Goal: Task Accomplishment & Management: Use online tool/utility

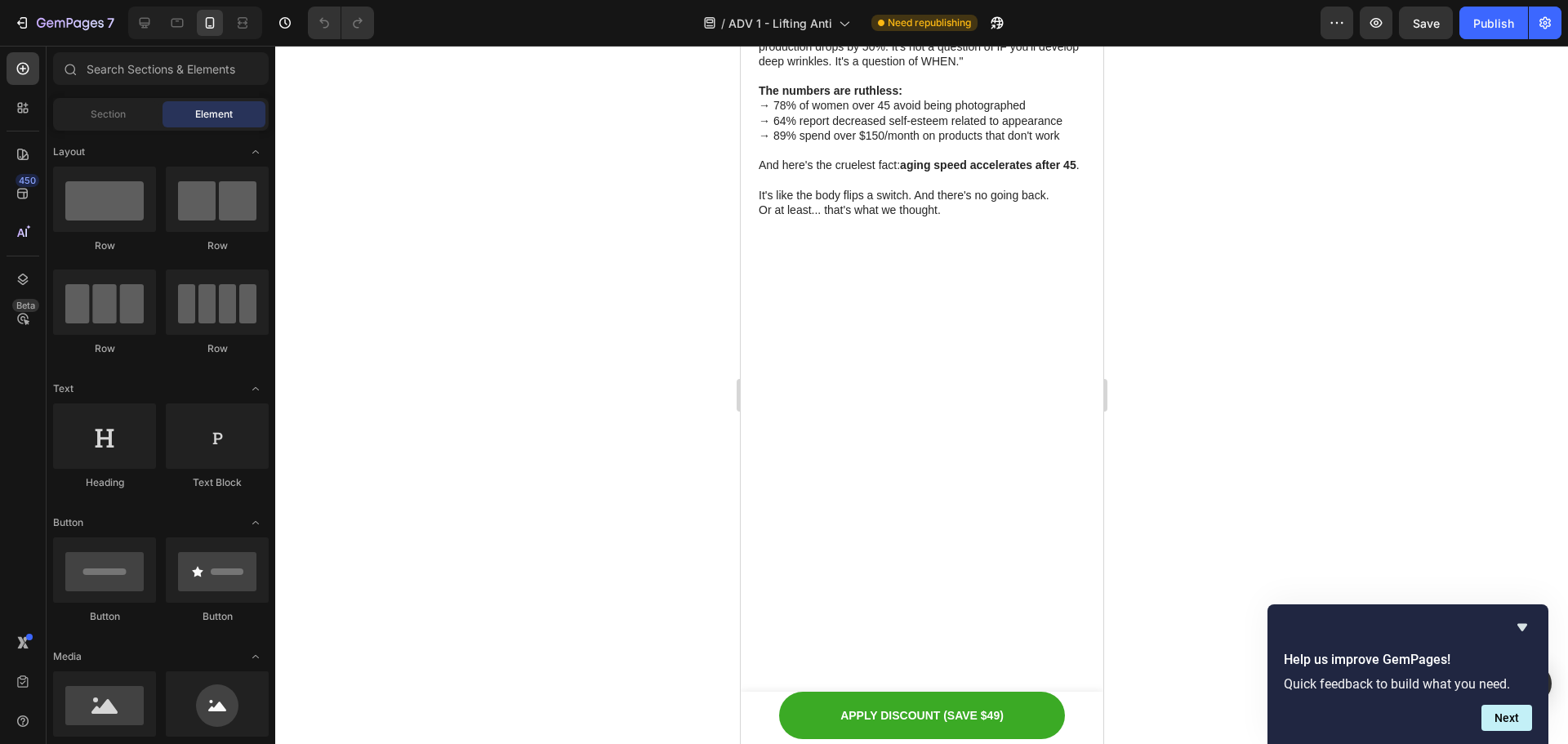
scroll to position [817, 0]
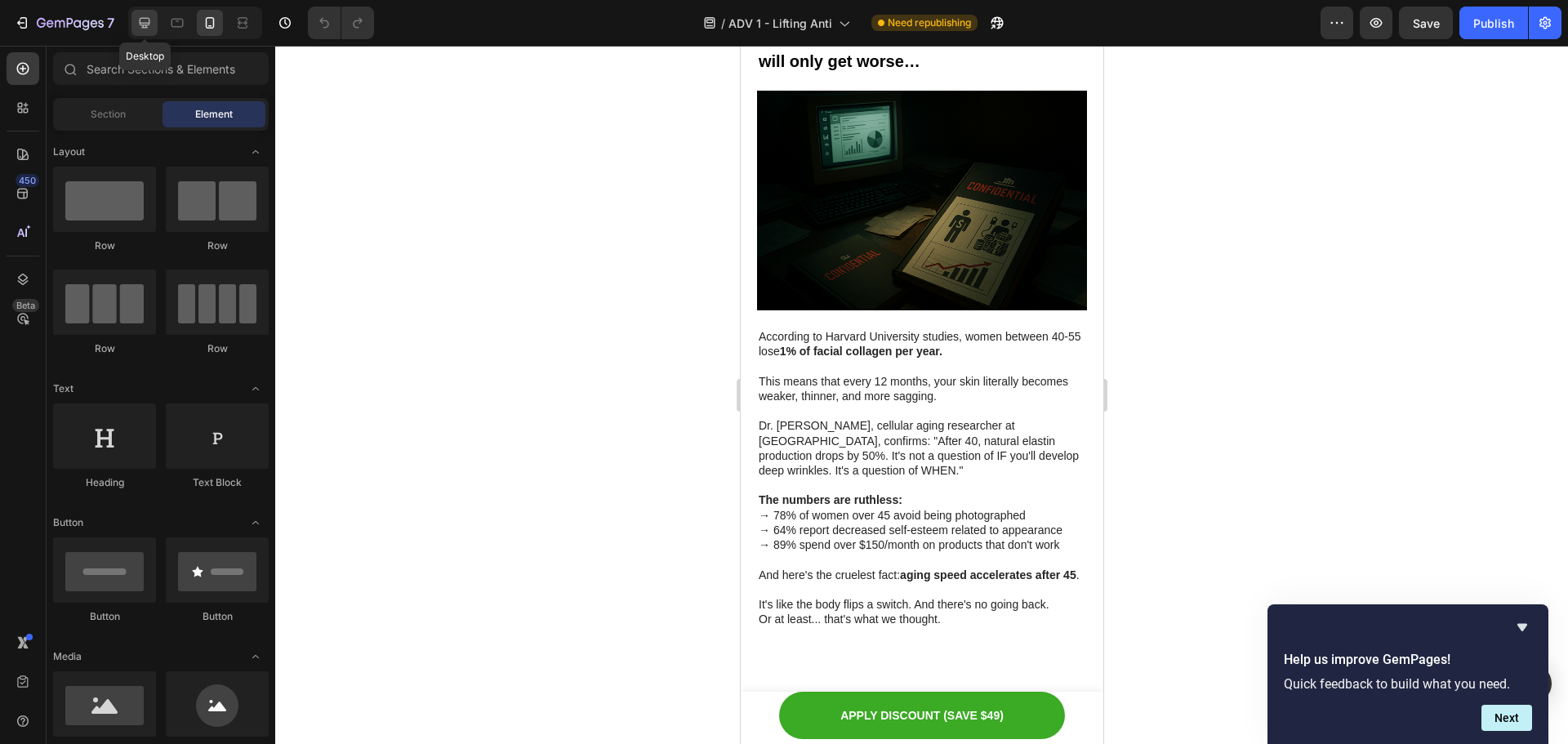
click at [150, 14] on icon at bounding box center [144, 22] width 16 height 16
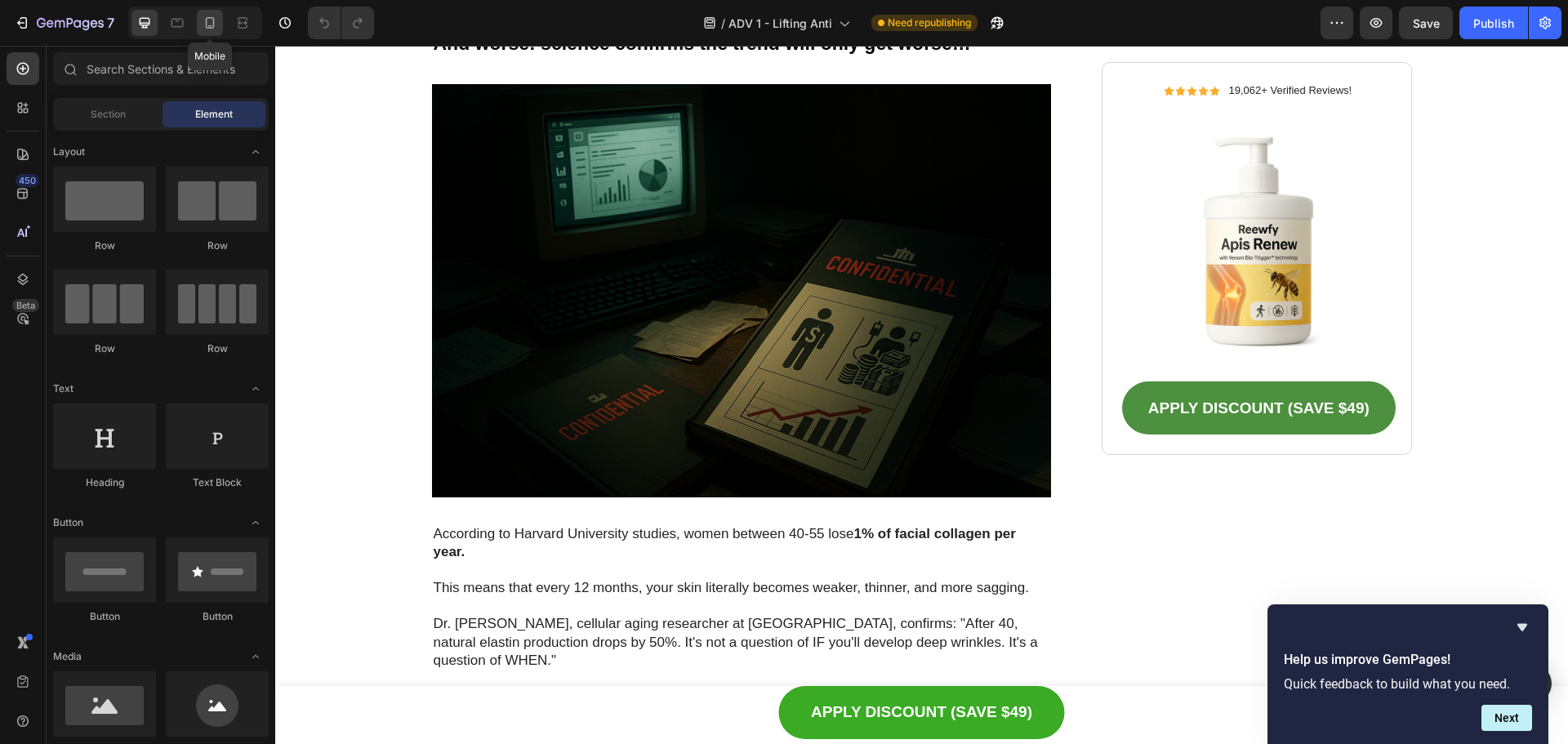
scroll to position [802, 0]
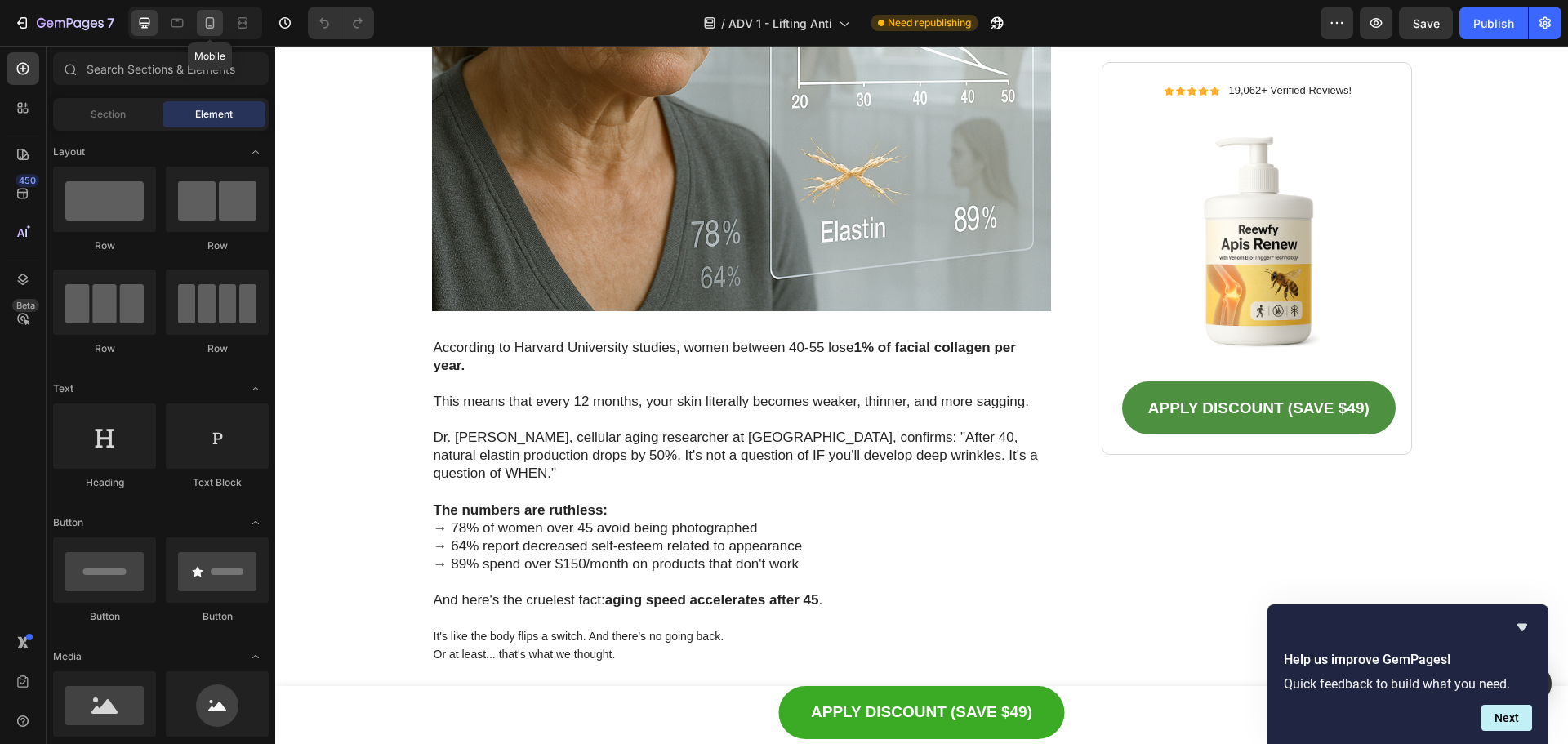
click at [216, 25] on icon at bounding box center [210, 22] width 16 height 16
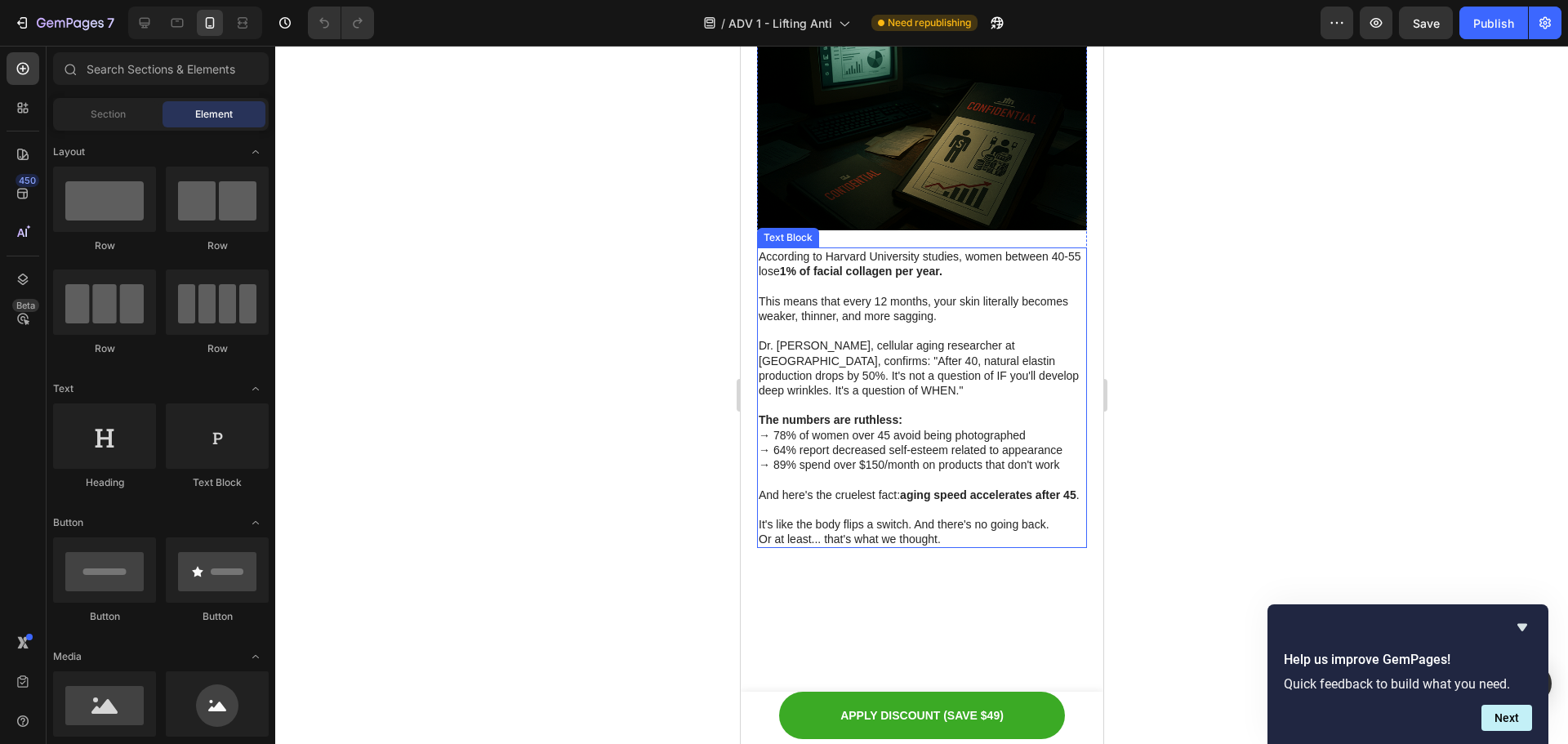
scroll to position [899, 0]
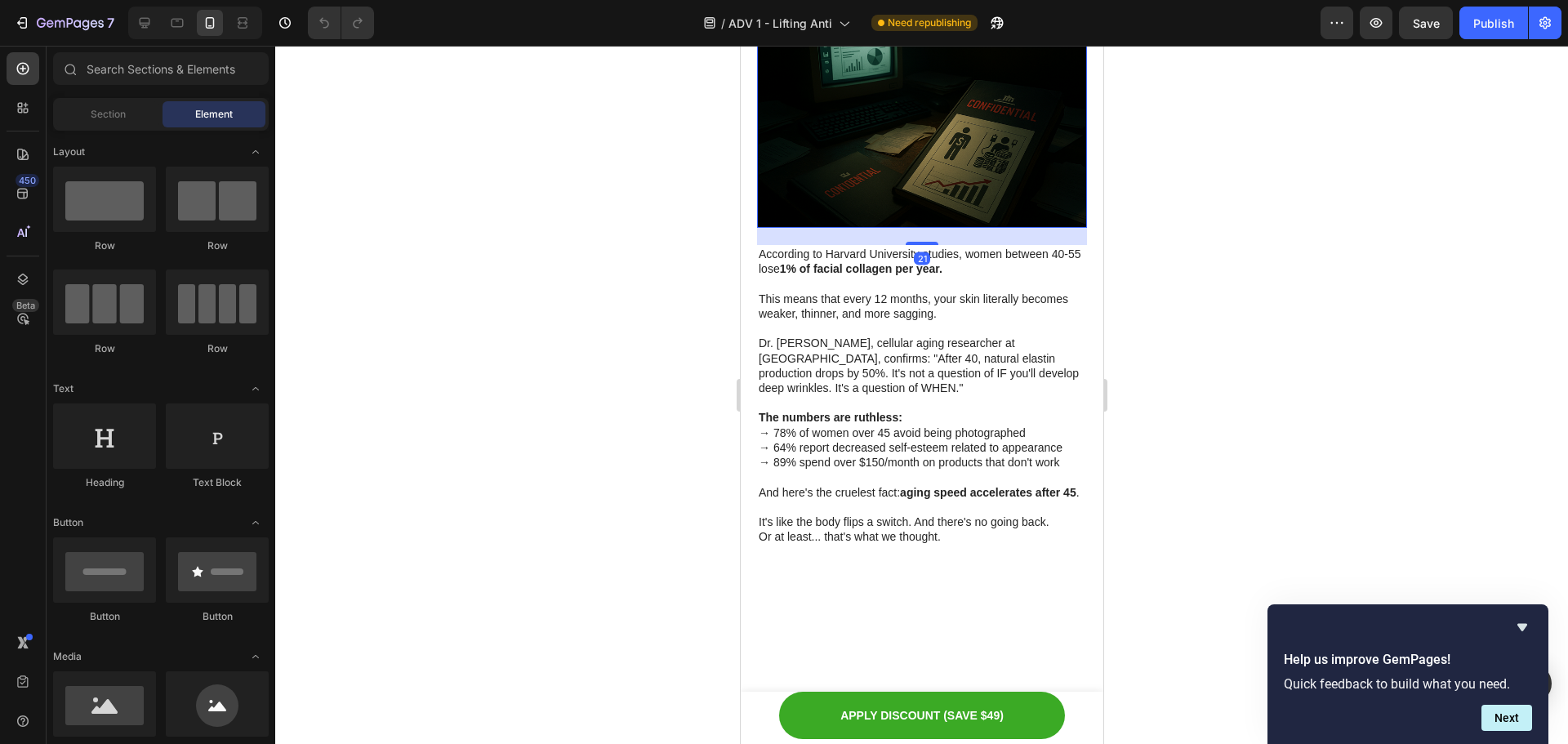
click at [895, 228] on img at bounding box center [921, 118] width 330 height 220
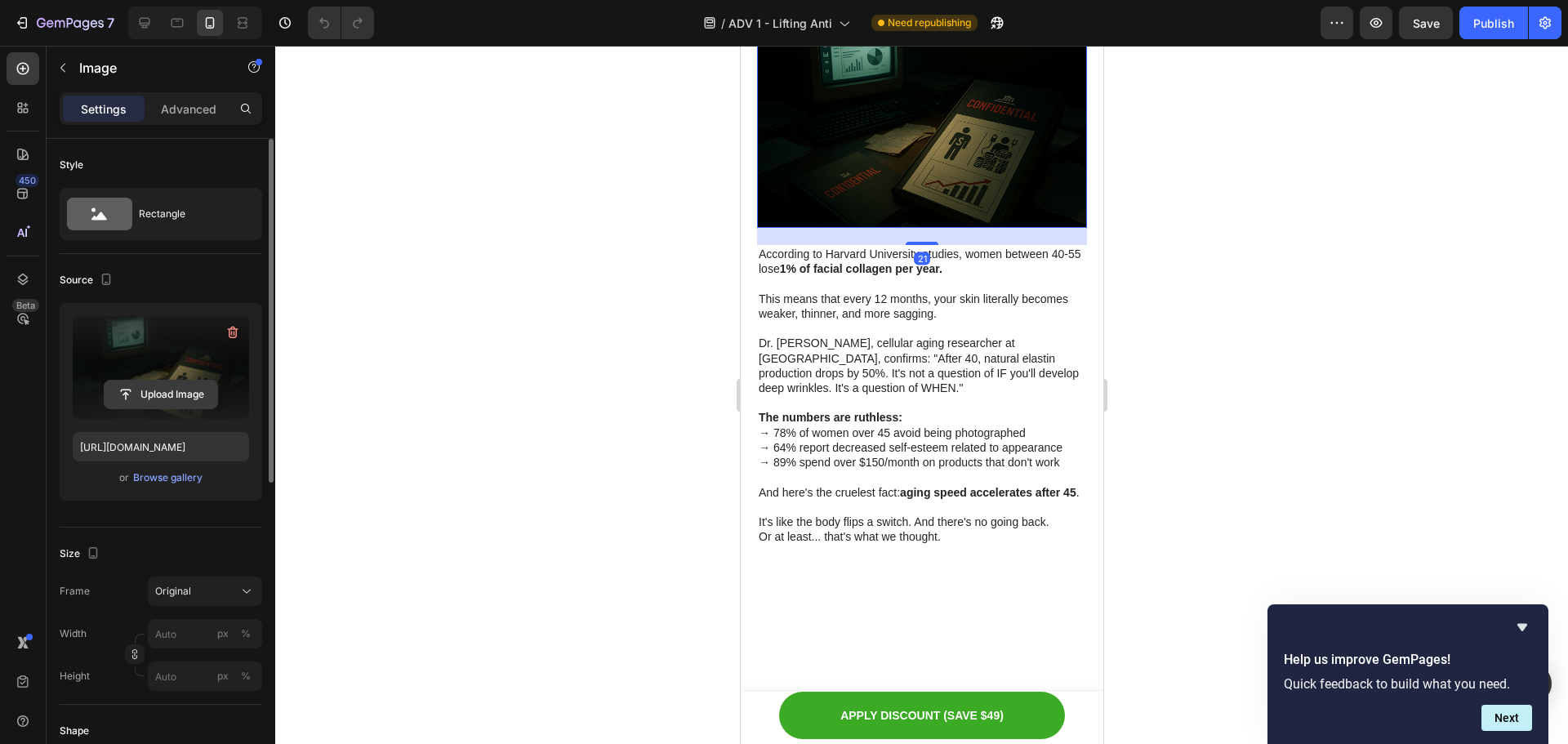
click at [145, 388] on input "file" at bounding box center [161, 394] width 113 height 28
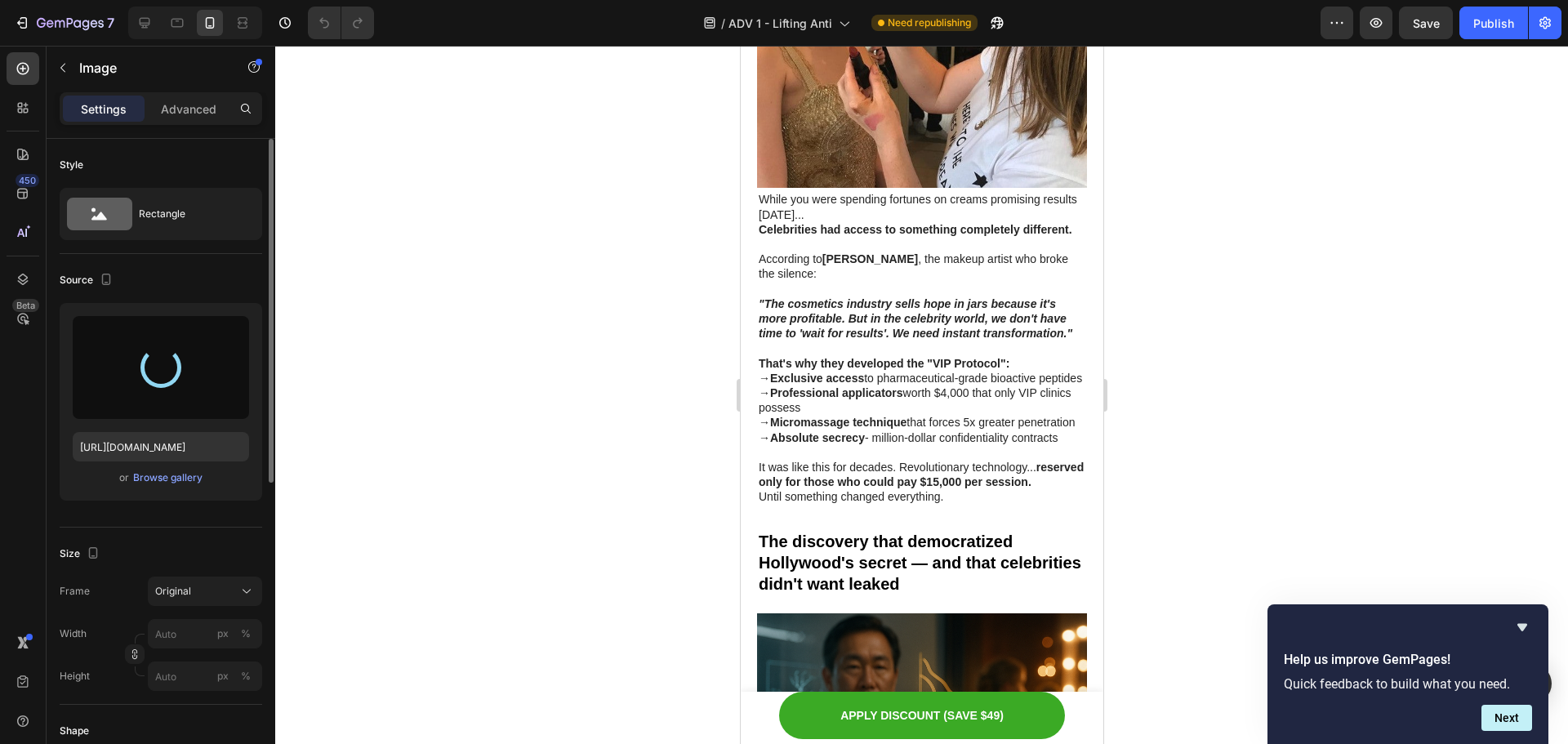
scroll to position [3024, 0]
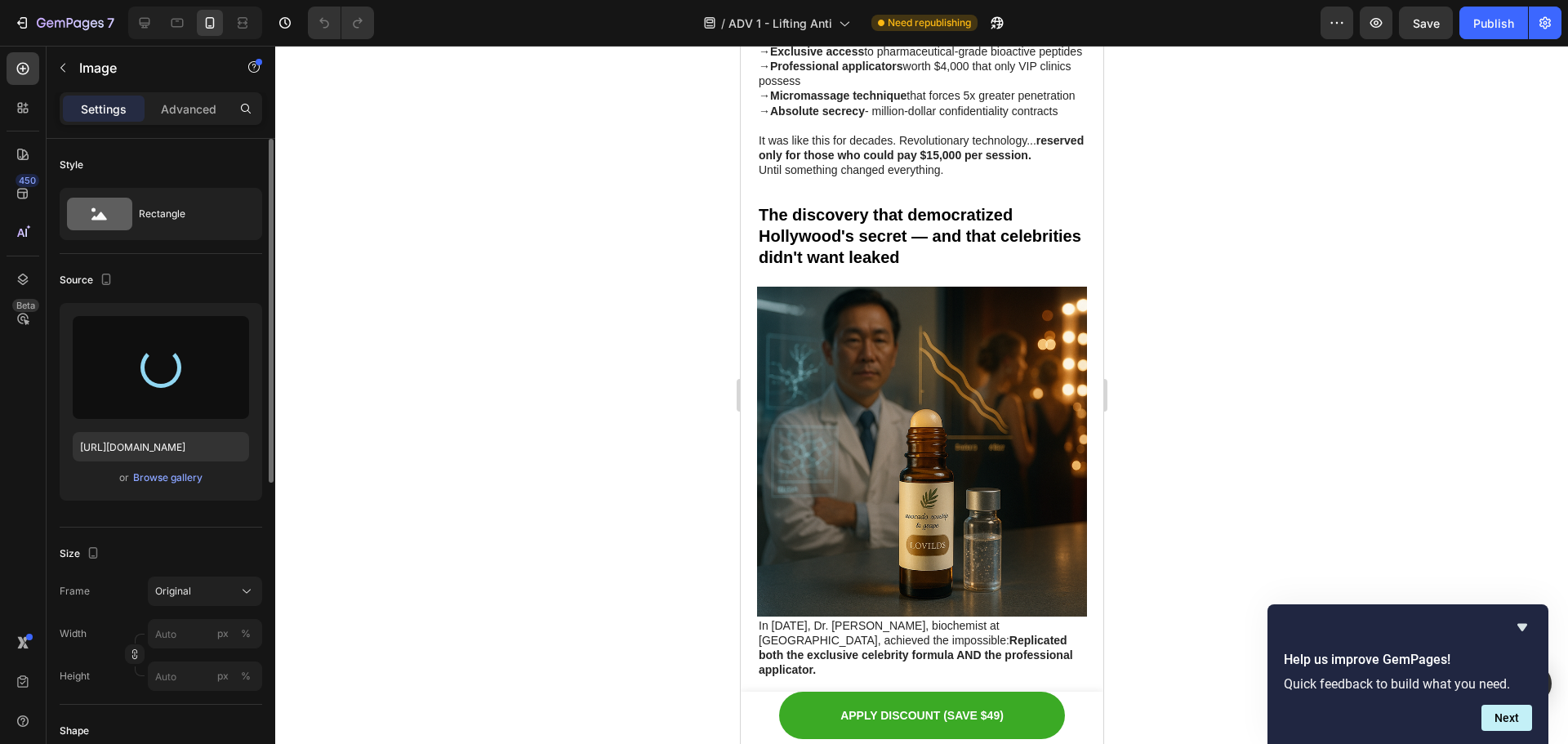
type input "https://cdn.shopify.com/s/files/1/0629/6829/9591/files/gempages_584028390374245…"
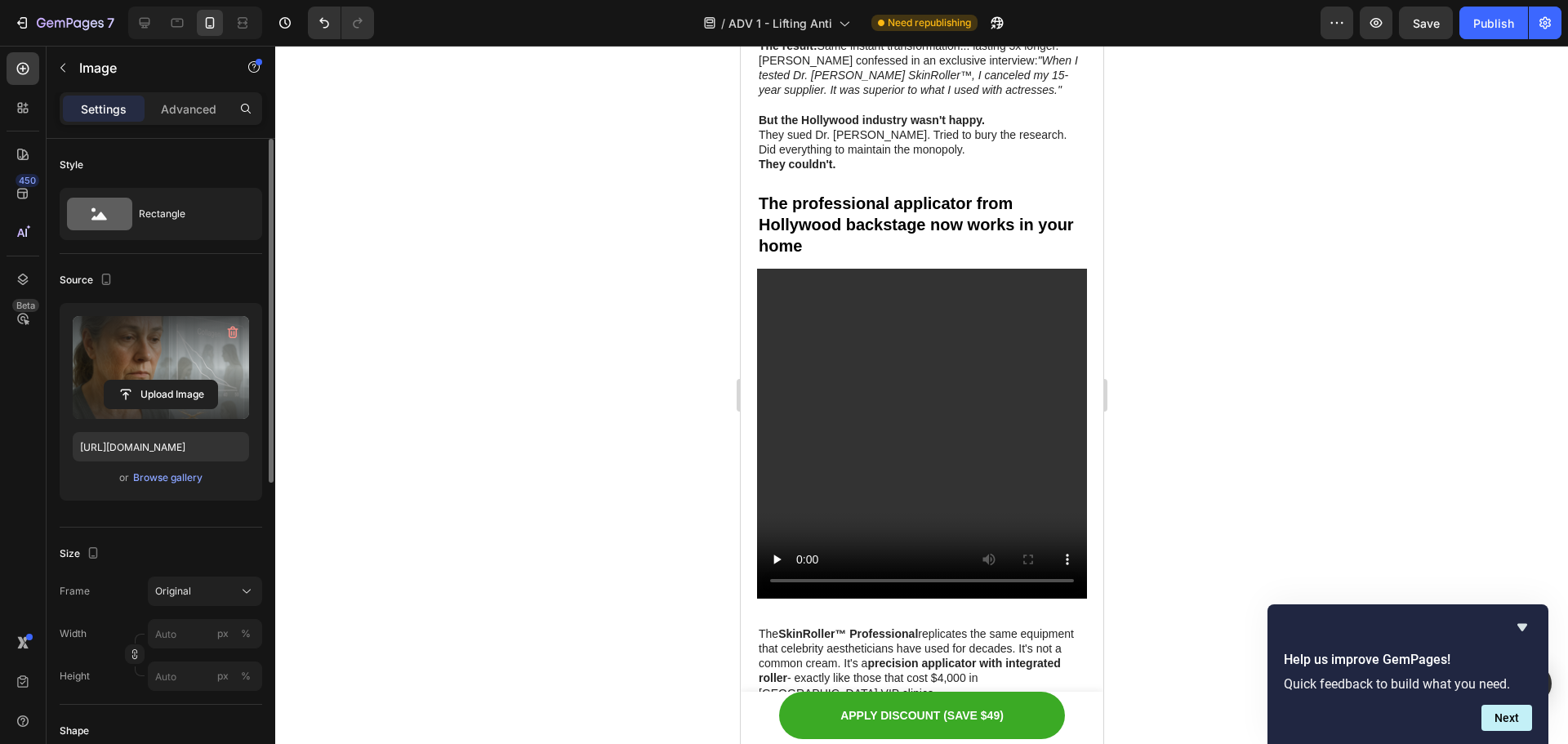
scroll to position [4169, 0]
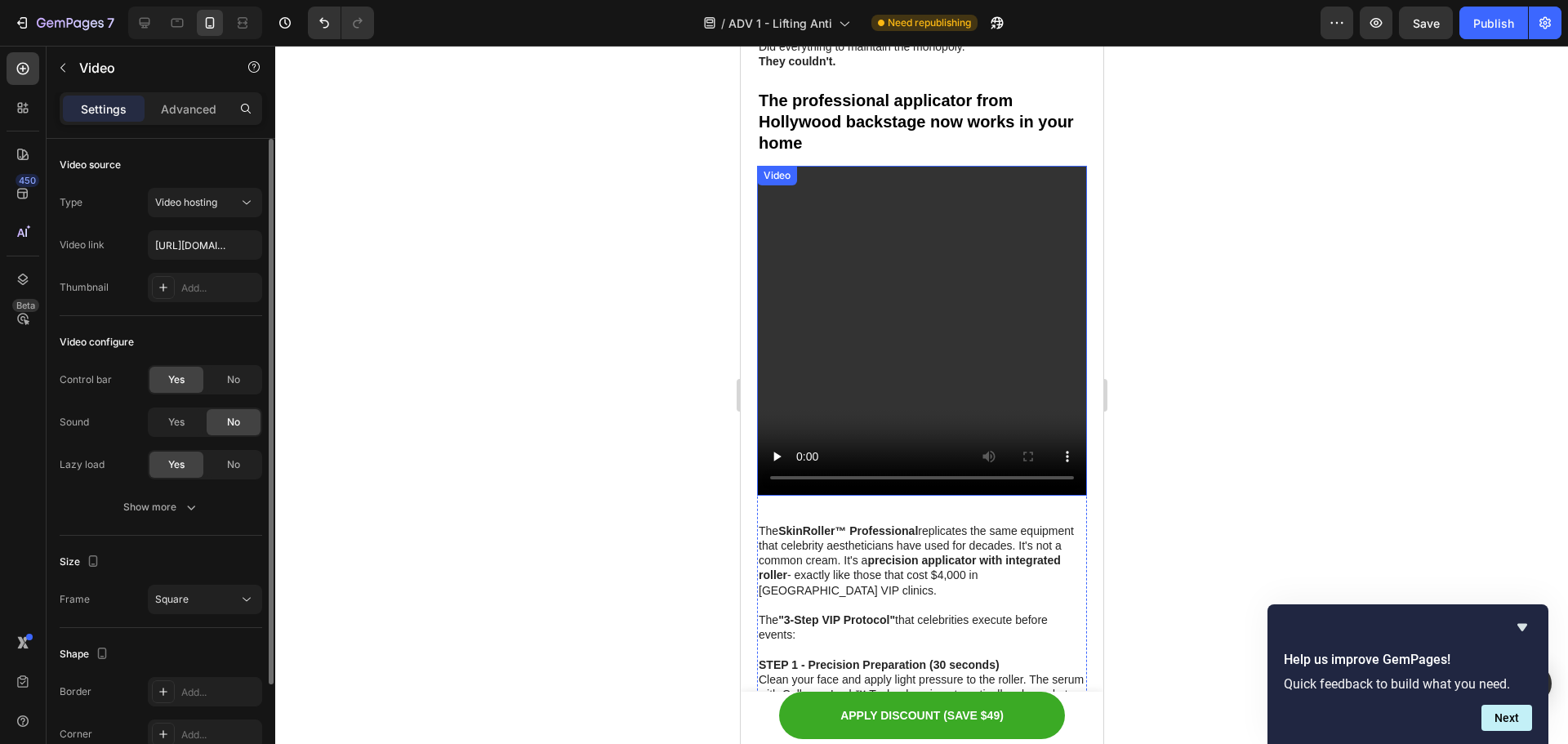
click at [840, 390] on video at bounding box center [921, 331] width 330 height 330
click at [221, 203] on div "Video hosting" at bounding box center [196, 202] width 83 height 14
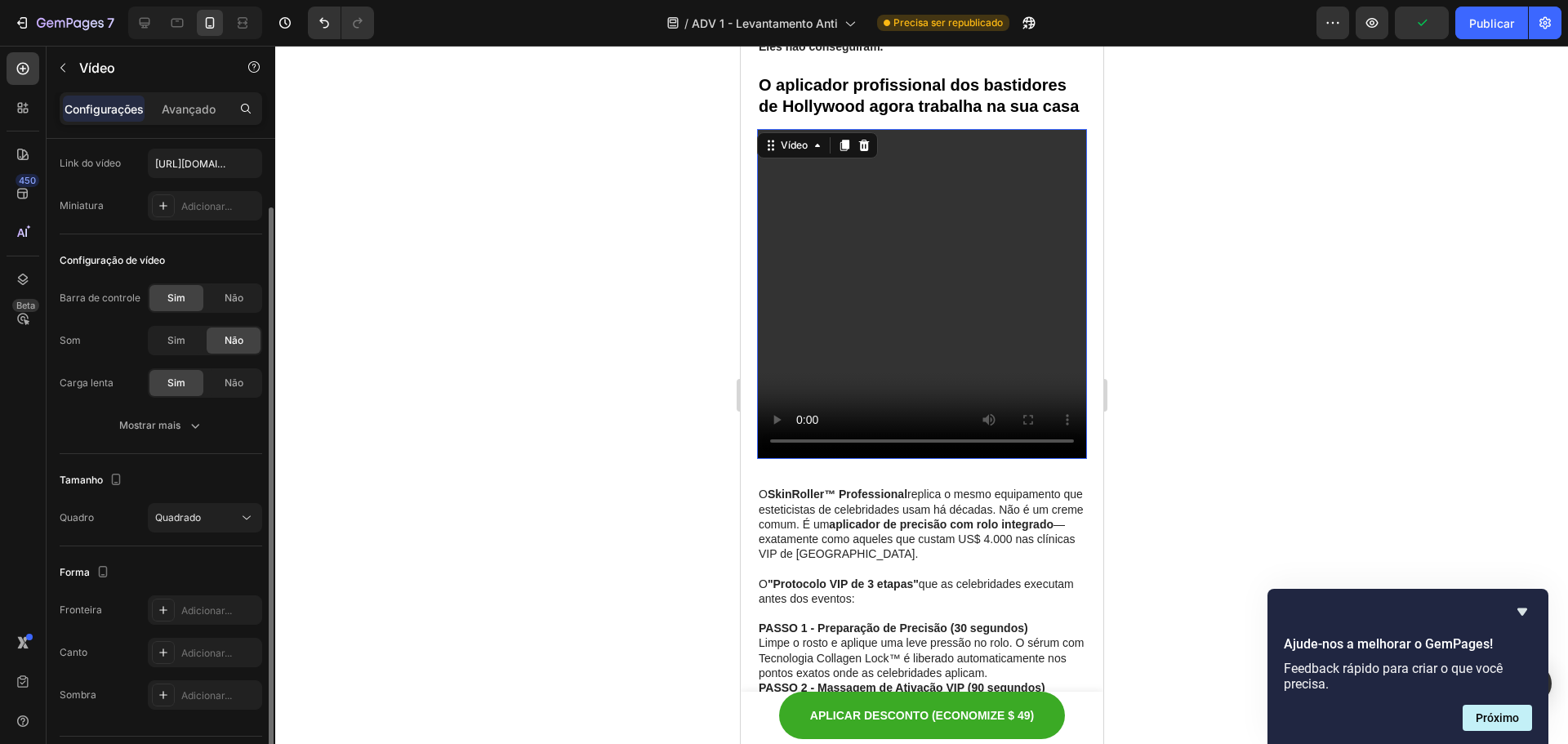
scroll to position [126, 0]
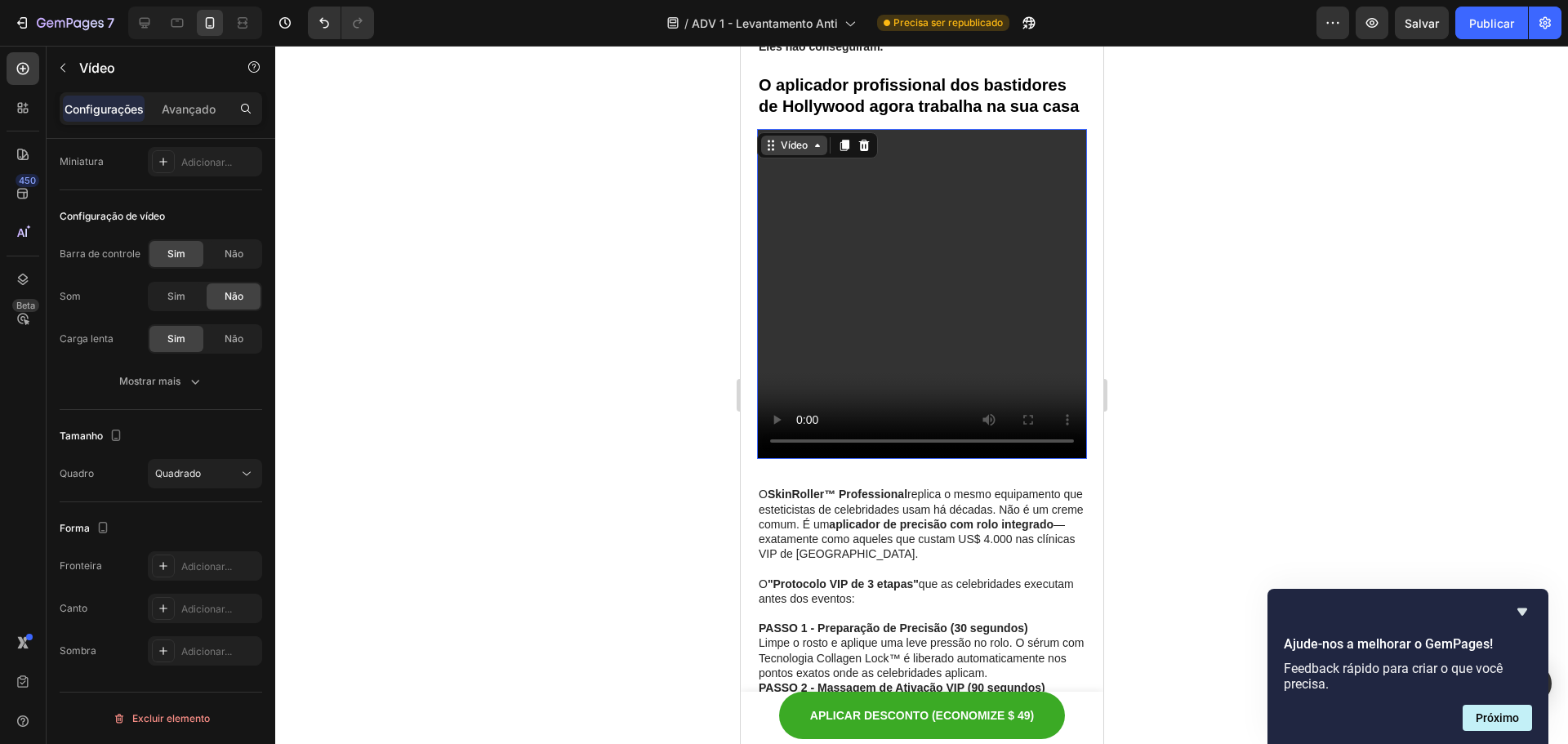
click at [785, 151] on font "Vídeo" at bounding box center [794, 145] width 27 height 12
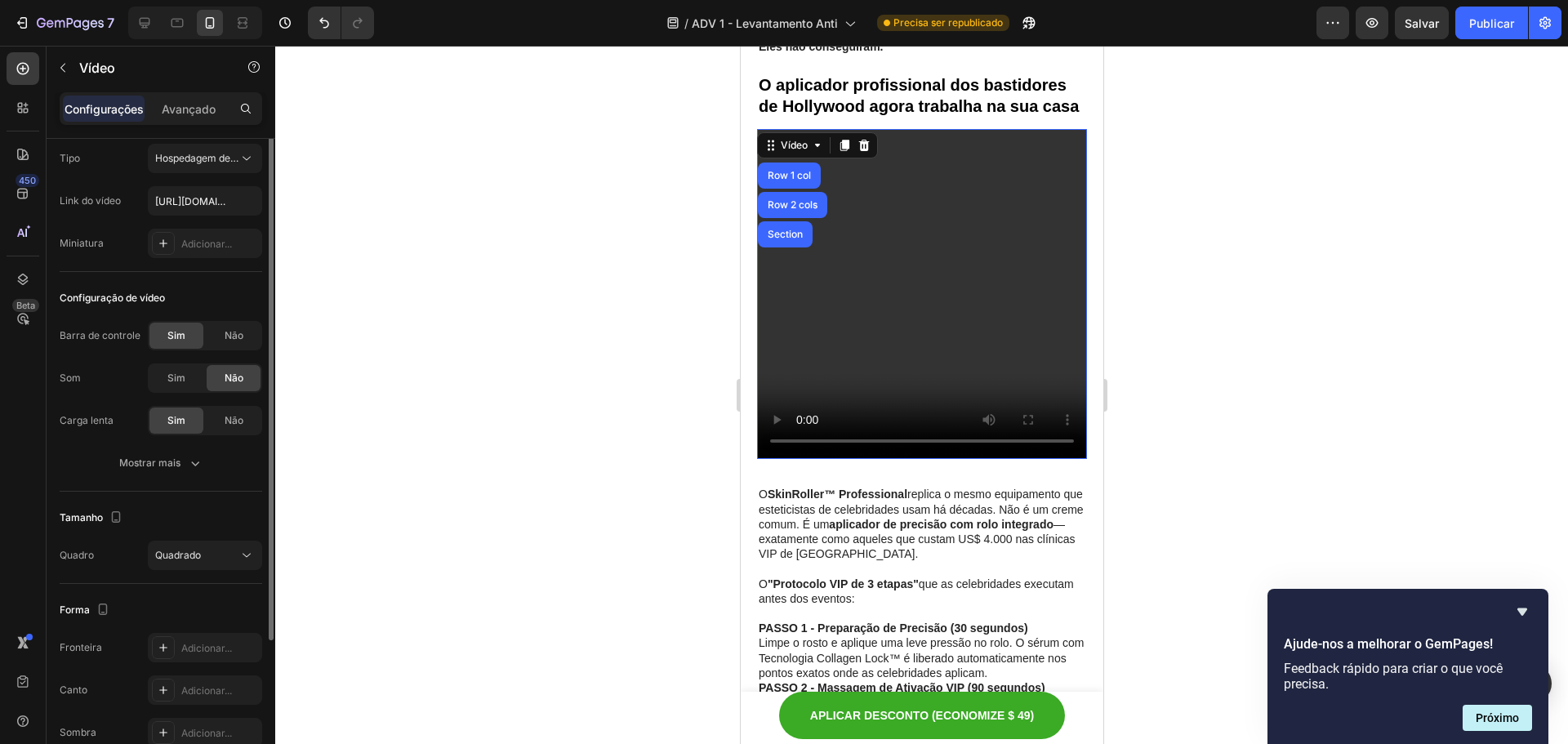
scroll to position [0, 0]
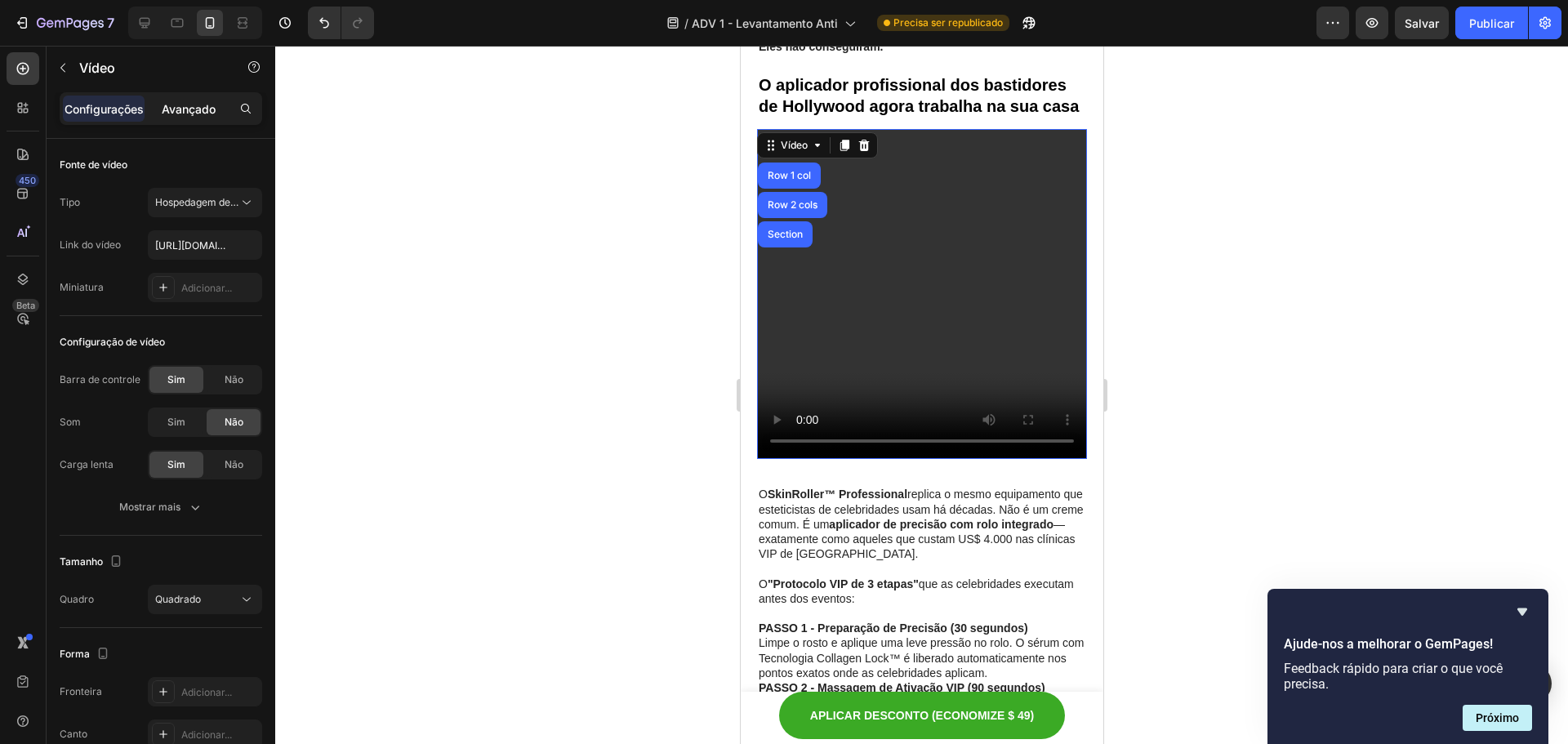
click at [174, 109] on font "Avançado" at bounding box center [189, 109] width 54 height 13
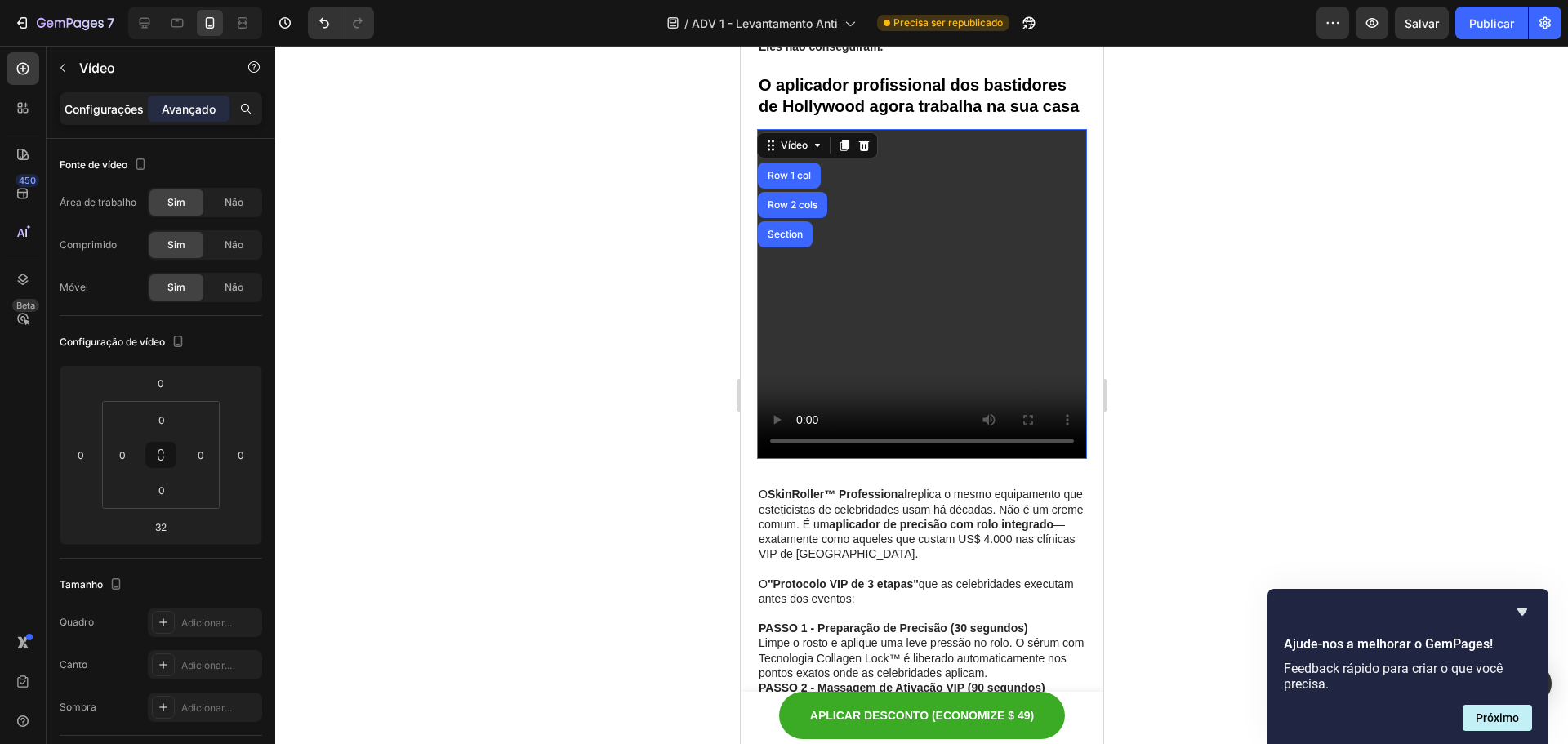
click at [92, 115] on font "Configurações" at bounding box center [104, 109] width 80 height 13
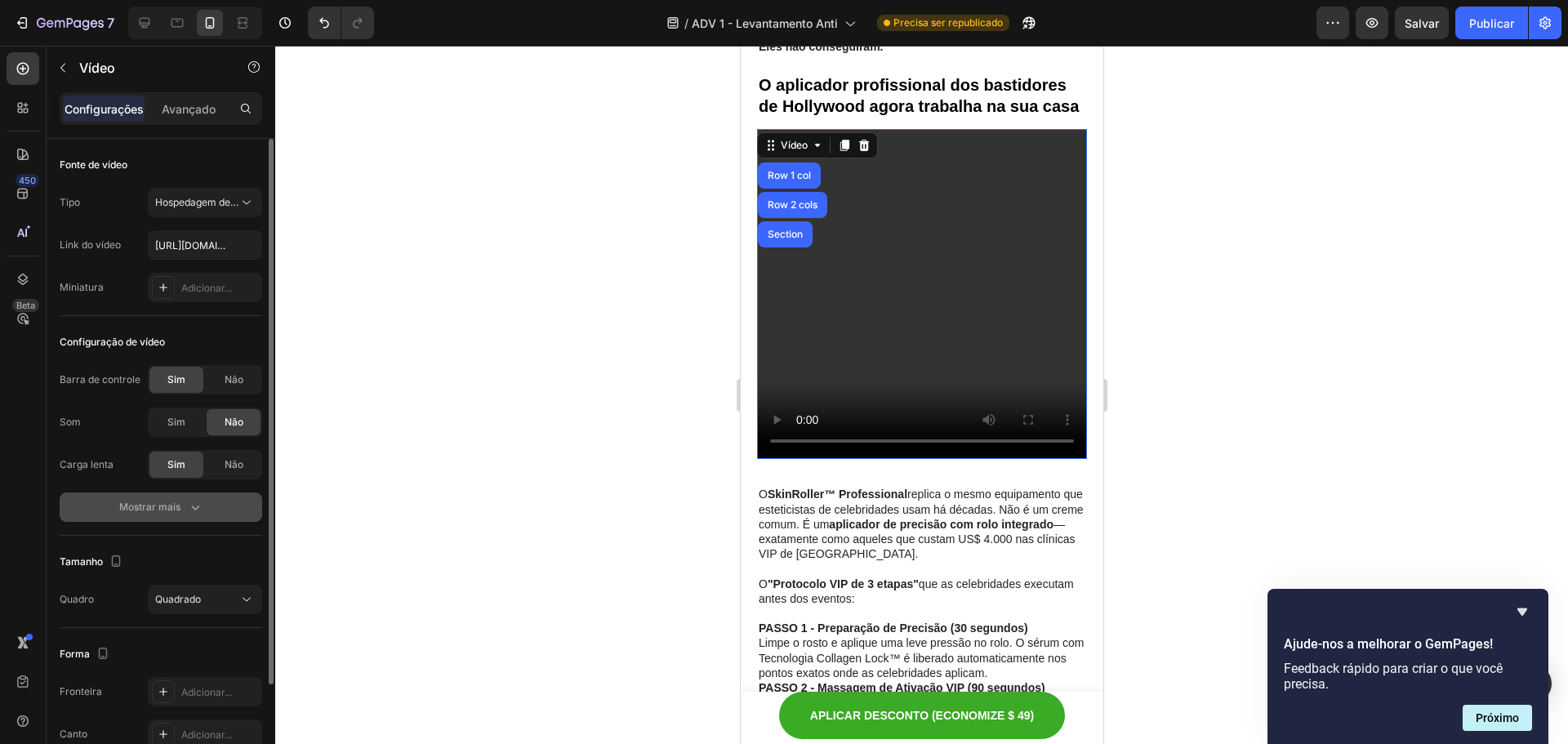
click at [191, 514] on icon "button" at bounding box center [195, 507] width 16 height 16
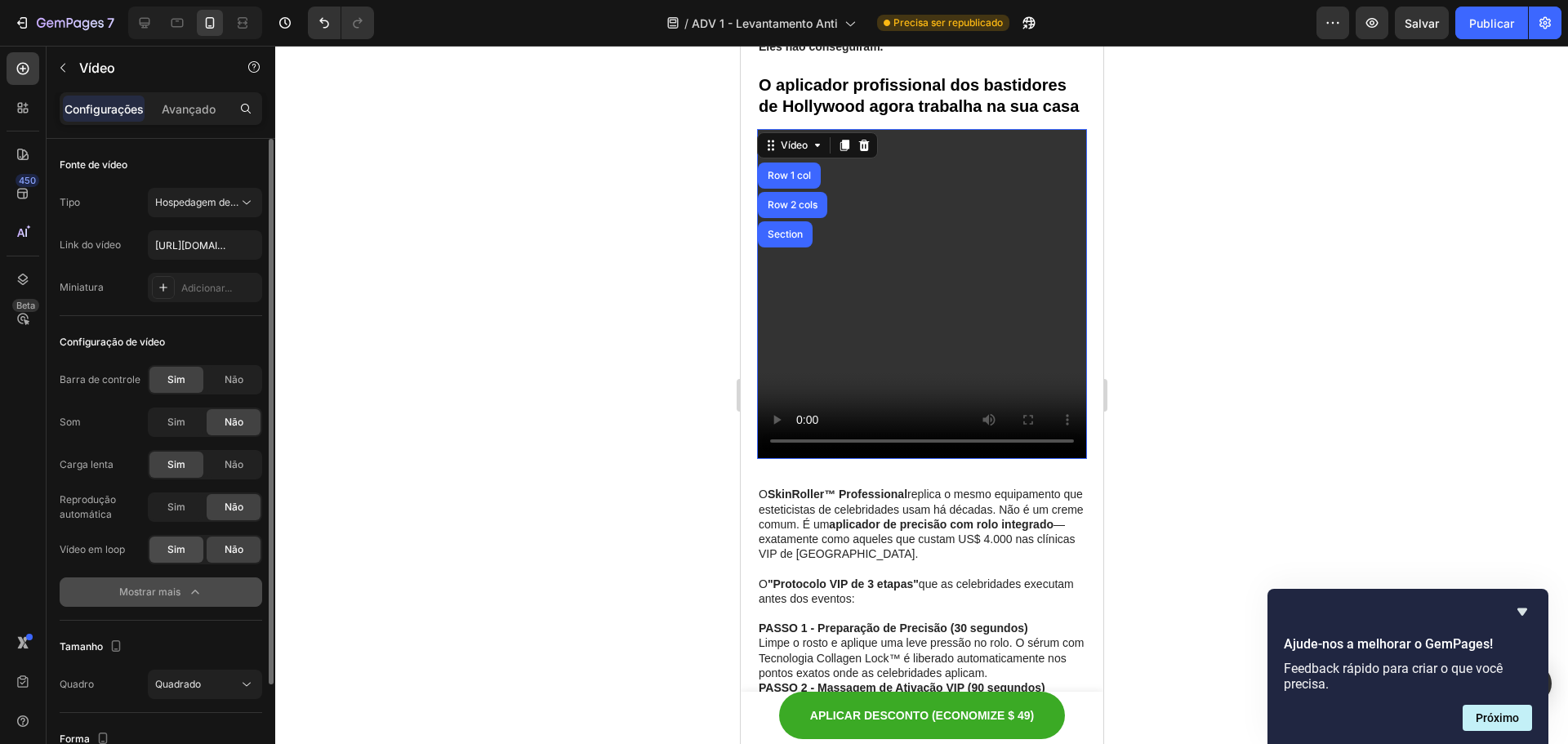
click at [169, 553] on font "Sim" at bounding box center [176, 549] width 18 height 12
click at [142, 23] on icon at bounding box center [145, 23] width 11 height 11
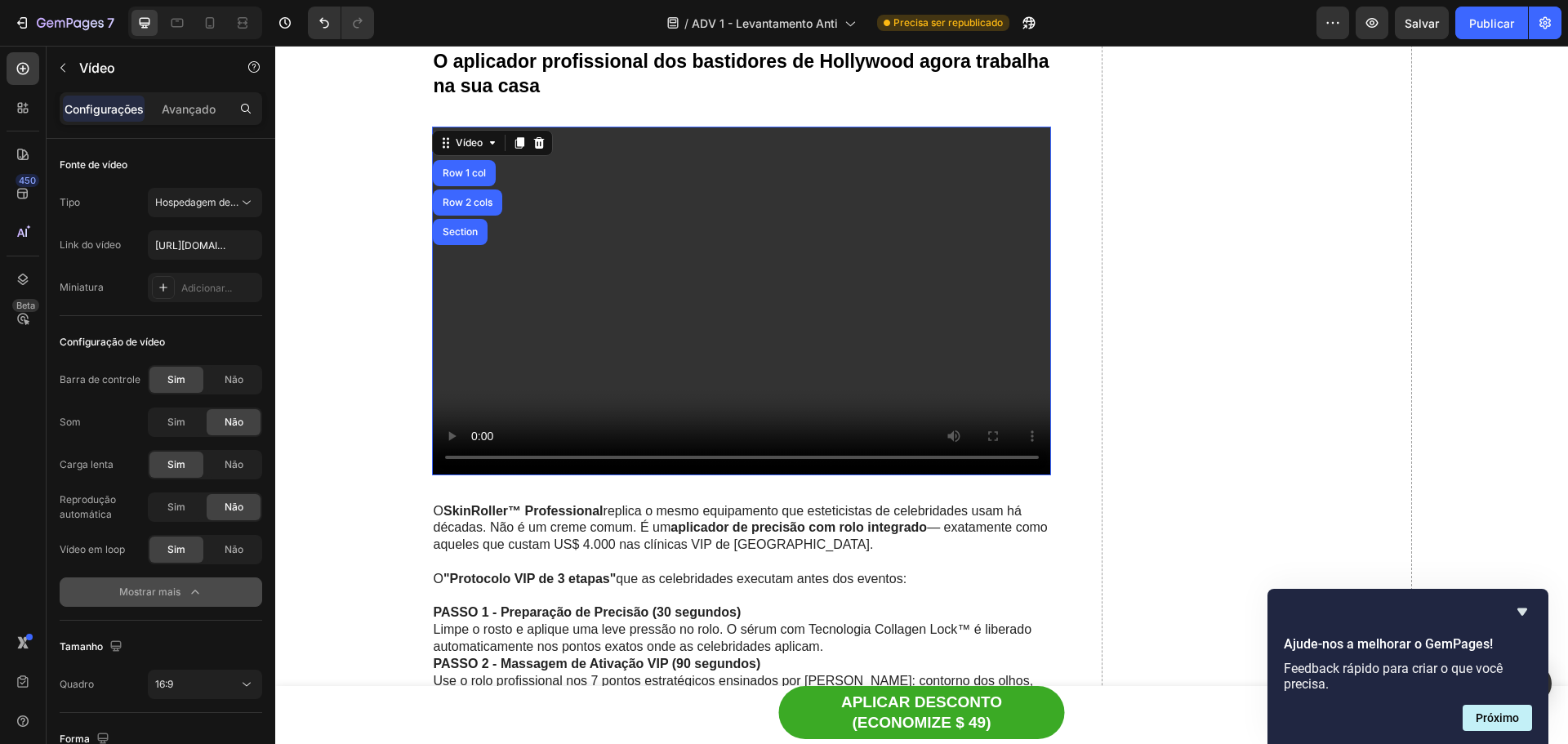
scroll to position [4970, 0]
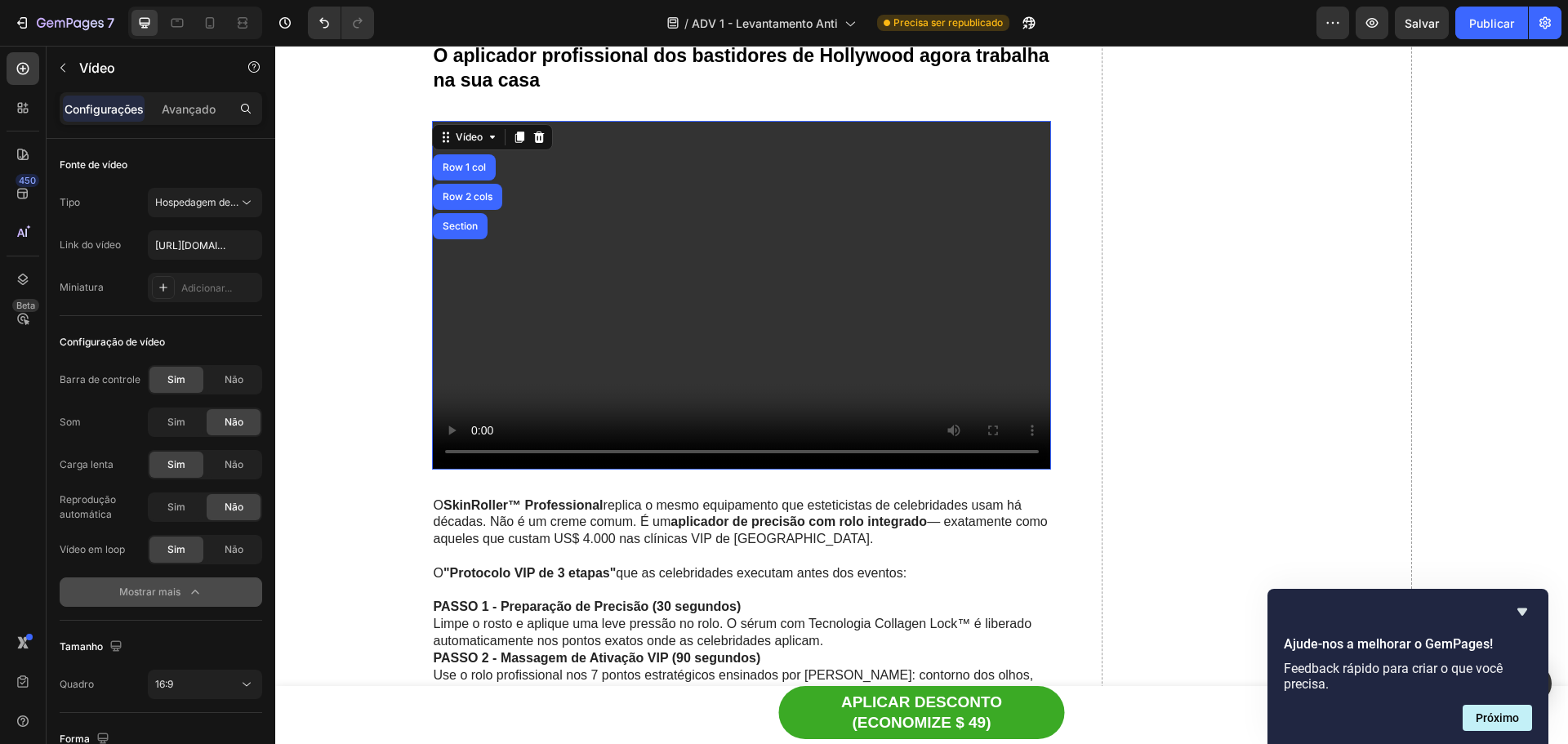
click at [182, 590] on div "Mostrar mais" at bounding box center [161, 592] width 84 height 16
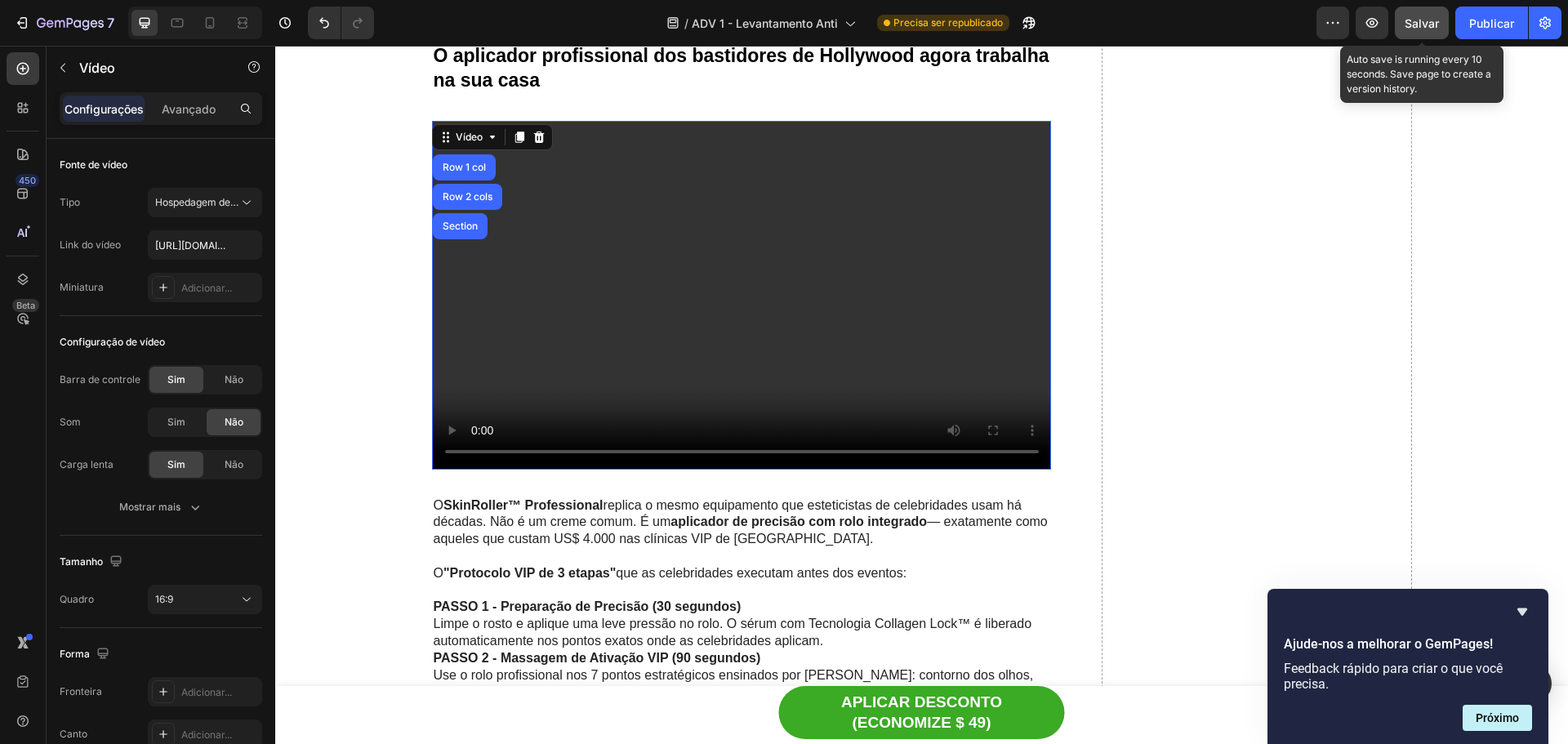
click at [1433, 26] on font "Salvar" at bounding box center [1422, 23] width 35 height 13
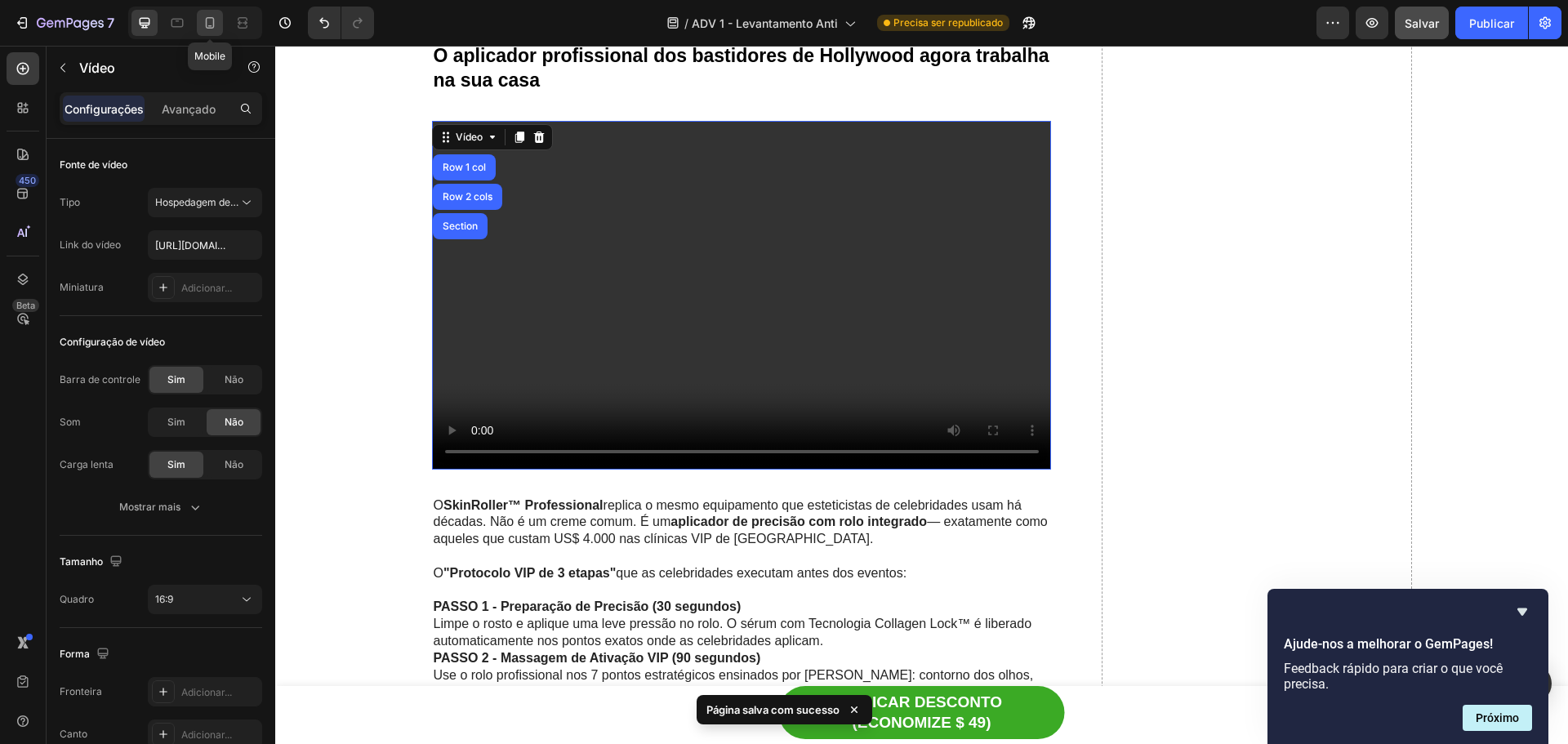
click at [206, 25] on icon at bounding box center [210, 23] width 9 height 12
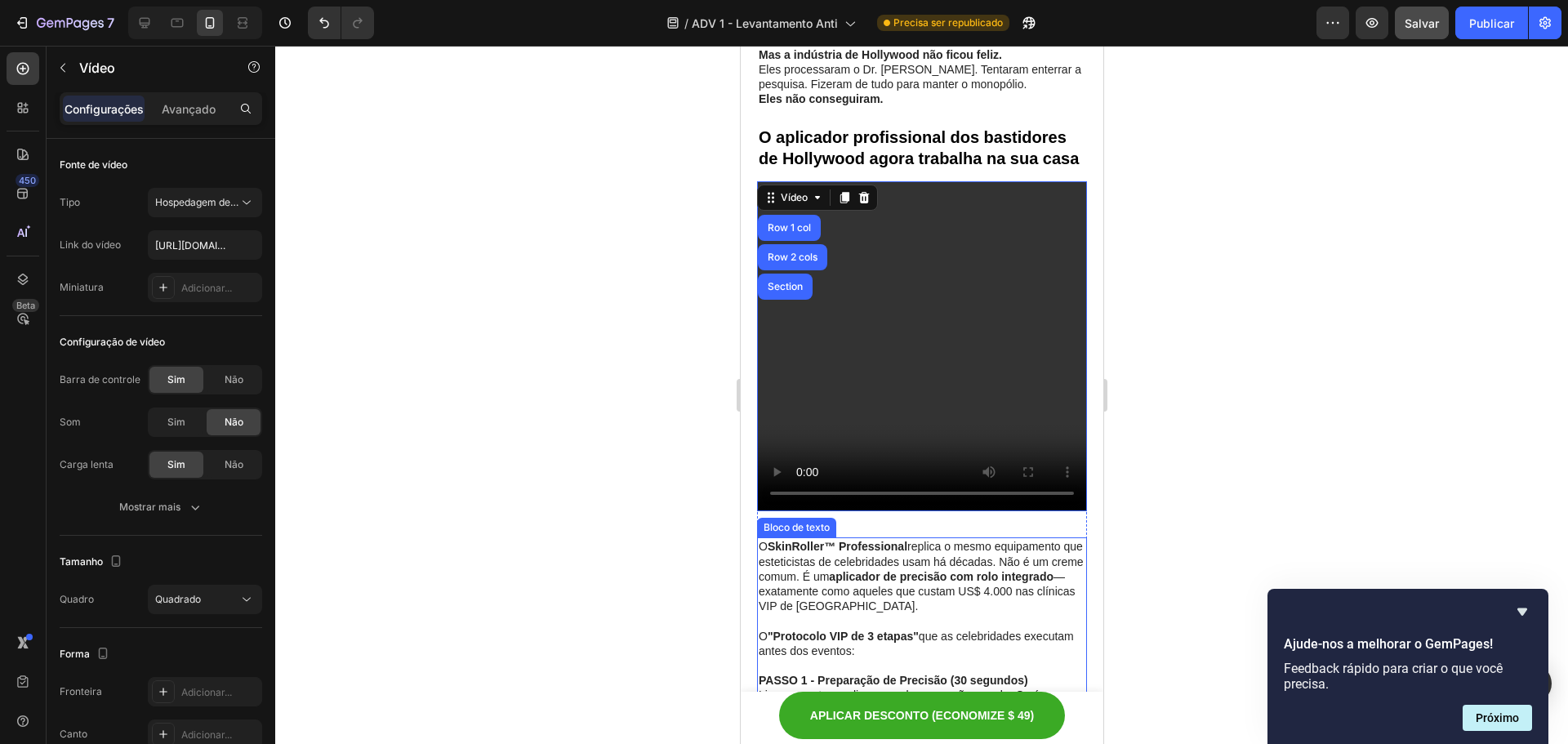
scroll to position [4272, 0]
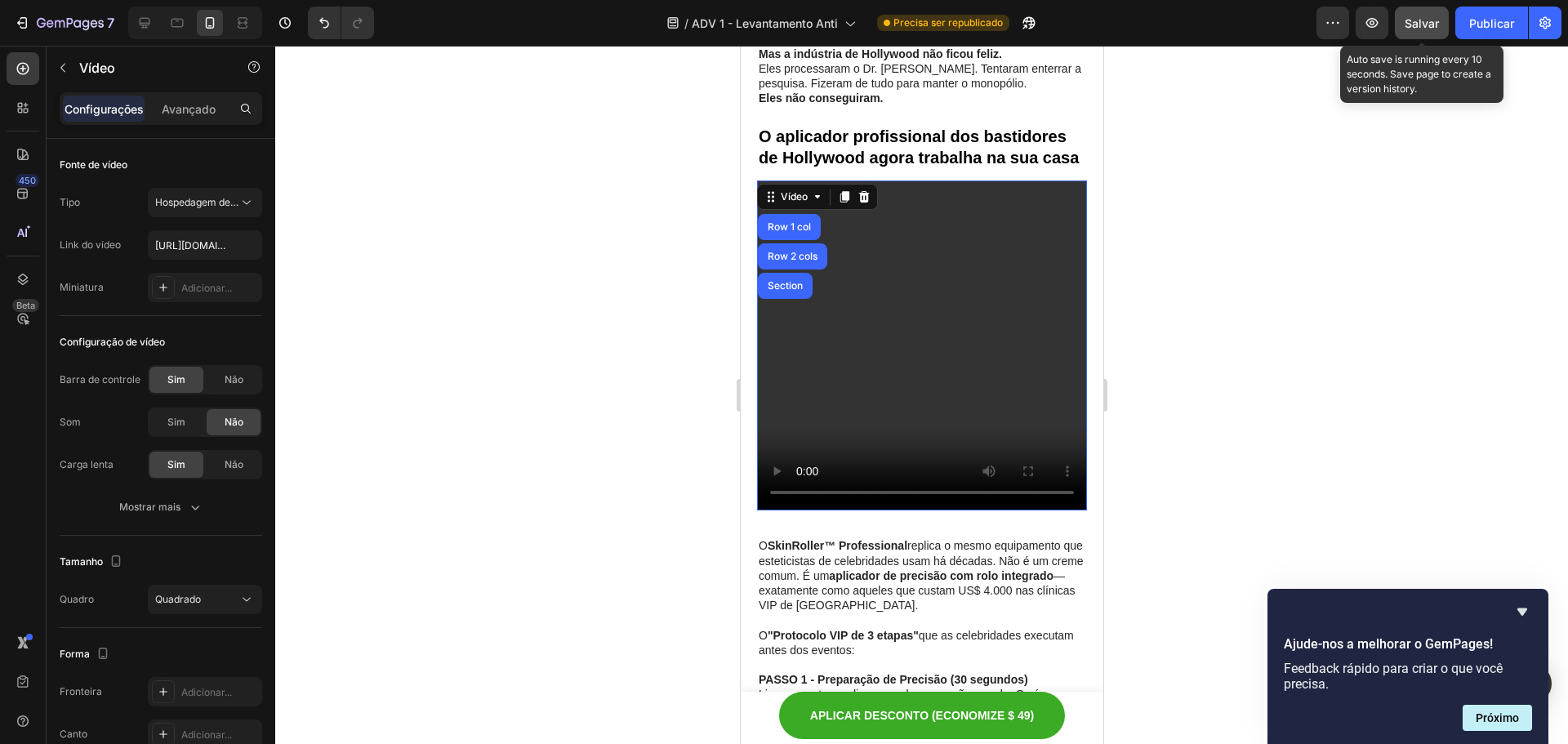
click at [1433, 20] on font "Salvar" at bounding box center [1422, 23] width 35 height 13
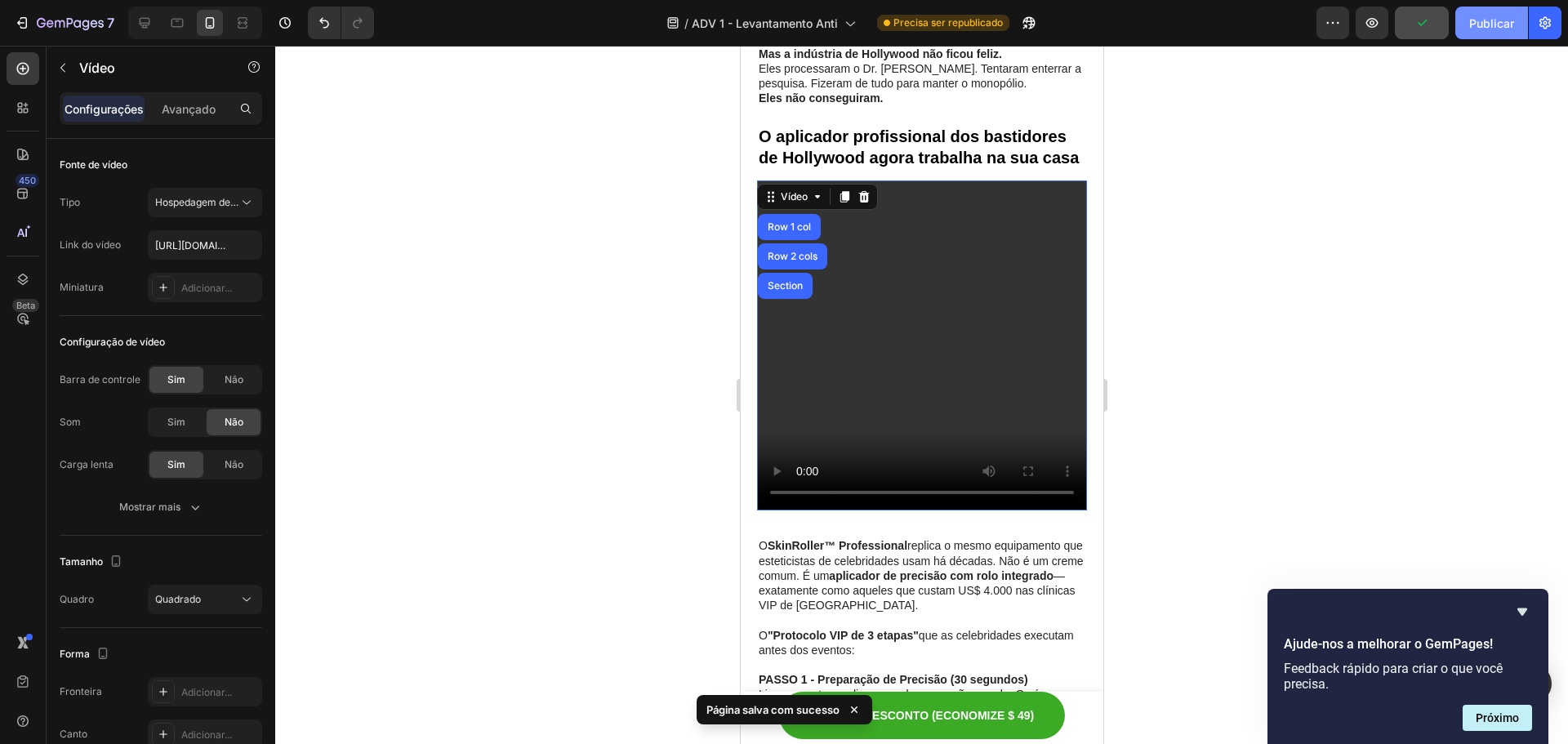
click at [1466, 31] on button "Publicar" at bounding box center [1492, 23] width 73 height 33
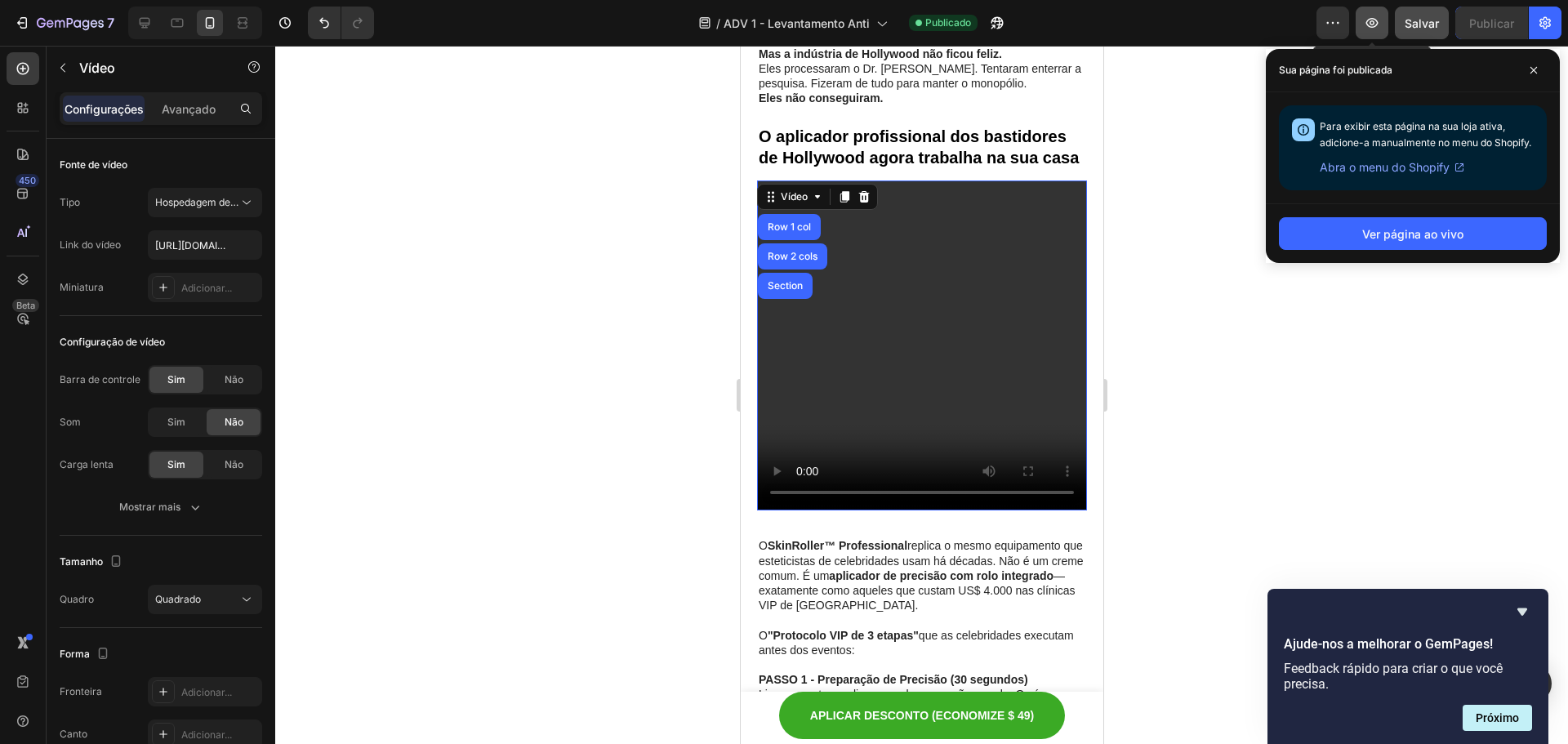
click at [1372, 31] on icon "button" at bounding box center [1372, 22] width 16 height 16
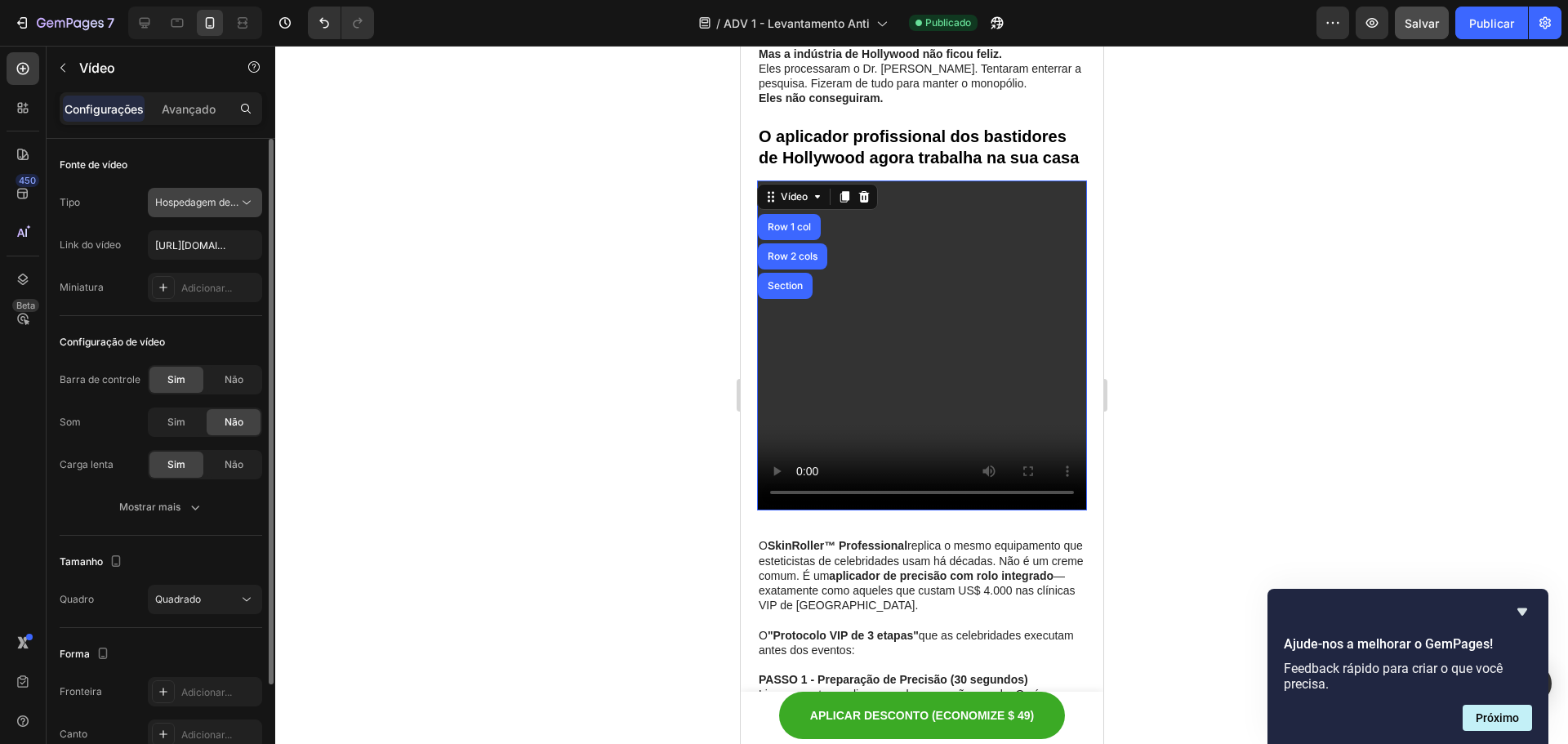
click at [224, 203] on font "Hospedagem de vídeo" at bounding box center [206, 202] width 103 height 12
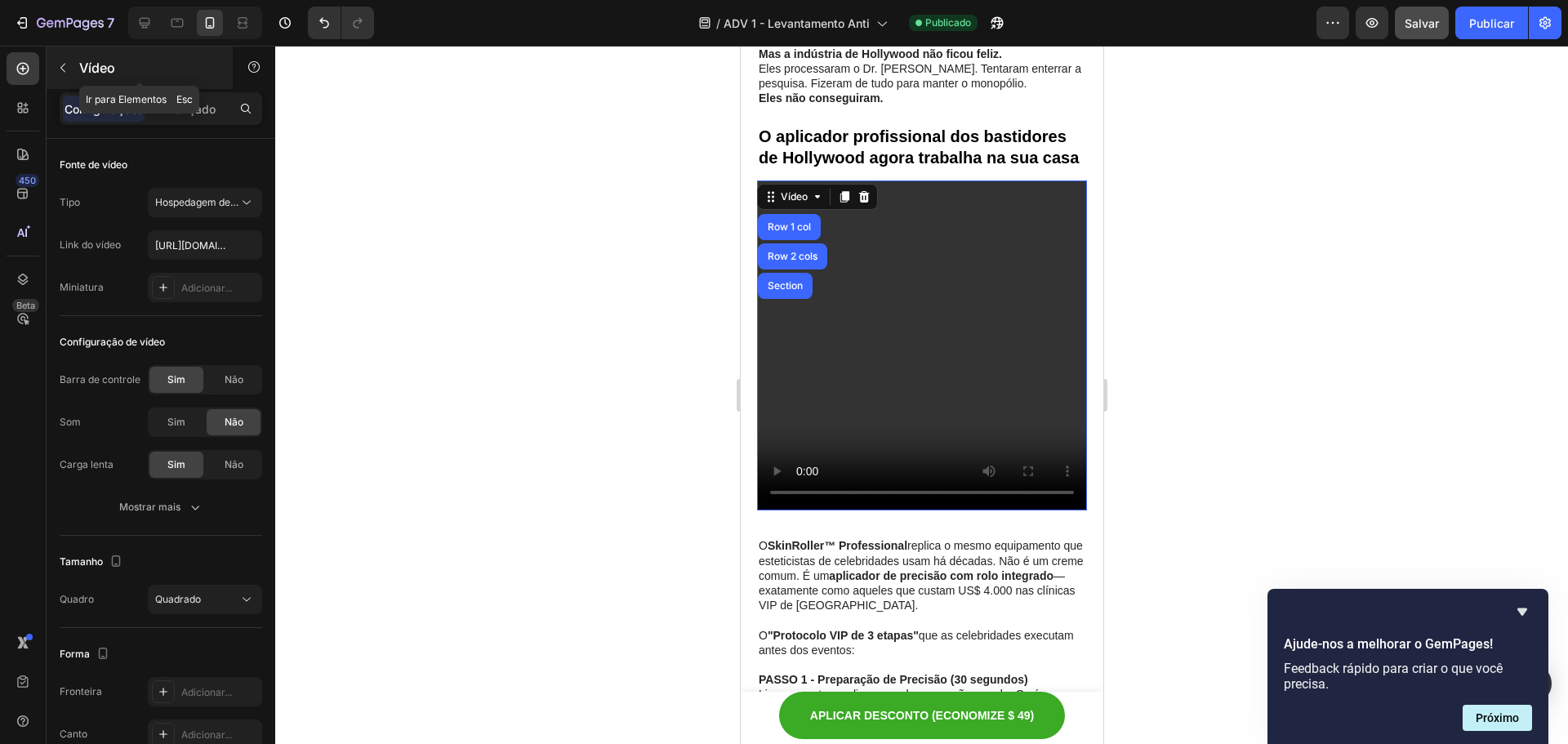
click at [70, 59] on button "button" at bounding box center [62, 67] width 26 height 26
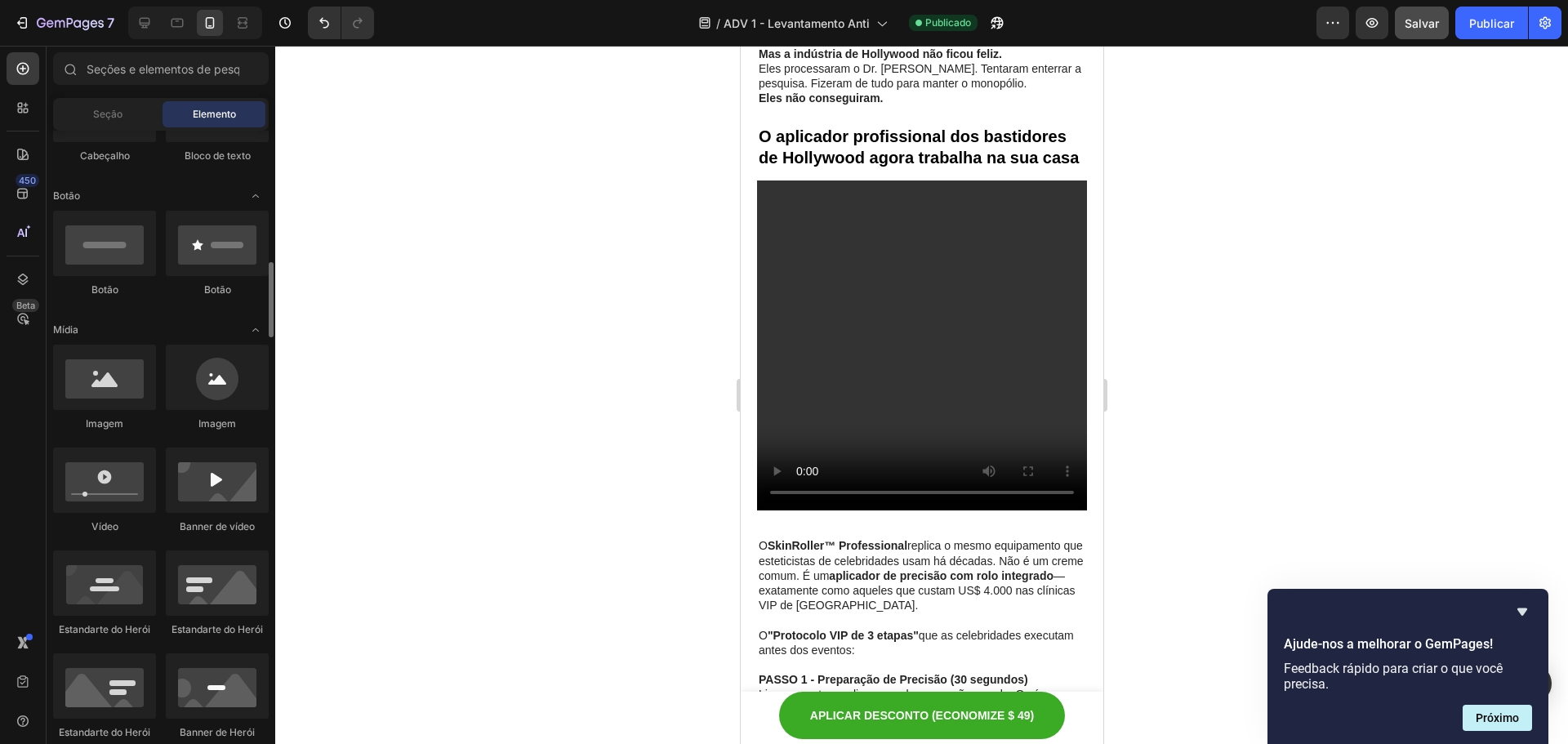
scroll to position [408, 0]
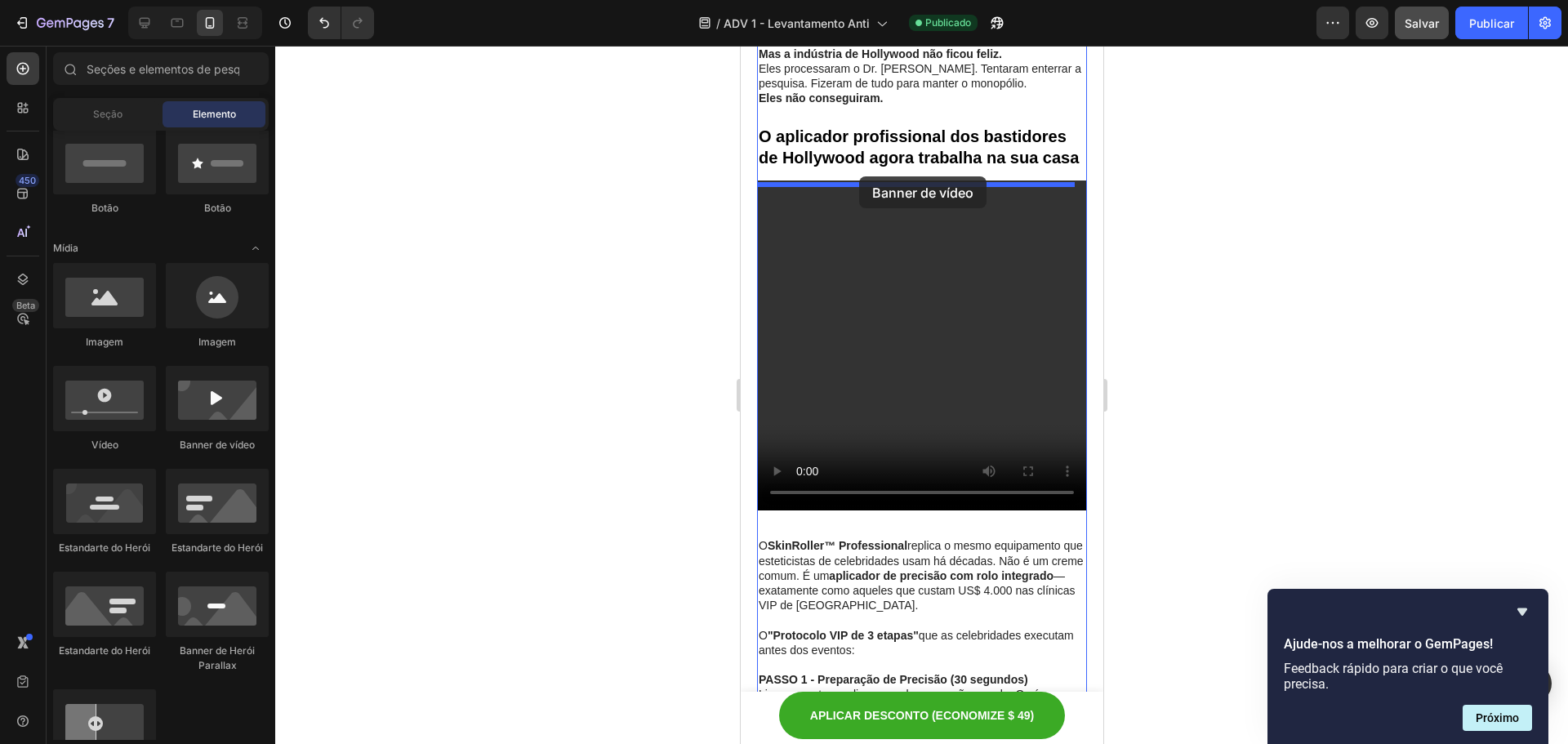
drag, startPoint x: 955, startPoint y: 473, endPoint x: 859, endPoint y: 176, distance: 312.1
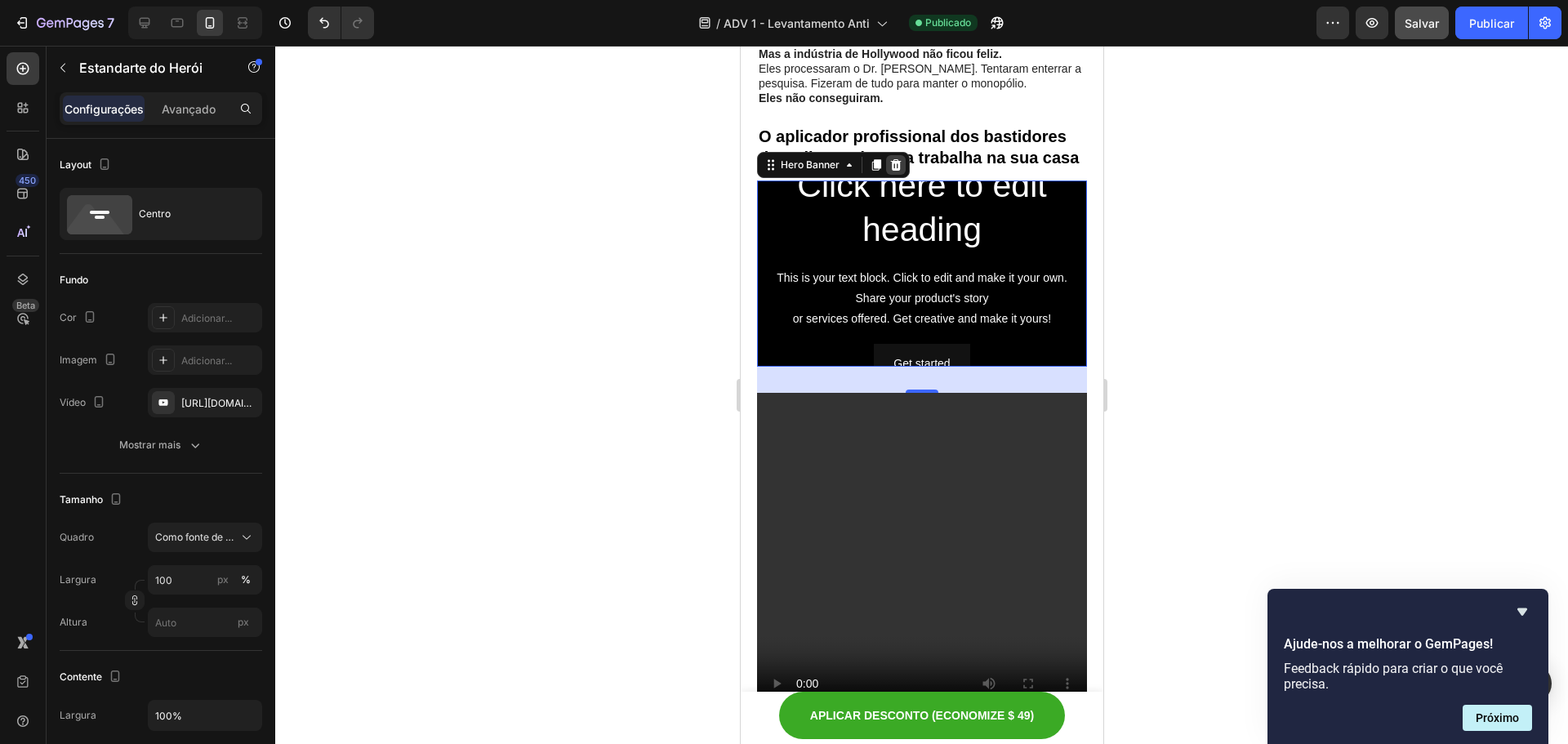
click at [897, 171] on icon at bounding box center [895, 165] width 11 height 12
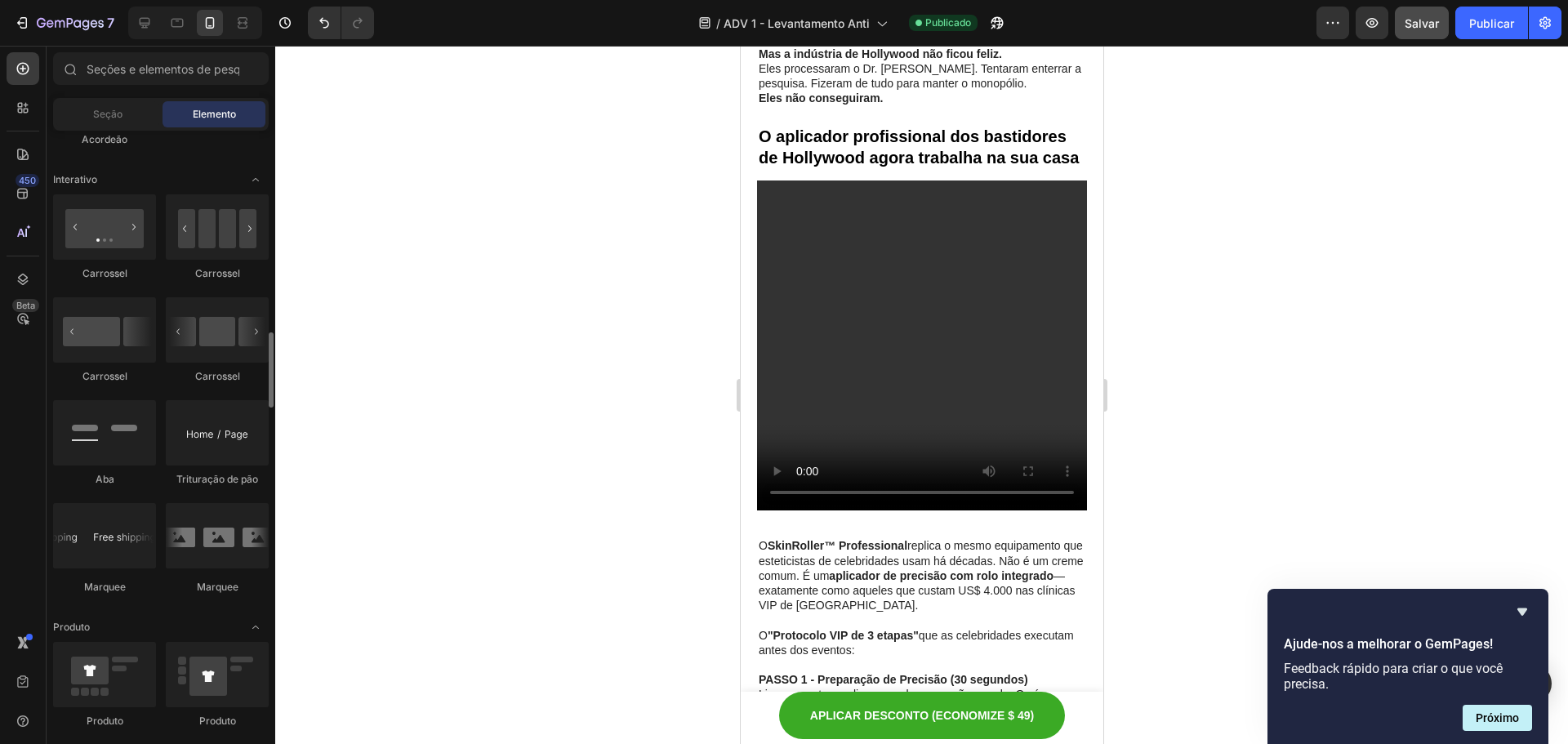
scroll to position [1716, 0]
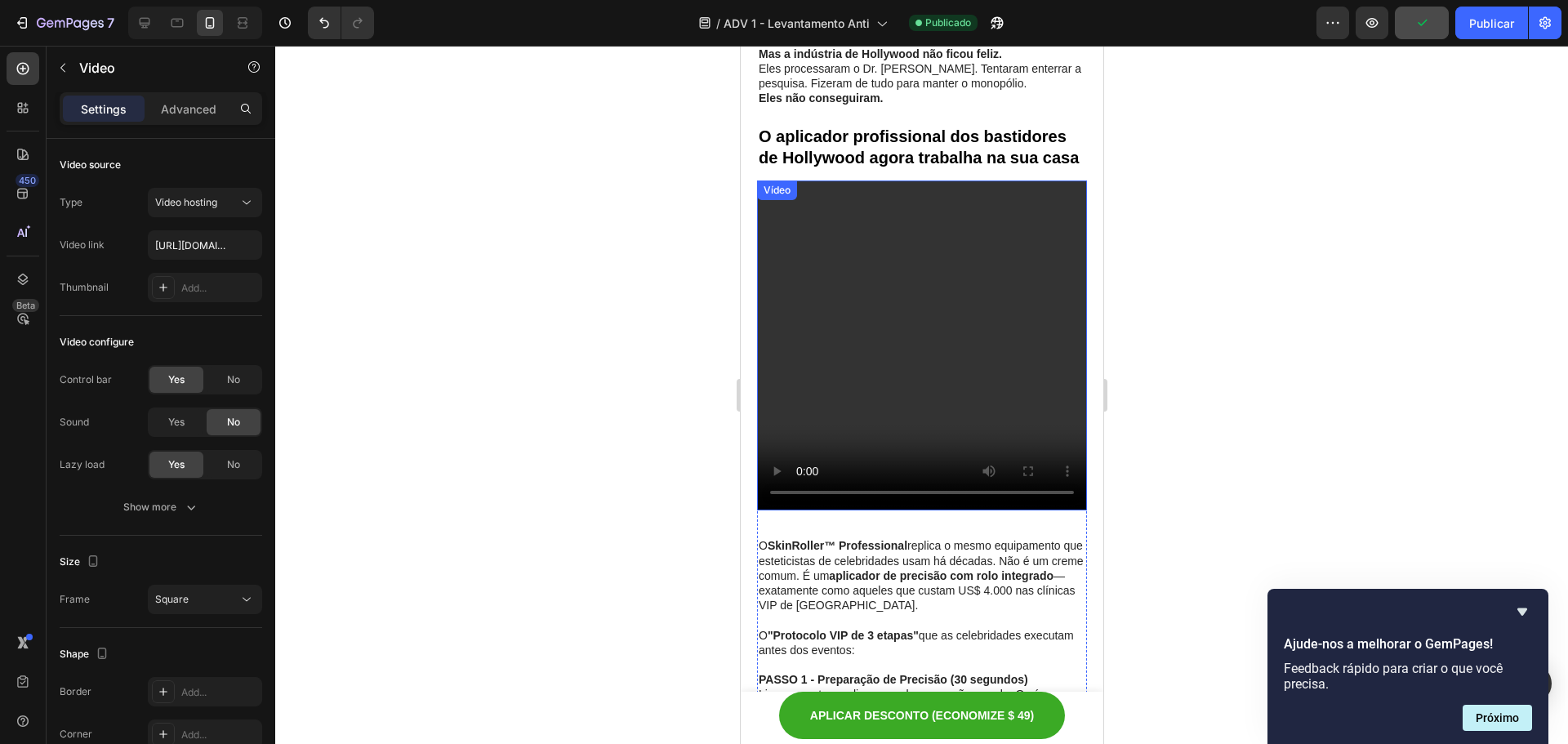
click at [825, 237] on video at bounding box center [921, 345] width 330 height 330
click at [1211, 396] on div at bounding box center [921, 395] width 1293 height 699
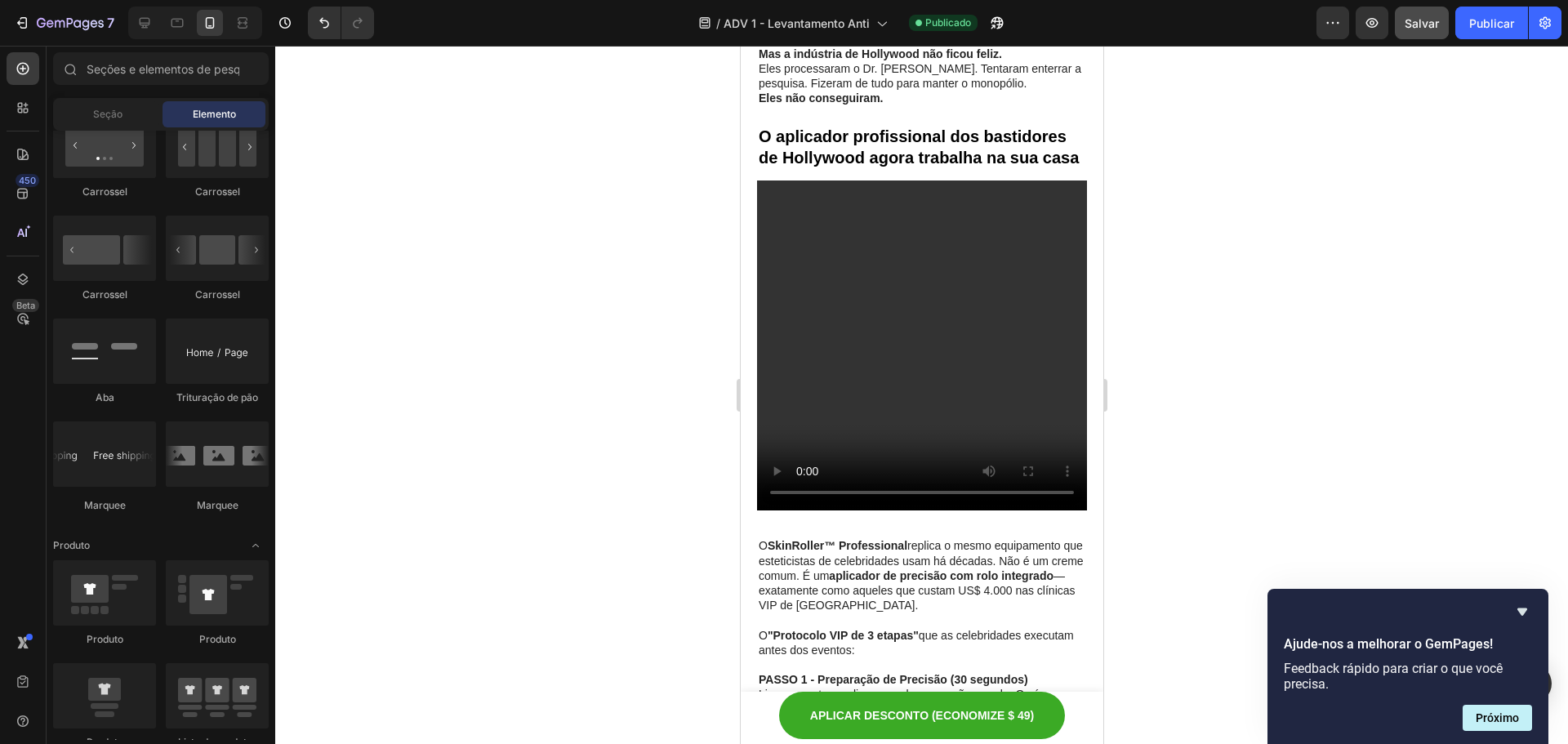
click at [1143, 471] on div at bounding box center [921, 395] width 1293 height 699
click at [96, 13] on div "7" at bounding box center [75, 23] width 78 height 19
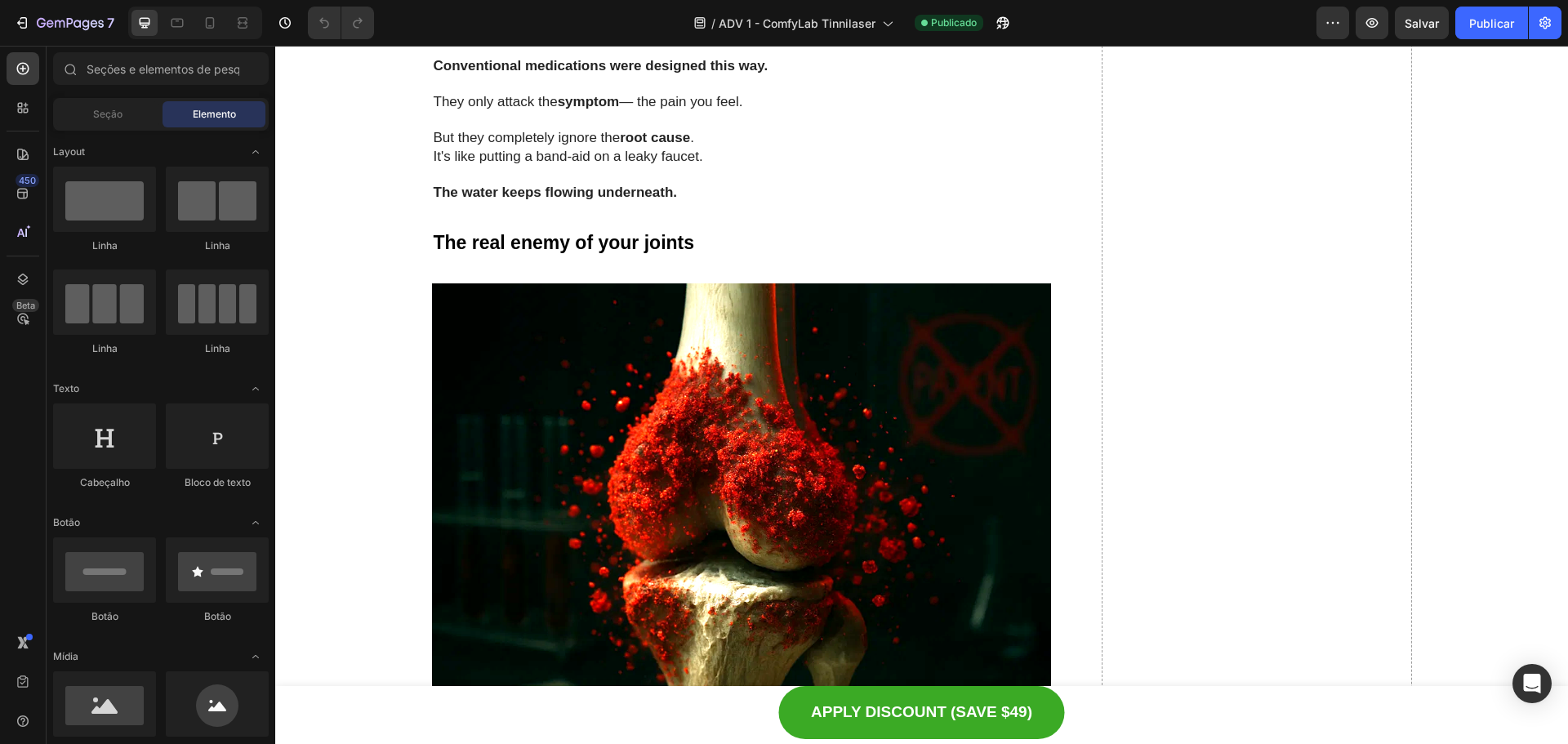
scroll to position [2452, 0]
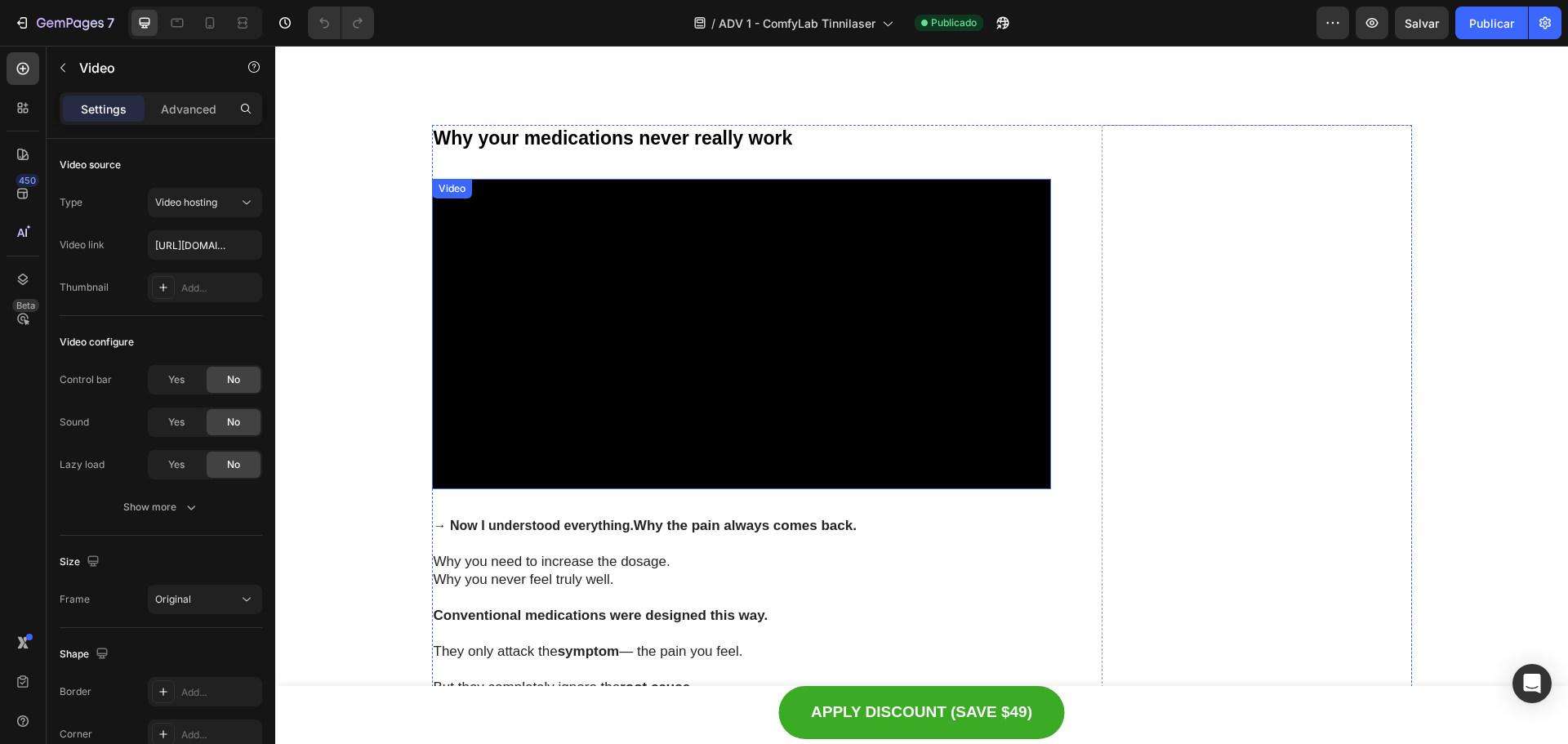
click at [645, 298] on video at bounding box center [742, 334] width 620 height 310
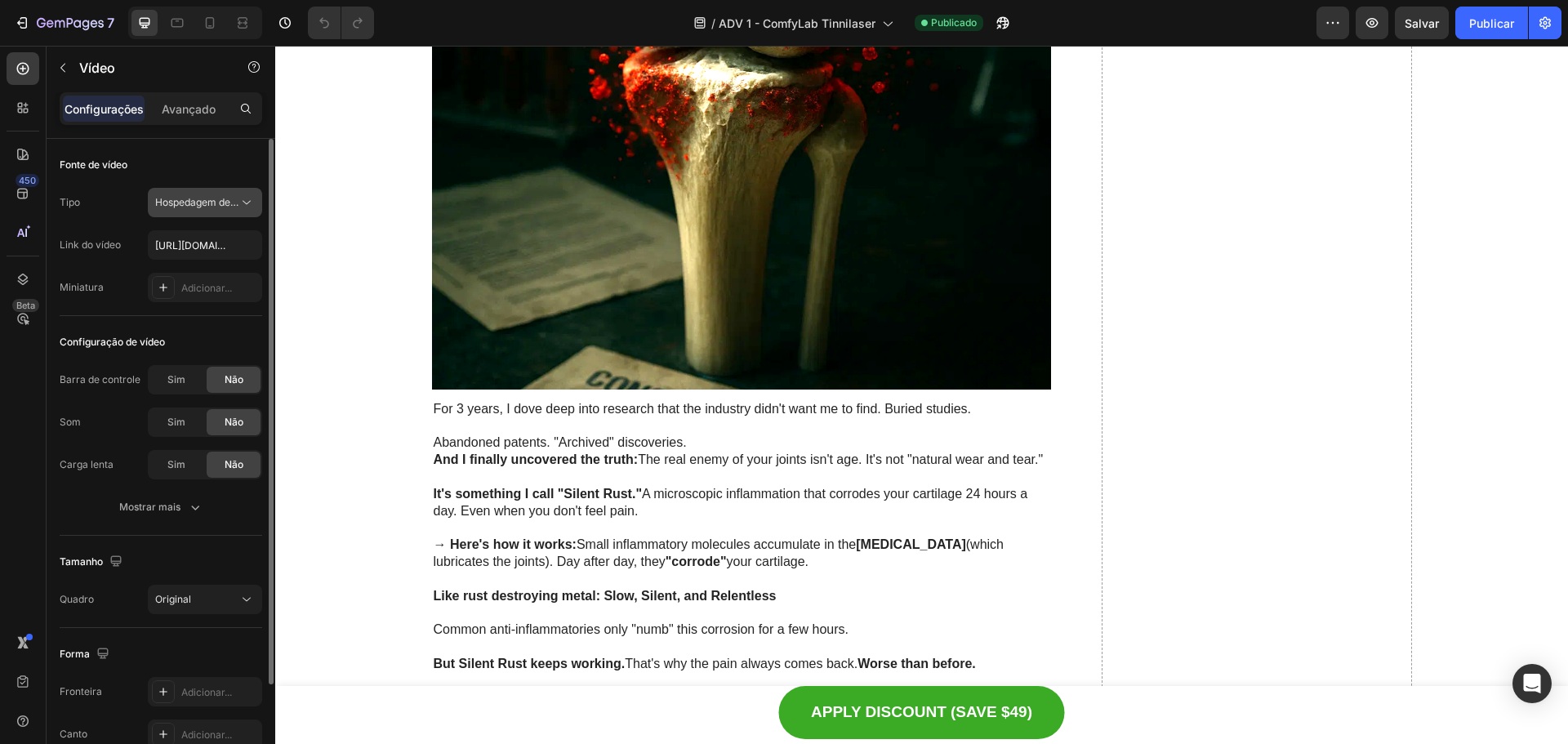
click at [206, 197] on font "Hospedagem de vídeo" at bounding box center [206, 202] width 103 height 12
click at [220, 194] on button "Hospedagem de vídeo" at bounding box center [204, 202] width 114 height 30
click at [219, 252] on input "https://cdn.shopify.com/videos/c/o/v/071038f8bf974fcf8dcdc8ecdafc8ef3.mp4" at bounding box center [204, 244] width 114 height 30
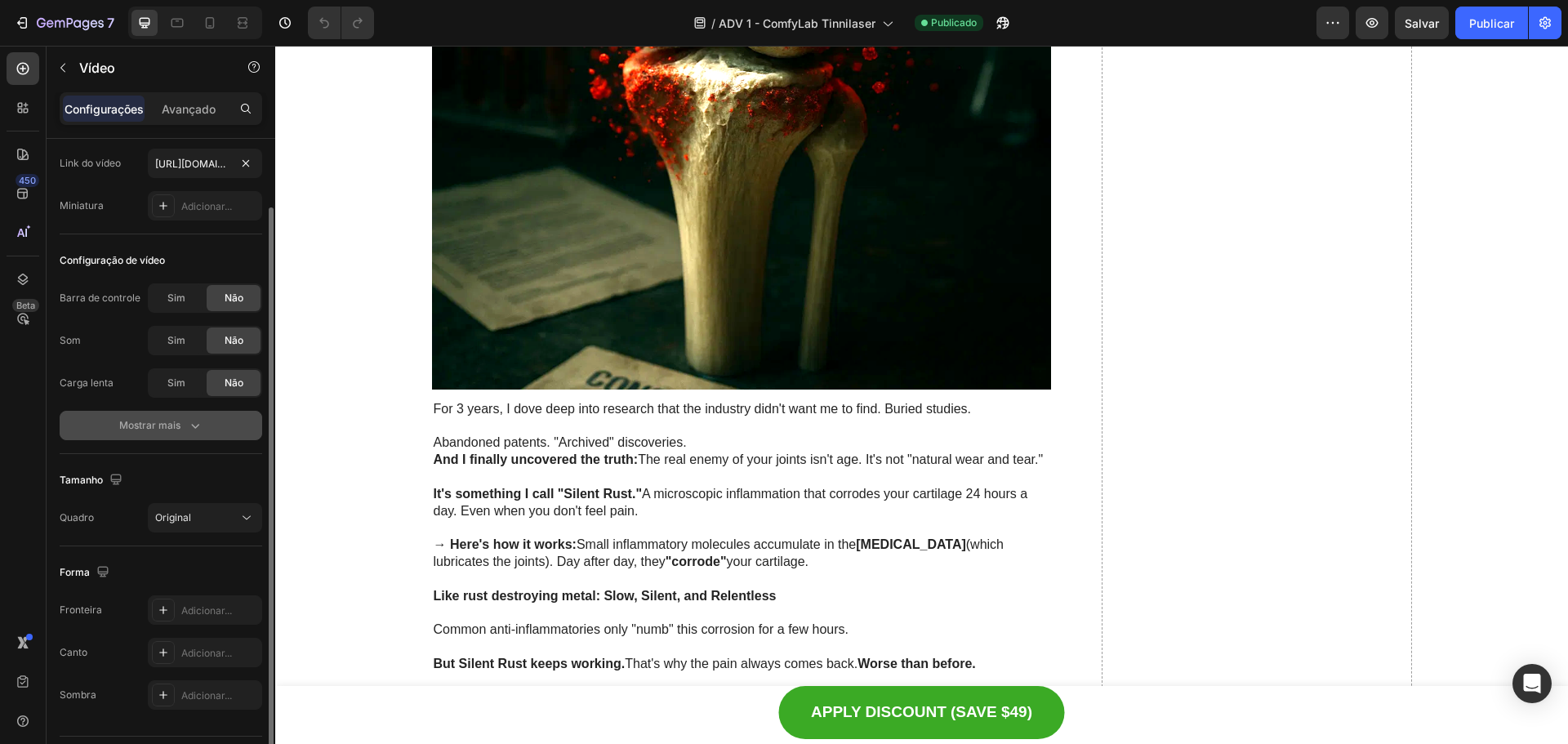
click at [184, 423] on div "Mostrar mais" at bounding box center [161, 426] width 84 height 16
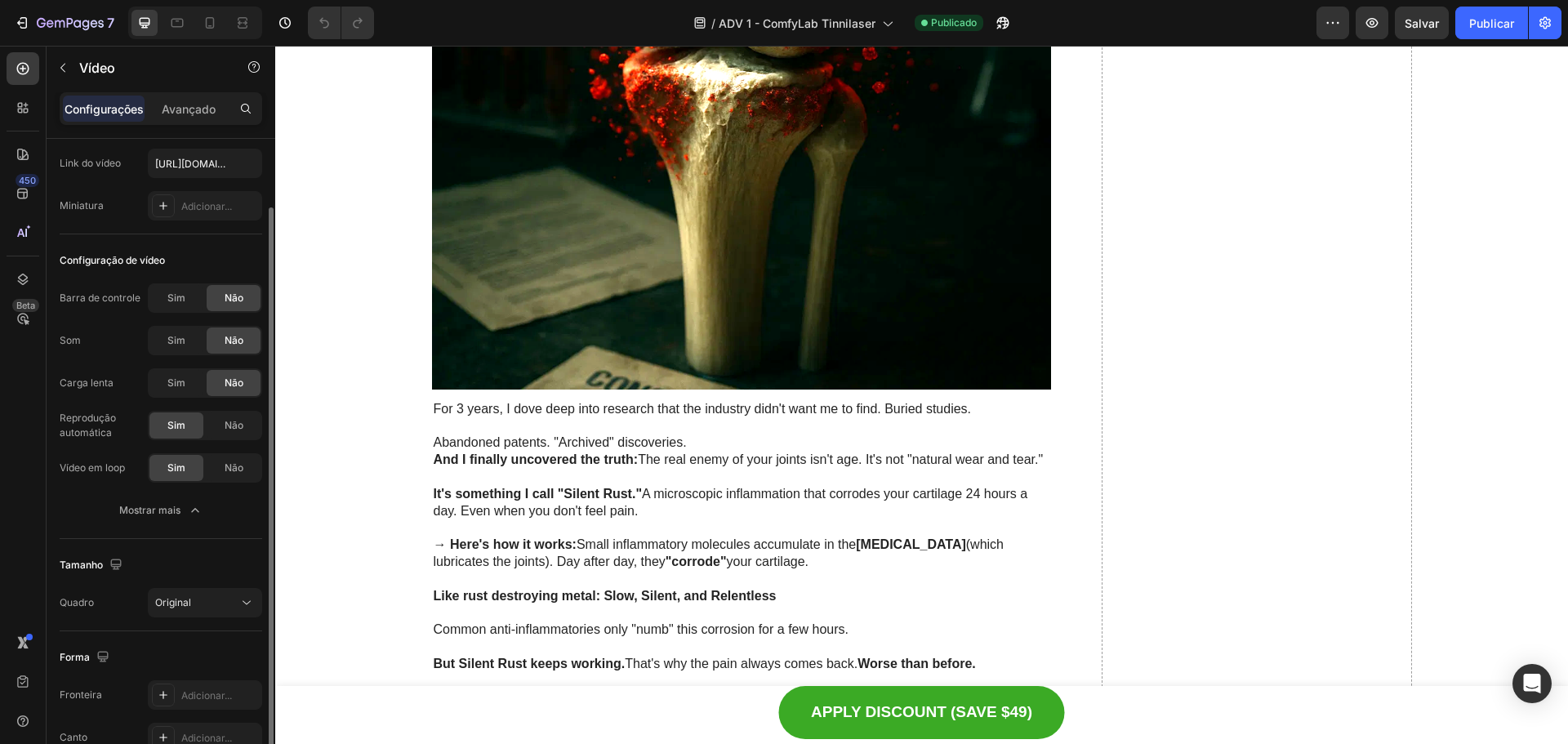
scroll to position [0, 0]
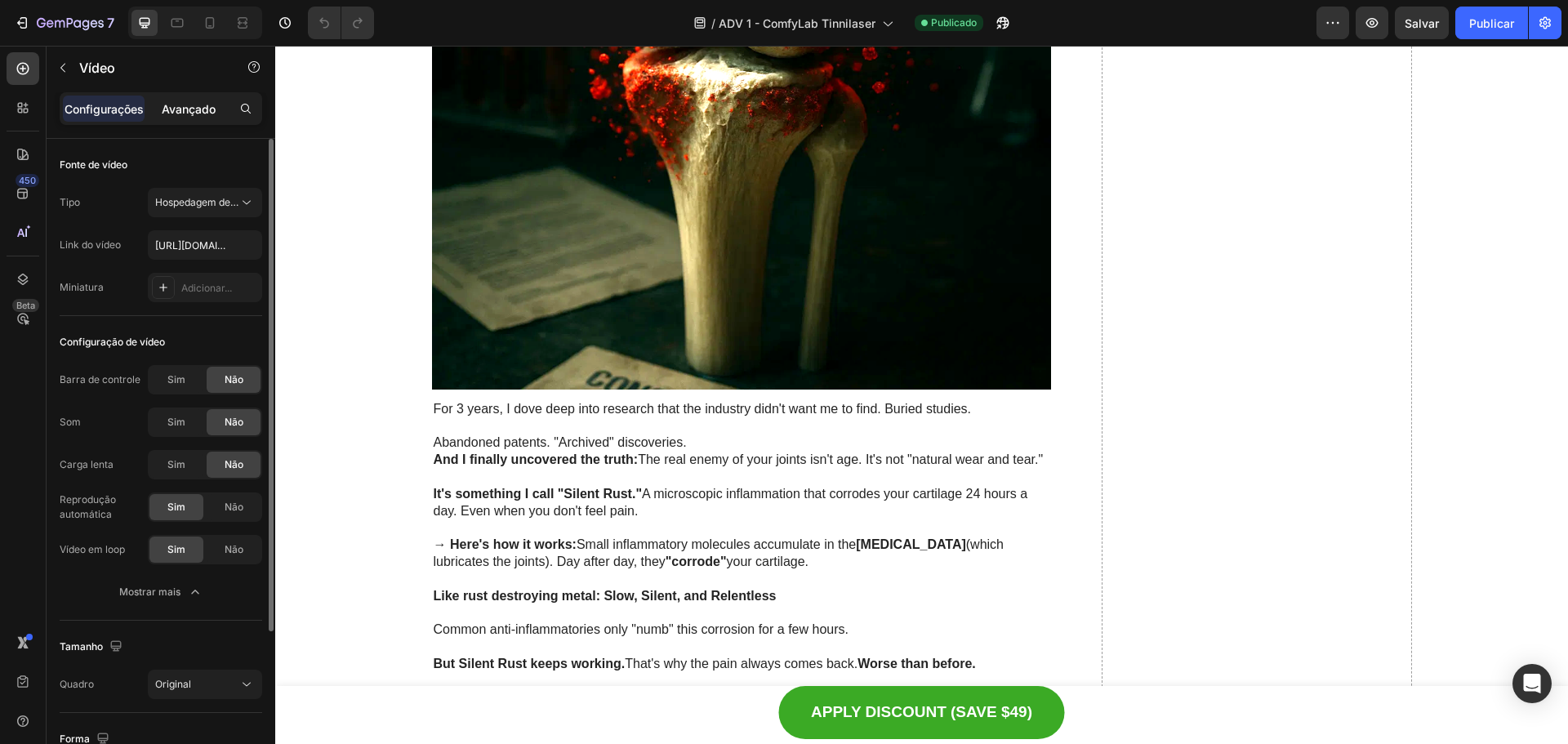
click at [151, 100] on div "Avançado" at bounding box center [188, 108] width 81 height 26
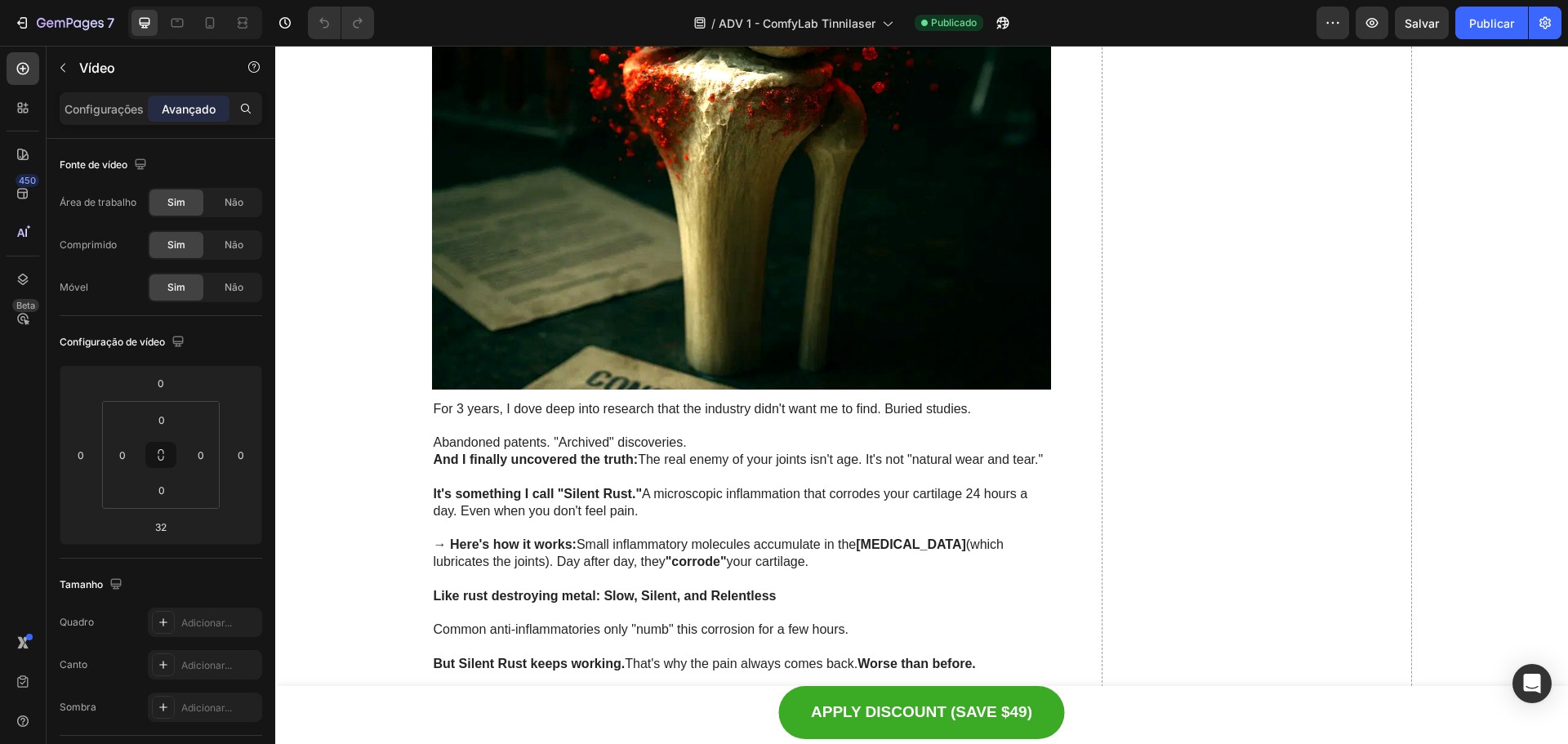
scroll to position [438, 0]
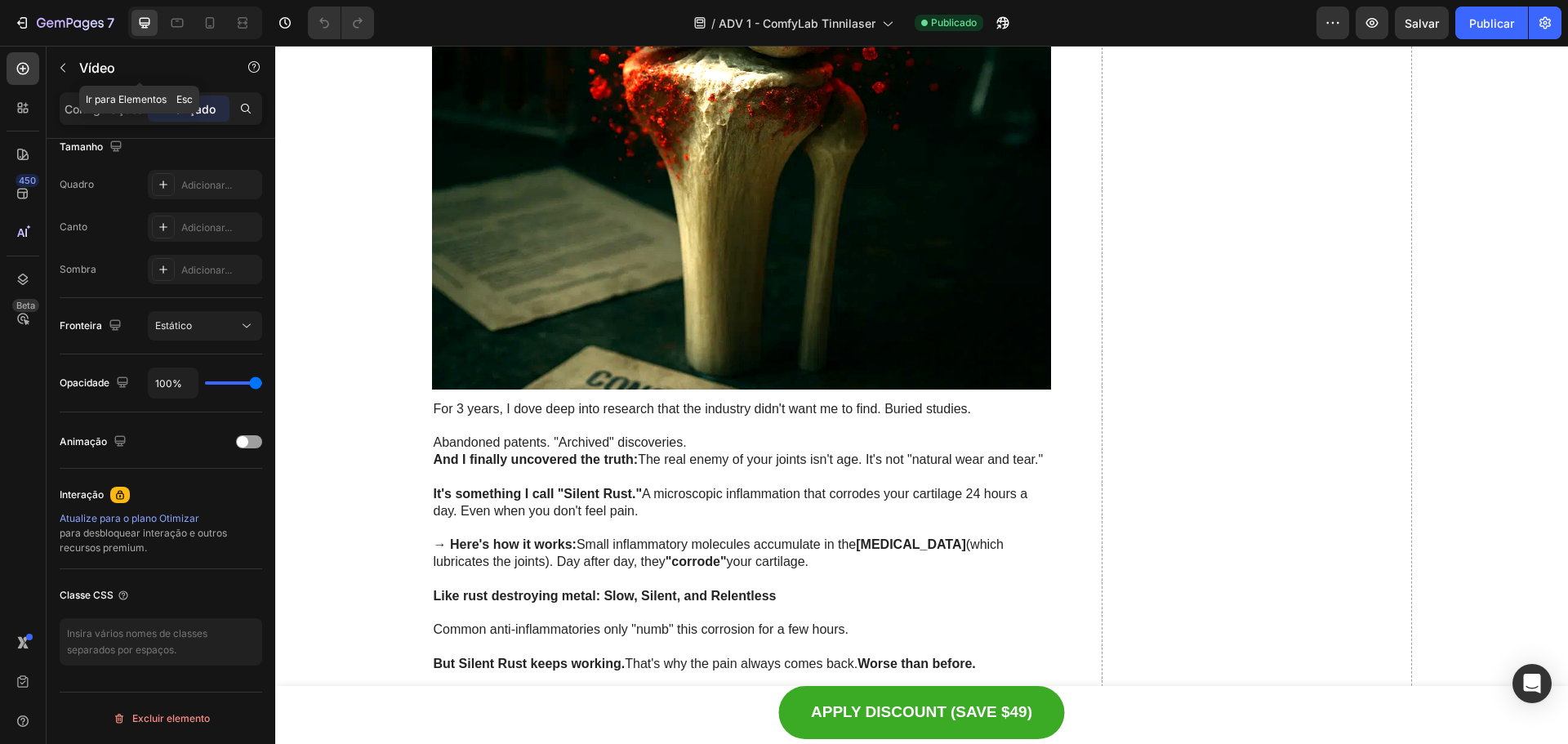
click at [90, 56] on div "Vídeo" at bounding box center [140, 68] width 186 height 42
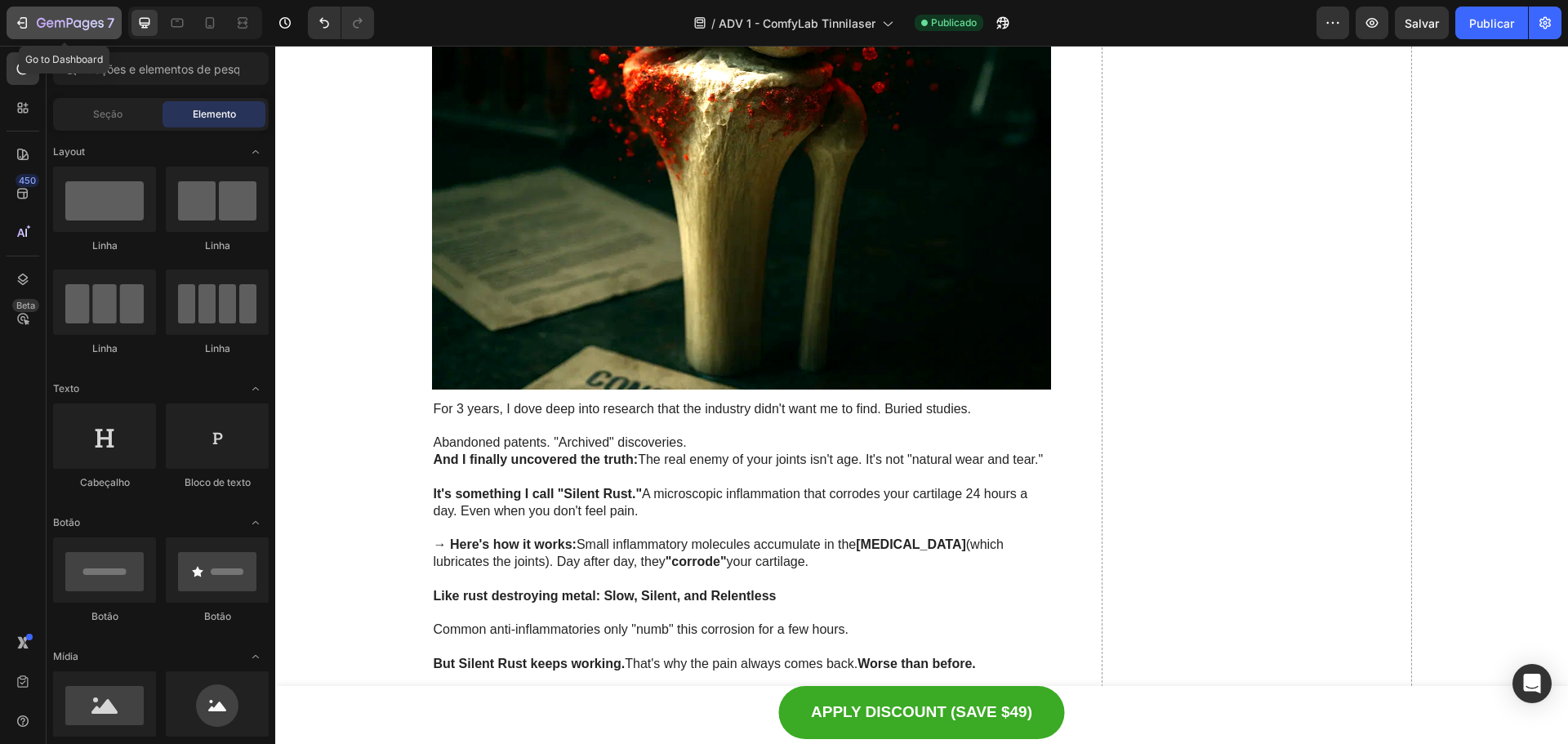
click at [55, 25] on icon "button" at bounding box center [70, 24] width 67 height 13
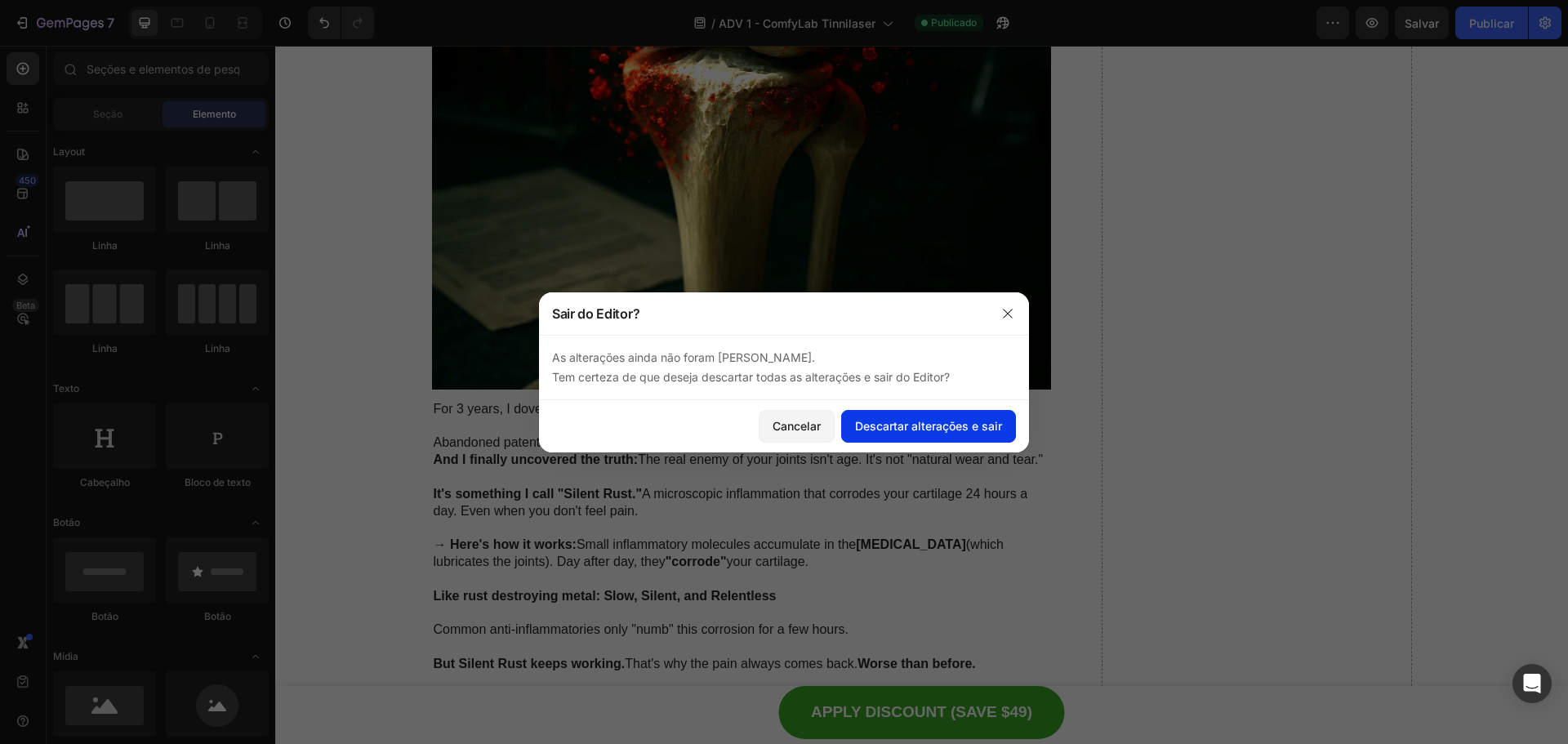
click at [910, 422] on font "Descartar alterações e sair" at bounding box center [928, 426] width 147 height 13
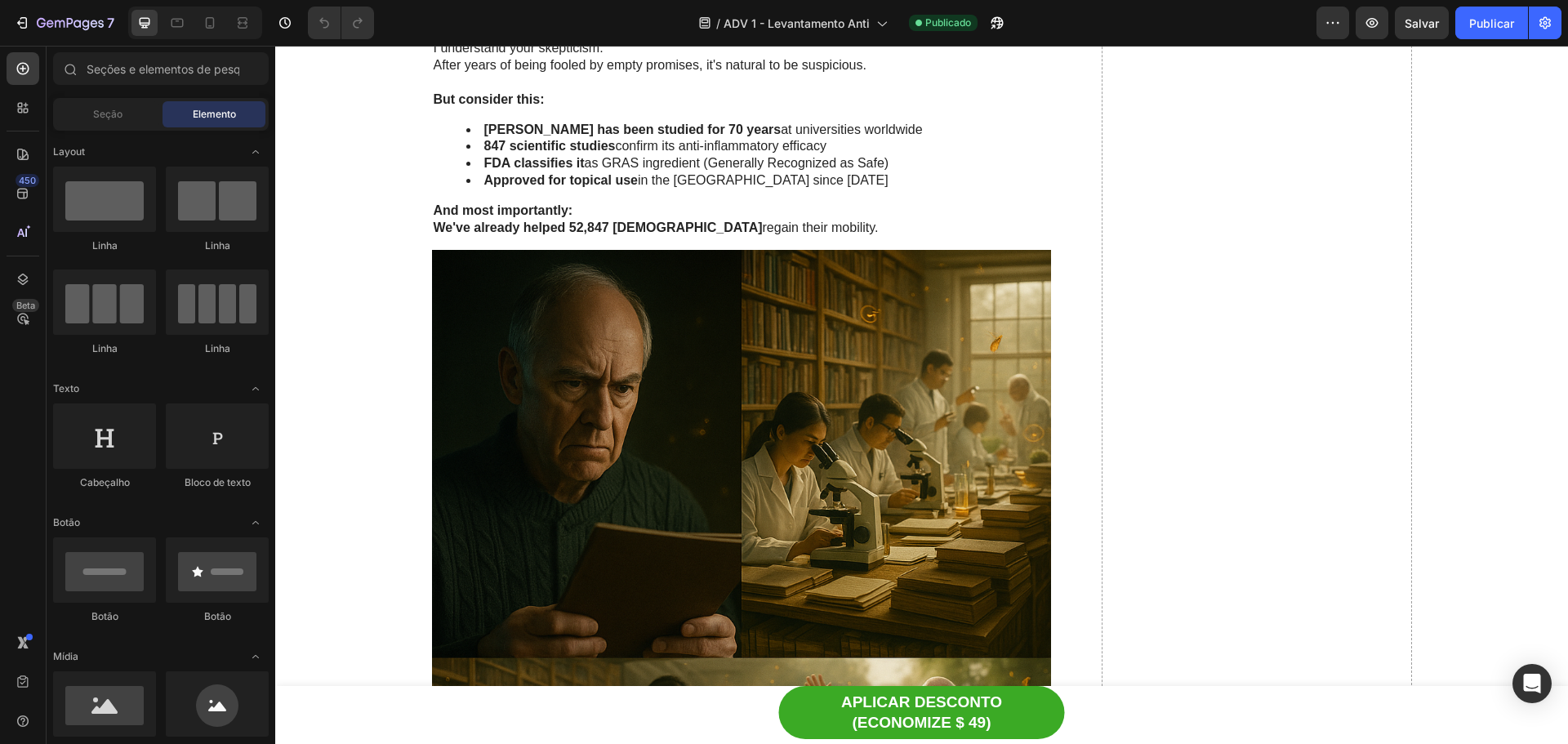
scroll to position [5475, 0]
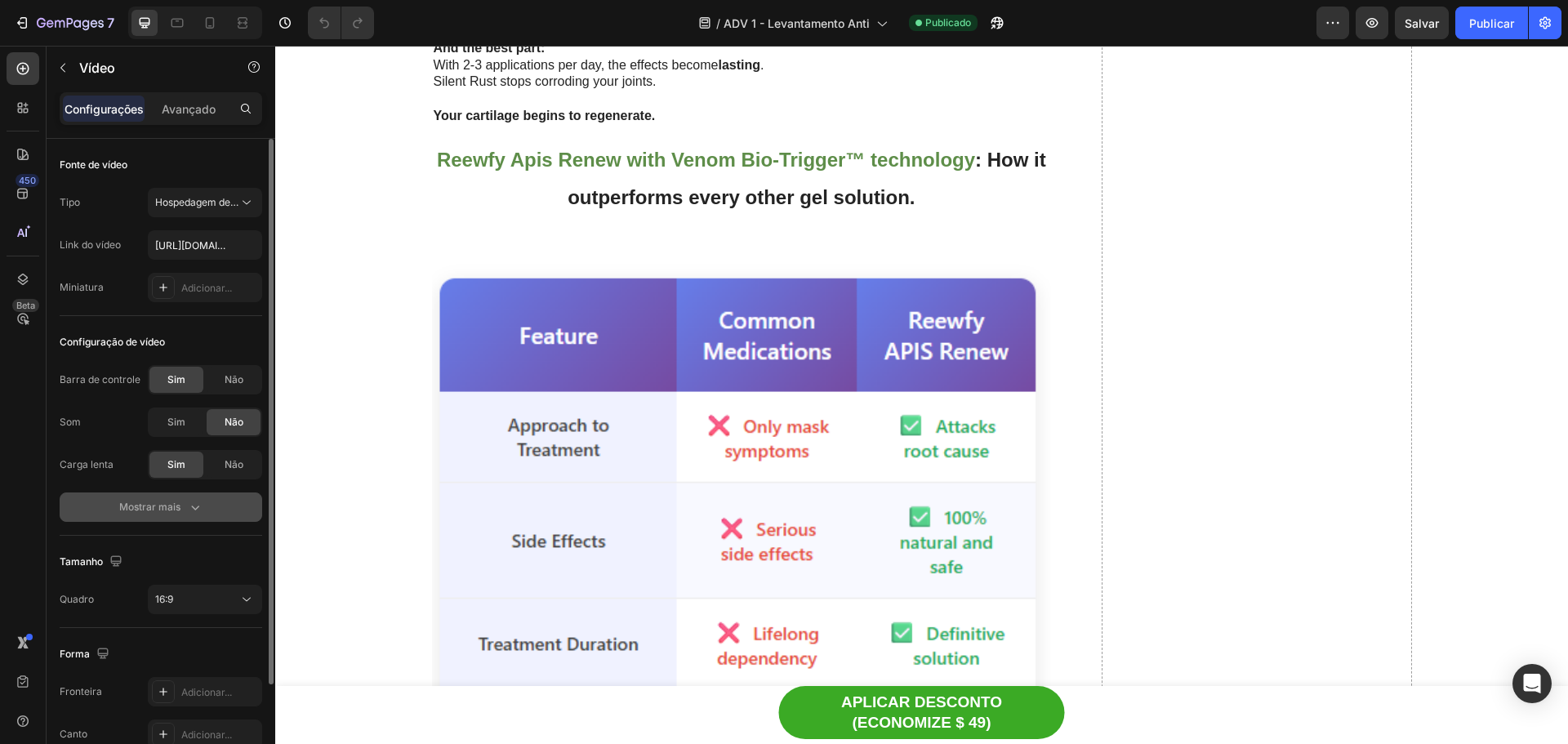
click at [169, 508] on font "Mostrar mais" at bounding box center [150, 506] width 61 height 12
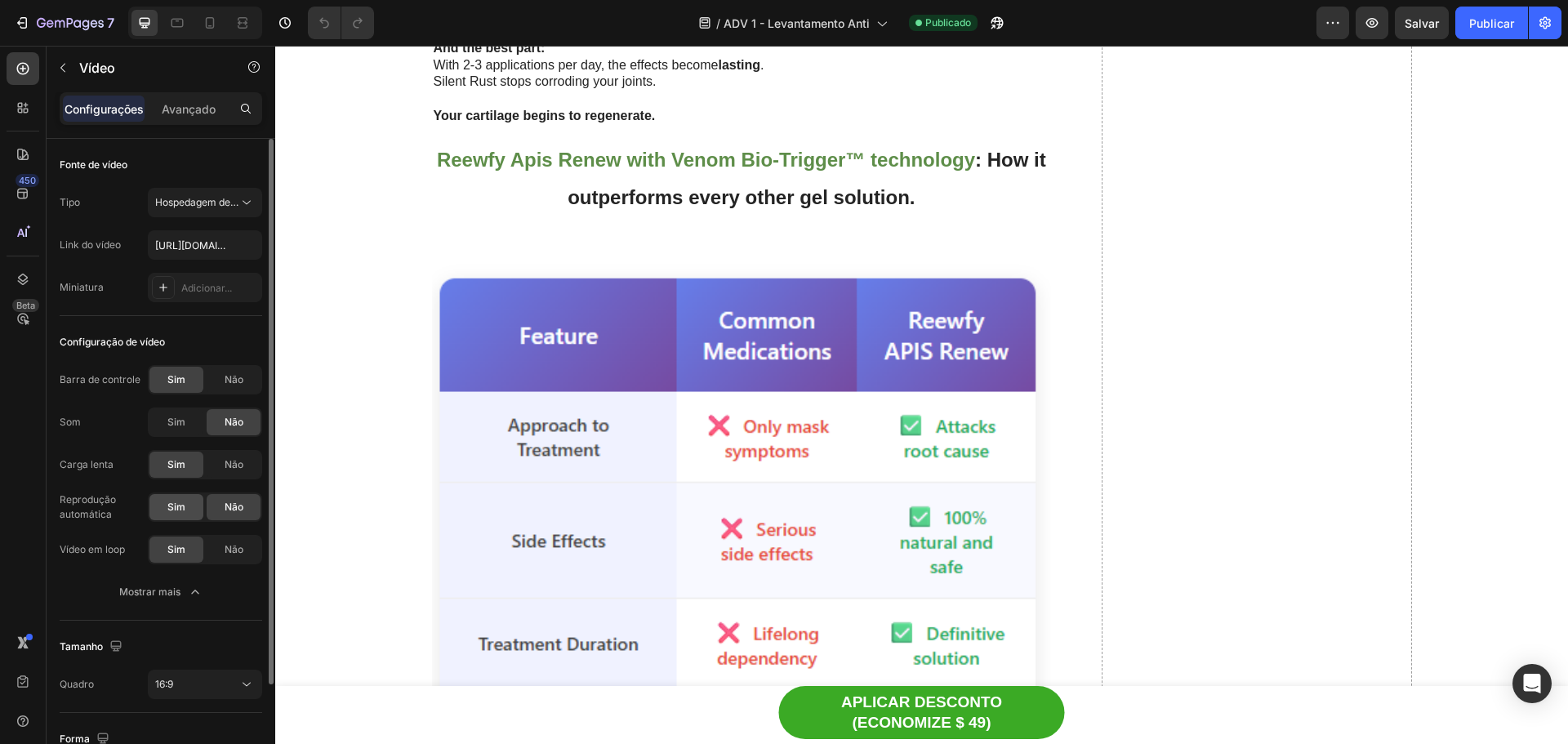
click at [181, 518] on div "Sim" at bounding box center [176, 507] width 54 height 26
click at [230, 378] on font "Não" at bounding box center [234, 380] width 19 height 12
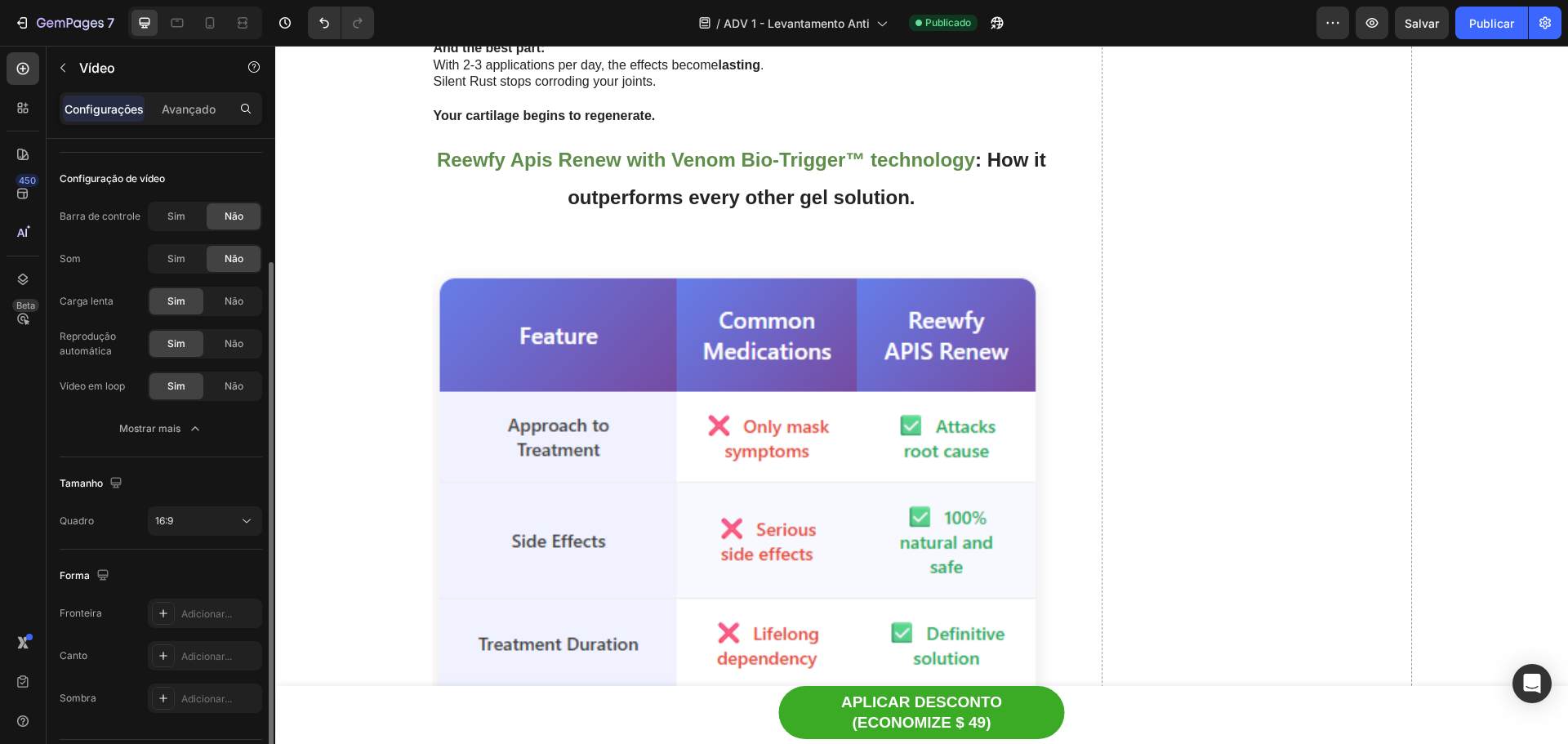
scroll to position [0, 0]
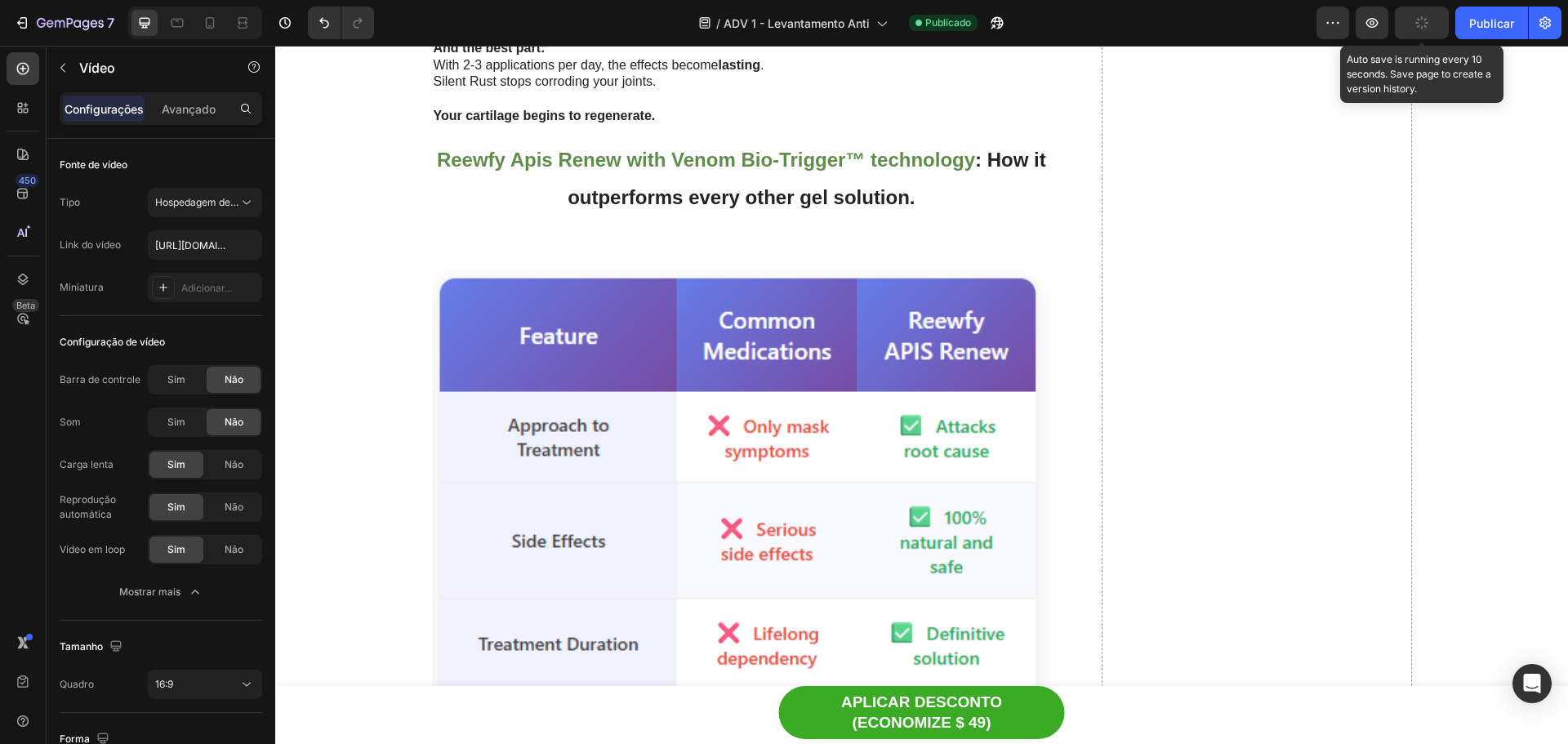
click at [1418, 37] on button "button" at bounding box center [1422, 23] width 54 height 33
click at [1433, 27] on button "button" at bounding box center [1422, 23] width 54 height 33
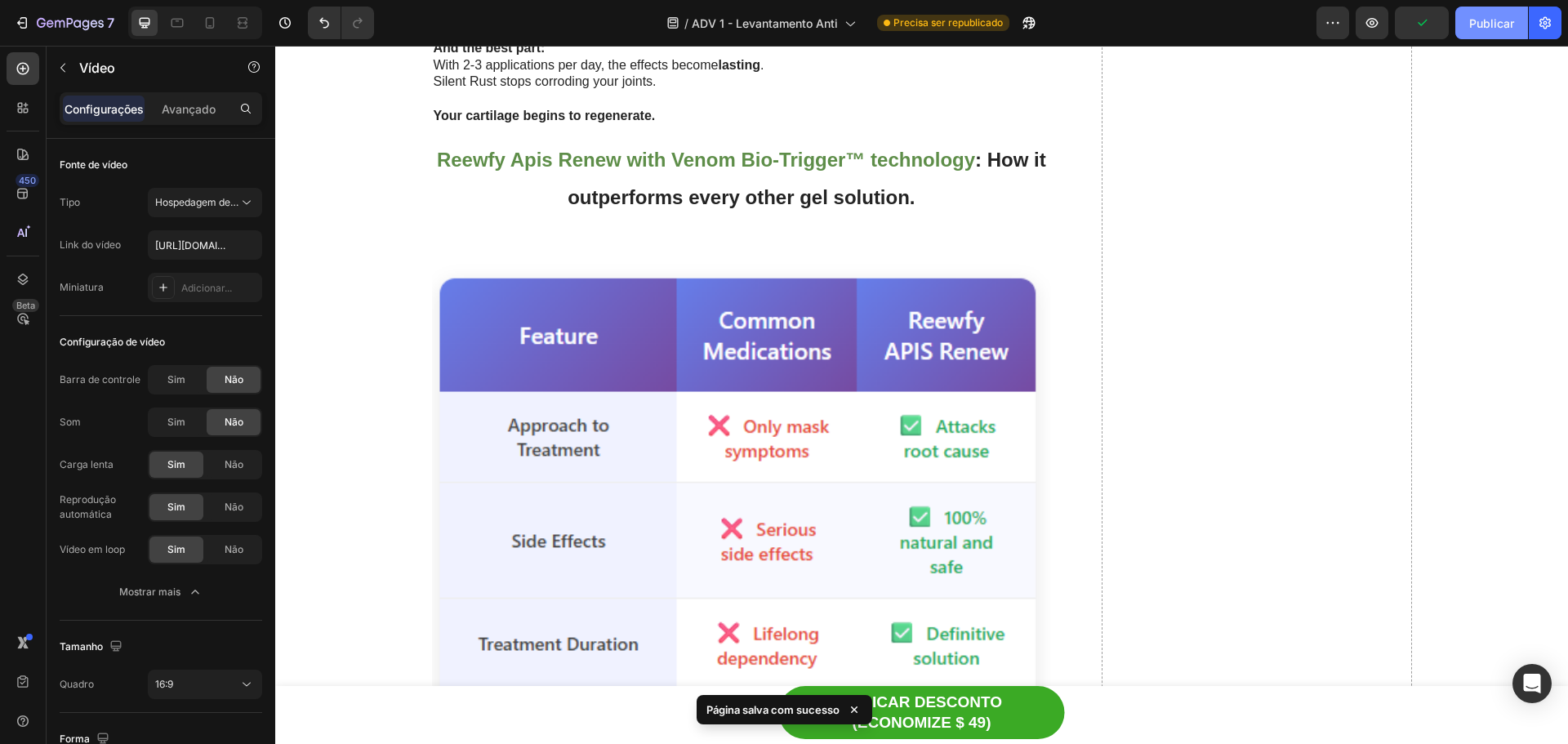
click at [1496, 24] on font "Publicar" at bounding box center [1491, 23] width 45 height 13
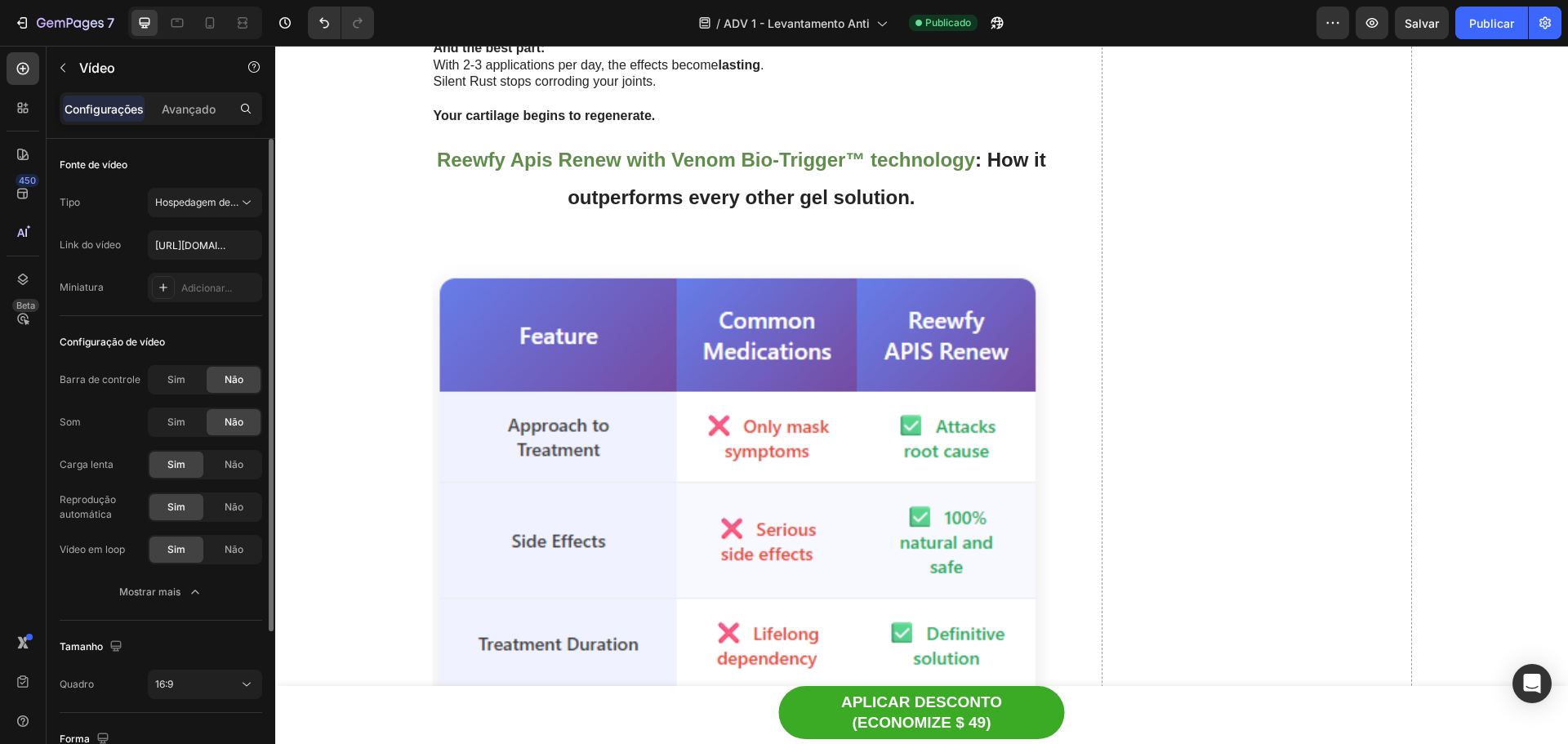
scroll to position [211, 0]
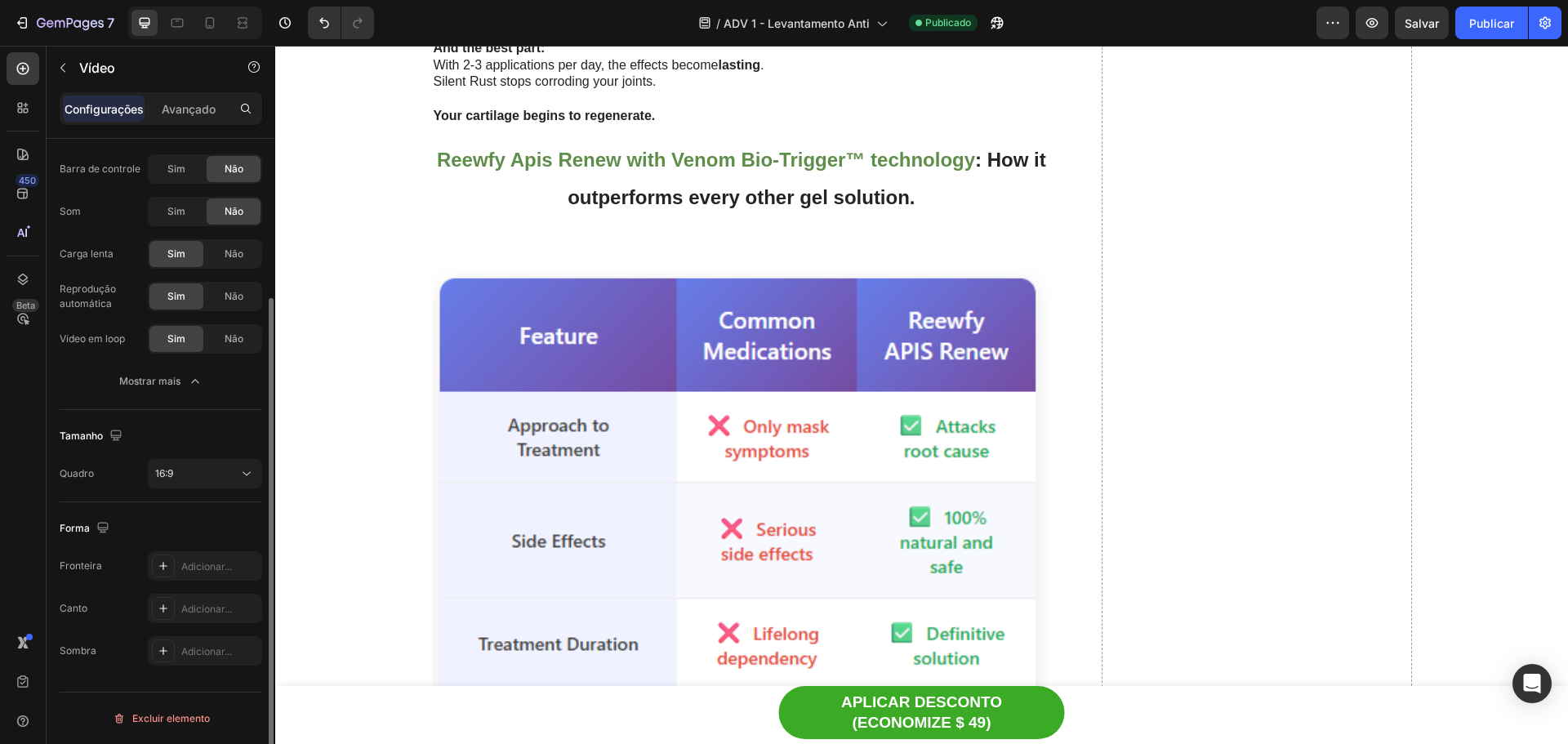
click at [202, 489] on div "Tamanho Quadro 16:9" at bounding box center [160, 456] width 202 height 92
click at [208, 481] on div "16:9" at bounding box center [205, 474] width 100 height 16
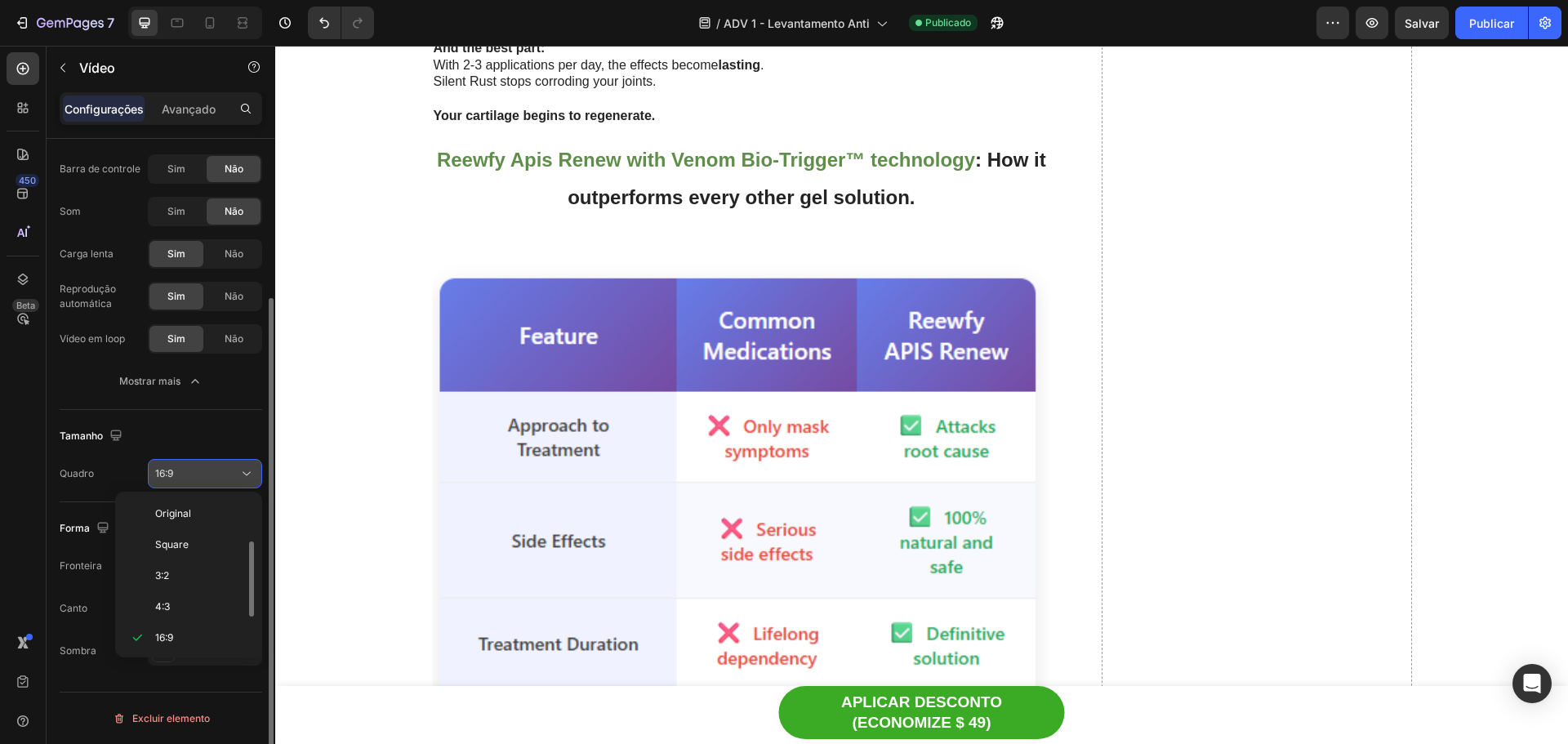
scroll to position [30, 0]
click at [200, 521] on font "Quadrado" at bounding box center [178, 515] width 46 height 12
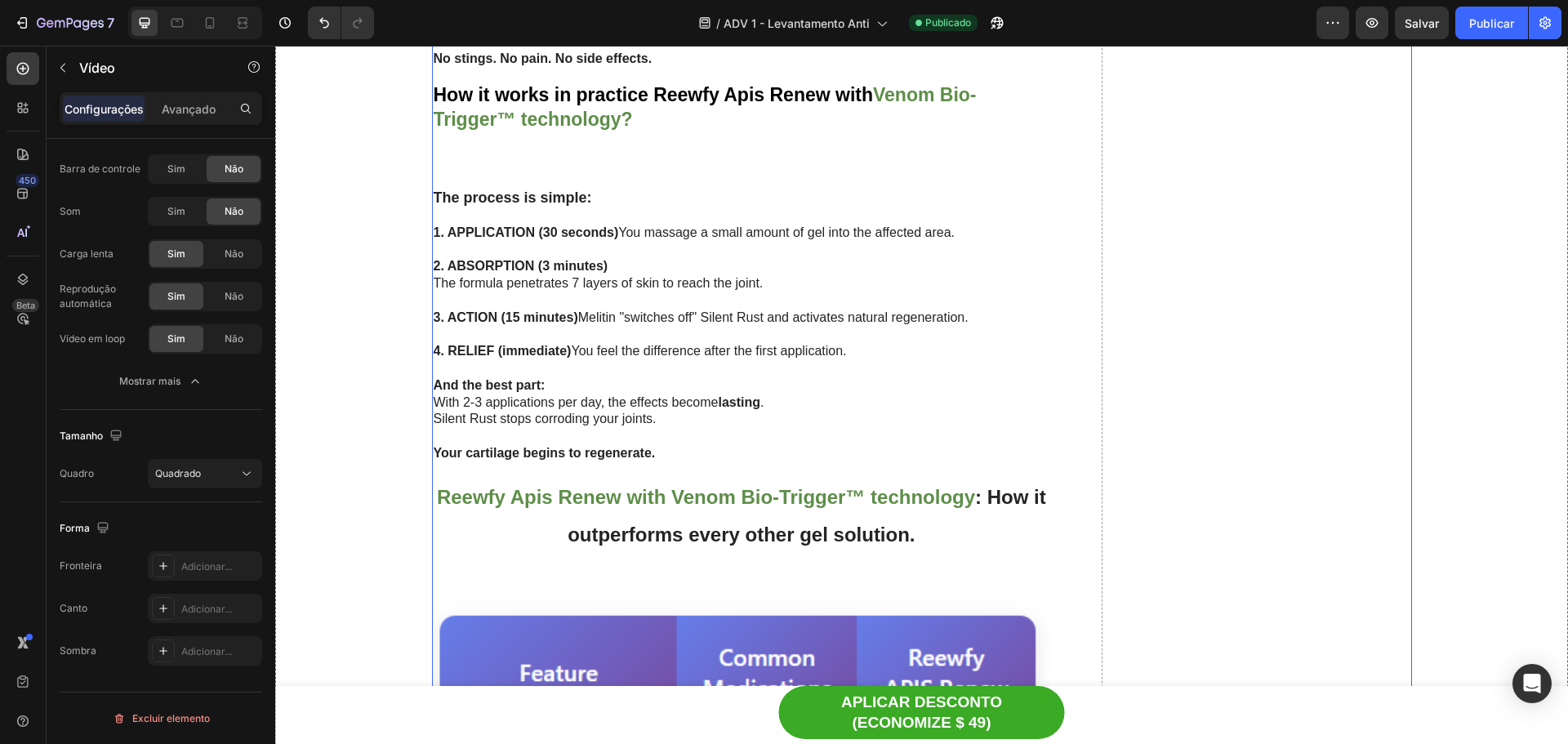
scroll to position [5393, 0]
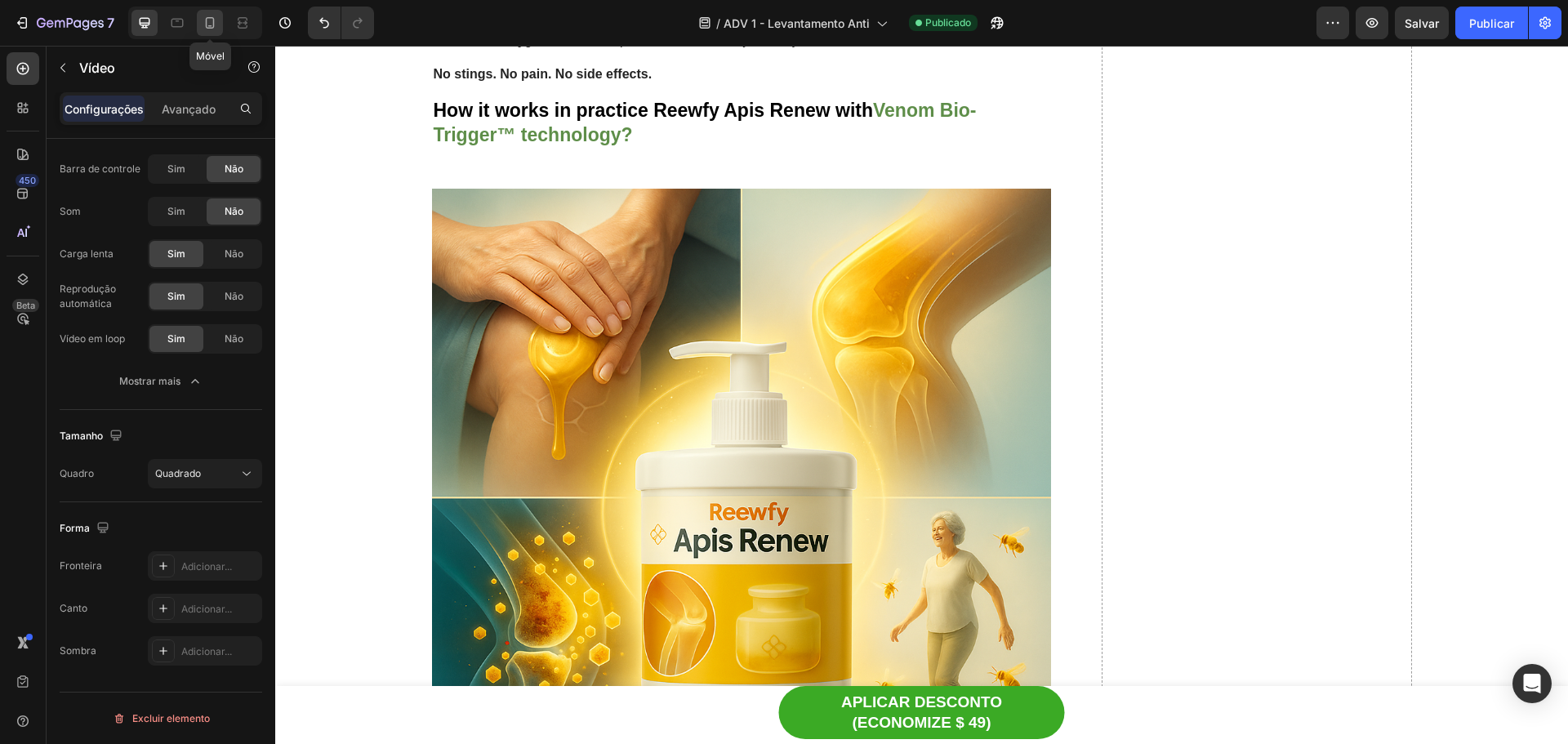
click at [210, 19] on icon at bounding box center [210, 22] width 16 height 16
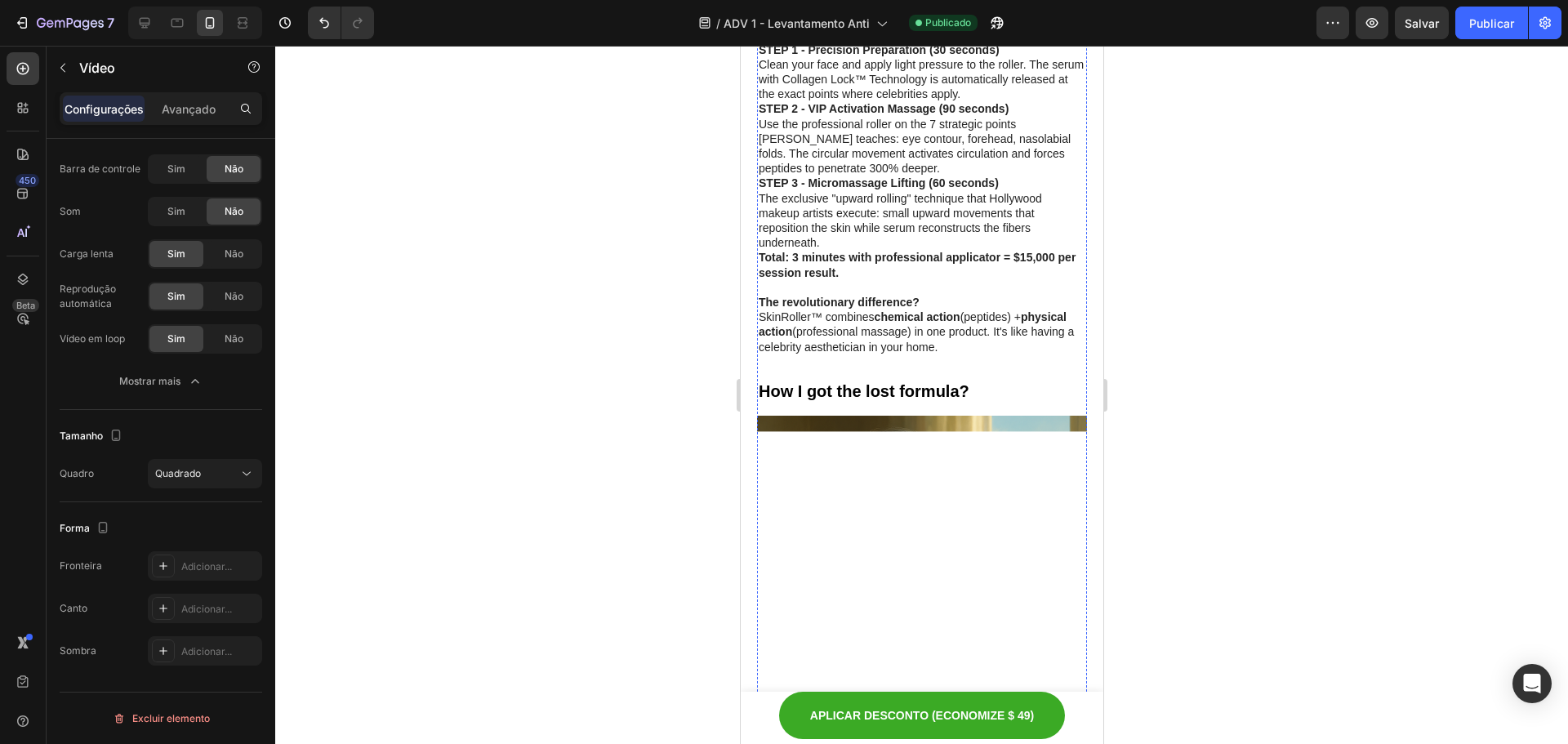
scroll to position [4605, 0]
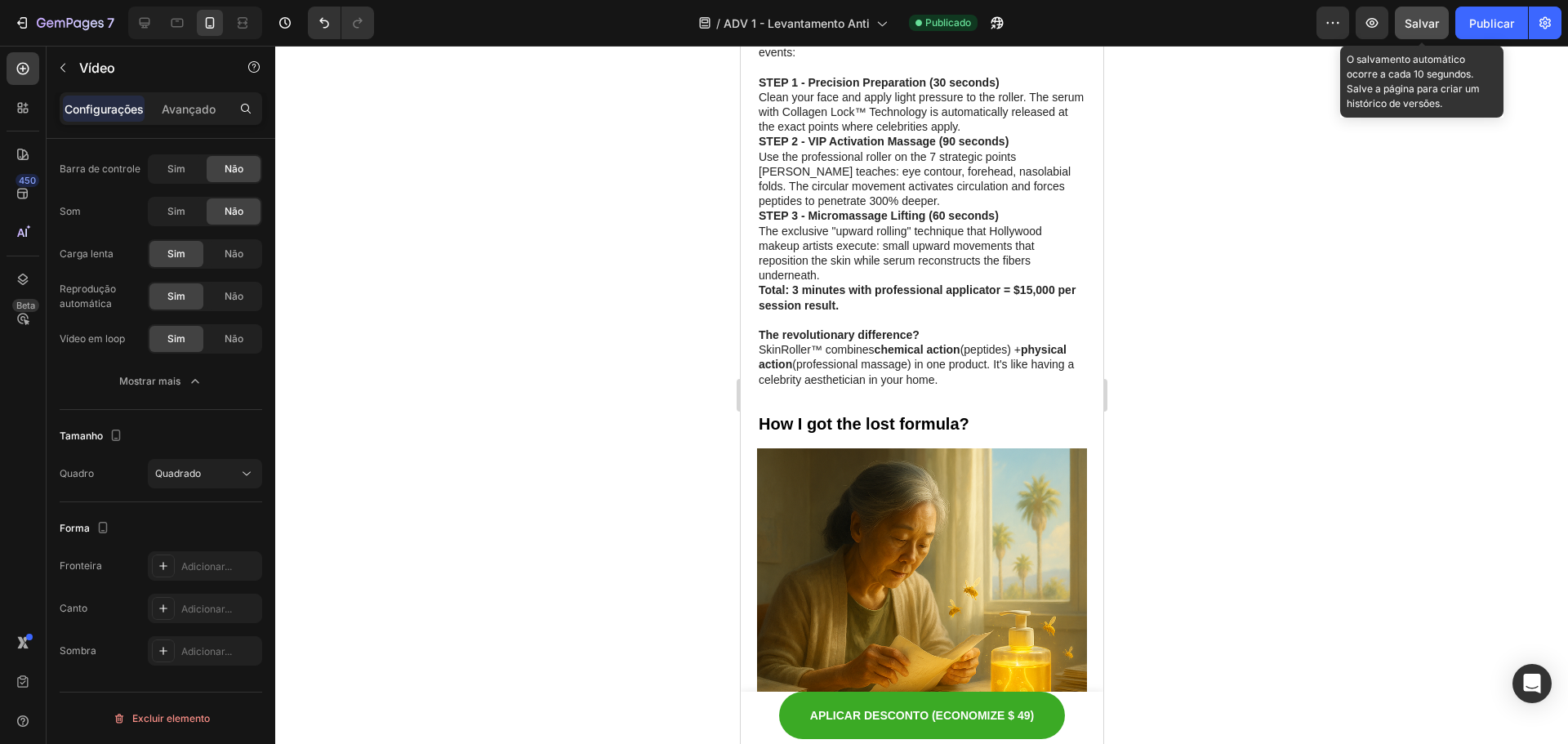
click at [1418, 19] on font "Salvar" at bounding box center [1422, 23] width 35 height 13
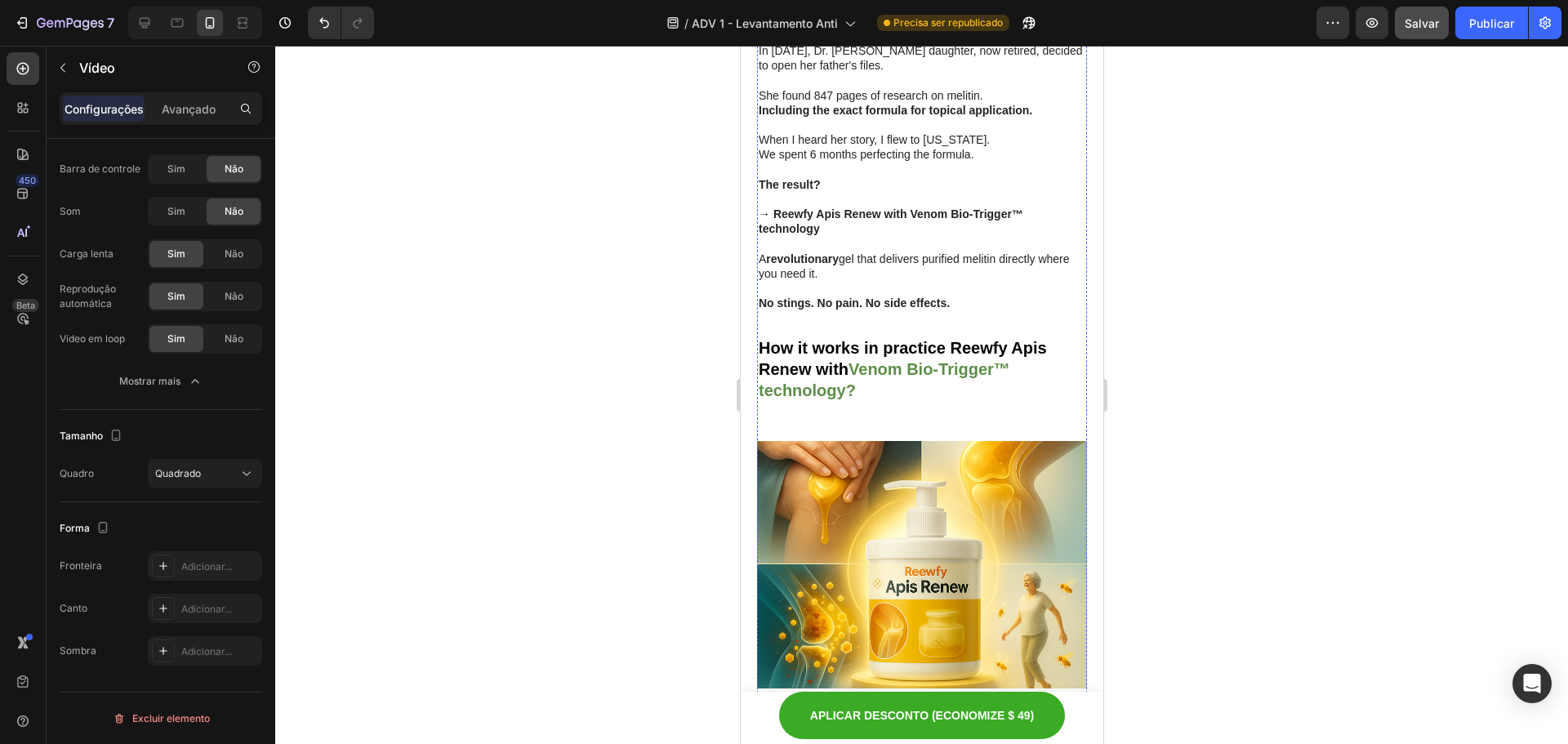
scroll to position [5340, 0]
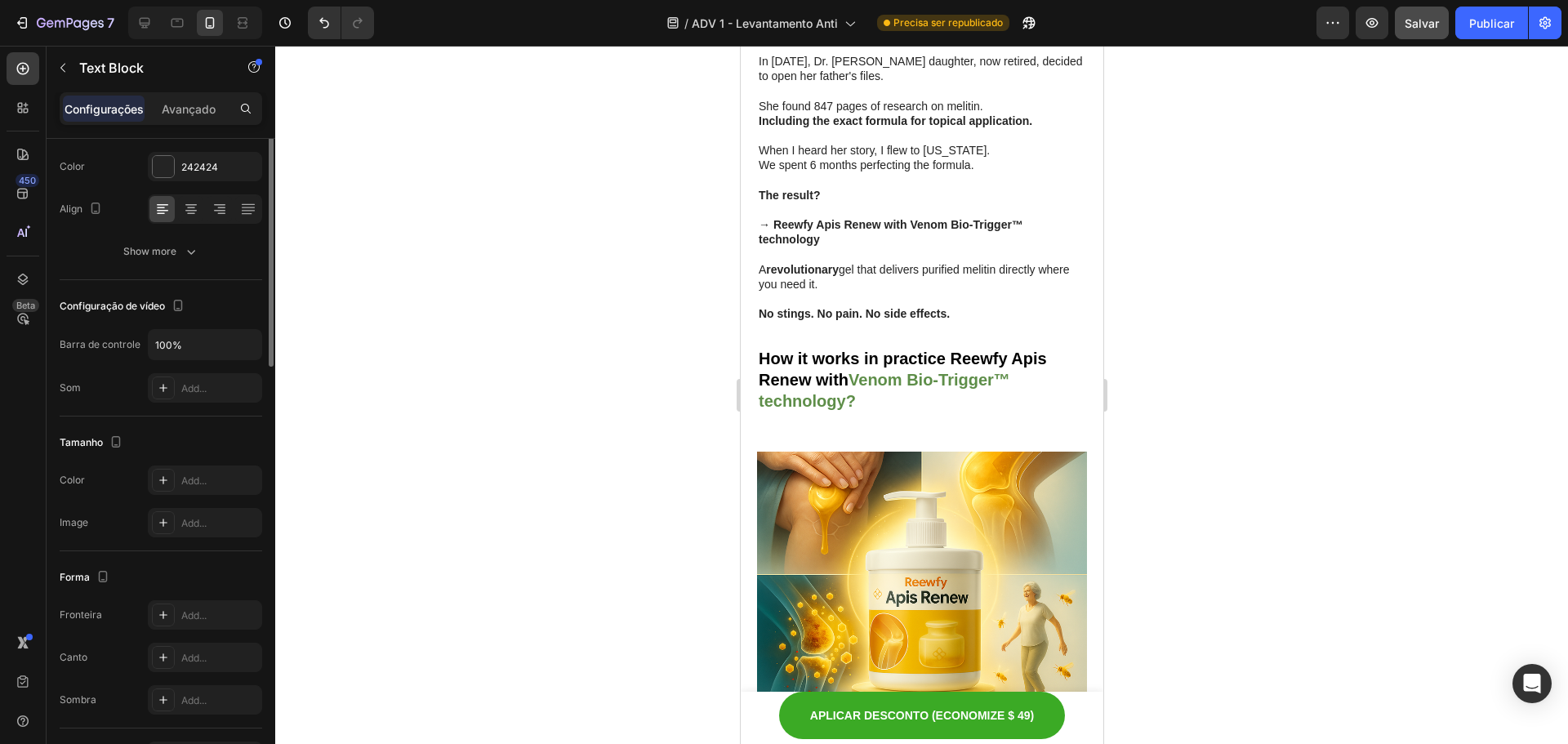
scroll to position [0, 0]
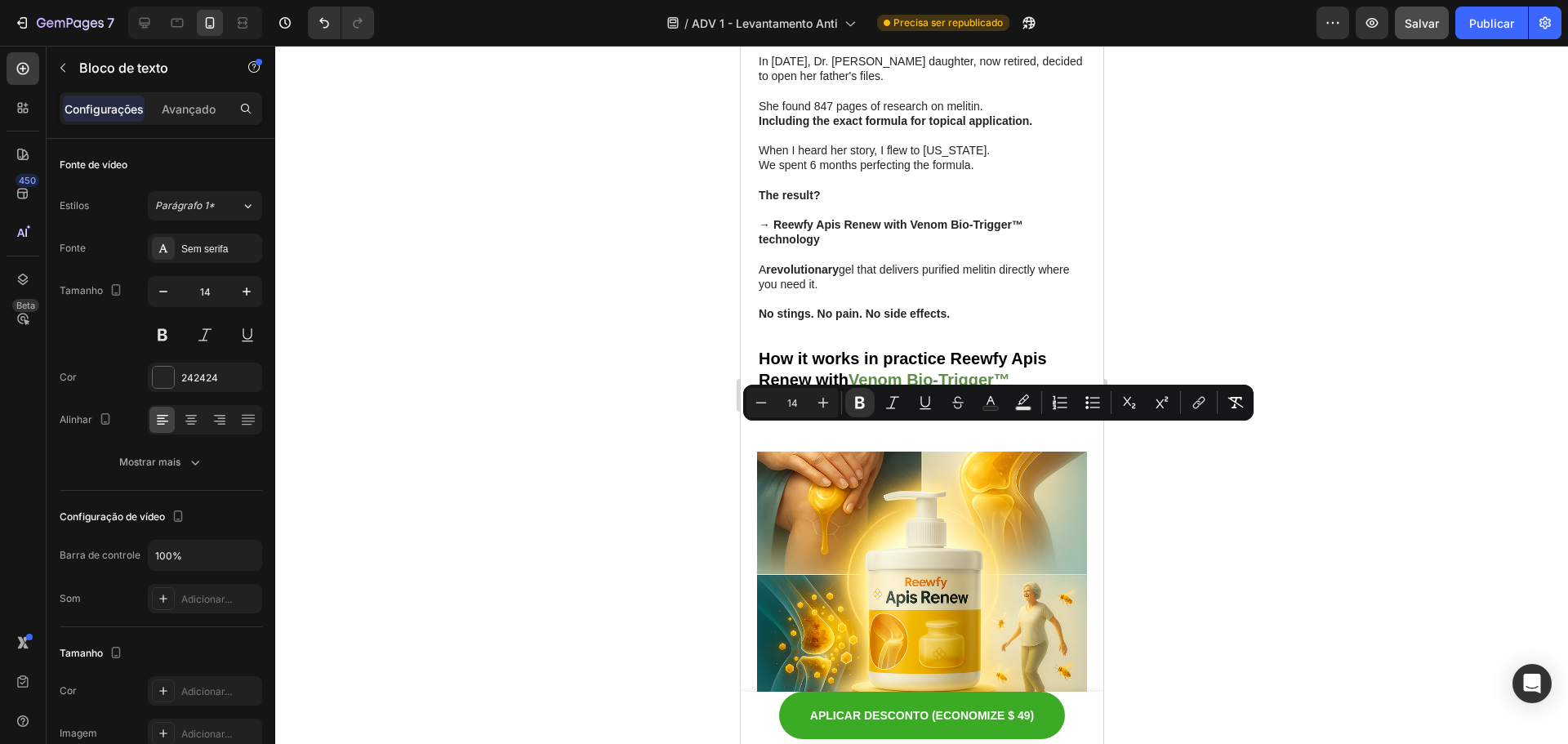
copy strong "The revolutionary difference?"
click at [1255, 491] on div at bounding box center [921, 395] width 1293 height 699
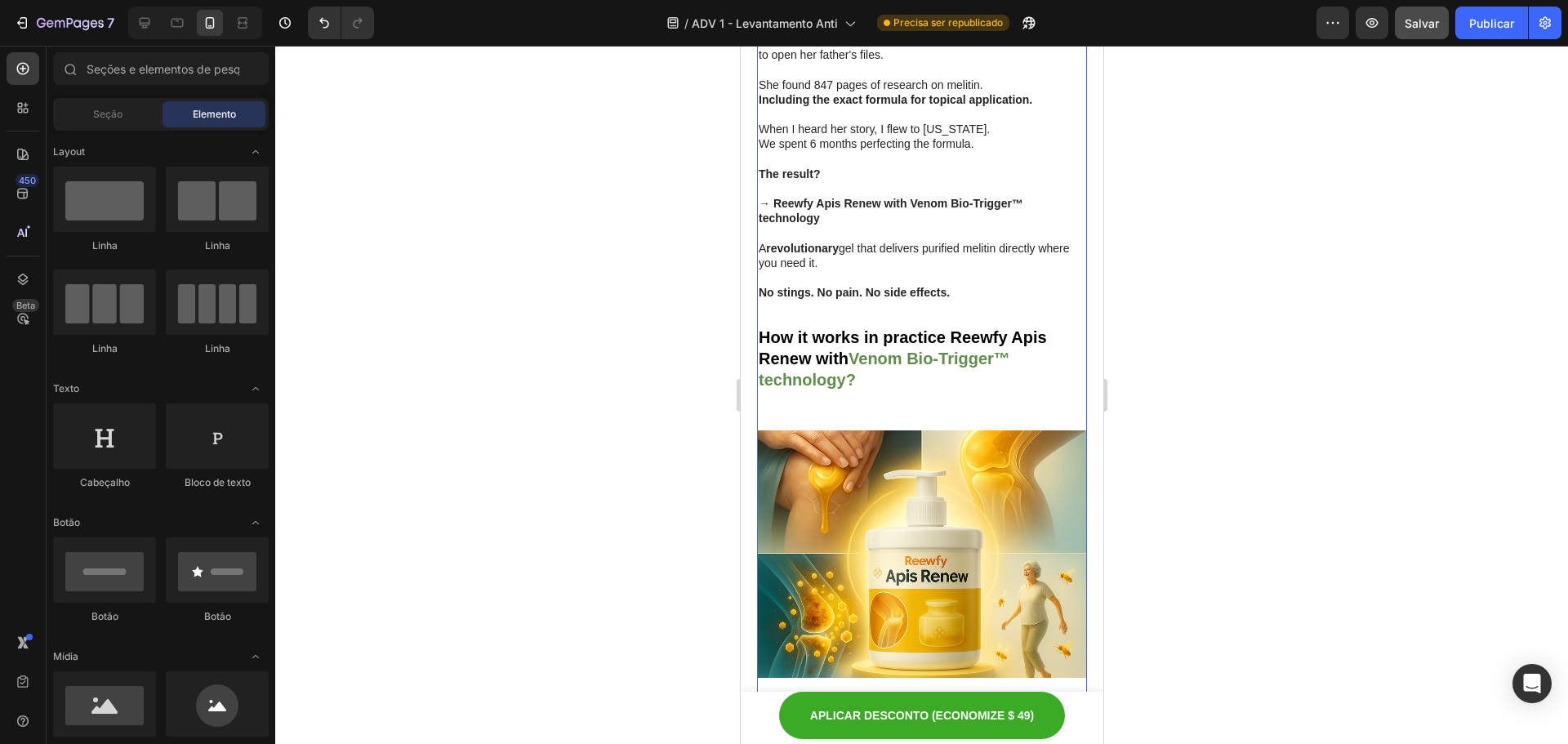
scroll to position [5422, 0]
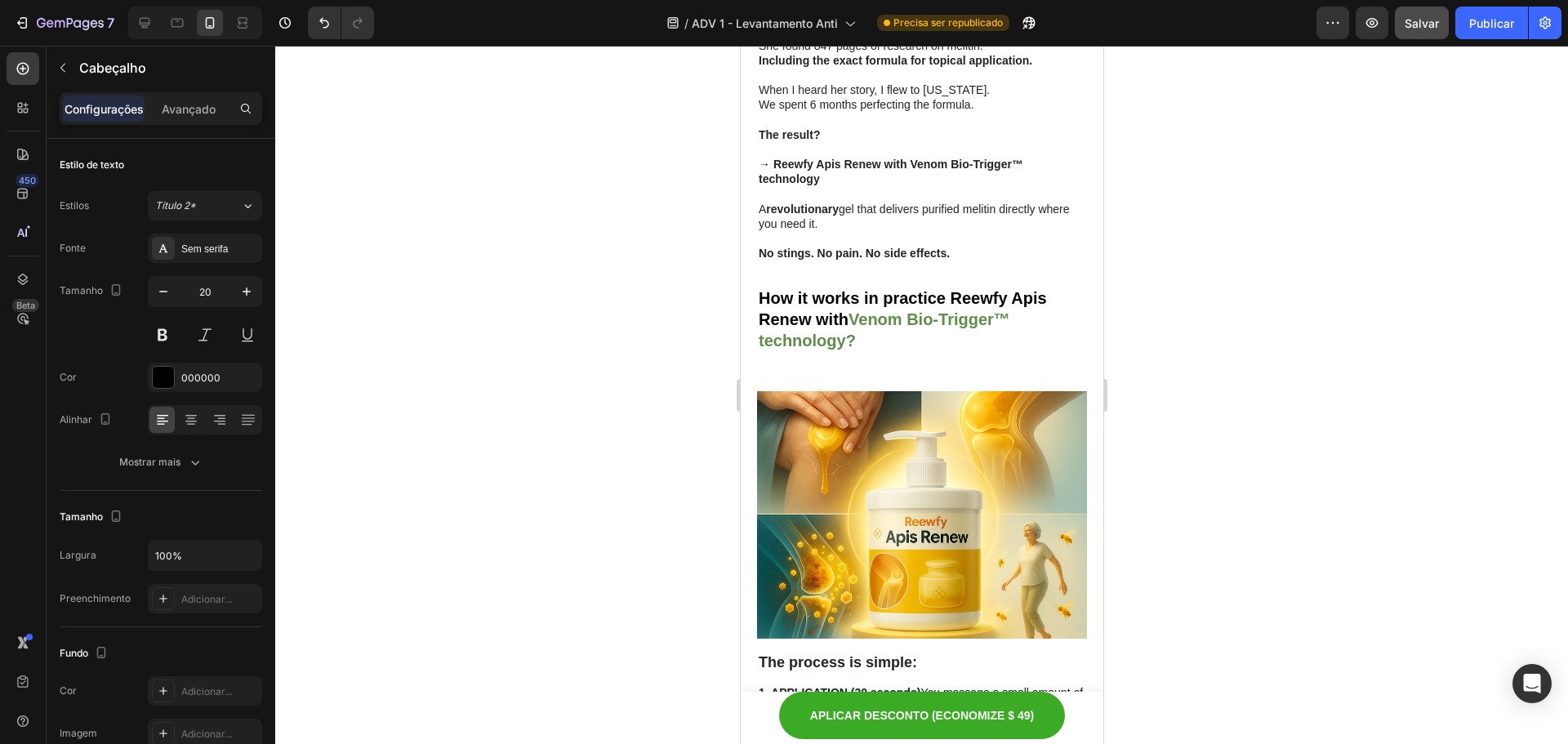
click at [1178, 467] on div at bounding box center [921, 395] width 1293 height 699
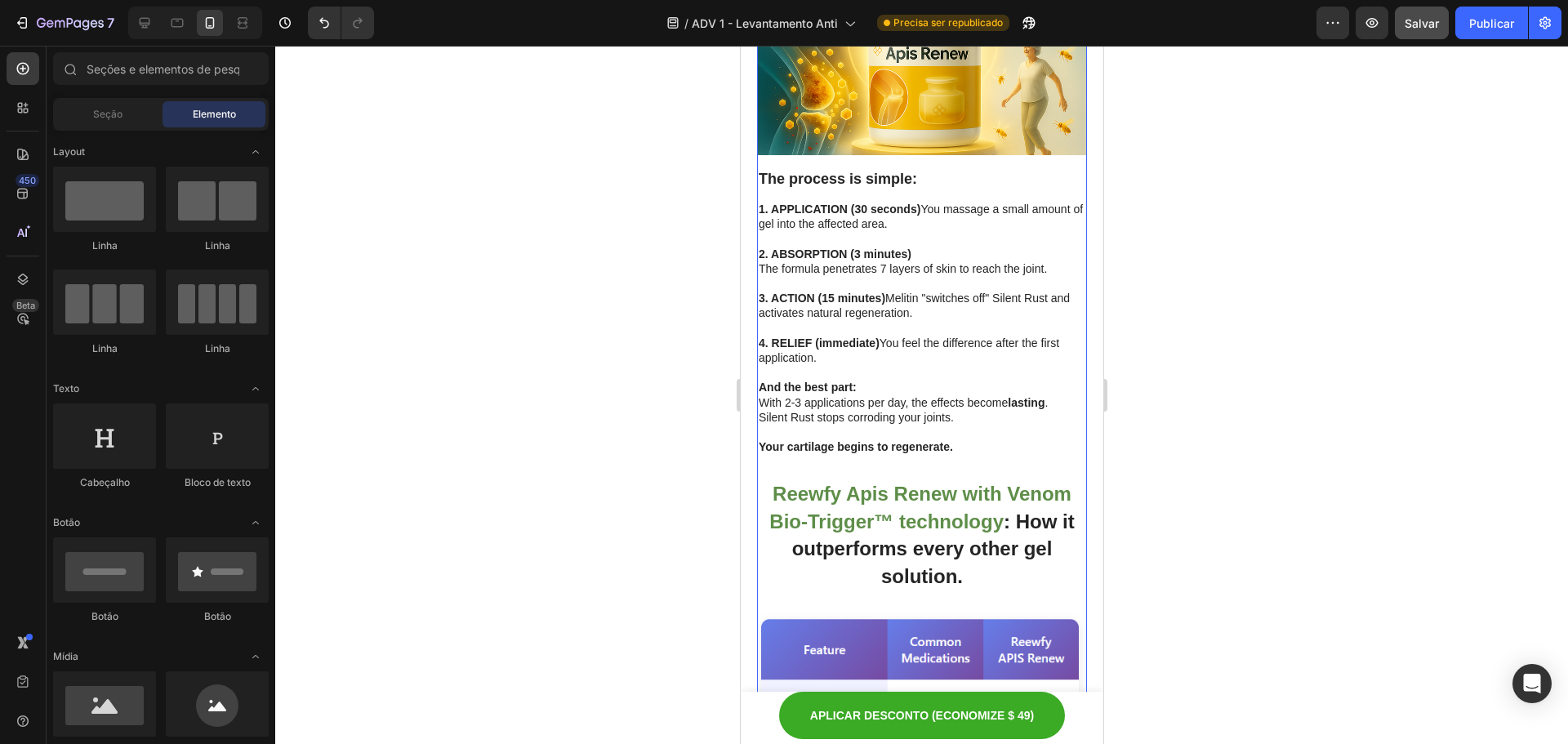
scroll to position [5912, 0]
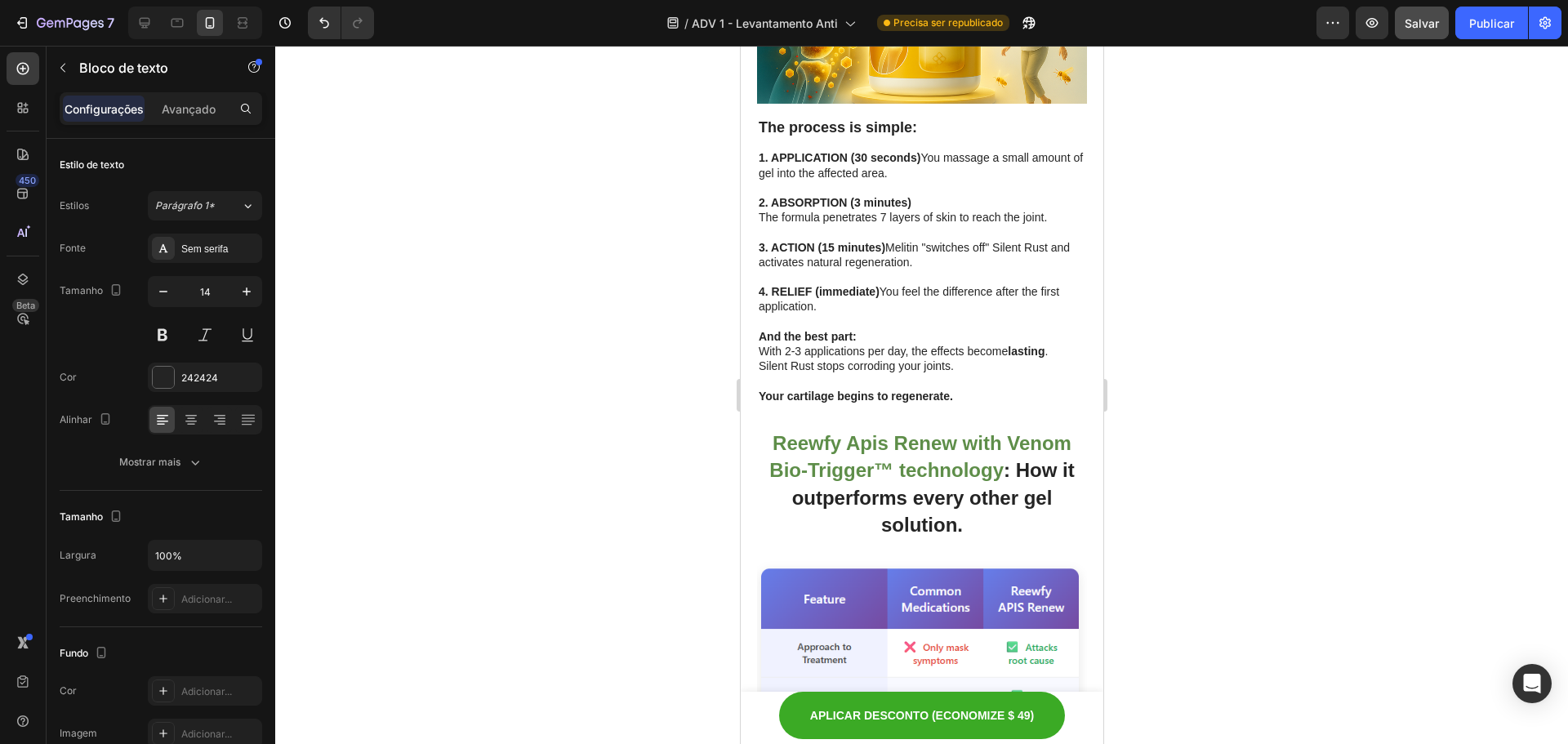
click at [1186, 440] on div at bounding box center [921, 395] width 1293 height 699
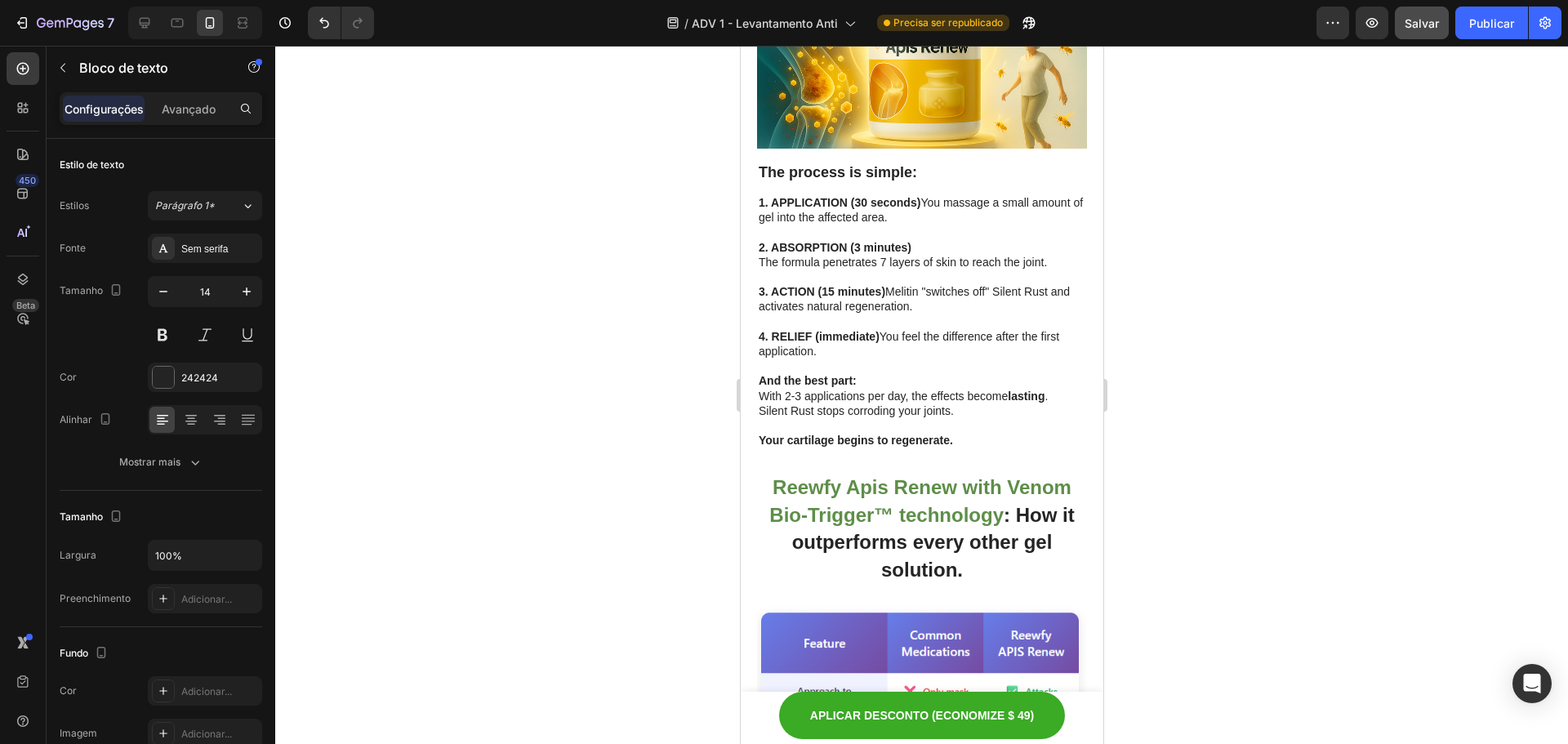
click at [1239, 479] on div at bounding box center [921, 395] width 1293 height 699
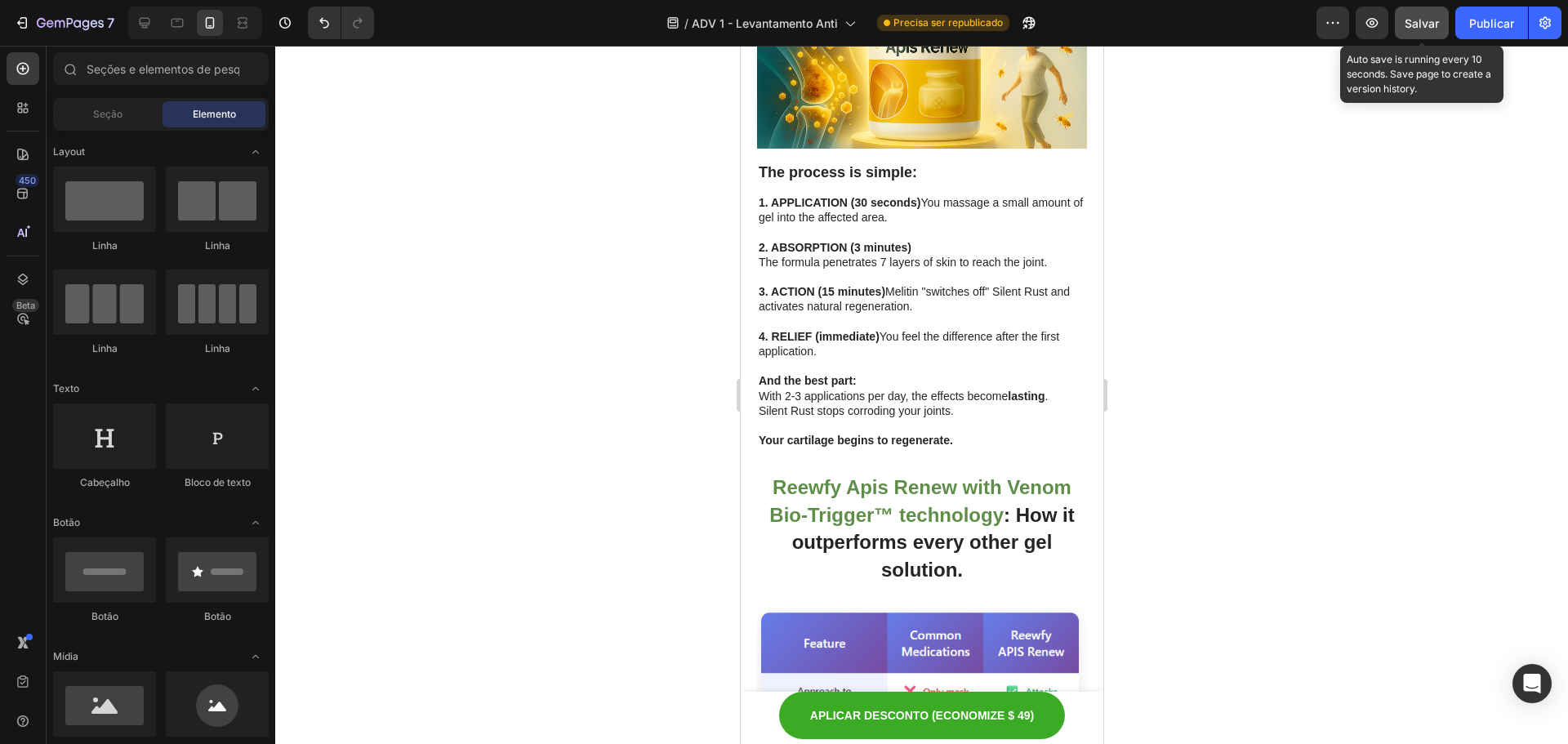
click at [1437, 26] on font "Salvar" at bounding box center [1422, 23] width 35 height 13
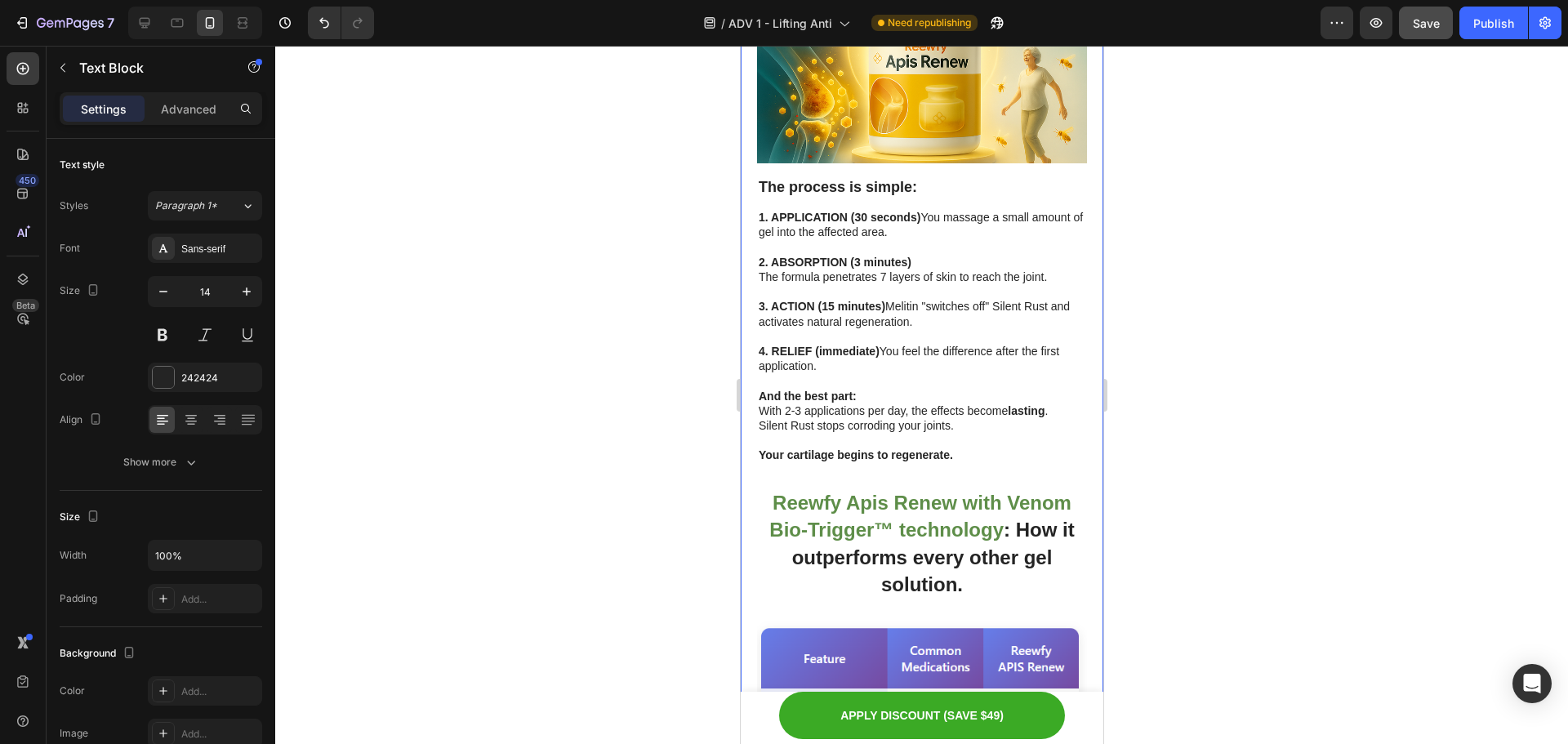
click at [1182, 540] on div at bounding box center [921, 395] width 1293 height 699
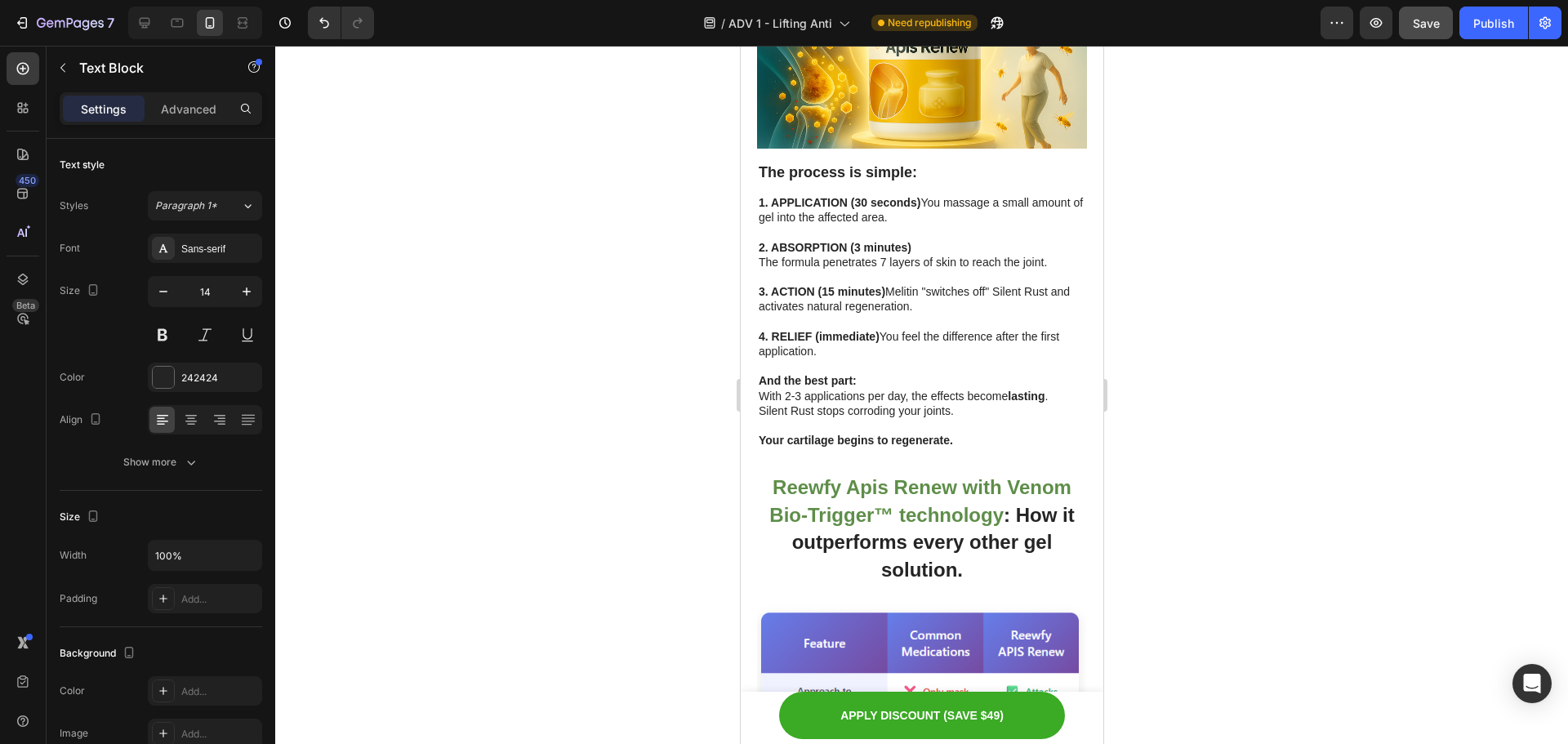
click at [1194, 545] on div at bounding box center [921, 395] width 1293 height 699
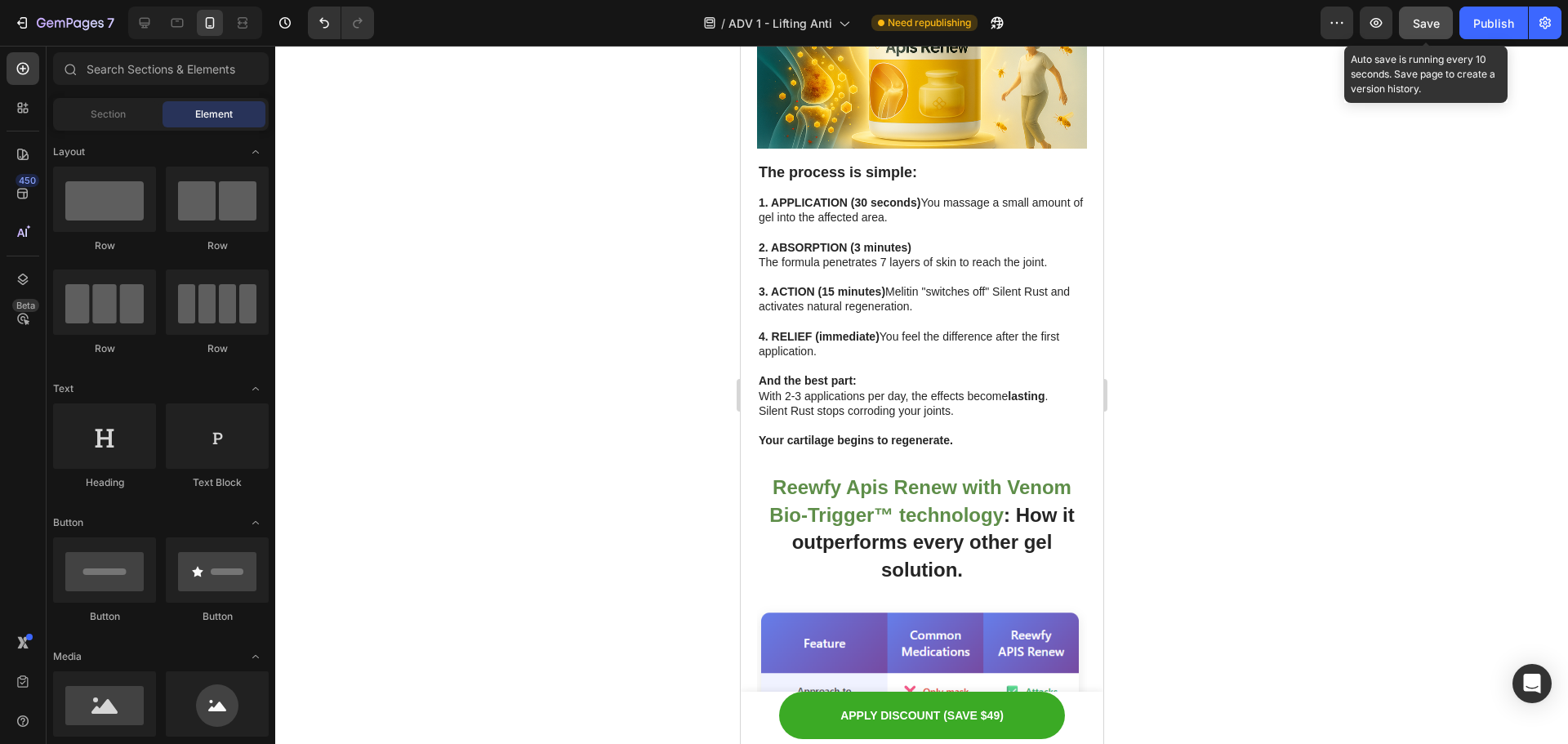
click at [1414, 35] on button "Save" at bounding box center [1426, 23] width 54 height 33
click at [1347, 340] on div at bounding box center [921, 395] width 1293 height 699
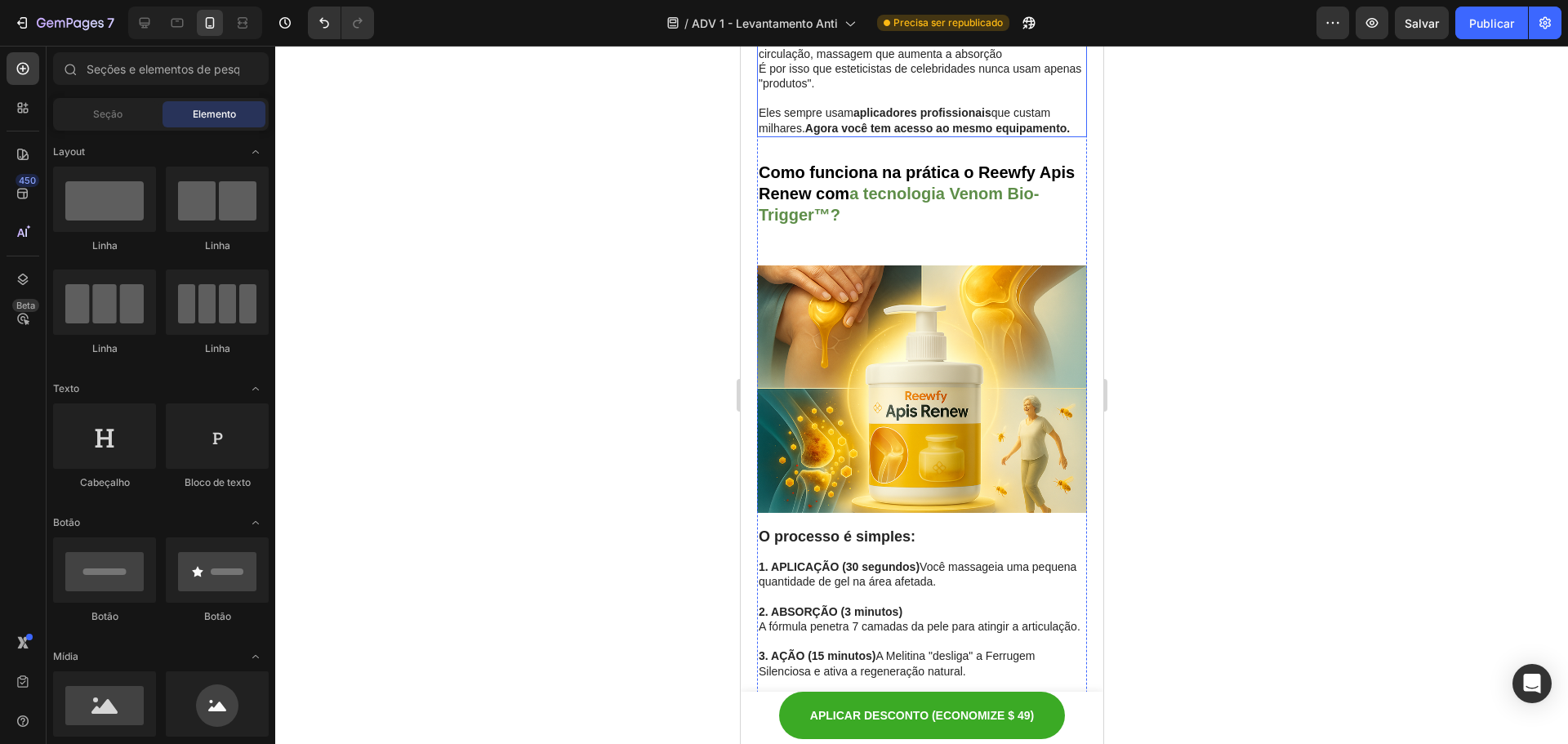
scroll to position [5680, 0]
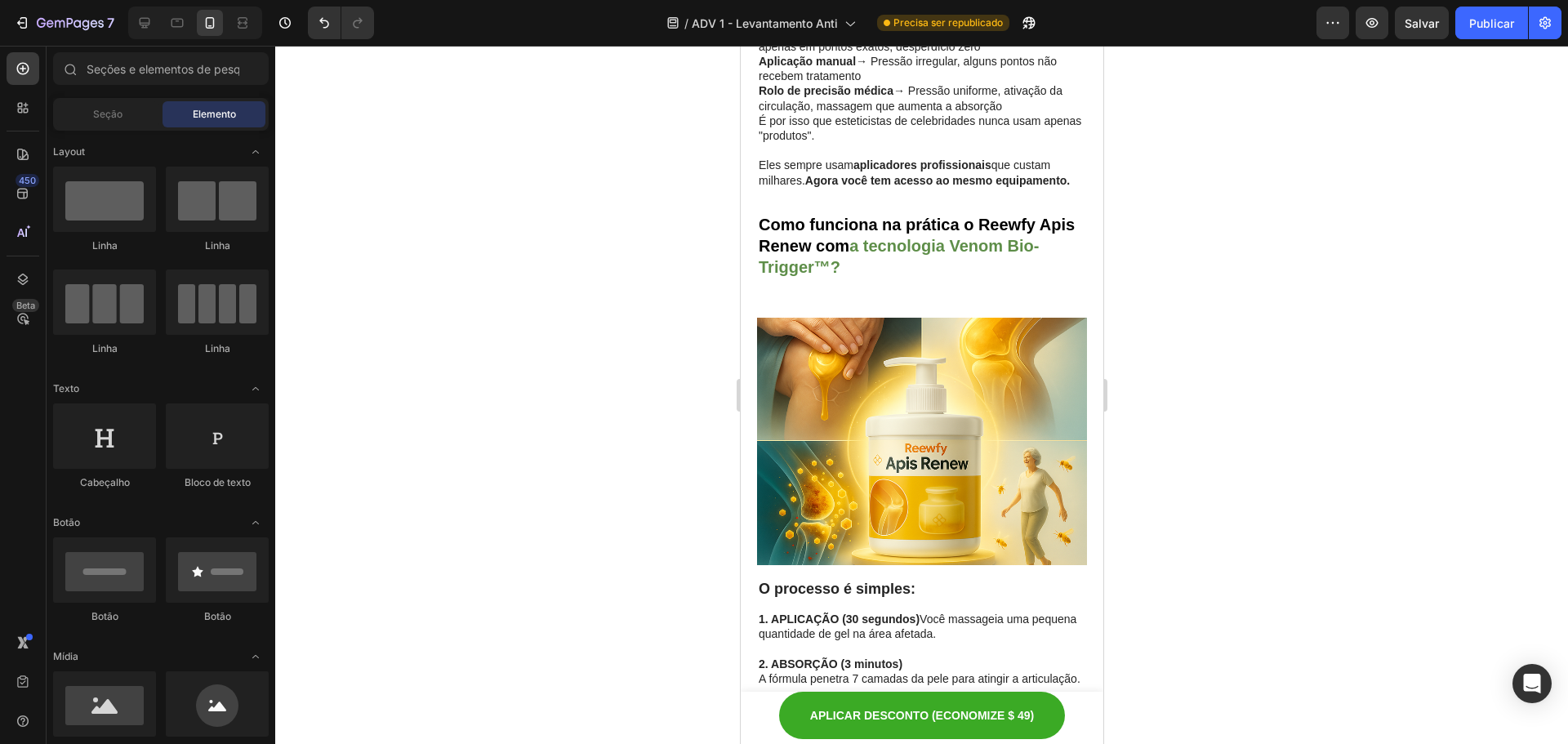
drag, startPoint x: 812, startPoint y: 340, endPoint x: 801, endPoint y: 343, distance: 11.4
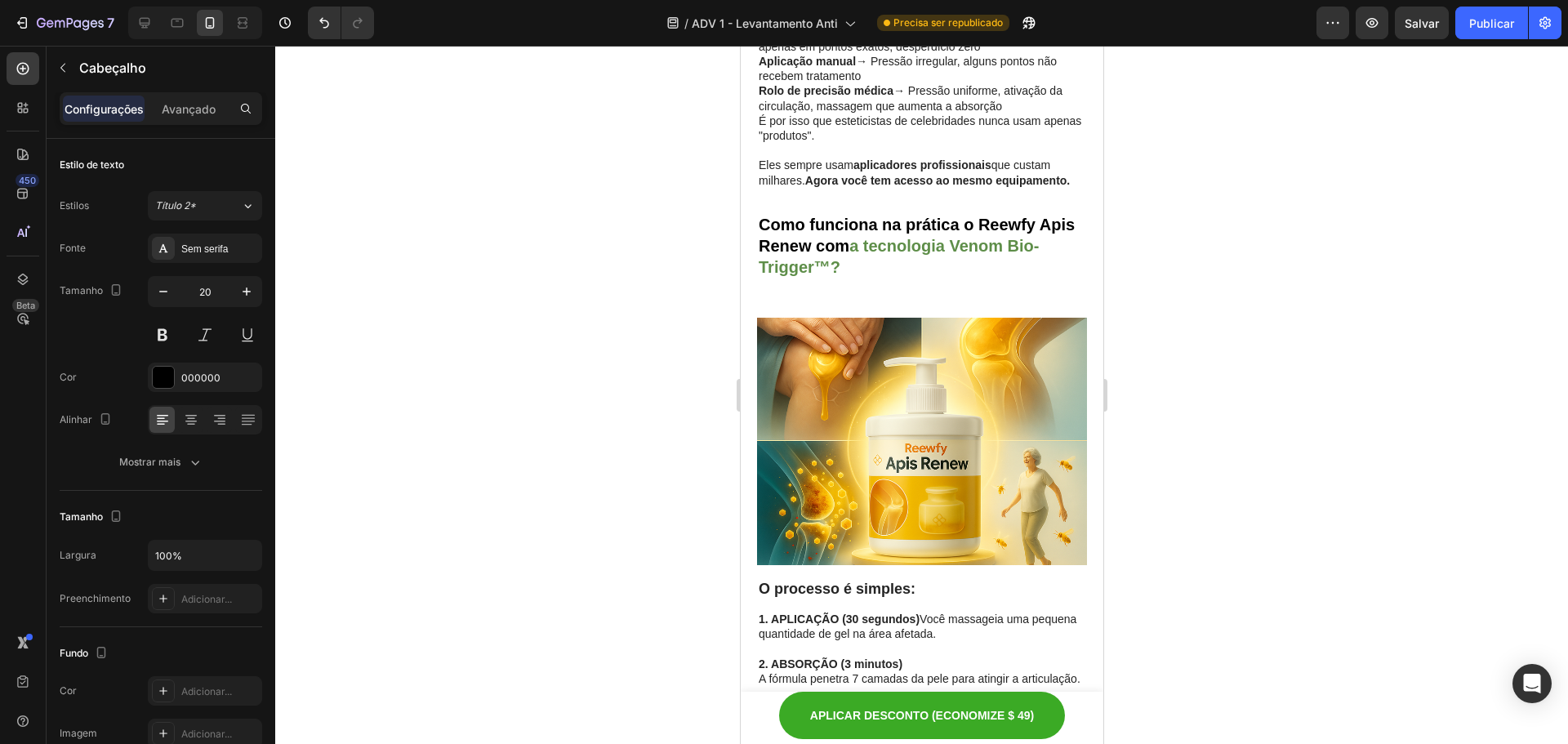
click at [1236, 359] on div at bounding box center [921, 395] width 1293 height 699
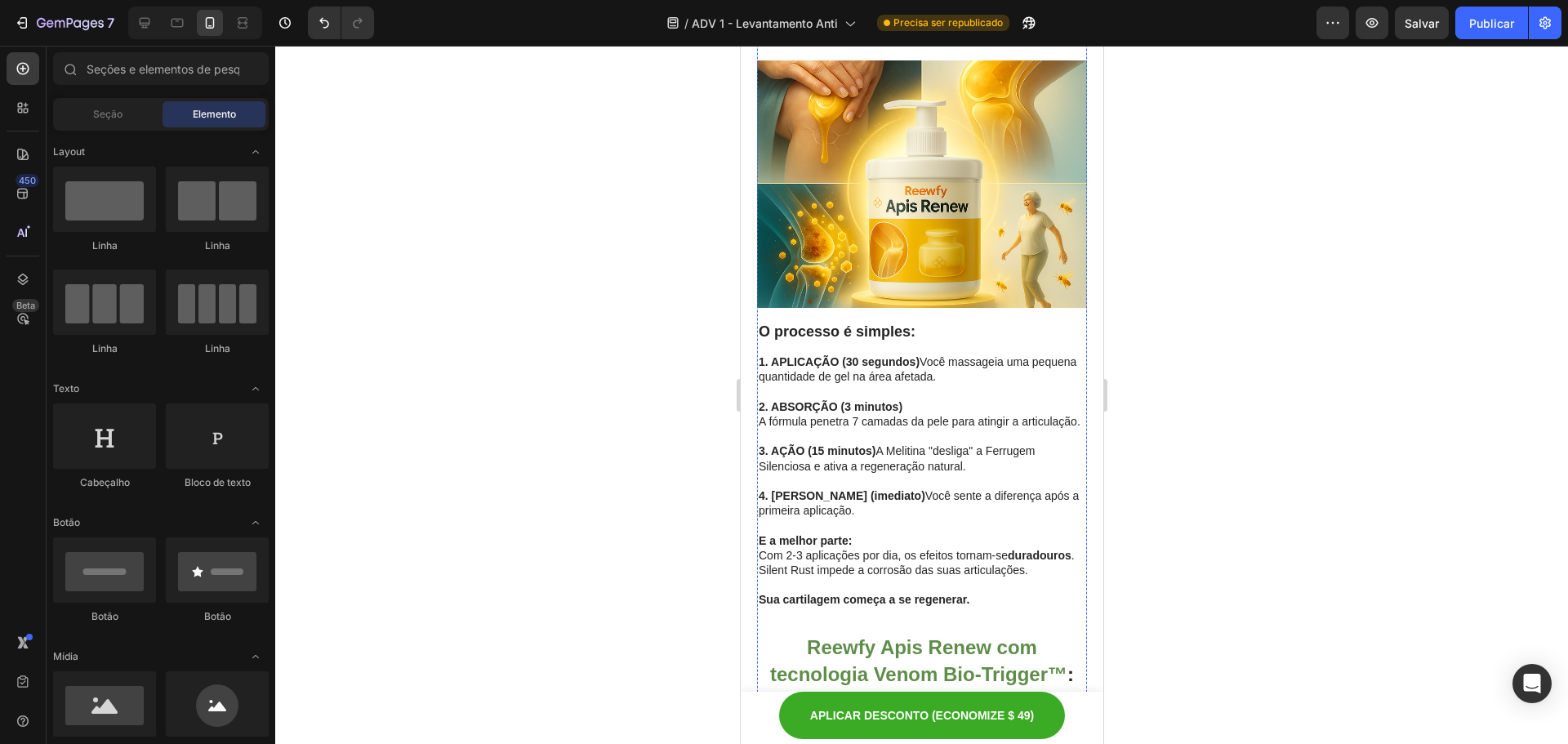
scroll to position [6007, 0]
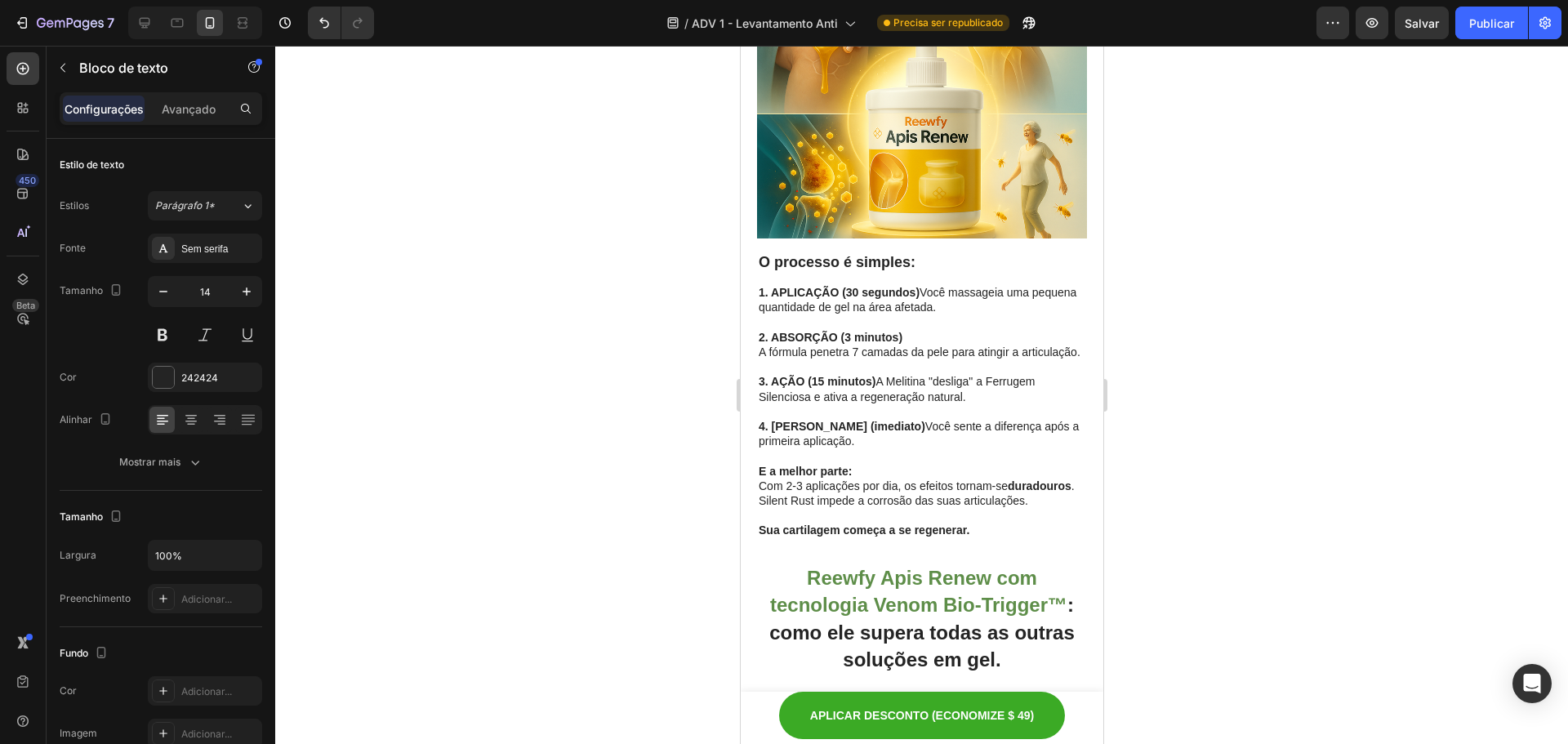
drag, startPoint x: 867, startPoint y: 461, endPoint x: 760, endPoint y: 462, distance: 107.0
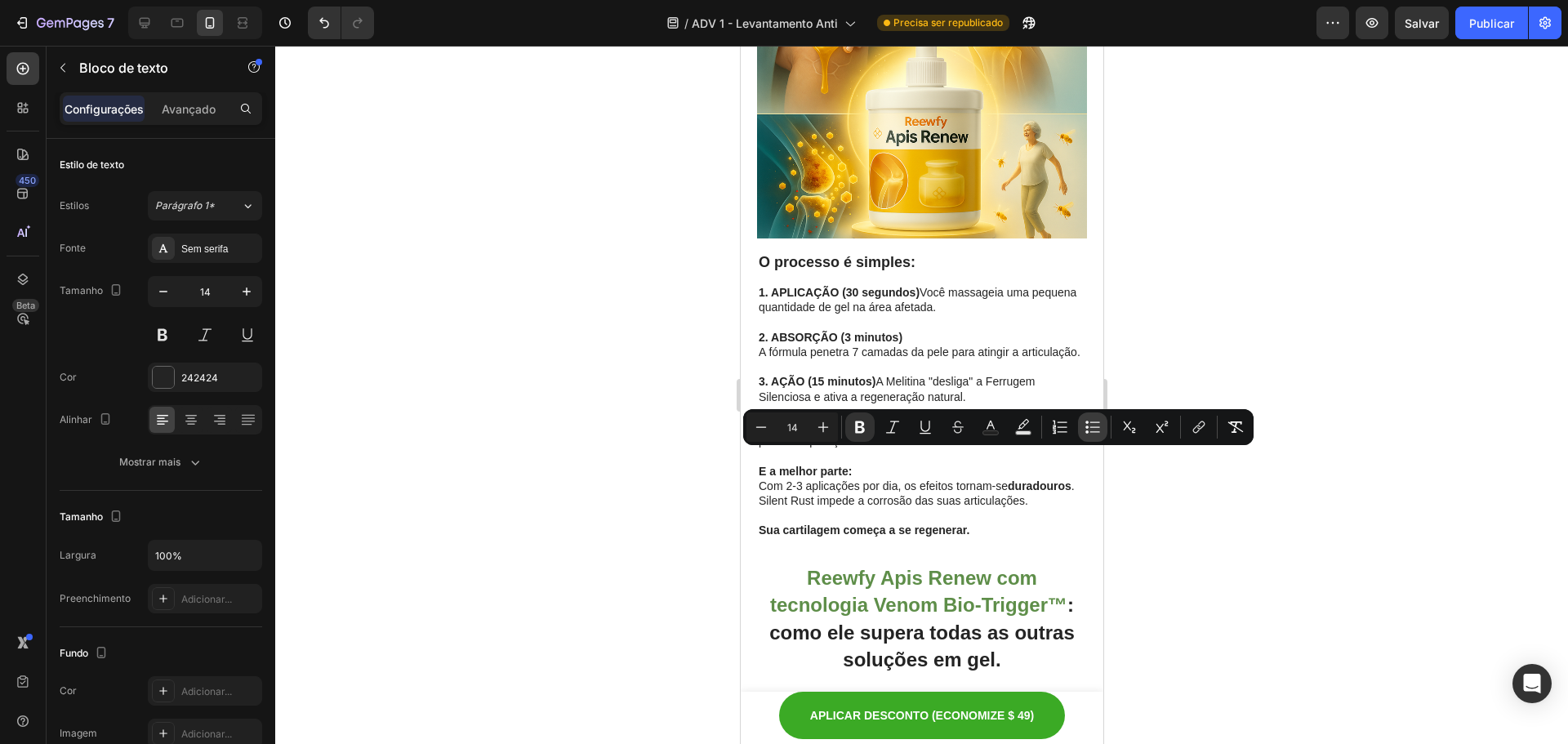
click at [1084, 435] on button "Bulleted List" at bounding box center [1093, 427] width 30 height 30
type input "14"
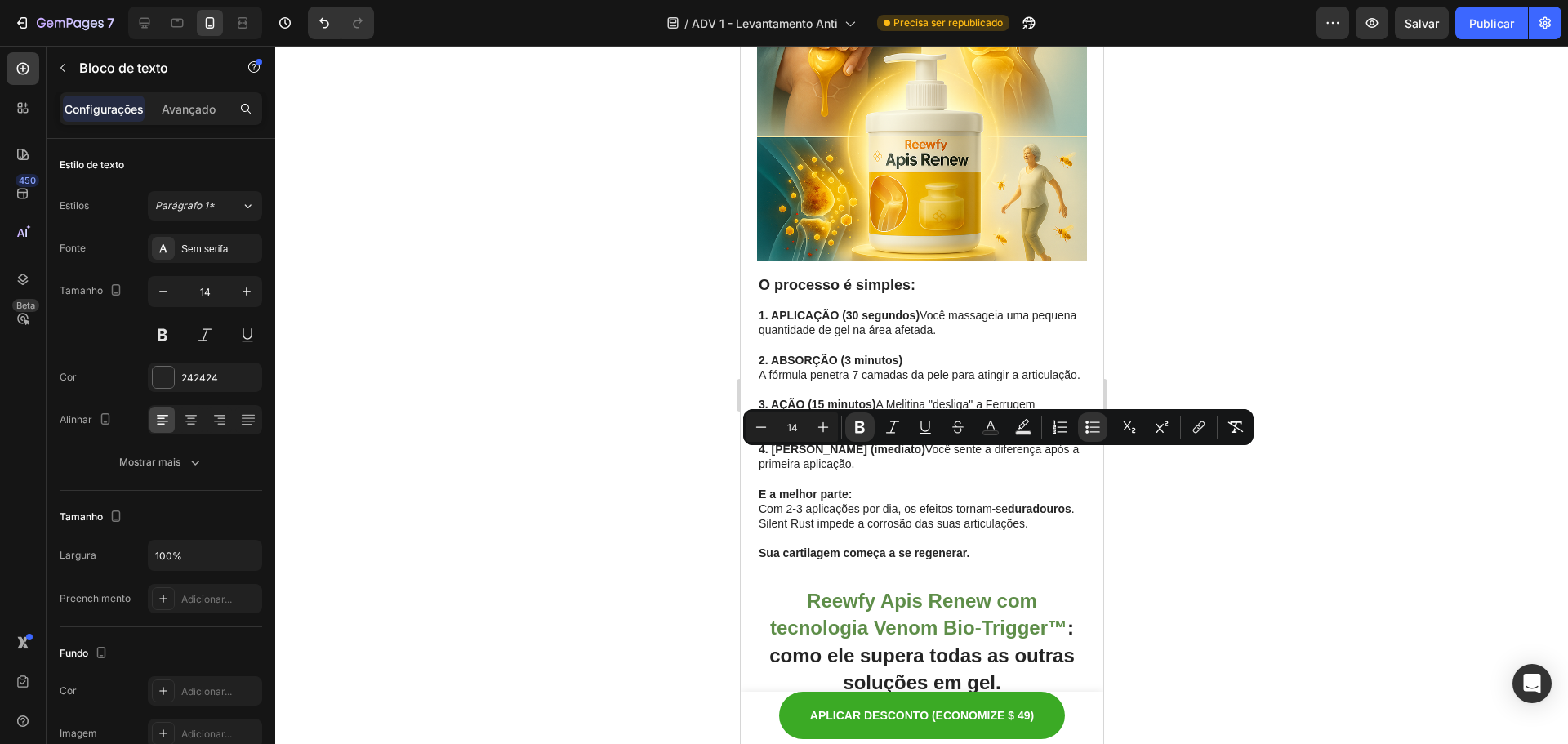
click at [1249, 495] on div at bounding box center [921, 395] width 1293 height 699
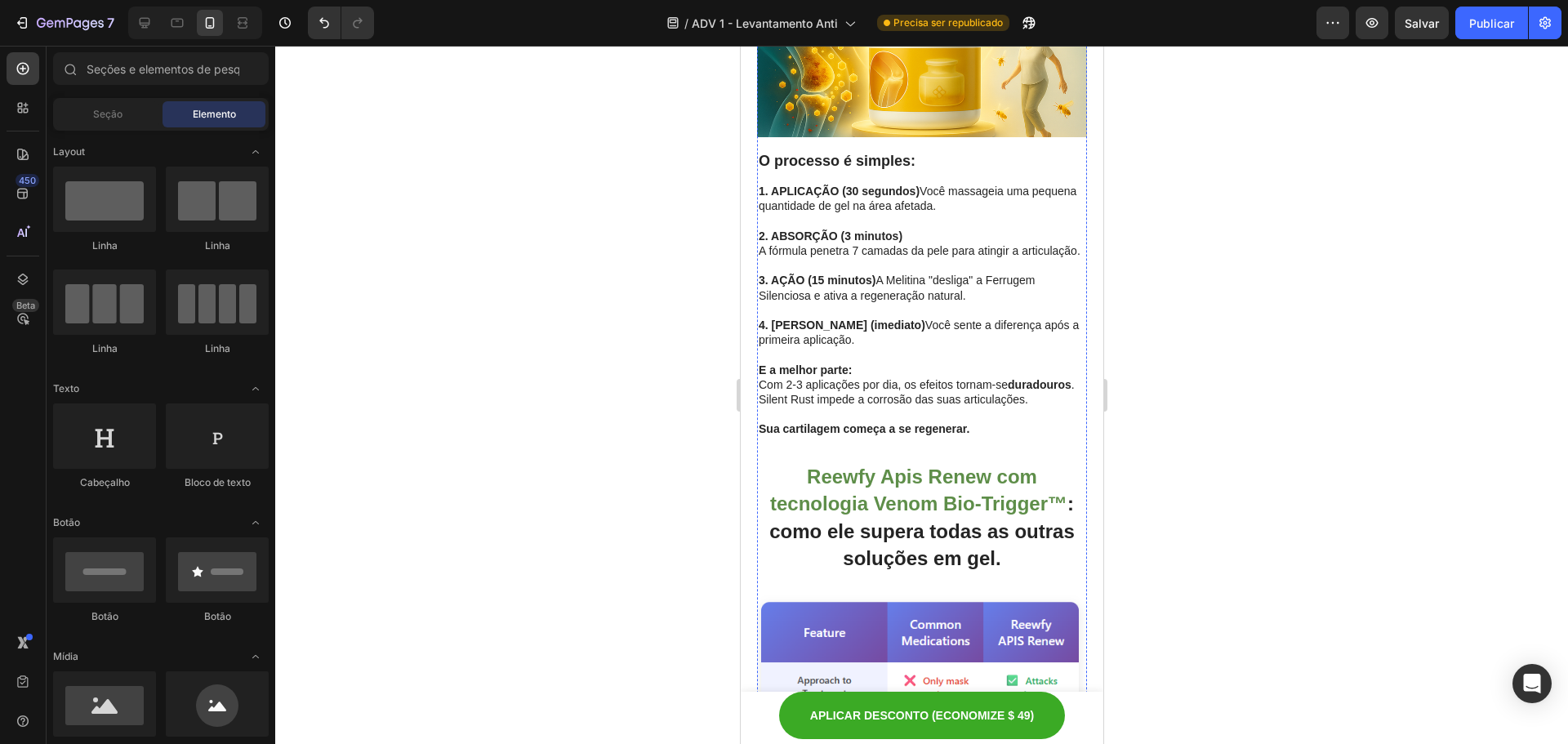
scroll to position [6171, 0]
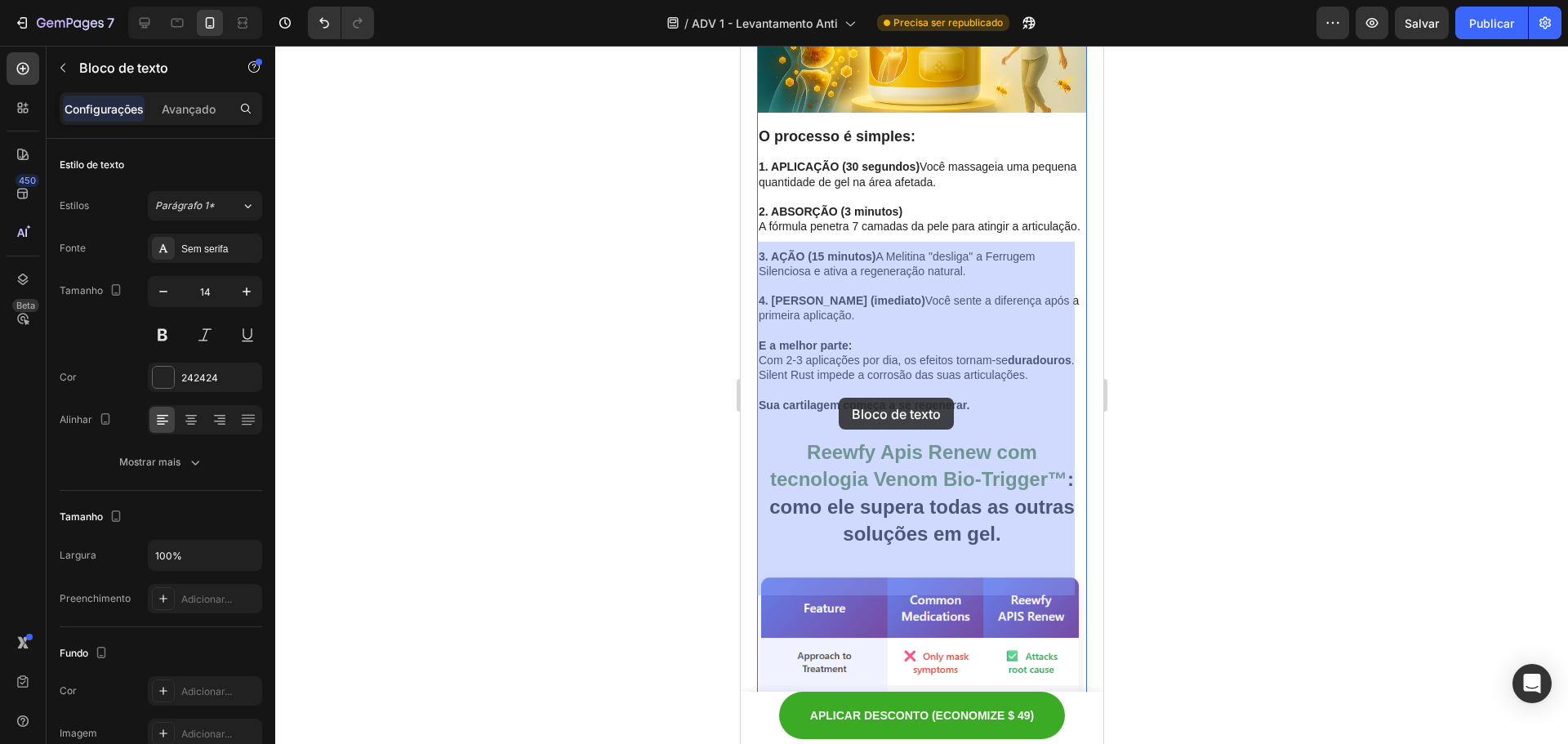
drag, startPoint x: 901, startPoint y: 396, endPoint x: 844, endPoint y: 398, distance: 57.0
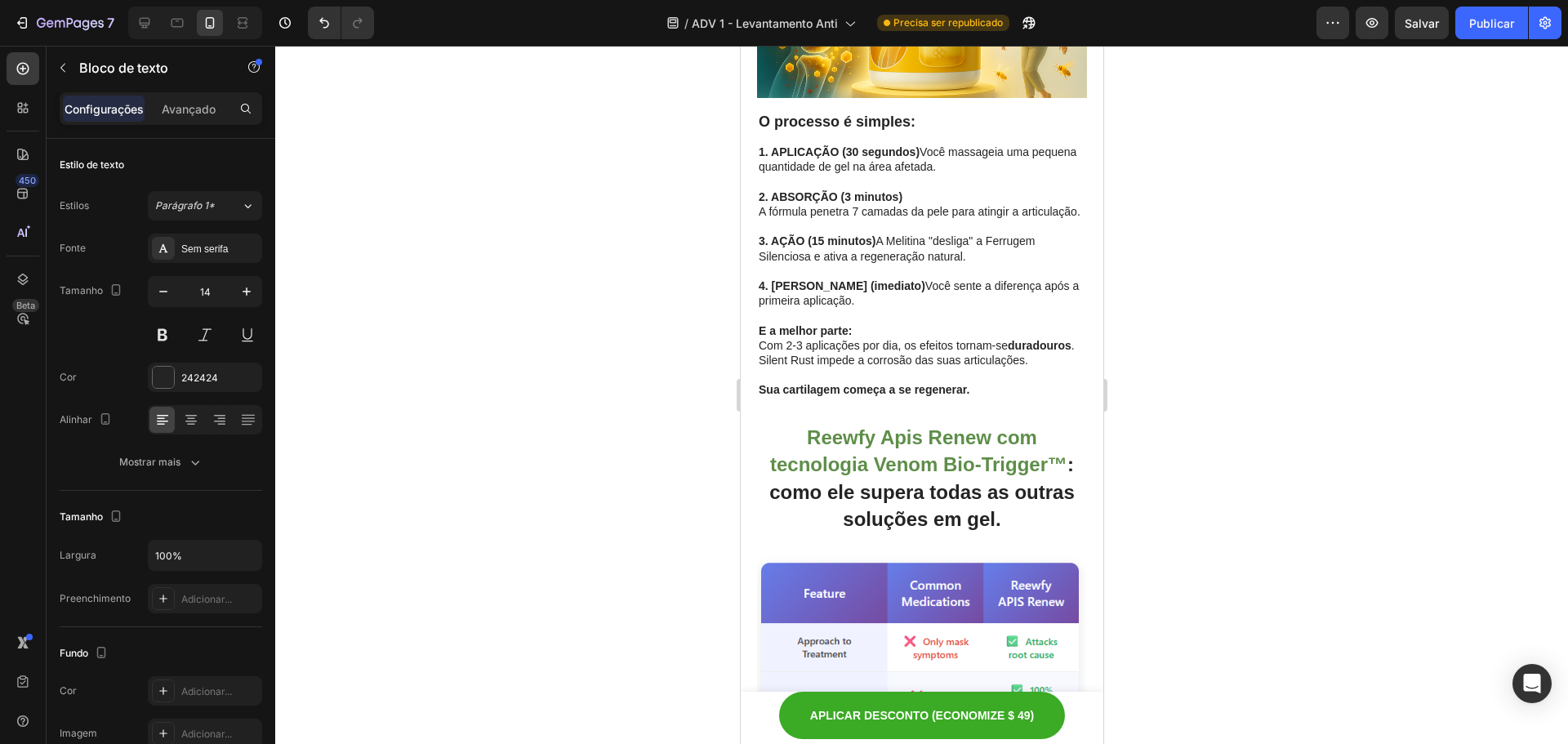
drag, startPoint x: 904, startPoint y: 394, endPoint x: 783, endPoint y: 398, distance: 121.1
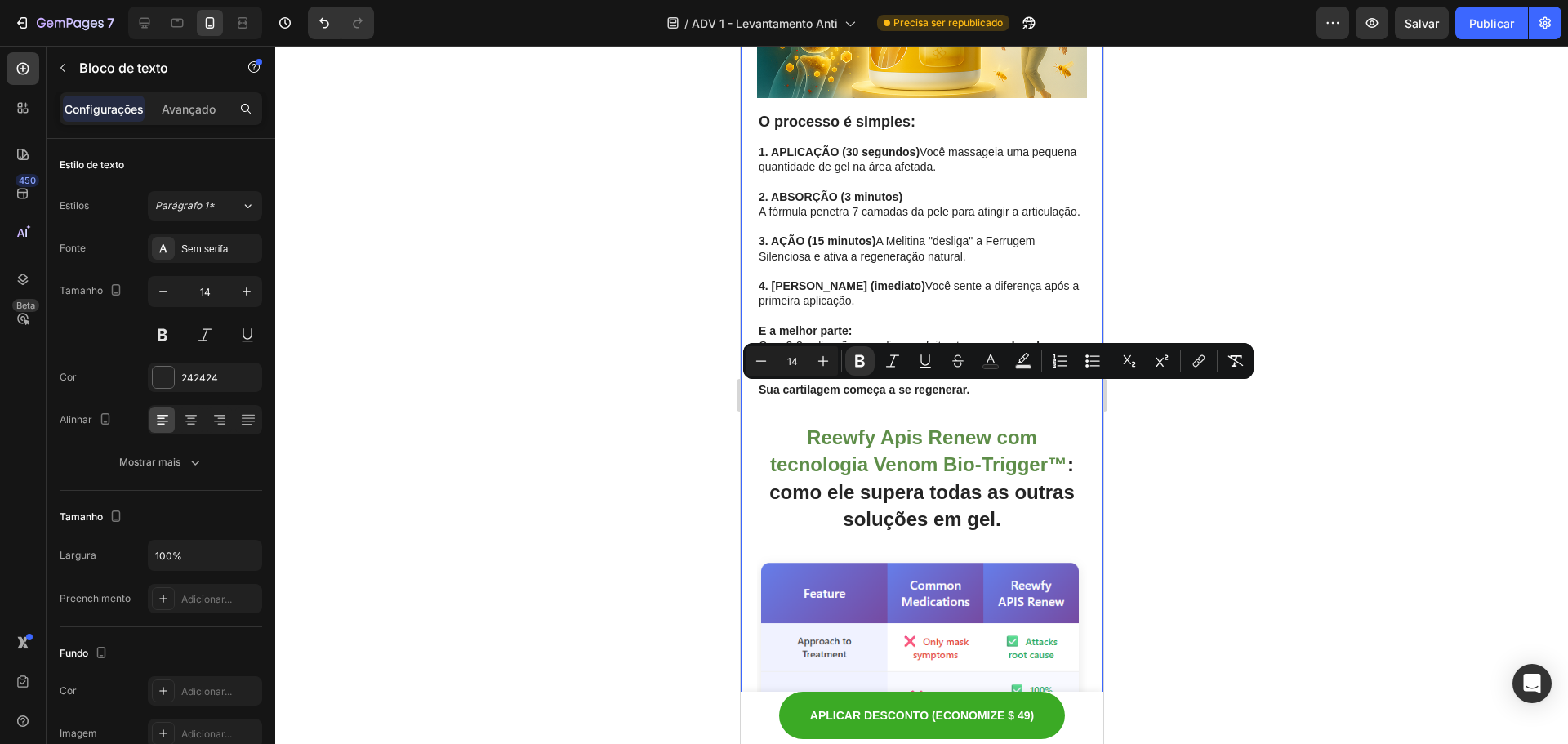
drag, startPoint x: 898, startPoint y: 396, endPoint x: 747, endPoint y: 396, distance: 151.0
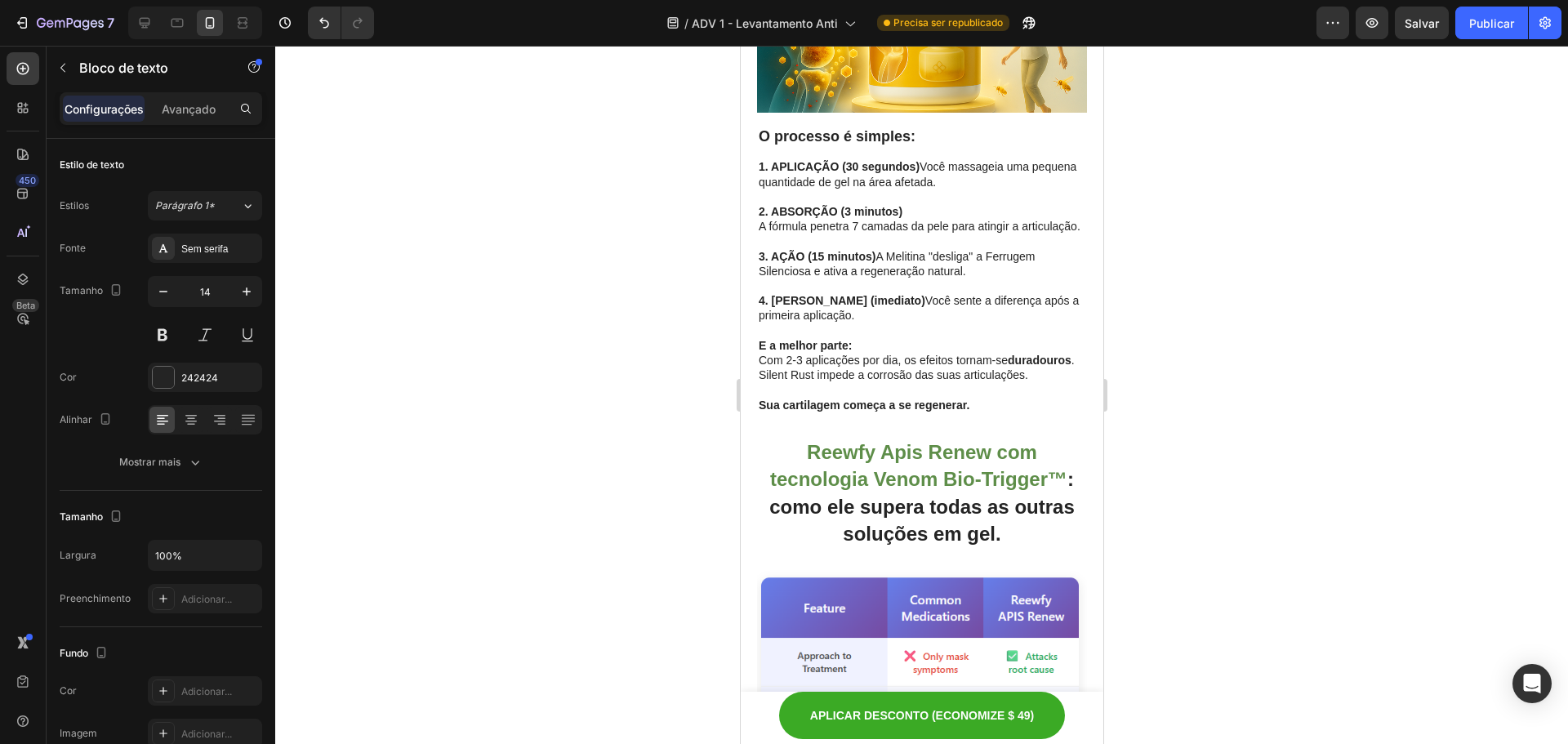
click at [1376, 474] on div at bounding box center [921, 395] width 1293 height 699
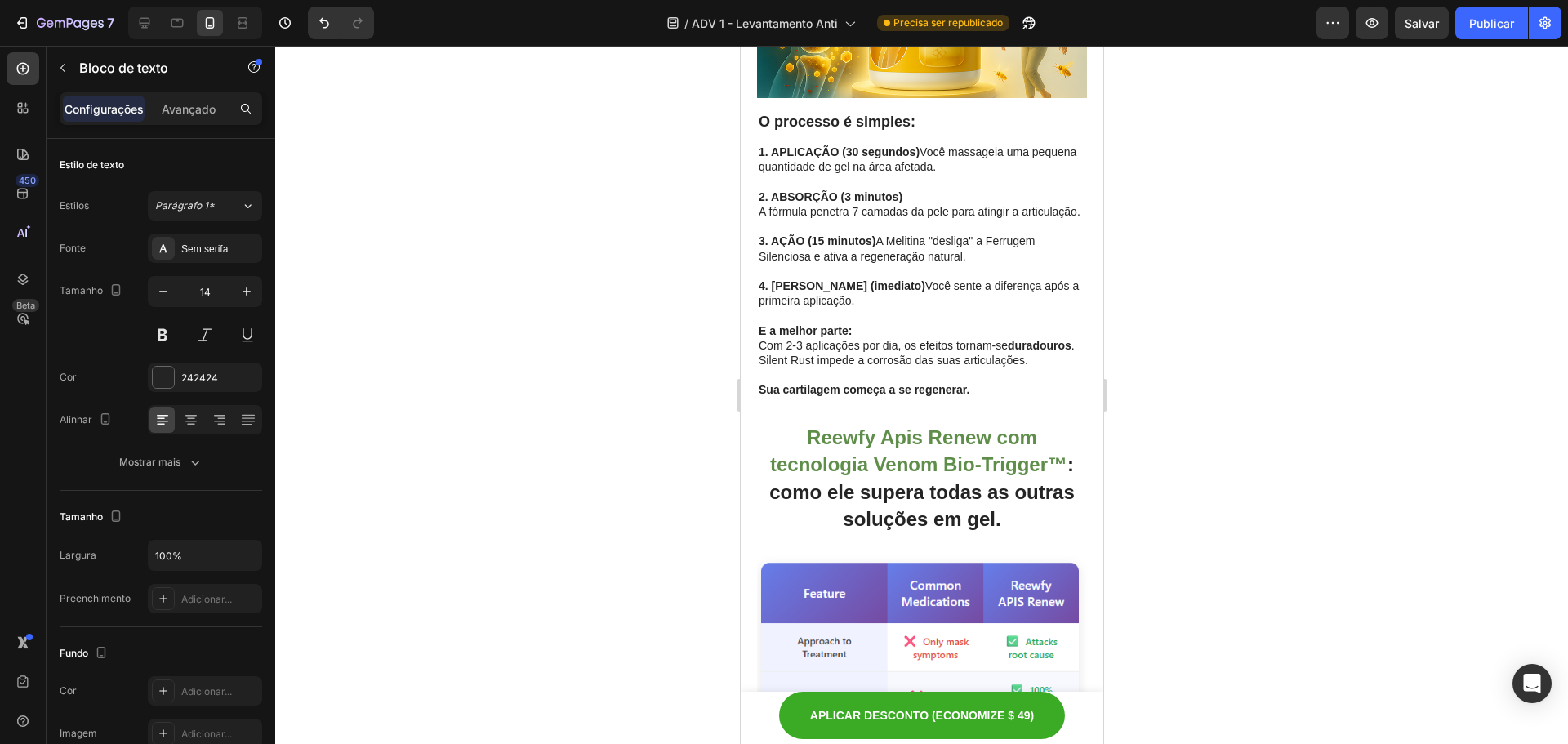
click at [1349, 362] on div at bounding box center [921, 395] width 1293 height 699
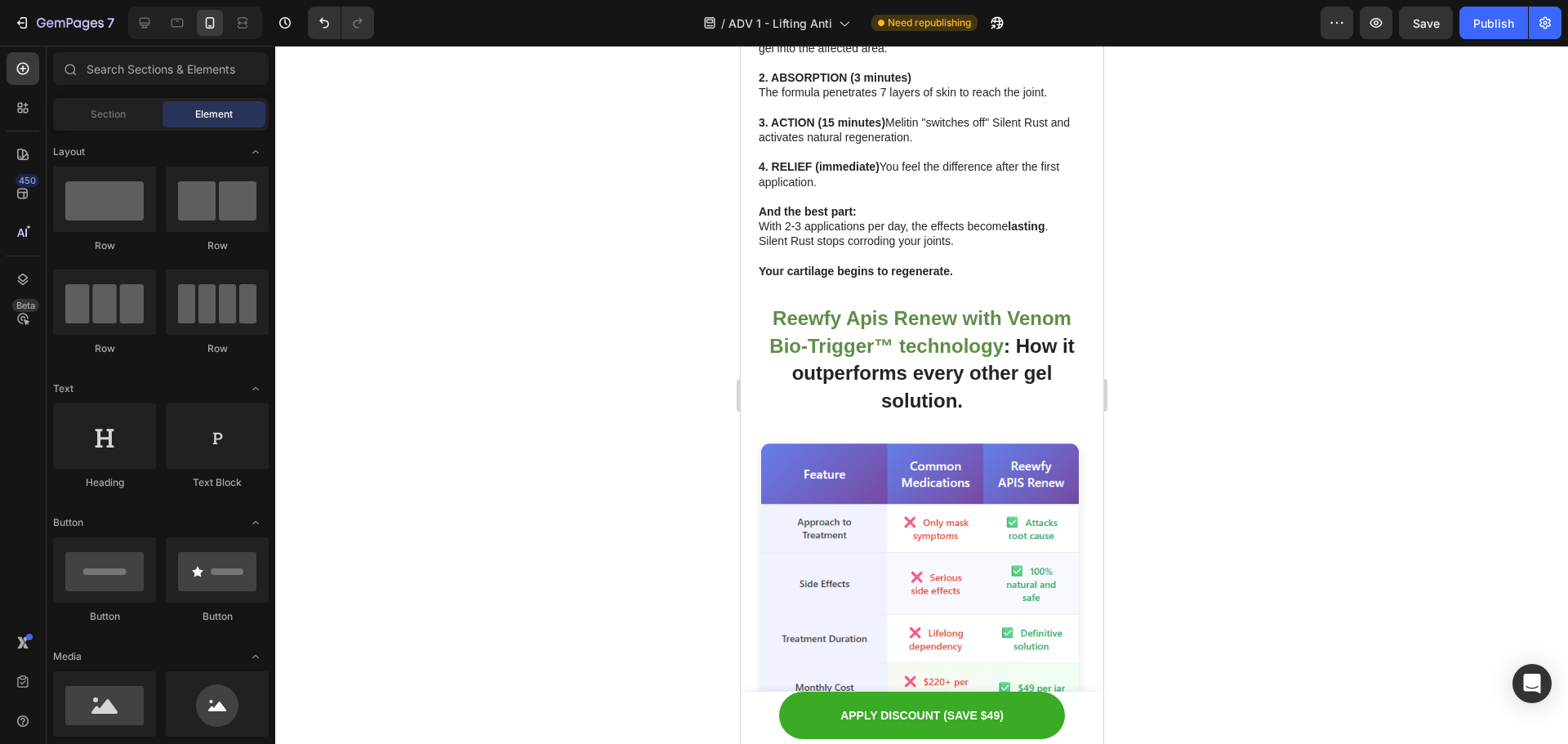
scroll to position [6015, 0]
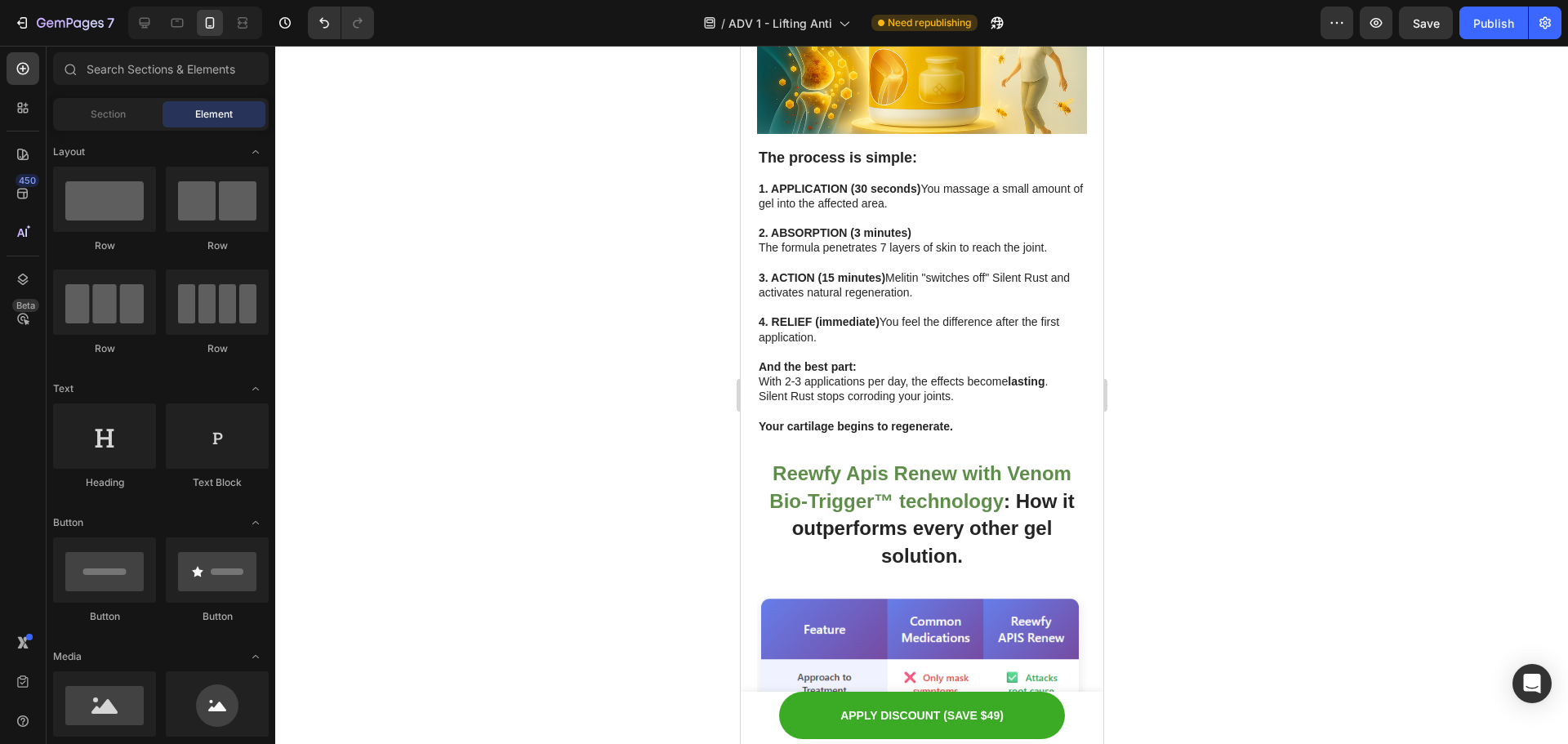
drag, startPoint x: 1247, startPoint y: 294, endPoint x: 45, endPoint y: 143, distance: 1211.4
click at [1247, 294] on div at bounding box center [921, 395] width 1293 height 699
click at [314, 16] on button "Undo/Redo" at bounding box center [324, 23] width 33 height 33
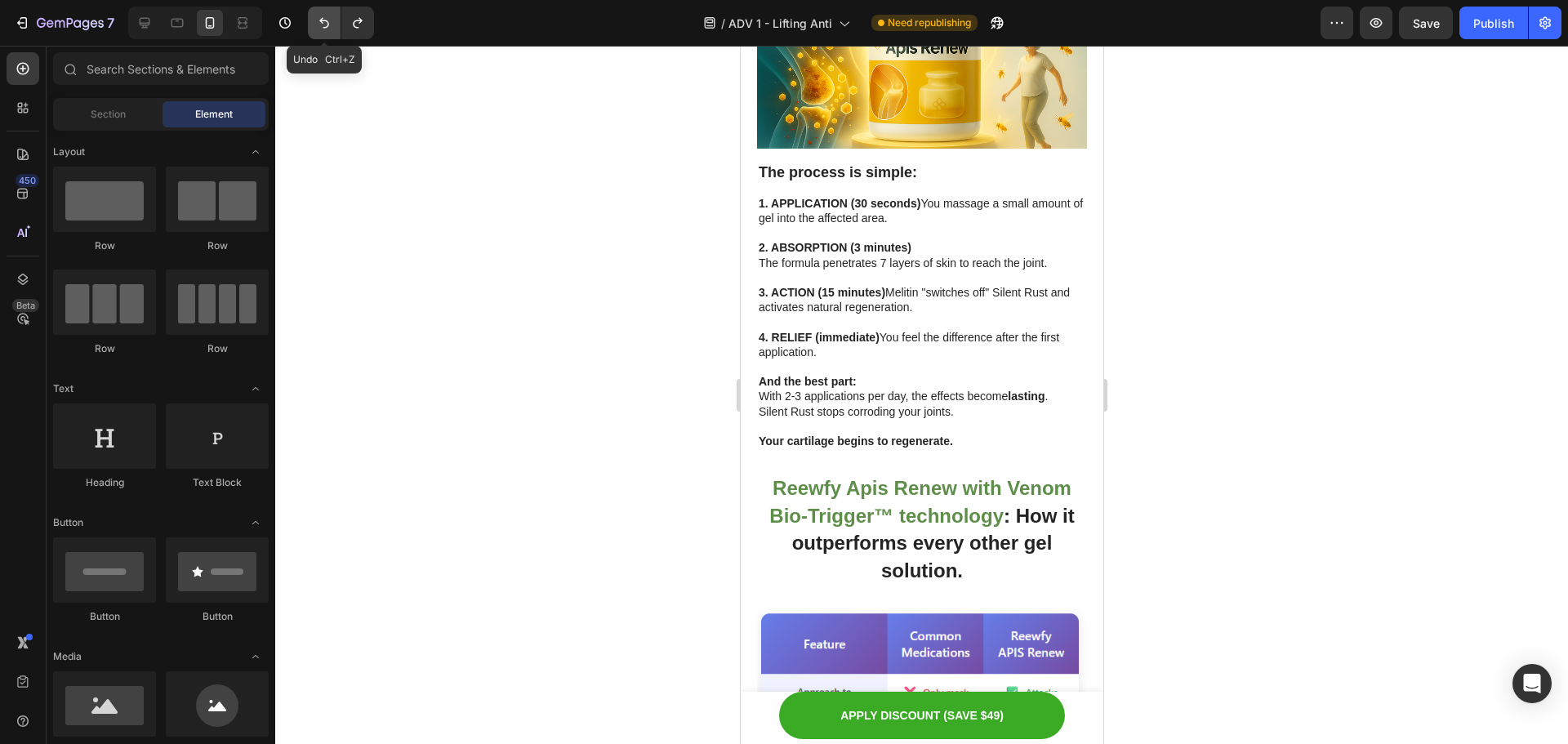
click at [314, 16] on button "Undo/Redo" at bounding box center [324, 23] width 33 height 33
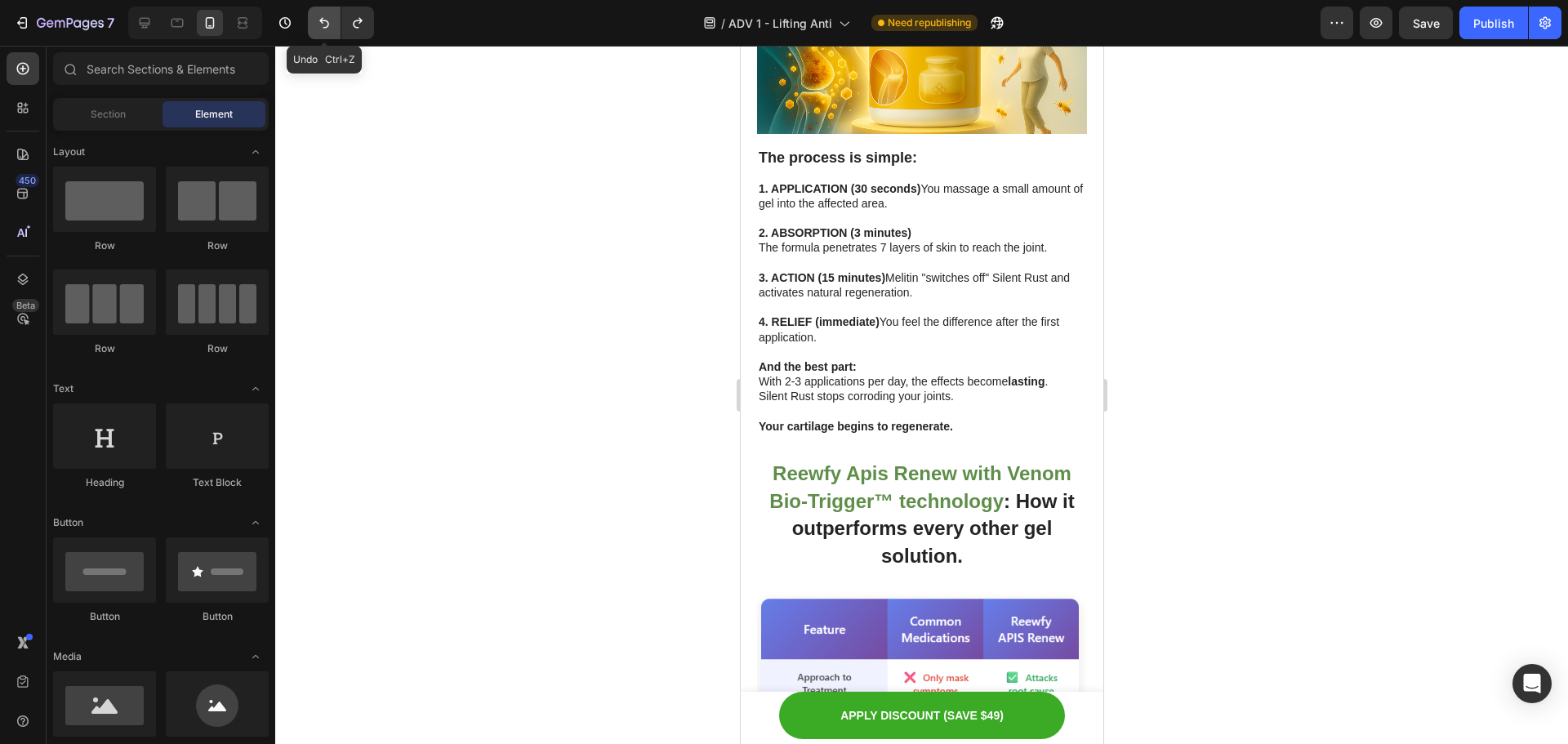
click at [314, 16] on button "Undo/Redo" at bounding box center [324, 23] width 33 height 33
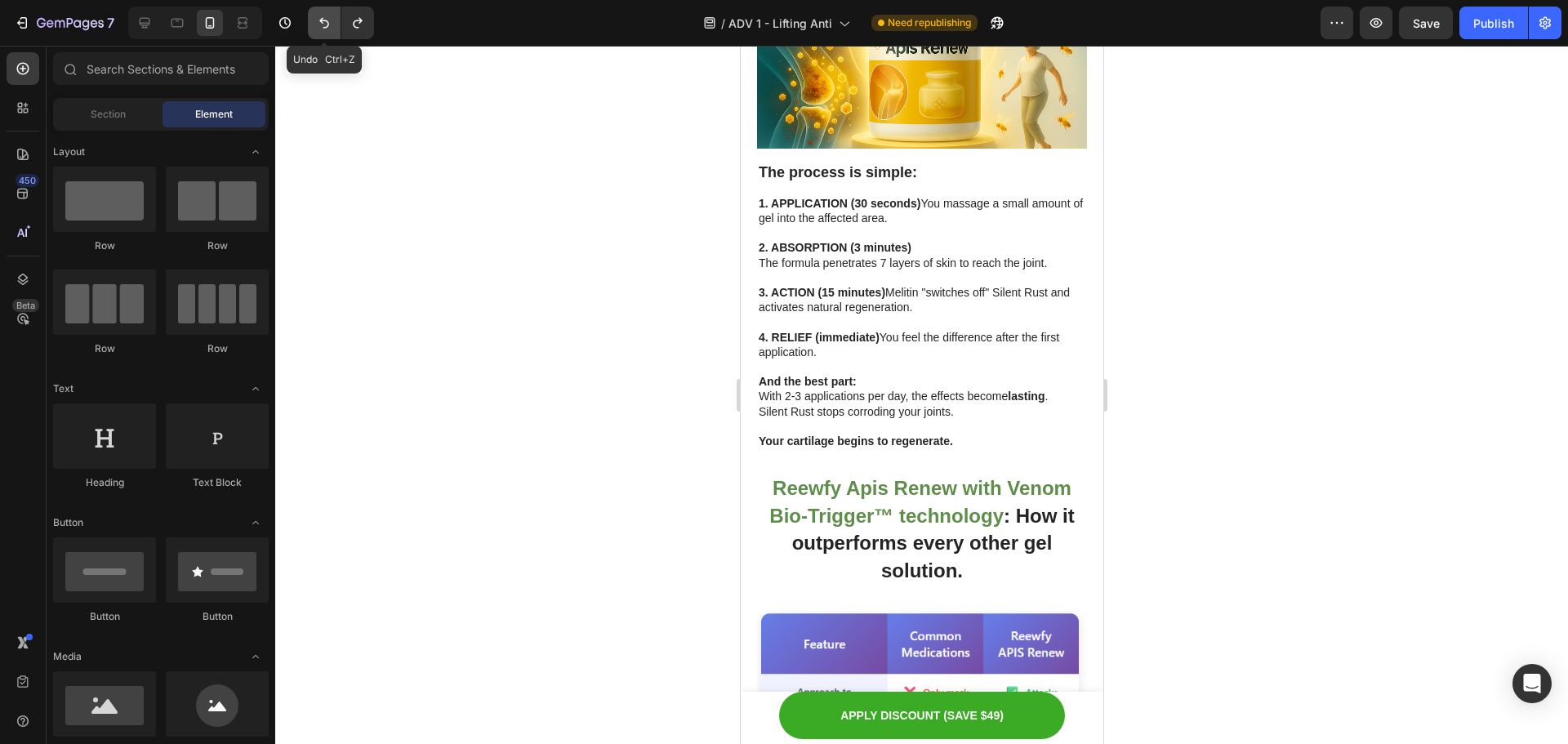
click at [314, 16] on button "Undo/Redo" at bounding box center [324, 23] width 33 height 33
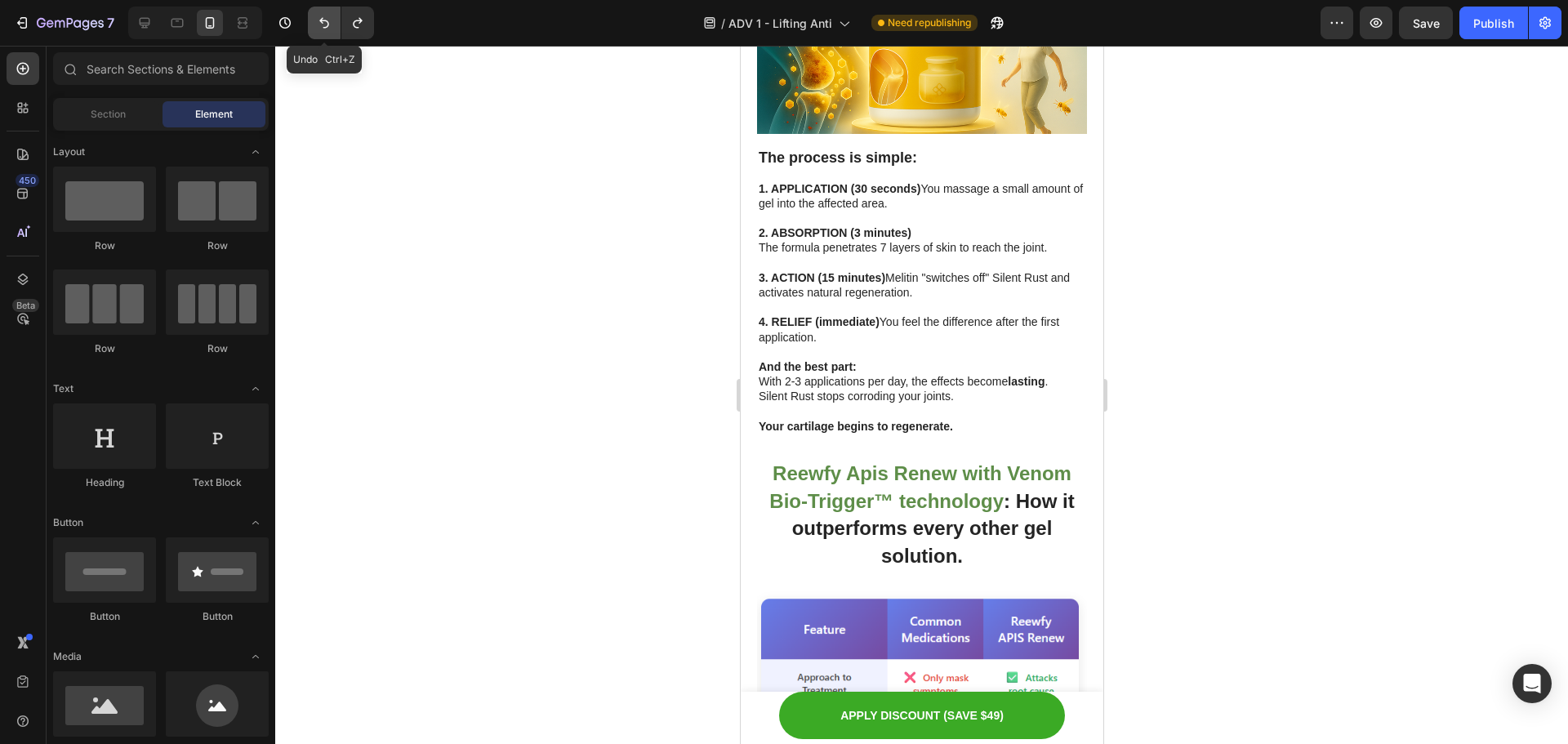
click at [314, 16] on button "Undo/Redo" at bounding box center [324, 23] width 33 height 33
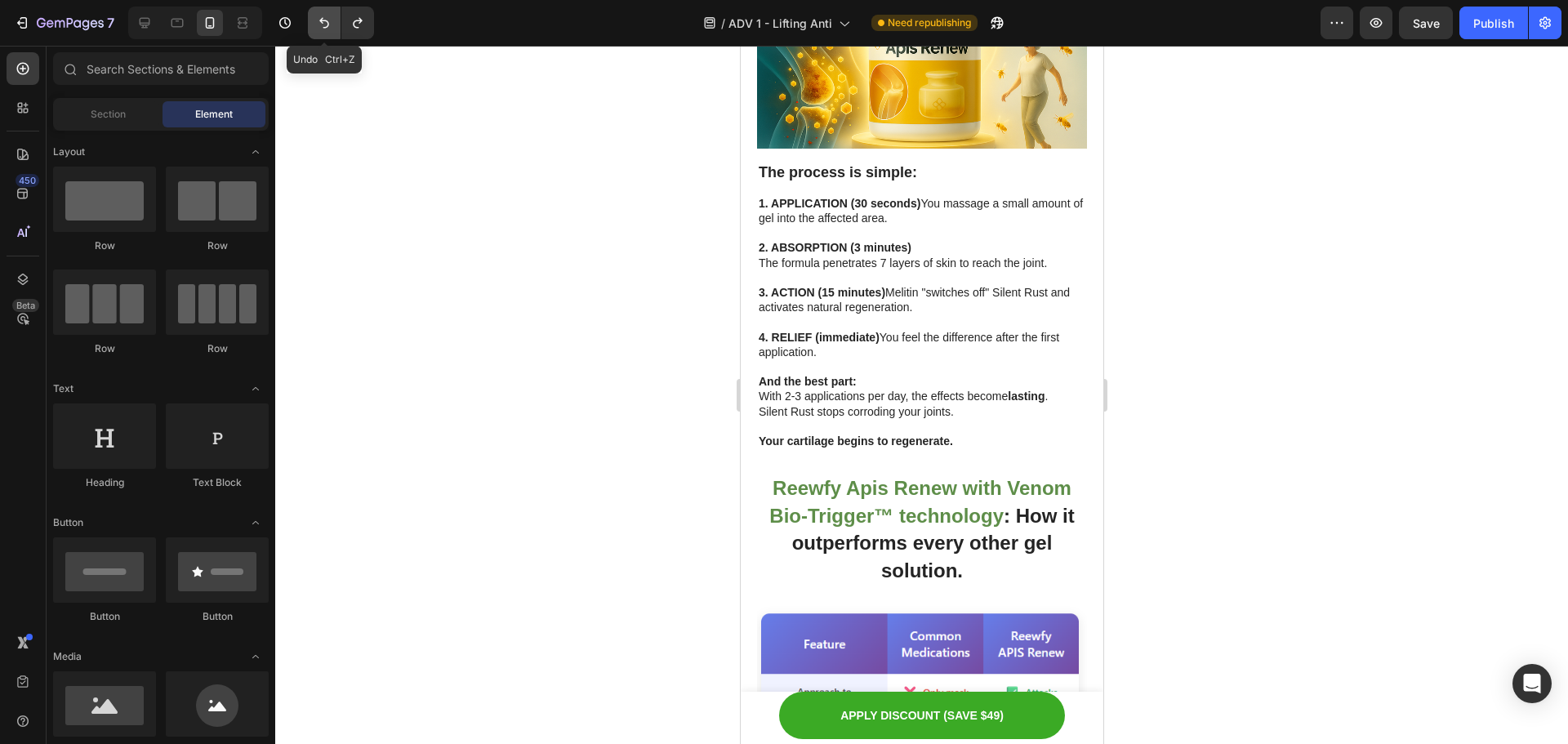
click at [314, 16] on button "Undo/Redo" at bounding box center [324, 23] width 33 height 33
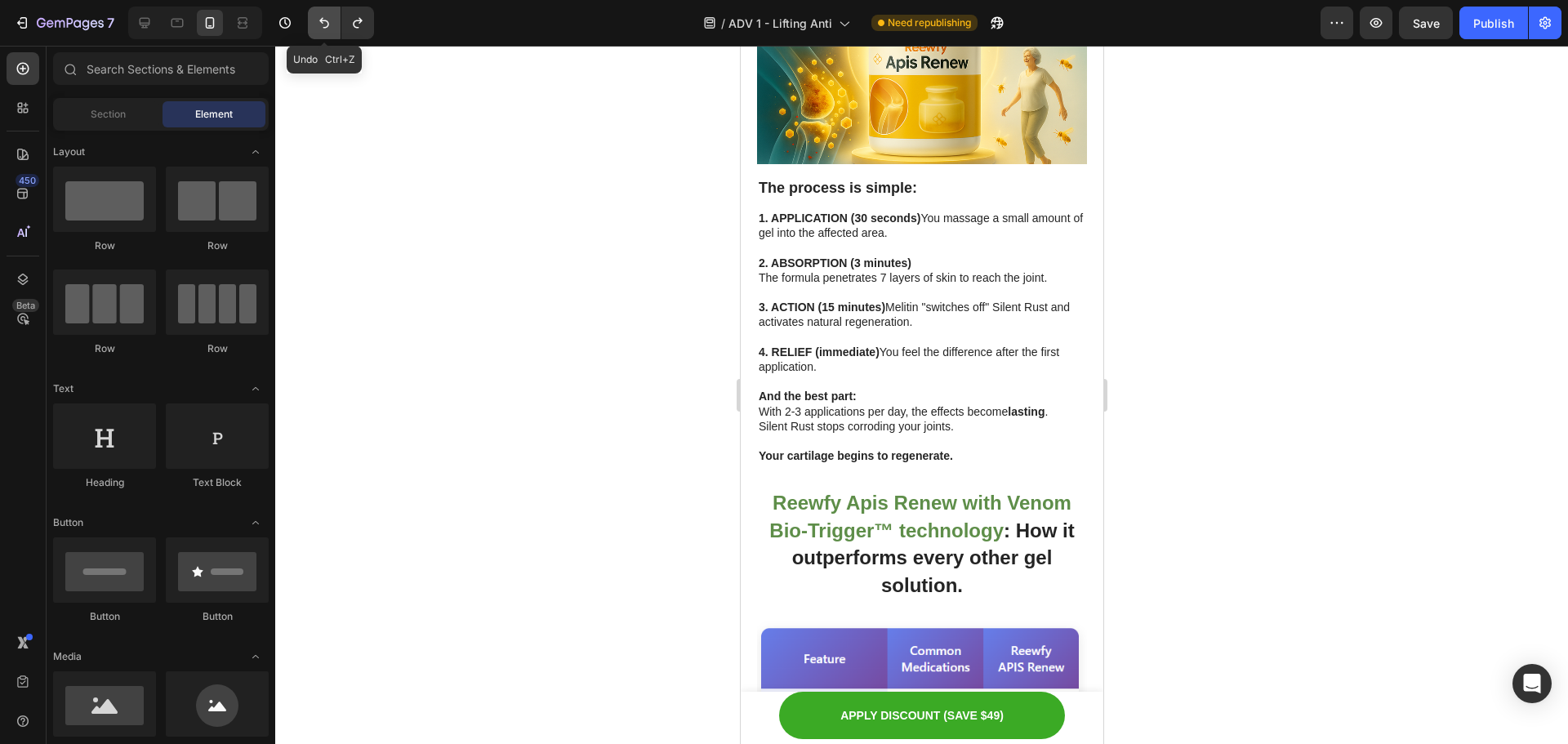
click at [314, 16] on button "Undo/Redo" at bounding box center [324, 23] width 33 height 33
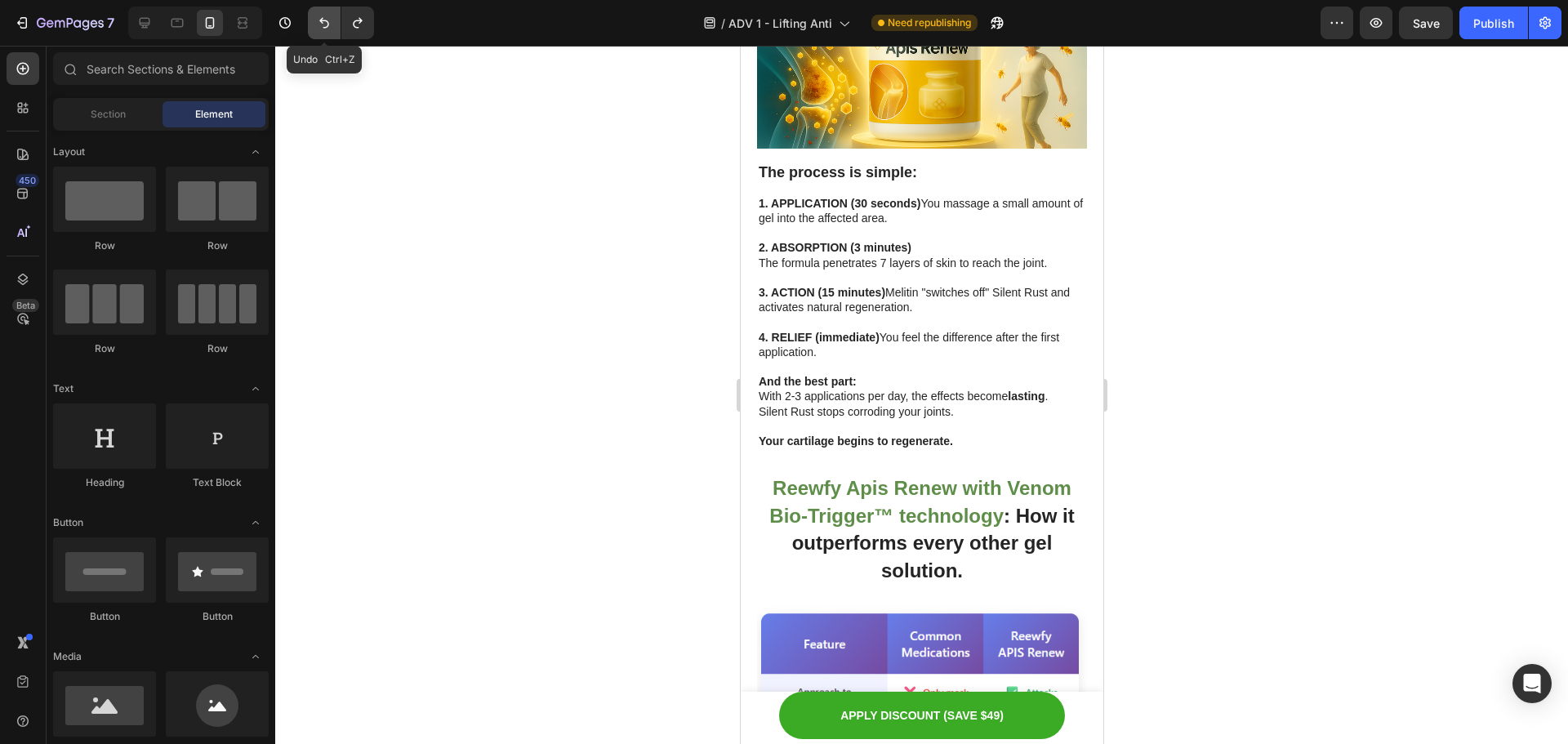
click at [314, 16] on button "Undo/Redo" at bounding box center [324, 23] width 33 height 33
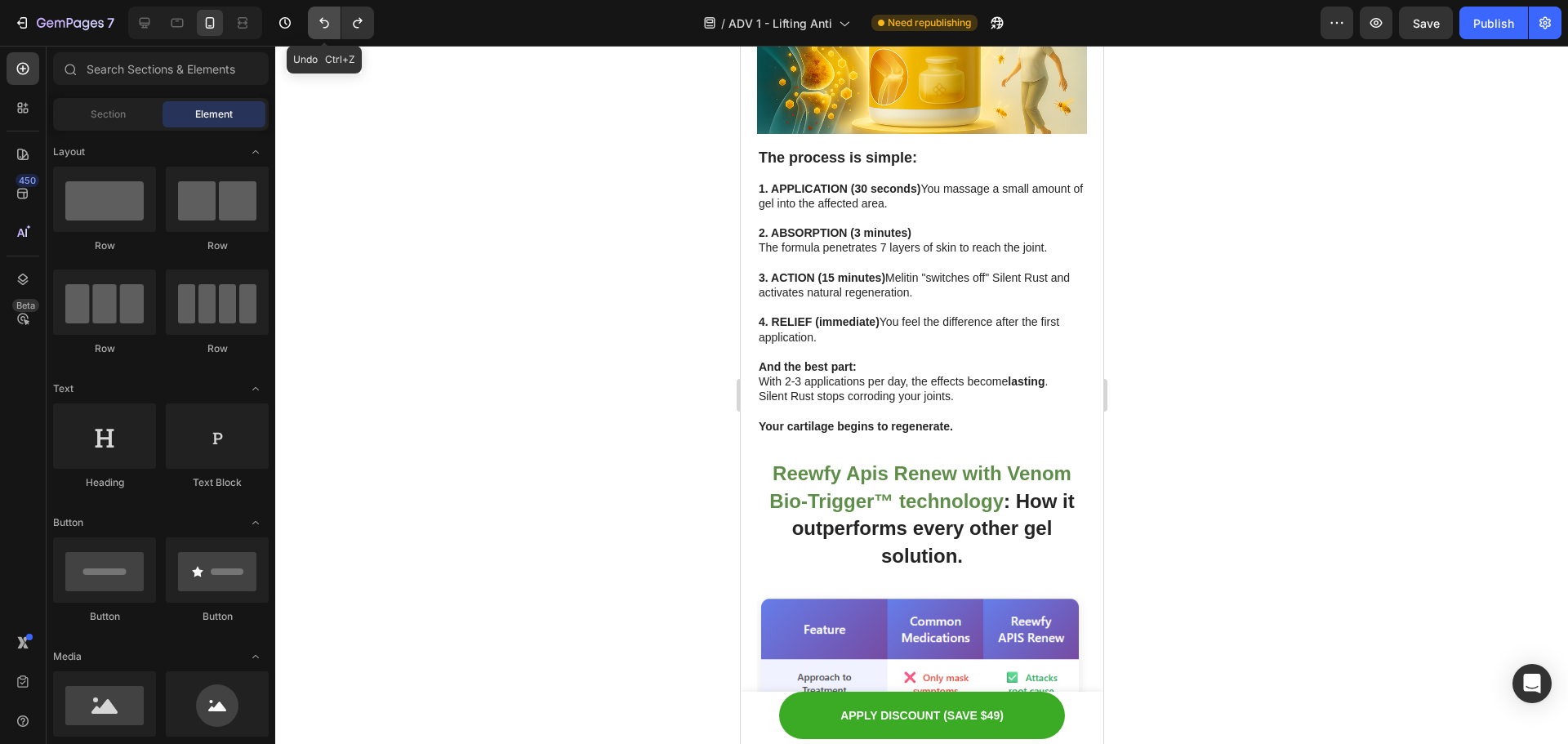
click at [314, 16] on button "Undo/Redo" at bounding box center [324, 23] width 33 height 33
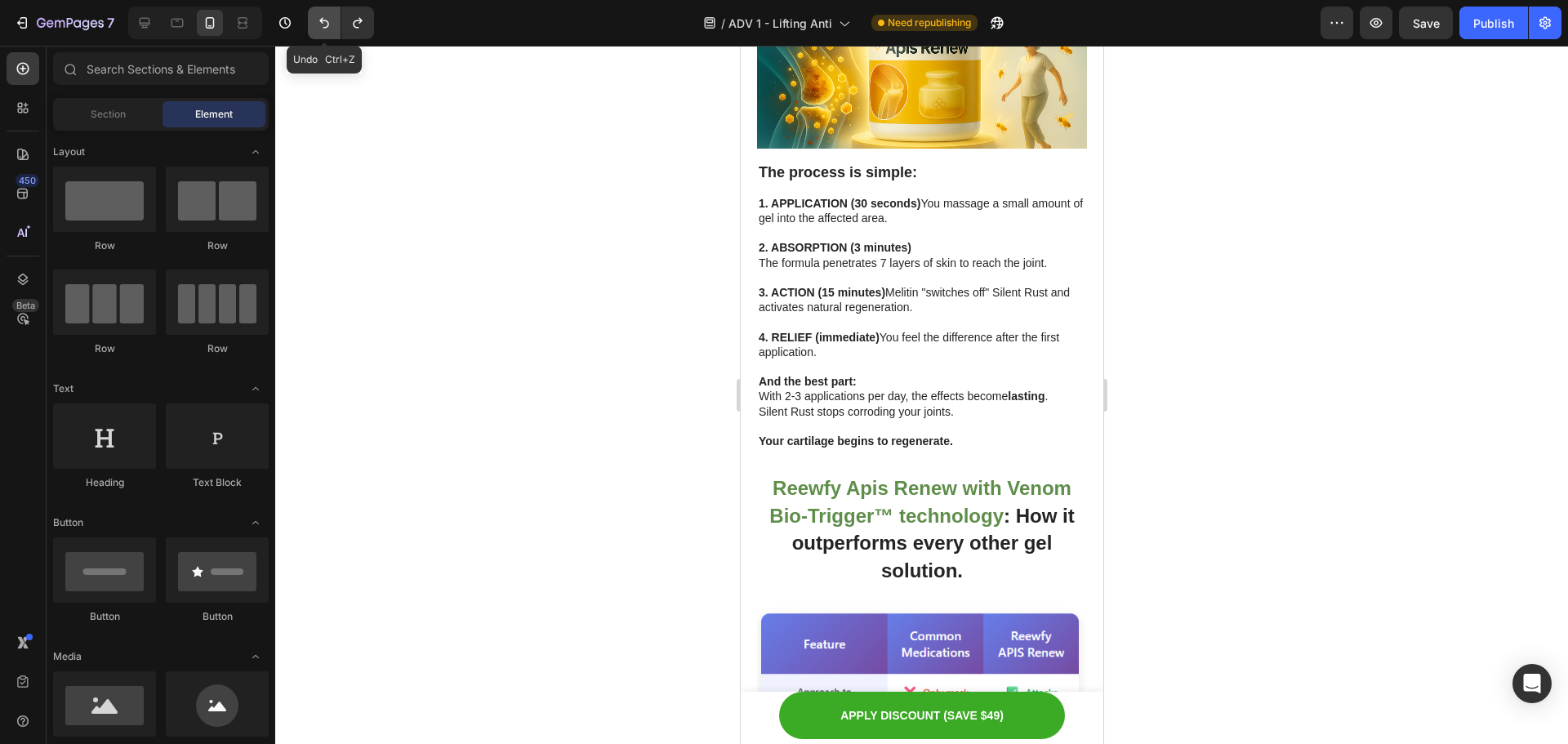
click at [314, 16] on button "Undo/Redo" at bounding box center [324, 23] width 33 height 33
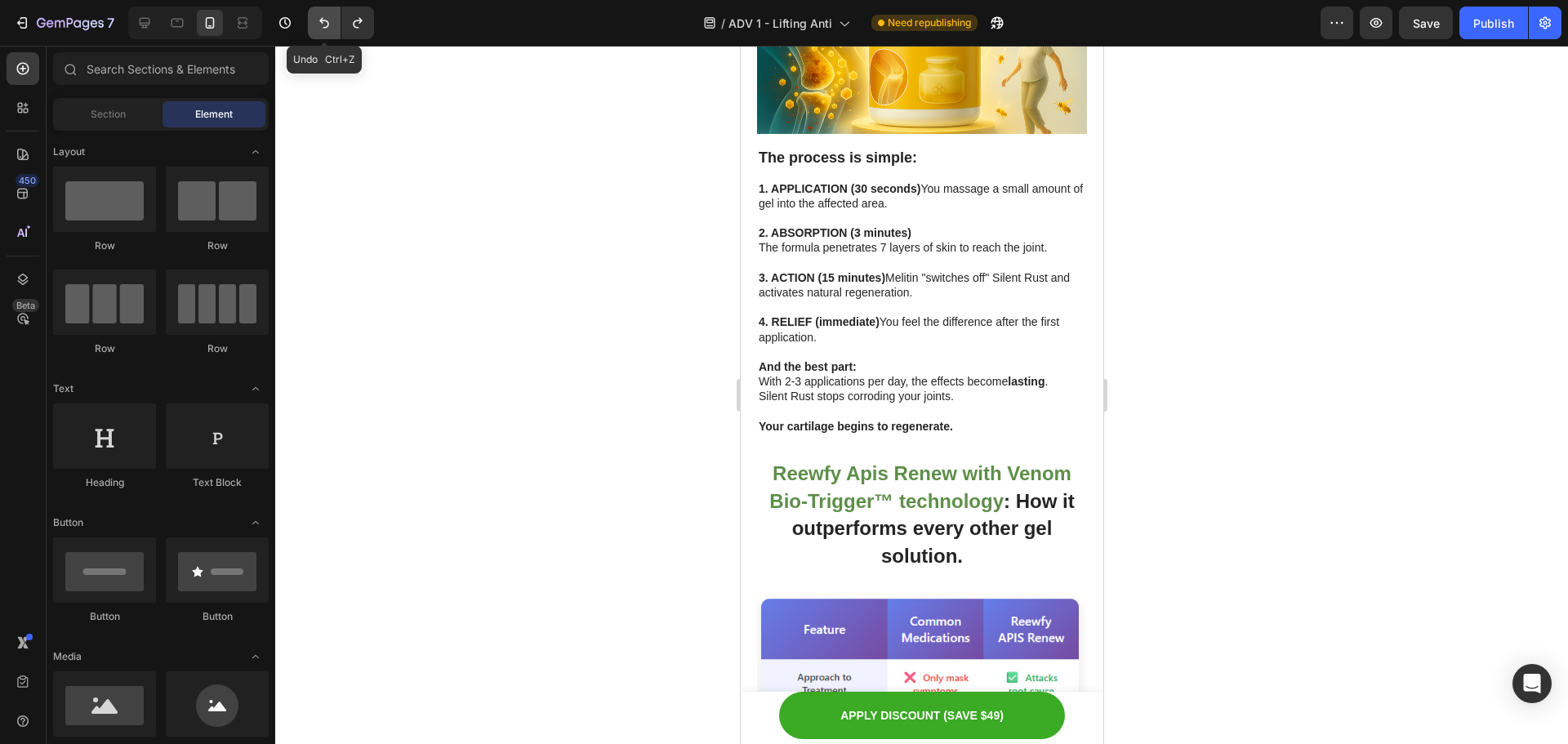
click at [314, 16] on button "Undo/Redo" at bounding box center [324, 23] width 33 height 33
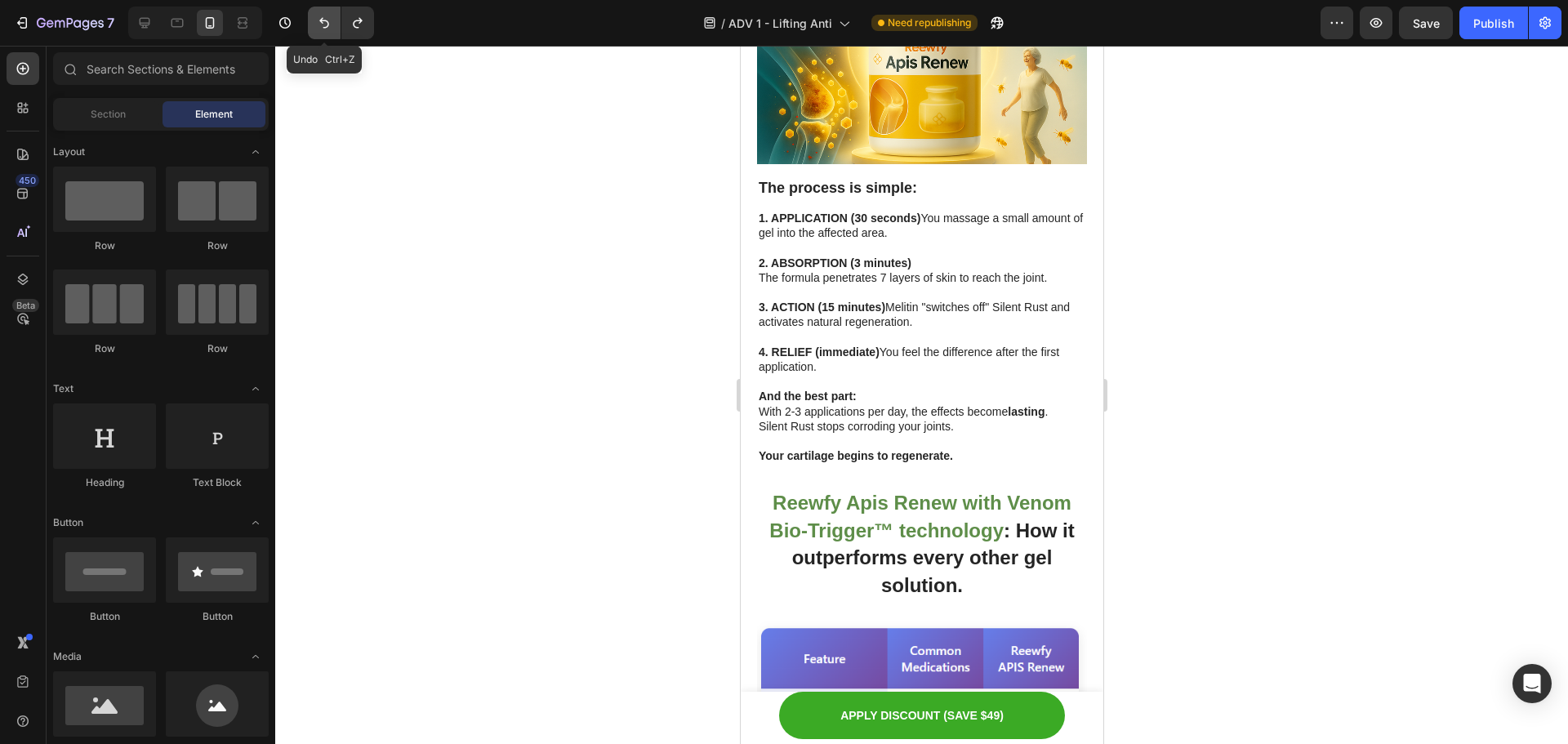
click at [314, 16] on button "Undo/Redo" at bounding box center [324, 23] width 33 height 33
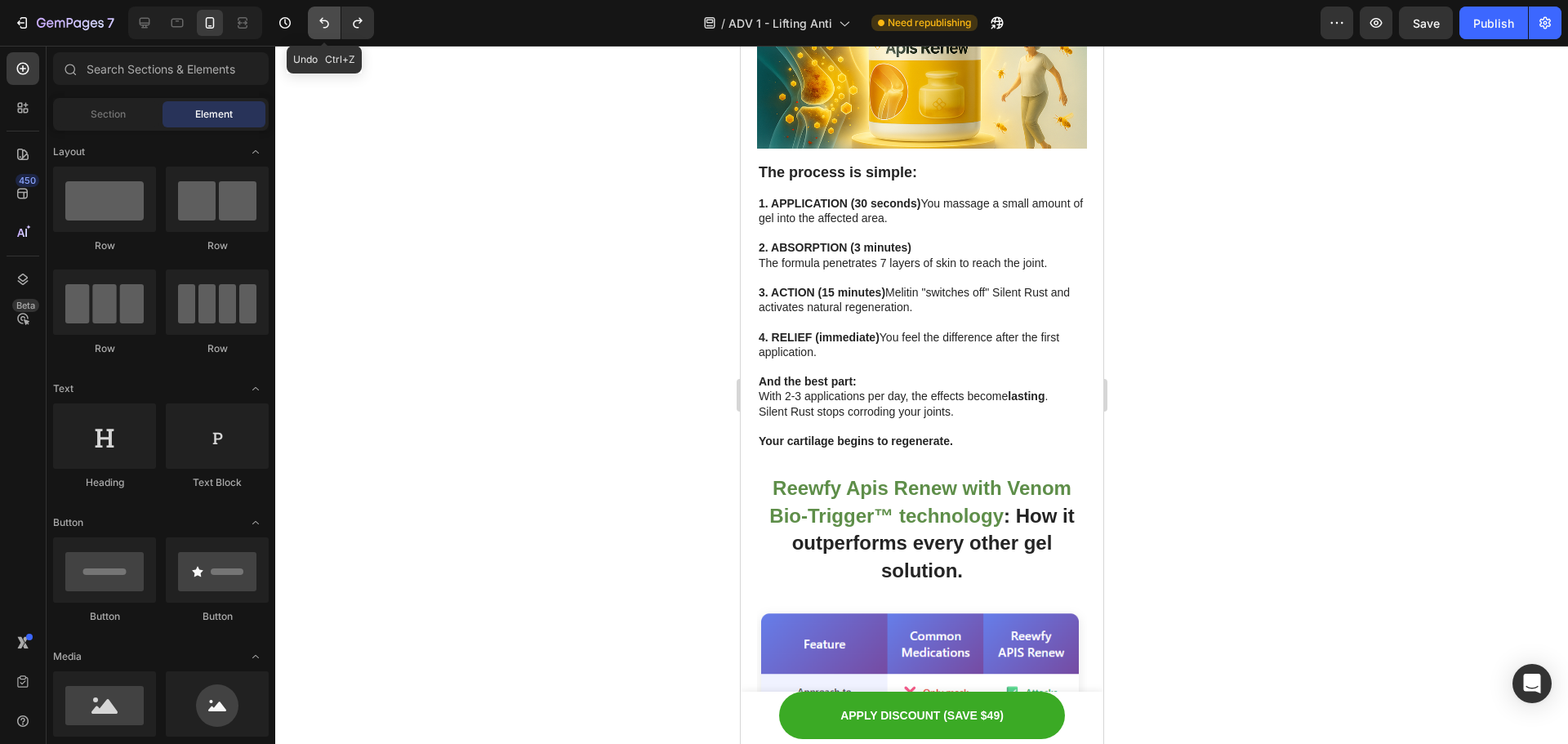
click at [314, 16] on button "Undo/Redo" at bounding box center [324, 23] width 33 height 33
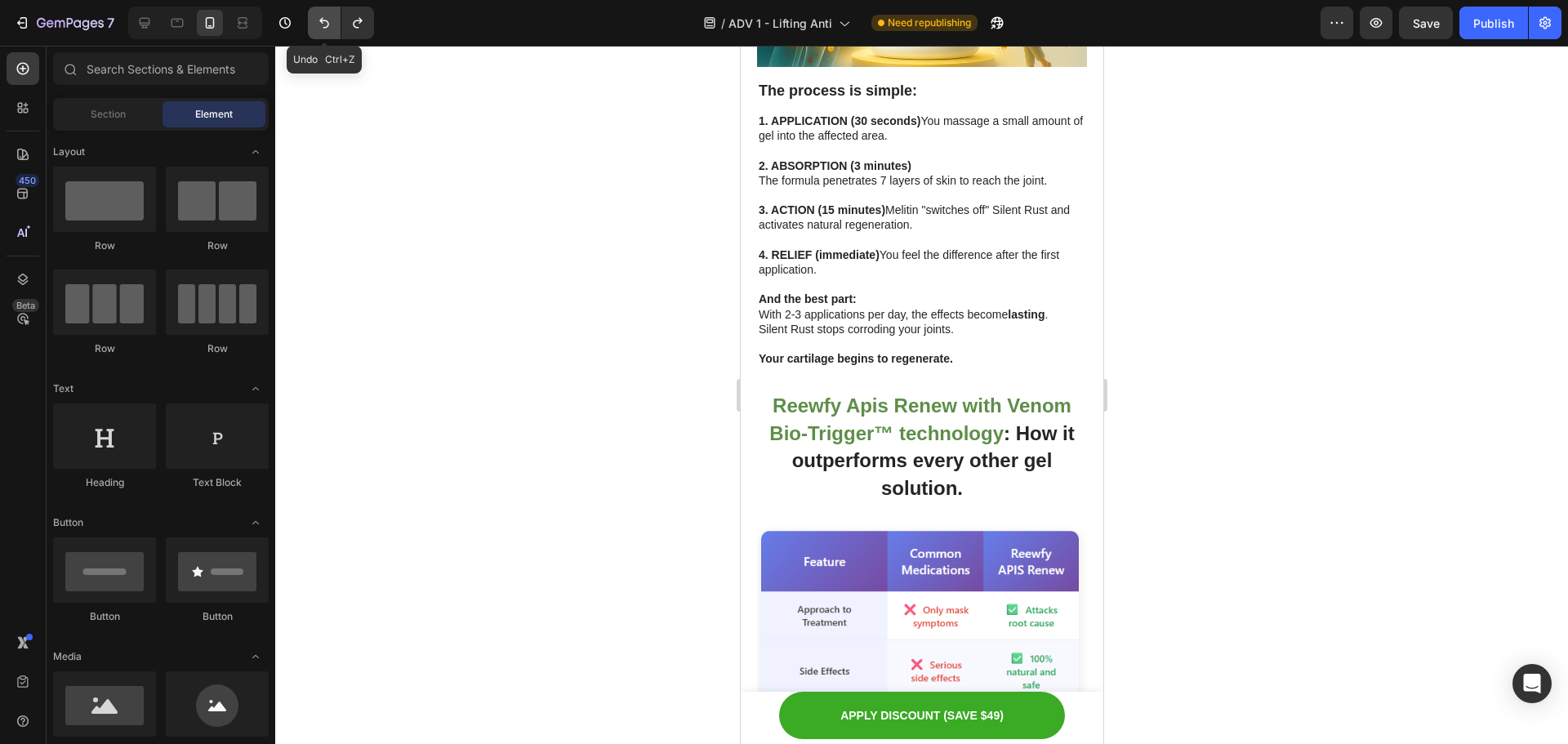
click at [314, 16] on button "Undo/Redo" at bounding box center [324, 23] width 33 height 33
click at [350, 19] on icon "Undo/Redo" at bounding box center [357, 22] width 16 height 16
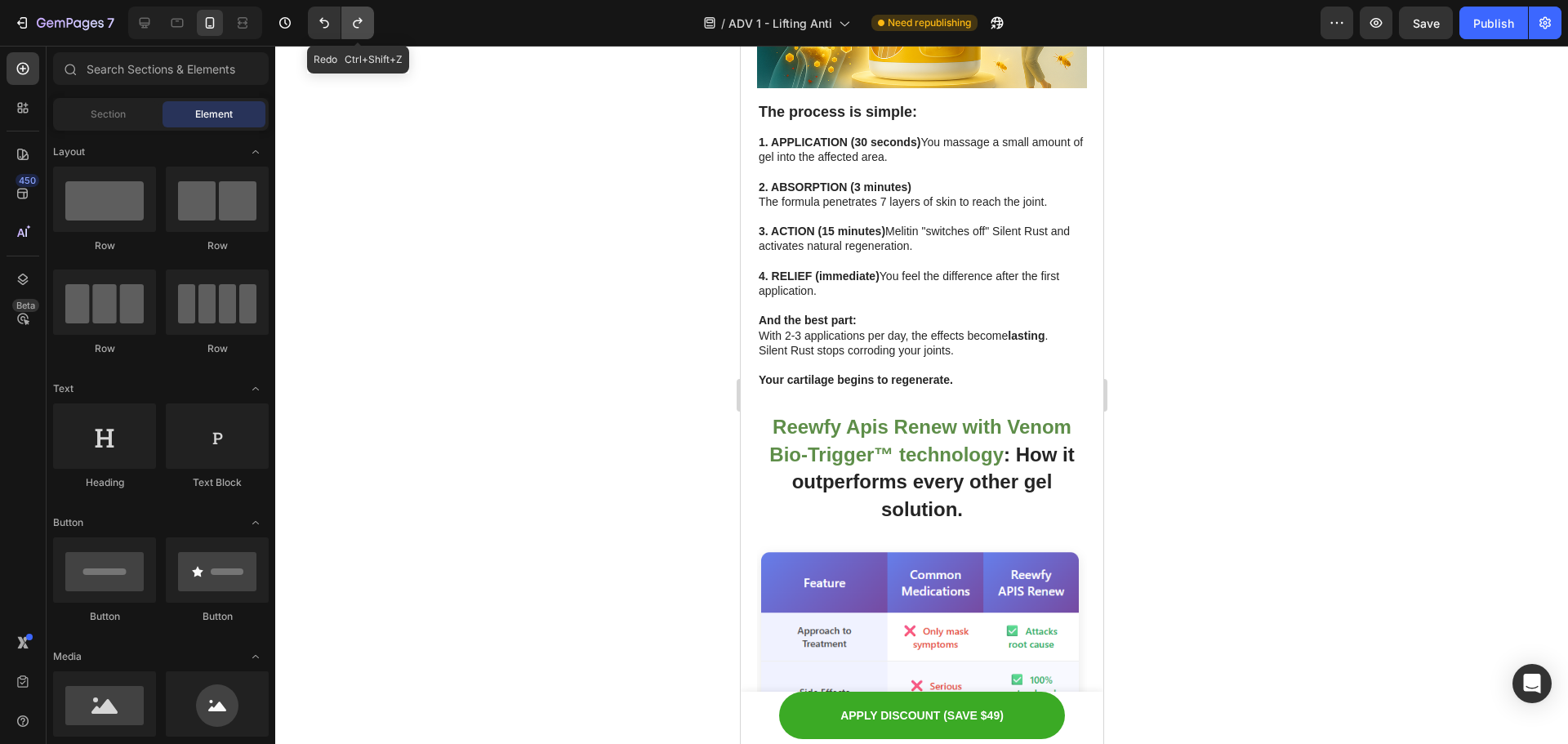
scroll to position [6015, 0]
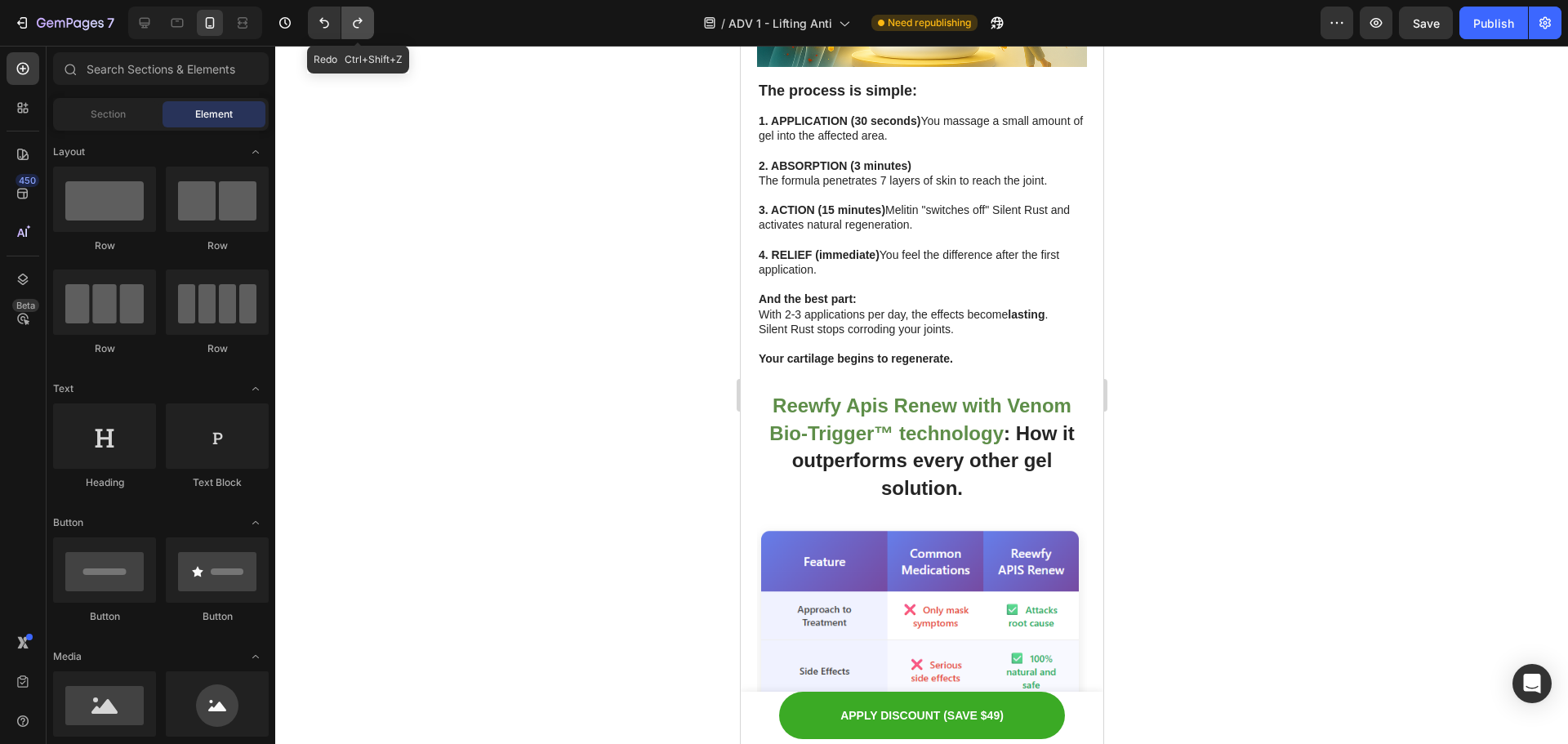
click at [350, 19] on icon "Undo/Redo" at bounding box center [357, 22] width 16 height 16
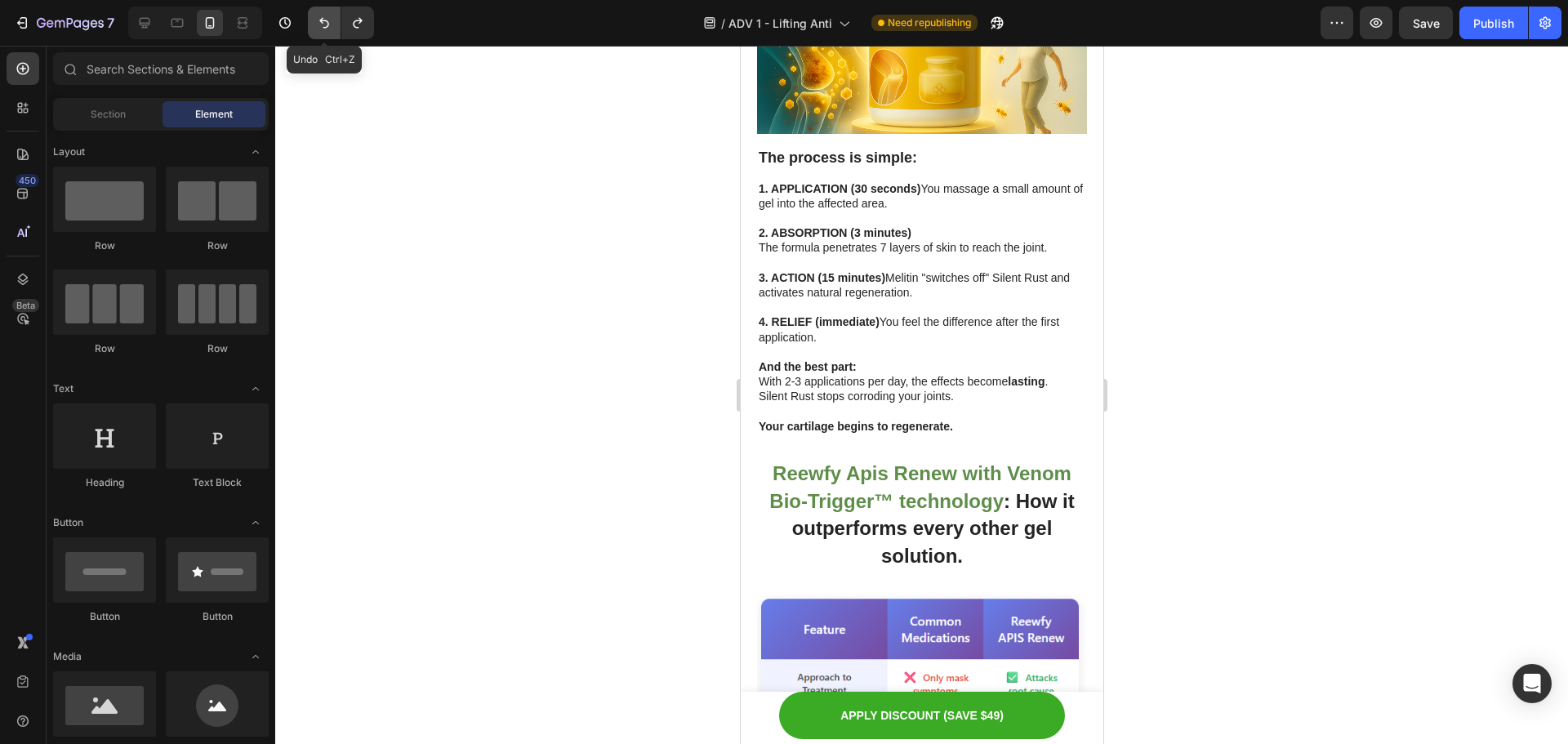
click at [322, 27] on icon "Undo/Redo" at bounding box center [324, 22] width 16 height 16
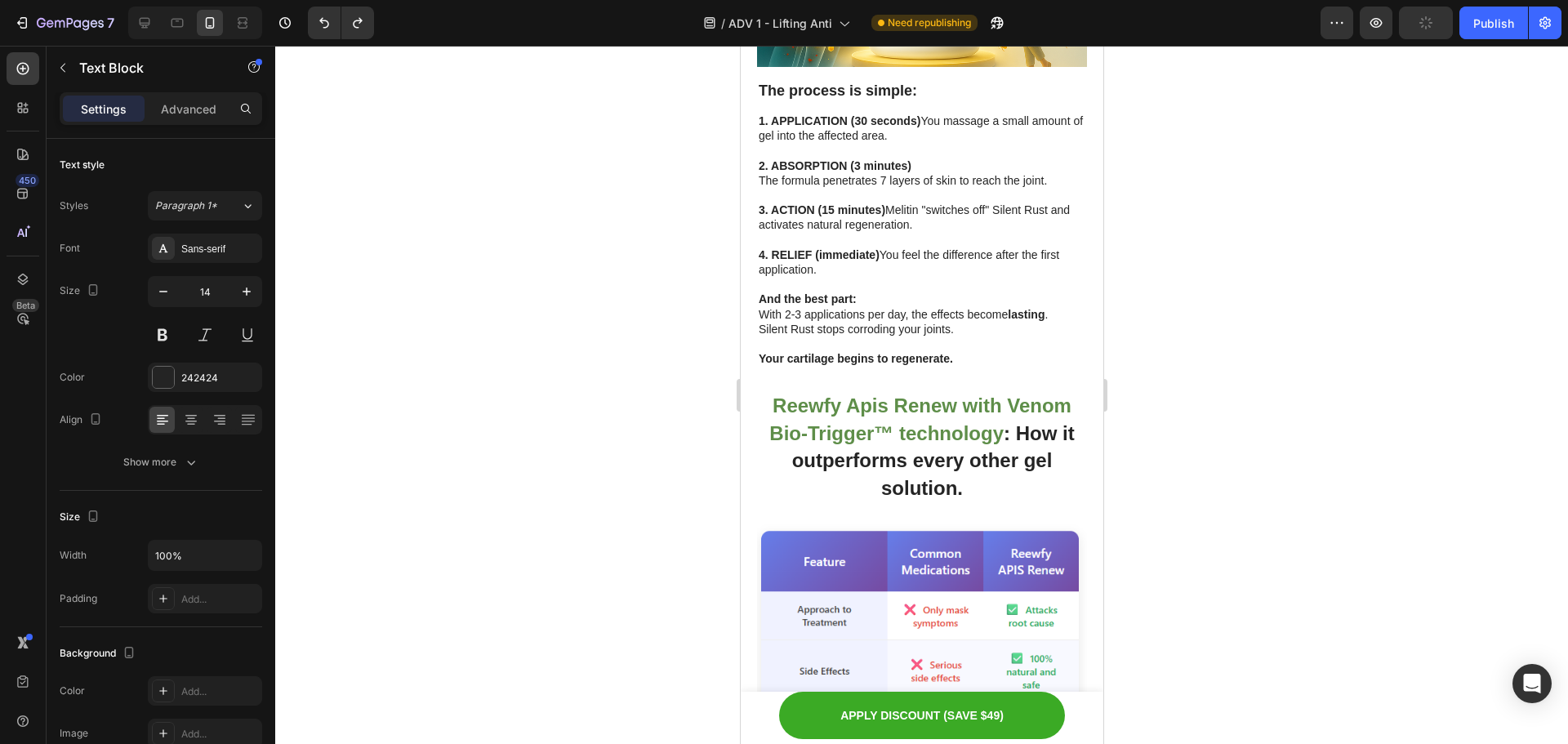
drag, startPoint x: 857, startPoint y: 314, endPoint x: 755, endPoint y: 298, distance: 103.2
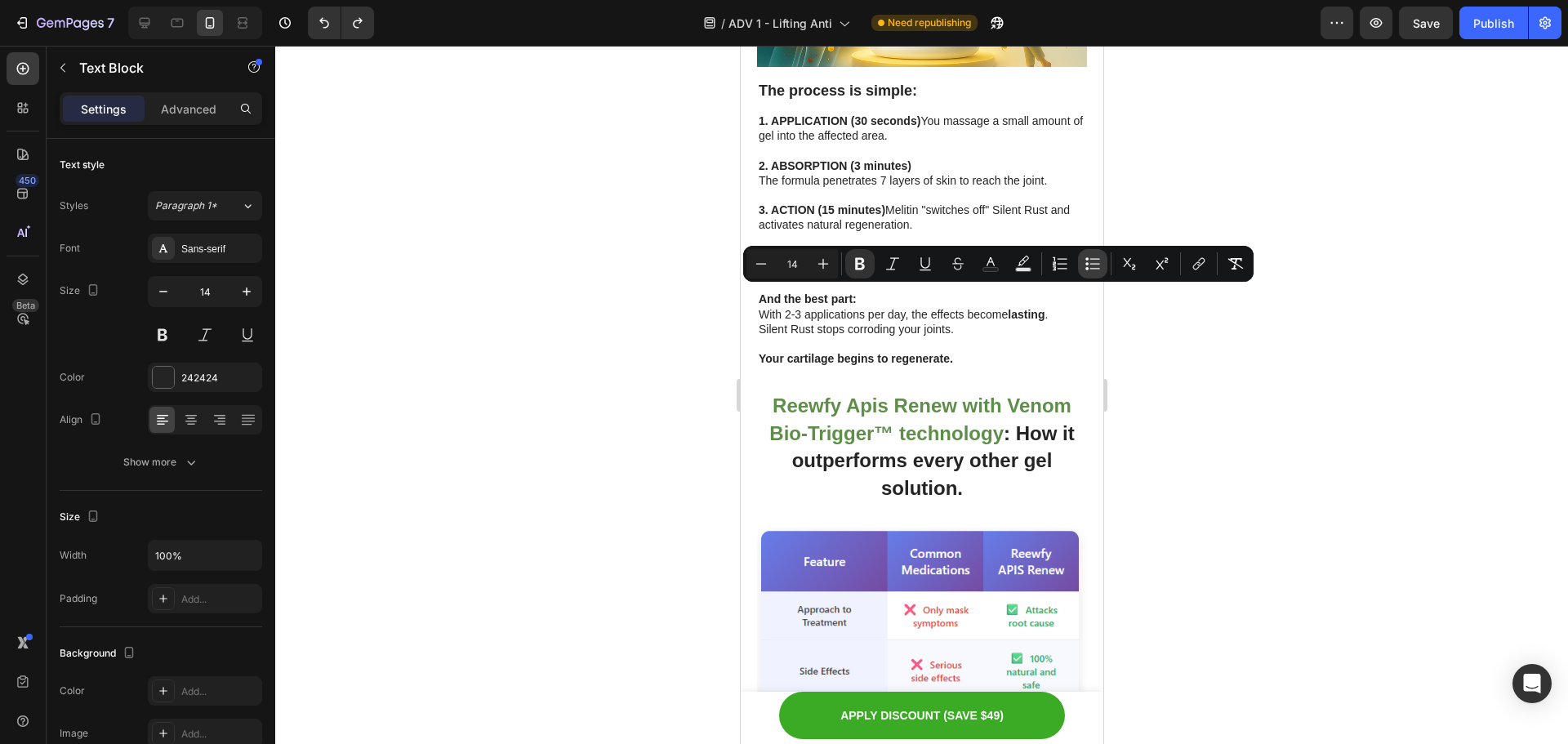
drag, startPoint x: 1090, startPoint y: 266, endPoint x: 321, endPoint y: 242, distance: 769.4
click at [1090, 266] on icon "Editor contextual toolbar" at bounding box center [1093, 264] width 16 height 16
type input "14"
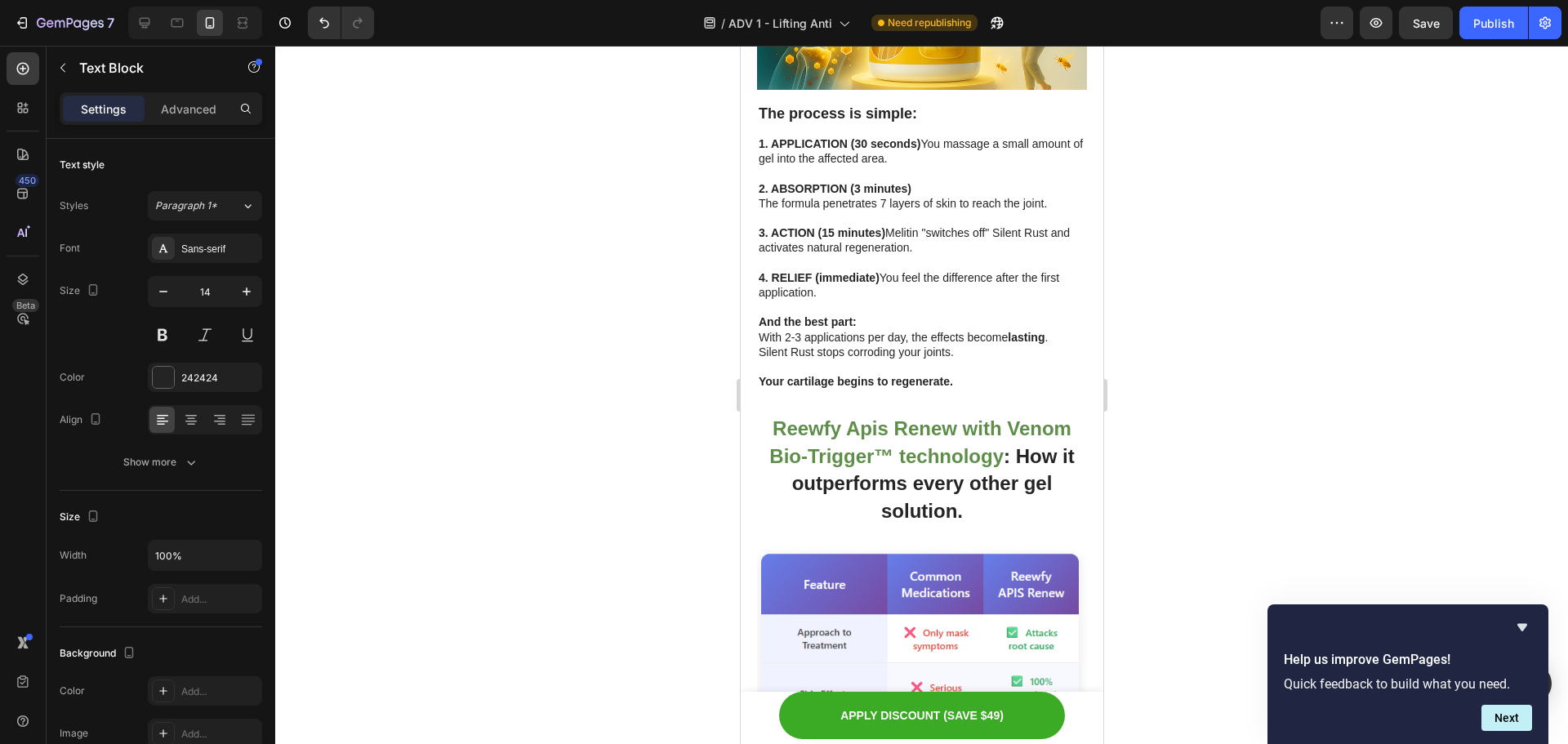
click at [1500, 429] on div at bounding box center [921, 395] width 1293 height 699
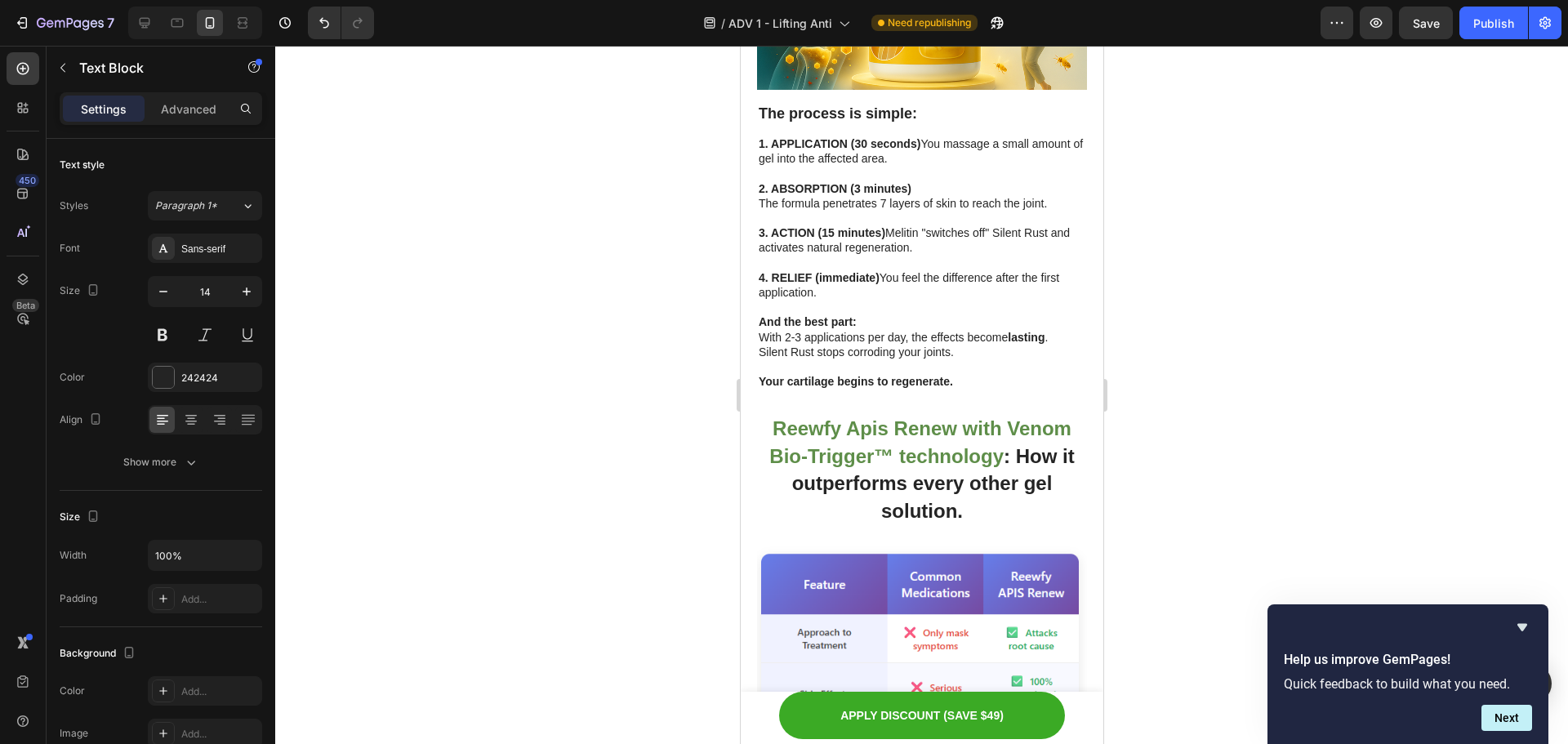
drag, startPoint x: 857, startPoint y: 295, endPoint x: 736, endPoint y: 297, distance: 121.0
click at [740, 297] on html "Mobile ( 444 px) iPhone 13 Mini iPhone 13 Pro iPhone 11 Pro Max iPhone 15 Pro M…" at bounding box center [921, 723] width 362 height 13385
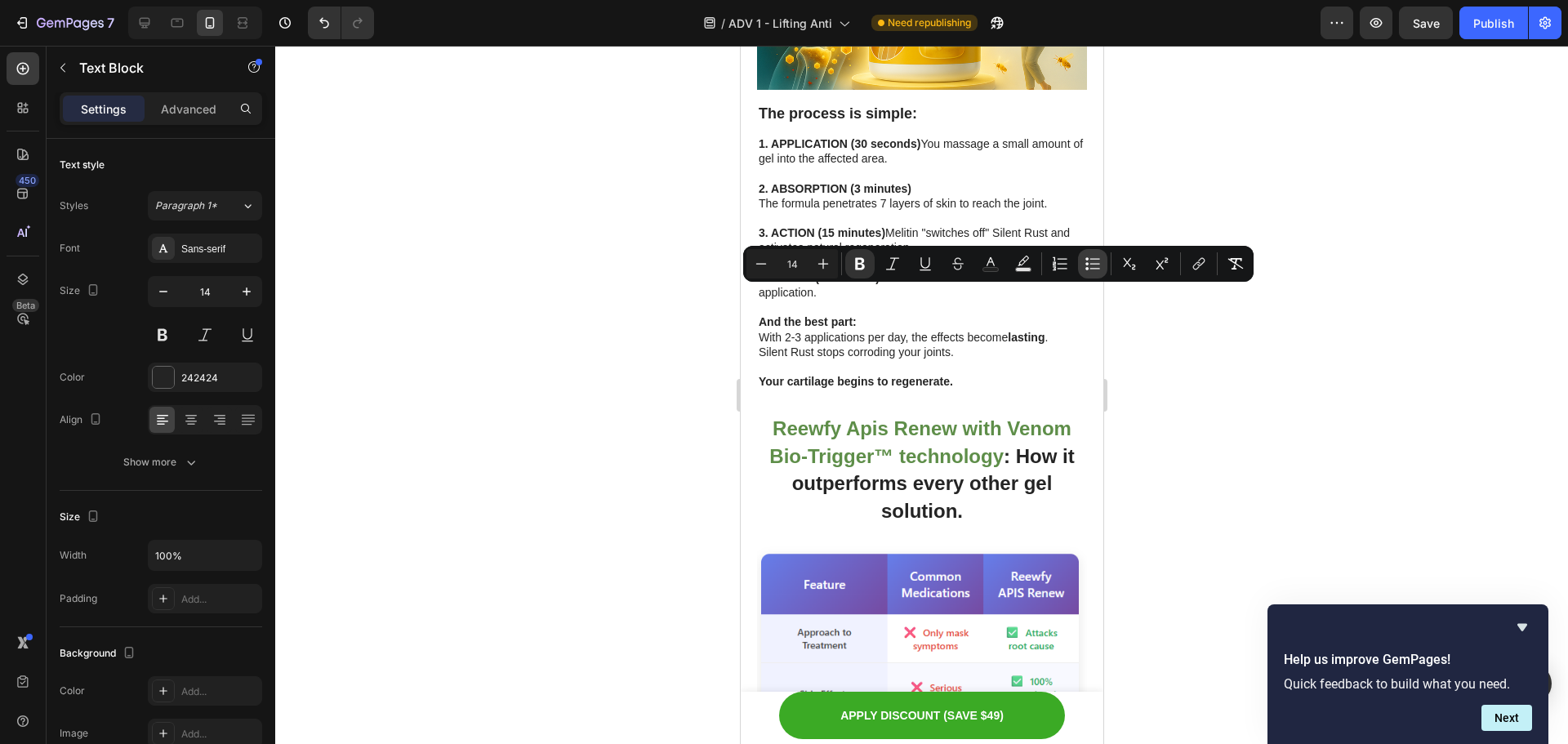
click at [1082, 263] on button "Bulleted List" at bounding box center [1093, 264] width 30 height 30
type input "14"
click at [1217, 389] on div at bounding box center [921, 395] width 1293 height 699
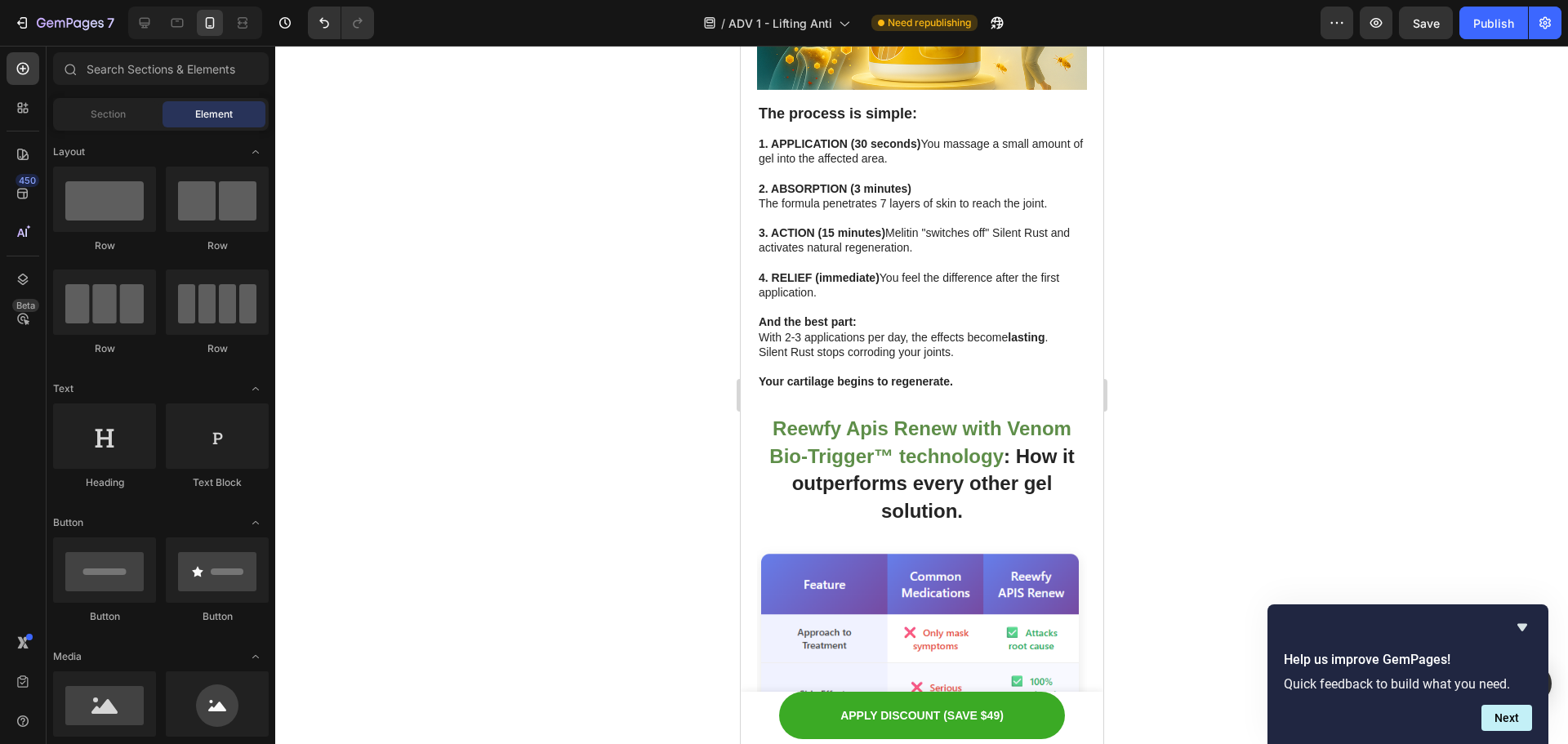
click at [1298, 346] on div at bounding box center [921, 395] width 1293 height 699
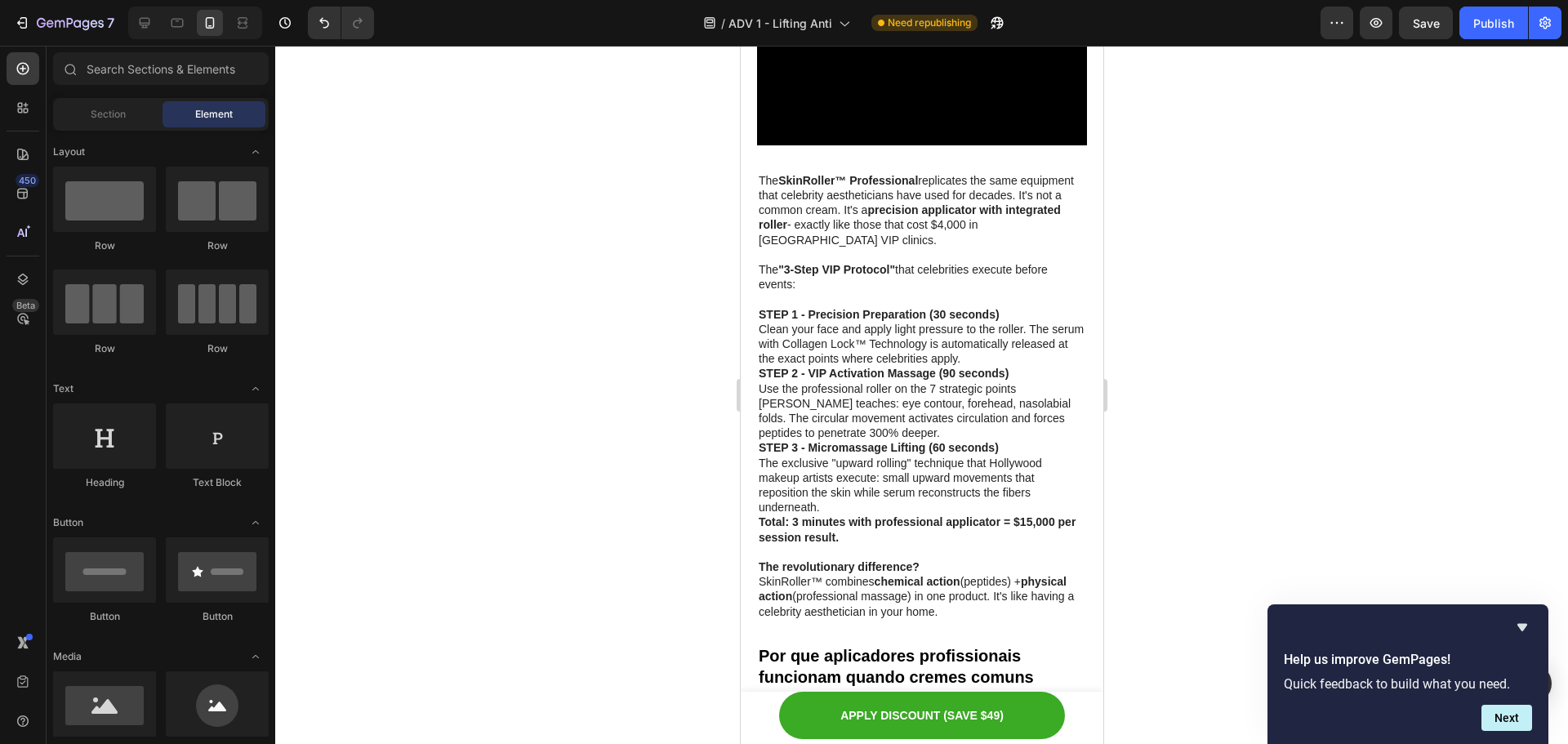
scroll to position [4246, 0]
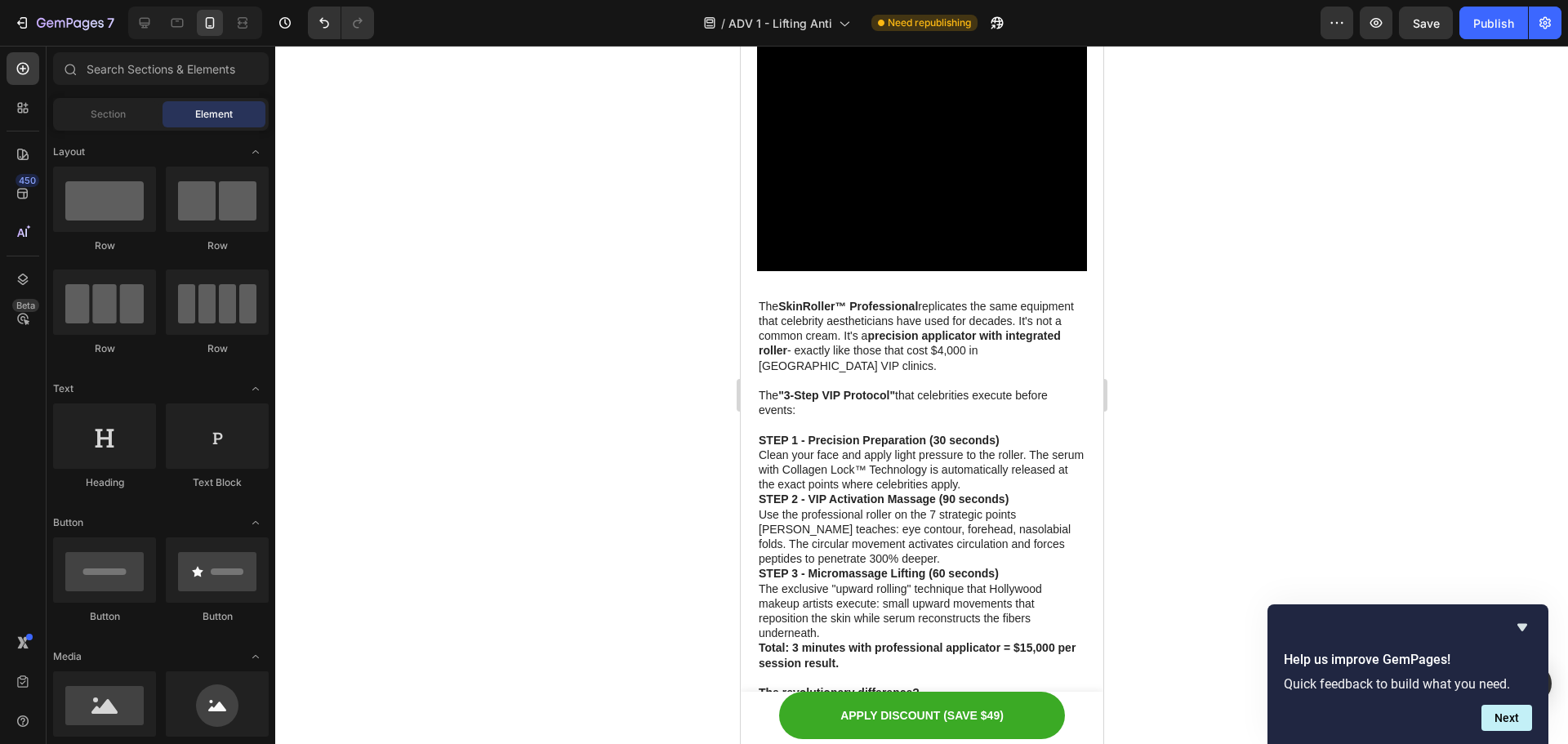
click at [1236, 278] on div at bounding box center [921, 395] width 1293 height 699
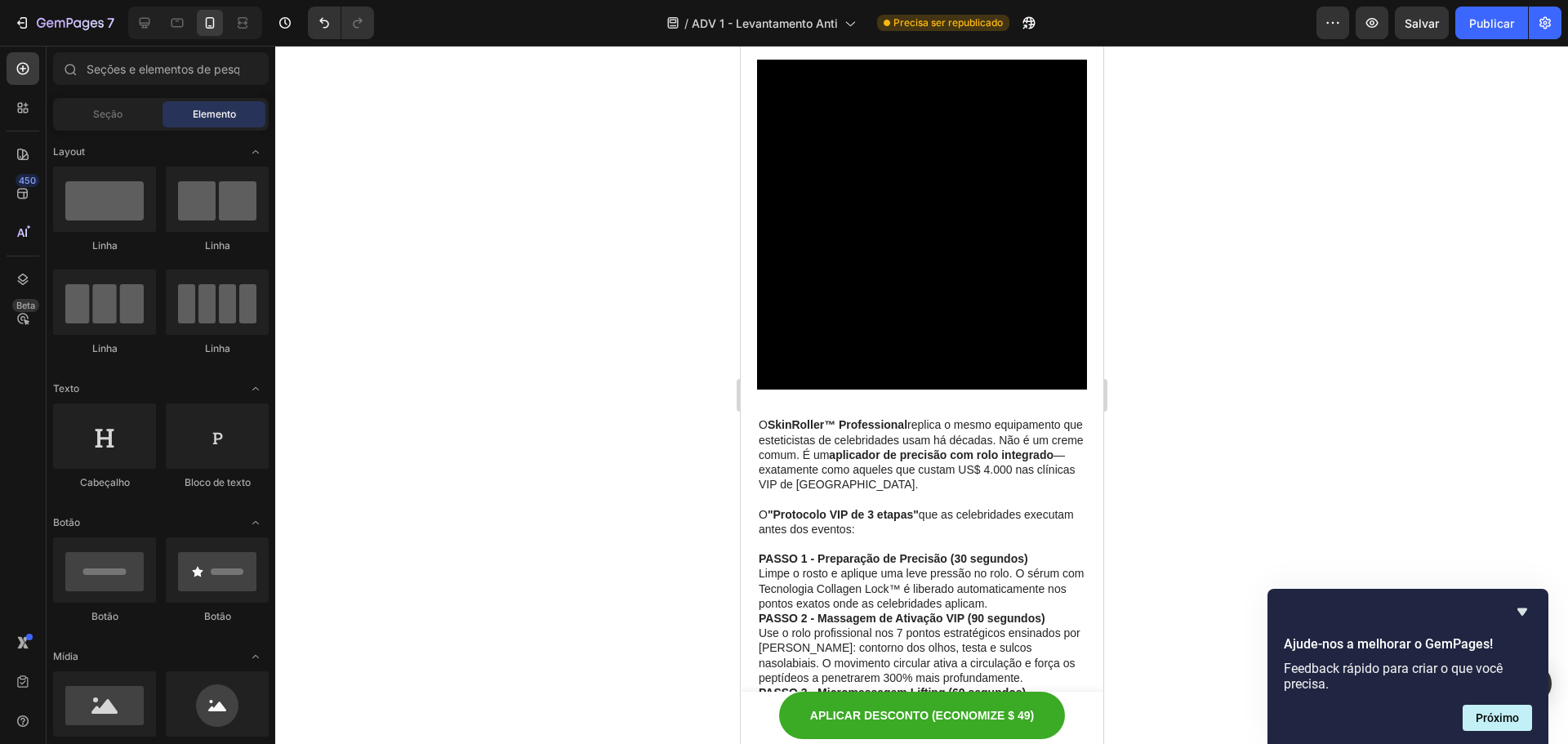
scroll to position [4373, 0]
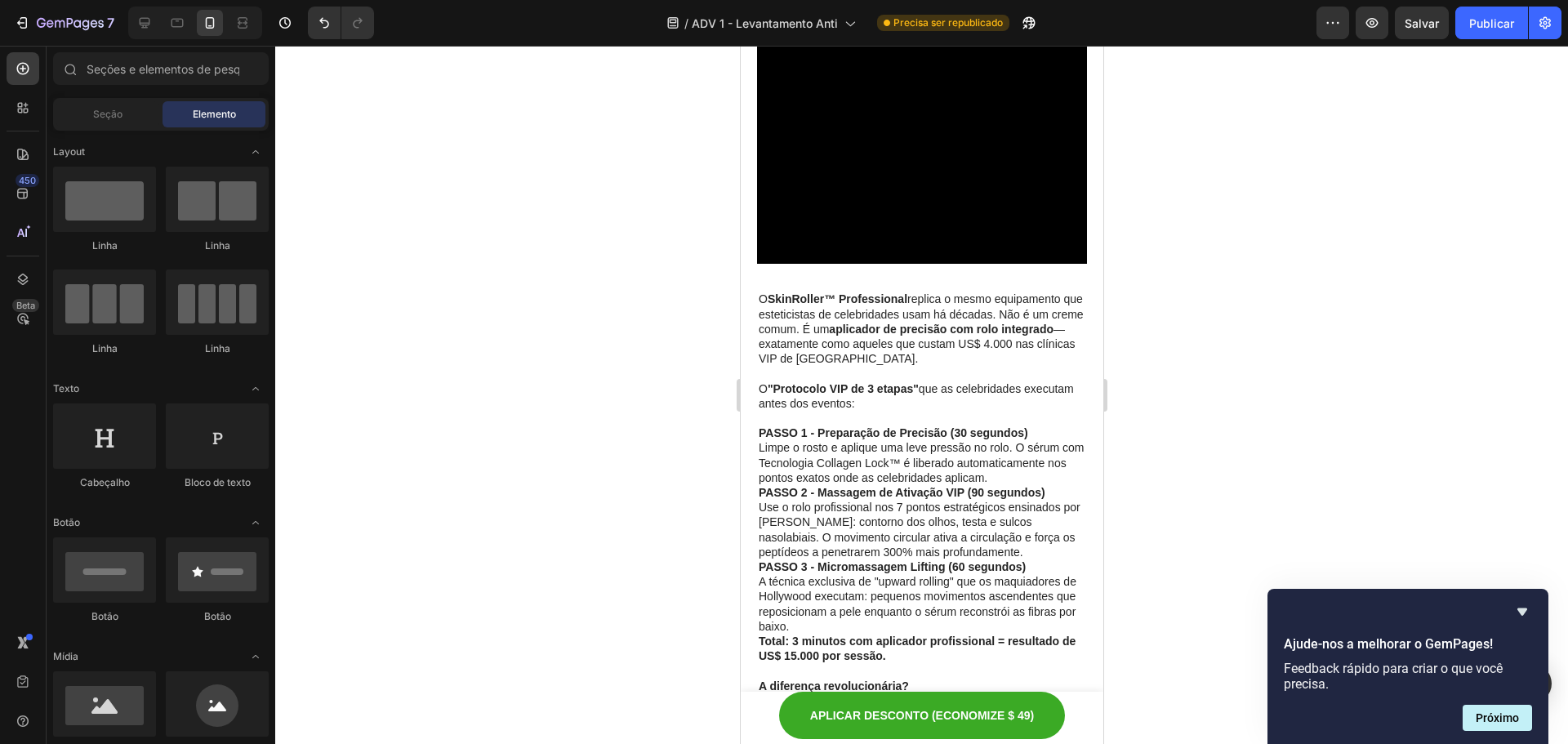
click at [1231, 239] on div at bounding box center [921, 395] width 1293 height 699
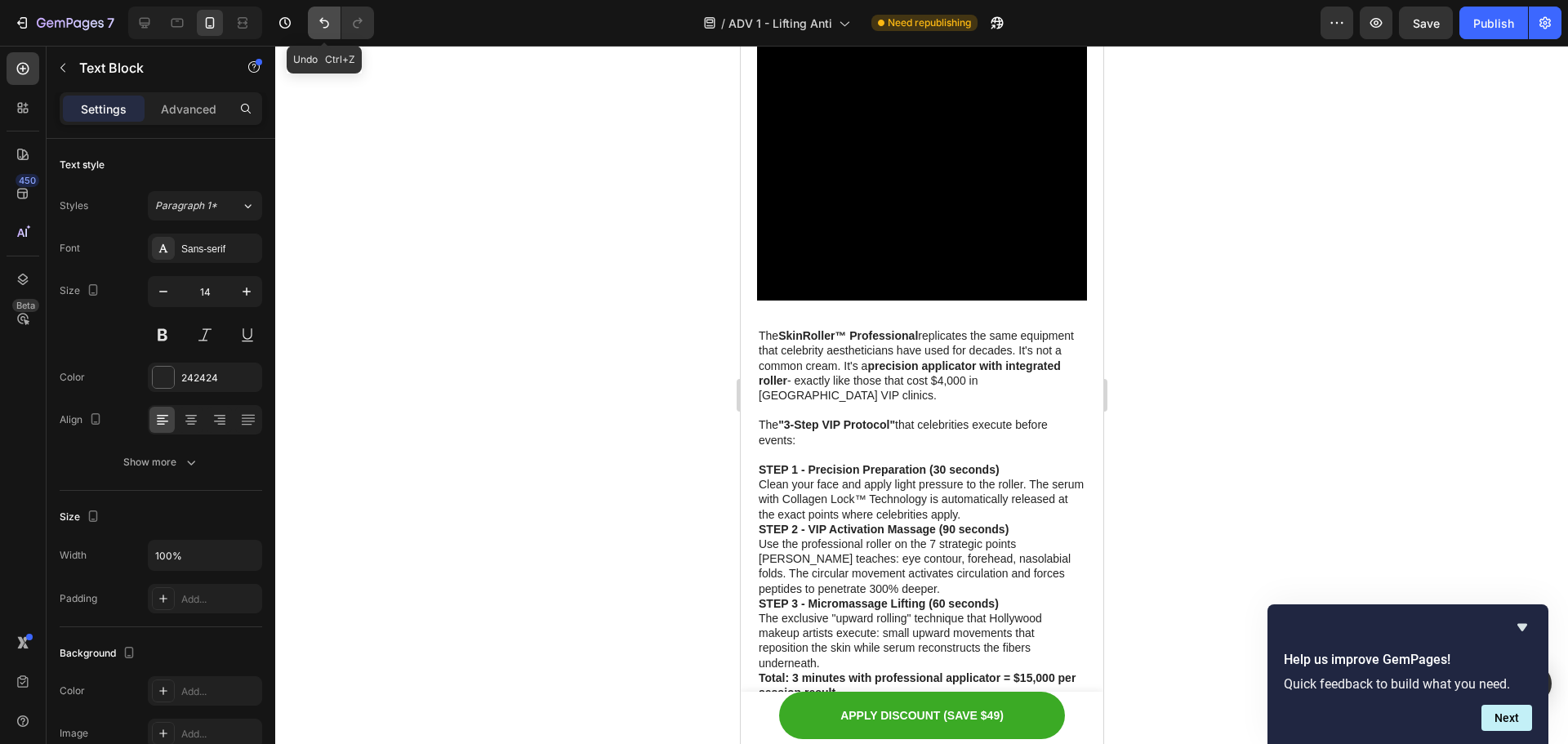
click at [318, 21] on icon "Undo/Redo" at bounding box center [324, 22] width 16 height 16
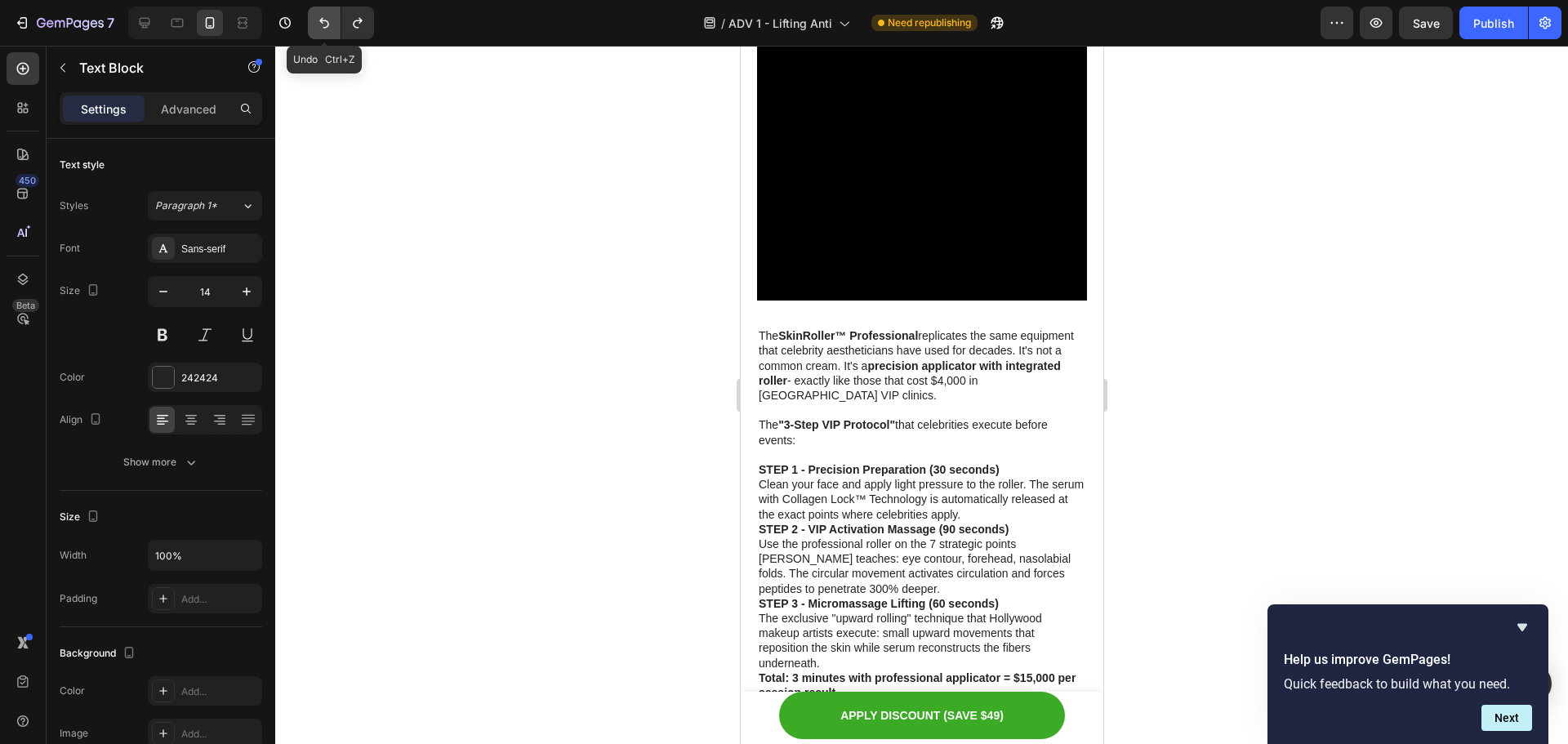
click at [318, 21] on icon "Undo/Redo" at bounding box center [324, 22] width 16 height 16
click at [355, 135] on div at bounding box center [921, 395] width 1293 height 699
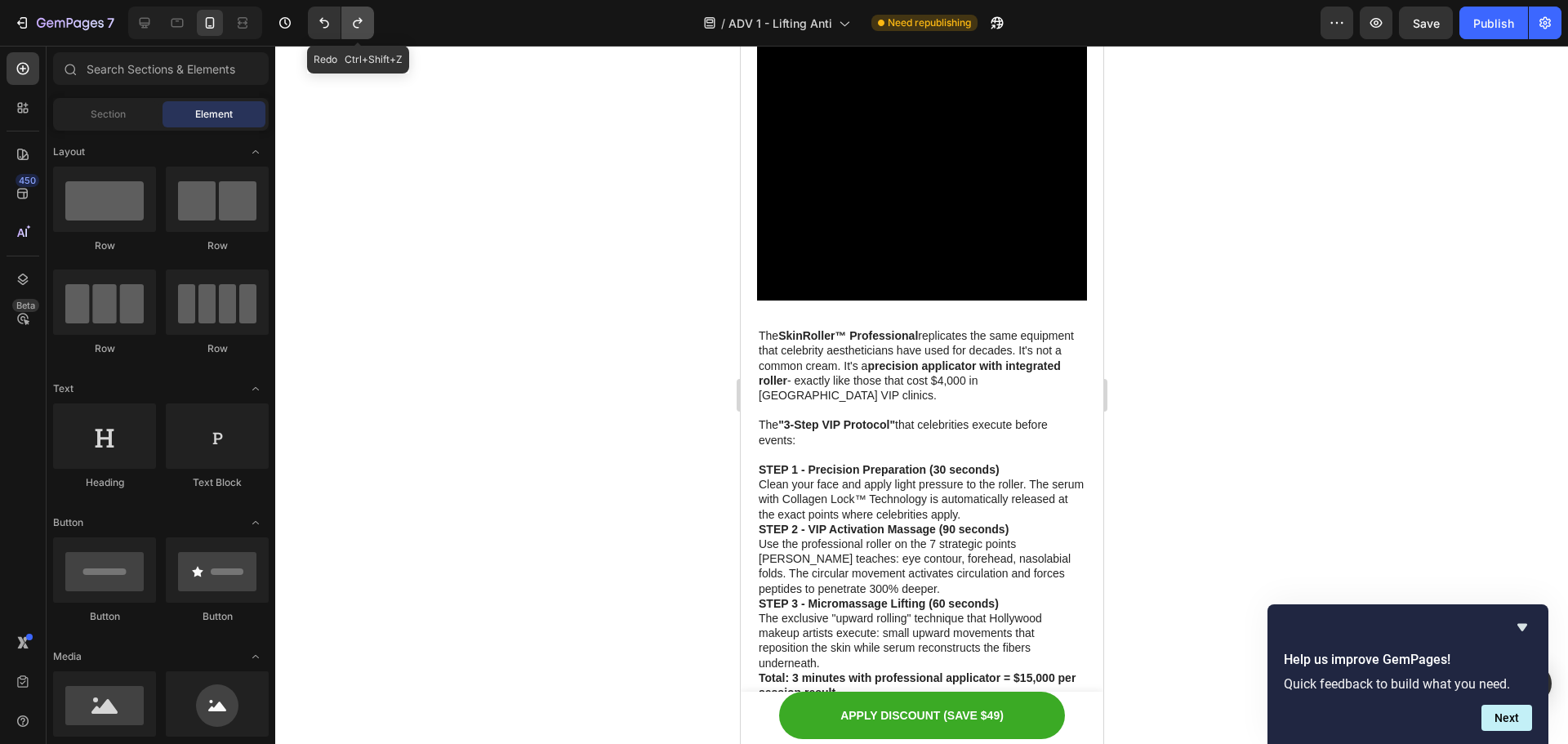
click at [357, 19] on icon "Undo/Redo" at bounding box center [357, 22] width 16 height 16
click at [334, 19] on button "Undo/Redo" at bounding box center [324, 23] width 33 height 33
click at [326, 19] on icon "Undo/Redo" at bounding box center [324, 22] width 16 height 16
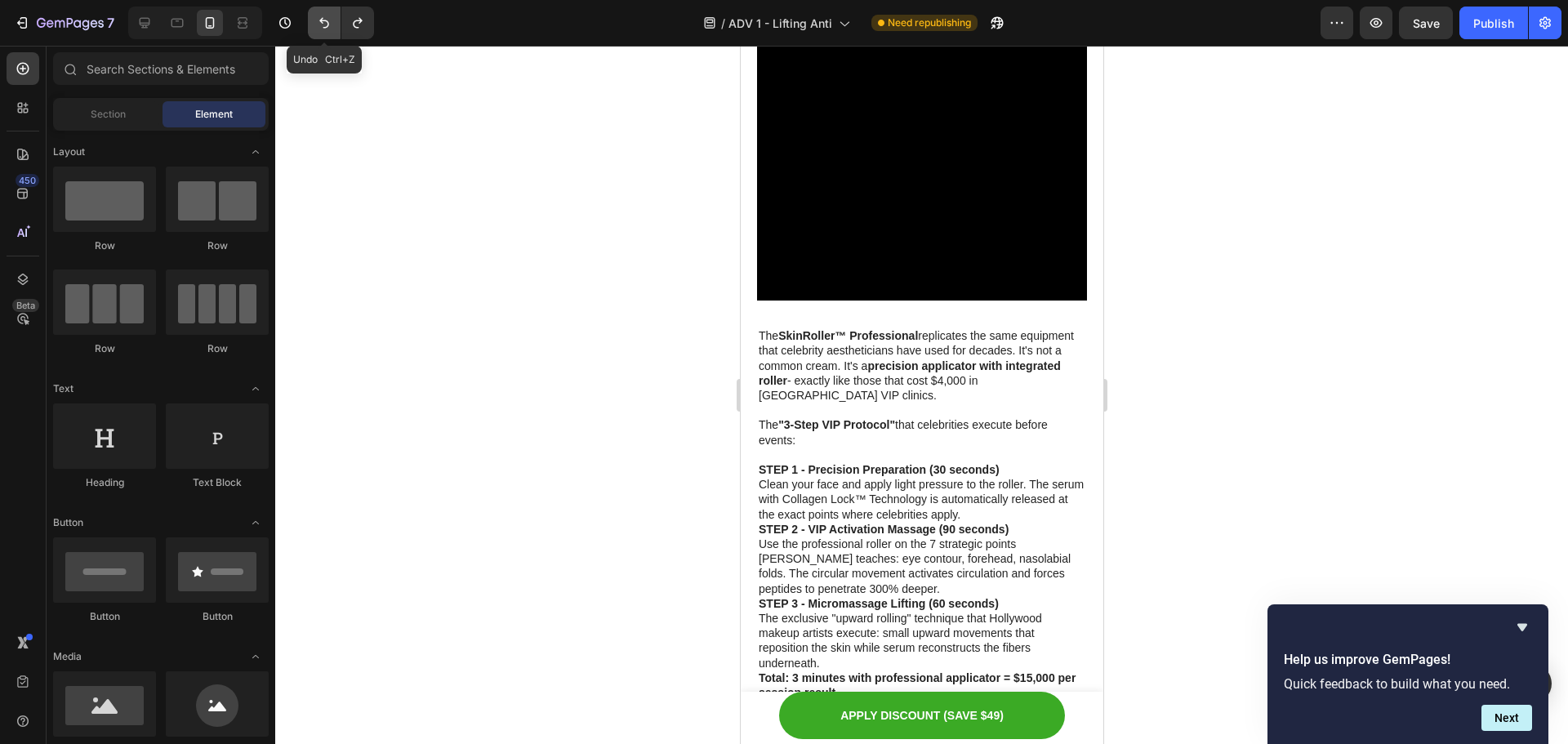
click at [326, 19] on icon "Undo/Redo" at bounding box center [324, 22] width 16 height 16
click at [323, 12] on button "Undo/Redo" at bounding box center [324, 23] width 33 height 33
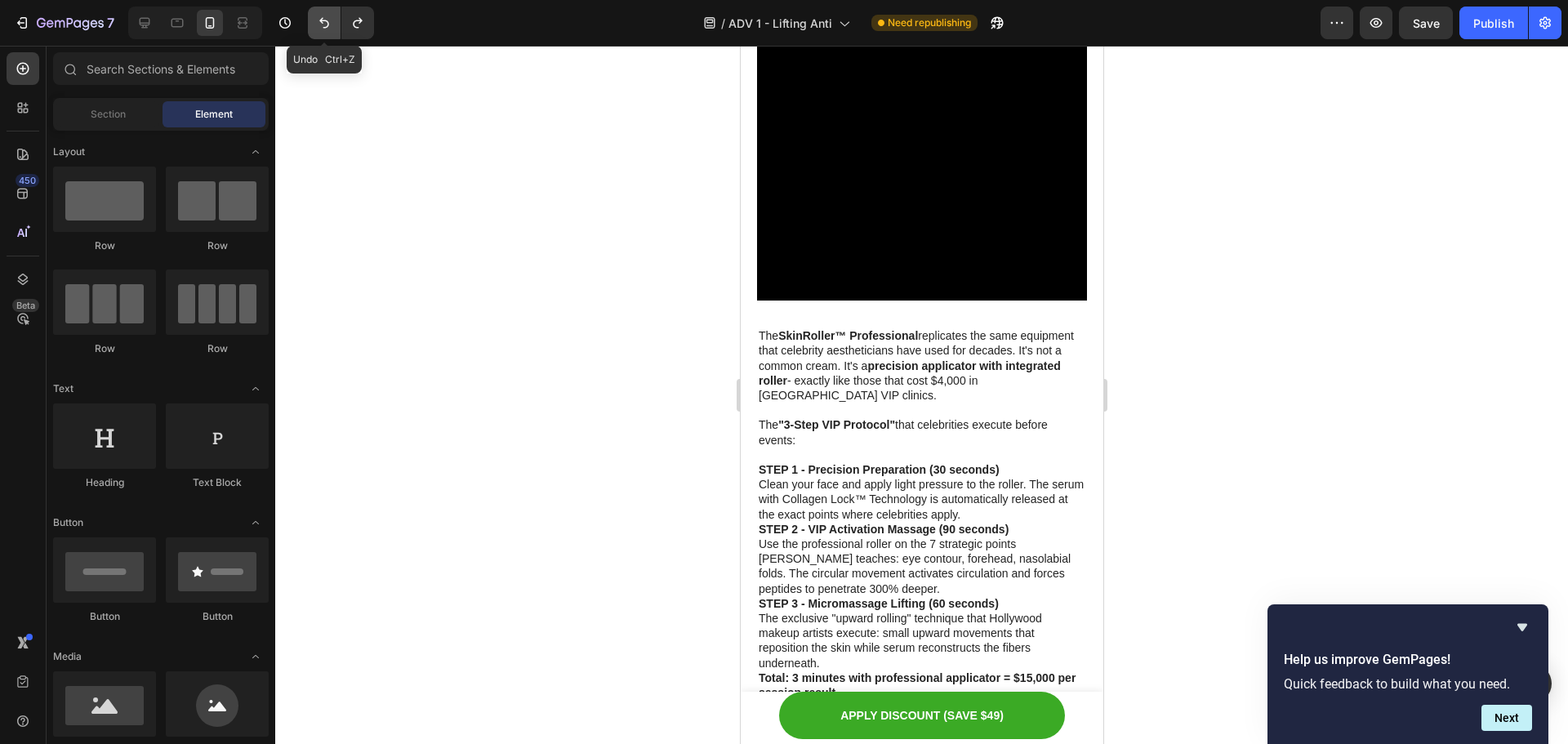
click at [323, 27] on icon "Undo/Redo" at bounding box center [324, 22] width 16 height 16
click at [323, 33] on button "Undo/Redo" at bounding box center [324, 23] width 33 height 33
click at [326, 28] on icon "Undo/Redo" at bounding box center [324, 23] width 10 height 11
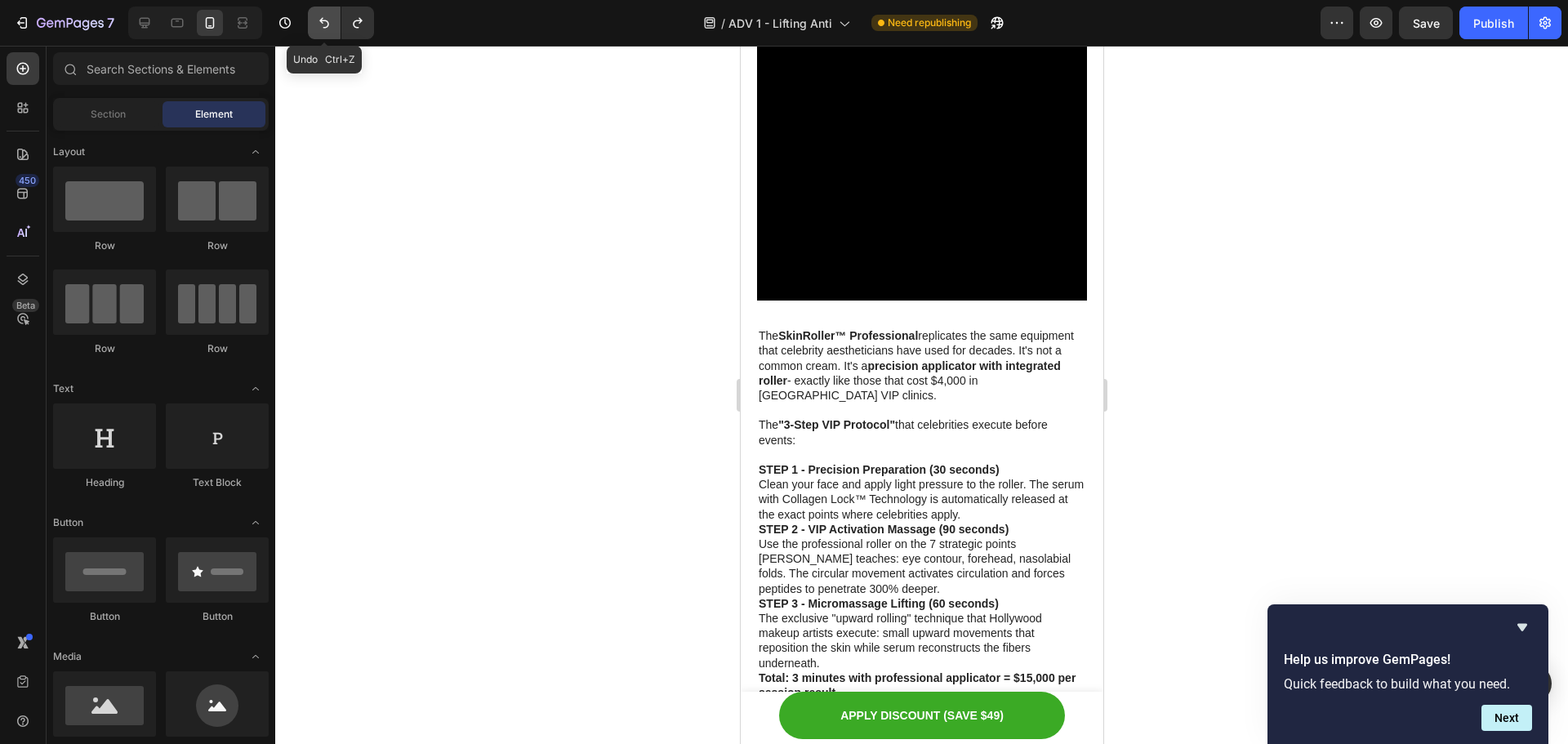
click at [326, 28] on icon "Undo/Redo" at bounding box center [324, 23] width 10 height 11
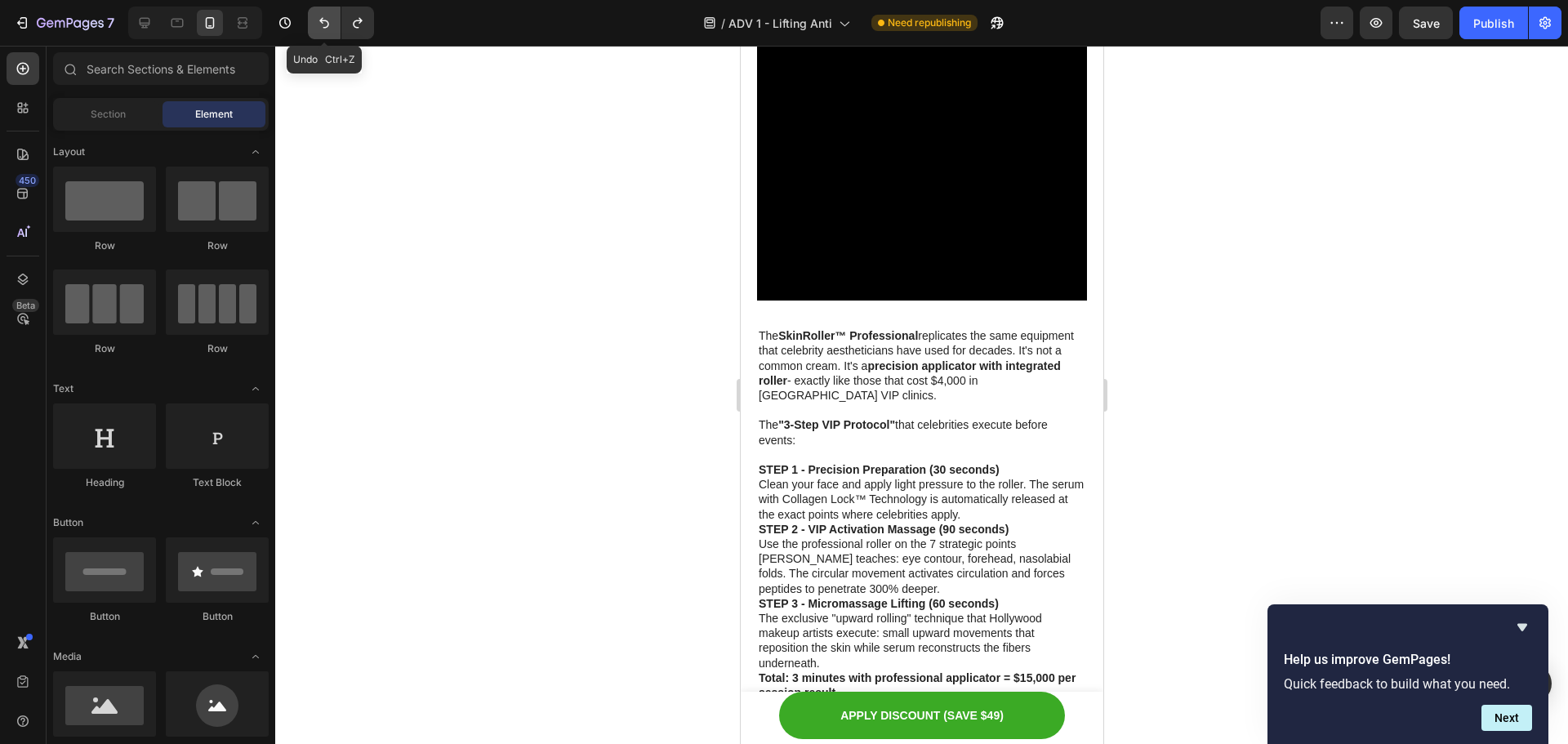
click at [326, 28] on icon "Undo/Redo" at bounding box center [324, 23] width 10 height 11
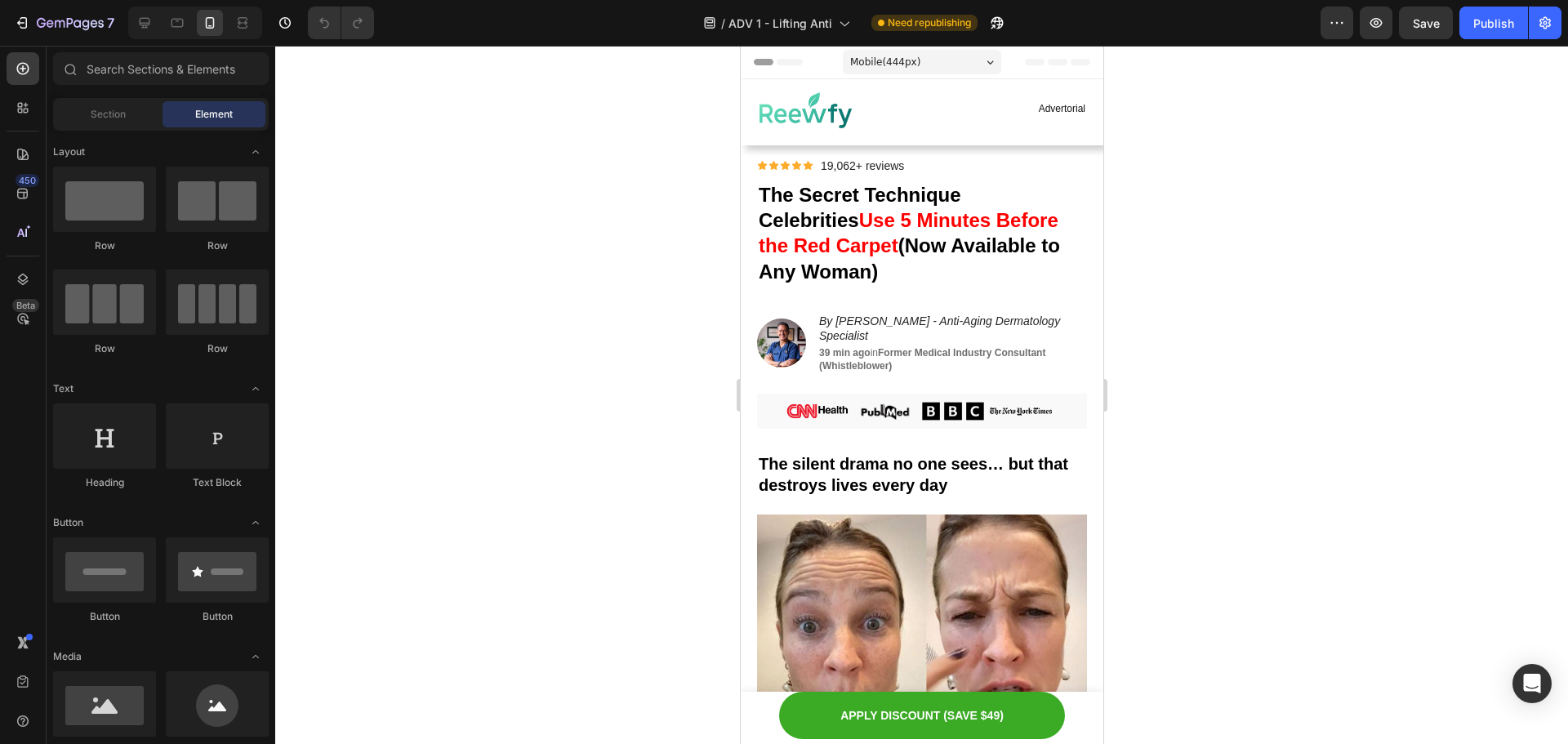
drag, startPoint x: 1278, startPoint y: 269, endPoint x: 335, endPoint y: 331, distance: 945.0
click at [1278, 269] on div at bounding box center [921, 395] width 1293 height 699
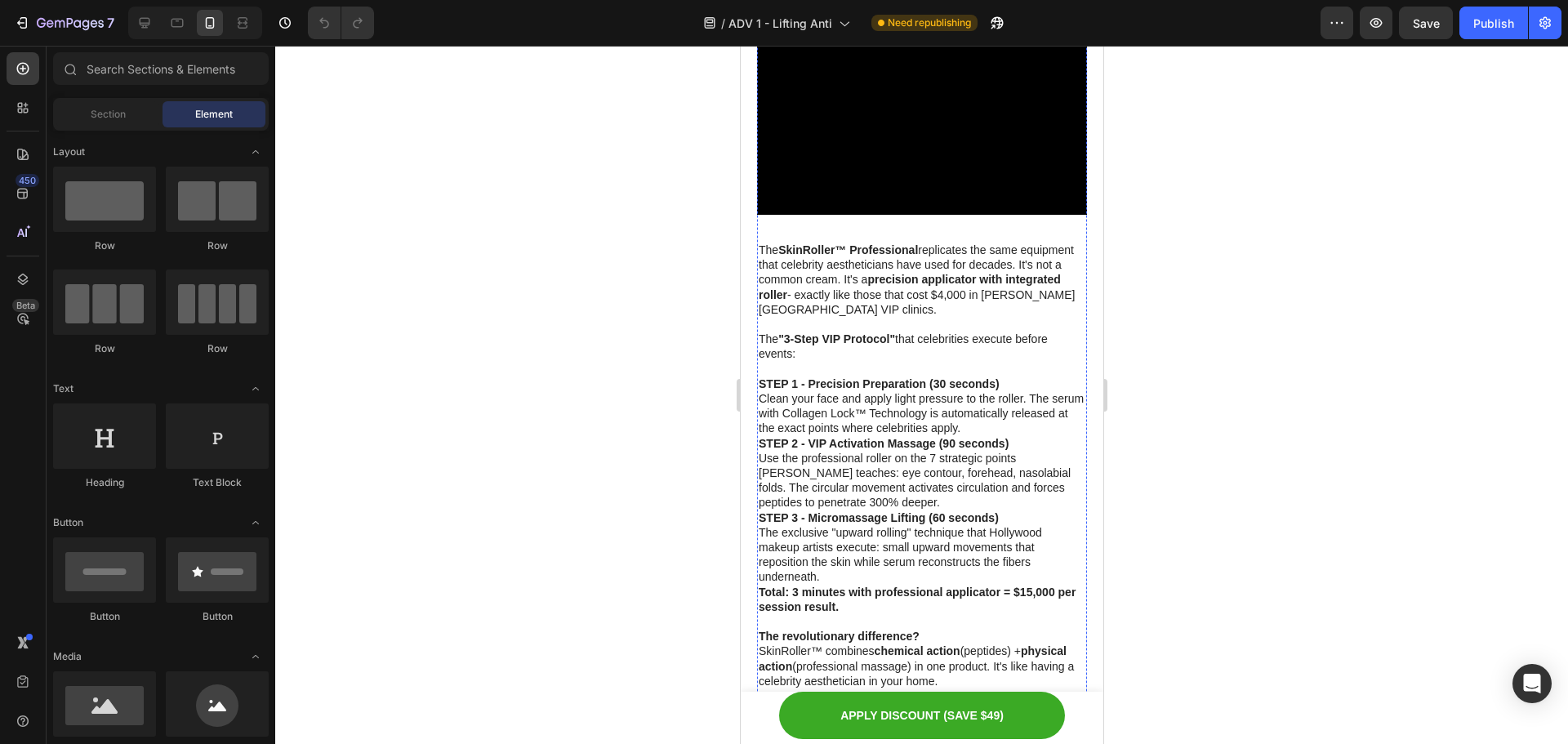
scroll to position [3677, 0]
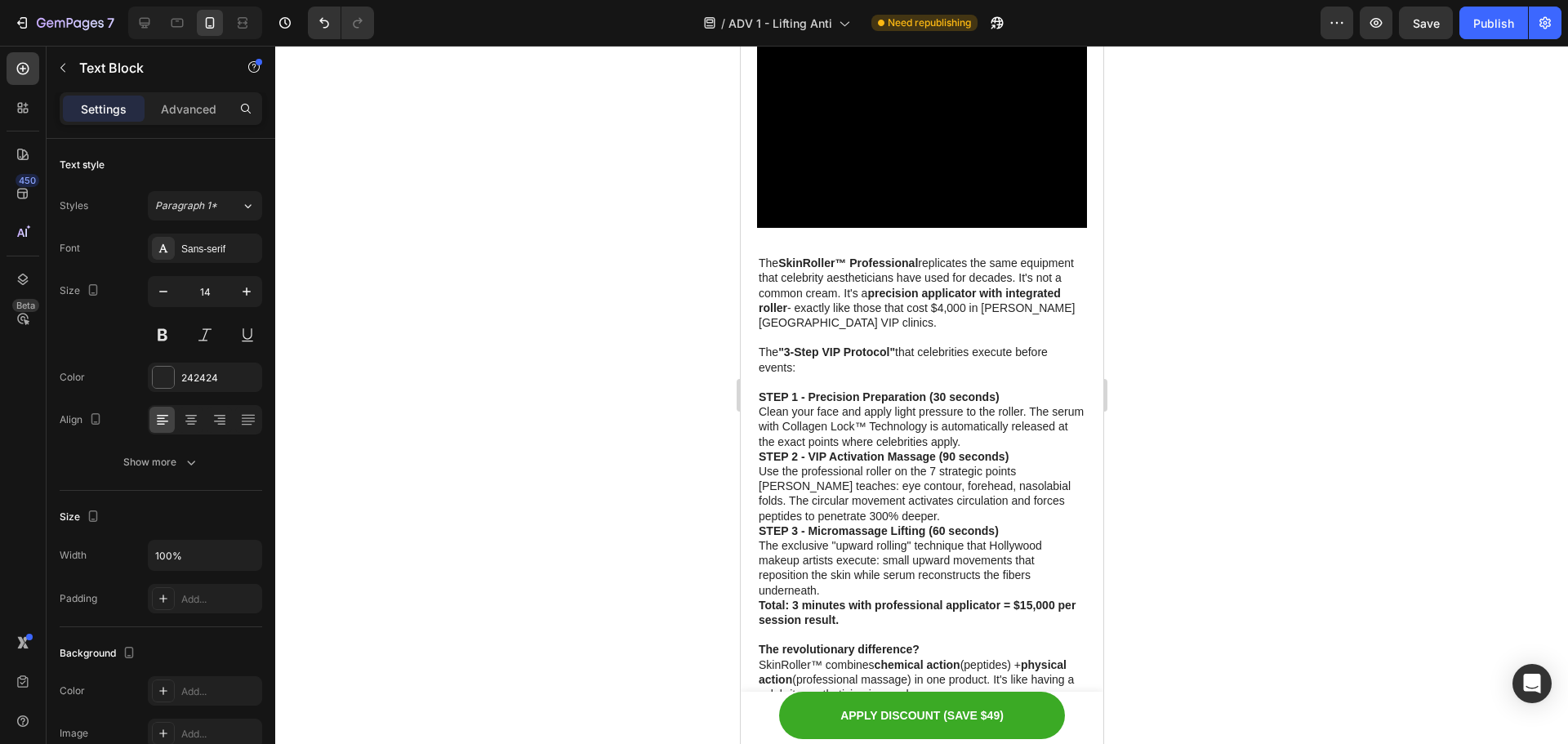
drag, startPoint x: 1248, startPoint y: 171, endPoint x: 1304, endPoint y: 4, distance: 176.1
click at [1250, 170] on div at bounding box center [921, 395] width 1293 height 699
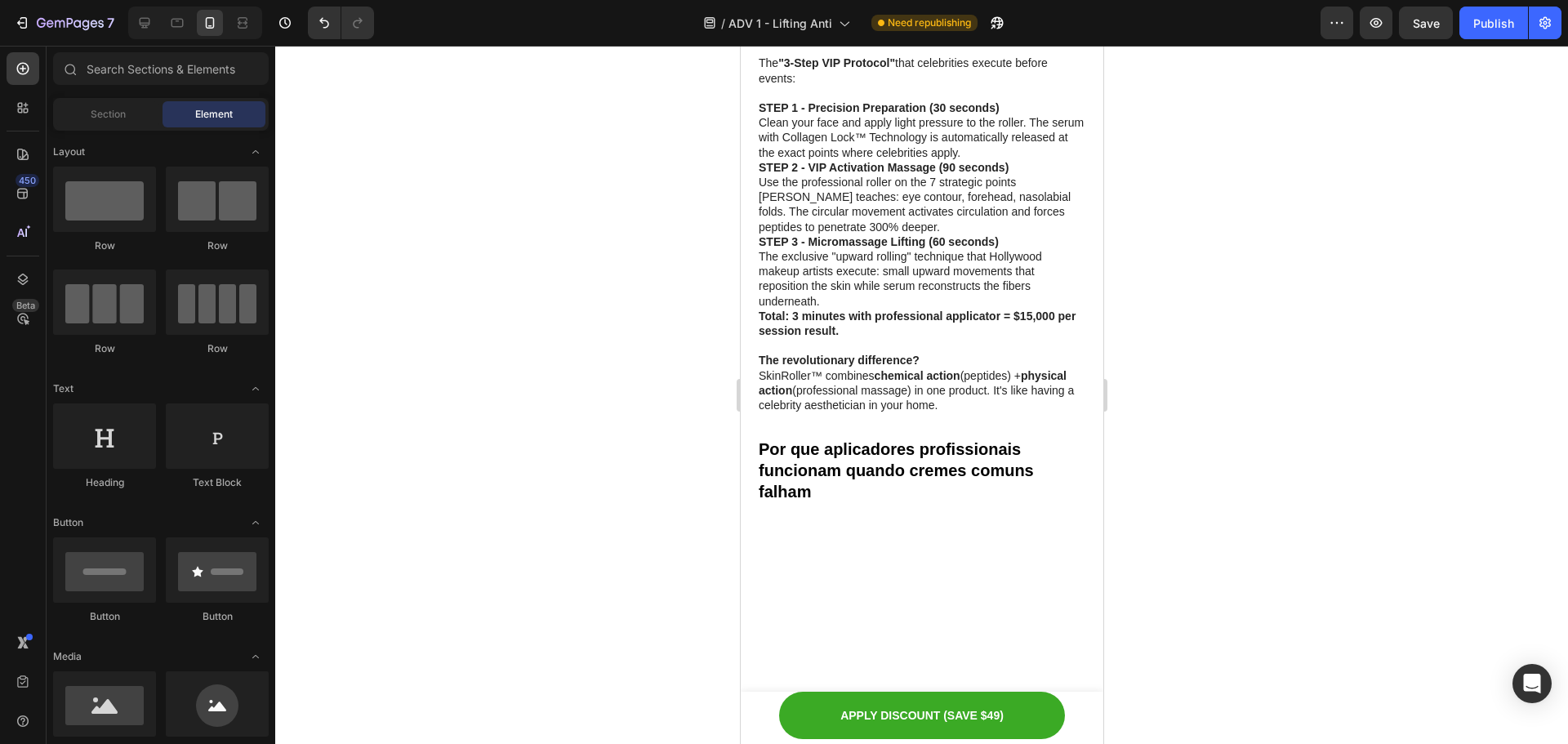
scroll to position [3842, 0]
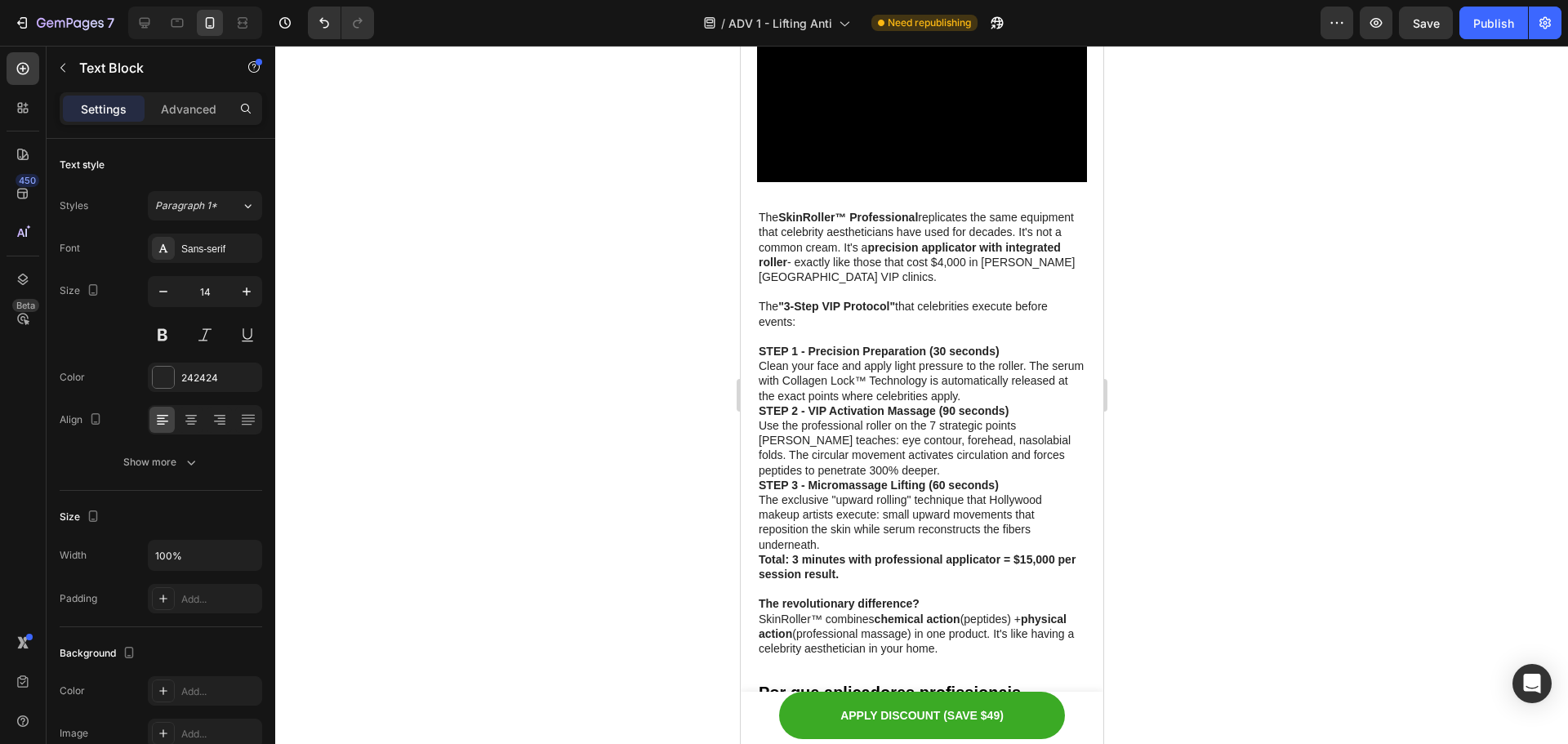
scroll to position [3752, 0]
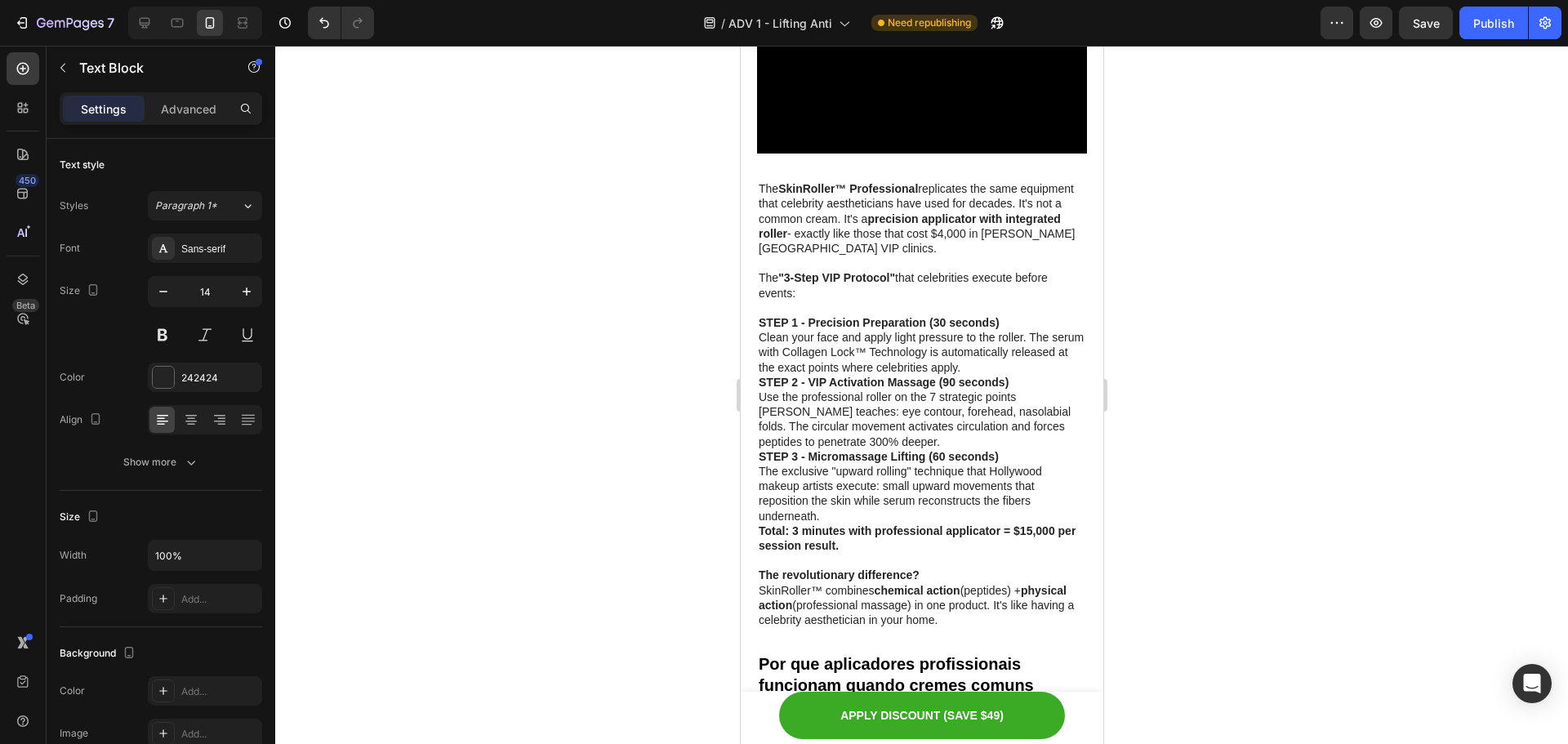
drag, startPoint x: 831, startPoint y: 465, endPoint x: 761, endPoint y: 464, distance: 70.0
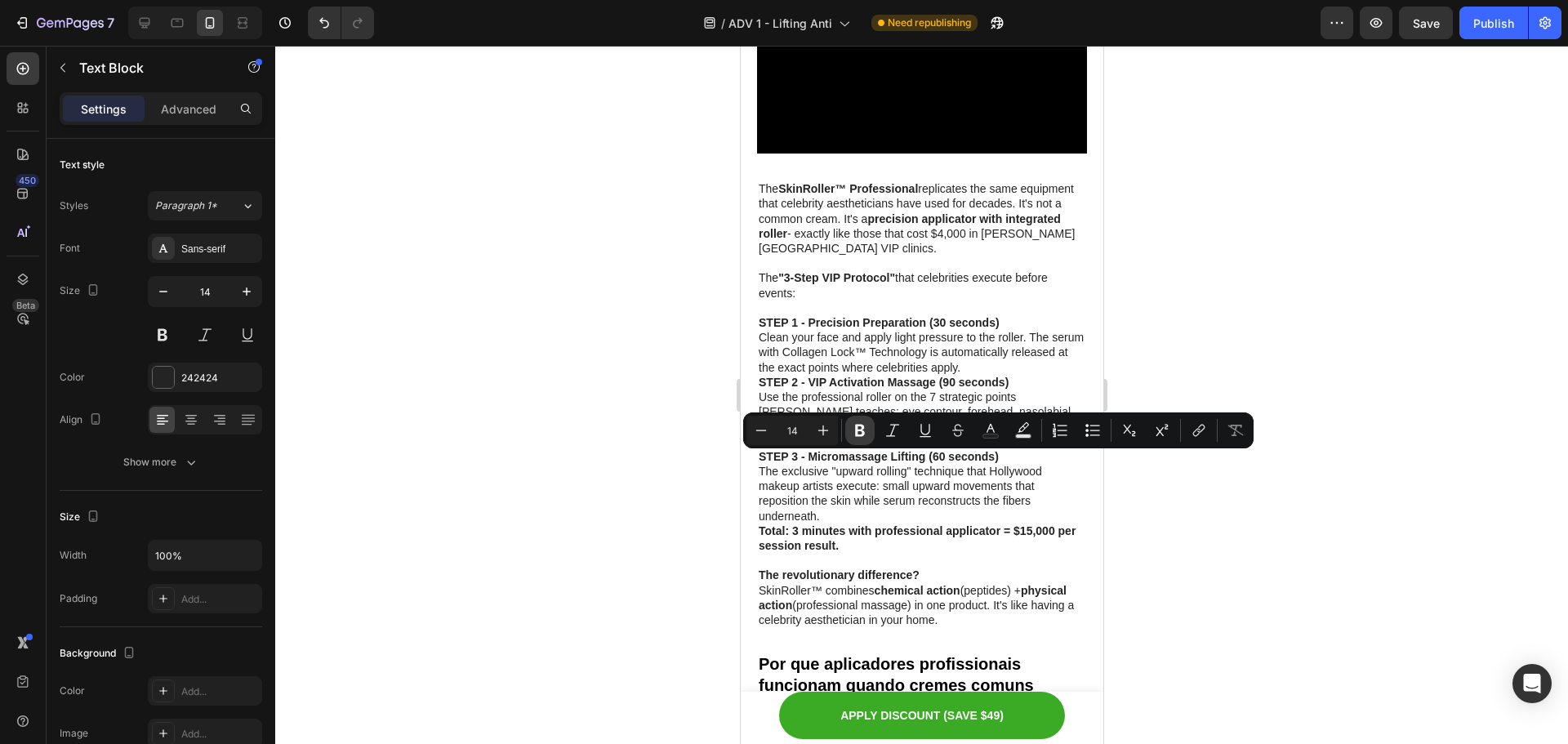
drag, startPoint x: 860, startPoint y: 429, endPoint x: 192, endPoint y: 422, distance: 668.0
click at [860, 429] on icon "Editor contextual toolbar" at bounding box center [860, 430] width 16 height 16
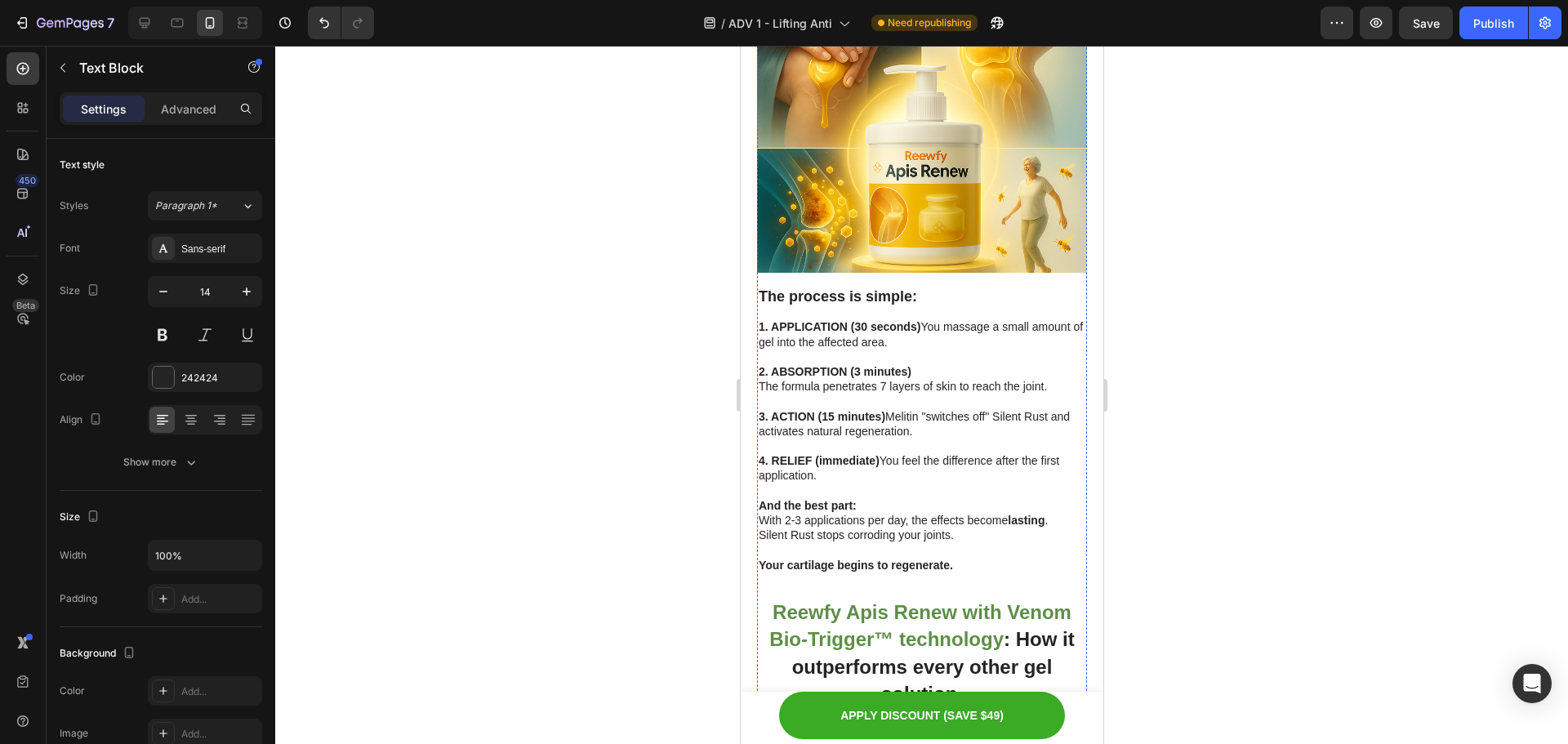
scroll to position [5222, 0]
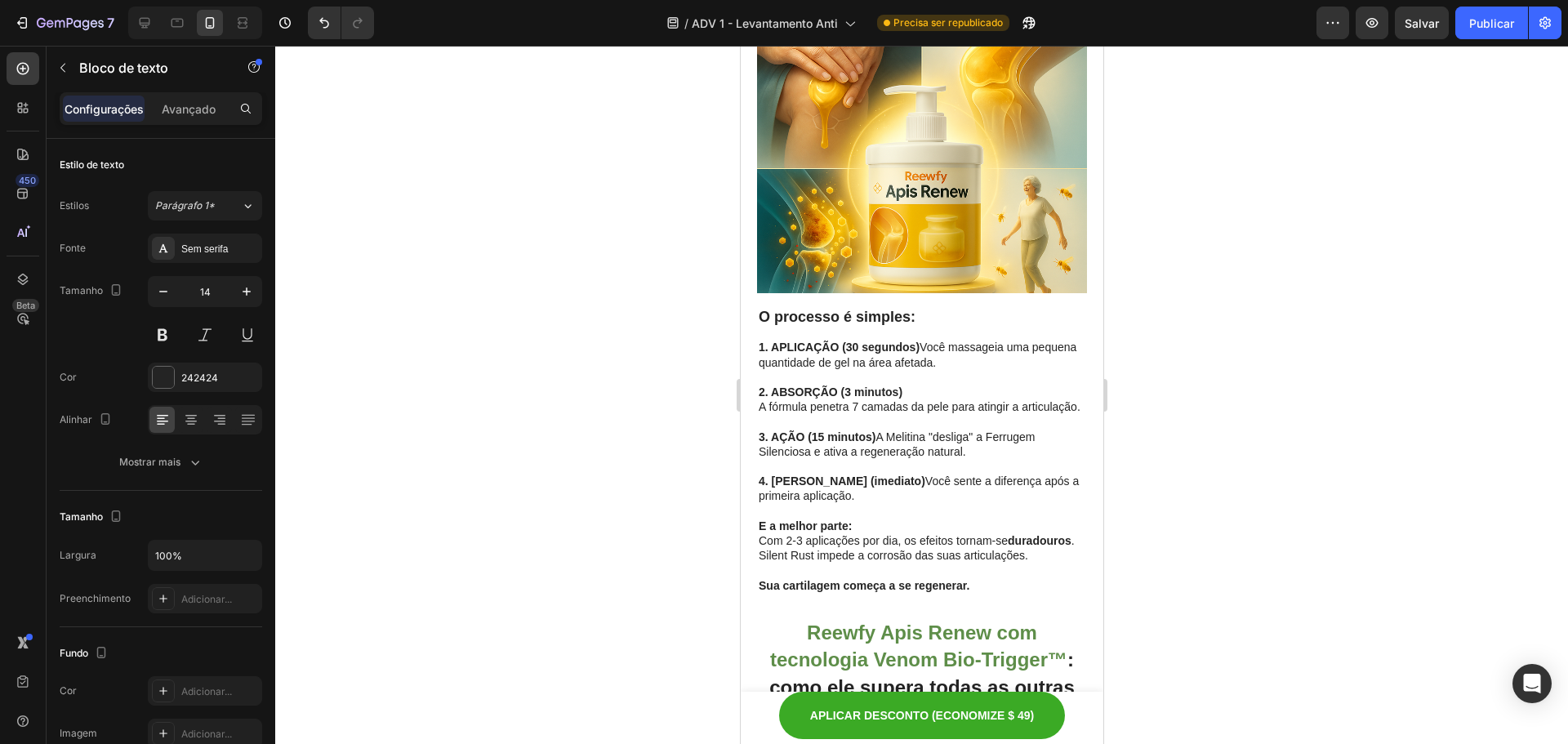
click at [1243, 252] on div at bounding box center [921, 395] width 1293 height 699
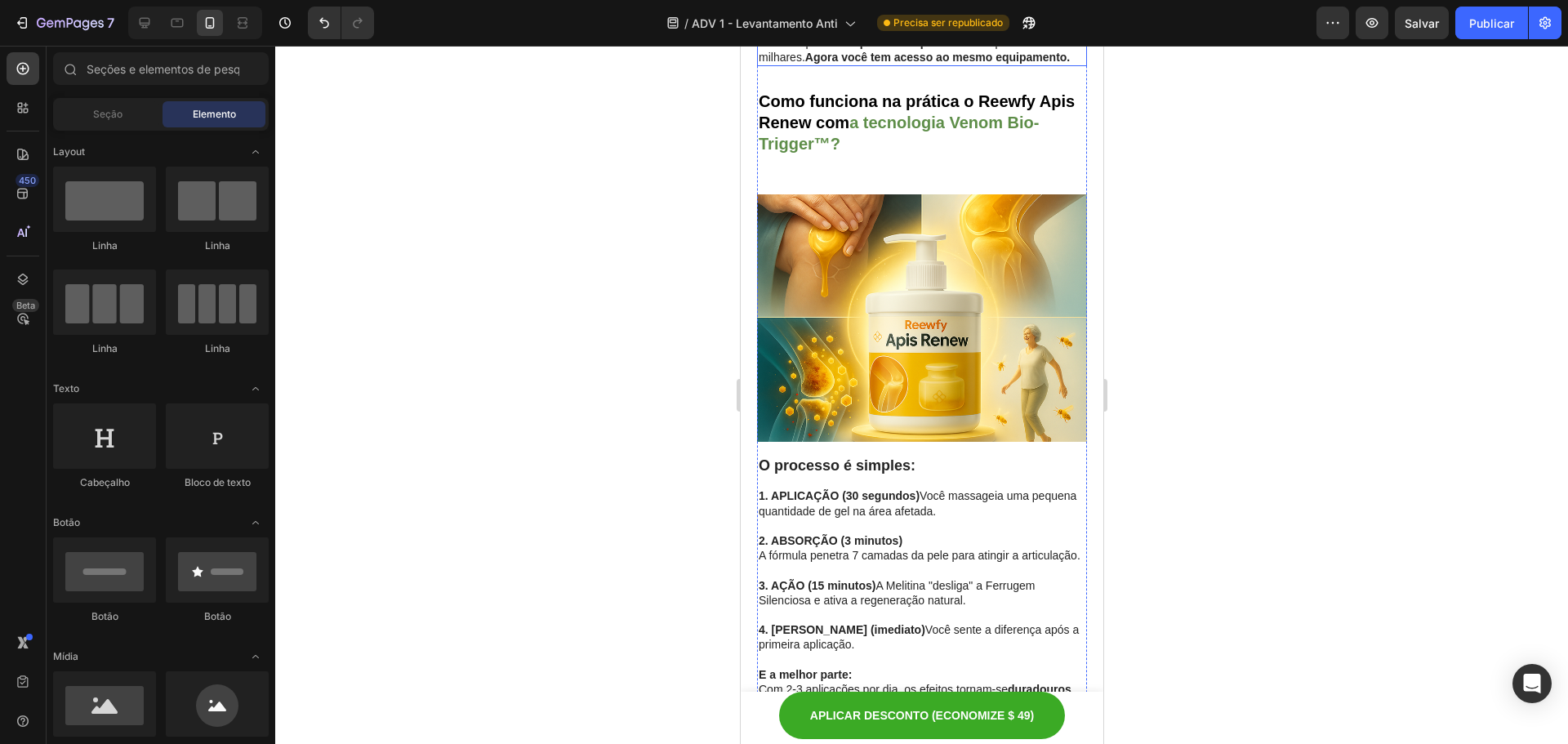
scroll to position [5184, 0]
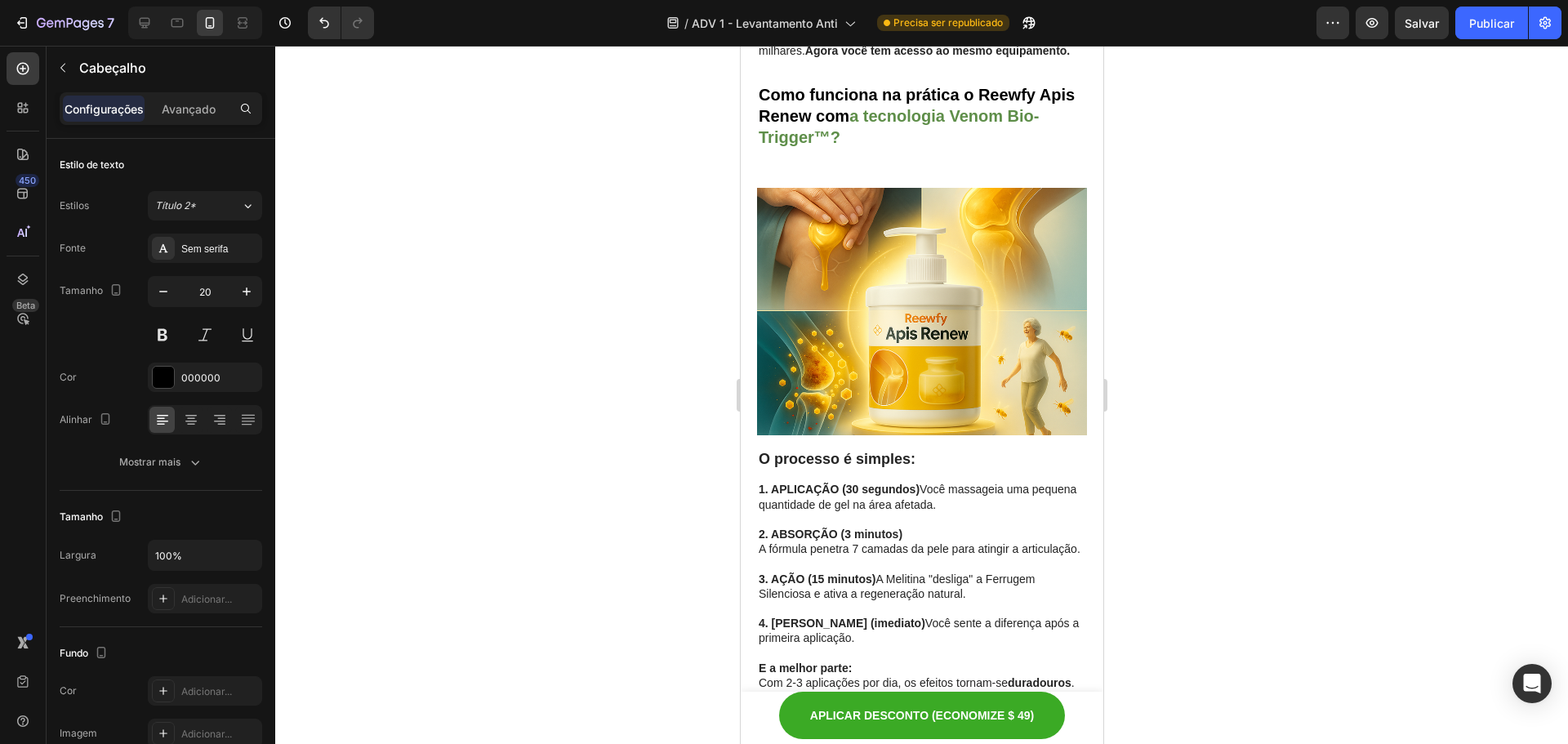
click at [722, 280] on div at bounding box center [921, 395] width 1293 height 699
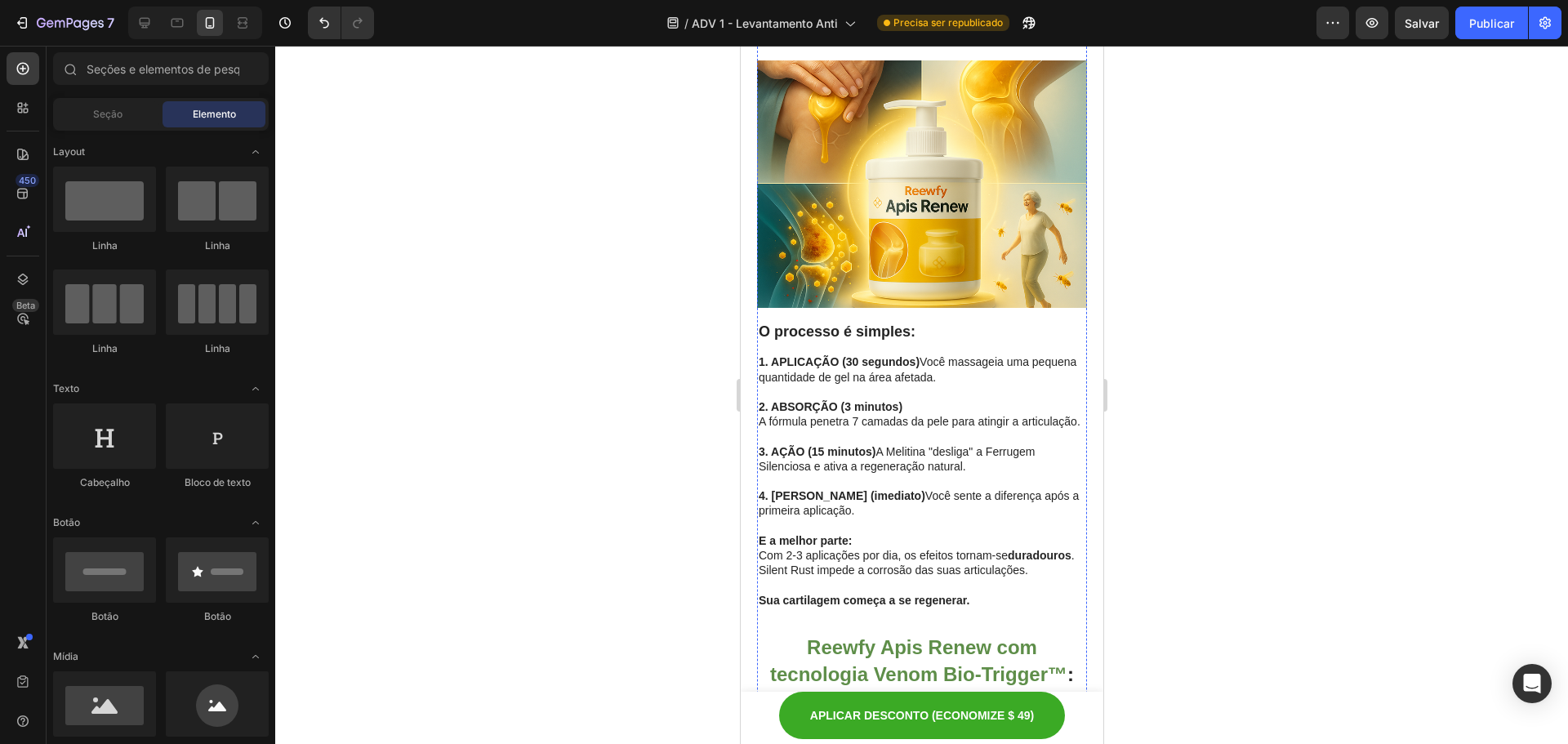
scroll to position [5347, 0]
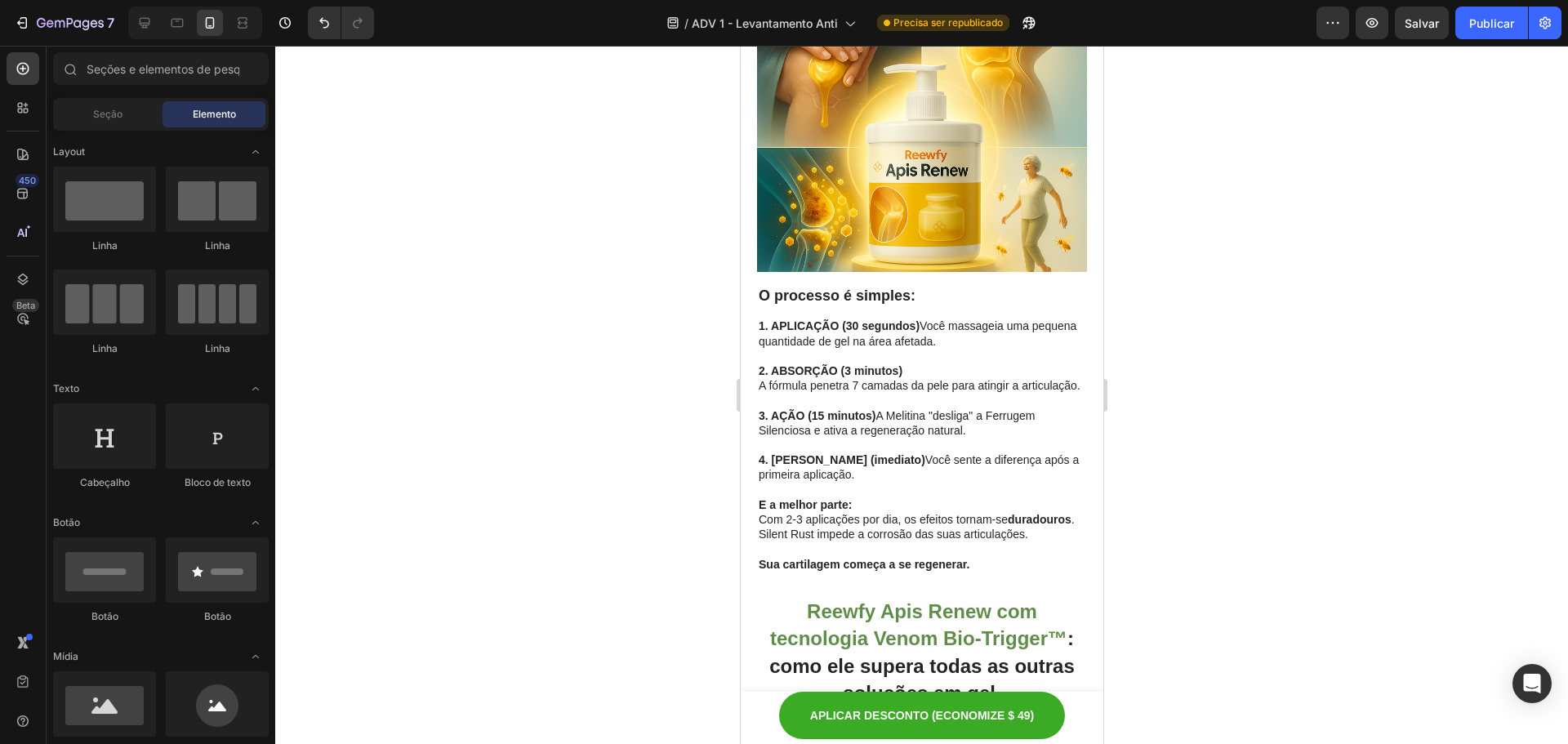
click at [1368, 274] on div at bounding box center [921, 395] width 1293 height 699
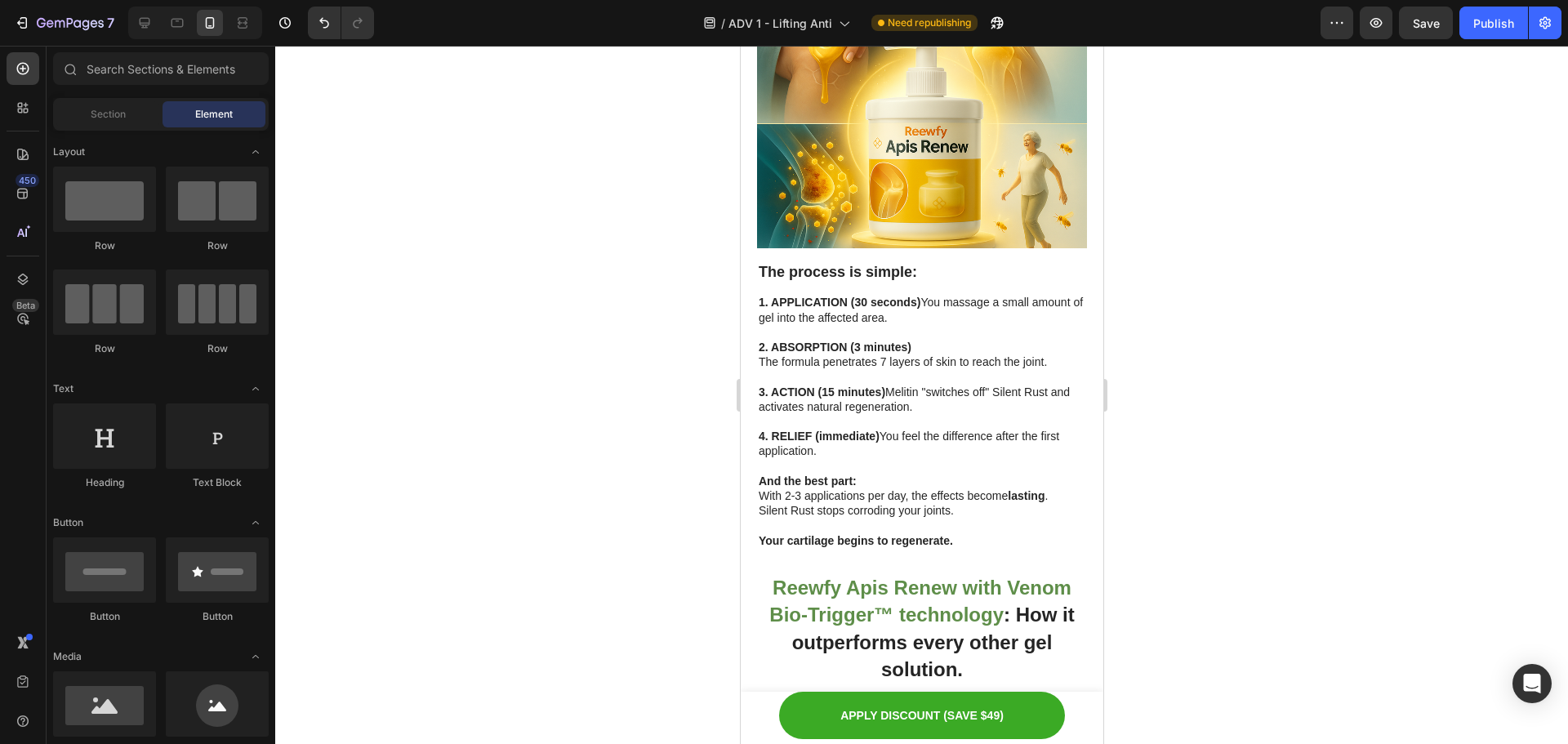
click at [1238, 335] on div at bounding box center [921, 395] width 1293 height 699
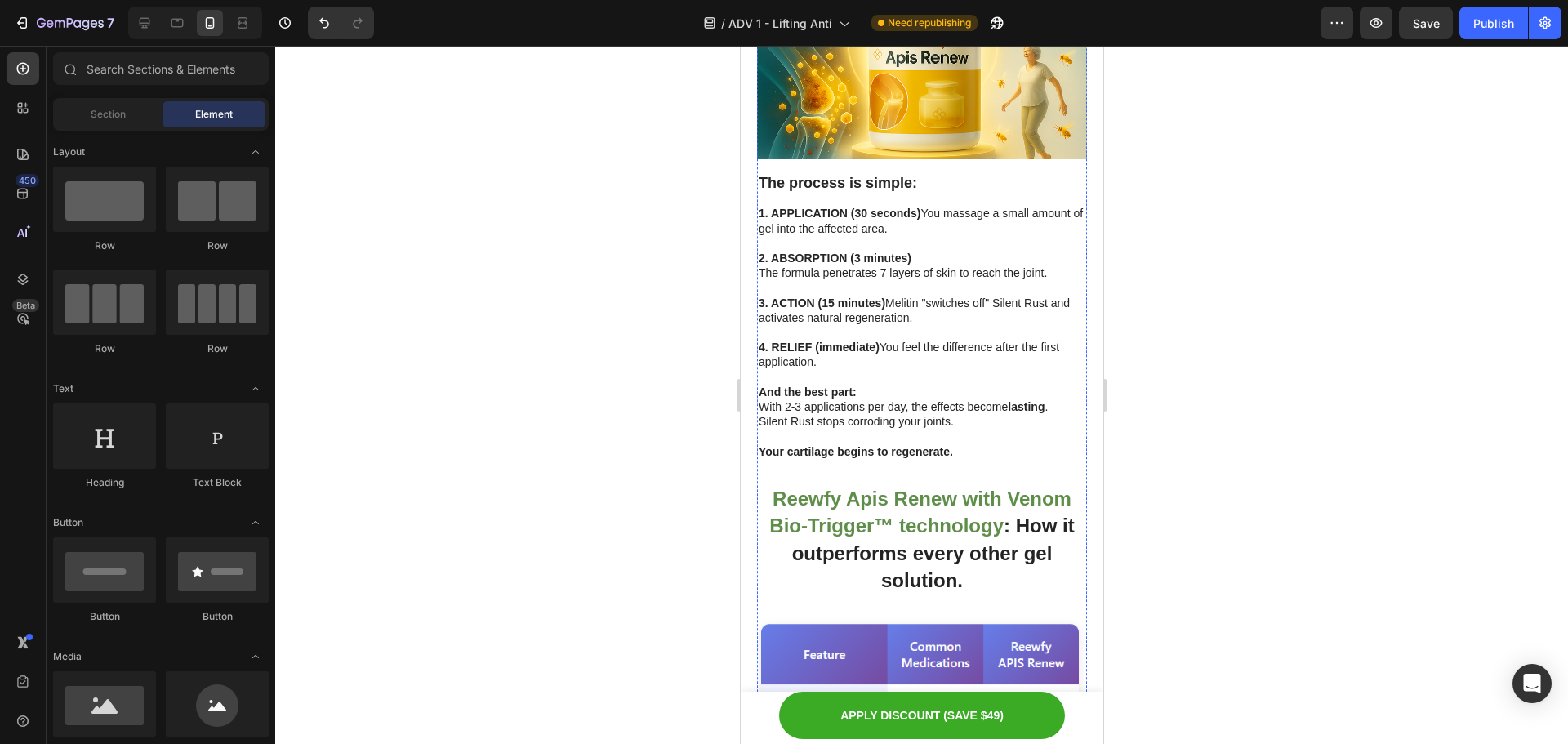
scroll to position [5468, 0]
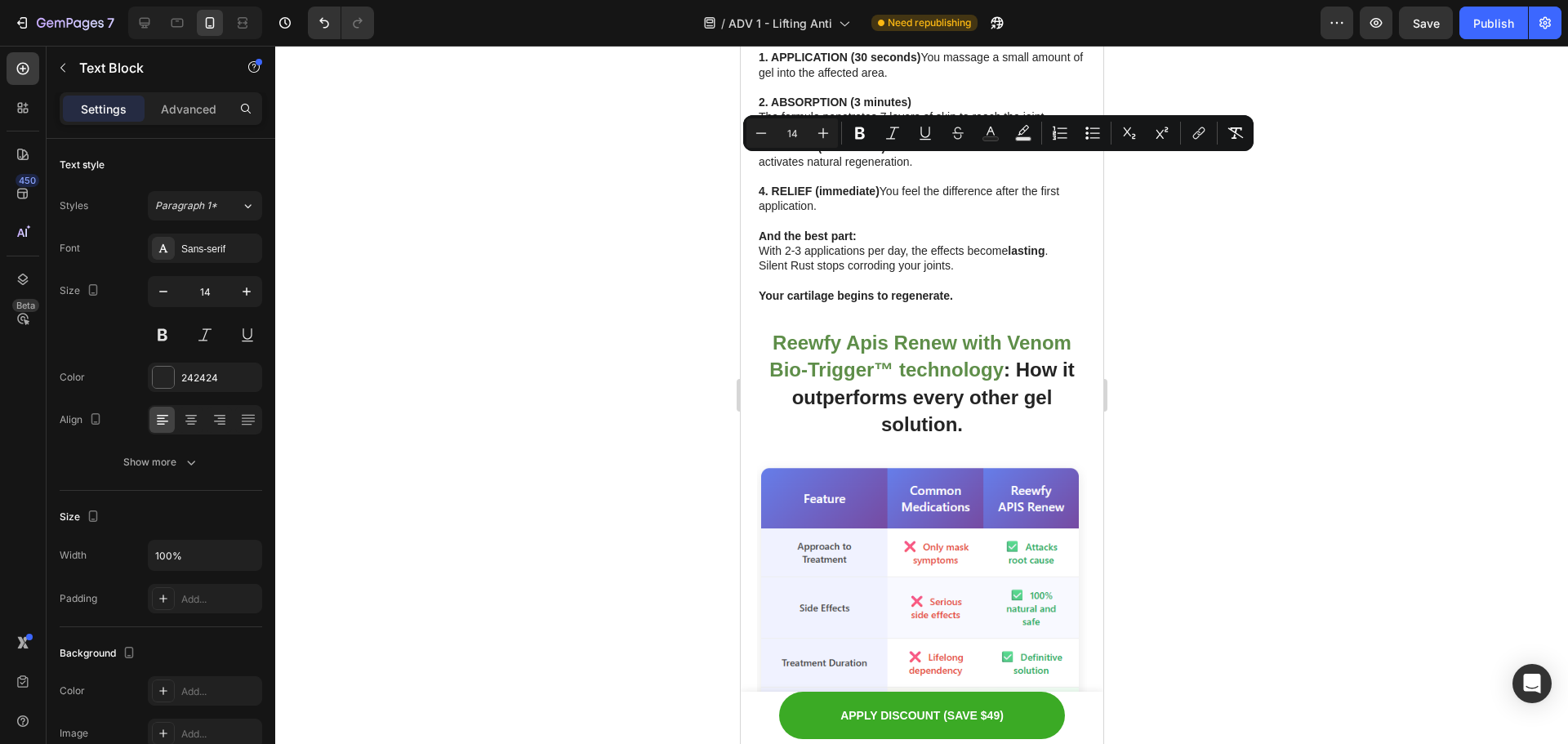
copy div "The difference isn't just the formula - it's the application method . Tradition…"
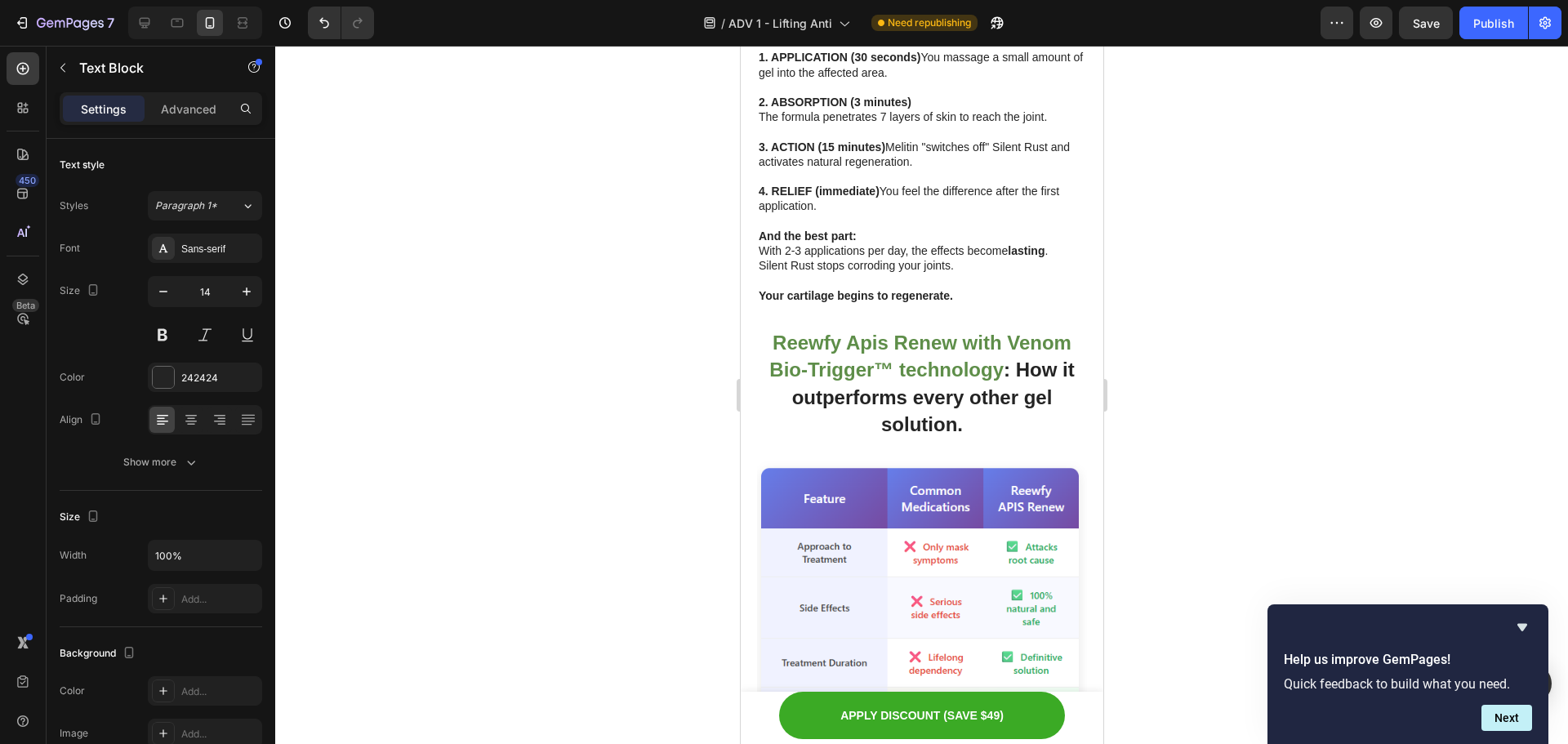
click at [1359, 294] on div at bounding box center [921, 395] width 1293 height 699
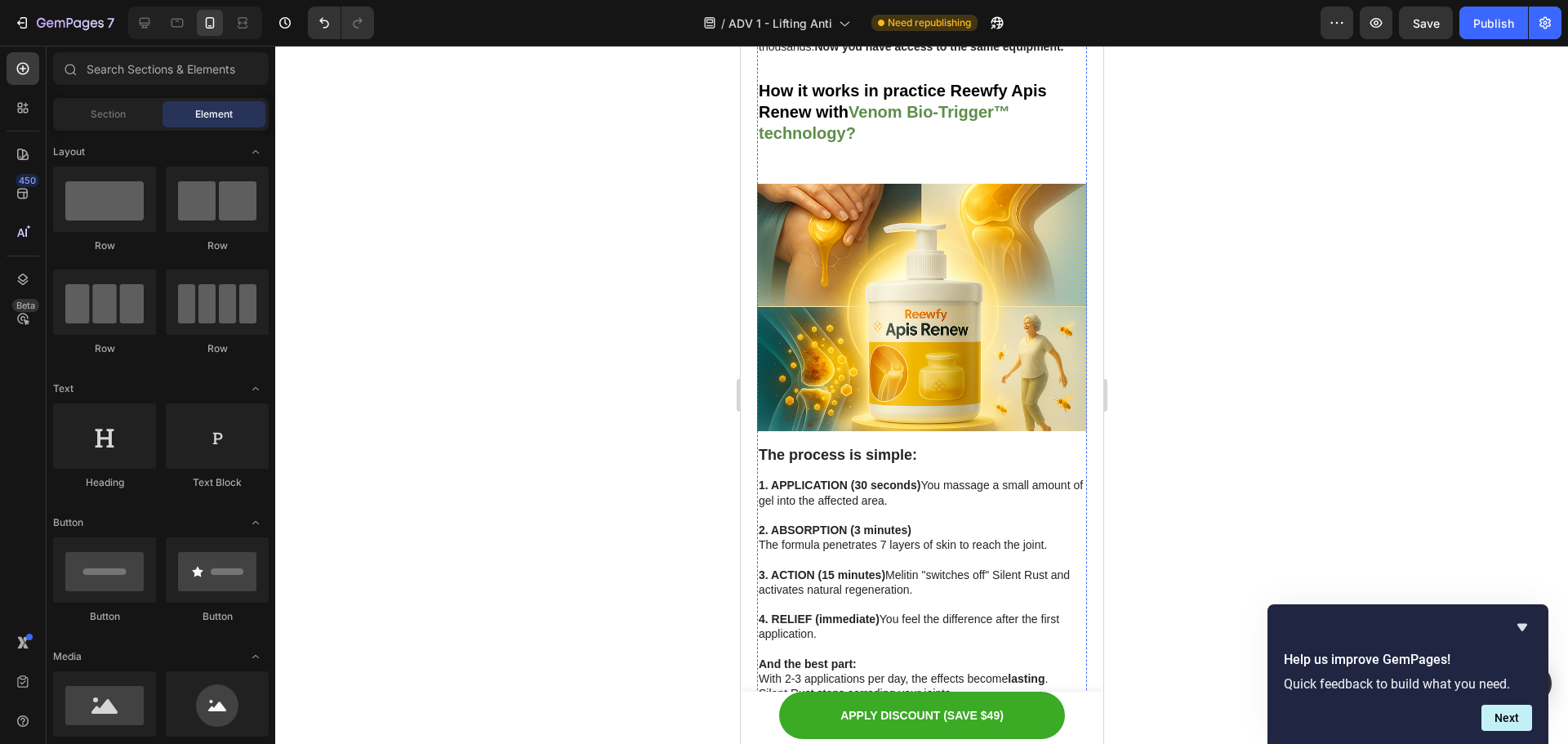
scroll to position [4977, 0]
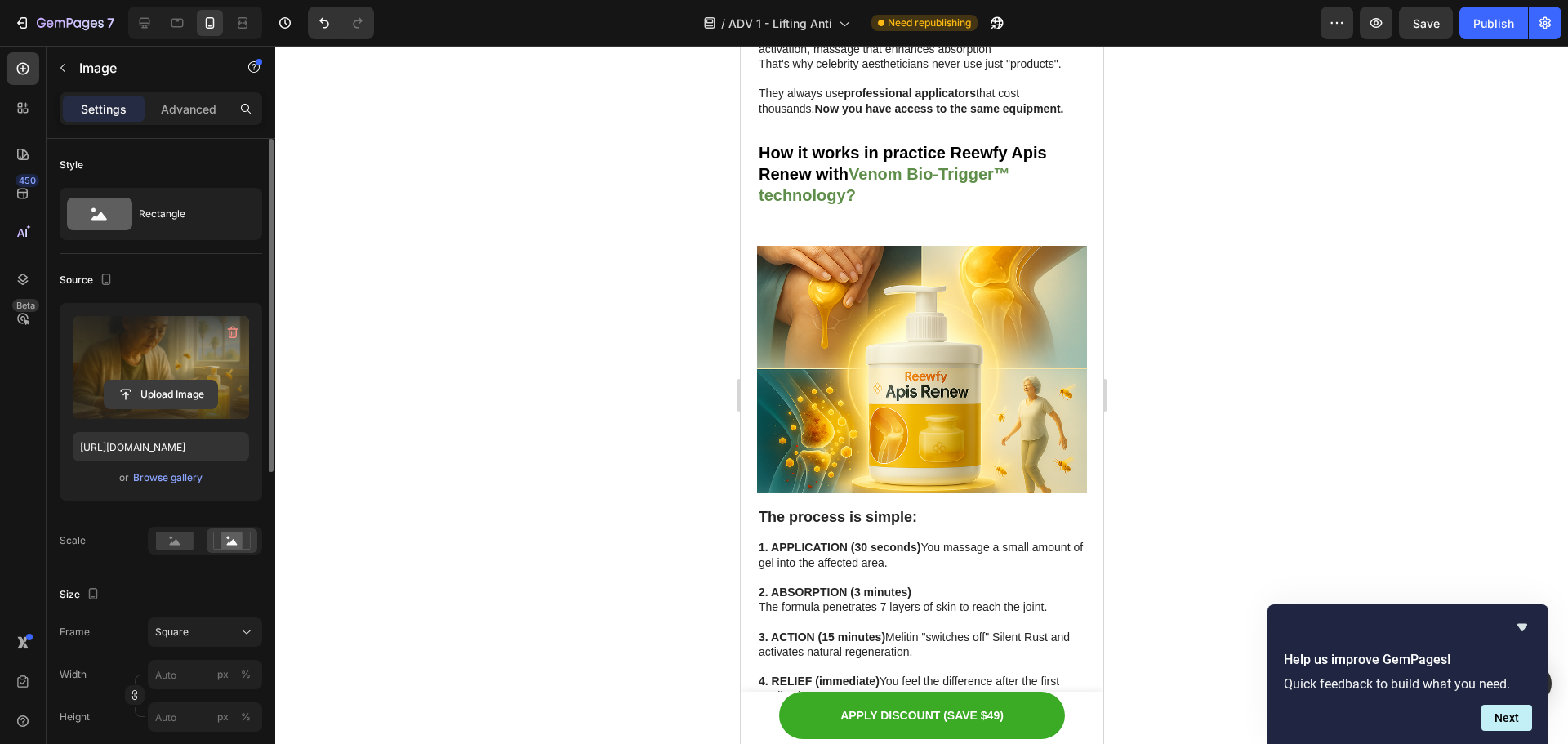
click at [169, 394] on input "file" at bounding box center [161, 394] width 113 height 28
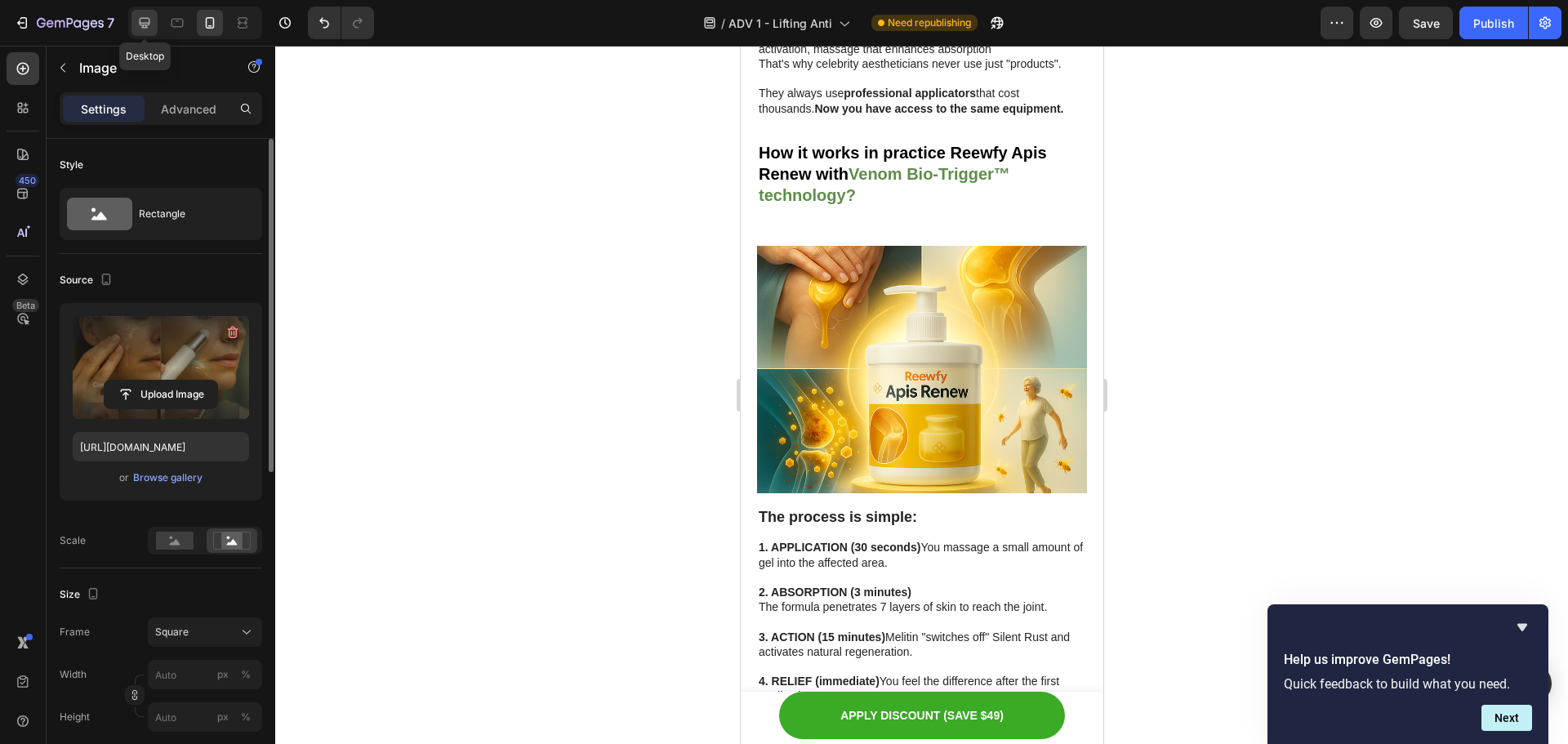
click at [141, 20] on icon at bounding box center [145, 23] width 11 height 11
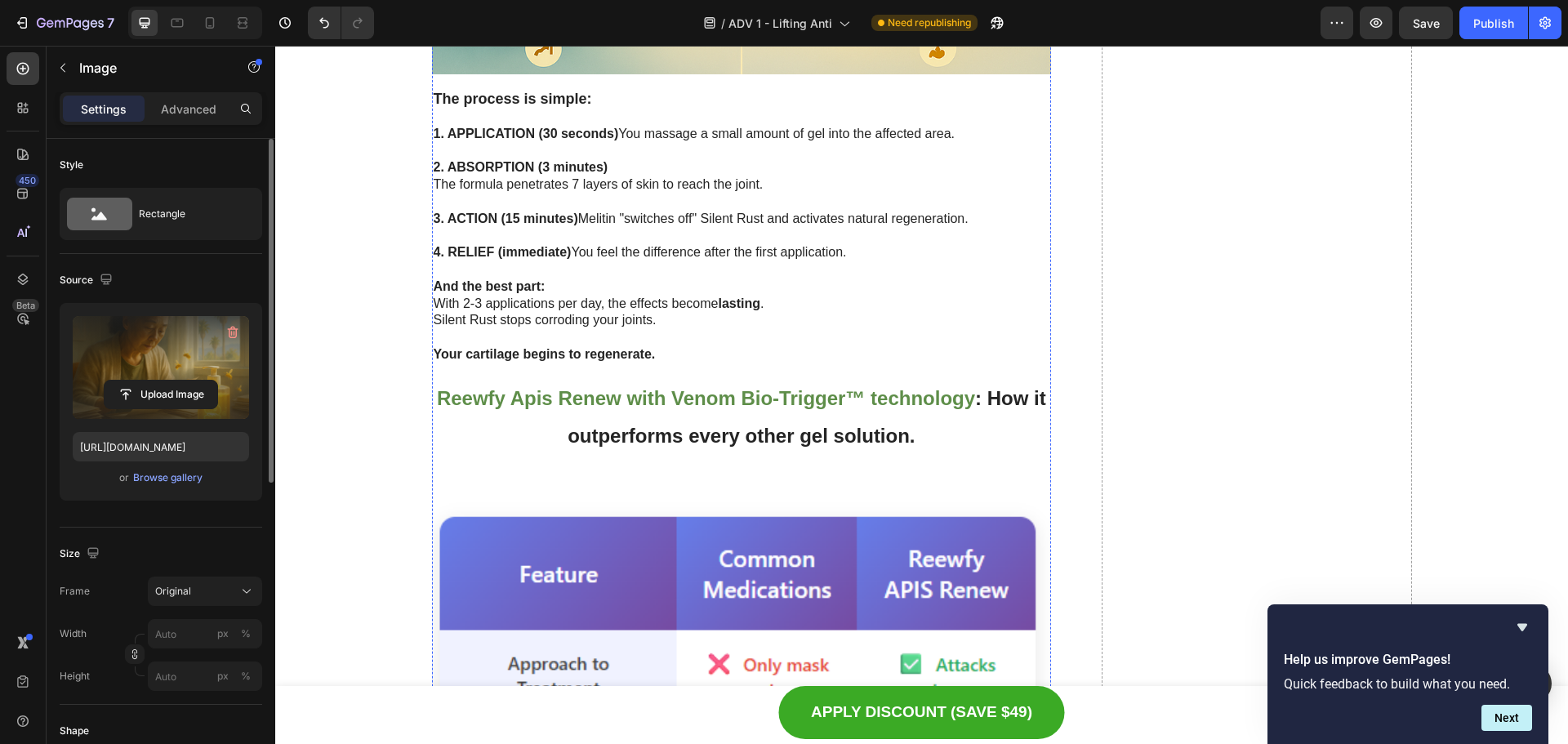
scroll to position [6133, 0]
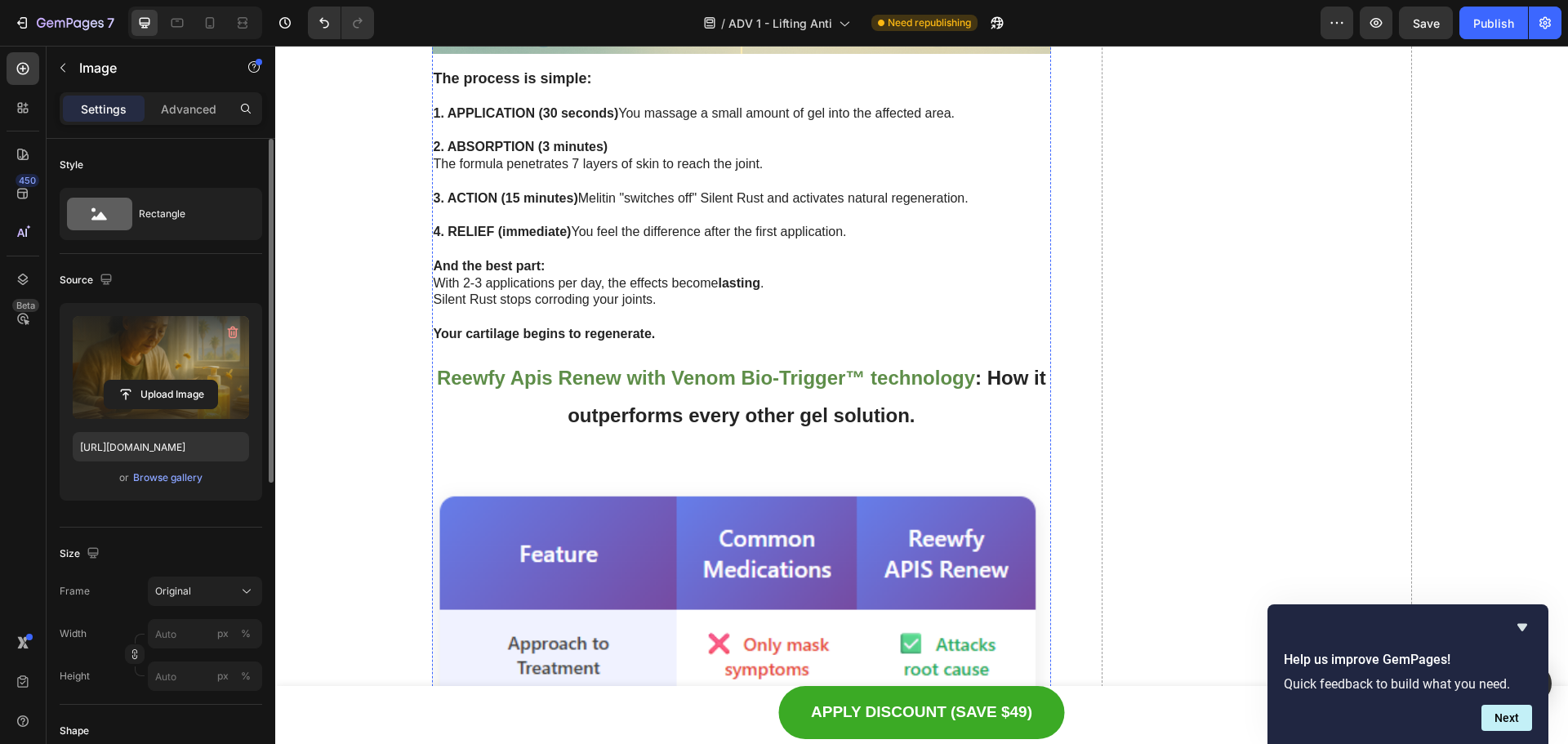
click at [196, 390] on input "file" at bounding box center [161, 394] width 113 height 28
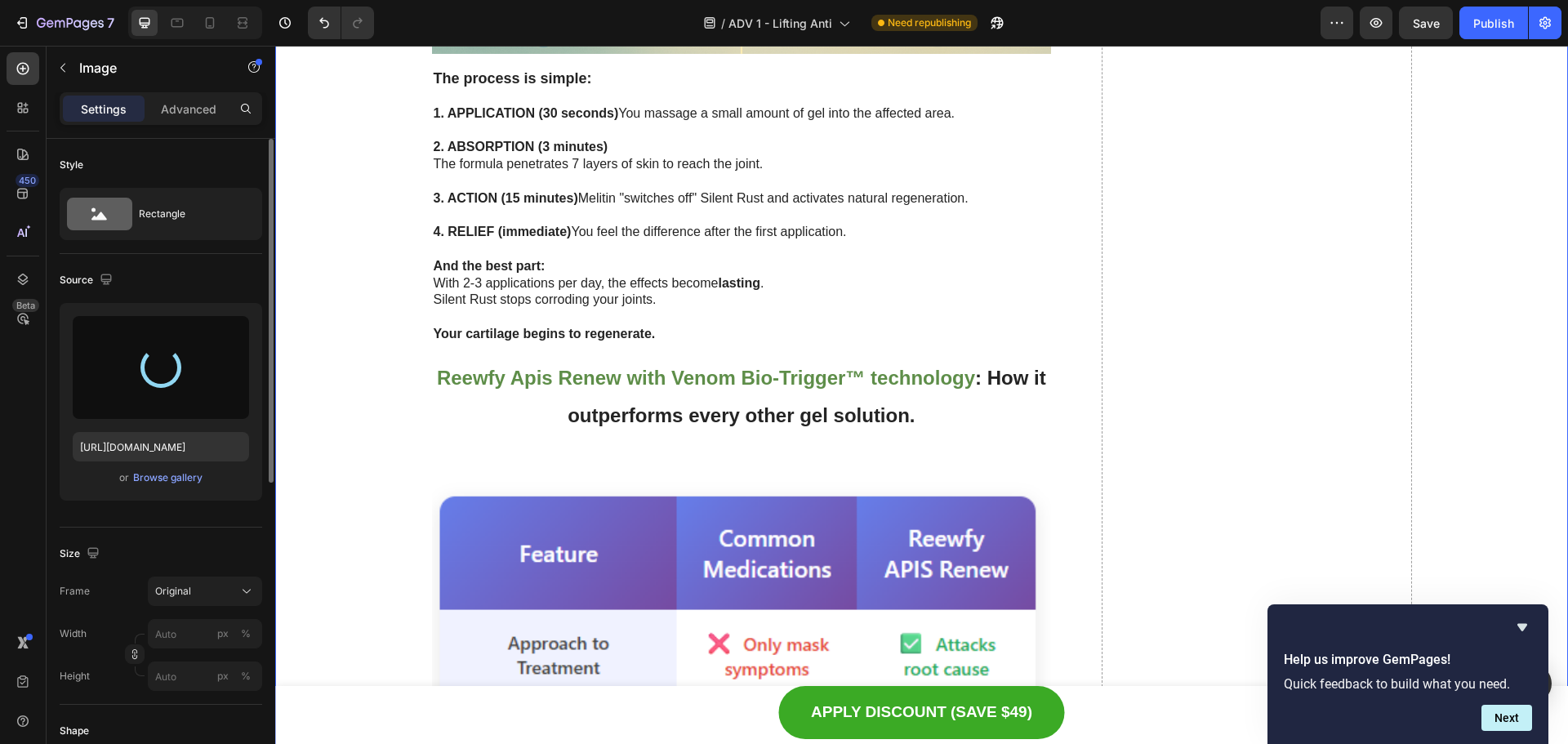
type input "[URL][DOMAIN_NAME]"
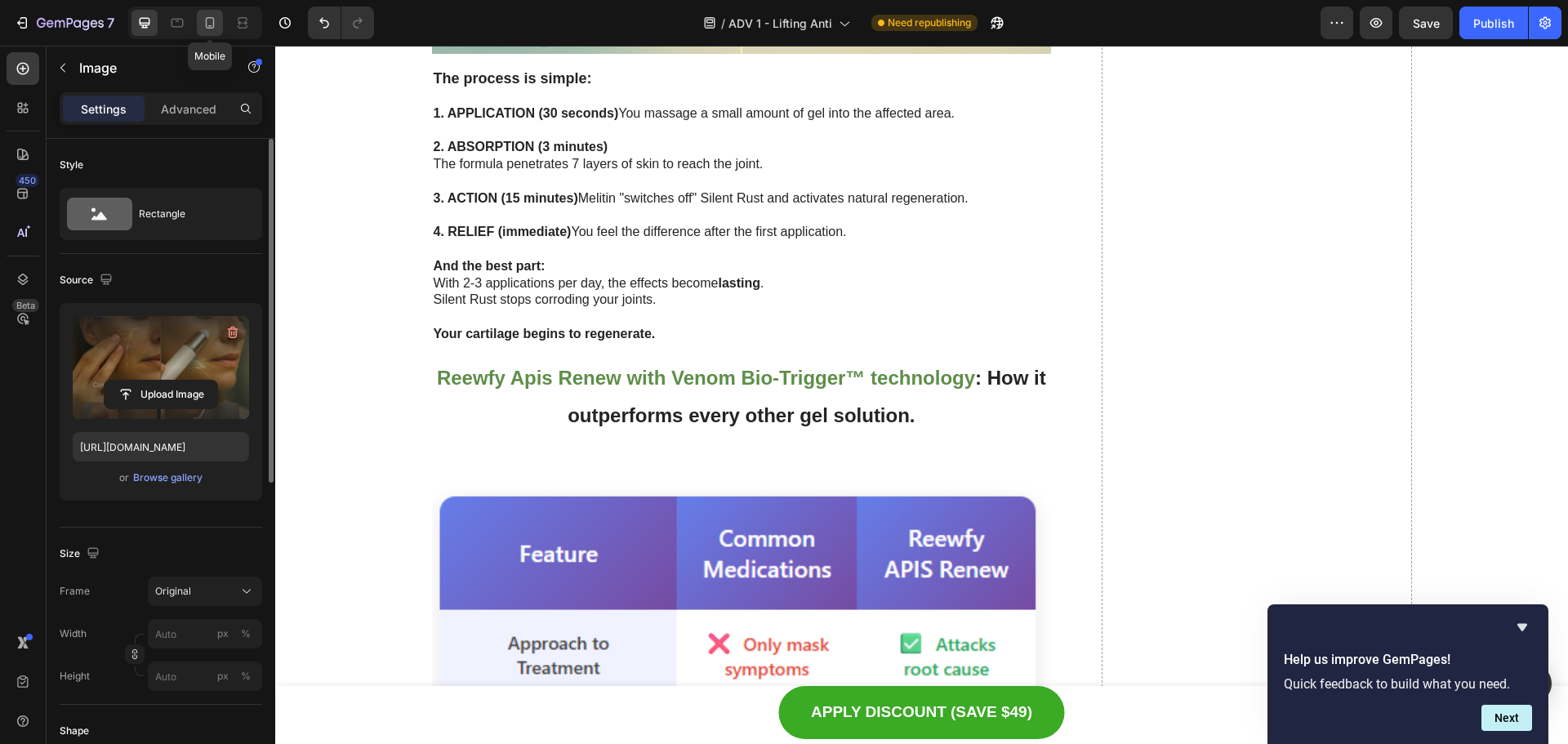
click at [215, 23] on icon at bounding box center [210, 22] width 16 height 16
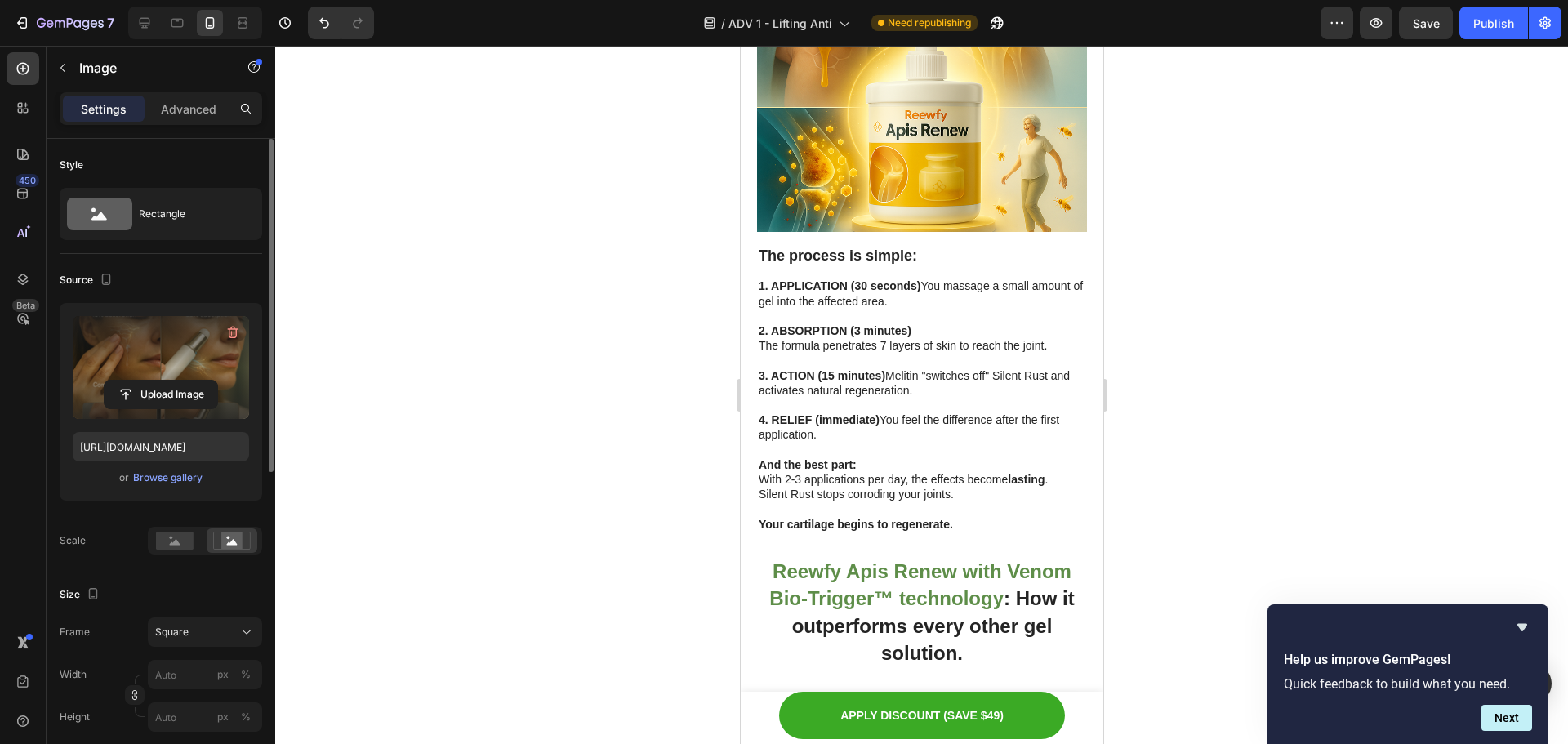
scroll to position [5194, 0]
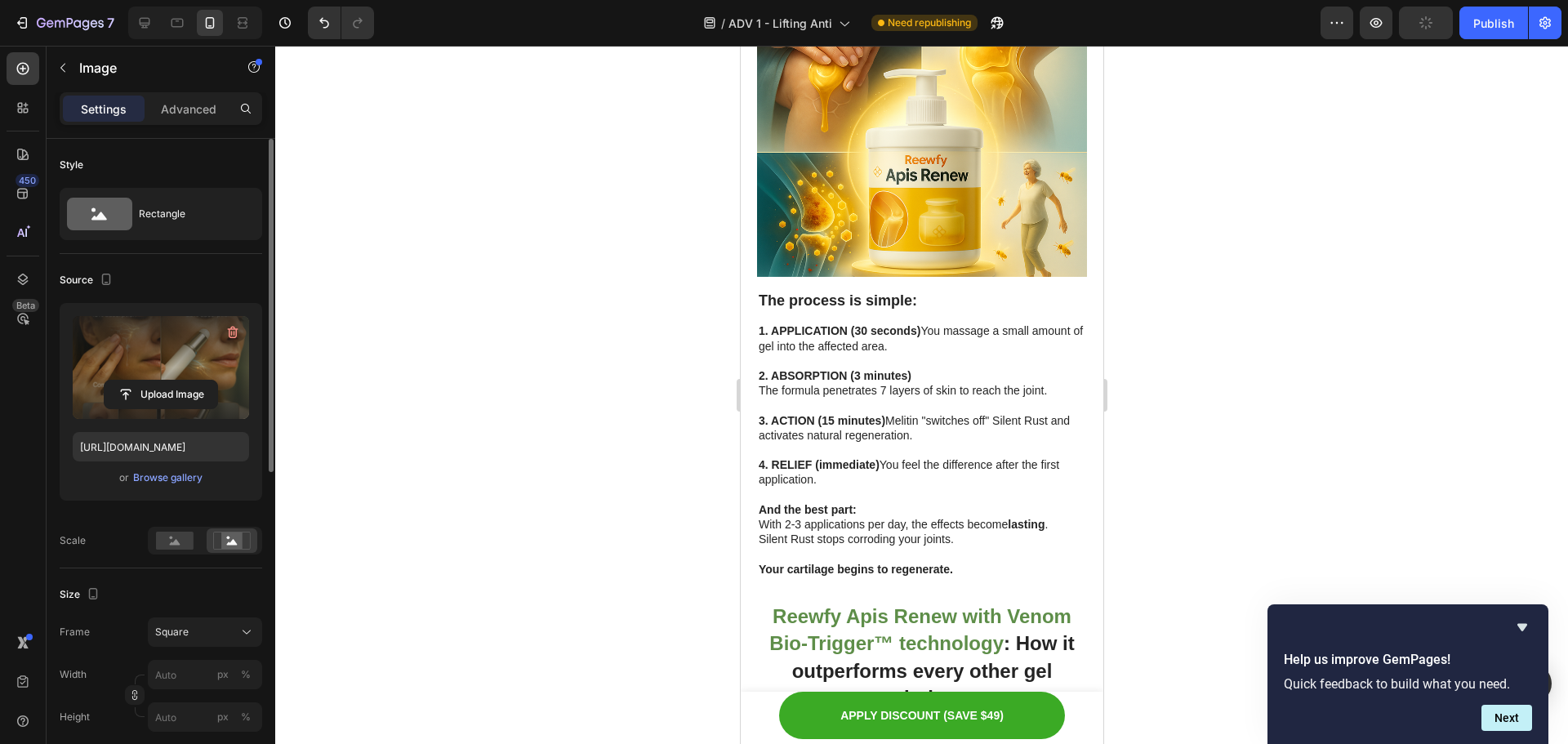
click at [1255, 480] on div at bounding box center [921, 395] width 1293 height 699
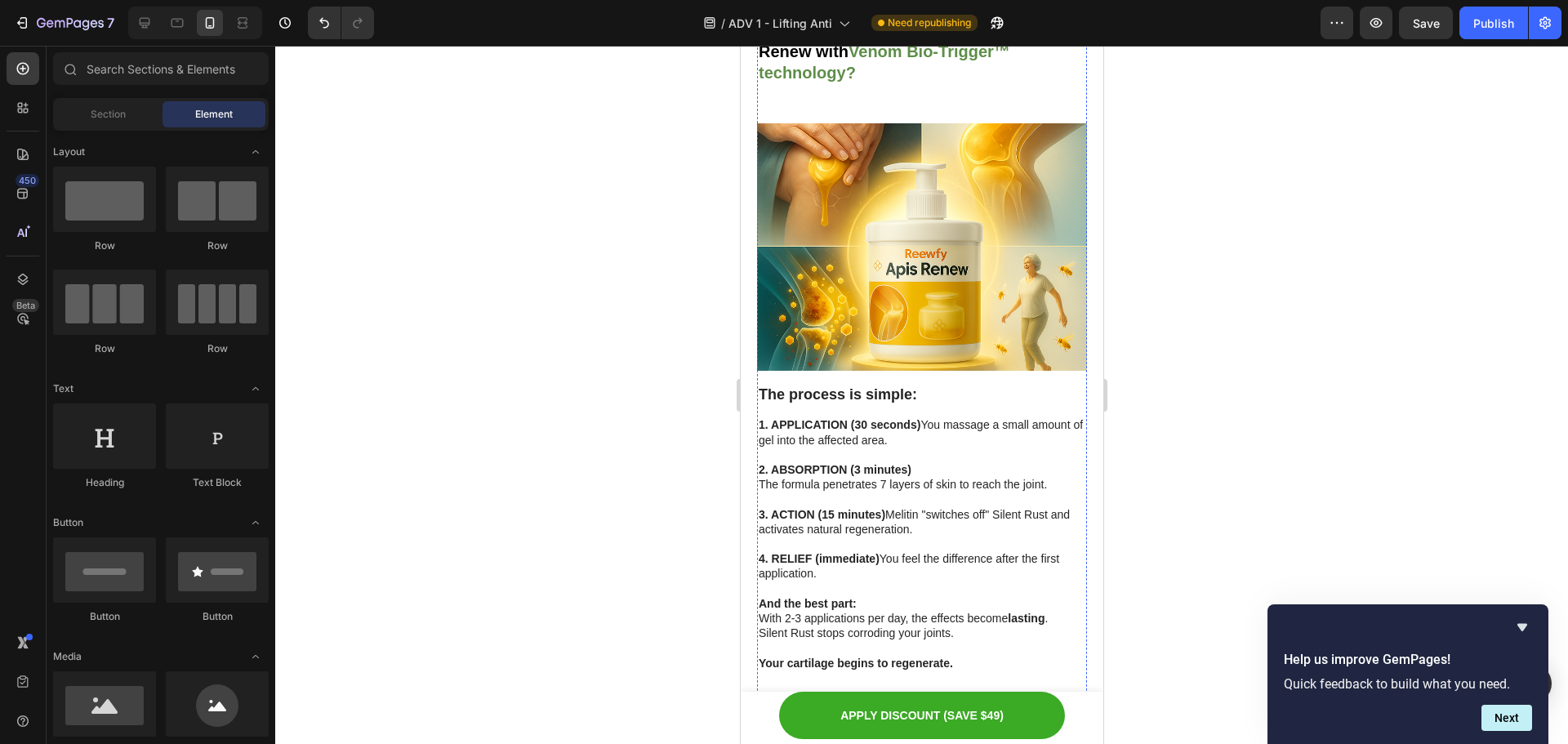
scroll to position [5112, 0]
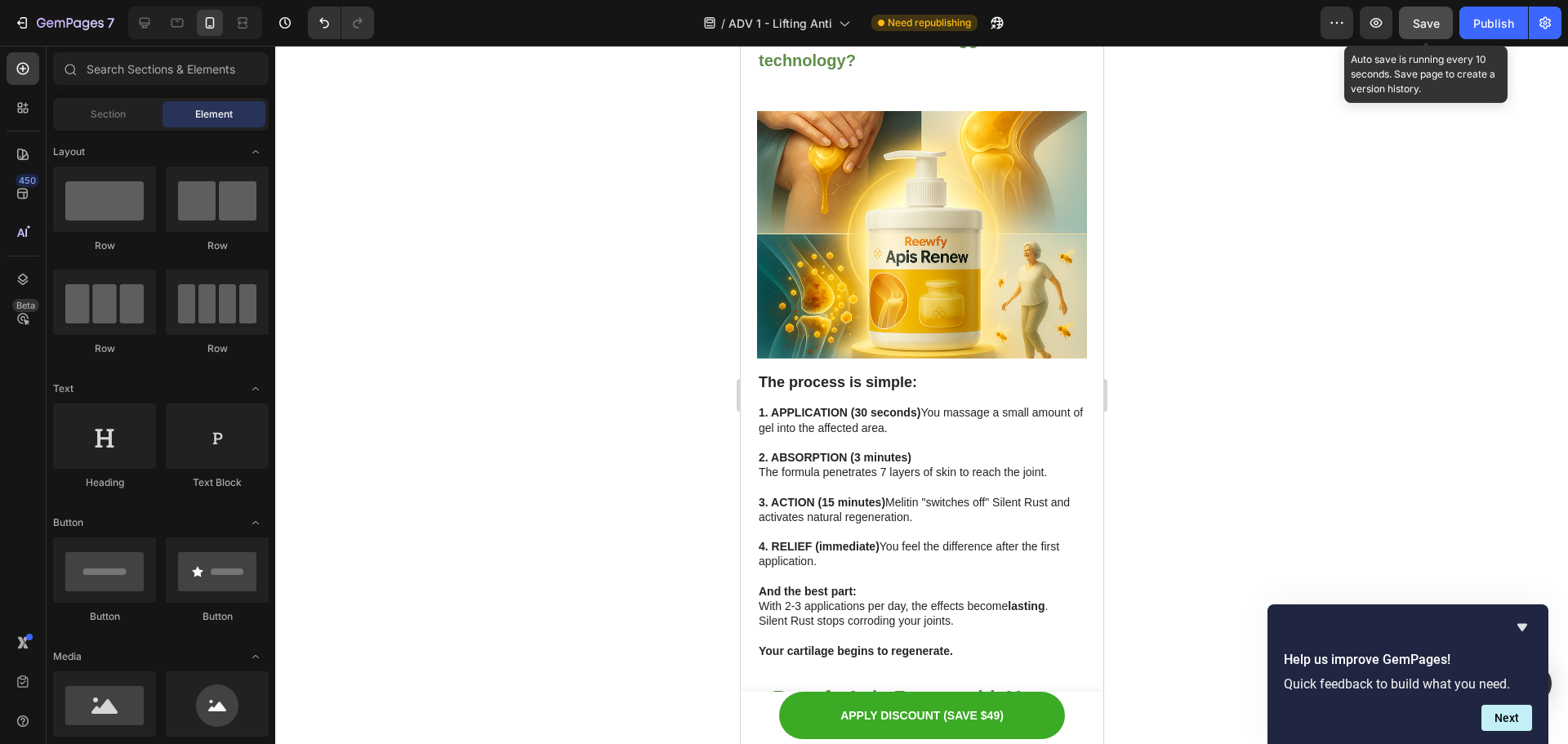
click at [1421, 28] on span "Save" at bounding box center [1426, 23] width 27 height 13
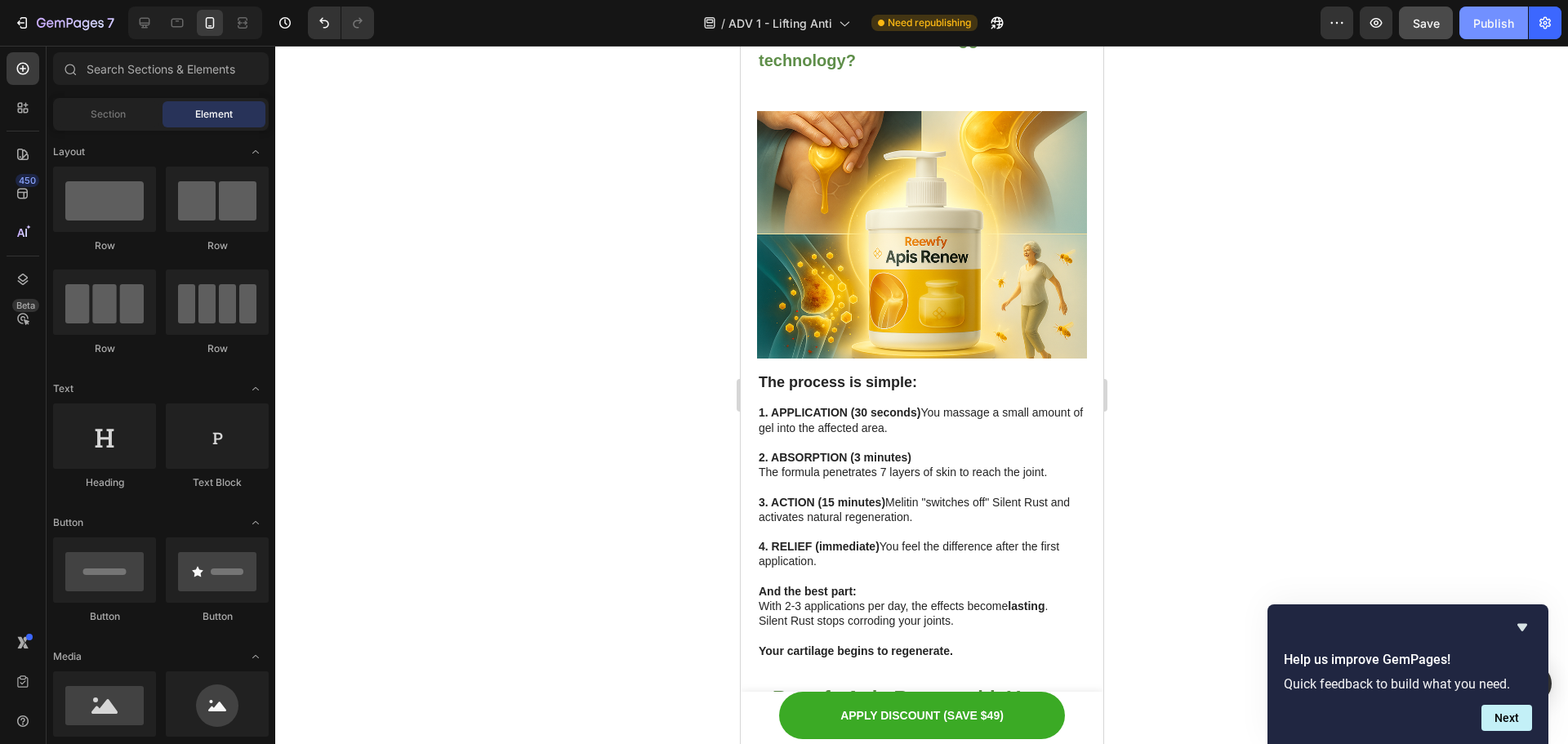
click at [1496, 16] on div "Publish" at bounding box center [1494, 23] width 41 height 17
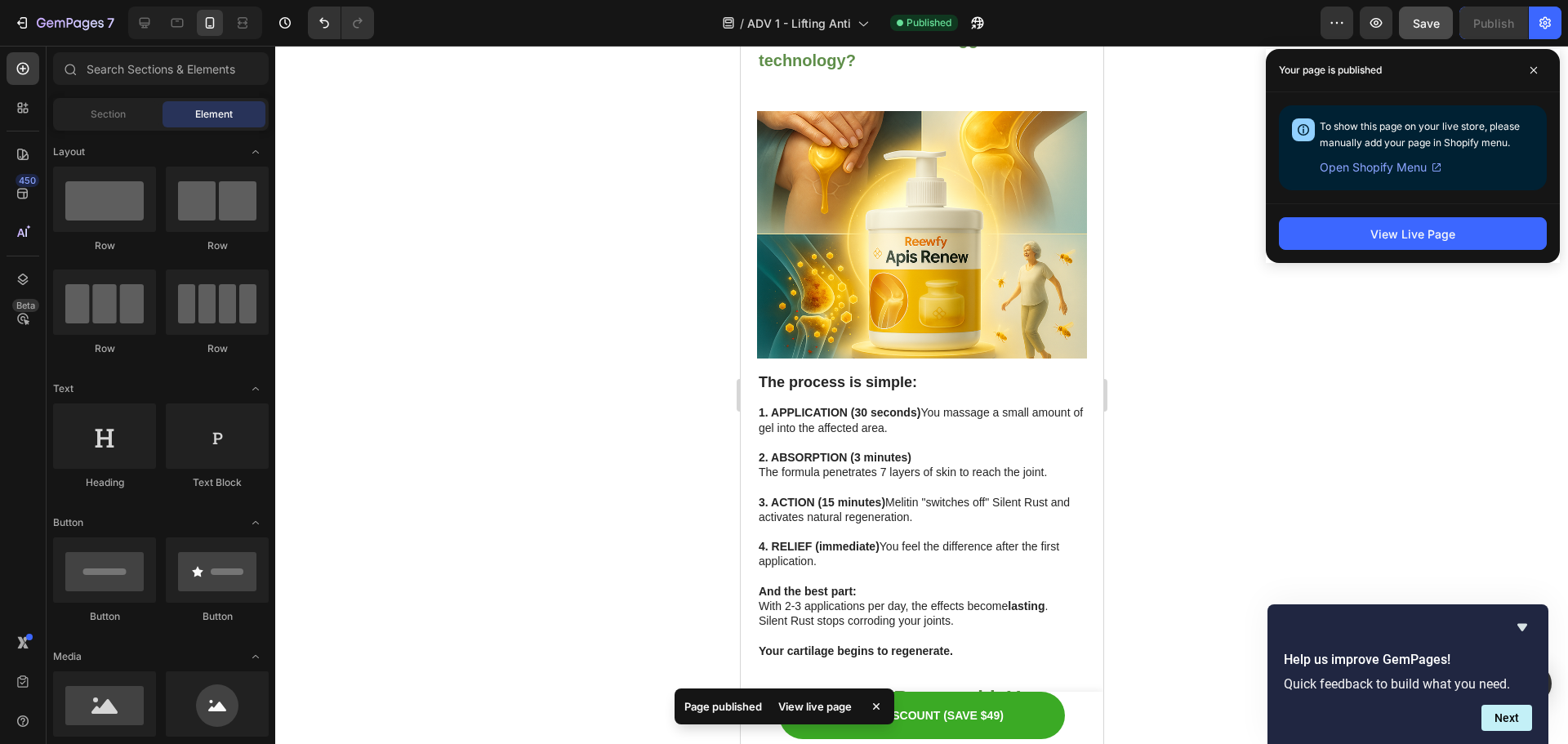
click at [1159, 443] on div at bounding box center [921, 395] width 1293 height 699
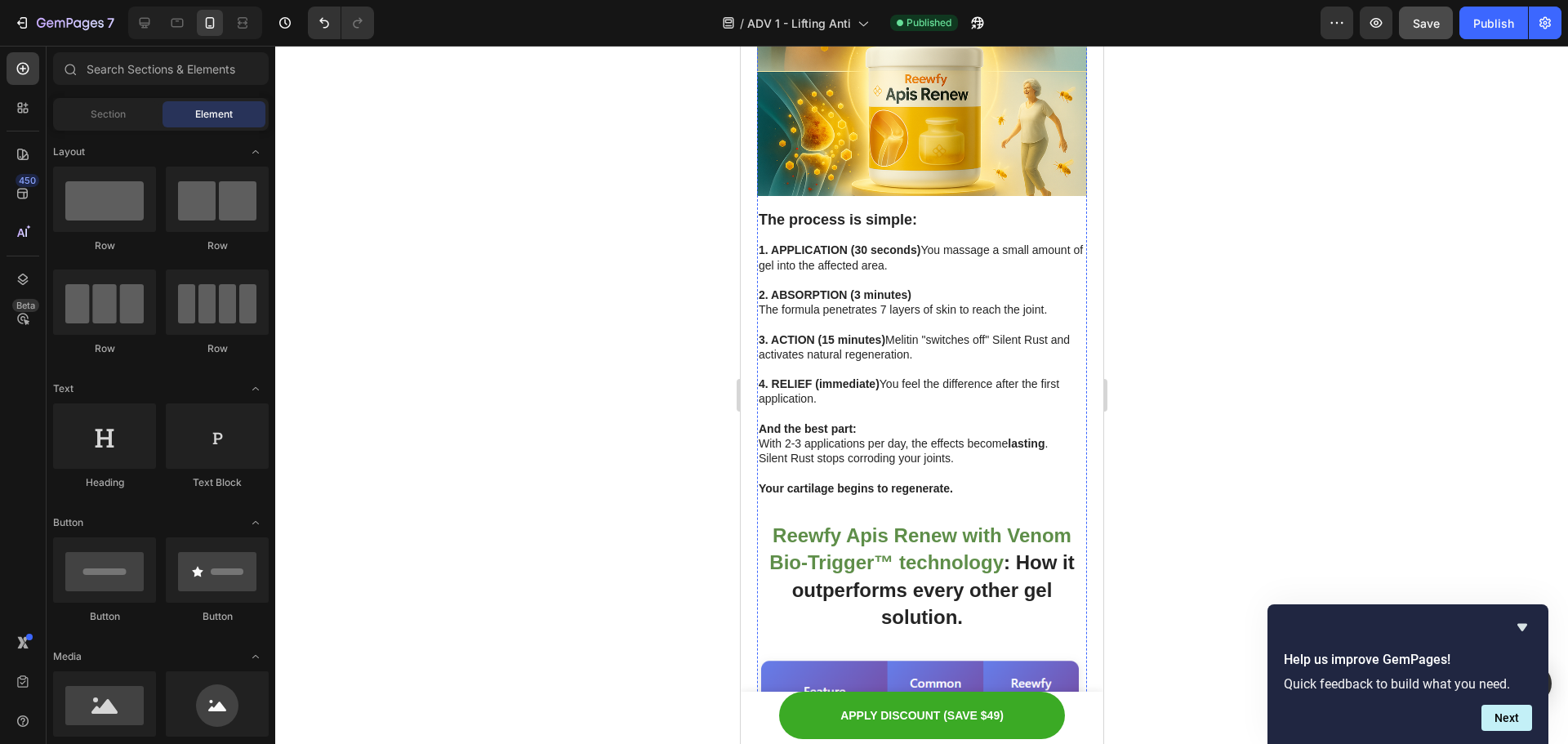
scroll to position [5275, 0]
click at [1278, 433] on div at bounding box center [921, 395] width 1293 height 699
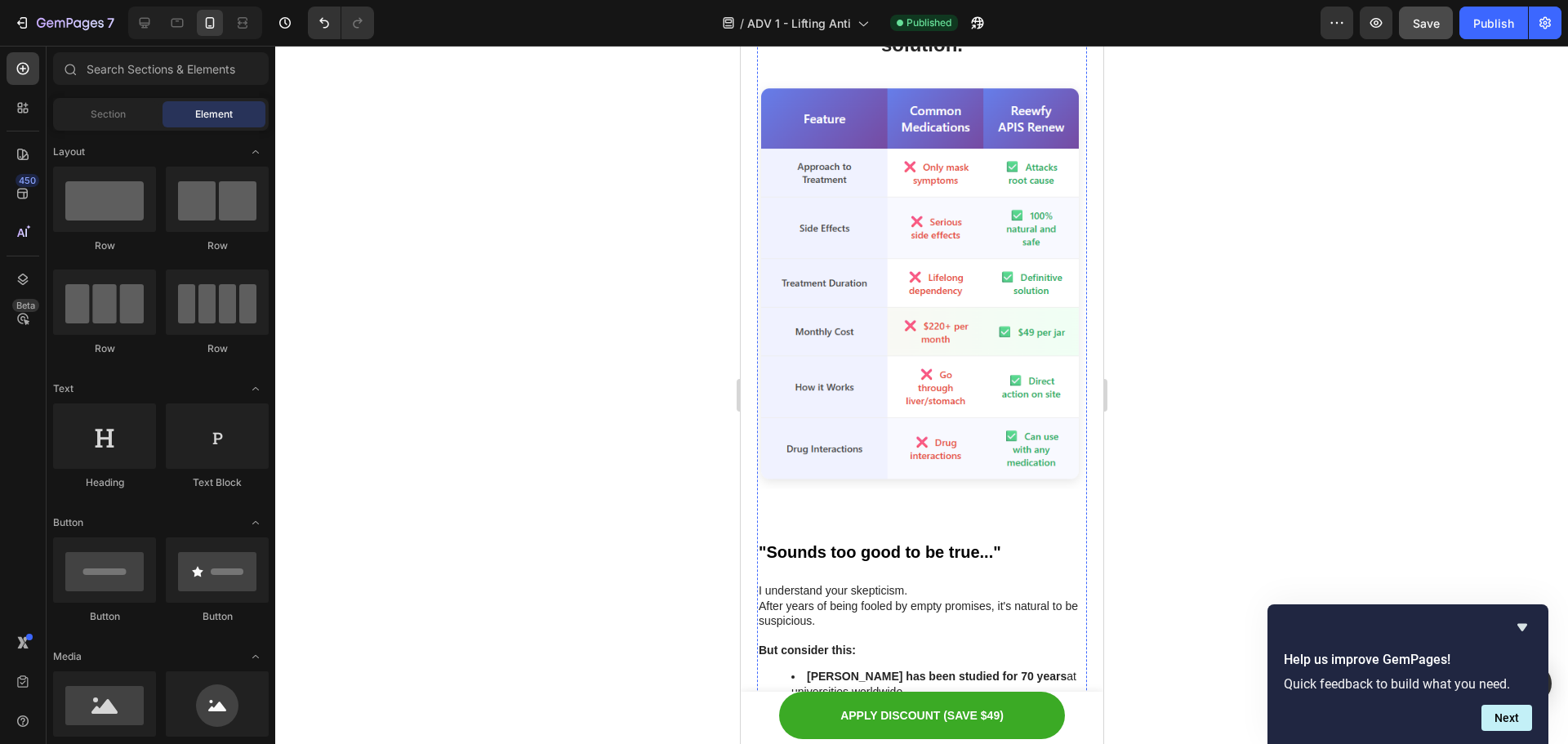
scroll to position [5766, 0]
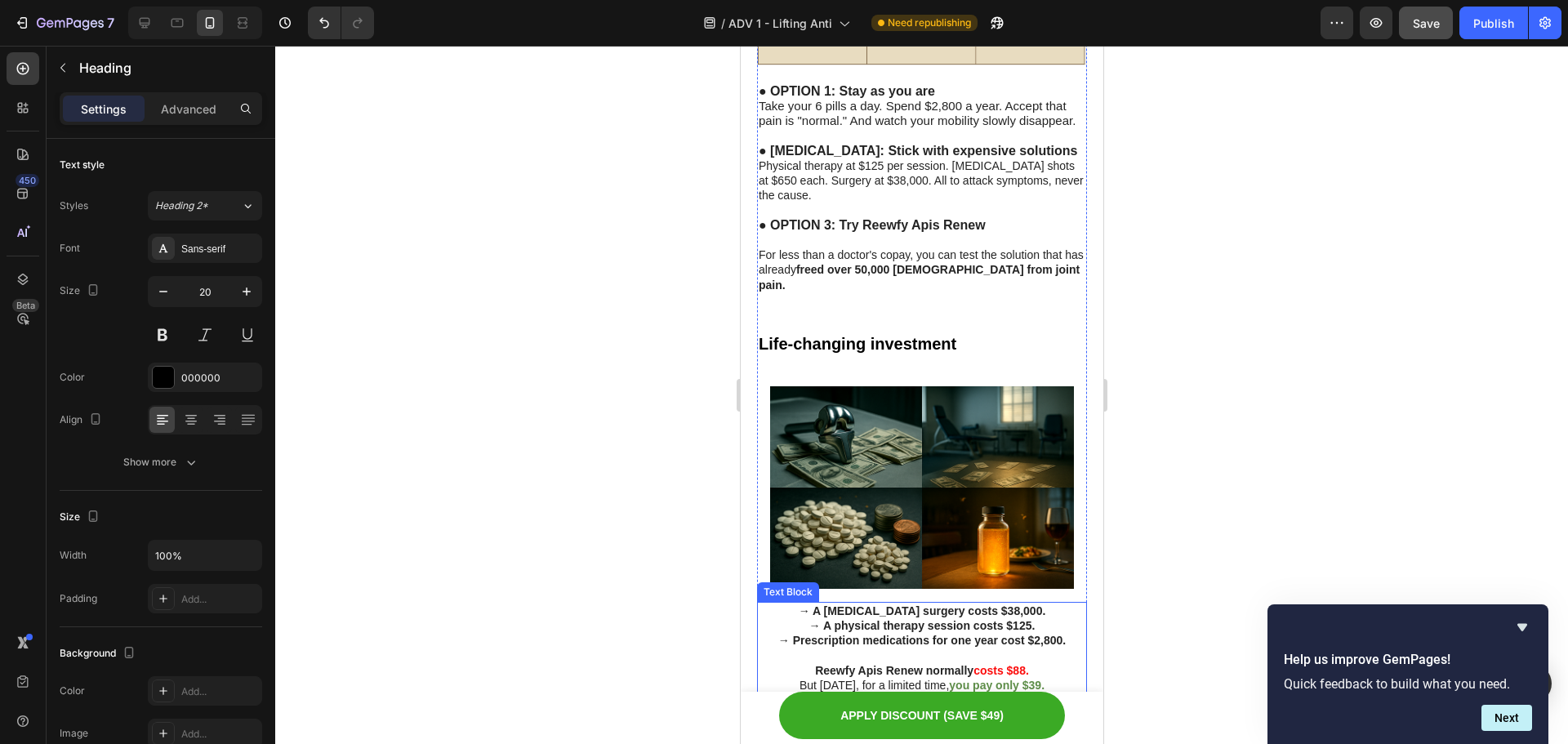
scroll to position [8626, 0]
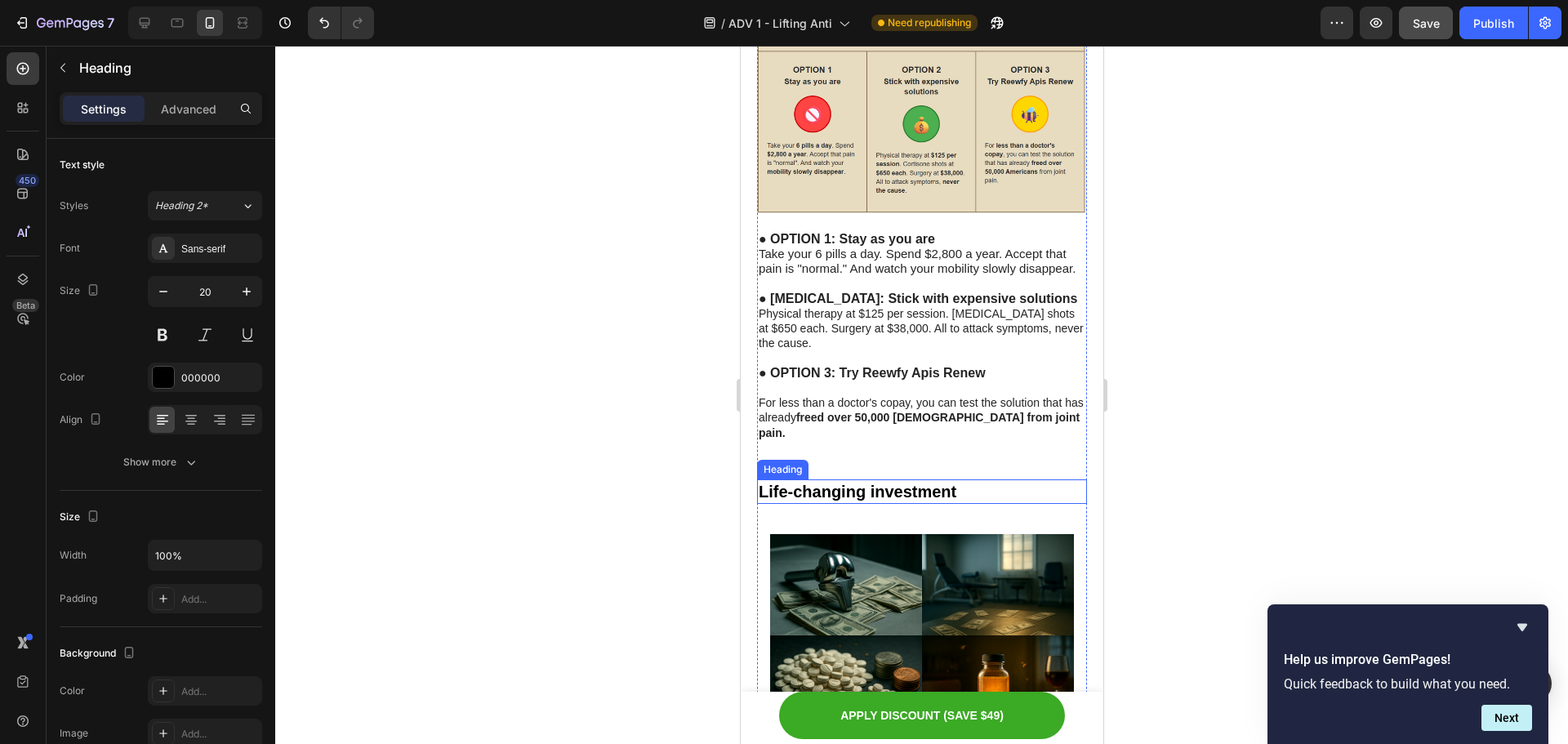
click at [971, 479] on h2 "Life-changing investment" at bounding box center [921, 492] width 330 height 25
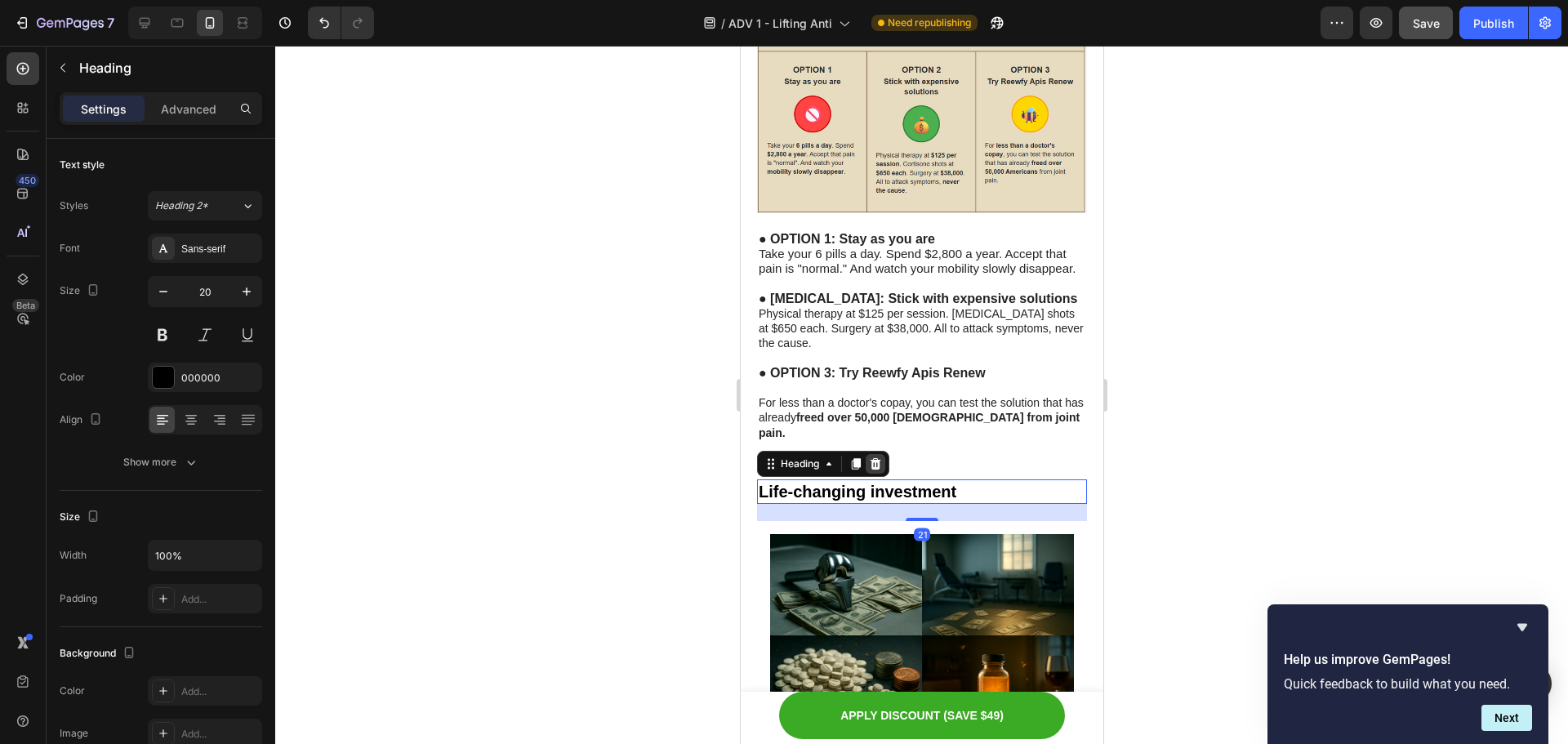
click at [882, 454] on div at bounding box center [875, 464] width 19 height 19
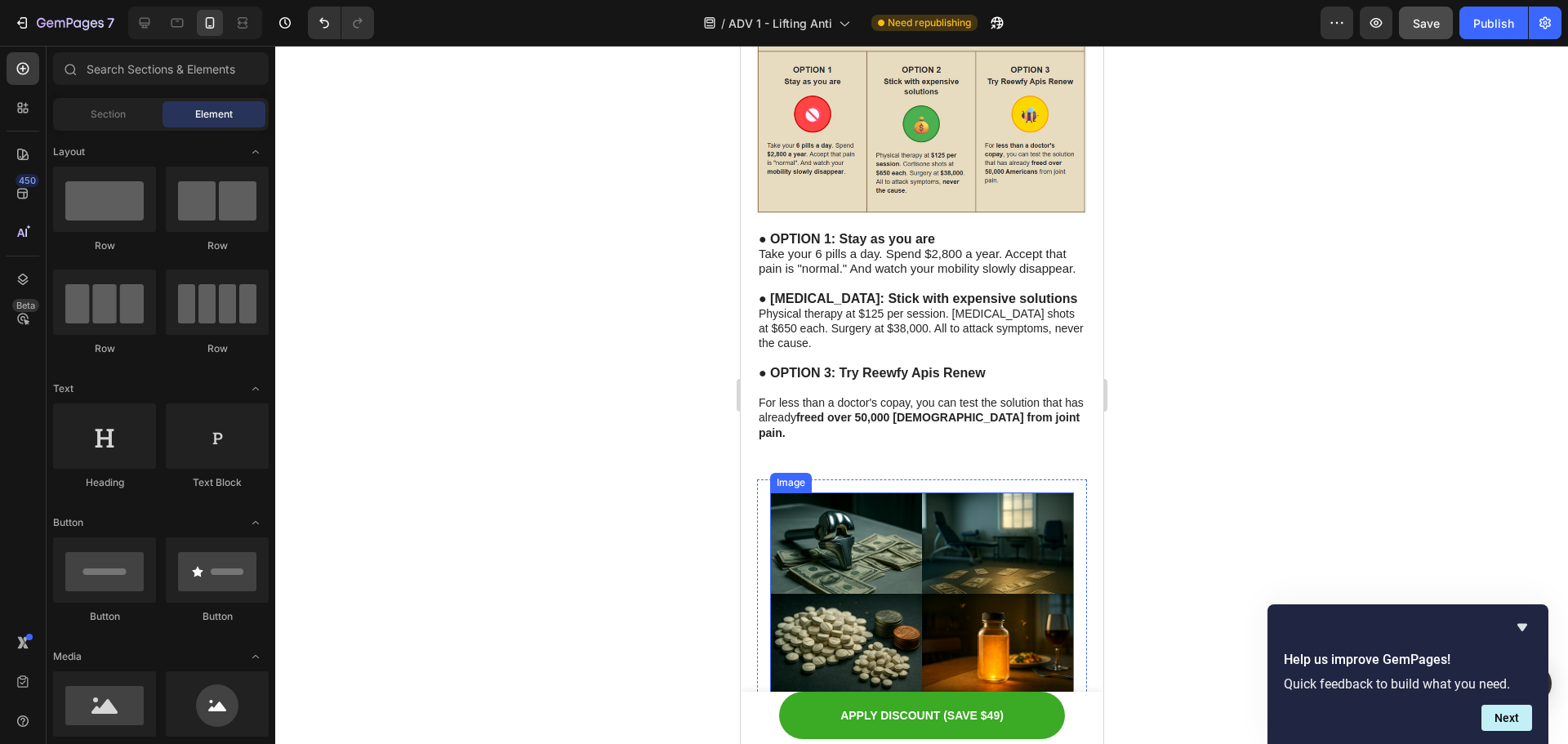
click at [908, 493] on img at bounding box center [921, 593] width 304 height 202
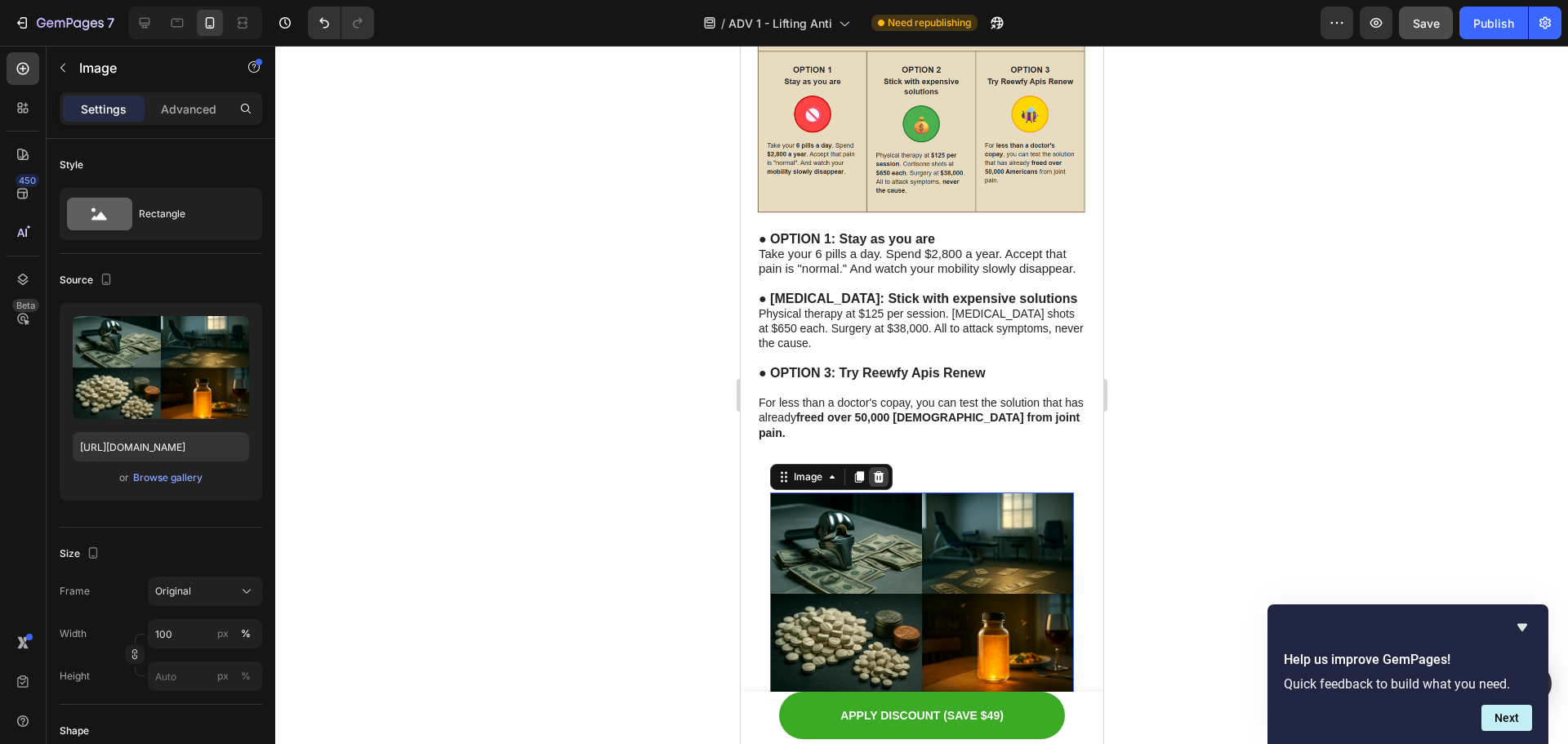
click at [883, 471] on icon at bounding box center [878, 477] width 13 height 13
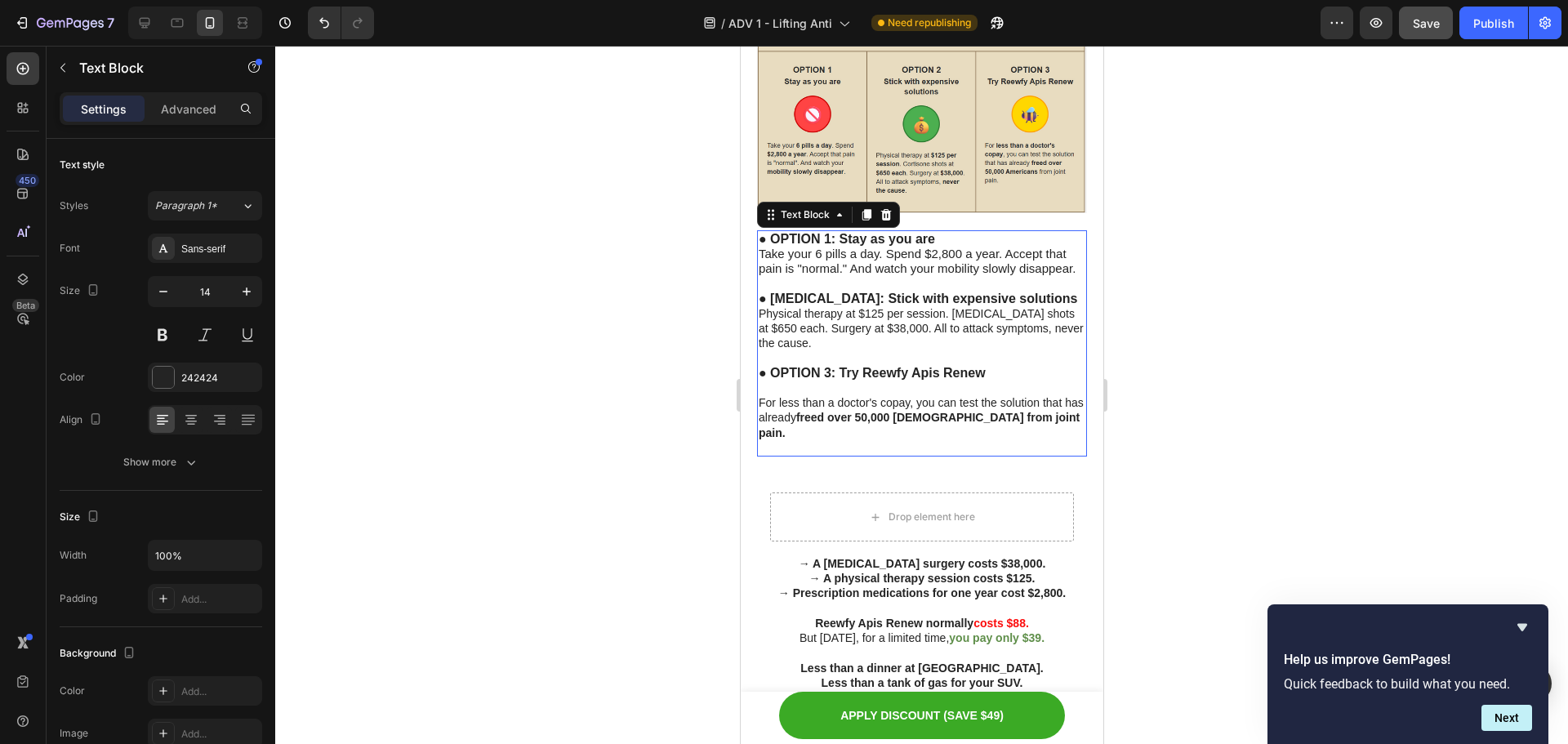
click at [898, 411] on strong "freed over 50,000 Americans from joint pain." at bounding box center [918, 425] width 321 height 28
click at [889, 208] on icon at bounding box center [886, 215] width 13 height 13
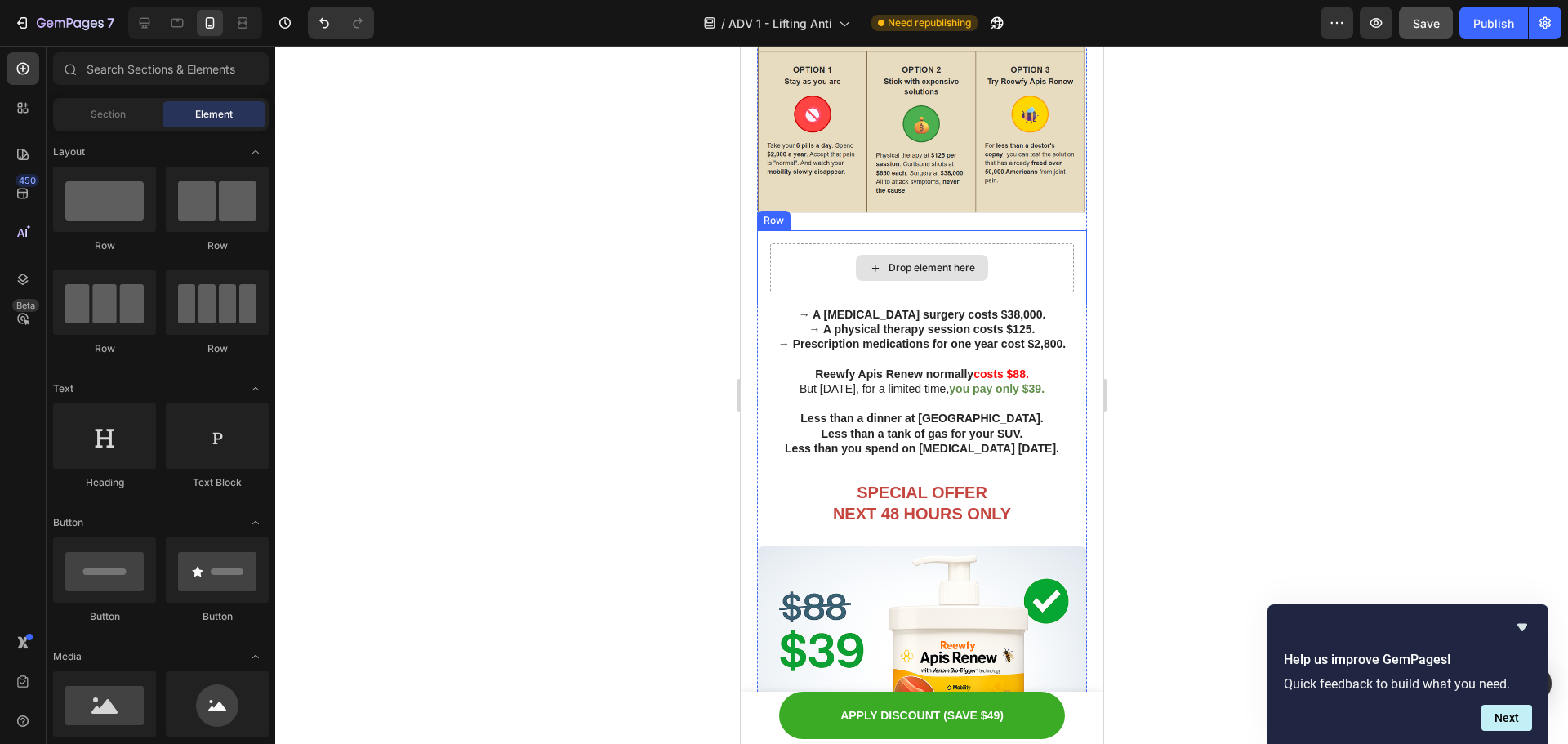
click at [901, 262] on div "Drop element here" at bounding box center [931, 268] width 86 height 13
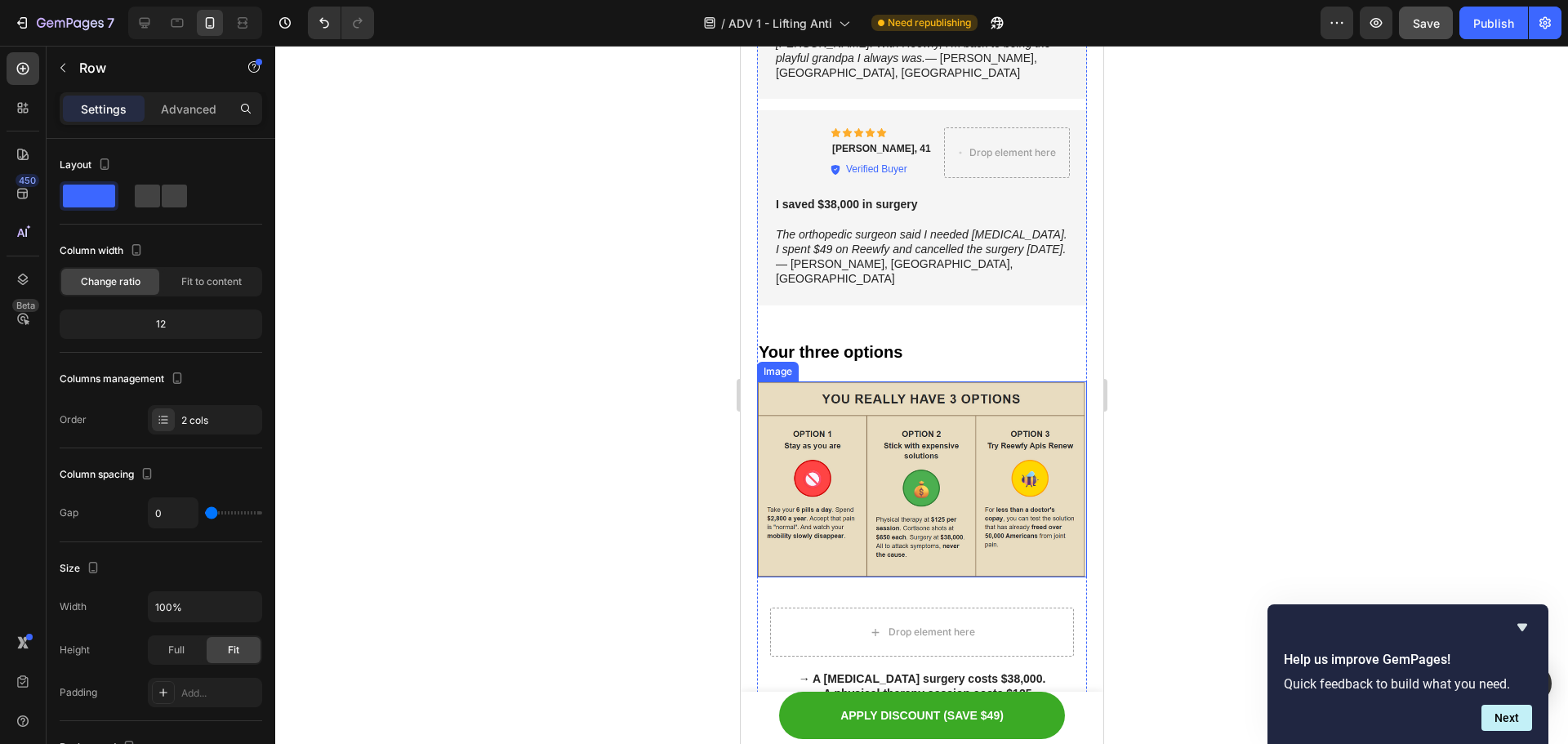
scroll to position [8218, 0]
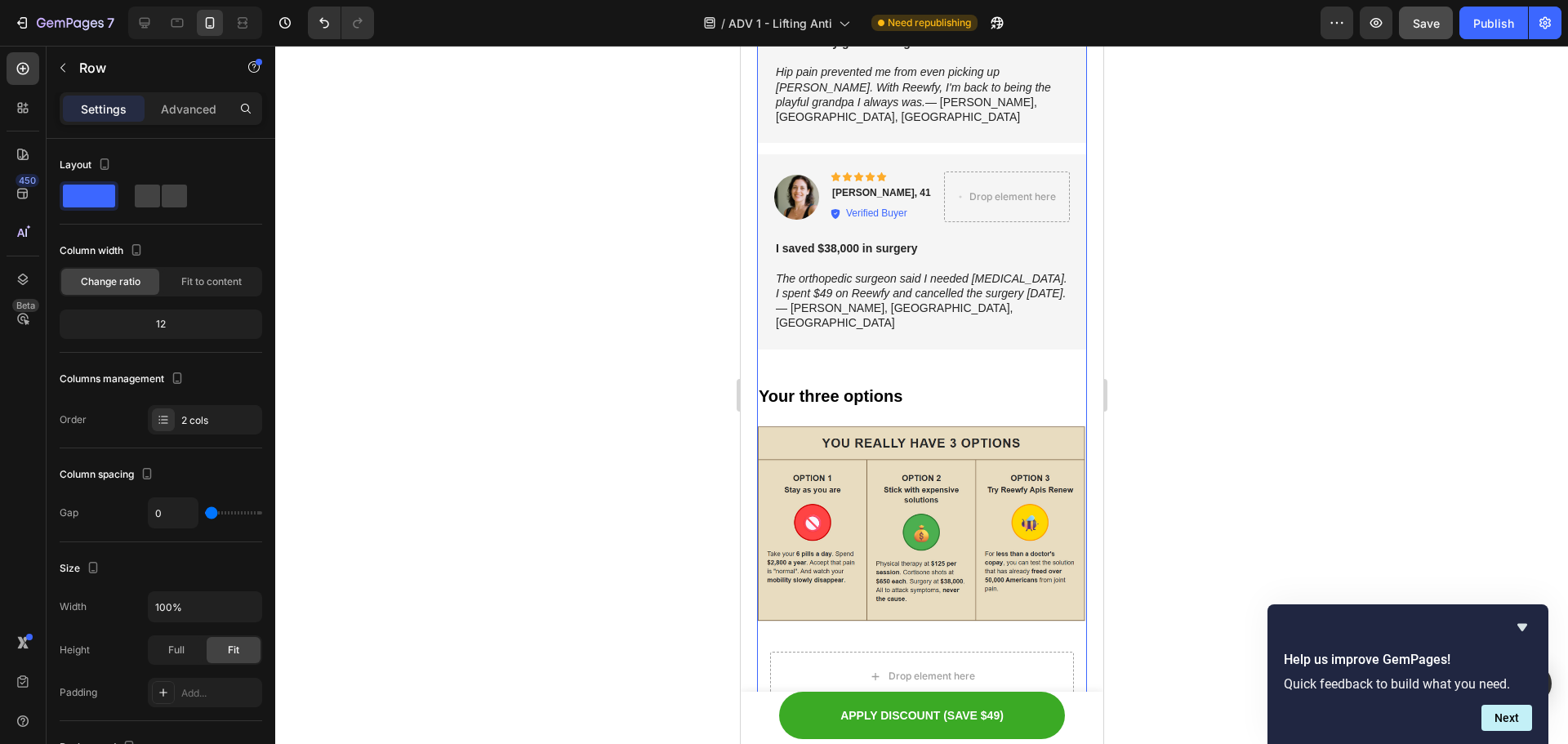
click at [843, 426] on img at bounding box center [921, 523] width 330 height 197
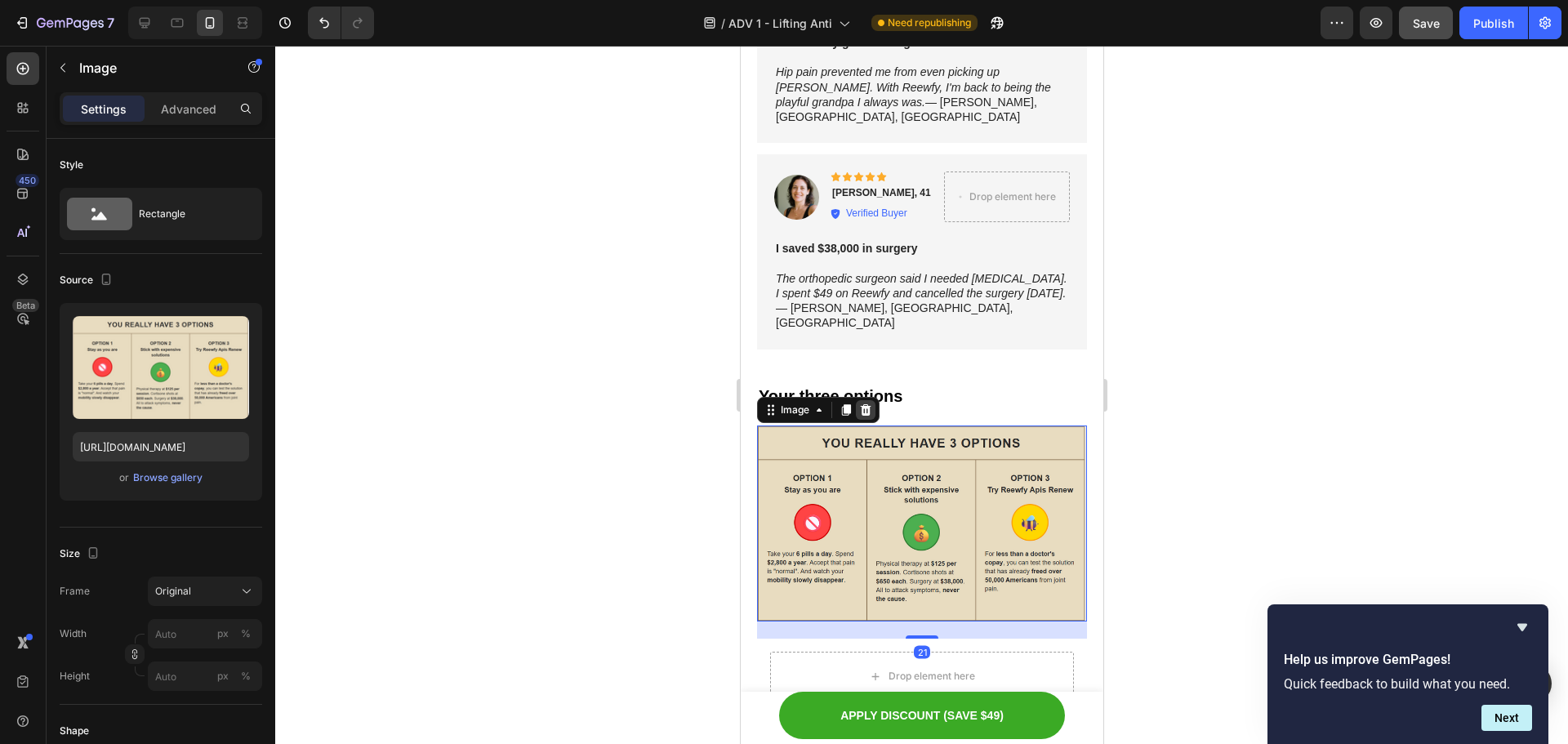
click at [857, 401] on div at bounding box center [865, 410] width 19 height 19
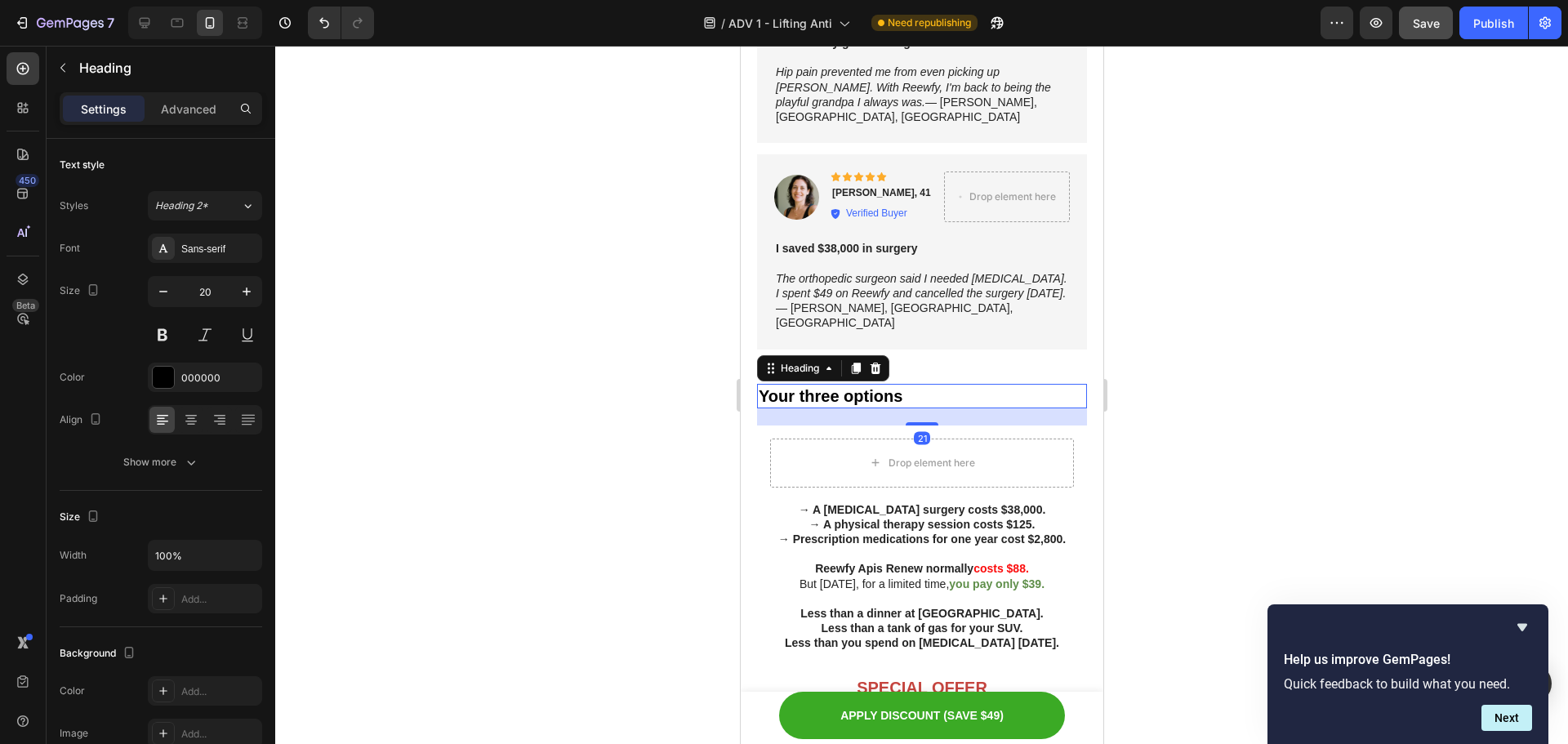
click at [885, 387] on strong "Your three options" at bounding box center [830, 396] width 144 height 18
click at [879, 362] on icon at bounding box center [875, 368] width 11 height 12
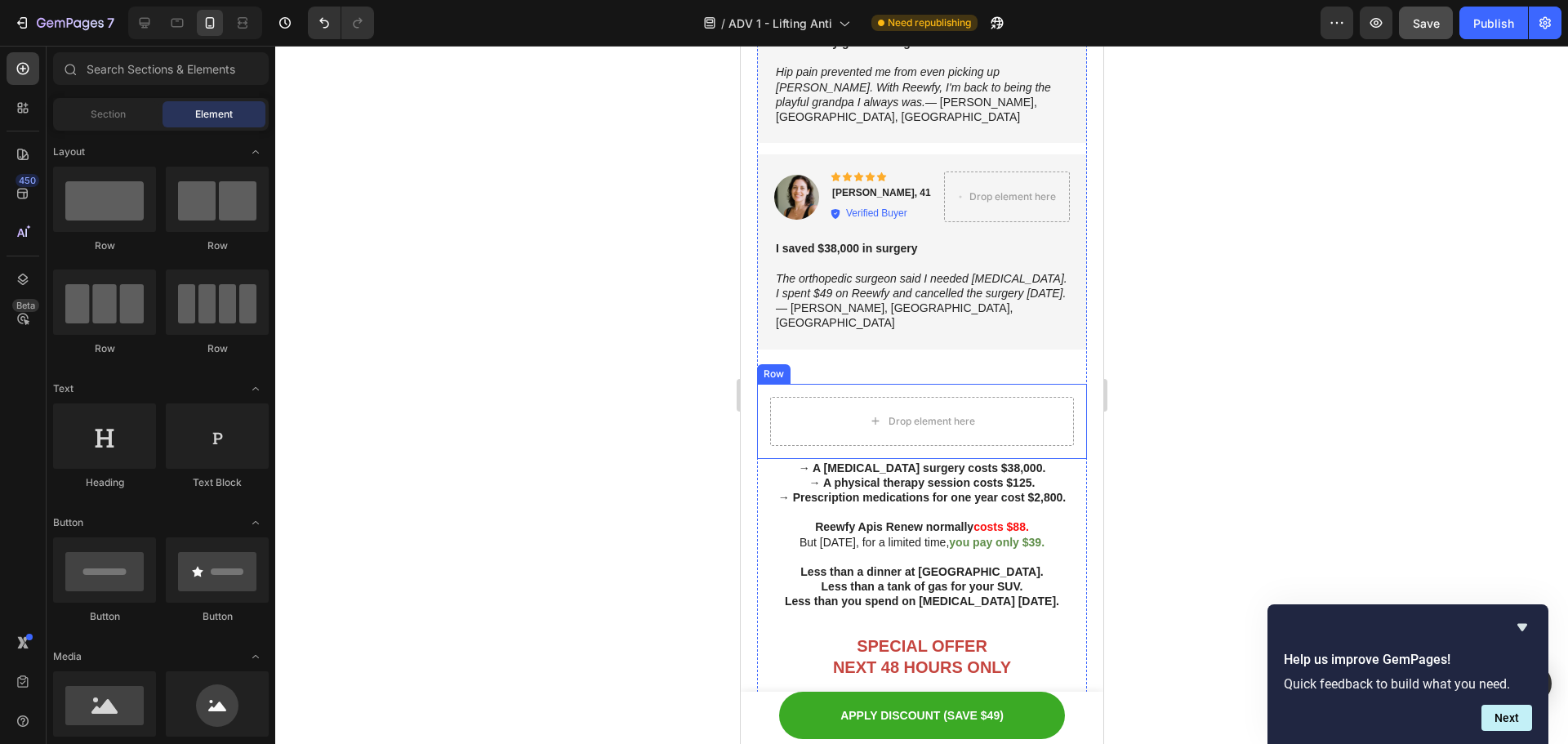
click at [819, 384] on div "Drop element here Row" at bounding box center [921, 422] width 330 height 75
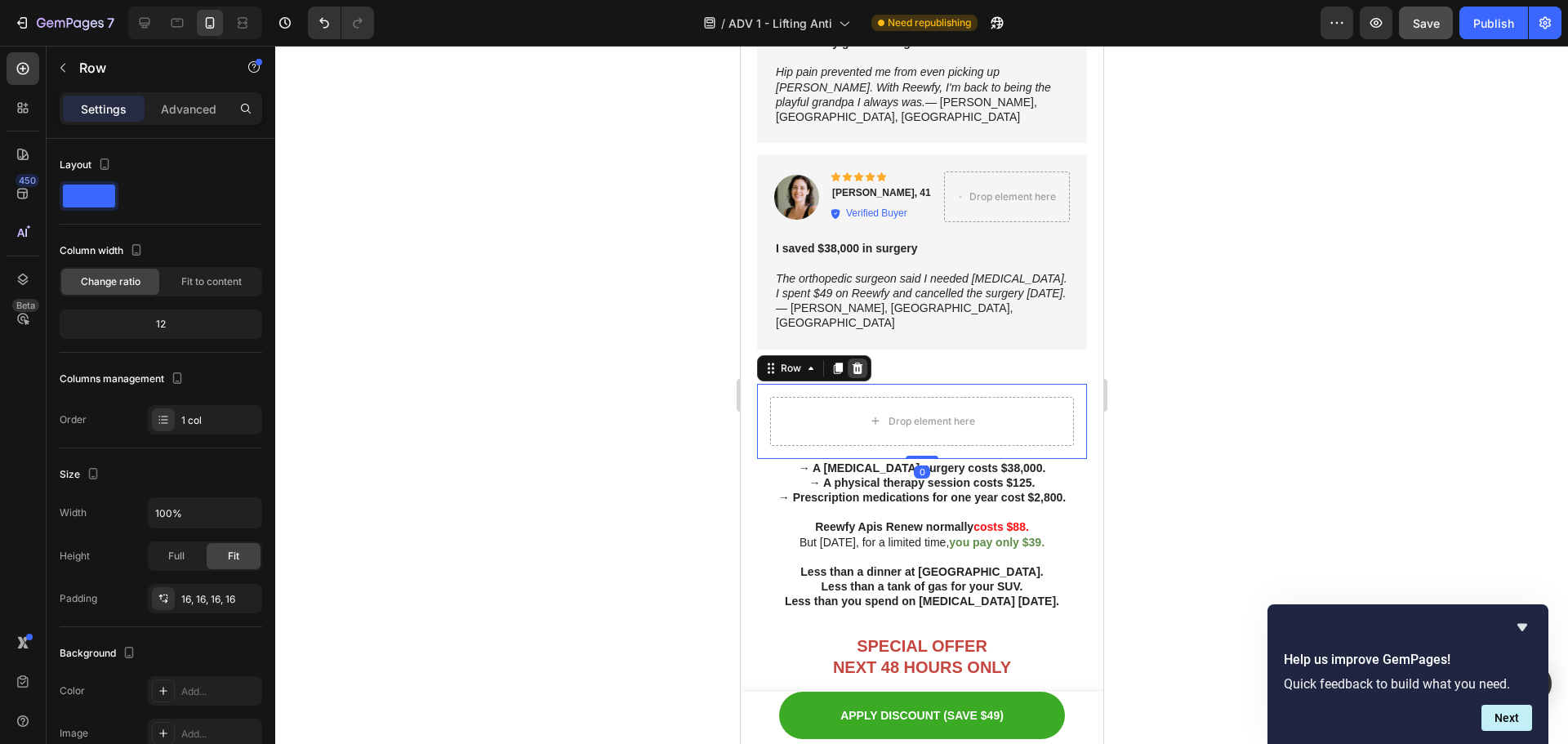
click at [865, 359] on div at bounding box center [857, 368] width 19 height 19
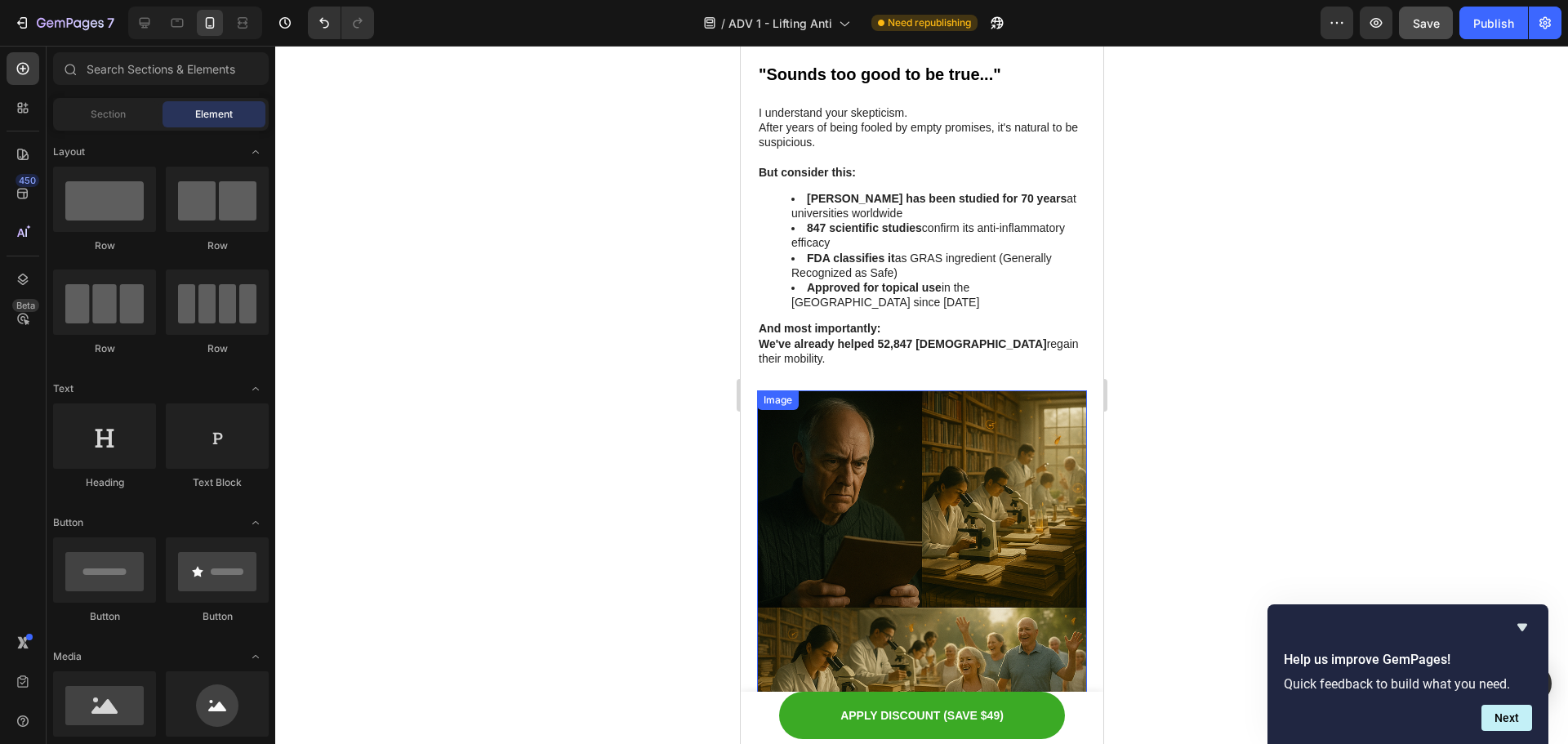
scroll to position [7155, 0]
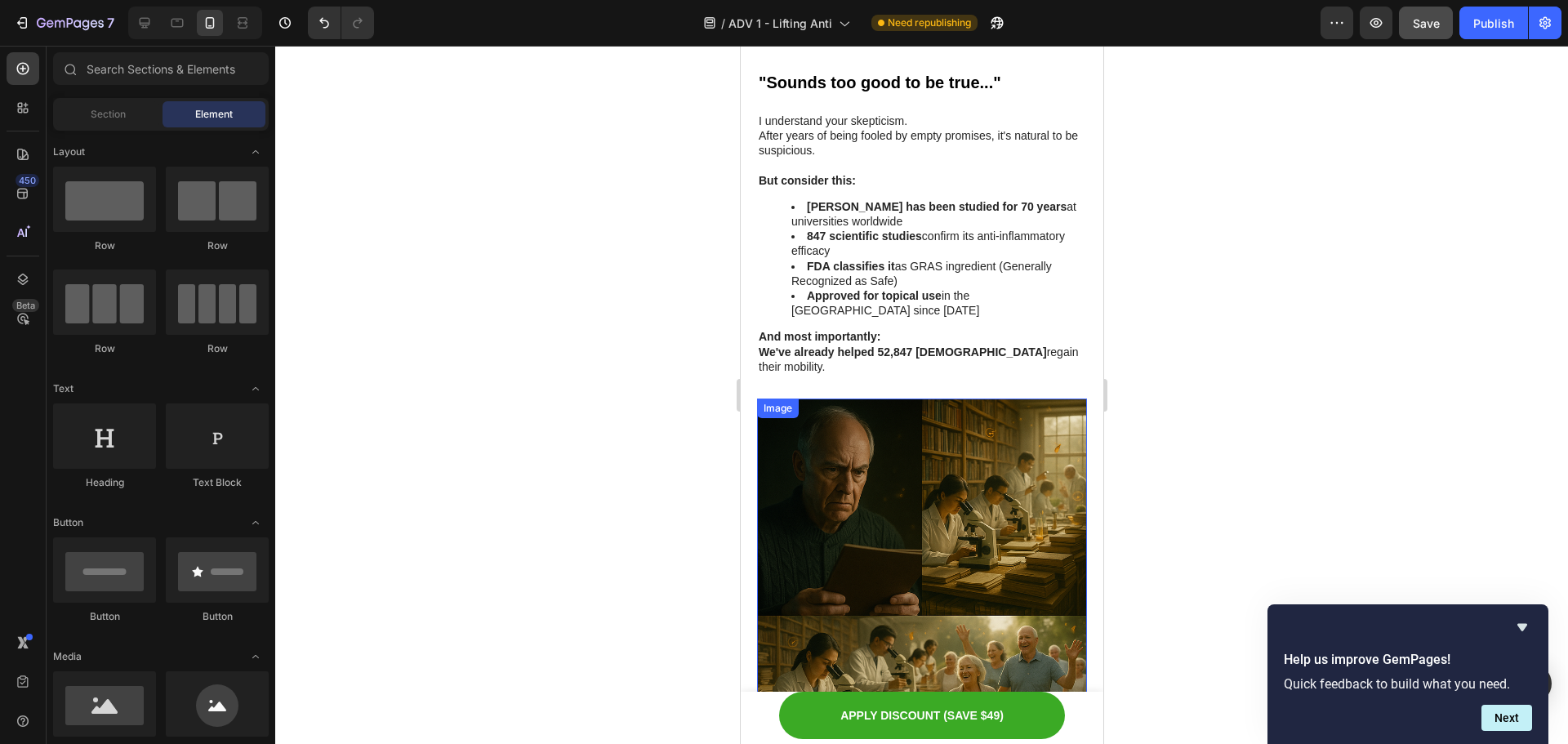
click at [843, 399] on img at bounding box center [921, 564] width 330 height 330
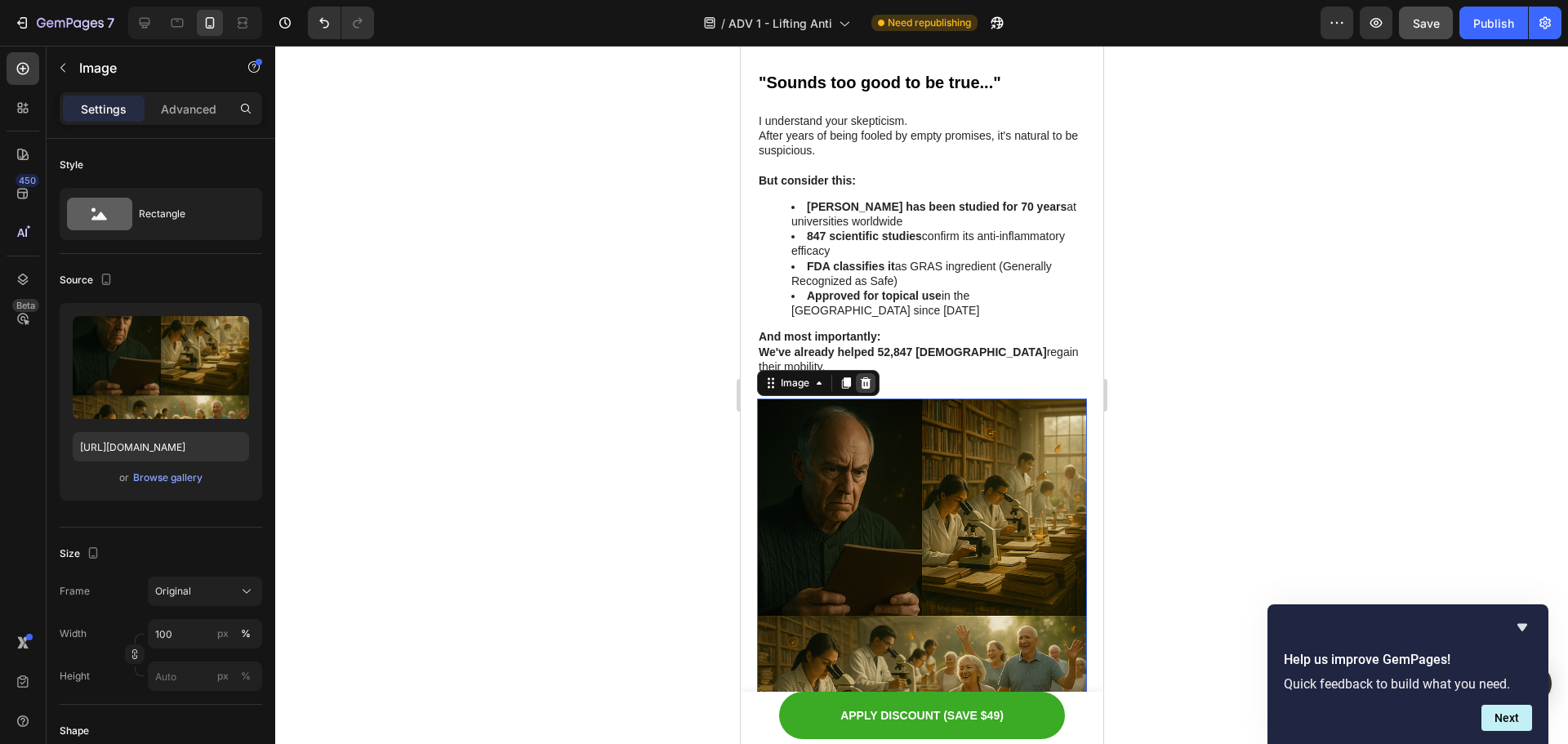
click at [871, 374] on div at bounding box center [865, 384] width 19 height 19
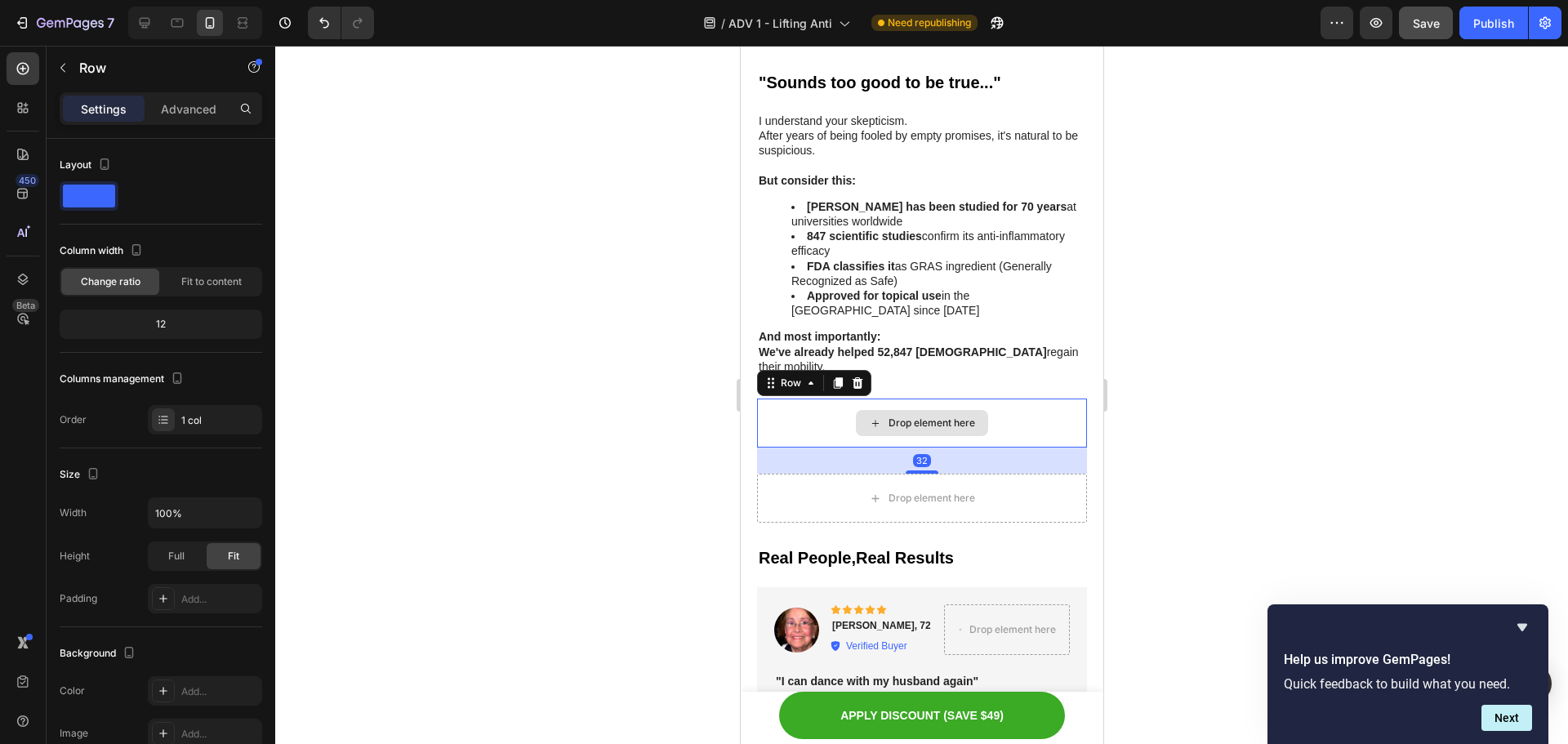
click at [871, 399] on div "Drop element here" at bounding box center [921, 423] width 330 height 49
click at [862, 377] on icon at bounding box center [857, 384] width 13 height 13
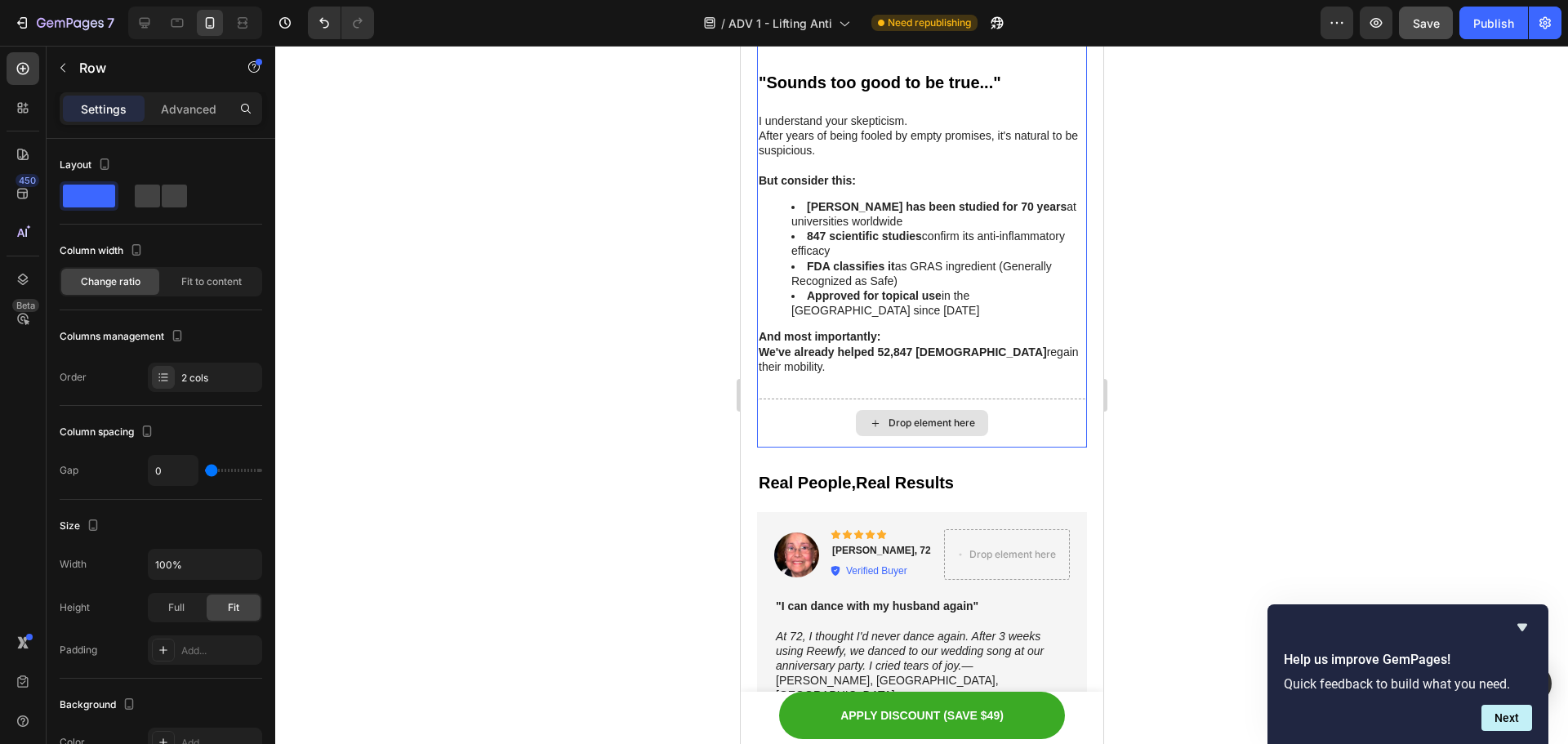
click at [834, 399] on div "Drop element here" at bounding box center [921, 423] width 330 height 49
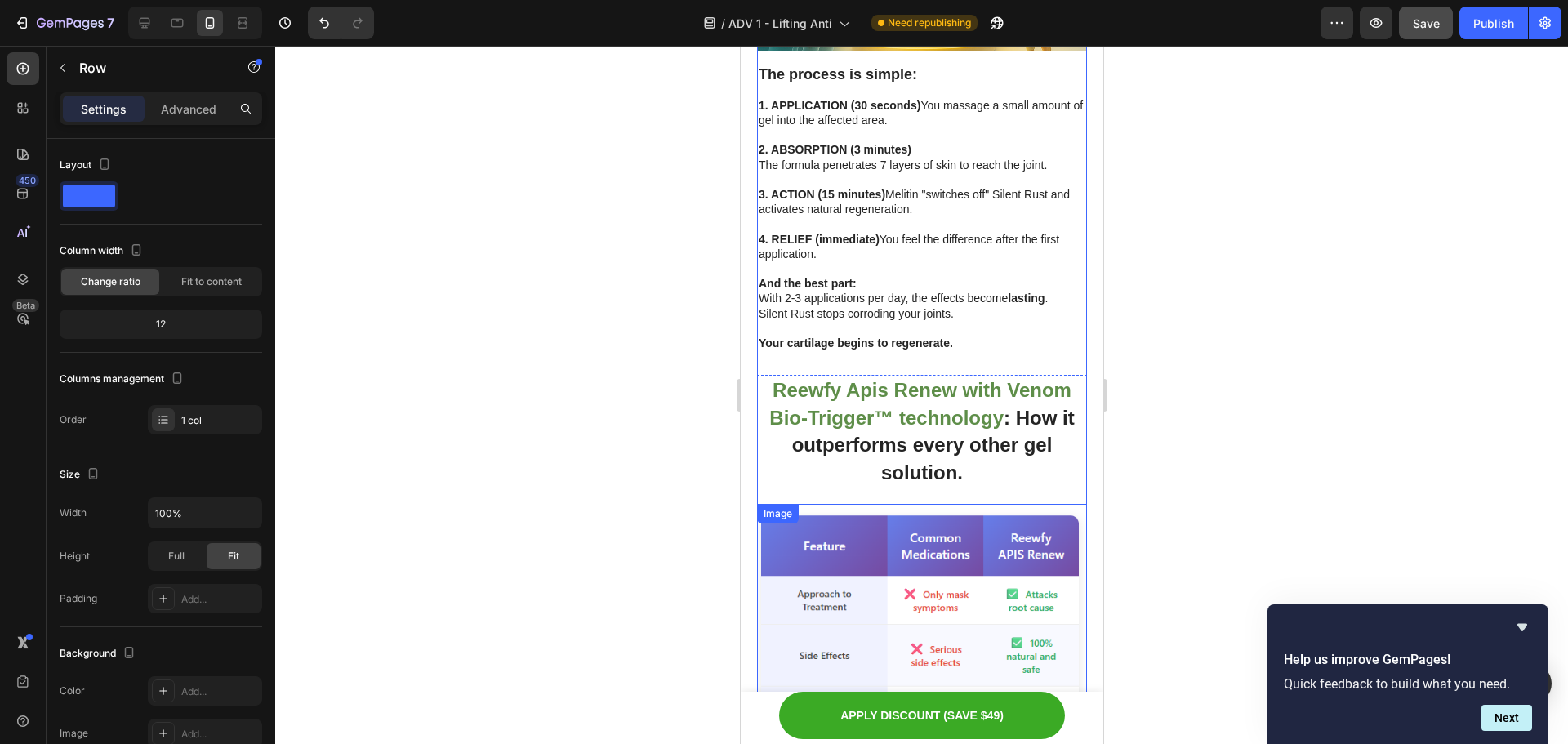
scroll to position [6256, 0]
click at [909, 380] on strong "Reewfy Apis Renew with Venom Bio-Trigger™ technology" at bounding box center [919, 405] width 302 height 50
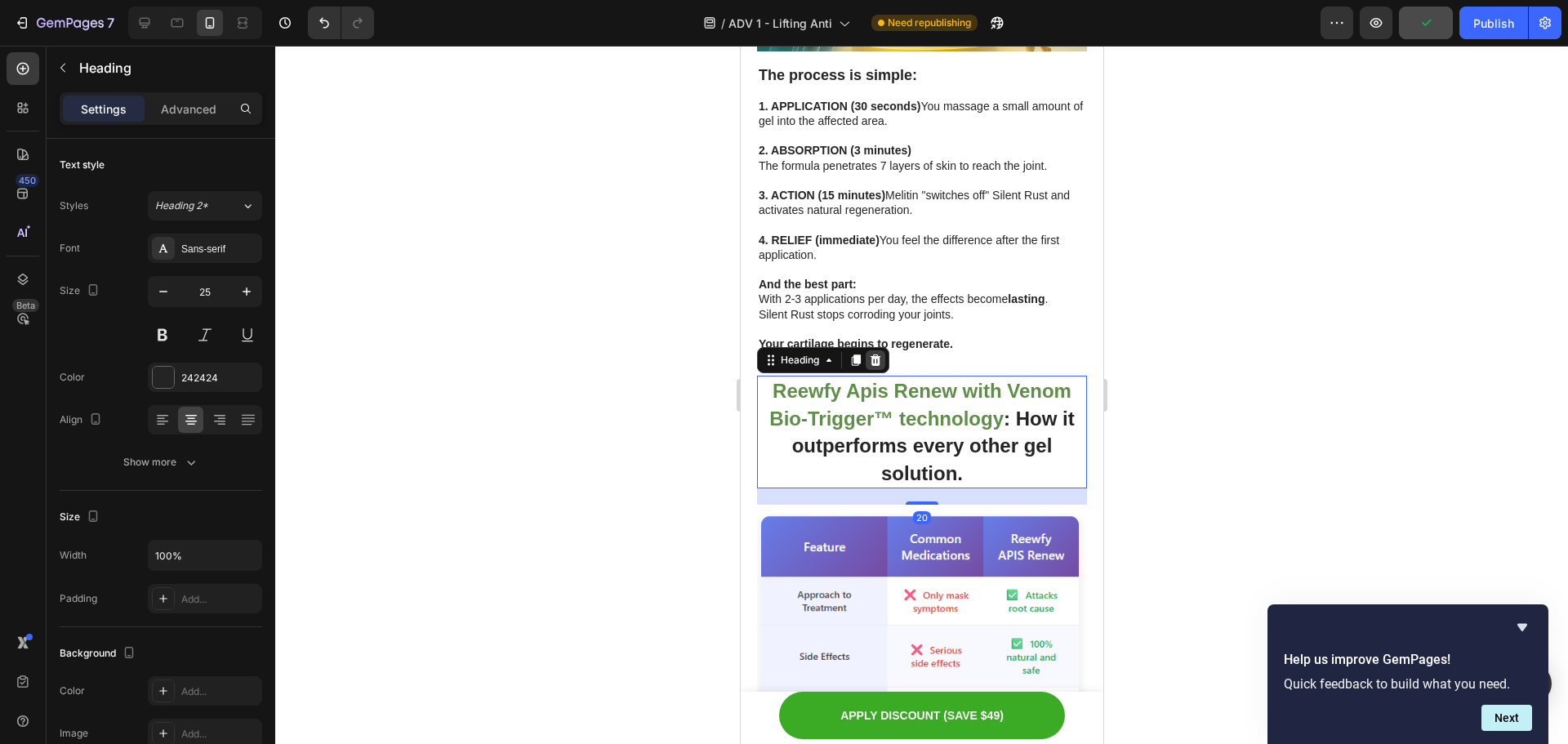
click at [881, 354] on icon at bounding box center [875, 360] width 13 height 13
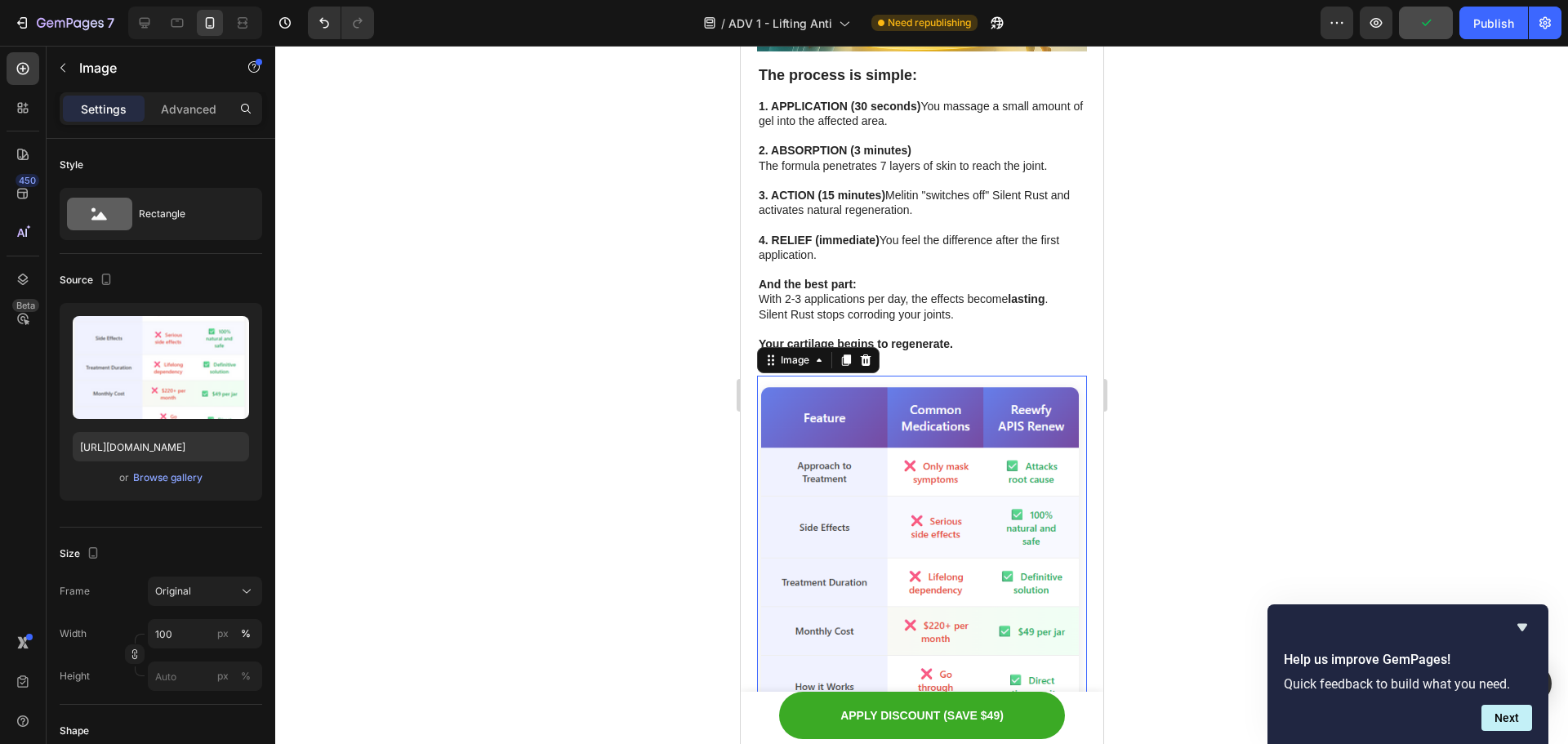
click at [879, 376] on img at bounding box center [921, 582] width 330 height 413
click at [868, 355] on icon at bounding box center [865, 360] width 11 height 12
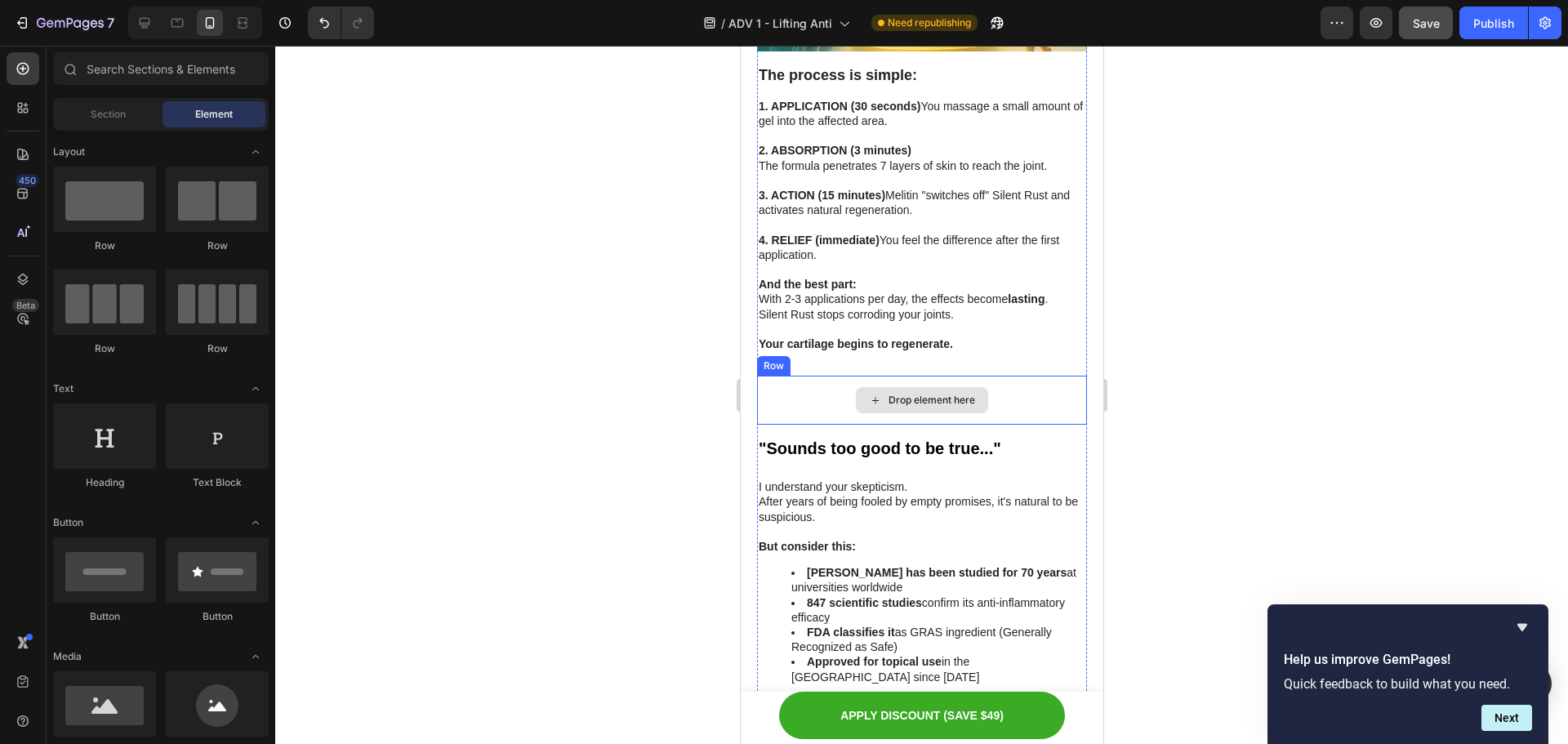
click at [860, 387] on div "Drop element here" at bounding box center [921, 400] width 132 height 26
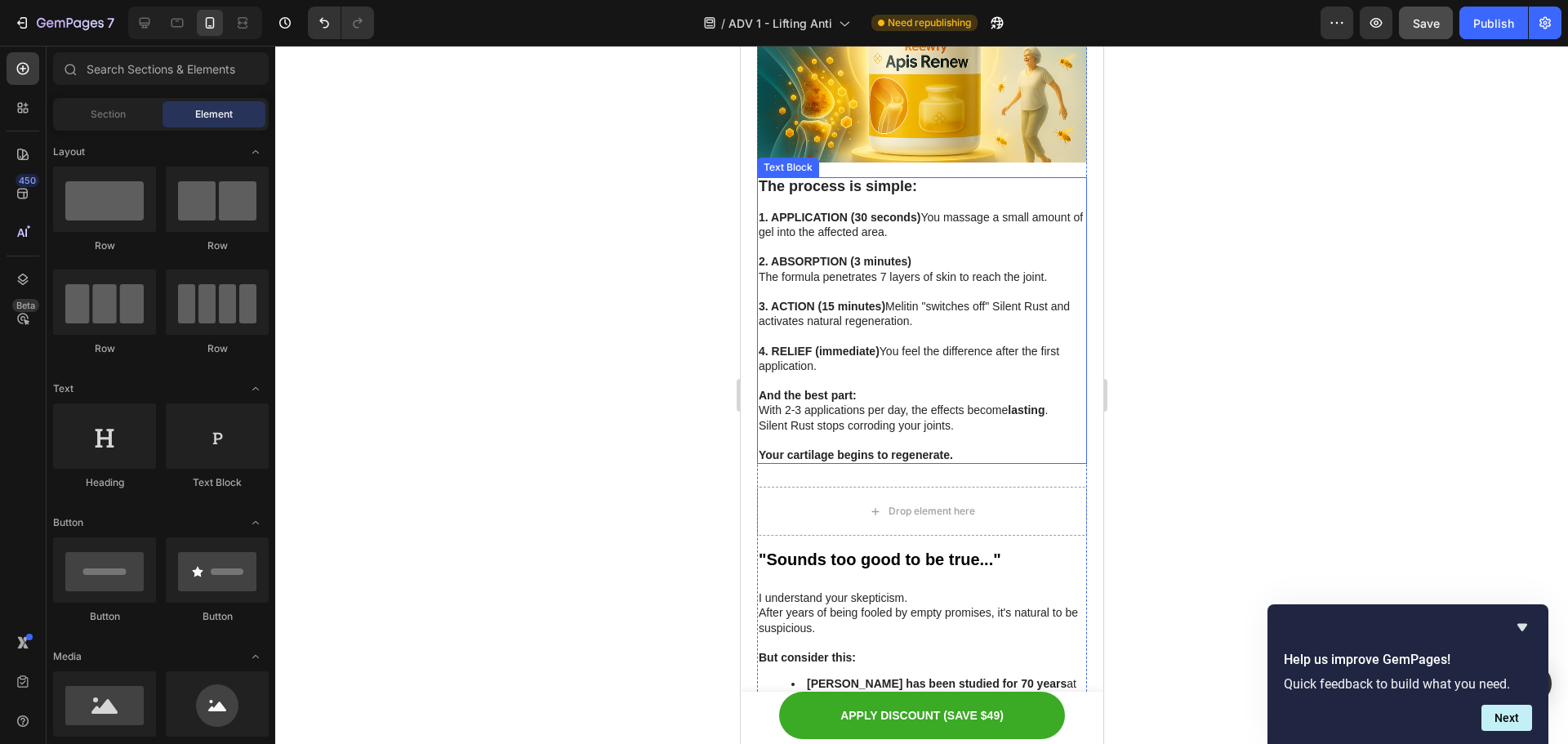
scroll to position [6174, 0]
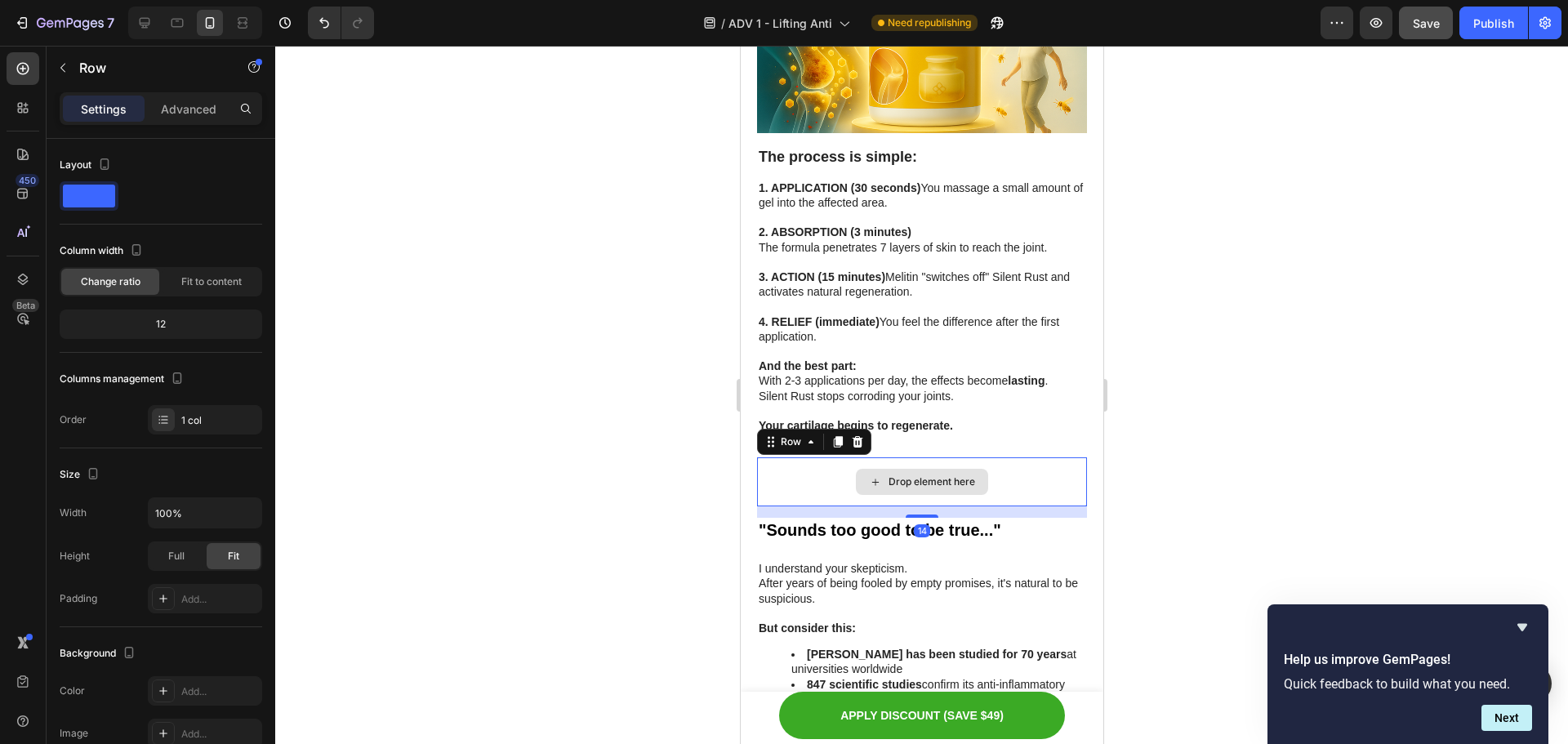
click at [803, 457] on div "Drop element here" at bounding box center [921, 481] width 330 height 49
click at [857, 436] on icon at bounding box center [857, 442] width 11 height 12
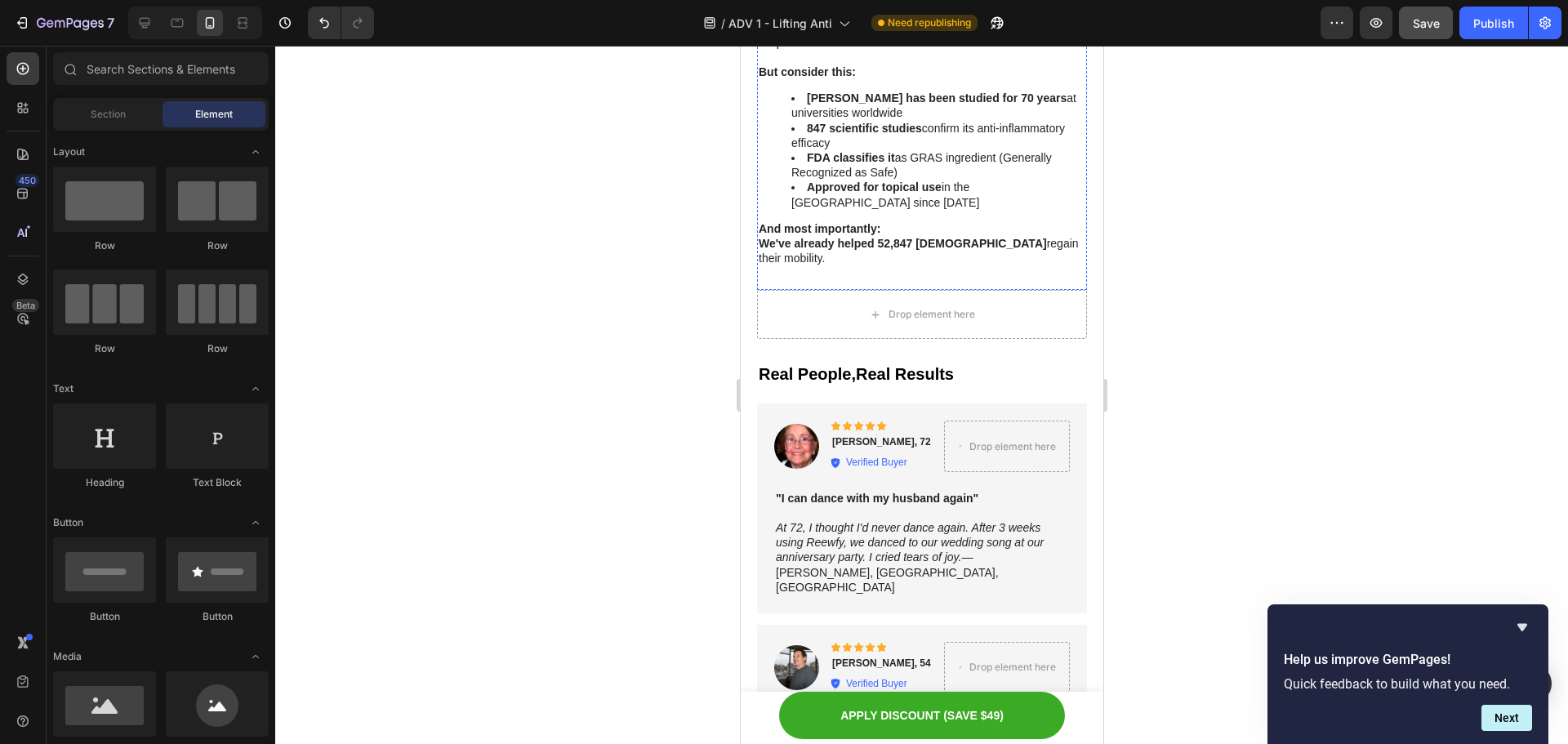
scroll to position [6664, 0]
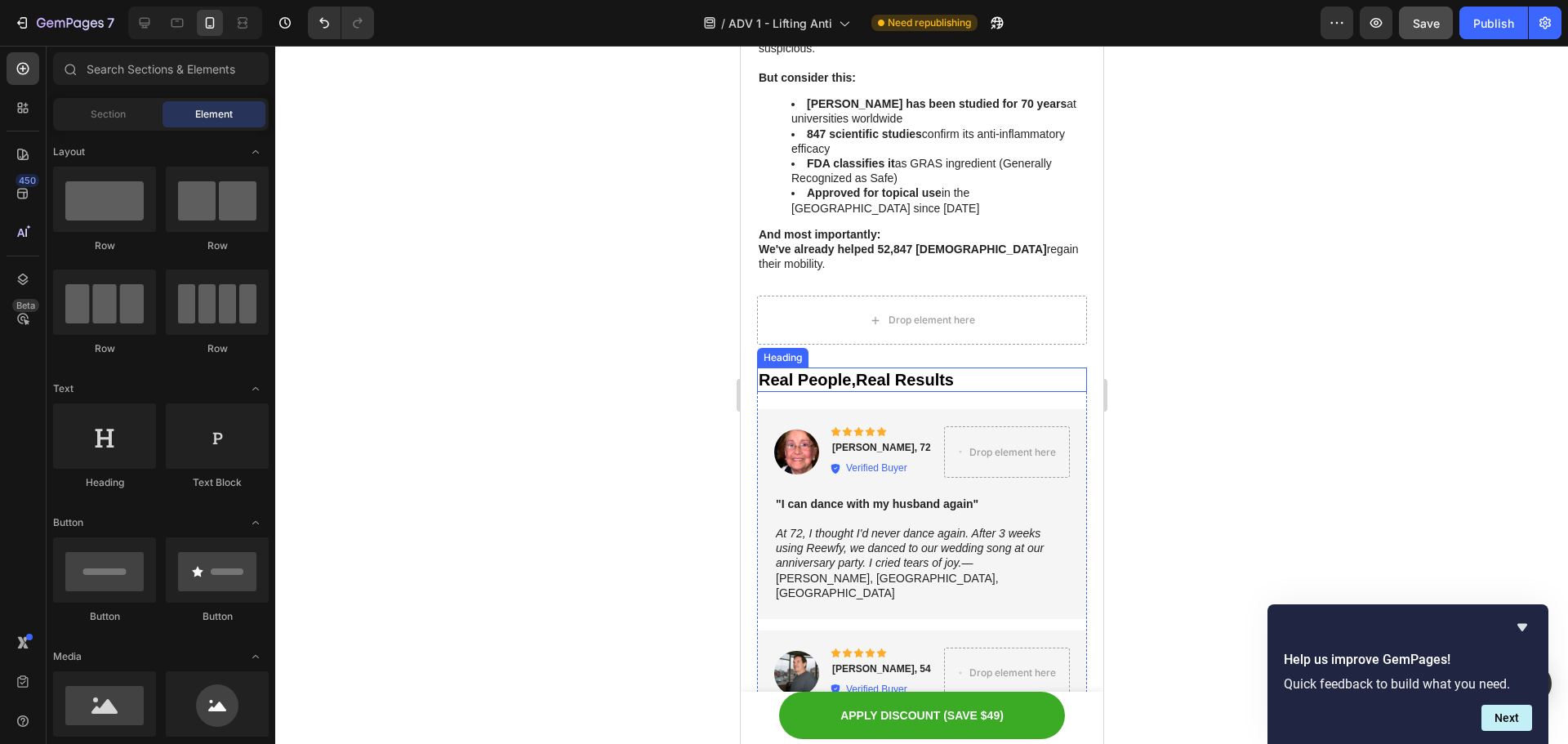
click at [848, 368] on h2 "Real People,Real Results" at bounding box center [921, 381] width 330 height 25
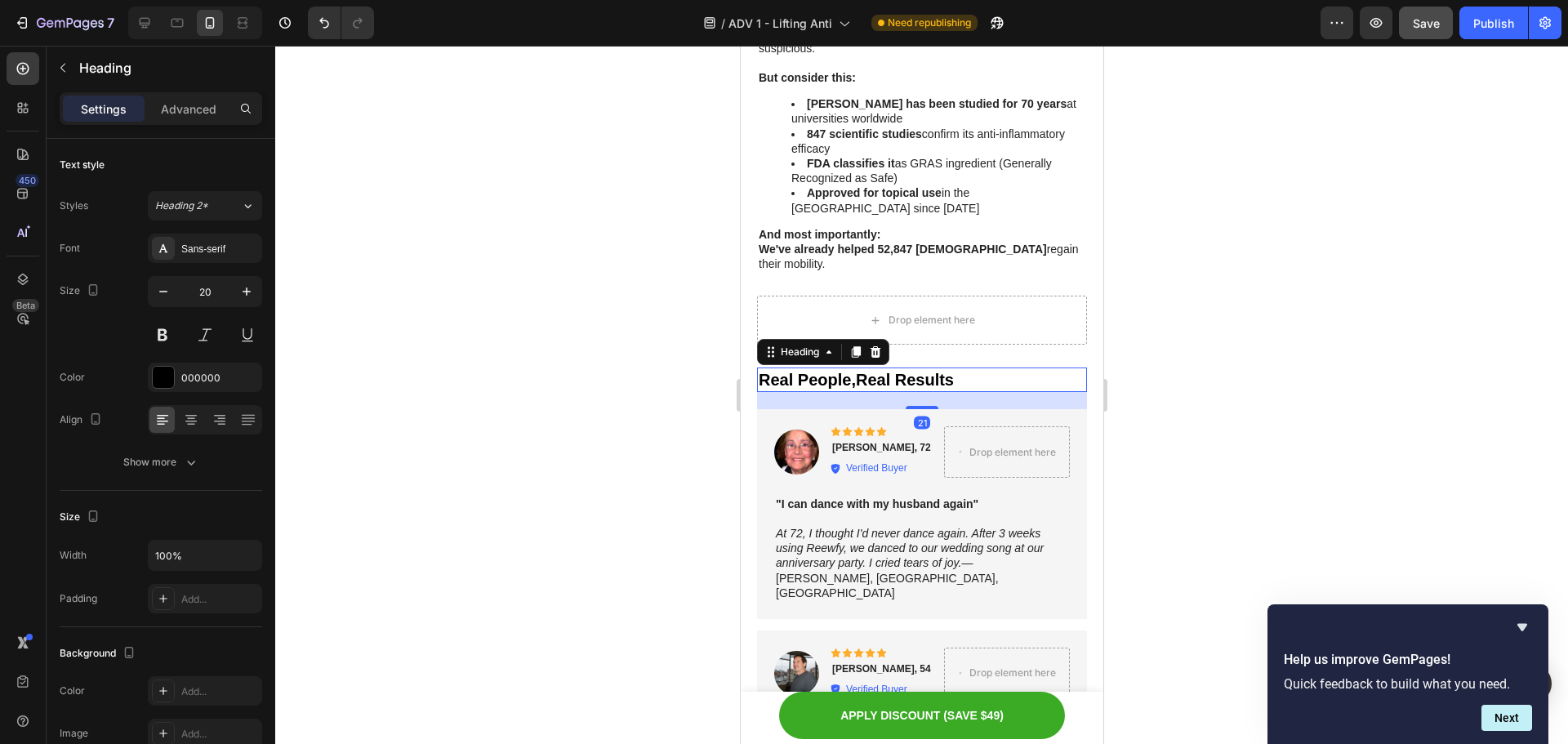
click at [849, 368] on h2 "Real People,Real Results" at bounding box center [921, 381] width 330 height 25
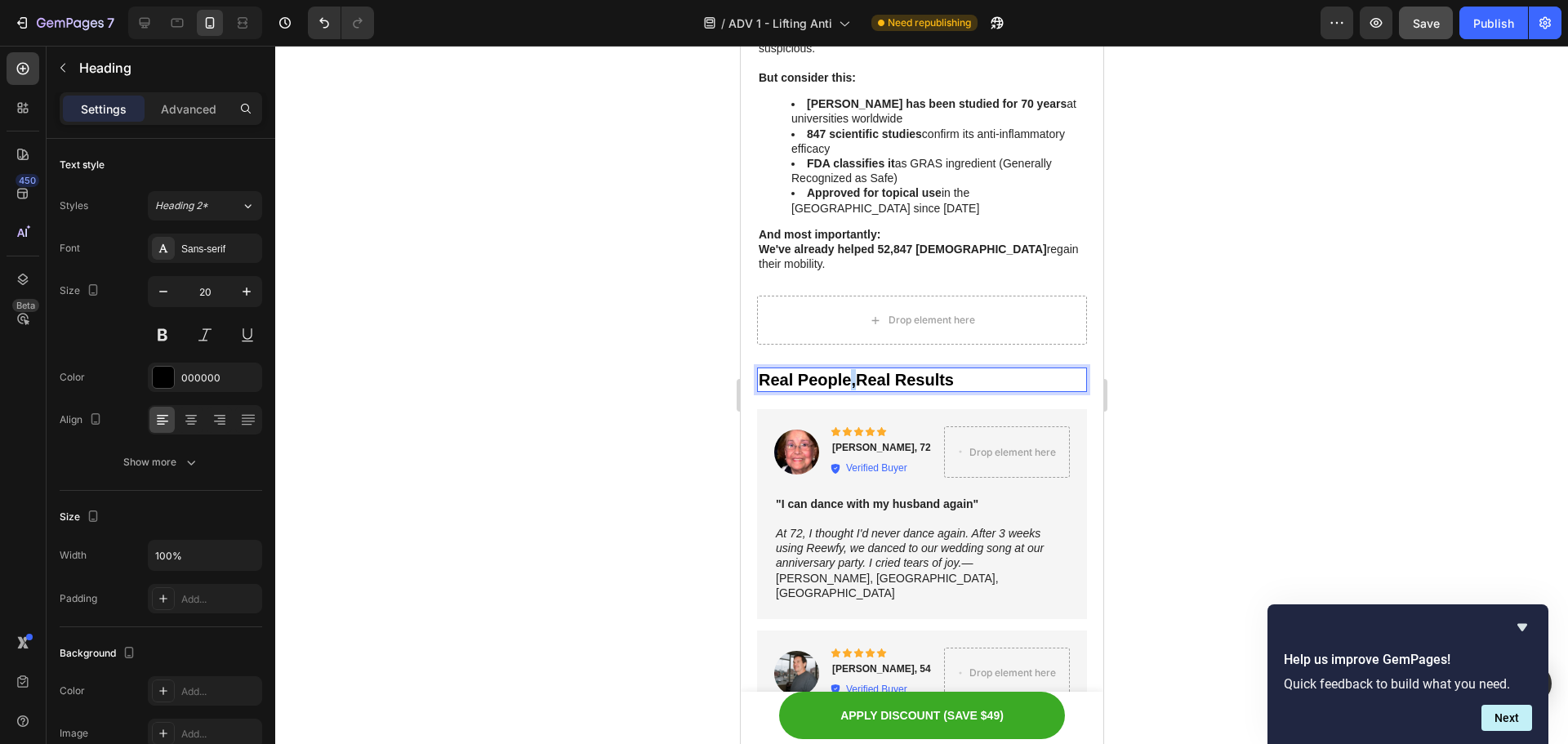
click at [849, 369] on p "Real People,Real Results" at bounding box center [921, 380] width 327 height 21
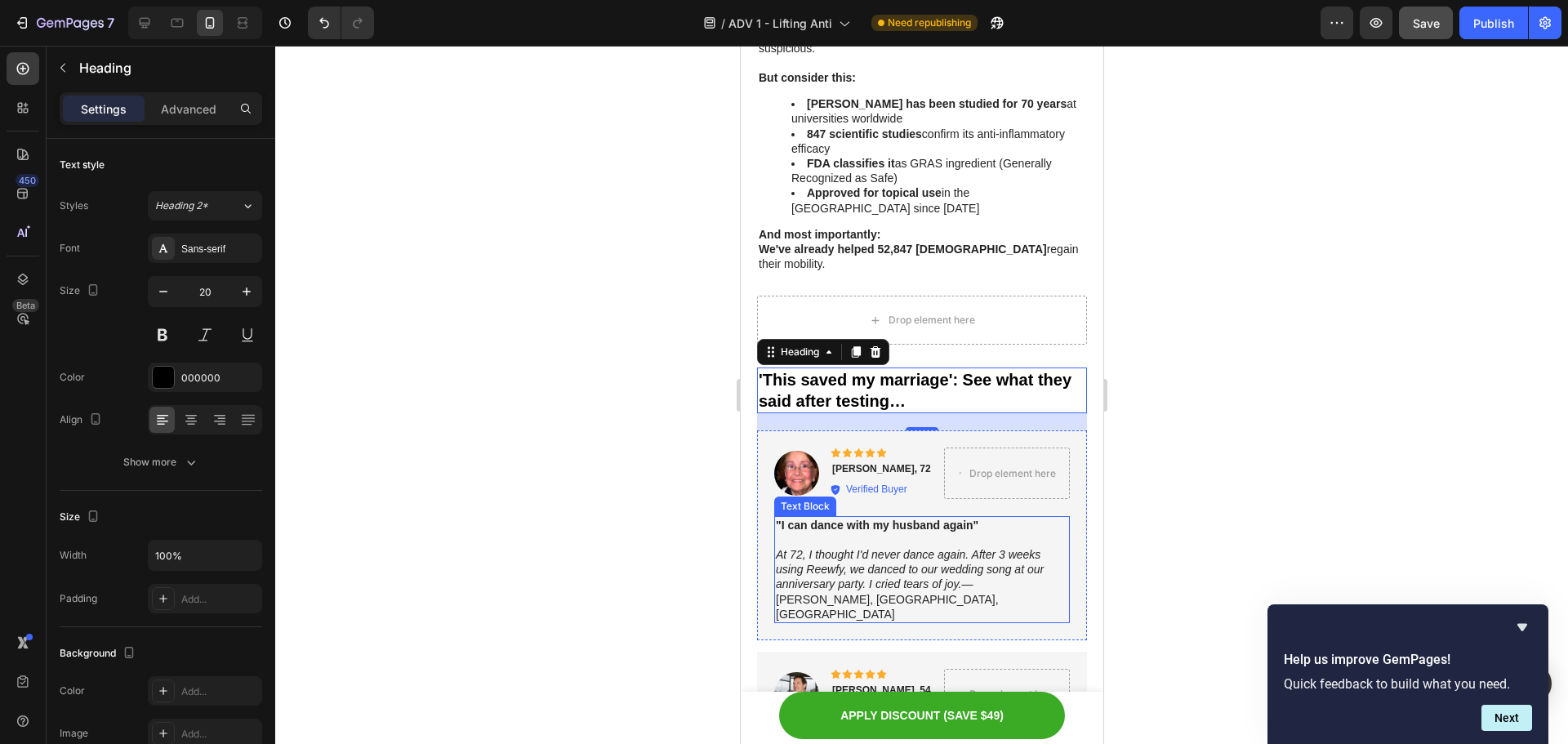
click at [862, 548] on icon "At 72, I thought I'd never dance again. After 3 weeks using Reewfy, we danced t…" at bounding box center [910, 570] width 268 height 42
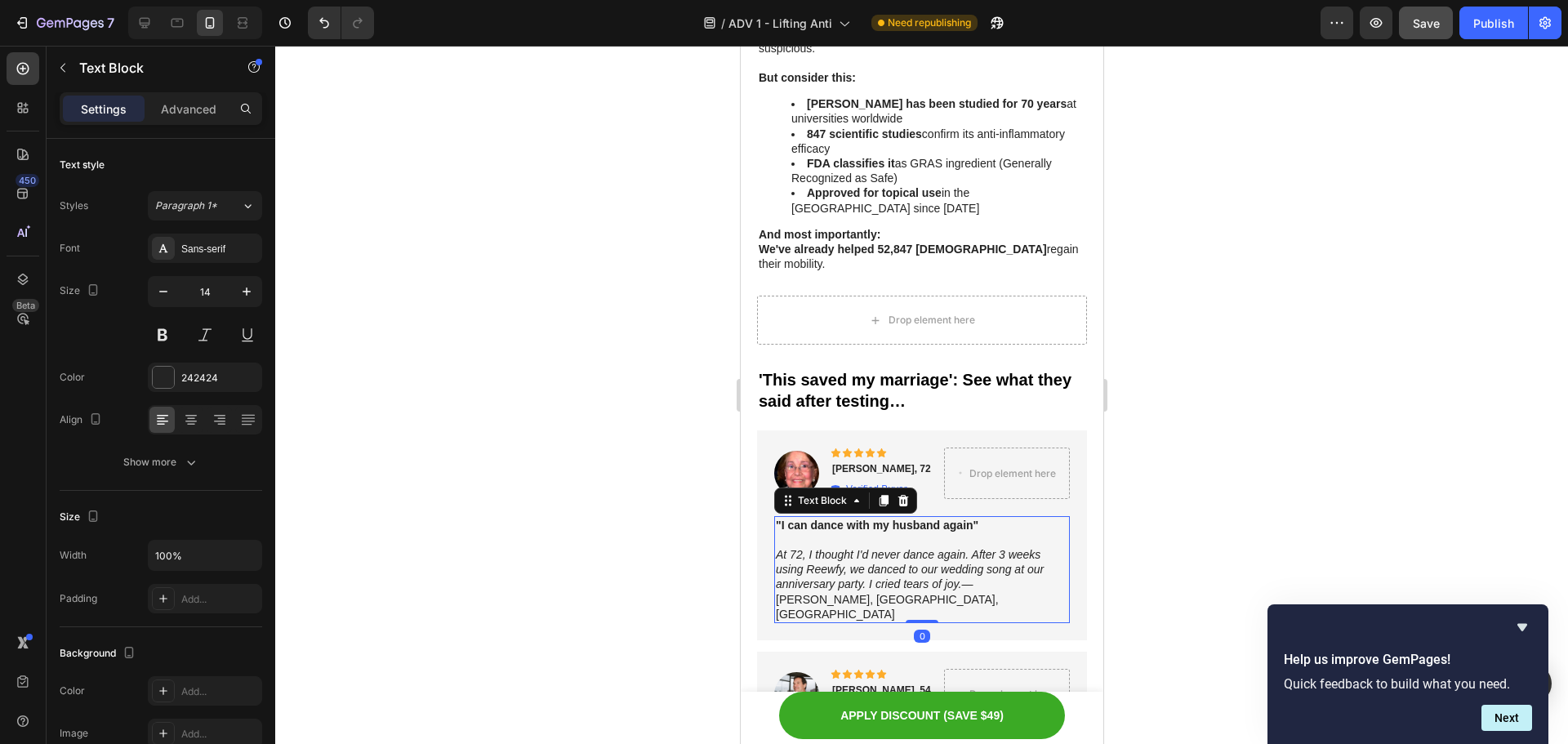
click at [849, 548] on icon "At 72, I thought I'd never dance again. After 3 weeks using Reewfy, we danced t…" at bounding box center [910, 570] width 268 height 42
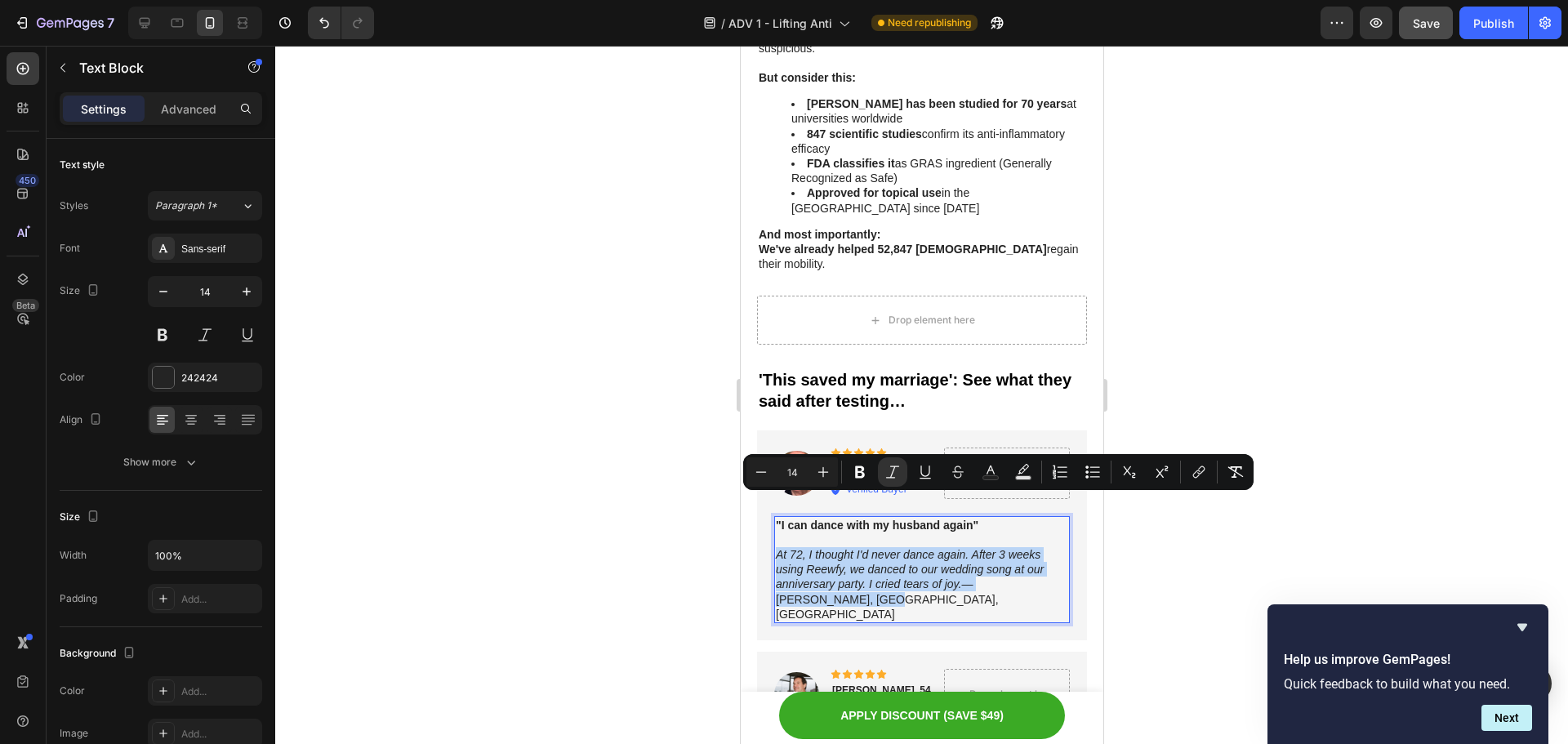
click at [849, 548] on icon "At 72, I thought I'd never dance again. After 3 weeks using Reewfy, we danced t…" at bounding box center [910, 570] width 268 height 42
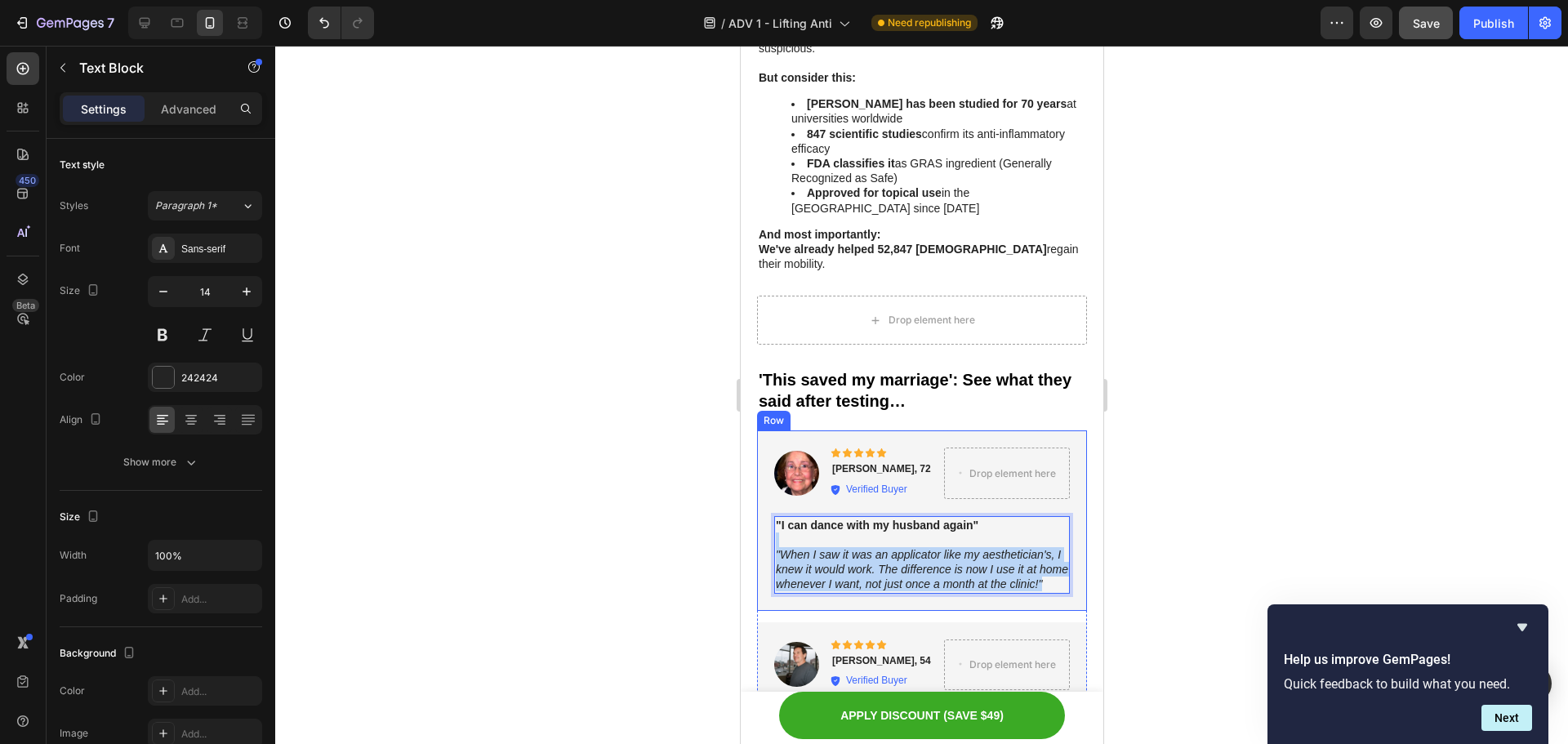
drag, startPoint x: 832, startPoint y: 548, endPoint x: 765, endPoint y: 493, distance: 86.7
click at [765, 493] on div "Image Icon Icon Icon Icon Icon Icon List Dorothy, 72 Text Block Verified Buyer …" at bounding box center [921, 521] width 330 height 180
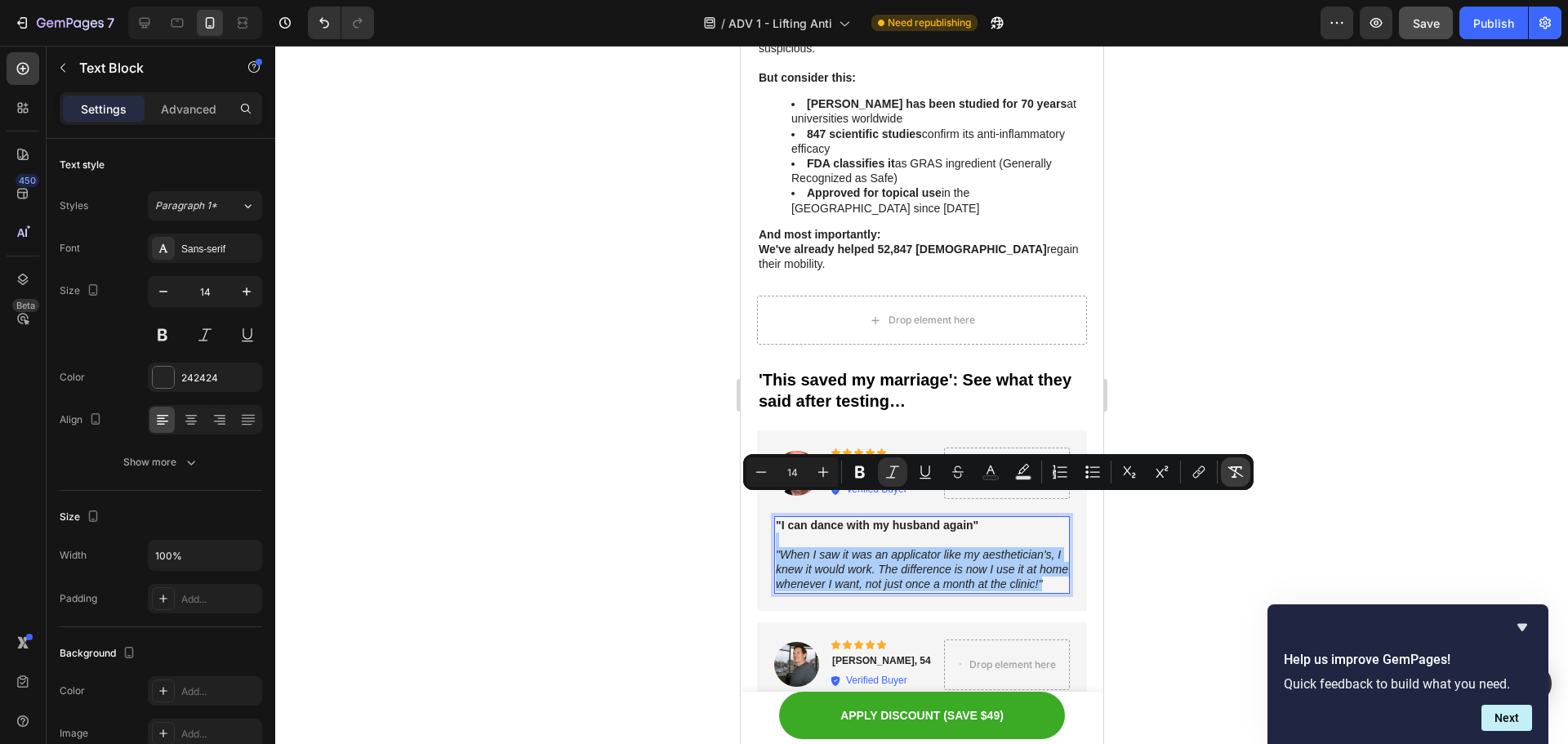
click at [1229, 470] on icon "Editor contextual toolbar" at bounding box center [1235, 472] width 16 height 16
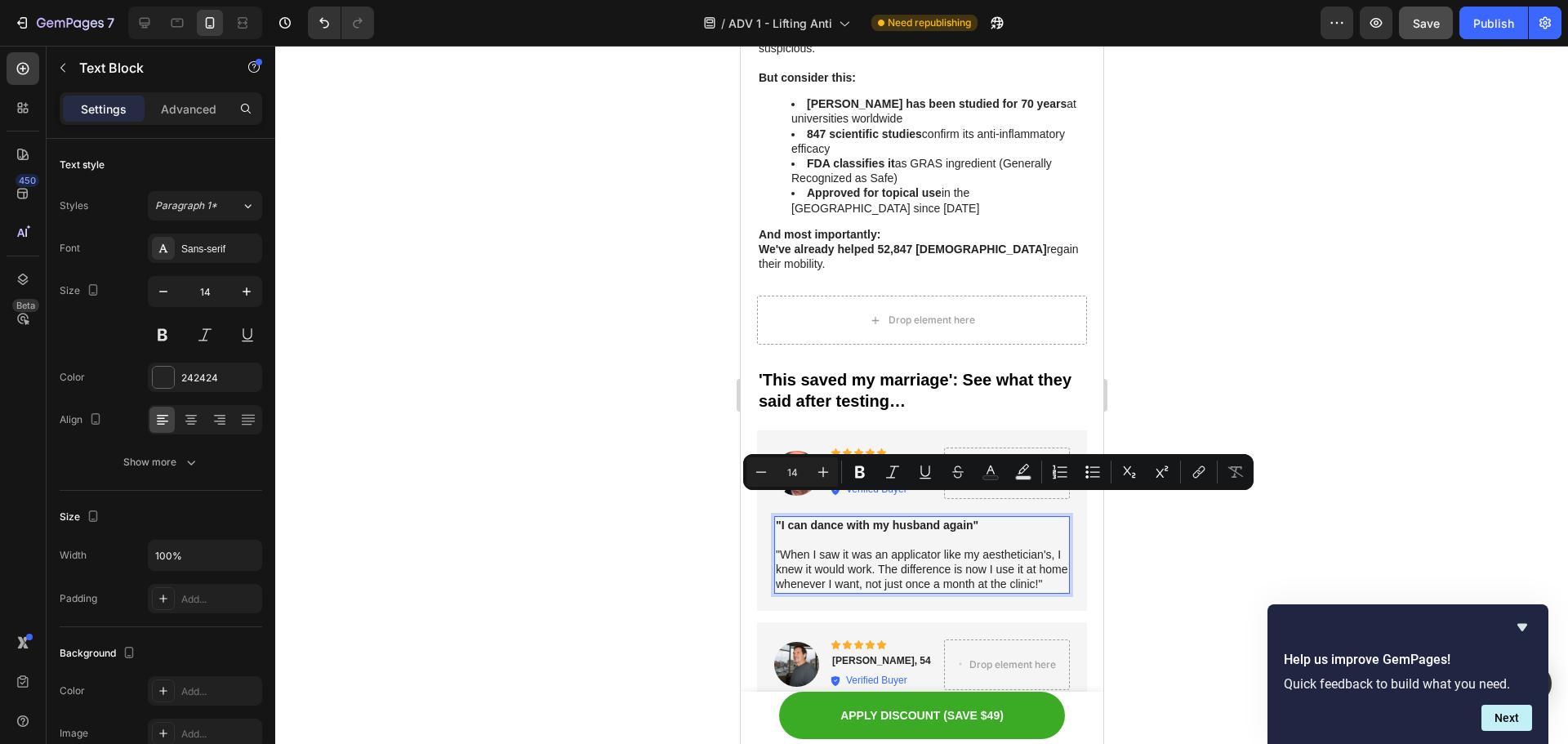
click at [1242, 558] on div at bounding box center [921, 395] width 1293 height 699
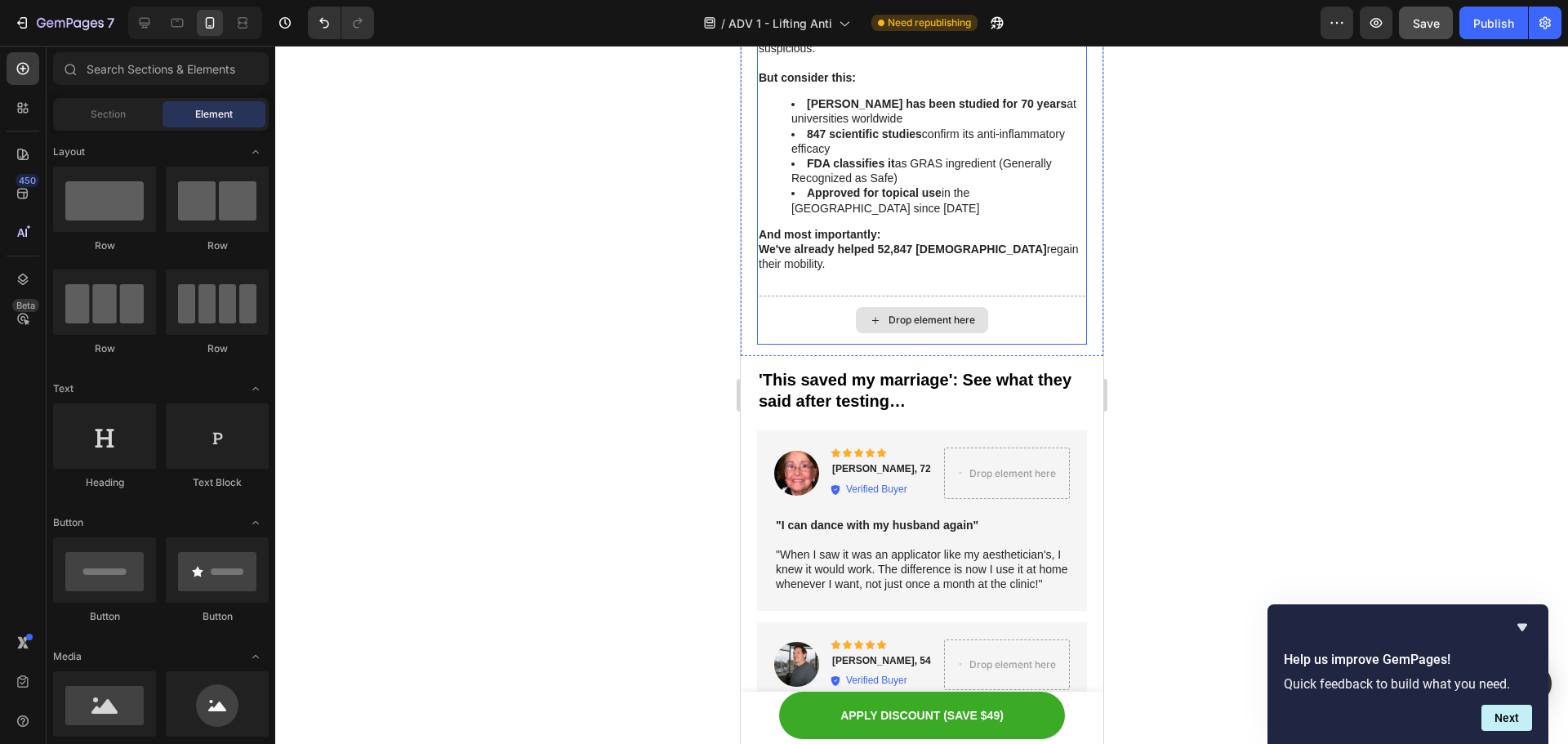
click at [970, 371] on strong "'This saved my marriage': See what they said after testing…" at bounding box center [914, 390] width 312 height 39
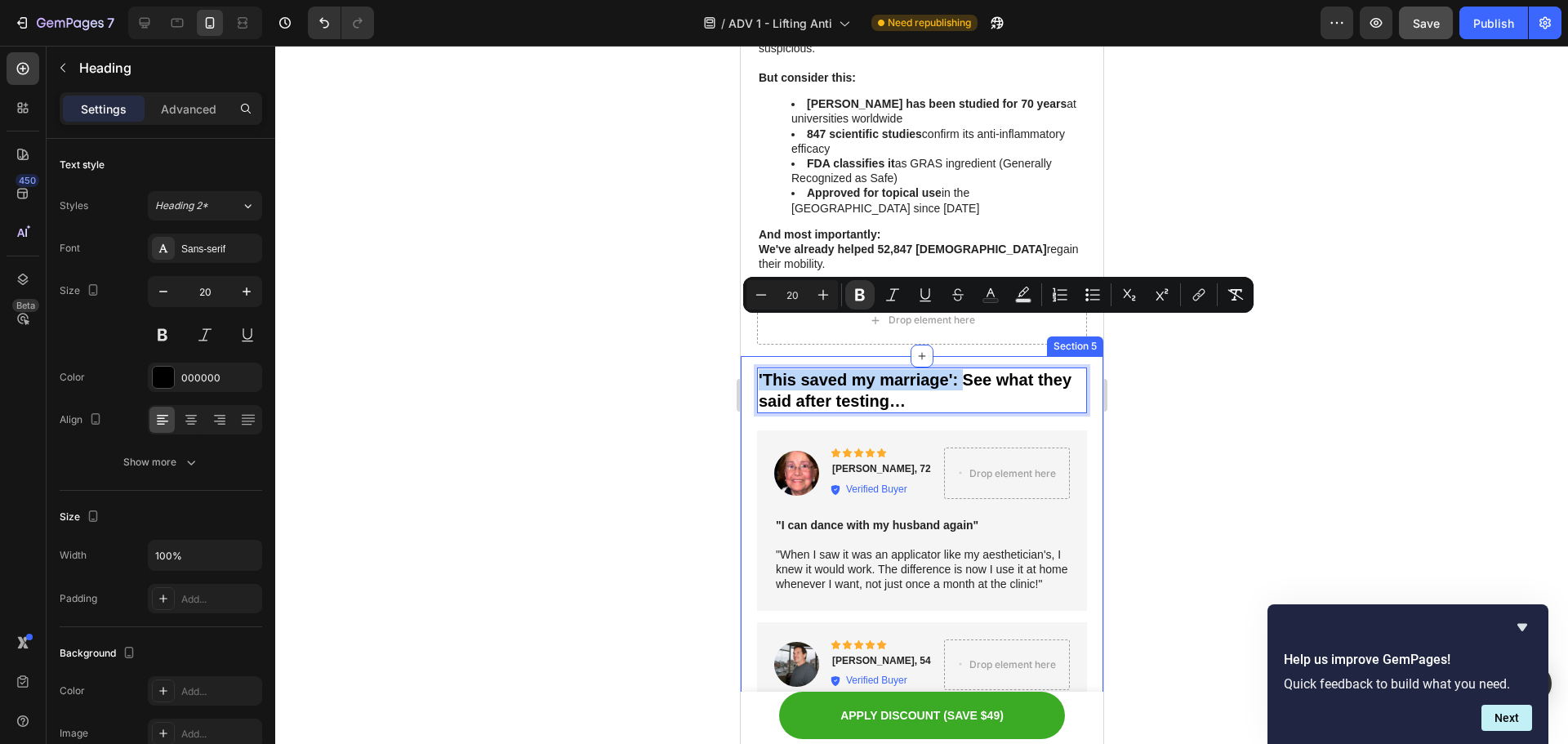
drag, startPoint x: 965, startPoint y: 332, endPoint x: 749, endPoint y: 330, distance: 216.0
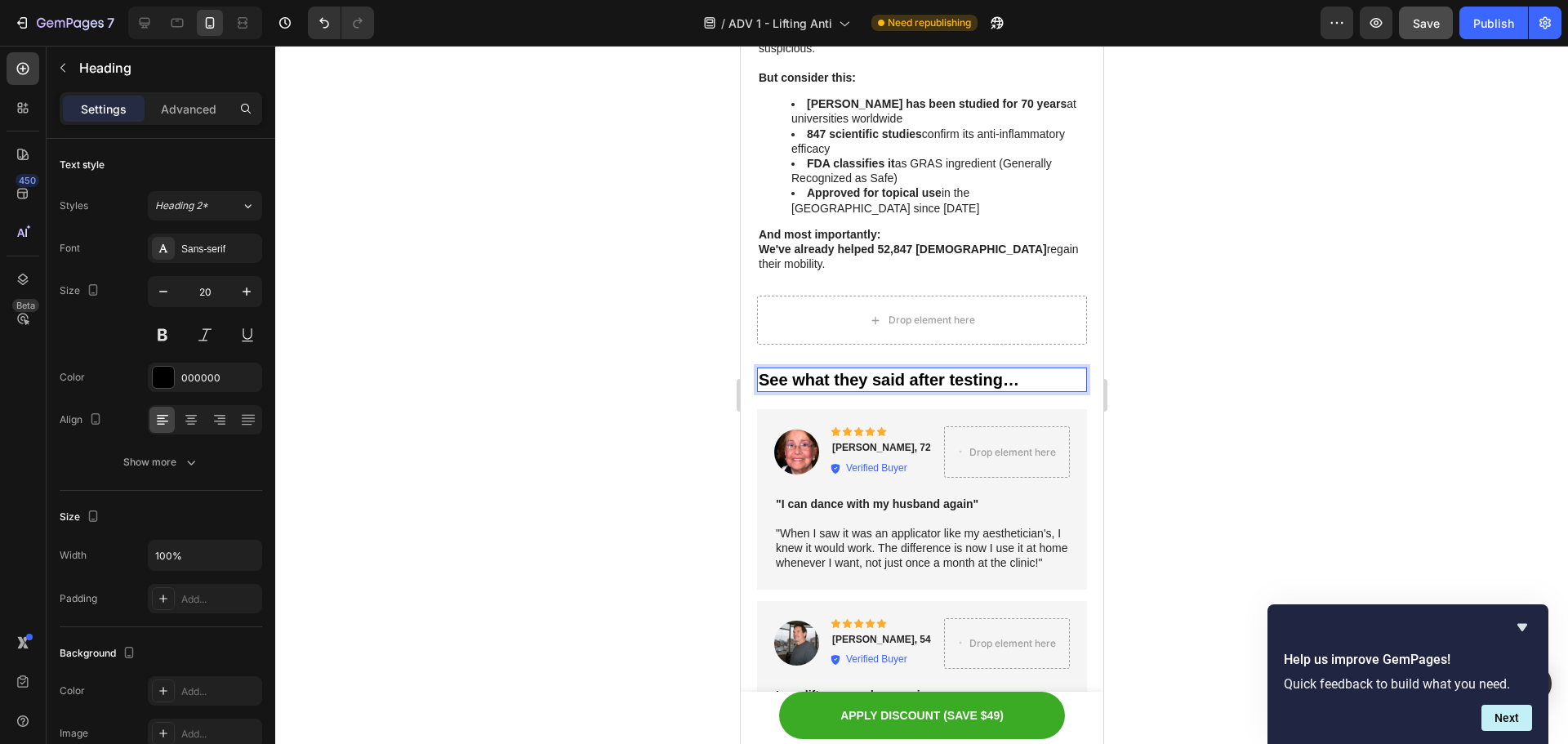
click at [1249, 357] on div at bounding box center [921, 395] width 1293 height 699
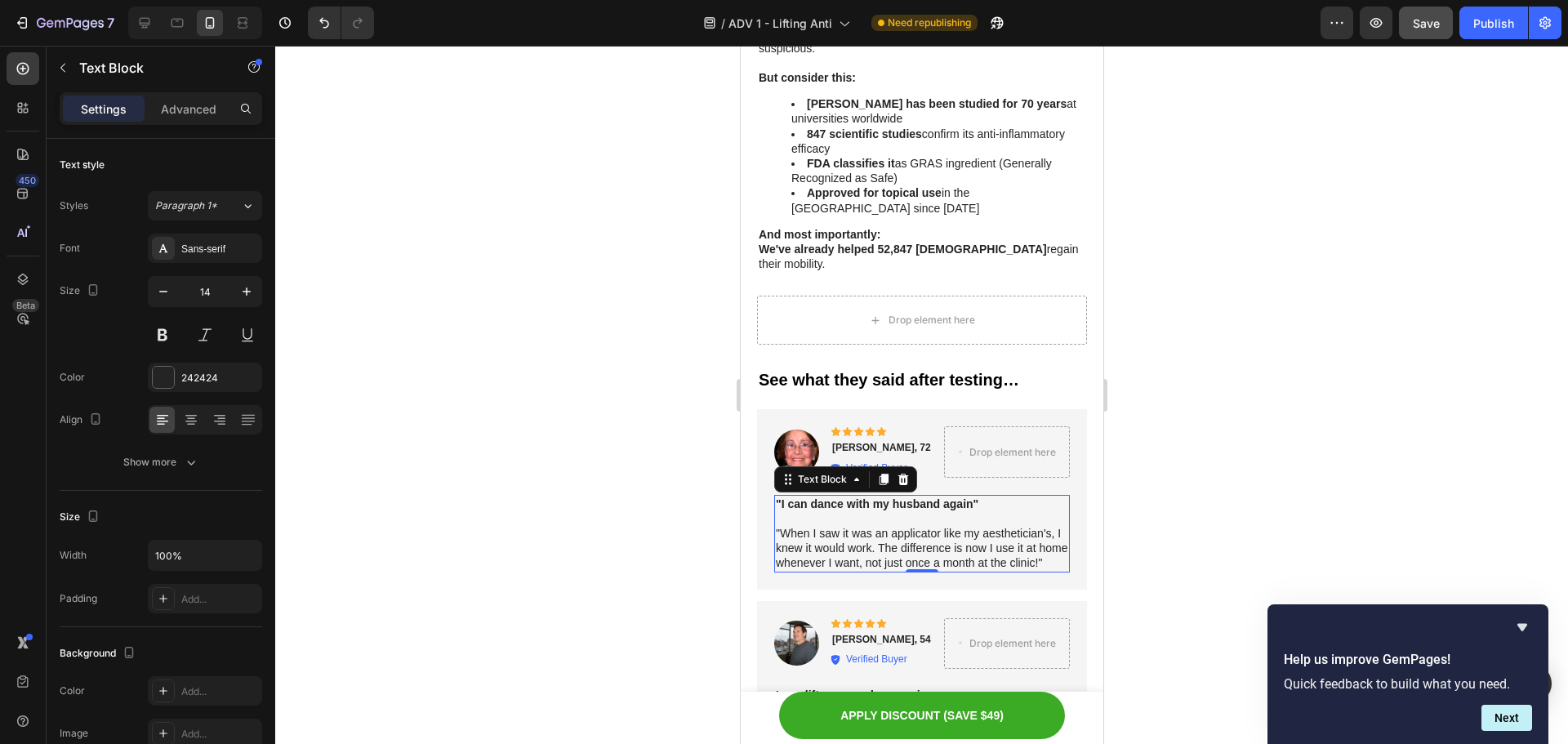
click at [865, 498] on strong ""I can dance with my husband again"" at bounding box center [876, 504] width 202 height 13
click at [872, 498] on strong ""I can dance with my husband again"" at bounding box center [876, 504] width 202 height 13
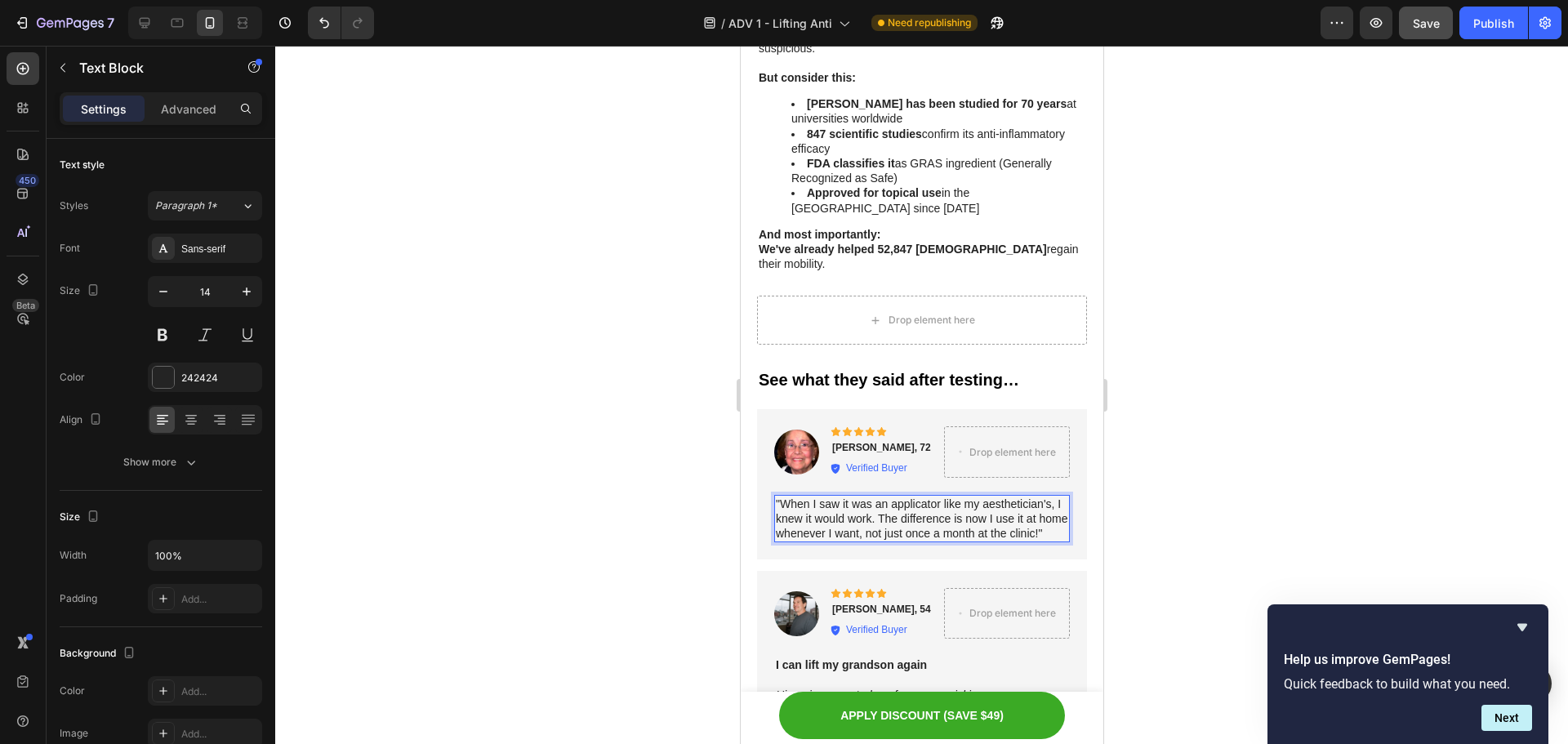
click at [1247, 457] on div at bounding box center [921, 395] width 1293 height 699
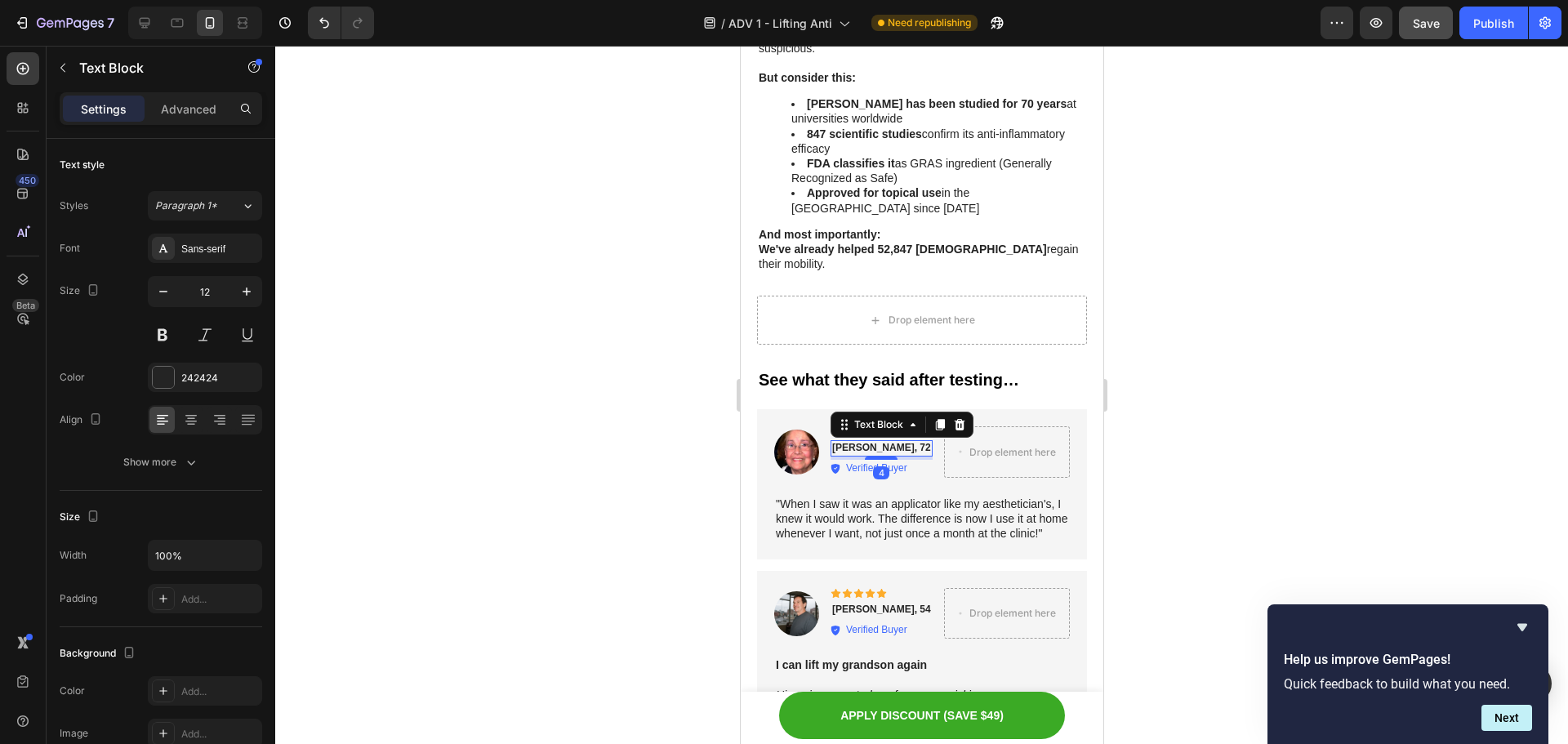
click at [846, 442] on strong "Dorothy, 72" at bounding box center [881, 448] width 99 height 12
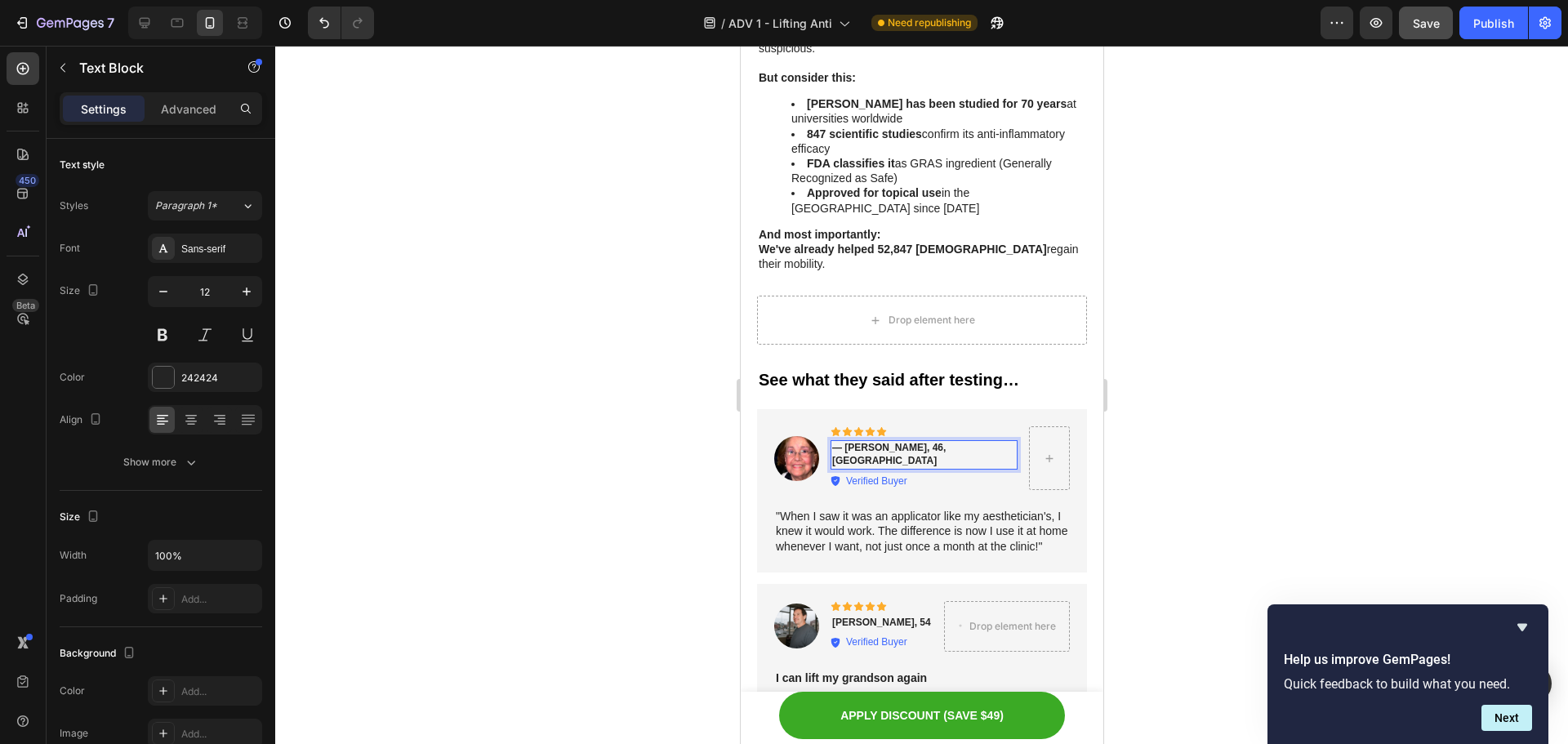
click at [640, 416] on div at bounding box center [921, 395] width 1293 height 699
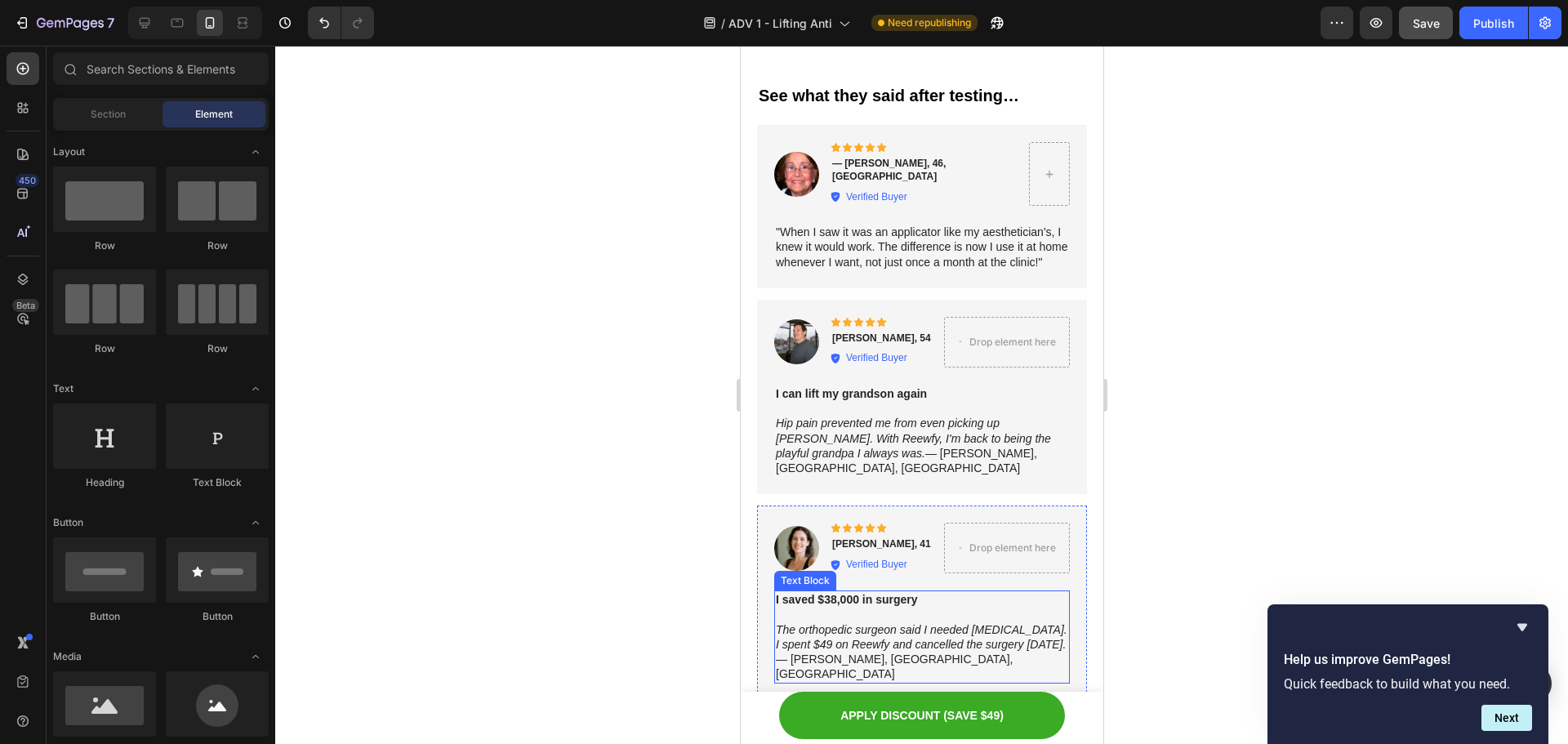
scroll to position [6991, 0]
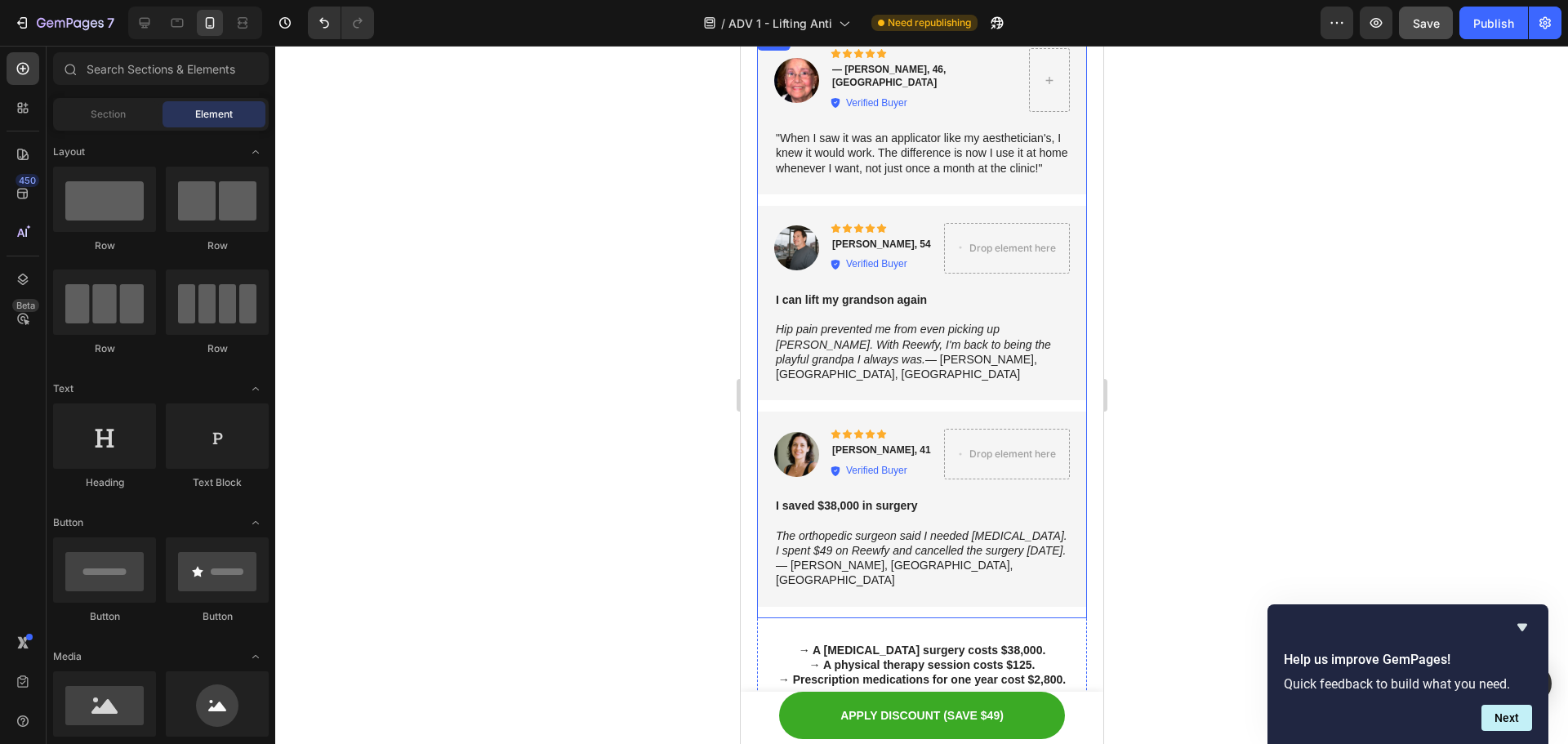
click at [896, 355] on p "Hip pain prevented me from even picking up little Tommy. With Reewfy, I'm back …" at bounding box center [921, 352] width 292 height 59
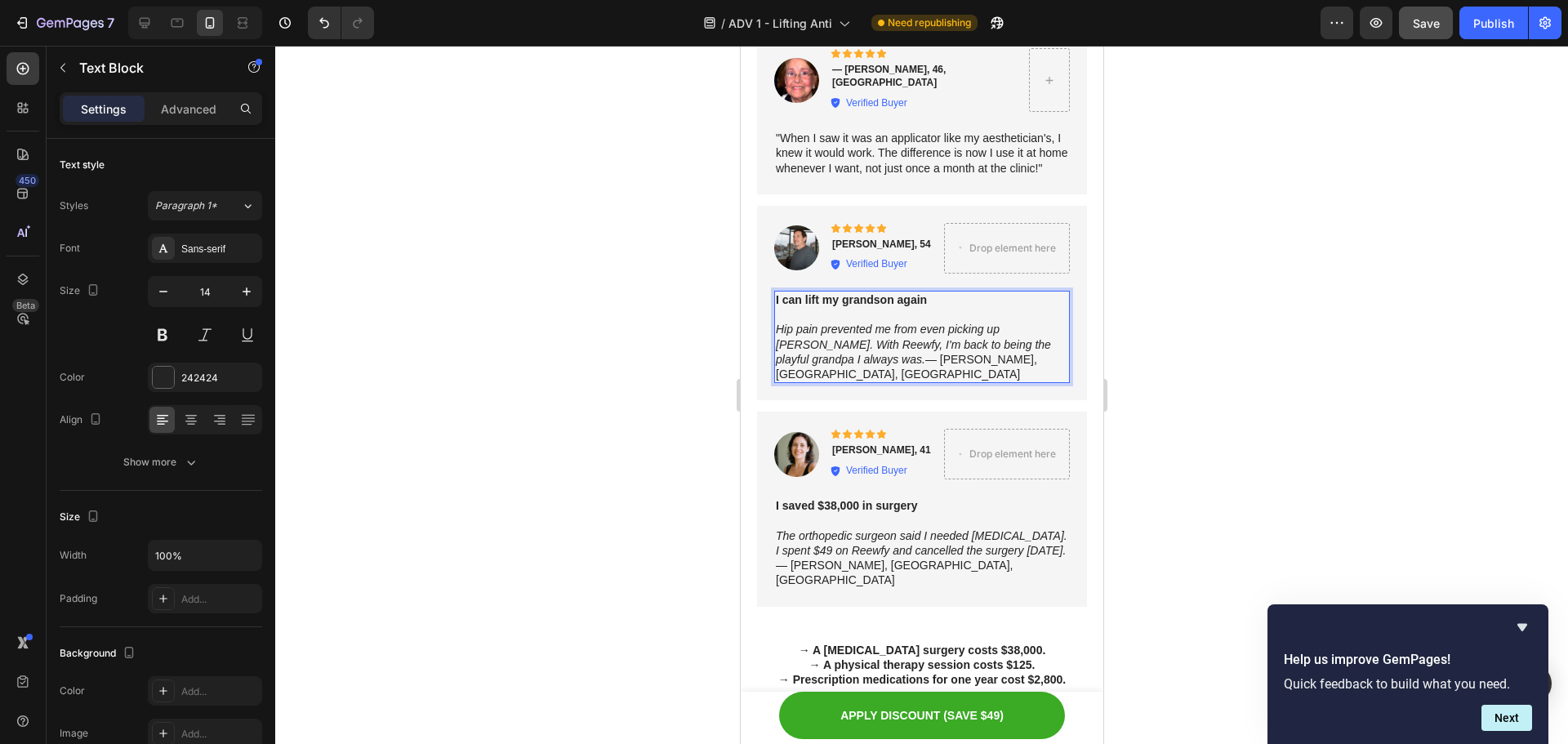
click at [902, 347] on icon "Hip pain prevented me from even picking up little Tommy. With Reewfy, I'm back …" at bounding box center [912, 344] width 275 height 42
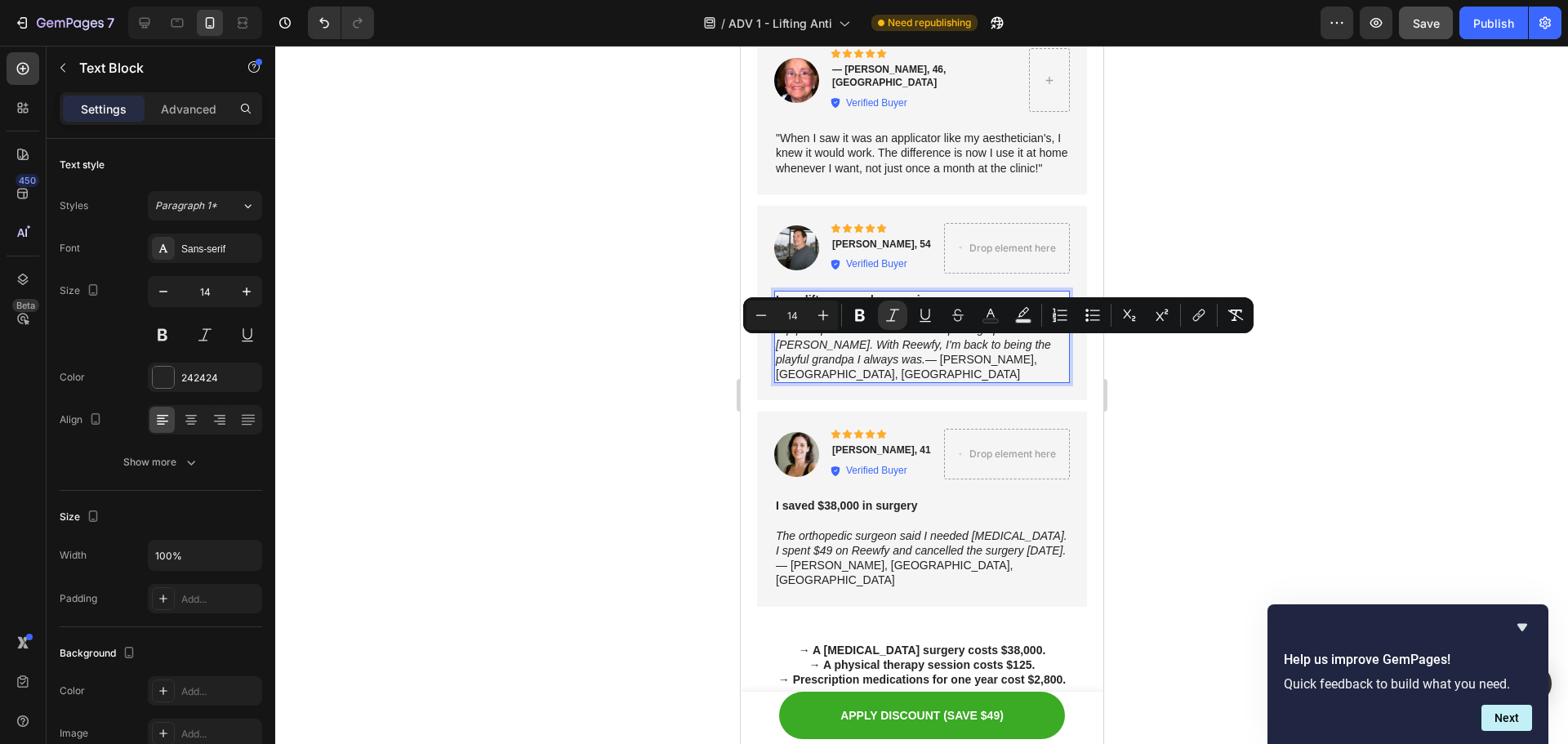
click at [977, 364] on p "Hip pain prevented me from even picking up little Tommy. With Reewfy, I'm back …" at bounding box center [921, 352] width 292 height 59
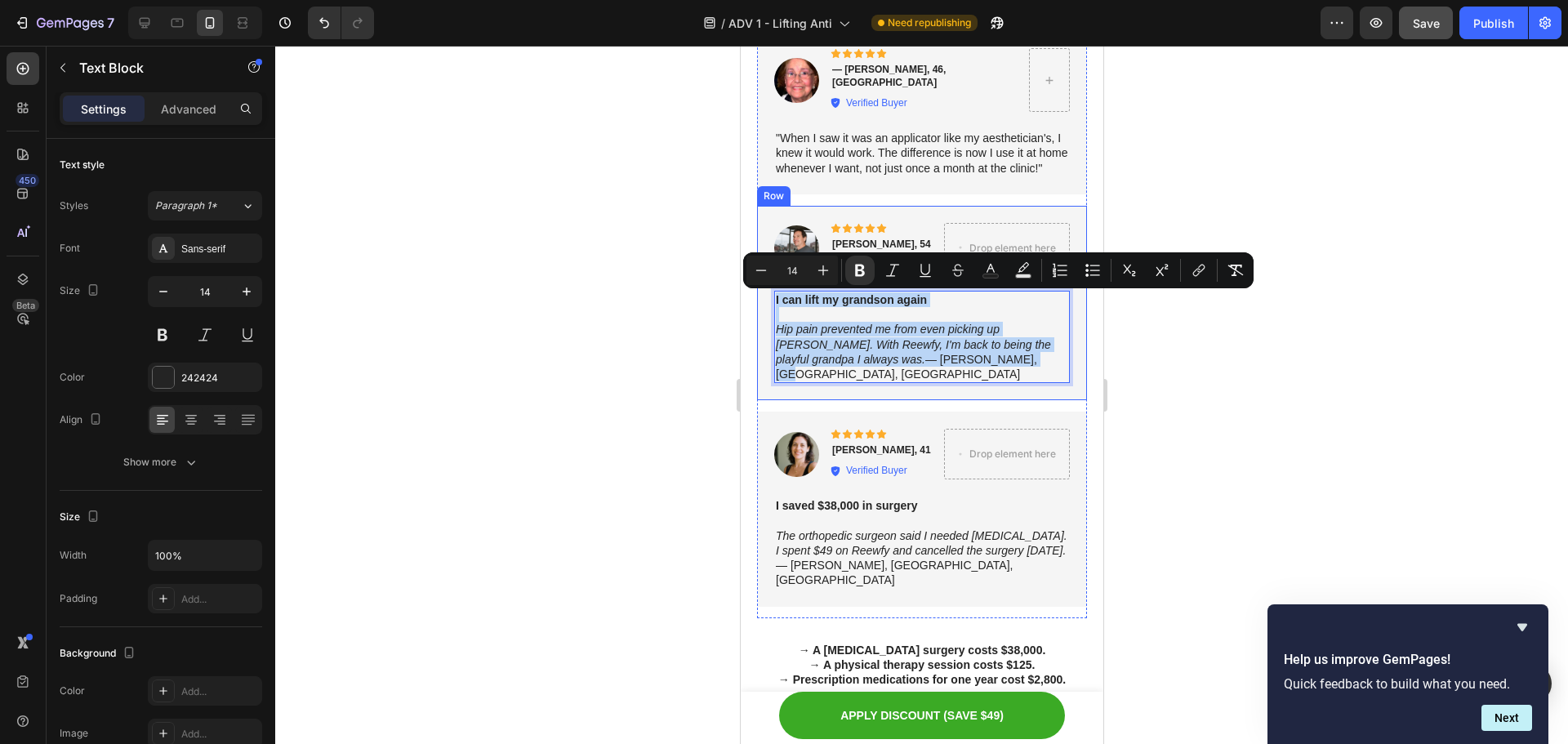
drag, startPoint x: 1007, startPoint y: 362, endPoint x: 772, endPoint y: 304, distance: 242.1
click at [772, 304] on div "Image Icon Icon Icon Icon Icon Icon List Frank, 54 Text Block Verified Buyer It…" at bounding box center [921, 303] width 330 height 195
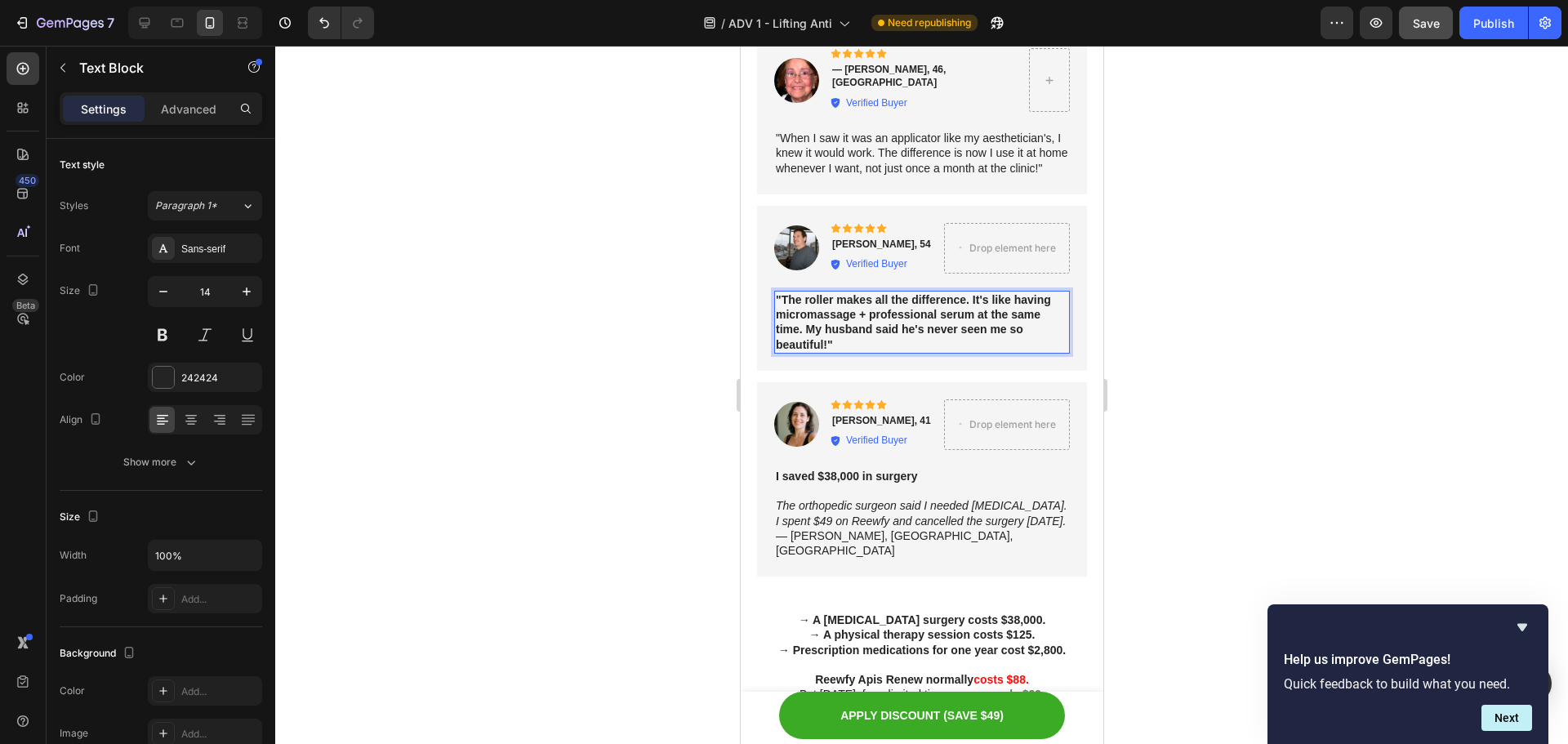
click at [922, 314] on strong ""The roller makes all the difference. It's like having micromassage + professio…" at bounding box center [912, 322] width 275 height 58
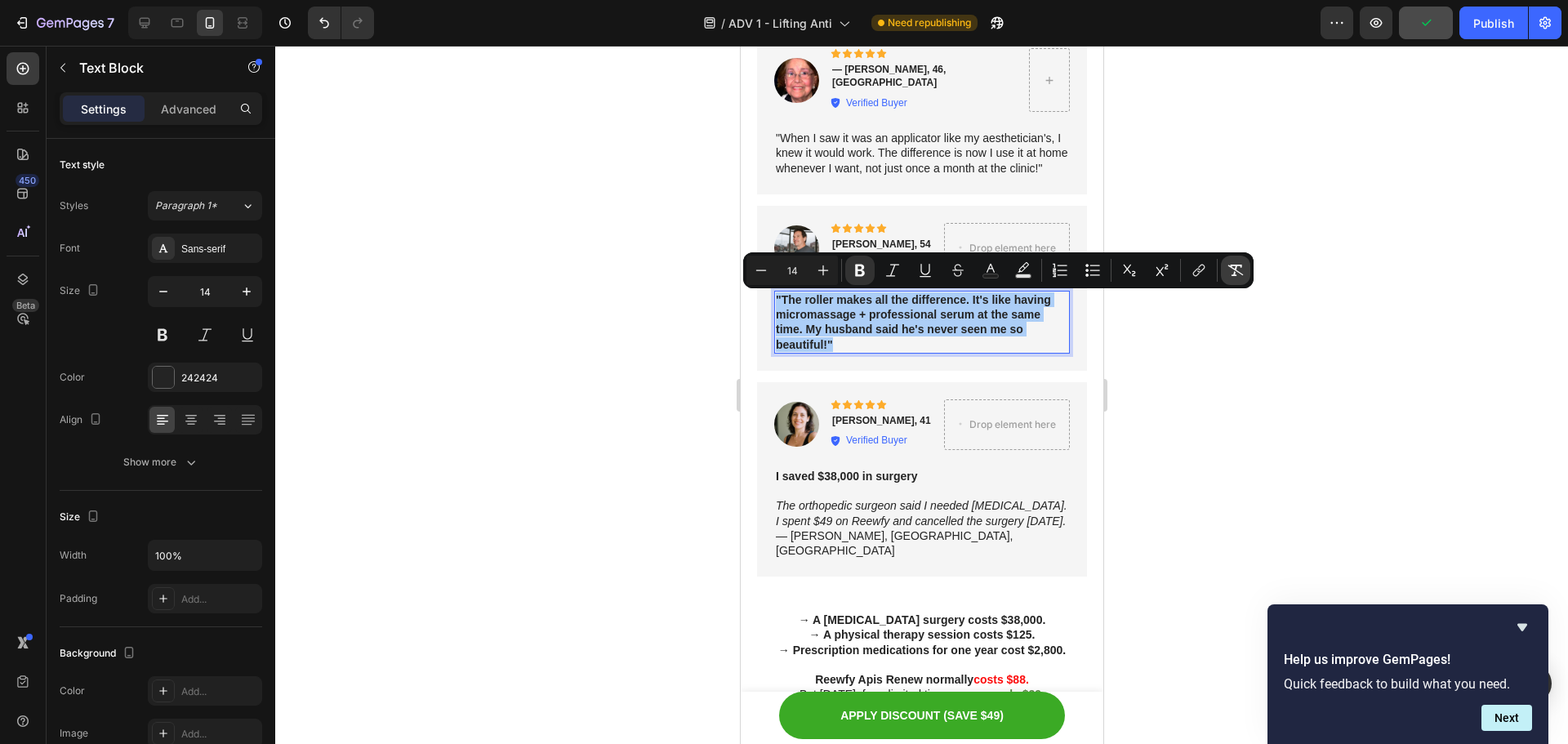
drag, startPoint x: 1234, startPoint y: 267, endPoint x: 1239, endPoint y: 280, distance: 13.9
click at [1235, 267] on icon "Editor contextual toolbar" at bounding box center [1235, 270] width 16 height 16
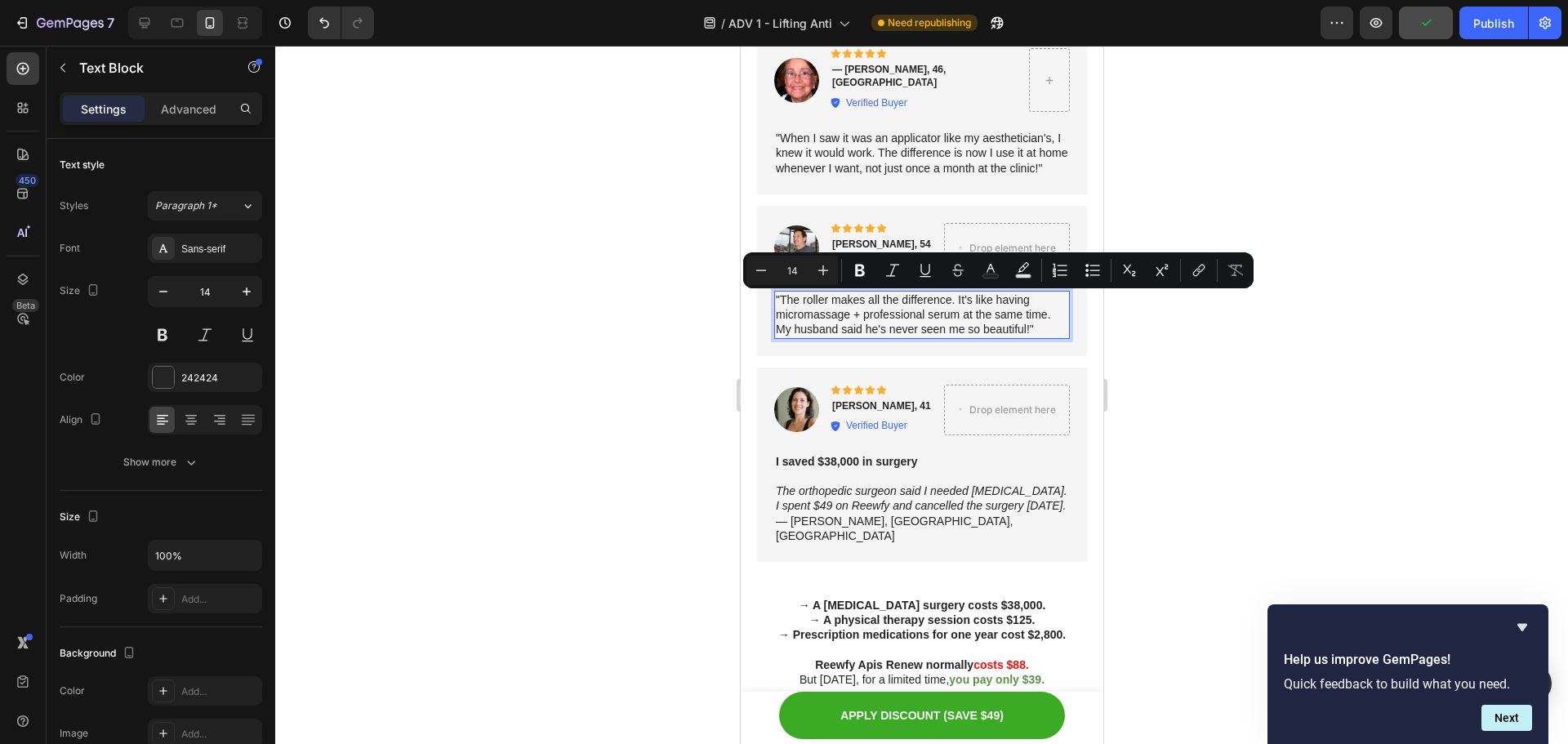
type input "16"
click at [1250, 396] on div at bounding box center [921, 395] width 1293 height 699
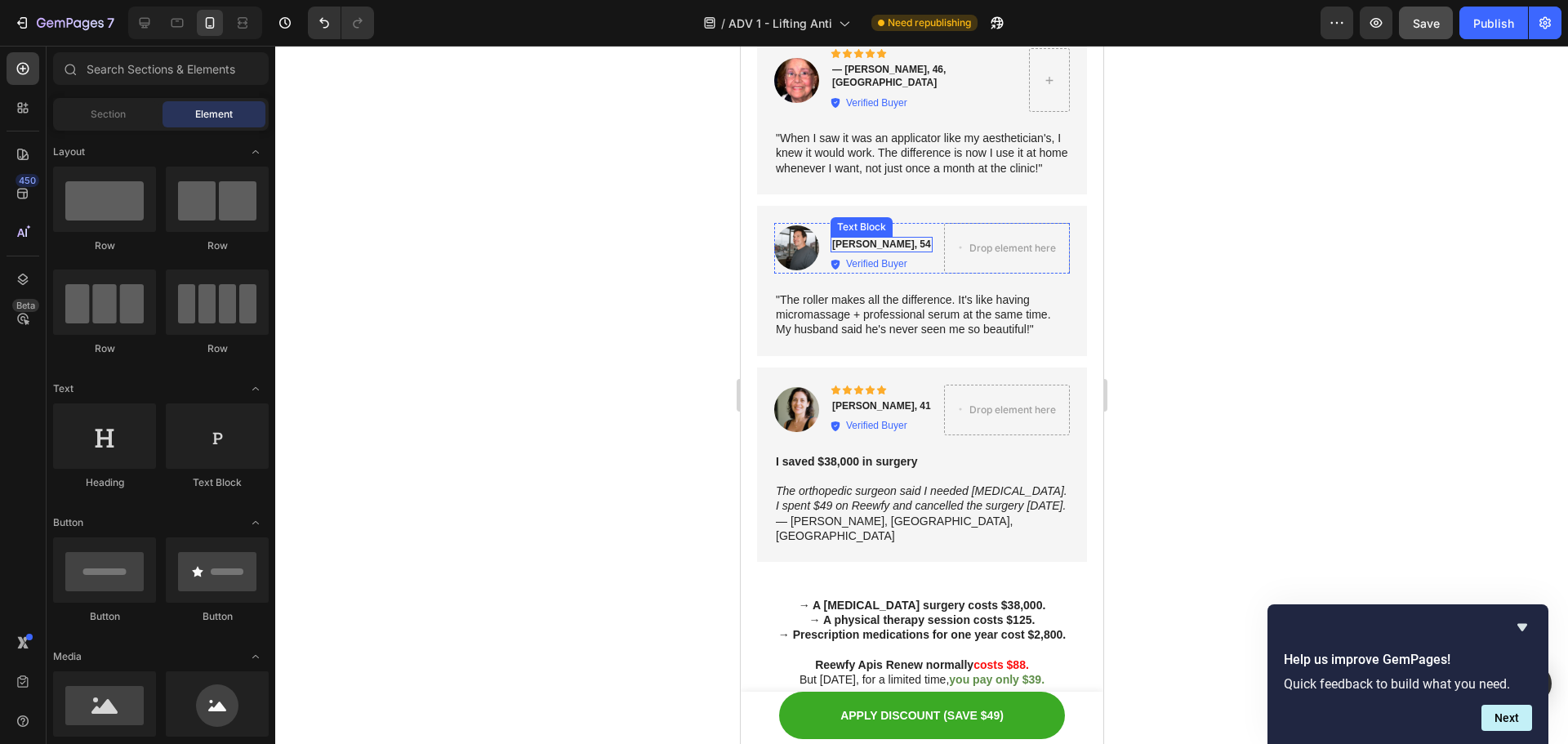
click at [834, 244] on strong "Frank, 54" at bounding box center [881, 244] width 99 height 12
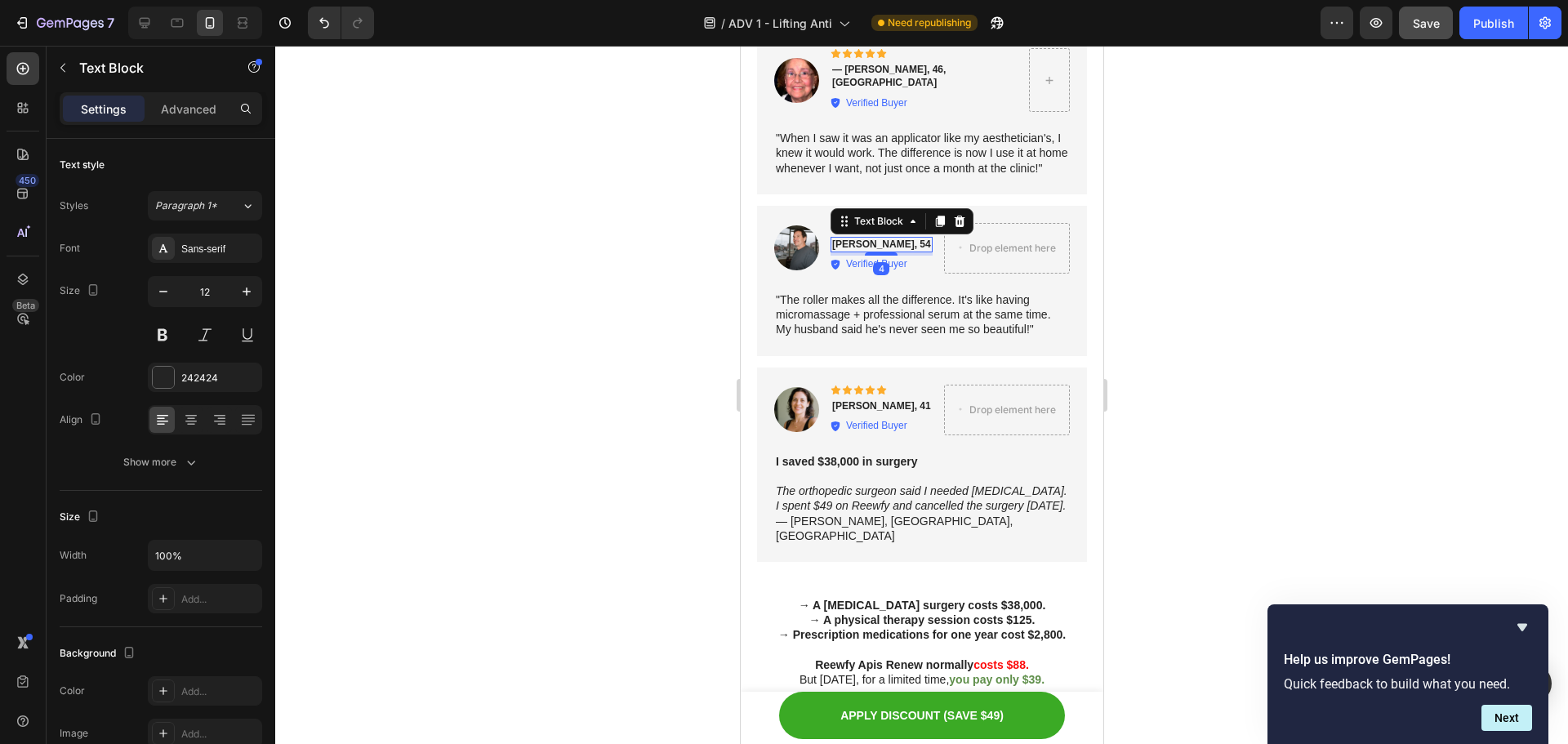
click at [834, 244] on strong "Frank, 54" at bounding box center [881, 244] width 99 height 12
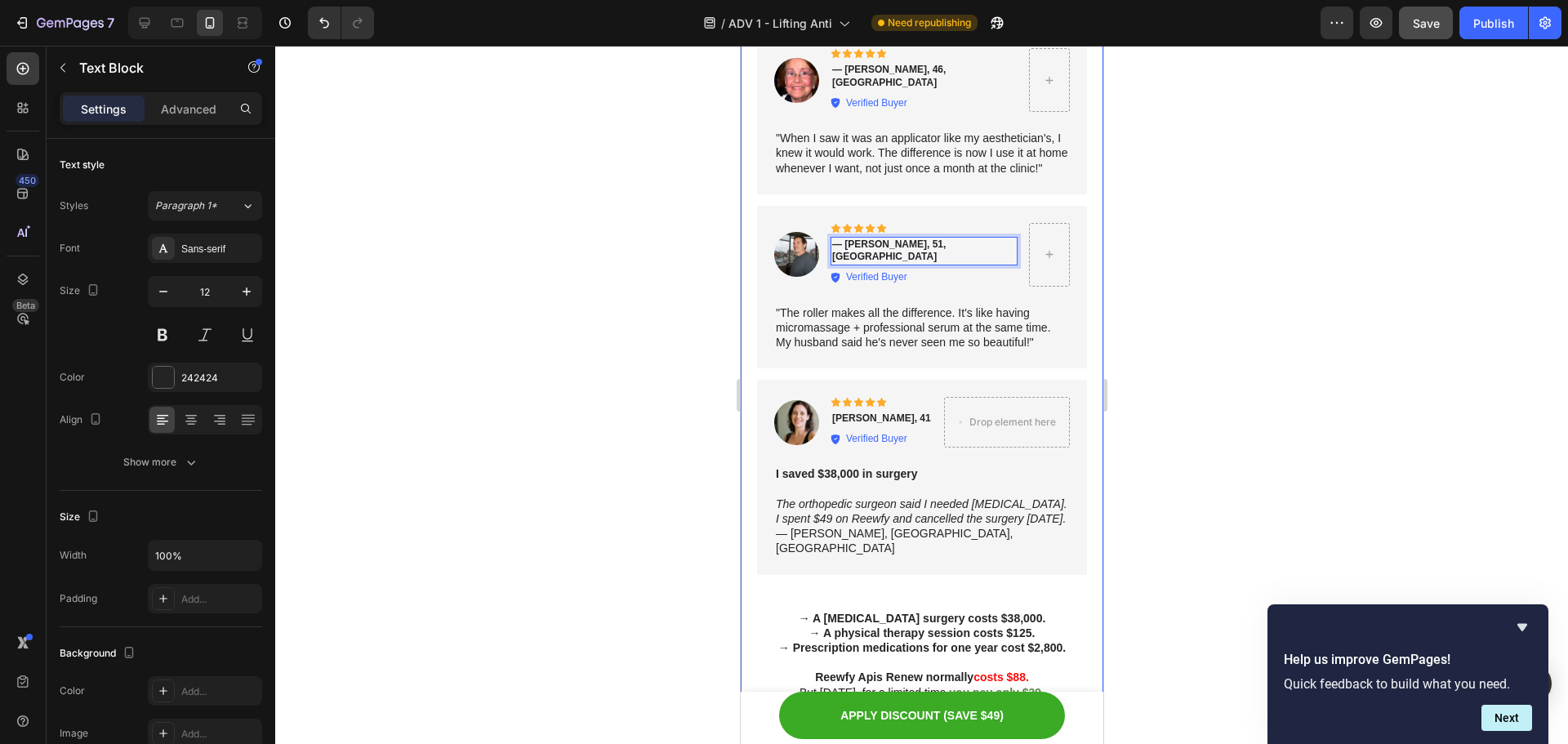
click at [657, 312] on div at bounding box center [921, 395] width 1293 height 699
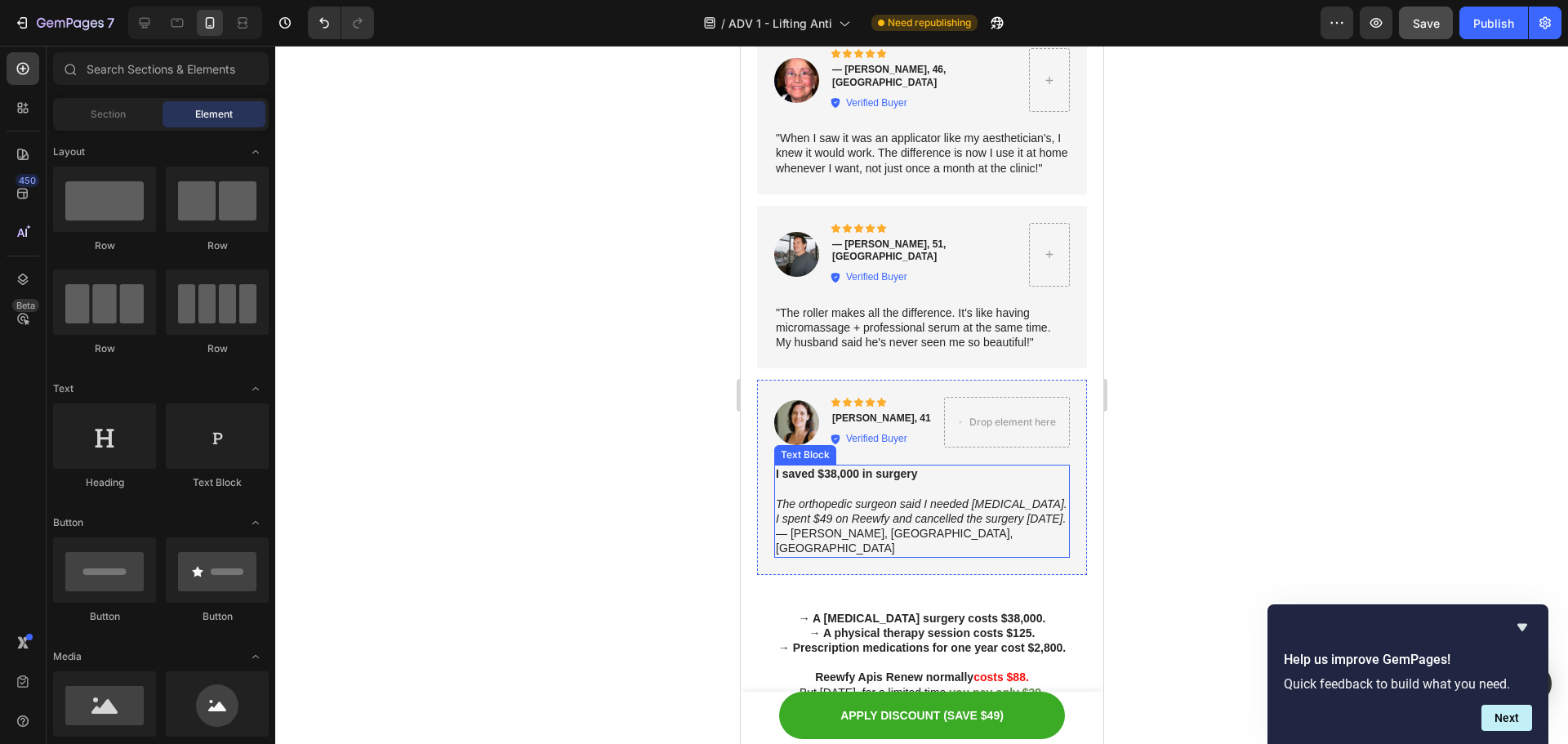
click at [896, 503] on icon "The orthopedic surgeon said I needed total knee replacement. I spent $49 on Ree…" at bounding box center [921, 511] width 291 height 28
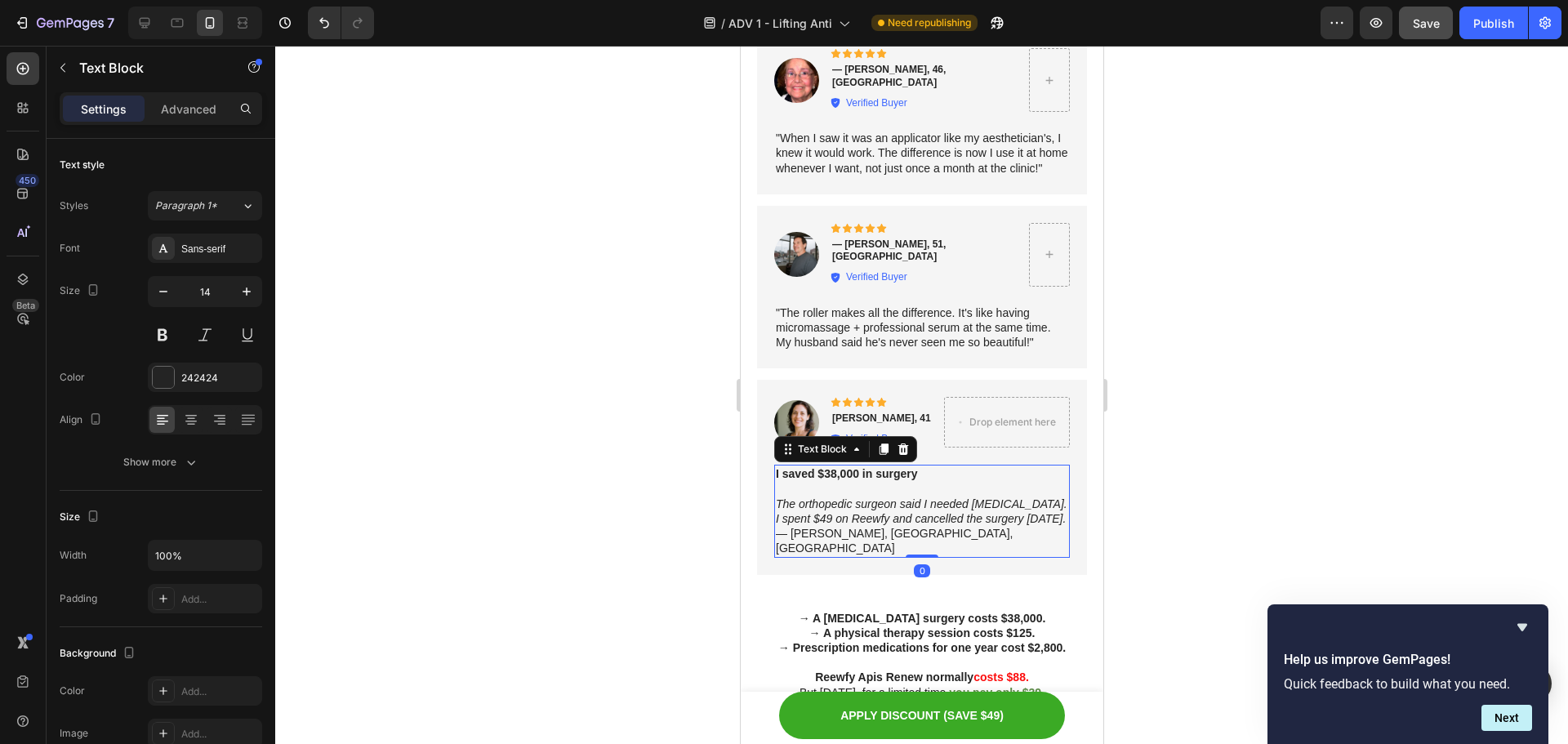
click at [896, 503] on icon "The orthopedic surgeon said I needed total knee replacement. I spent $49 on Ree…" at bounding box center [921, 511] width 291 height 28
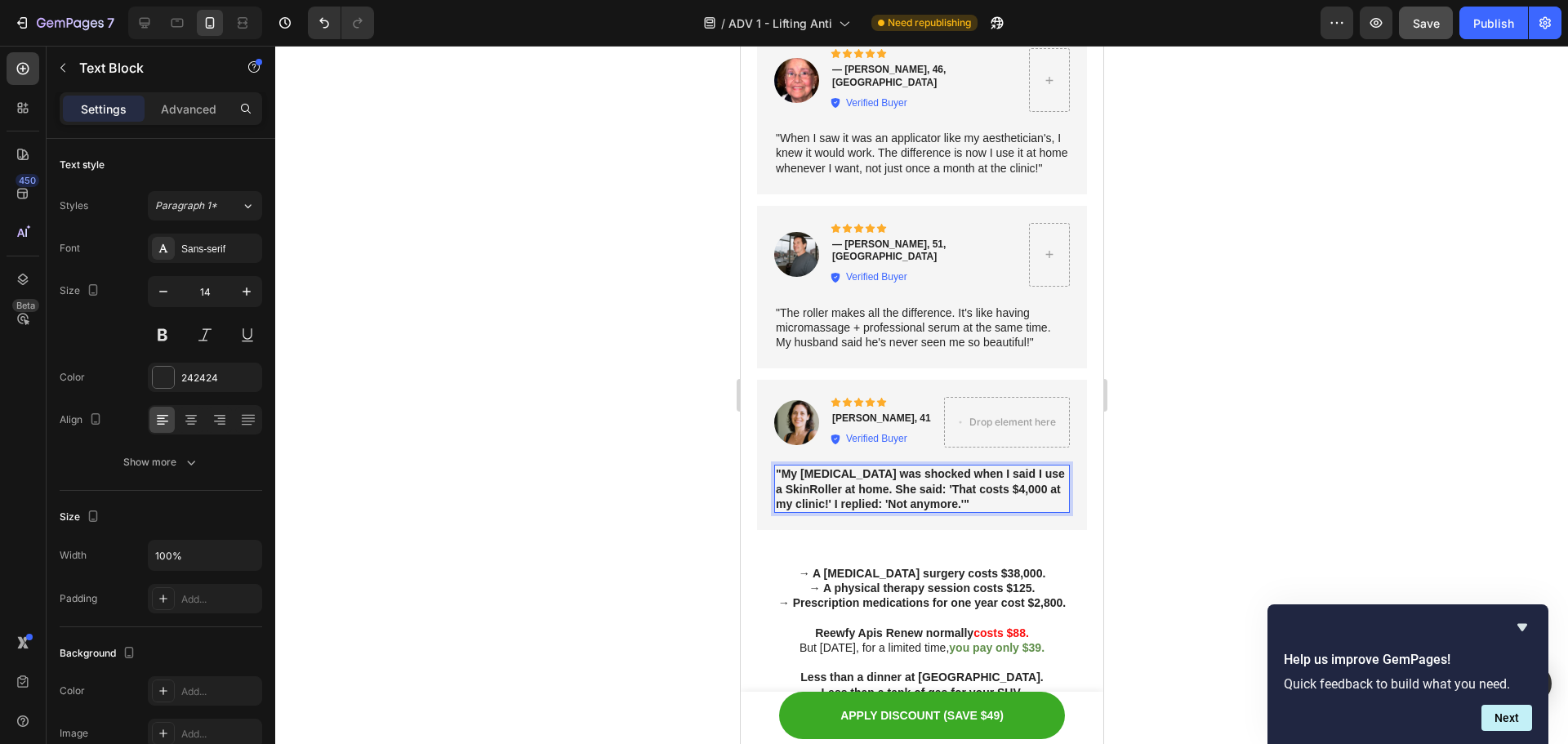
click at [956, 479] on strong ""My [MEDICAL_DATA] was shocked when I said I use a SkinRoller at home. She said…" at bounding box center [920, 489] width 289 height 42
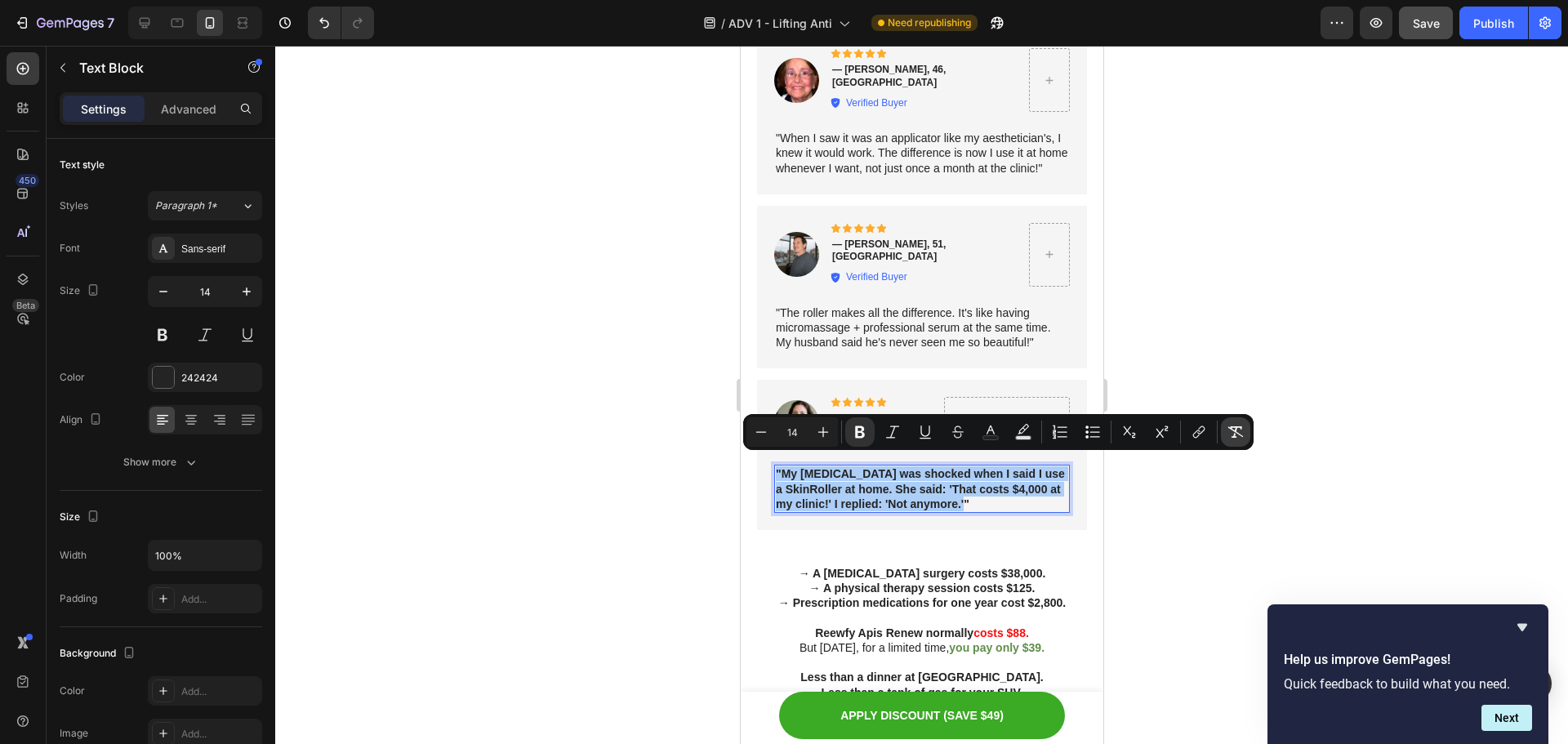
click at [1225, 429] on button "Remove Format" at bounding box center [1235, 432] width 30 height 30
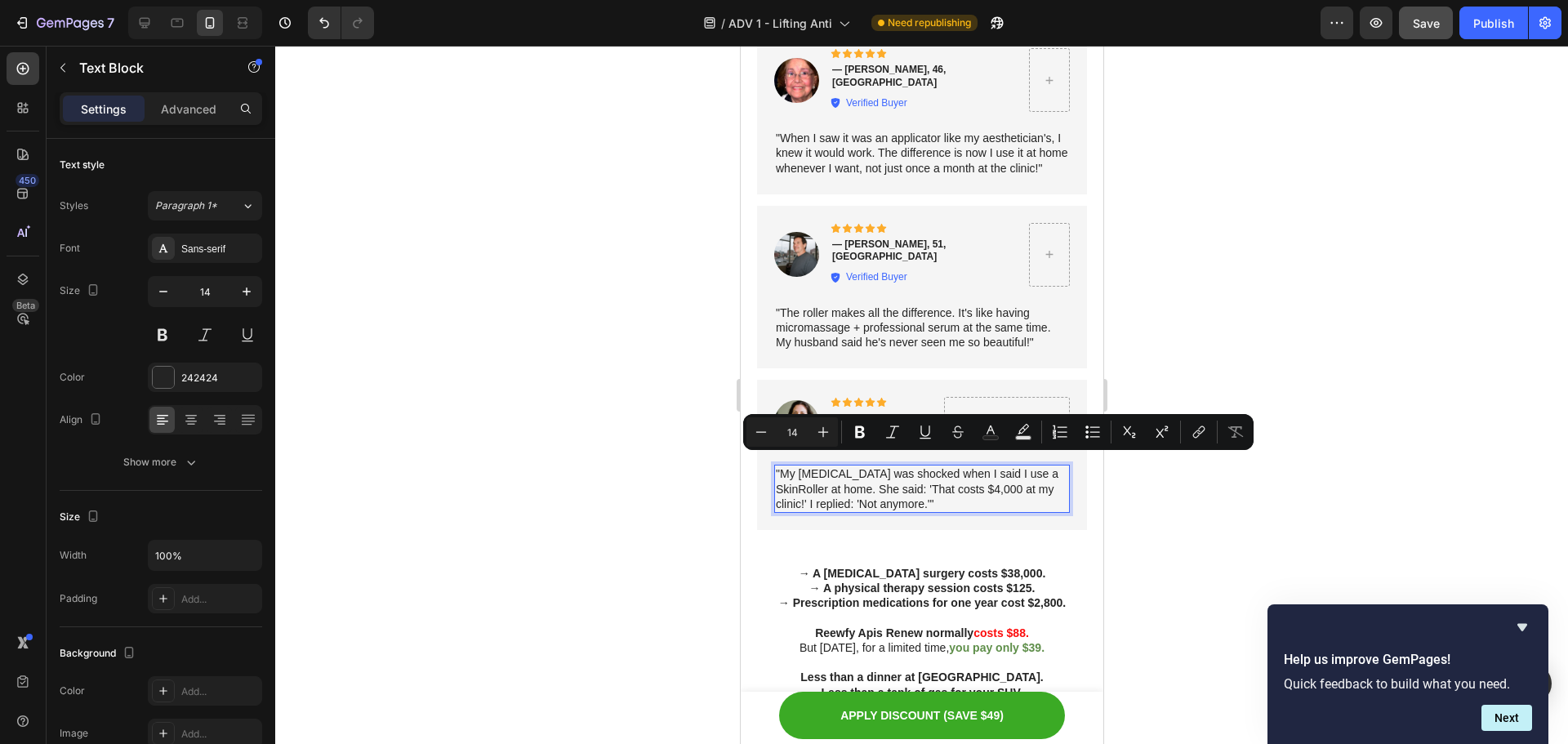
click at [1236, 503] on div at bounding box center [921, 395] width 1293 height 699
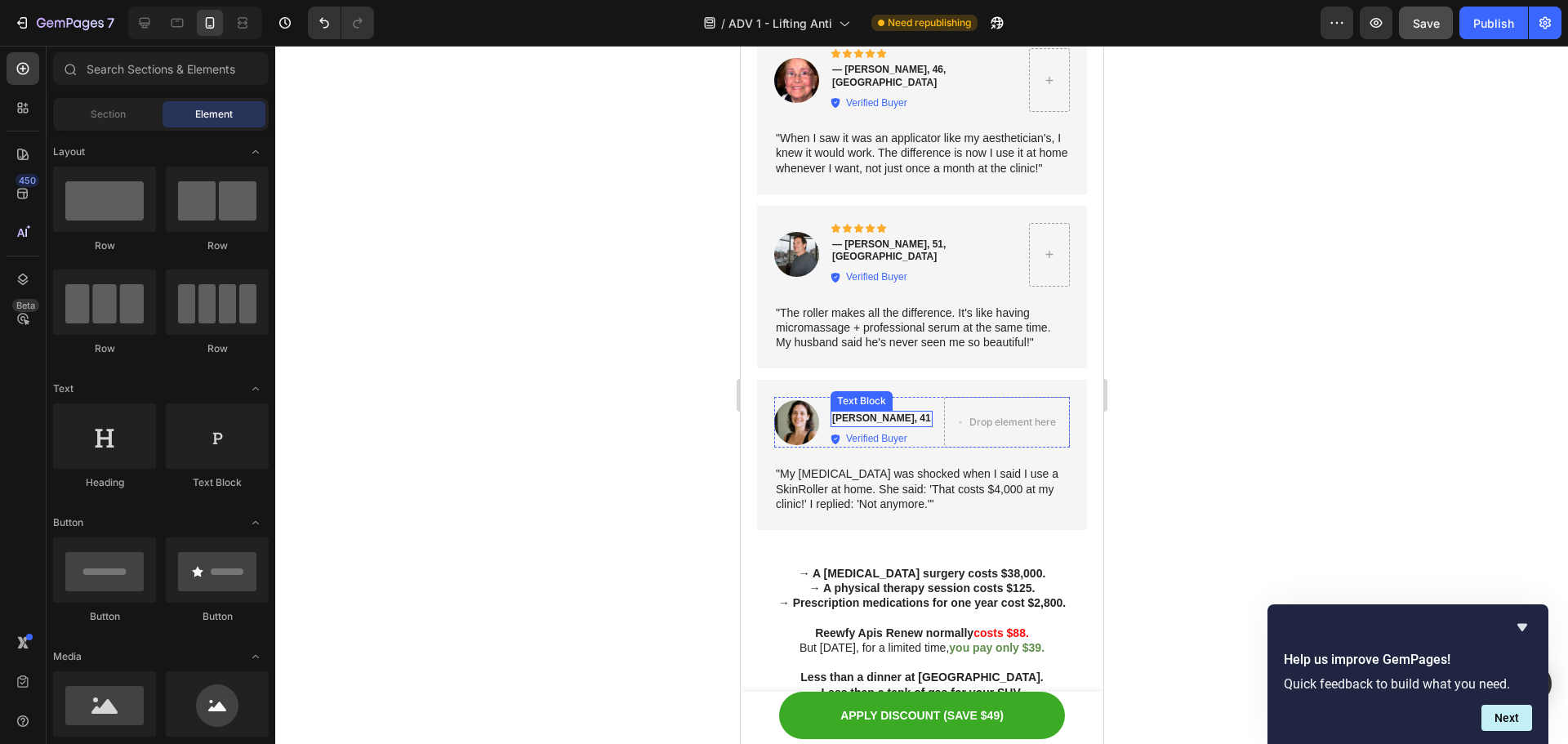
click at [873, 412] on p "Betty, 41" at bounding box center [881, 419] width 99 height 13
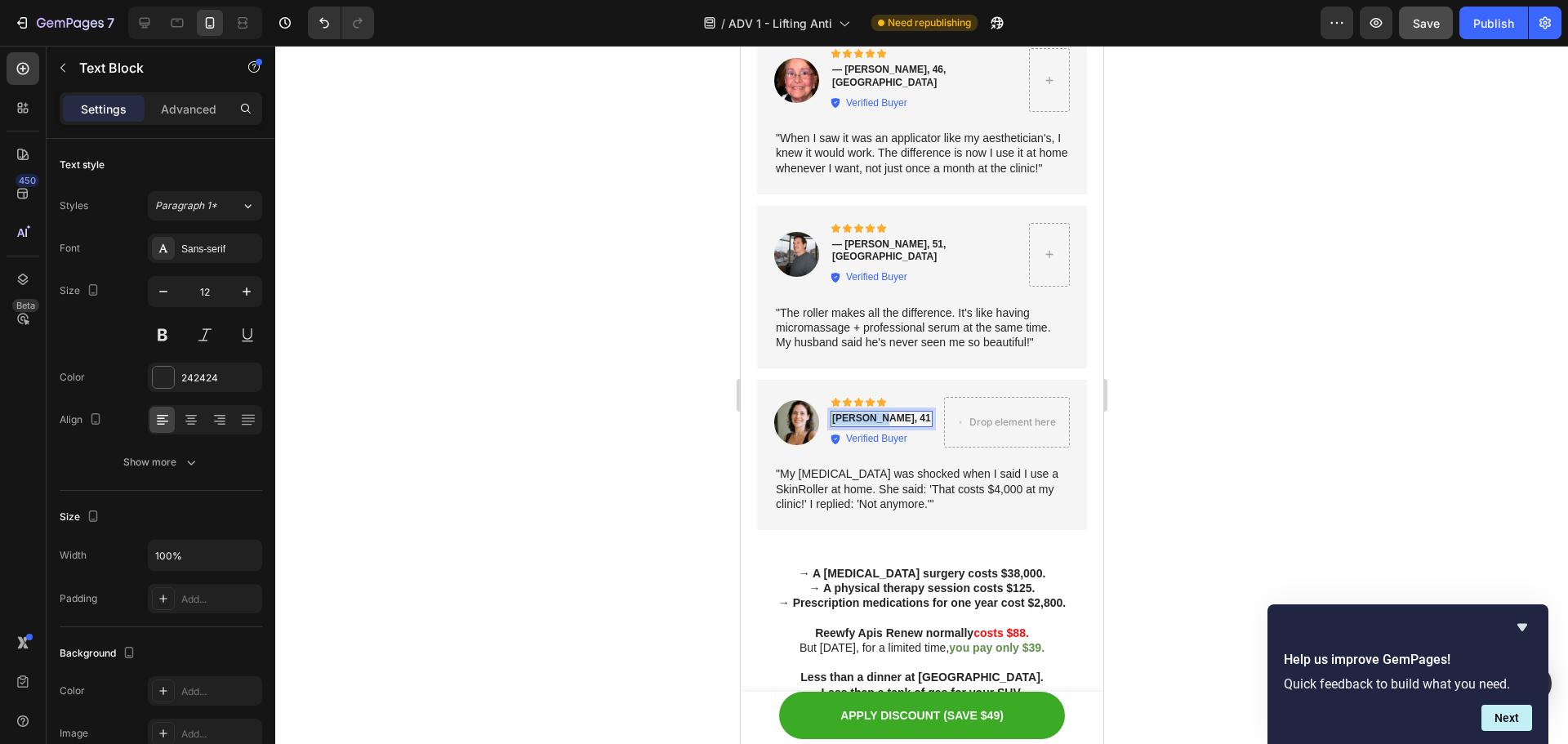
click at [873, 412] on p "Betty, 41" at bounding box center [881, 419] width 99 height 13
click at [1262, 408] on div at bounding box center [921, 395] width 1293 height 699
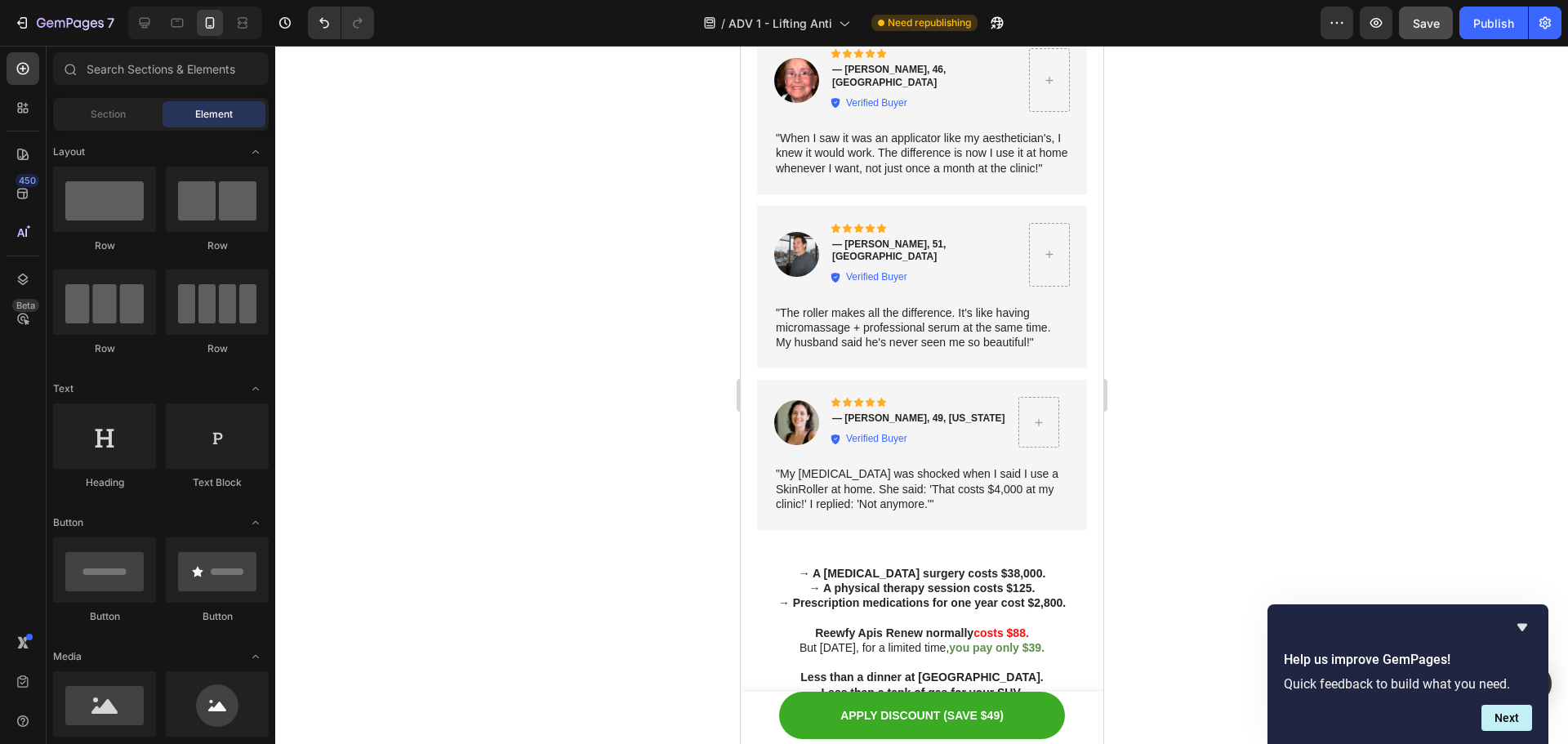
click at [1262, 408] on div at bounding box center [921, 395] width 1293 height 699
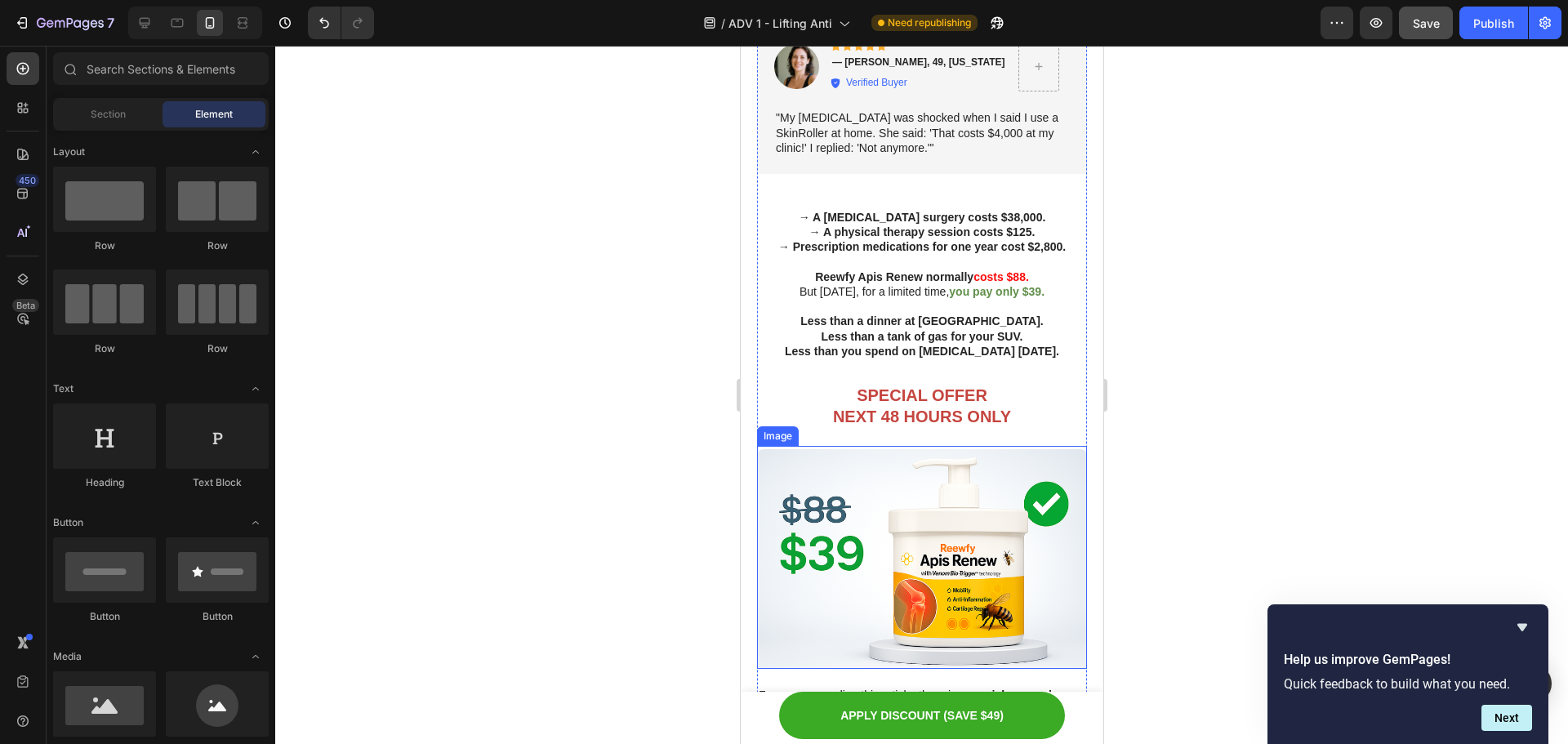
scroll to position [7318, 0]
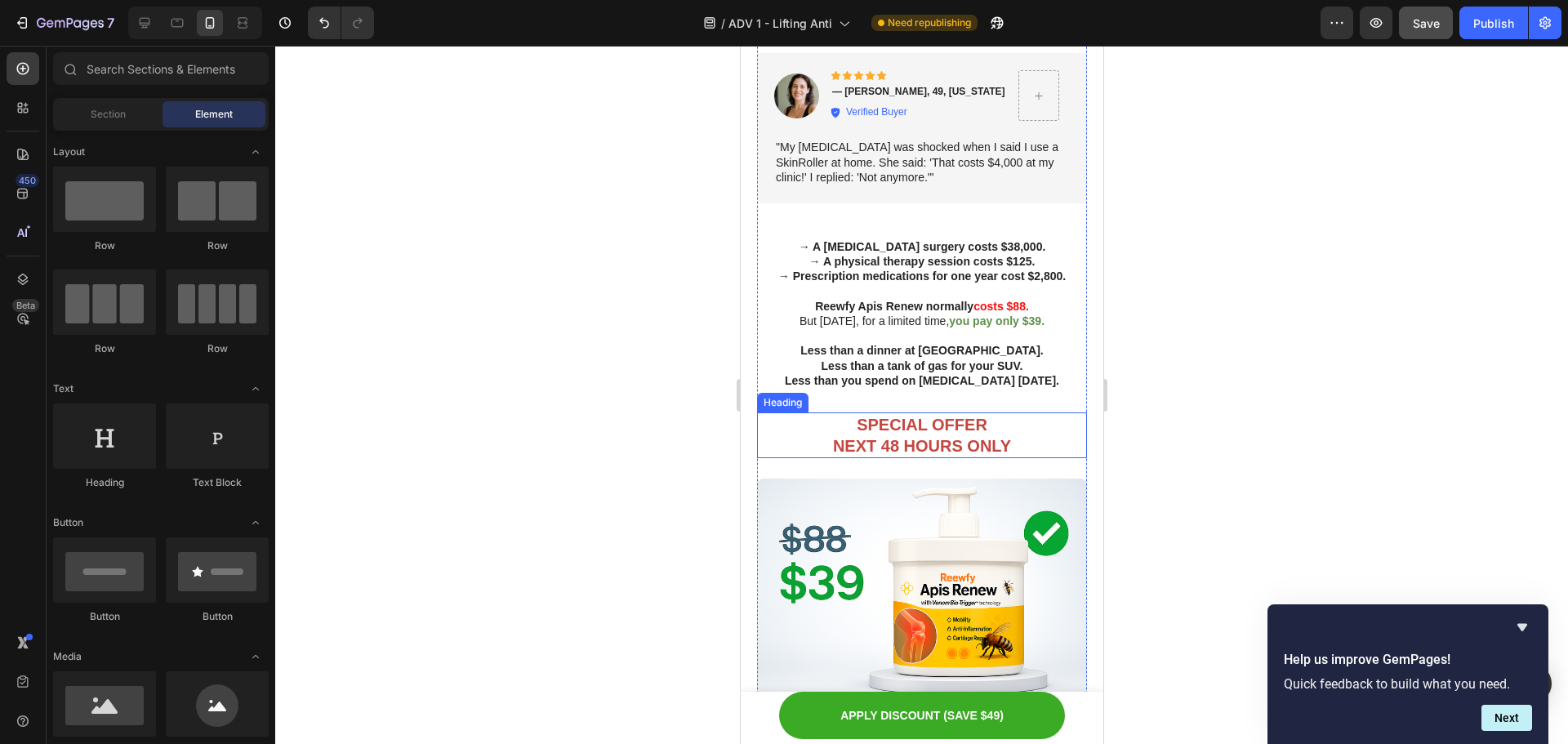
click at [910, 437] on strong "NEXT 48 HOURS ONLY" at bounding box center [921, 446] width 178 height 18
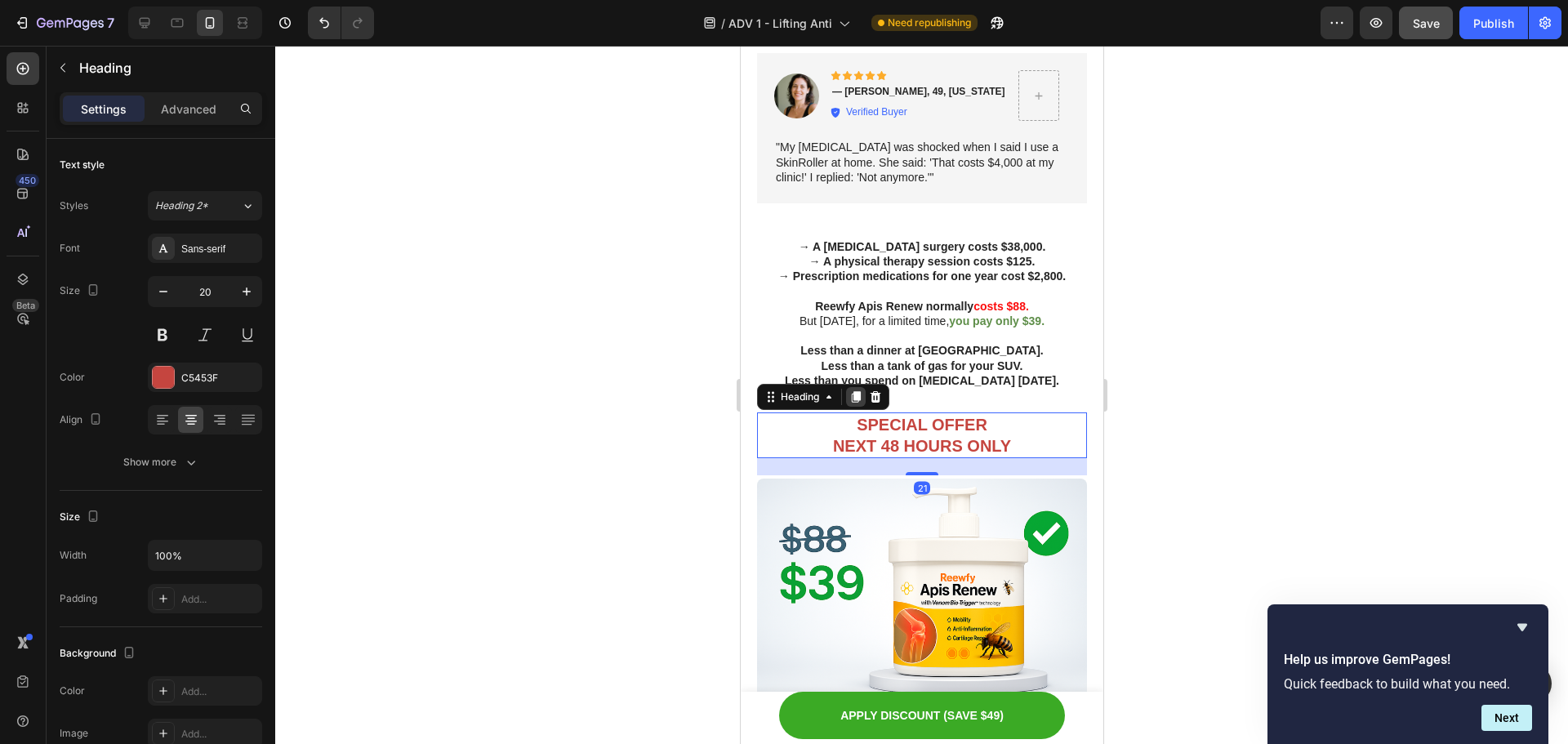
click at [857, 391] on icon at bounding box center [855, 397] width 9 height 12
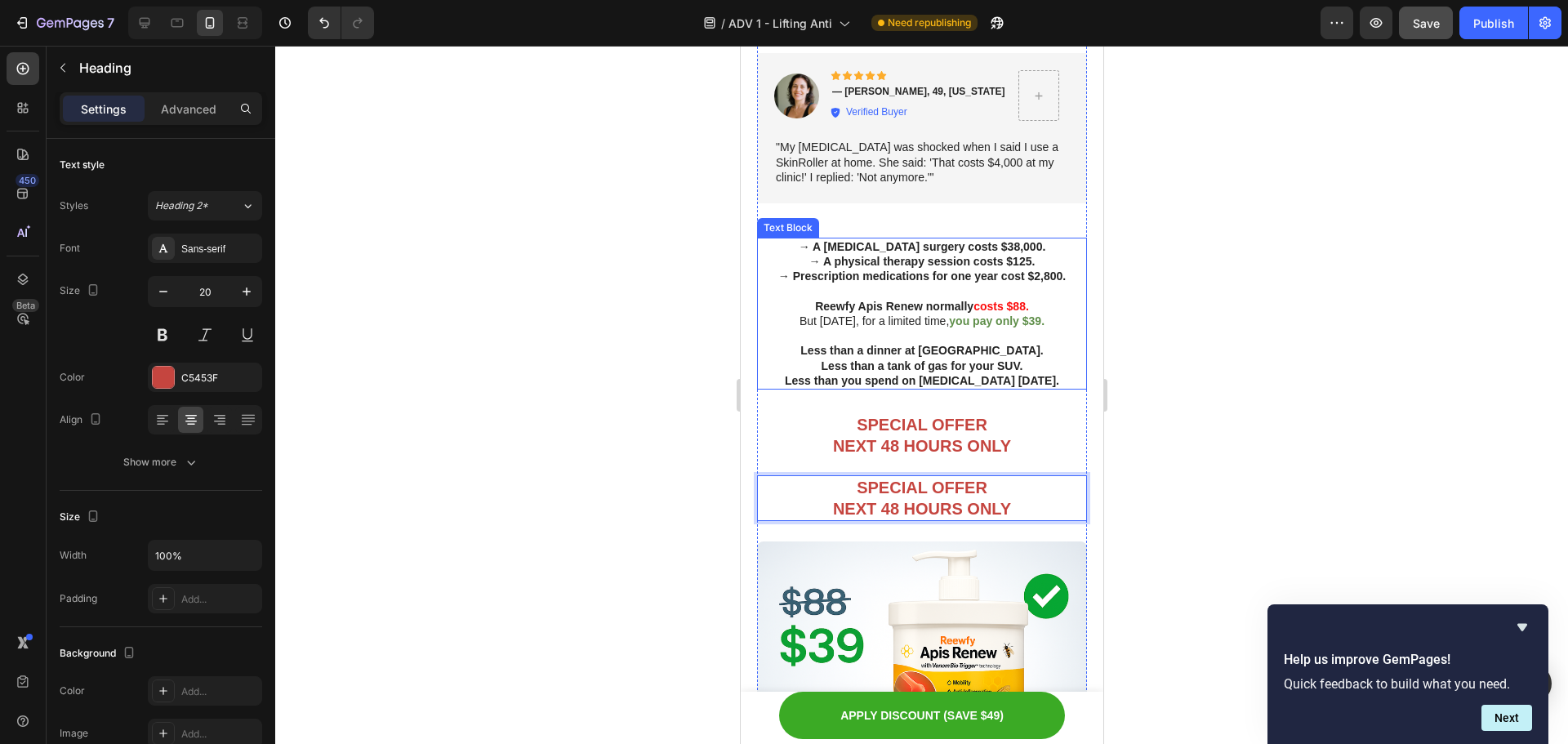
drag, startPoint x: 886, startPoint y: 478, endPoint x: 887, endPoint y: 328, distance: 150.0
drag, startPoint x: 981, startPoint y: 490, endPoint x: 875, endPoint y: 446, distance: 114.8
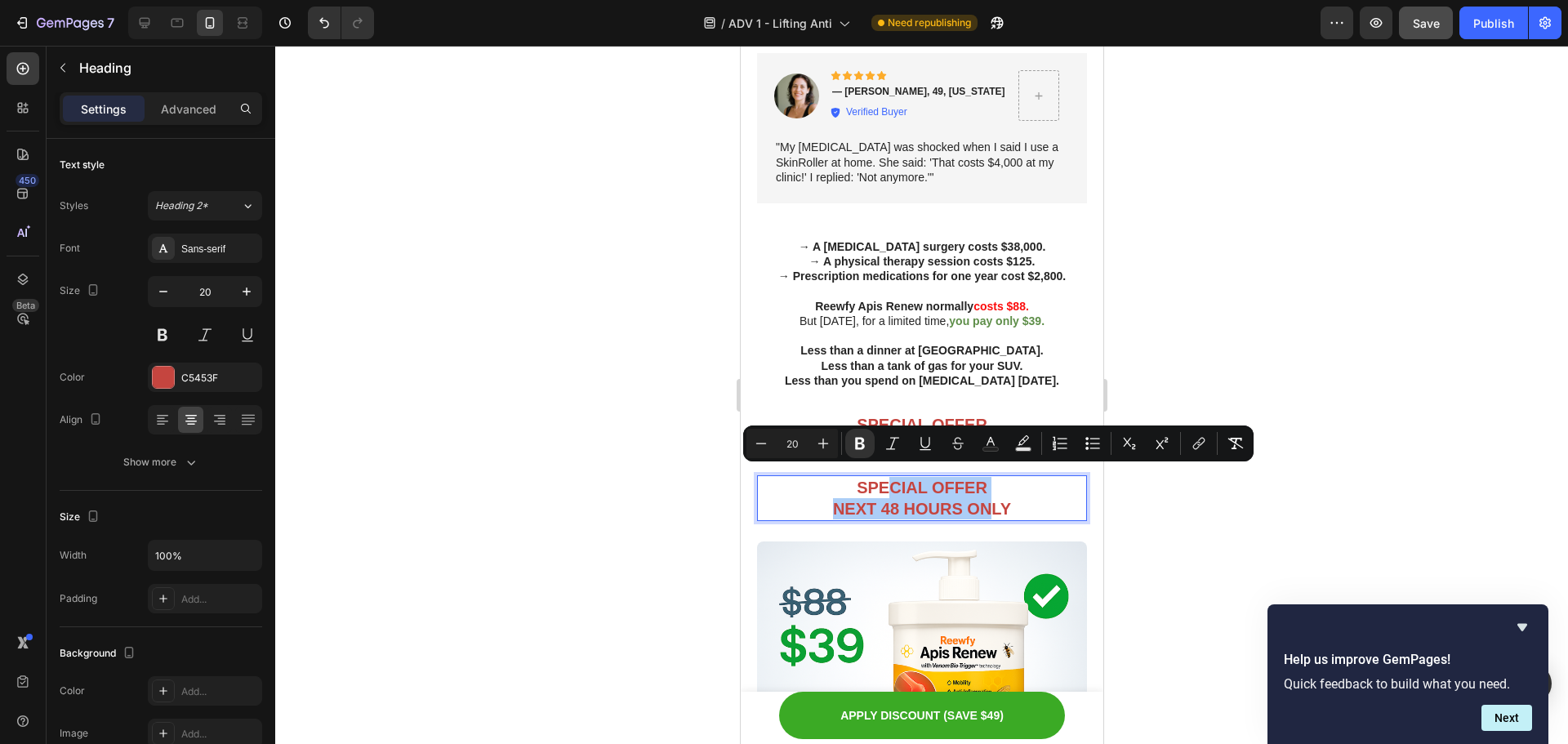
click at [1258, 454] on div at bounding box center [921, 395] width 1293 height 699
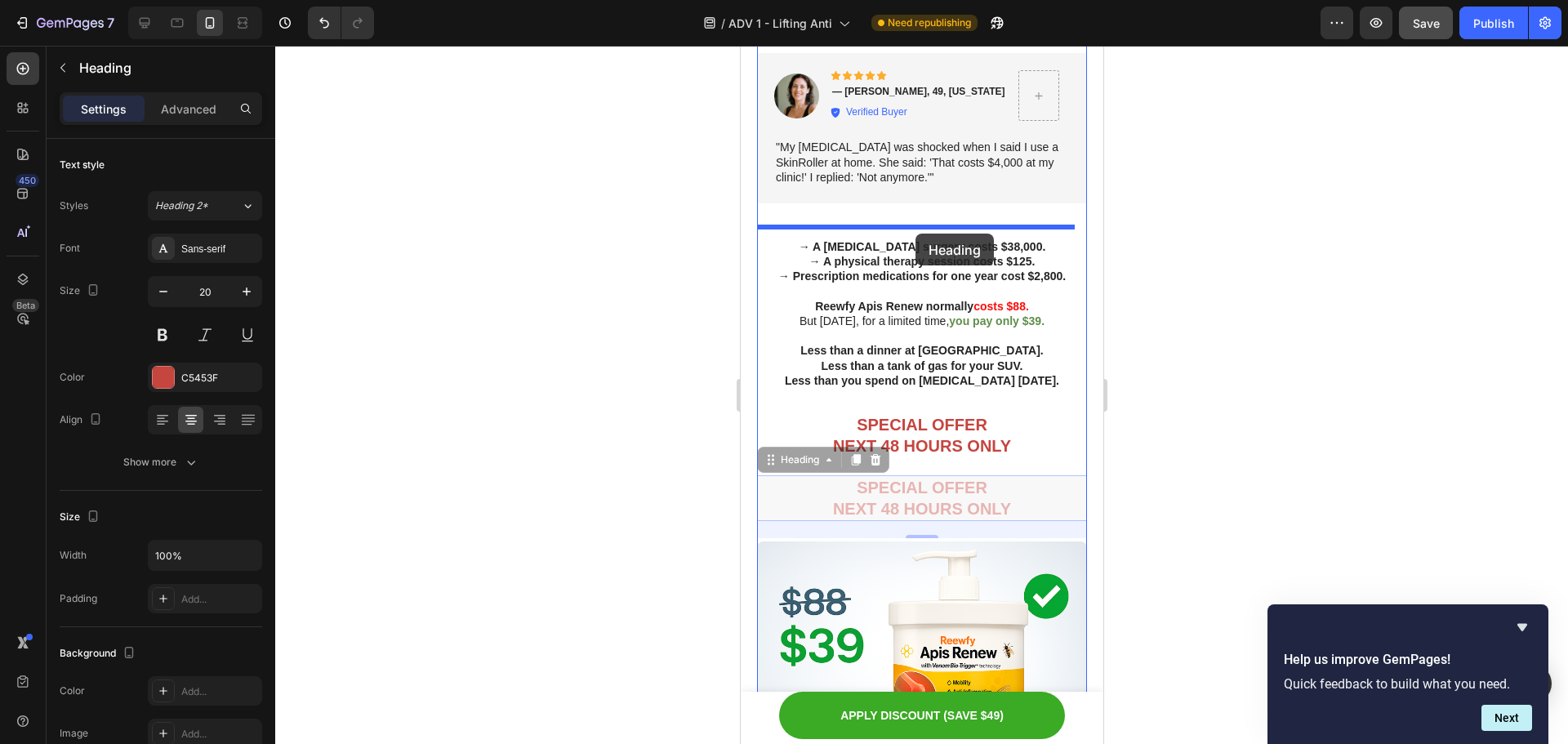
drag, startPoint x: 1017, startPoint y: 481, endPoint x: 915, endPoint y: 234, distance: 267.2
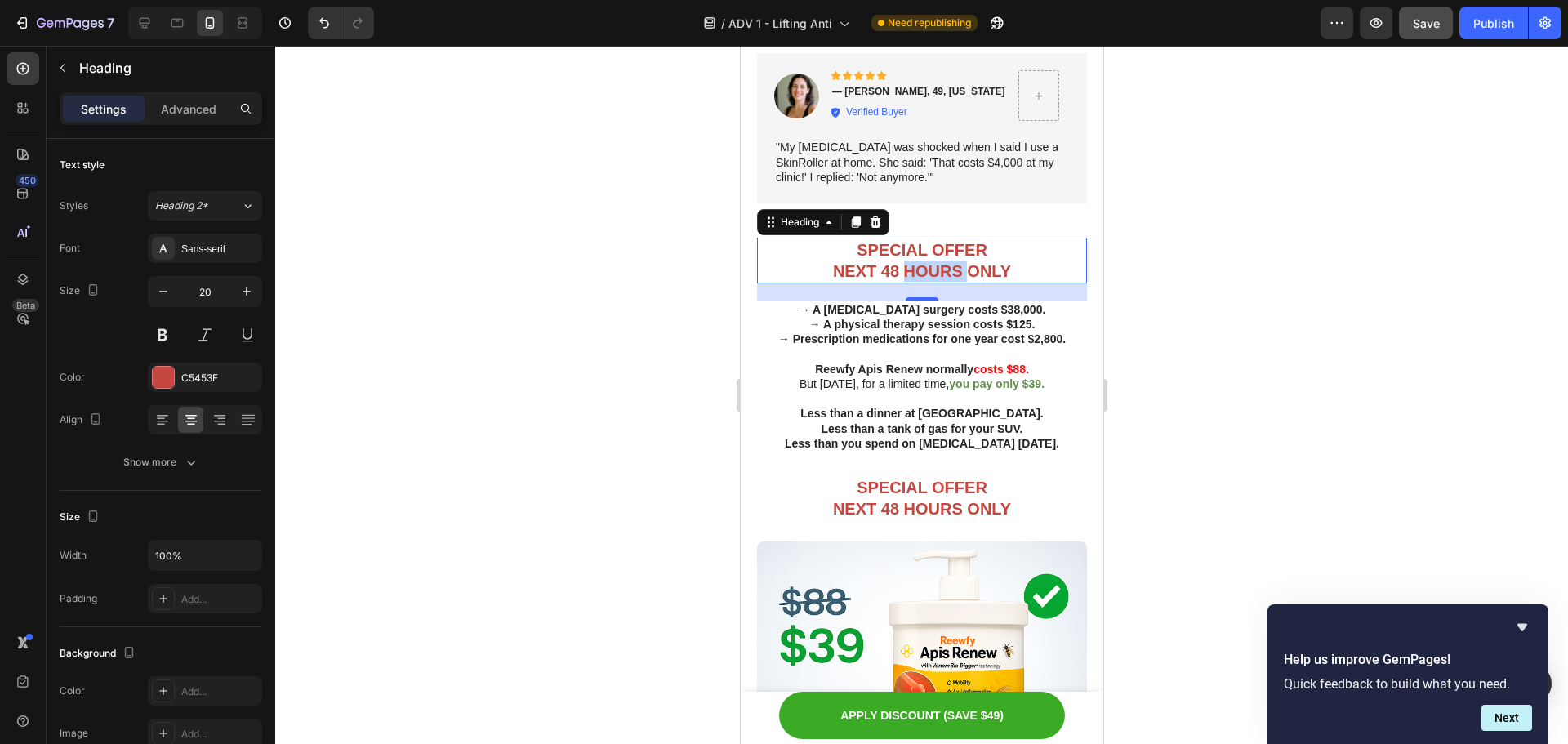
click at [922, 263] on strong "NEXT 48 HOURS ONLY" at bounding box center [921, 271] width 178 height 18
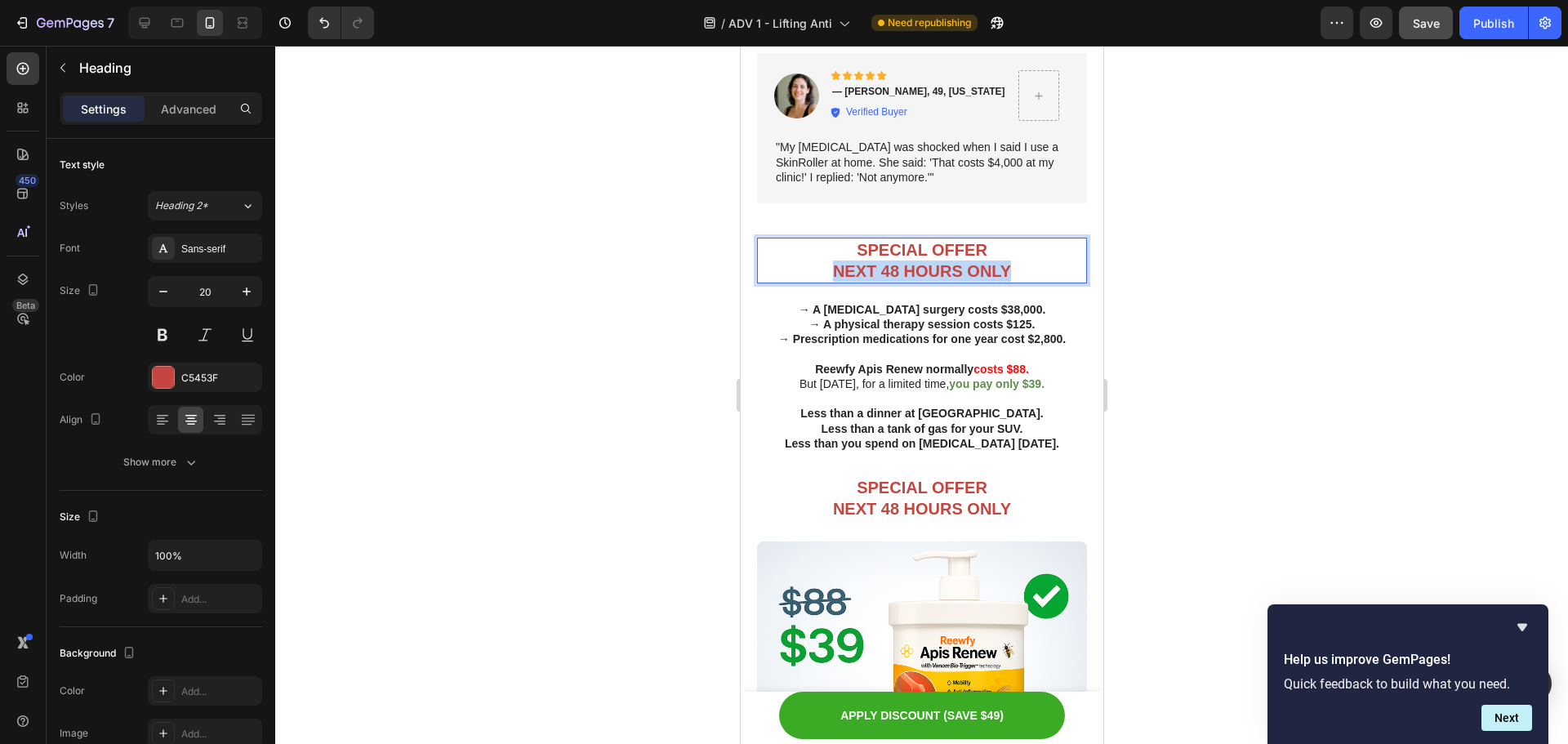
click at [922, 263] on strong "NEXT 48 HOURS ONLY" at bounding box center [921, 271] width 178 height 18
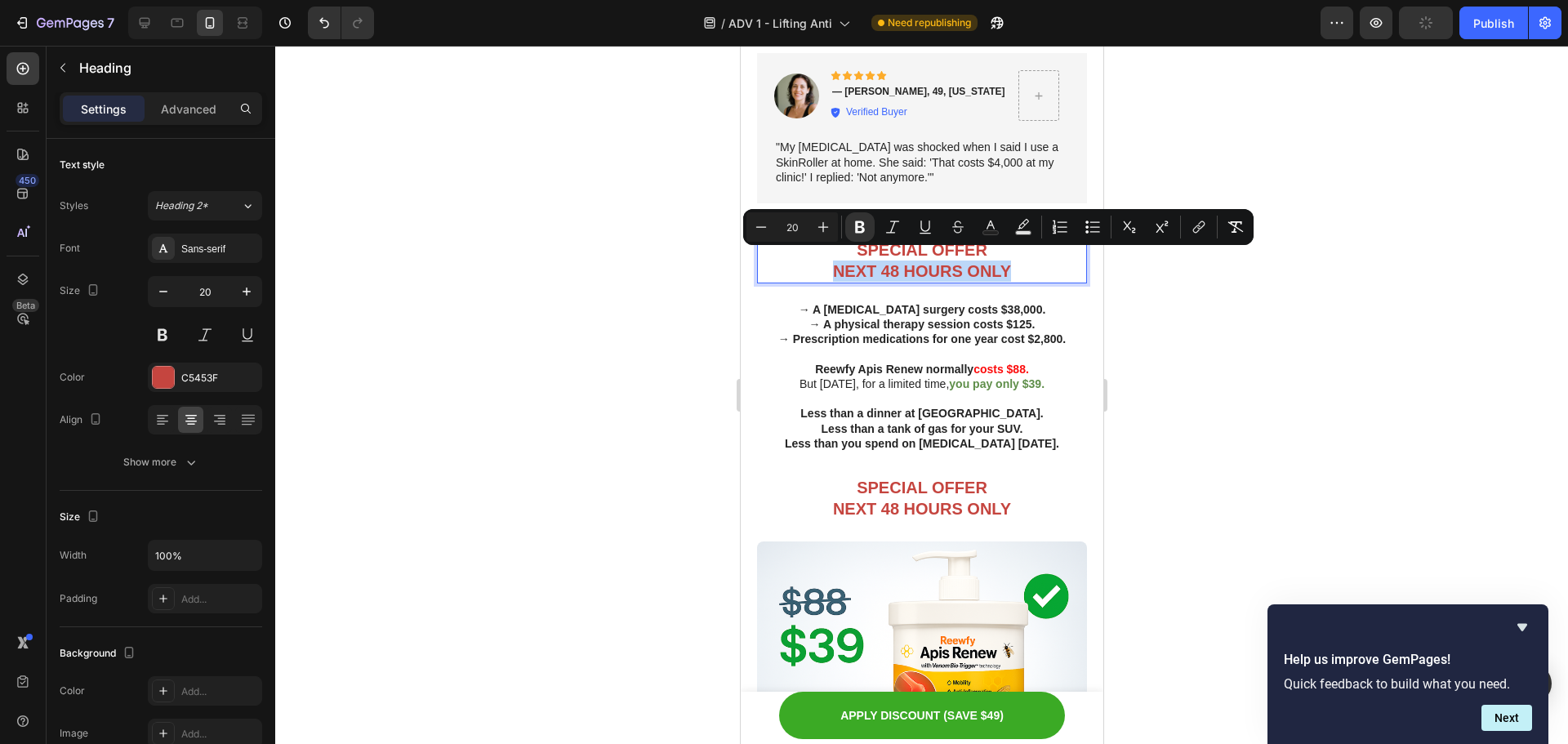
click at [830, 242] on div "Minus 20 Plus Bold Italic Underline Strikethrough Text Color Text Background Co…" at bounding box center [999, 227] width 511 height 36
drag, startPoint x: 797, startPoint y: 247, endPoint x: 794, endPoint y: 256, distance: 9.5
click at [797, 248] on p "SPECIAL OFFER NEXT 48 HOURS ONLY" at bounding box center [921, 261] width 327 height 42
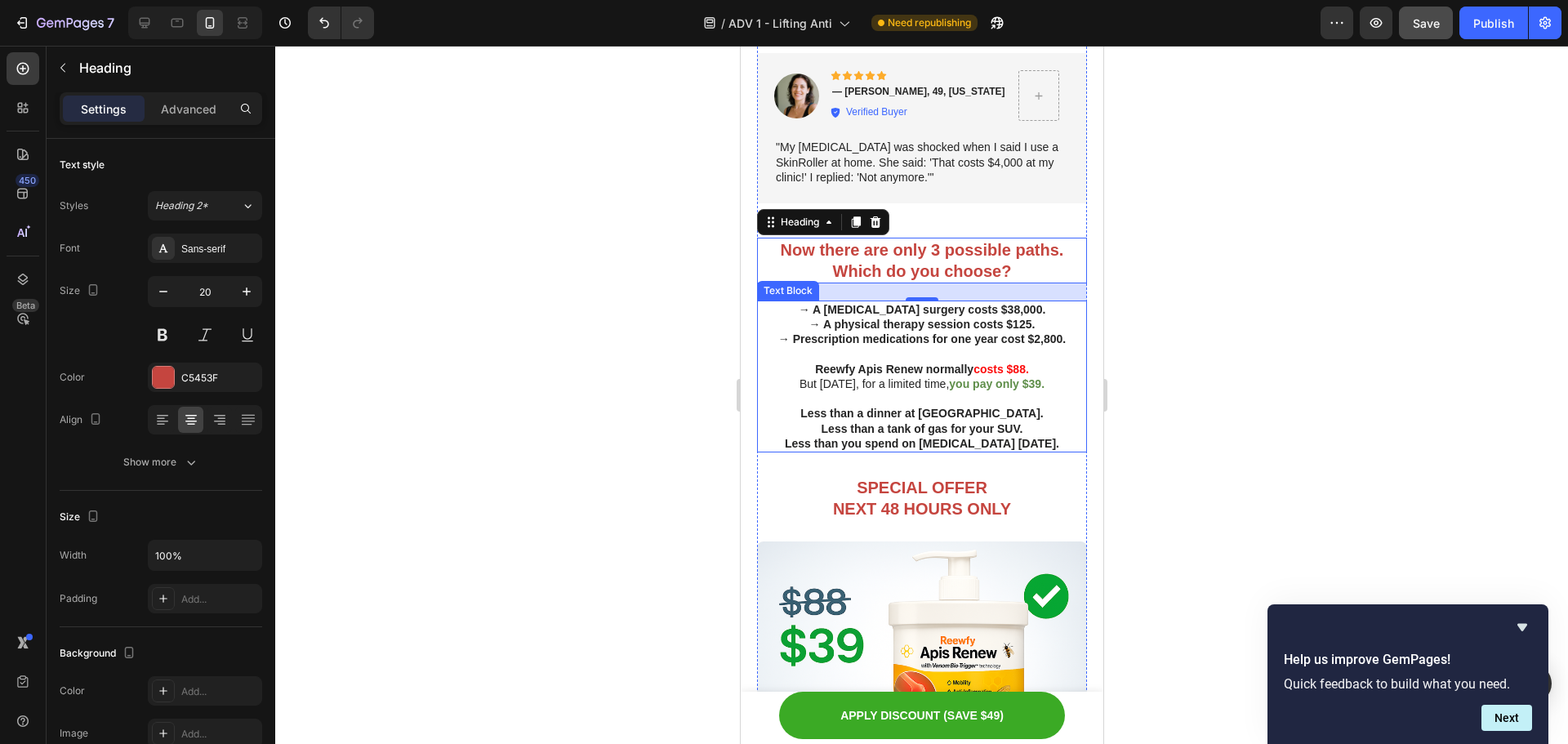
click at [860, 391] on p at bounding box center [921, 398] width 327 height 14
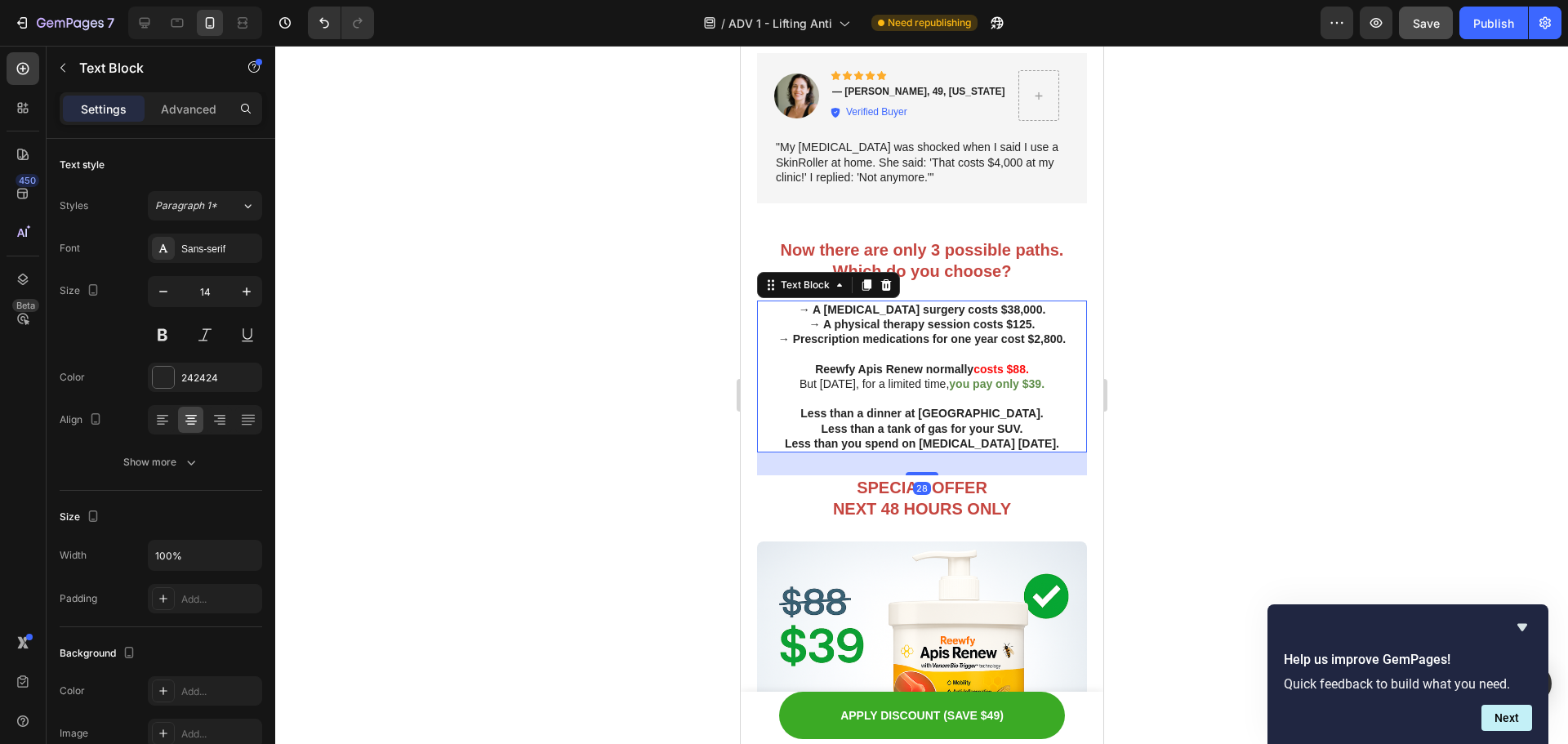
click at [865, 391] on p at bounding box center [921, 398] width 327 height 14
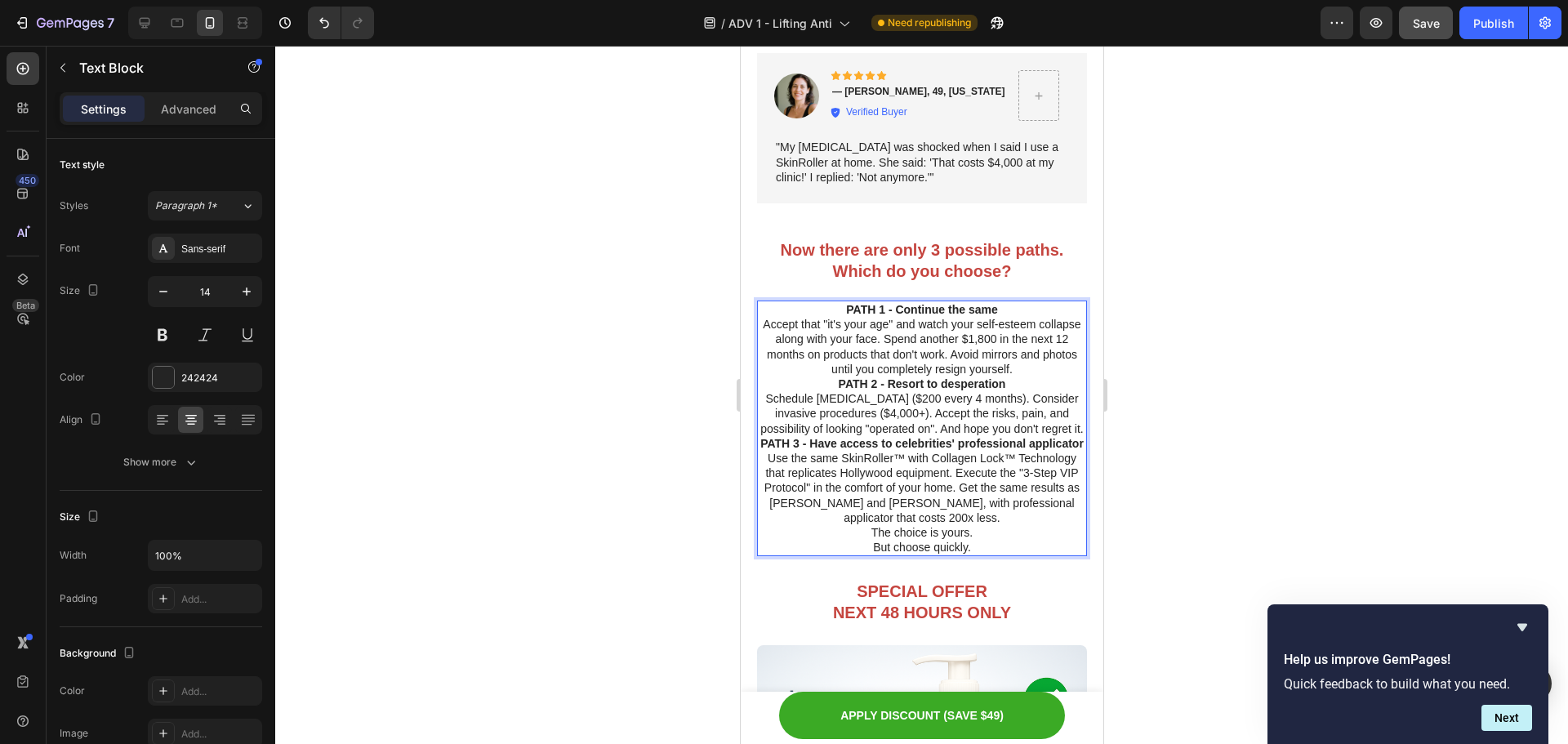
click at [1037, 360] on p "PATH 1 - Continue the same Accept that "it's your age" and watch your self-este…" at bounding box center [921, 339] width 327 height 75
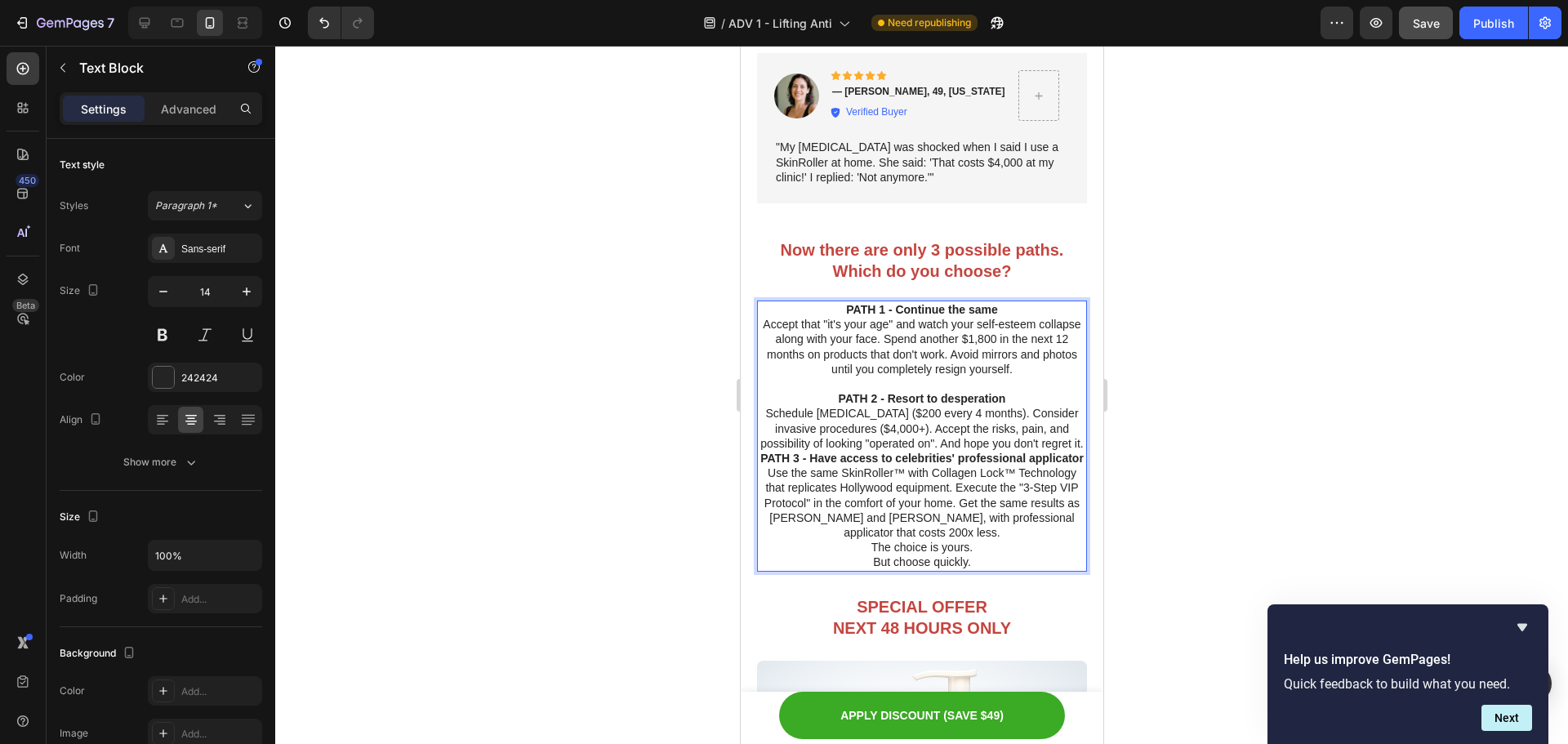
click at [1049, 438] on p "PATH 2 - Resort to desperation Schedule Botox ($200 every 4 months). Consider i…" at bounding box center [921, 421] width 327 height 59
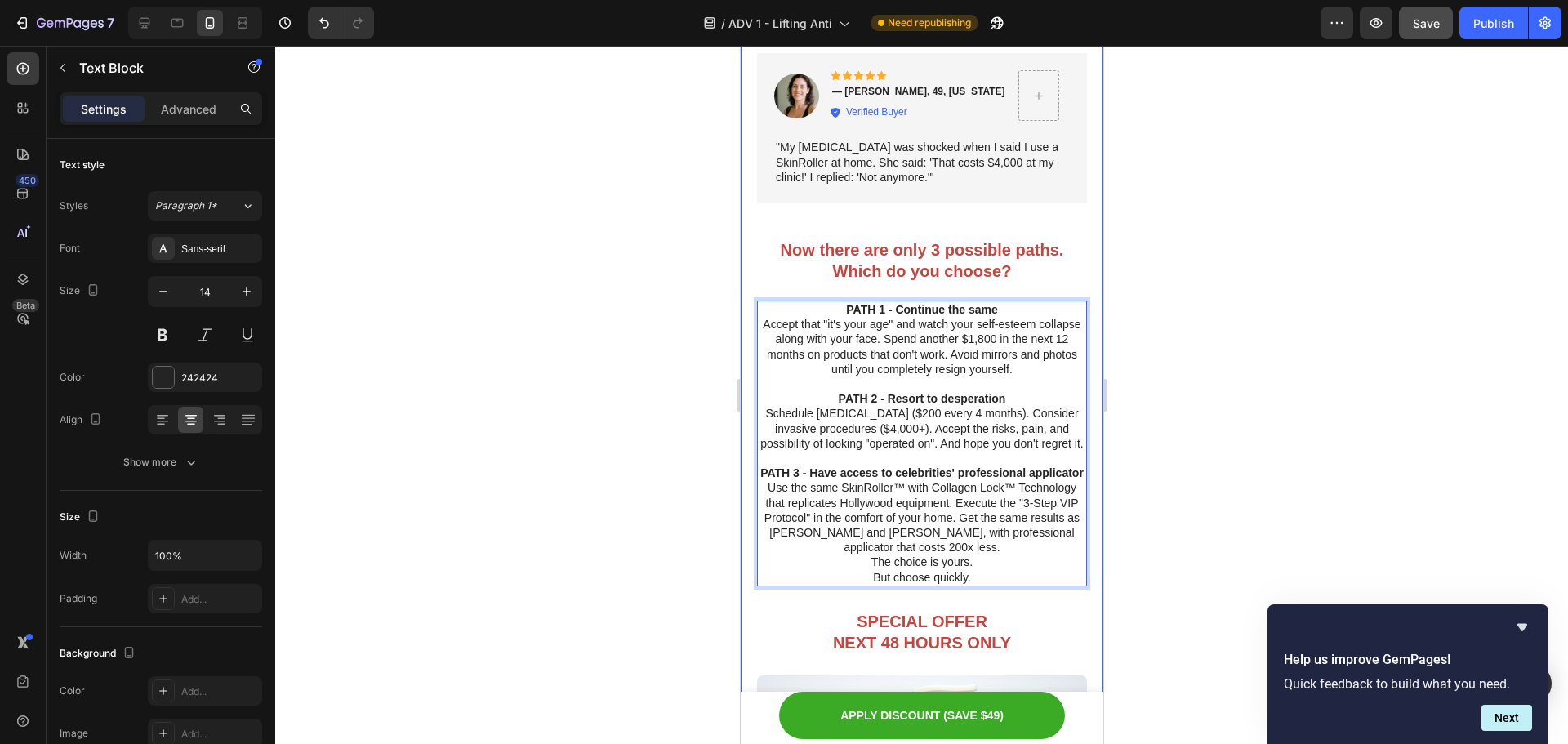
click at [1133, 418] on div at bounding box center [921, 395] width 1293 height 699
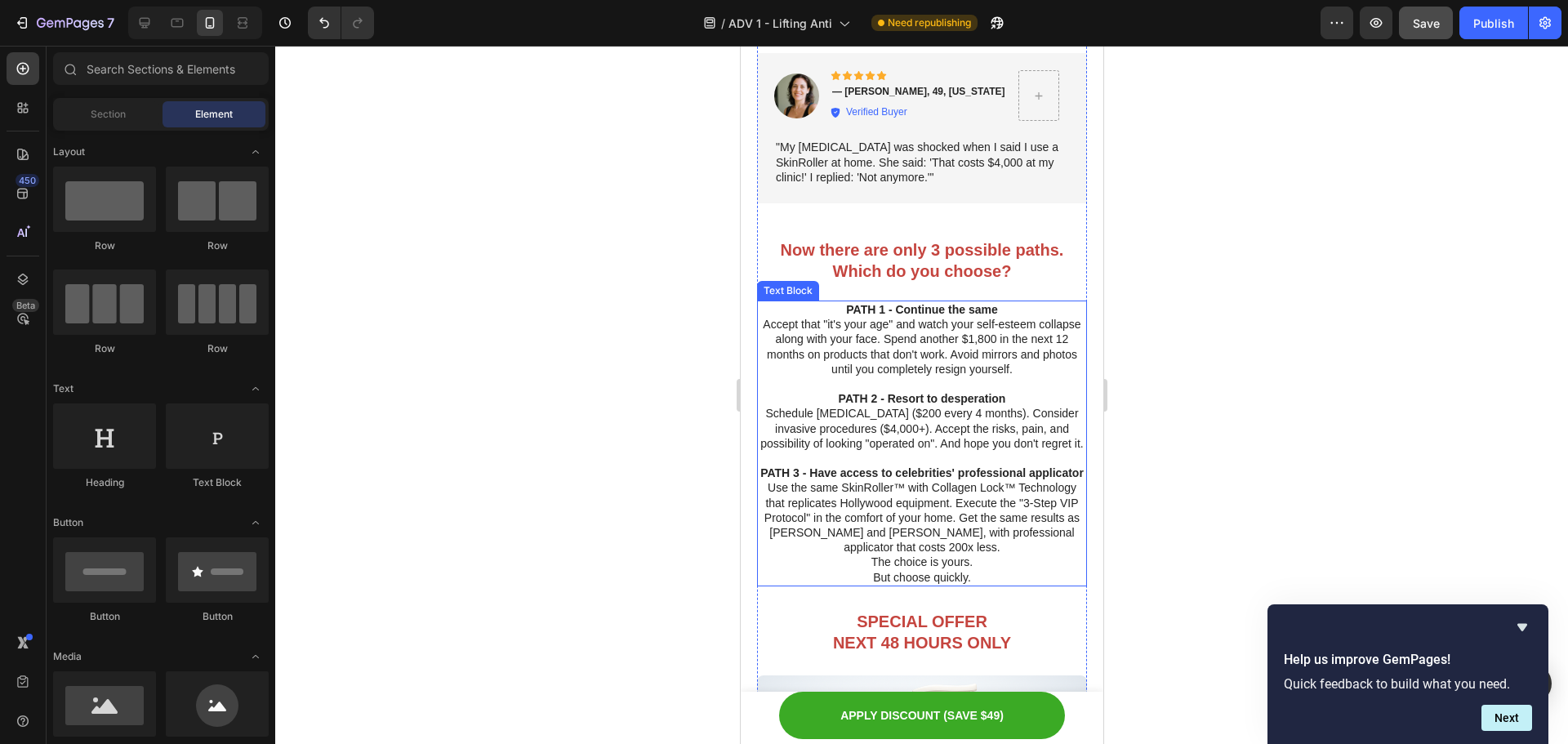
click at [1000, 555] on p "PATH 3 - Have access to celebrities' professional applicator Use the same SkinR…" at bounding box center [921, 510] width 327 height 89
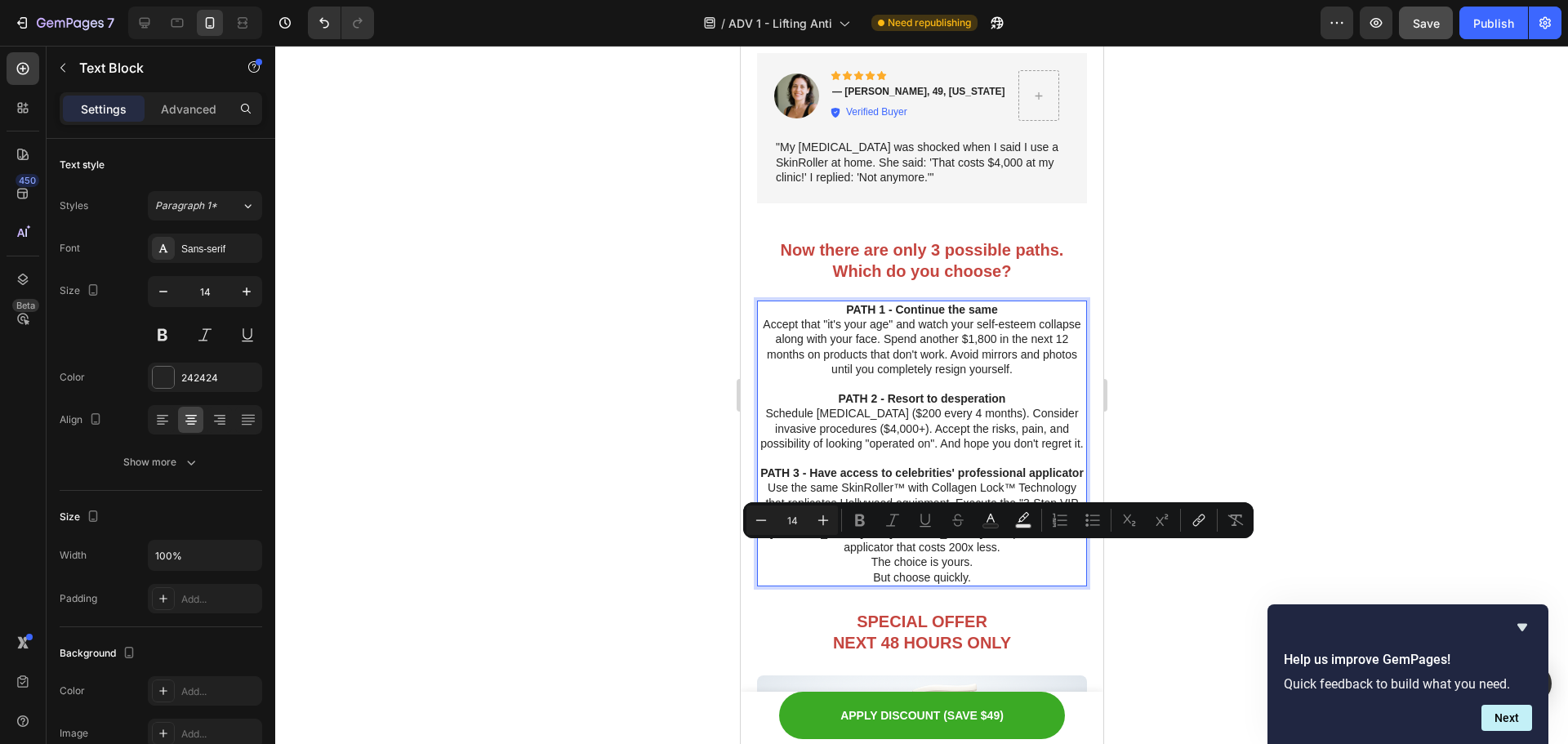
click at [1001, 546] on p "PATH 3 - Have access to celebrities' professional applicator Use the same SkinR…" at bounding box center [921, 510] width 327 height 89
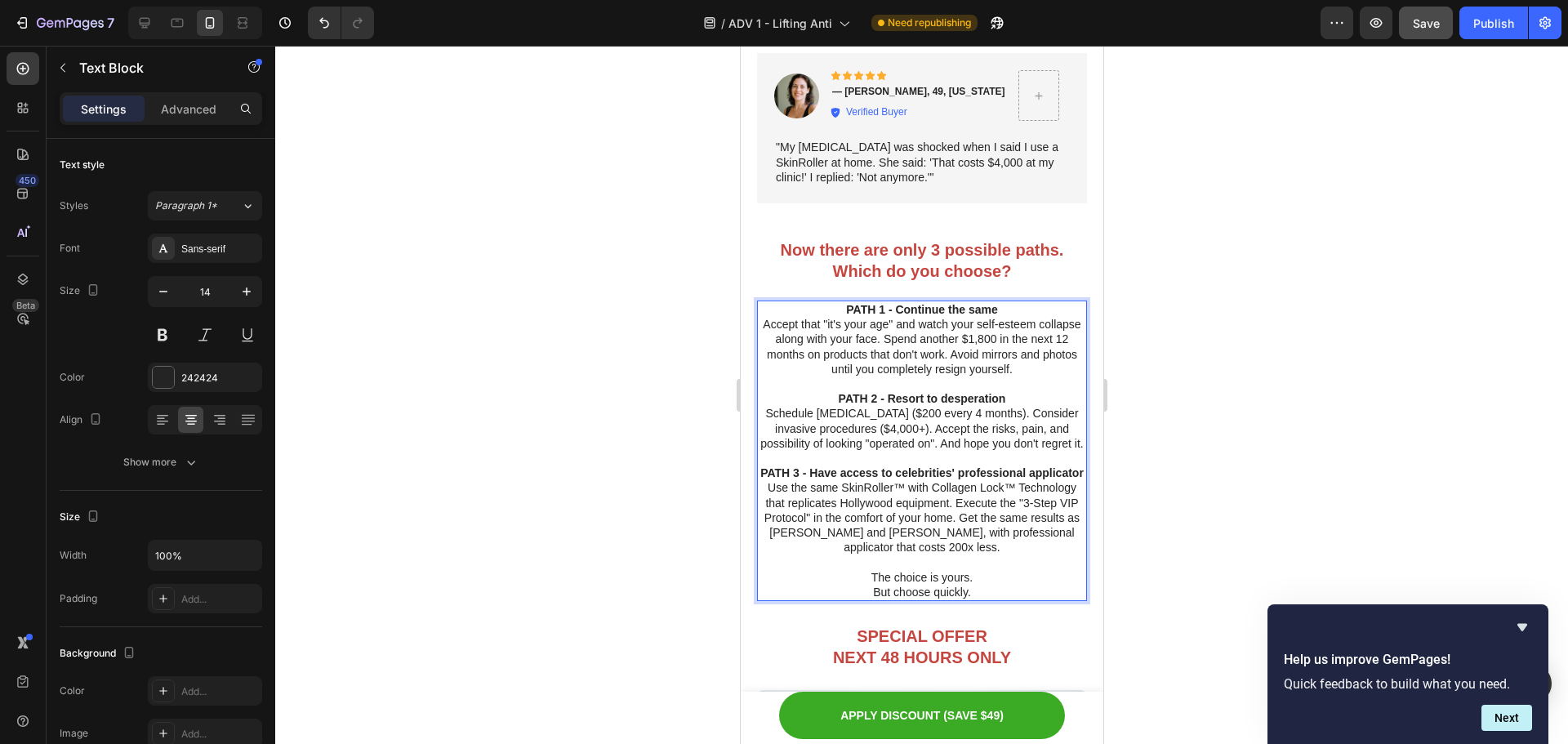
click at [1152, 424] on div at bounding box center [921, 395] width 1293 height 699
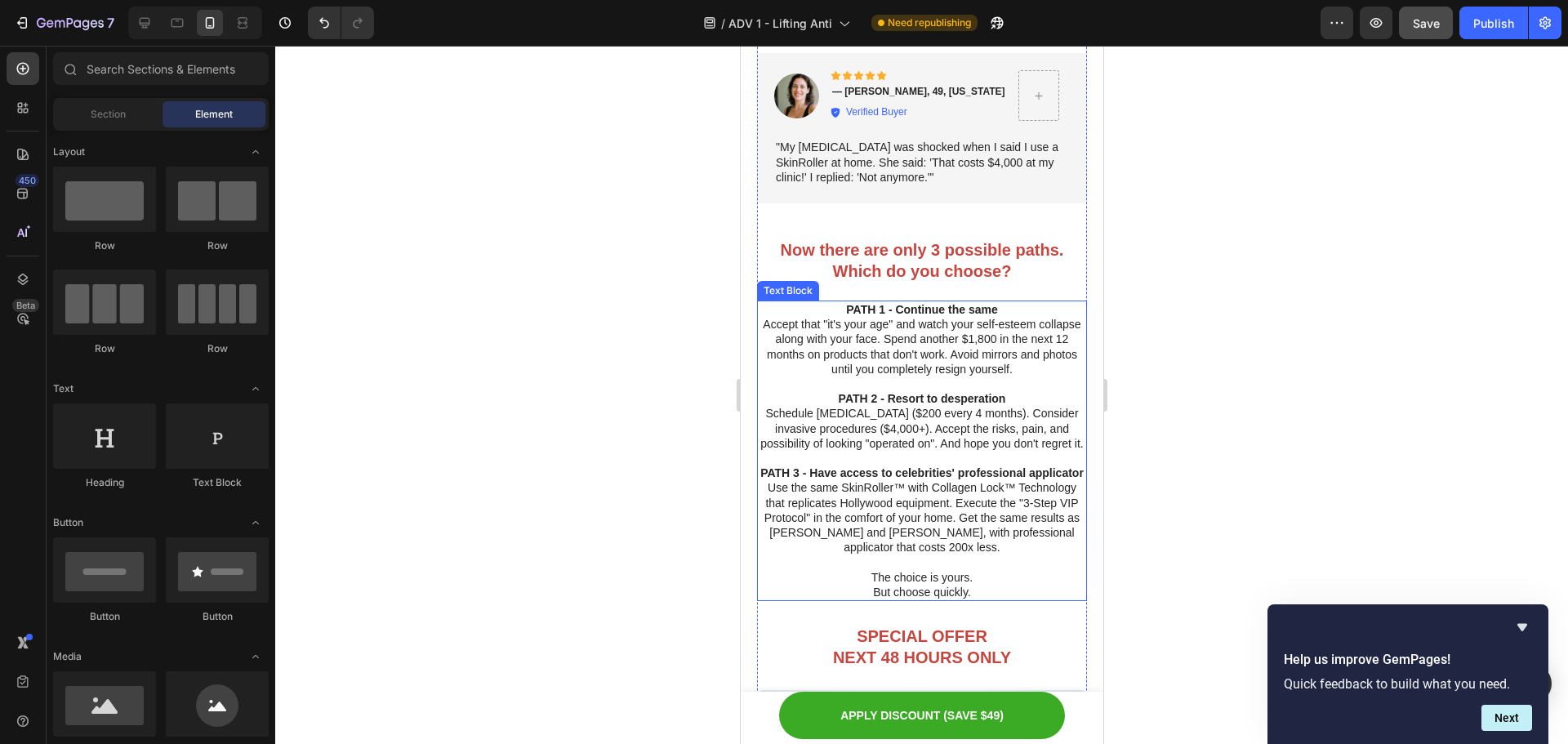
scroll to position [7482, 0]
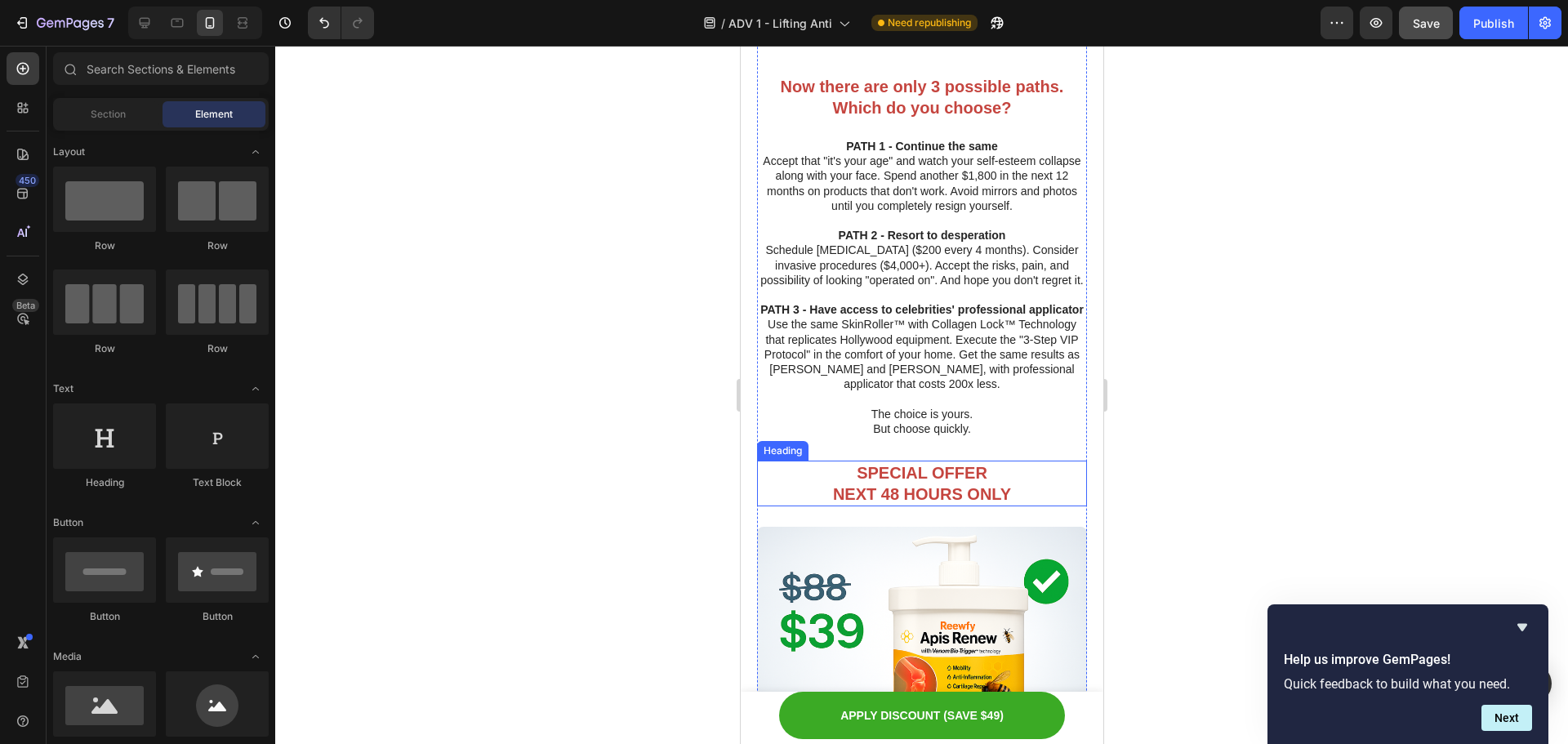
click at [946, 489] on h2 "SPECIAL OFFER NEXT 48 HOURS ONLY" at bounding box center [921, 484] width 330 height 46
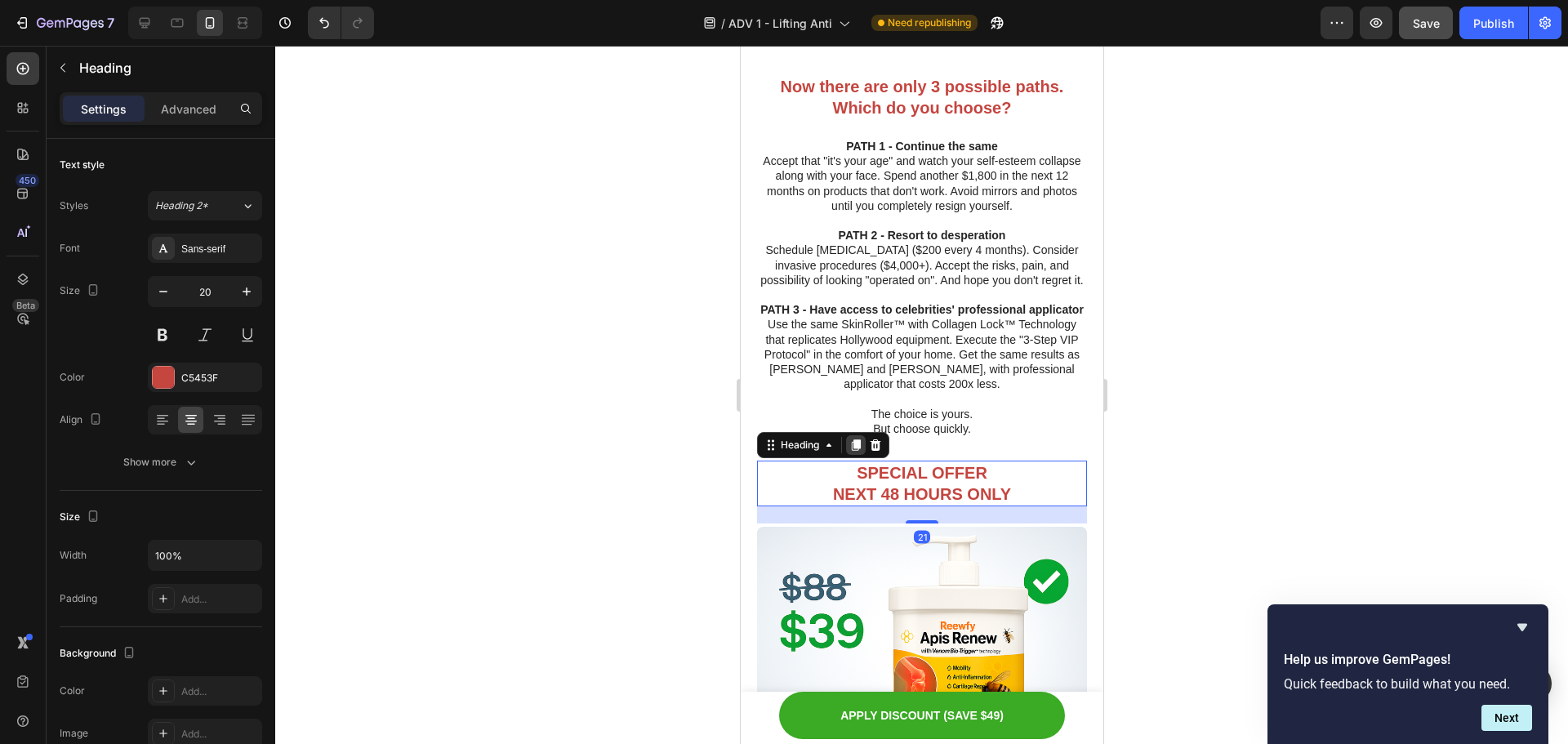
click at [855, 449] on icon at bounding box center [855, 446] width 9 height 12
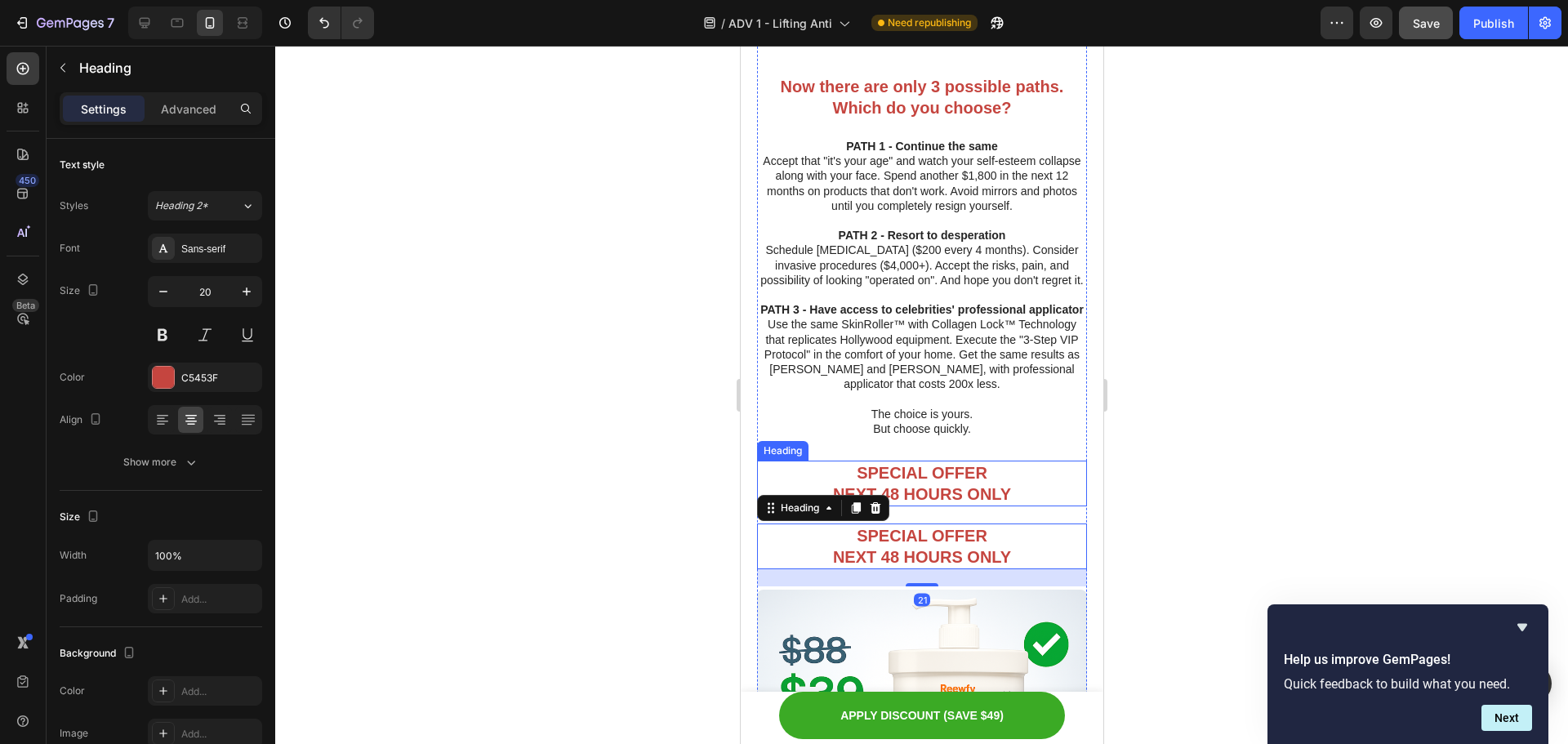
click at [934, 478] on strong "SPECIAL OFFER" at bounding box center [921, 473] width 130 height 18
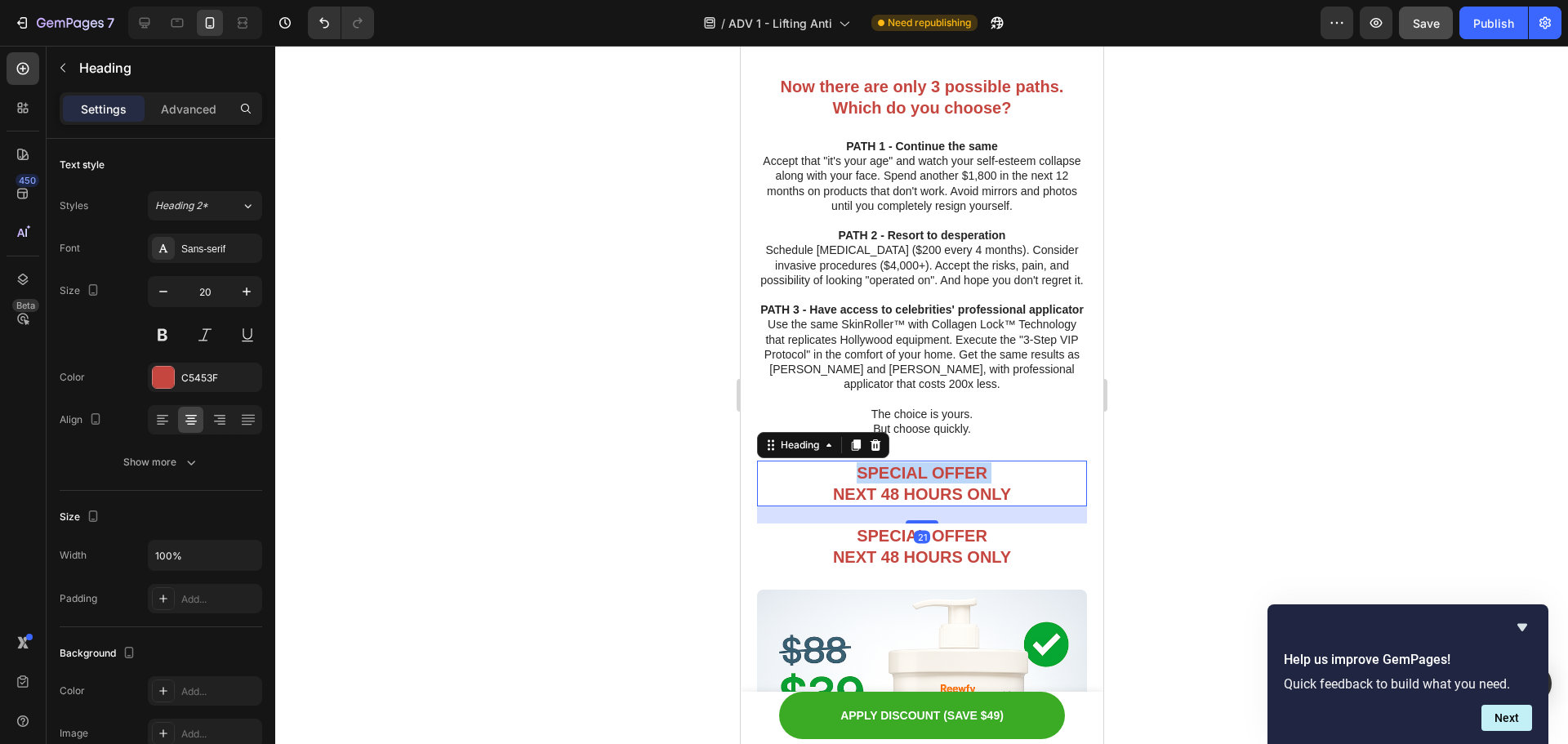
click at [934, 478] on strong "SPECIAL OFFER" at bounding box center [921, 473] width 130 height 18
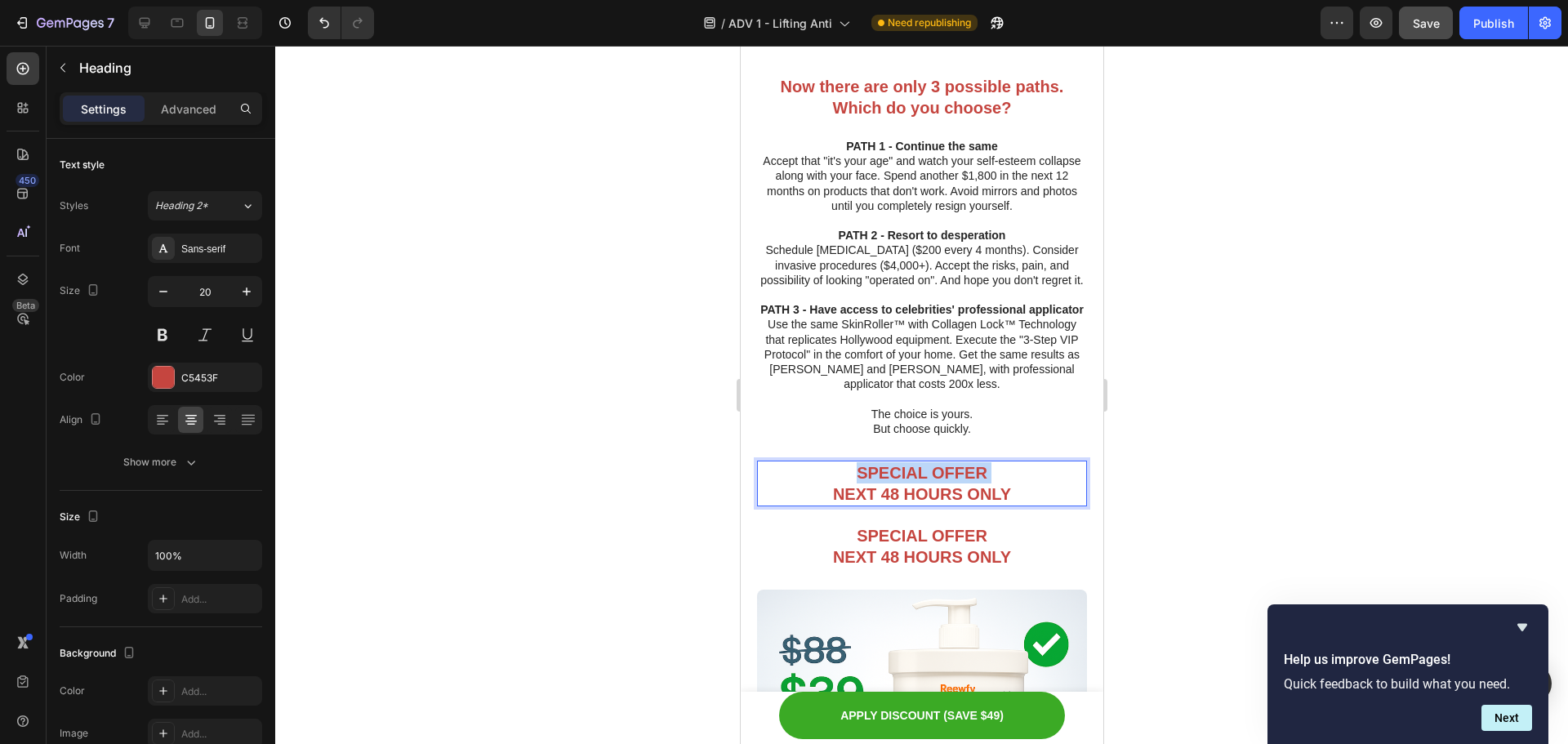
click at [934, 478] on strong "SPECIAL OFFER" at bounding box center [921, 473] width 130 height 18
click at [1010, 494] on p "SPECIAL OFFER NEXT 48 HOURS ONLY" at bounding box center [921, 483] width 327 height 42
drag, startPoint x: 1010, startPoint y: 494, endPoint x: 826, endPoint y: 477, distance: 184.8
click at [826, 477] on p "SPECIAL OFFER NEXT 48 HOURS ONLY" at bounding box center [921, 483] width 327 height 42
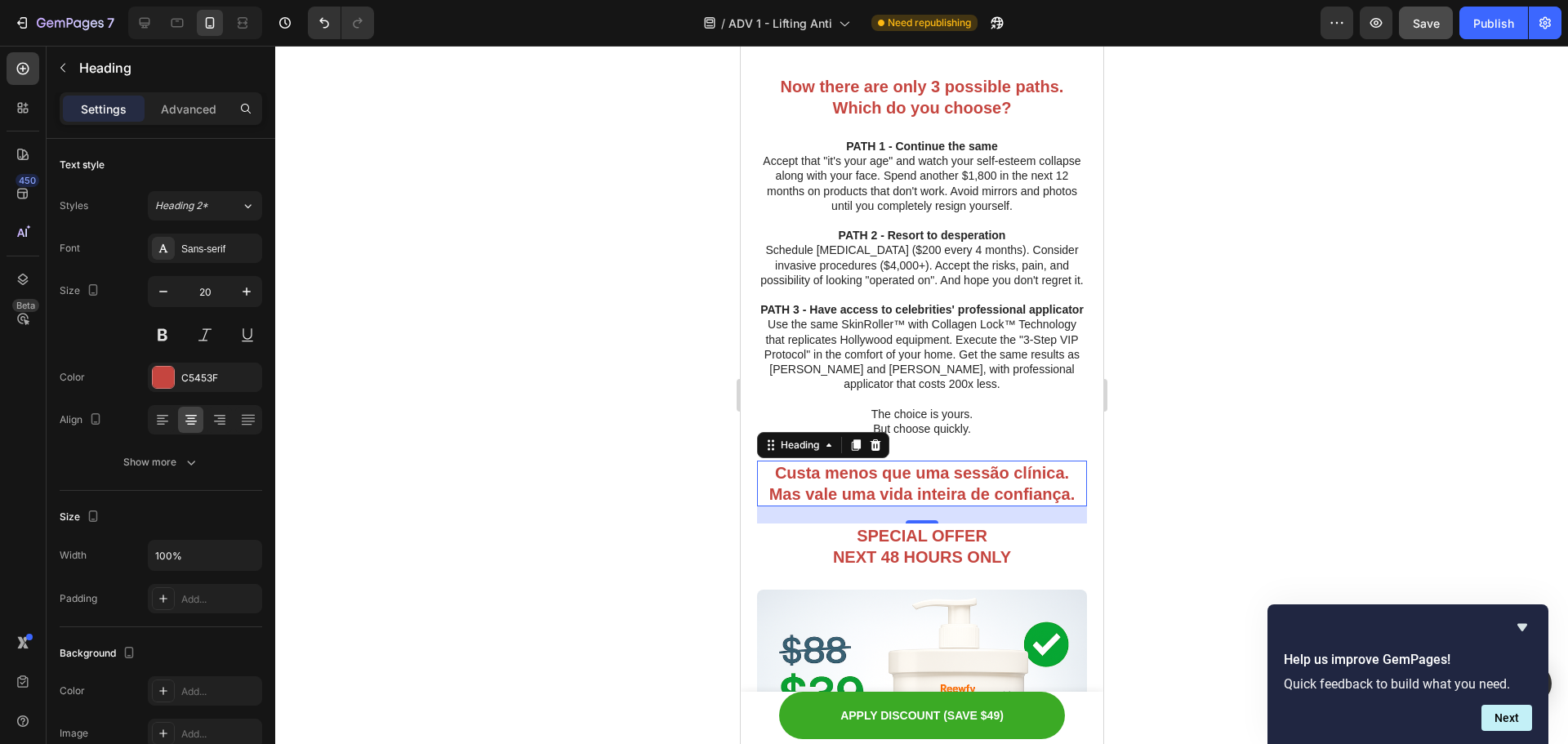
click at [981, 483] on strong "Custa menos que uma sessão clínica. Mas vale uma vida inteira de confiança." at bounding box center [922, 483] width 307 height 39
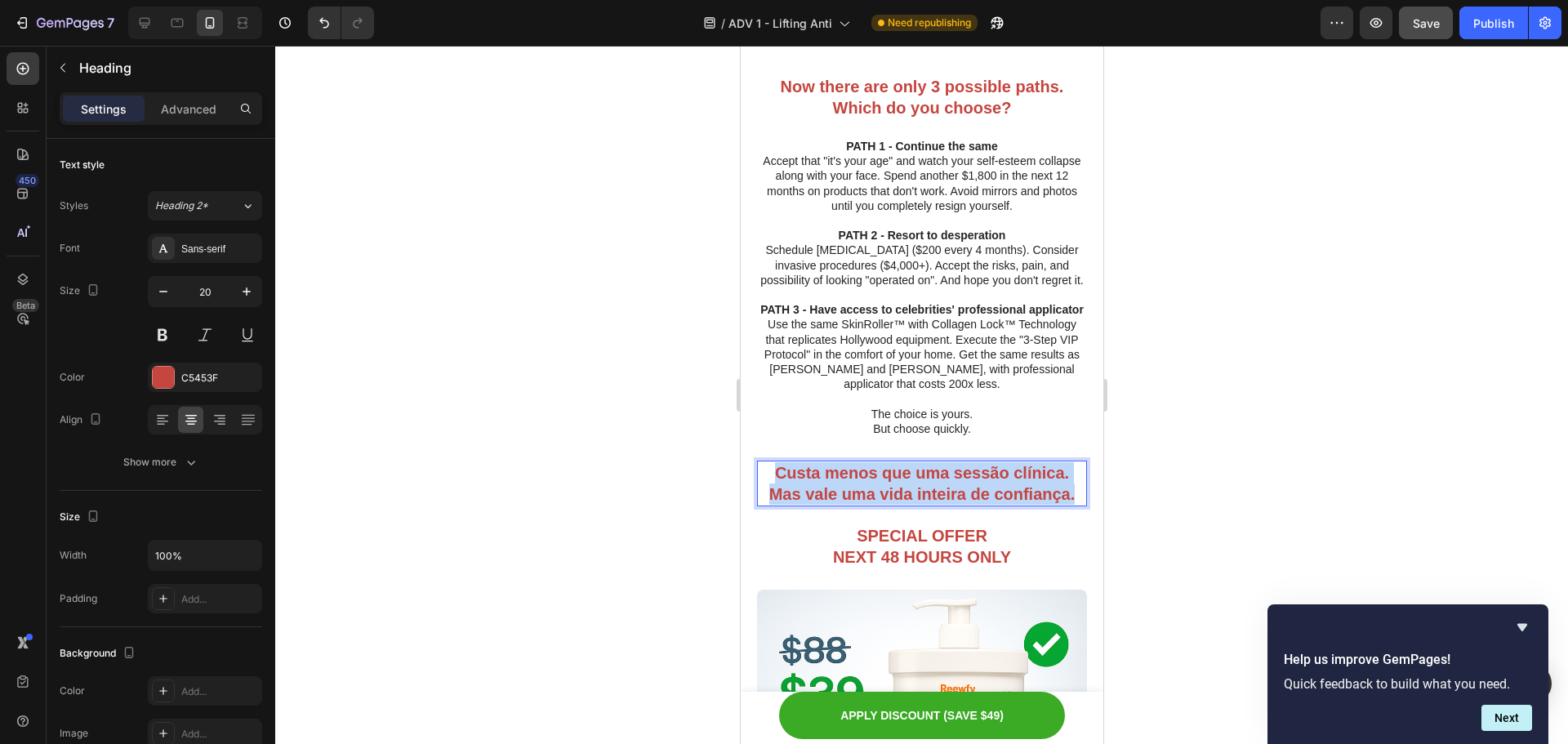
click at [981, 483] on strong "Custa menos que uma sessão clínica. Mas vale uma vida inteira de confiança." at bounding box center [922, 483] width 307 height 39
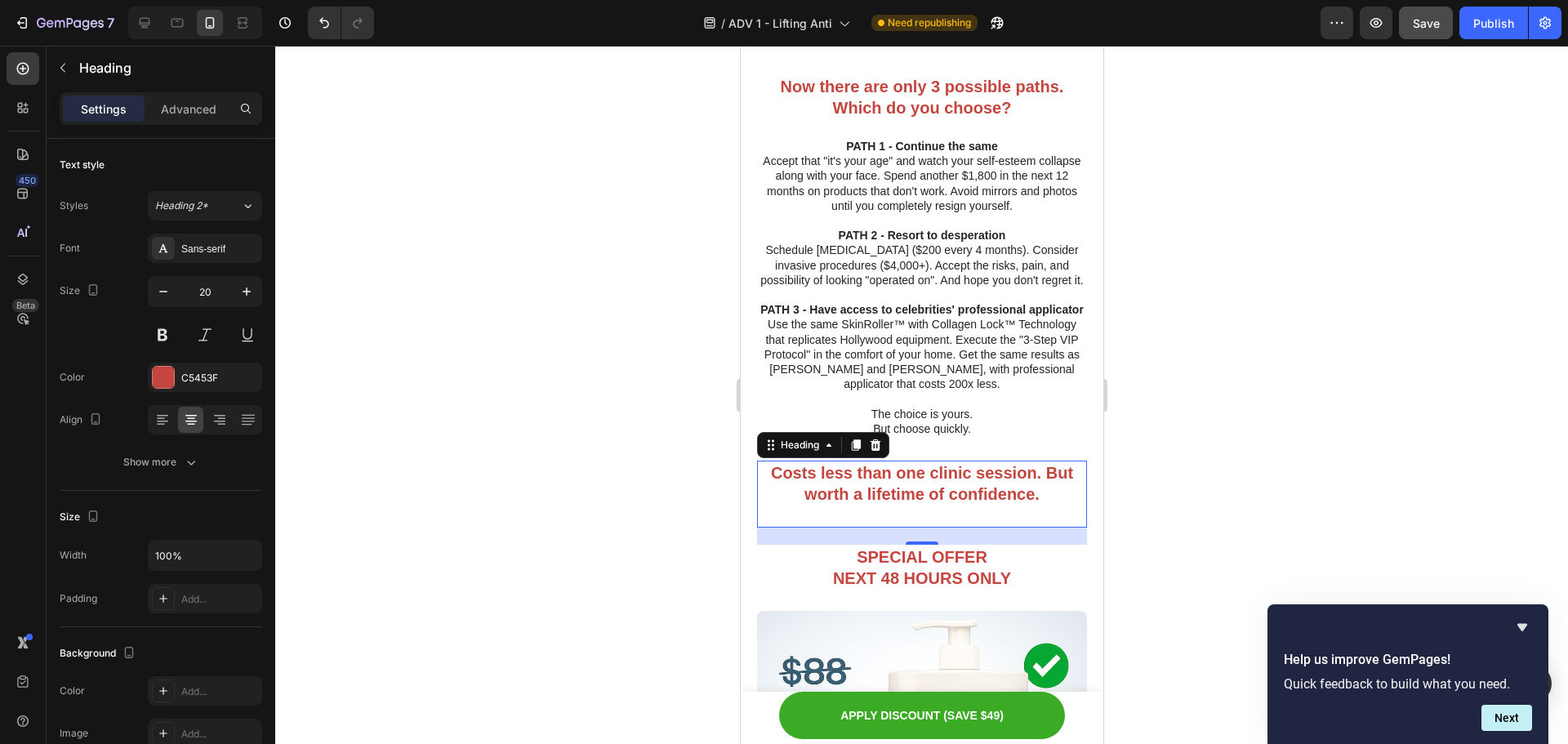
click at [1025, 518] on p "Rich Text Editor. Editing area: main" at bounding box center [921, 516] width 327 height 21
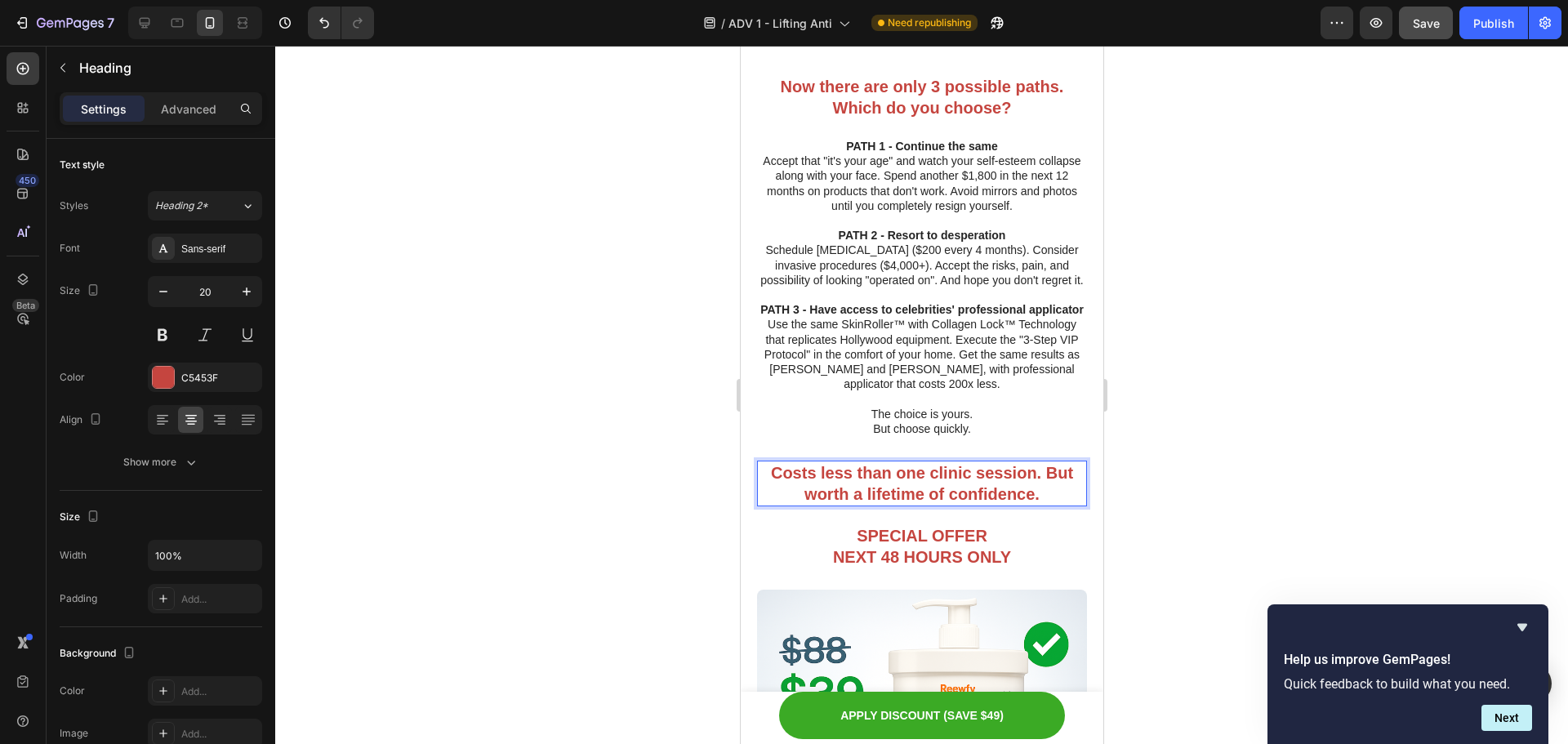
click at [1220, 386] on div at bounding box center [921, 395] width 1293 height 699
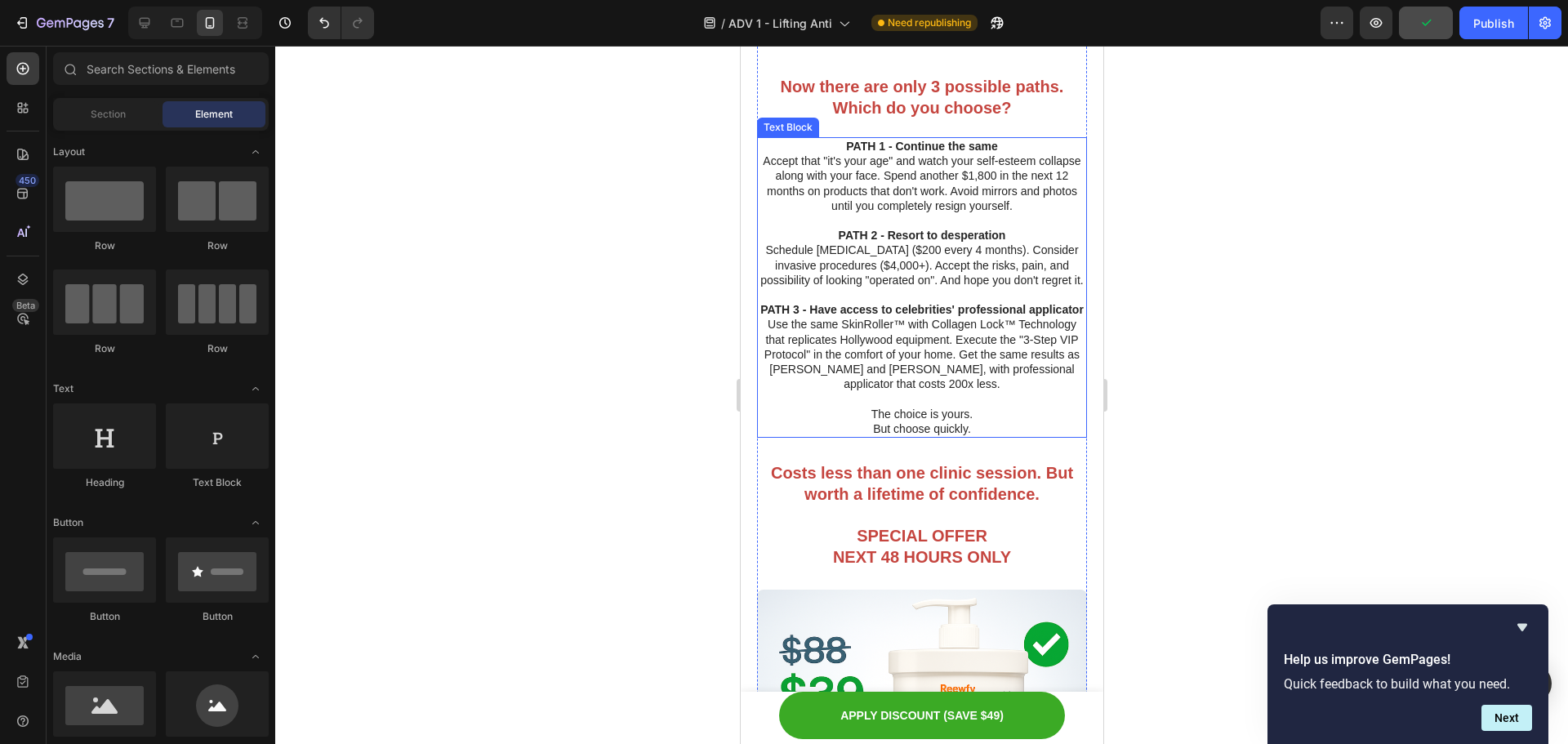
click at [948, 426] on p "But choose quickly." at bounding box center [921, 429] width 327 height 14
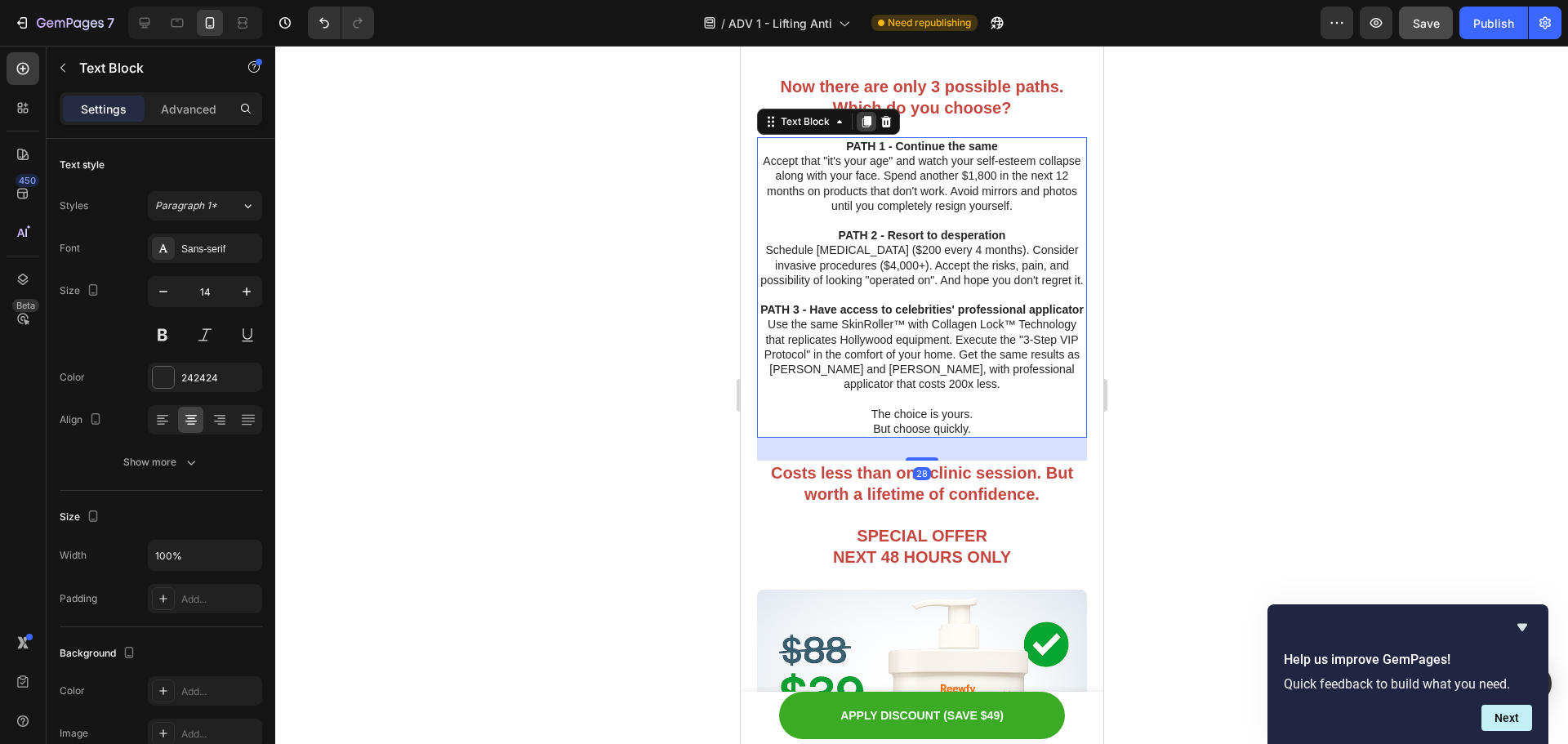
click at [862, 116] on icon at bounding box center [865, 122] width 9 height 12
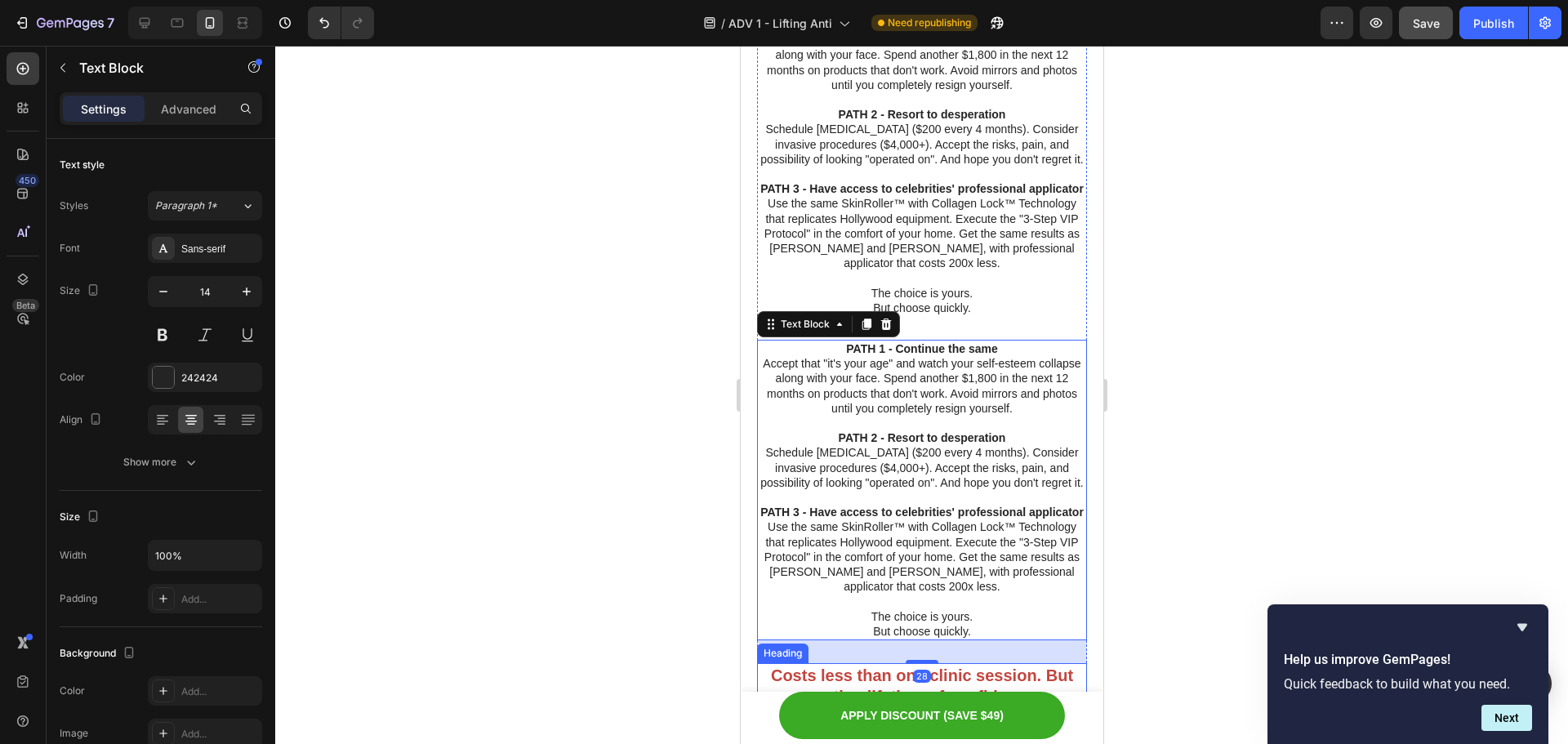
scroll to position [7809, 0]
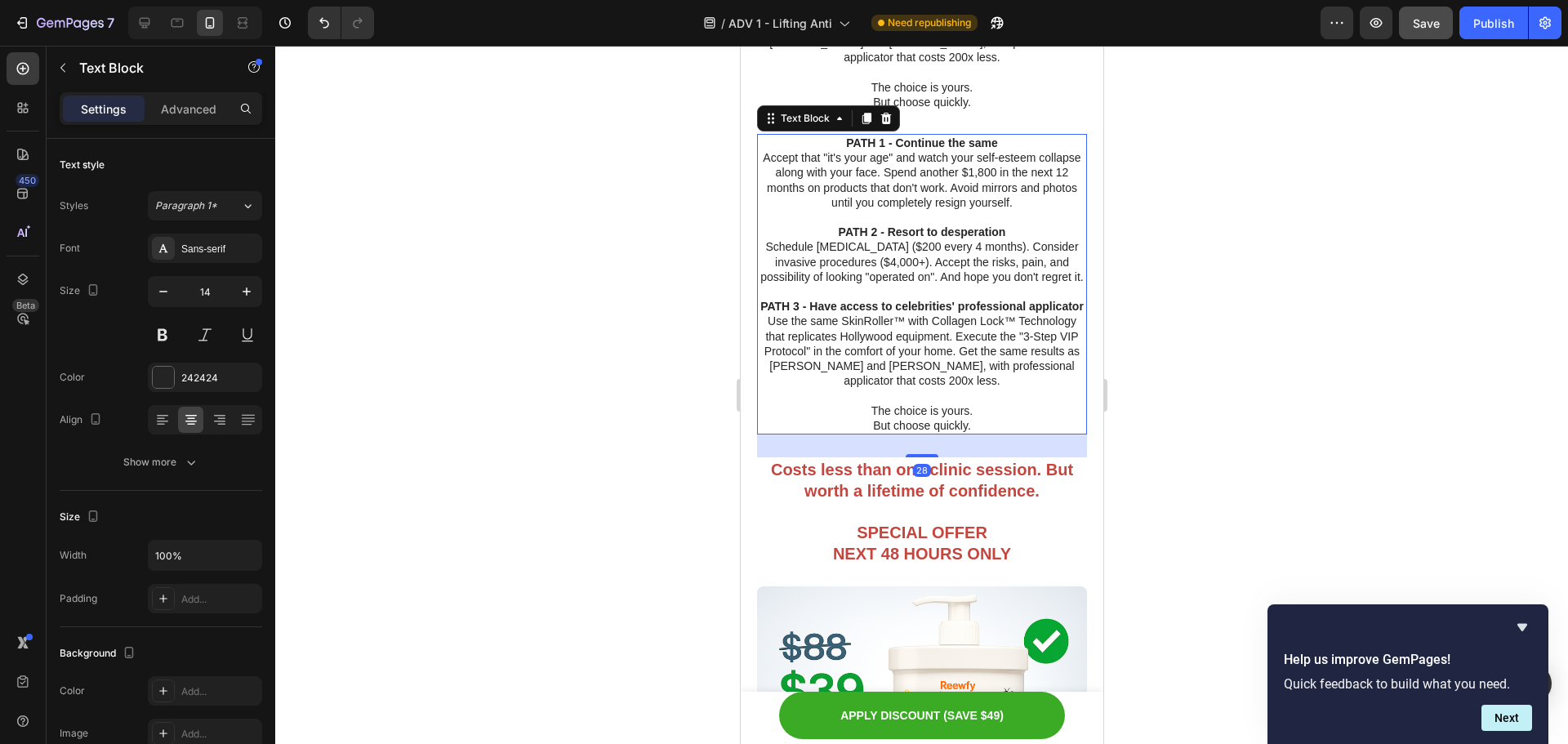
click at [1265, 401] on div at bounding box center [921, 395] width 1293 height 699
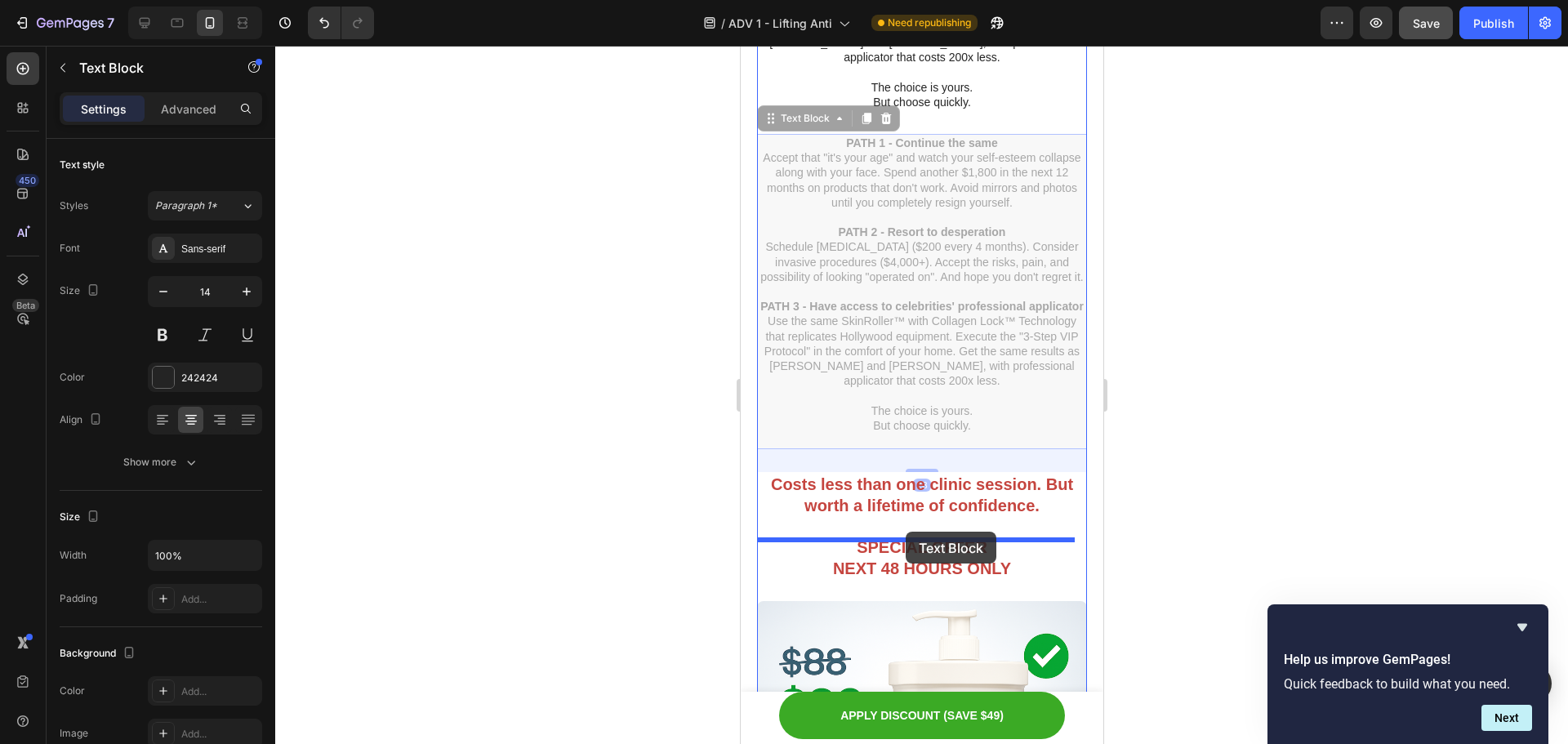
drag, startPoint x: 910, startPoint y: 346, endPoint x: 905, endPoint y: 532, distance: 186.1
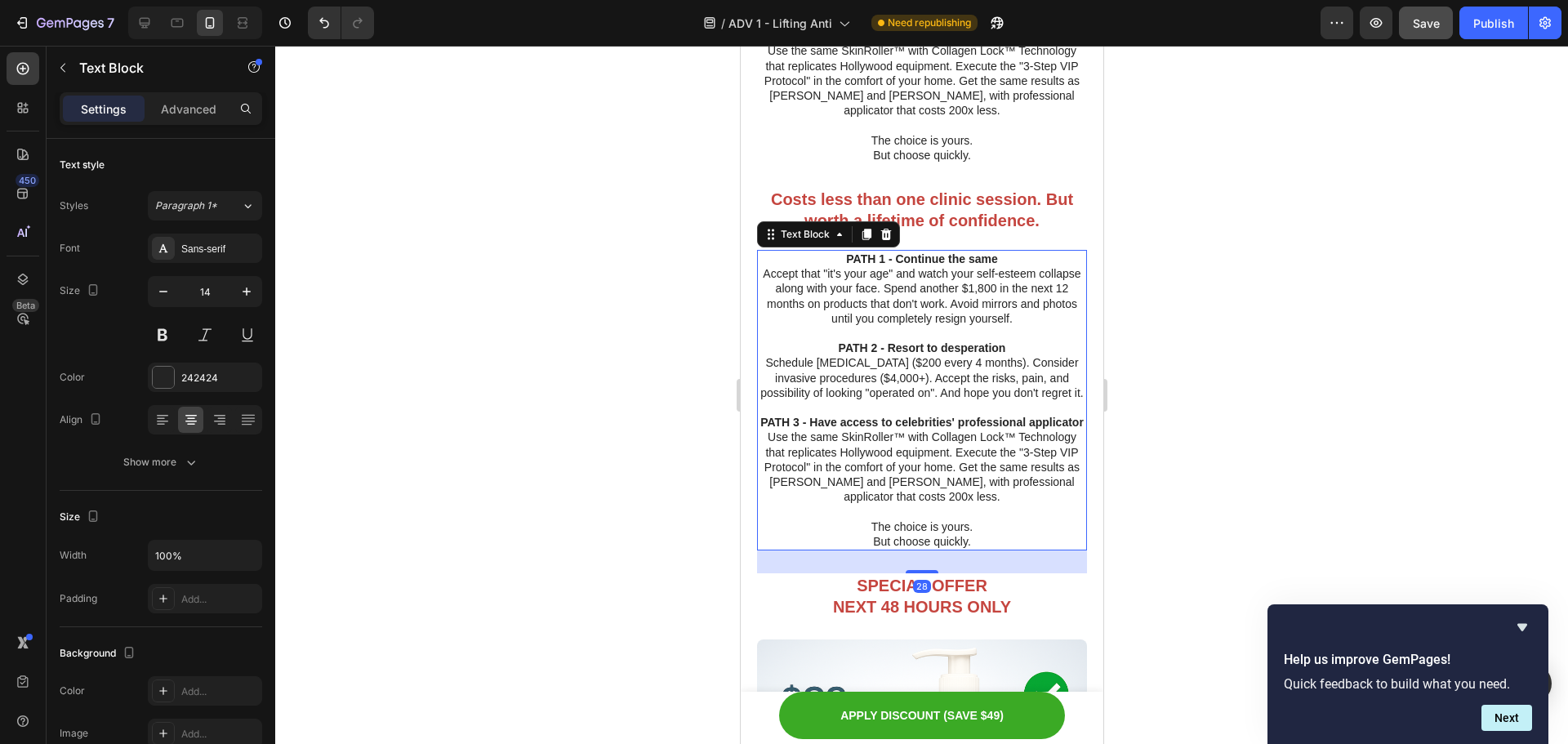
scroll to position [7727, 0]
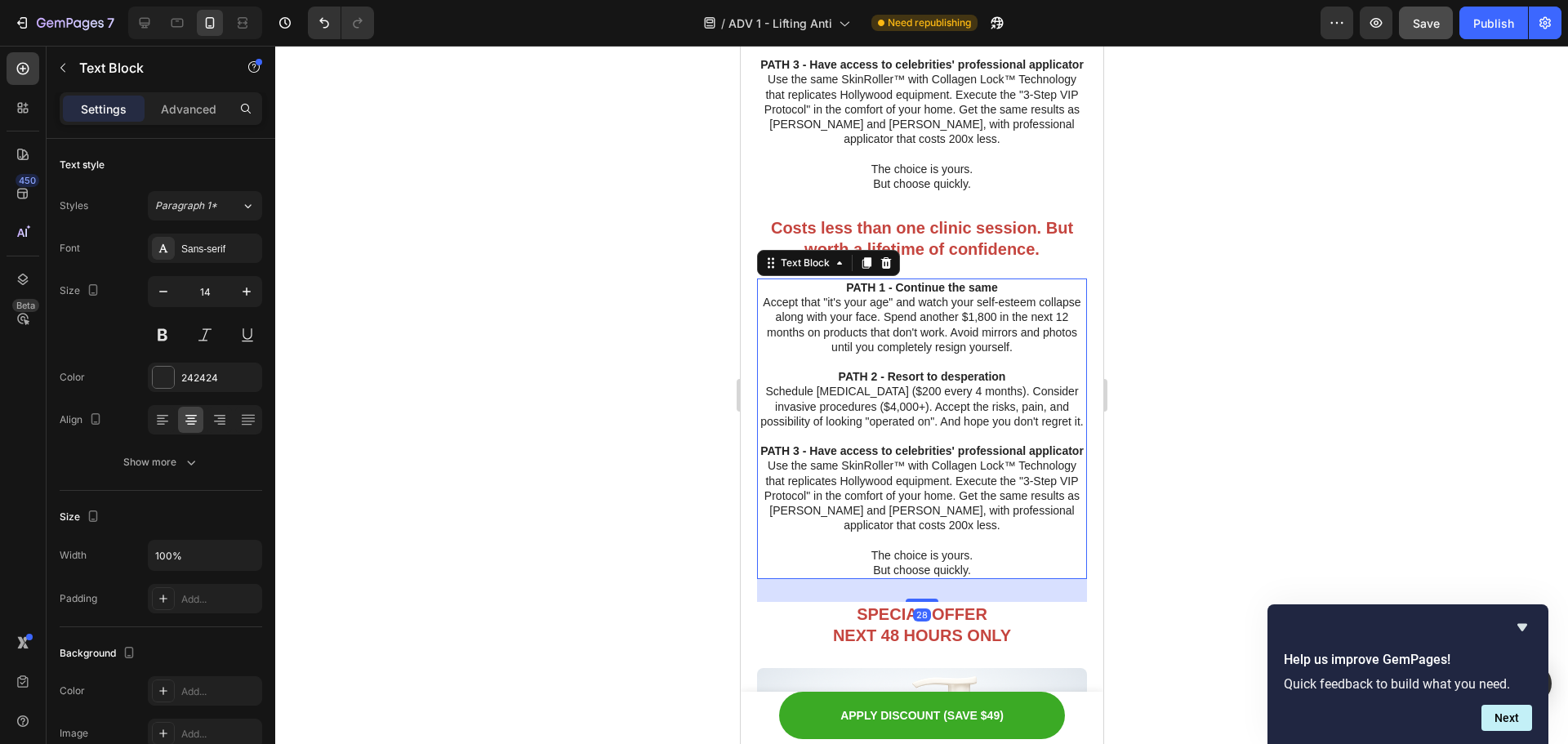
click at [955, 361] on p at bounding box center [921, 361] width 327 height 14
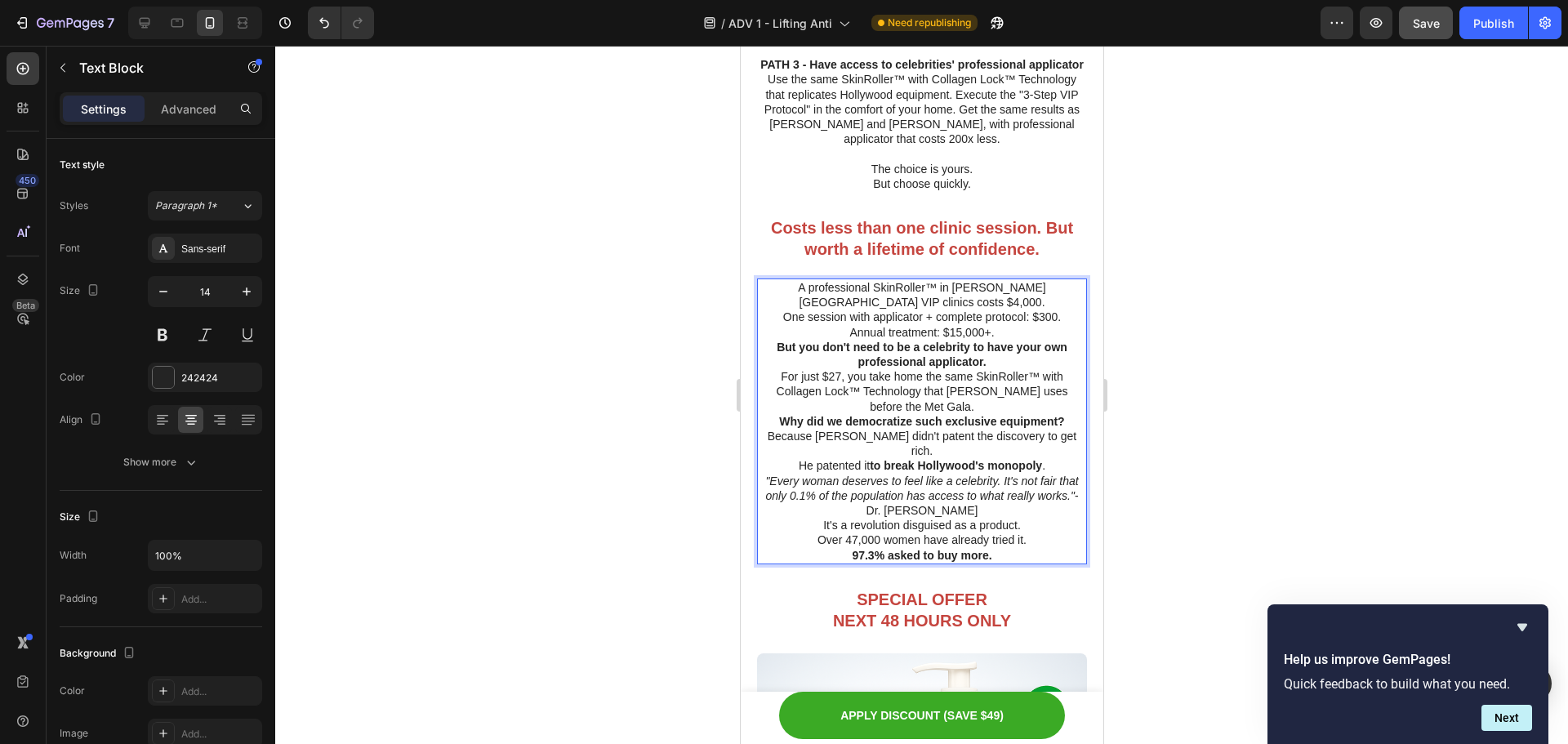
click at [993, 310] on p "A professional SkinRoller™ in [PERSON_NAME][GEOGRAPHIC_DATA] VIP clinics costs …" at bounding box center [921, 294] width 327 height 30
click at [999, 335] on p "Annual treatment: $15,000+." at bounding box center [921, 332] width 327 height 14
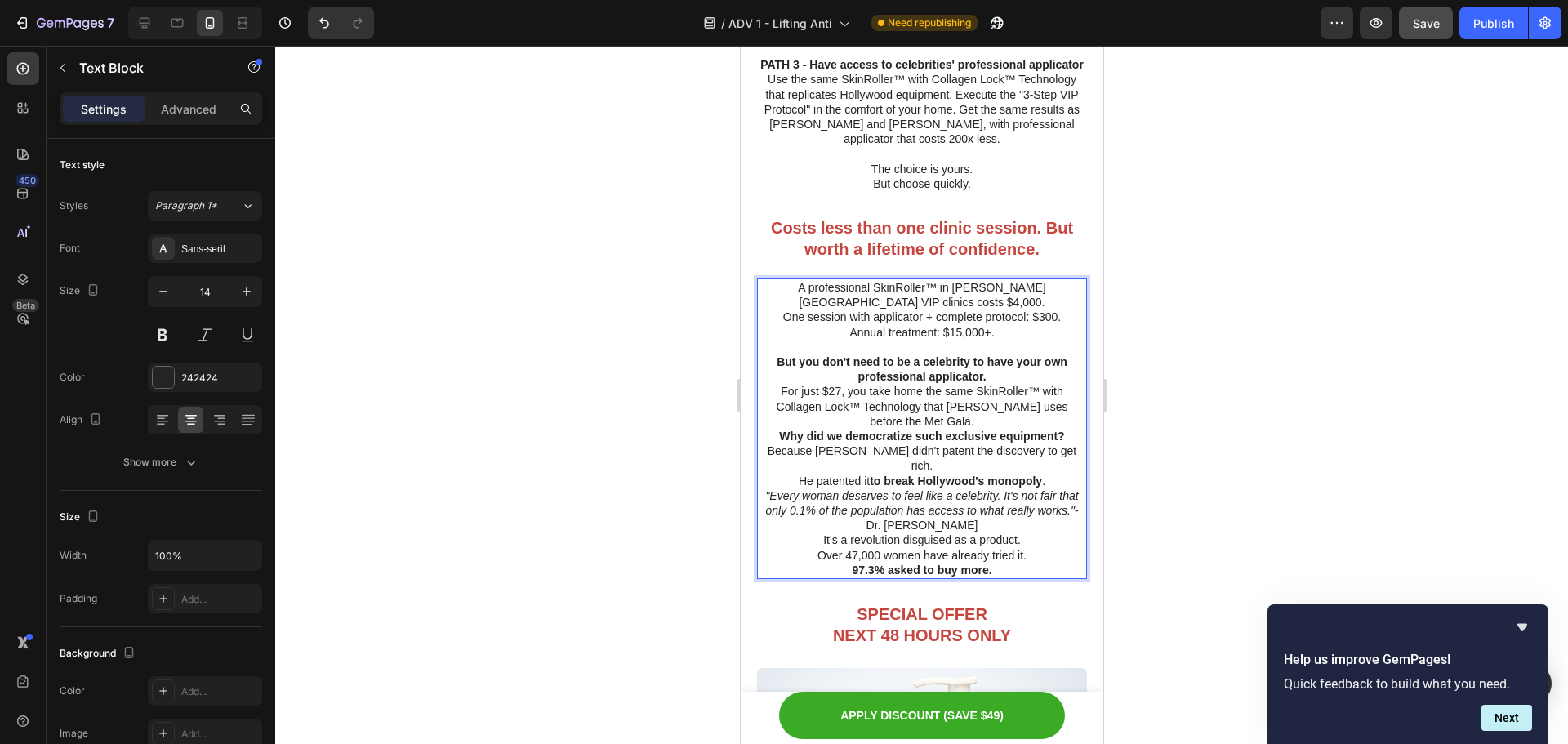
click at [980, 421] on p "For just $27, you take home the same SkinRoller™ with Collagen Lock™ Technology…" at bounding box center [921, 407] width 327 height 45
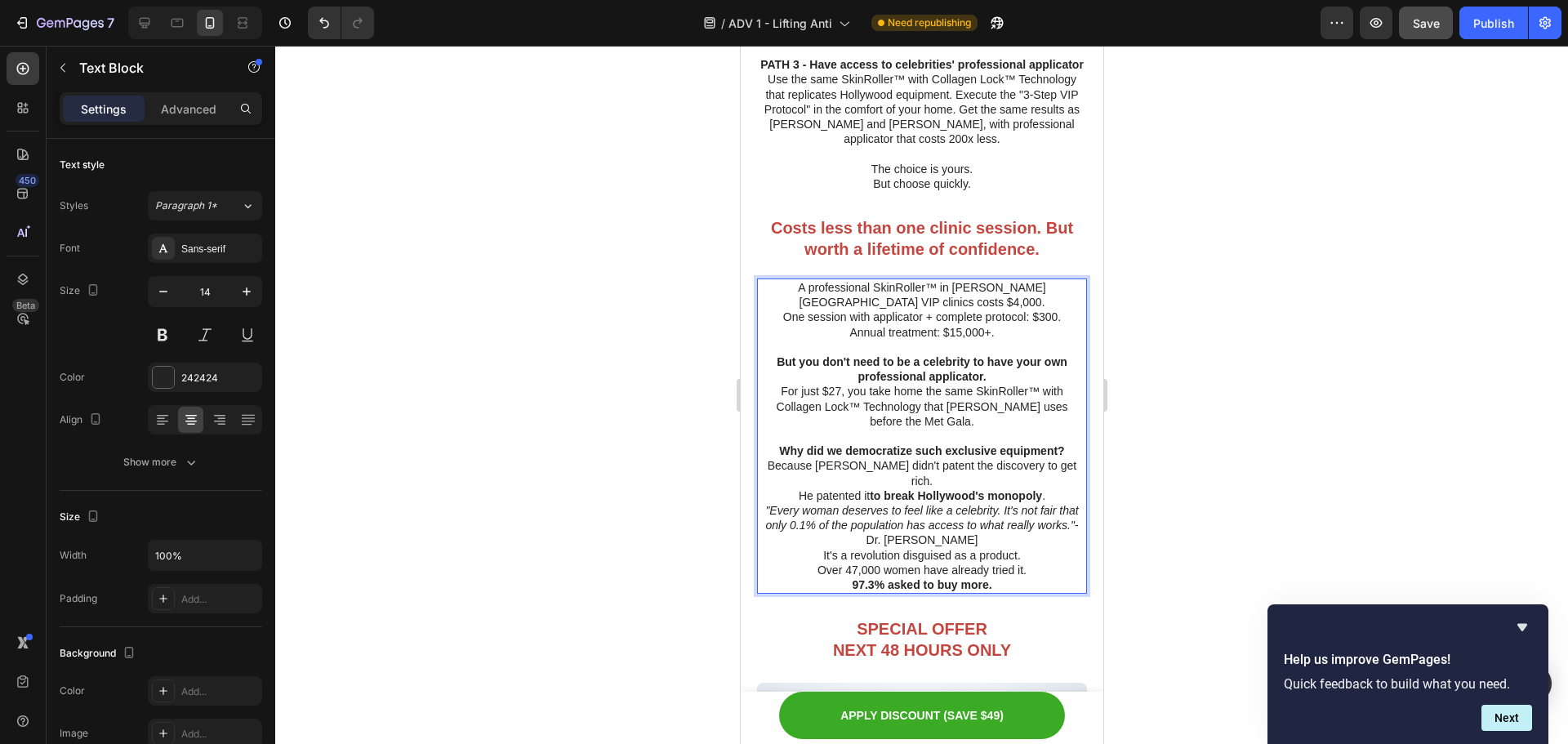
click at [1061, 476] on p "Because [PERSON_NAME] didn't patent the discovery to get rich." at bounding box center [921, 473] width 327 height 30
click at [1063, 474] on p "Because [PERSON_NAME] didn't patent the discovery to get rich." at bounding box center [921, 473] width 327 height 30
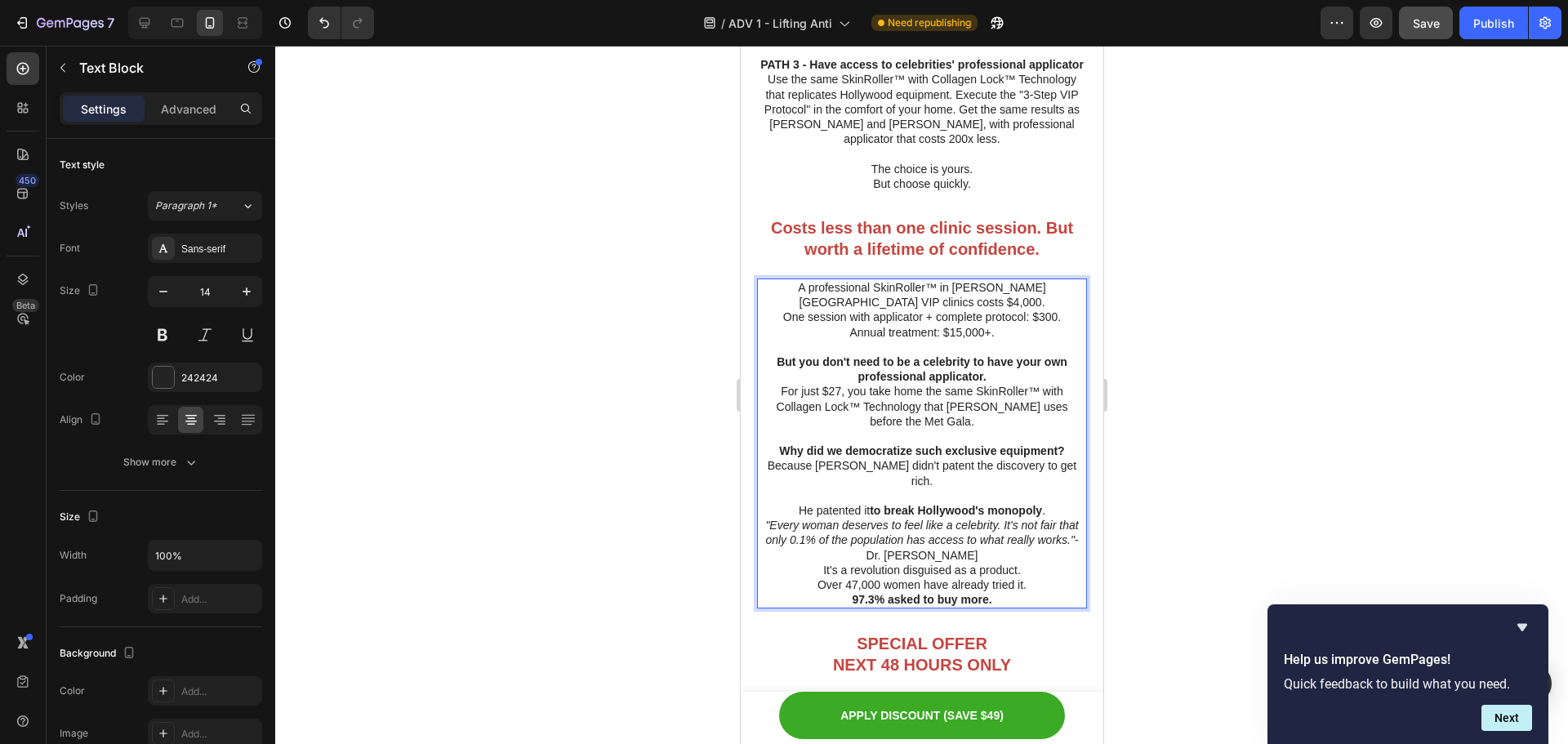
click at [1017, 546] on p ""Every woman deserves to feel like a celebrity. It's not fair that only 0.1% of…" at bounding box center [921, 540] width 327 height 45
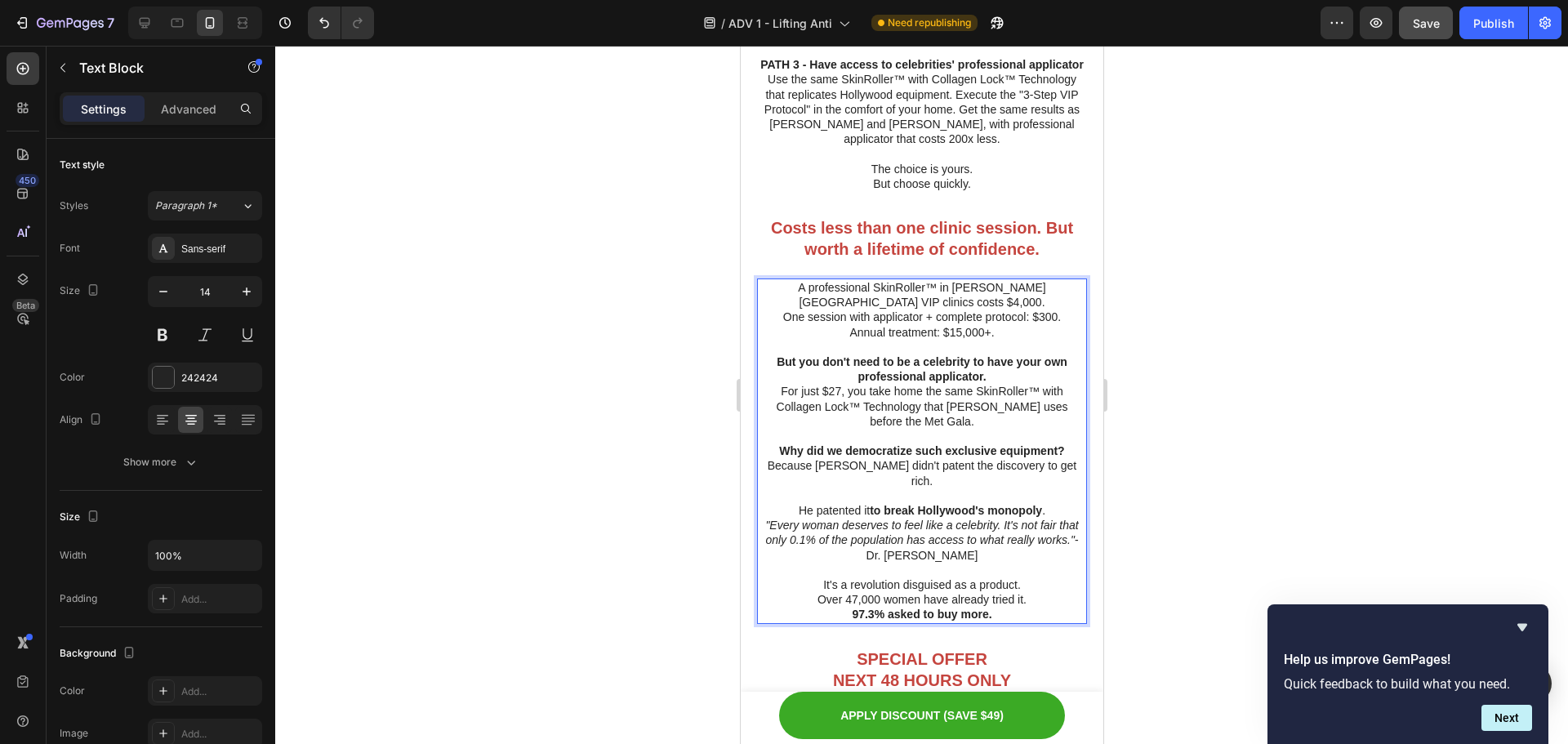
click at [1298, 493] on div at bounding box center [921, 395] width 1293 height 699
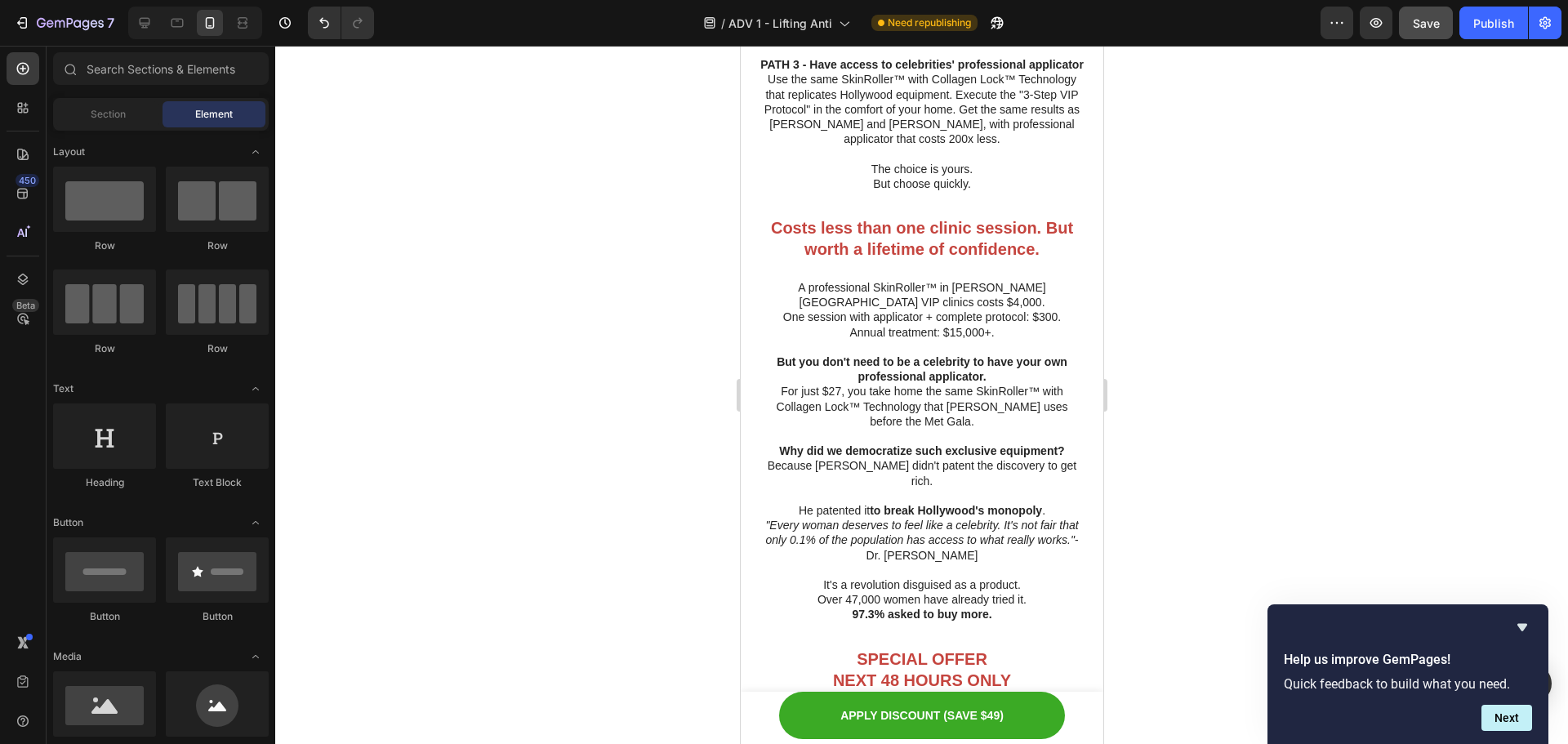
click at [1413, 128] on div at bounding box center [921, 395] width 1293 height 699
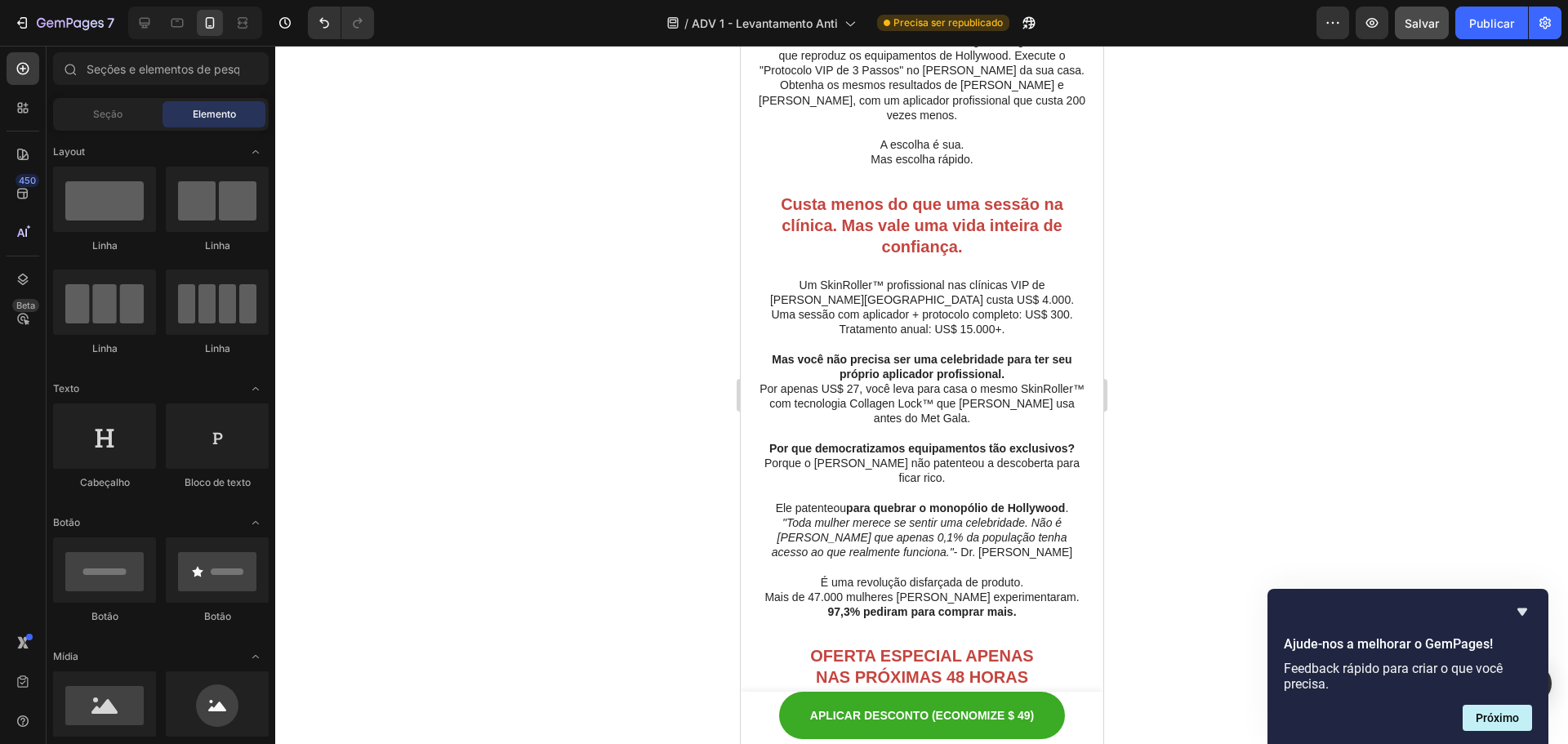
scroll to position [7808, 0]
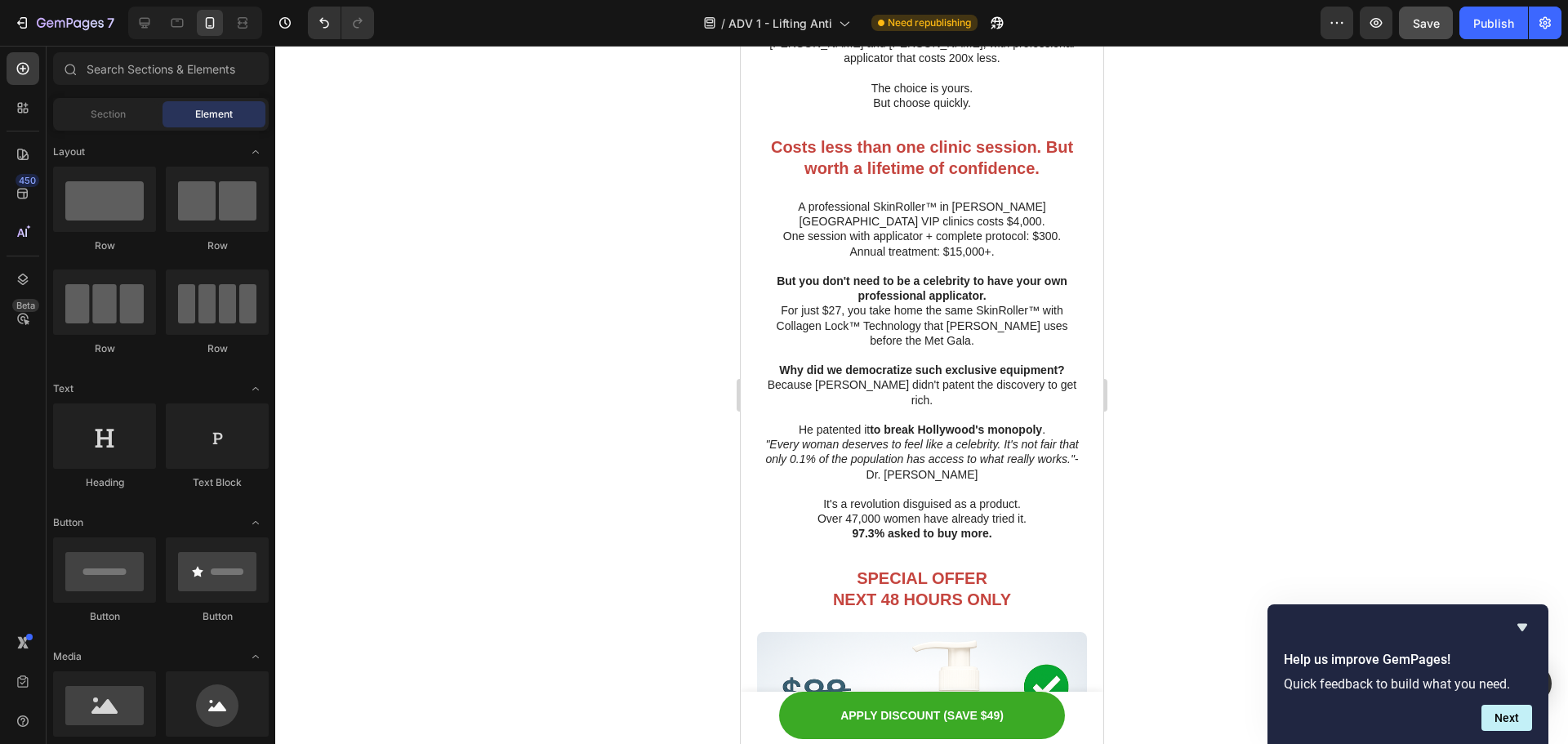
click at [1314, 434] on div at bounding box center [921, 395] width 1293 height 699
click at [827, 299] on p "But you don't need to be a celebrity to have your own professional applicator." at bounding box center [921, 289] width 327 height 30
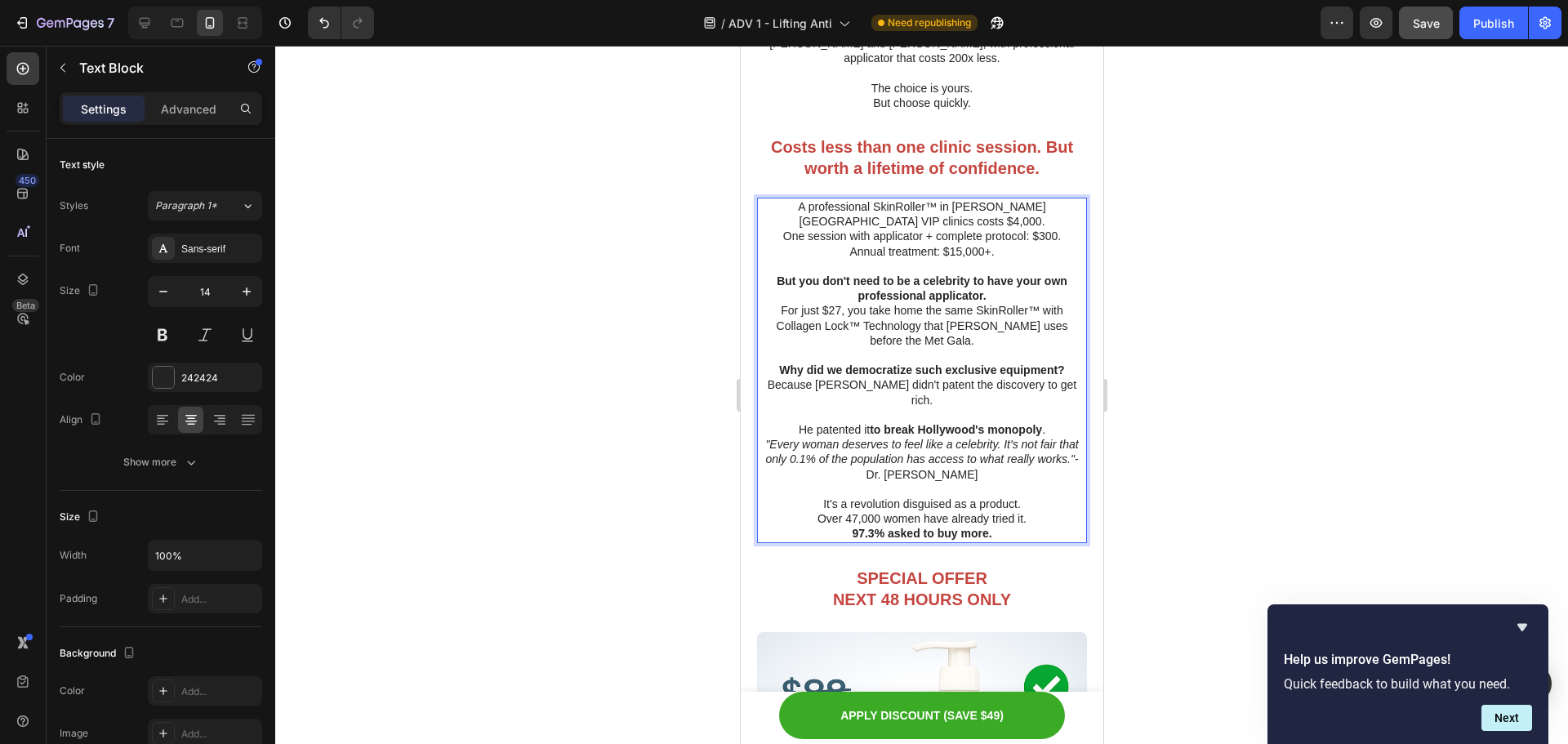
click at [827, 313] on p "For just $27, you take home the same SkinRoller™ with Collagen Lock™ Technology…" at bounding box center [921, 325] width 327 height 45
click at [832, 315] on p "For just $27, you take home the same SkinRoller™ with Collagen Lock™ Technology…" at bounding box center [921, 325] width 327 height 45
click at [1244, 316] on div at bounding box center [921, 395] width 1293 height 699
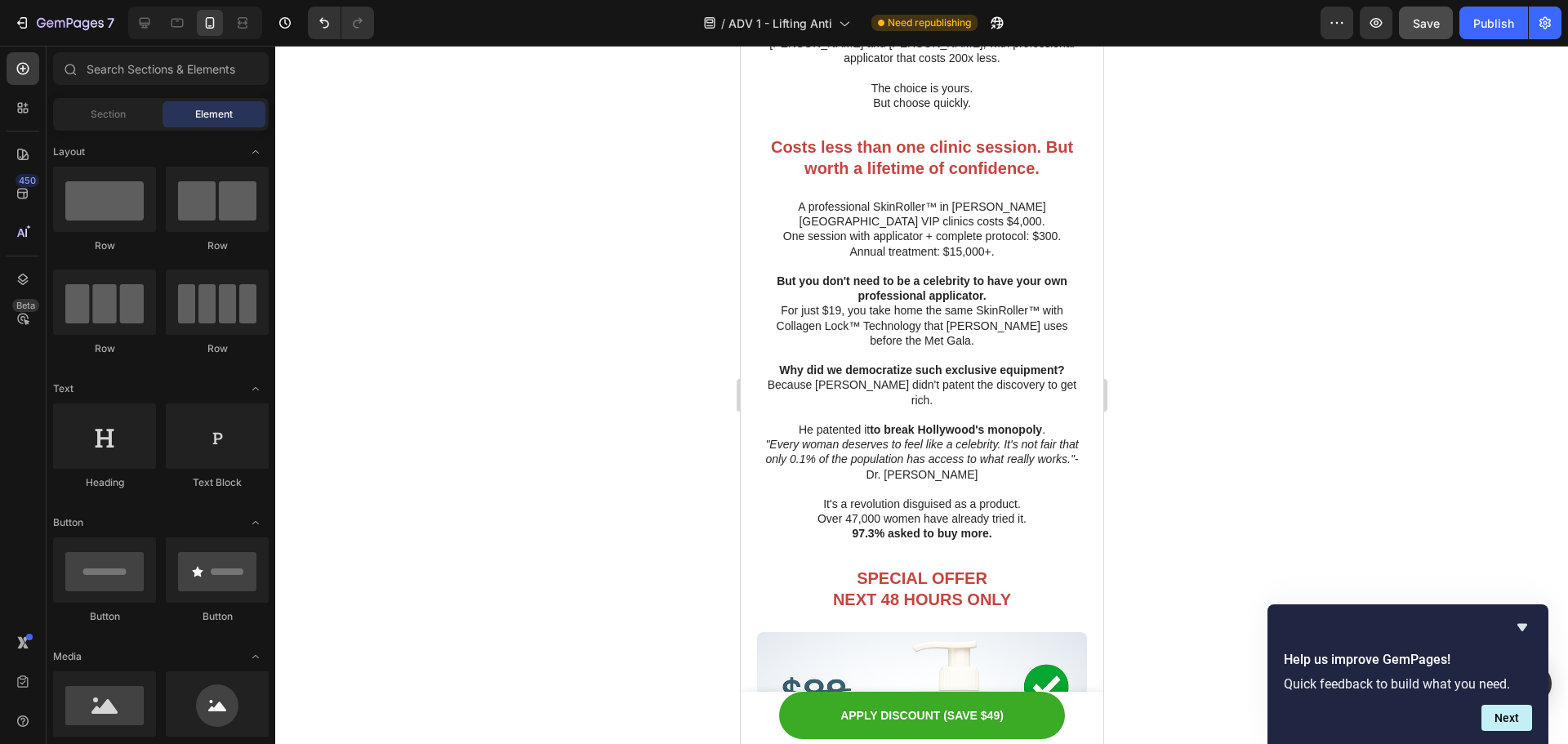
drag, startPoint x: 1347, startPoint y: 107, endPoint x: 1347, endPoint y: 86, distance: 21.0
click at [1347, 108] on div at bounding box center [921, 395] width 1293 height 699
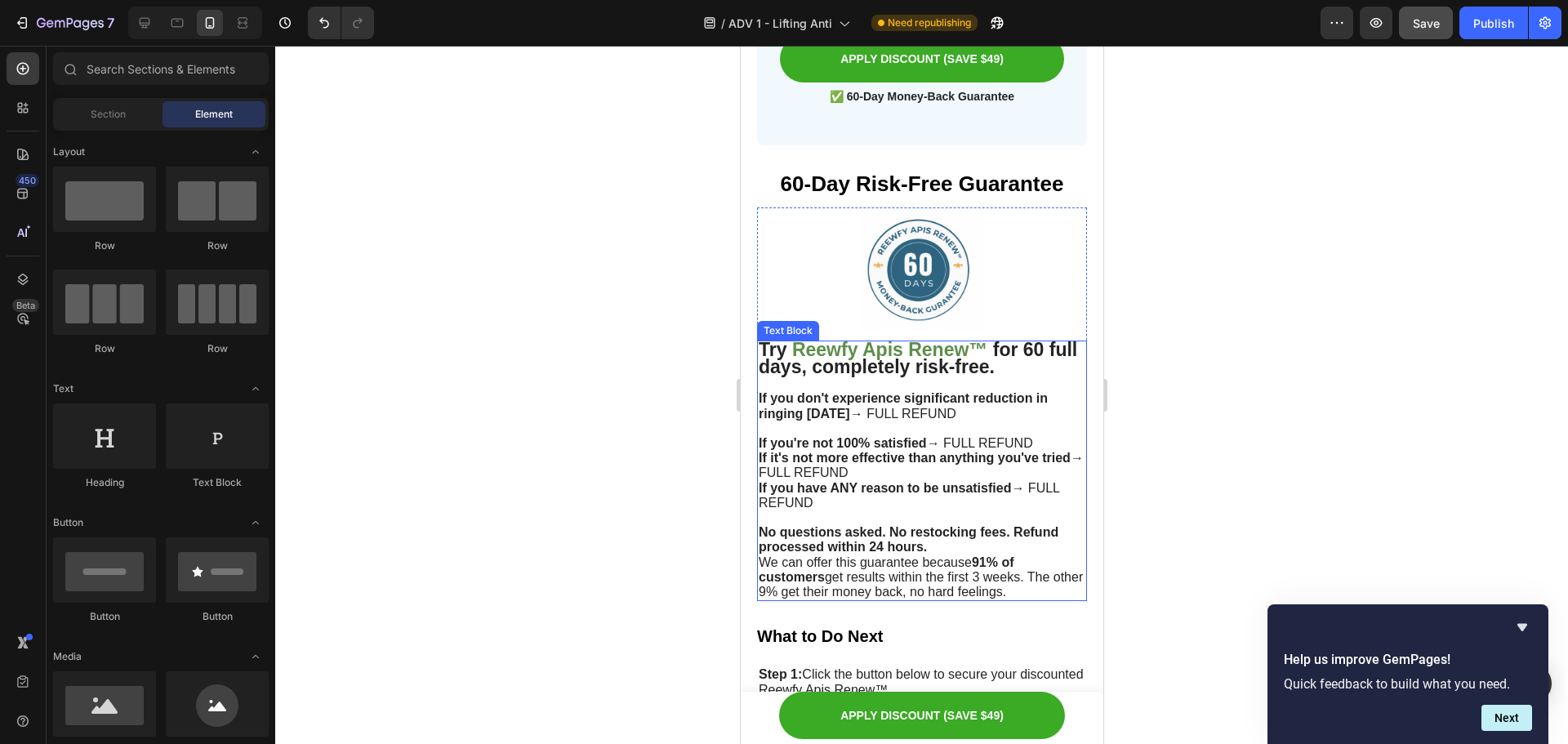
scroll to position [9381, 0]
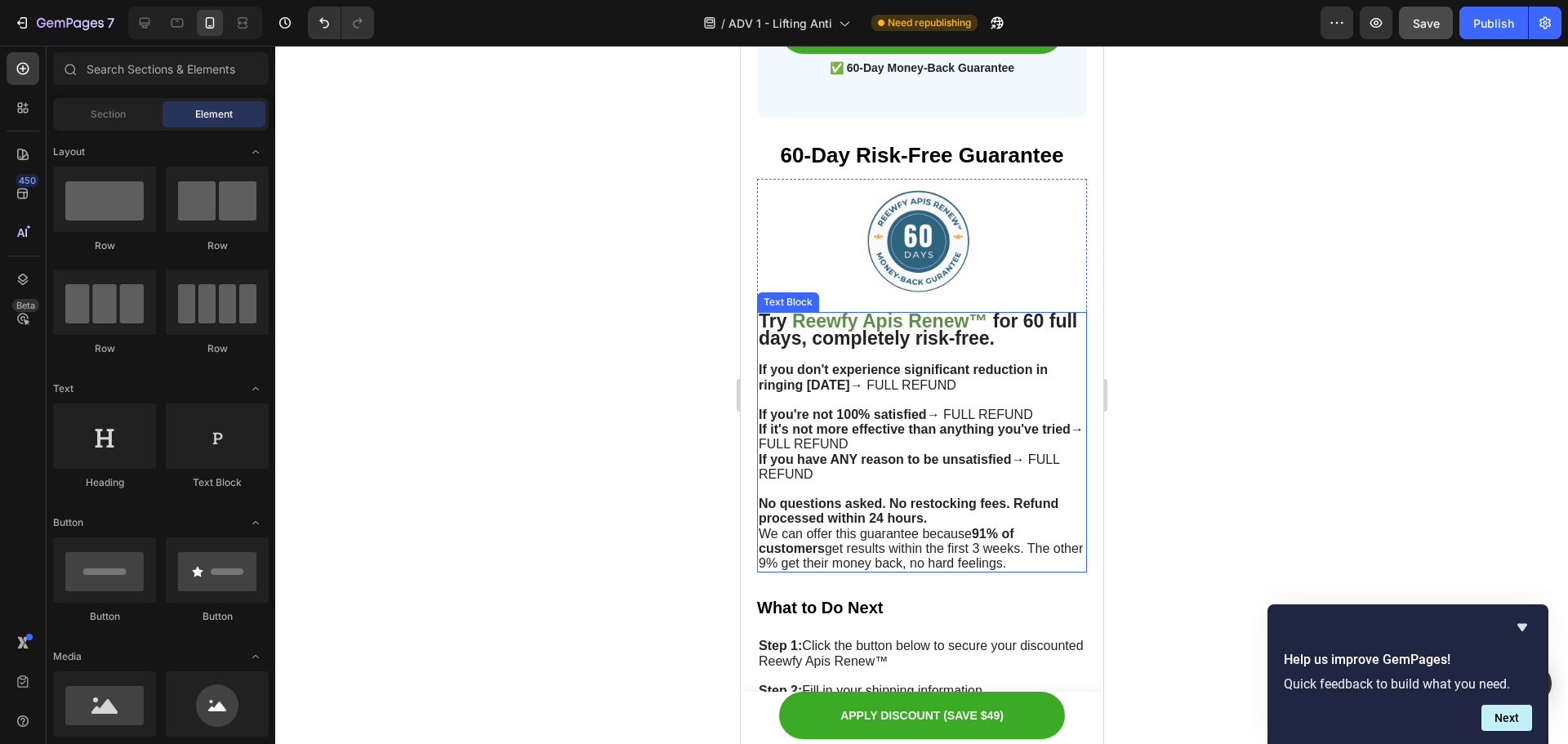
click at [957, 331] on strong "completely risk-free." at bounding box center [902, 338] width 183 height 21
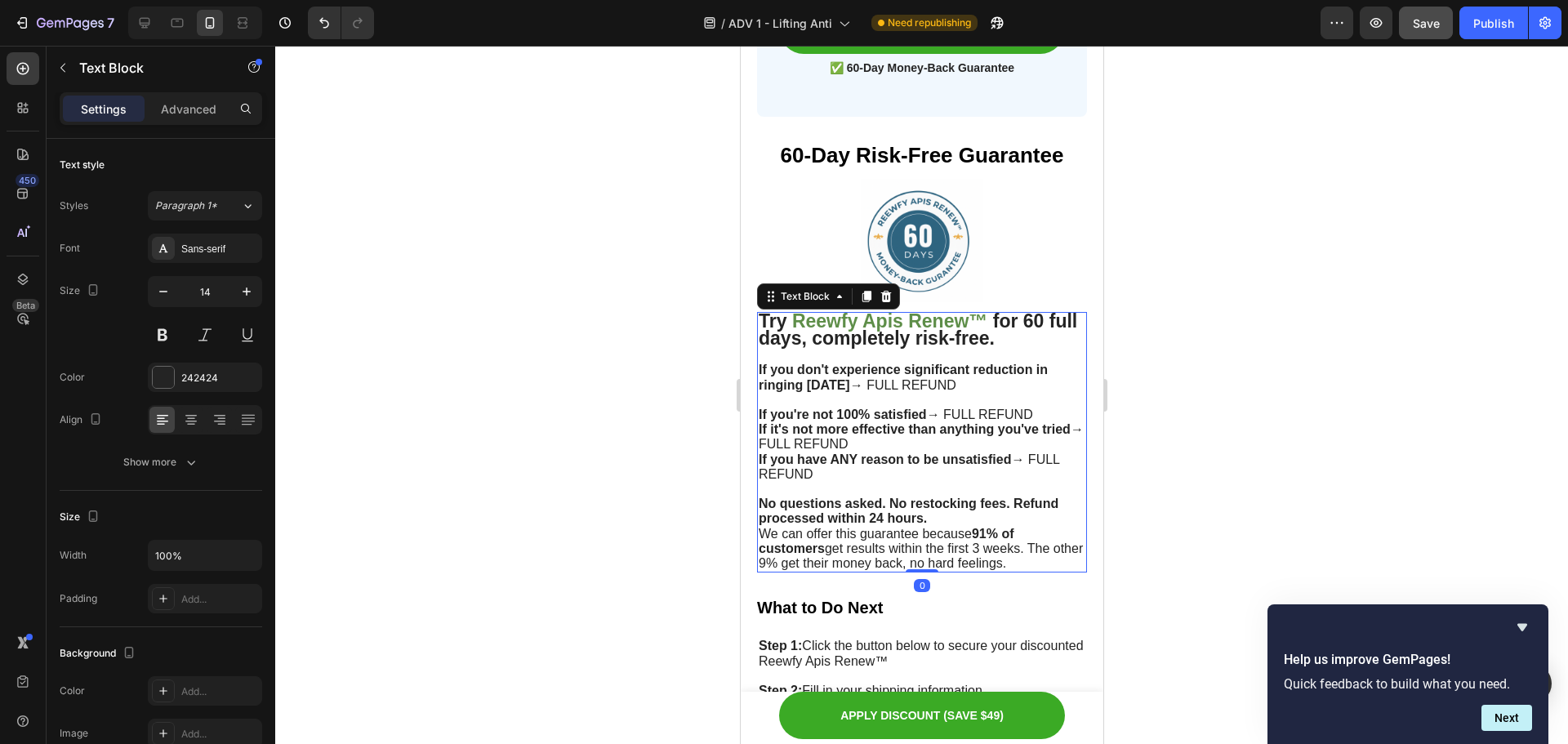
click at [969, 328] on strong "completely risk-free." at bounding box center [902, 338] width 183 height 21
click at [981, 311] on strong "Reewfy Apis Renew™" at bounding box center [889, 321] width 196 height 21
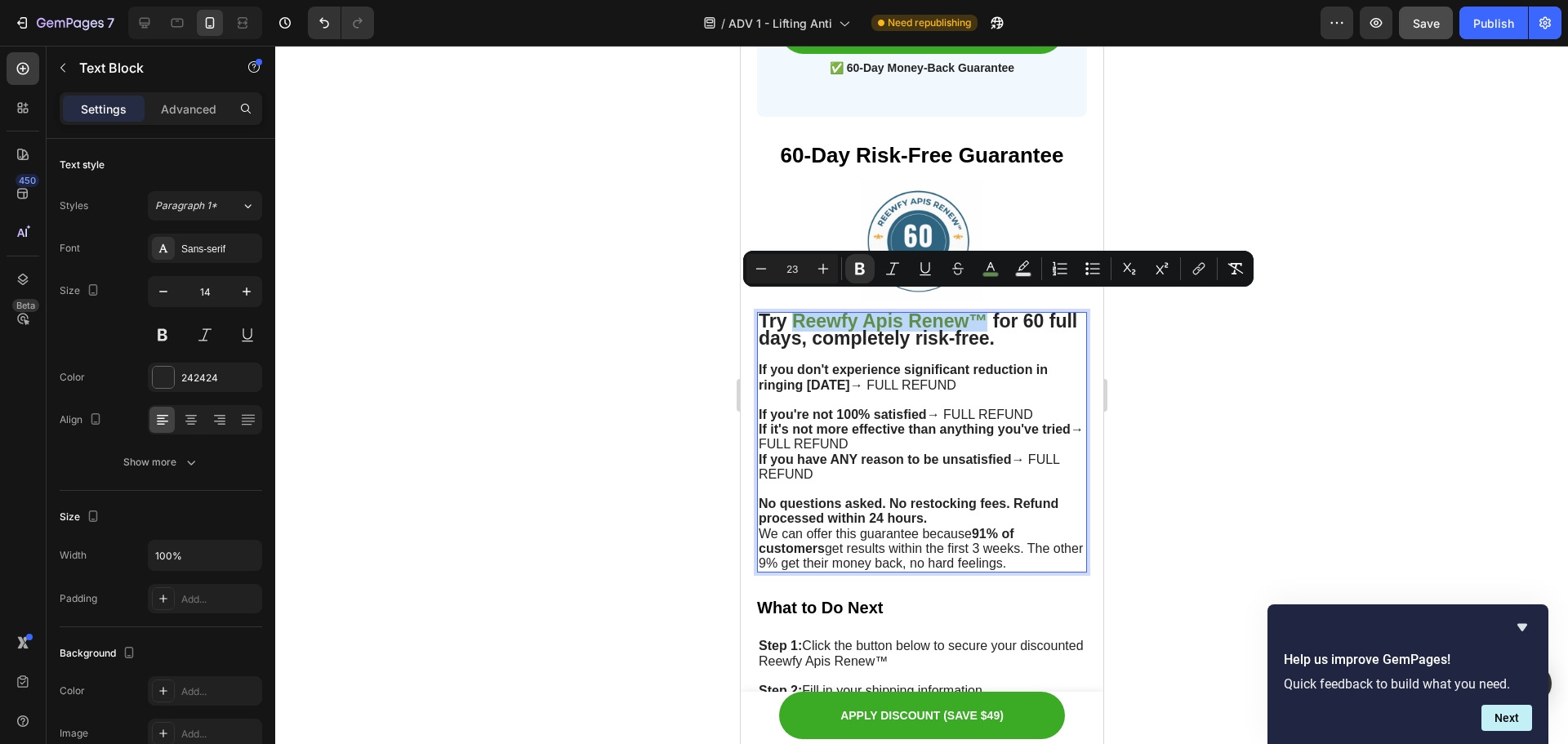
drag, startPoint x: 984, startPoint y: 307, endPoint x: 793, endPoint y: 306, distance: 191.0
click at [793, 311] on strong "Reewfy Apis Renew™" at bounding box center [889, 321] width 196 height 21
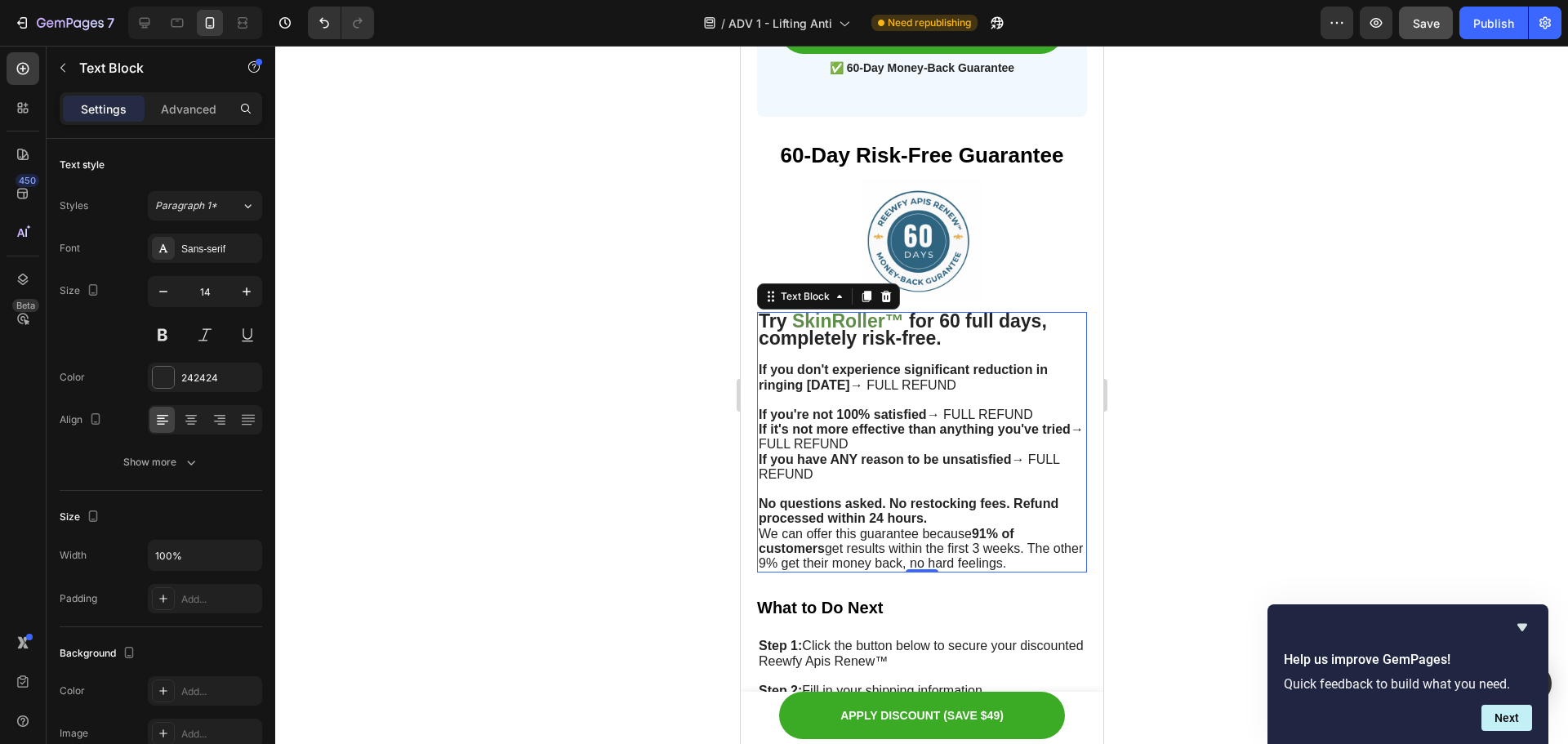
click at [1240, 361] on div at bounding box center [921, 395] width 1293 height 699
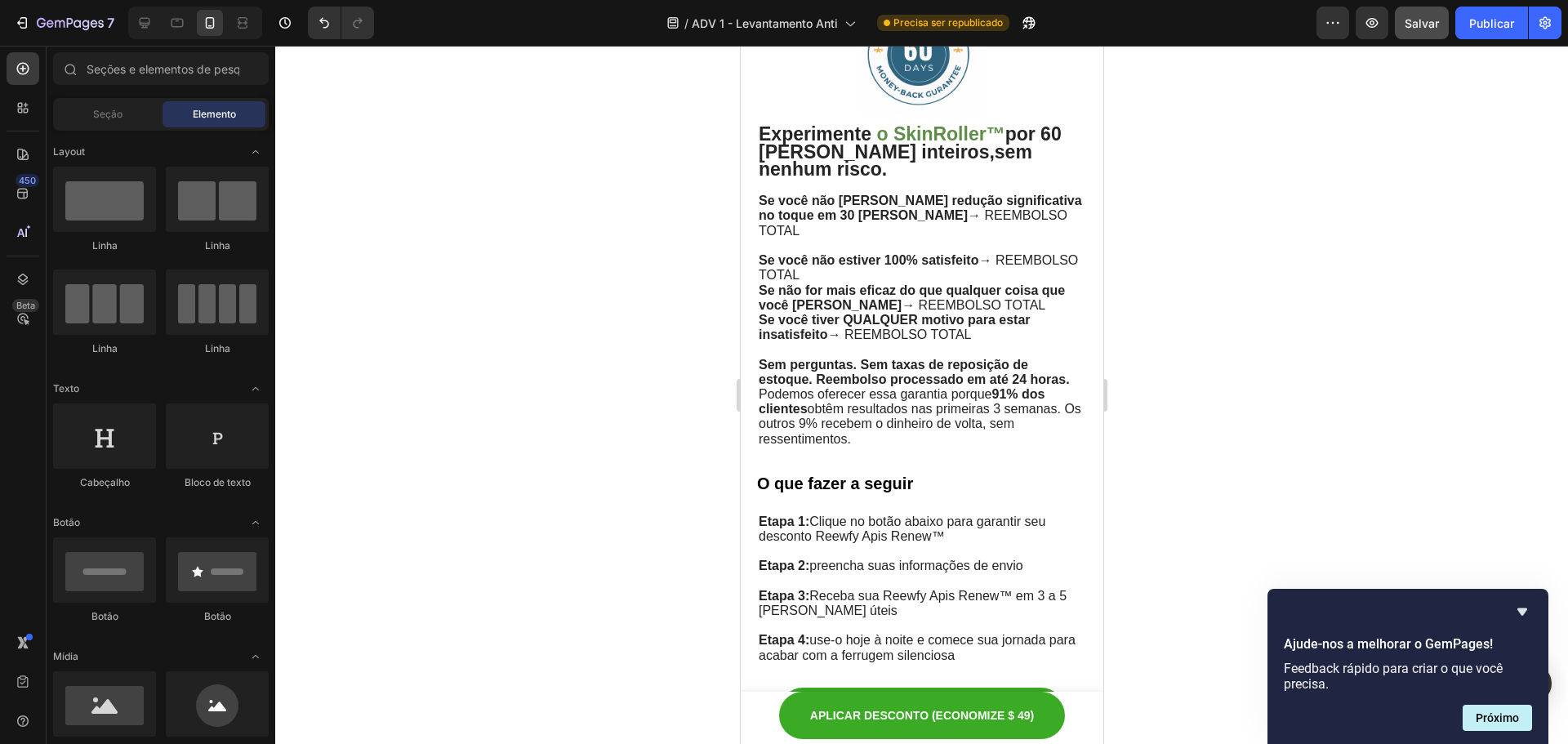
scroll to position [9627, 0]
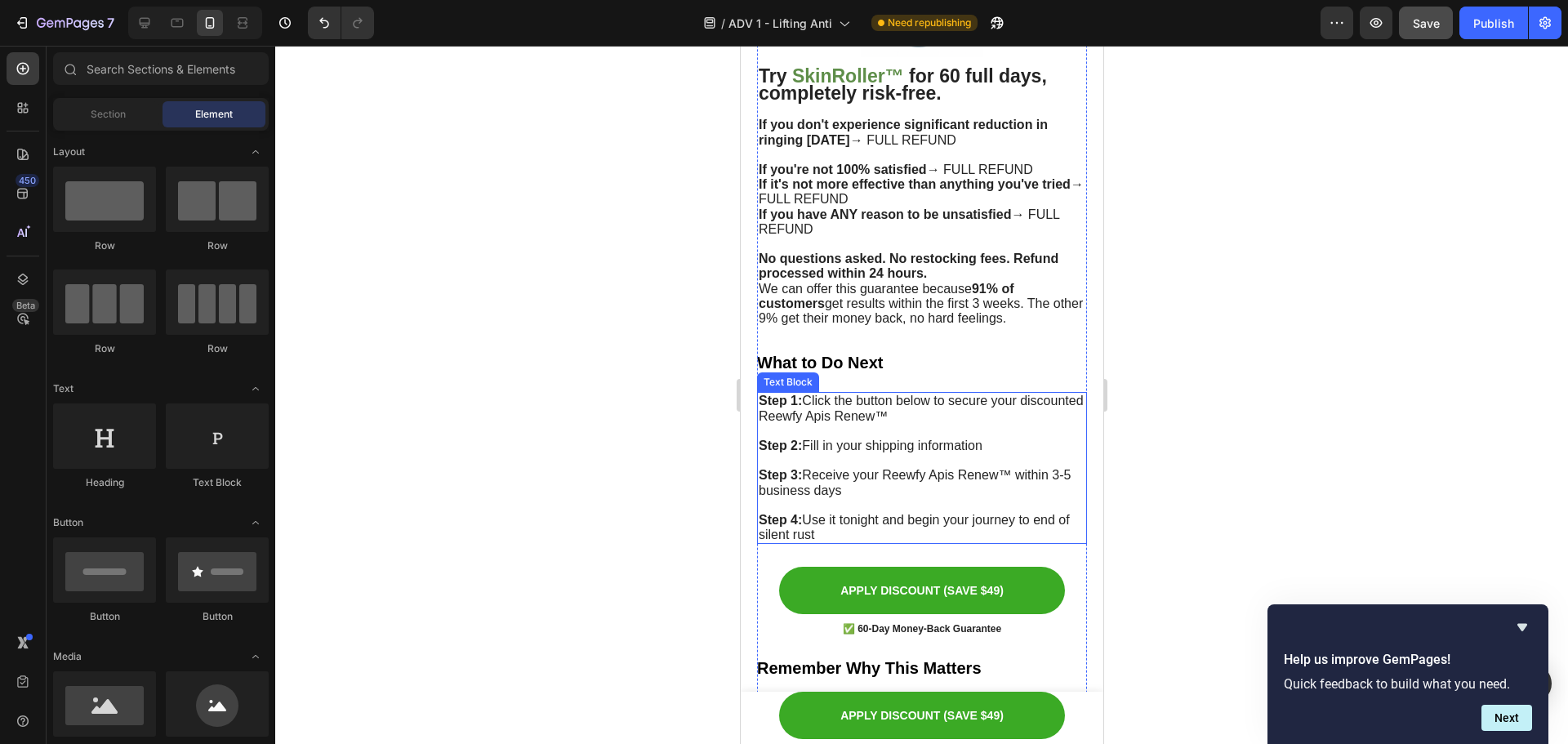
drag, startPoint x: 947, startPoint y: 428, endPoint x: 943, endPoint y: 417, distance: 11.7
click at [947, 439] on span "Step 2: Fill in your shipping information" at bounding box center [870, 446] width 224 height 13
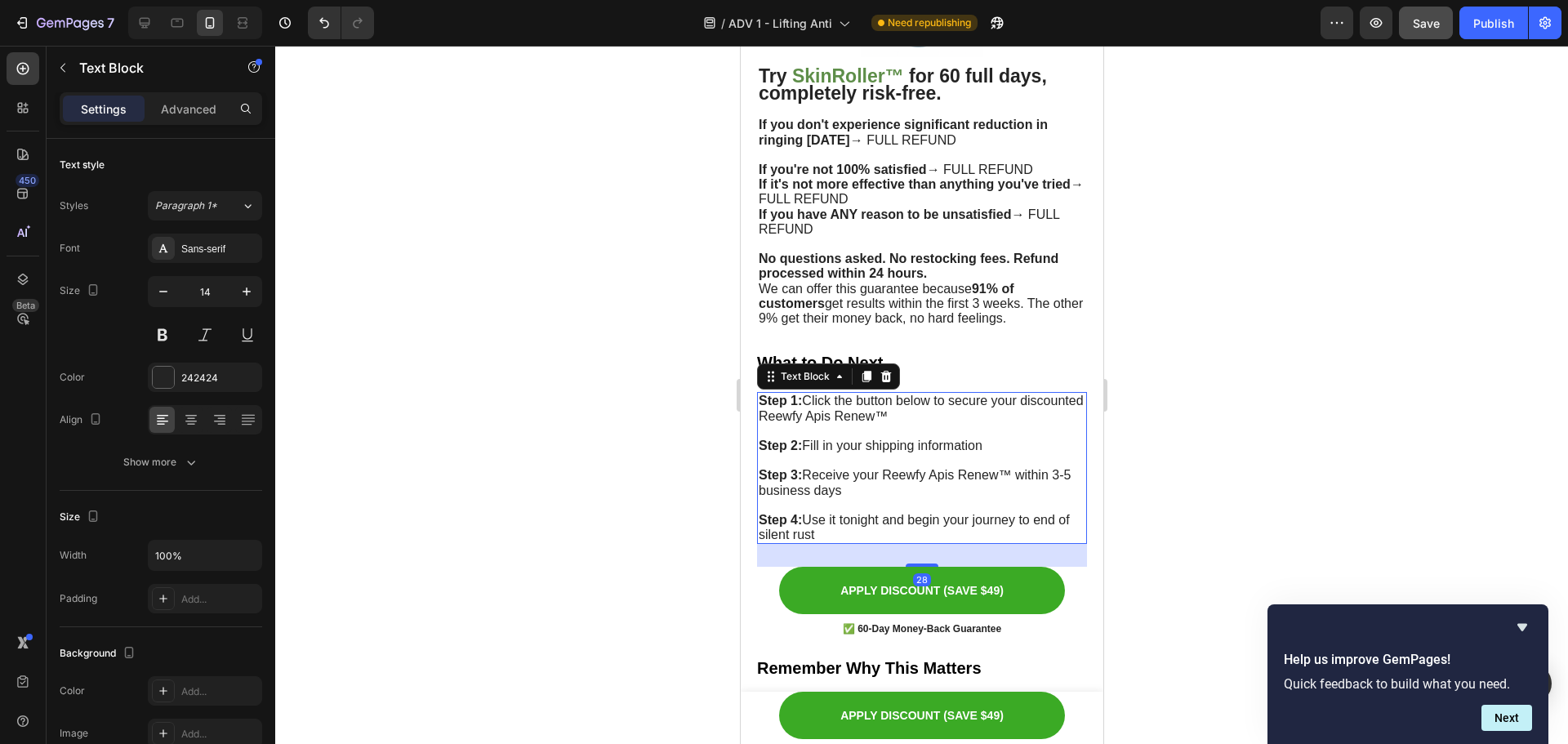
click at [937, 424] on p "Rich Text Editor. Editing area: main" at bounding box center [921, 430] width 327 height 14
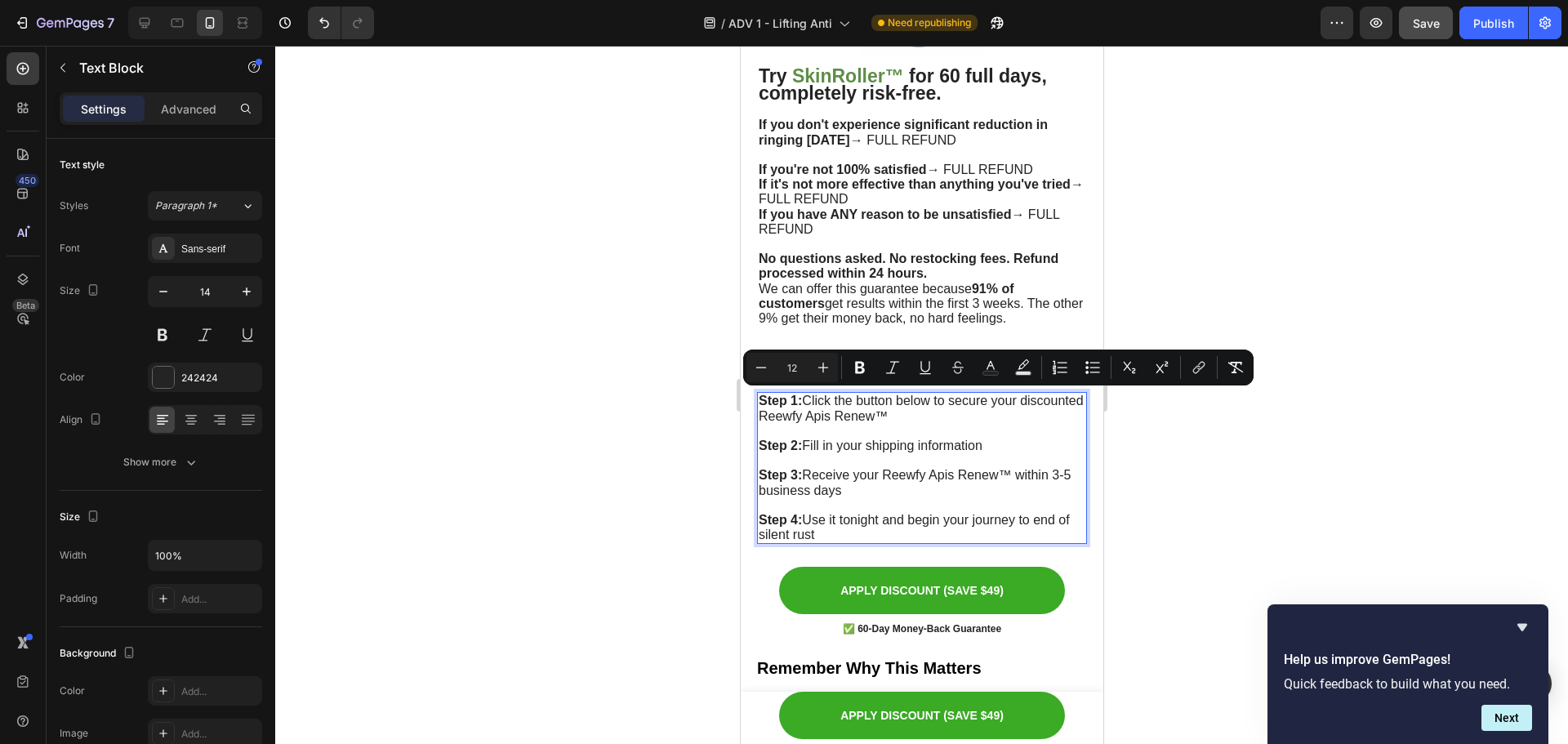
drag, startPoint x: 952, startPoint y: 402, endPoint x: 825, endPoint y: 401, distance: 127.0
click at [825, 401] on span "Step 1: Click the button below to secure your discounted Reewfy Apis Renew™" at bounding box center [920, 408] width 325 height 29
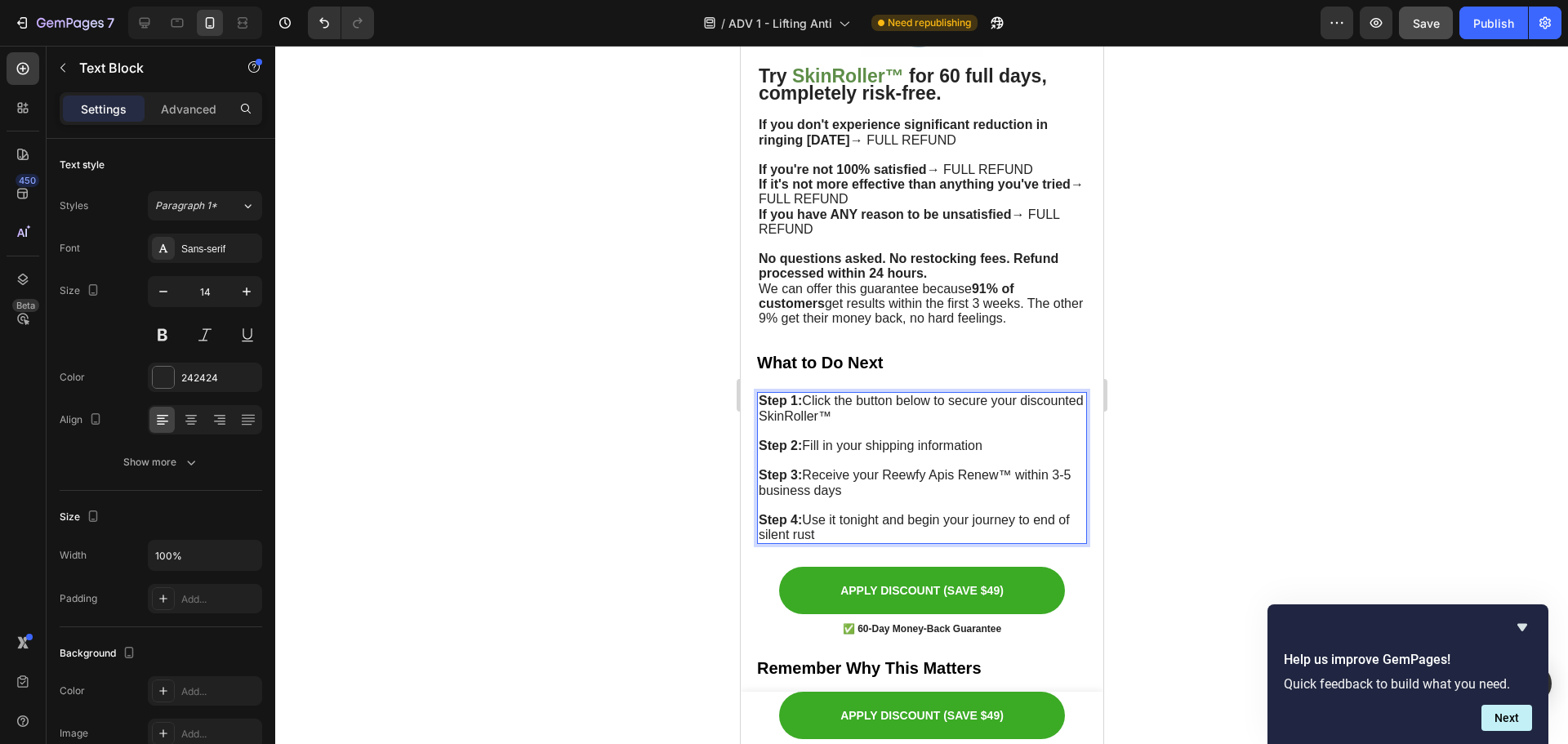
click at [904, 404] on p "Step 1: Click the button below to secure your discounted SkinRoller™" at bounding box center [921, 408] width 327 height 30
click at [999, 468] on p "Step 3: Receive your Reewfy Apis Renew™ within 3-5 business days" at bounding box center [921, 482] width 327 height 30
drag, startPoint x: 1013, startPoint y: 457, endPoint x: 888, endPoint y: 457, distance: 125.0
click at [888, 468] on span "Step 3: Receive your Reewfy Apis Renew™ within 3-5 business days" at bounding box center [914, 482] width 312 height 29
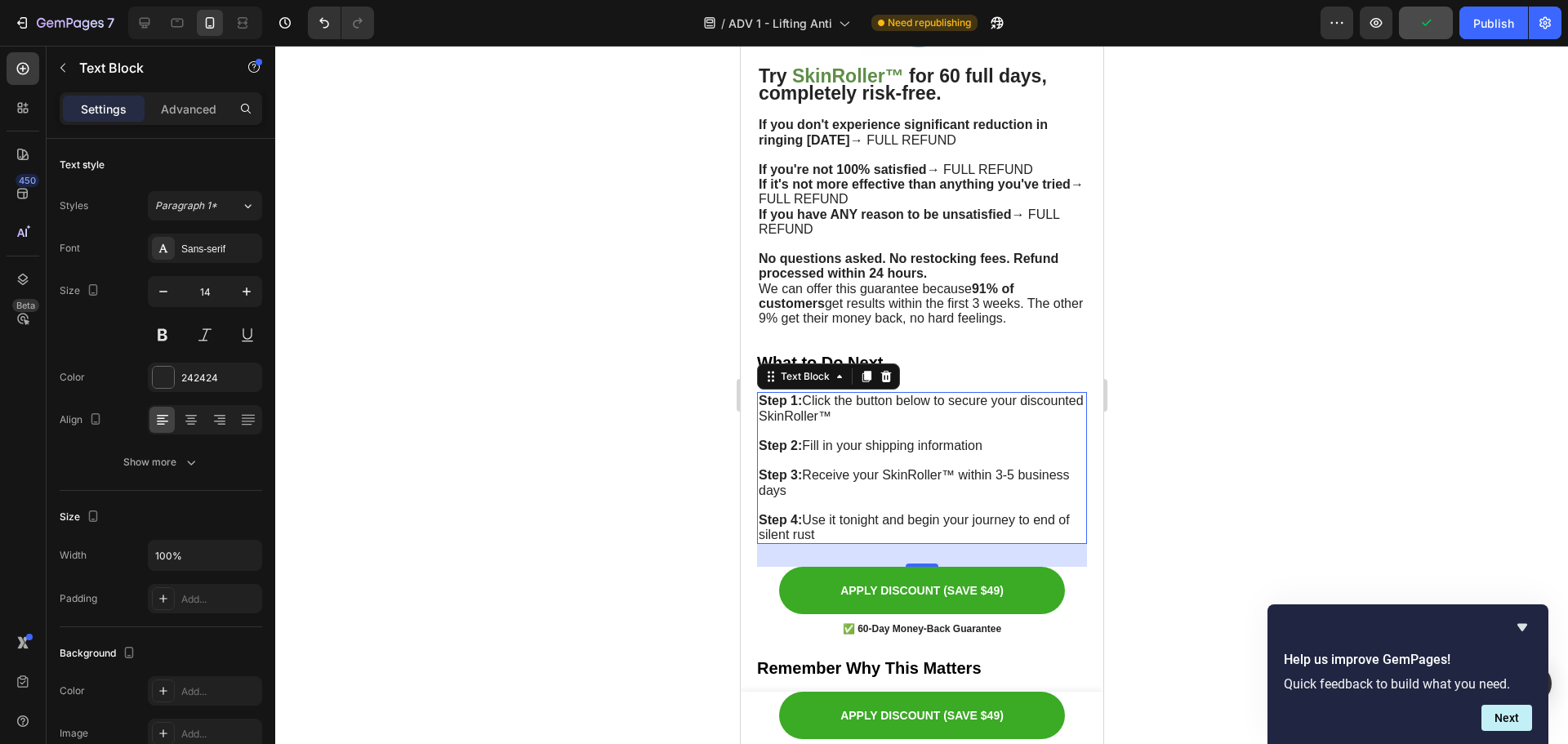
click at [1276, 407] on div at bounding box center [921, 395] width 1293 height 699
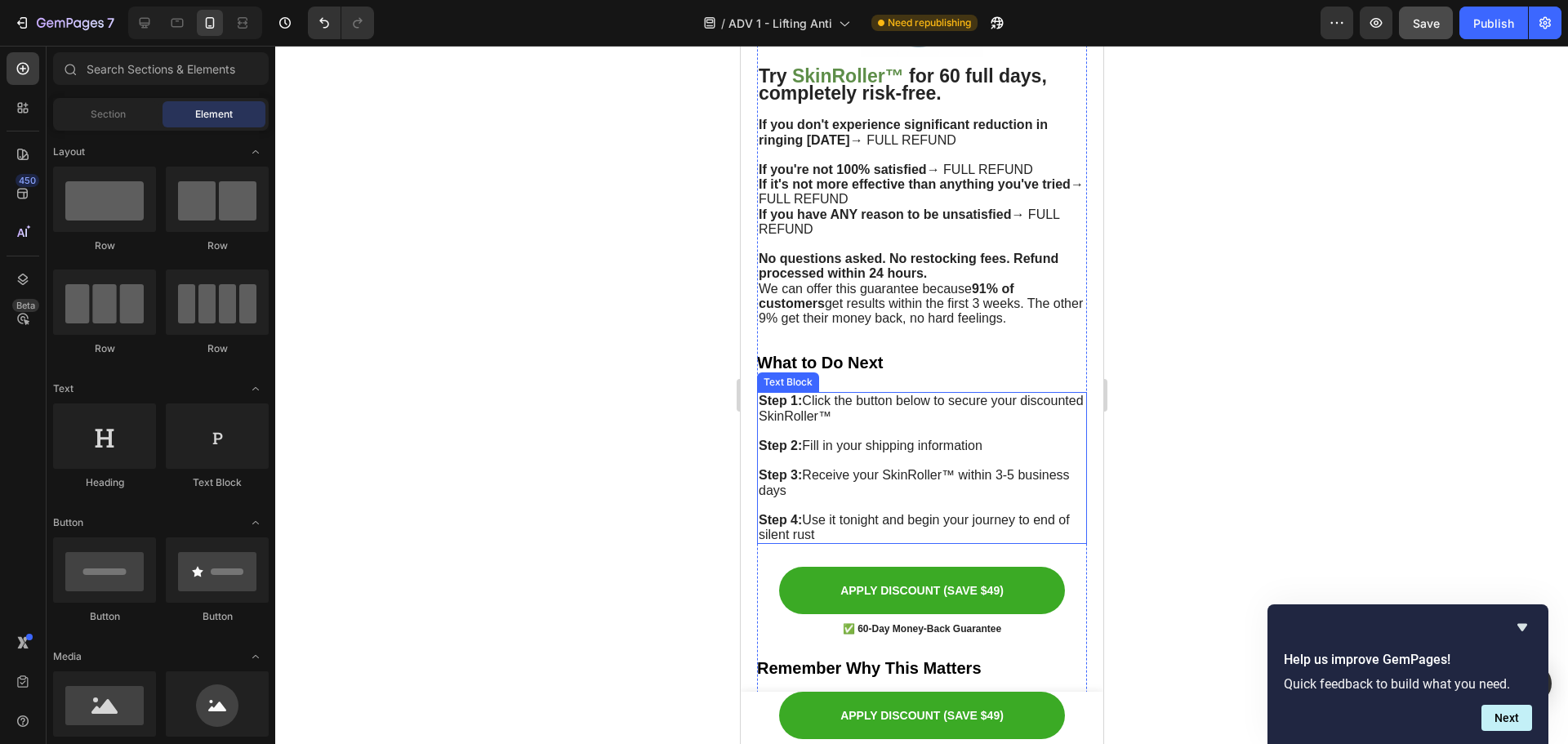
click at [896, 513] on p "Step 4: Use it tonight and begin your journey to end of silent rust" at bounding box center [921, 527] width 327 height 30
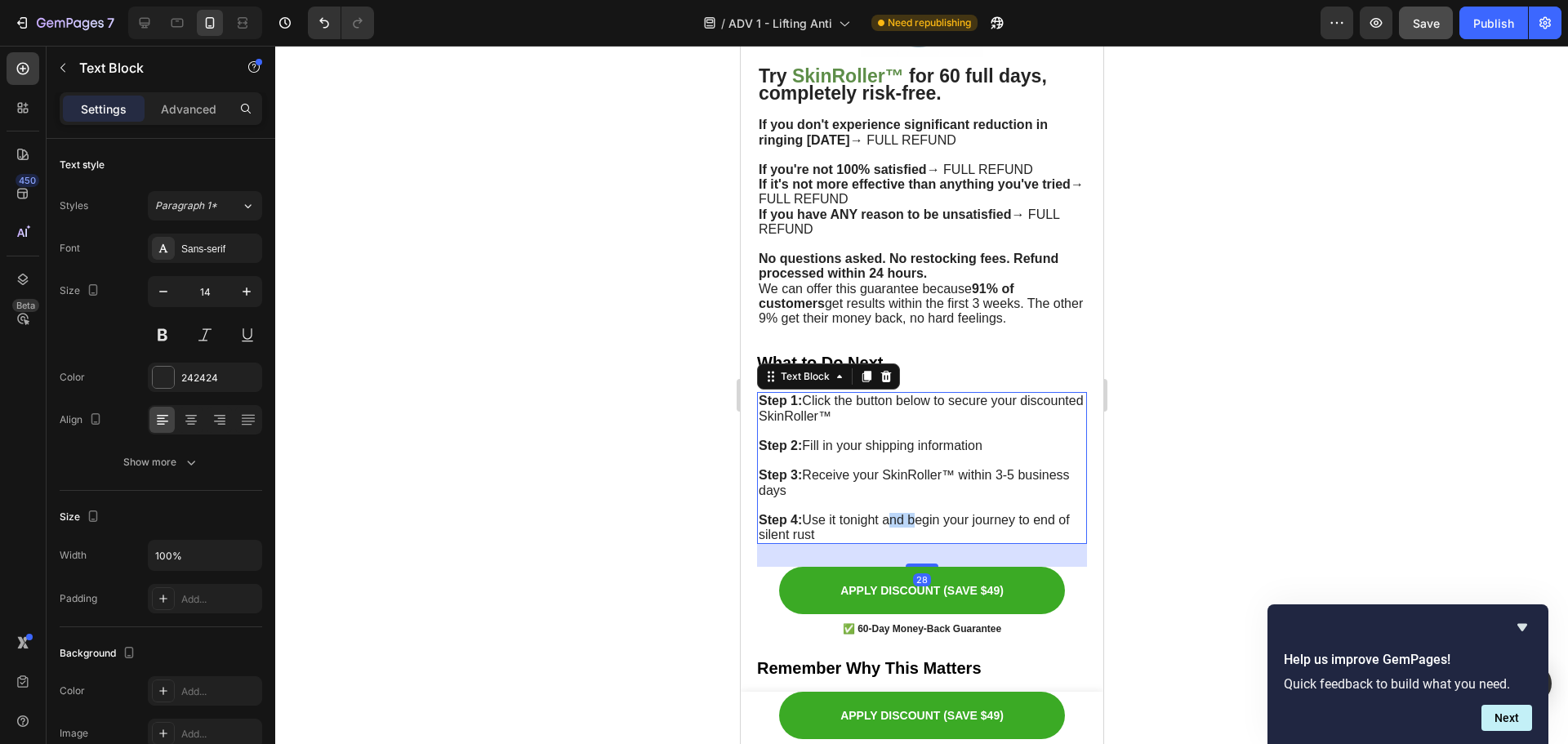
click at [901, 513] on span "Step 4: Use it tonight and begin your journey to end of silent rust" at bounding box center [913, 527] width 311 height 29
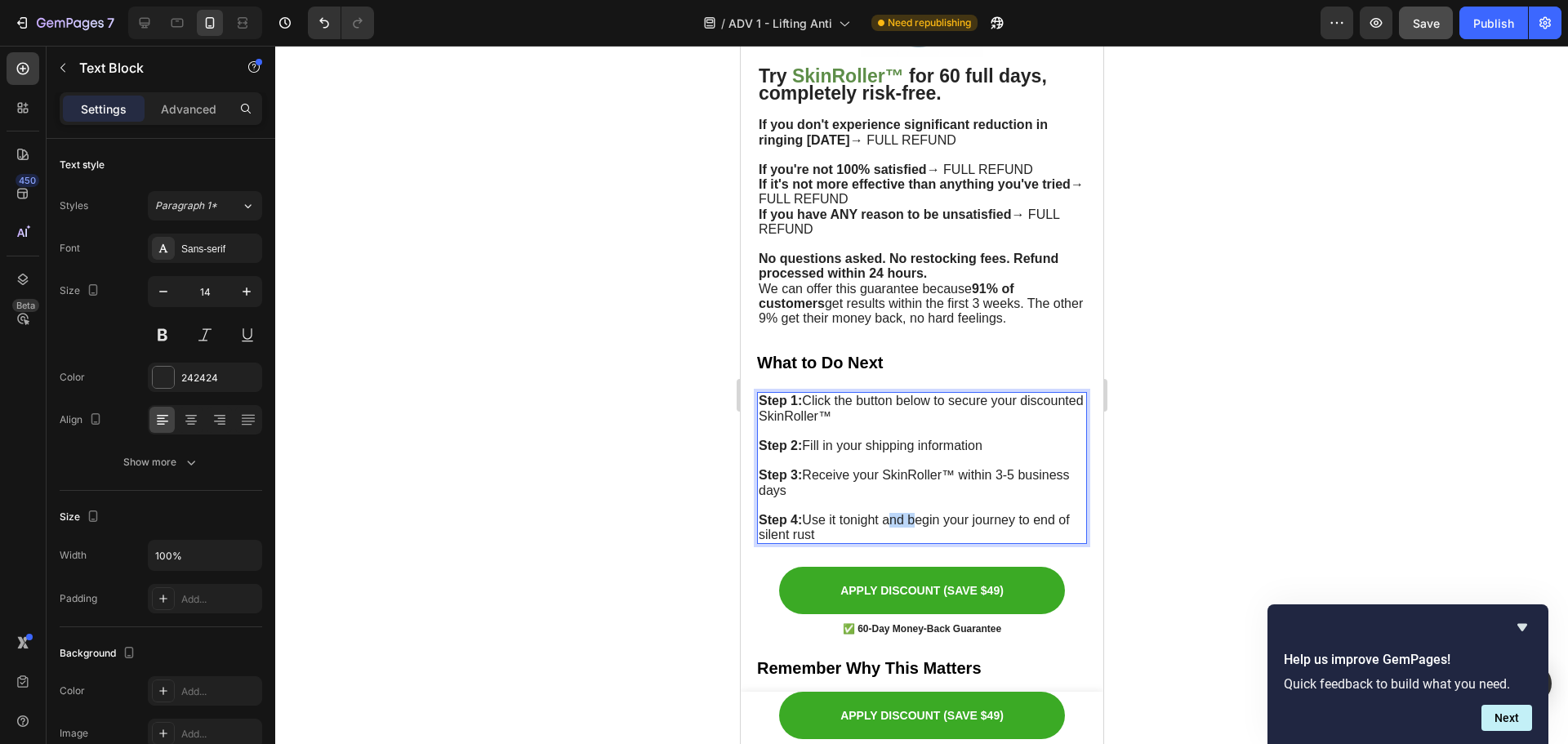
click at [901, 513] on span "Step 4: Use it tonight and begin your journey to end of silent rust" at bounding box center [913, 527] width 311 height 29
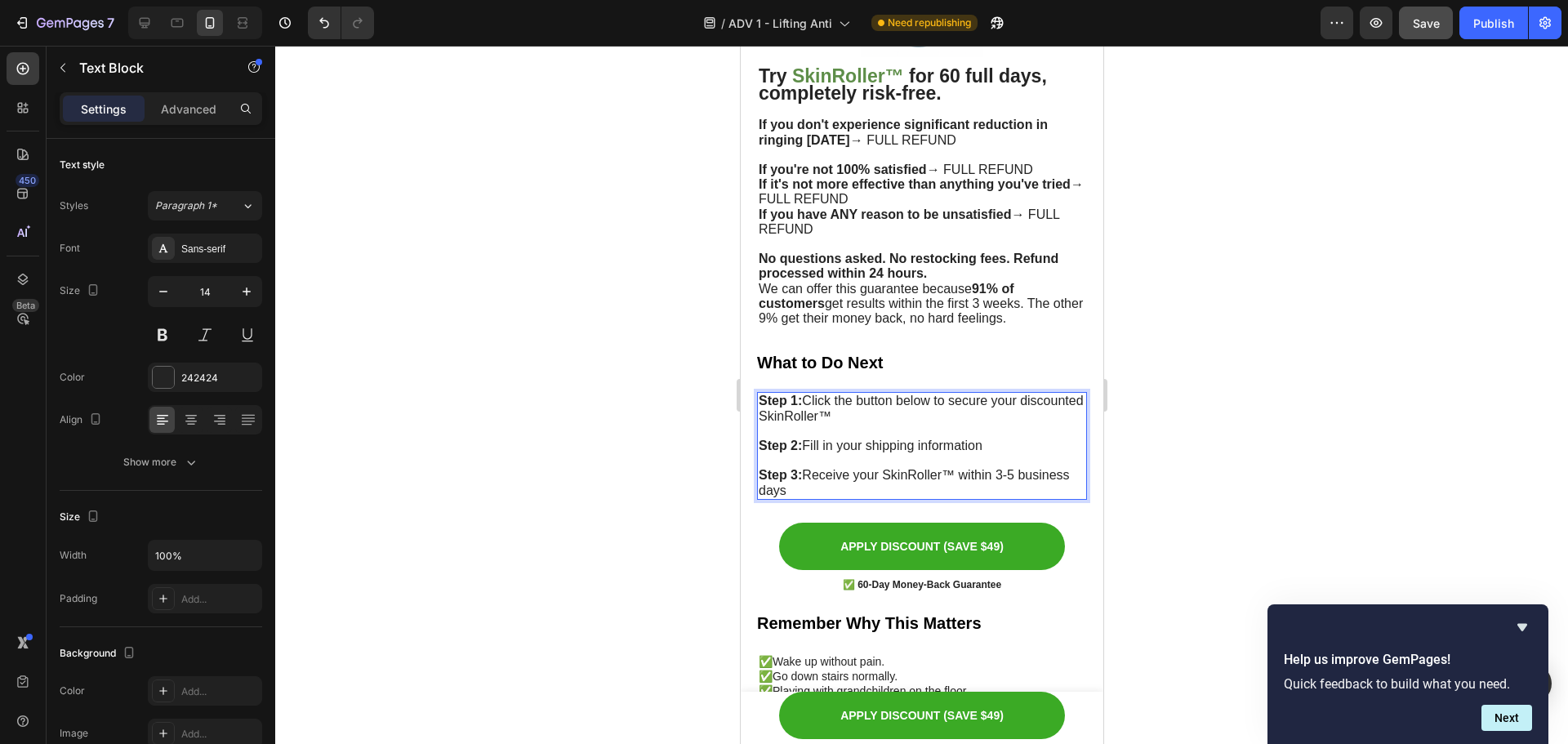
click at [1350, 425] on div at bounding box center [921, 395] width 1293 height 699
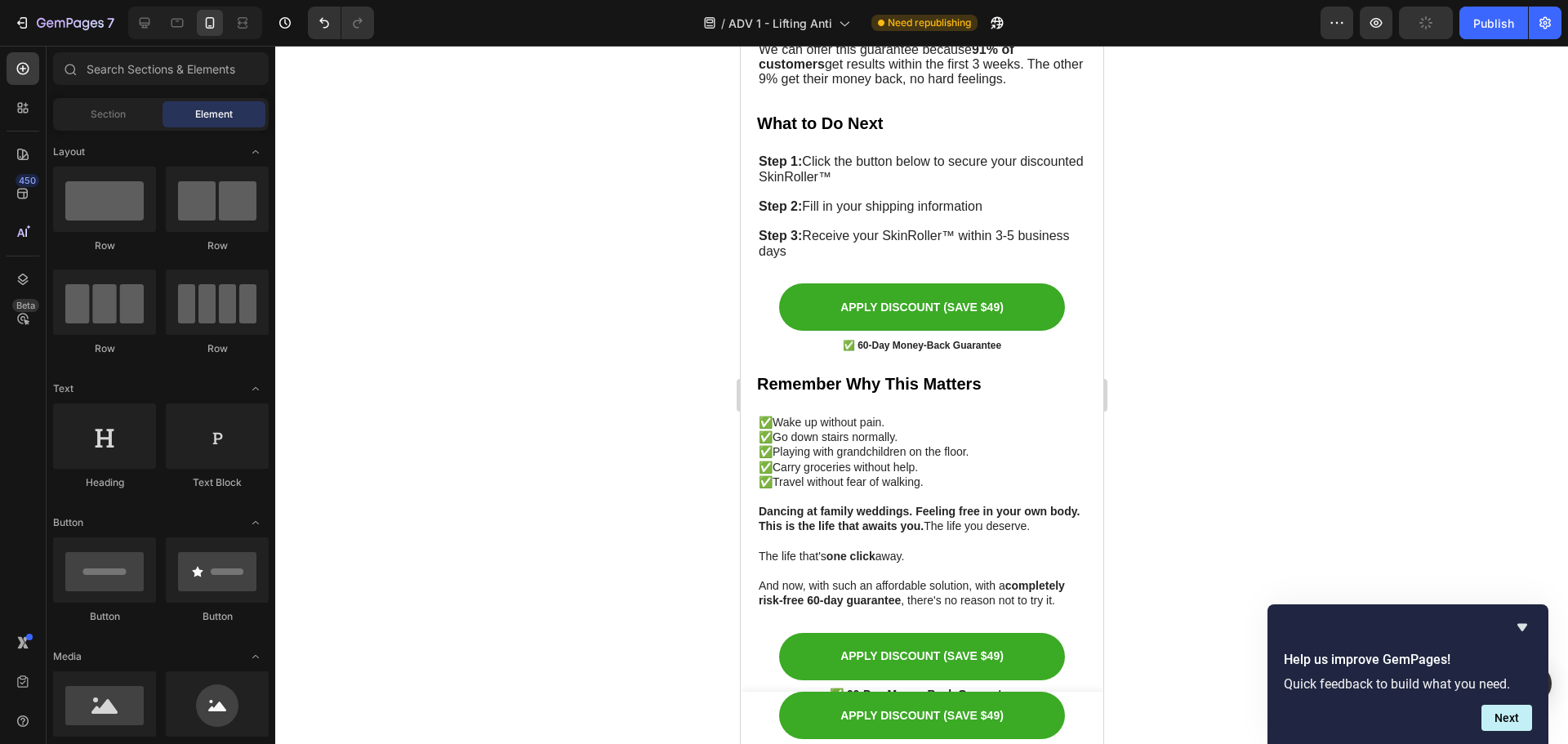
scroll to position [9708, 0]
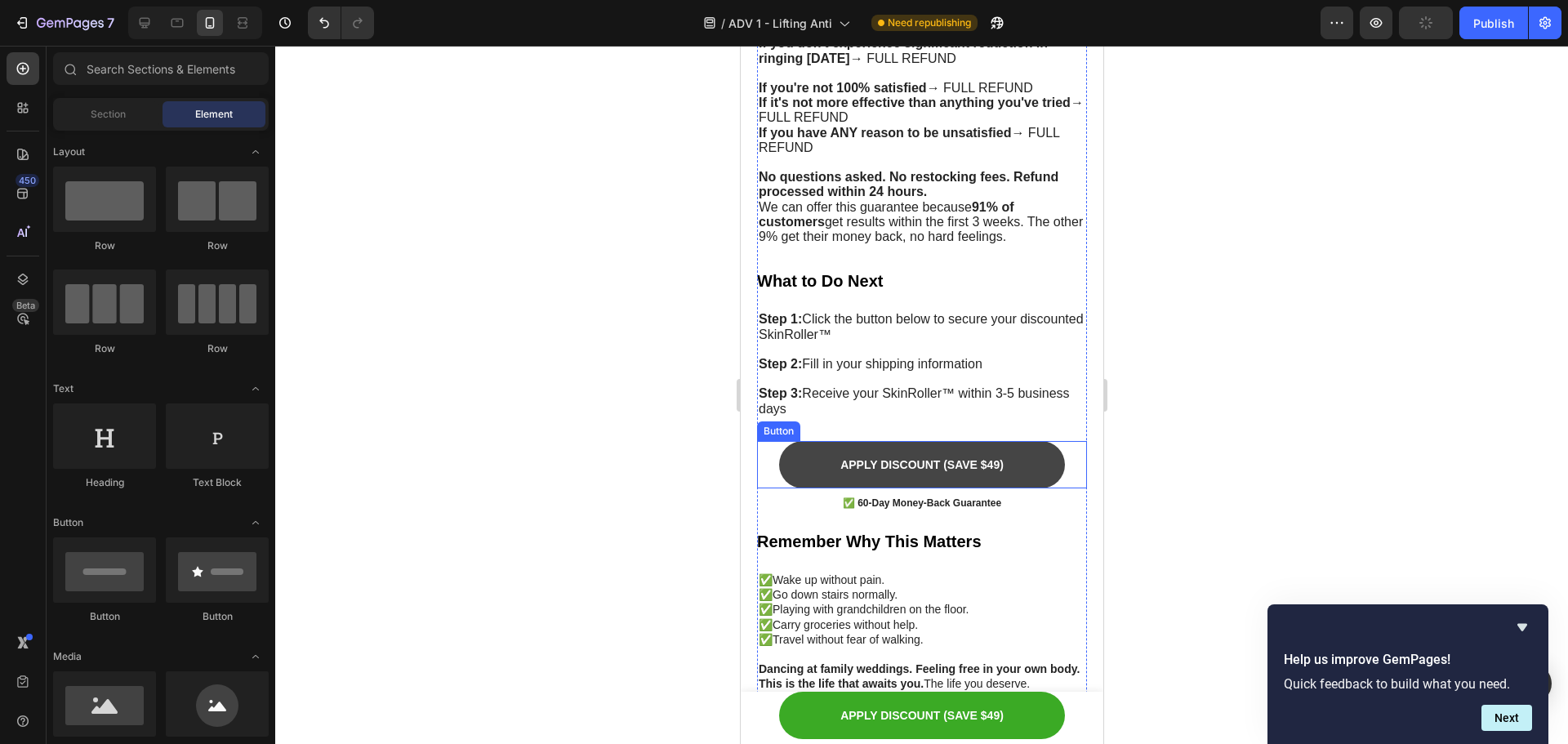
click at [1006, 441] on link "APPLY DISCOUNT (SAVE $49)" at bounding box center [921, 464] width 286 height 47
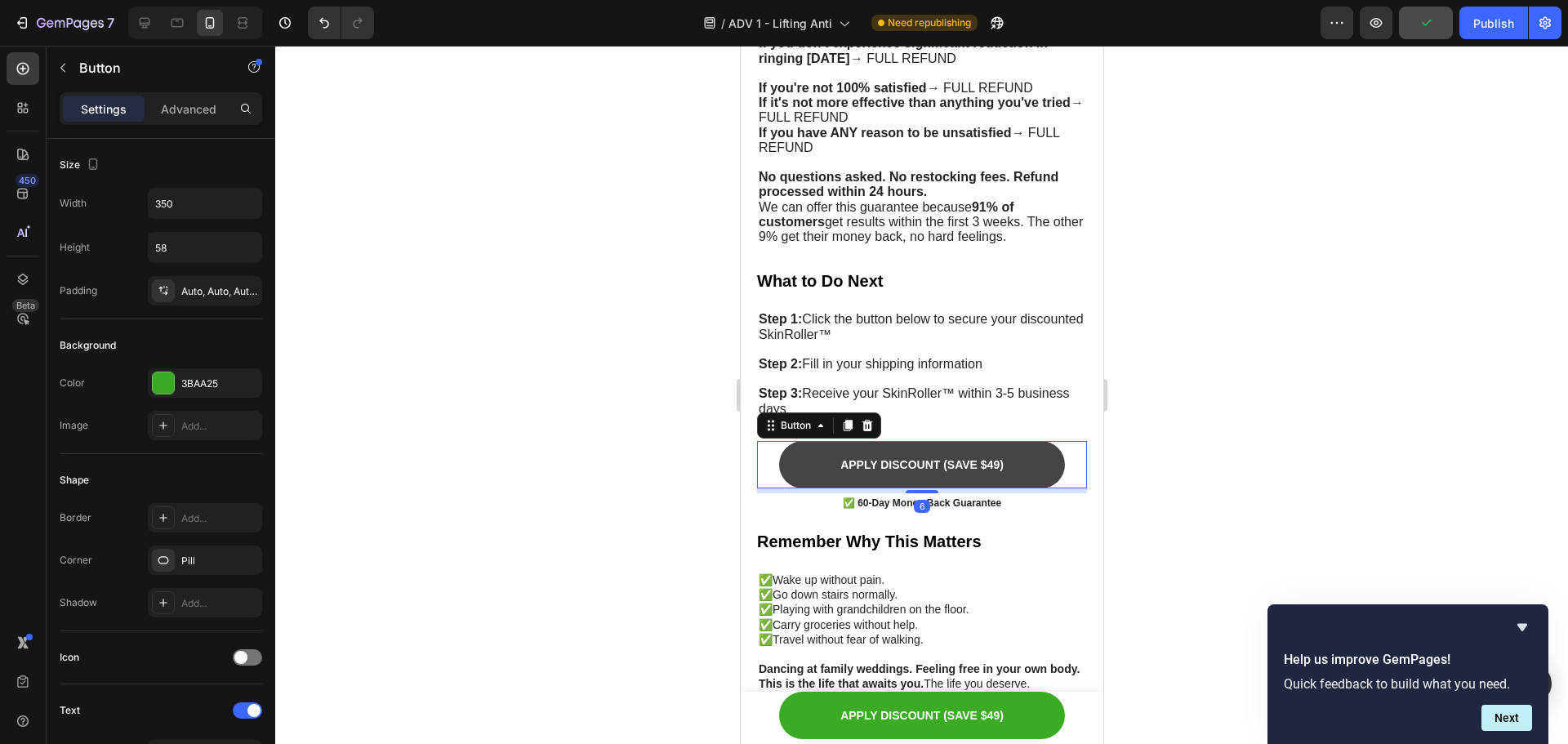
click at [998, 447] on link "APPLY DISCOUNT (SAVE $49)" at bounding box center [921, 464] width 286 height 47
click at [989, 457] on p "APPLY DISCOUNT (SAVE $49)" at bounding box center [921, 464] width 163 height 14
click at [970, 457] on p "APPLY DISCOUNT (SAVE $49)" at bounding box center [921, 464] width 163 height 14
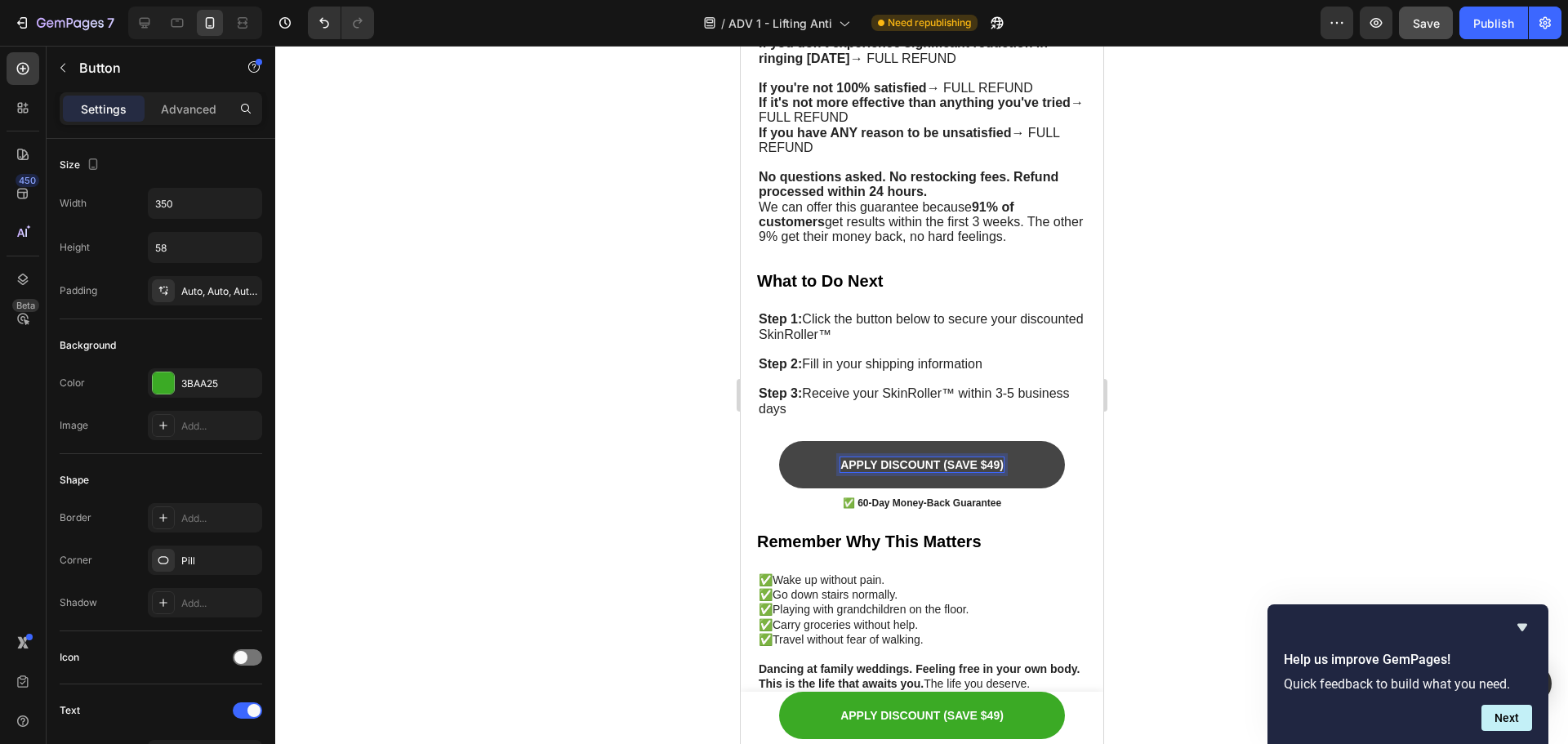
click at [981, 457] on p "APPLY DISCOUNT (SAVE $49)" at bounding box center [921, 464] width 163 height 14
click at [986, 457] on p "APPLY DISCOUNT (SAVE $49)" at bounding box center [921, 464] width 163 height 14
click at [1129, 345] on div at bounding box center [921, 395] width 1293 height 699
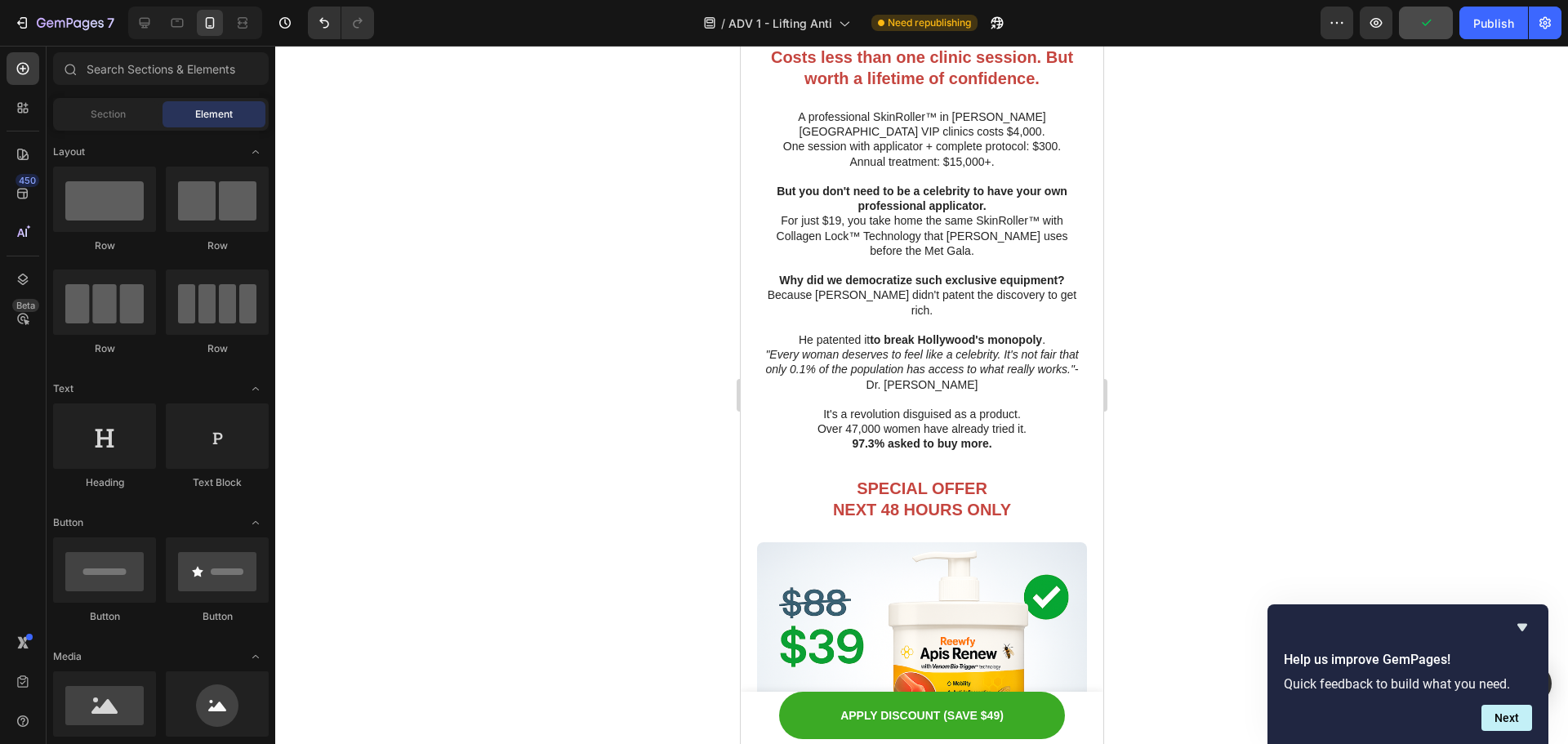
scroll to position [7992, 0]
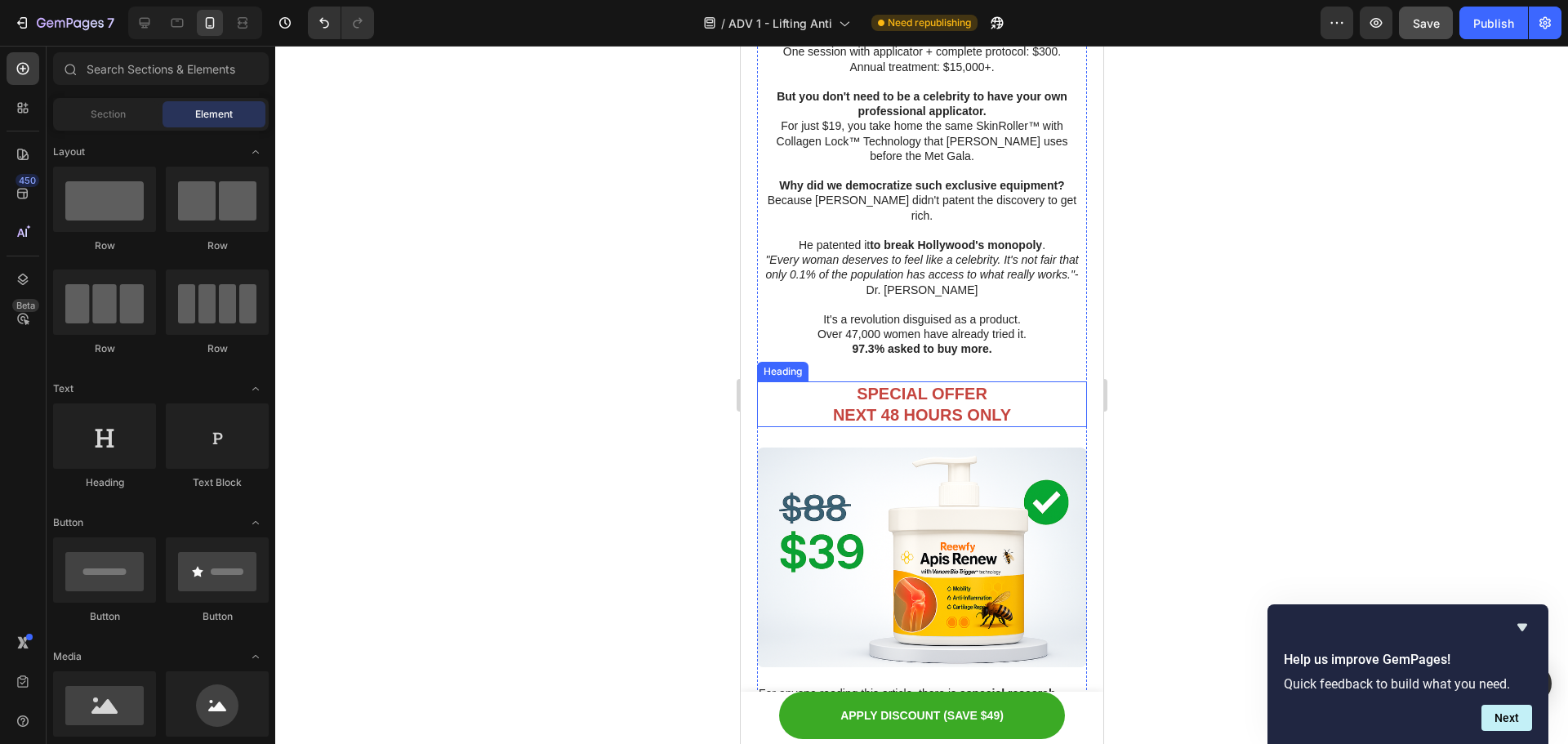
click at [917, 407] on strong "NEXT 48 HOURS ONLY" at bounding box center [921, 415] width 178 height 18
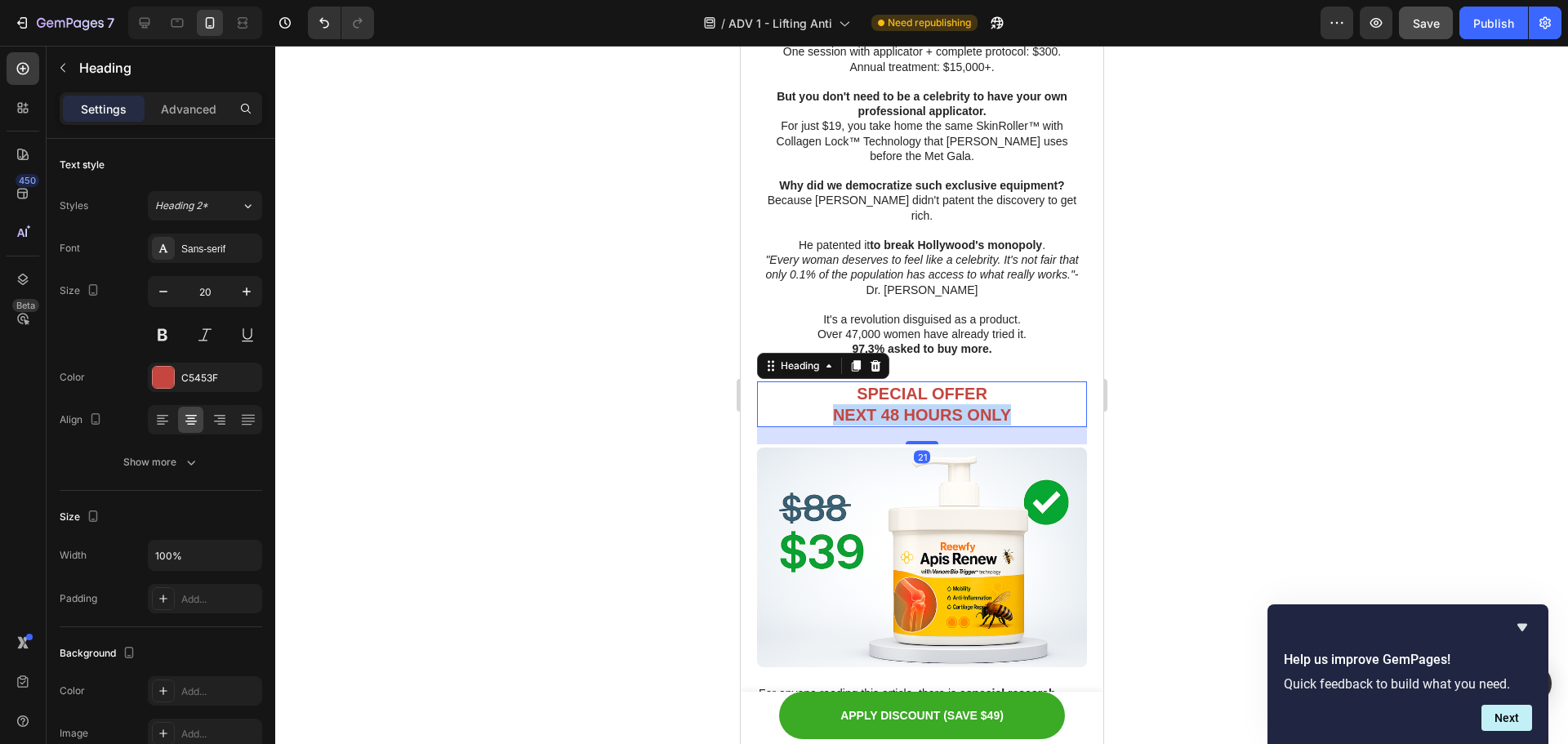
click at [917, 407] on strong "NEXT 48 HOURS ONLY" at bounding box center [921, 415] width 178 height 18
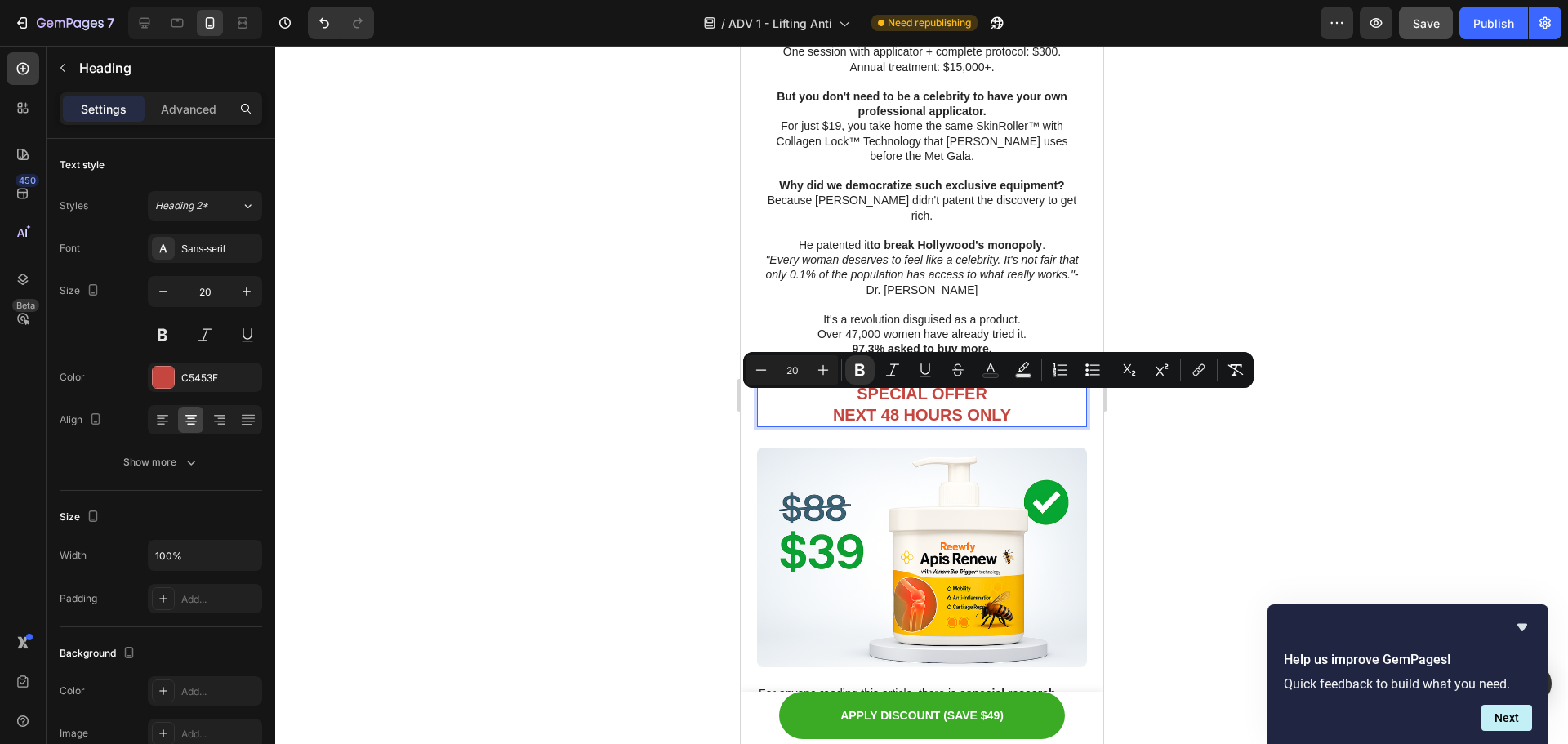
click at [971, 388] on strong "SPECIAL OFFER" at bounding box center [921, 393] width 130 height 18
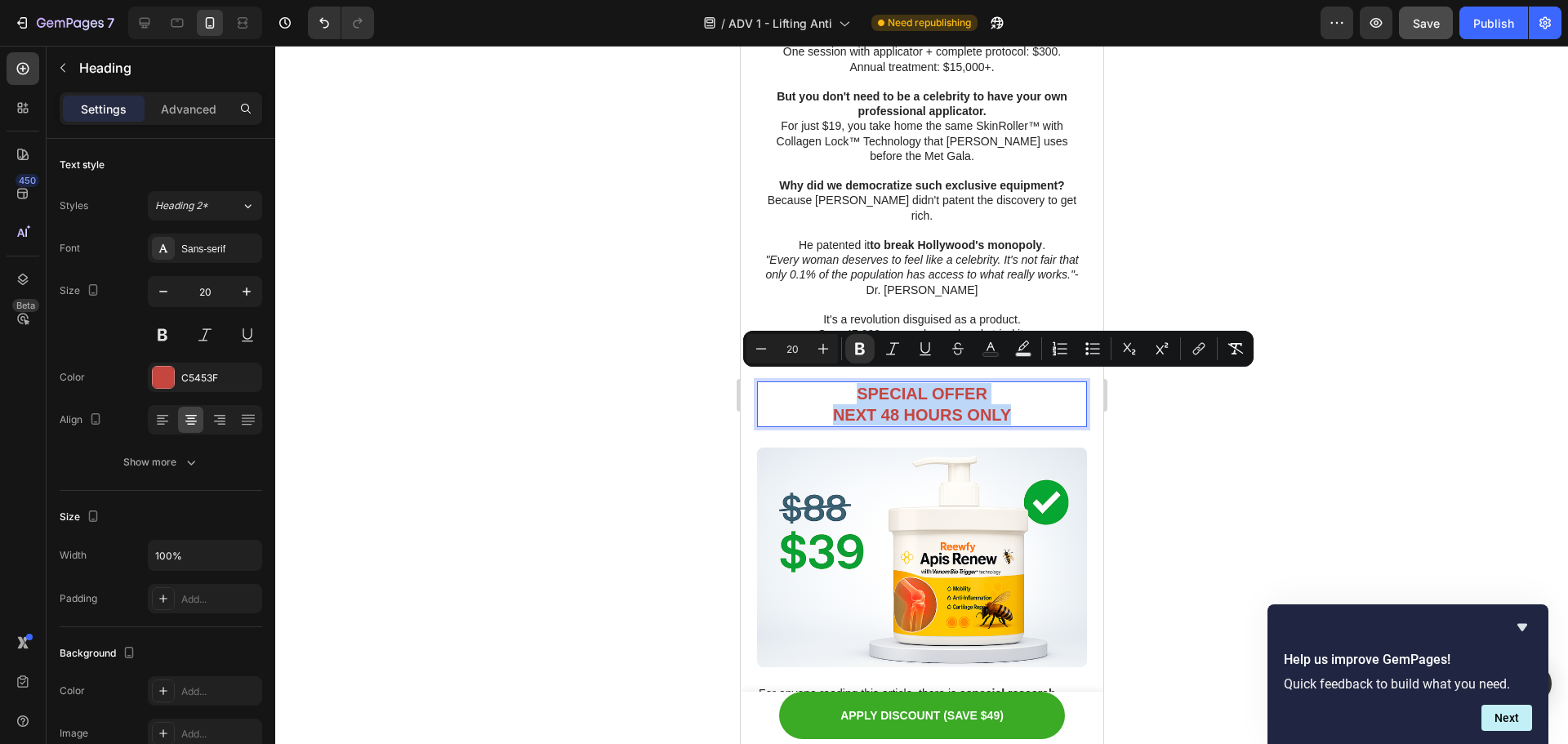
drag, startPoint x: 1024, startPoint y: 405, endPoint x: 843, endPoint y: 384, distance: 182.2
click at [843, 384] on p "SPECIAL OFFER NEXT 48 HOURS ONLY" at bounding box center [921, 405] width 327 height 42
click at [1359, 444] on div at bounding box center [921, 395] width 1293 height 699
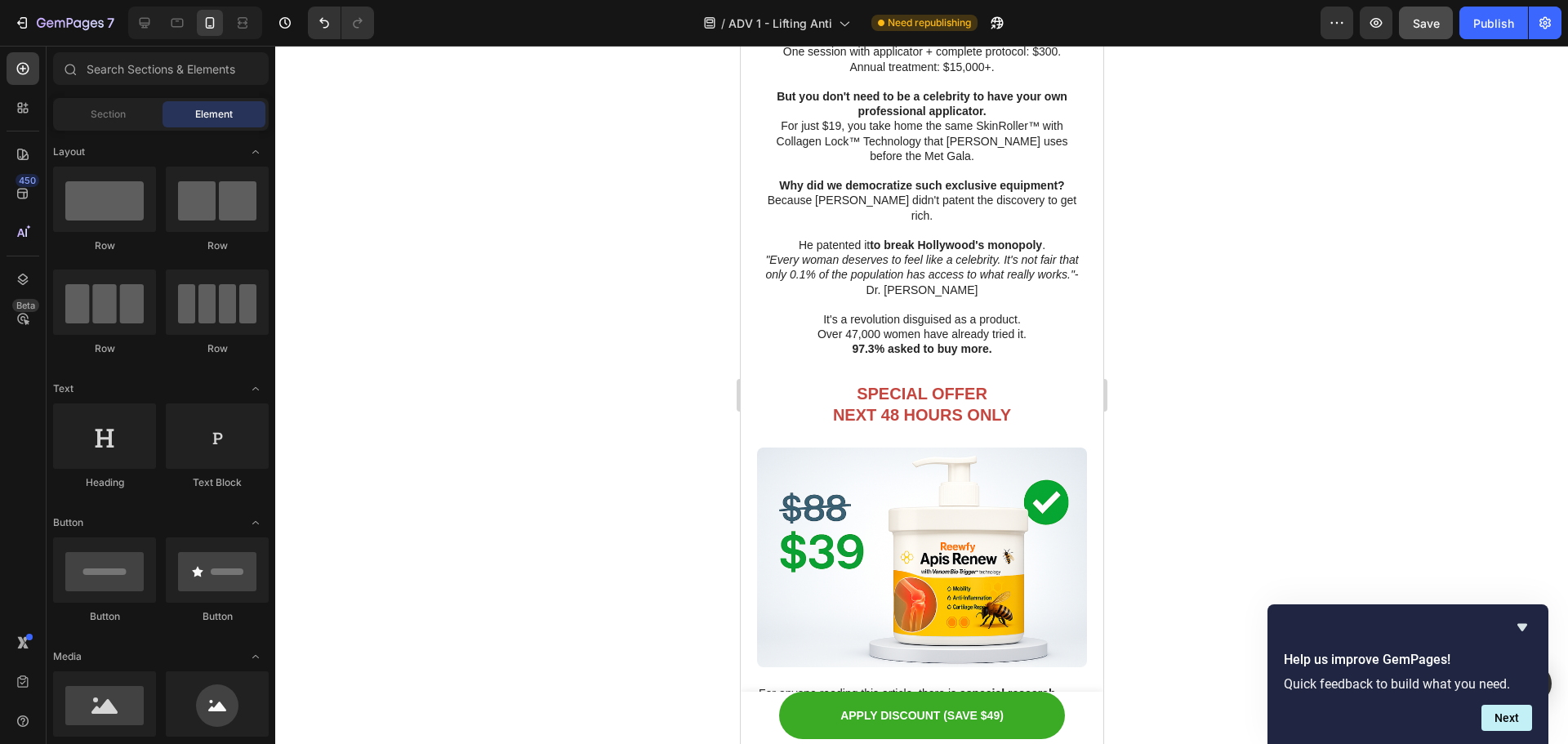
click at [1297, 328] on div at bounding box center [921, 395] width 1293 height 699
click at [941, 384] on strong "SPECIAL OFFER" at bounding box center [921, 393] width 130 height 18
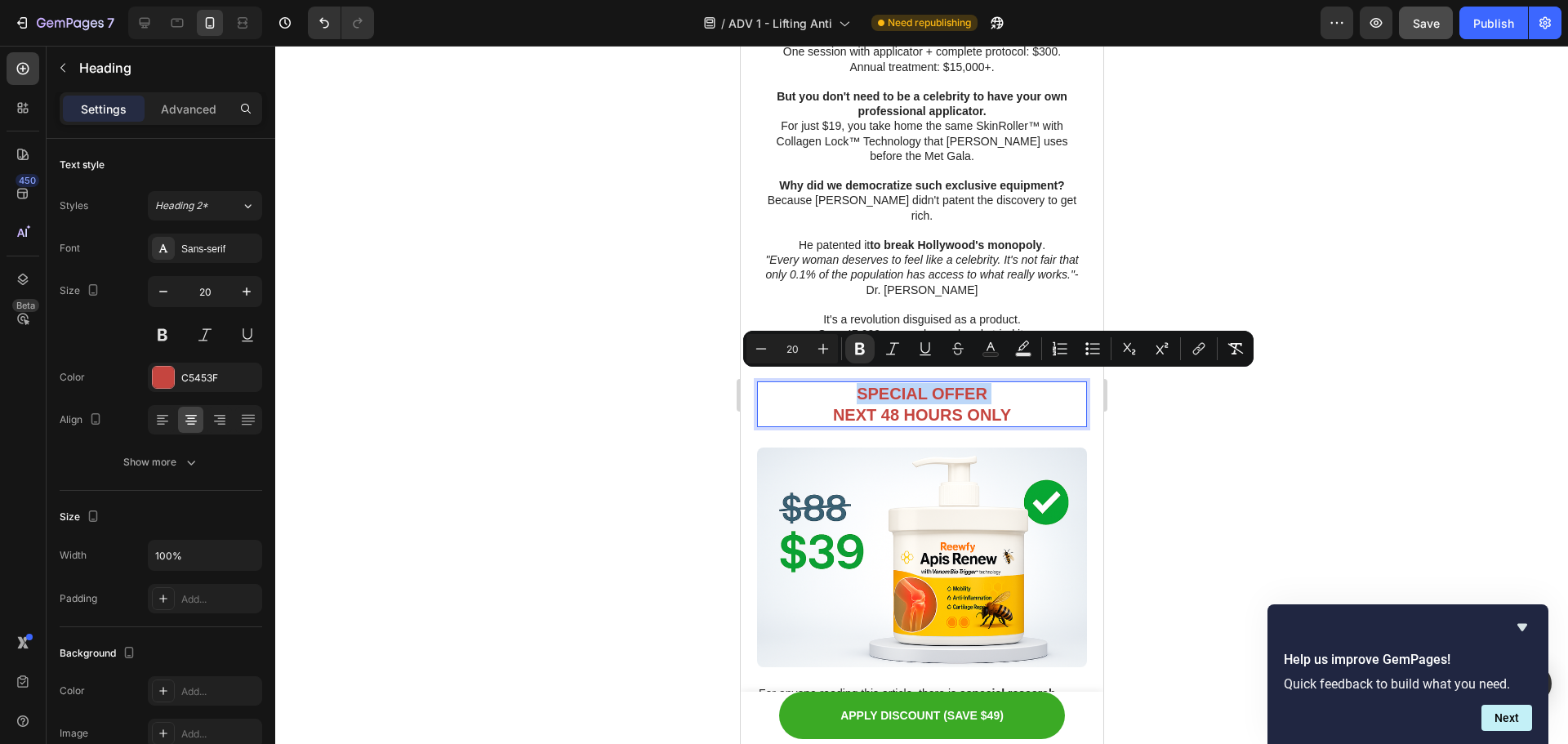
click at [941, 384] on strong "SPECIAL OFFER" at bounding box center [921, 393] width 130 height 18
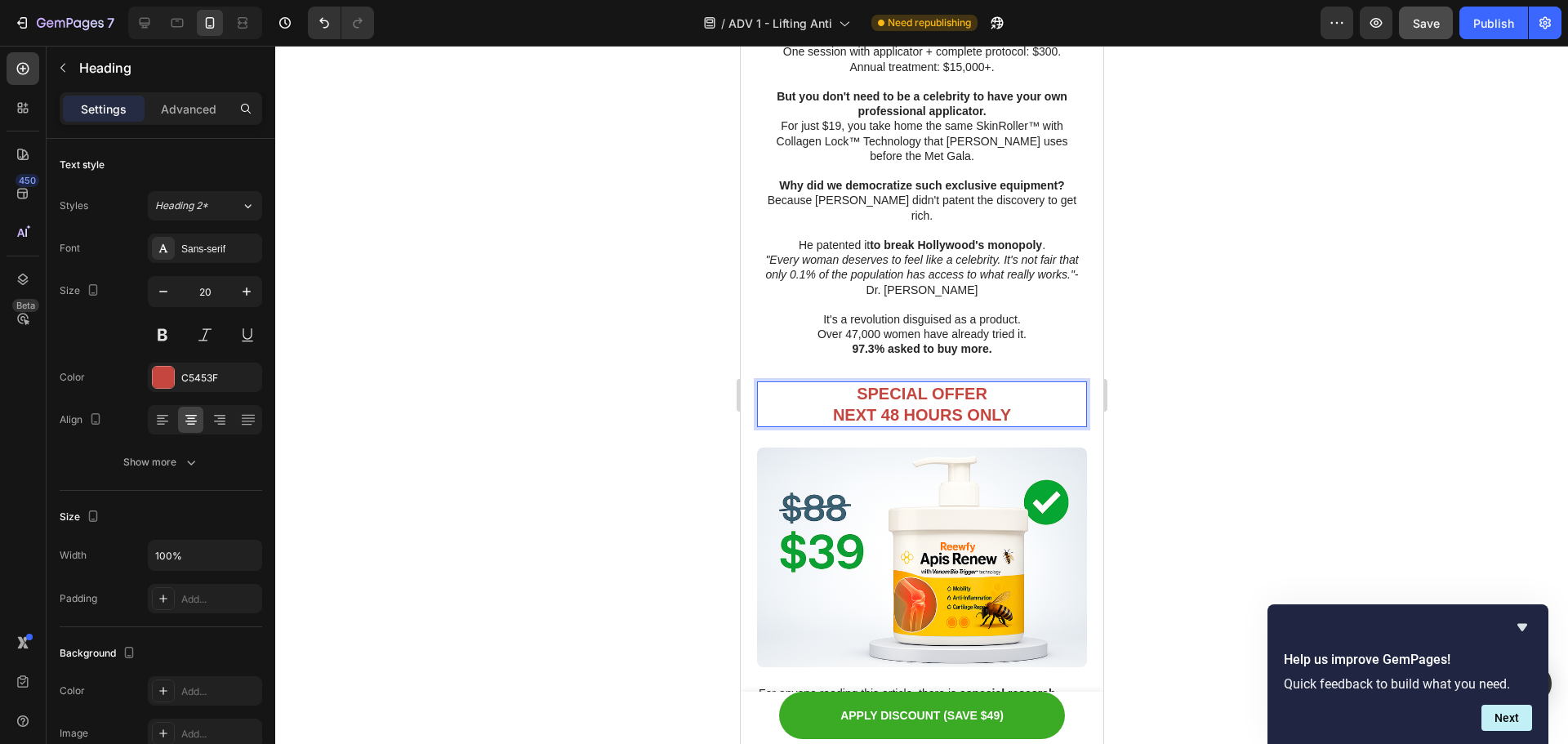
click at [1023, 396] on p "SPECIAL OFFER NEXT 48 HOURS ONLY" at bounding box center [921, 405] width 327 height 42
drag, startPoint x: 1025, startPoint y: 397, endPoint x: 842, endPoint y: 380, distance: 183.8
click at [842, 384] on p "SPECIAL OFFER NEXT 48 HOURS ONLY" at bounding box center [921, 405] width 327 height 42
click at [814, 384] on strong "[>> I WANT MY PROFESSIONAL SKINROLLER™ WITH 73% DISCOUNT" at bounding box center [921, 404] width 296 height 39
click at [1335, 317] on div at bounding box center [921, 395] width 1293 height 699
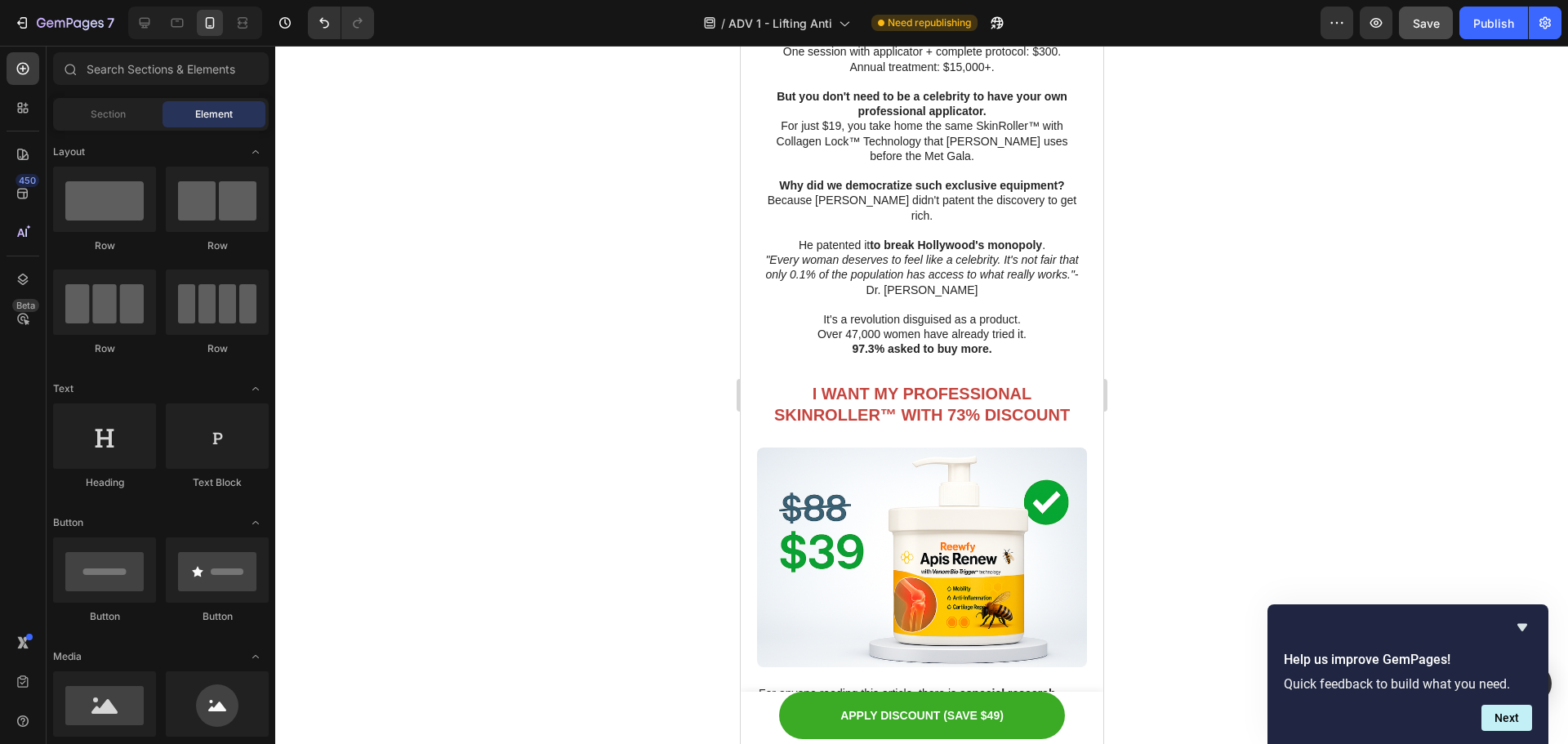
click at [1340, 105] on div at bounding box center [921, 395] width 1293 height 699
drag, startPoint x: 1346, startPoint y: 193, endPoint x: 1348, endPoint y: 57, distance: 136.0
click at [1346, 194] on div at bounding box center [921, 395] width 1293 height 699
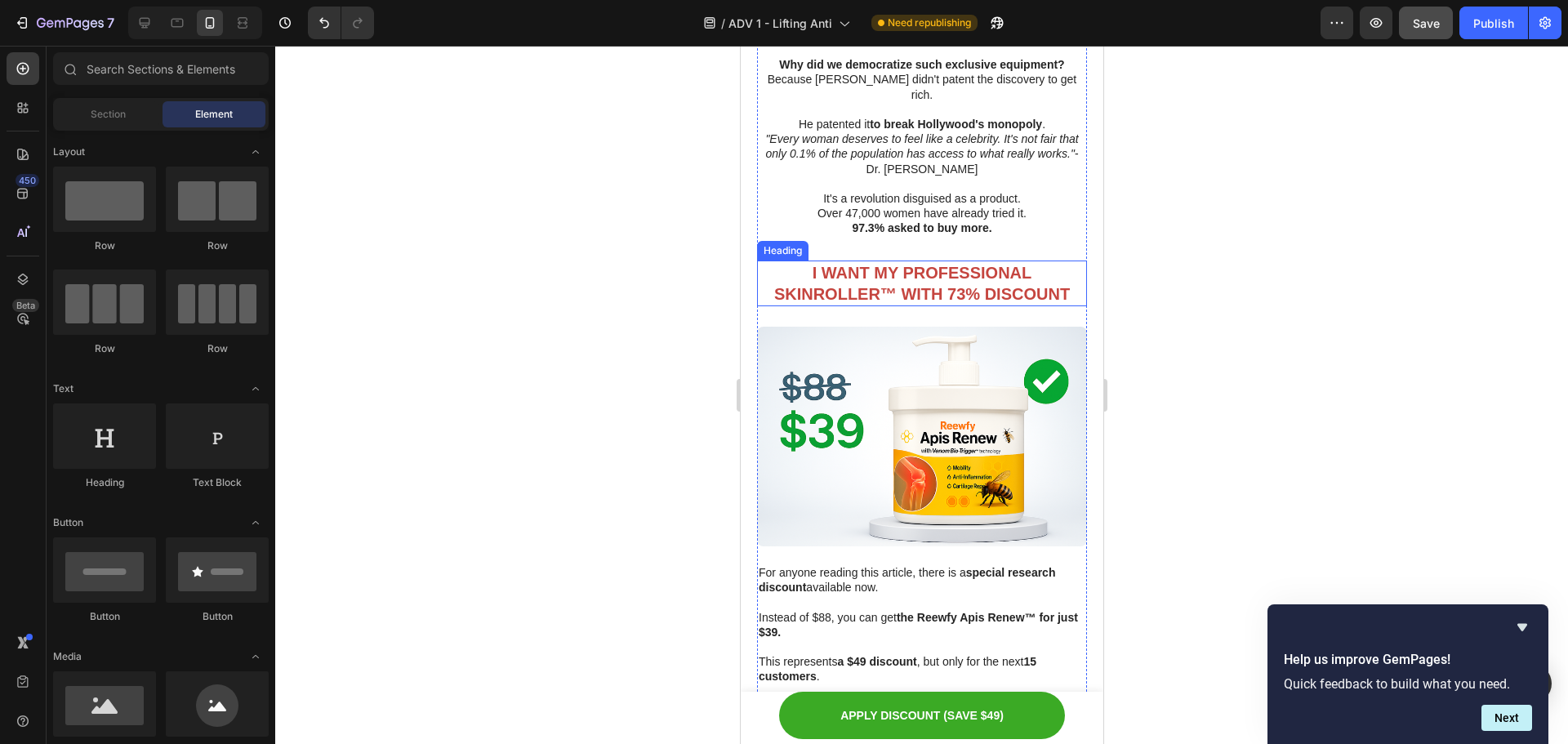
scroll to position [8075, 0]
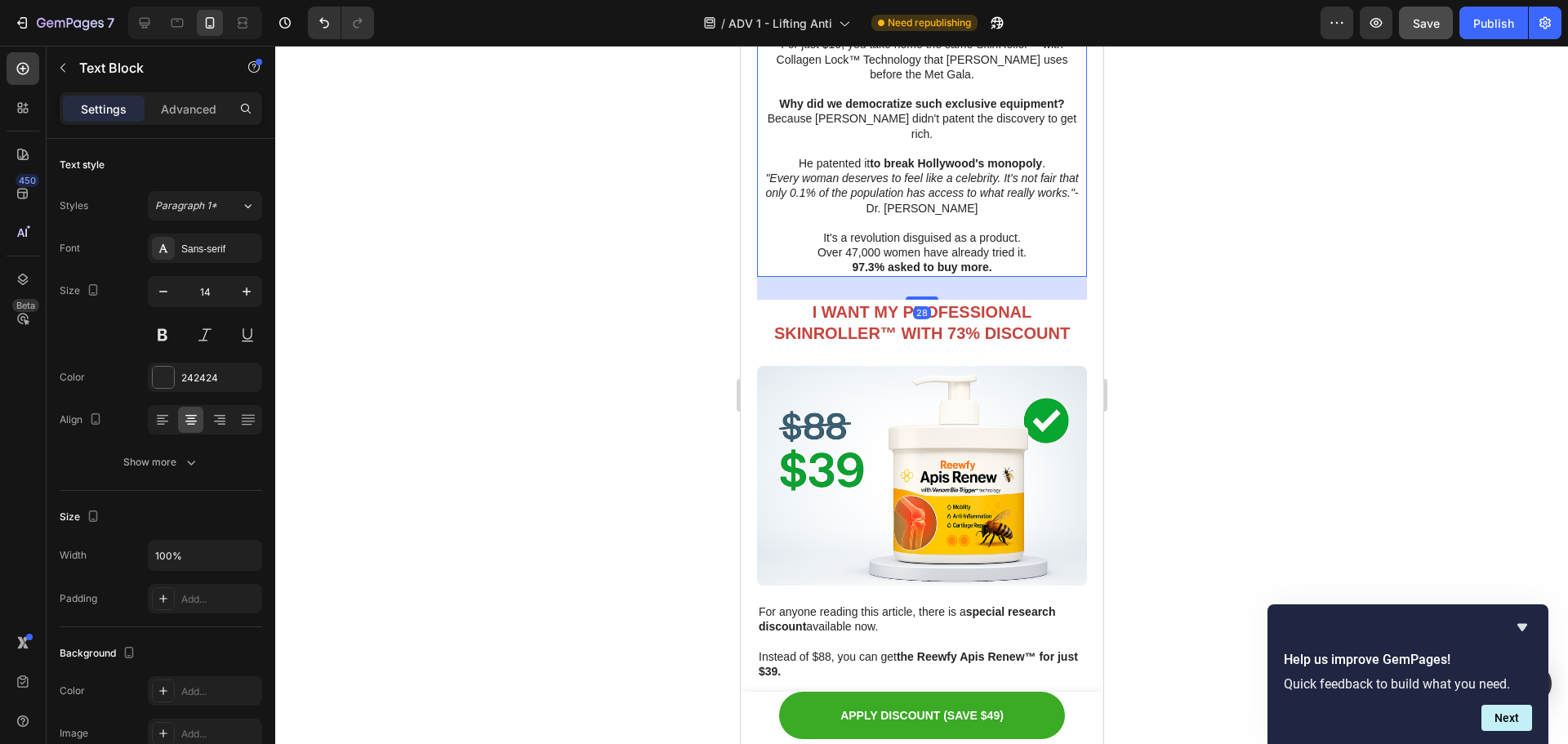
click at [968, 245] on p "Over 47,000 women have already tried it." at bounding box center [921, 252] width 327 height 14
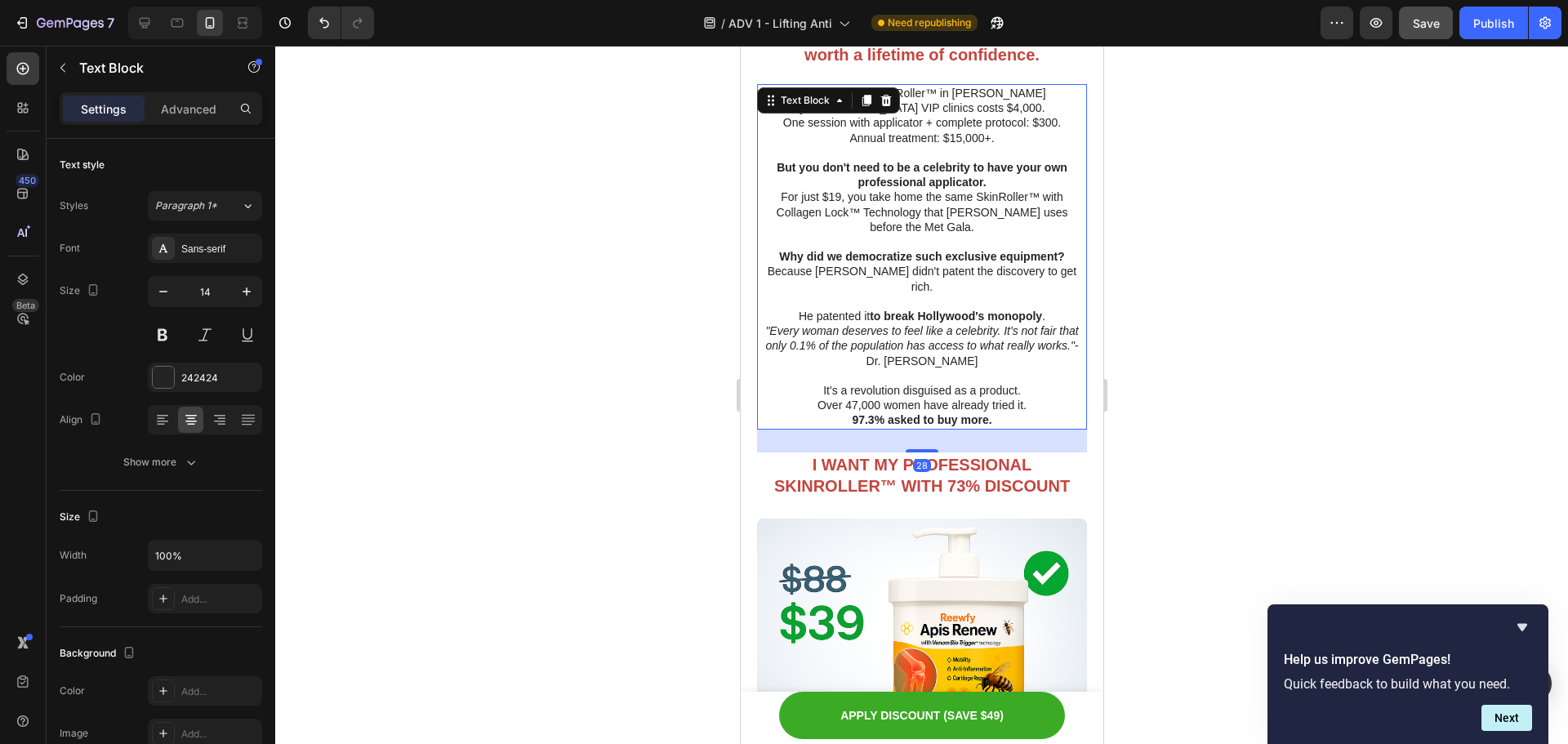
scroll to position [7665, 0]
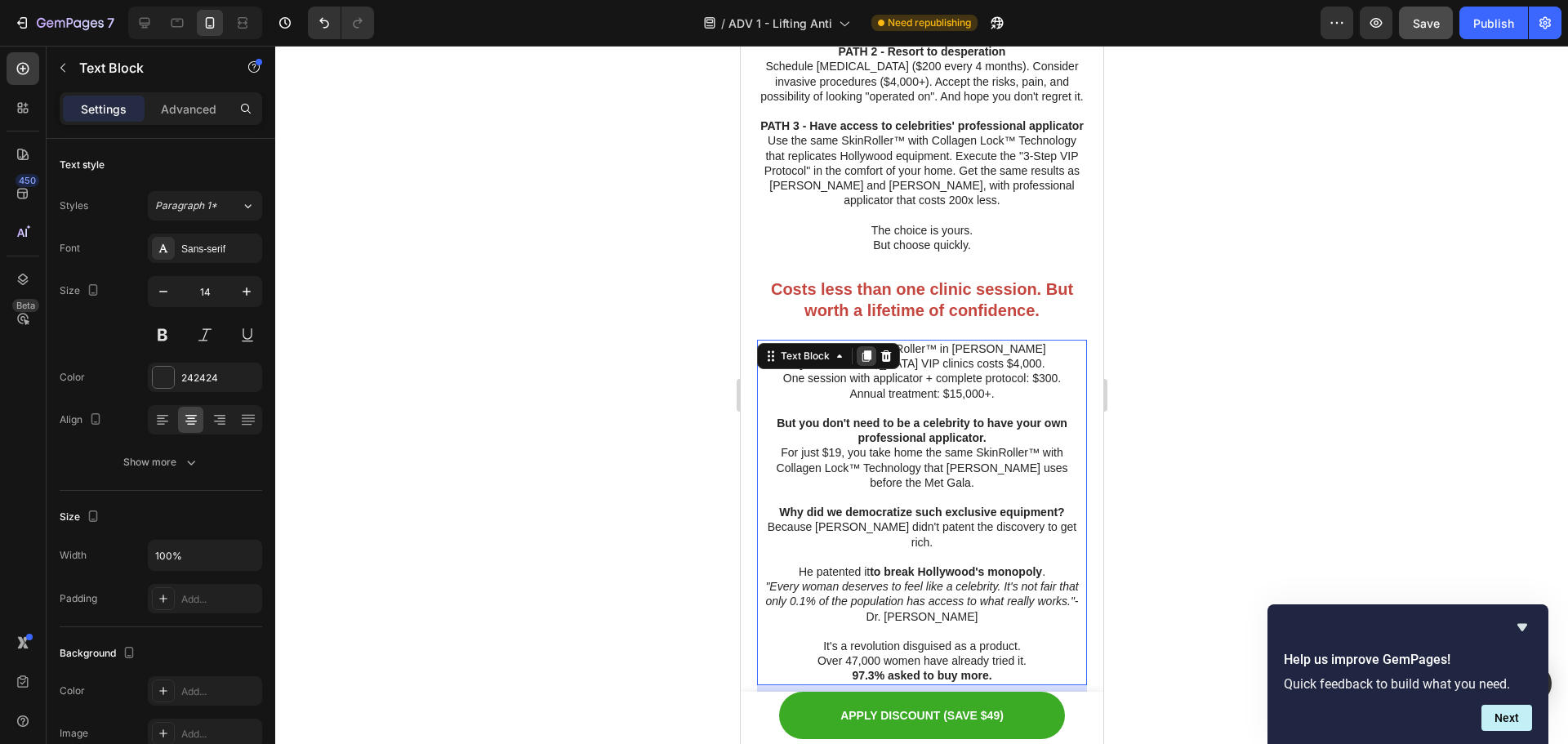
click at [865, 358] on icon at bounding box center [865, 357] width 9 height 12
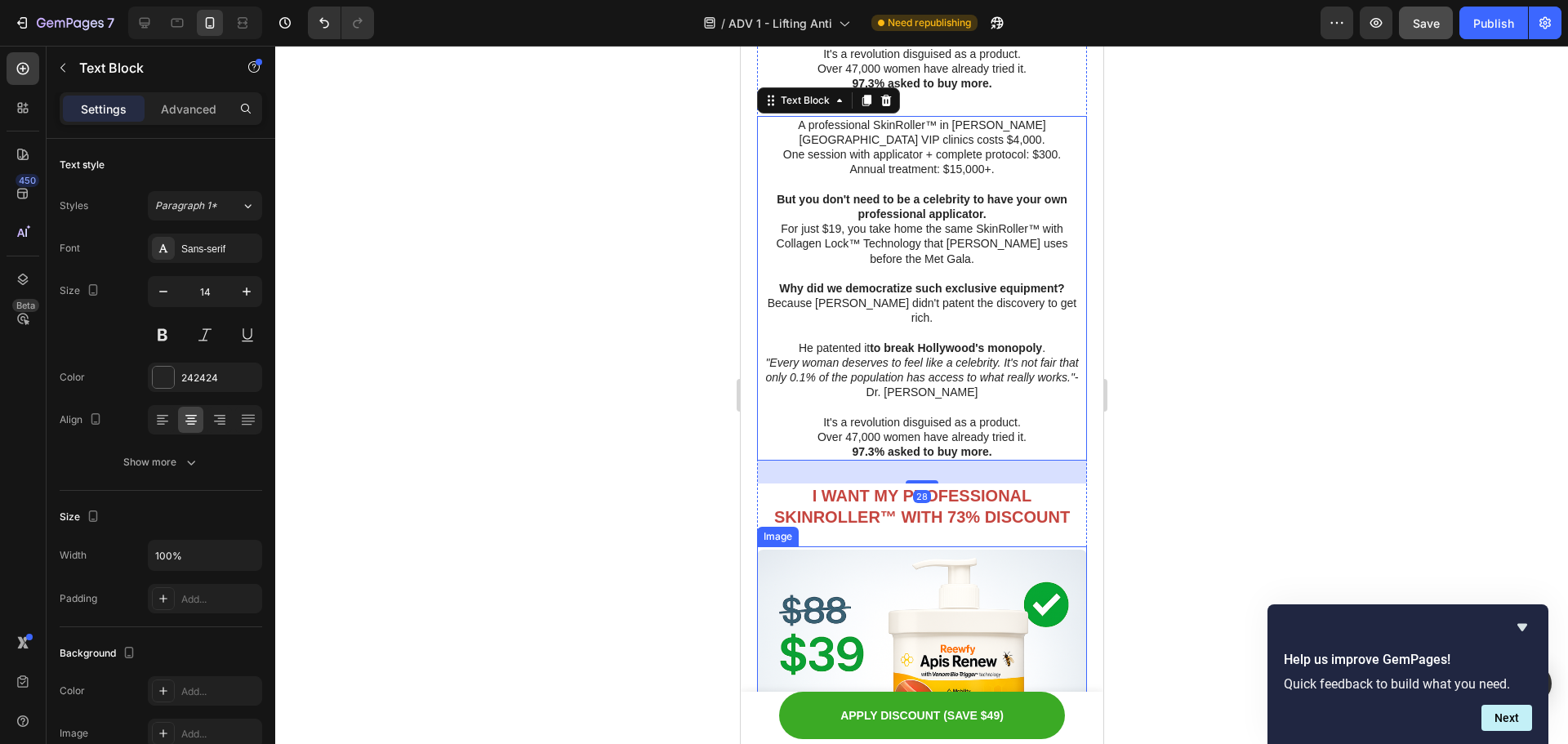
scroll to position [8376, 0]
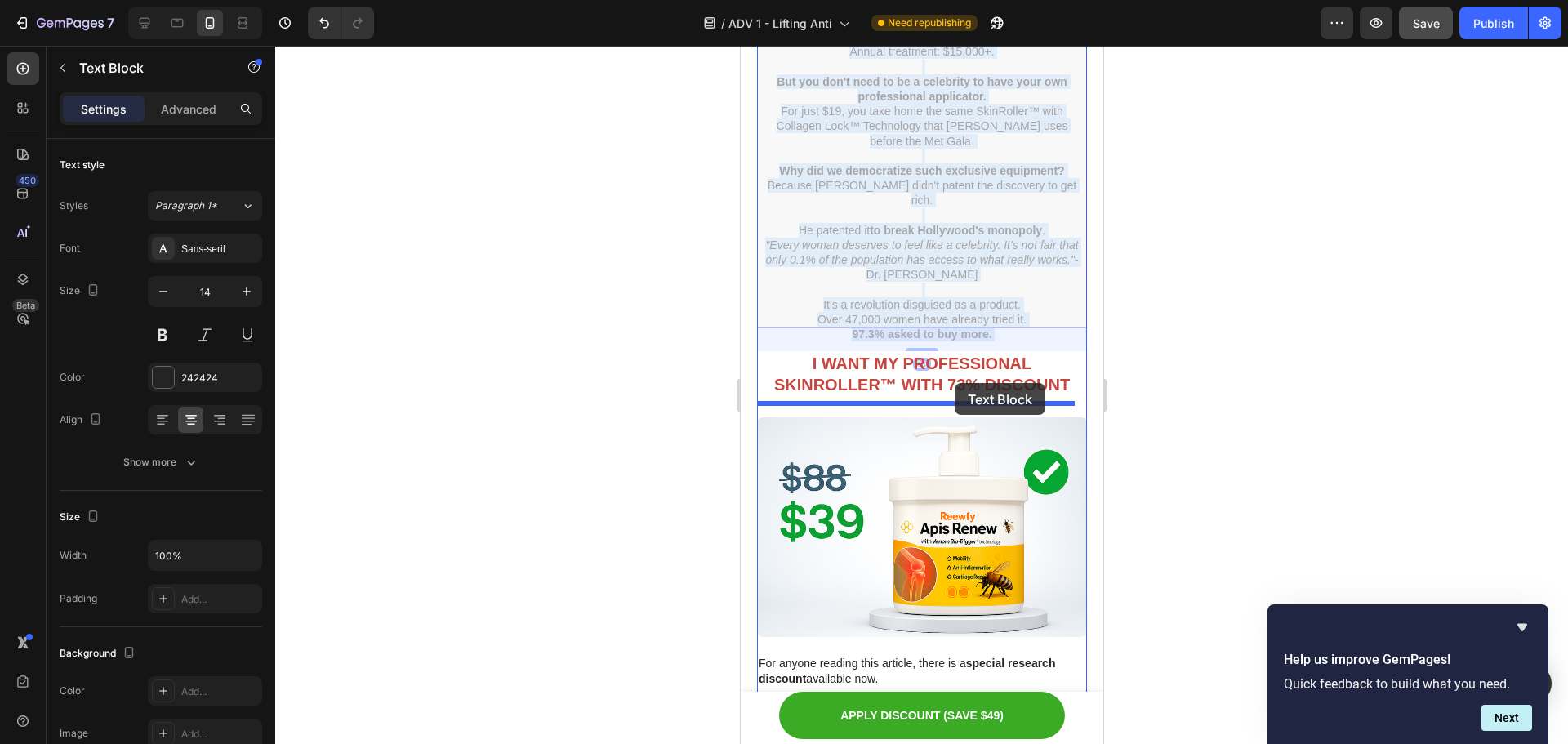
drag, startPoint x: 960, startPoint y: 274, endPoint x: 955, endPoint y: 380, distance: 106.1
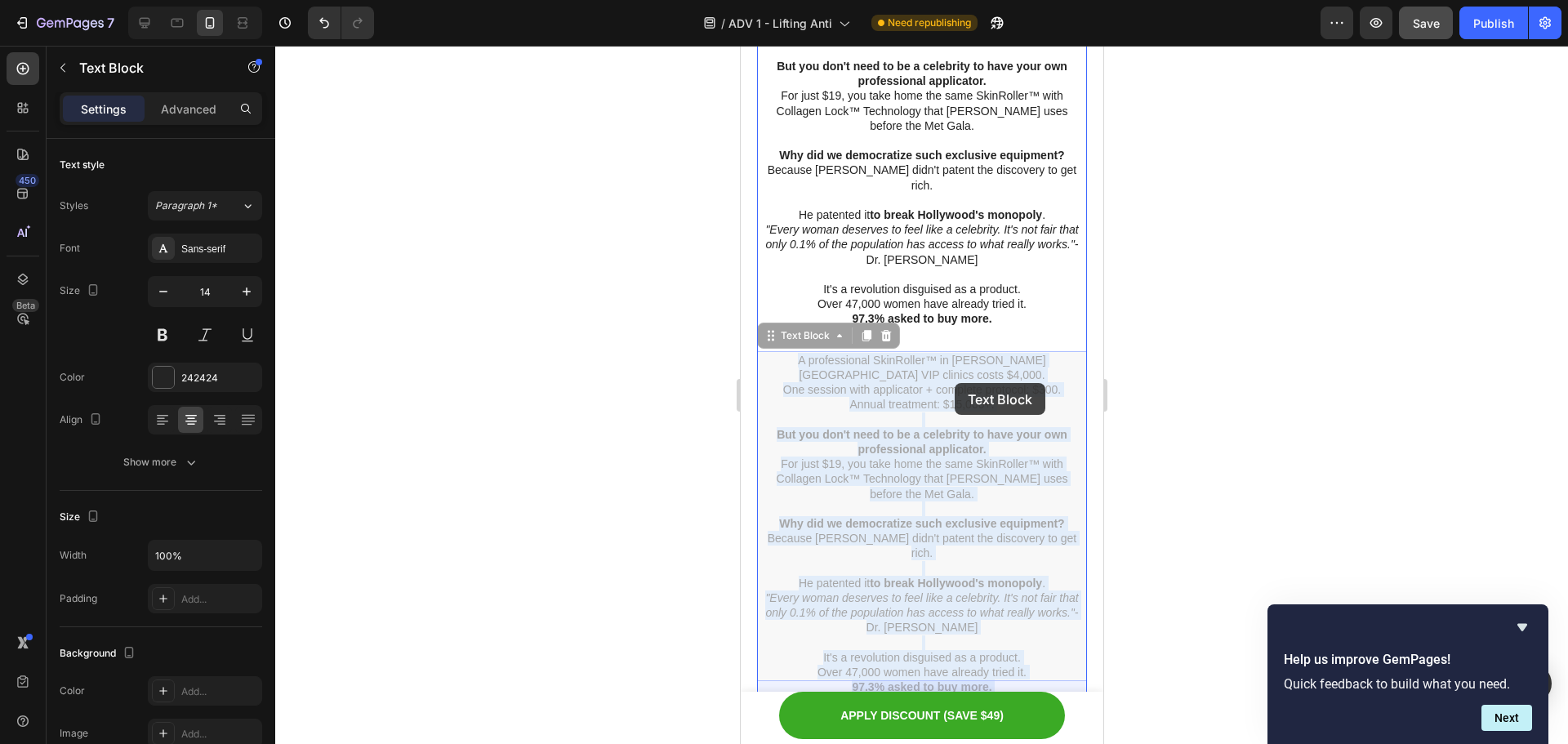
click at [955, 708] on strong "I WANT MY PROFESSIONAL SKINROLLER™ WITH 73% DISCOUNT" at bounding box center [921, 727] width 296 height 39
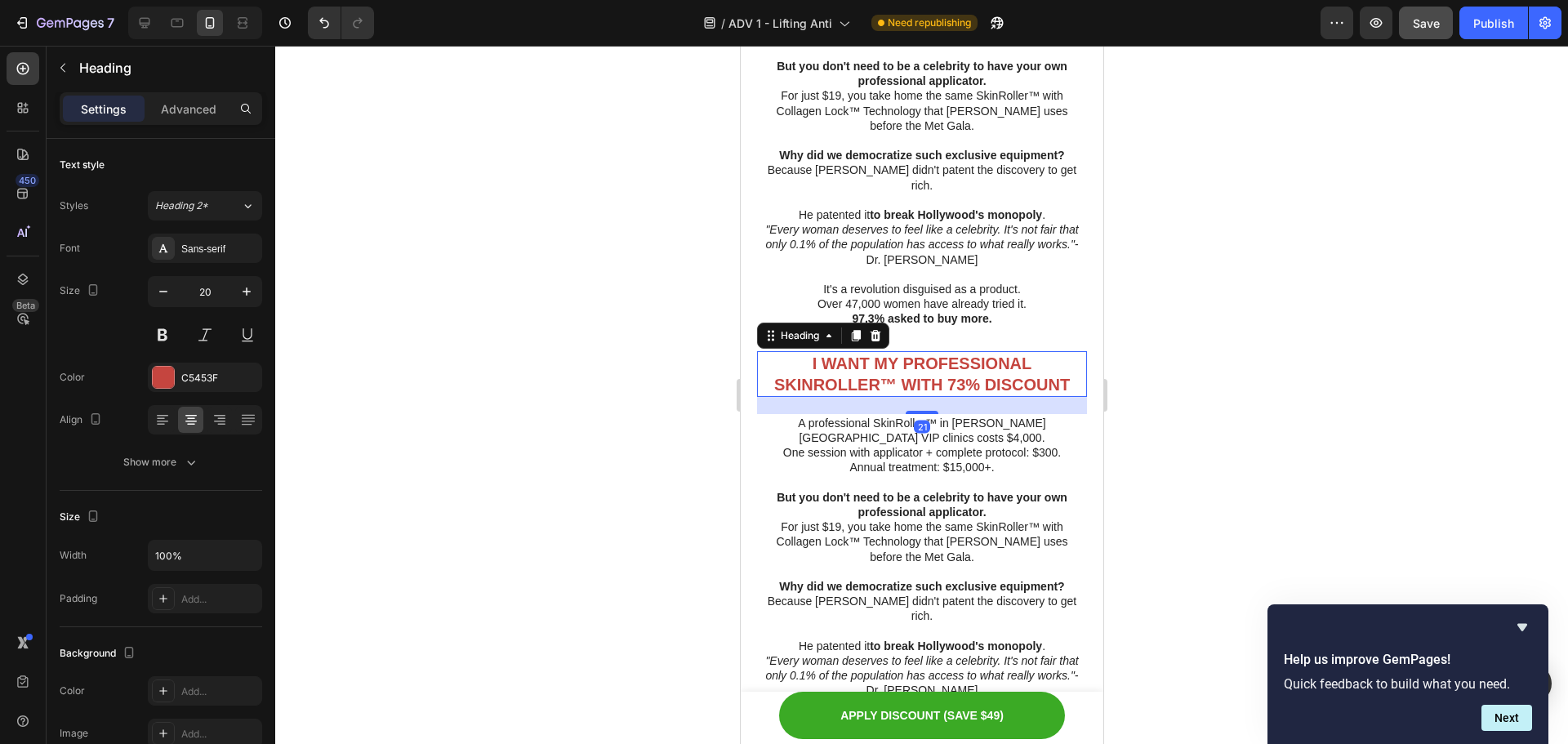
click at [1237, 346] on div at bounding box center [921, 395] width 1293 height 699
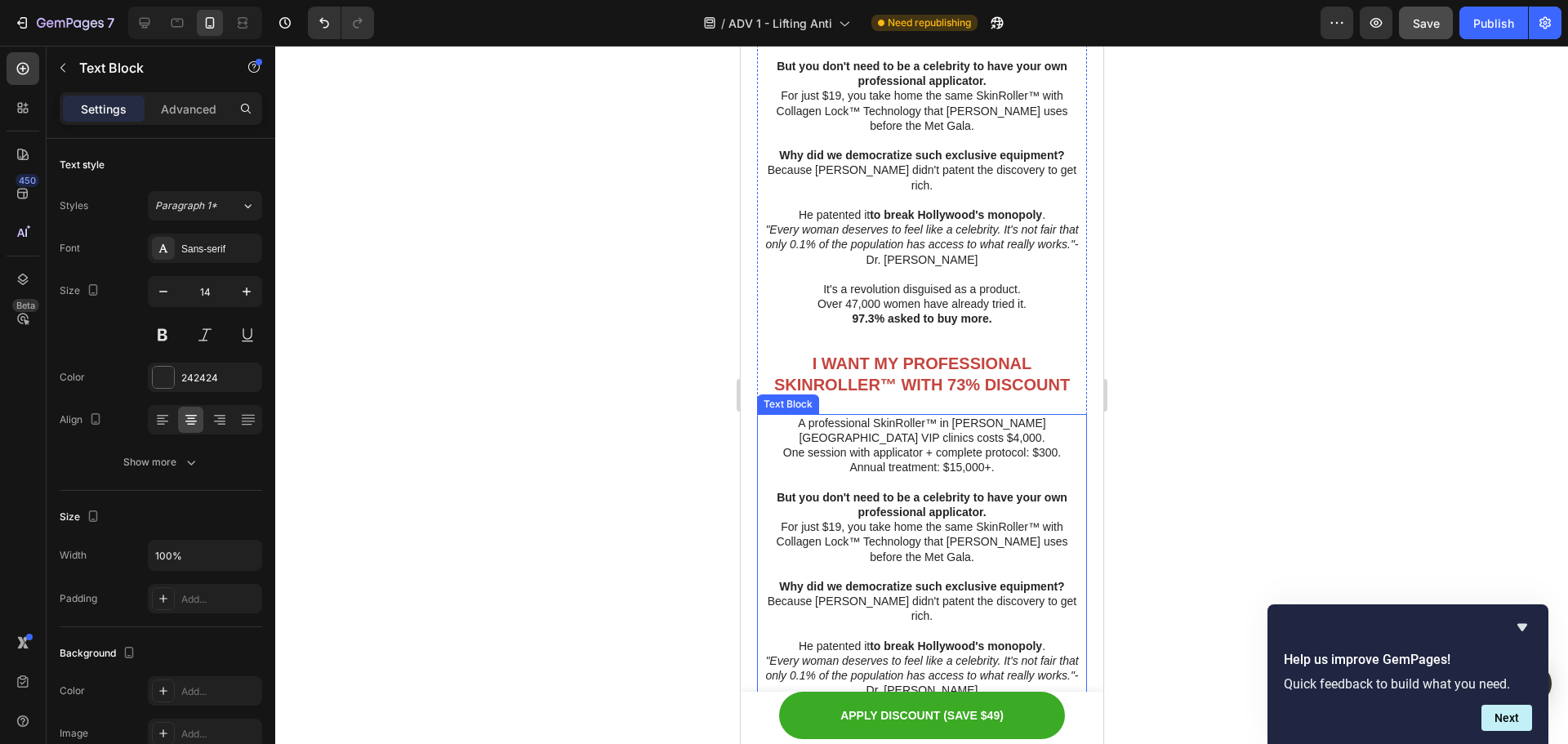
click at [994, 476] on p "Rich Text Editor. Editing area: main" at bounding box center [921, 482] width 327 height 14
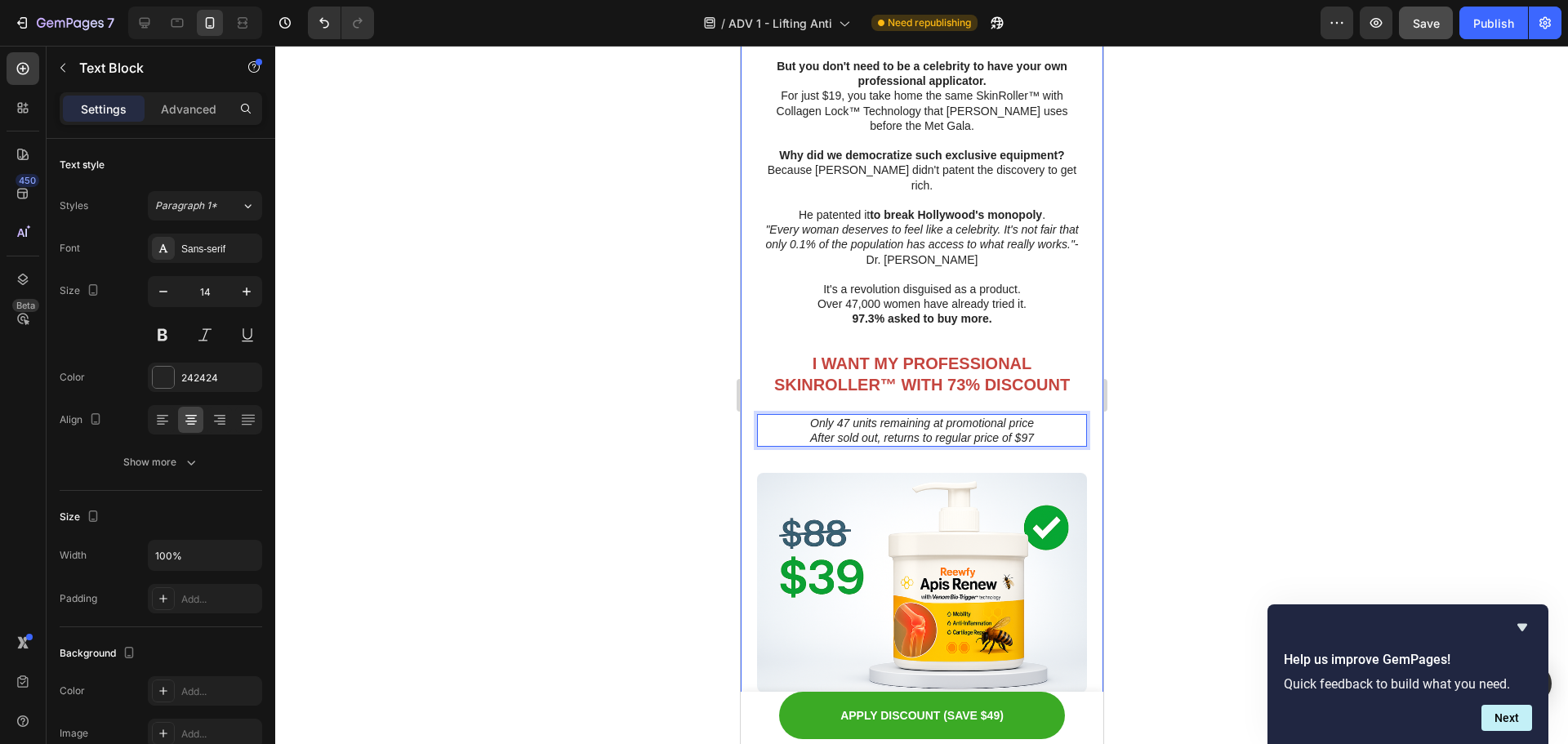
click at [1182, 433] on div at bounding box center [921, 395] width 1293 height 699
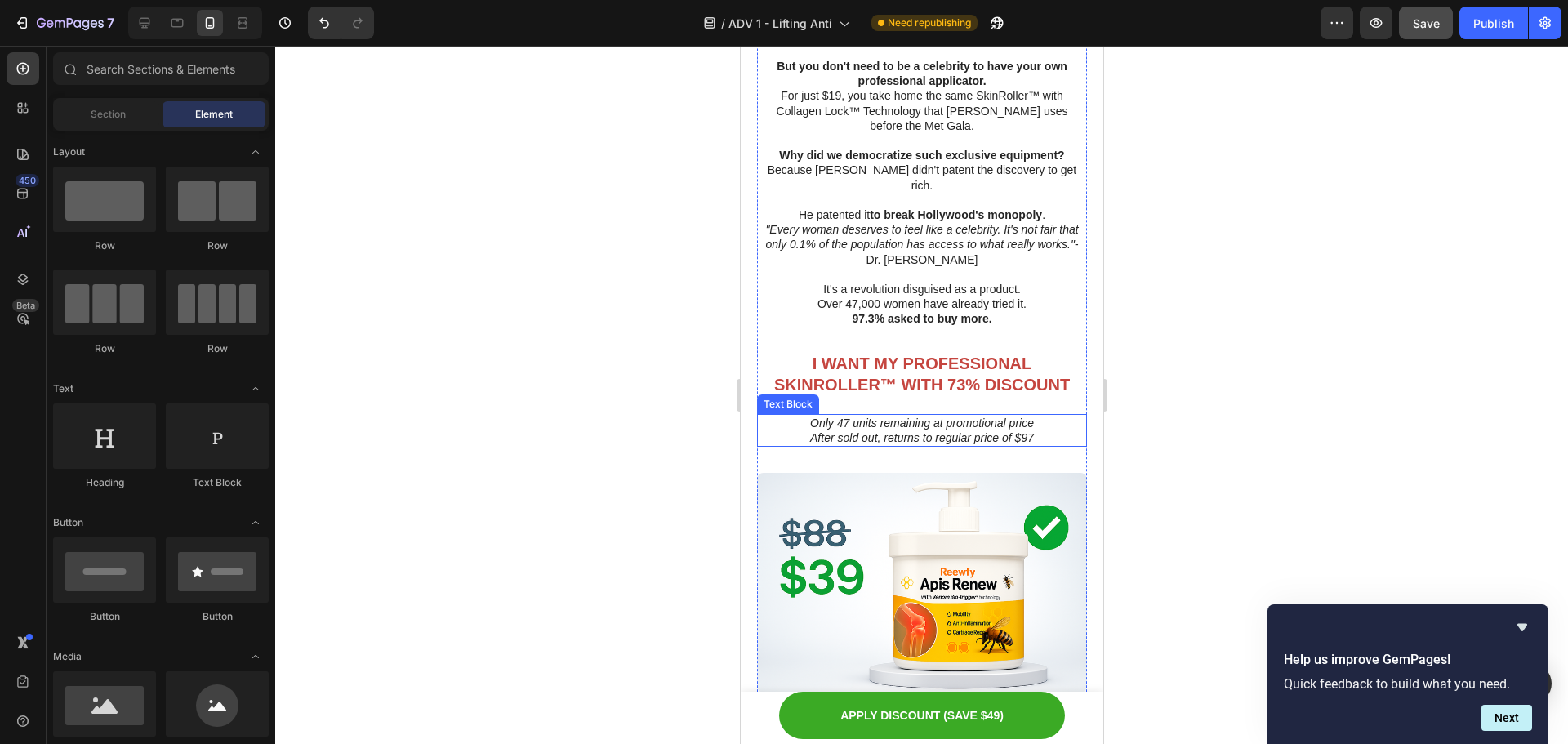
click at [926, 417] on icon "Only 47 units remaining at promotional price" at bounding box center [922, 424] width 224 height 13
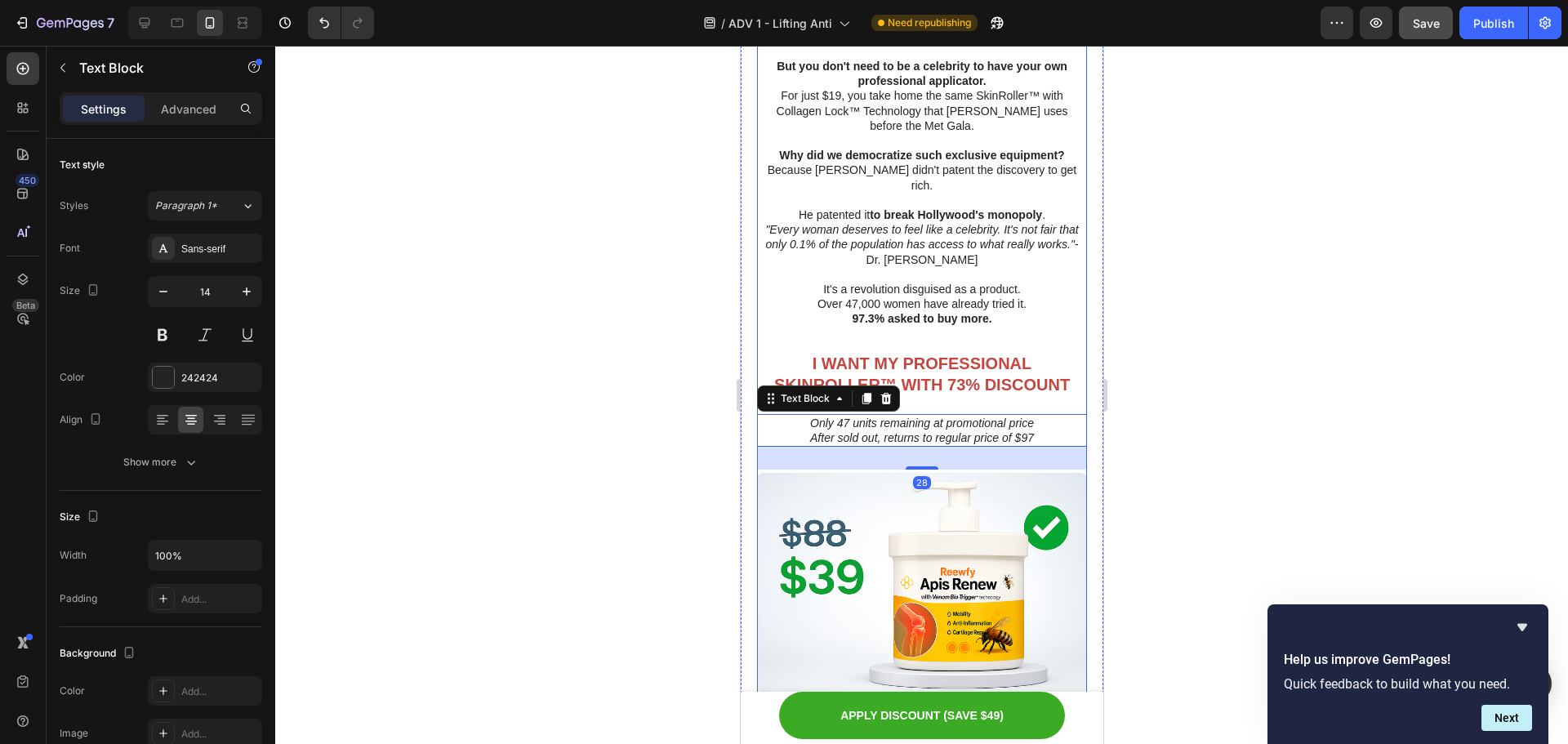
click at [942, 385] on div "⁠⁠⁠⁠⁠⁠⁠ I WANT MY PROFESSIONAL SKINROLLER™ WITH 73% DISCOUNT Heading" at bounding box center [921, 374] width 330 height 46
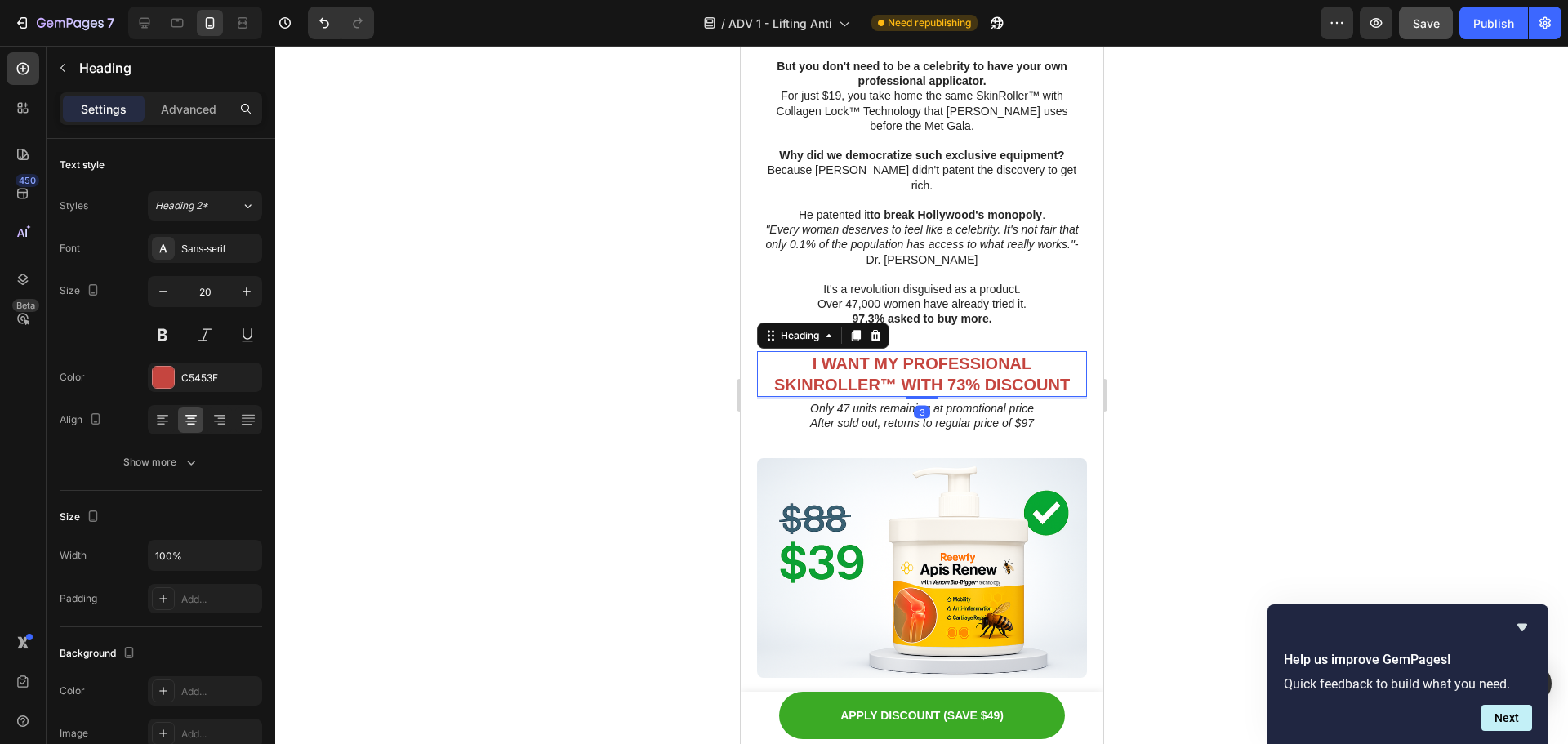
drag, startPoint x: 924, startPoint y: 401, endPoint x: 942, endPoint y: 384, distance: 24.8
click at [942, 384] on div "⁠⁠⁠⁠⁠⁠⁠ I WANT MY PROFESSIONAL SKINROLLER™ WITH 73% DISCOUNT Heading 3" at bounding box center [921, 374] width 330 height 46
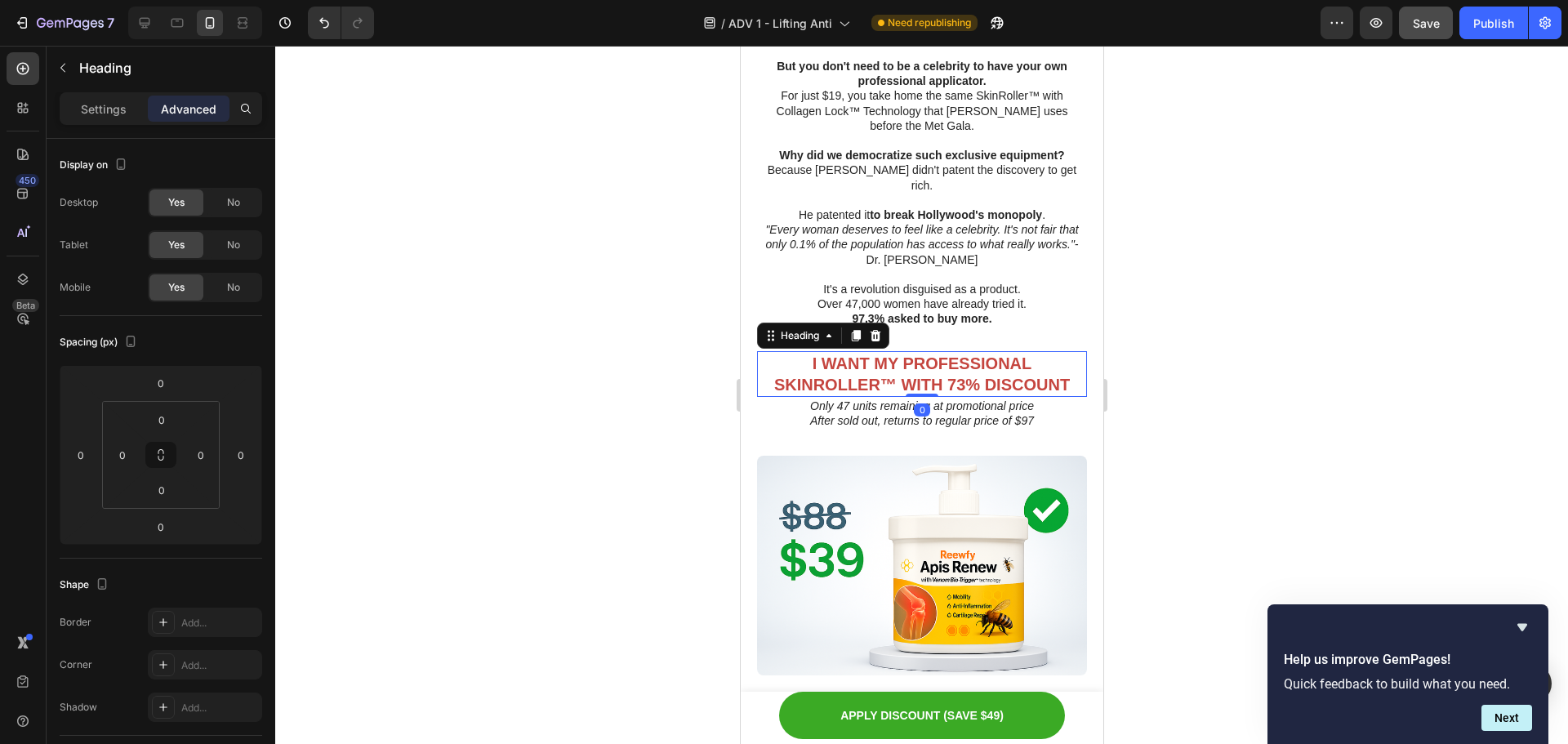
click at [1178, 357] on div at bounding box center [921, 395] width 1293 height 699
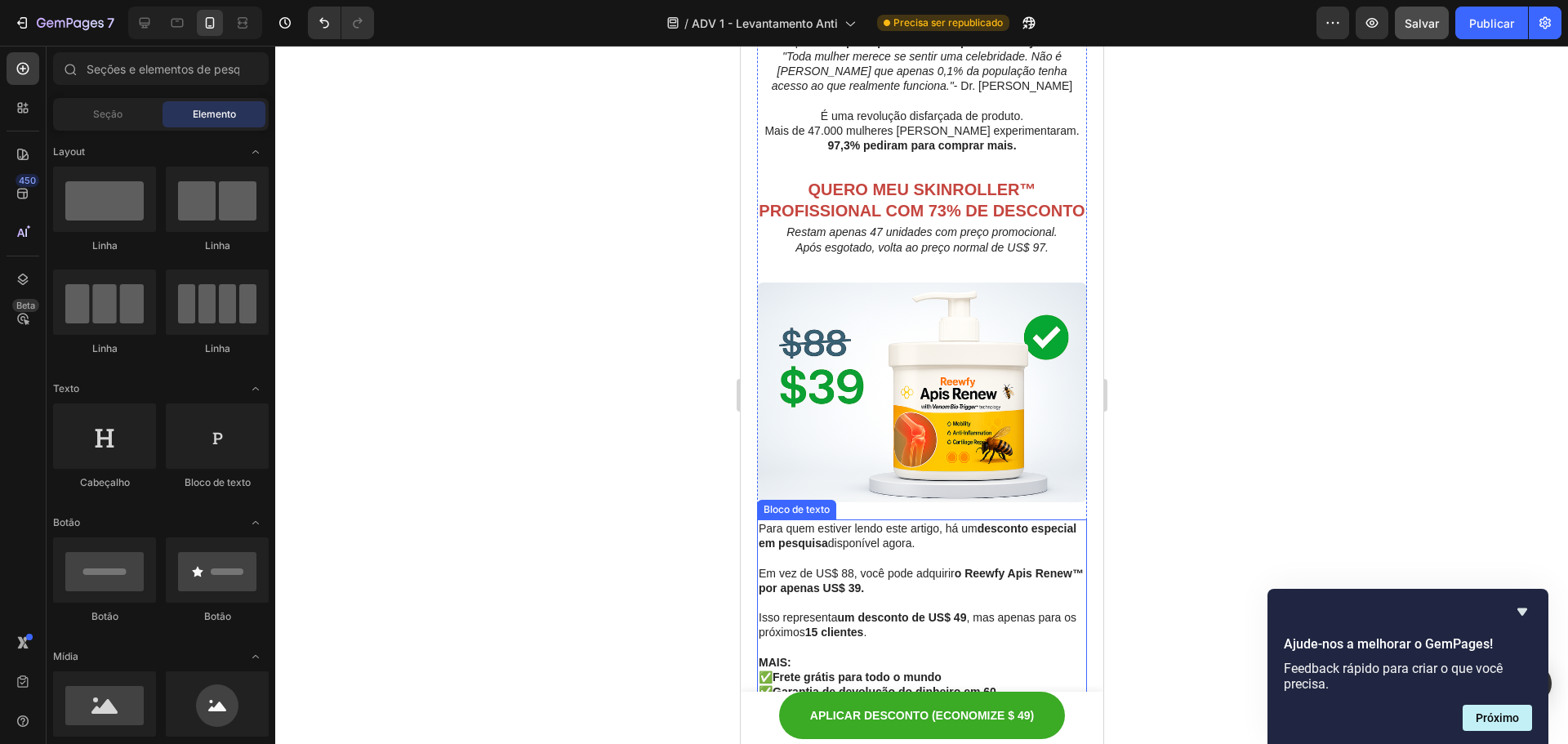
scroll to position [8335, 0]
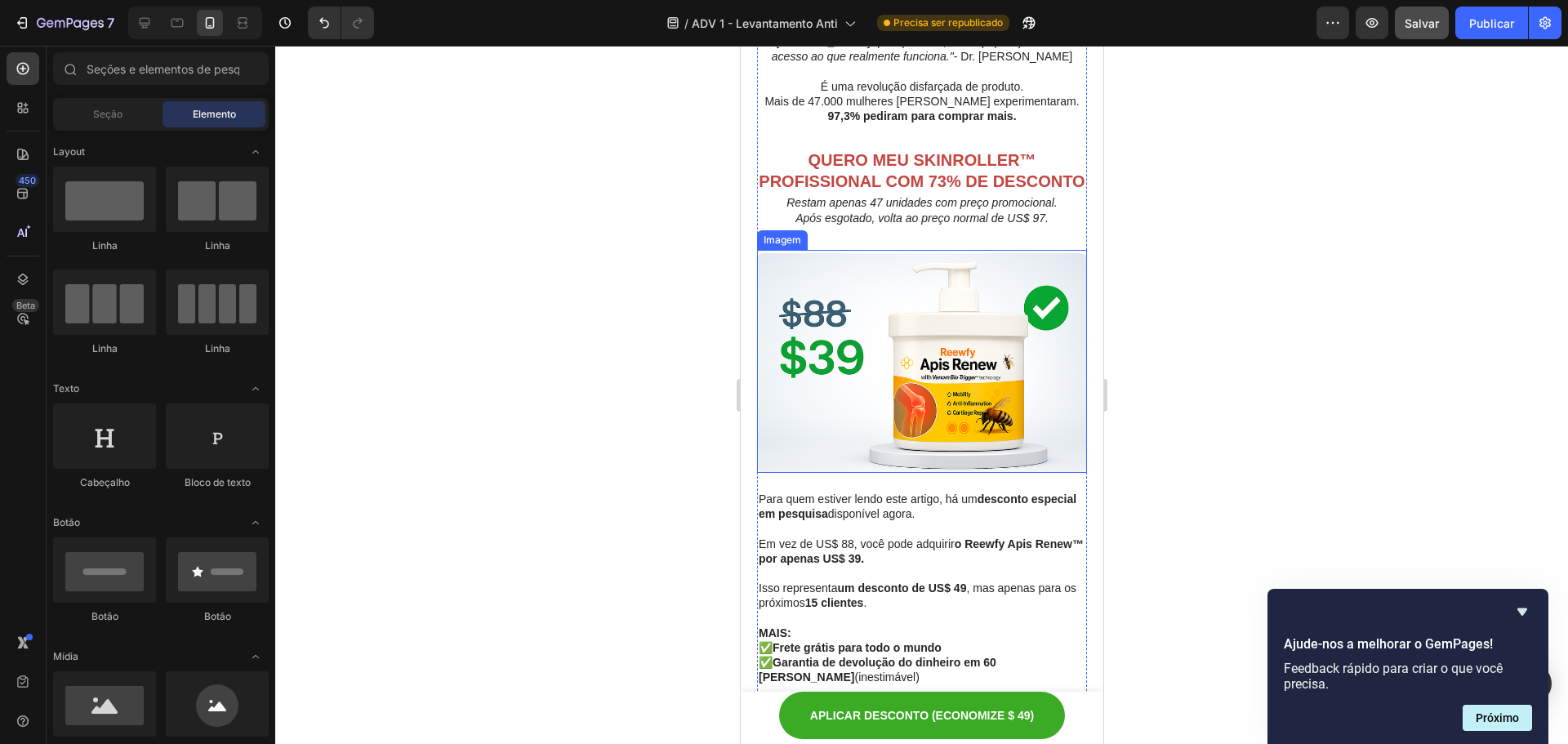
click at [940, 401] on img at bounding box center [921, 362] width 330 height 220
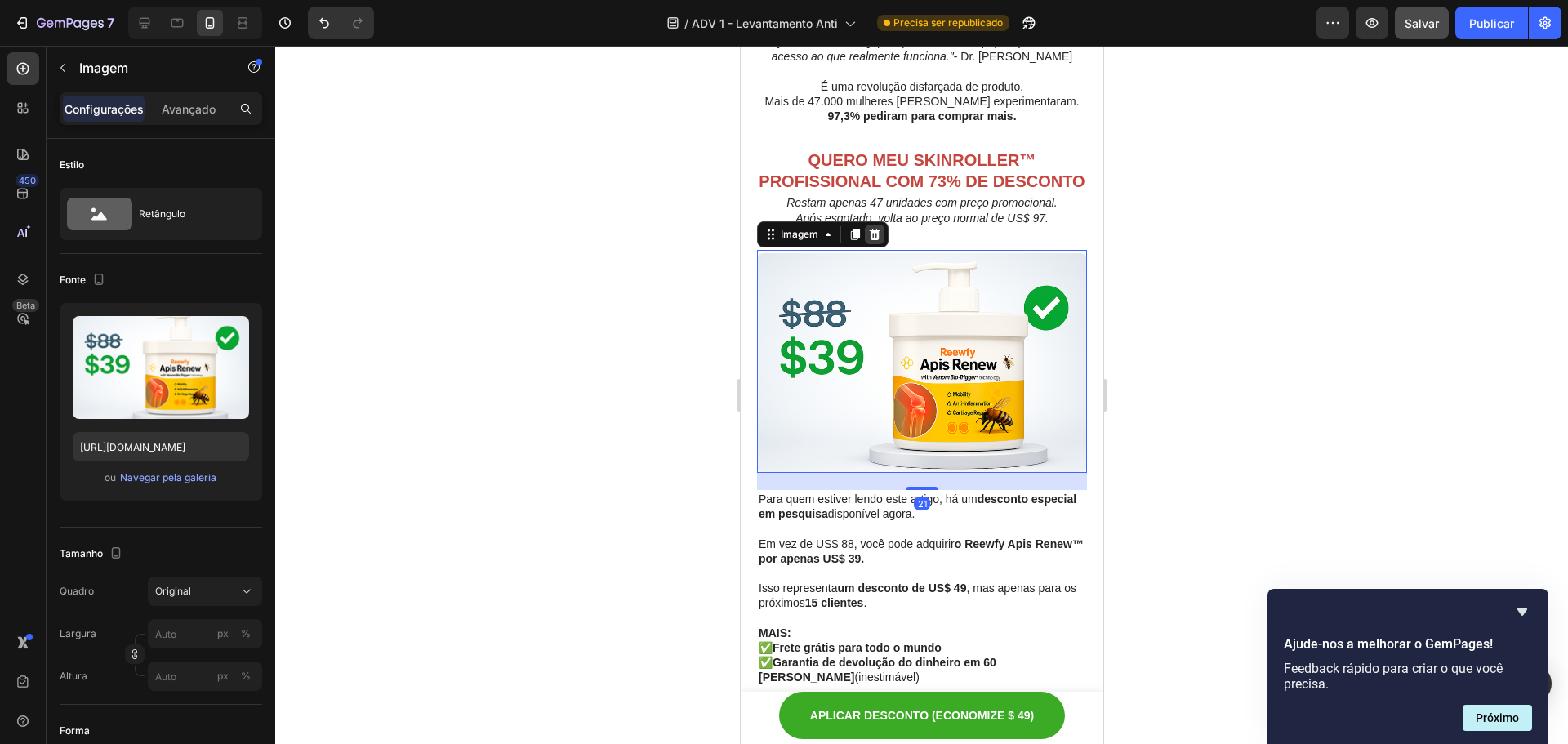
click at [872, 229] on icon at bounding box center [874, 235] width 11 height 12
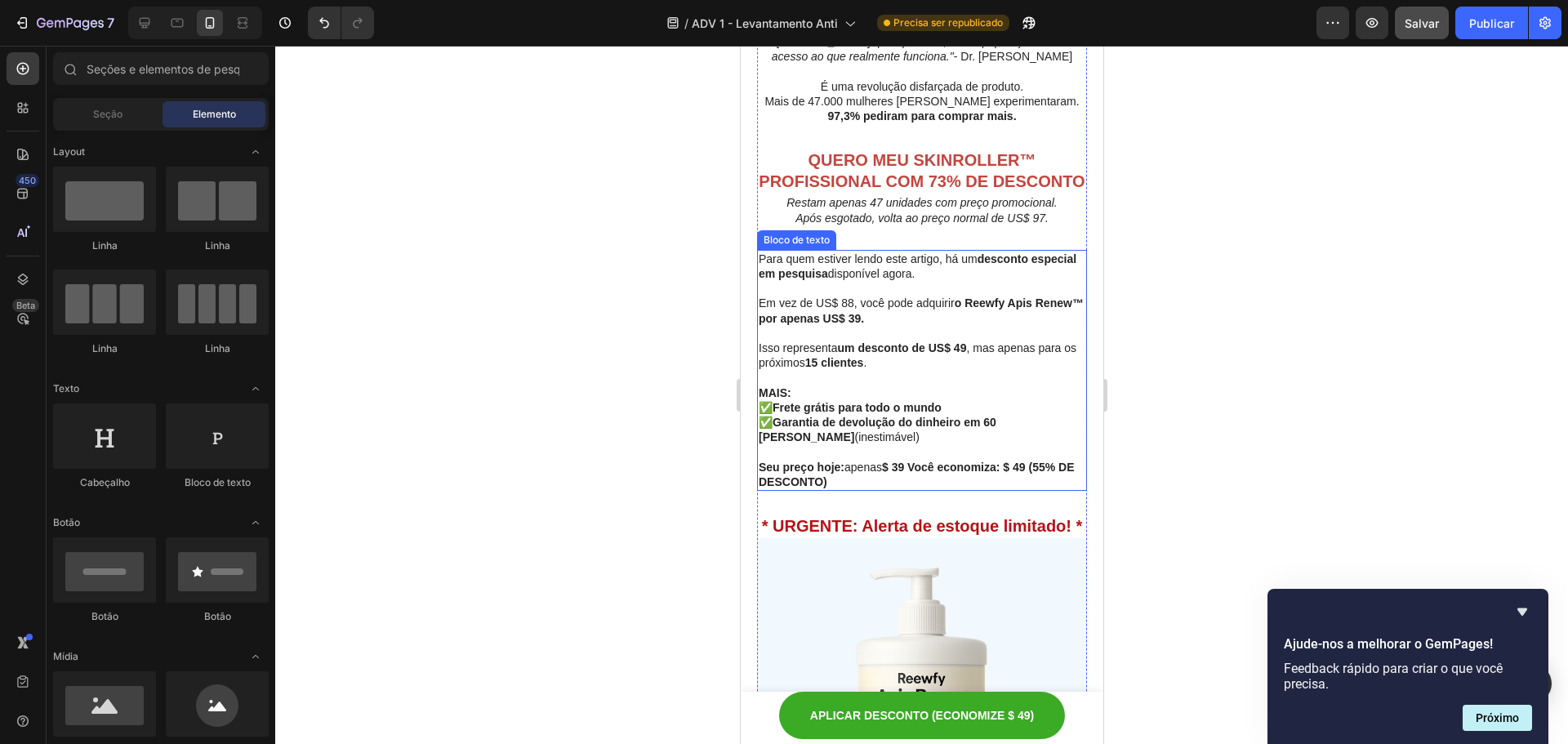
click at [935, 326] on p at bounding box center [921, 333] width 327 height 14
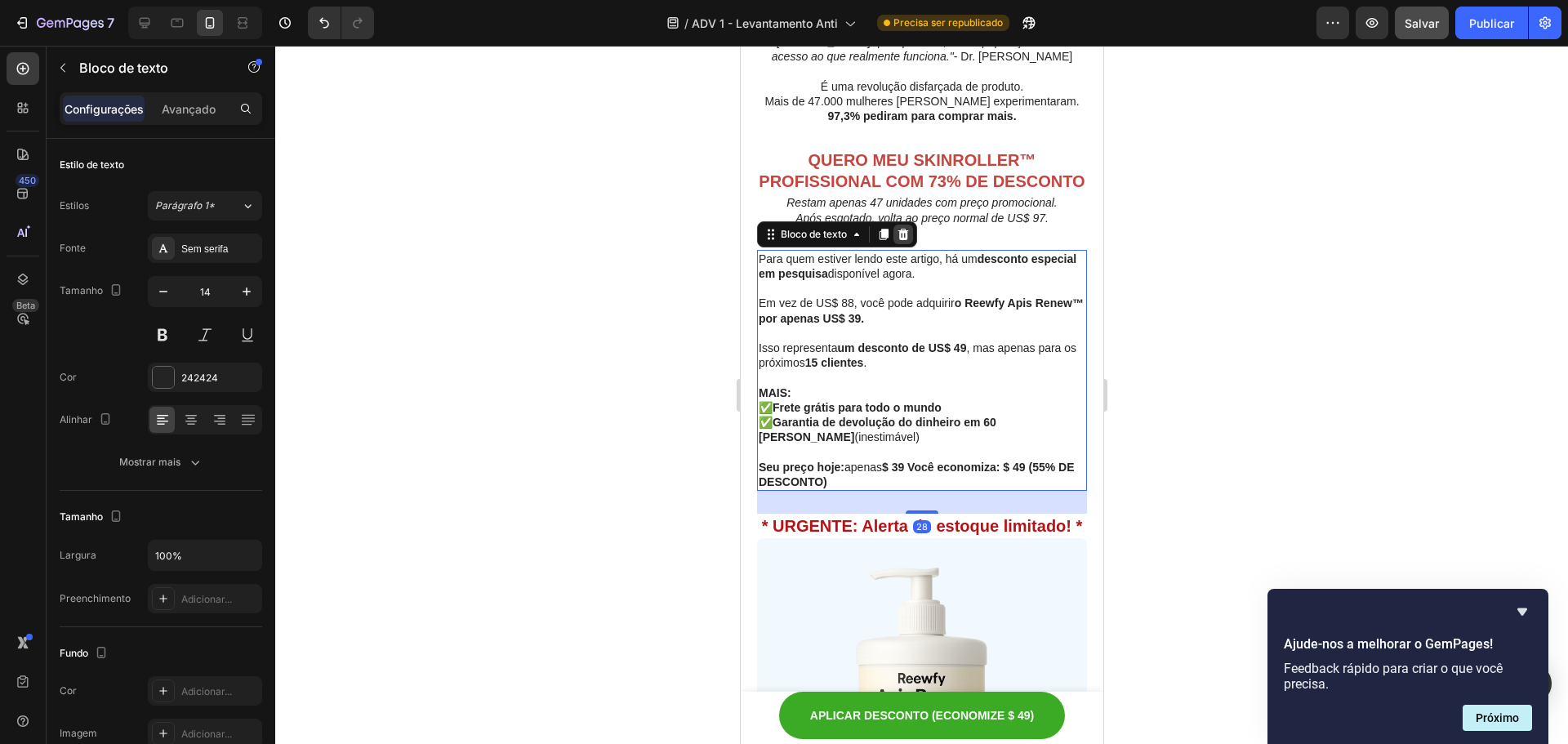
click at [904, 228] on icon at bounding box center [903, 235] width 13 height 13
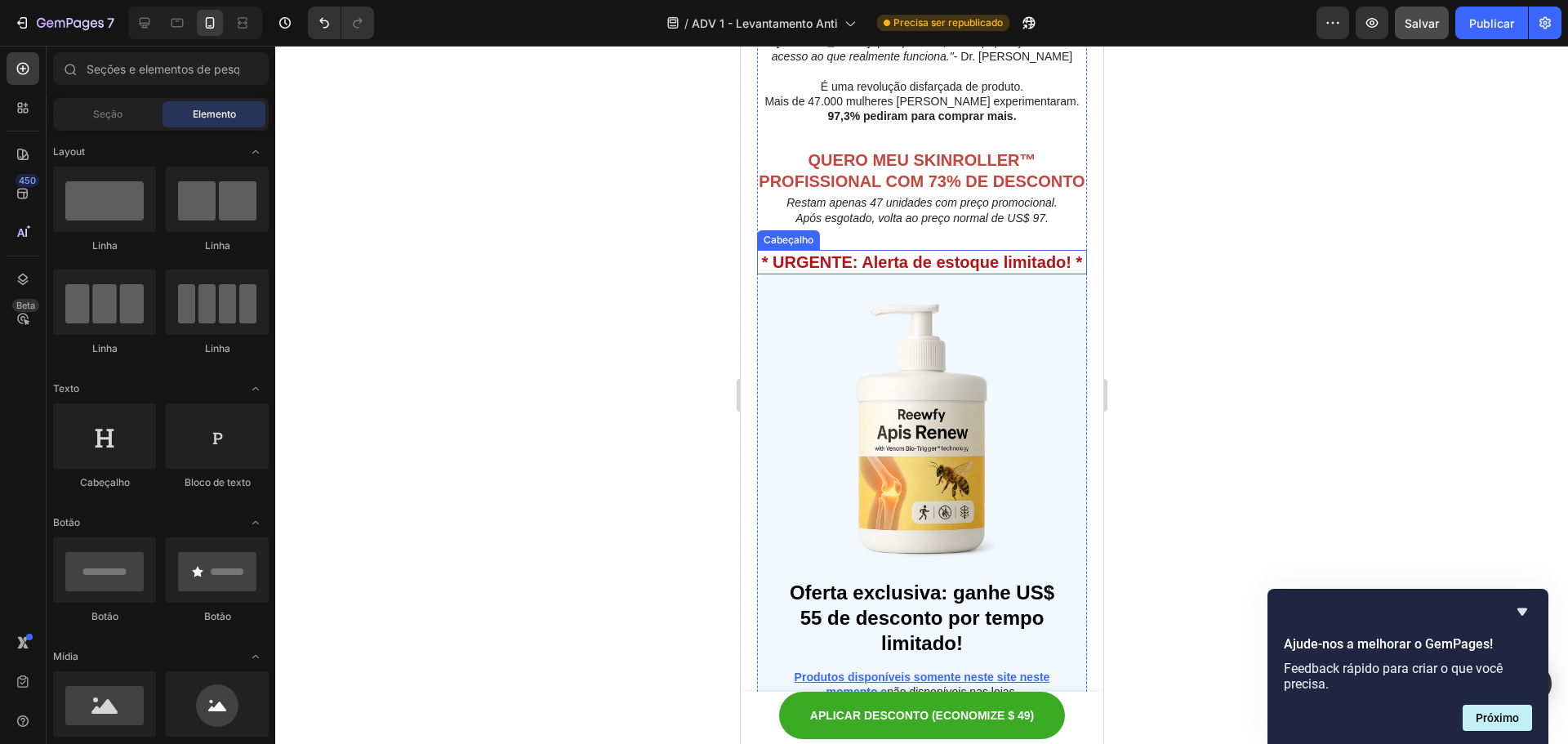
click at [945, 253] on font "* URGENTE: Alerta de estoque limitado! *" at bounding box center [921, 262] width 321 height 18
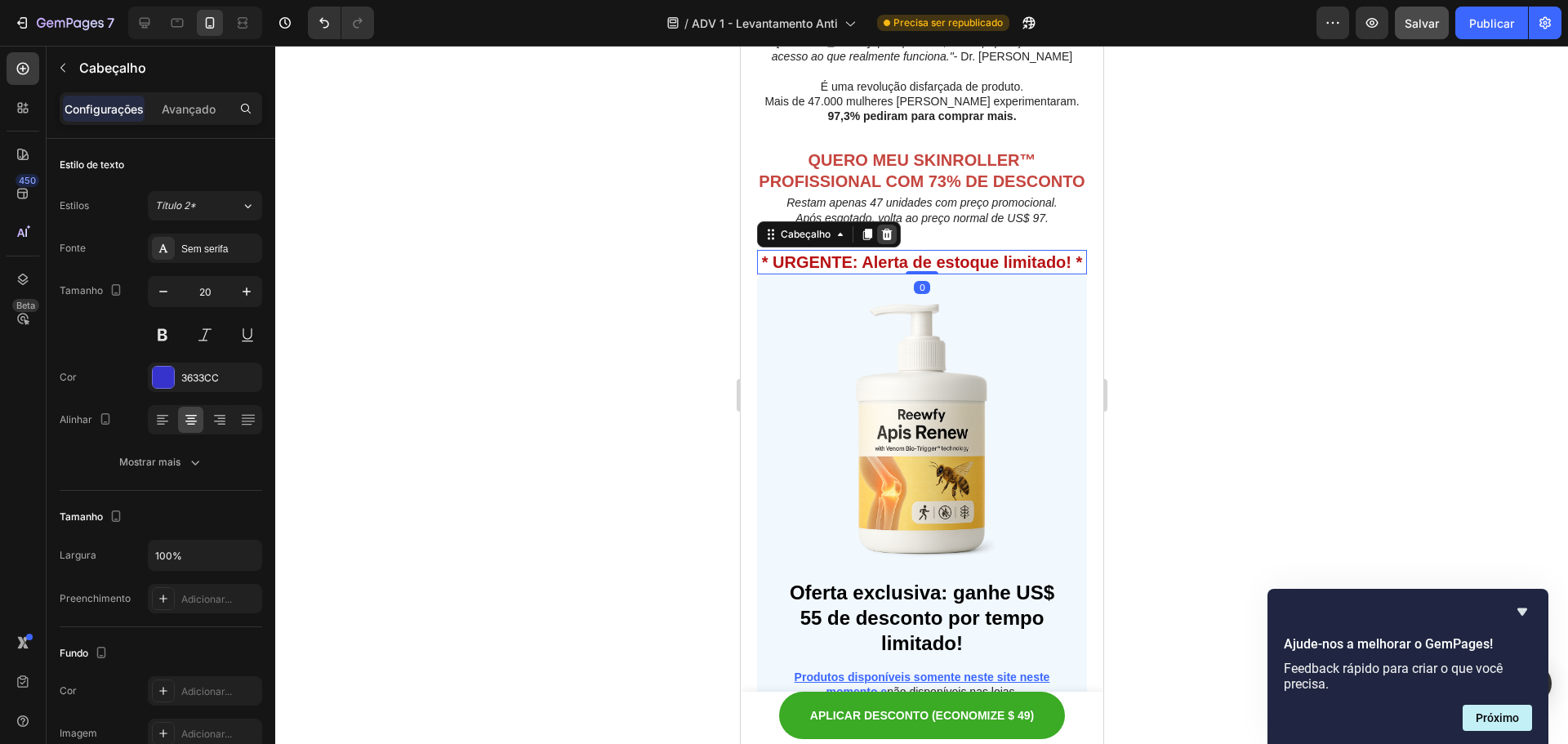
click at [893, 224] on div at bounding box center [887, 234] width 19 height 19
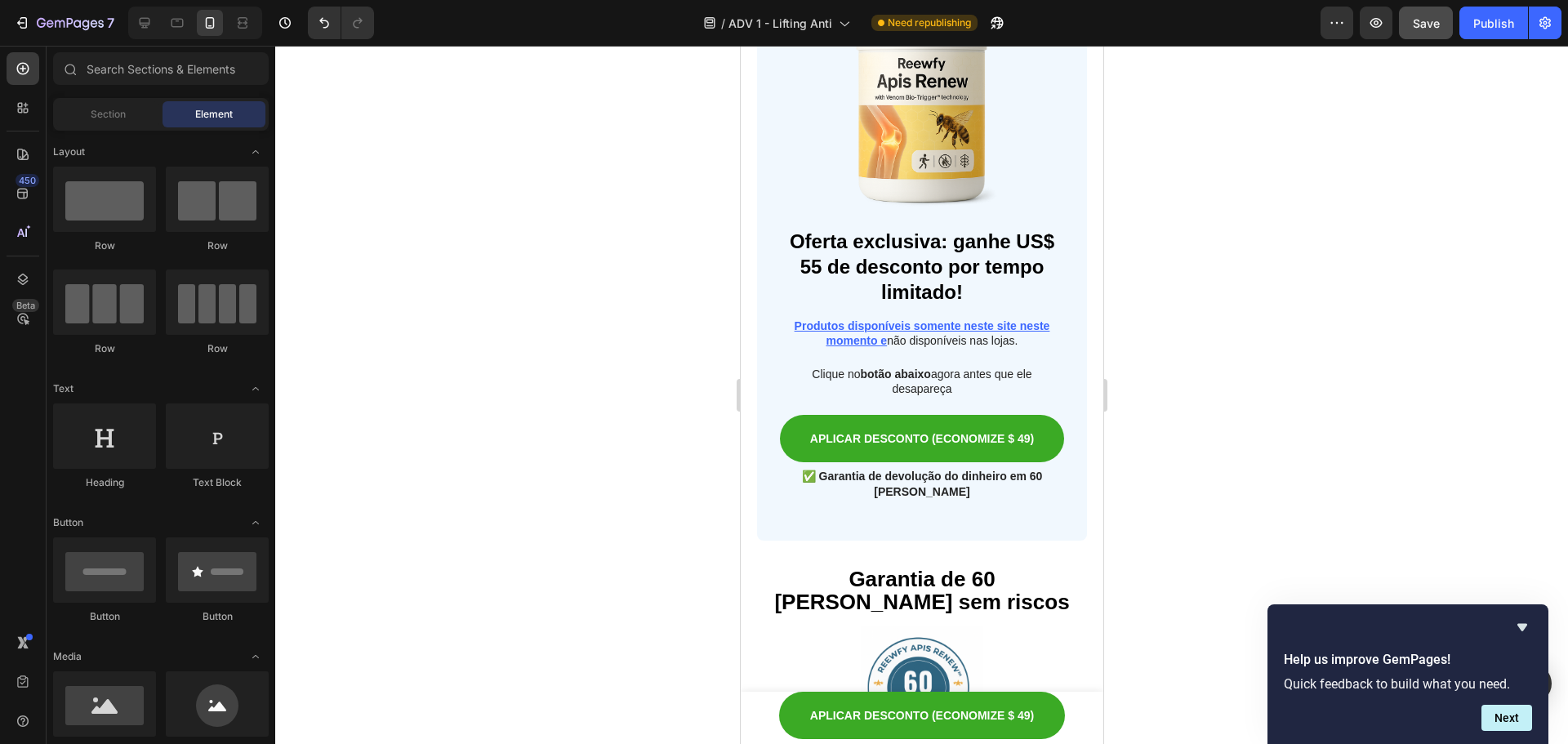
scroll to position [8559, 0]
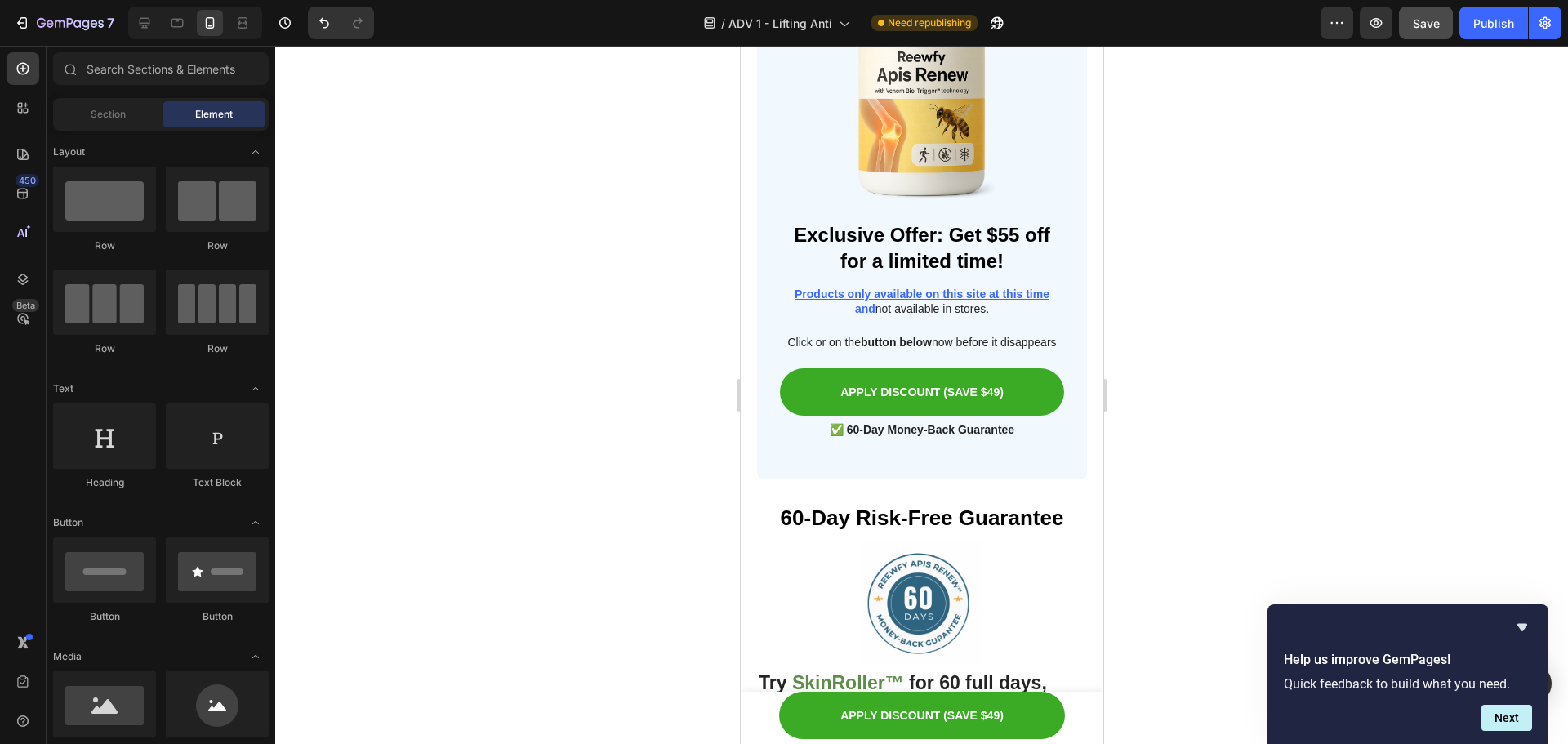
click at [1221, 237] on div at bounding box center [921, 395] width 1293 height 699
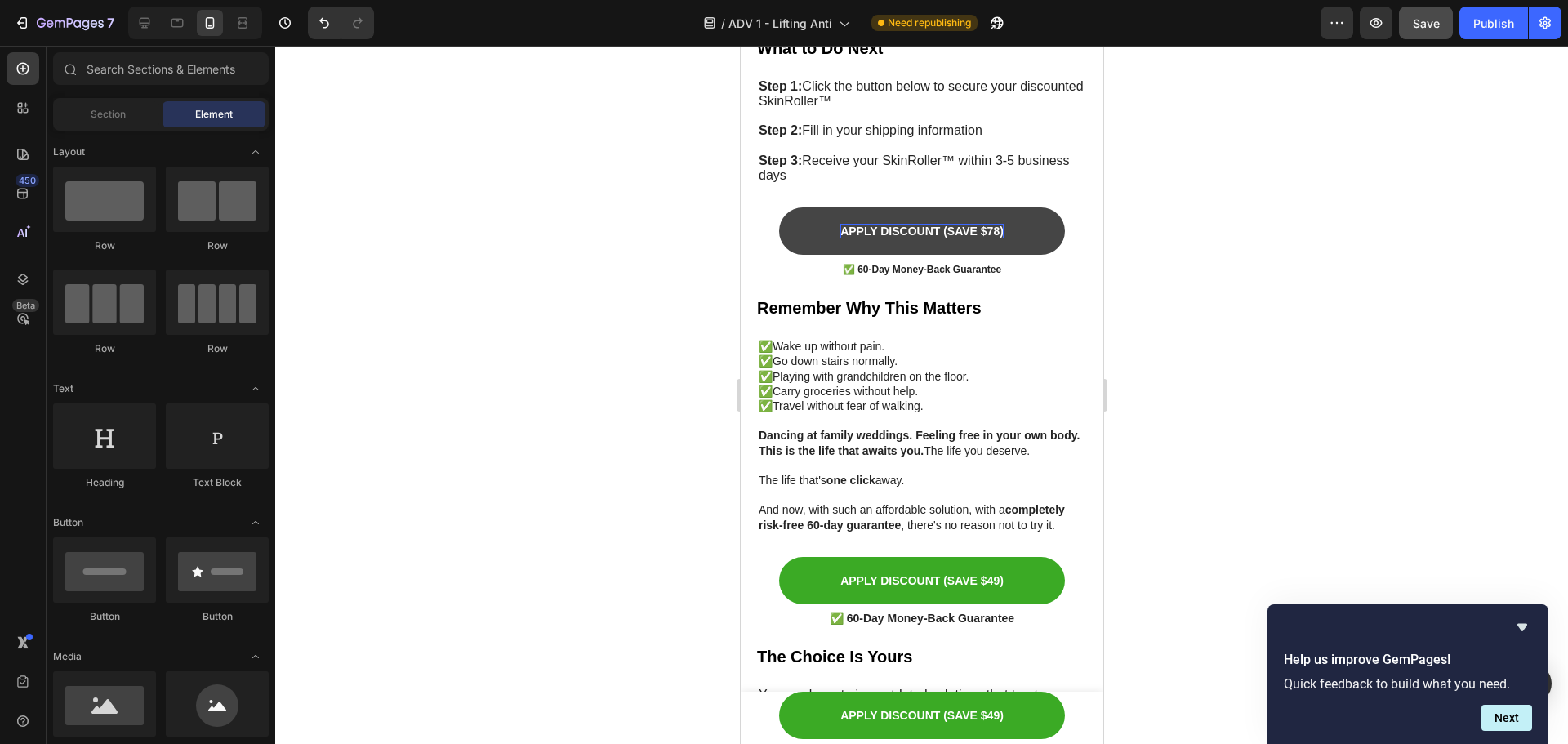
scroll to position [9540, 0]
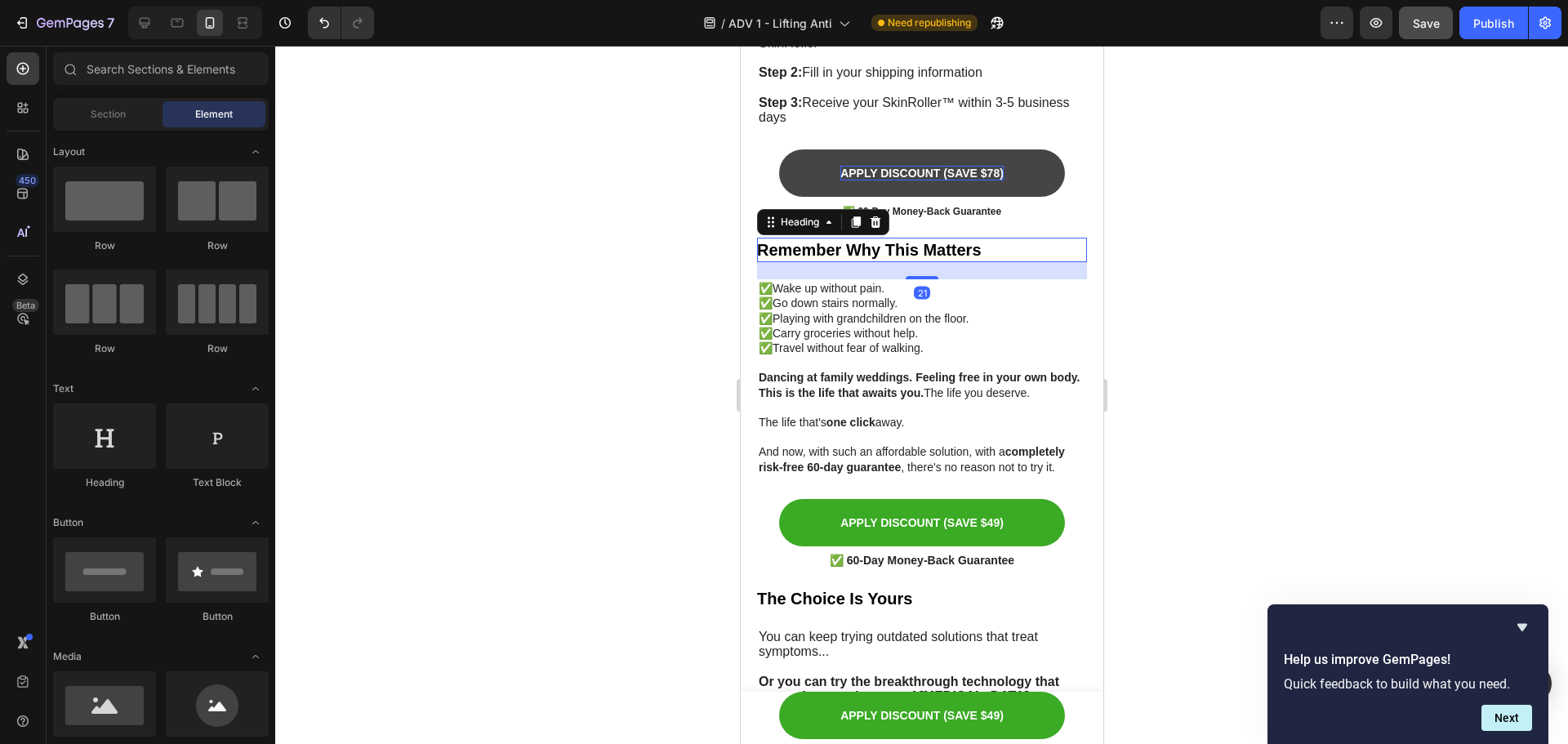
click at [998, 241] on h2 "Remember Why This Matters" at bounding box center [921, 250] width 330 height 25
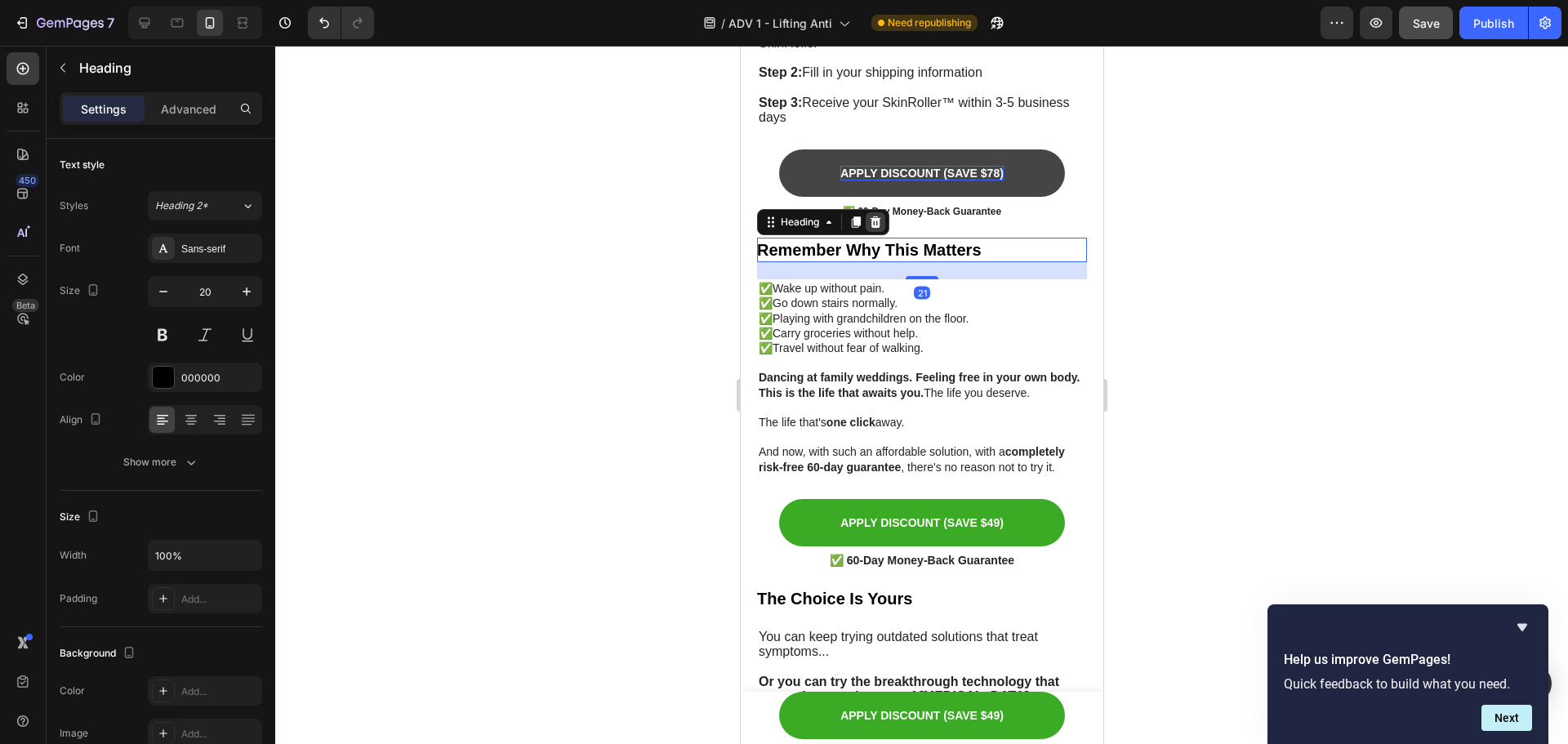
click at [879, 217] on icon at bounding box center [875, 222] width 11 height 12
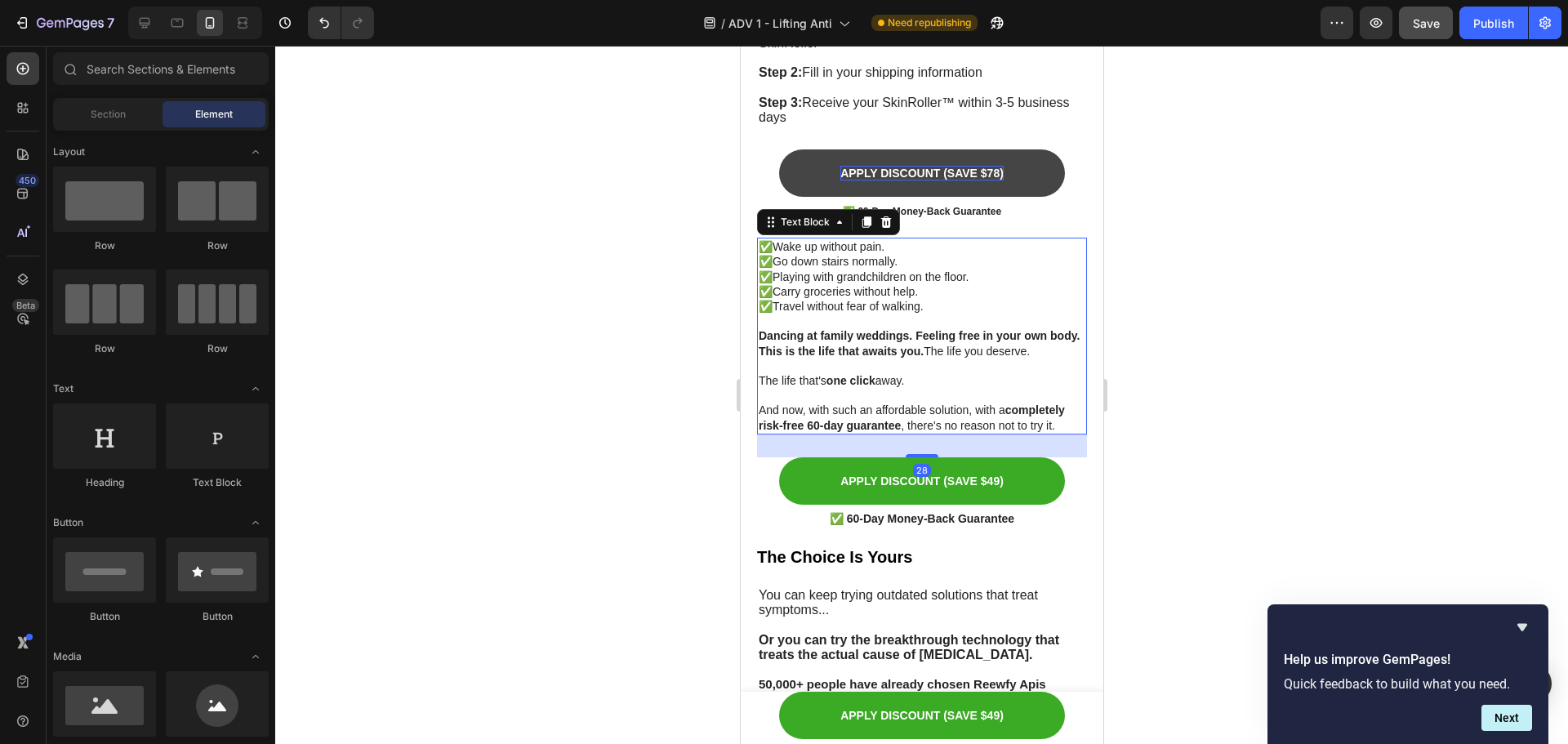
click at [913, 245] on p "✅ Wake up without pain." at bounding box center [921, 246] width 327 height 14
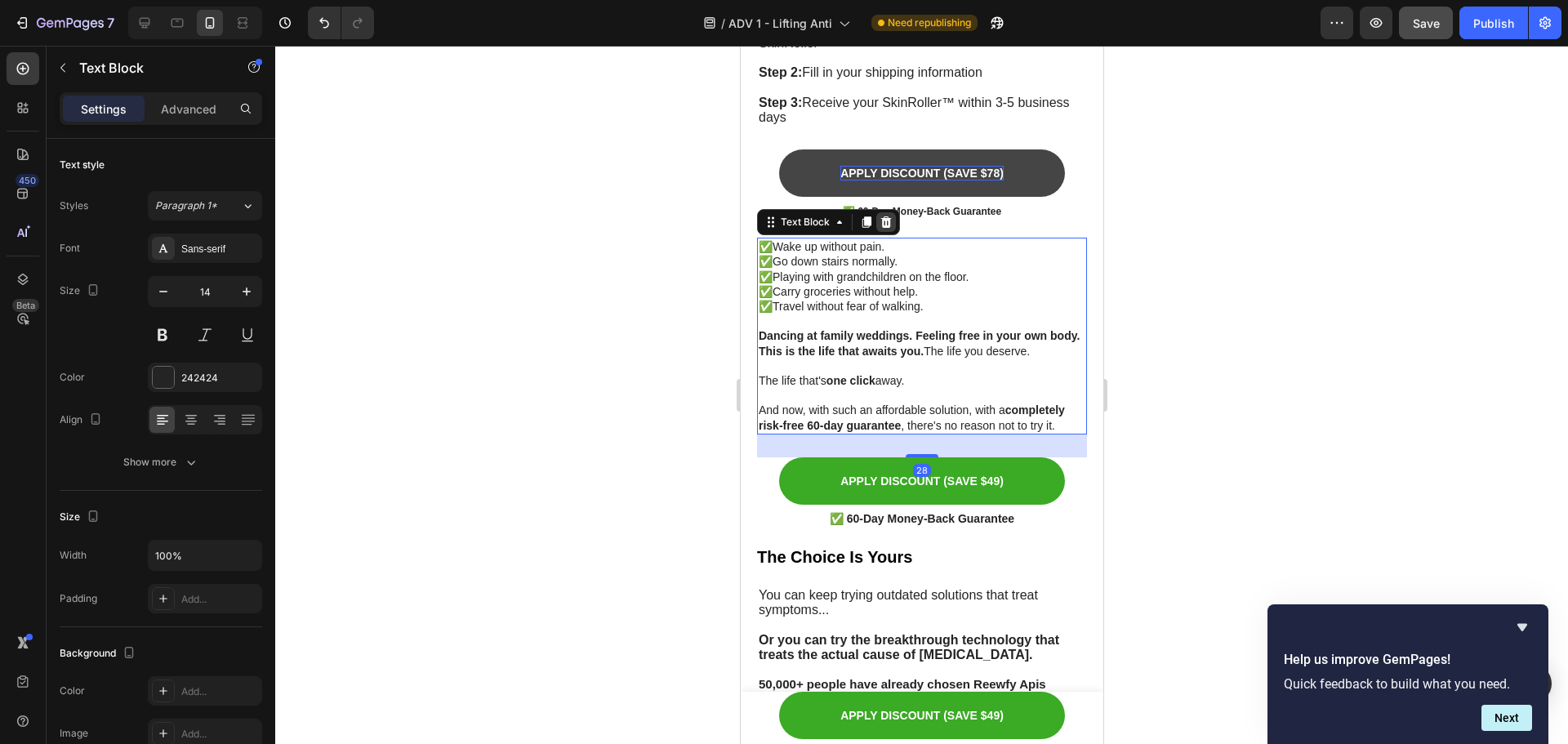
click at [889, 216] on icon at bounding box center [886, 222] width 13 height 13
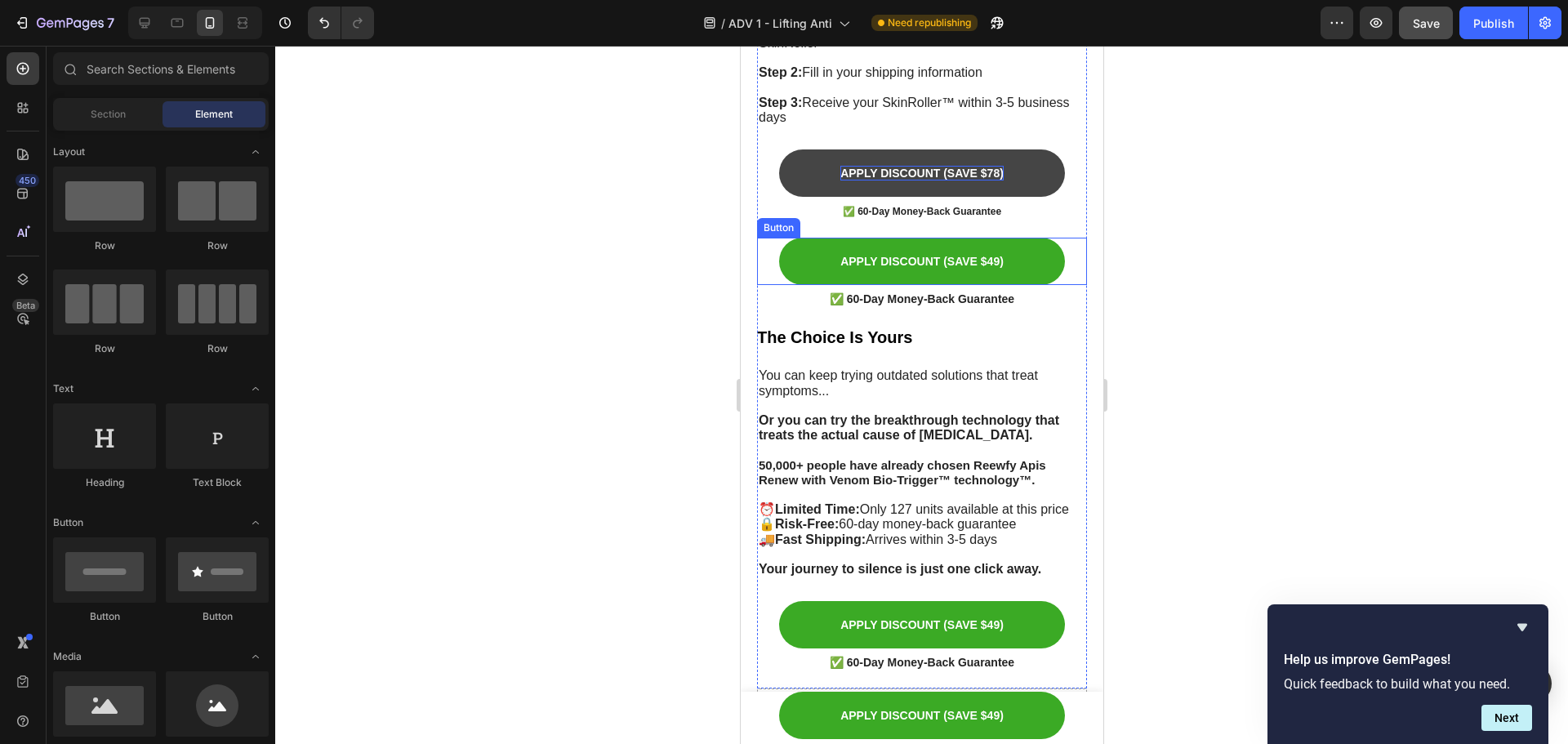
click at [1061, 246] on div "APPLY DISCOUNT (SAVE $49) Button" at bounding box center [921, 261] width 330 height 47
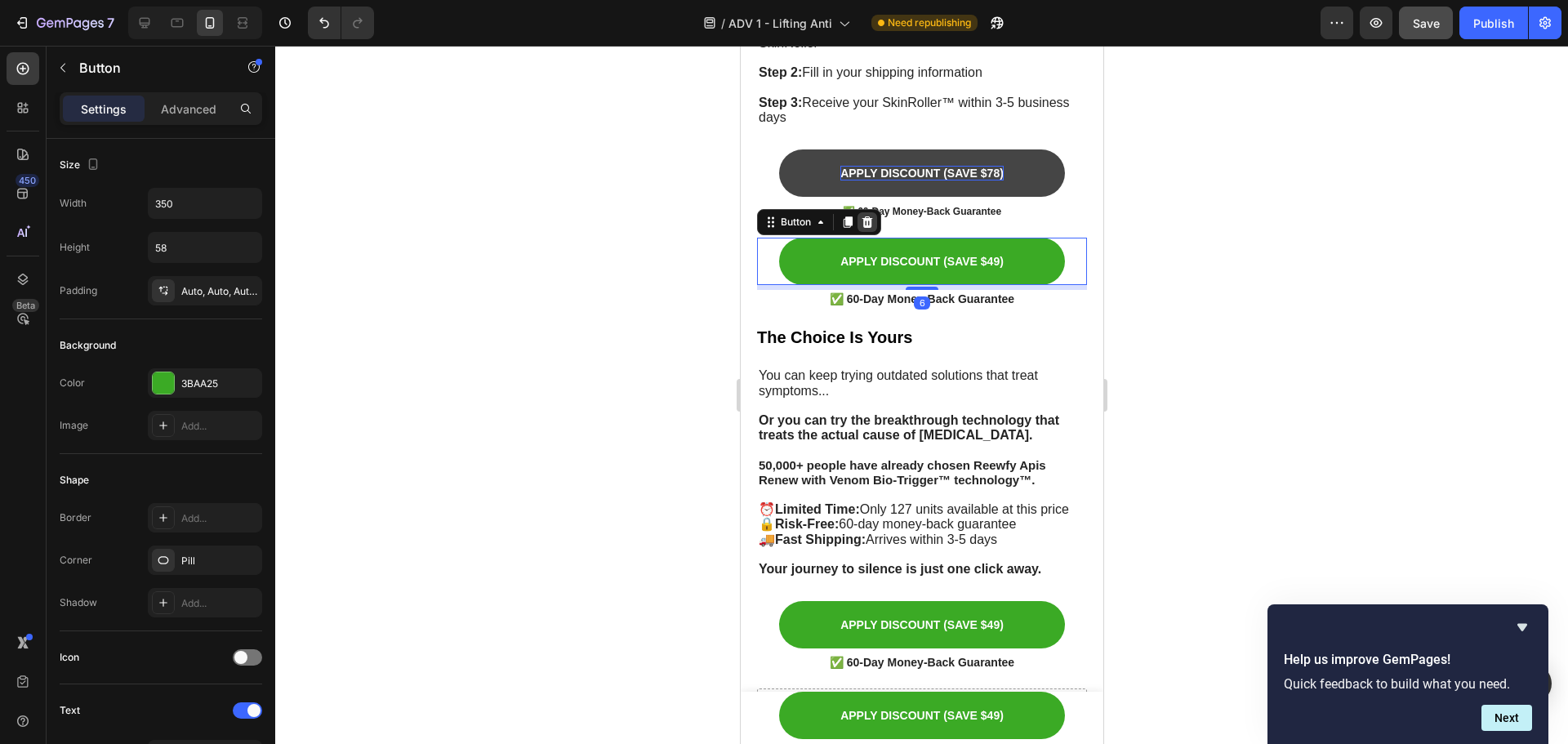
click at [872, 218] on icon at bounding box center [866, 222] width 13 height 13
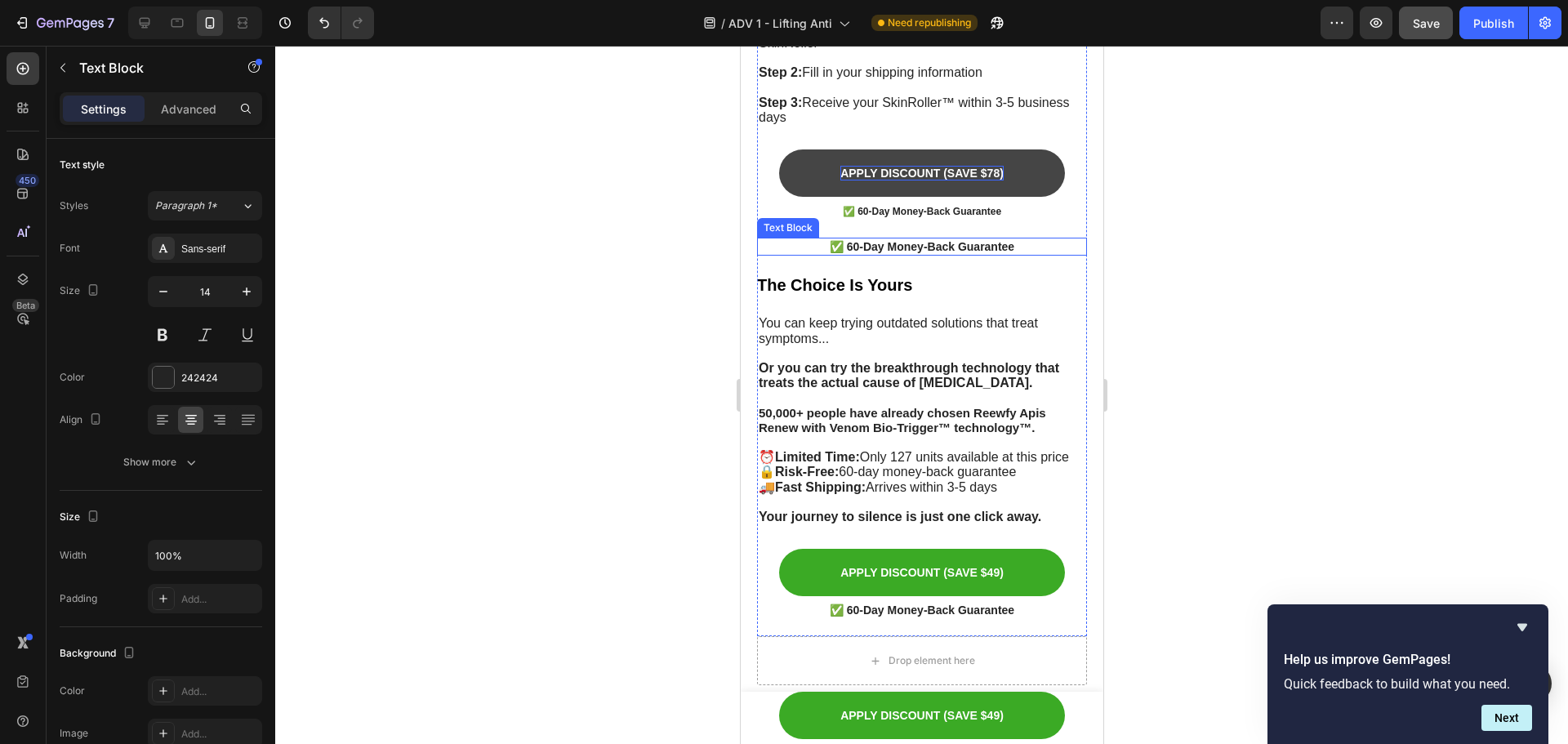
click at [1015, 243] on p "✅ 60-Day Money-Back Guarantee" at bounding box center [921, 246] width 327 height 14
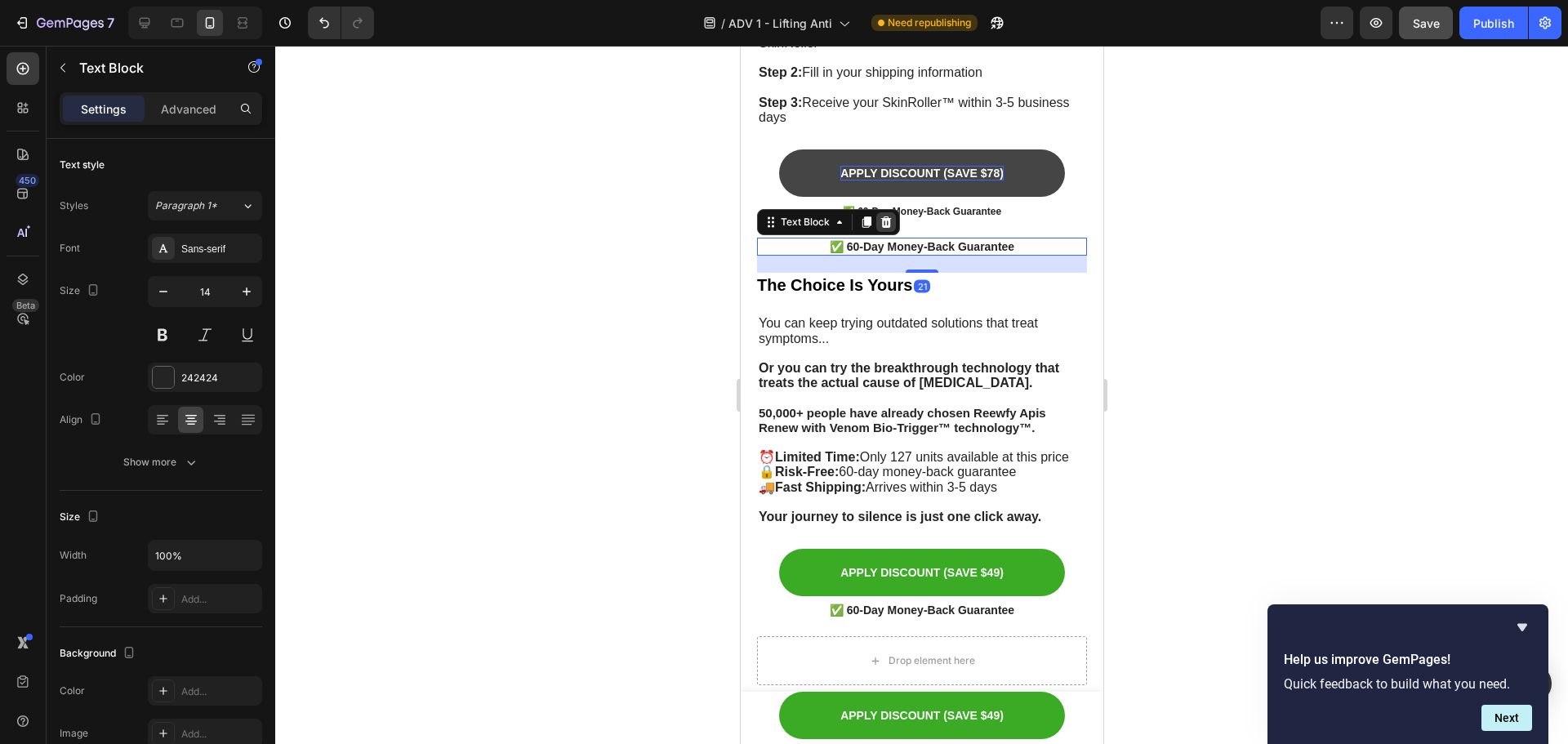
click at [889, 216] on icon at bounding box center [886, 222] width 13 height 13
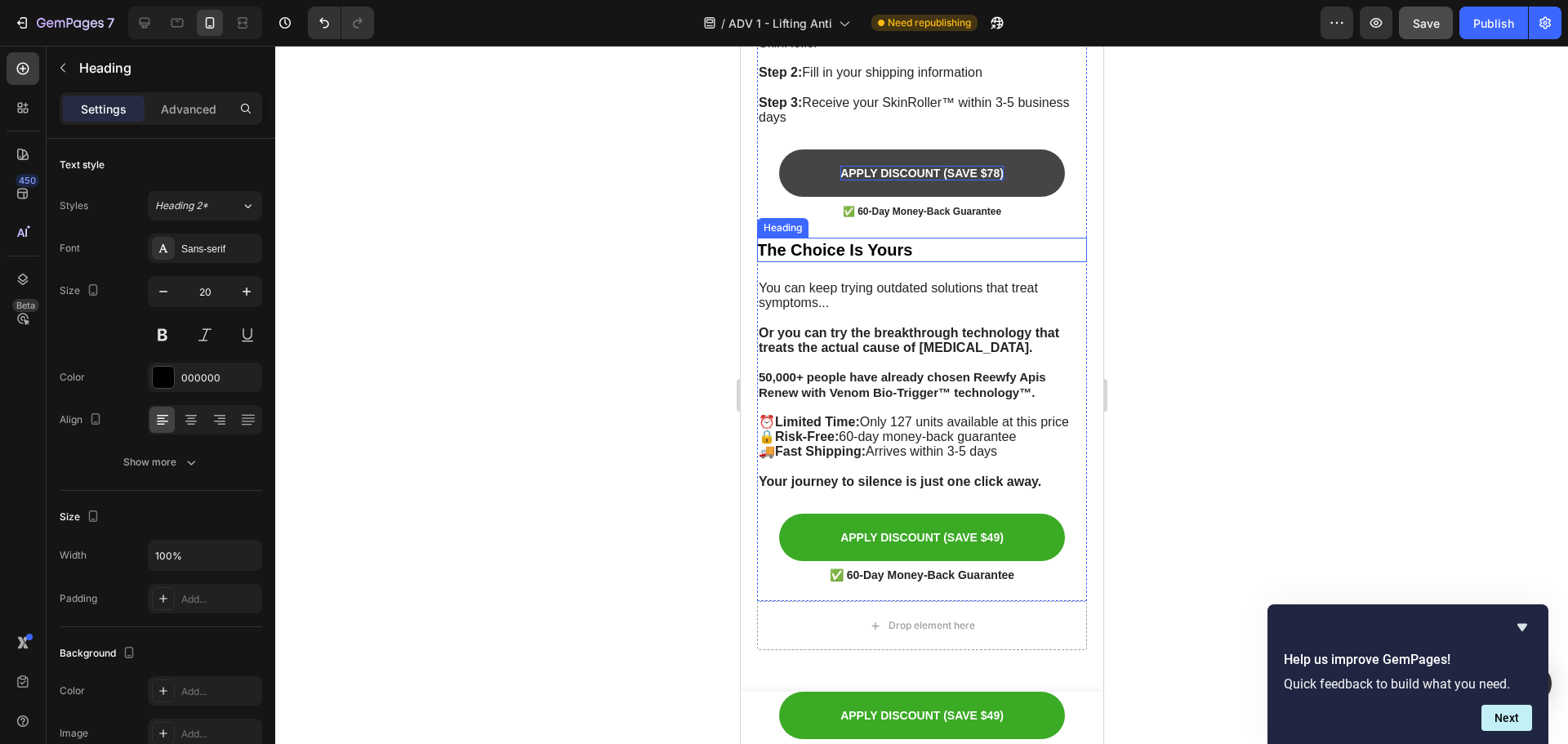
click at [963, 238] on h2 "The Choice Is Yours" at bounding box center [921, 250] width 330 height 25
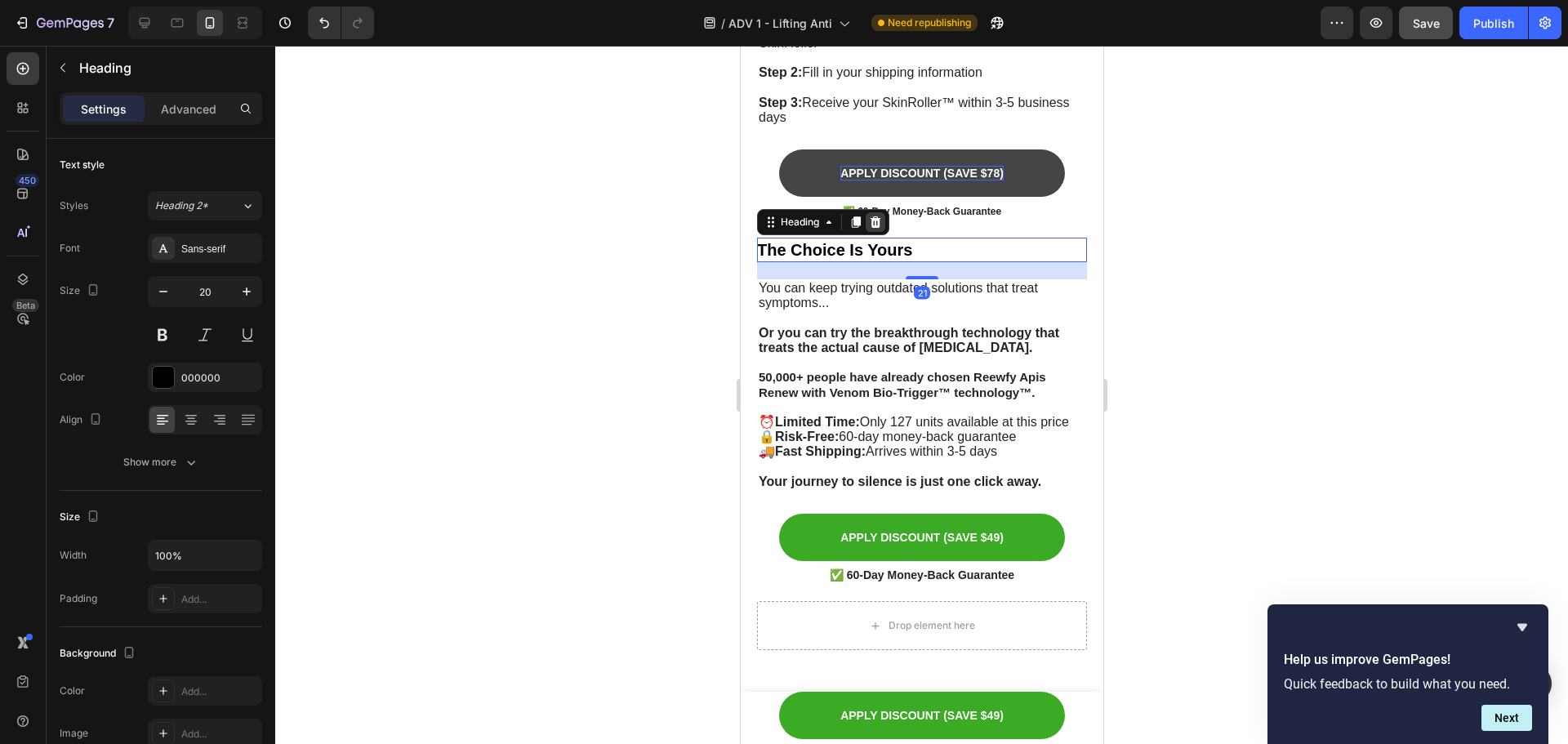
click at [867, 213] on div at bounding box center [875, 222] width 19 height 19
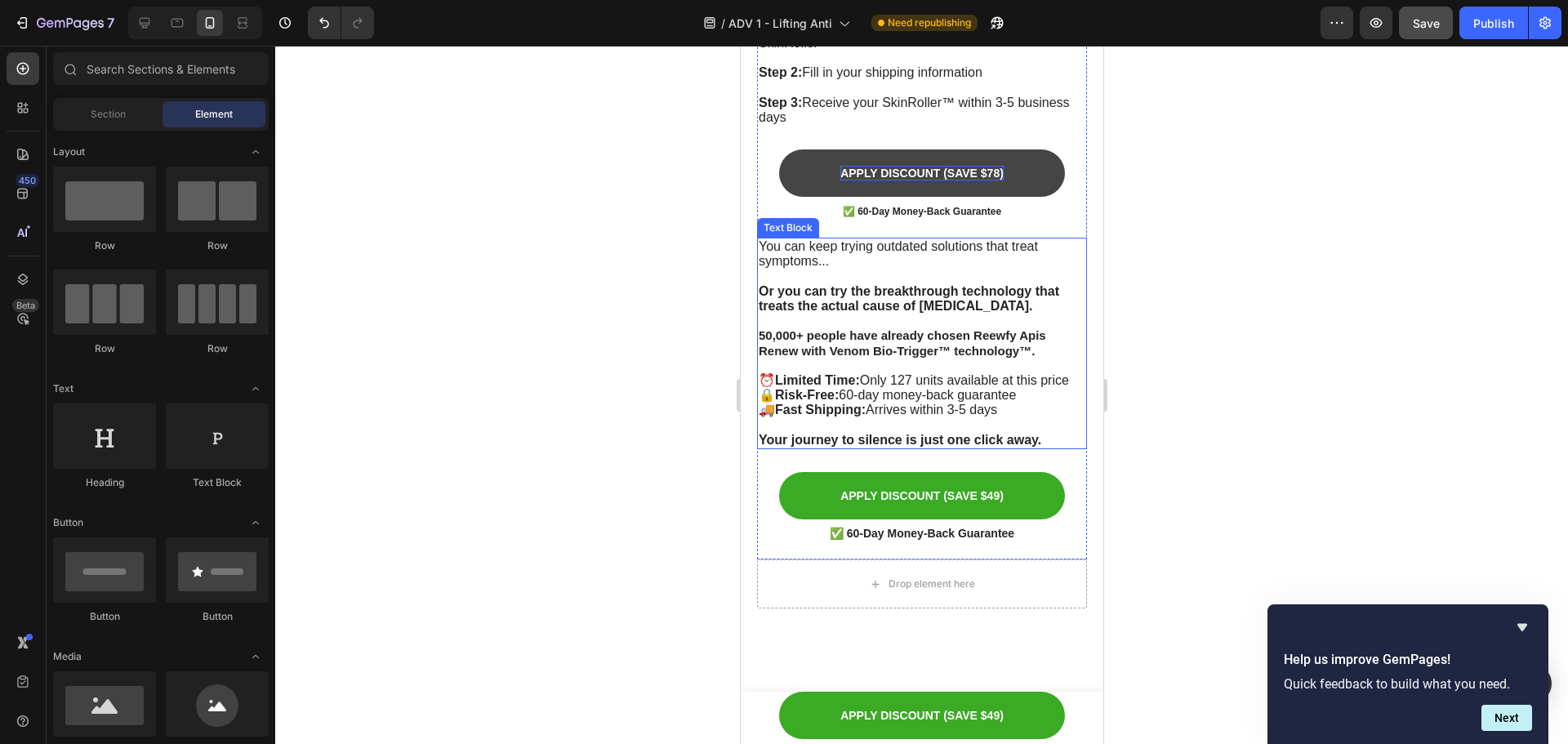
click at [957, 250] on p "You can keep trying outdated solutions that treat symptoms..." at bounding box center [921, 254] width 327 height 30
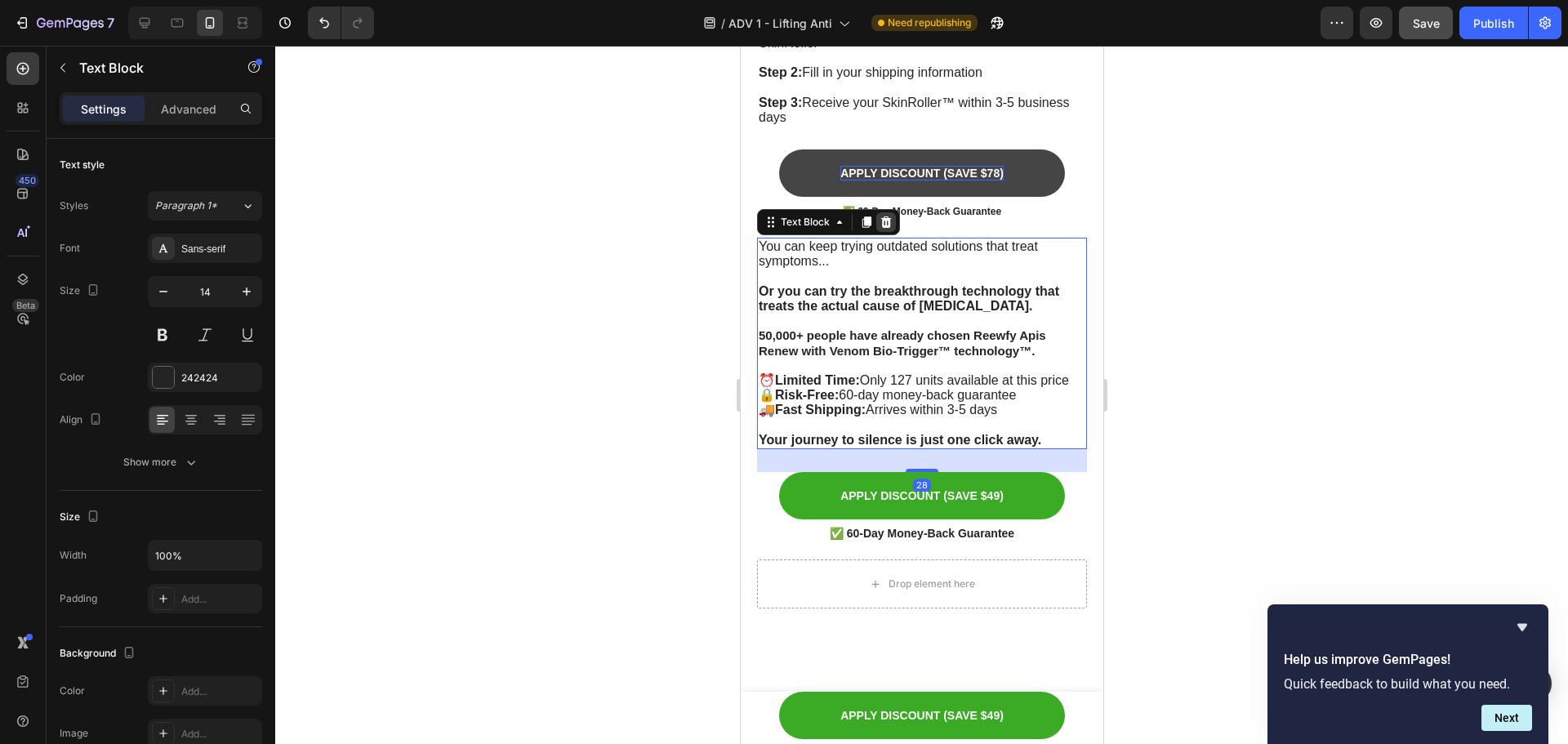
click at [883, 218] on icon at bounding box center [886, 222] width 13 height 13
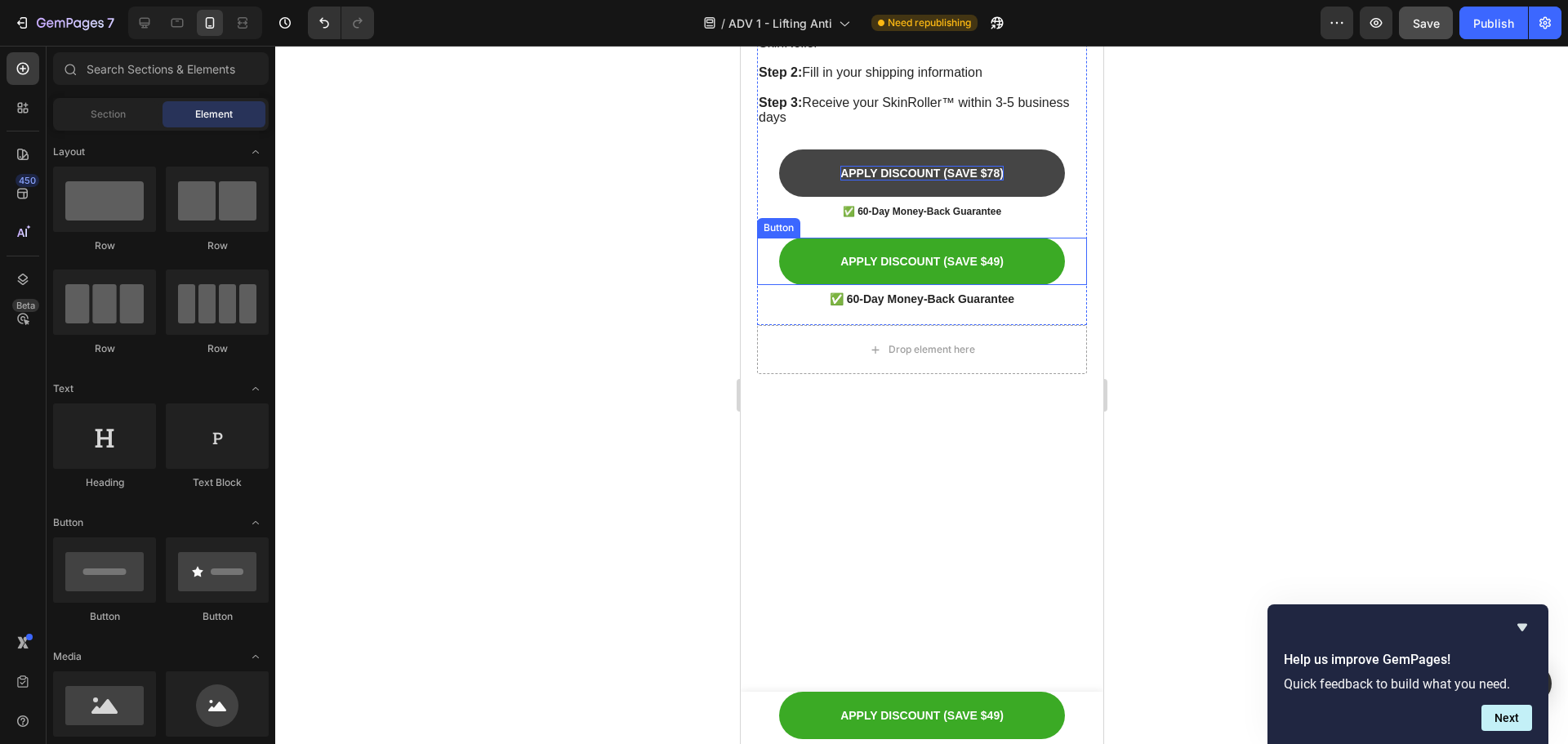
click at [1059, 248] on div "APPLY DISCOUNT (SAVE $49) Button" at bounding box center [921, 261] width 330 height 47
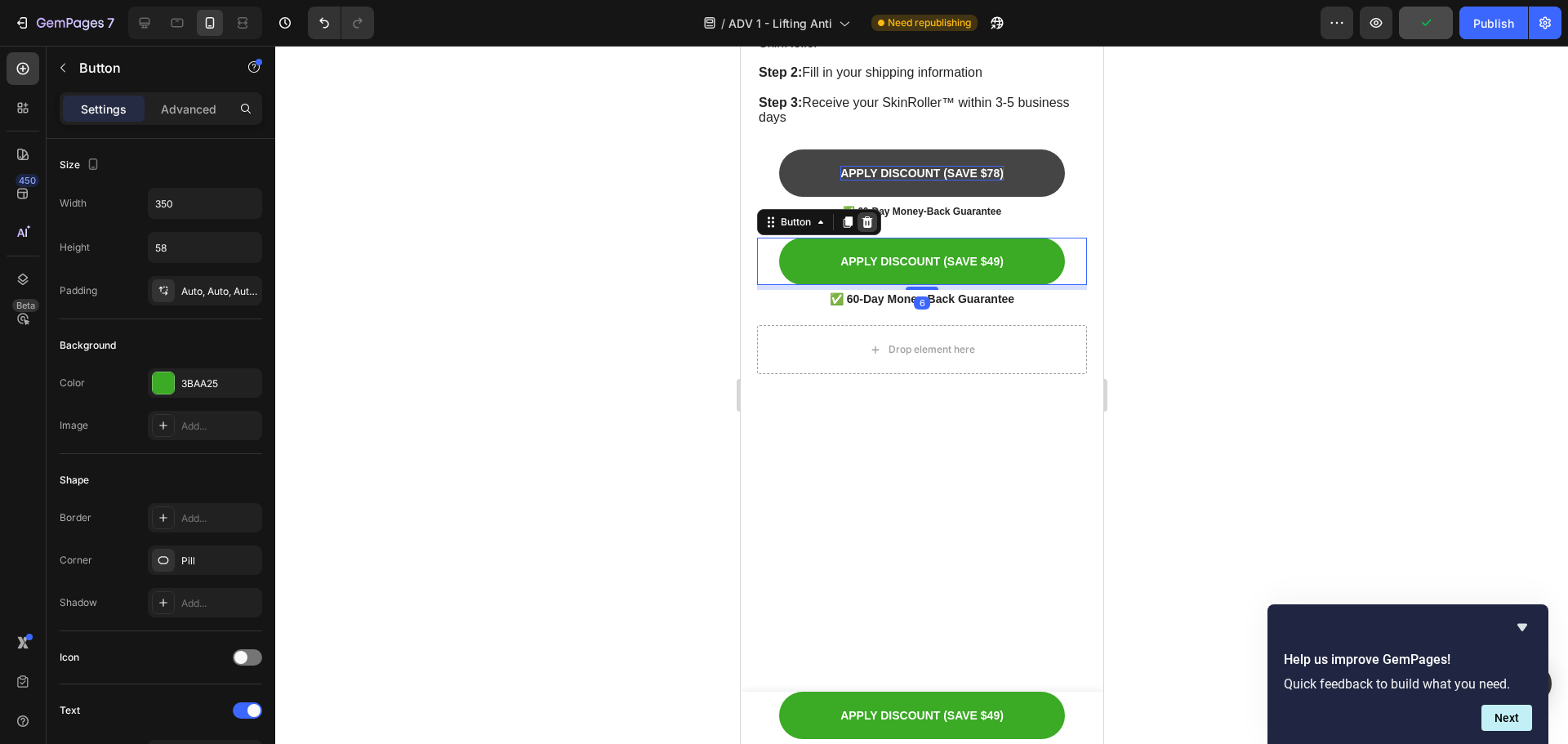
click at [871, 219] on icon at bounding box center [866, 222] width 11 height 12
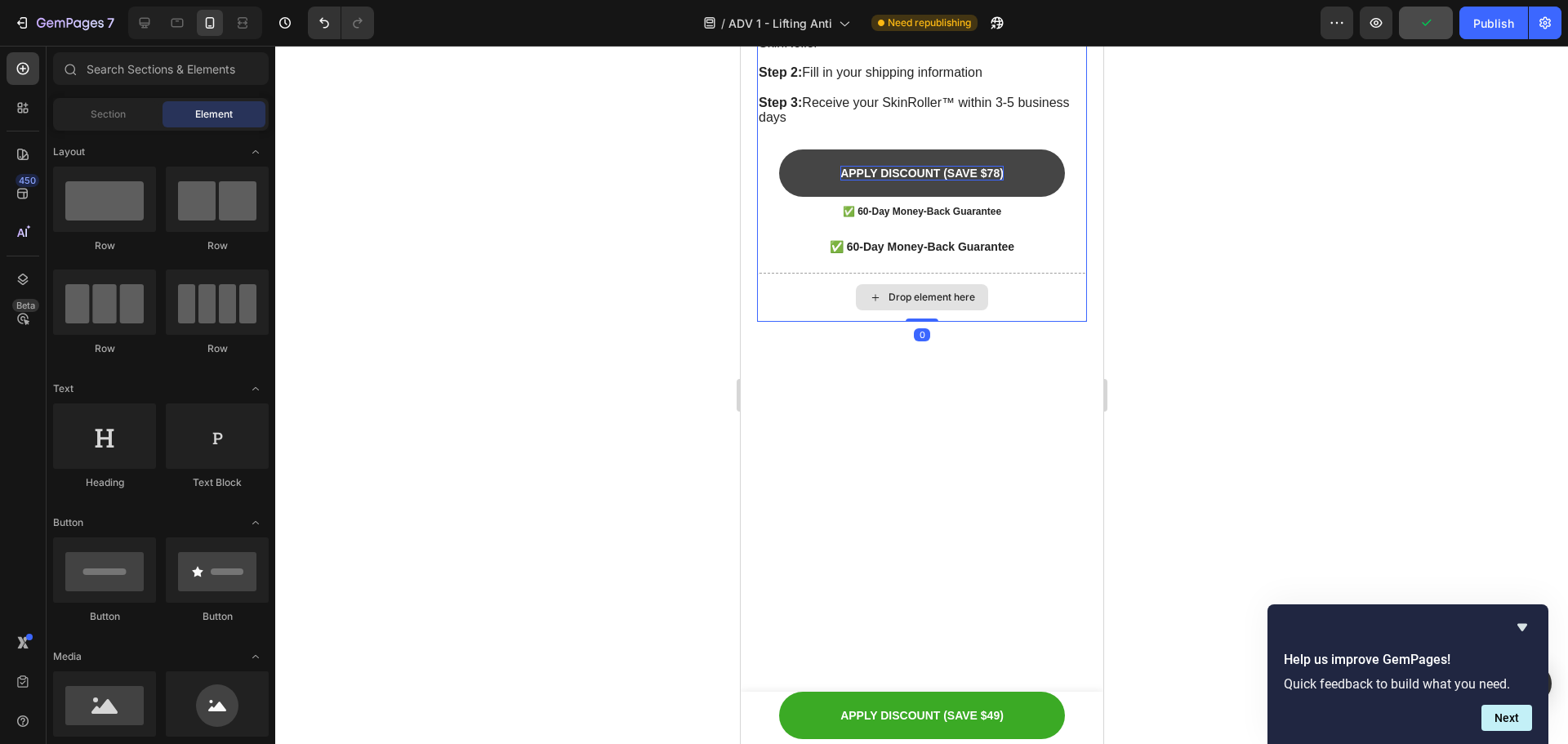
click at [1040, 273] on div "Drop element here" at bounding box center [921, 297] width 330 height 49
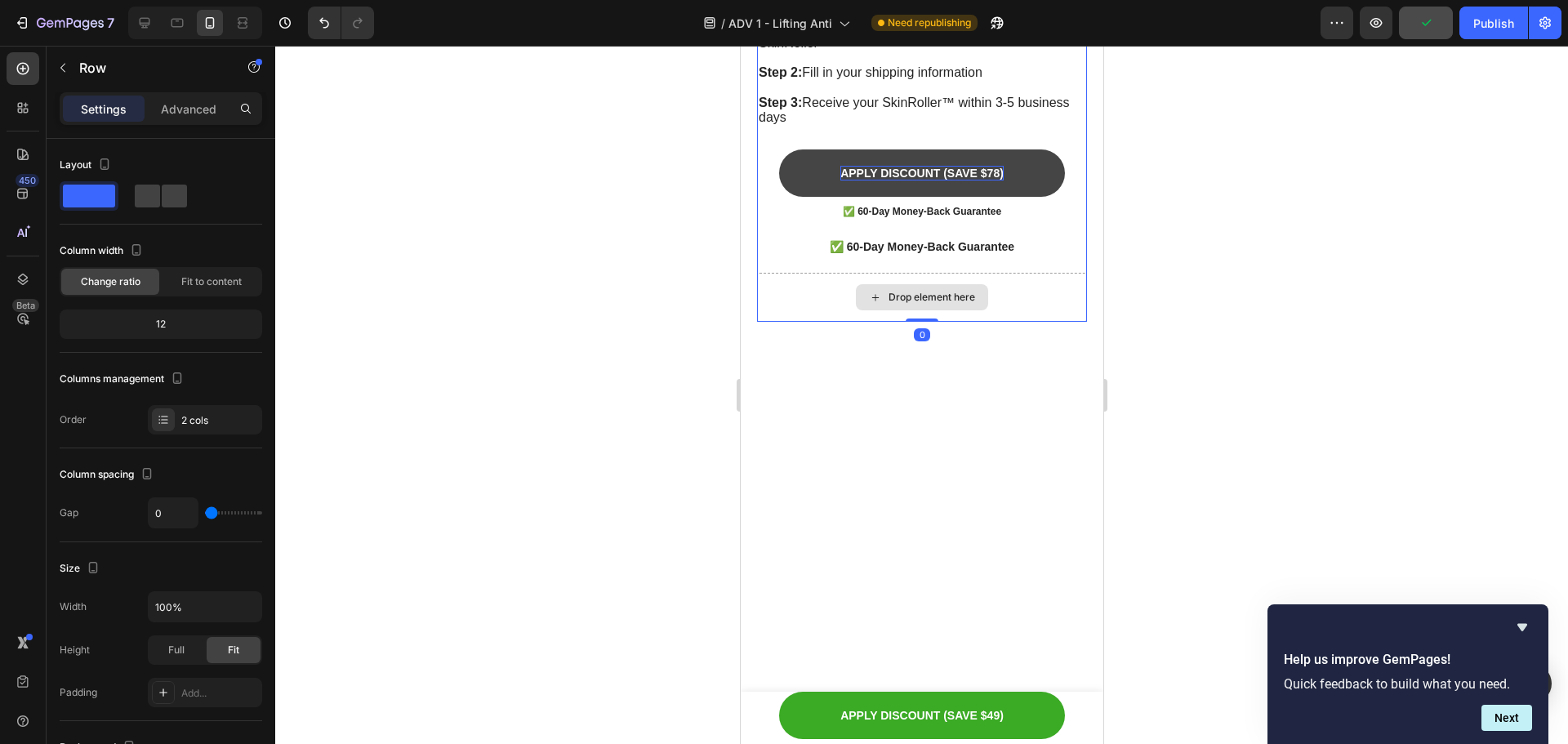
click at [1004, 274] on div "Drop element here" at bounding box center [921, 297] width 330 height 49
click at [839, 274] on div "Drop element here" at bounding box center [921, 297] width 330 height 49
click at [808, 284] on div "Drop element here" at bounding box center [921, 297] width 330 height 49
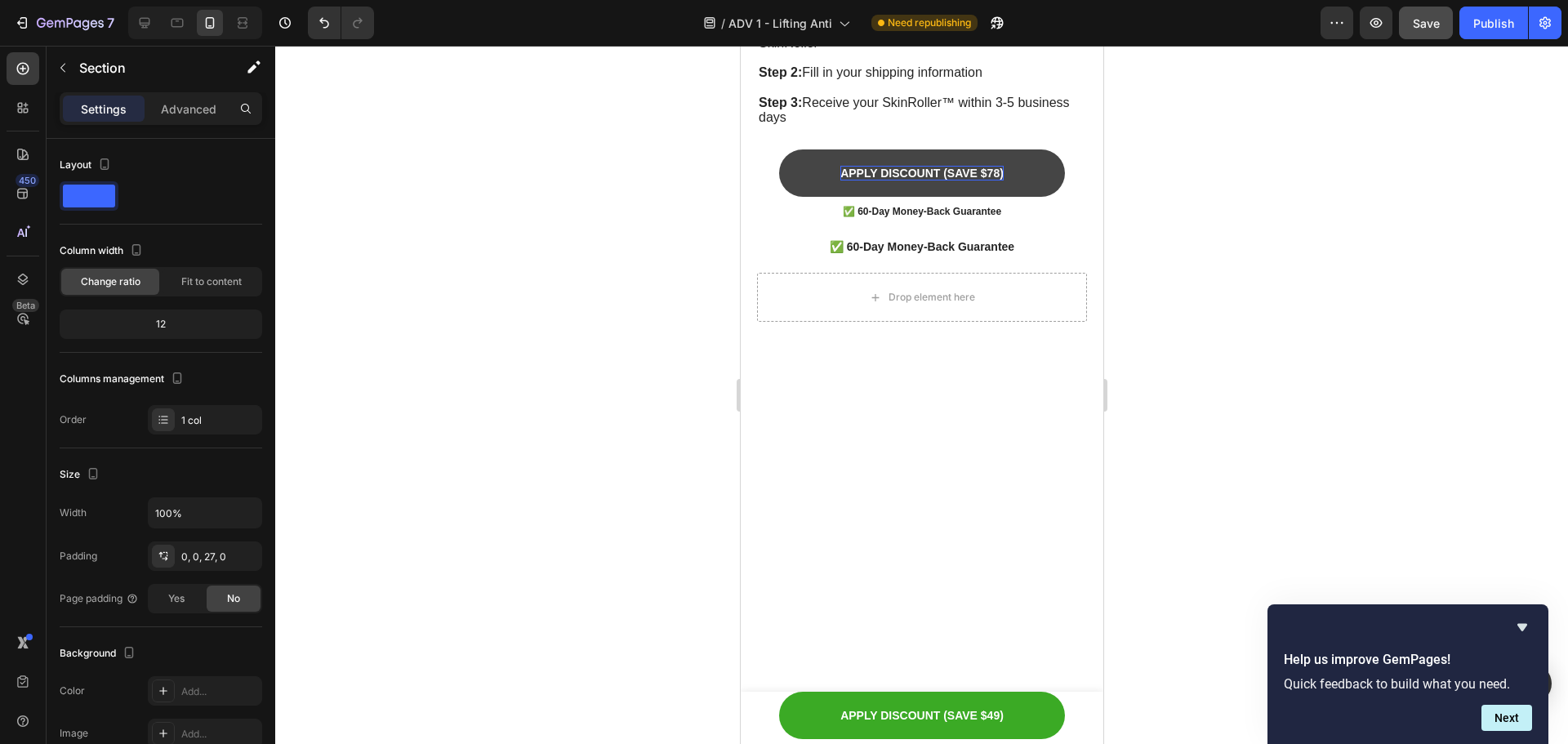
drag, startPoint x: 810, startPoint y: 453, endPoint x: 826, endPoint y: 328, distance: 126.0
click at [810, 453] on div at bounding box center [921, 622] width 362 height 555
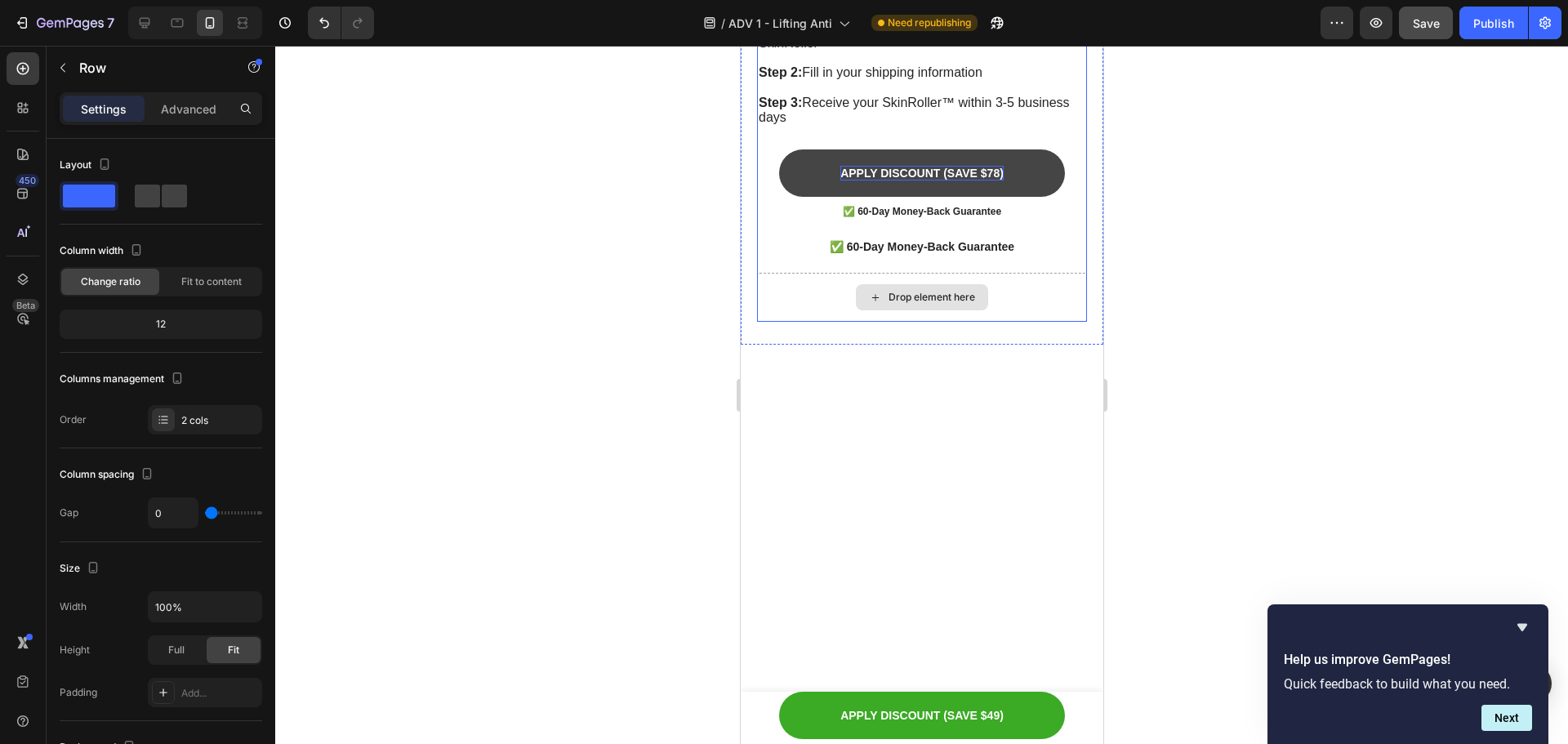
click at [802, 286] on div "Drop element here" at bounding box center [921, 297] width 330 height 49
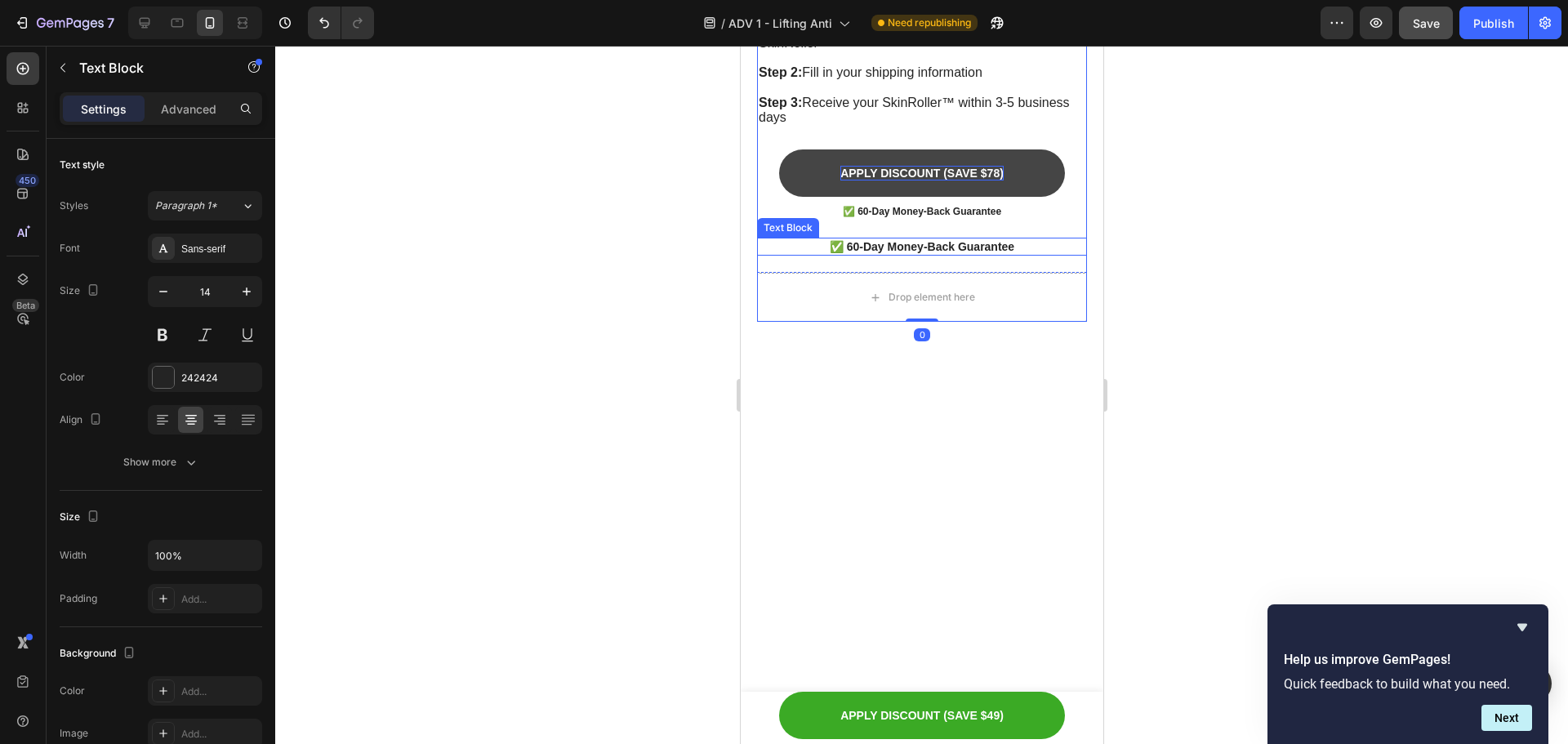
click at [1033, 241] on p "✅ 60-Day Money-Back Guarantee" at bounding box center [921, 246] width 327 height 14
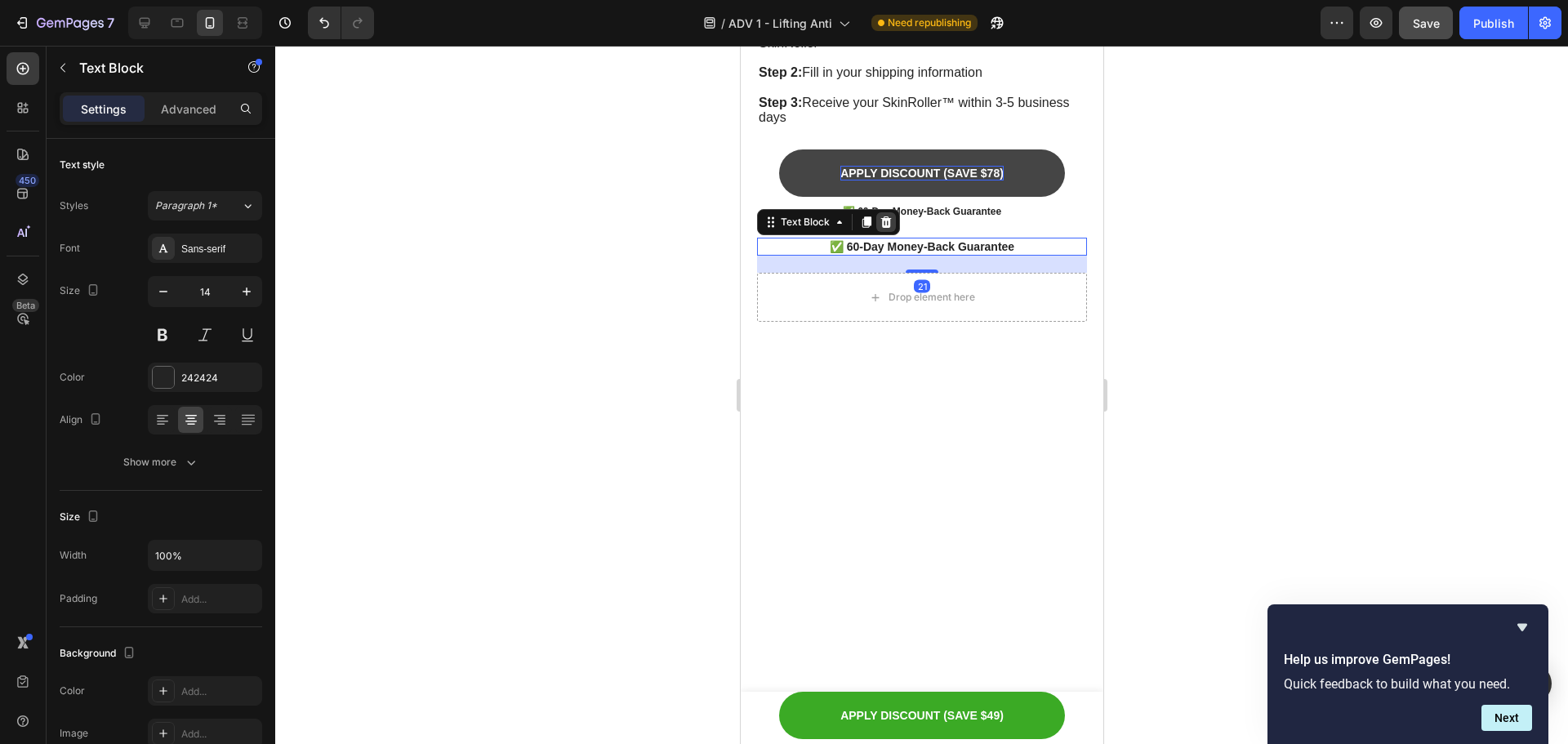
click at [888, 217] on icon at bounding box center [886, 222] width 11 height 12
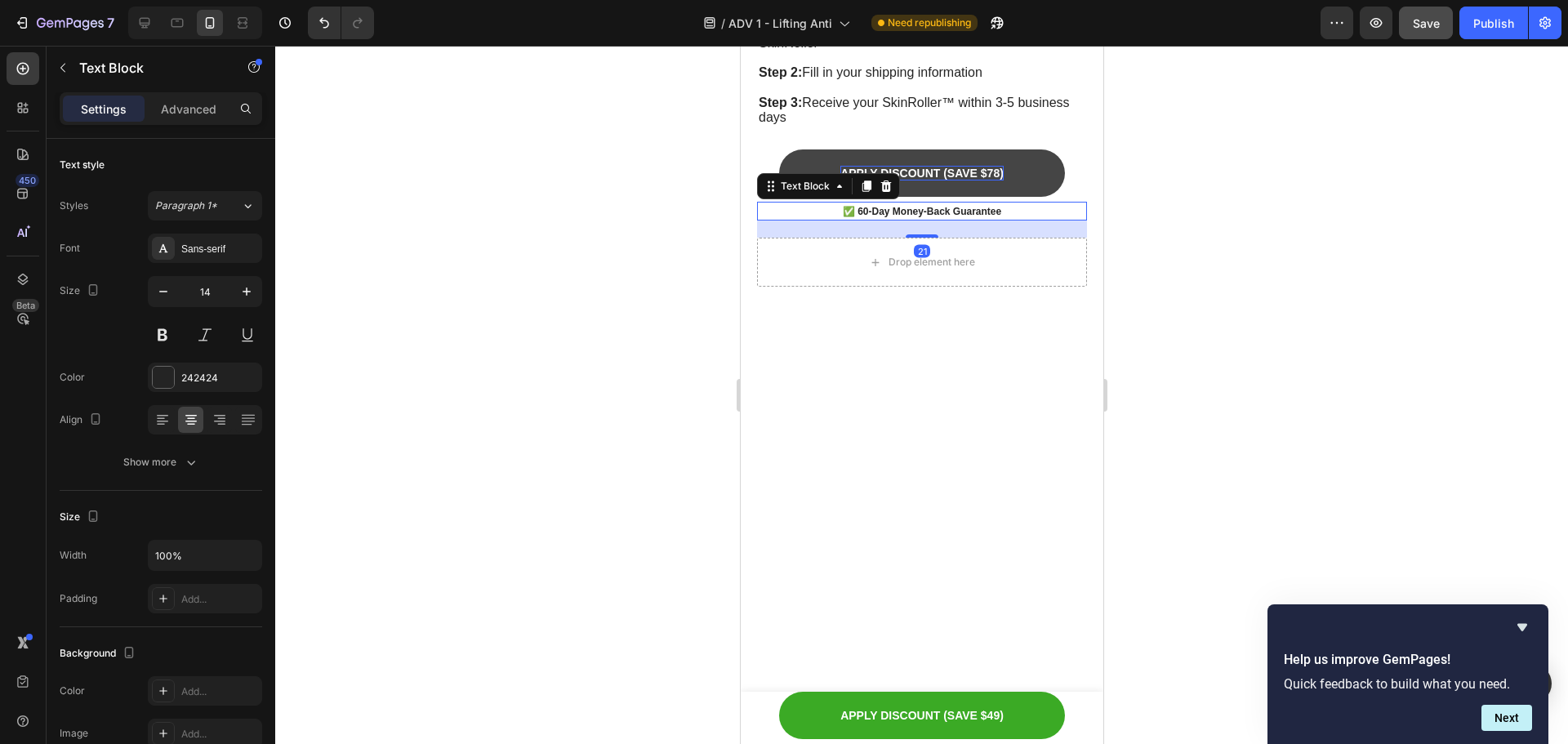
click at [1026, 207] on p "✅ 60-Day Money-Back Guarantee" at bounding box center [921, 211] width 327 height 15
click at [832, 350] on div at bounding box center [921, 587] width 362 height 555
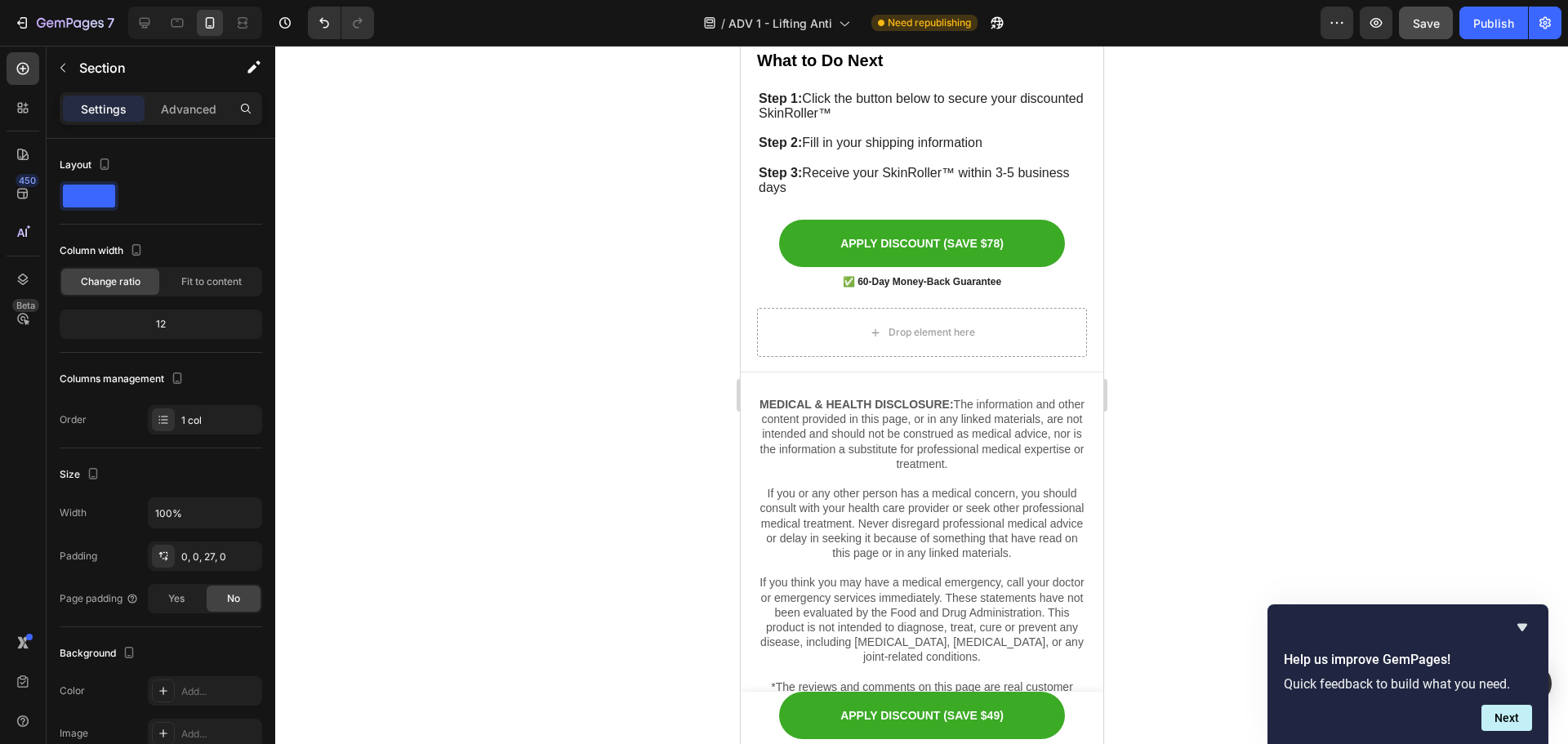
scroll to position [9350, 0]
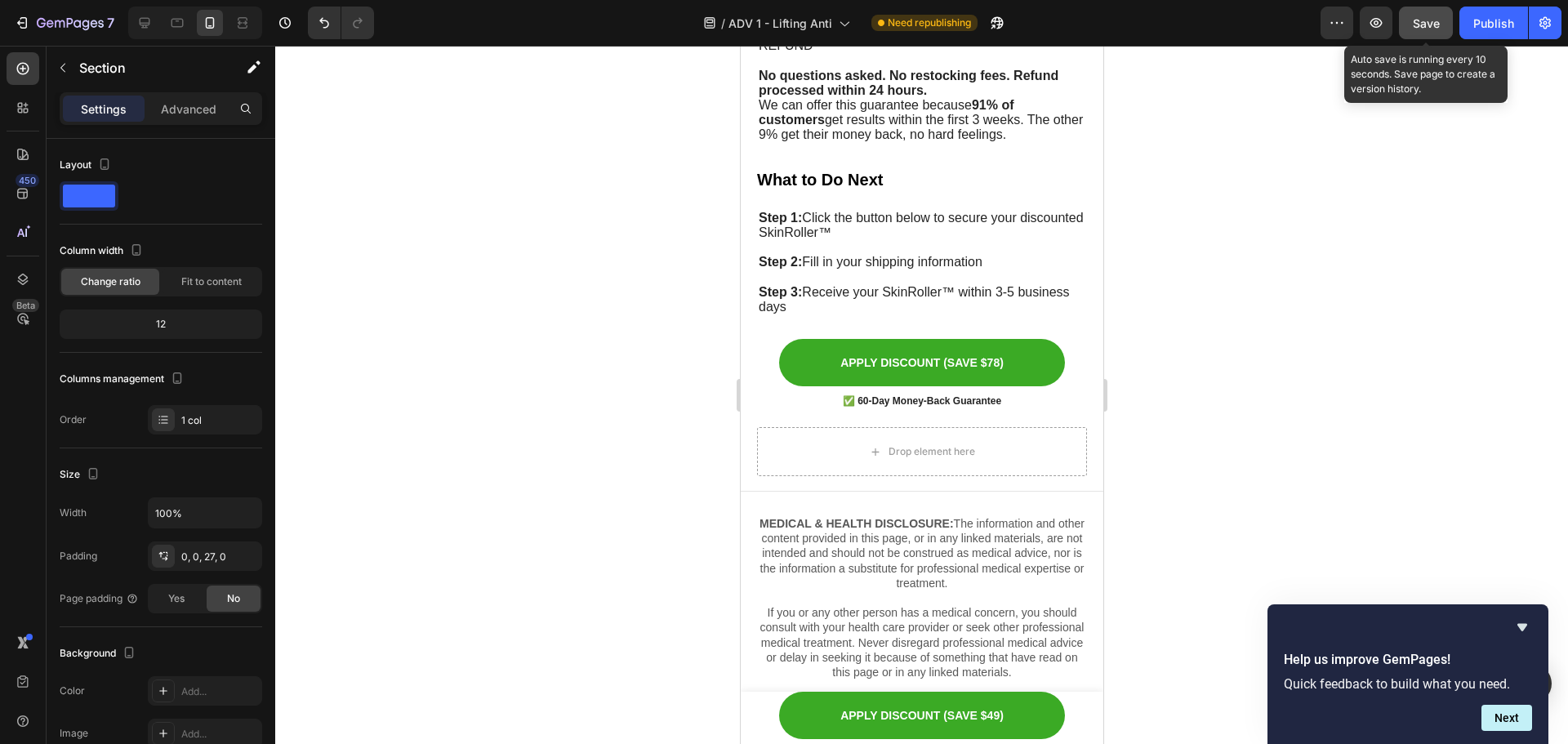
click at [1424, 26] on span "Save" at bounding box center [1426, 23] width 27 height 13
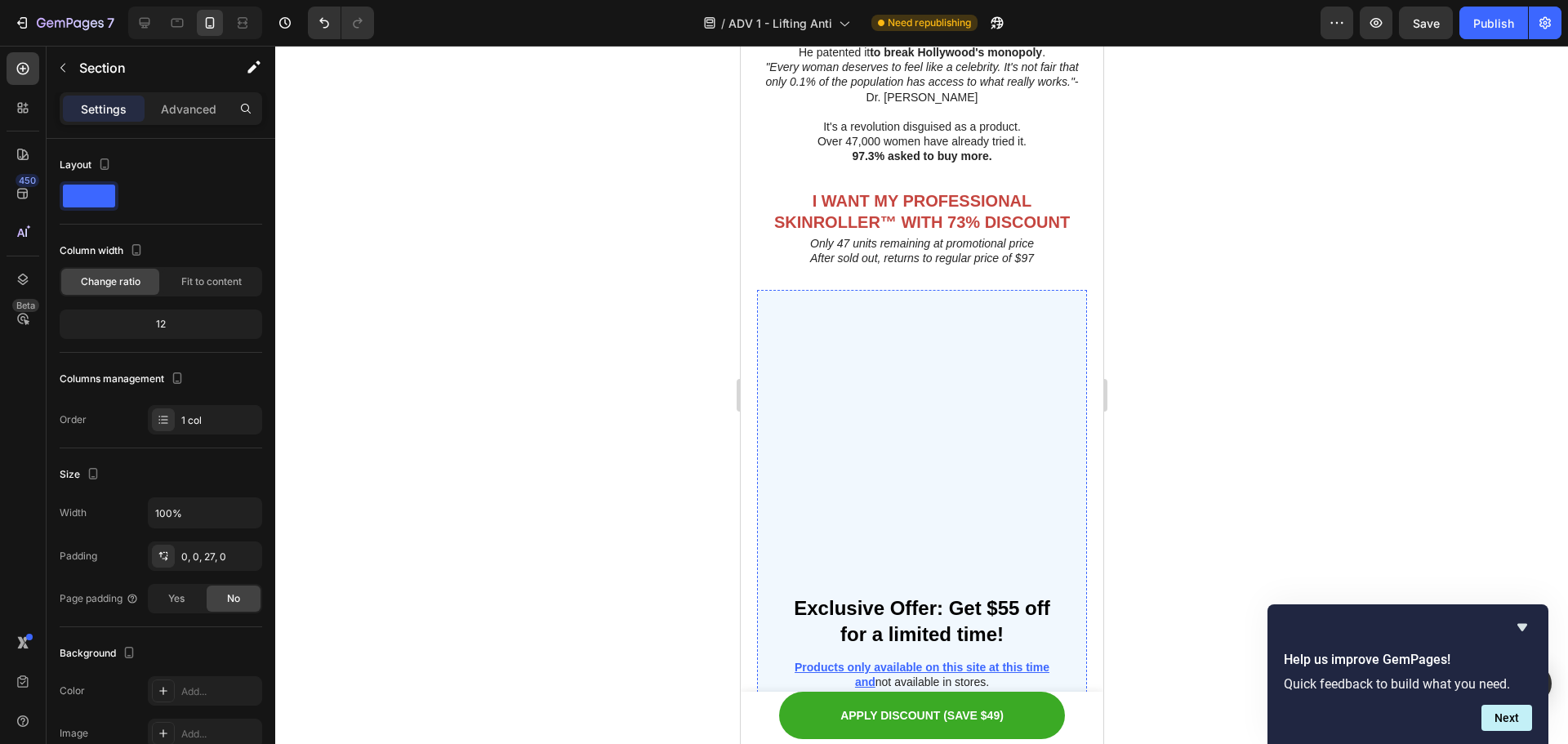
scroll to position [8206, 0]
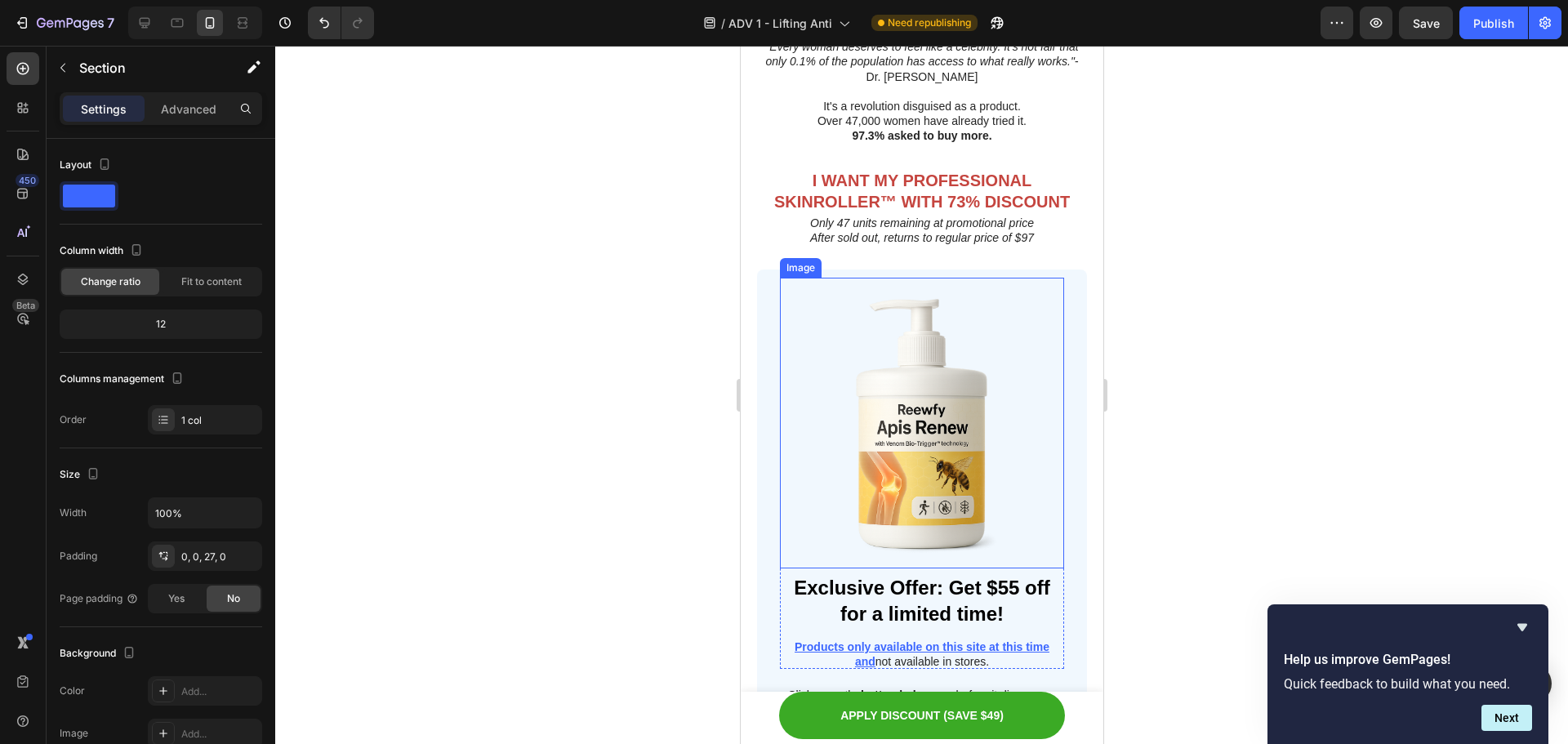
click at [900, 422] on img at bounding box center [921, 423] width 285 height 291
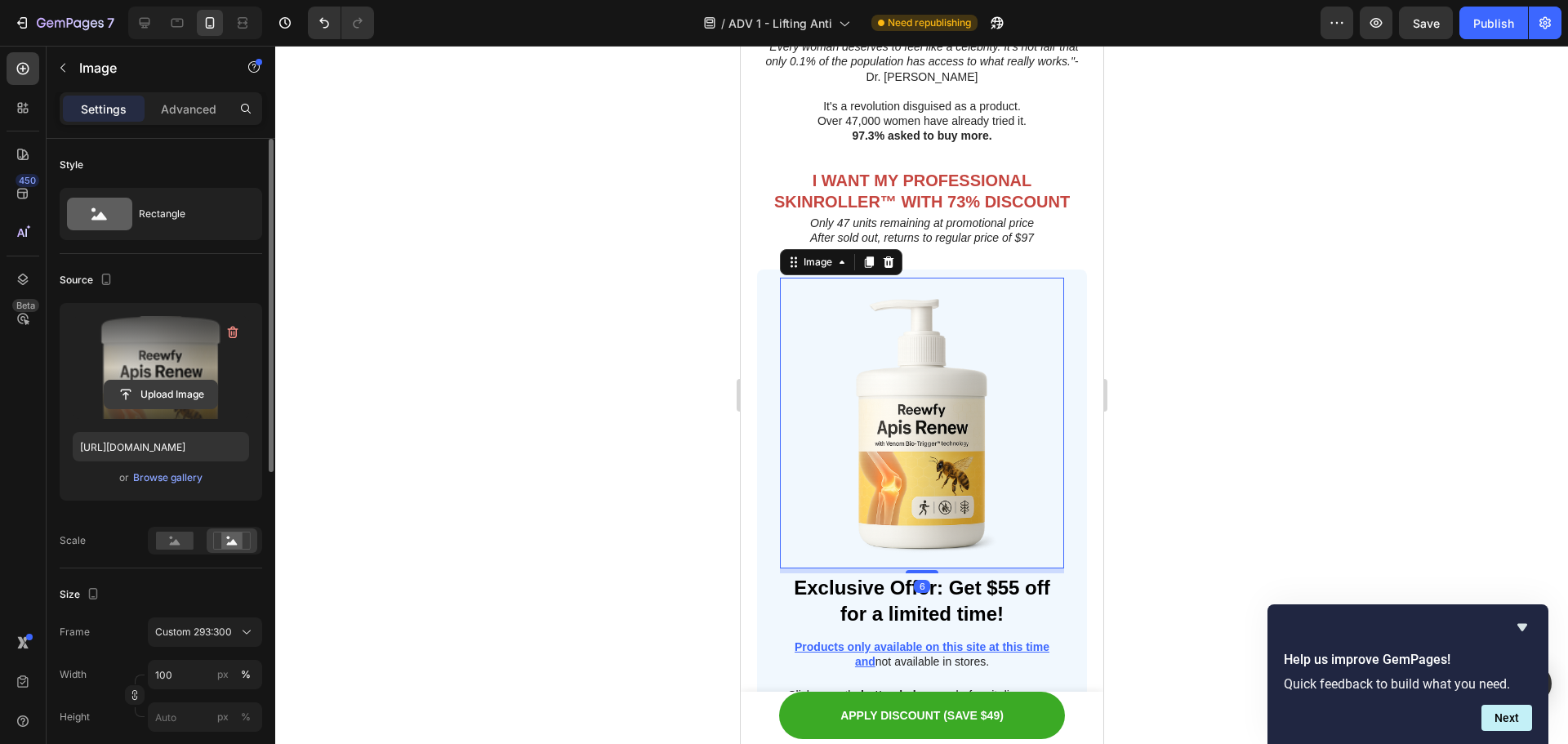
click at [181, 384] on input "file" at bounding box center [161, 394] width 113 height 28
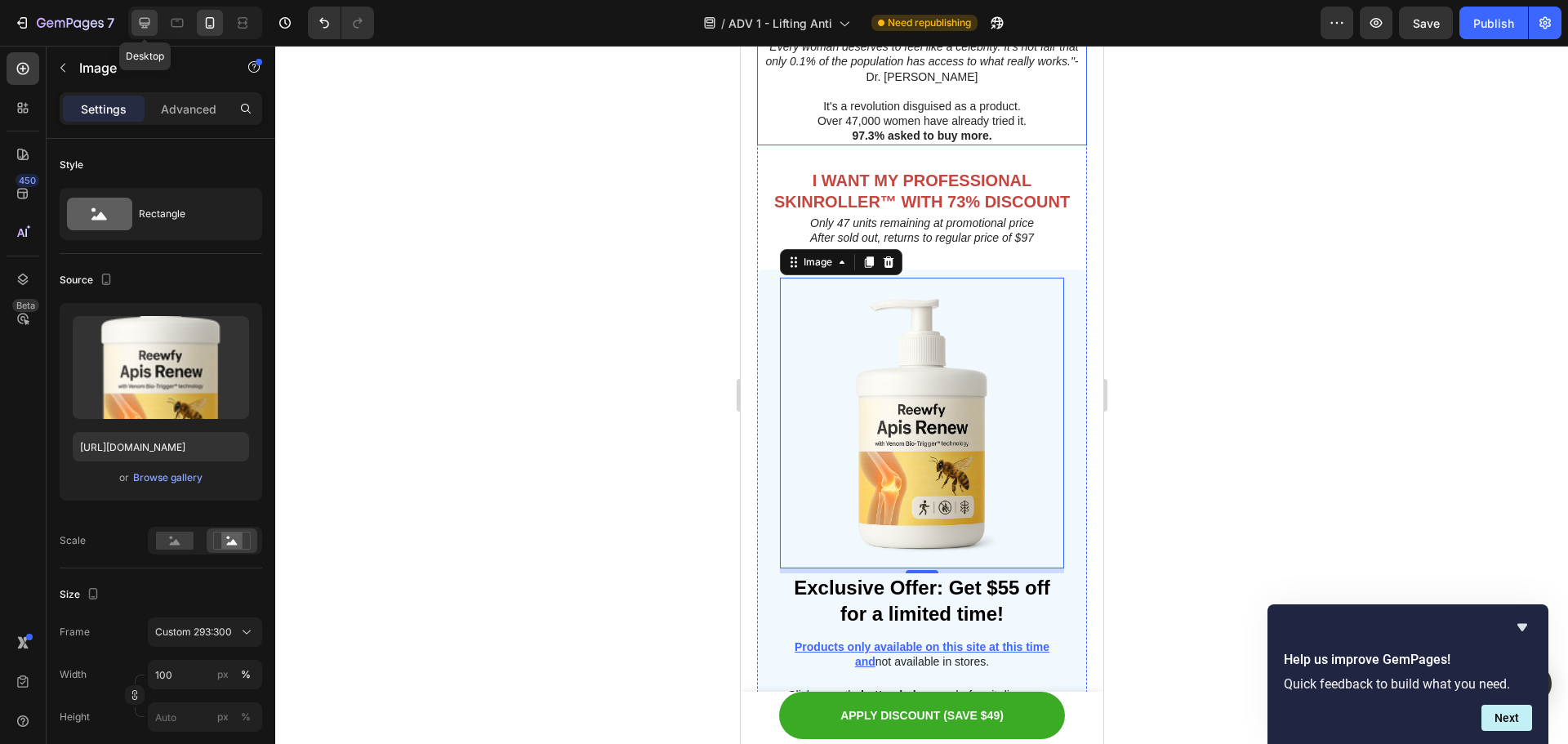
click at [150, 22] on icon at bounding box center [144, 22] width 16 height 16
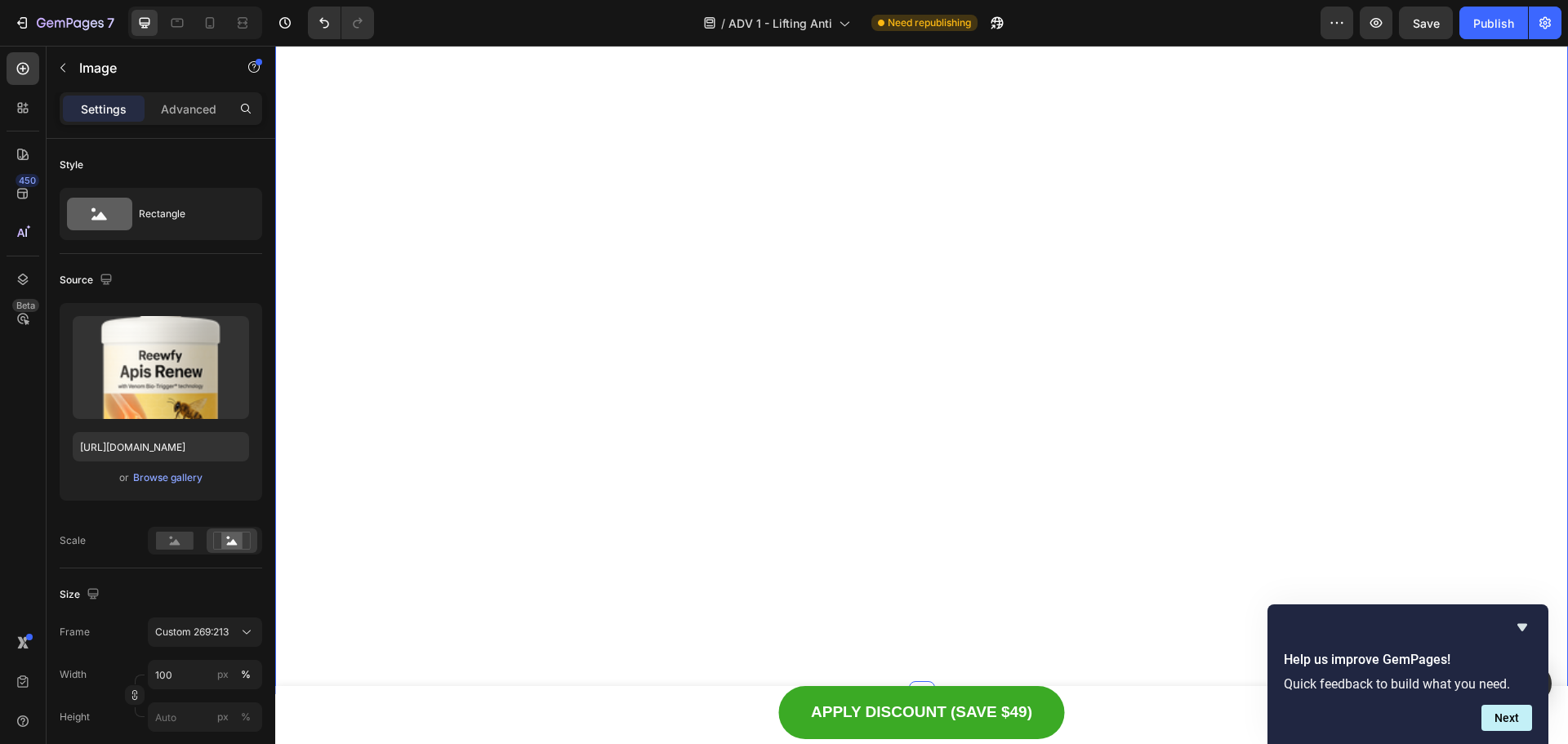
scroll to position [5973, 0]
click at [1525, 629] on icon "Hide survey" at bounding box center [1522, 627] width 19 height 19
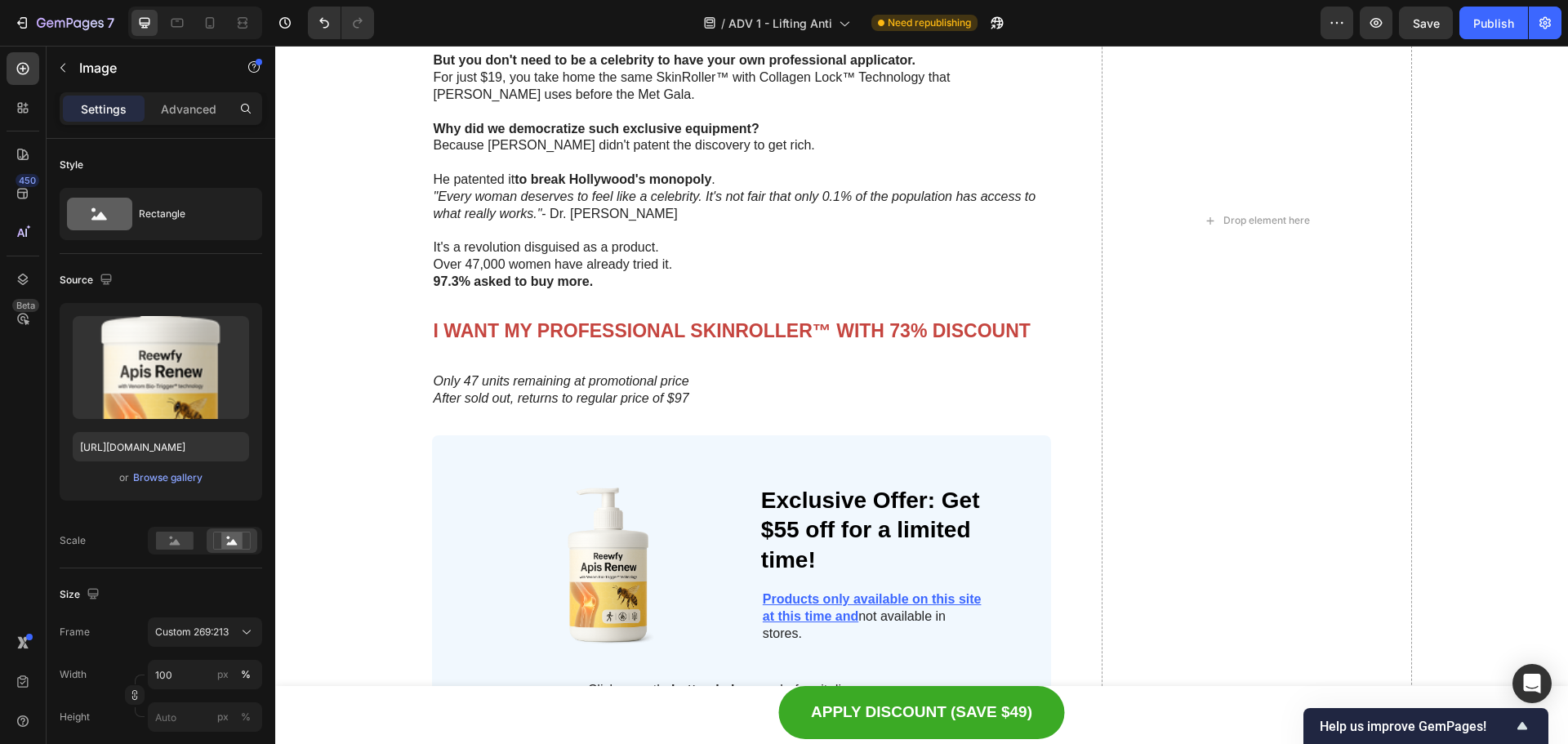
scroll to position [8651, 0]
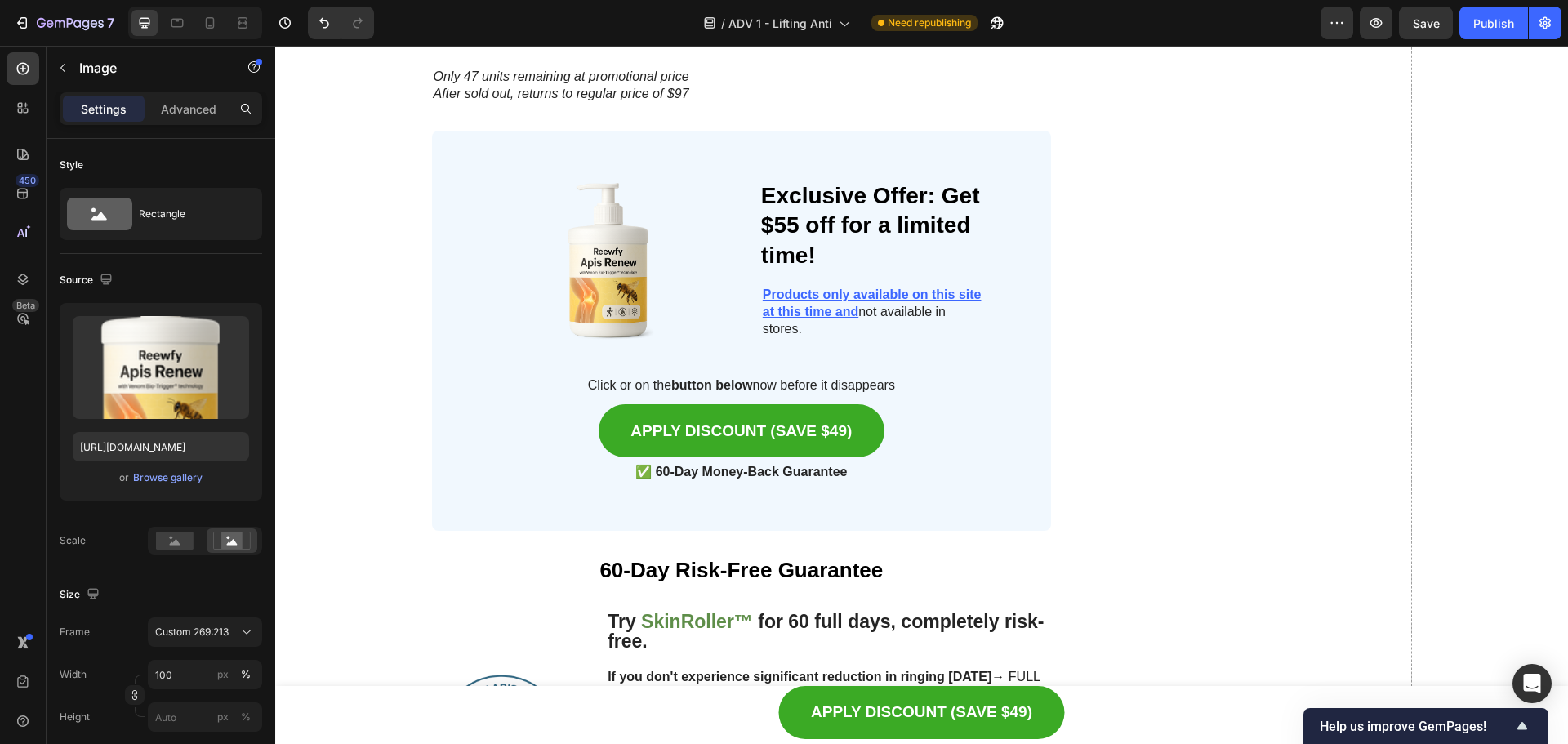
click at [590, 260] on img at bounding box center [609, 260] width 226 height 180
click at [611, 323] on img at bounding box center [609, 260] width 226 height 180
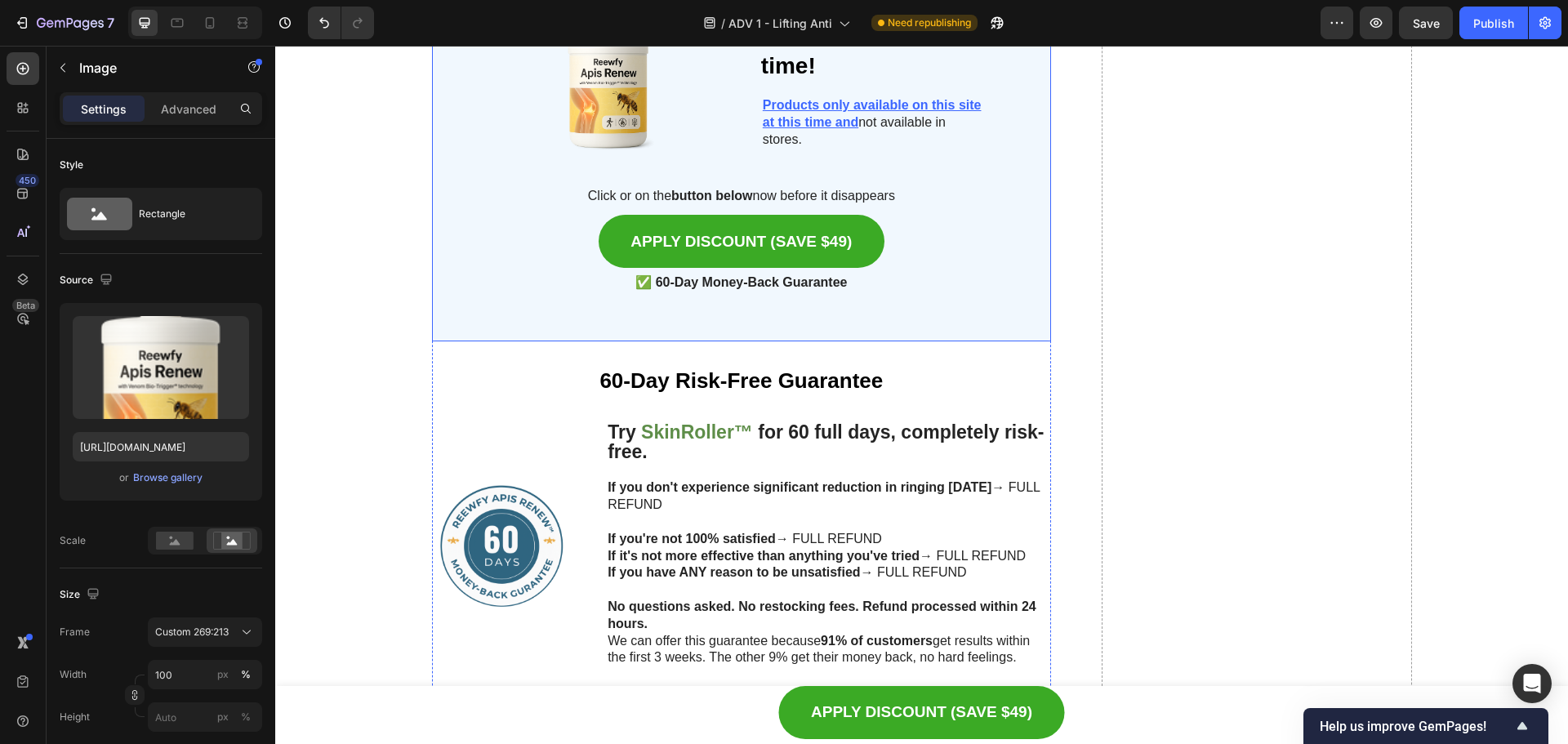
scroll to position [8732, 0]
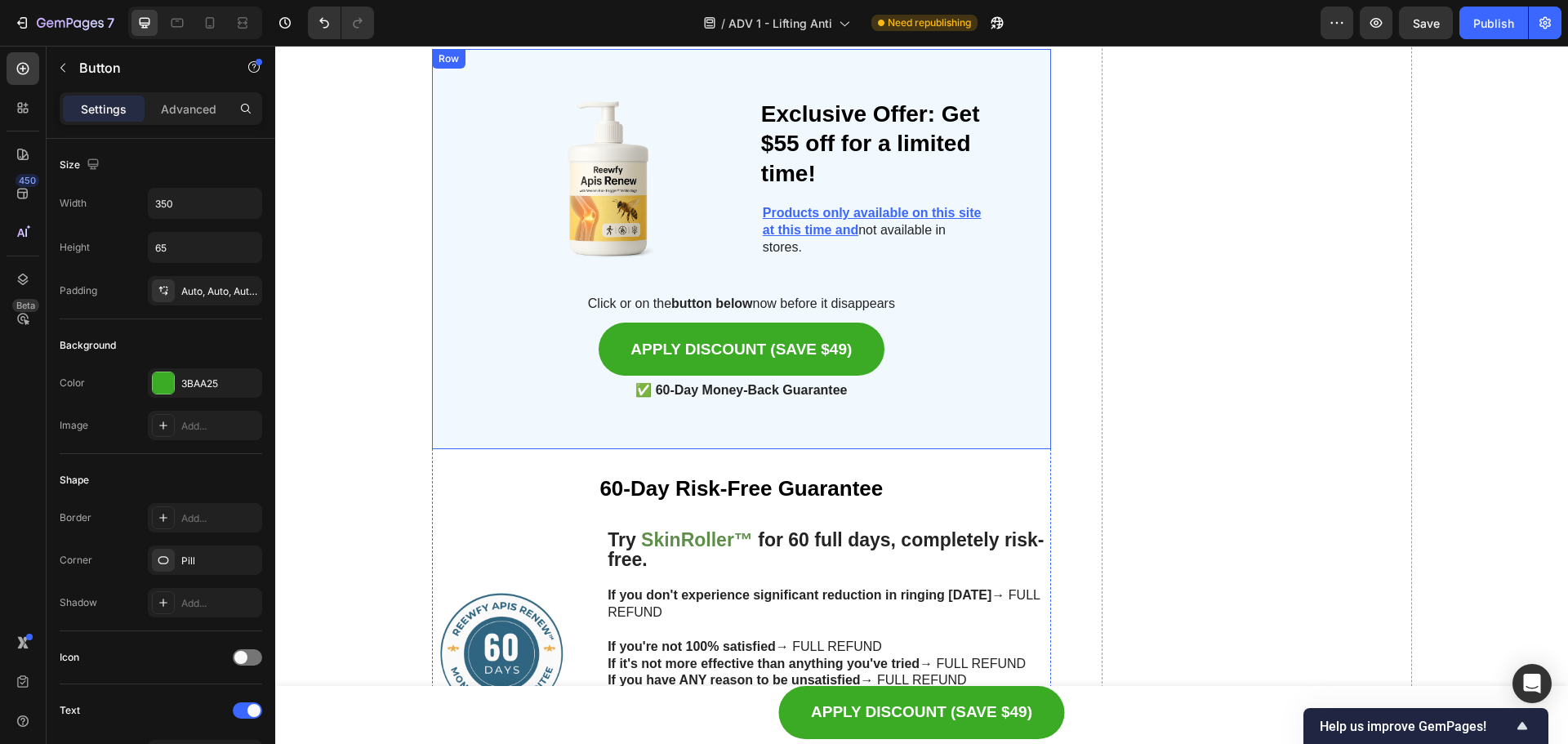
click at [556, 347] on div "APPLY DISCOUNT (SAVE $49) Button" at bounding box center [742, 349] width 542 height 53
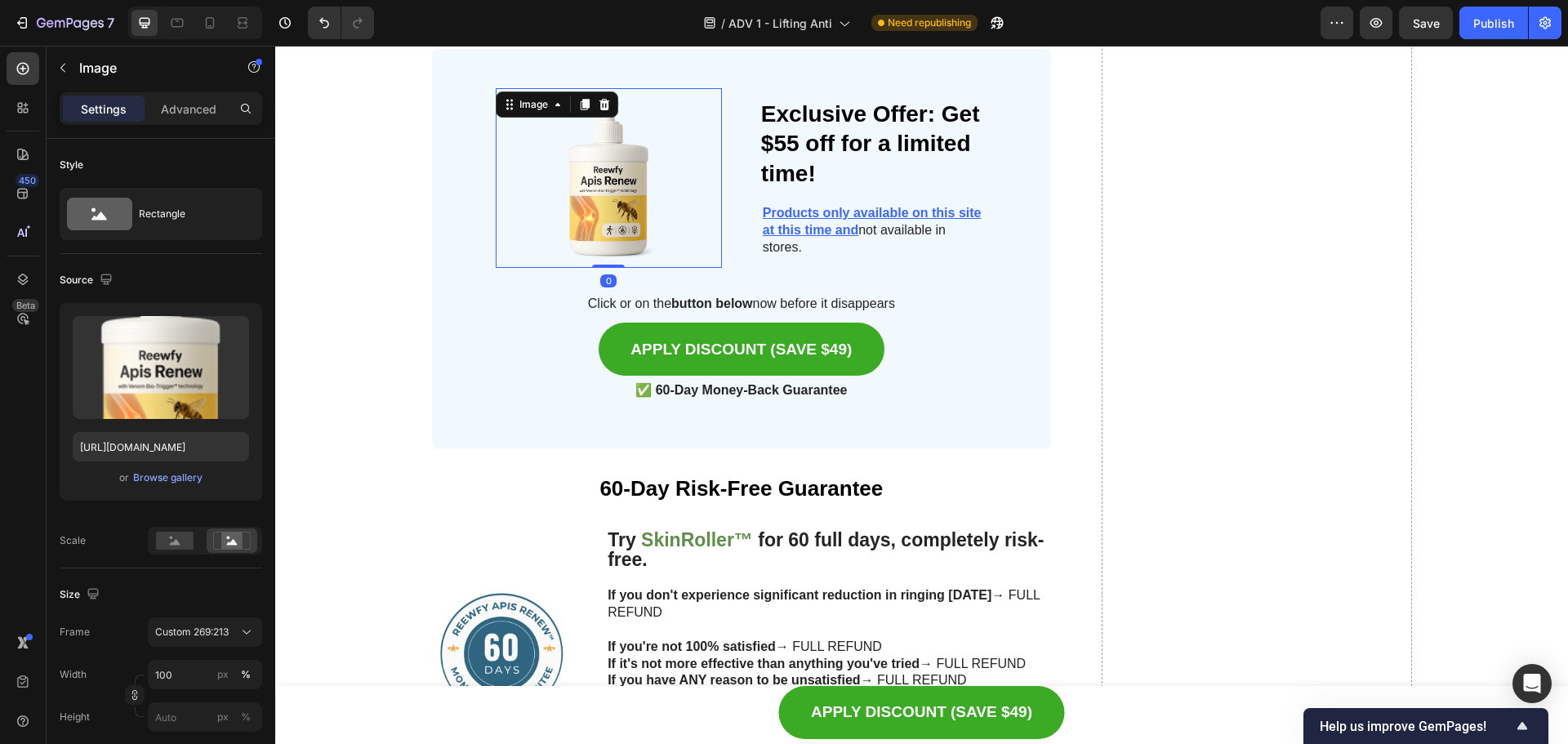
click at [597, 196] on img at bounding box center [609, 178] width 226 height 180
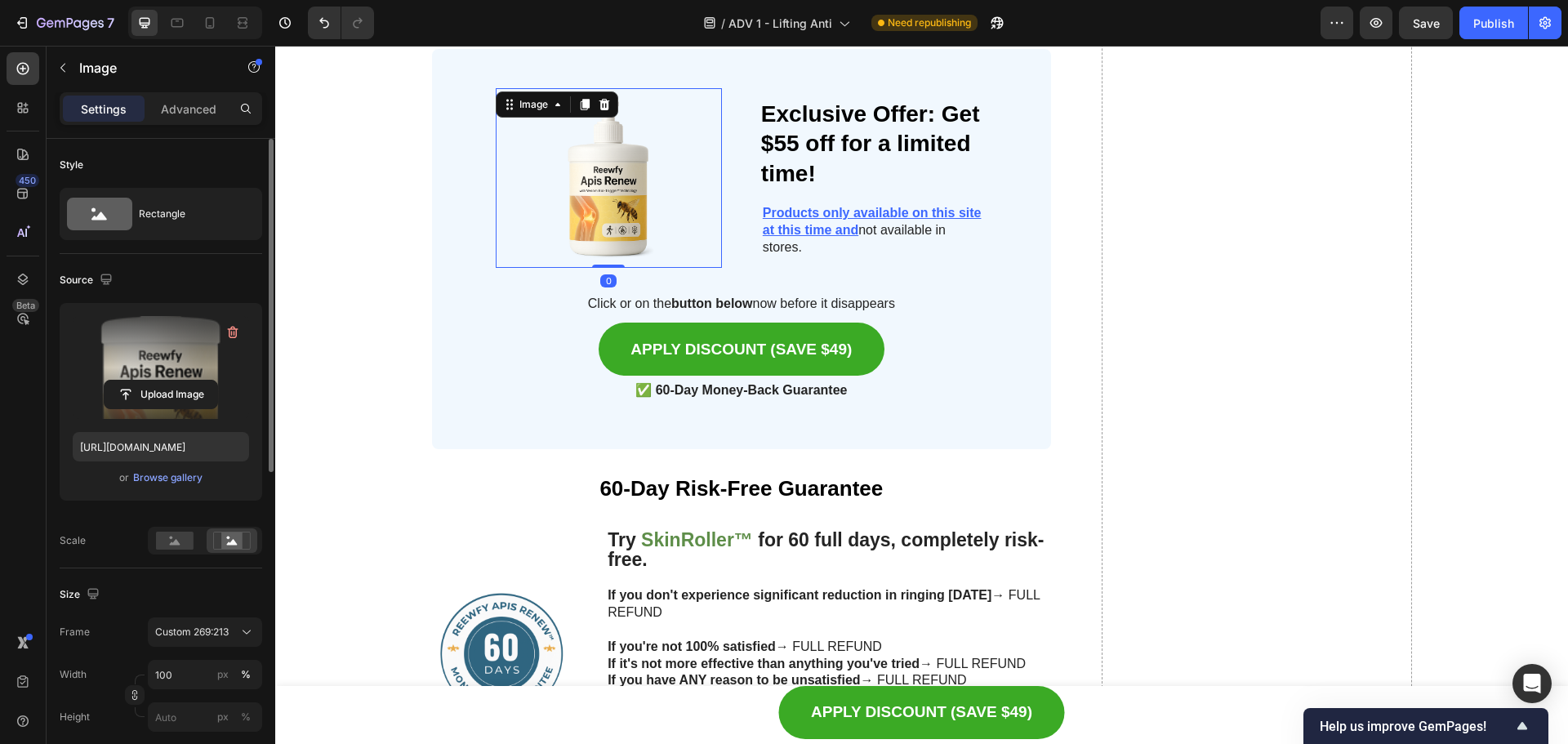
click at [170, 376] on label at bounding box center [161, 367] width 176 height 103
click at [170, 381] on input "file" at bounding box center [161, 394] width 113 height 28
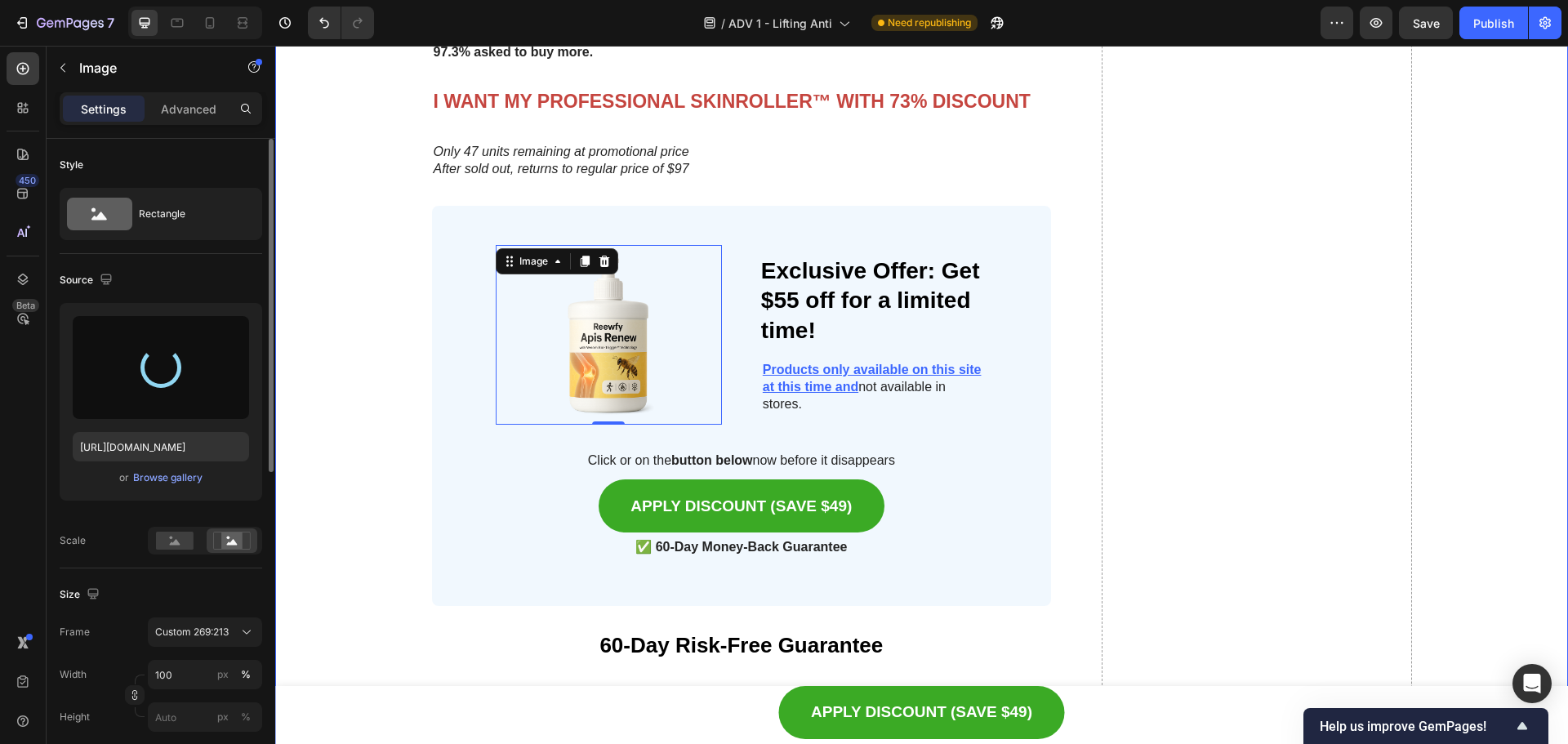
scroll to position [8568, 0]
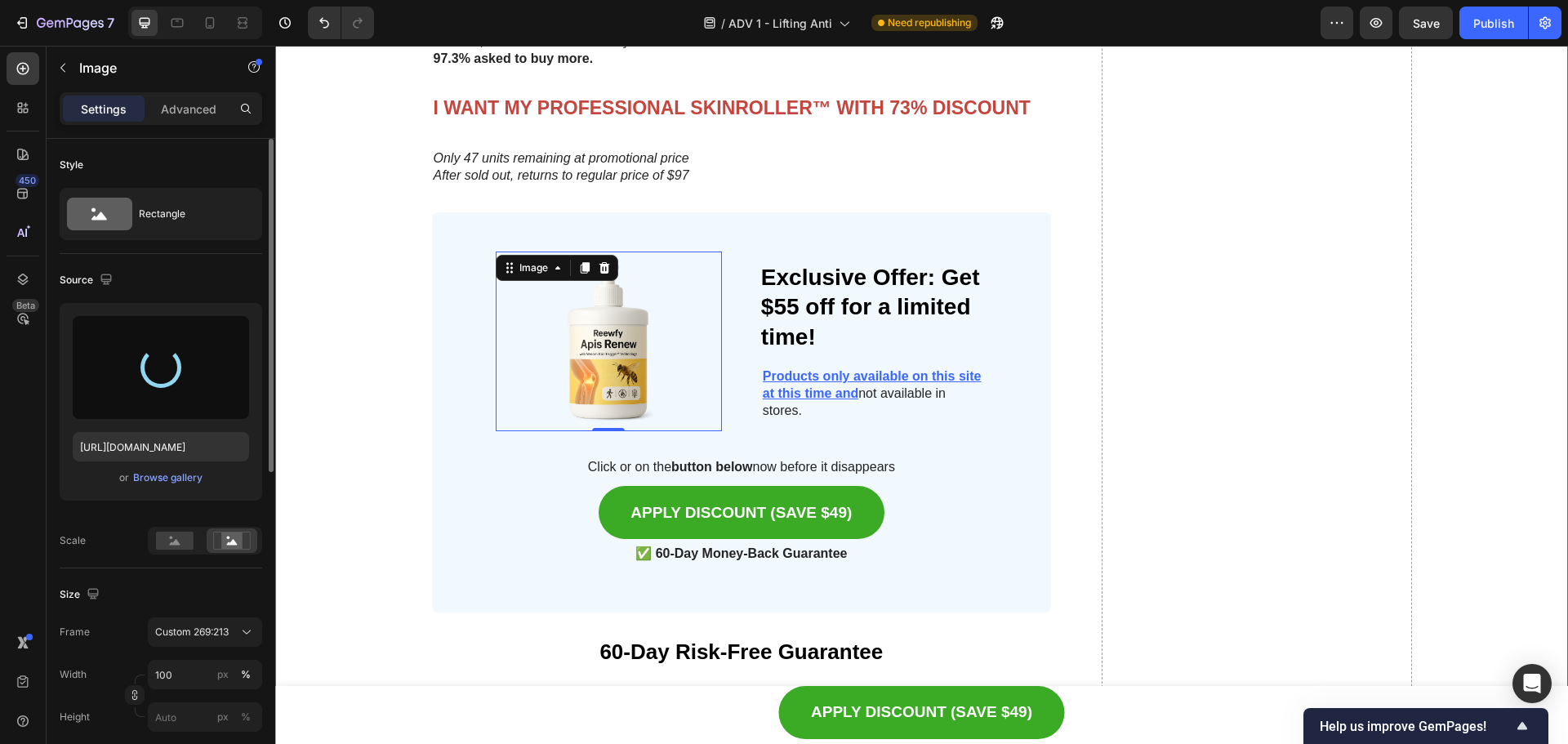
type input "[URL][DOMAIN_NAME]"
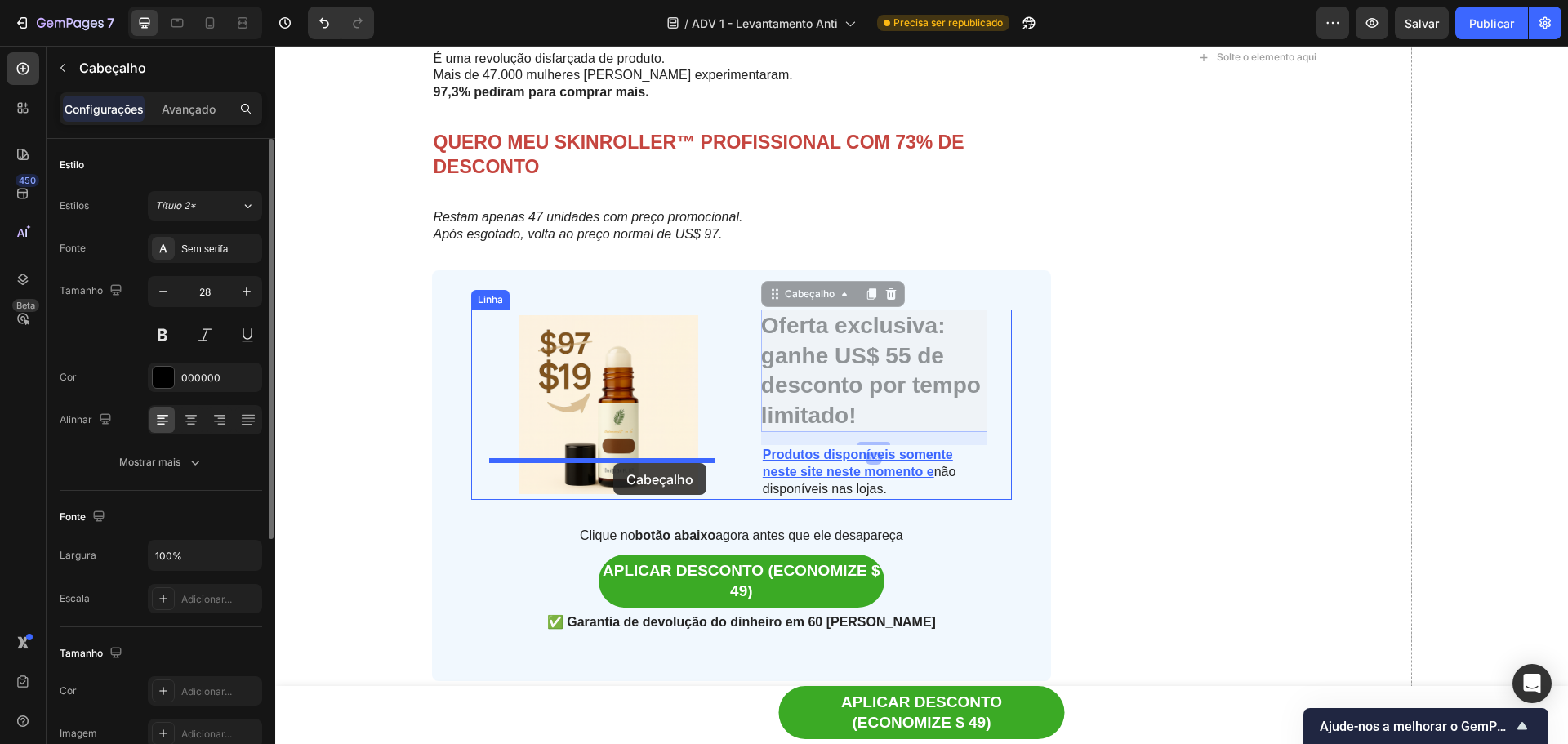
drag, startPoint x: 800, startPoint y: 350, endPoint x: 613, endPoint y: 463, distance: 218.5
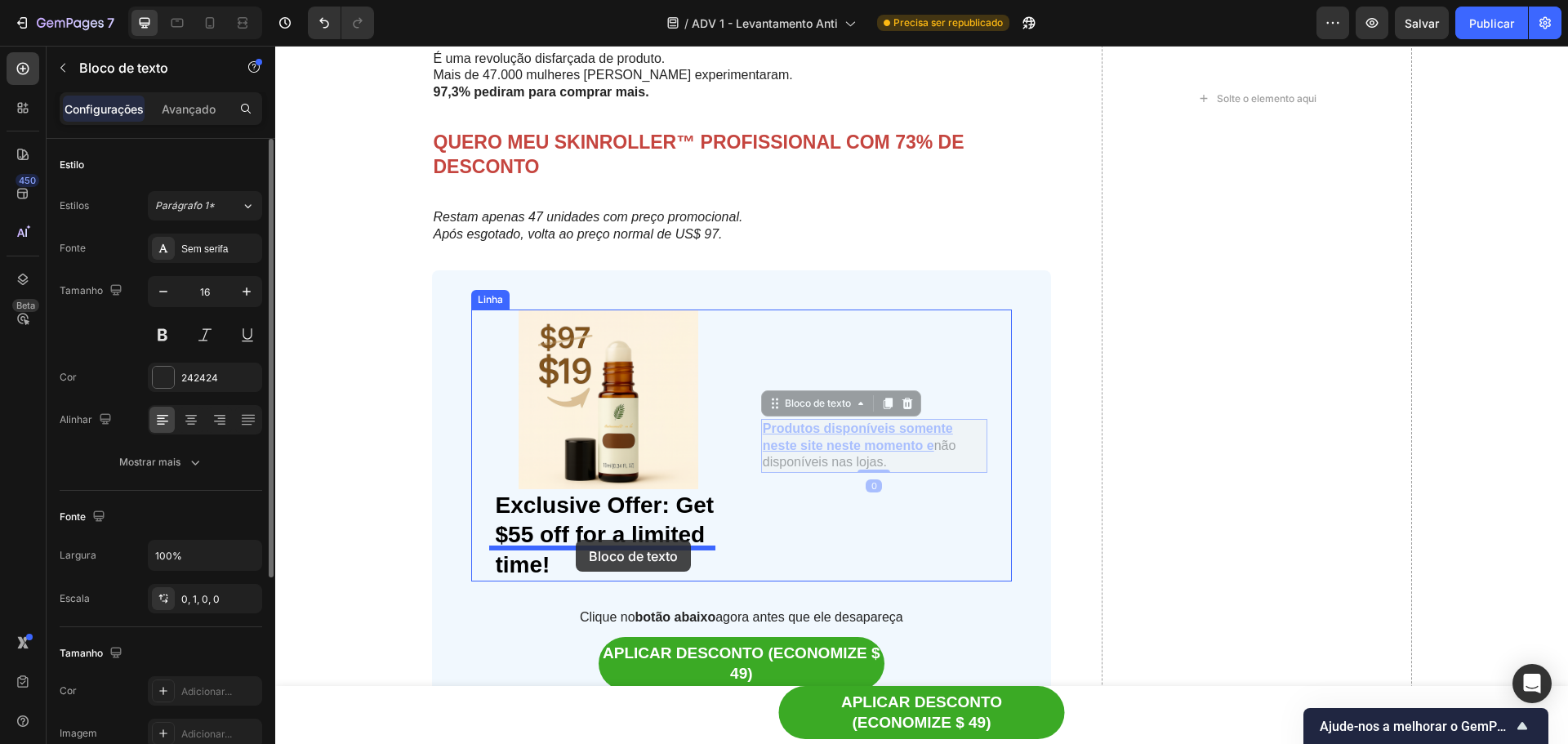
drag, startPoint x: 826, startPoint y: 386, endPoint x: 576, endPoint y: 540, distance: 293.6
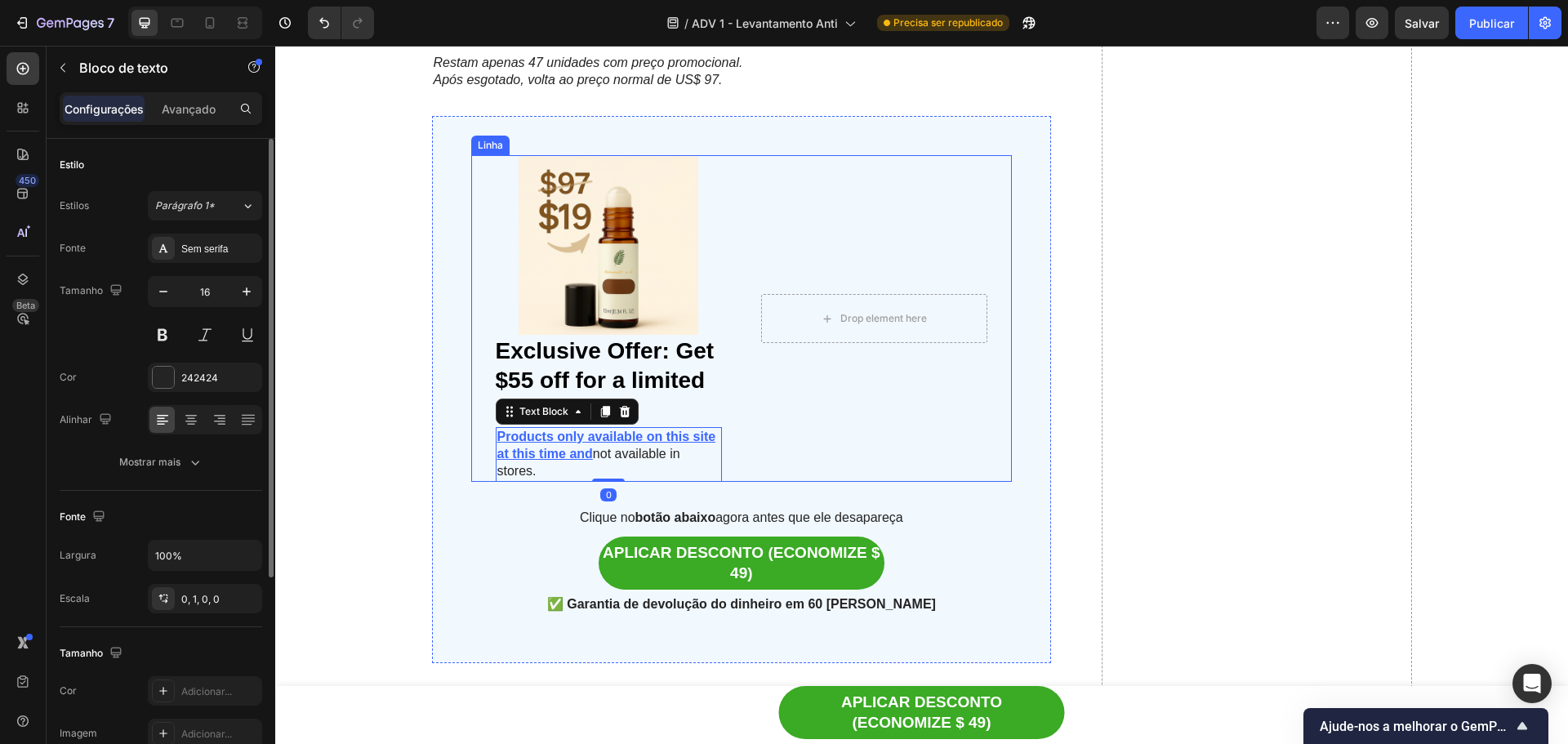
scroll to position [8732, 0]
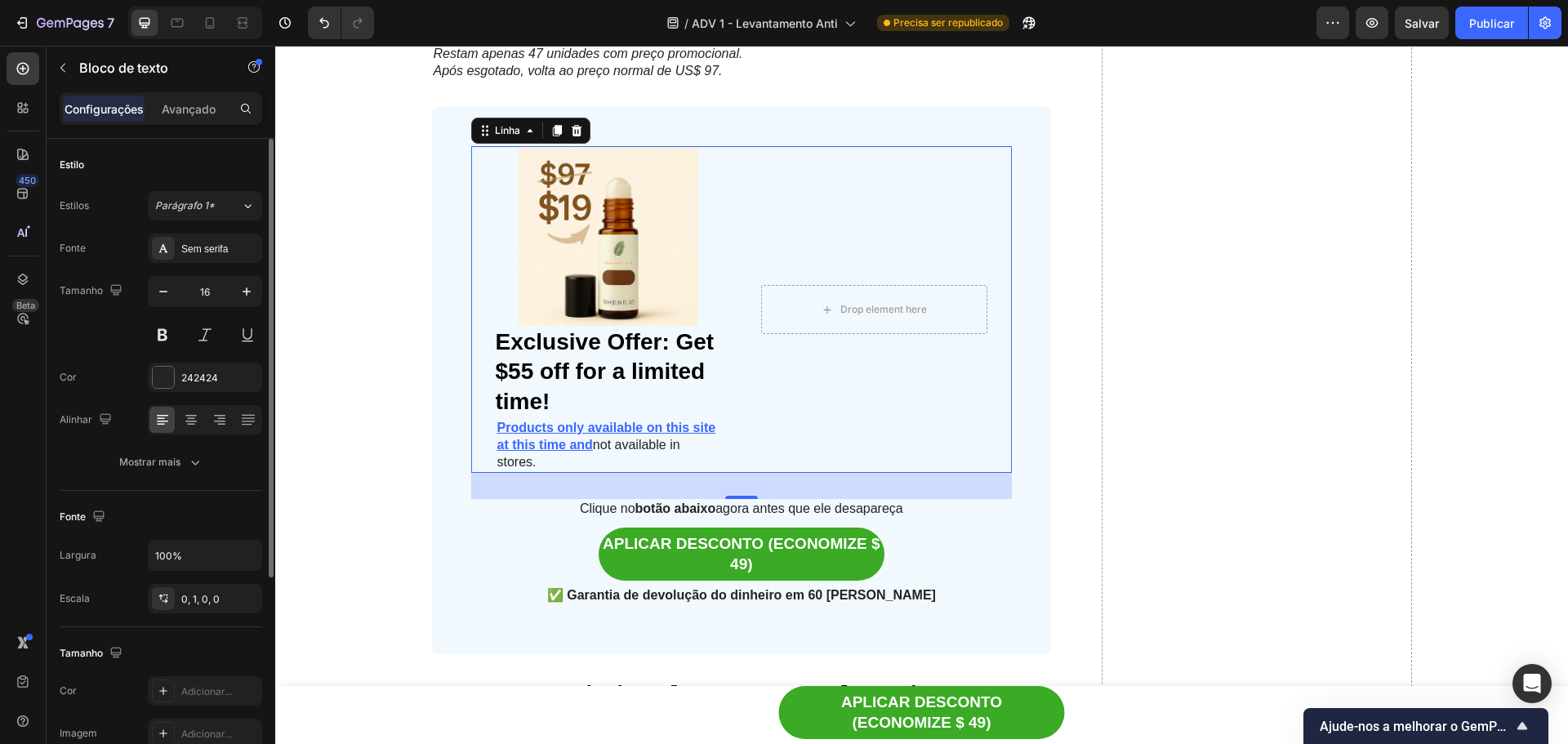
click at [910, 354] on div "Drop element here Linha" at bounding box center [874, 310] width 226 height 326
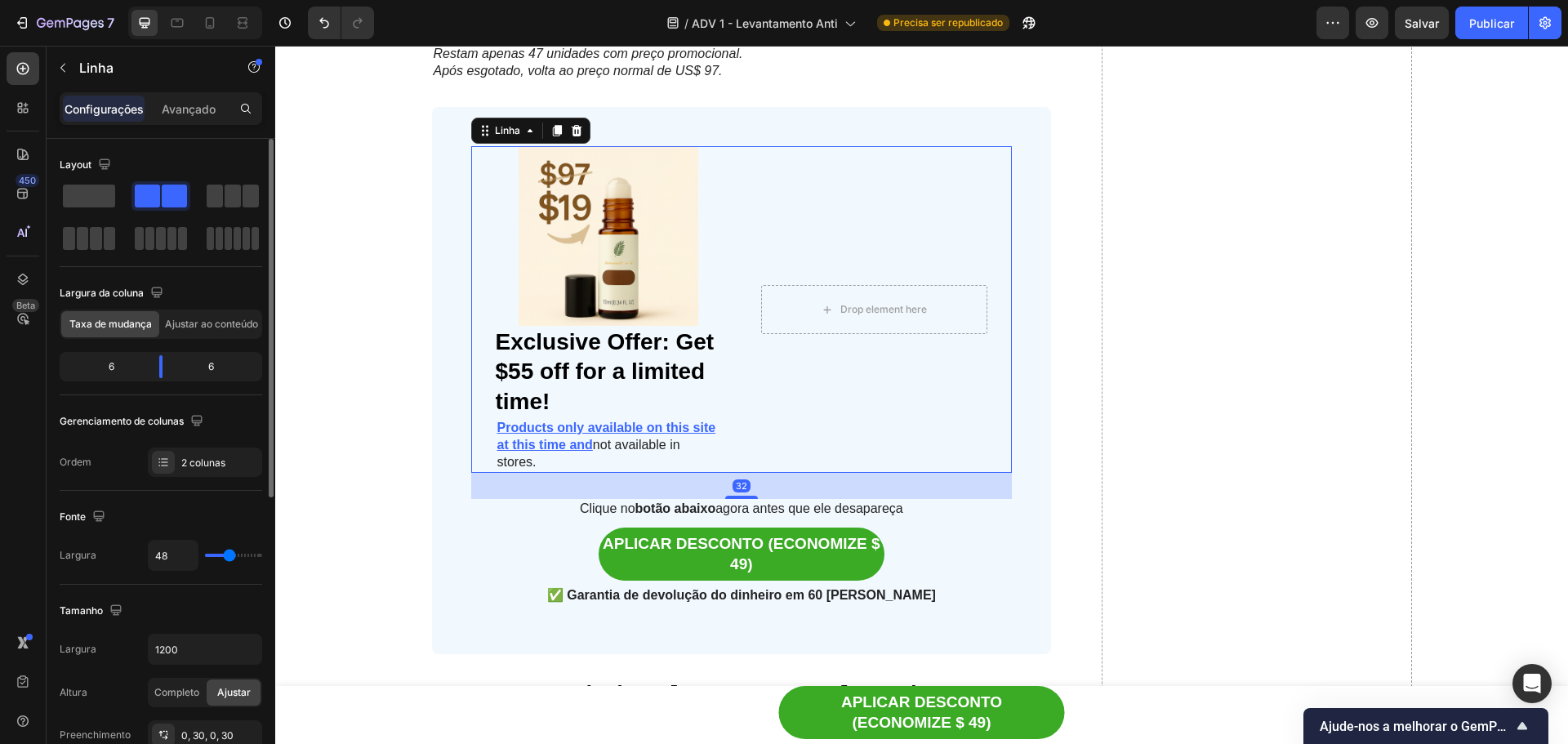
click at [870, 241] on div "Drop element here Linha" at bounding box center [874, 310] width 226 height 326
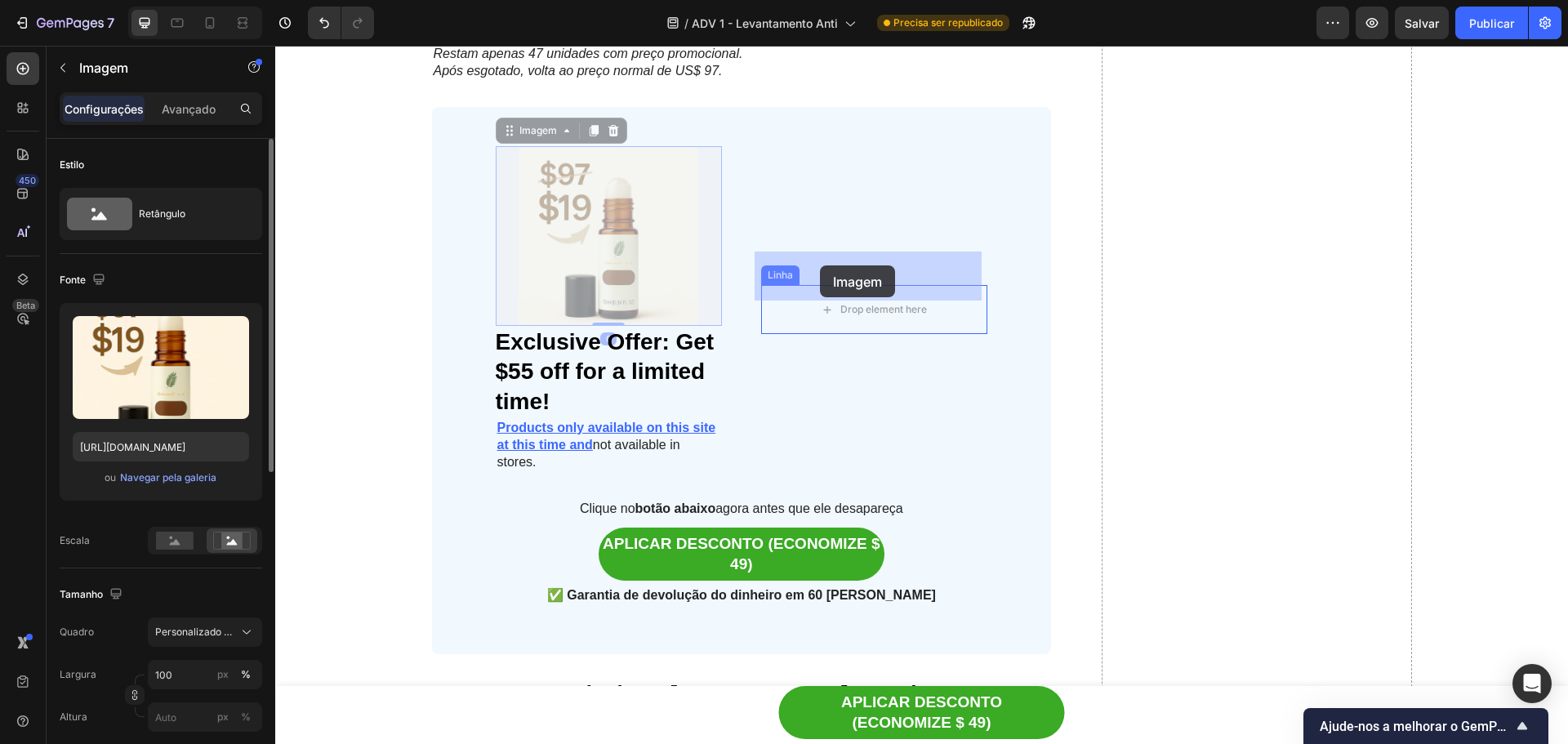
drag, startPoint x: 668, startPoint y: 195, endPoint x: 820, endPoint y: 266, distance: 167.8
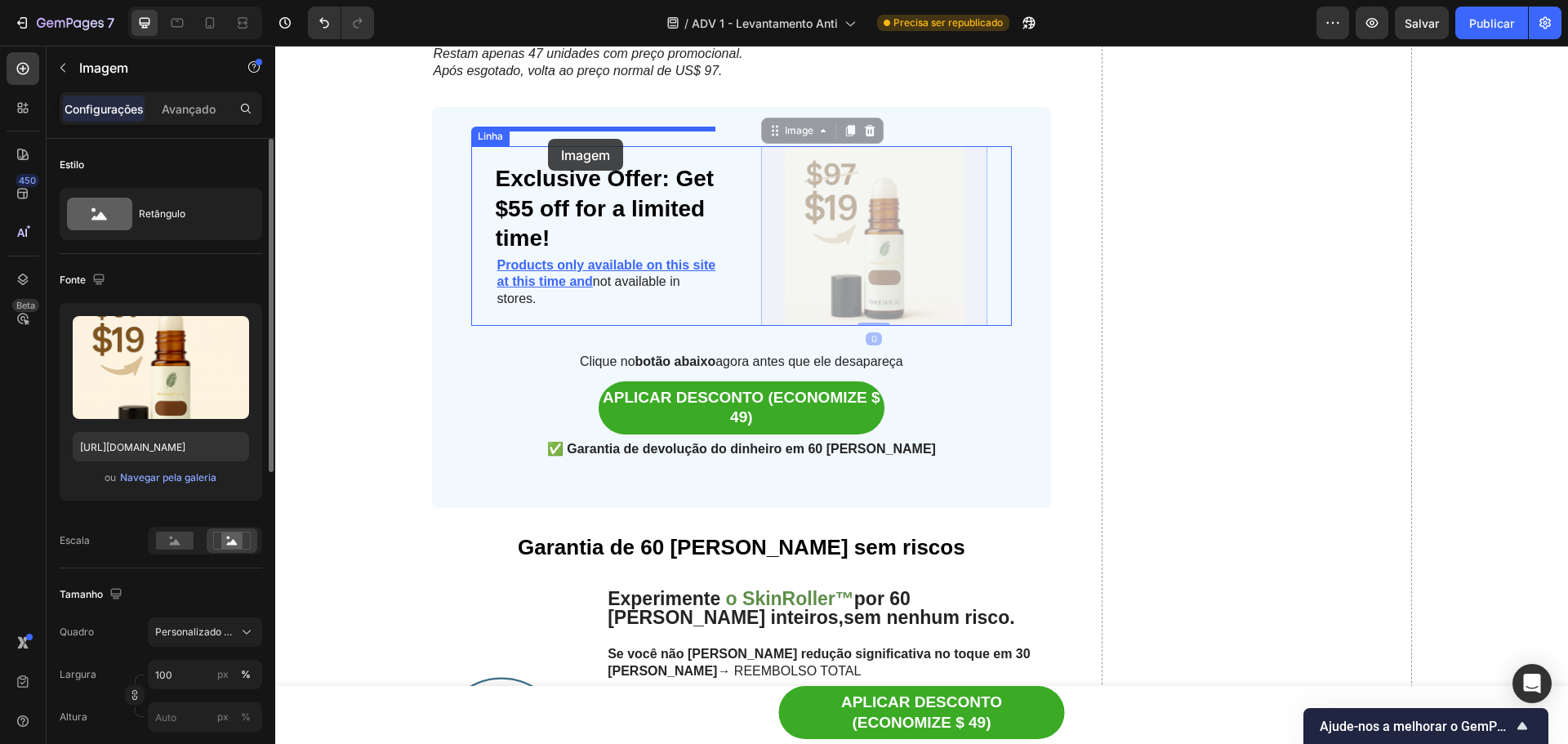
drag, startPoint x: 820, startPoint y: 218, endPoint x: 548, endPoint y: 139, distance: 283.2
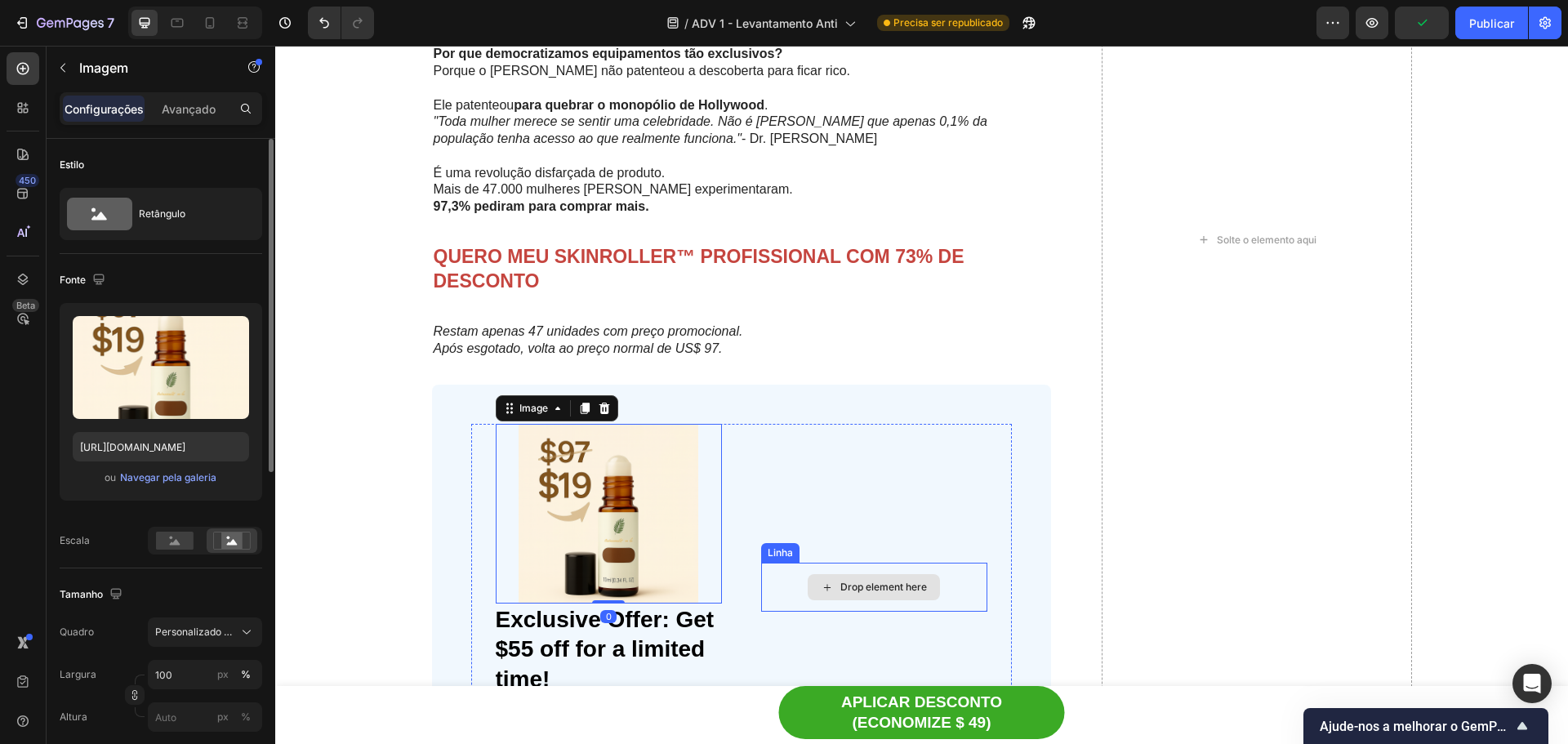
scroll to position [8405, 0]
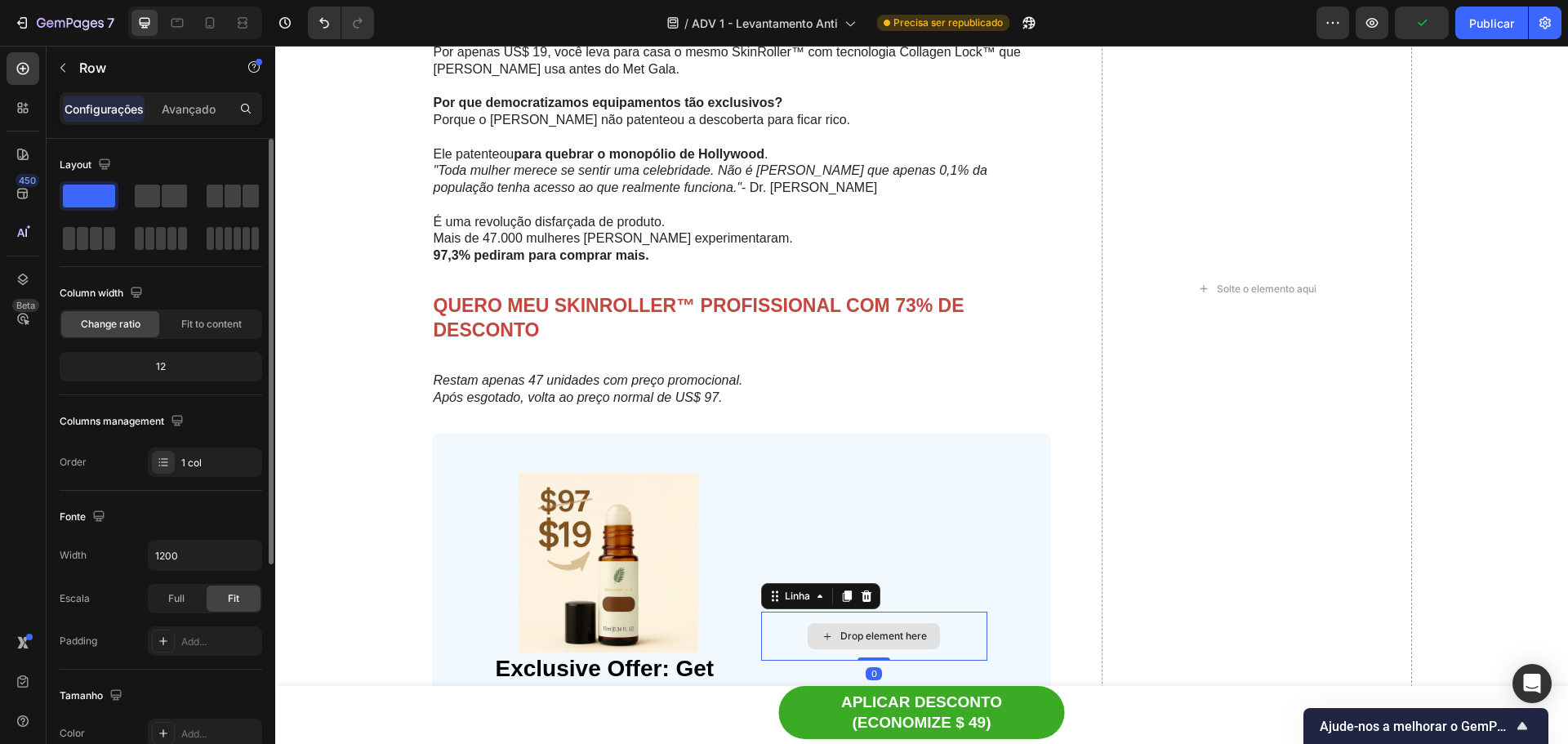
click at [781, 612] on div "Drop element here" at bounding box center [874, 636] width 226 height 49
click at [864, 591] on icon at bounding box center [865, 596] width 11 height 12
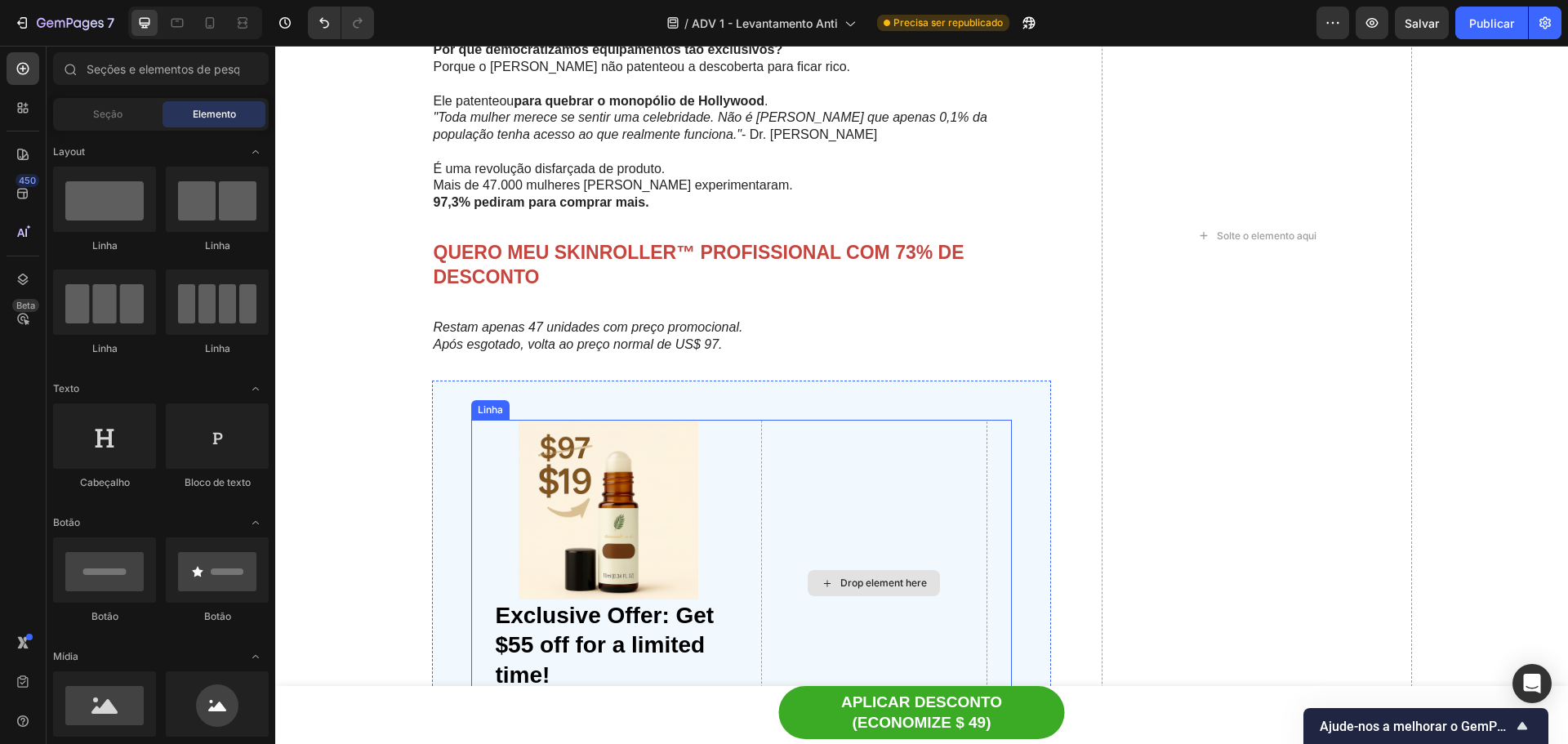
scroll to position [8487, 0]
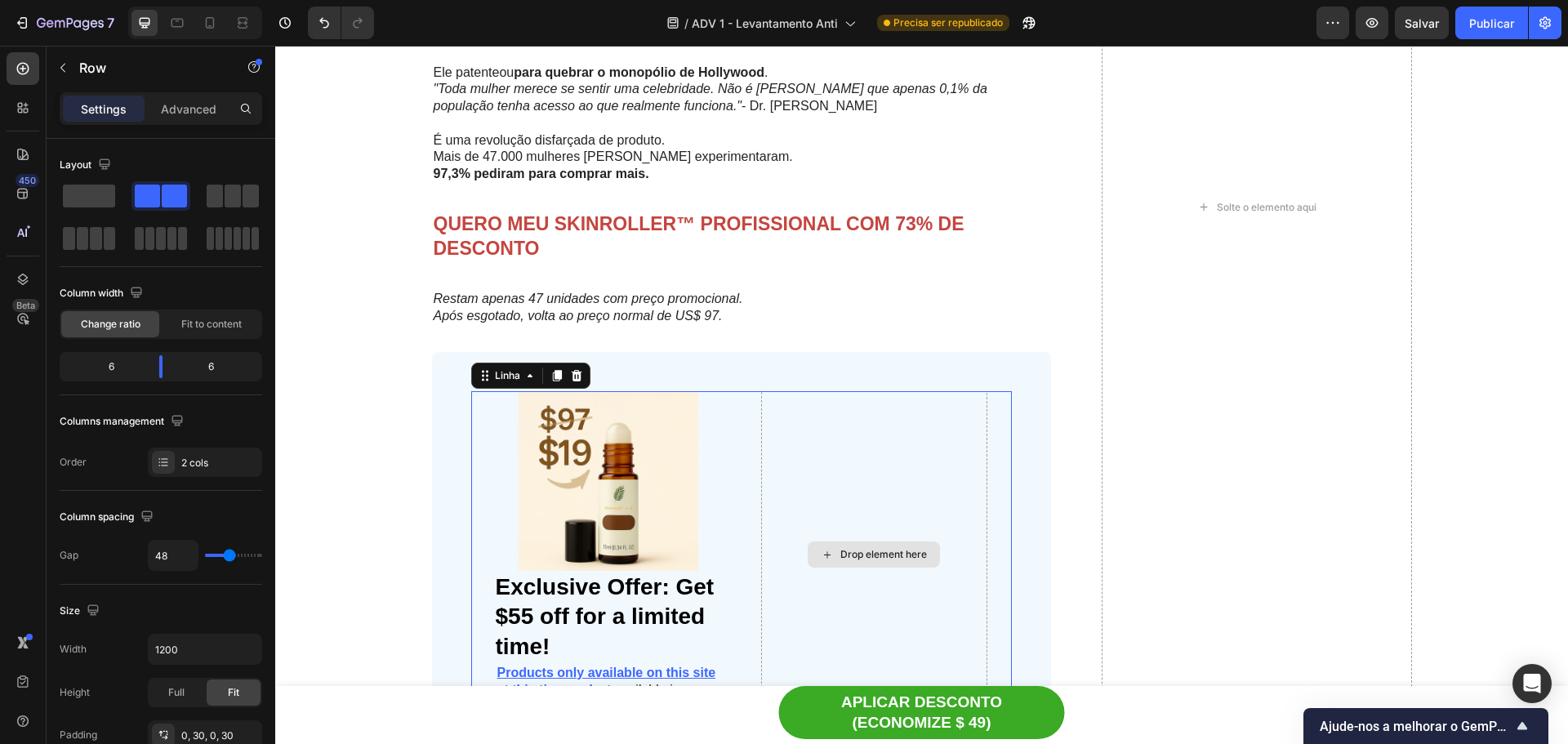
click at [848, 430] on div "Drop element here" at bounding box center [874, 554] width 226 height 326
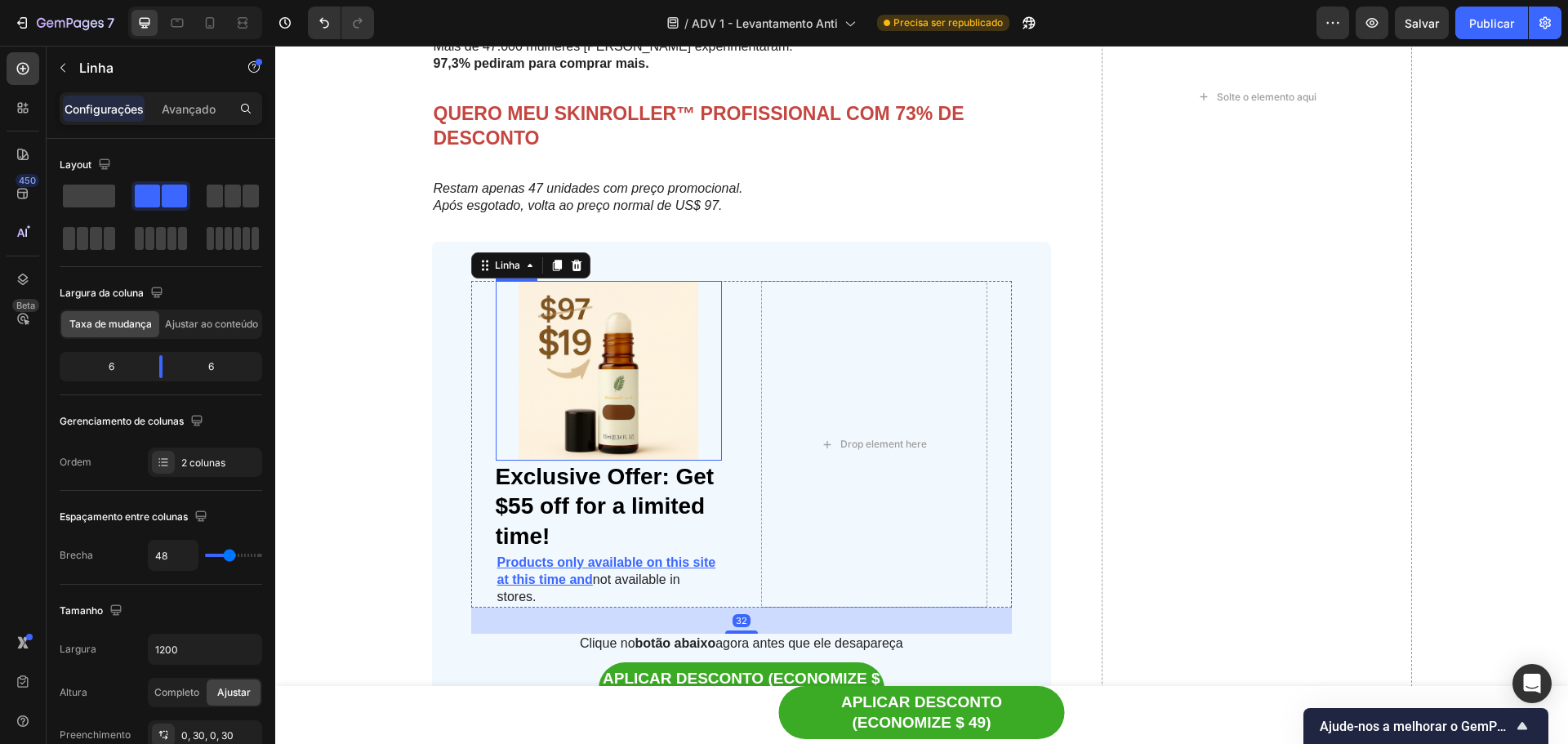
scroll to position [8651, 0]
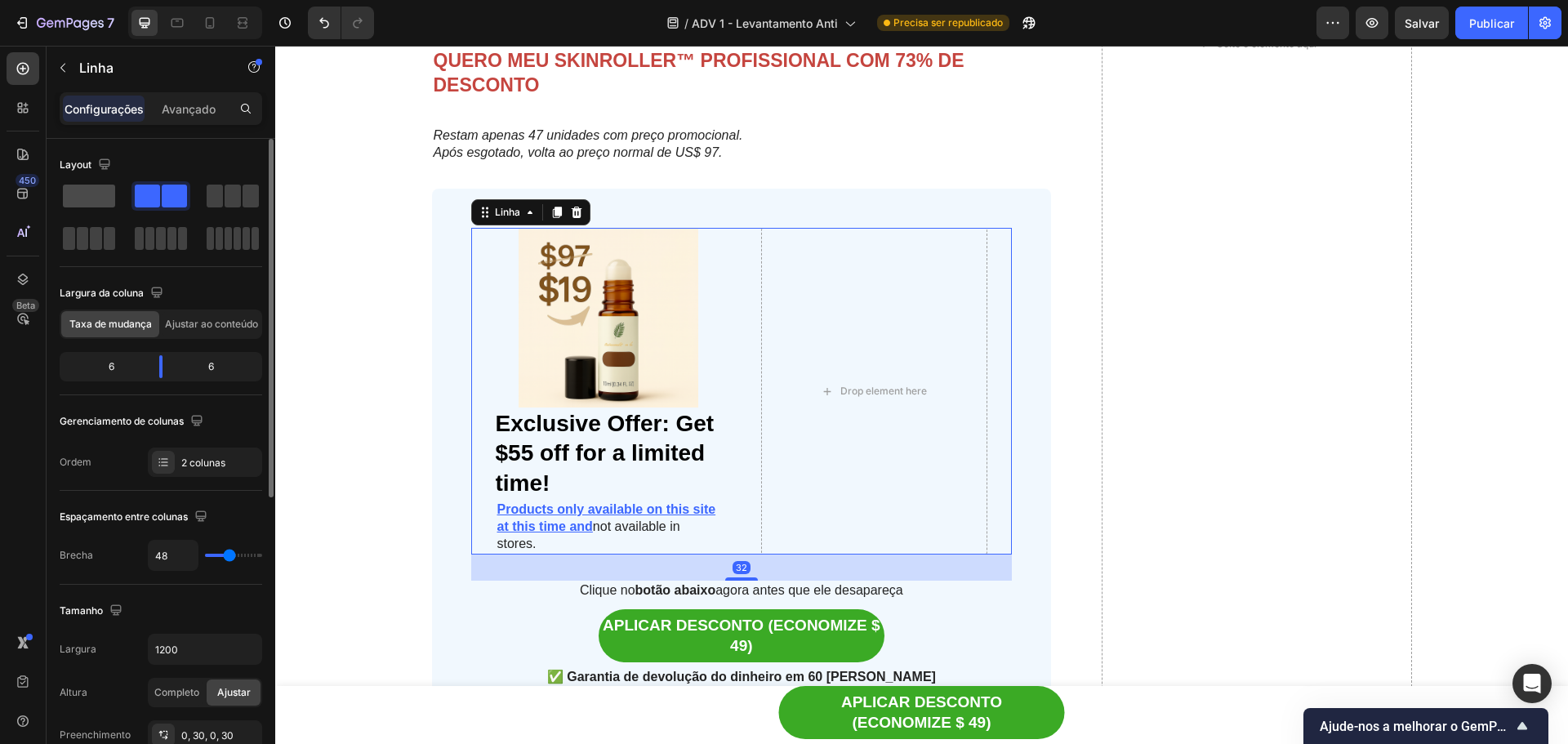
click at [92, 209] on div at bounding box center [88, 196] width 58 height 30
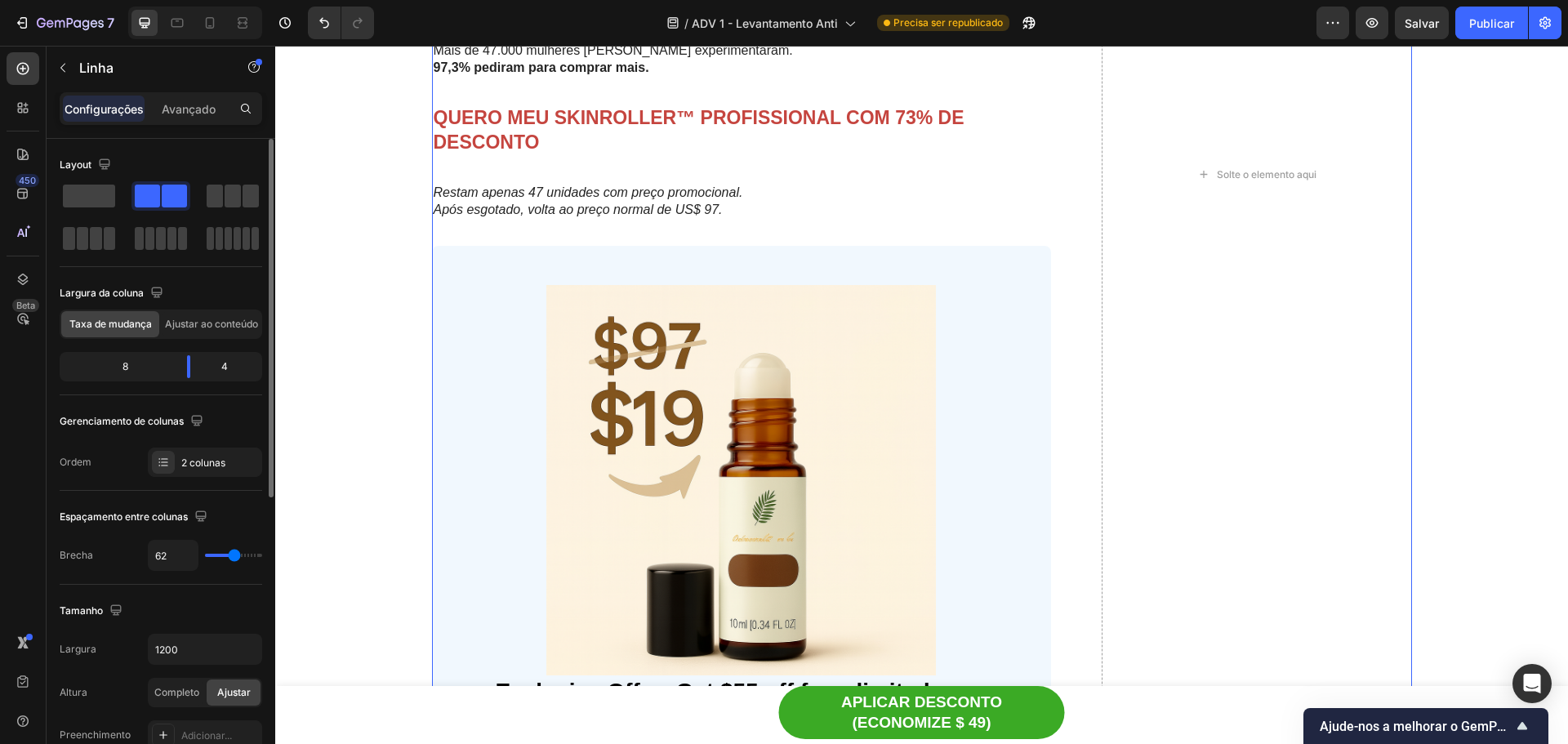
scroll to position [8568, 0]
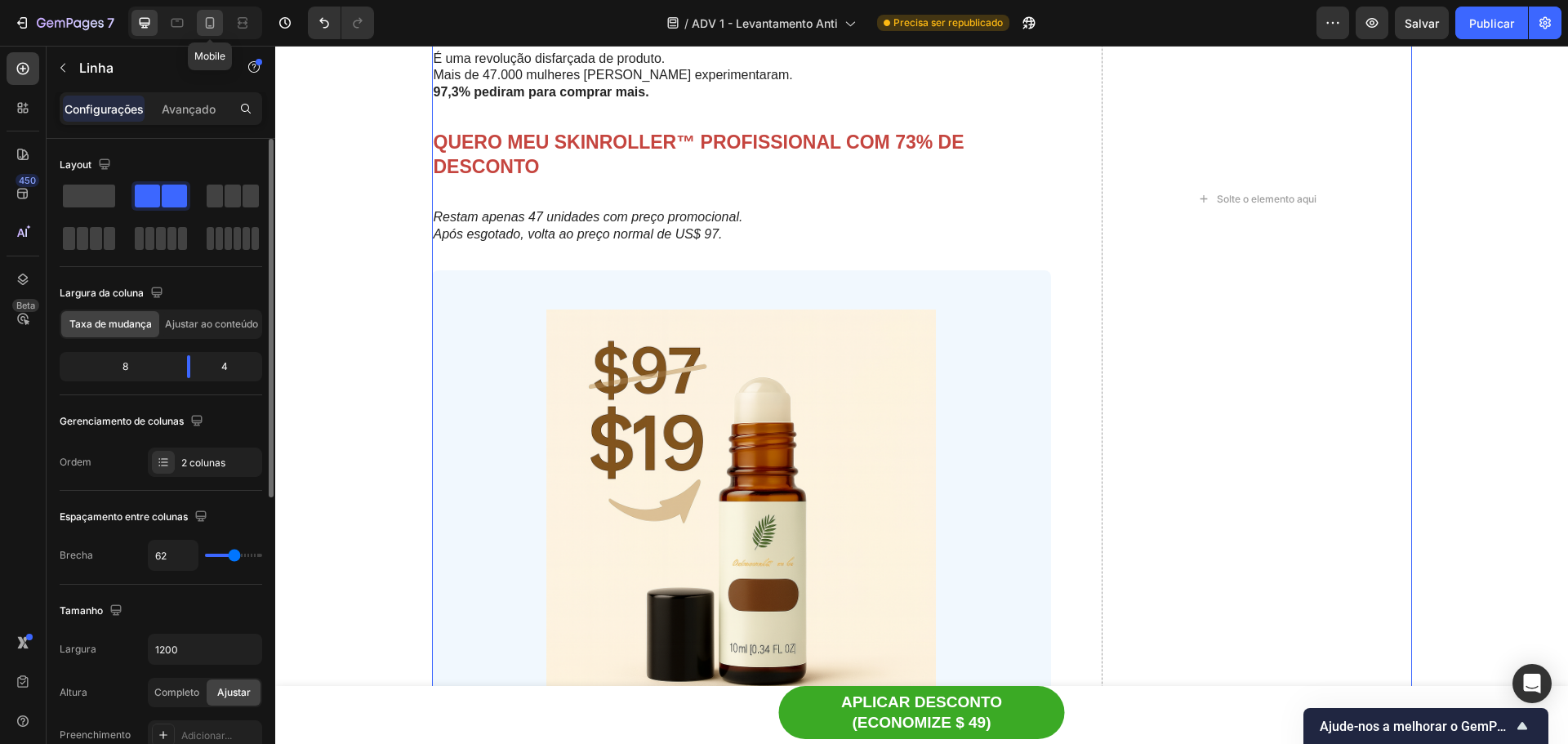
click at [208, 26] on icon at bounding box center [210, 22] width 16 height 16
type input "0"
type input "100%"
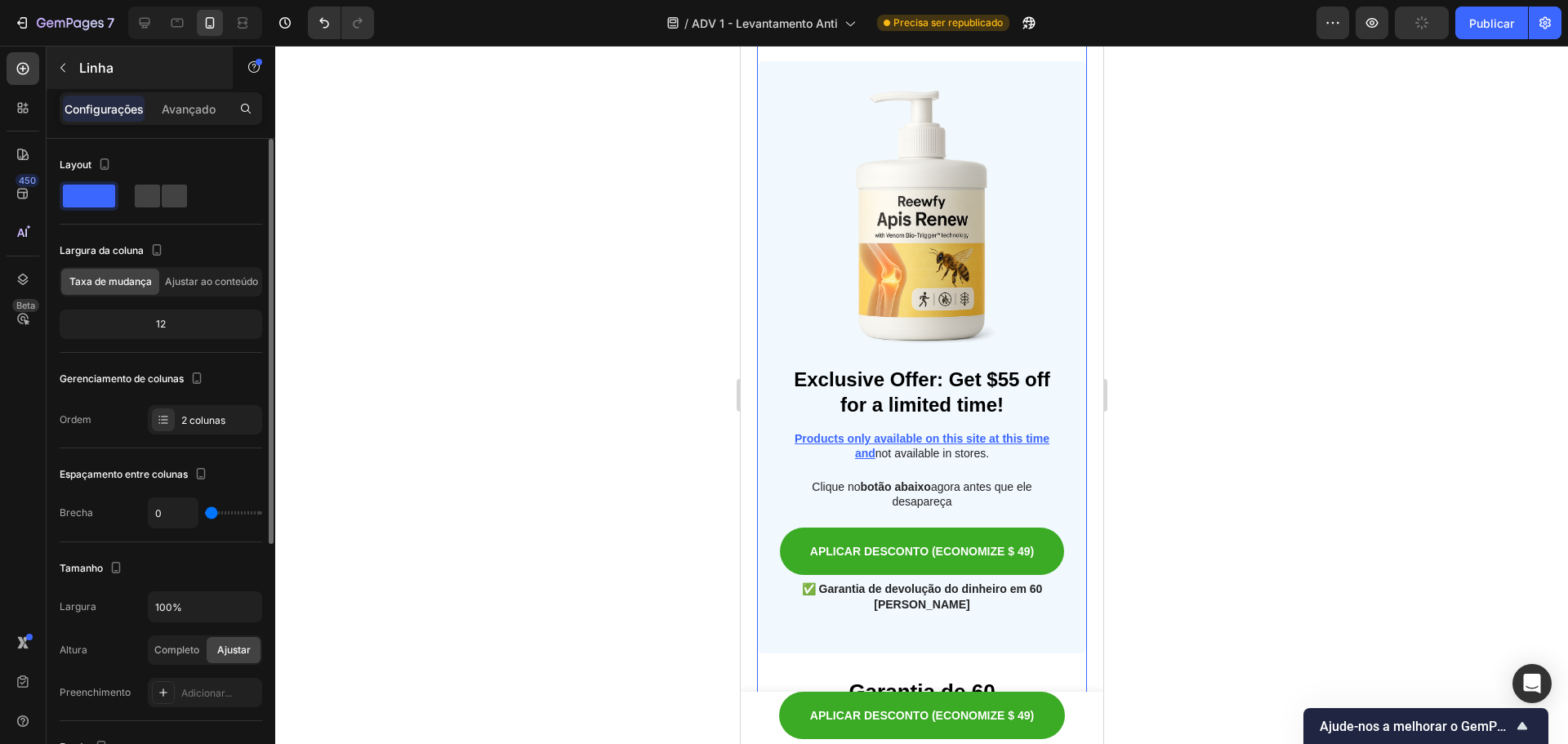
scroll to position [8954, 0]
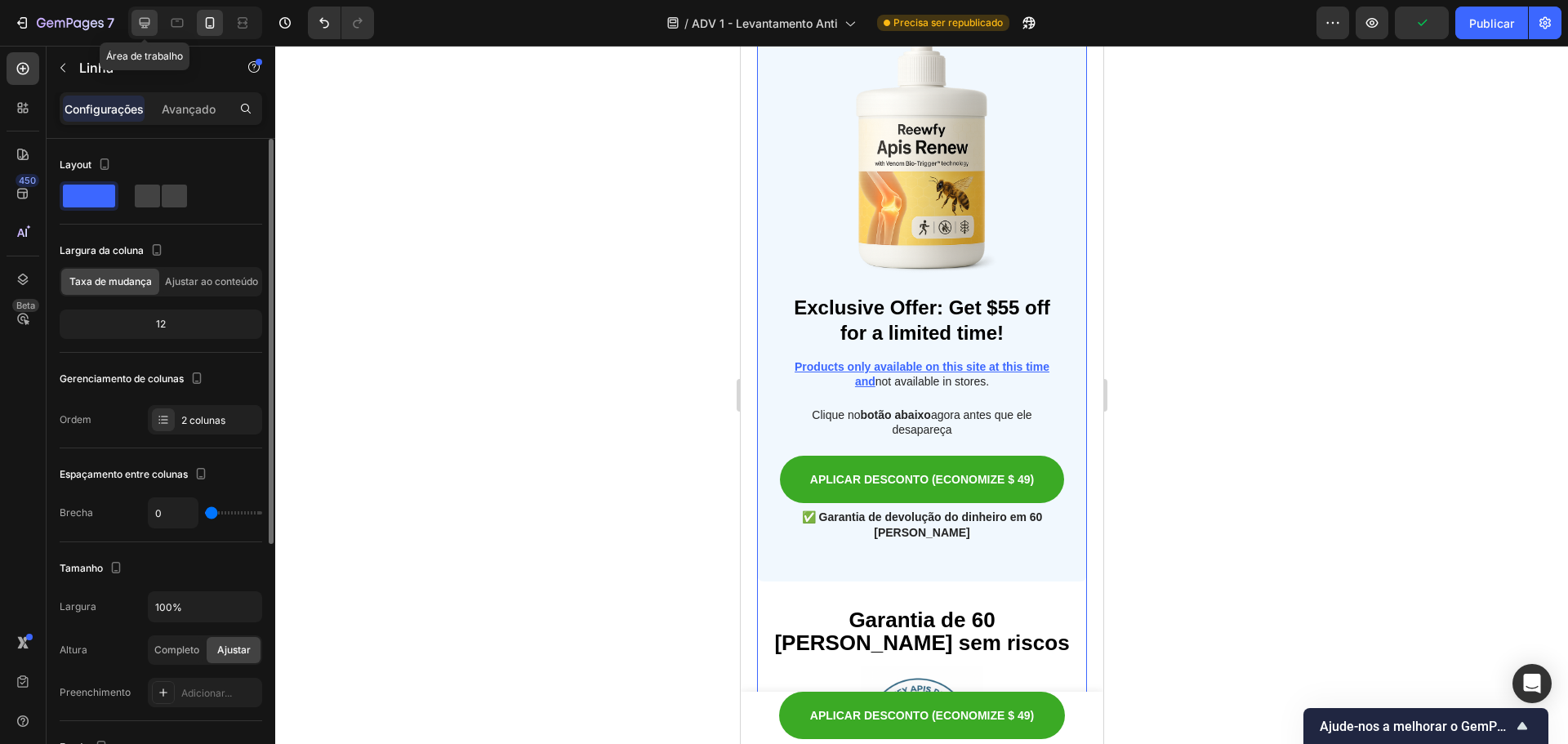
click at [148, 27] on icon at bounding box center [144, 22] width 16 height 16
type input "62"
type input "1200"
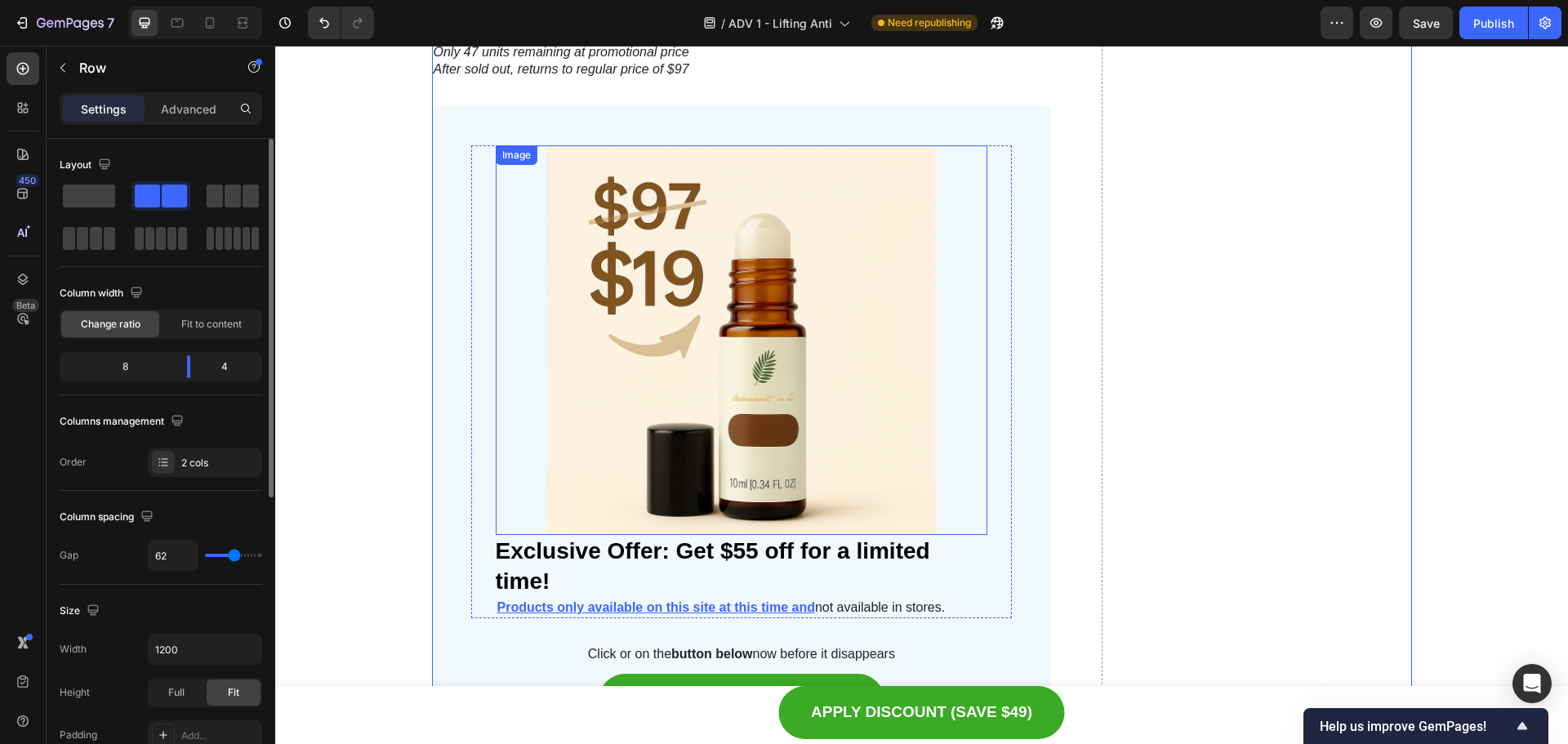
scroll to position [8645, 0]
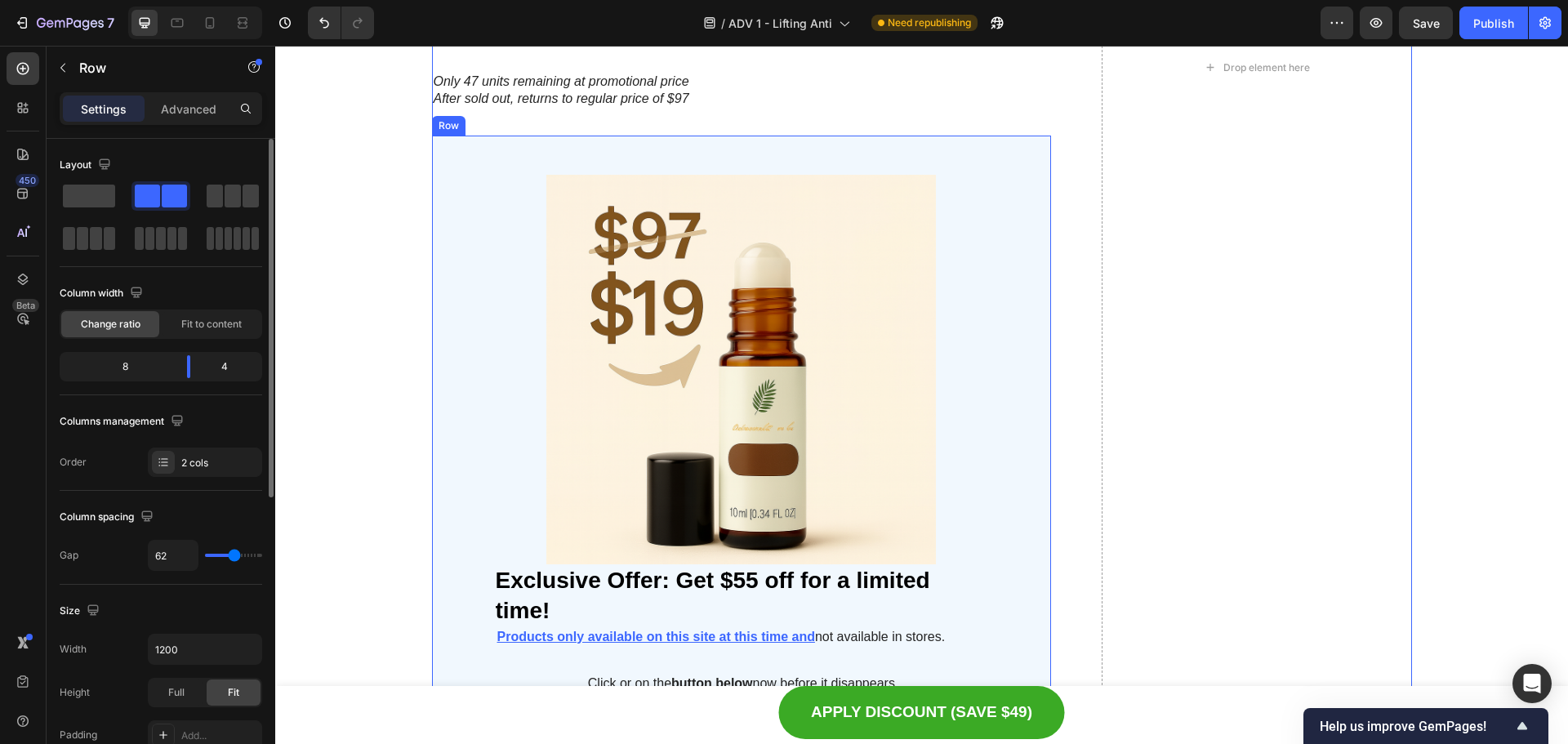
click at [435, 353] on div "Image Exclusive Offer: Get $55 off for a limited time! Heading Products only av…" at bounding box center [742, 482] width 620 height 694
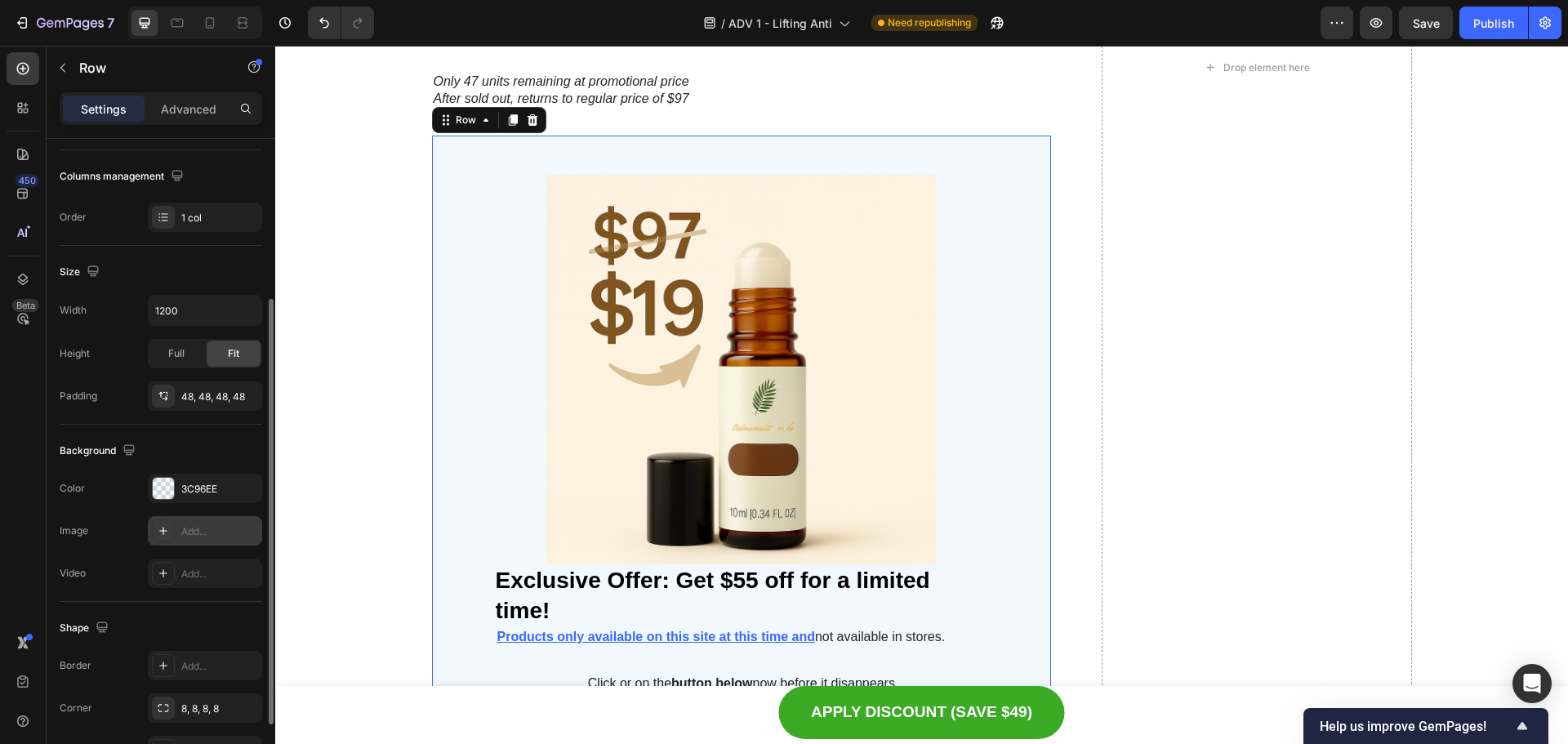
scroll to position [327, 0]
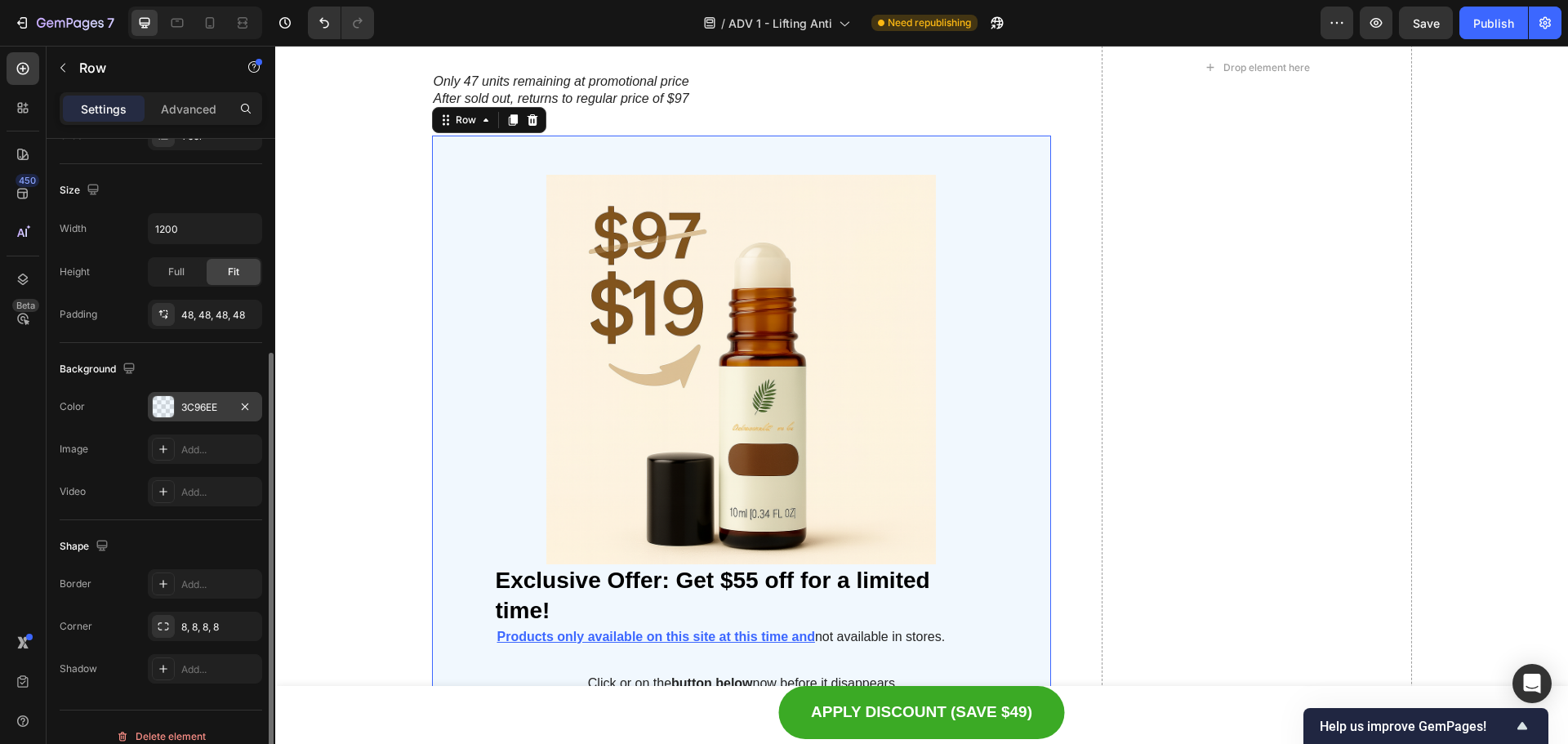
click at [171, 410] on div at bounding box center [163, 407] width 21 height 21
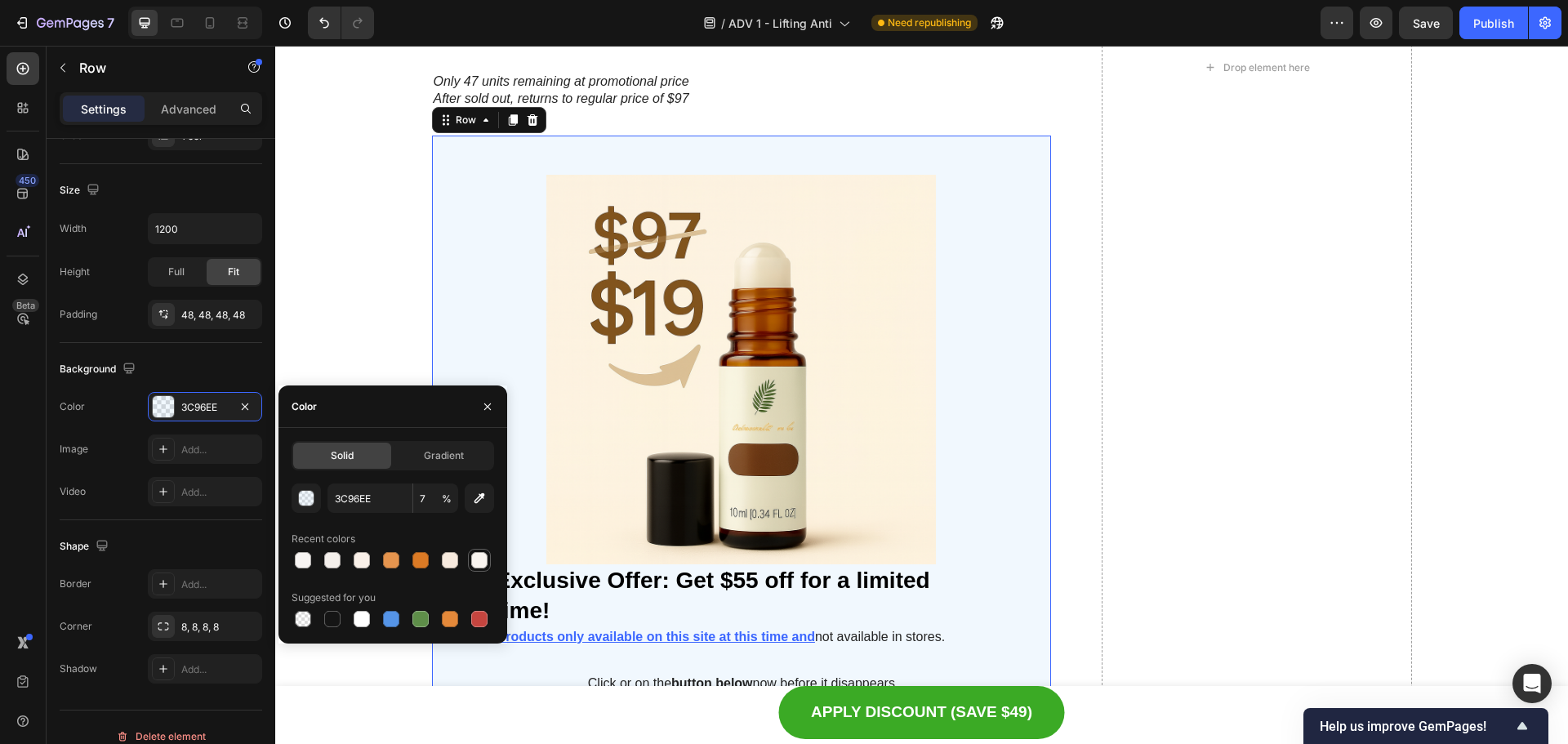
click at [488, 561] on div at bounding box center [479, 560] width 19 height 19
type input "F9F4EF"
type input "100"
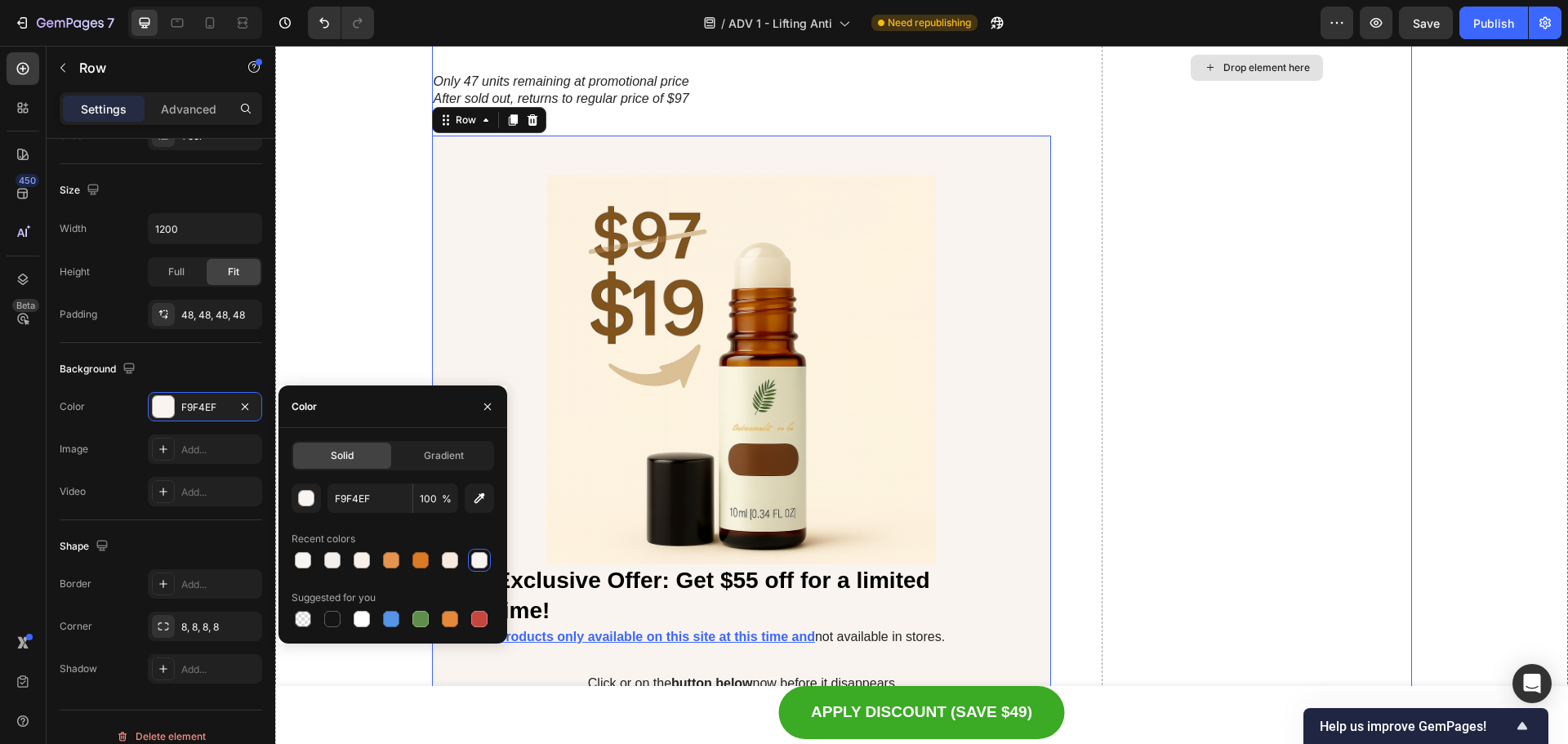
click at [1326, 481] on div "Drop element here" at bounding box center [1257, 68] width 310 height 2743
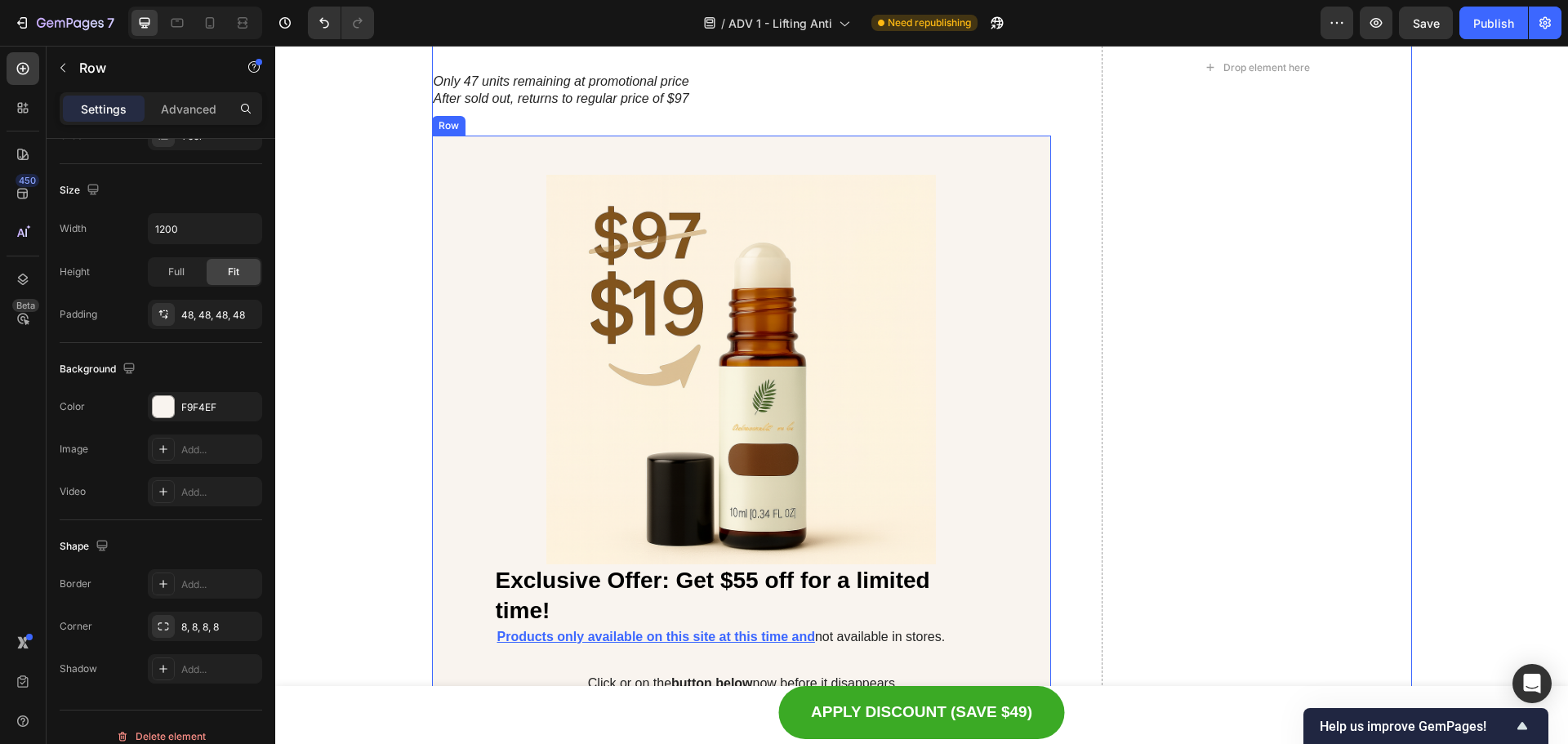
click at [1026, 495] on div "Image Exclusive Offer: Get $55 off for a limited time! Heading Products only av…" at bounding box center [742, 482] width 620 height 694
click at [167, 411] on div at bounding box center [163, 407] width 21 height 21
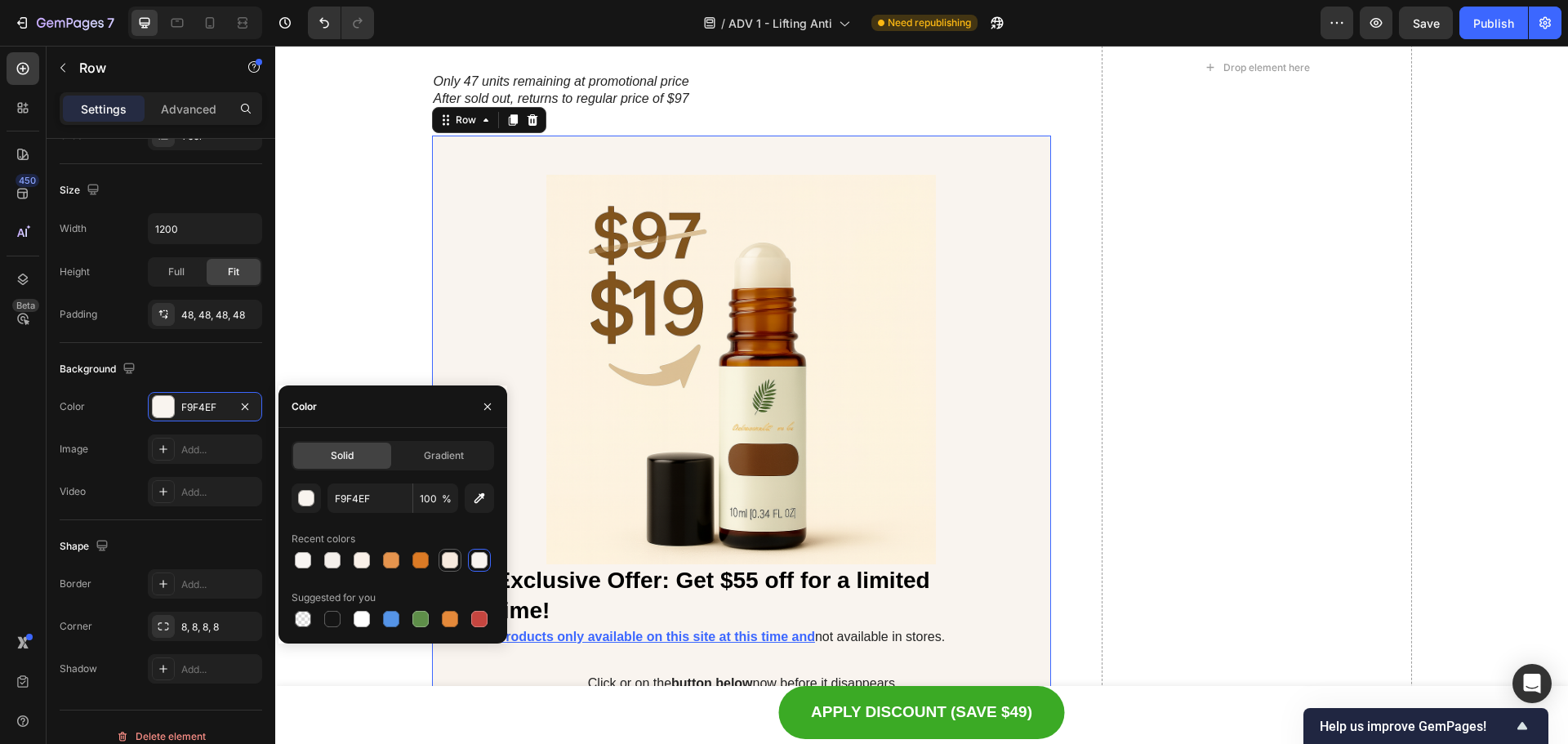
click at [454, 562] on div at bounding box center [450, 560] width 16 height 16
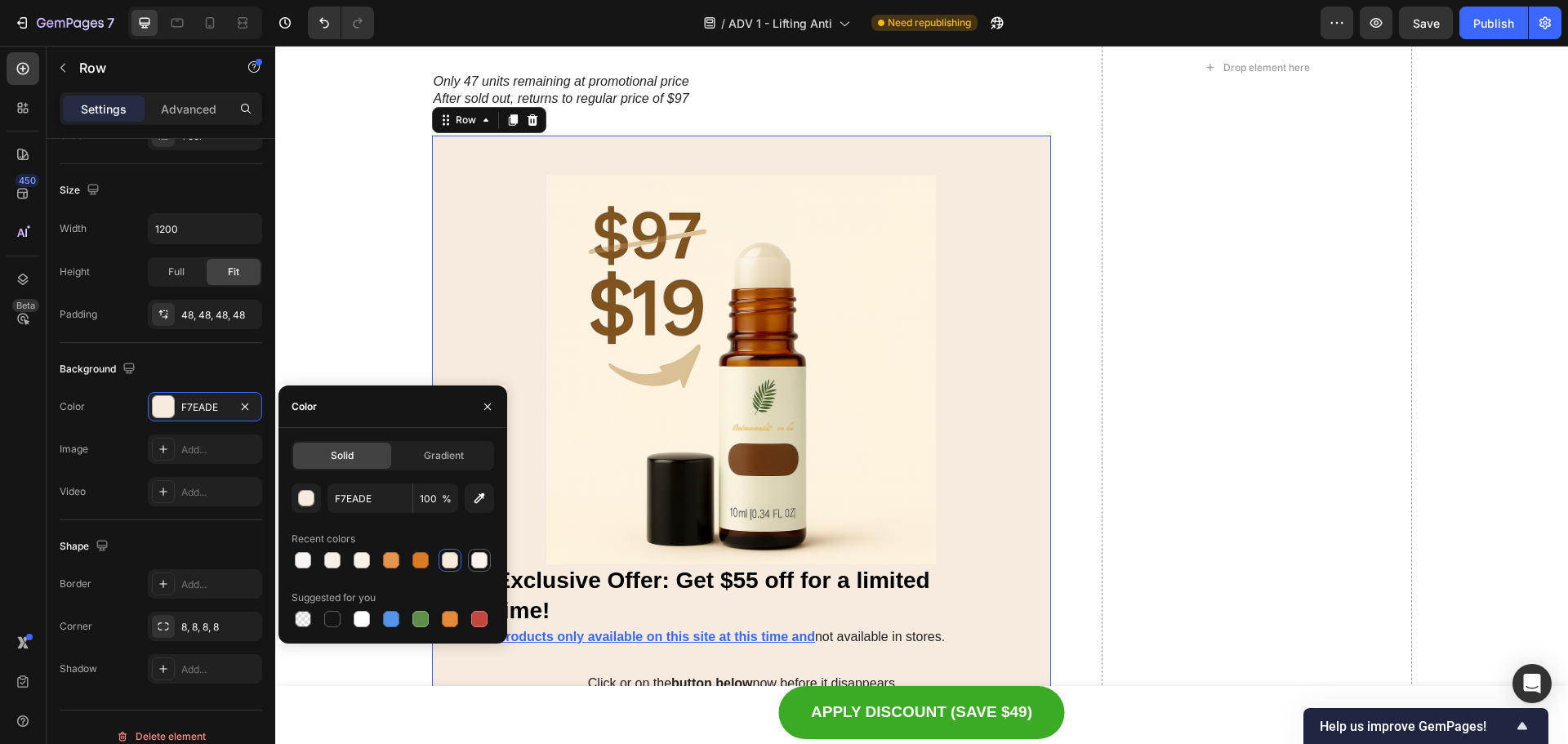
click at [490, 563] on div at bounding box center [479, 561] width 23 height 23
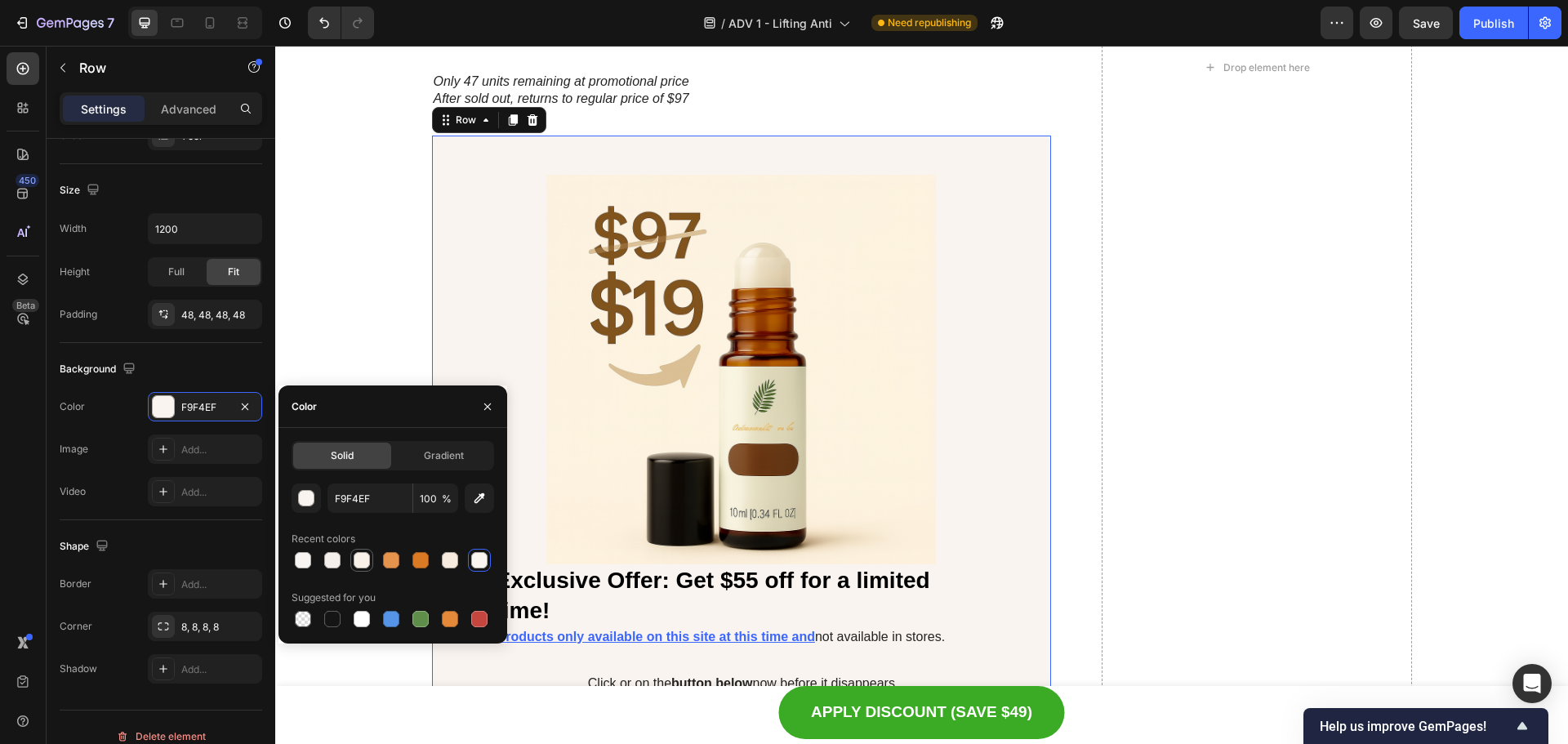
click at [355, 561] on div at bounding box center [361, 560] width 16 height 16
click at [332, 566] on div at bounding box center [332, 560] width 16 height 16
click at [284, 556] on div "Solid Gradient F4EFEB 100 % Recent colors Suggested for you" at bounding box center [393, 536] width 229 height 190
click at [293, 556] on div at bounding box center [303, 560] width 19 height 19
click at [306, 621] on div at bounding box center [303, 619] width 16 height 16
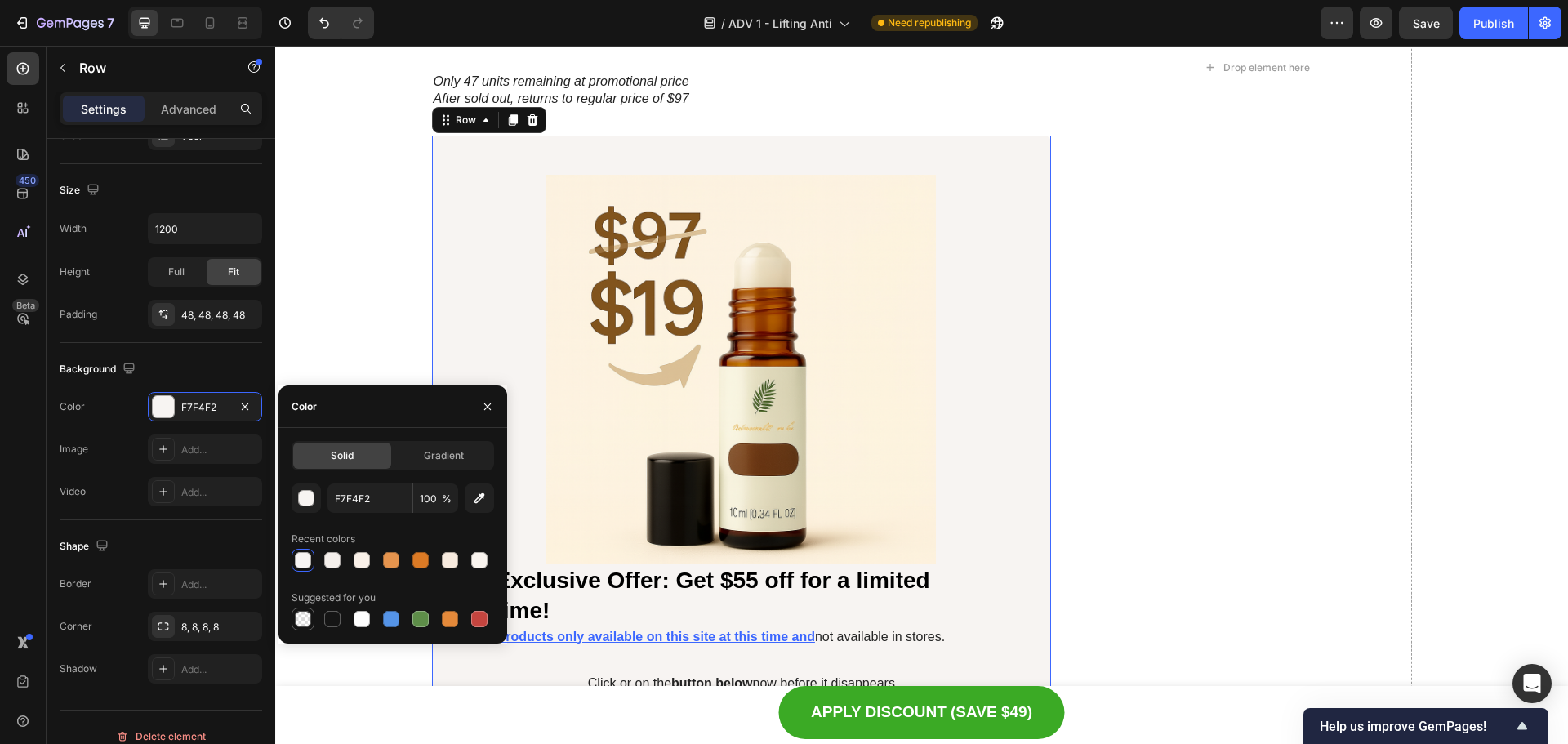
type input "000000"
type input "0"
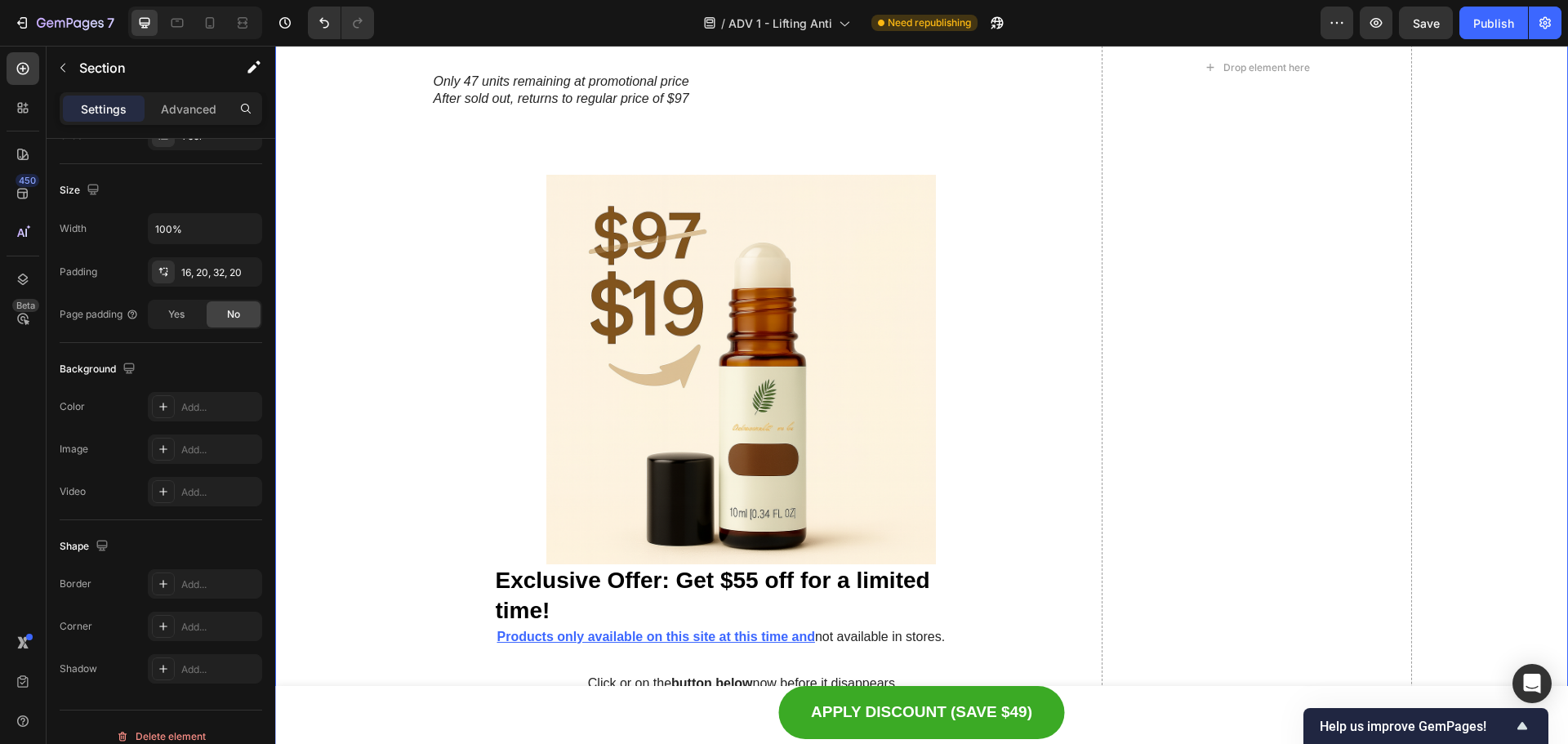
click at [334, 209] on div "See what they said after testing… Heading Image Icon Icon Icon Icon Icon Icon L…" at bounding box center [921, 68] width 1260 height 2743
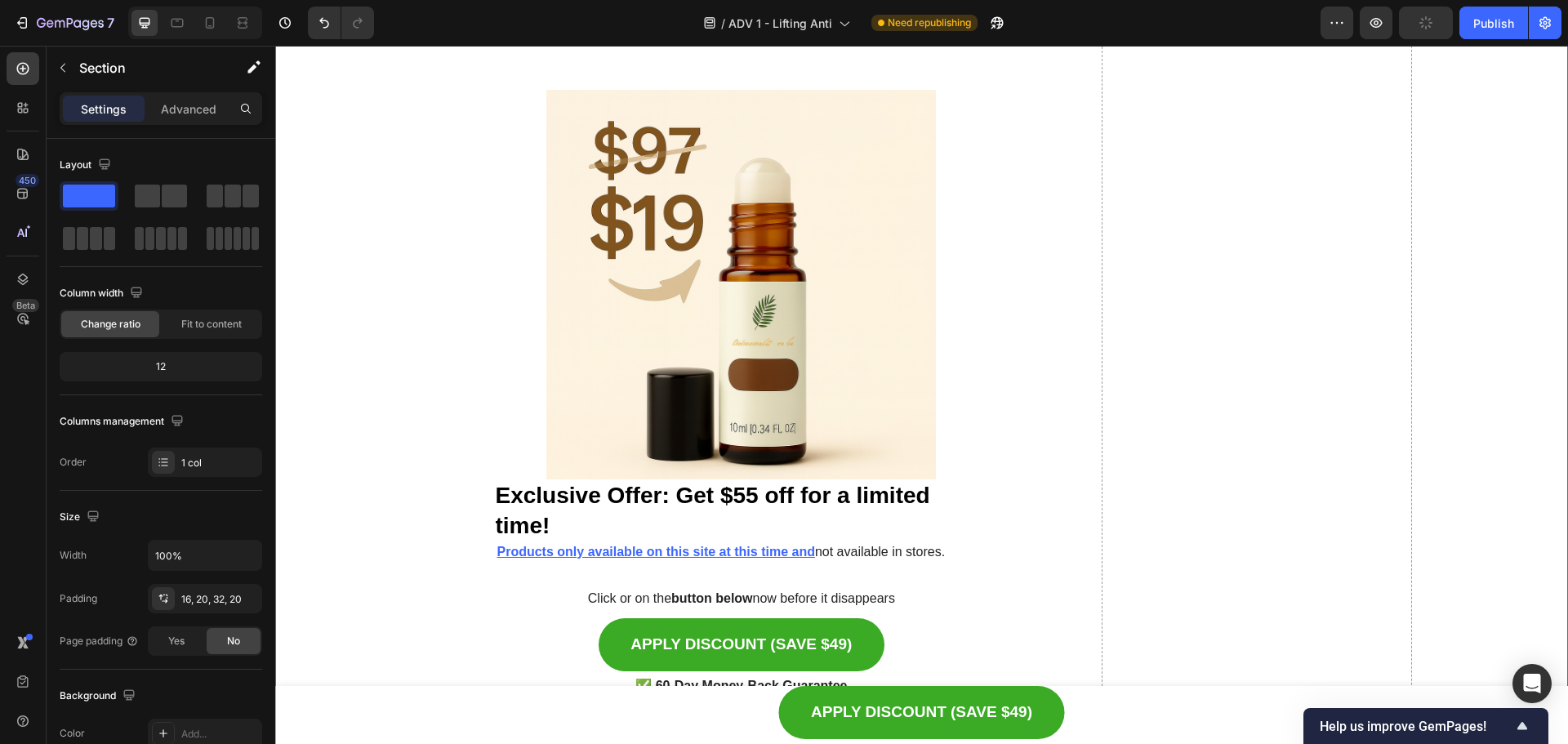
scroll to position [8728, 0]
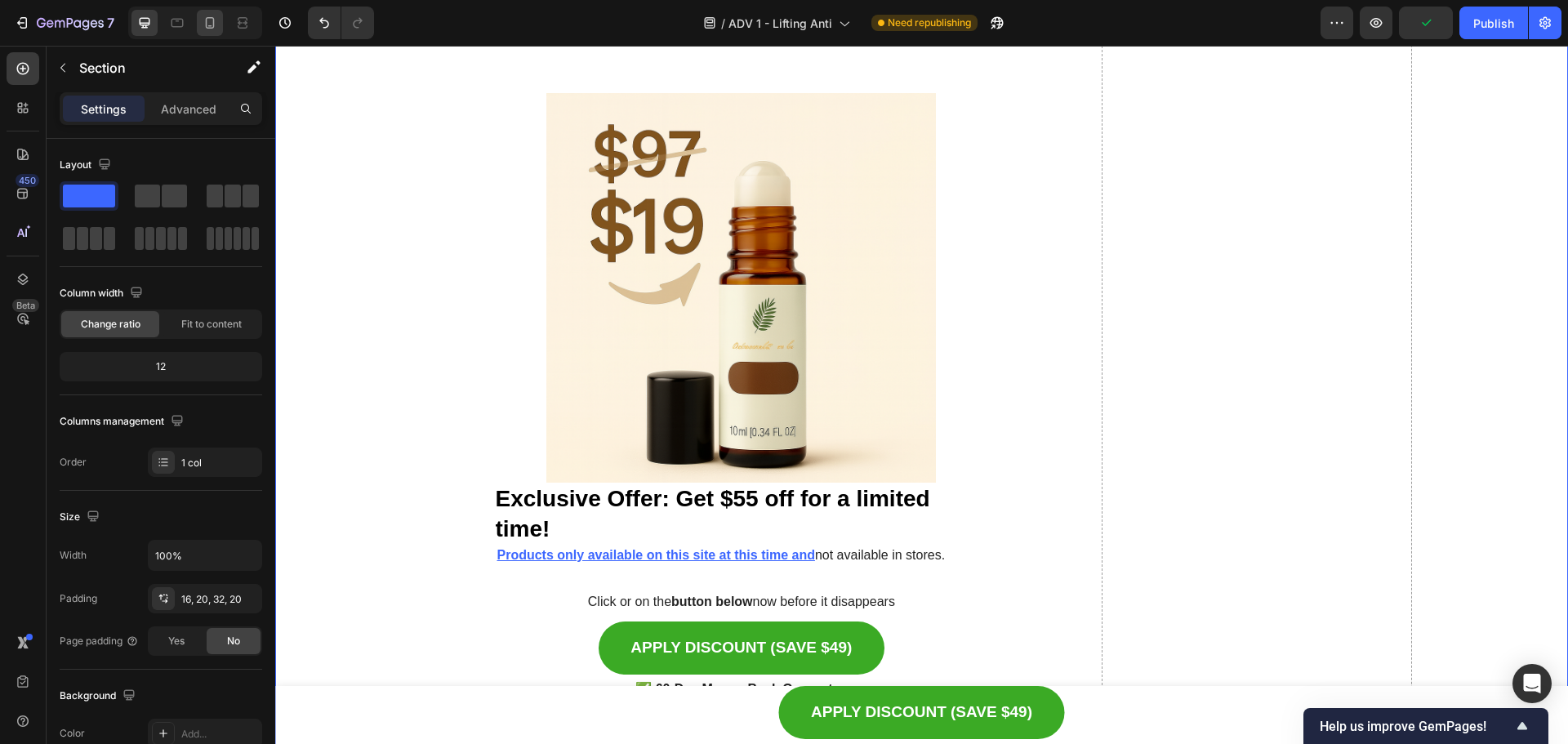
click at [219, 31] on div at bounding box center [209, 22] width 26 height 26
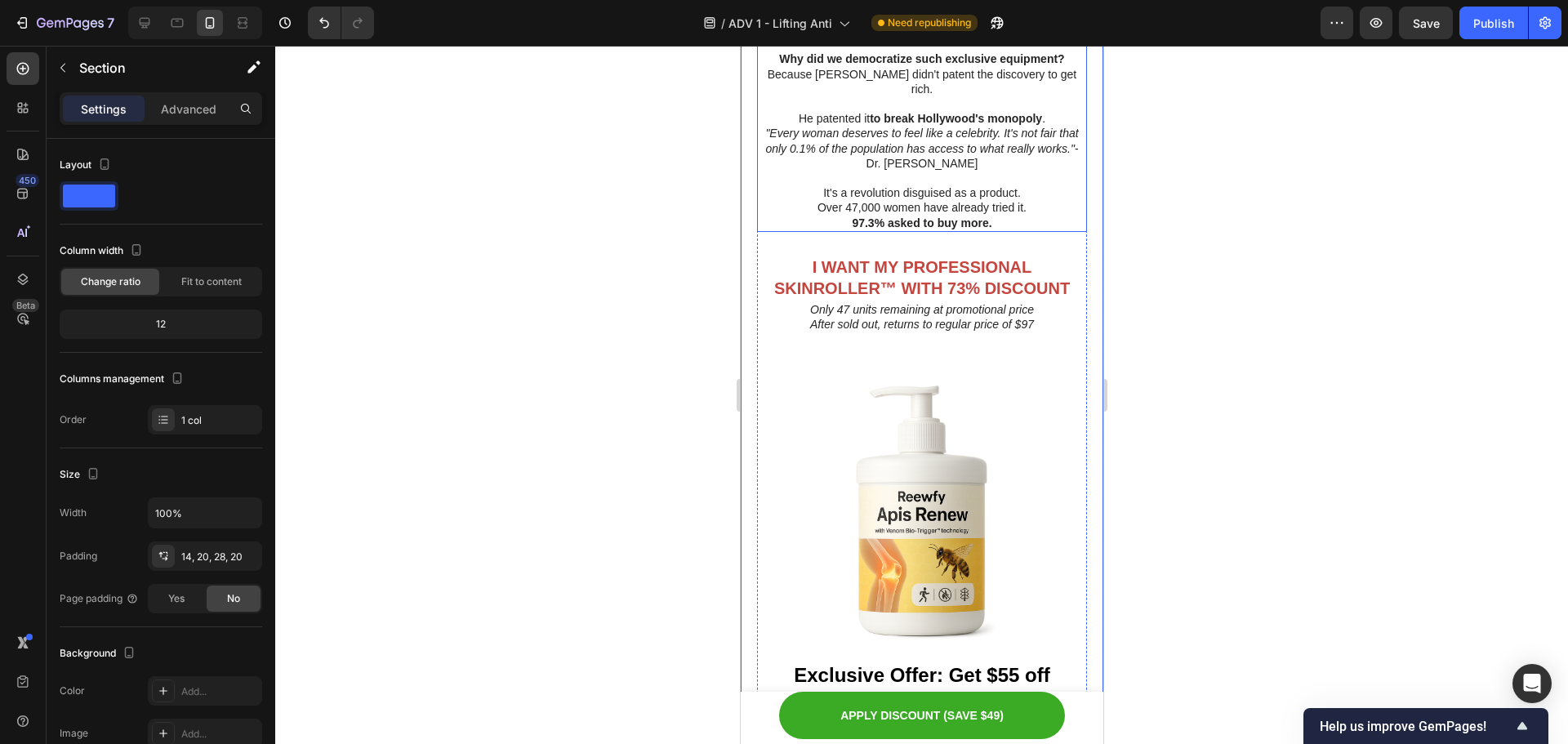
scroll to position [8697, 0]
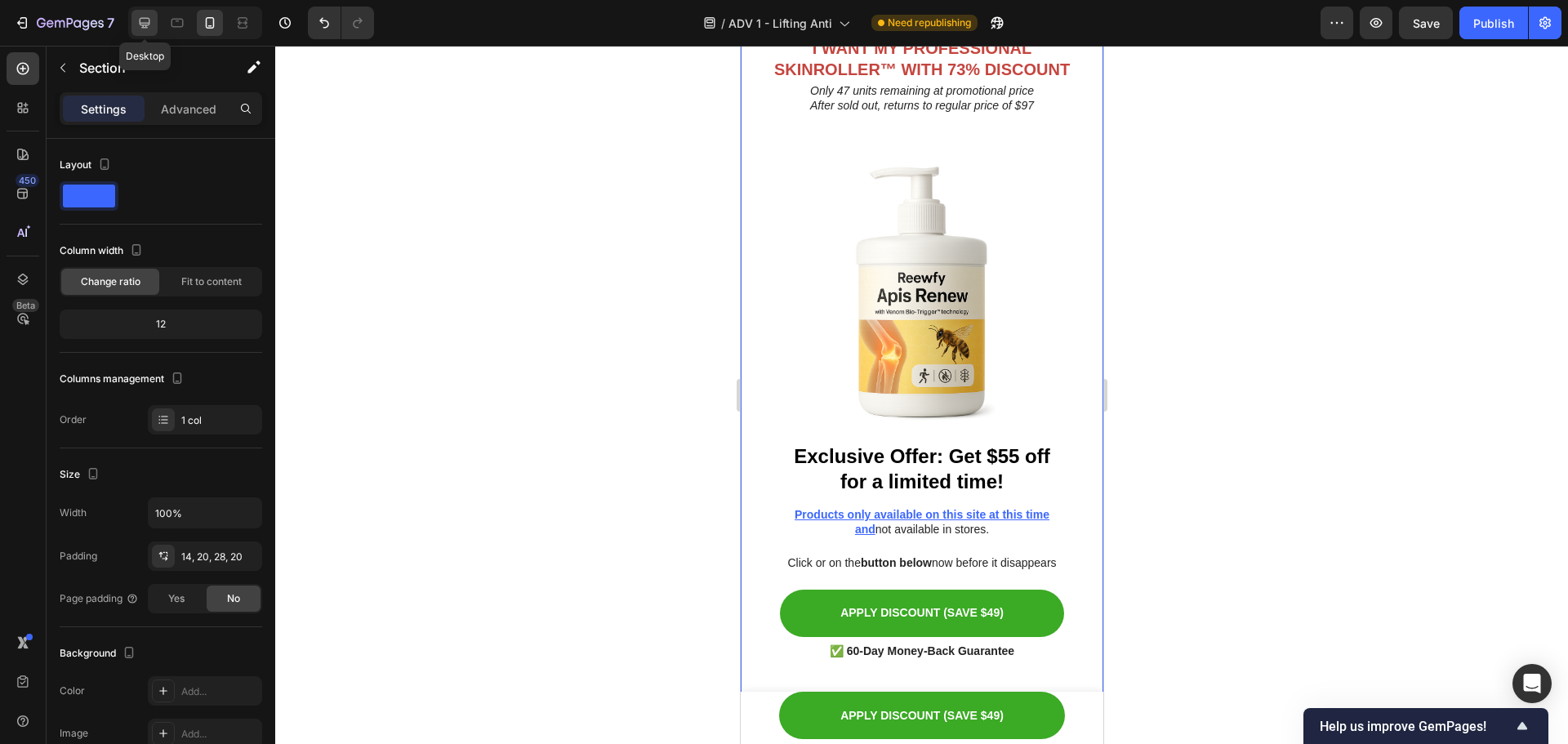
click at [151, 25] on icon at bounding box center [144, 22] width 16 height 16
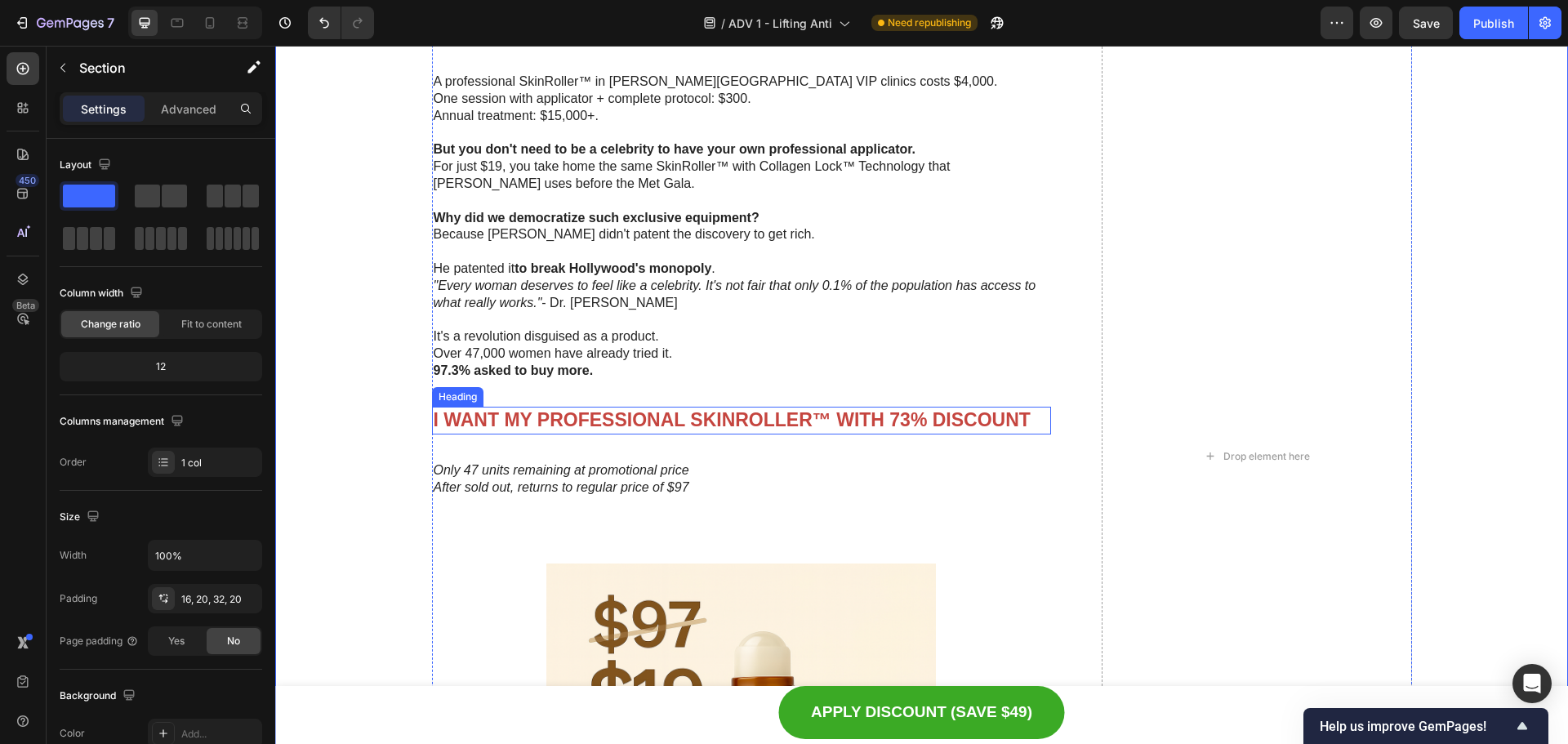
scroll to position [8452, 0]
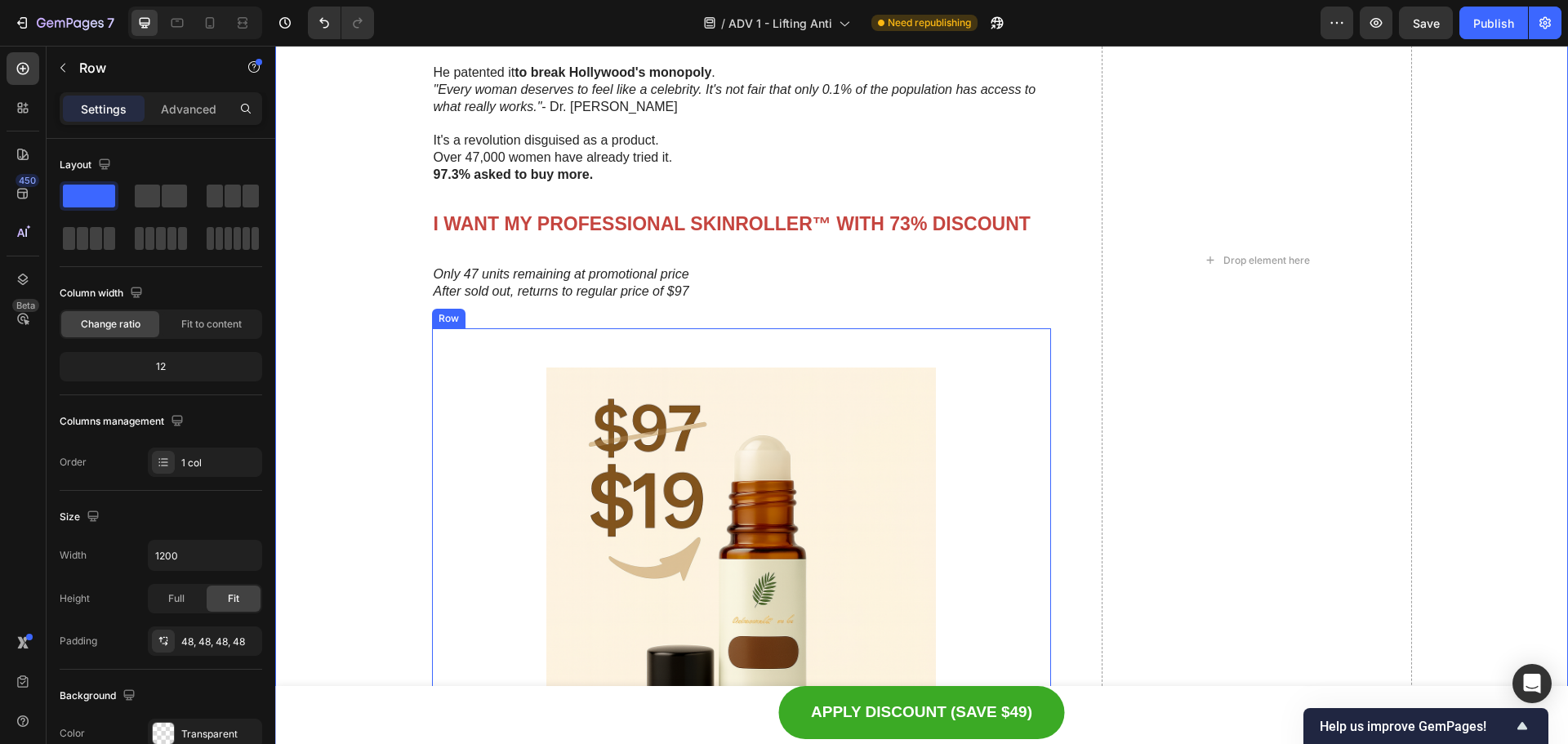
click at [440, 446] on div "Image Exclusive Offer: Get $55 off for a limited time! Heading Products only av…" at bounding box center [742, 676] width 620 height 694
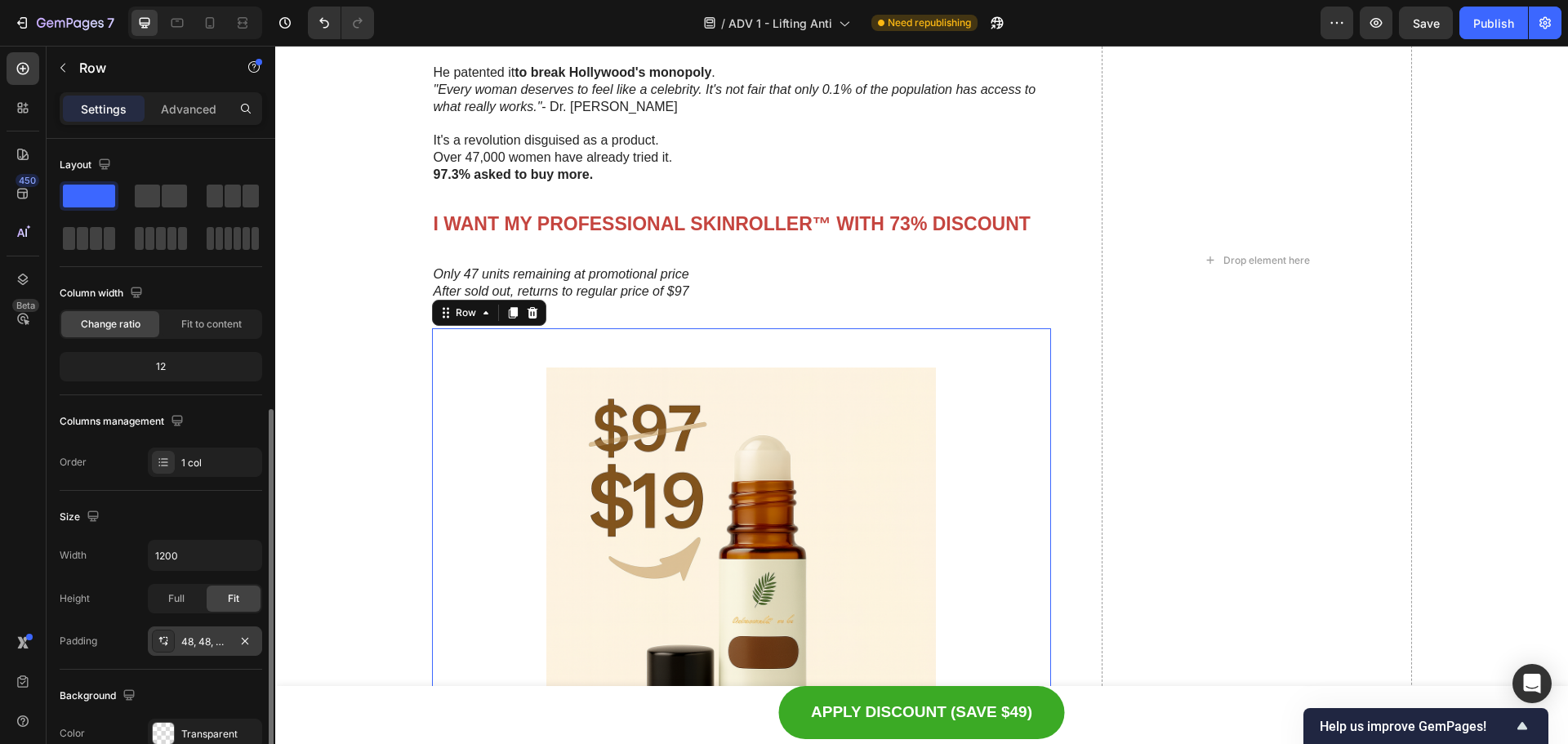
scroll to position [163, 0]
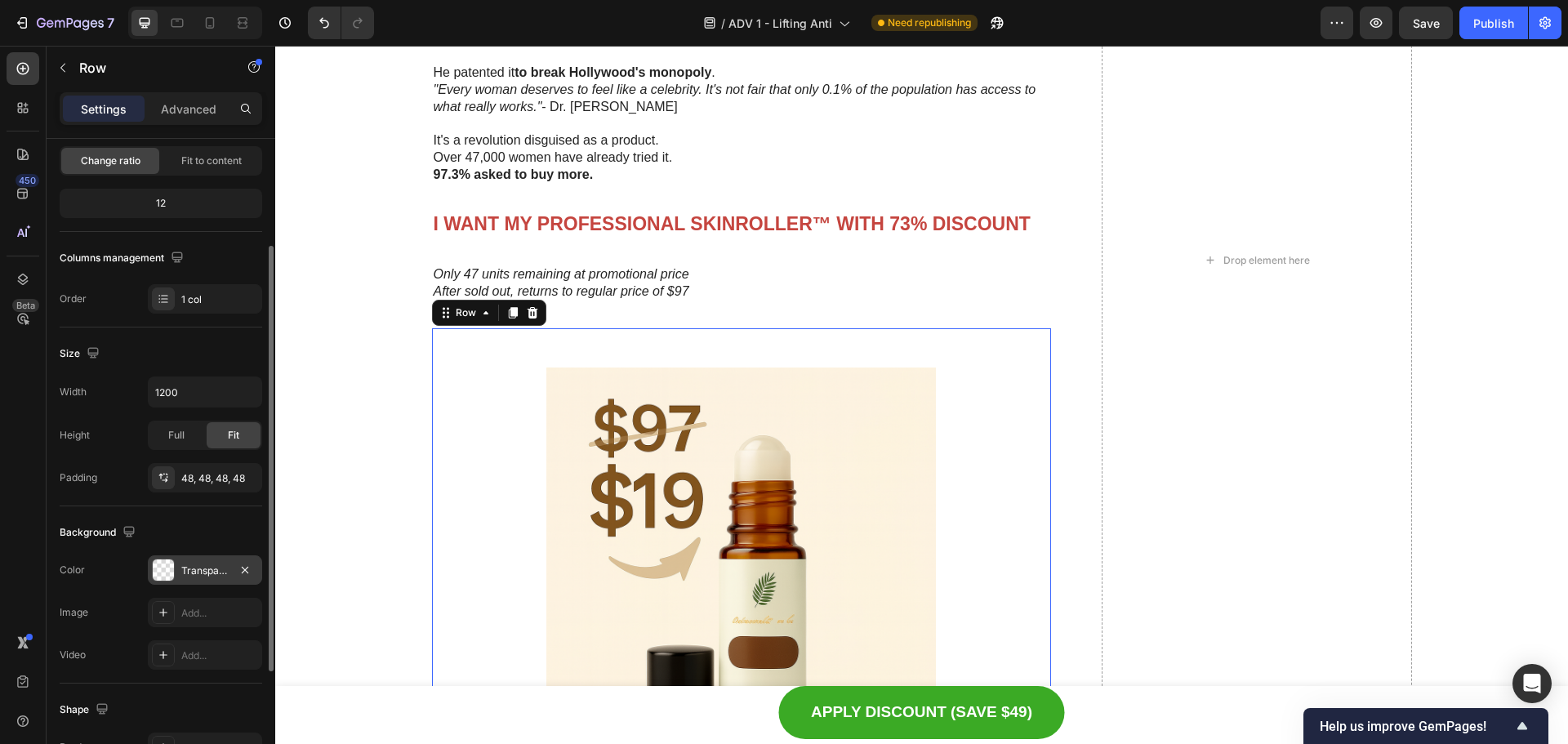
click at [169, 567] on div at bounding box center [163, 570] width 21 height 21
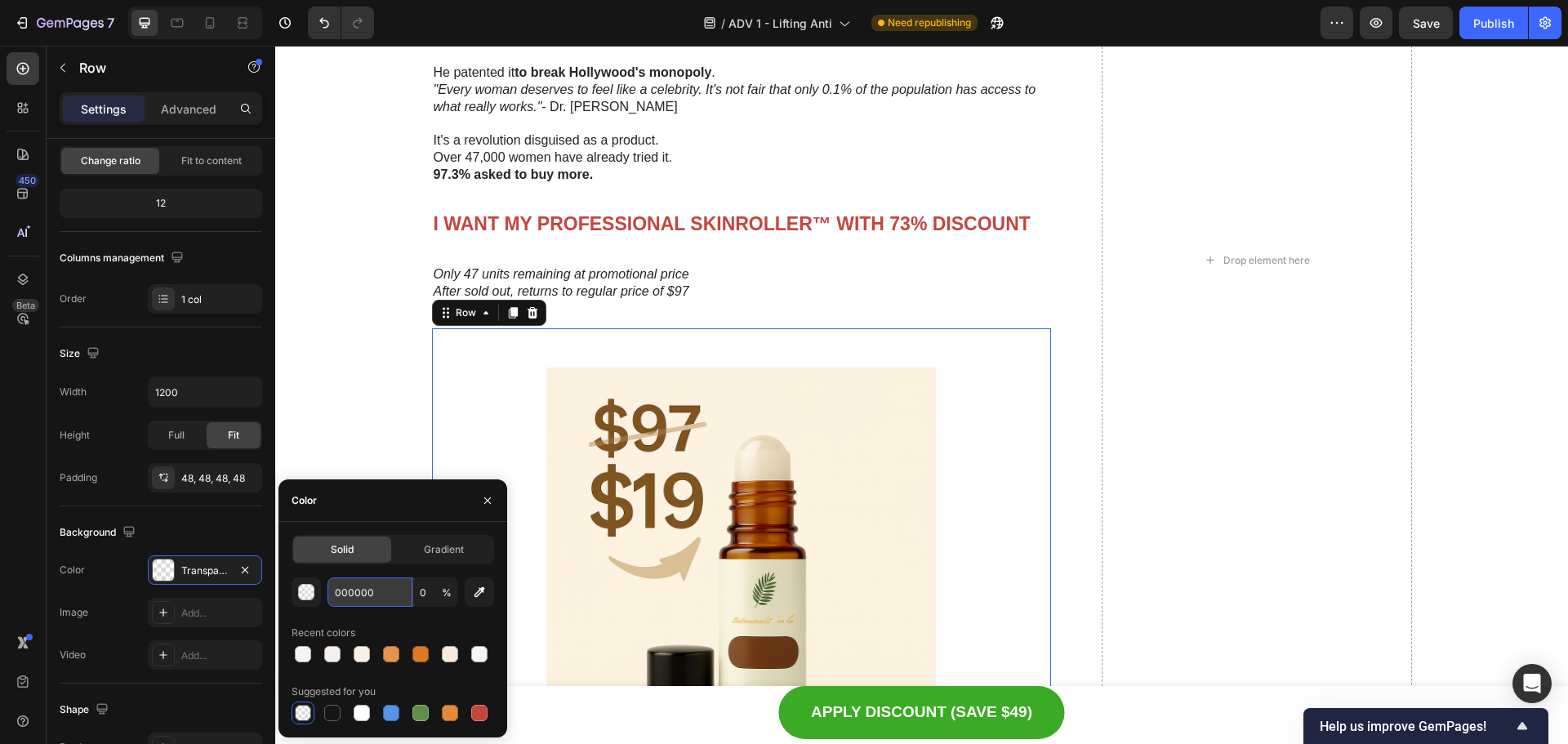
click at [358, 601] on input "000000" at bounding box center [370, 593] width 85 height 30
paste input "#F6EEDD"
type input "#F6EEDD"
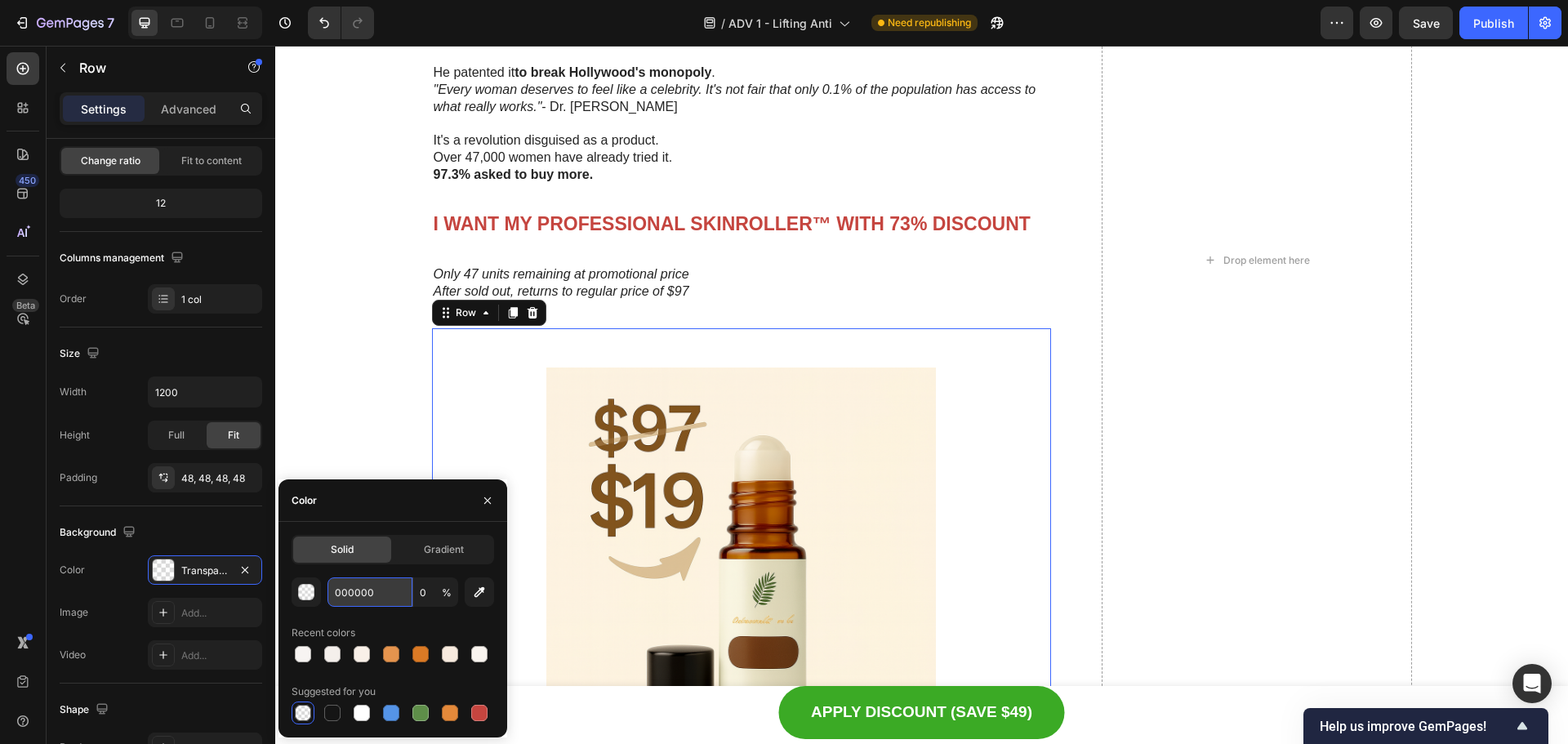
type input "100"
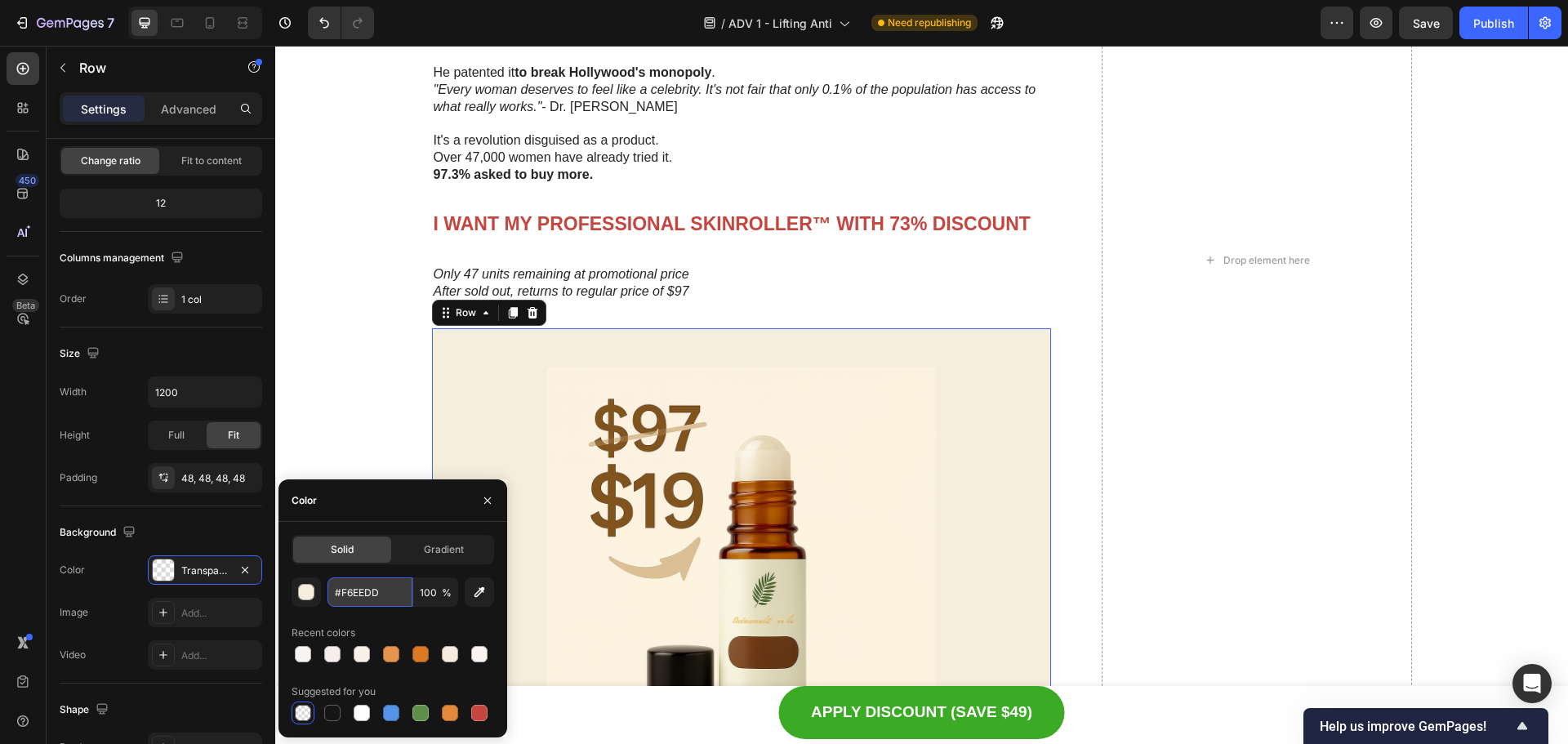
click at [331, 588] on input "#F6EEDD" at bounding box center [370, 593] width 85 height 30
click at [380, 359] on div "See what they said after testing… Heading Image Icon Icon Icon Icon Icon Icon L…" at bounding box center [921, 261] width 1260 height 2743
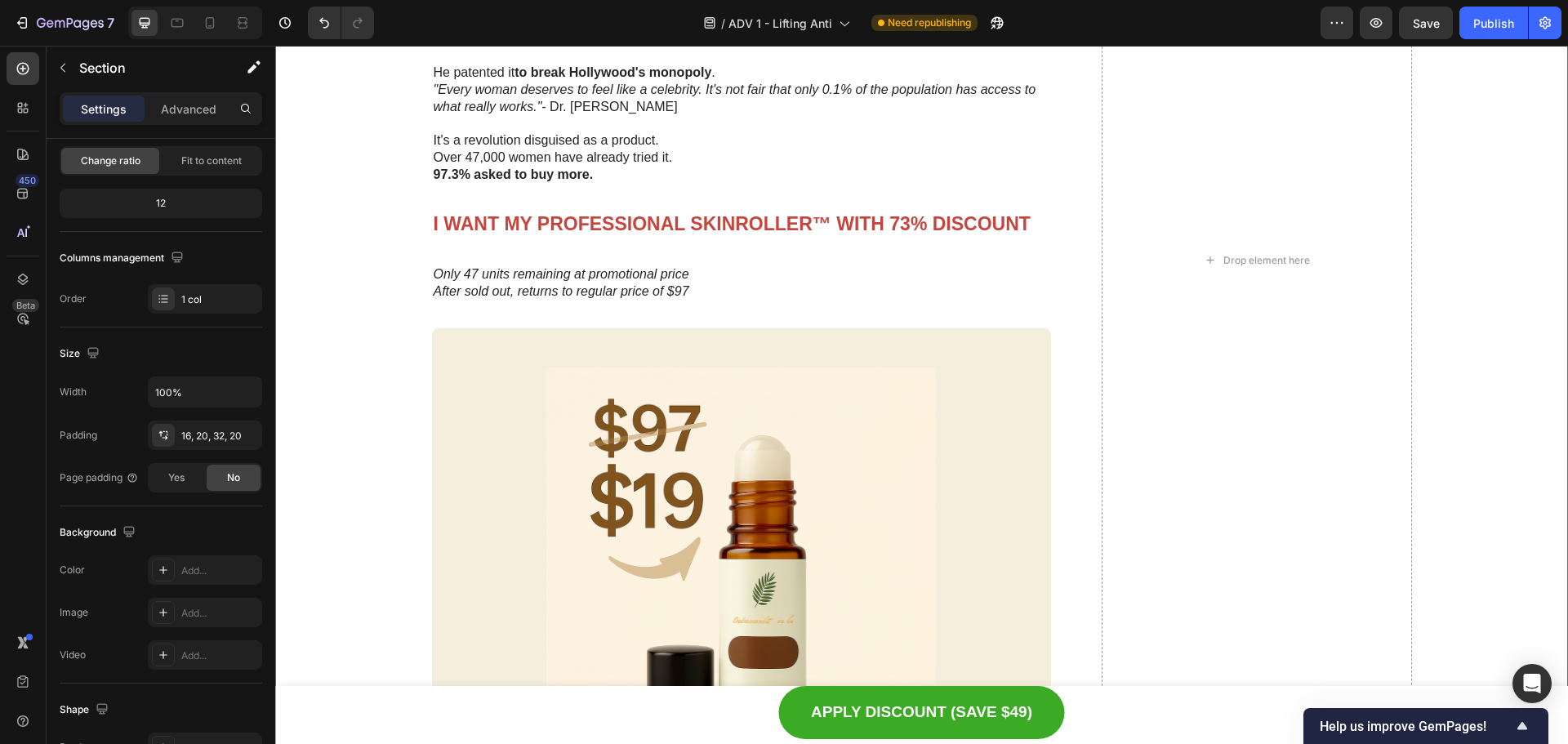
click at [380, 359] on div "See what they said after testing… Heading Image Icon Icon Icon Icon Icon Icon L…" at bounding box center [921, 261] width 1260 height 2743
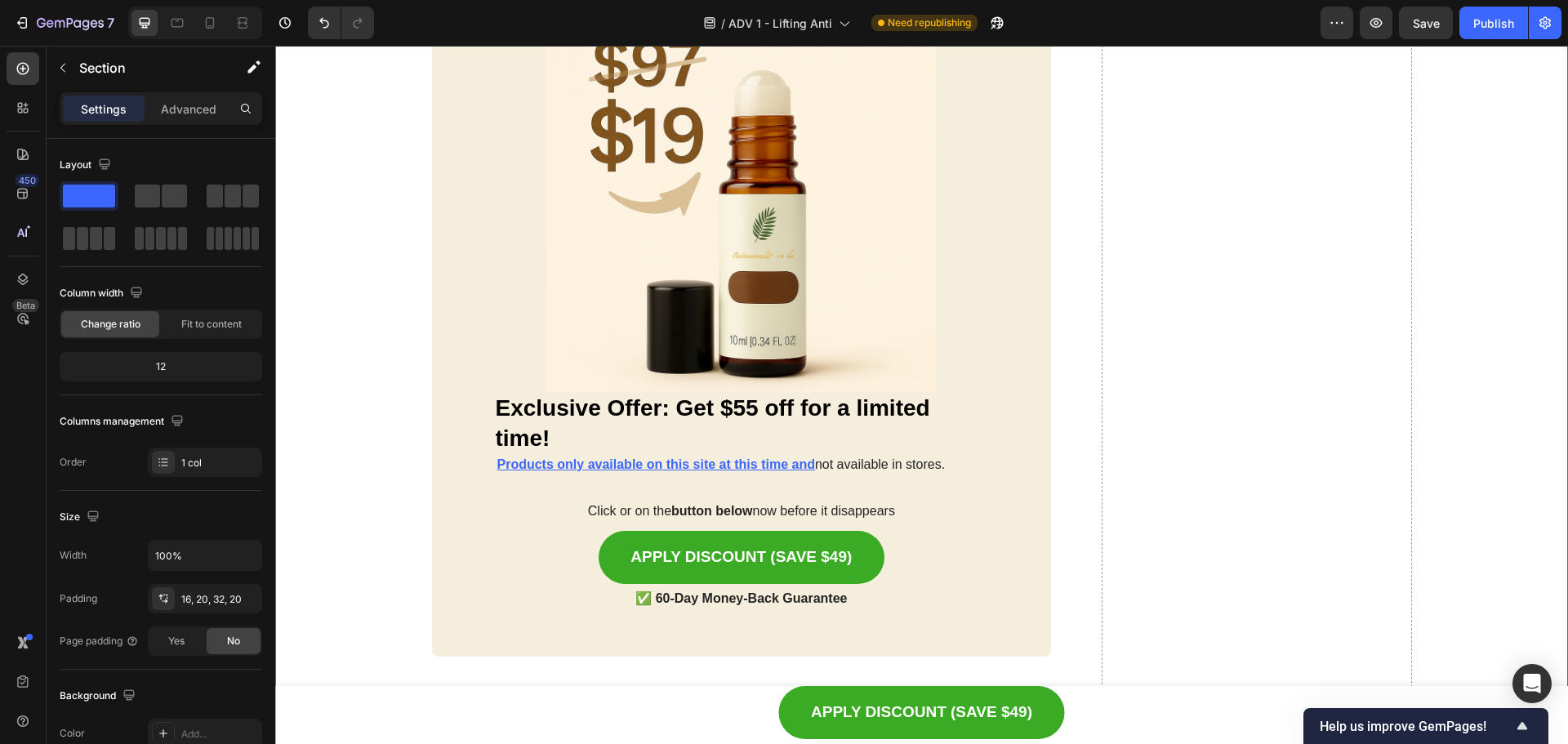
scroll to position [8779, 0]
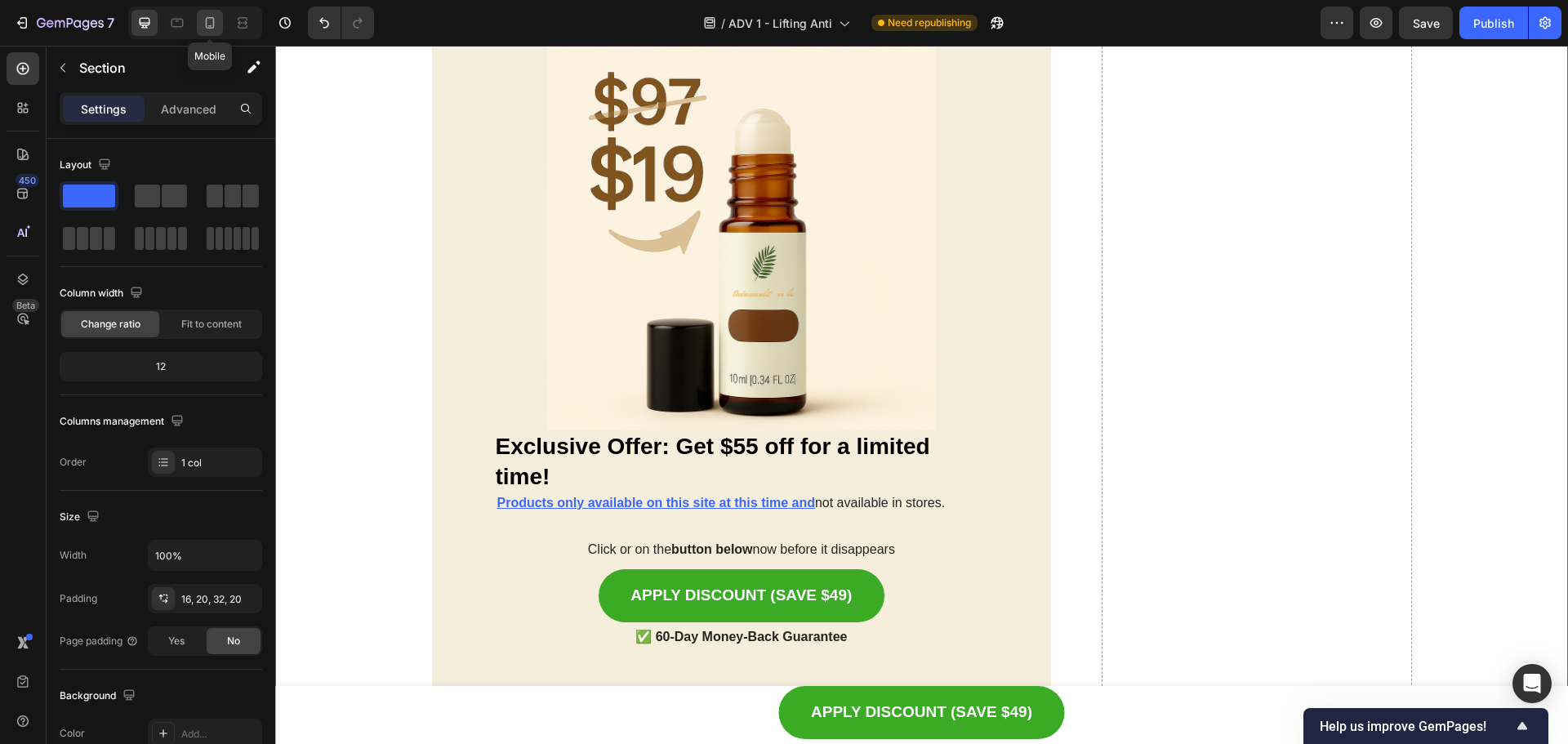
click at [202, 24] on div at bounding box center [209, 22] width 26 height 26
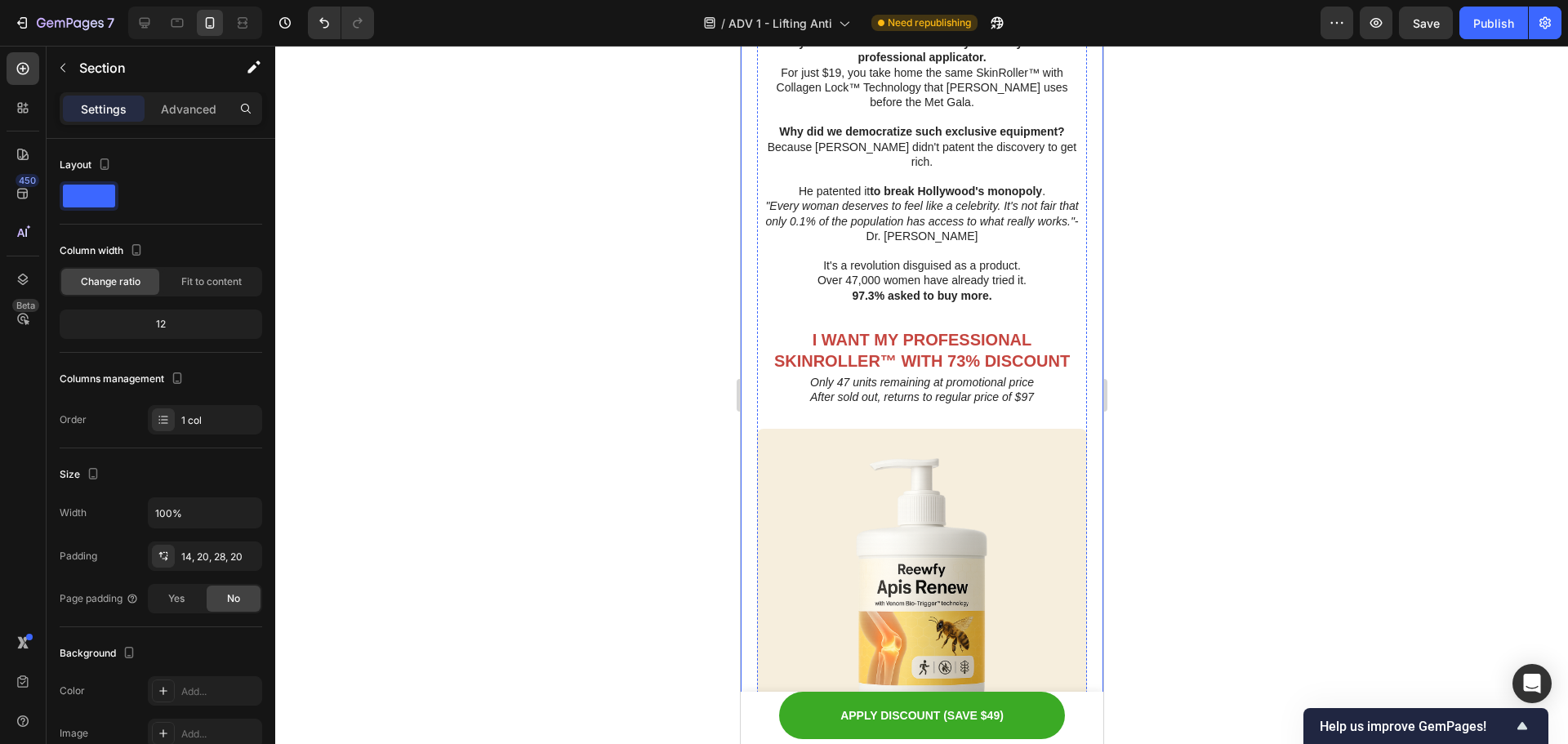
scroll to position [8700, 0]
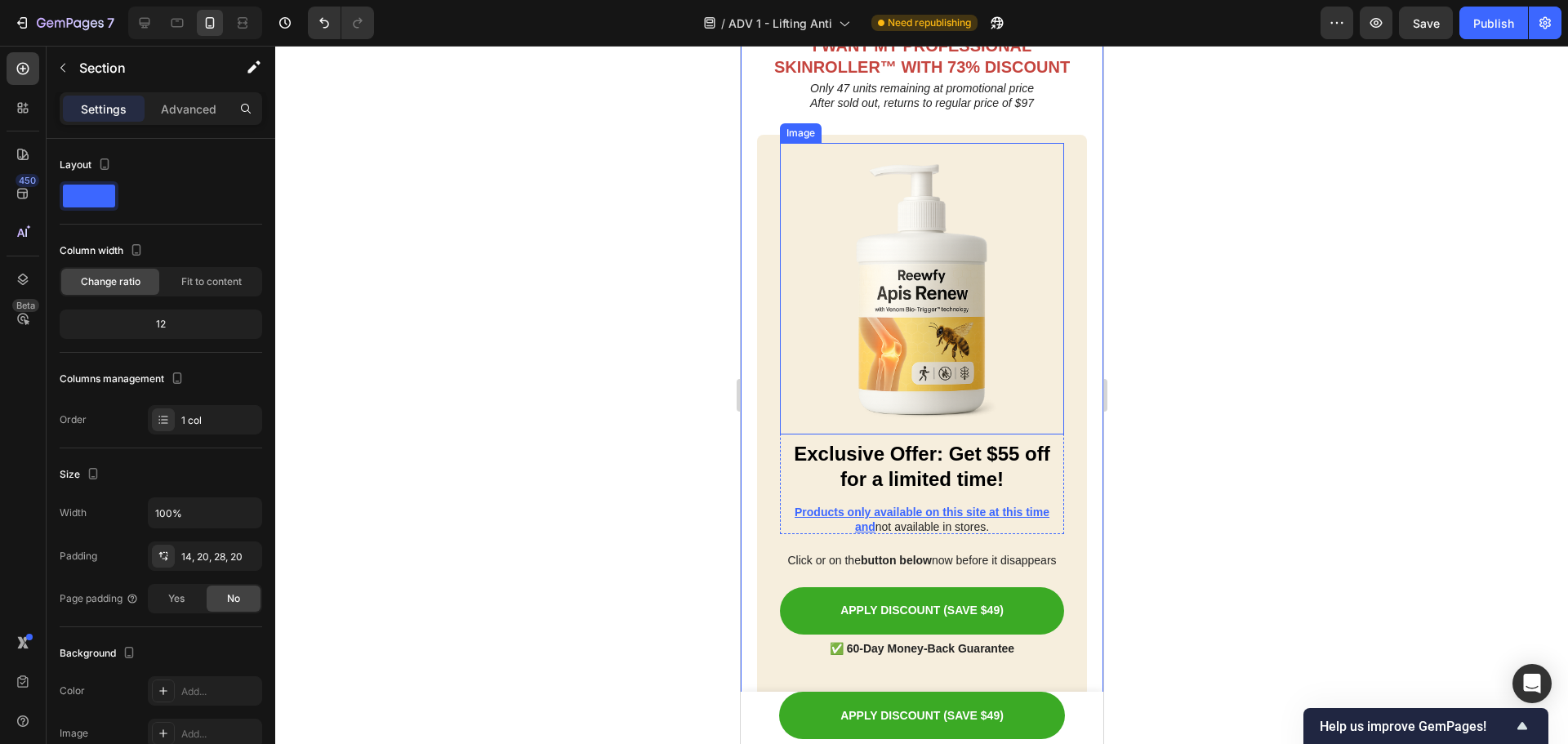
click at [917, 318] on img at bounding box center [921, 288] width 285 height 291
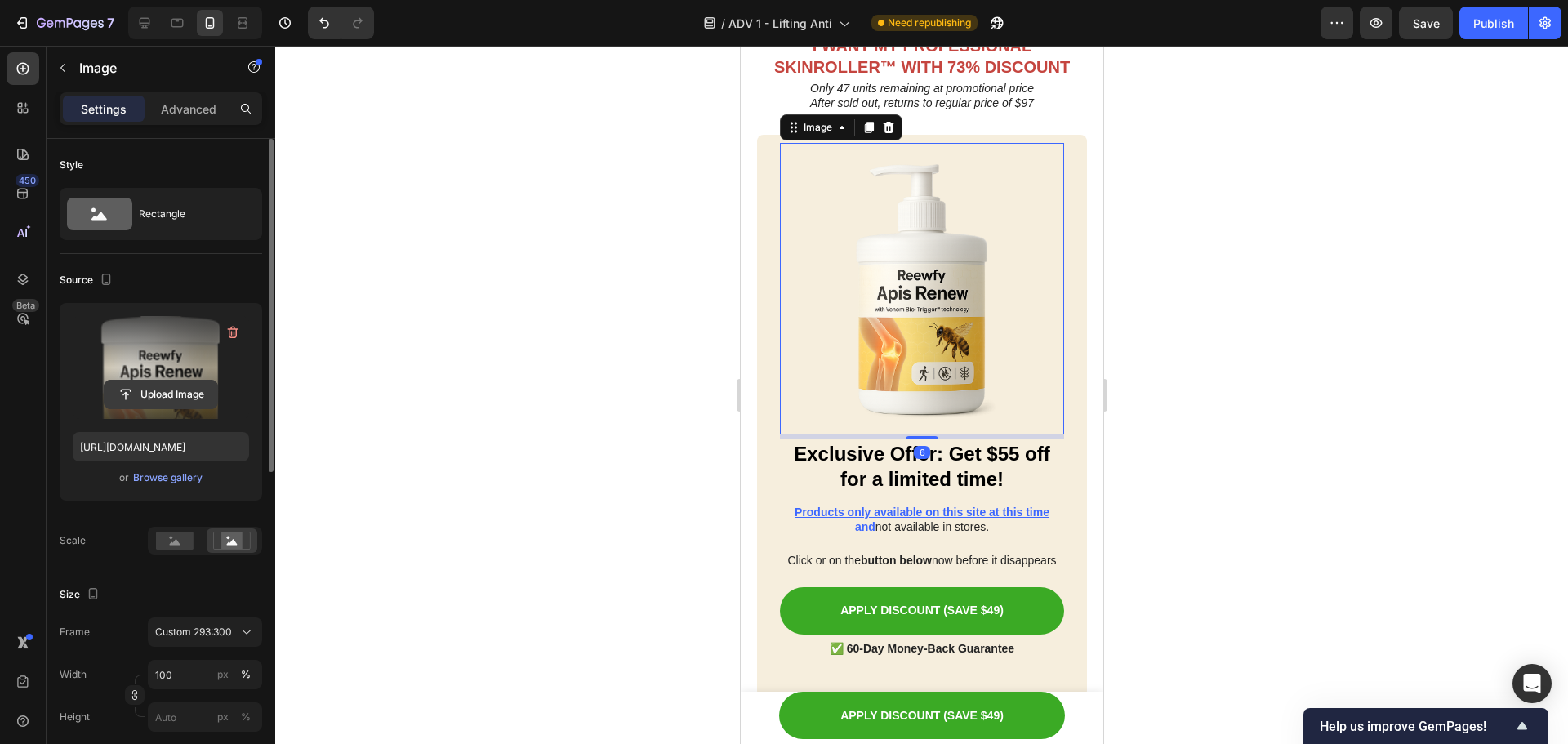
click at [183, 400] on input "file" at bounding box center [161, 394] width 113 height 28
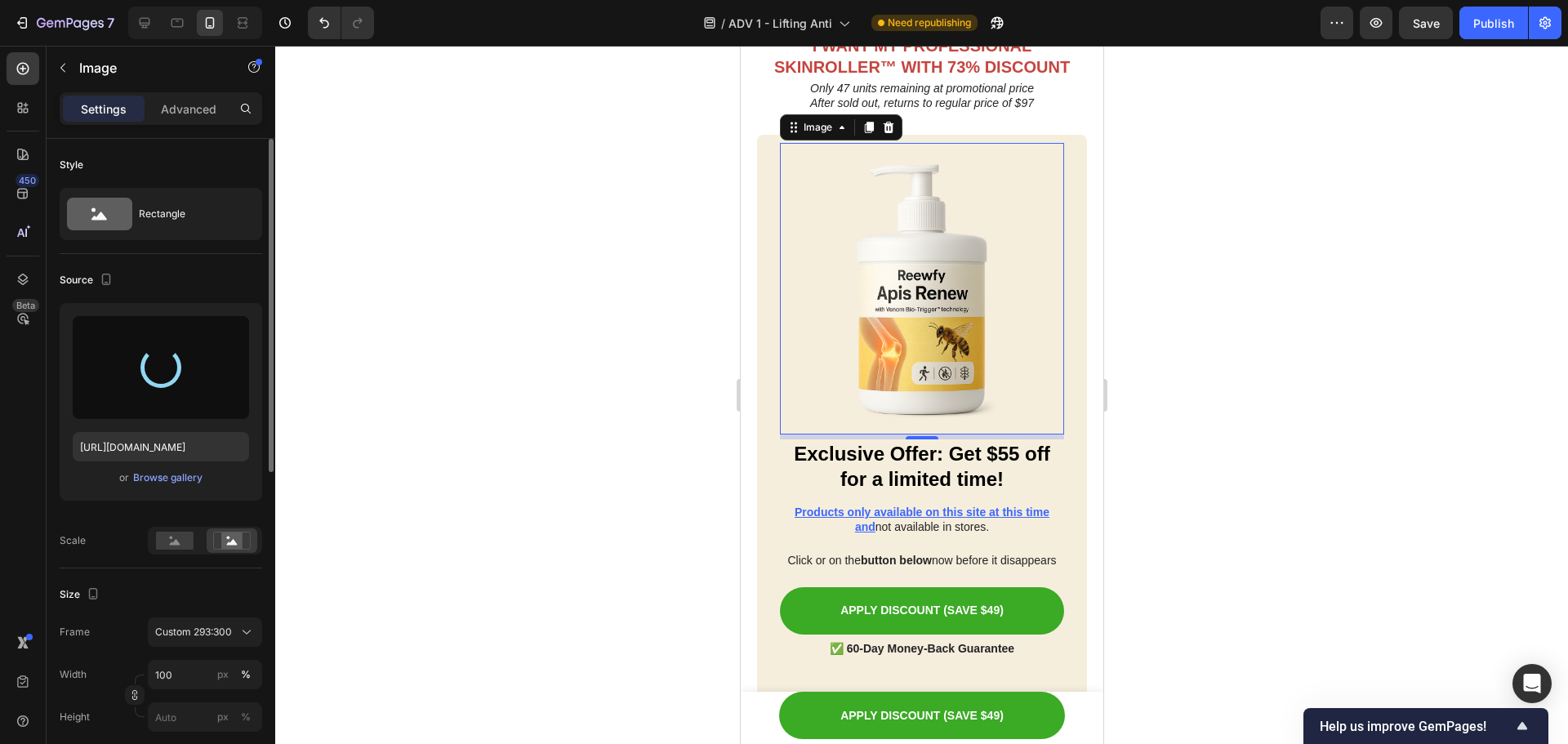
type input "[URL][DOMAIN_NAME]"
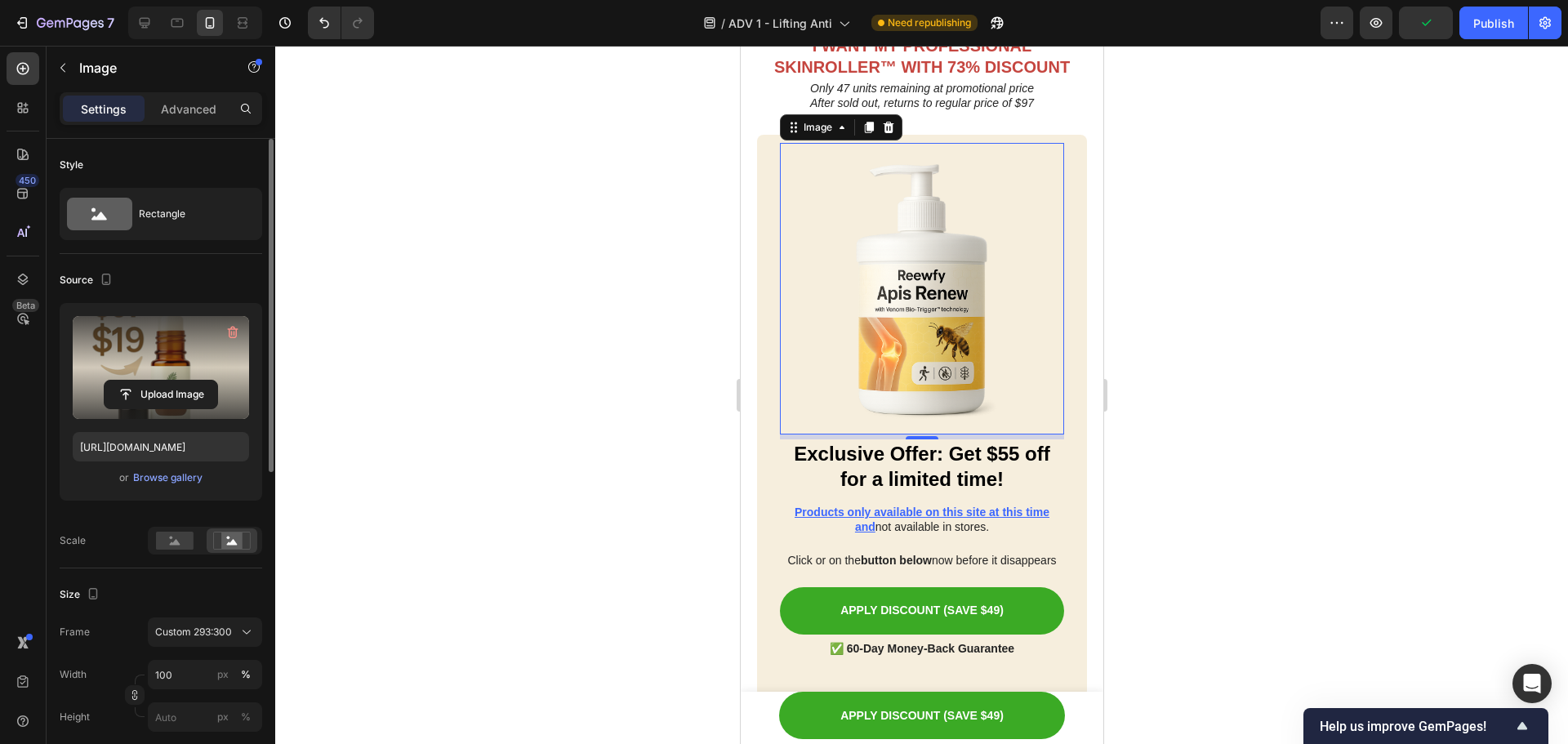
click at [594, 401] on div at bounding box center [921, 395] width 1293 height 699
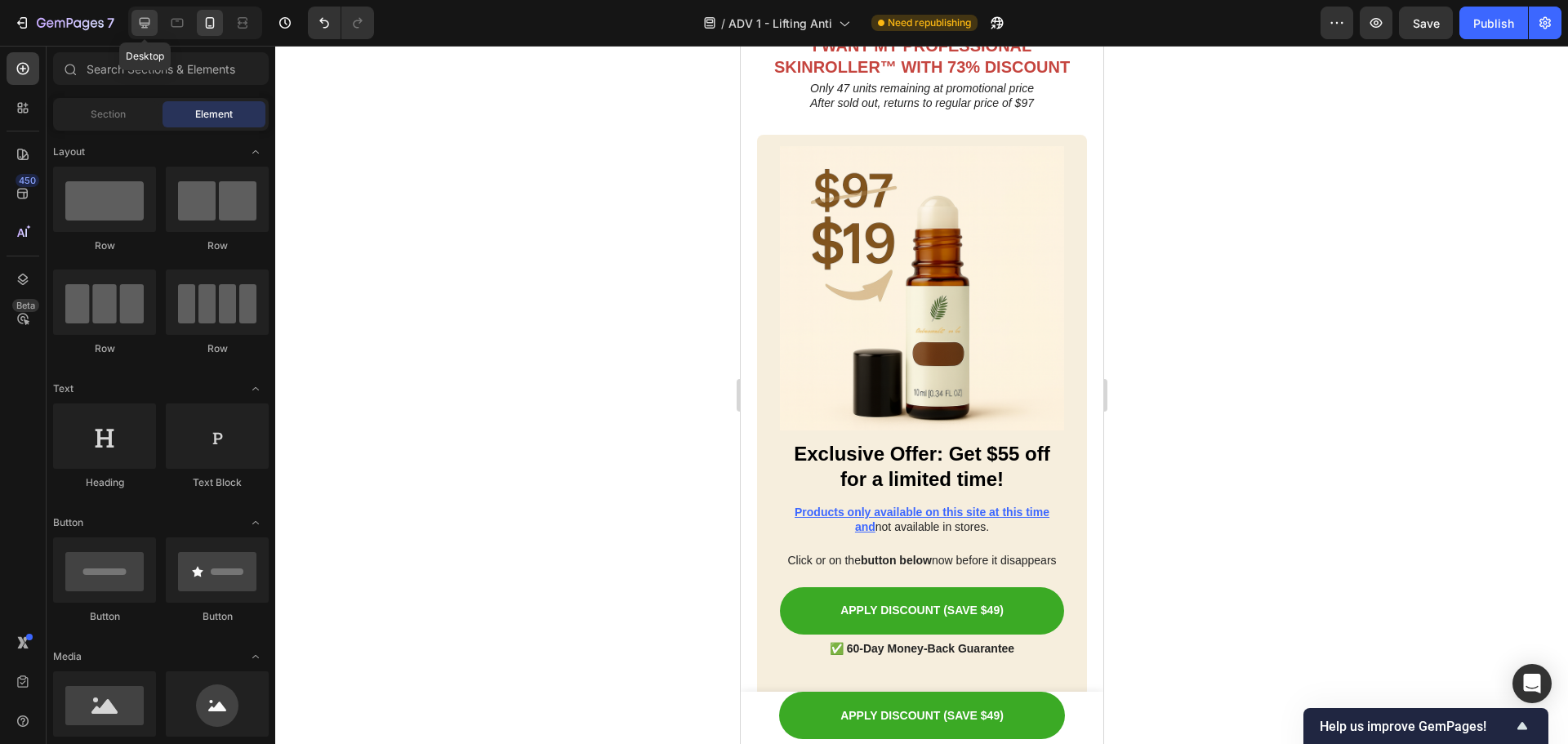
click at [147, 33] on div at bounding box center [144, 22] width 26 height 26
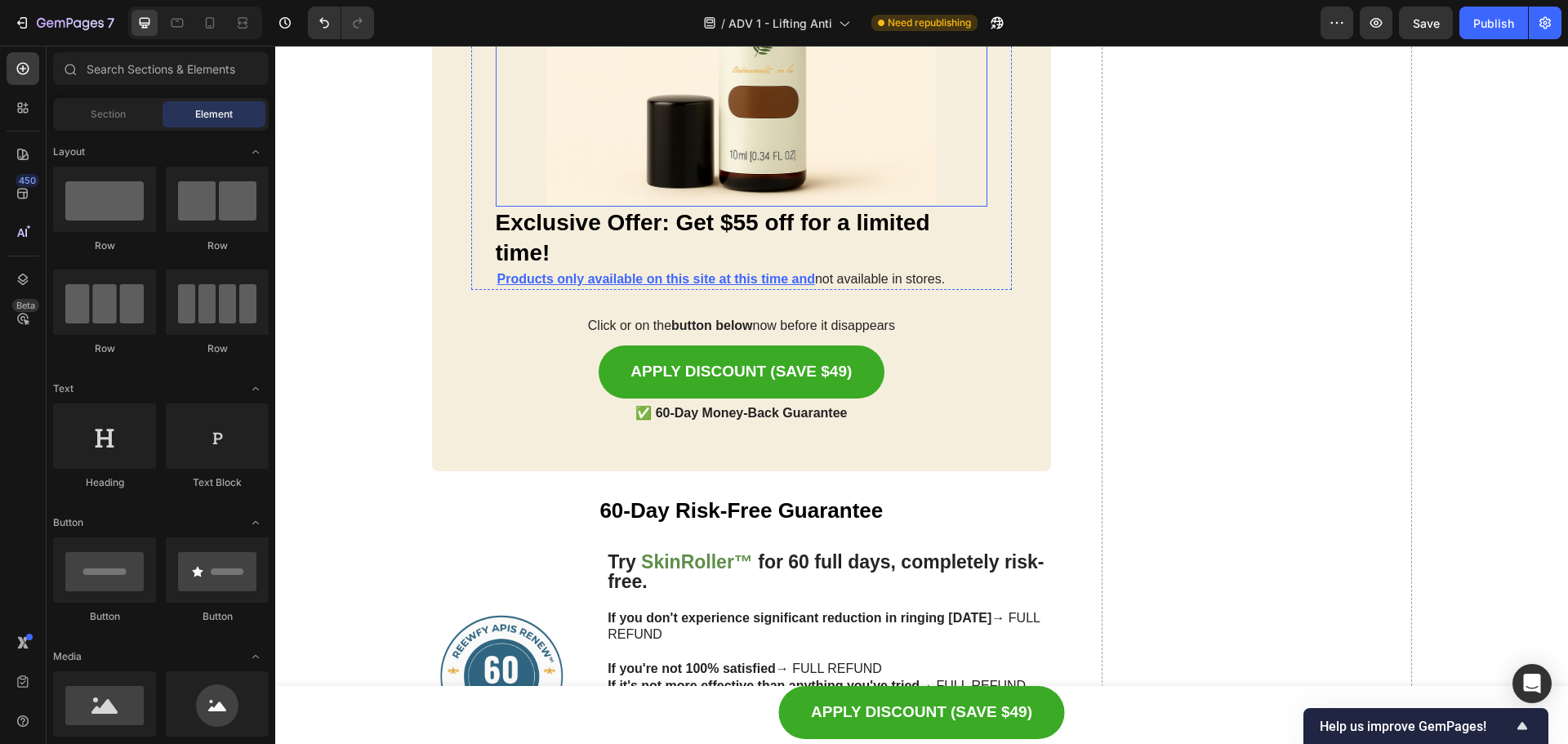
scroll to position [9248, 0]
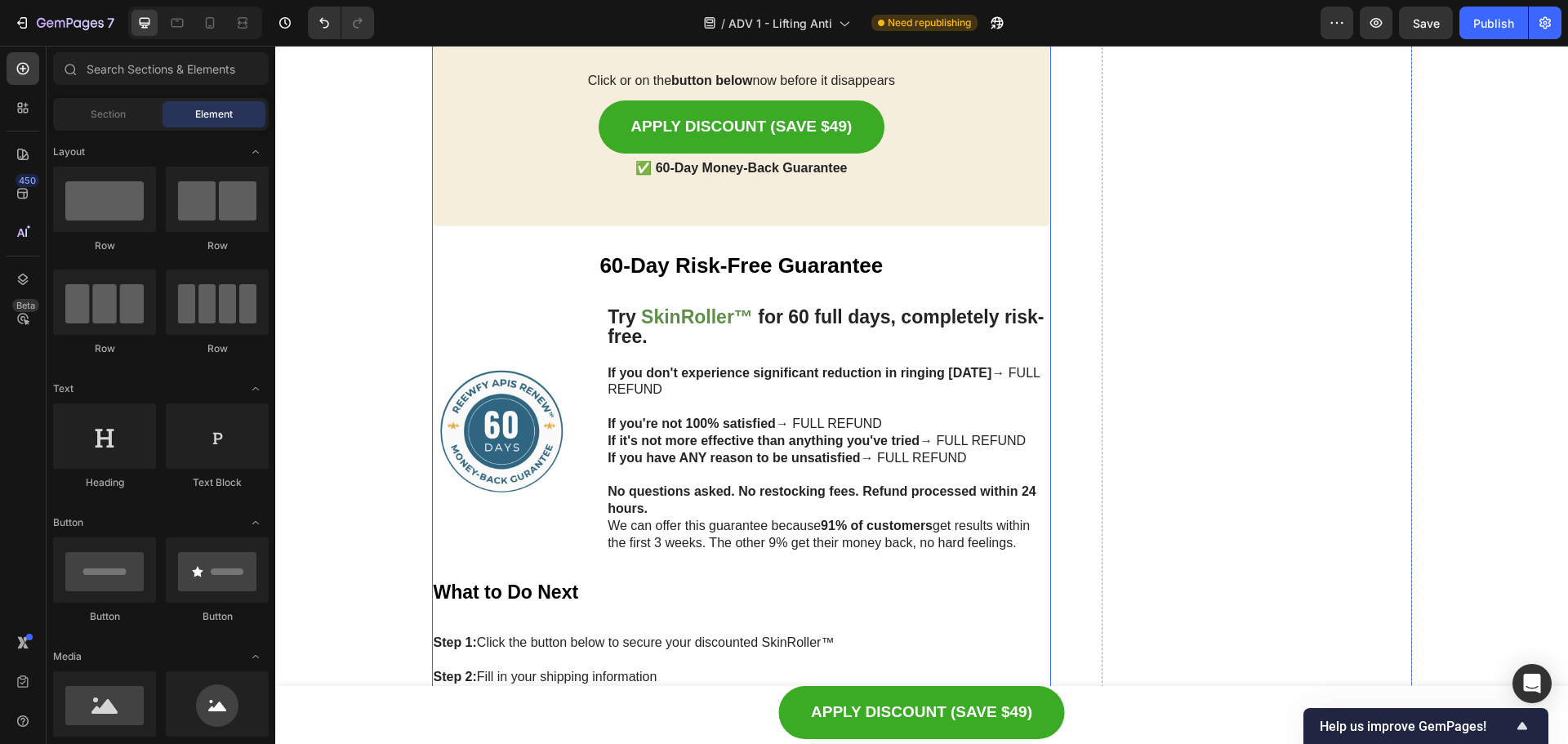
click at [719, 326] on strong "SkinRoller™" at bounding box center [697, 317] width 112 height 21
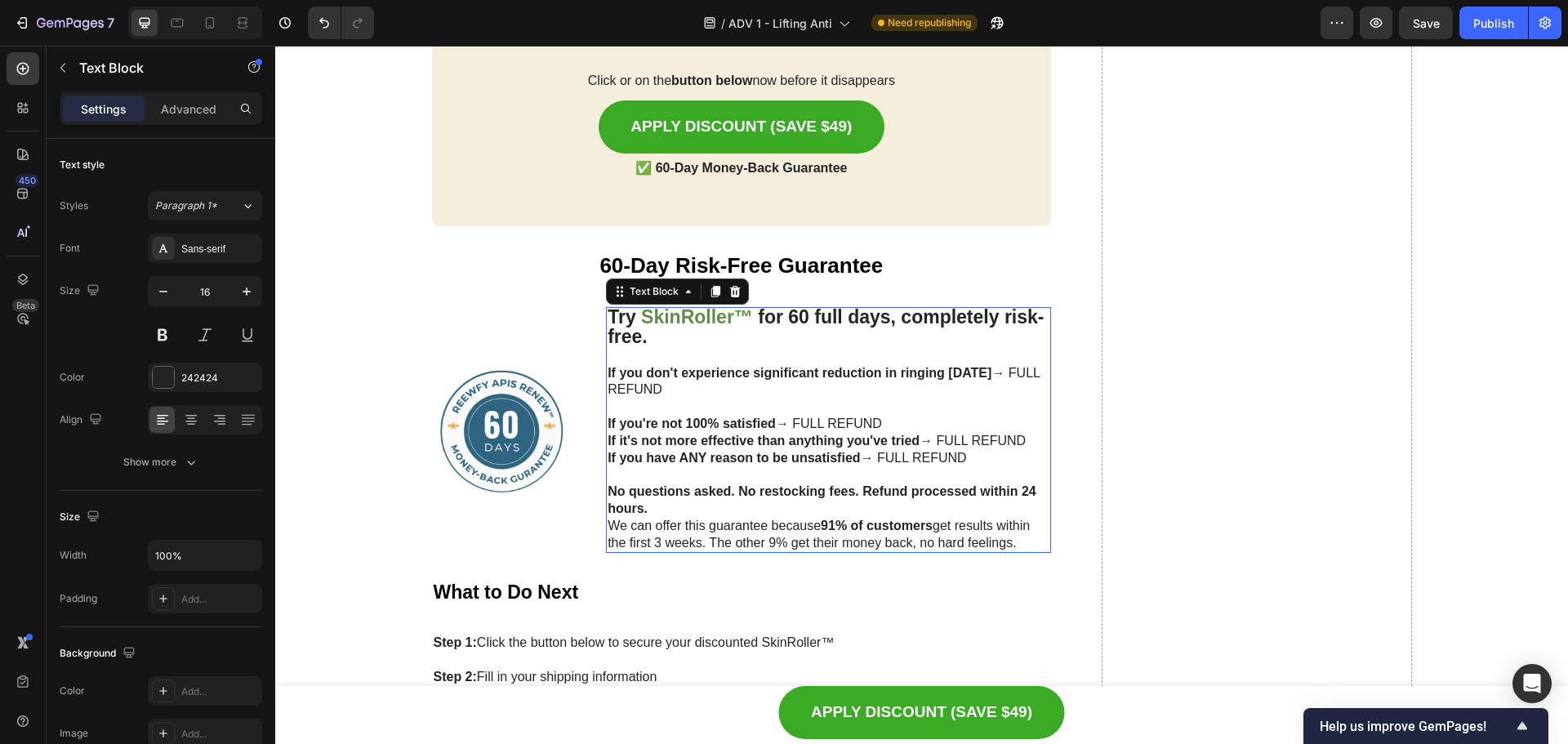
click at [735, 321] on strong "SkinRoller™" at bounding box center [697, 317] width 112 height 21
click at [743, 314] on strong "SkinRoller™" at bounding box center [697, 317] width 112 height 21
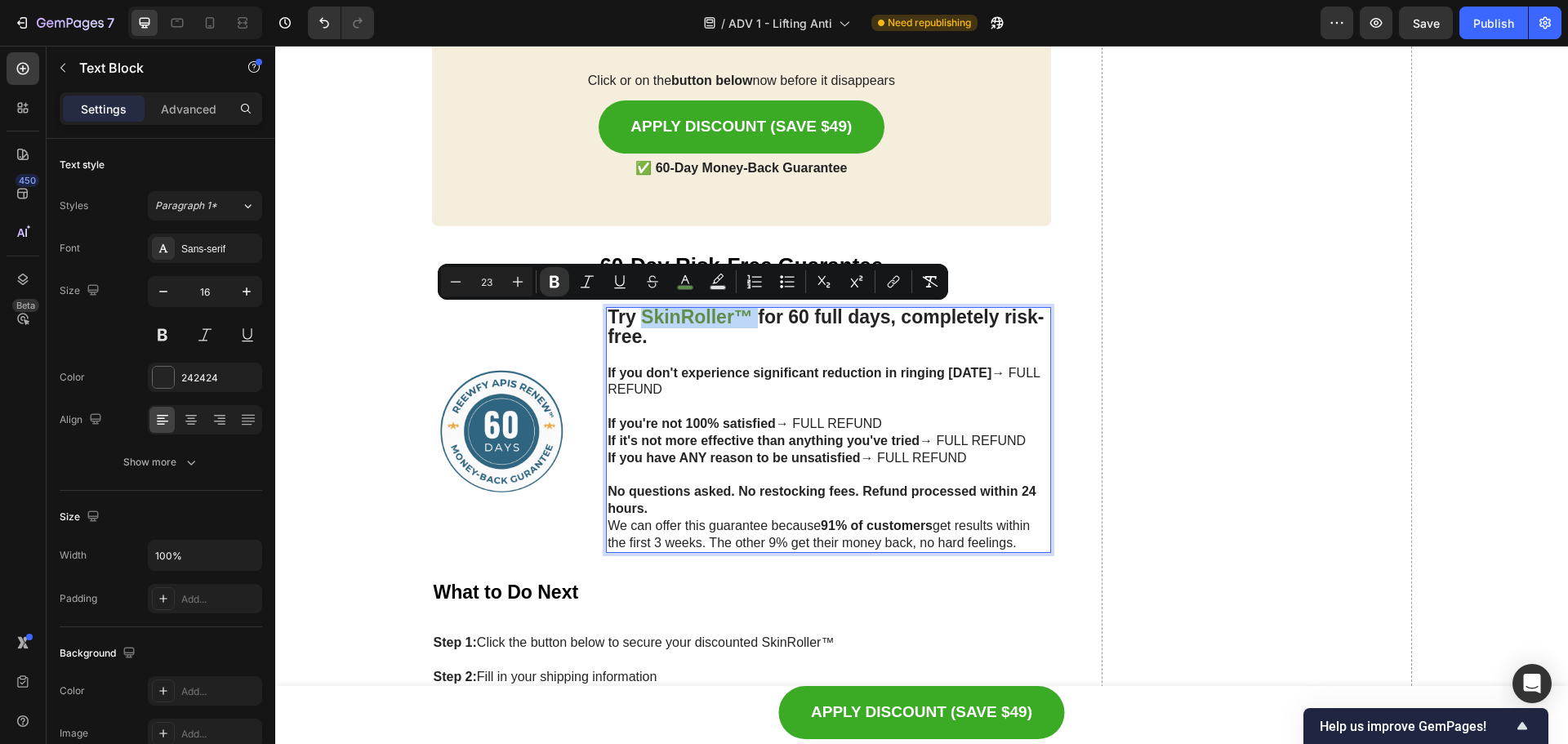
drag, startPoint x: 743, startPoint y: 314, endPoint x: 636, endPoint y: 314, distance: 107.0
click at [641, 314] on strong "SkinRoller™" at bounding box center [697, 317] width 112 height 21
copy p "SkinRoller™"
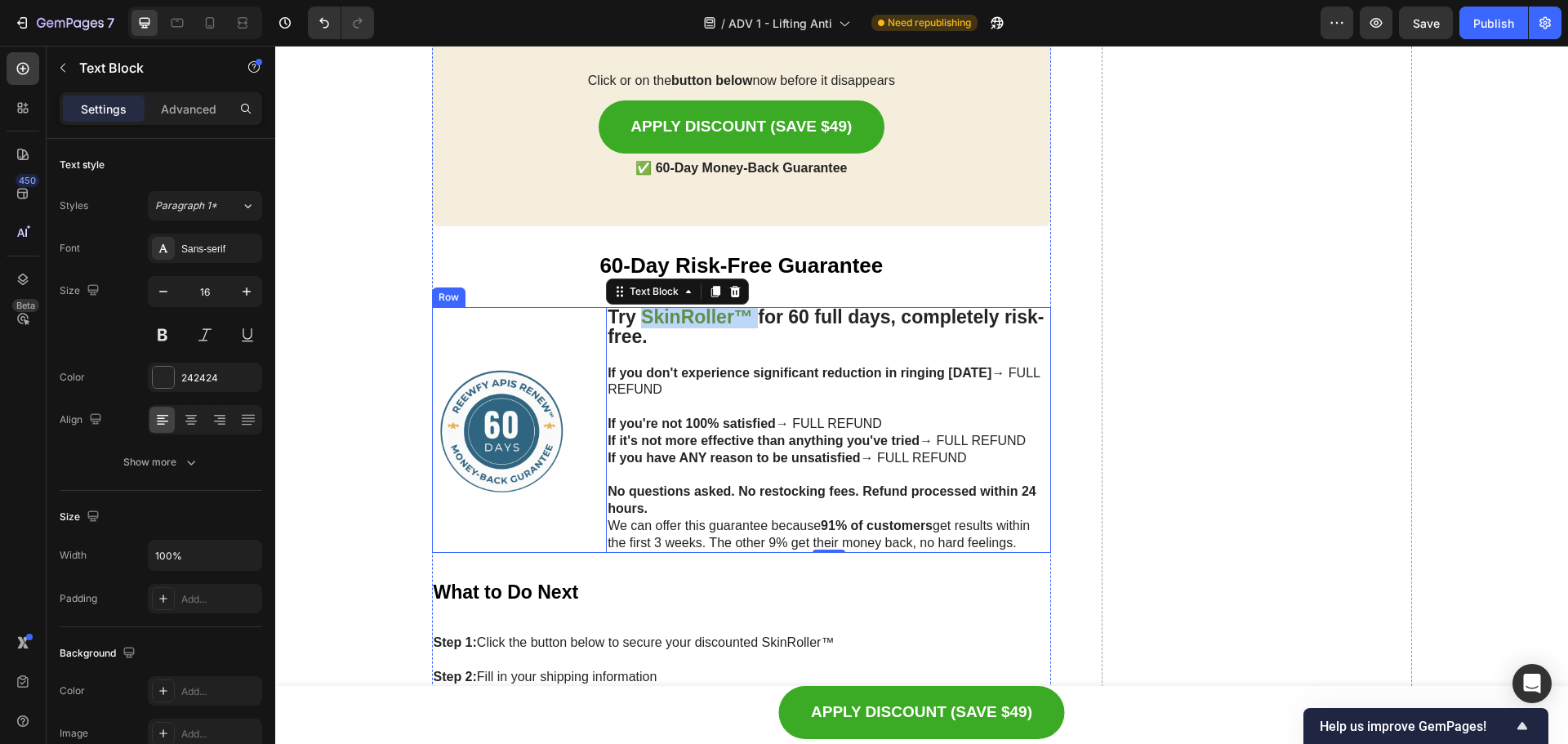
click at [518, 436] on img at bounding box center [506, 430] width 149 height 149
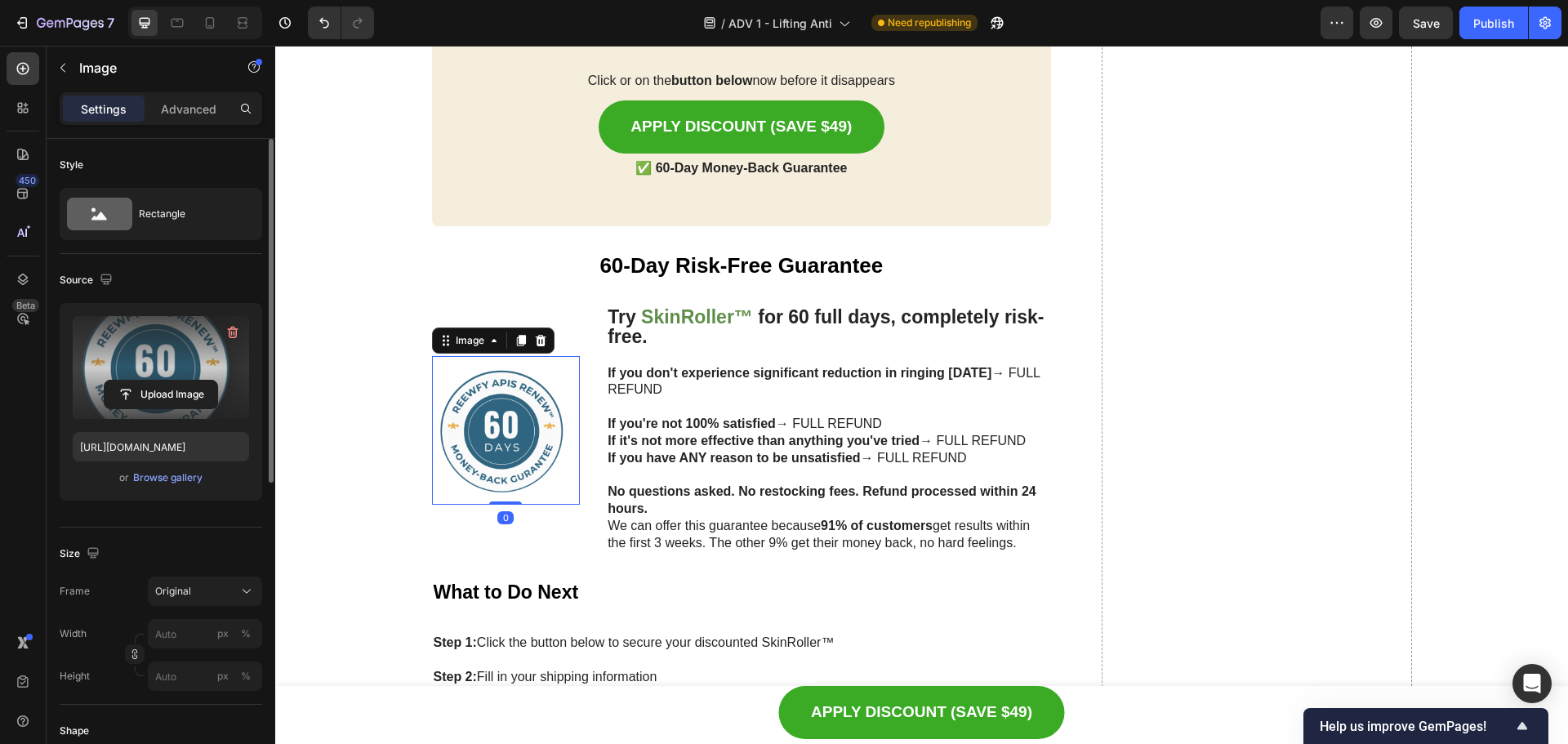
click at [135, 360] on label at bounding box center [161, 367] width 176 height 103
click at [135, 381] on input "file" at bounding box center [161, 394] width 113 height 28
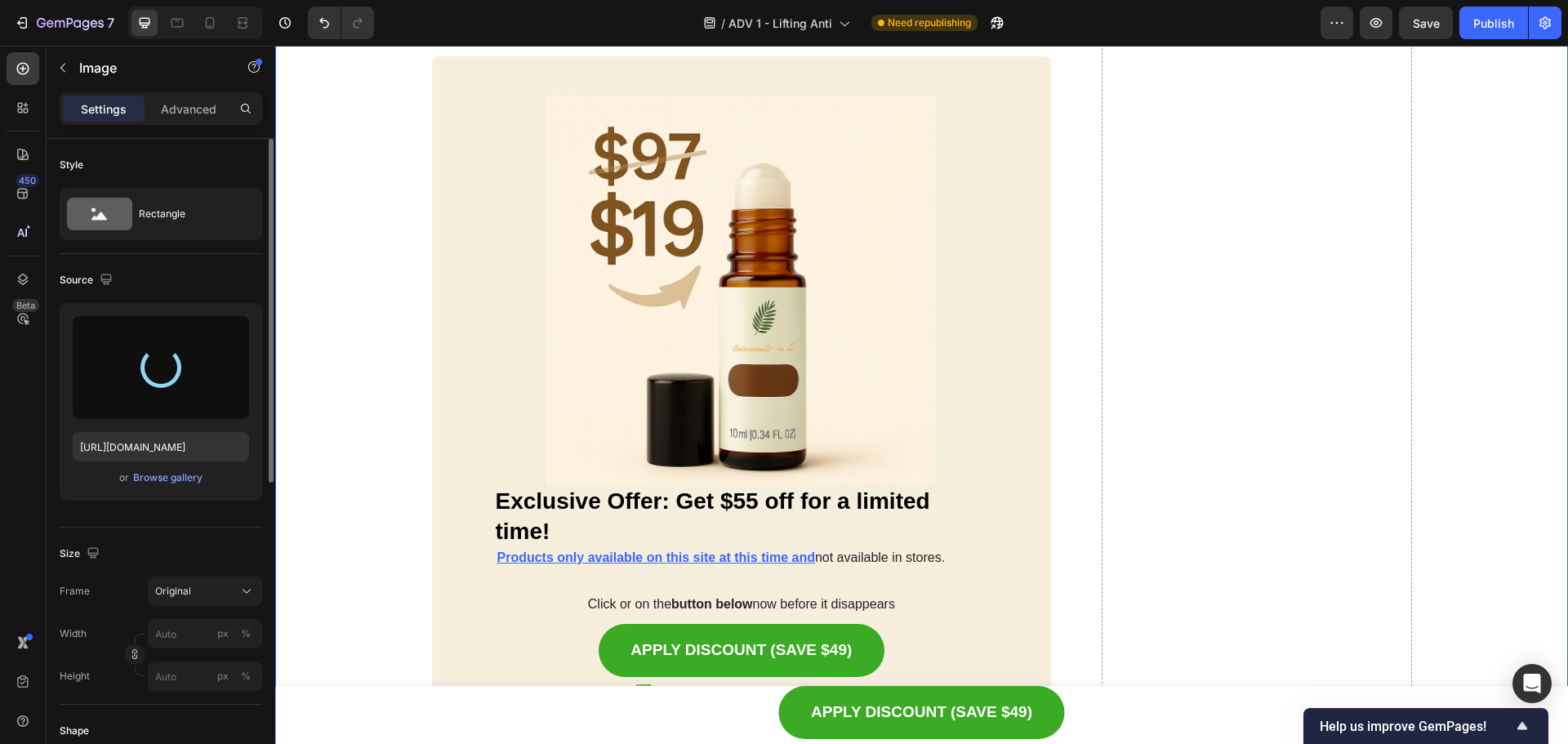
scroll to position [8921, 0]
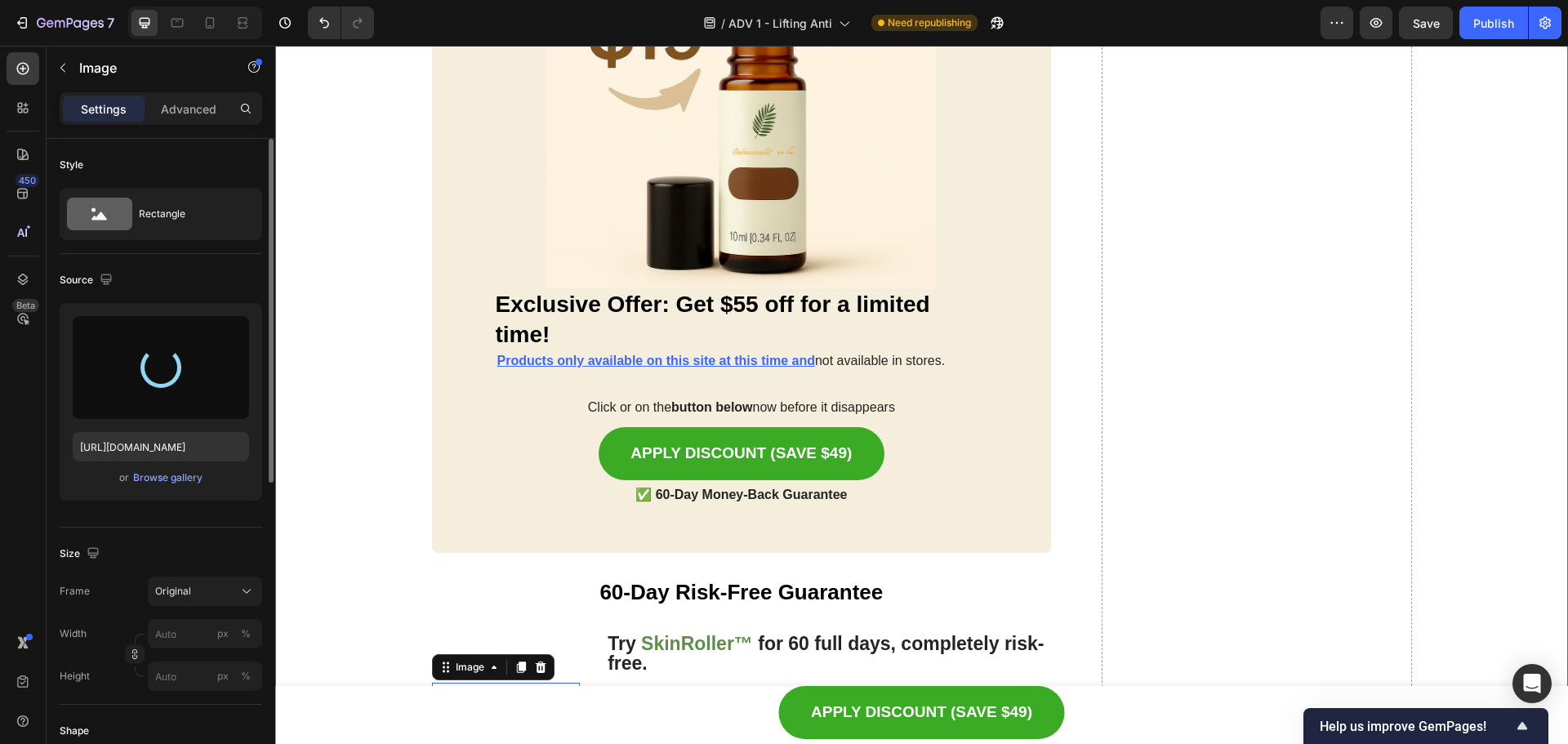
type input "[URL][DOMAIN_NAME]"
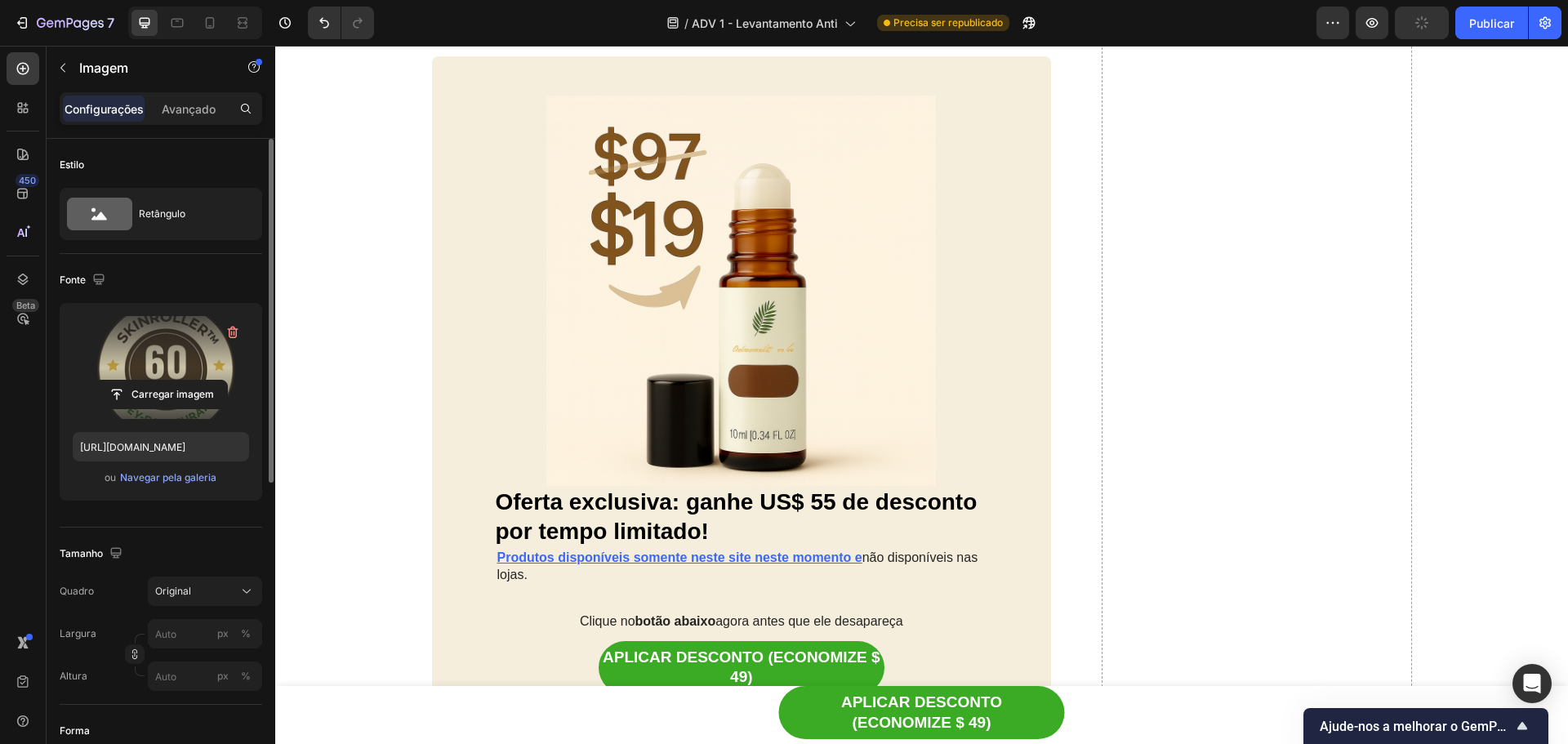
scroll to position [8758, 0]
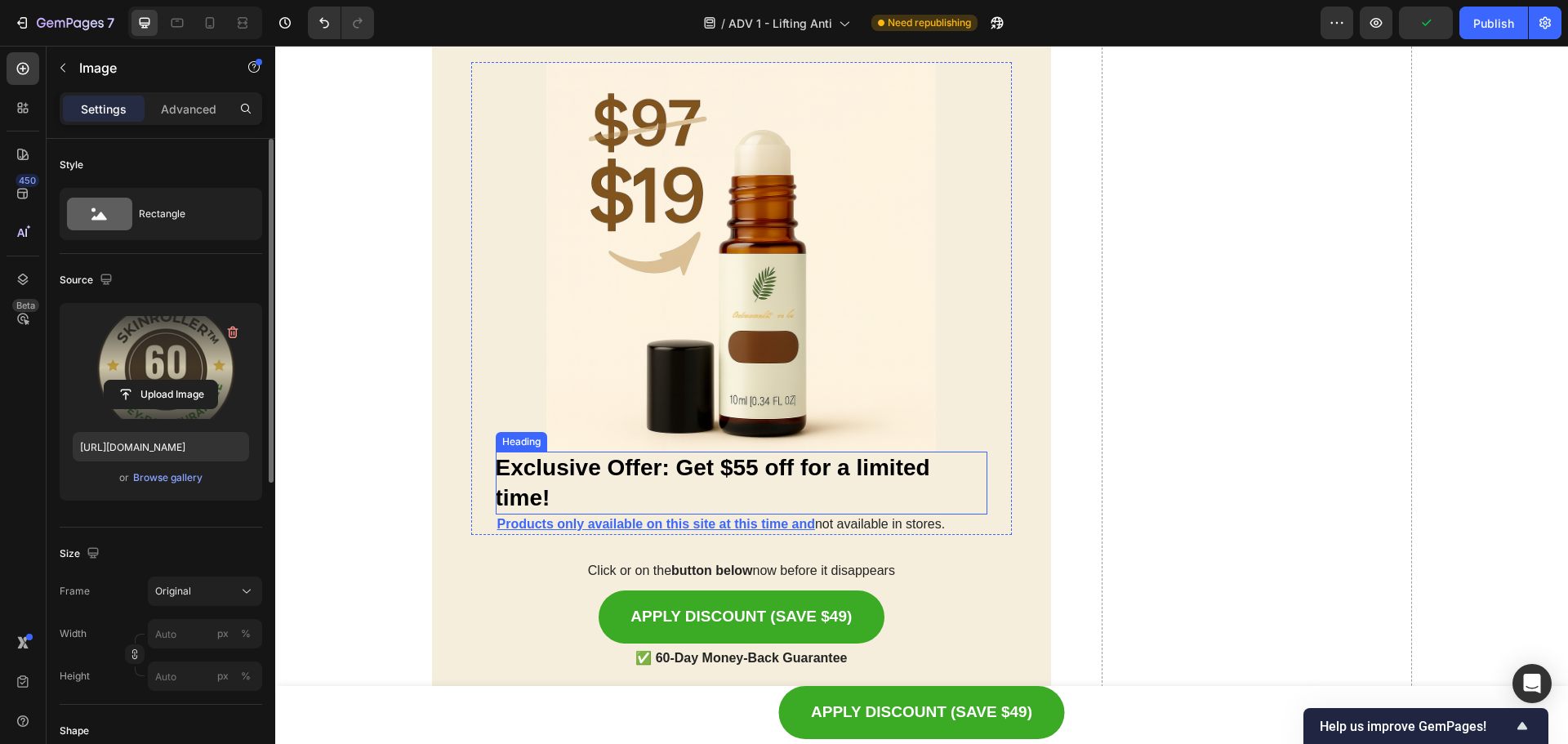
click at [769, 469] on h2 "Exclusive Offer: Get $55 off for a limited time!" at bounding box center [742, 483] width 493 height 63
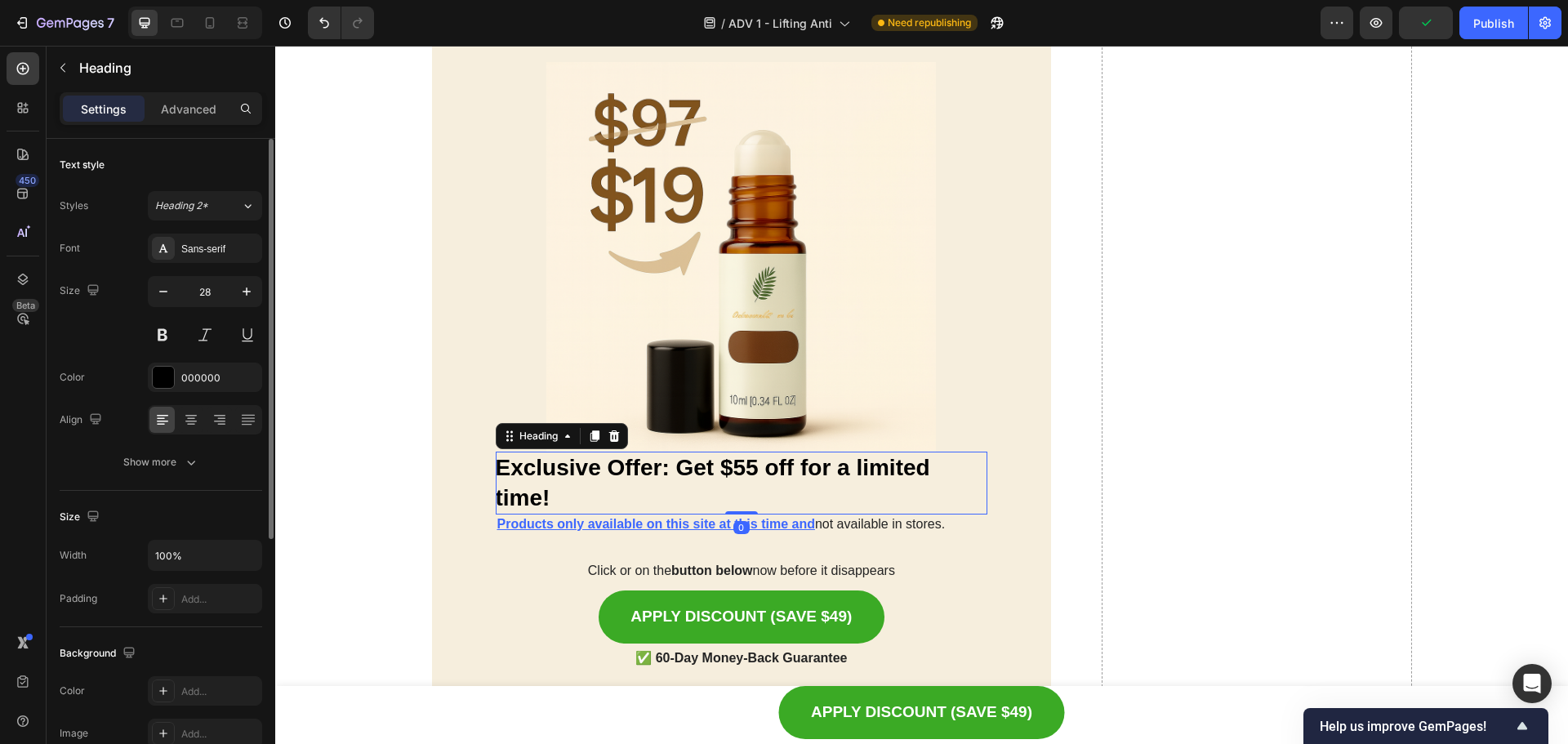
click at [754, 467] on h2 "Exclusive Offer: Get $55 off for a limited time!" at bounding box center [742, 483] width 493 height 63
click at [722, 467] on p "Exclusive Offer: Get $55 off for a limited time!" at bounding box center [742, 483] width 493 height 59
drag, startPoint x: 745, startPoint y: 468, endPoint x: 733, endPoint y: 472, distance: 12.6
click at [733, 472] on p "Exclusive Offer: Get $55 off for a limited time!" at bounding box center [742, 483] width 493 height 59
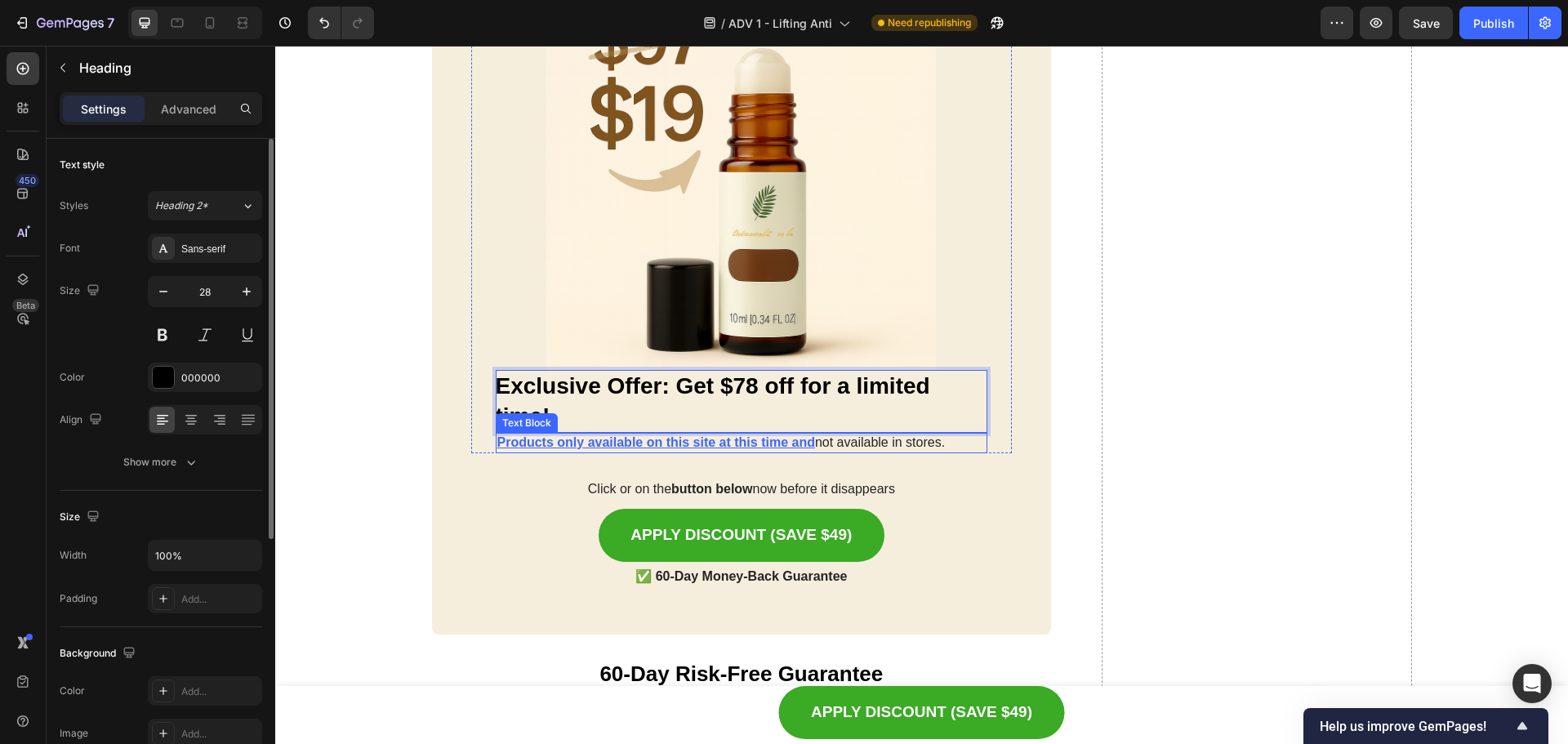
scroll to position [8921, 0]
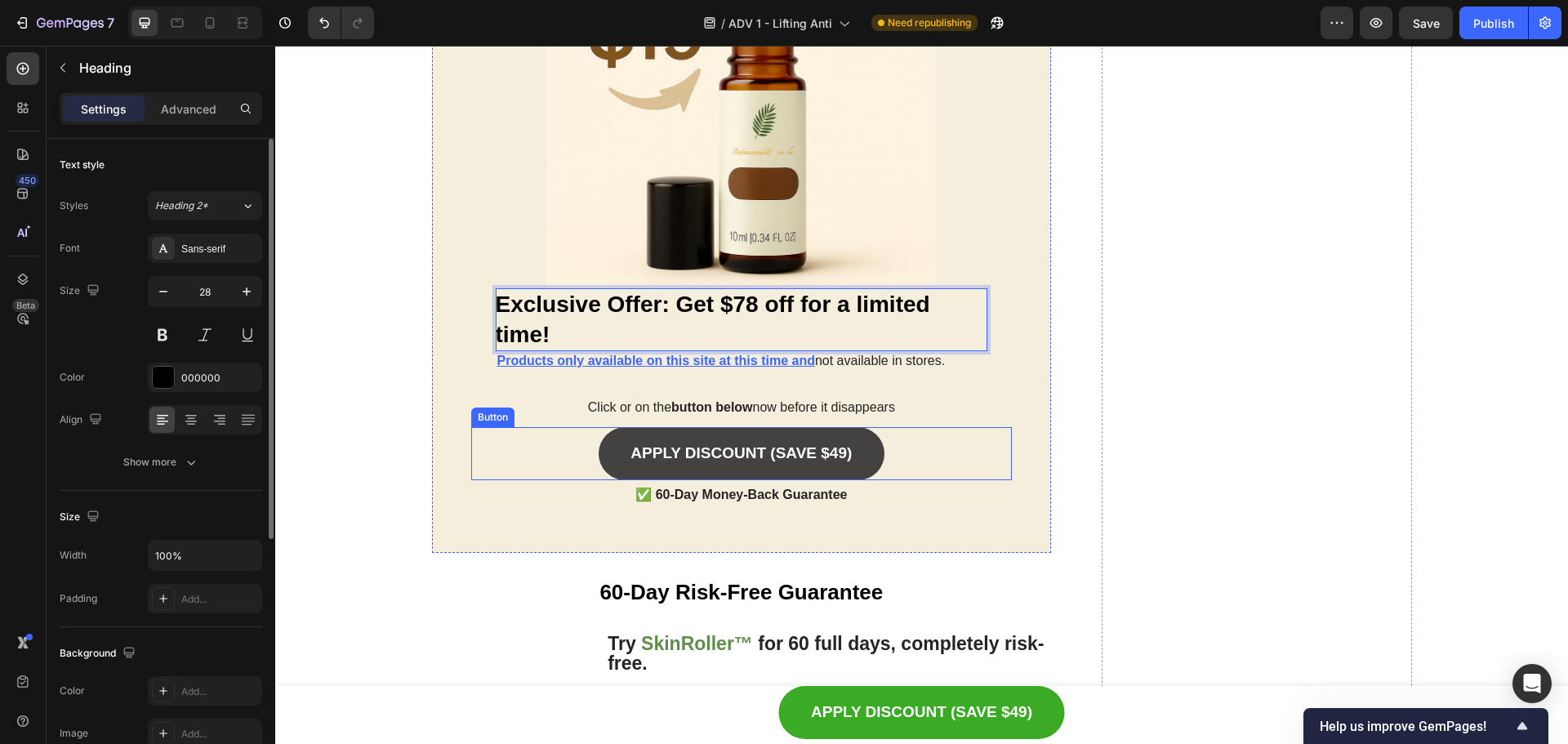
click at [831, 467] on link "APPLY DISCOUNT (SAVE $49)" at bounding box center [742, 453] width 286 height 53
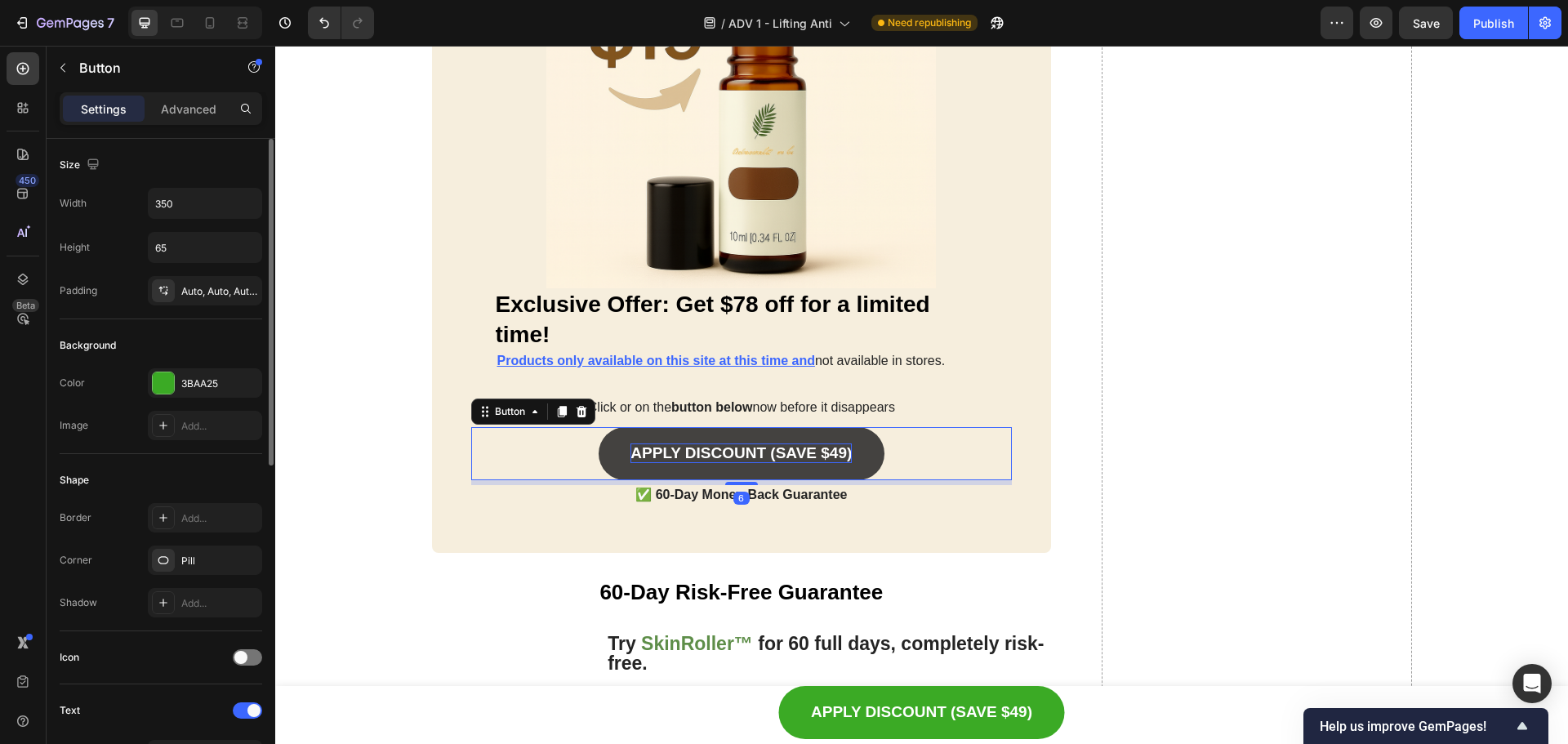
click at [836, 455] on p "APPLY DISCOUNT (SAVE $49)" at bounding box center [741, 453] width 221 height 20
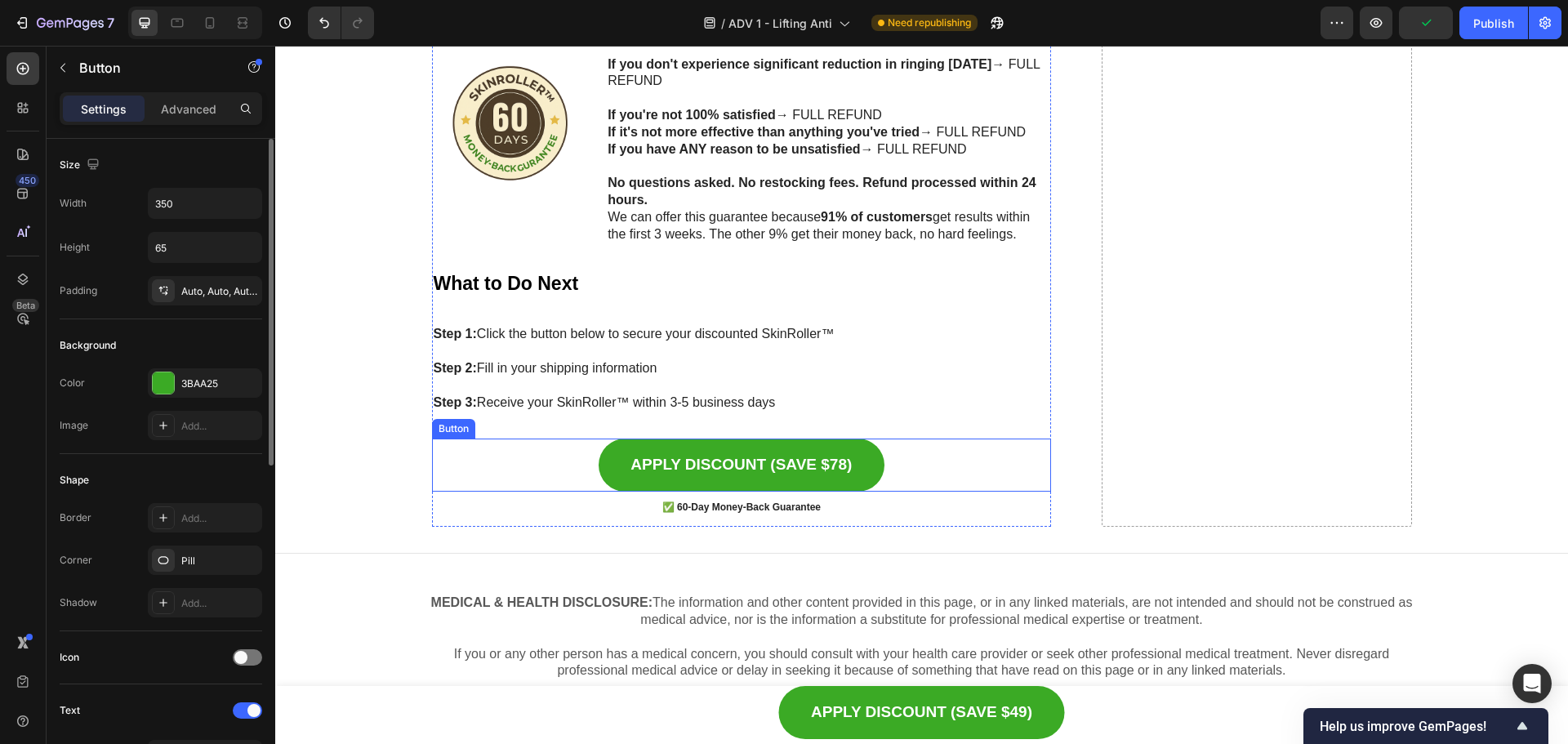
scroll to position [9575, 0]
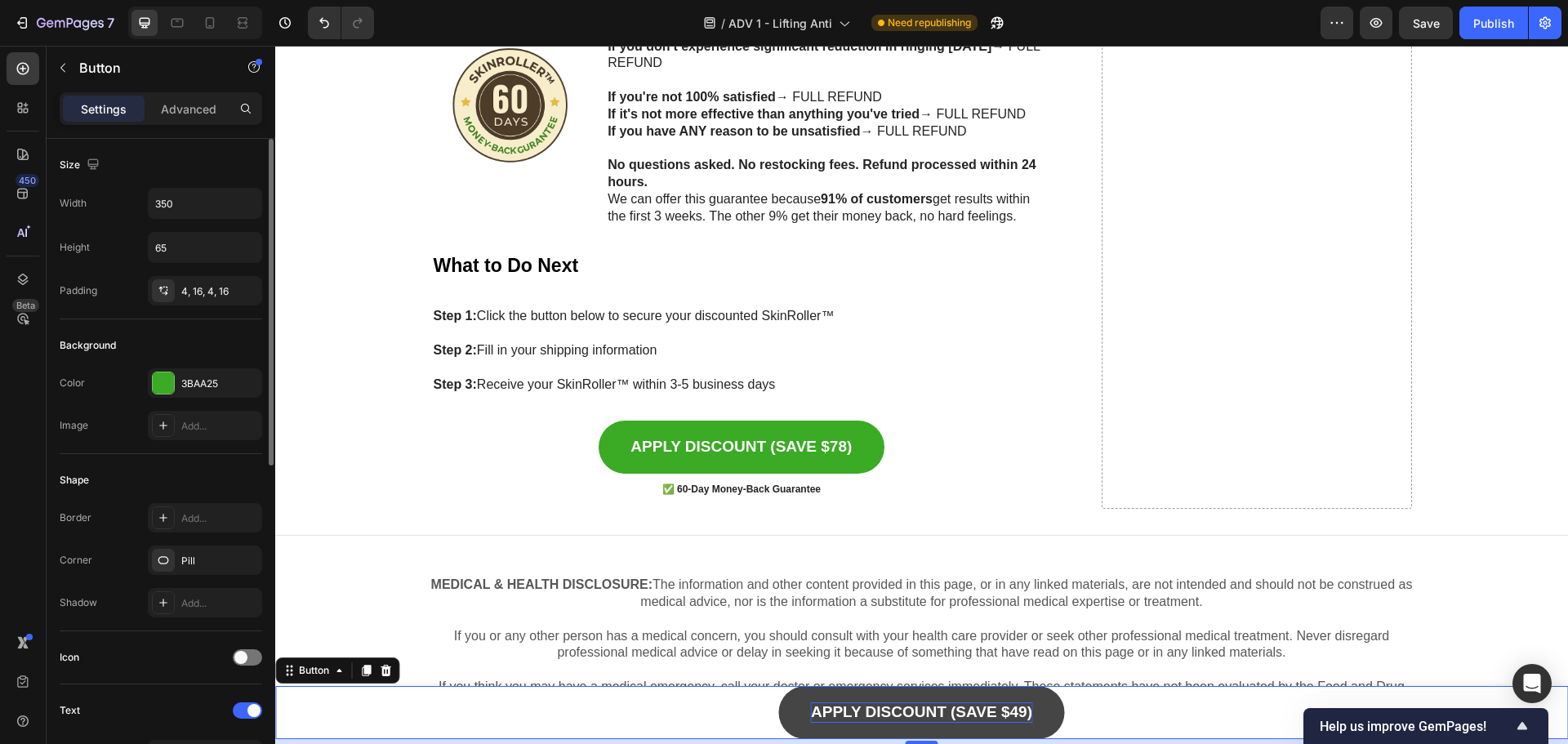
click at [993, 708] on p "APPLY DISCOUNT (SAVE $49)" at bounding box center [921, 712] width 221 height 20
click at [1013, 711] on p "APPLY DISCOUNT (SAVE $49)" at bounding box center [921, 712] width 221 height 20
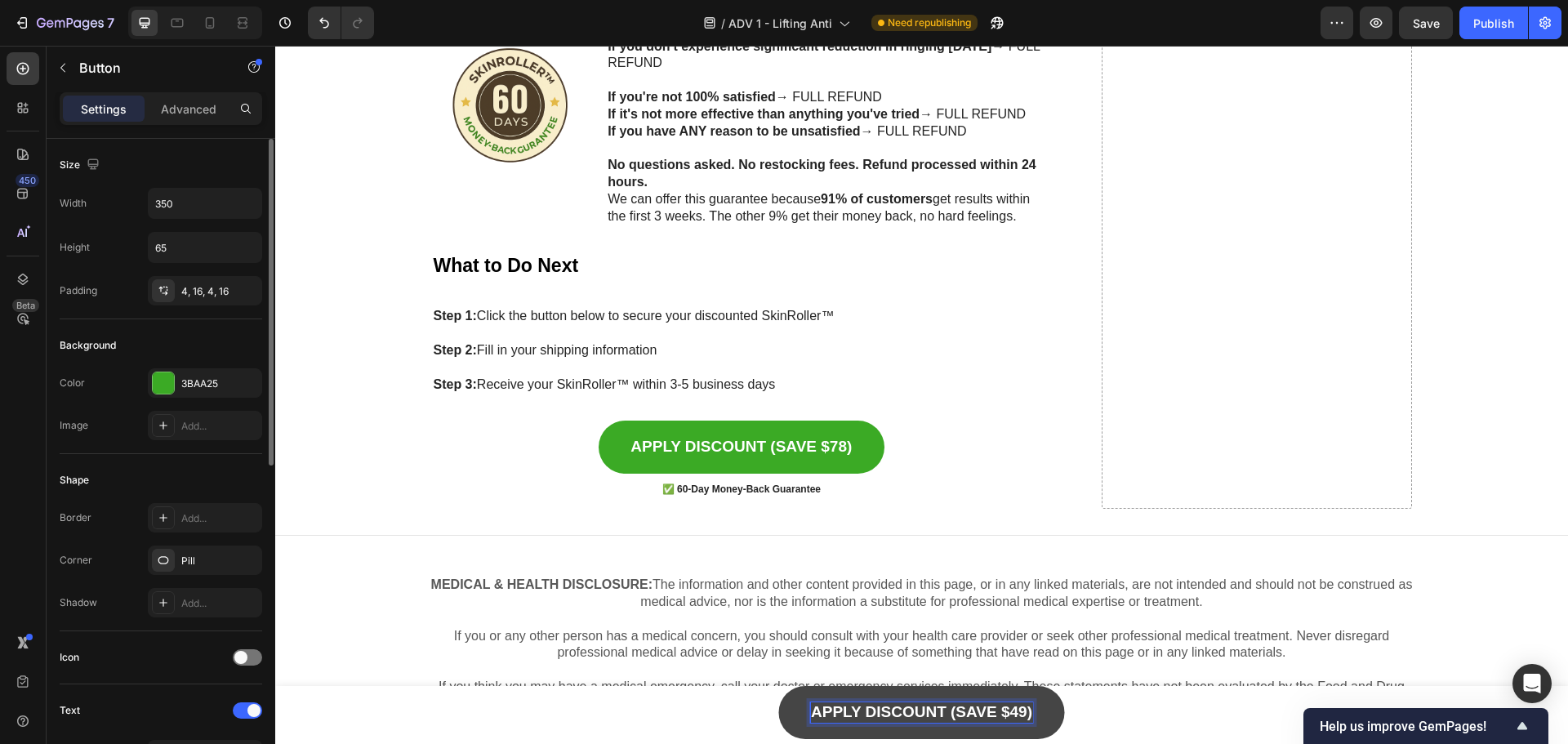
click at [1022, 712] on p "APPLY DISCOUNT (SAVE $49)" at bounding box center [921, 712] width 221 height 20
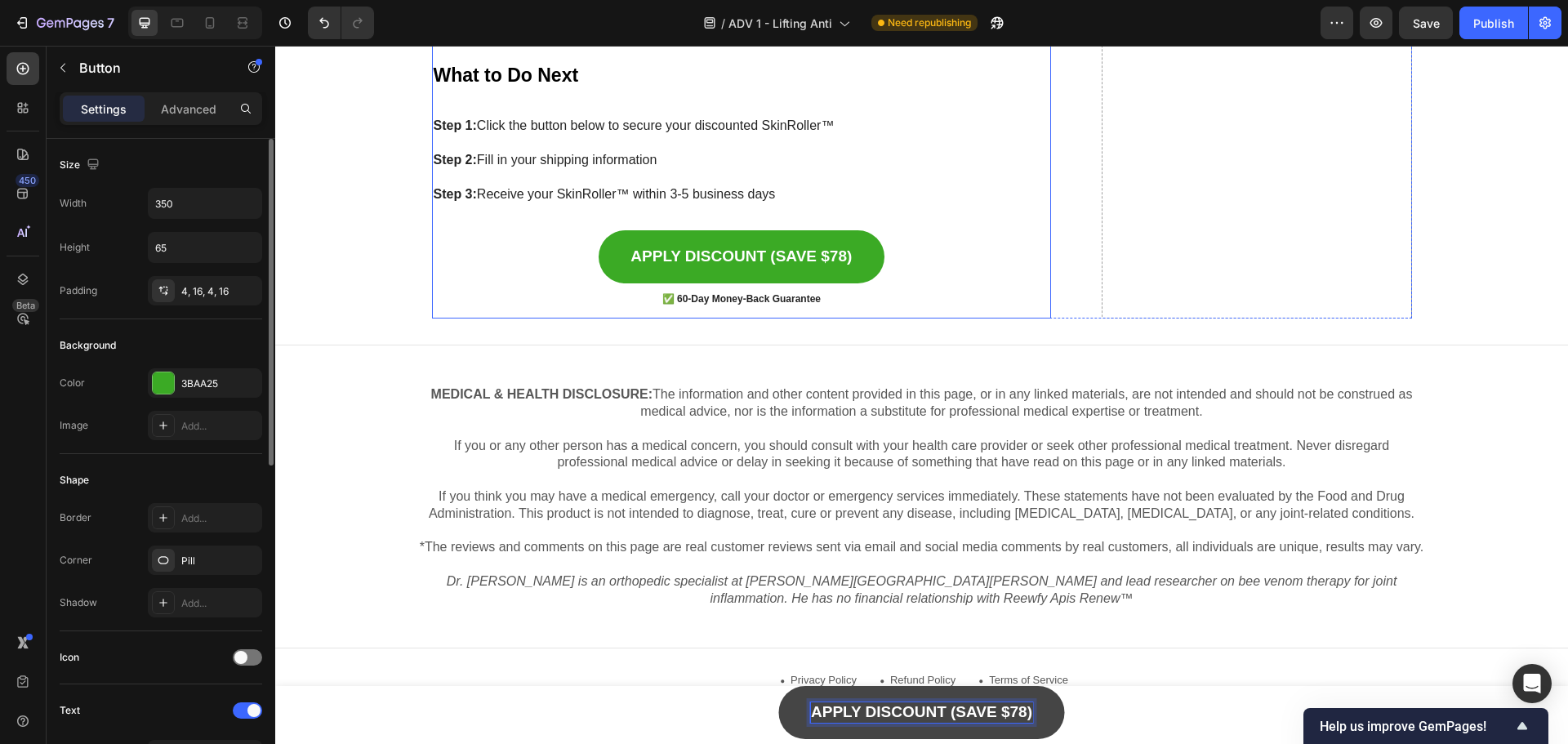
scroll to position [9821, 0]
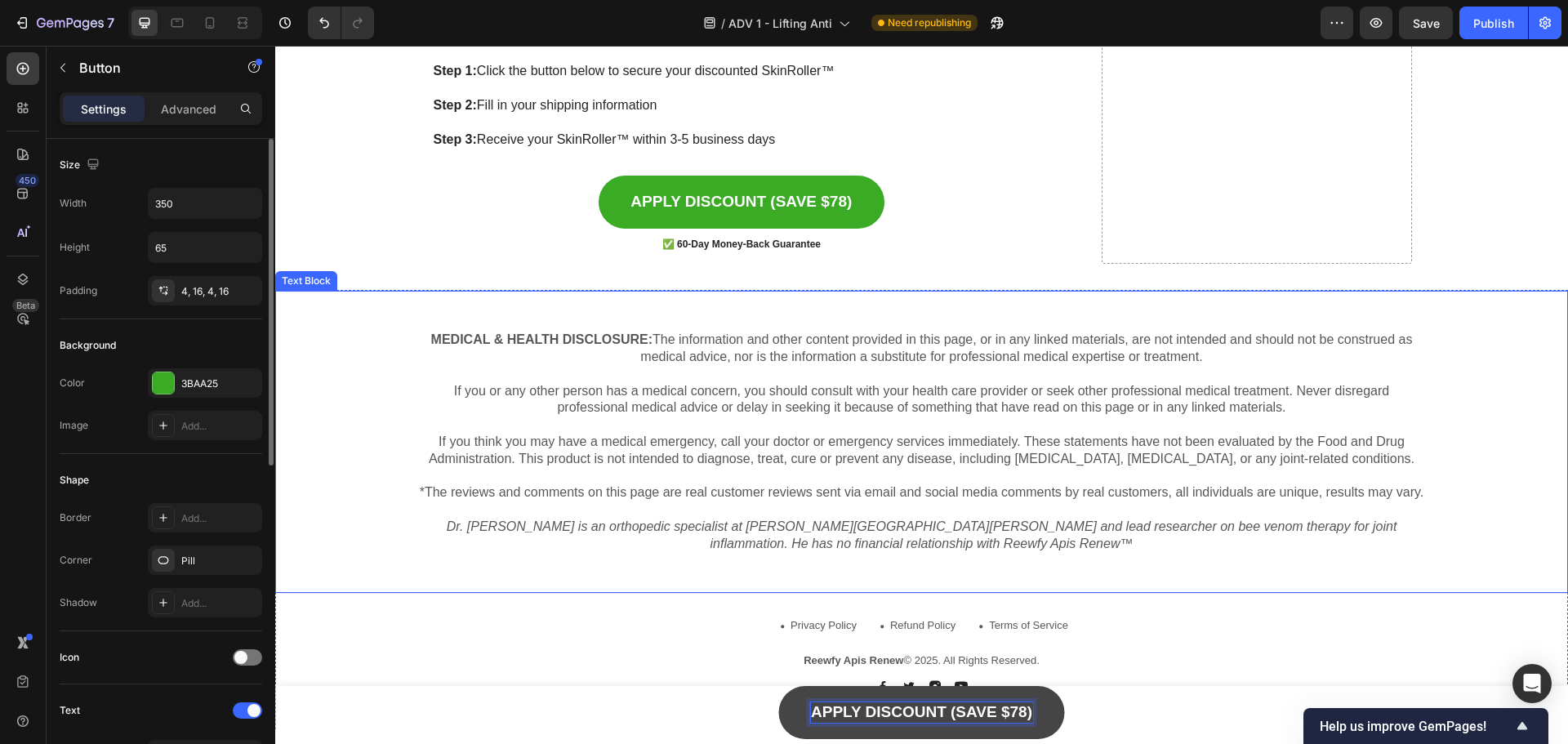
click at [911, 417] on p at bounding box center [922, 426] width 1009 height 17
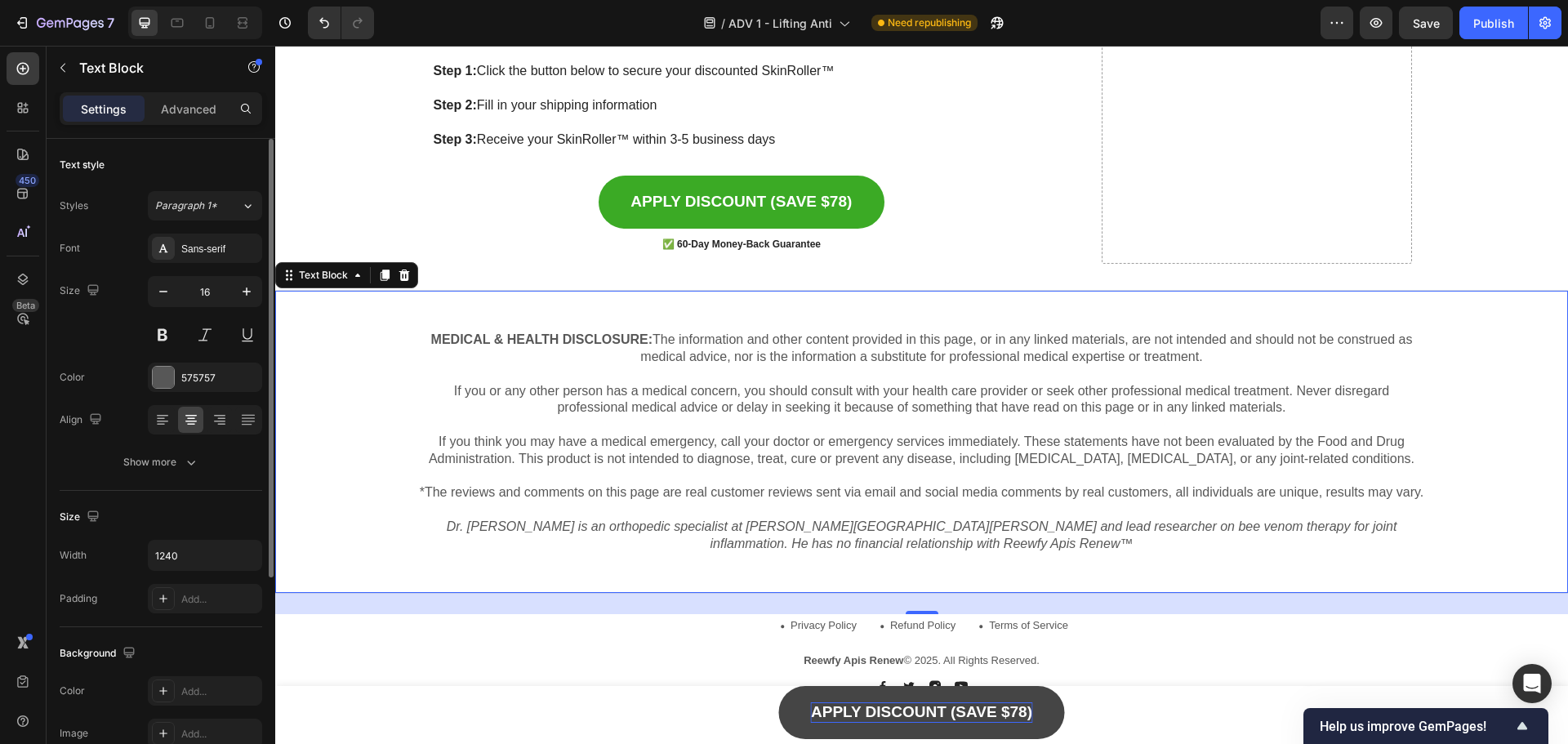
click at [952, 541] on icon "Dr. [PERSON_NAME] is an orthopedic specialist at [PERSON_NAME][GEOGRAPHIC_DATA]…" at bounding box center [922, 535] width 951 height 31
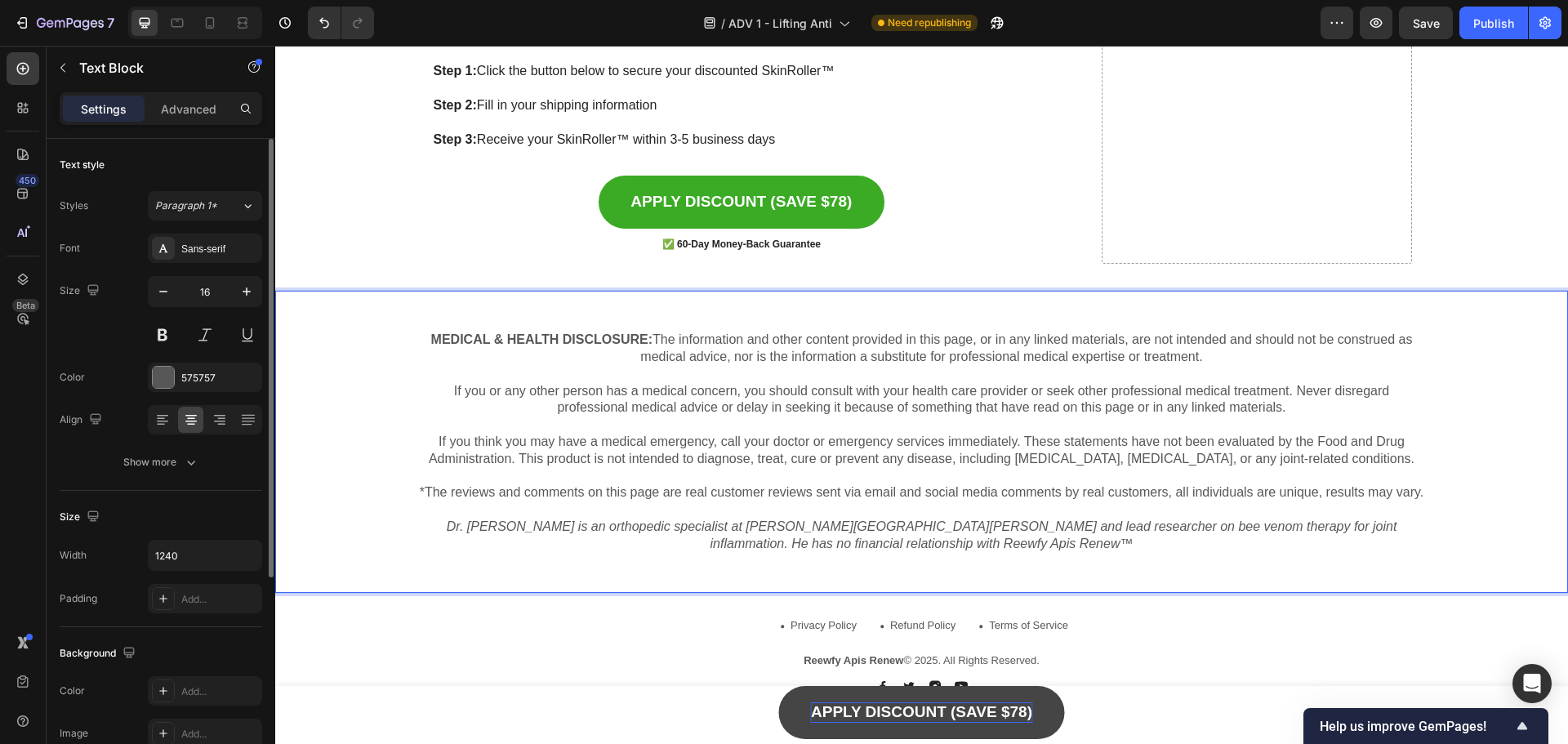
click at [968, 545] on icon "Dr. [PERSON_NAME] is an orthopedic specialist at [PERSON_NAME][GEOGRAPHIC_DATA]…" at bounding box center [922, 535] width 951 height 31
click at [1065, 550] on p "Dr. [PERSON_NAME] is an orthopedic specialist at [PERSON_NAME][GEOGRAPHIC_DATA]…" at bounding box center [922, 536] width 1009 height 35
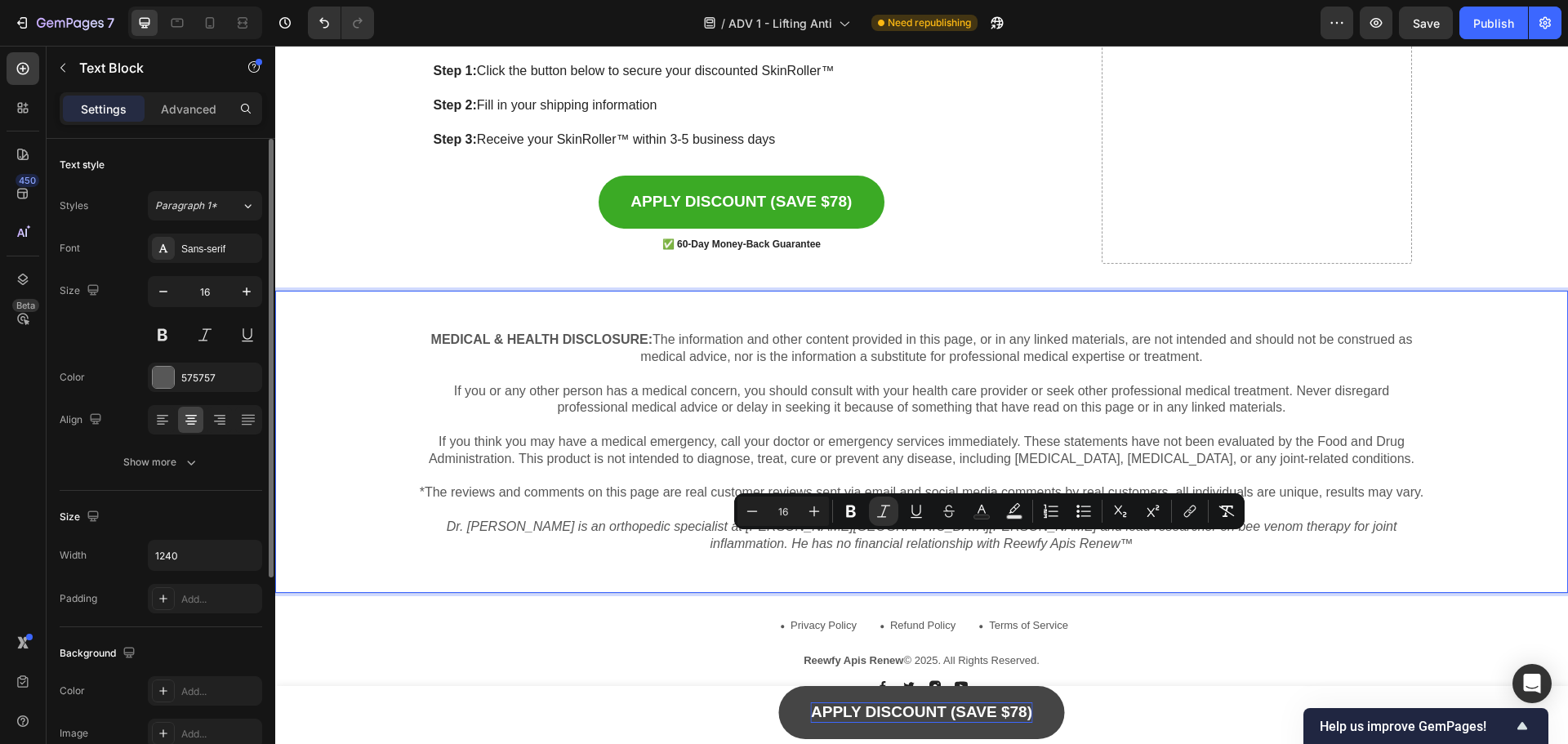
drag, startPoint x: 1065, startPoint y: 544, endPoint x: 929, endPoint y: 546, distance: 136.0
click at [929, 546] on p "Dr. [PERSON_NAME] is an orthopedic specialist at [PERSON_NAME][GEOGRAPHIC_DATA]…" at bounding box center [922, 536] width 1009 height 35
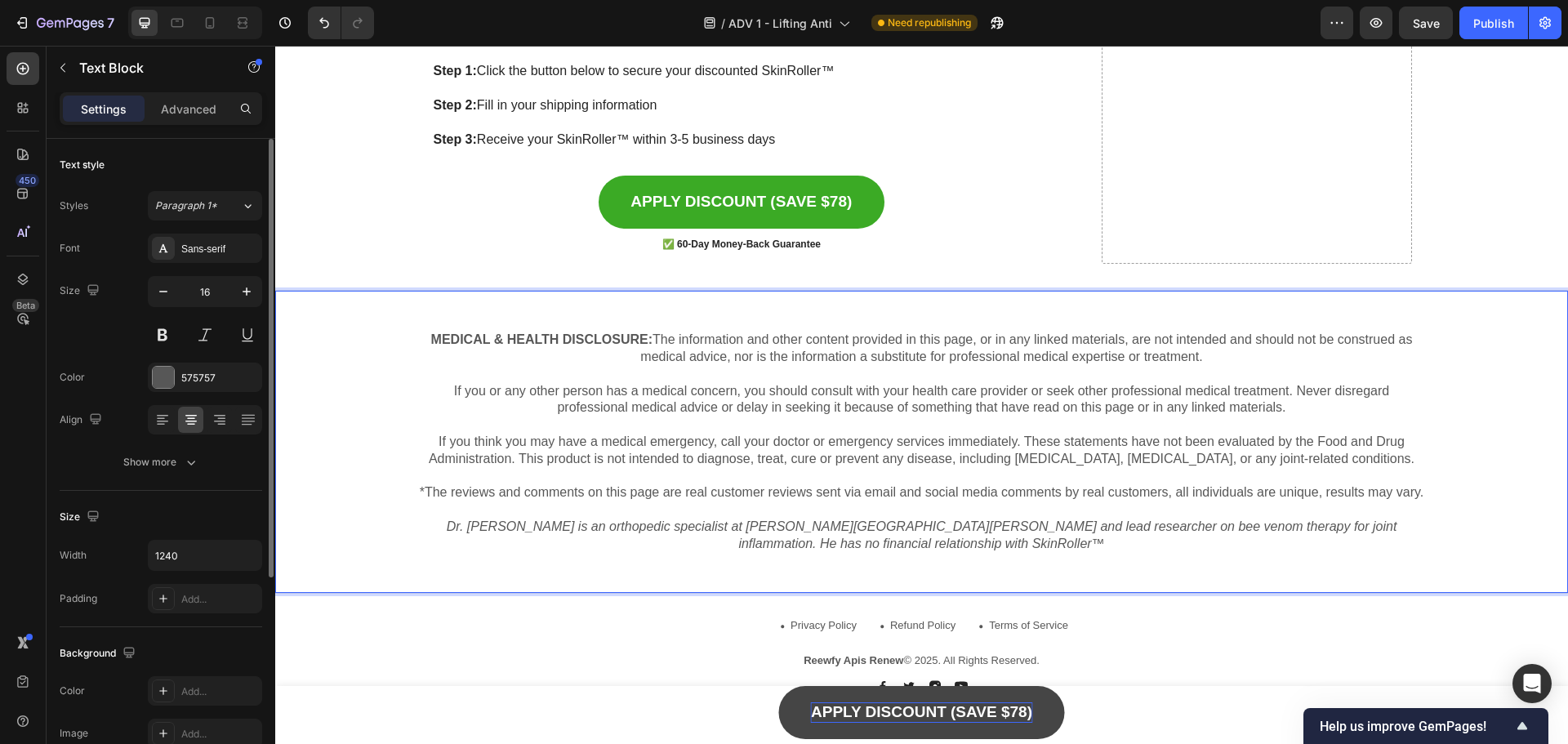
click at [1150, 540] on p "Dr. [PERSON_NAME] is an orthopedic specialist at [PERSON_NAME][GEOGRAPHIC_DATA]…" at bounding box center [922, 536] width 1009 height 35
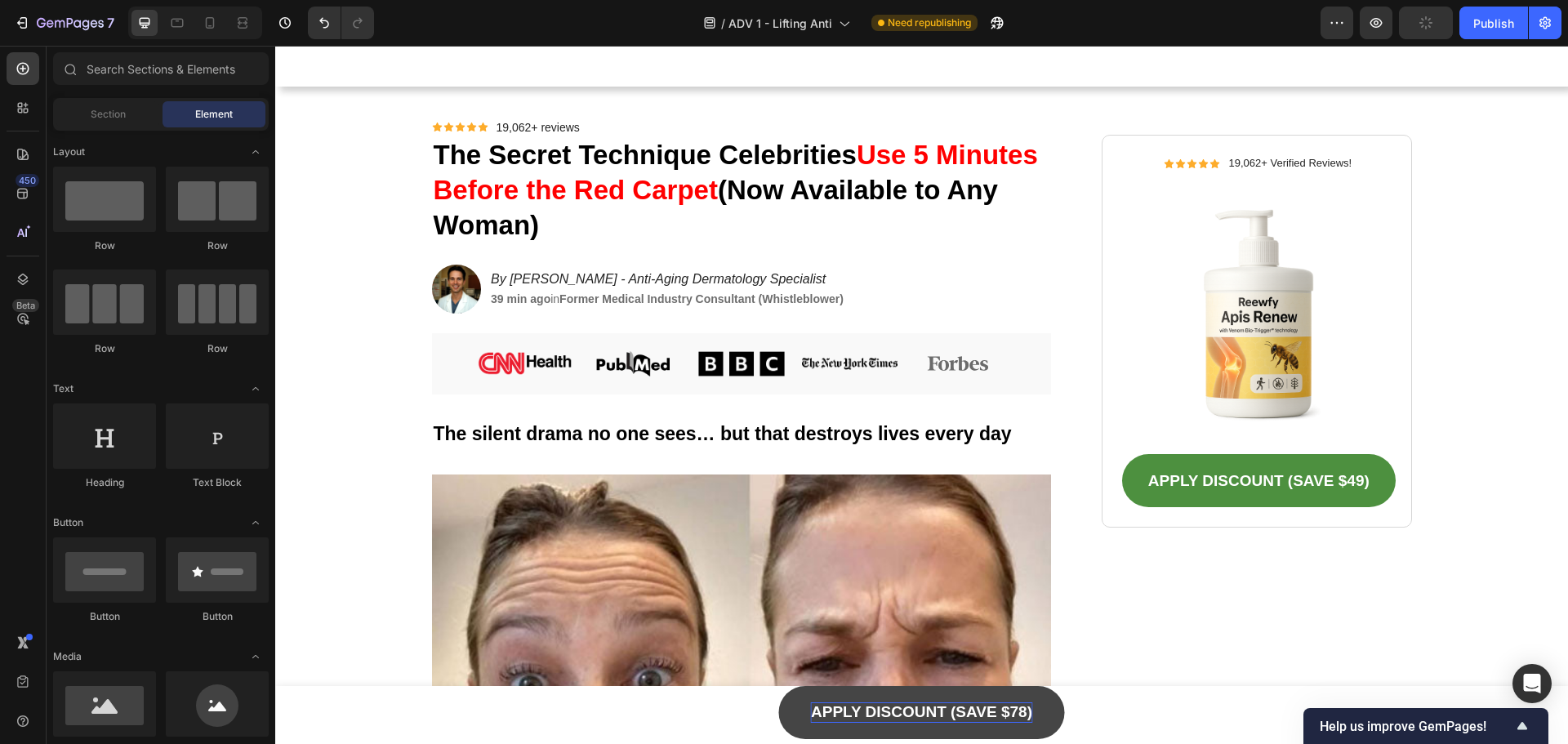
scroll to position [0, 0]
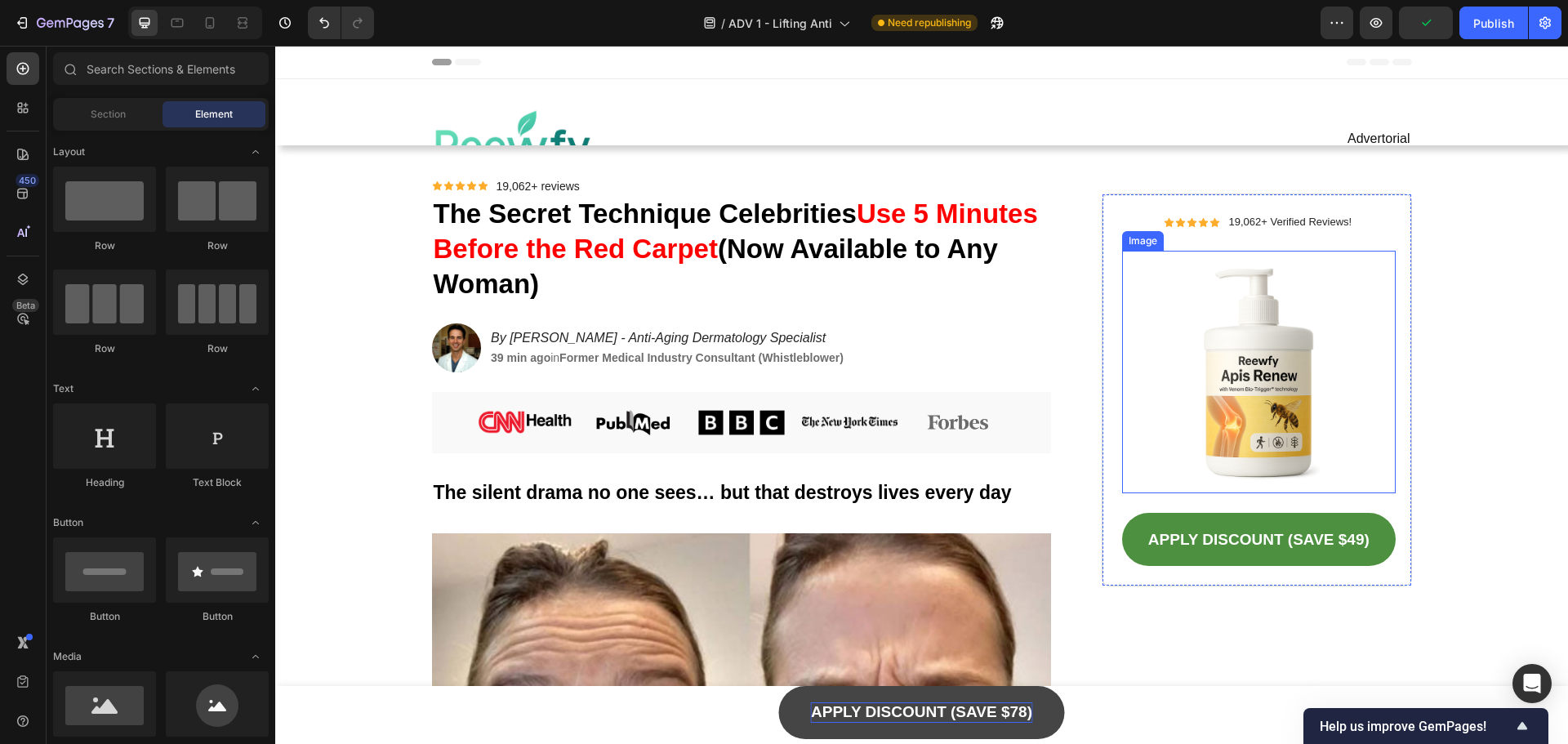
click at [1278, 351] on img at bounding box center [1258, 373] width 273 height 244
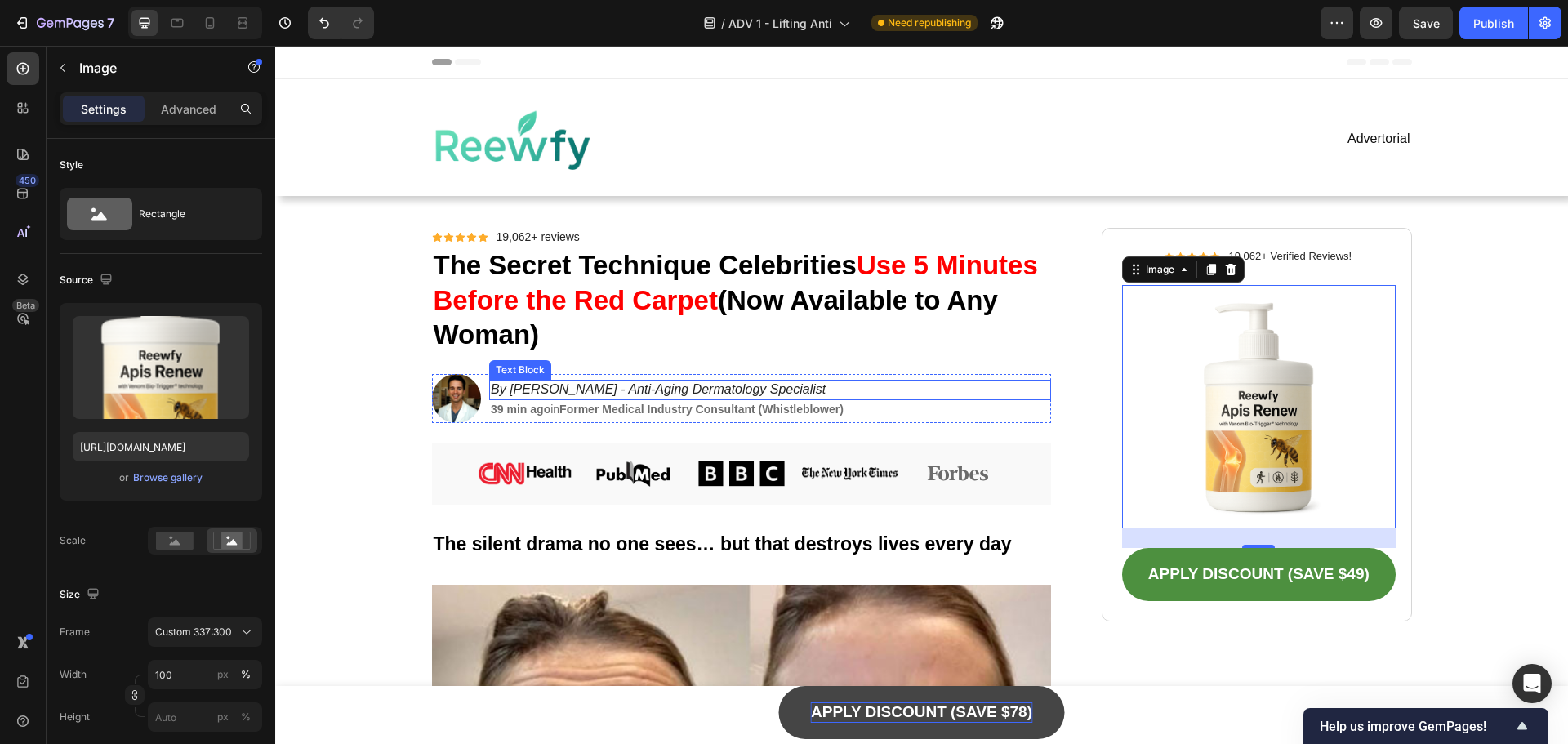
click at [612, 386] on icon "By [PERSON_NAME] - Anti-Aging Dermatology Specialist" at bounding box center [657, 389] width 334 height 13
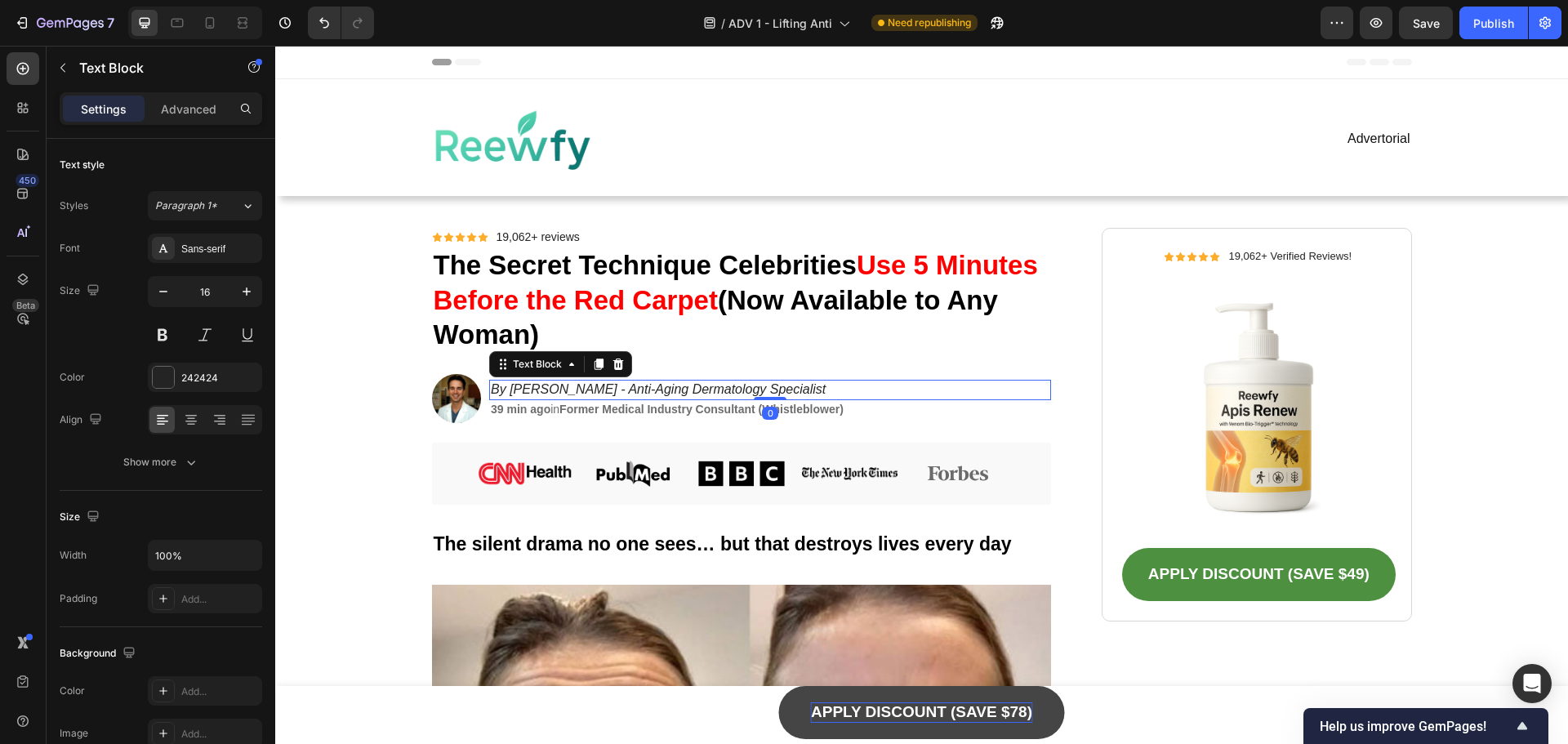
click at [612, 386] on icon "By [PERSON_NAME] - Anti-Aging Dermatology Specialist" at bounding box center [657, 389] width 334 height 13
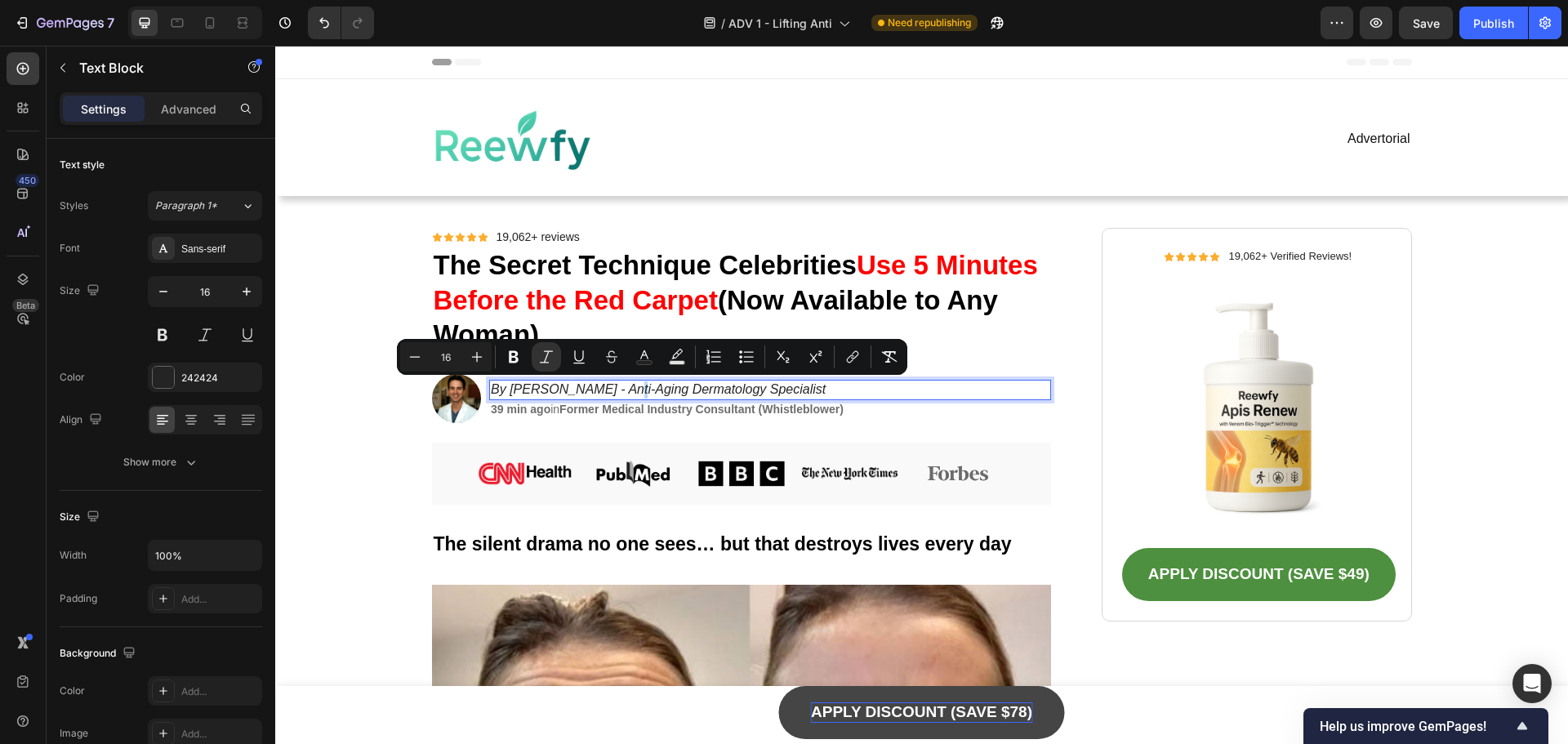
copy icon "By [PERSON_NAME] - Anti-Aging Dermatology Specialist"
click at [452, 387] on img at bounding box center [456, 398] width 49 height 49
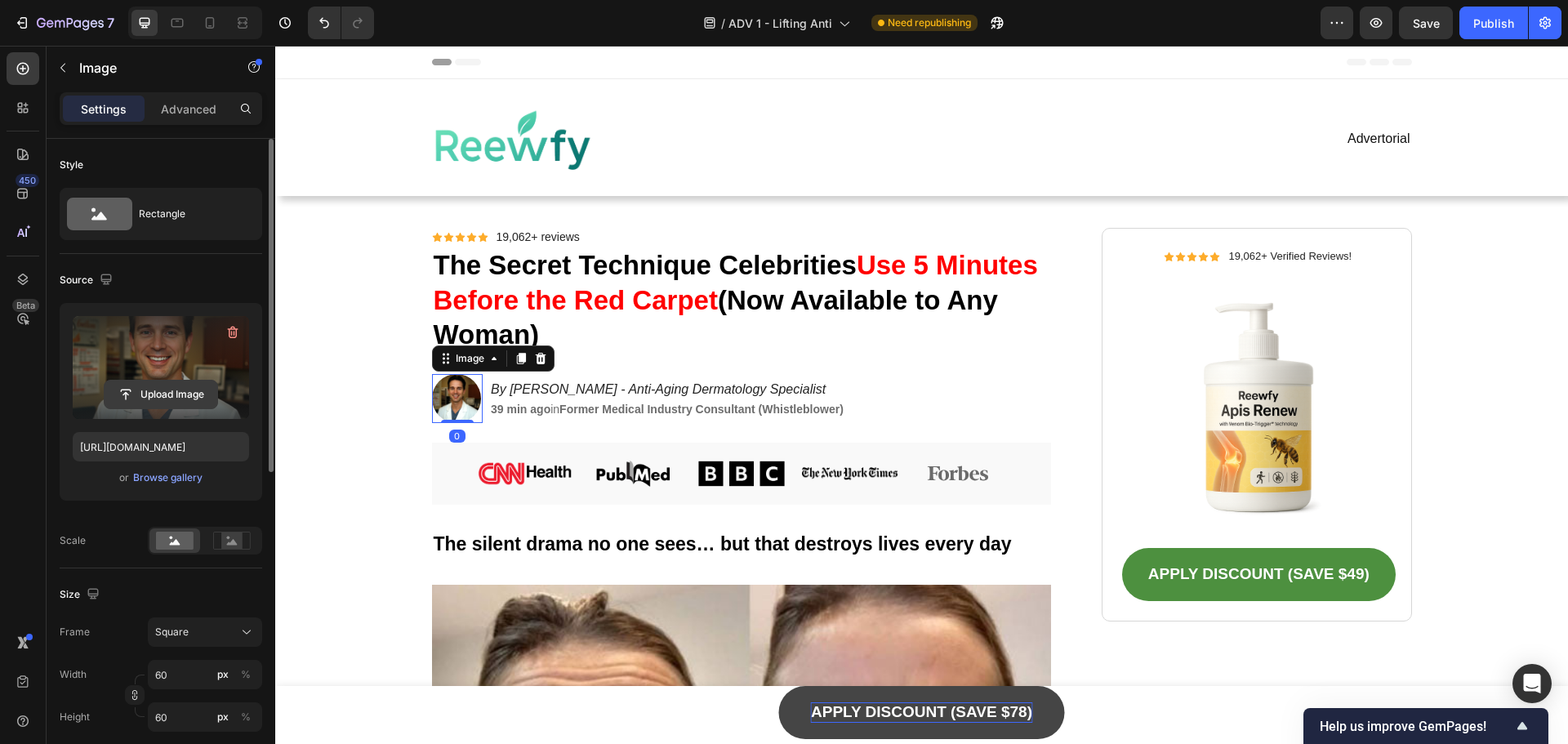
click at [157, 389] on input "file" at bounding box center [161, 394] width 113 height 28
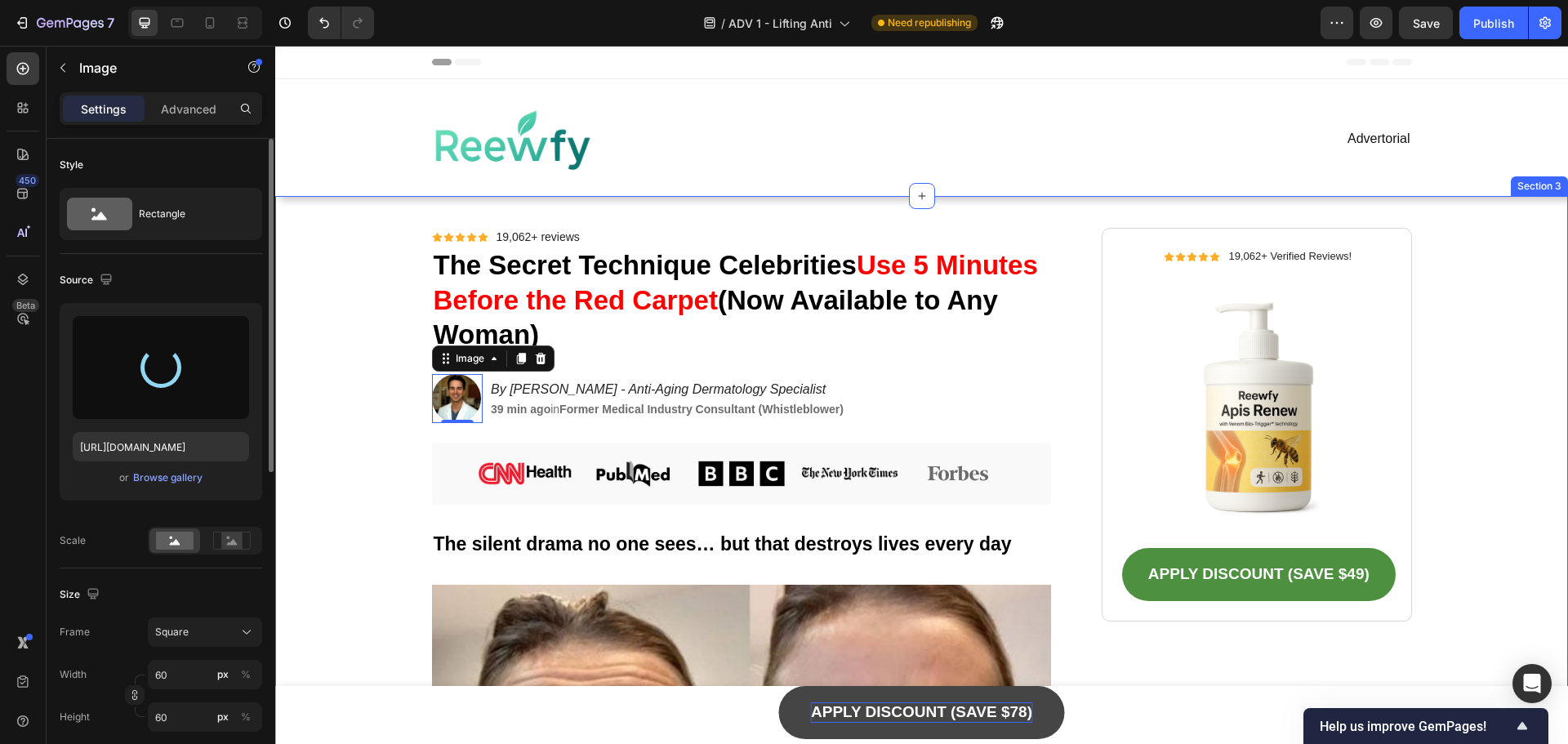
type input "[URL][DOMAIN_NAME]"
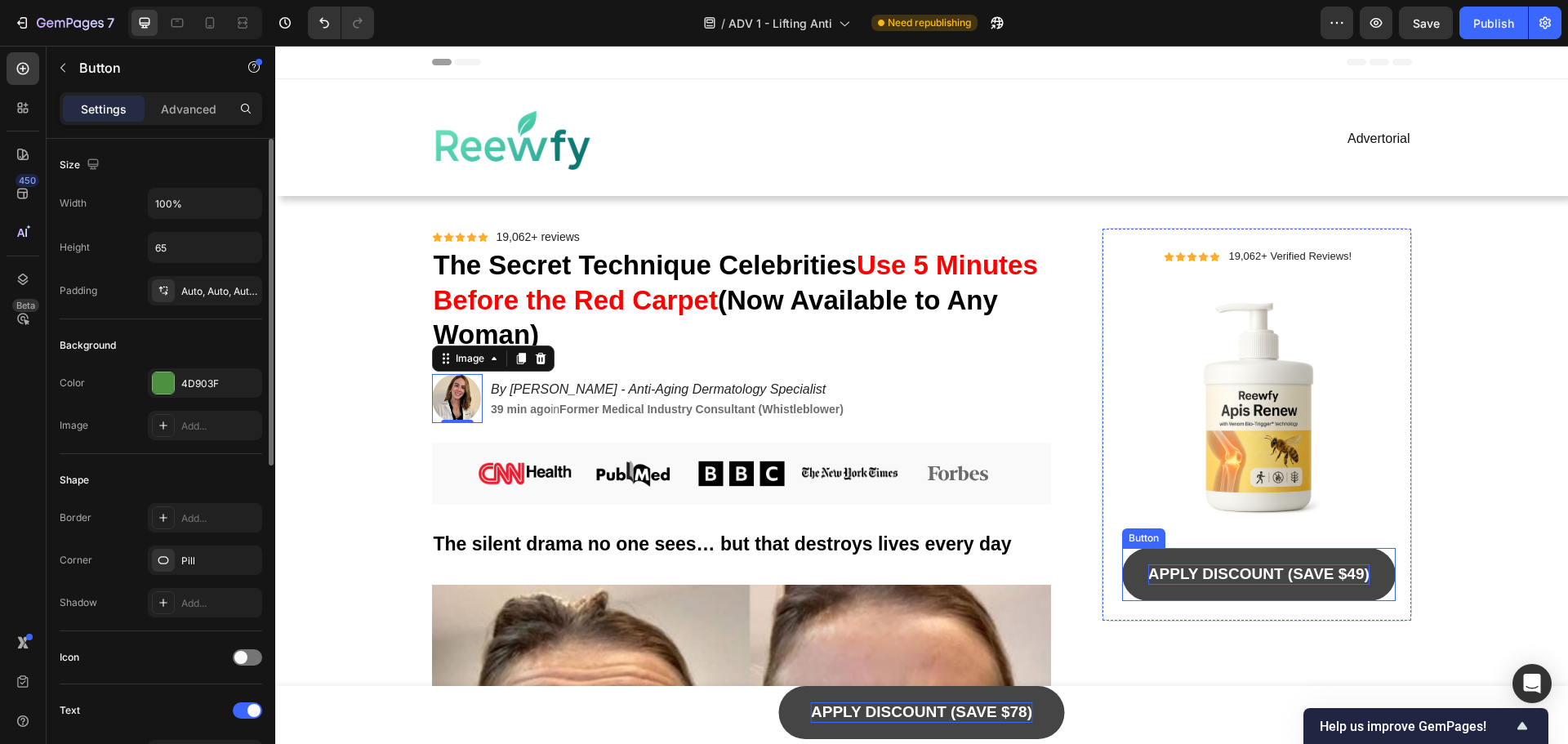
click at [1335, 582] on p "APPLY DISCOUNT (SAVE $49)" at bounding box center [1258, 574] width 221 height 20
click at [1345, 578] on p "APPLY DISCOUNT (SAVE $49)" at bounding box center [1258, 574] width 221 height 20
click at [1351, 574] on p "APPLY DISCOUNT (SAVE $49)" at bounding box center [1258, 574] width 221 height 20
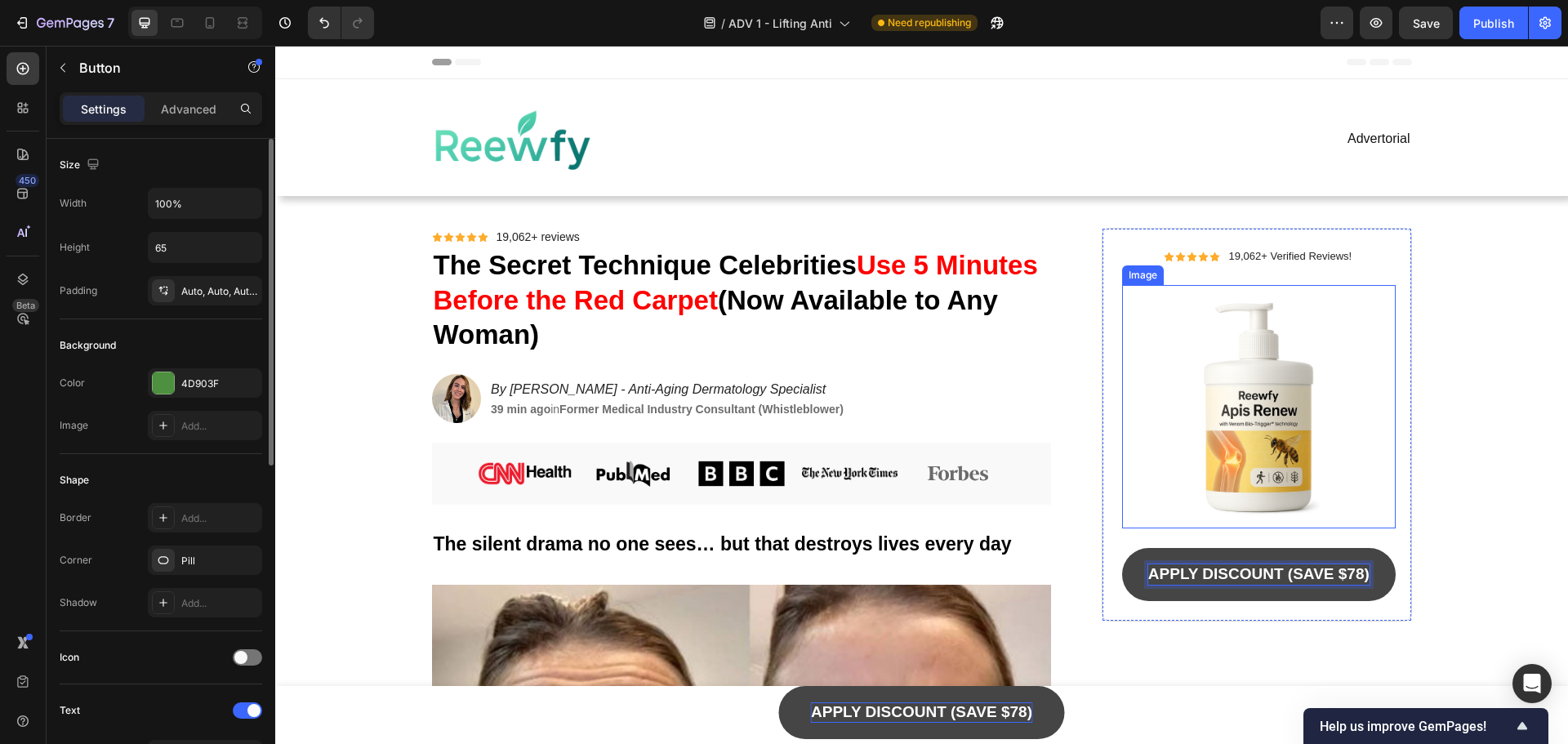
click at [1330, 453] on img at bounding box center [1258, 407] width 273 height 244
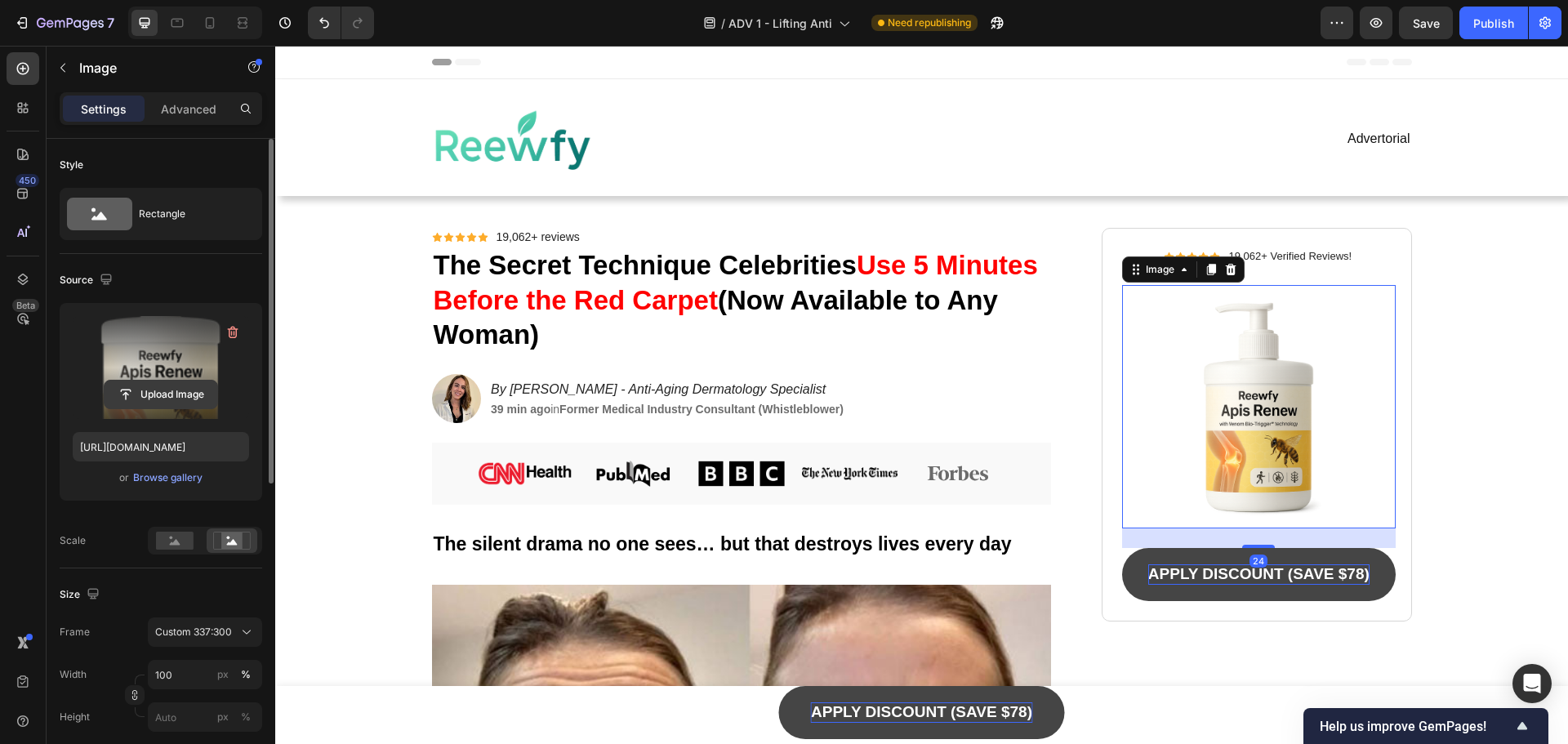
click at [119, 390] on input "file" at bounding box center [161, 394] width 113 height 28
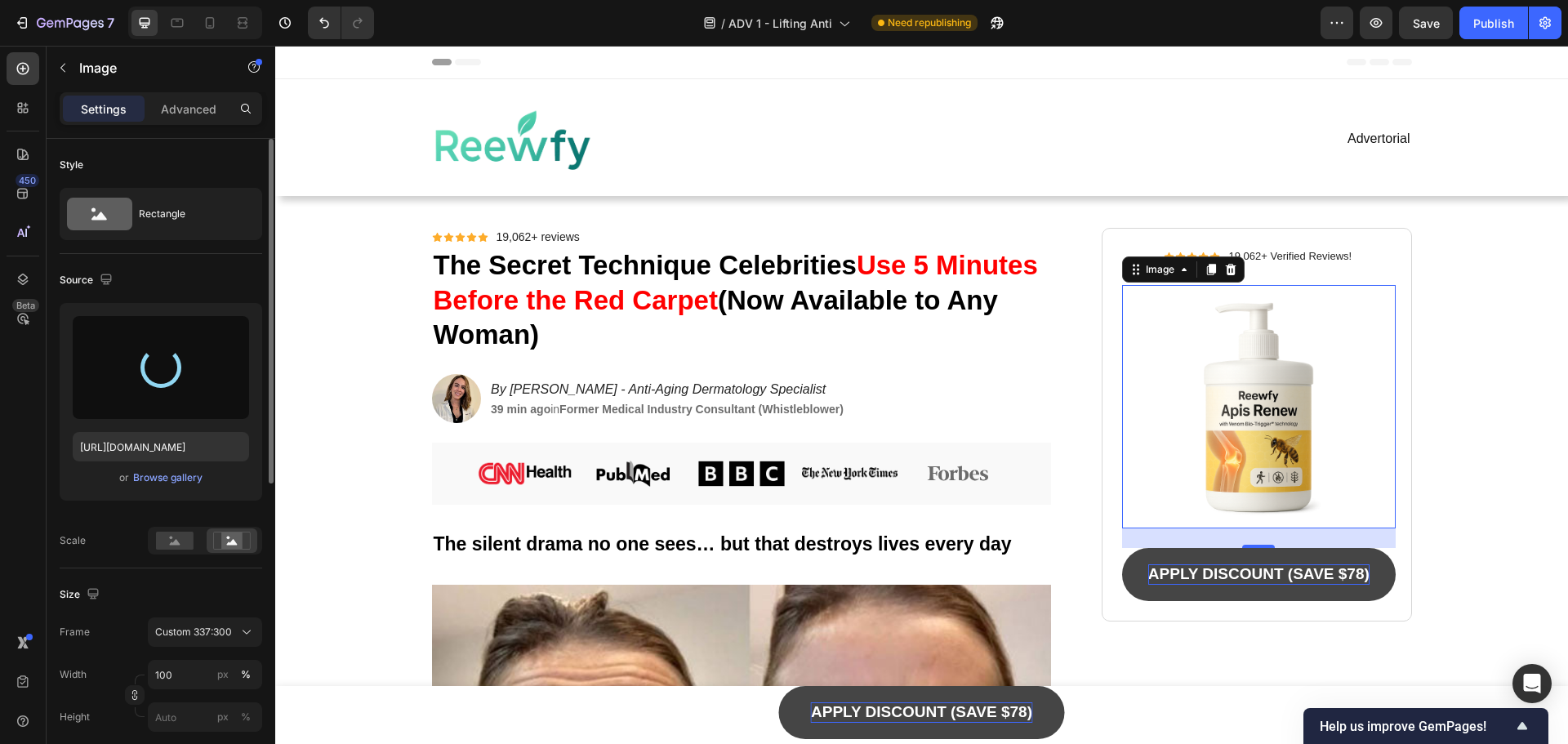
type input "[URL][DOMAIN_NAME]"
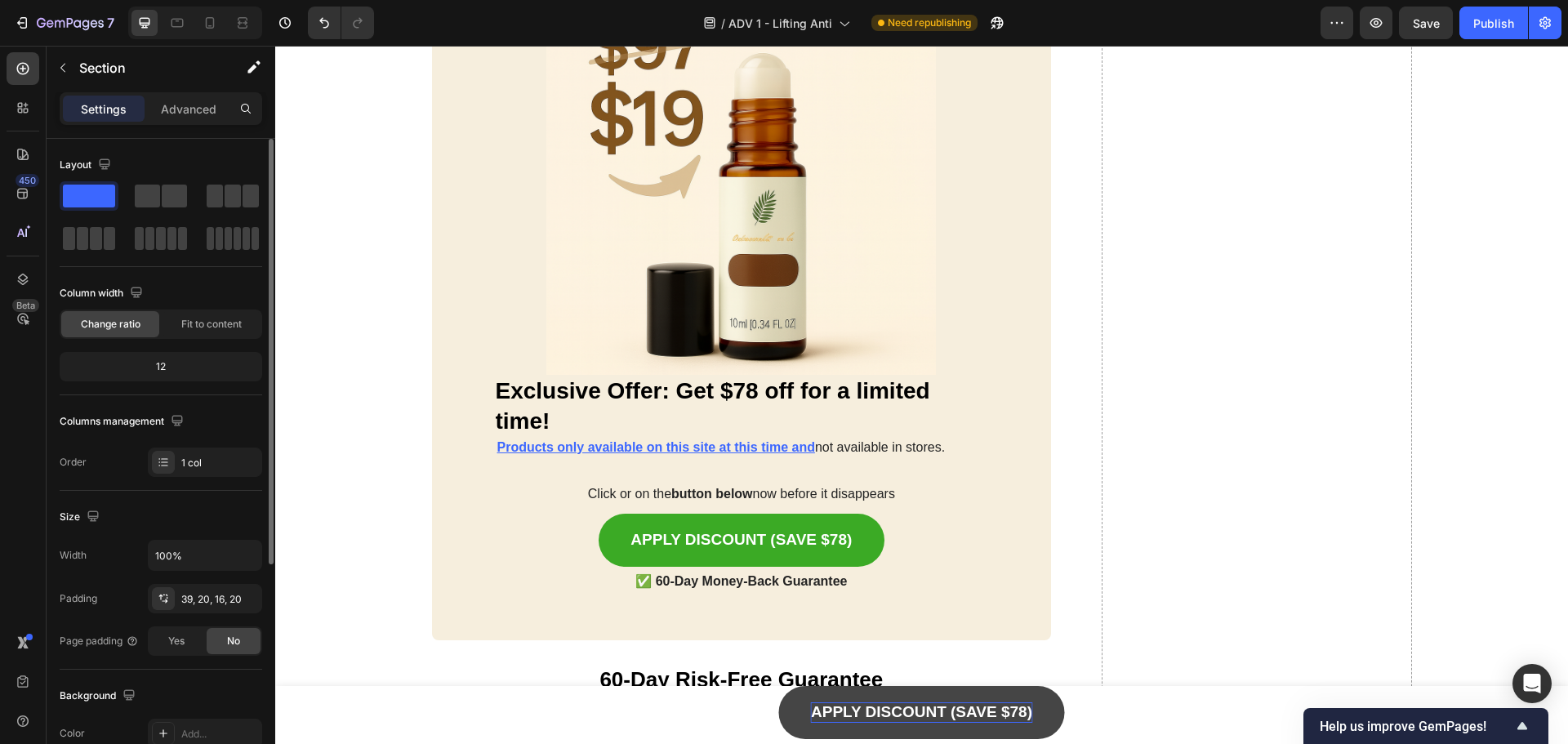
scroll to position [8825, 0]
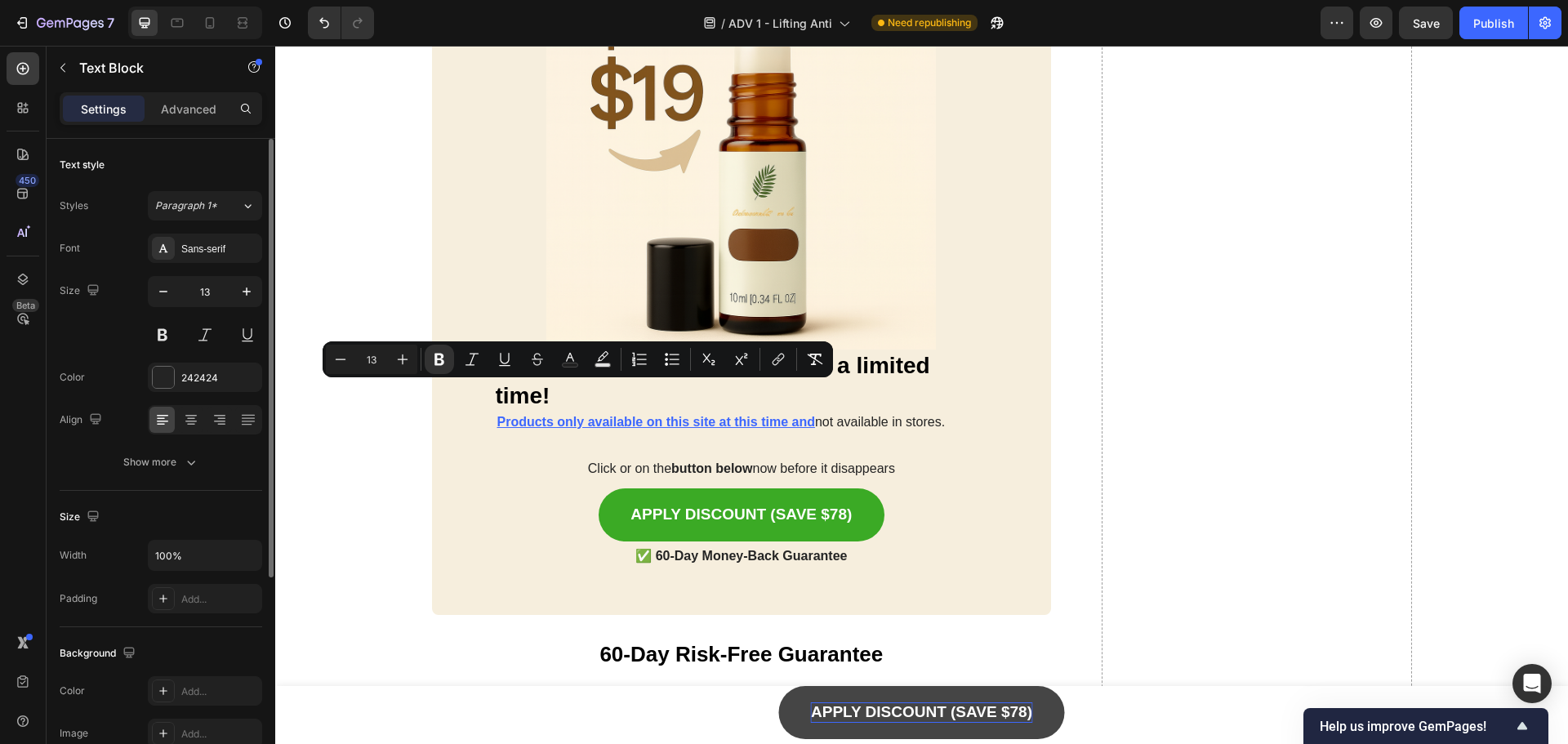
copy strong "— [PERSON_NAME], 51, [GEOGRAPHIC_DATA]"
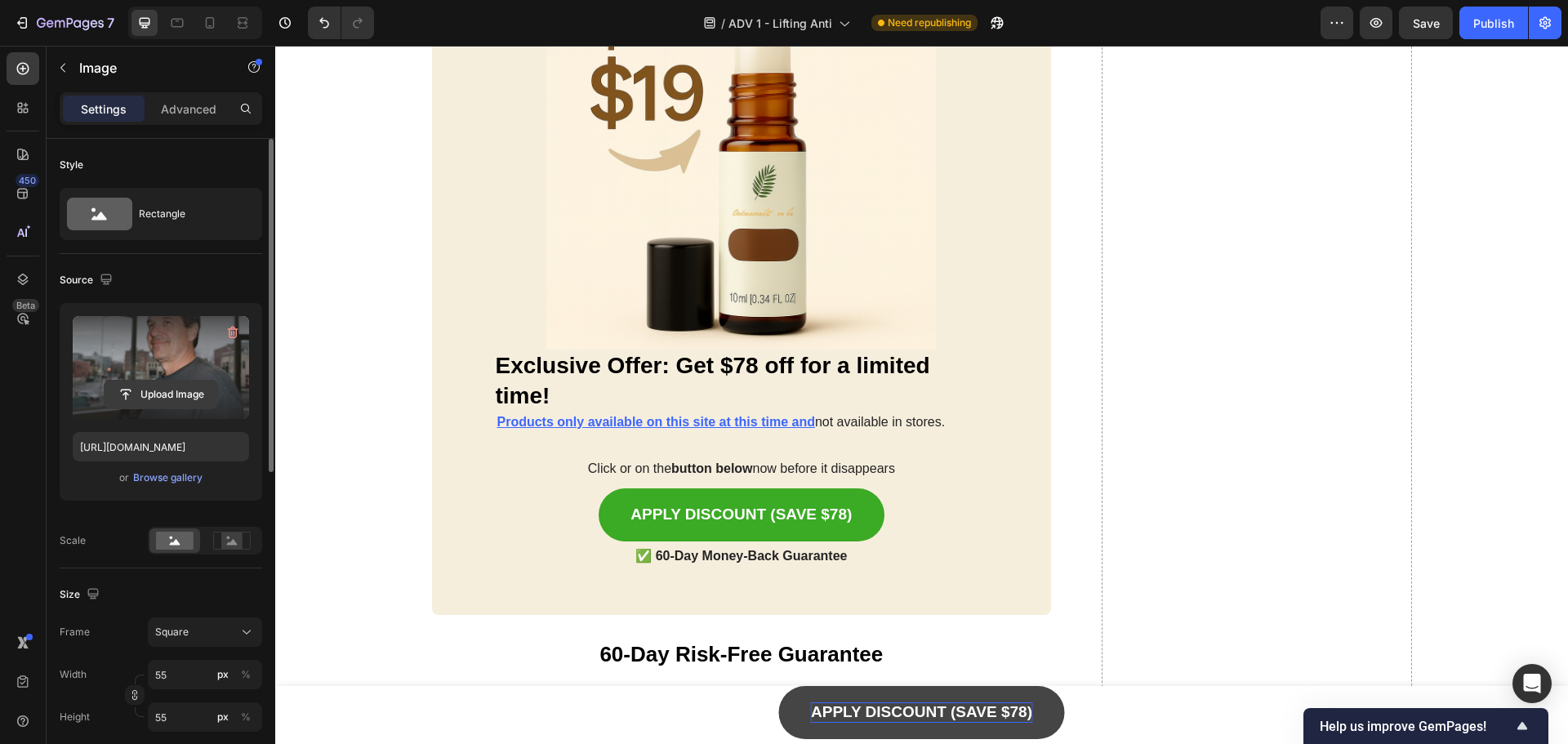
click at [149, 391] on input "file" at bounding box center [161, 394] width 113 height 28
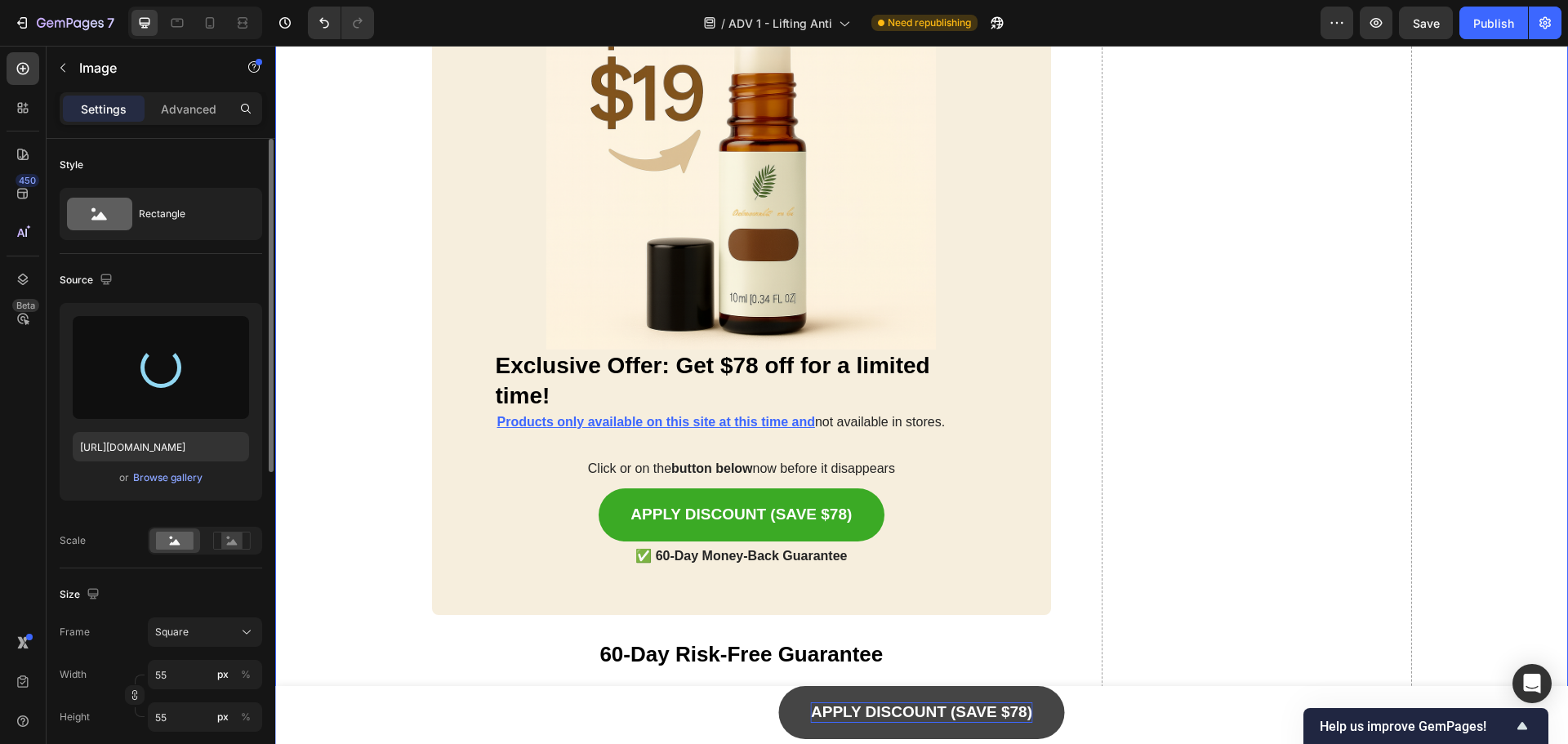
scroll to position [8907, 0]
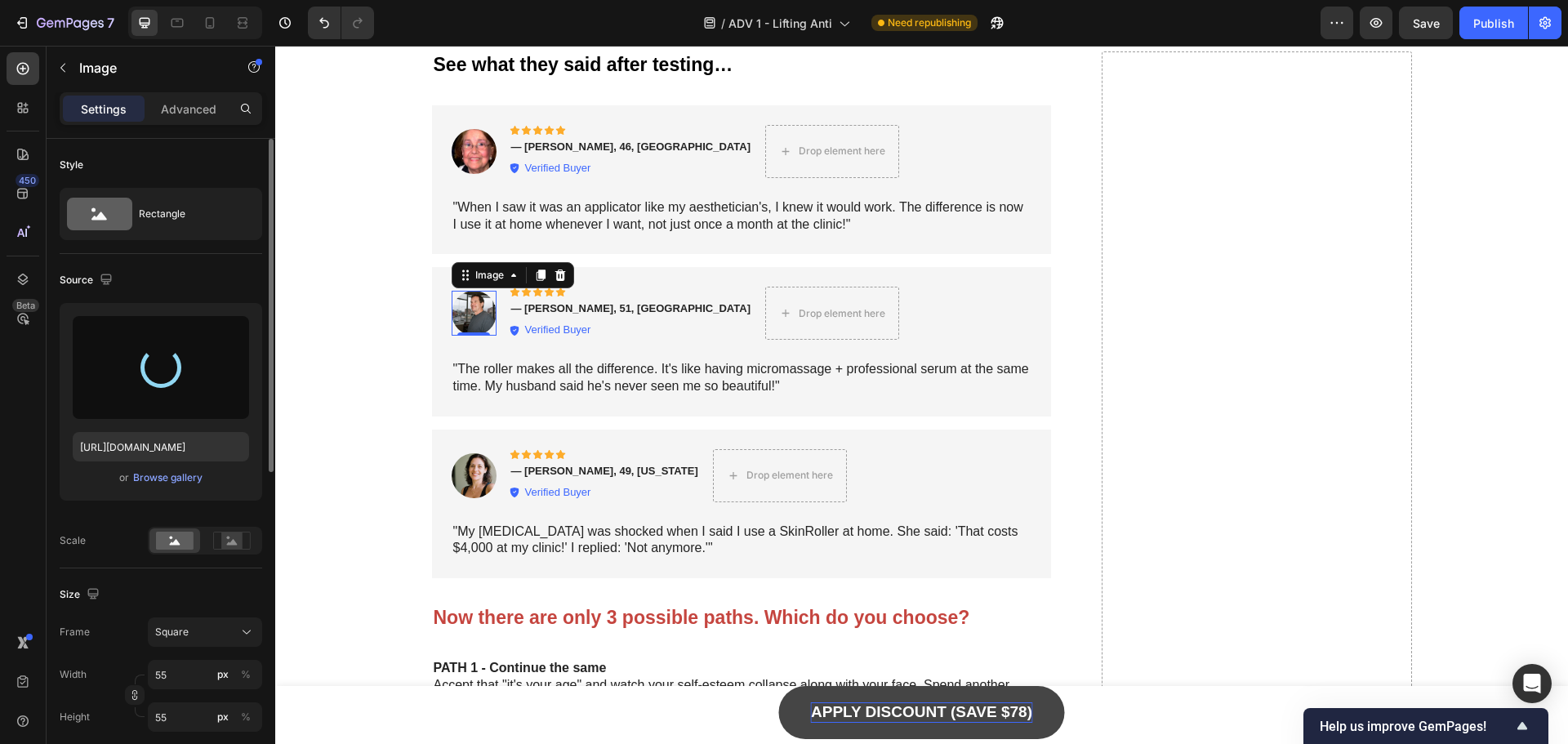
type input "[URL][DOMAIN_NAME]"
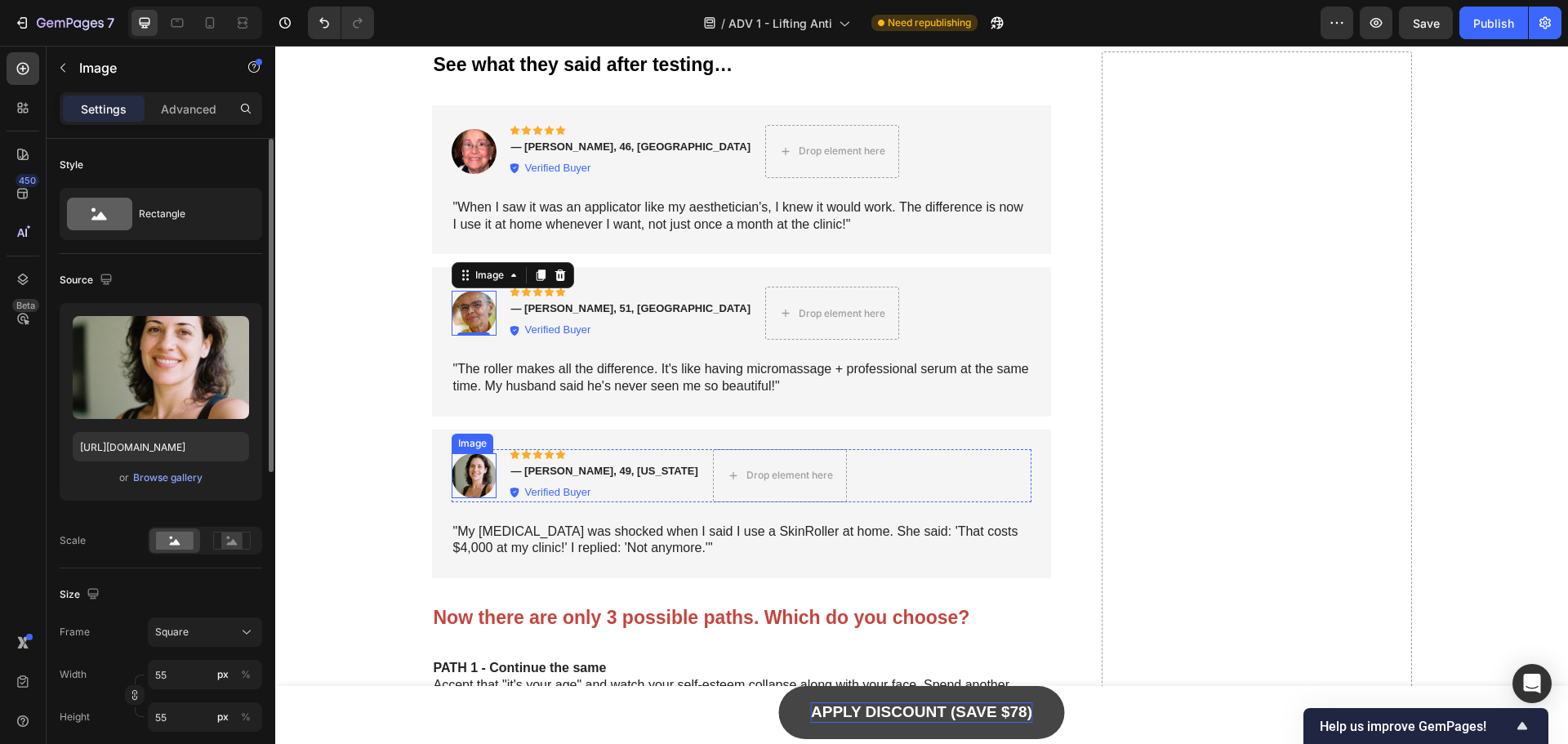
click at [468, 479] on img at bounding box center [473, 476] width 45 height 45
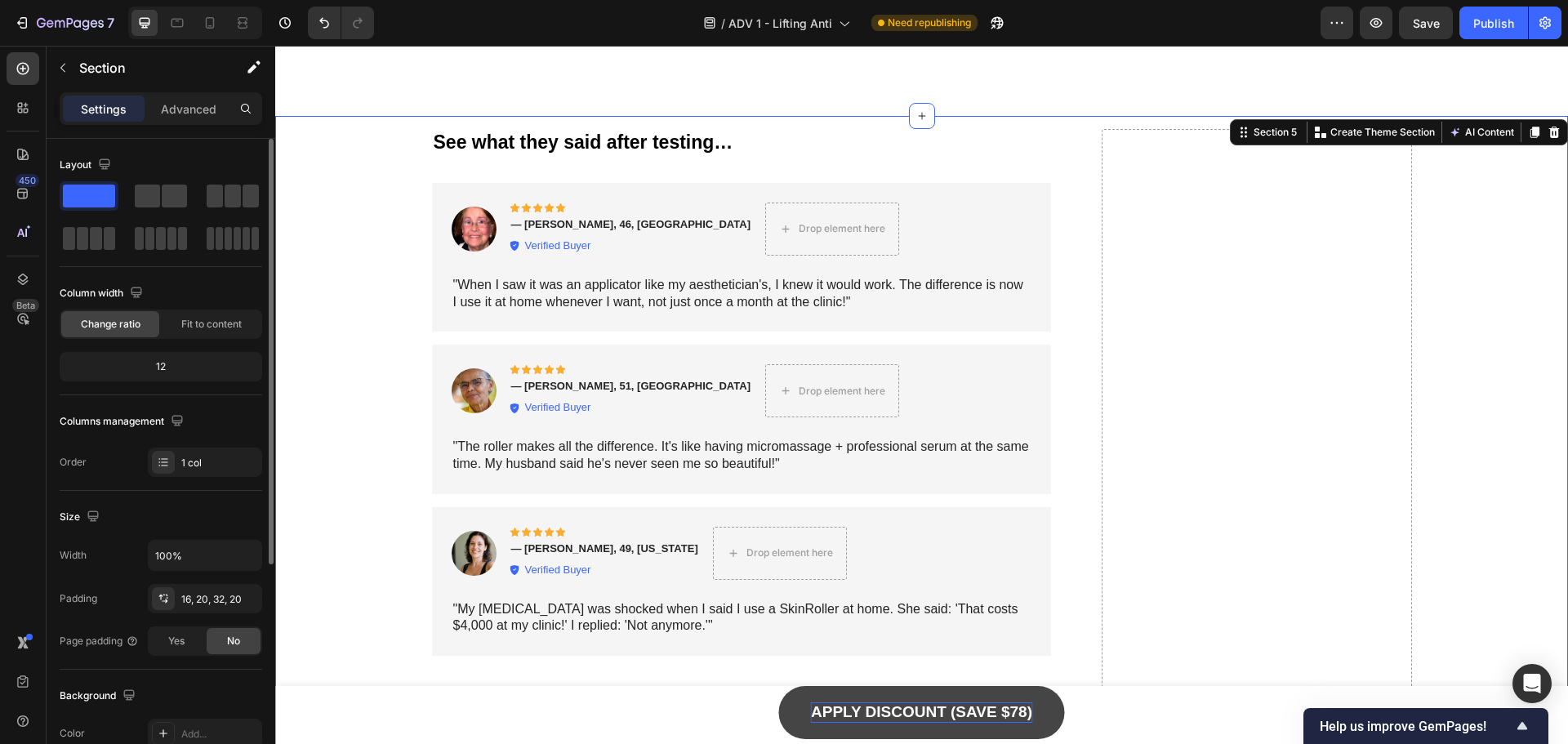
scroll to position [8744, 0]
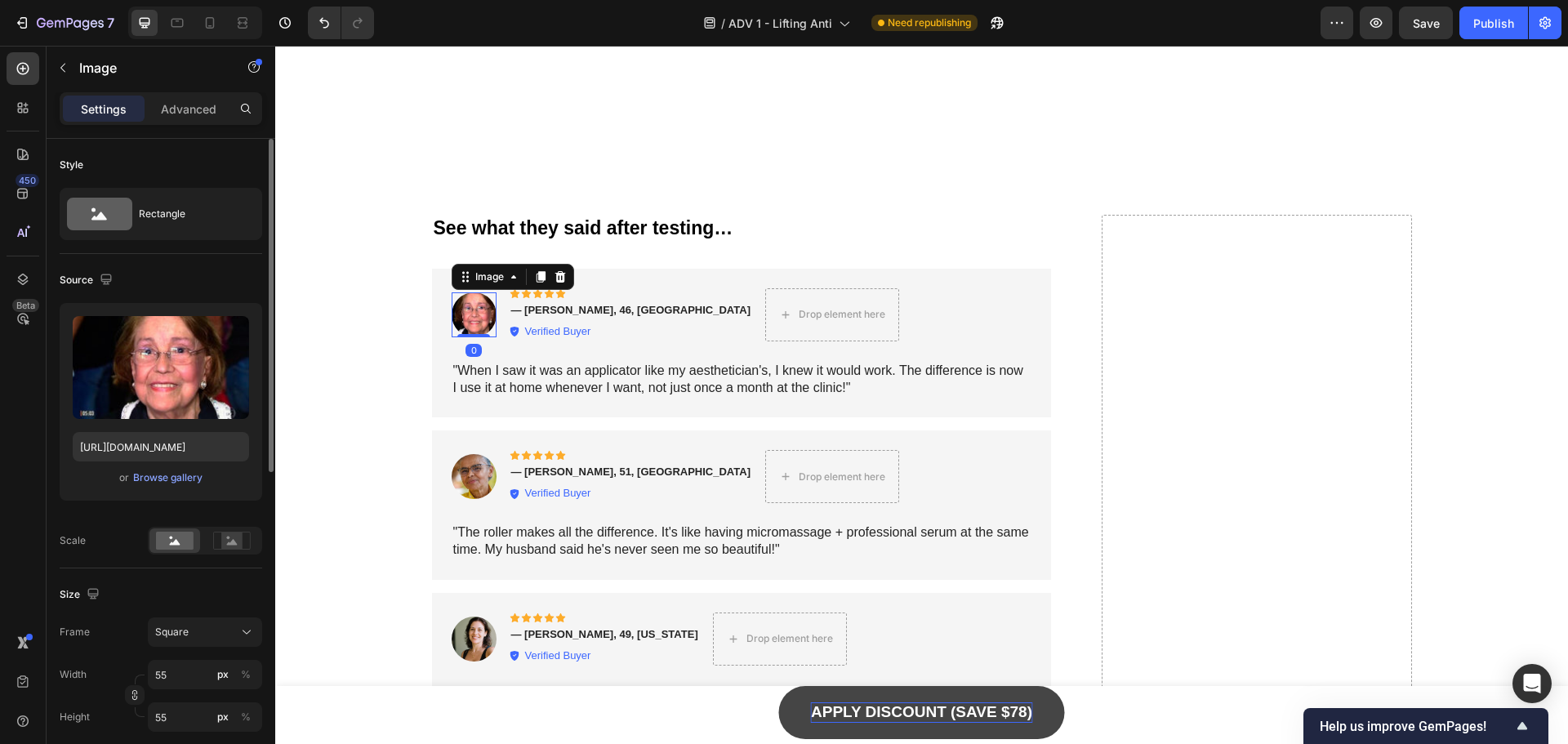
drag, startPoint x: 473, startPoint y: 314, endPoint x: 464, endPoint y: 364, distance: 50.8
click at [473, 314] on img at bounding box center [473, 314] width 45 height 45
click at [153, 395] on input "file" at bounding box center [161, 394] width 113 height 28
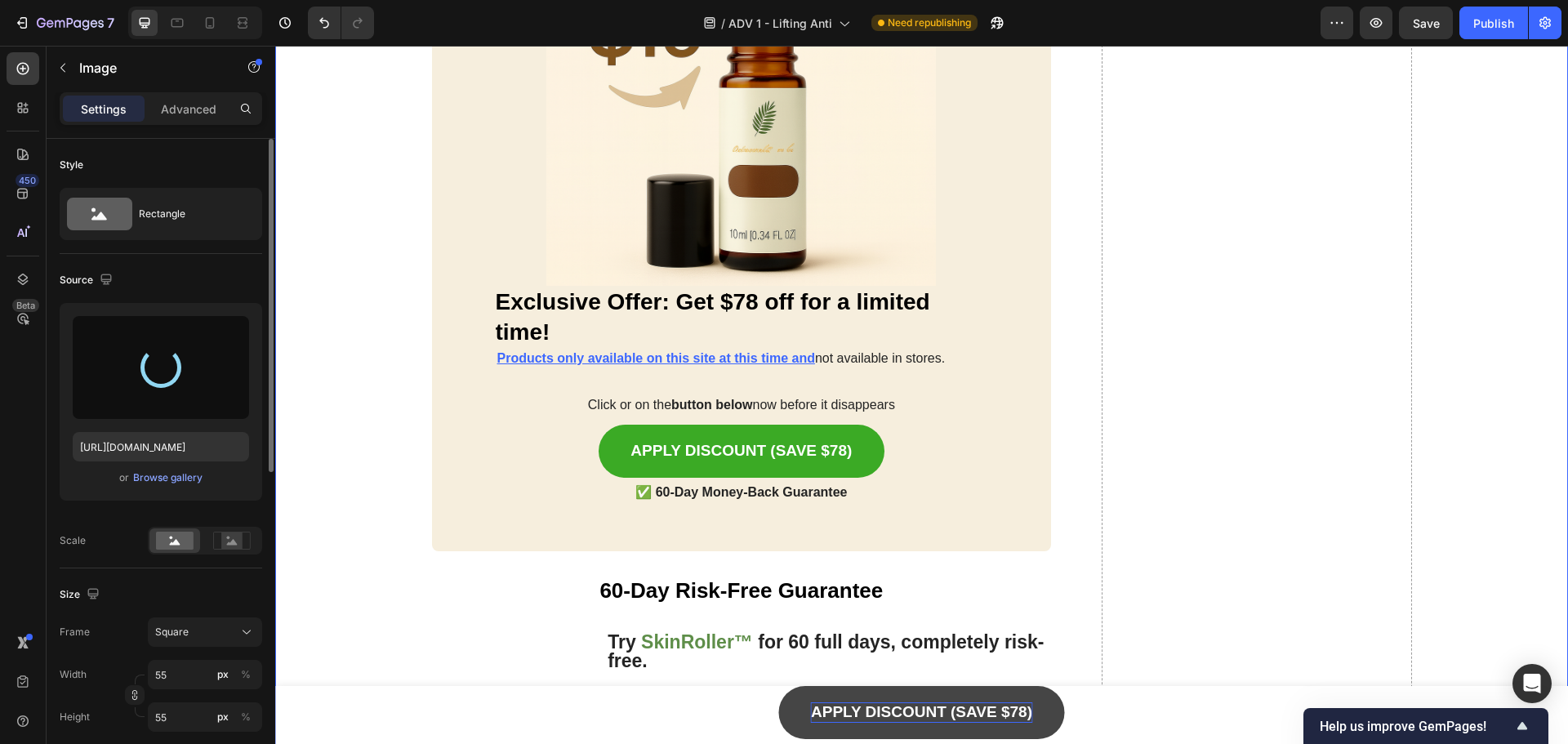
type input "[URL][DOMAIN_NAME]"
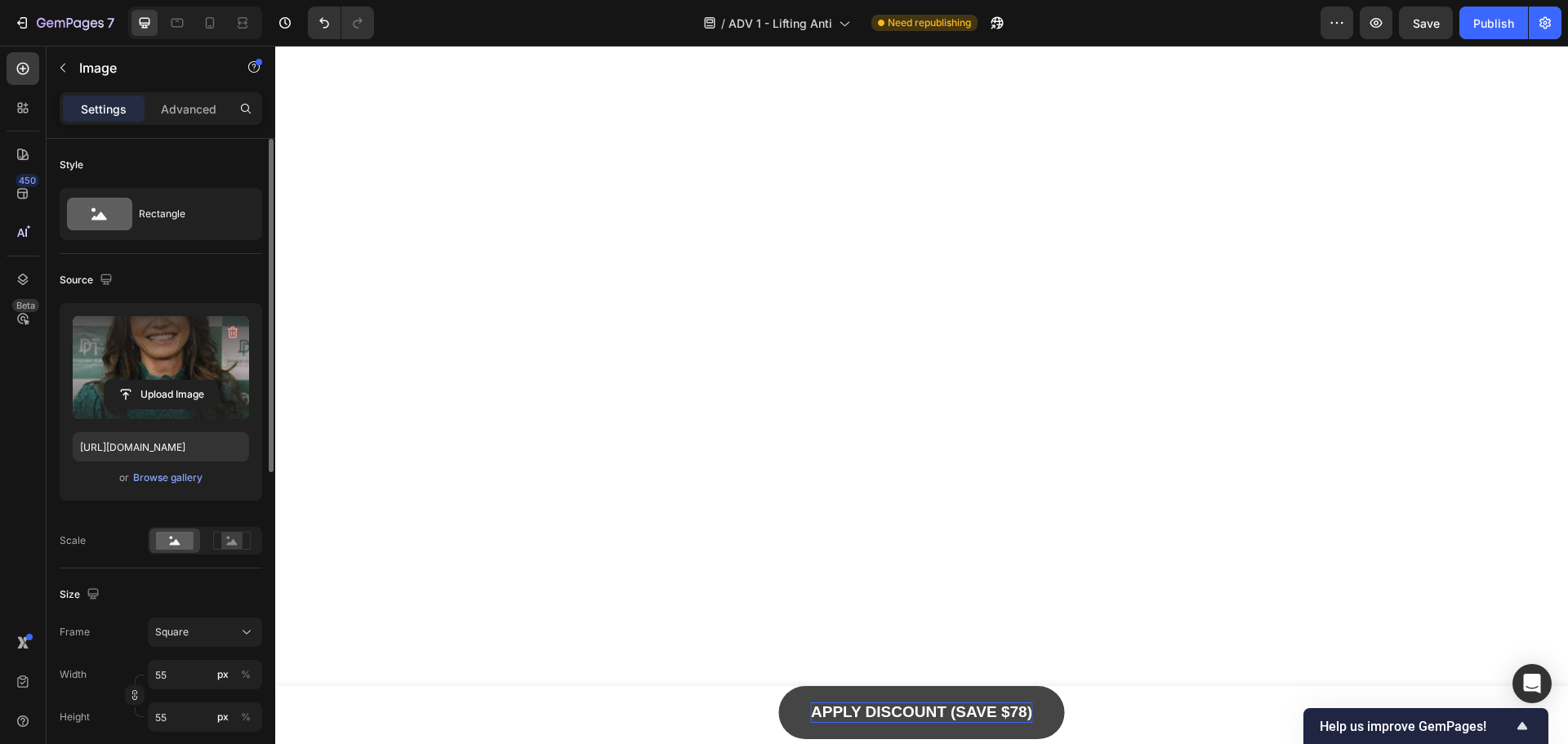
scroll to position [8090, 0]
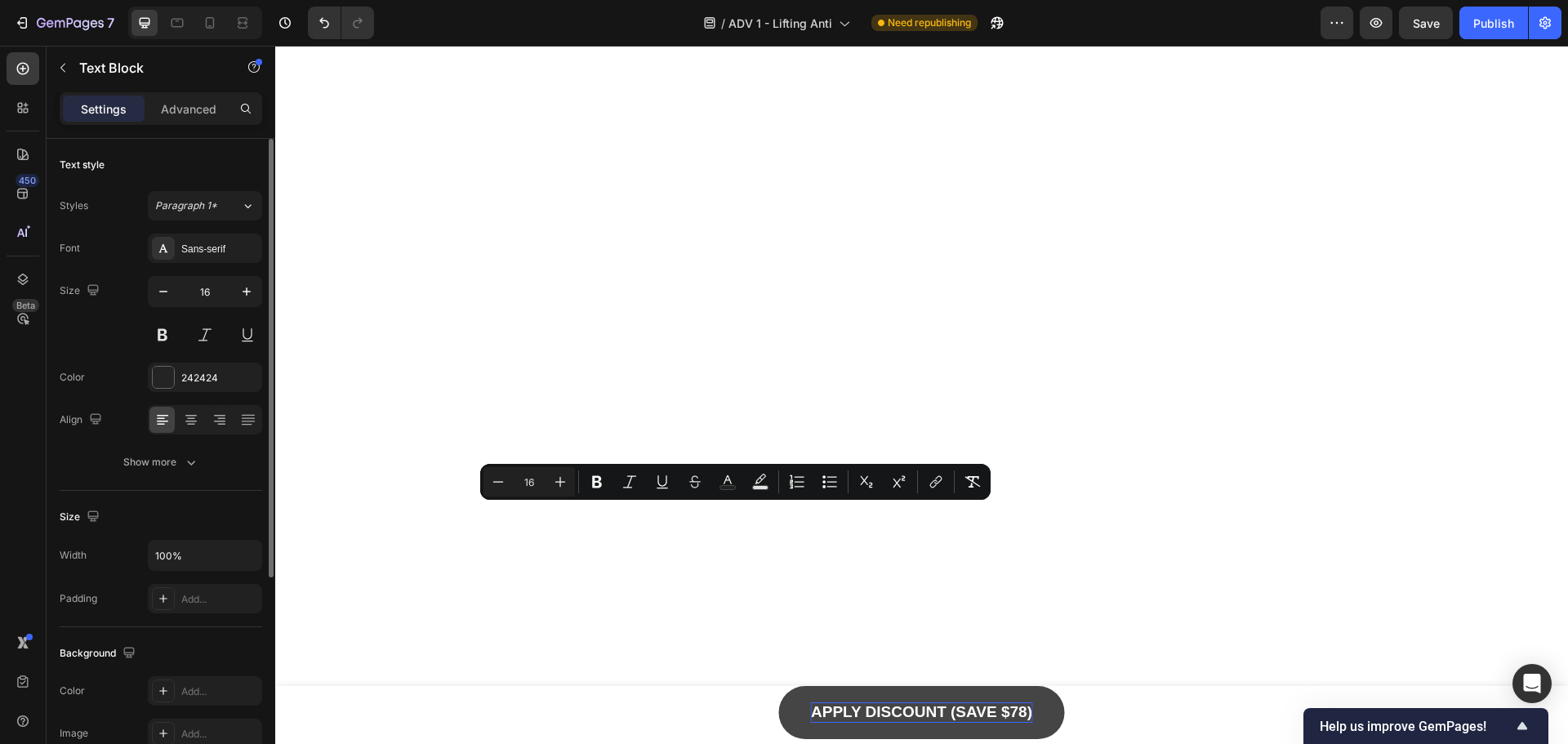
drag, startPoint x: 660, startPoint y: 564, endPoint x: 562, endPoint y: 496, distance: 119.3
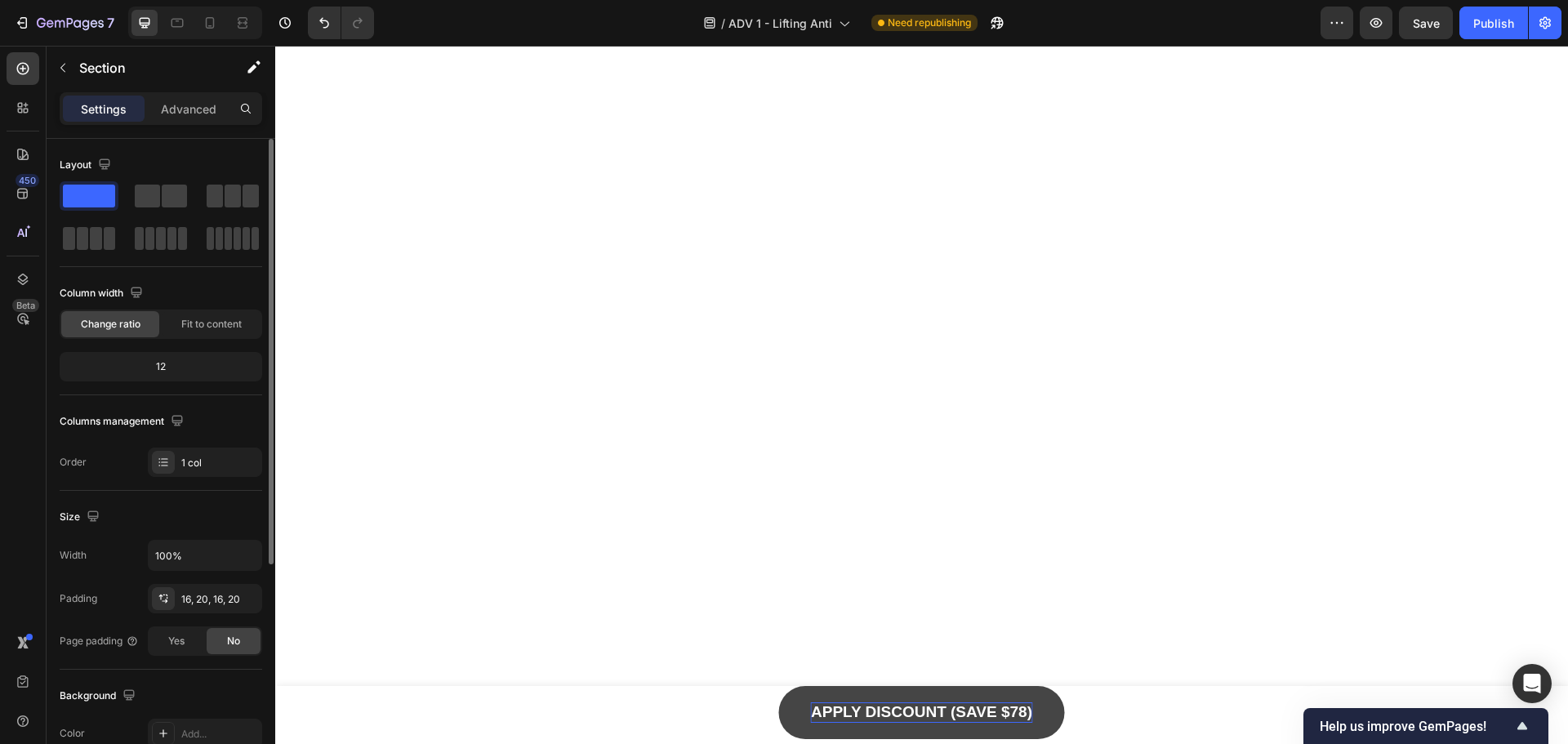
scroll to position [7436, 0]
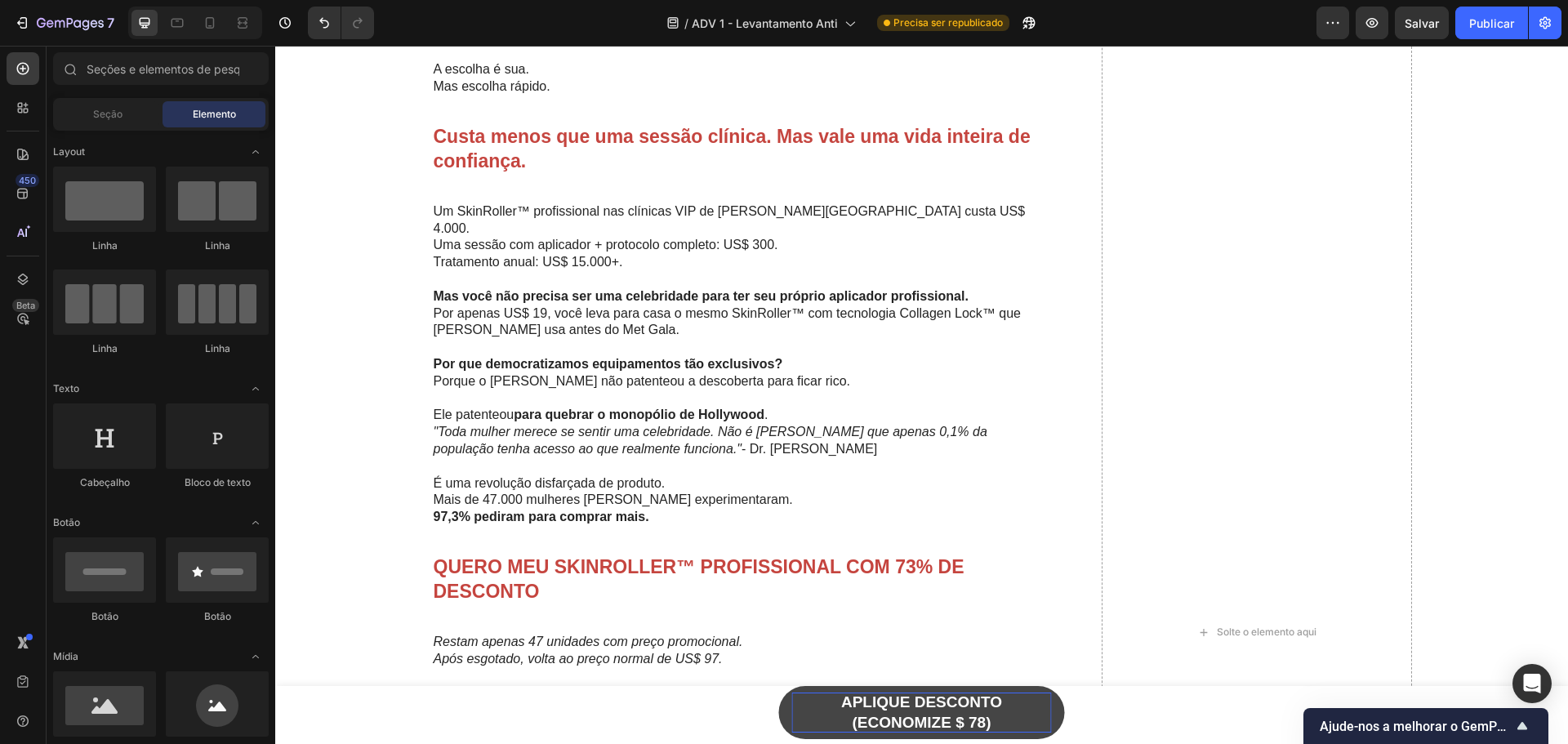
scroll to position [8658, 0]
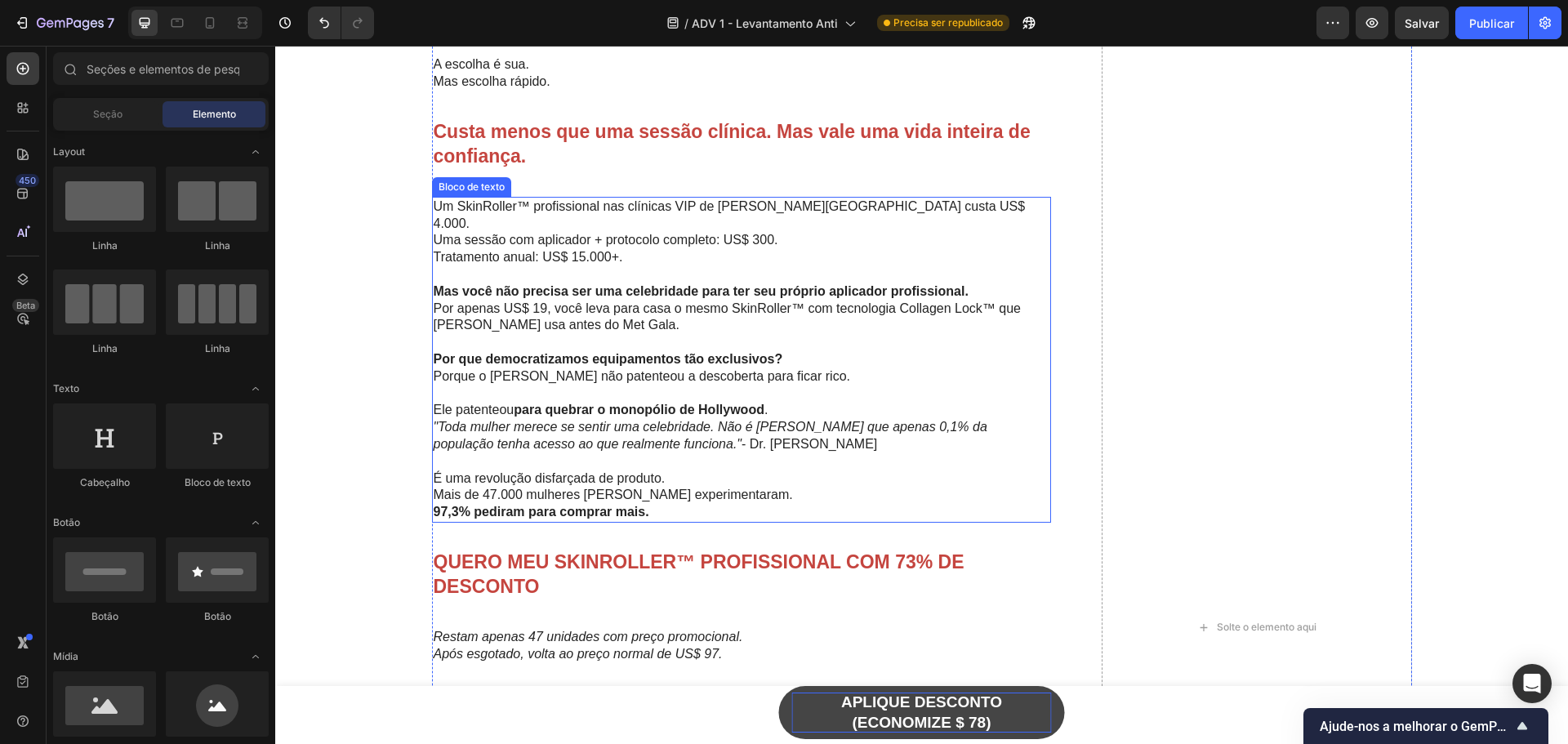
click at [742, 437] on font "- Dr. [PERSON_NAME]" at bounding box center [809, 444] width 135 height 13
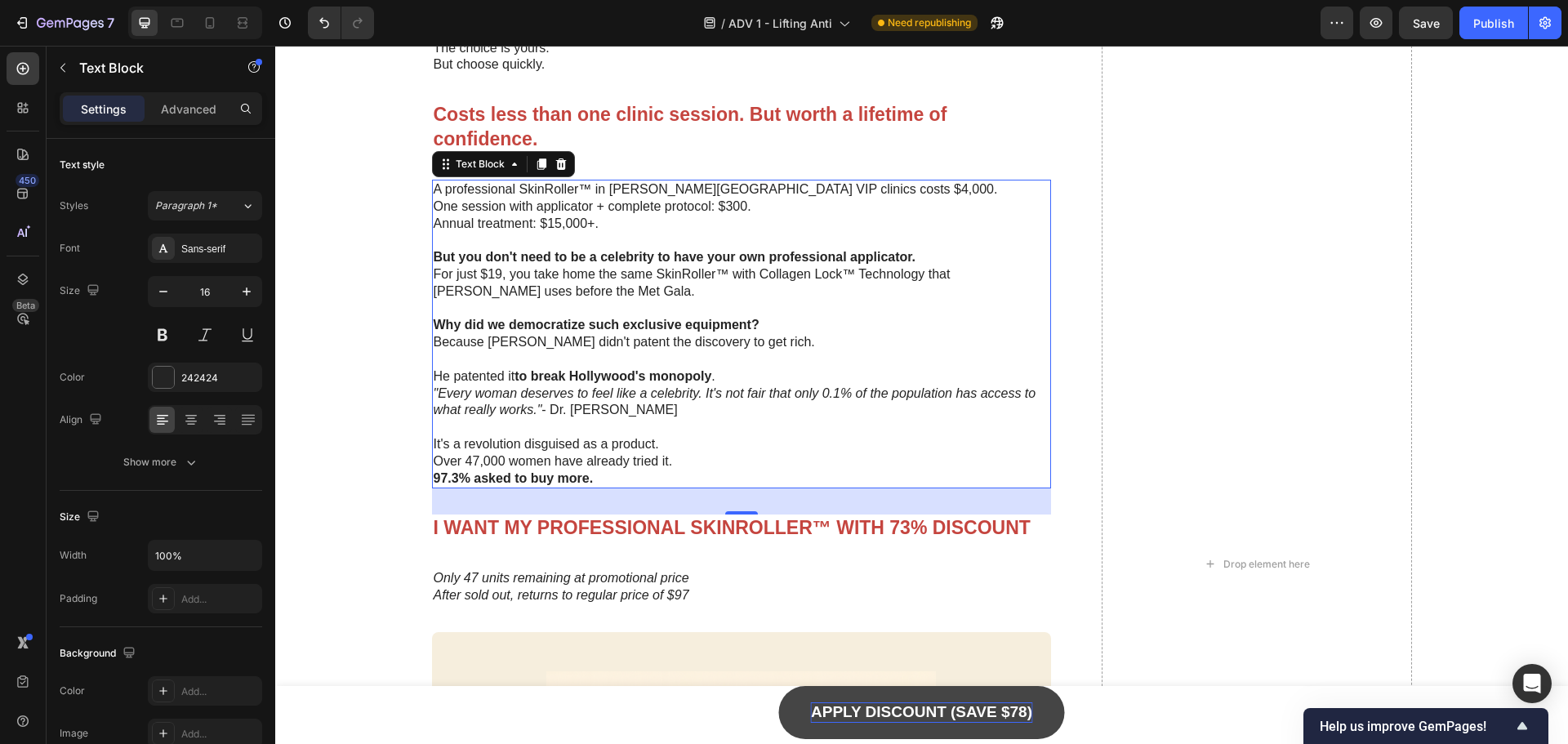
click at [832, 340] on p "Because [PERSON_NAME] didn't patent the discovery to get rich." at bounding box center [742, 343] width 616 height 17
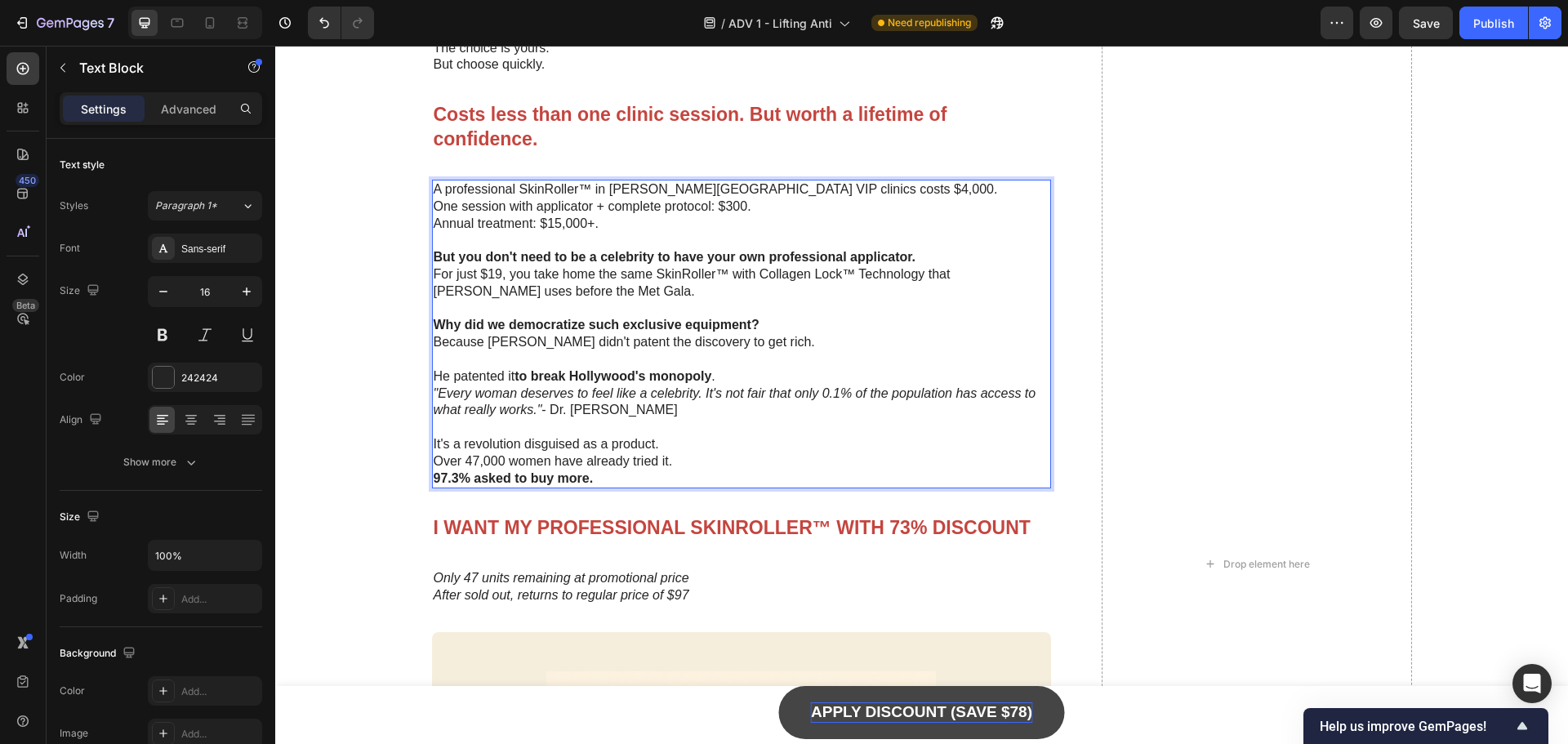
click at [711, 471] on p "97.3% asked to buy more." at bounding box center [742, 479] width 616 height 17
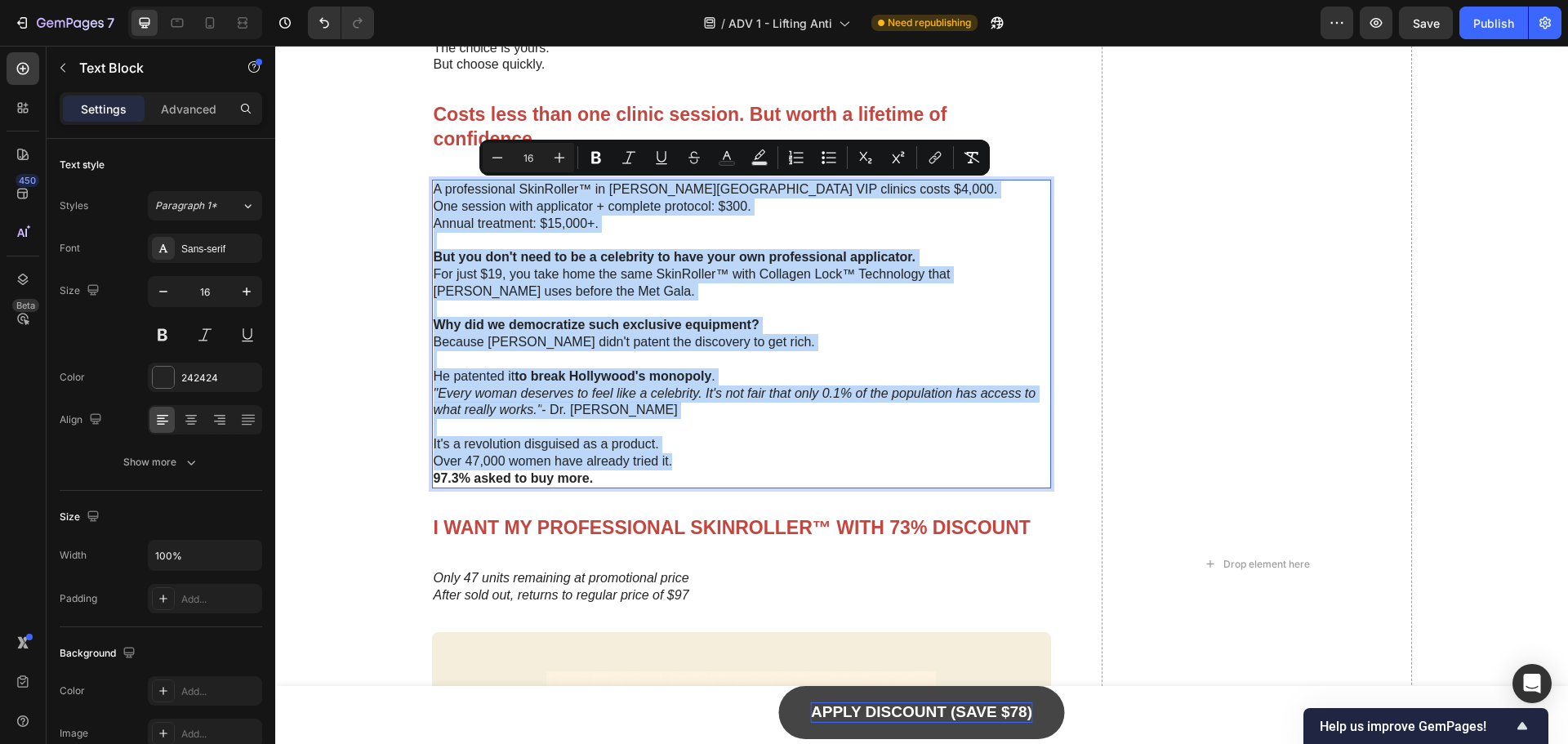
copy div "A professional SkinRoller™ in [PERSON_NAME][GEOGRAPHIC_DATA] VIP clinics costs …"
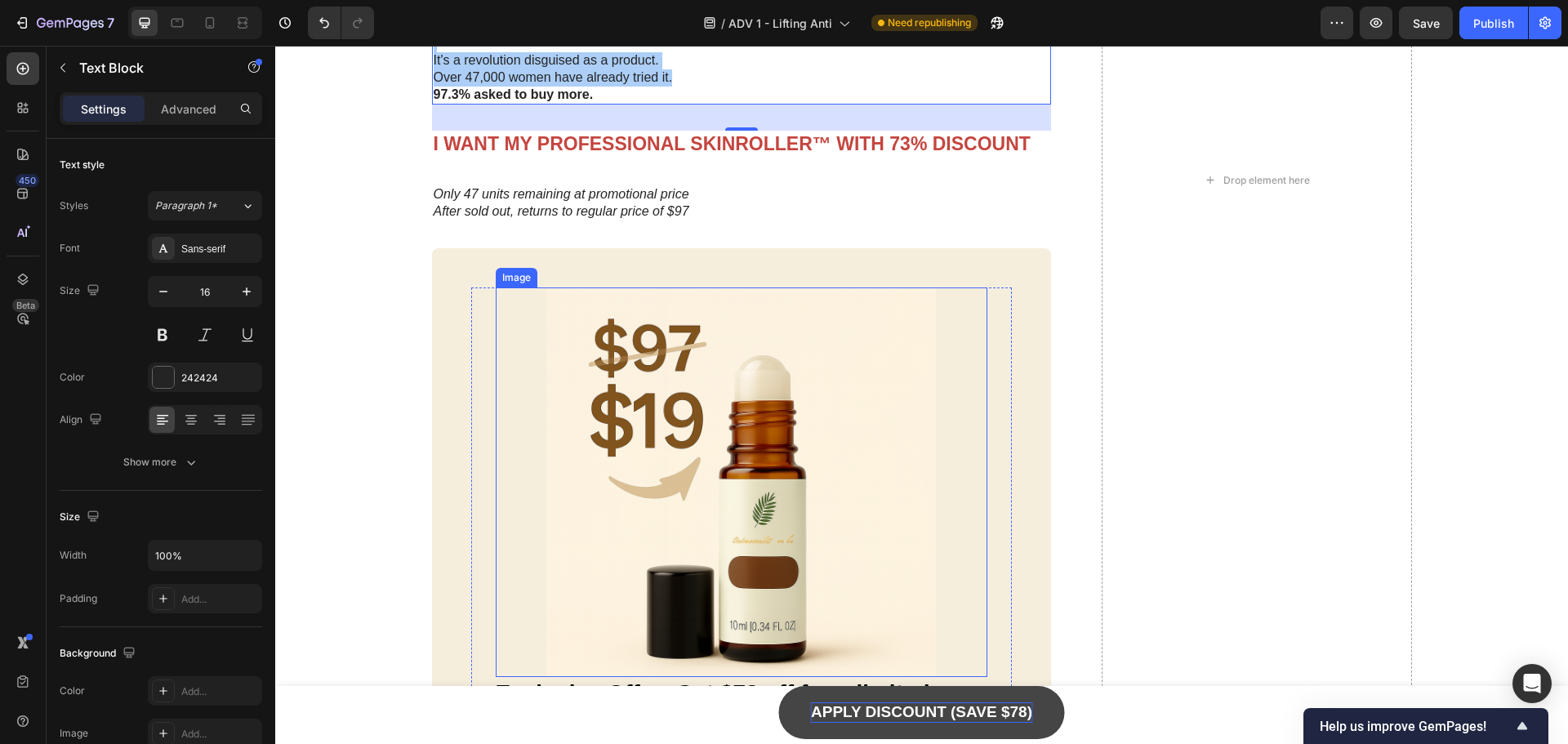
scroll to position [9066, 0]
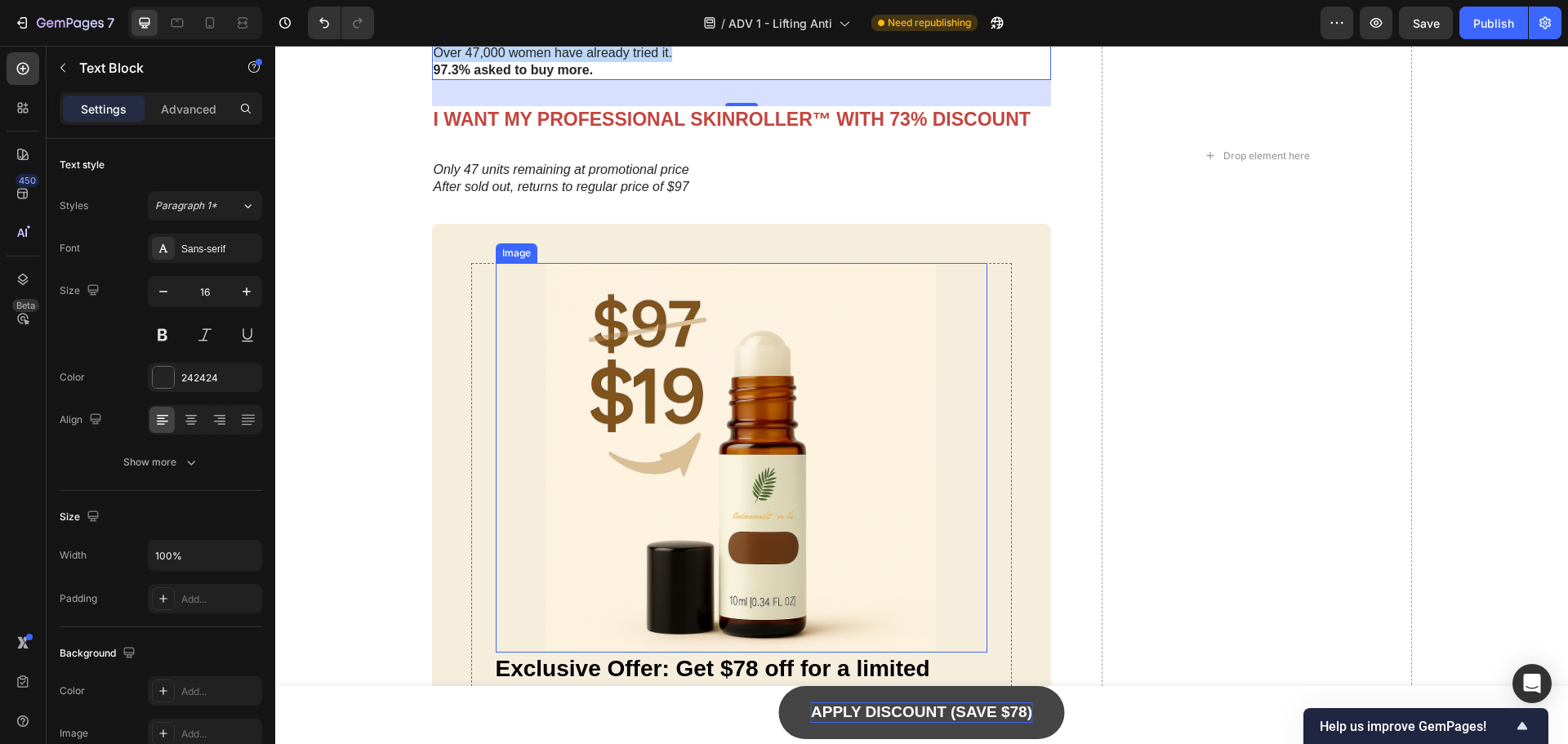
click at [799, 504] on img at bounding box center [742, 457] width 493 height 390
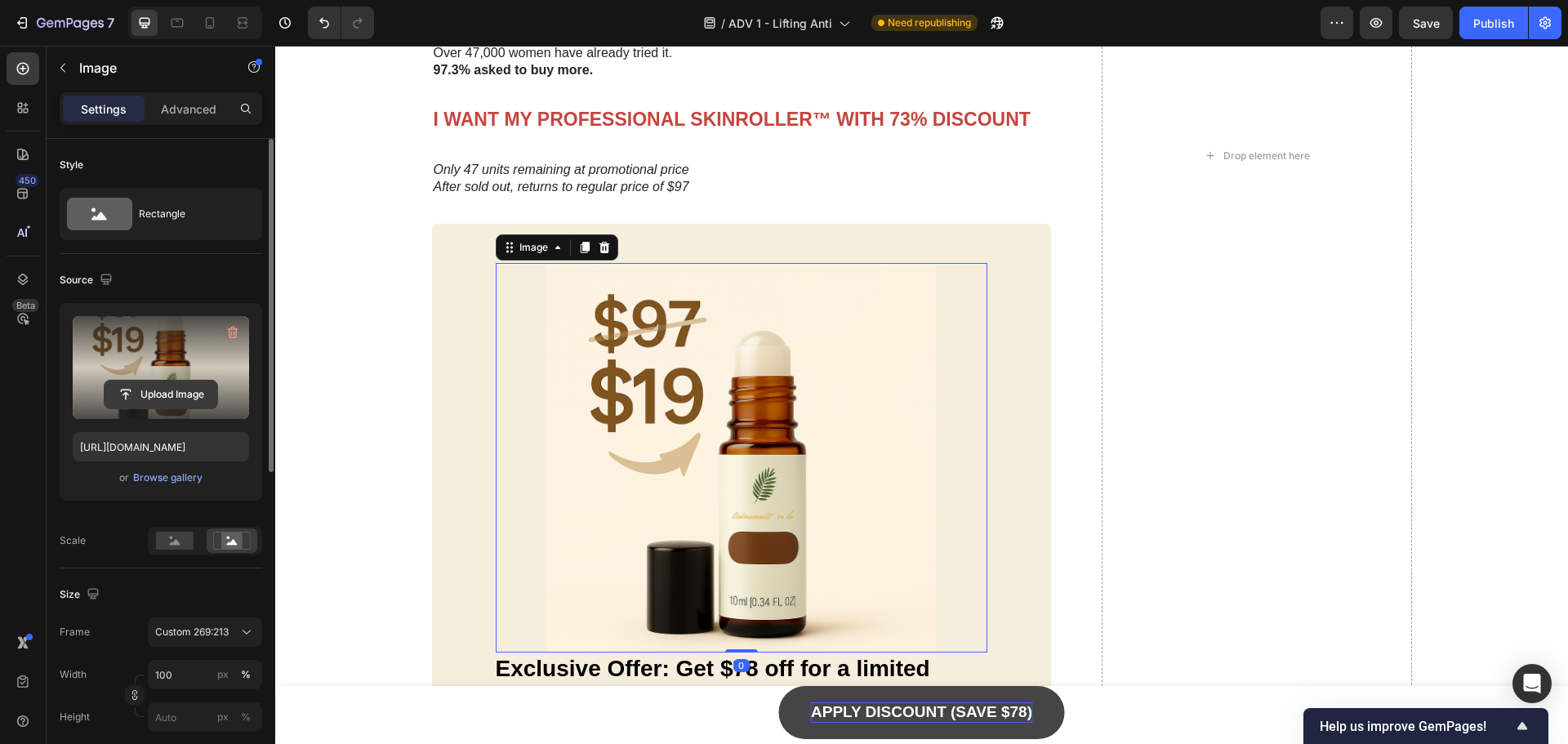
click at [185, 382] on input "file" at bounding box center [161, 394] width 113 height 28
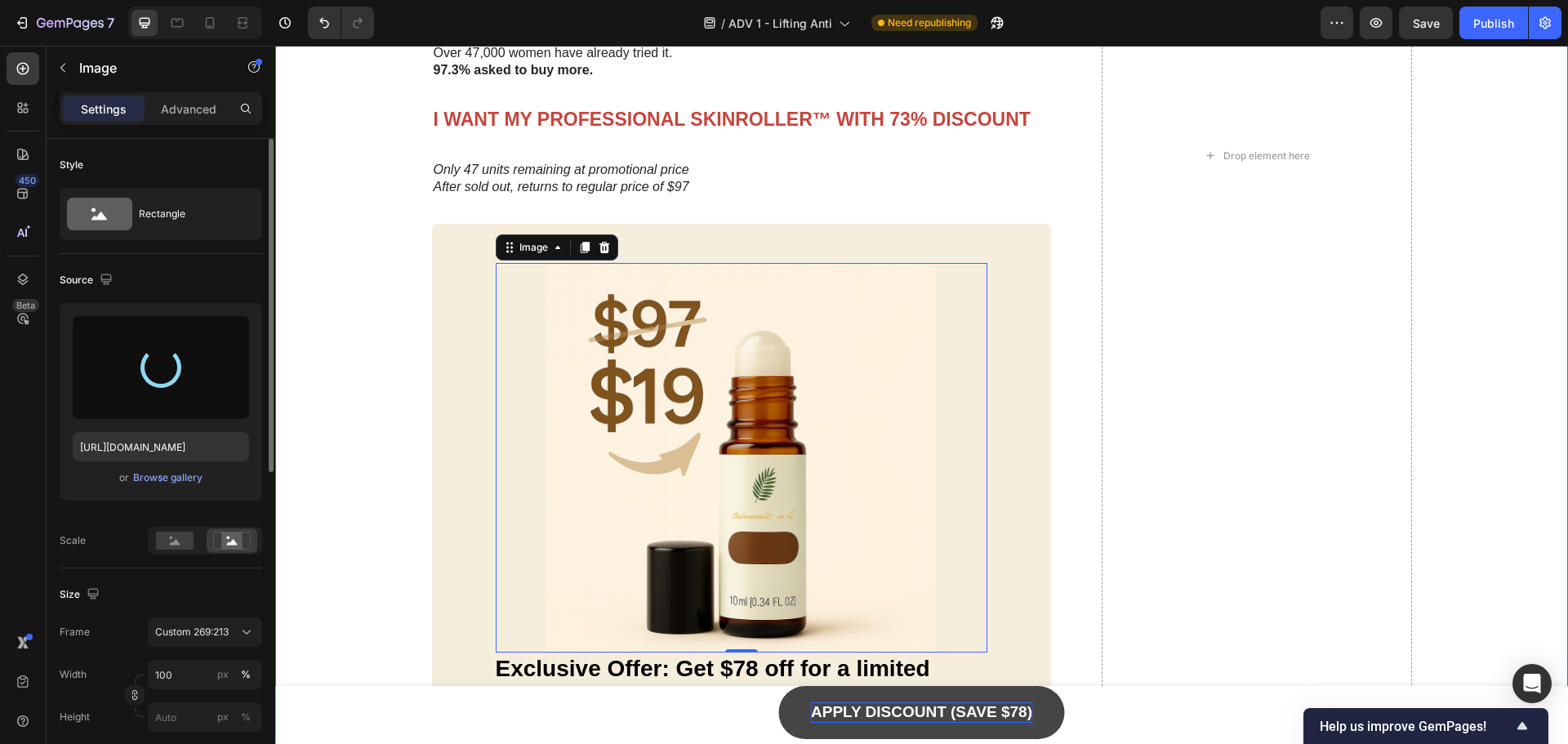
type input "[URL][DOMAIN_NAME]"
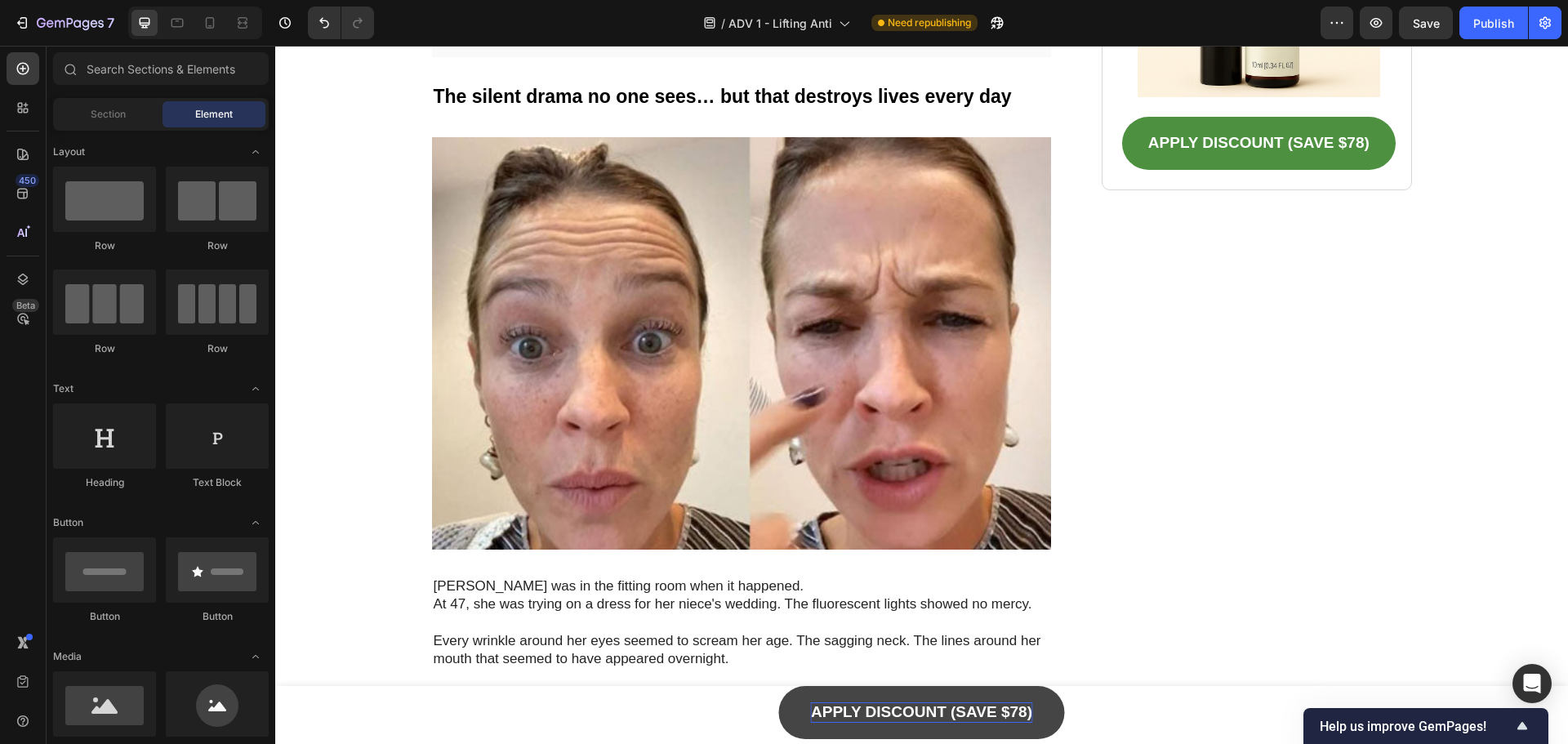
scroll to position [0, 0]
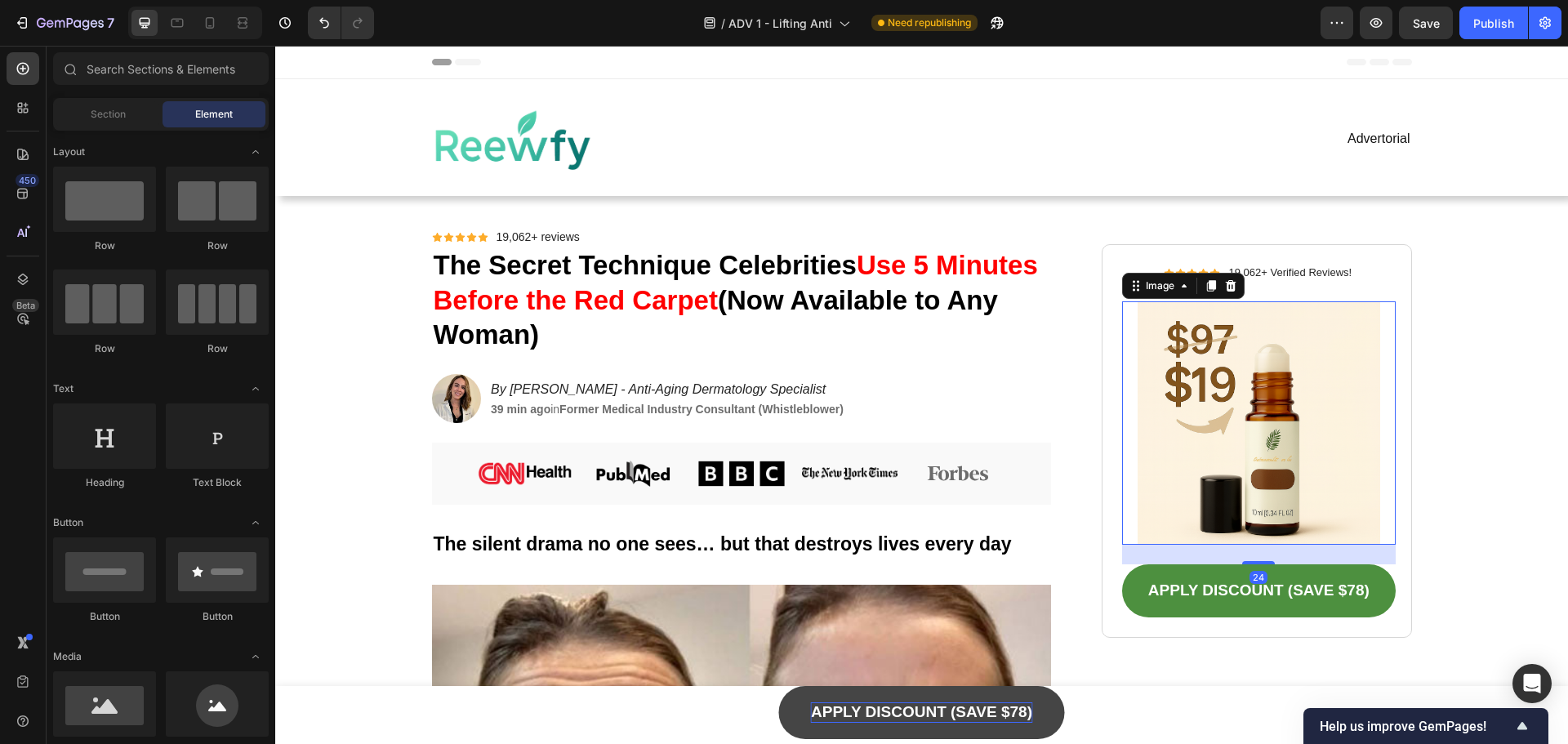
click at [1268, 399] on img at bounding box center [1258, 424] width 273 height 244
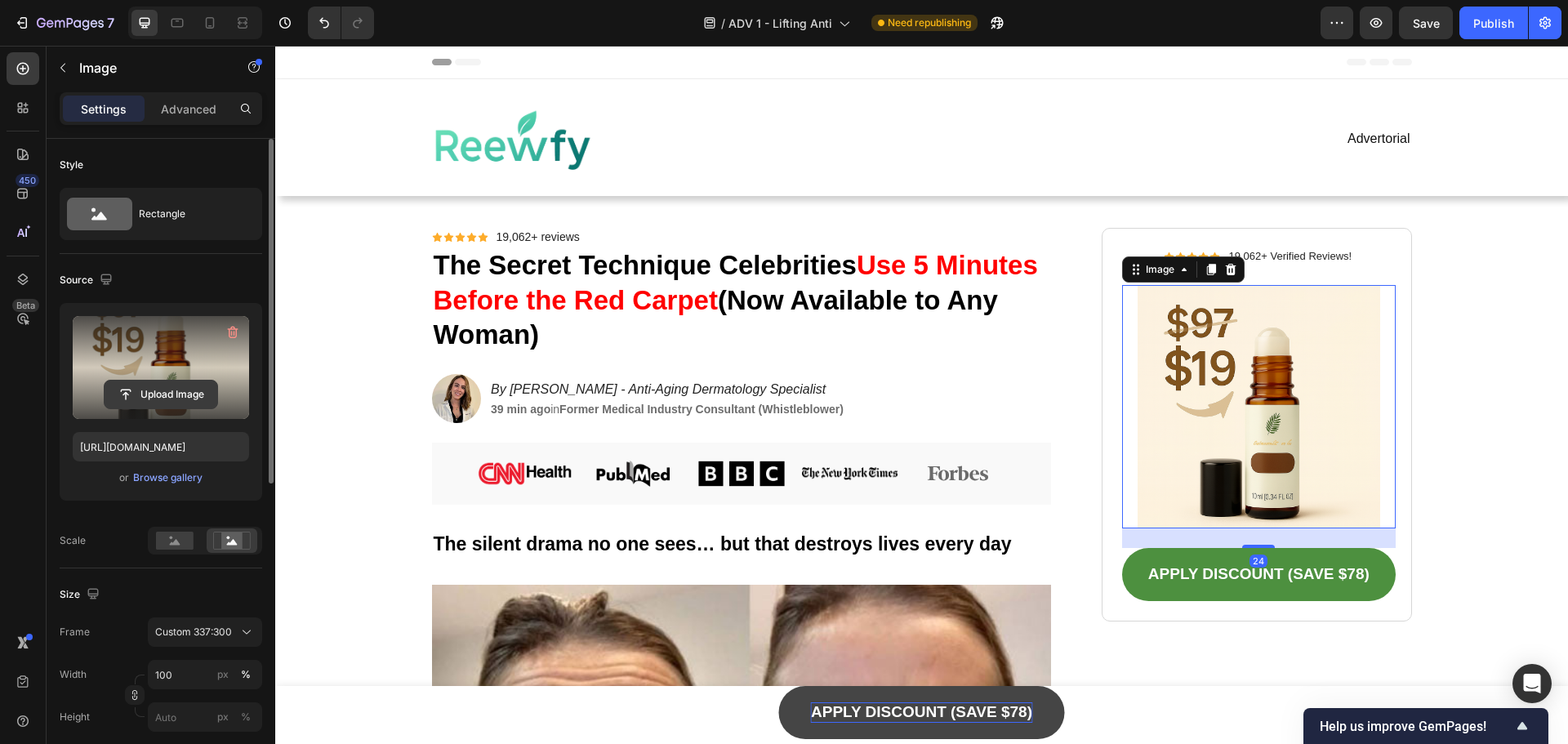
click at [114, 386] on input "file" at bounding box center [161, 394] width 113 height 28
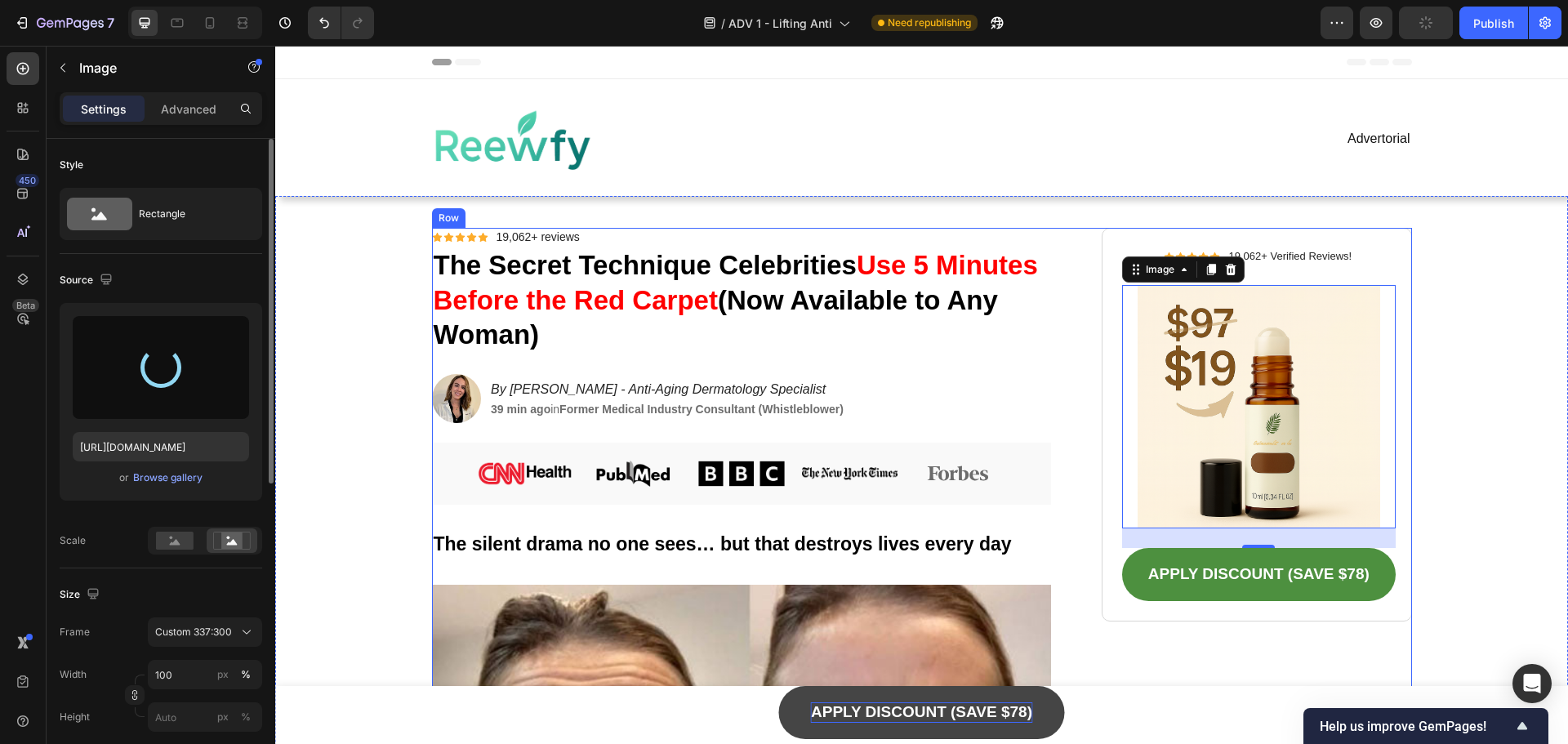
type input "[URL][DOMAIN_NAME]"
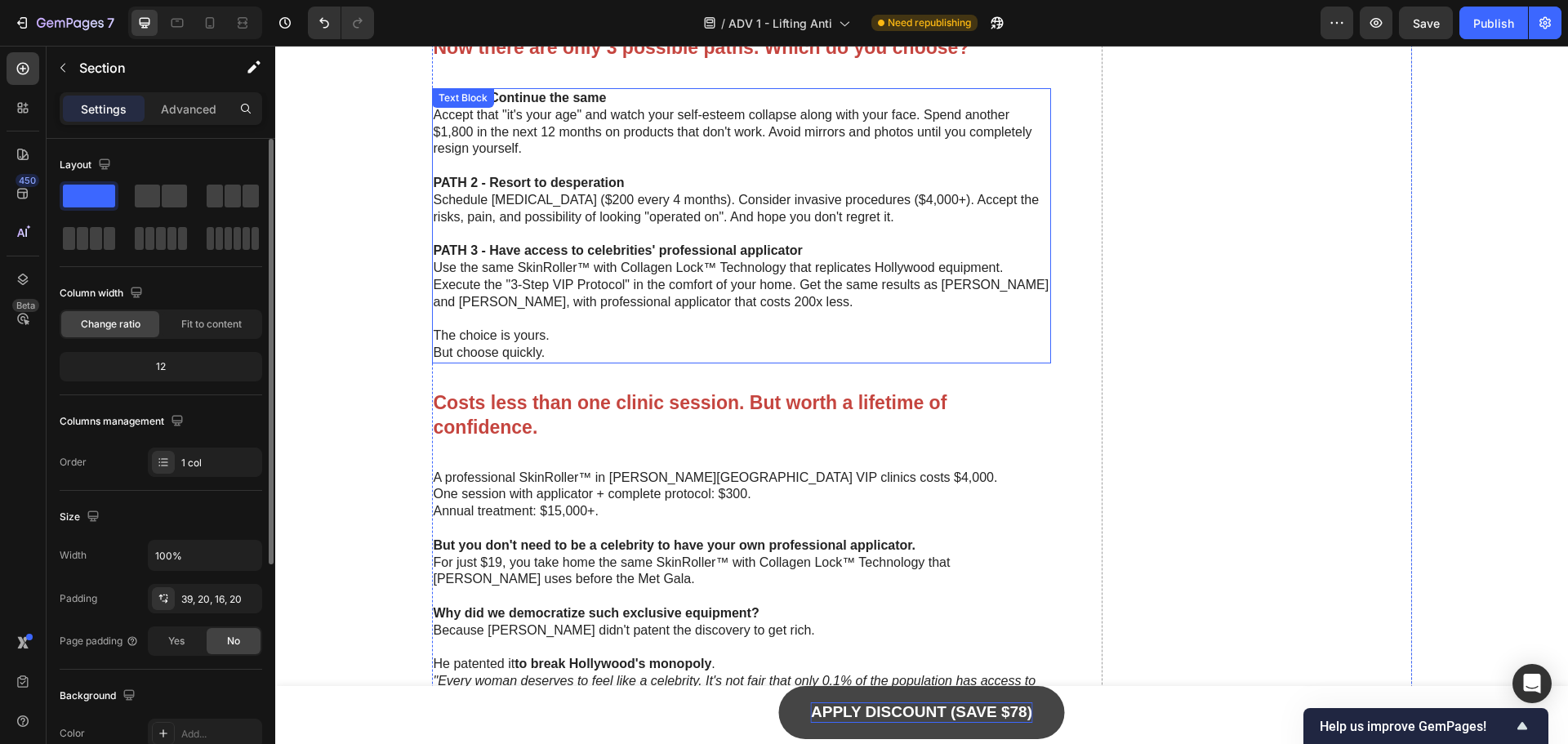
scroll to position [8253, 0]
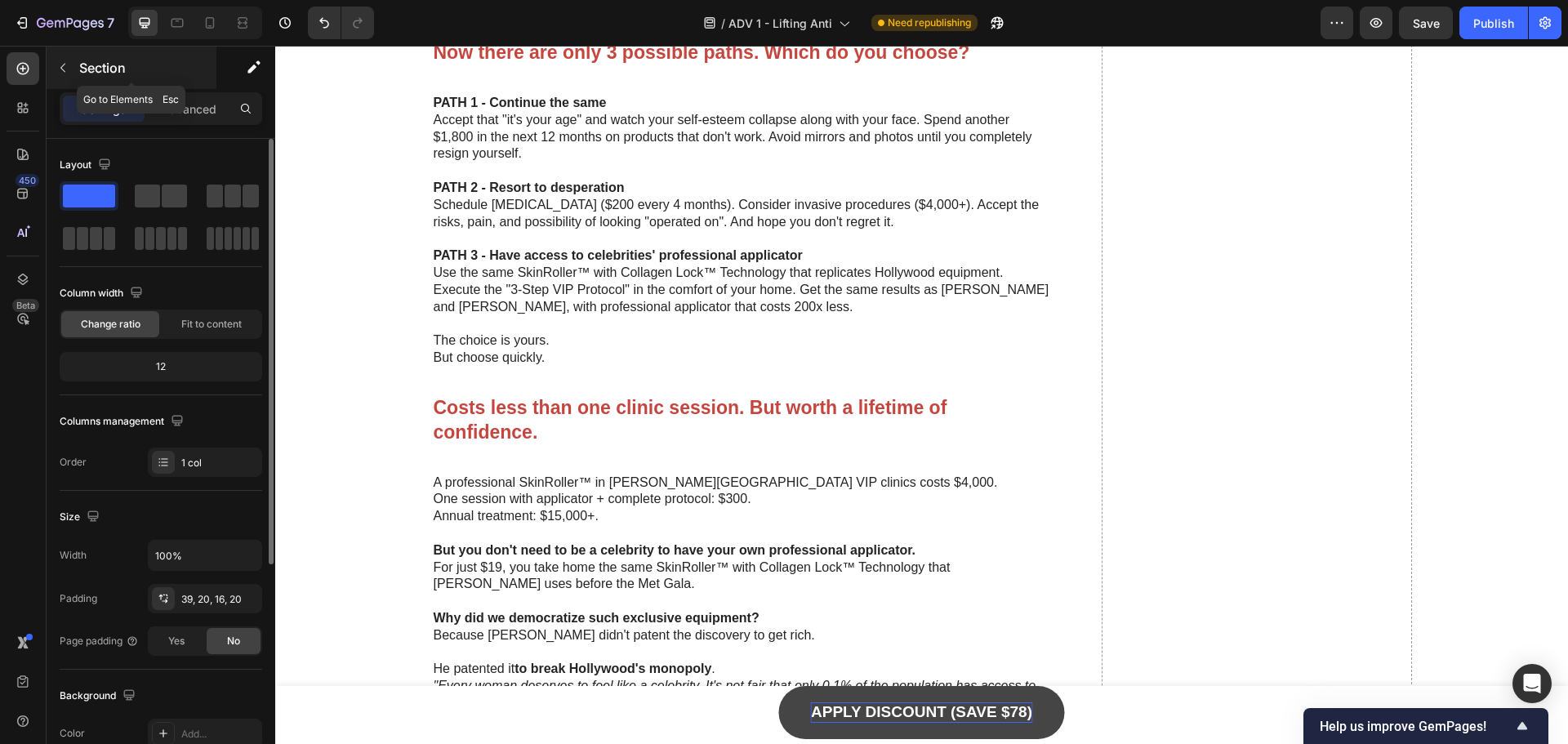
click at [72, 80] on button "button" at bounding box center [62, 67] width 26 height 26
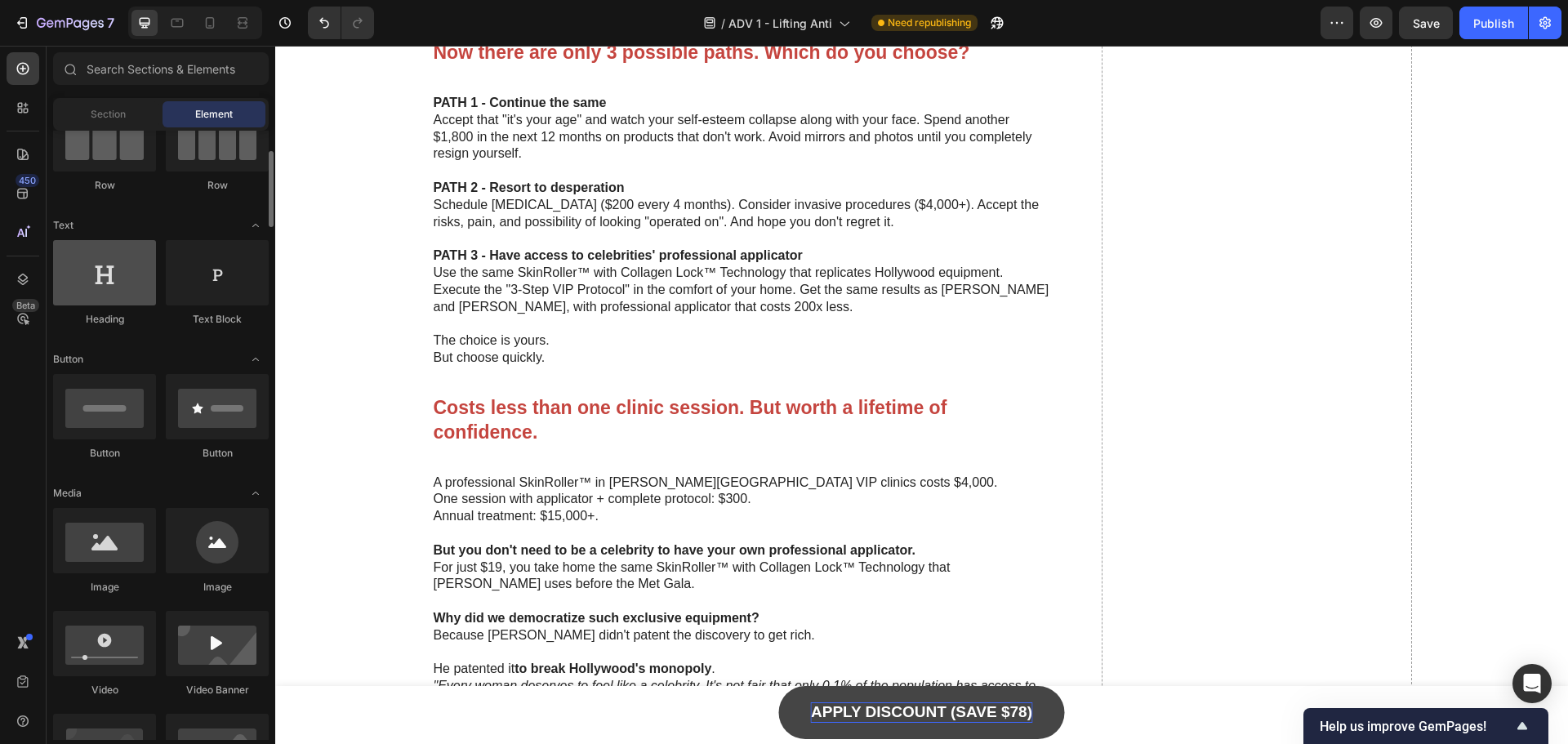
scroll to position [245, 0]
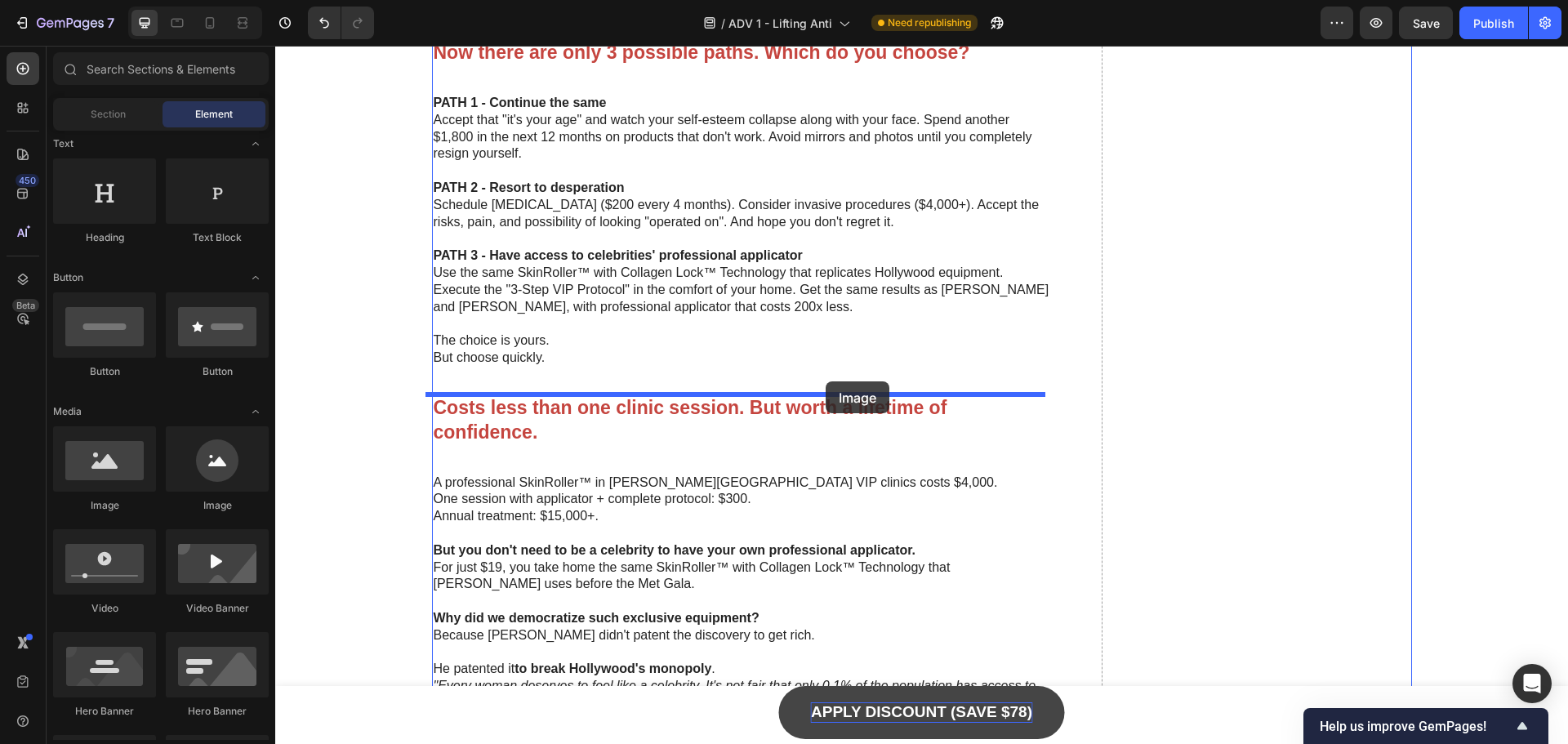
drag, startPoint x: 391, startPoint y: 511, endPoint x: 826, endPoint y: 382, distance: 453.7
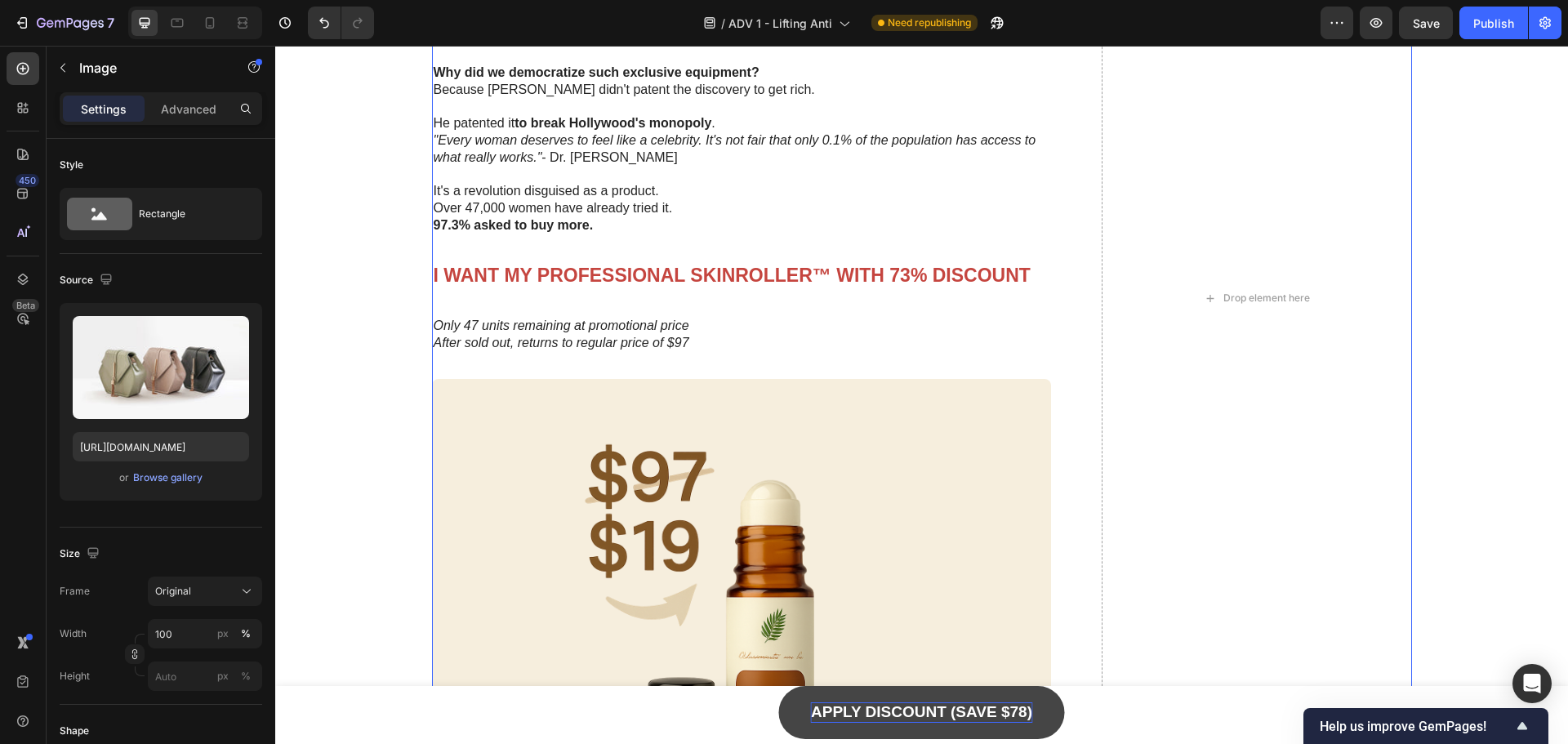
click at [1059, 446] on div "See what they said after testing… Heading Image Icon Icon Icon Icon Icon Icon L…" at bounding box center [922, 298] width 980 height 2769
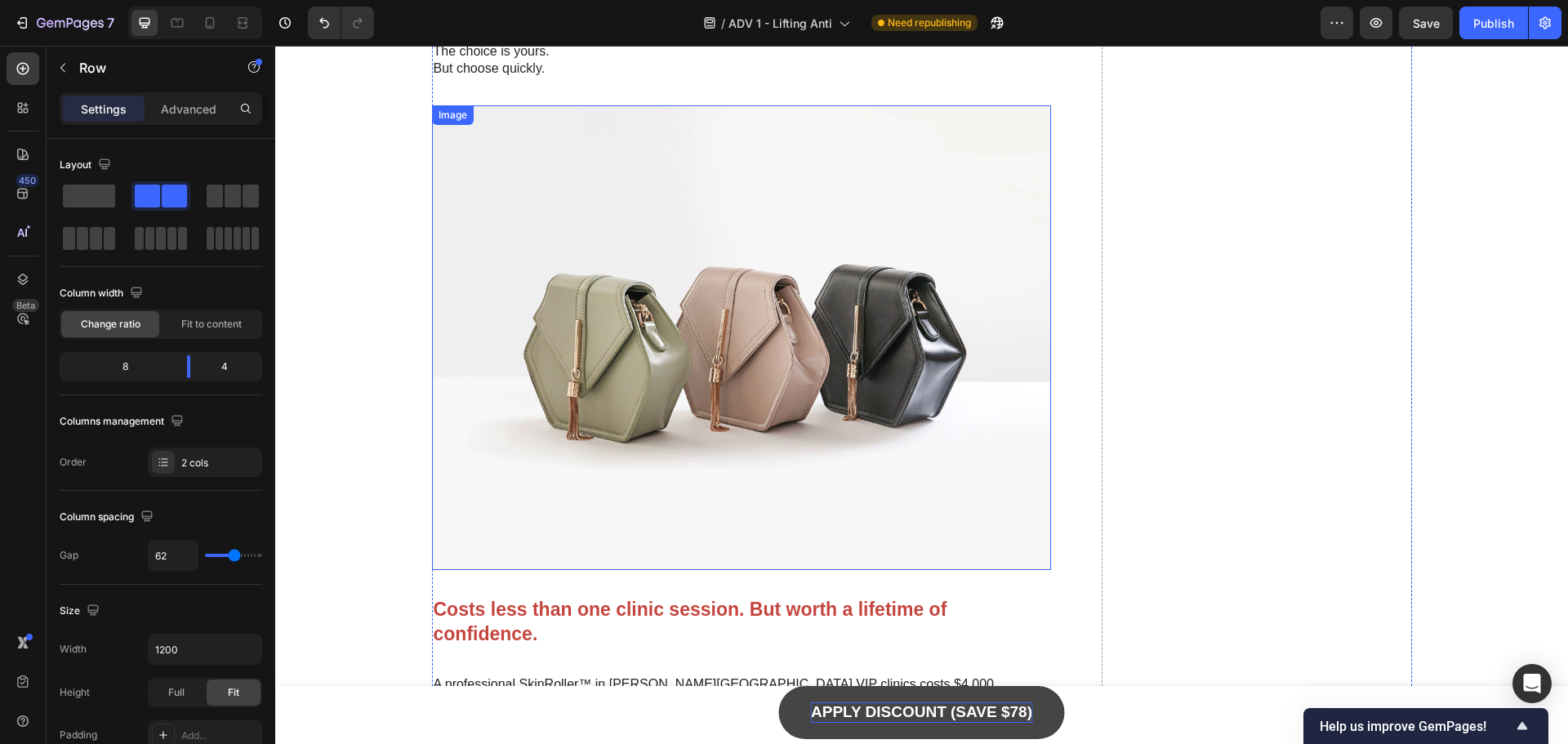
scroll to position [6340, 0]
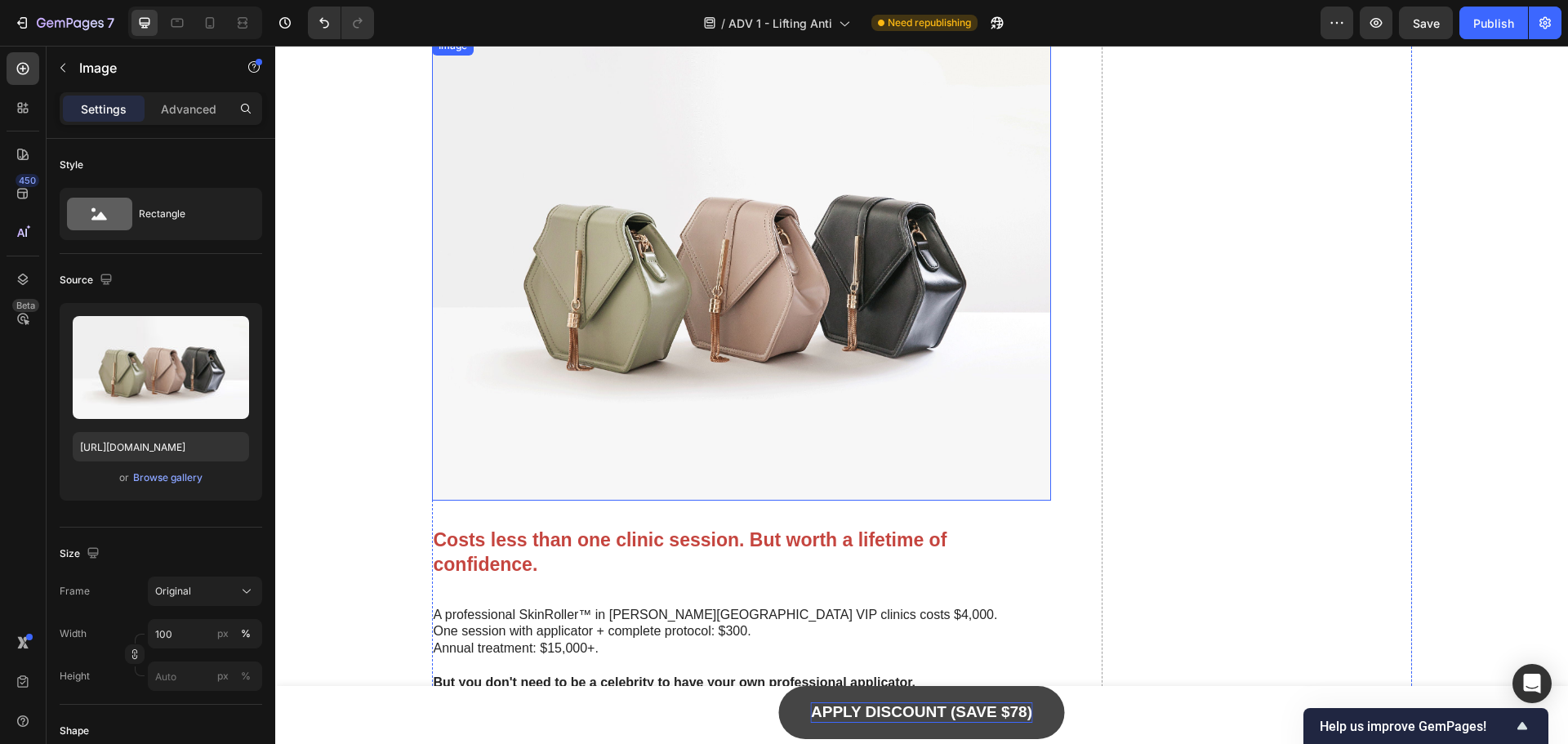
click at [856, 340] on img at bounding box center [742, 268] width 620 height 465
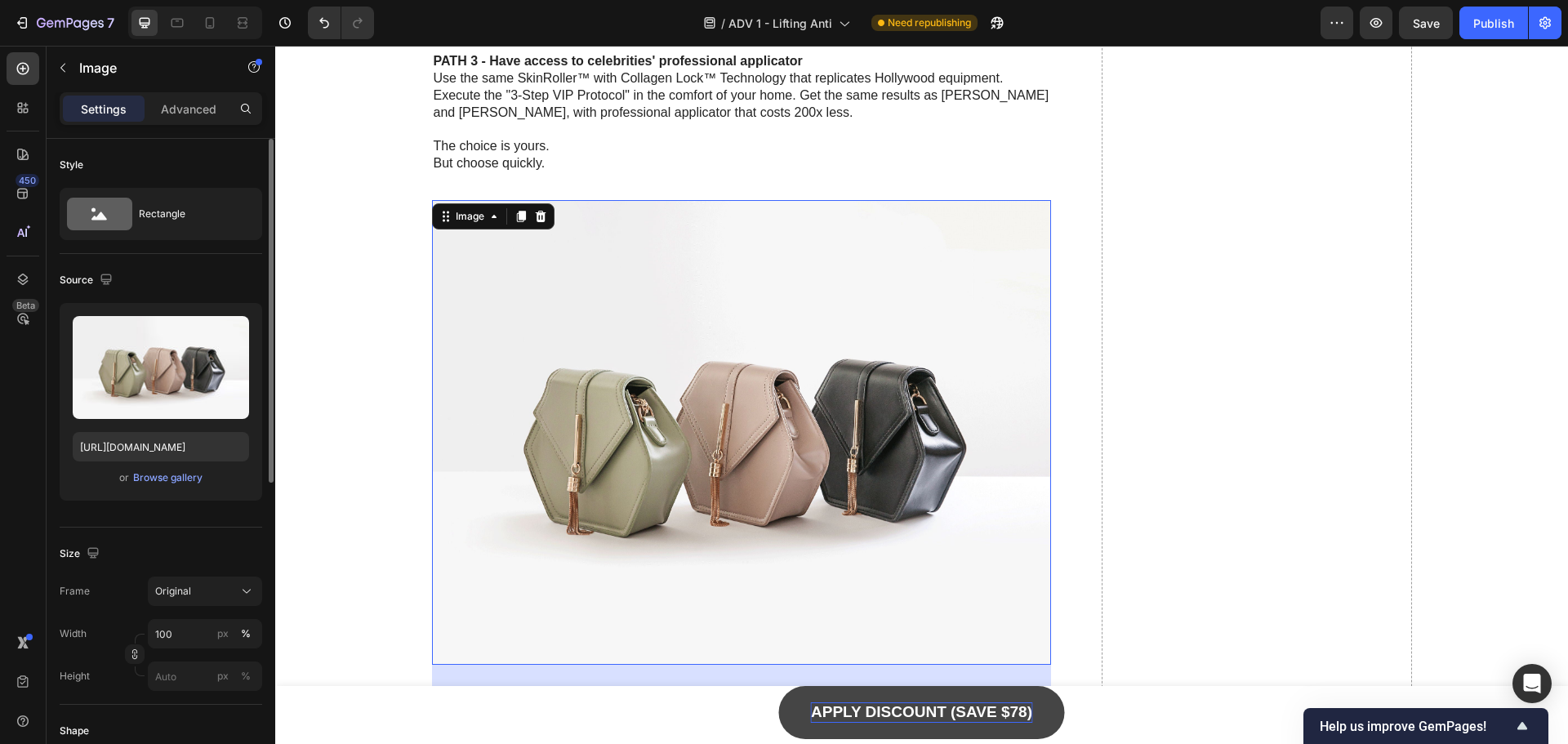
scroll to position [6177, 0]
drag, startPoint x: 601, startPoint y: 428, endPoint x: 471, endPoint y: 396, distance: 133.9
click at [601, 428] on img at bounding box center [742, 431] width 620 height 465
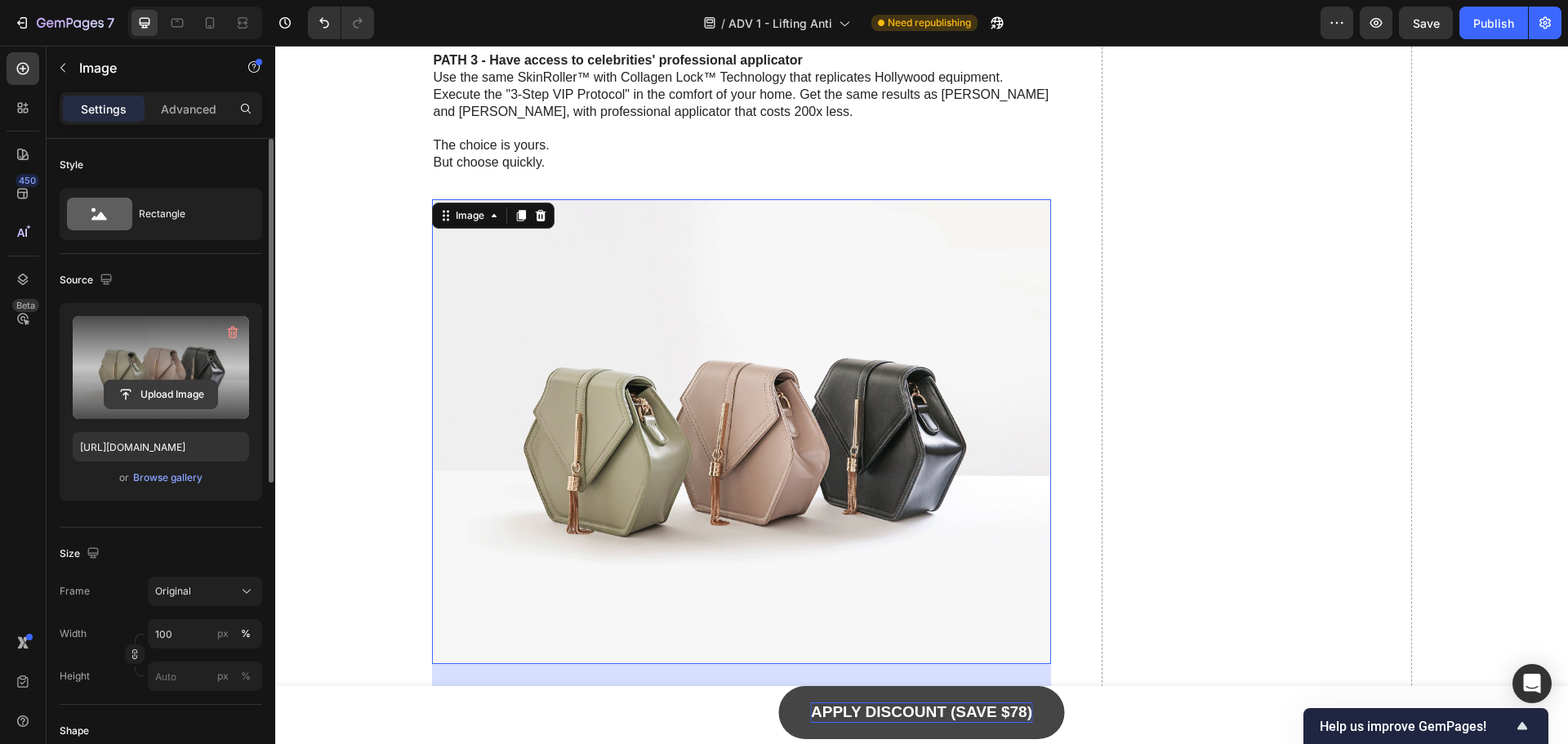
click at [165, 386] on input "file" at bounding box center [161, 394] width 113 height 28
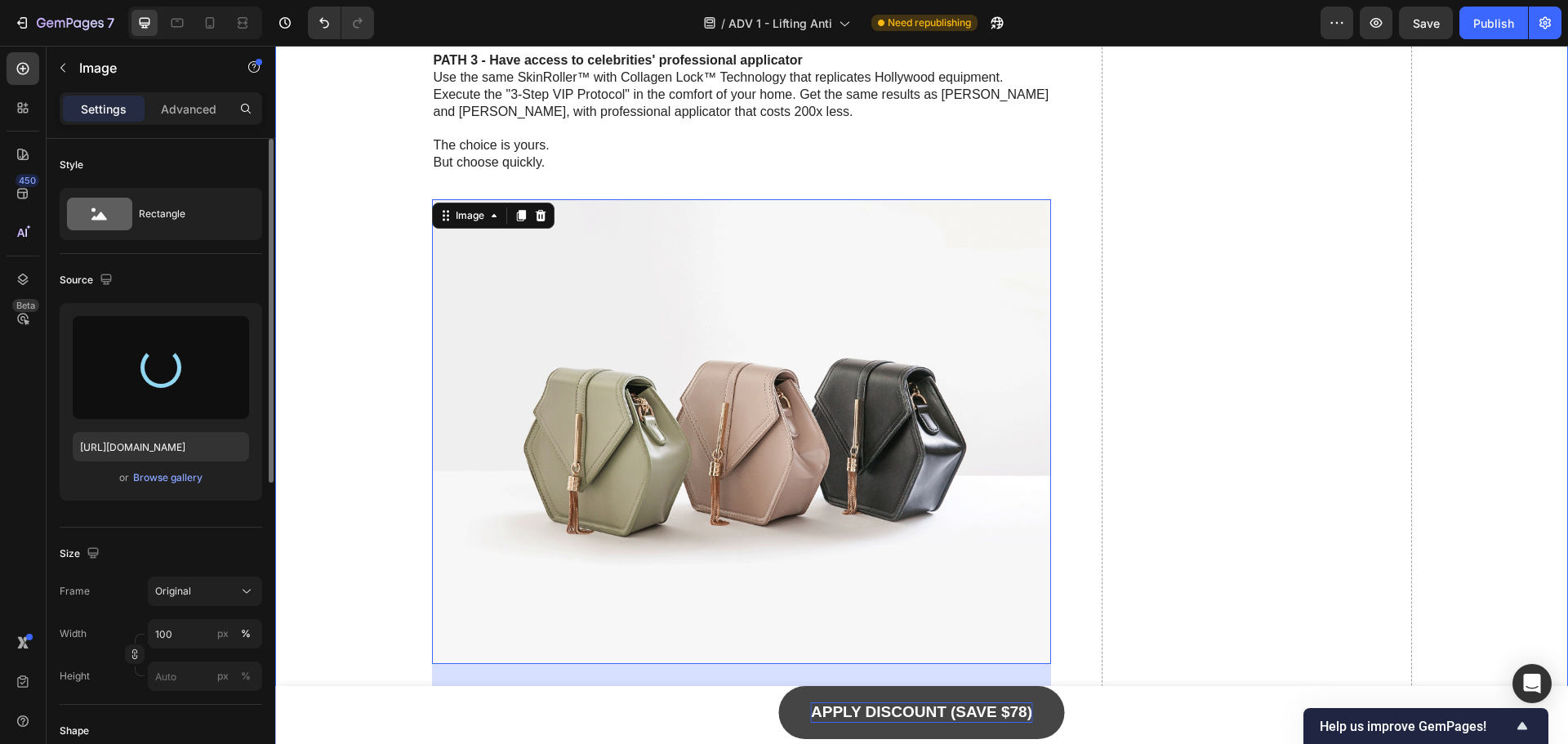
type input "[URL][DOMAIN_NAME]"
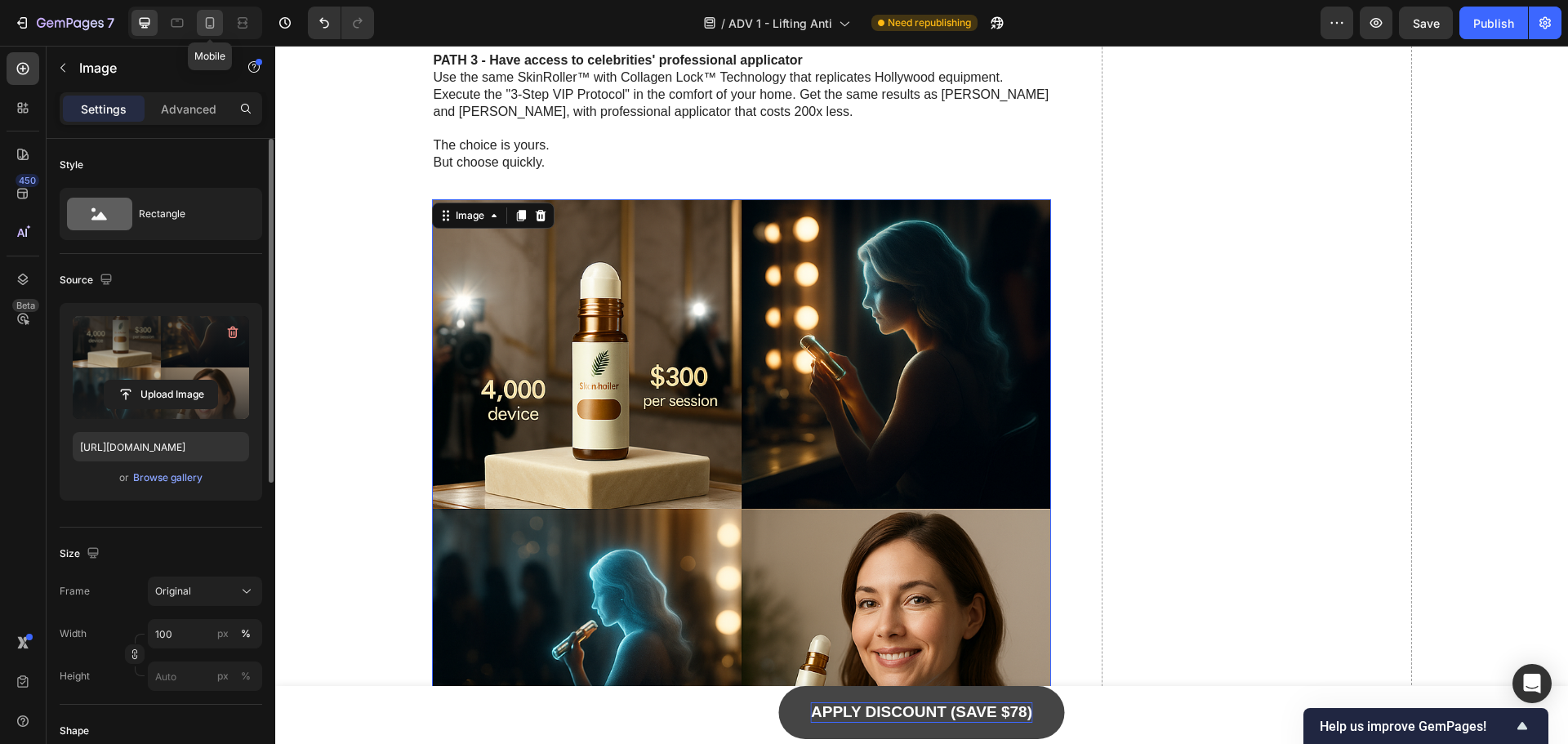
click at [218, 20] on icon at bounding box center [210, 22] width 16 height 16
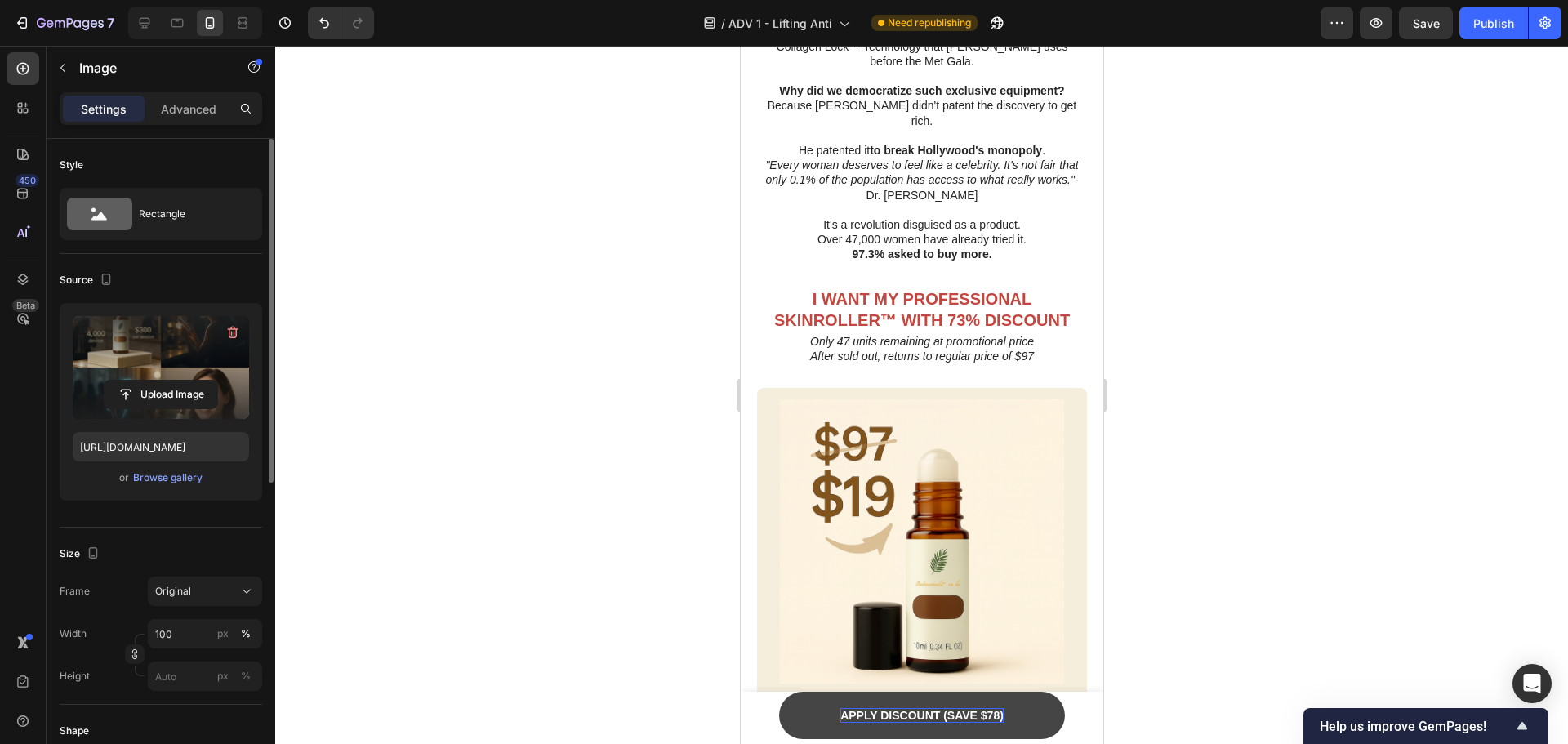
scroll to position [8208, 0]
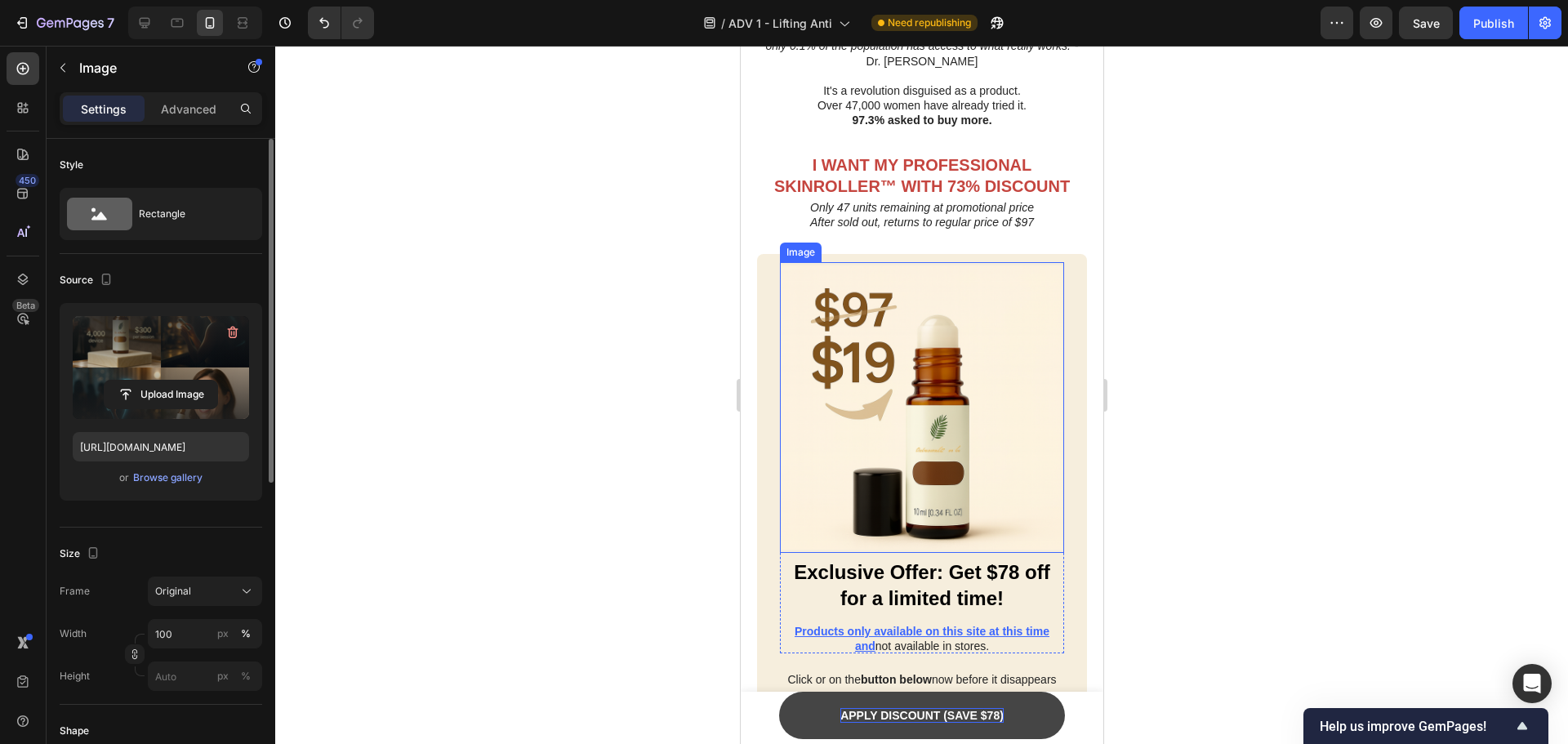
click at [942, 448] on img at bounding box center [921, 407] width 285 height 291
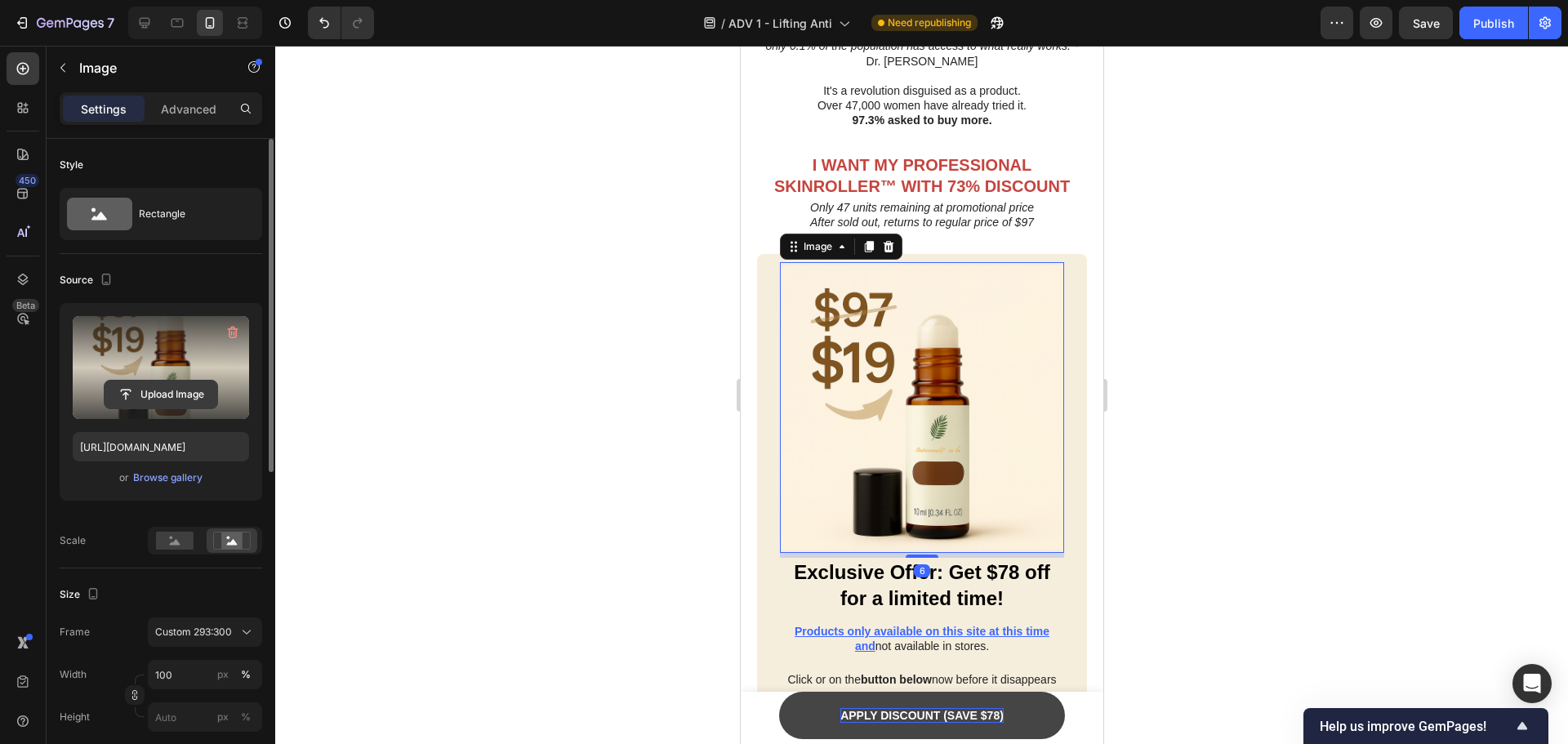
click at [196, 386] on input "file" at bounding box center [161, 394] width 113 height 28
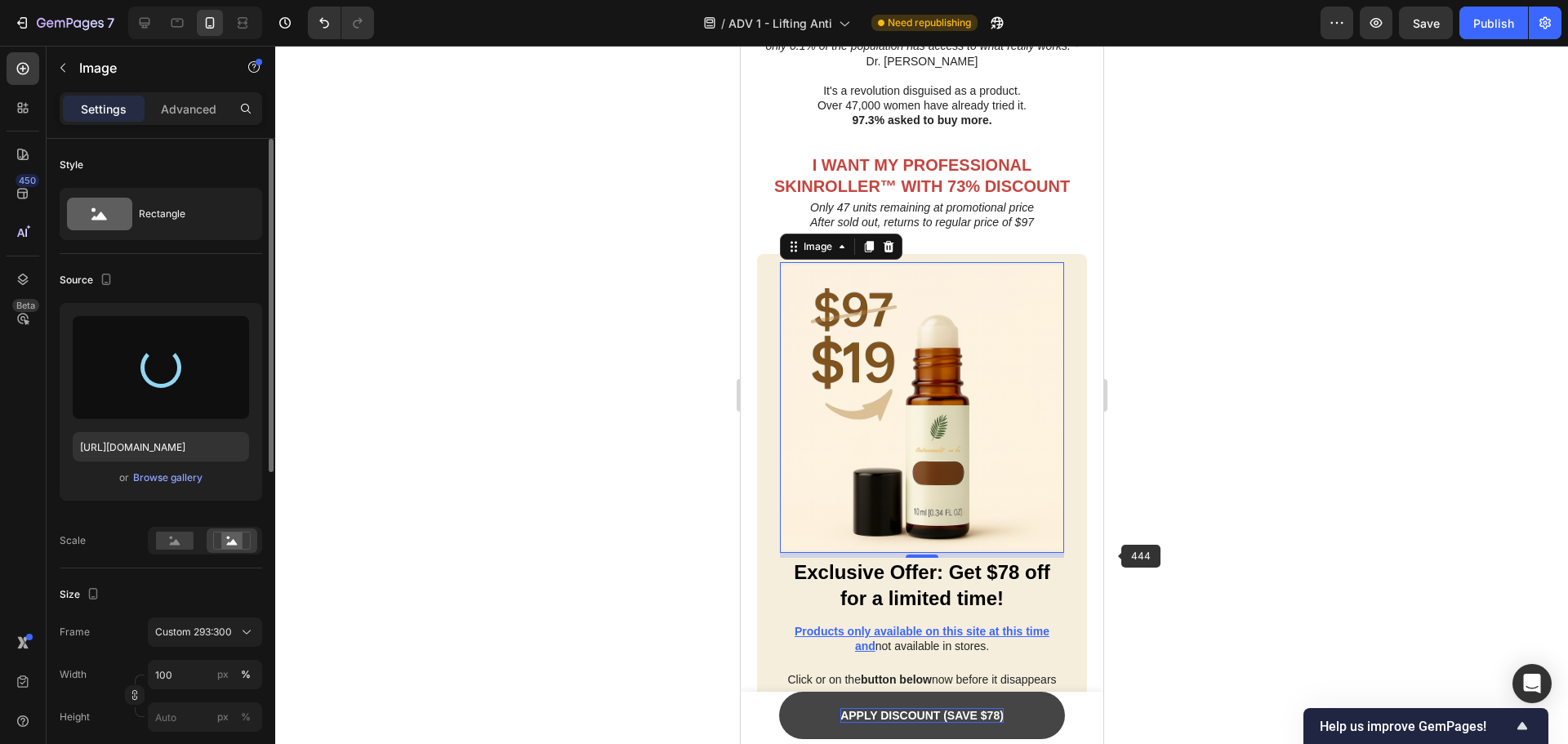
type input "[URL][DOMAIN_NAME]"
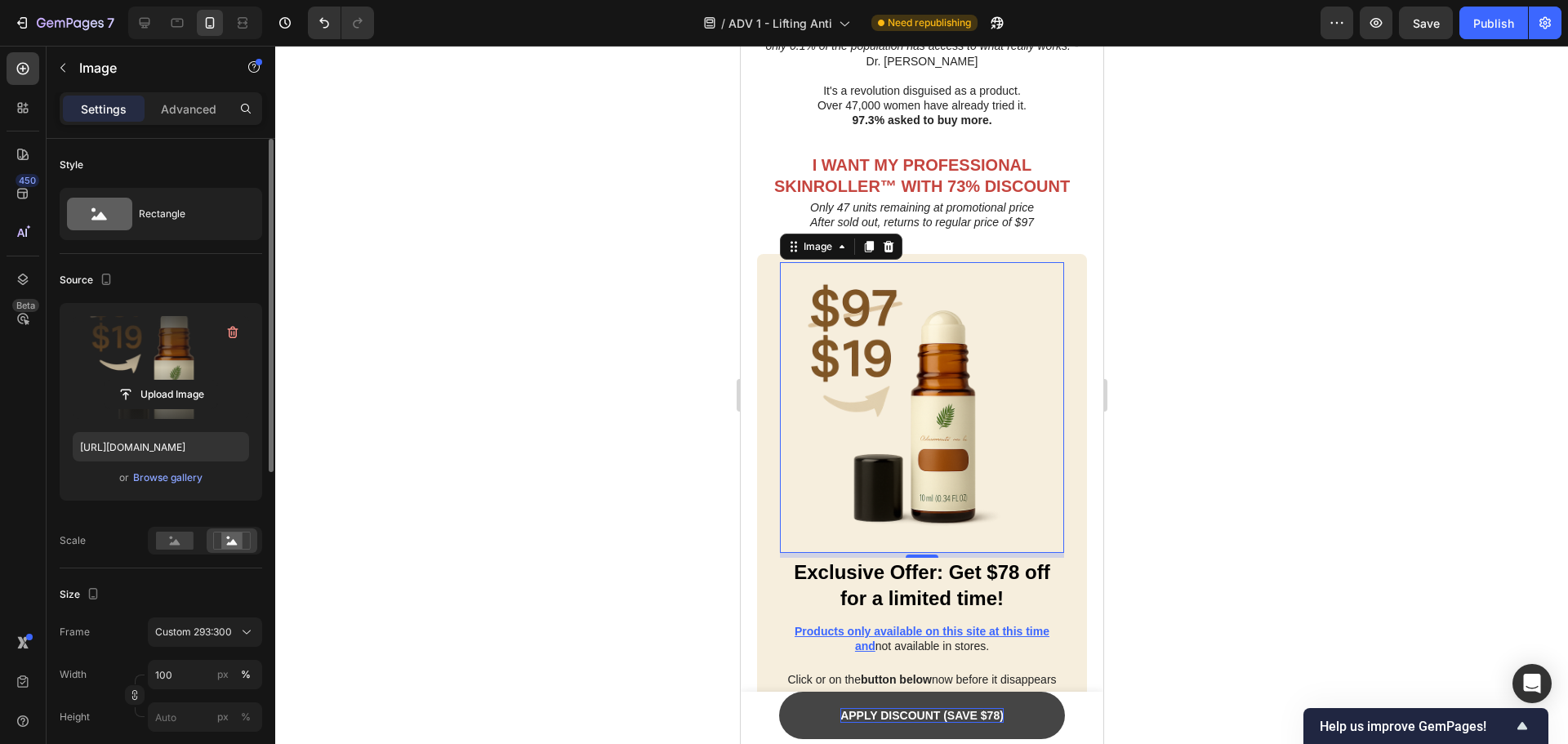
click at [1232, 533] on div at bounding box center [921, 395] width 1293 height 699
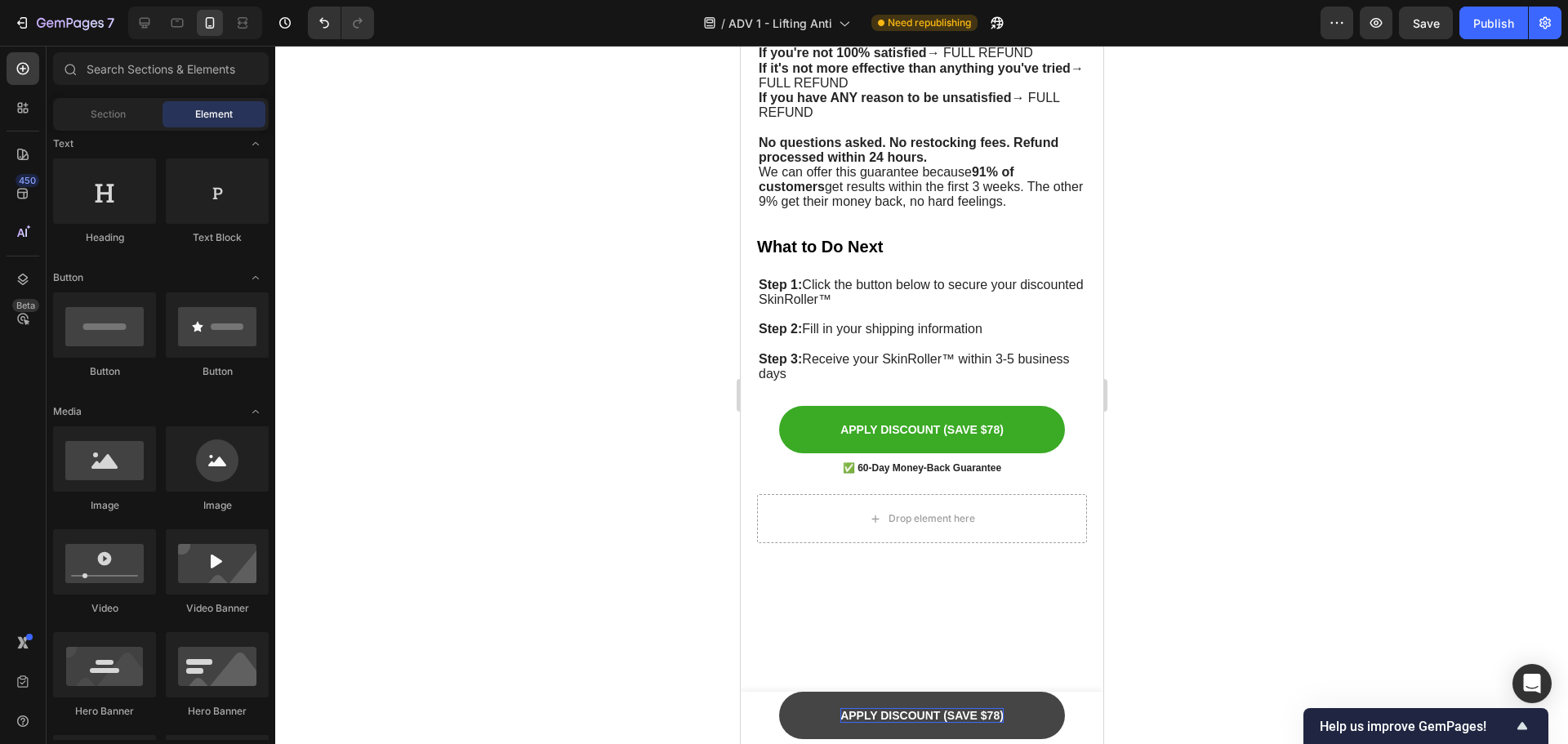
scroll to position [9270, 0]
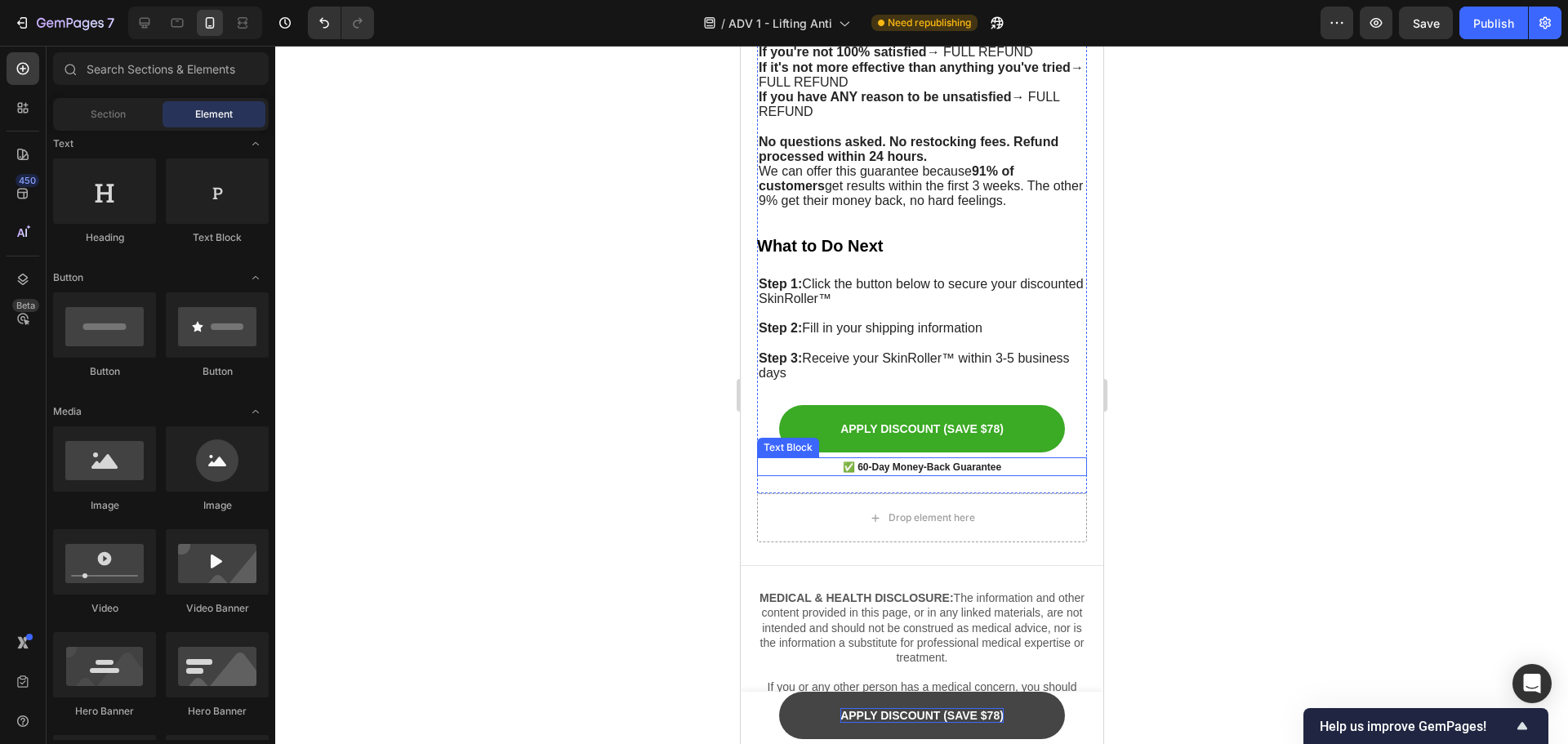
click at [1003, 459] on p "✅ 60-Day Money-Back Guarantee" at bounding box center [921, 467] width 327 height 15
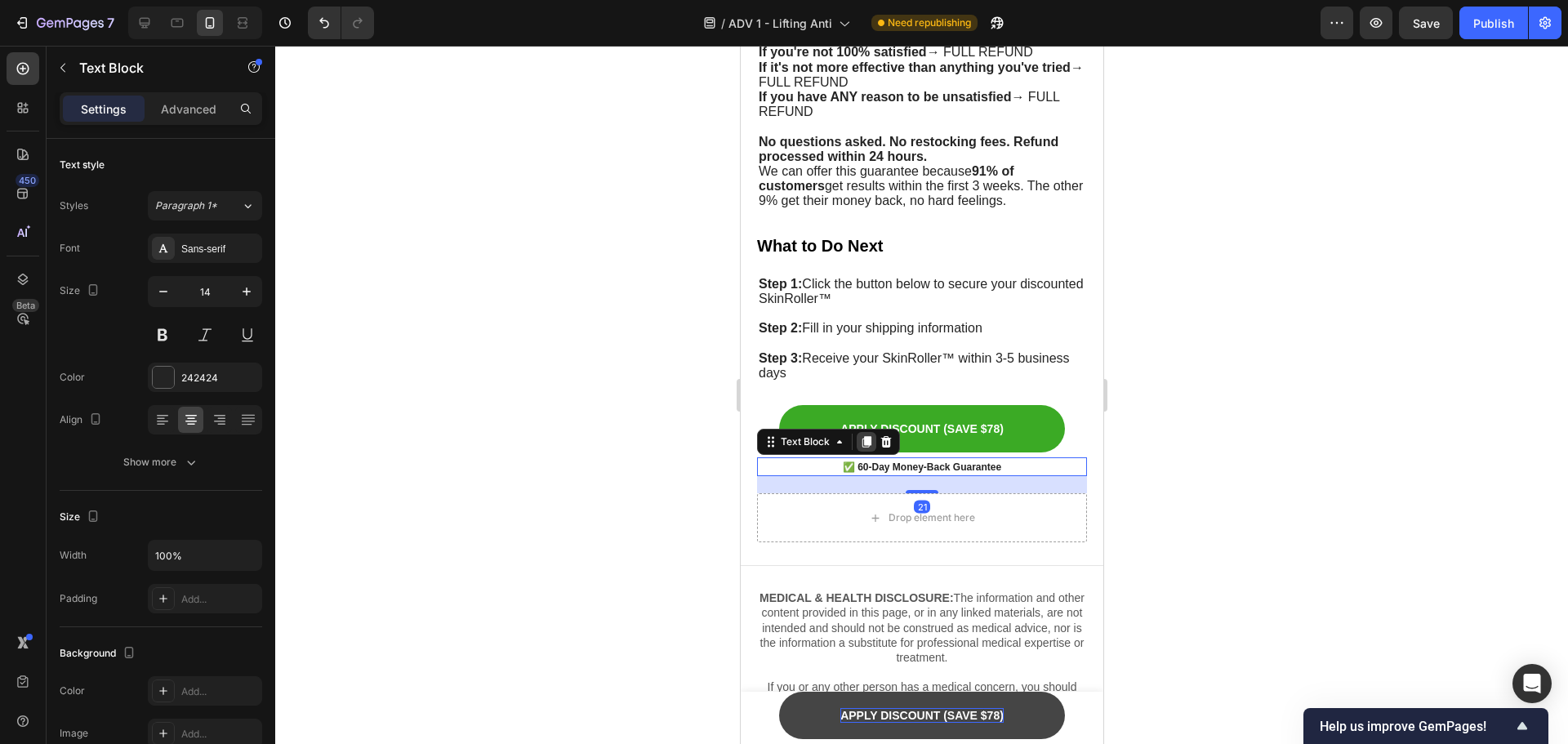
click at [865, 436] on icon at bounding box center [865, 442] width 9 height 12
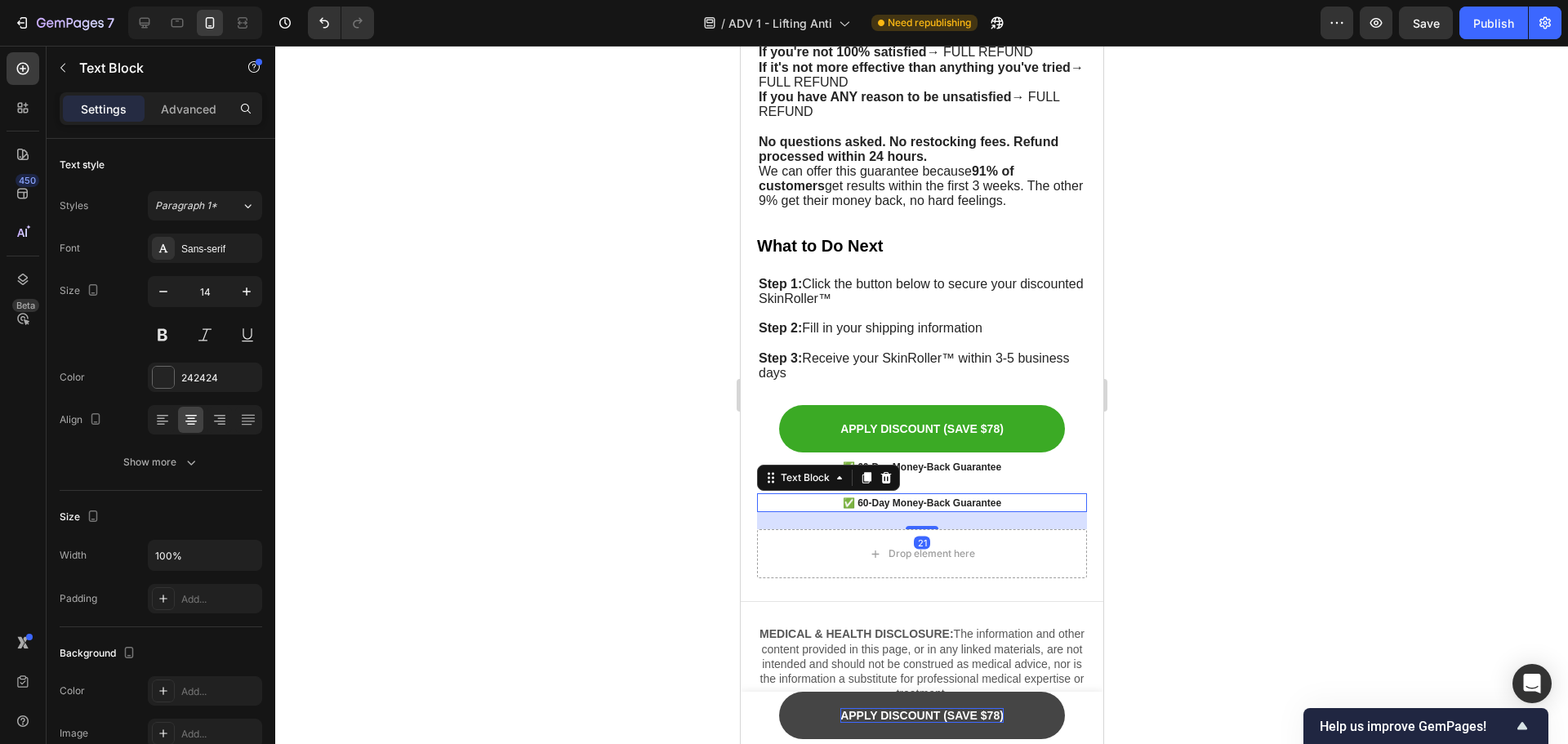
click at [910, 498] on strong "✅ 60-Day Money-Back Guarantee" at bounding box center [921, 503] width 158 height 12
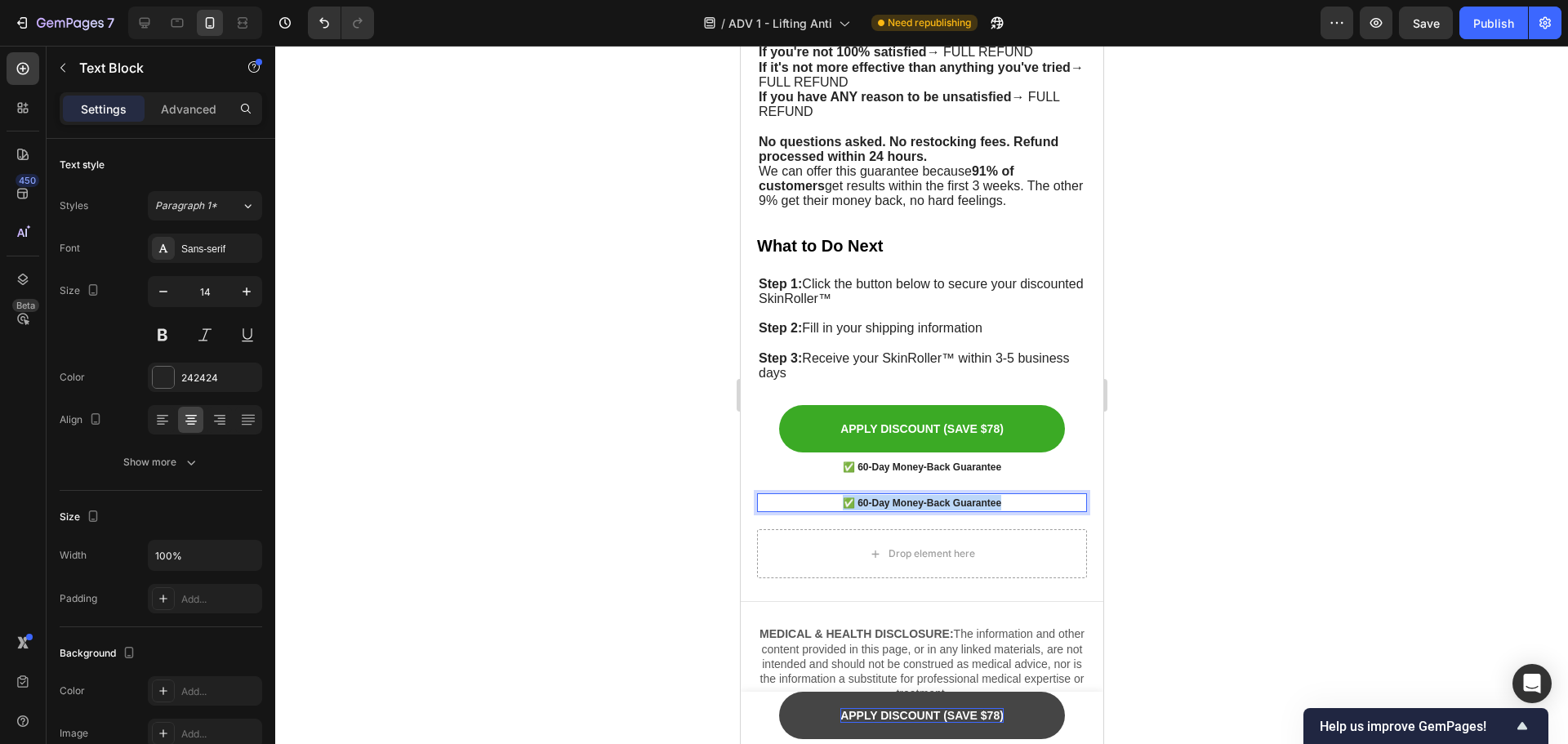
click at [910, 498] on strong "✅ 60-Day Money-Back Guarantee" at bounding box center [921, 503] width 158 height 12
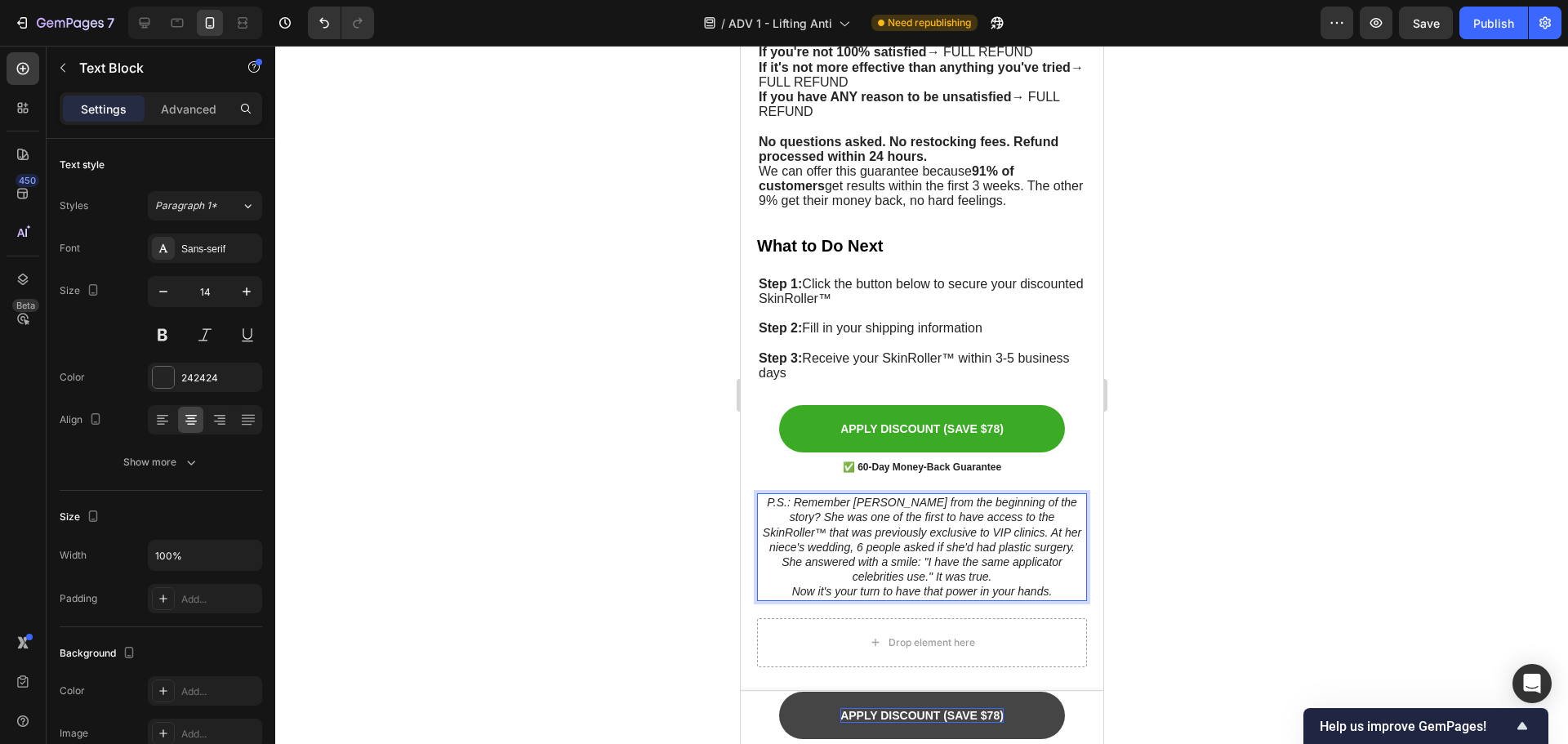
click at [910, 496] on icon "P.S.: Remember [PERSON_NAME] from the beginning of the story? She was one of th…" at bounding box center [921, 539] width 318 height 87
click at [1303, 493] on div at bounding box center [921, 395] width 1293 height 699
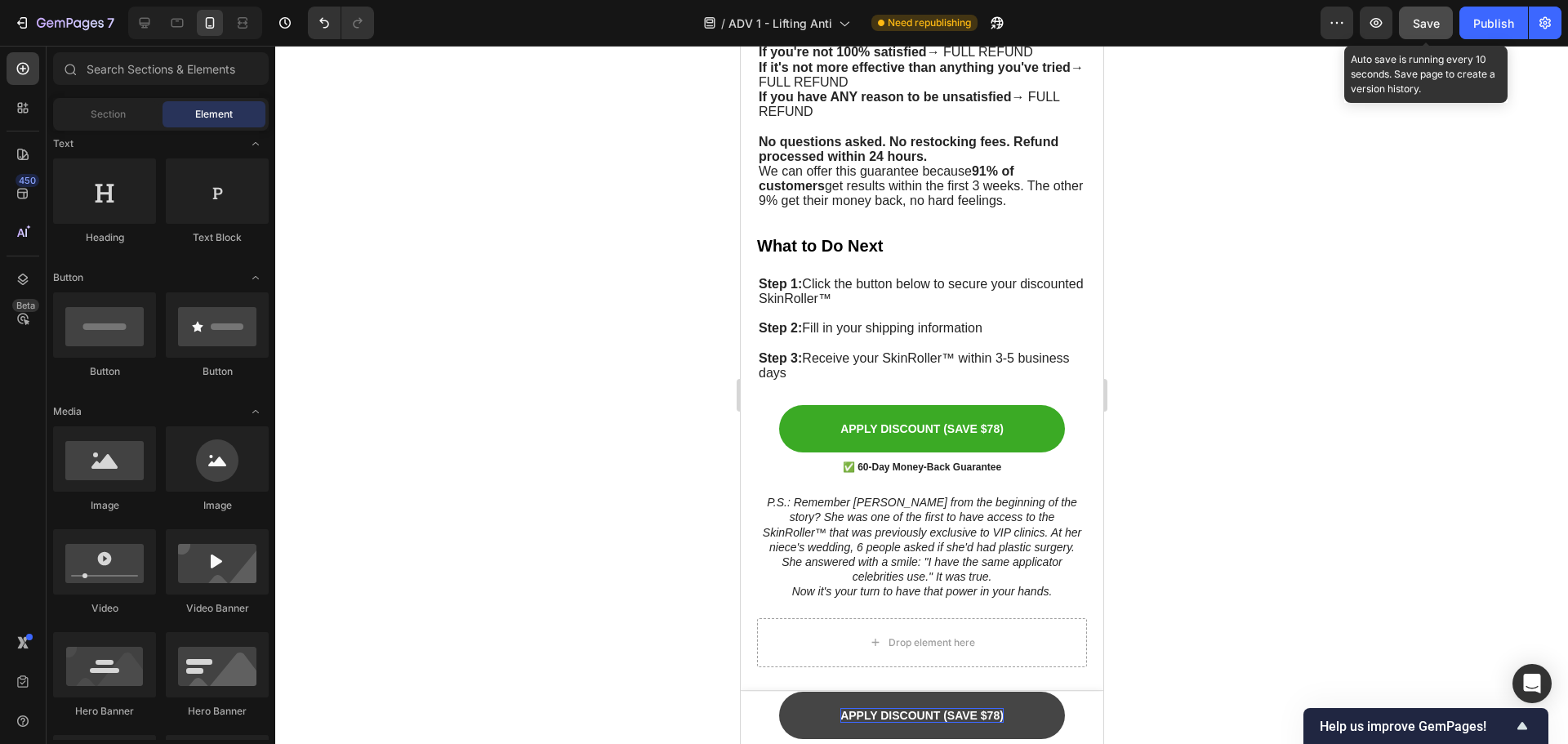
click at [1416, 19] on span "Save" at bounding box center [1426, 23] width 27 height 13
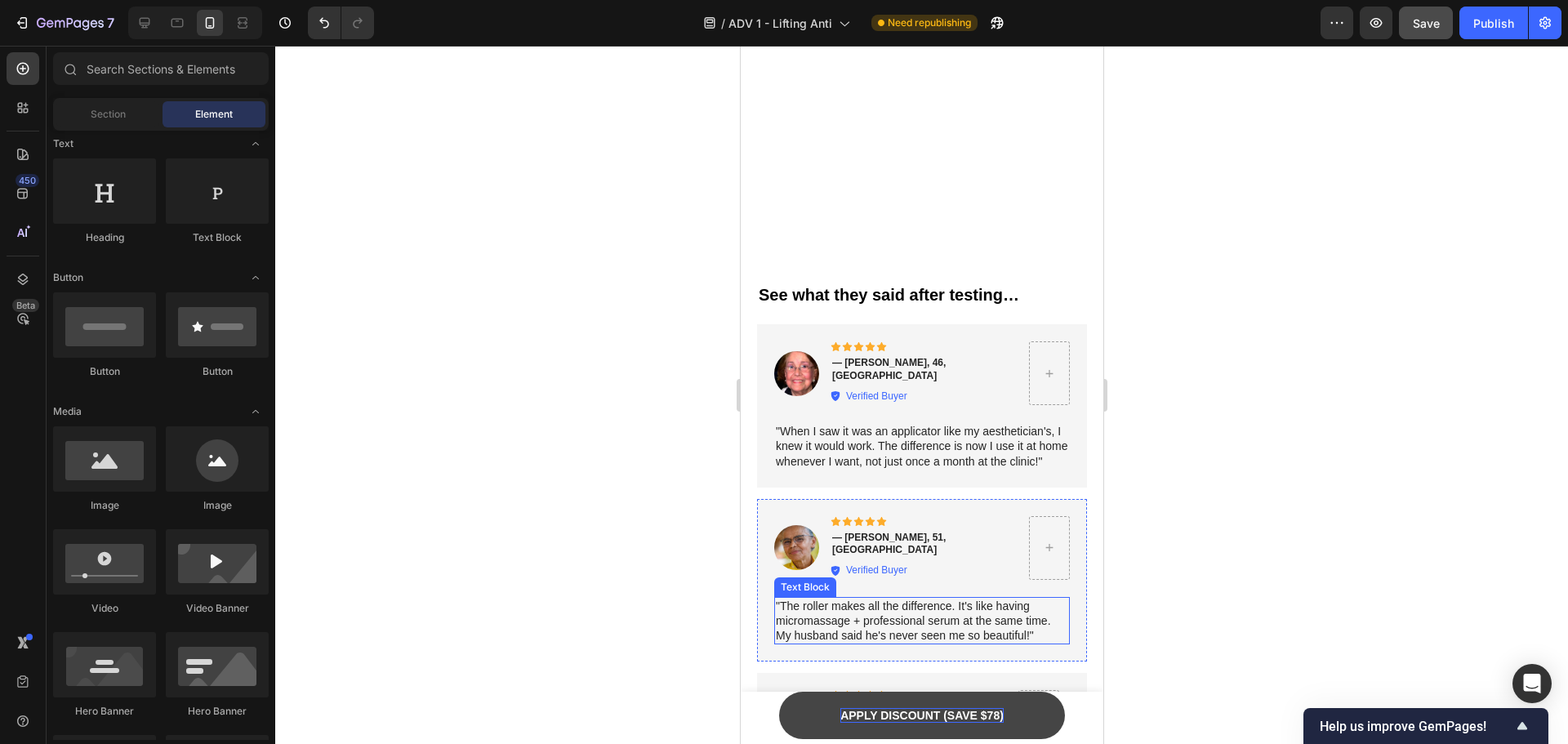
scroll to position [6247, 0]
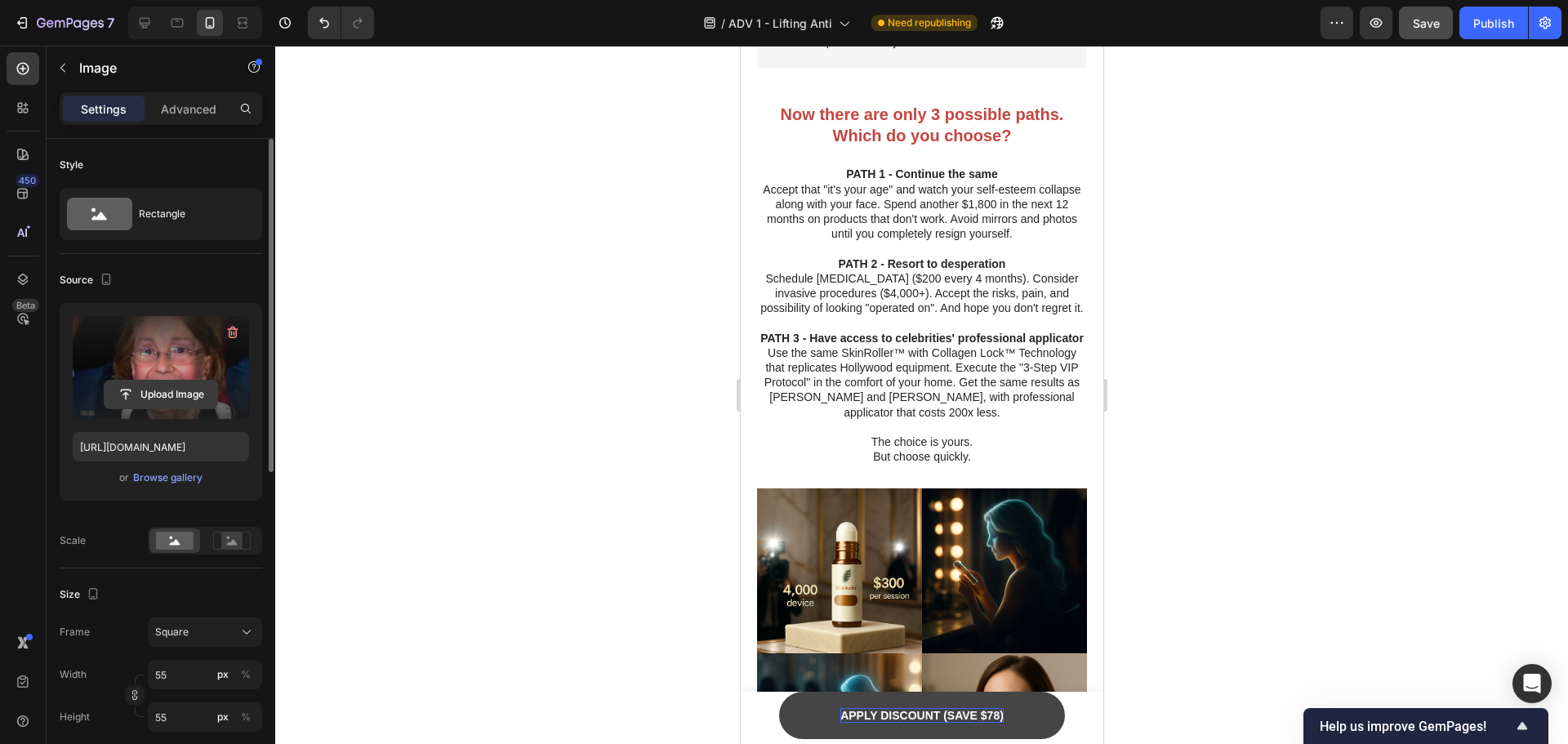
click at [174, 397] on input "file" at bounding box center [161, 394] width 113 height 28
type input "[URL][DOMAIN_NAME]"
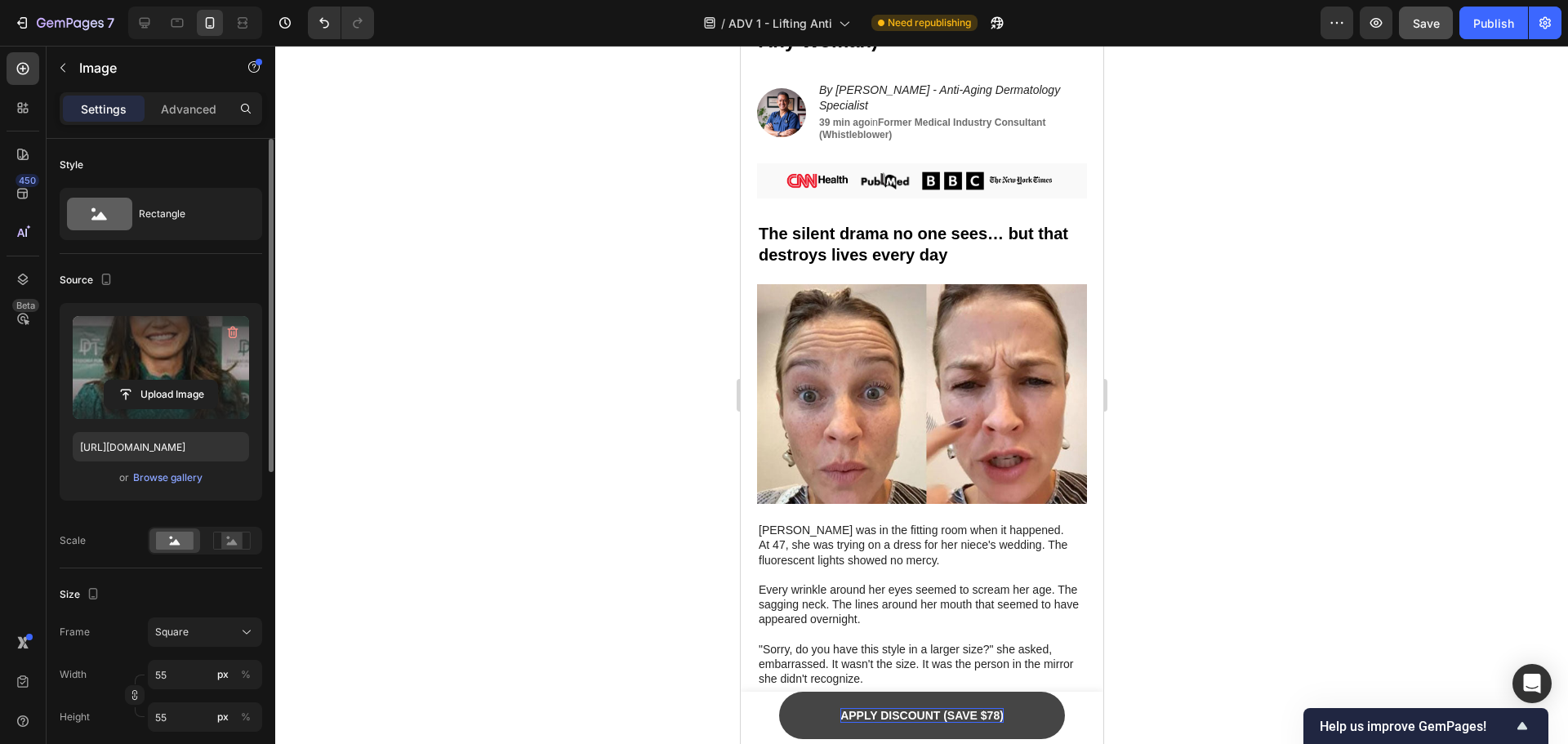
scroll to position [0, 0]
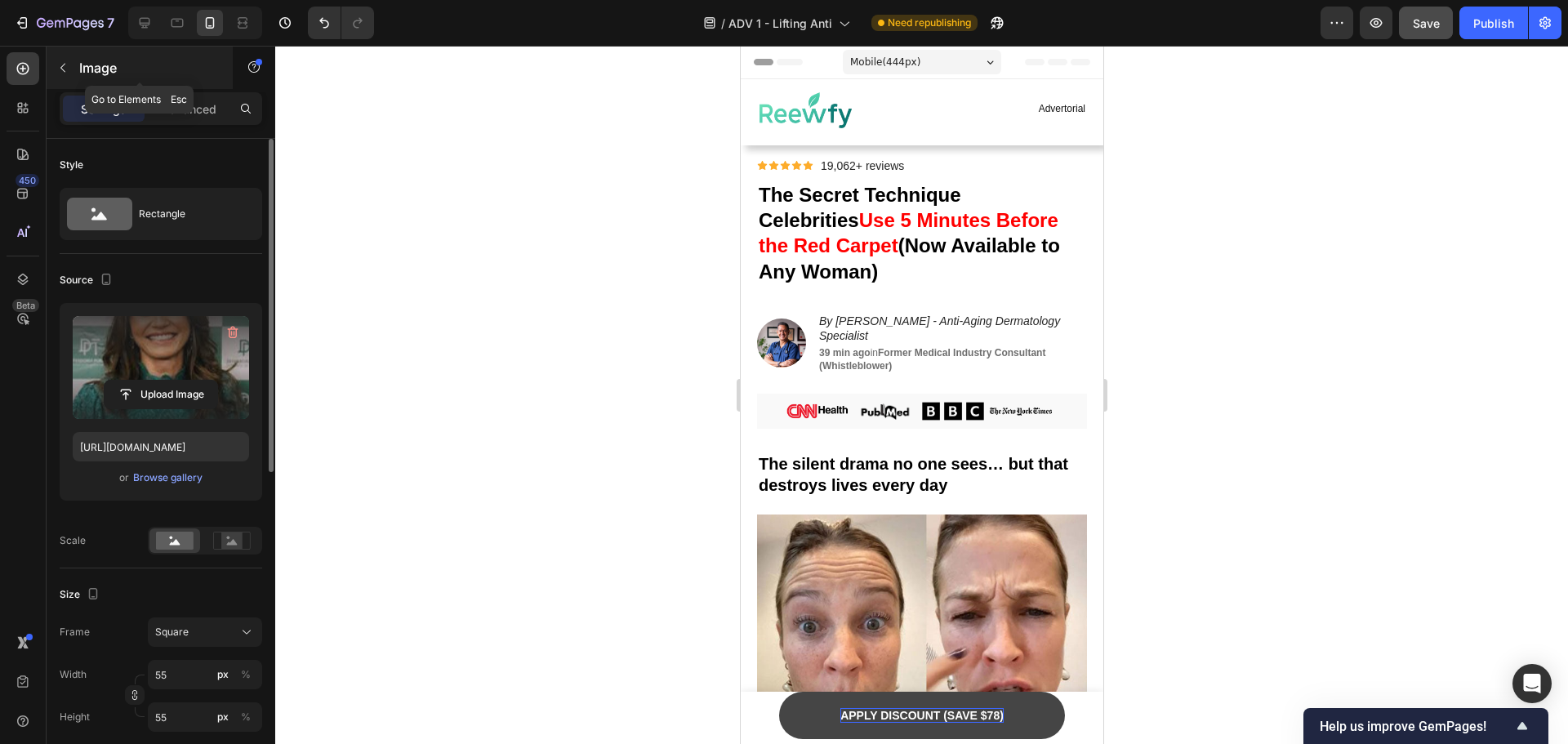
click at [74, 64] on button "button" at bounding box center [62, 67] width 26 height 26
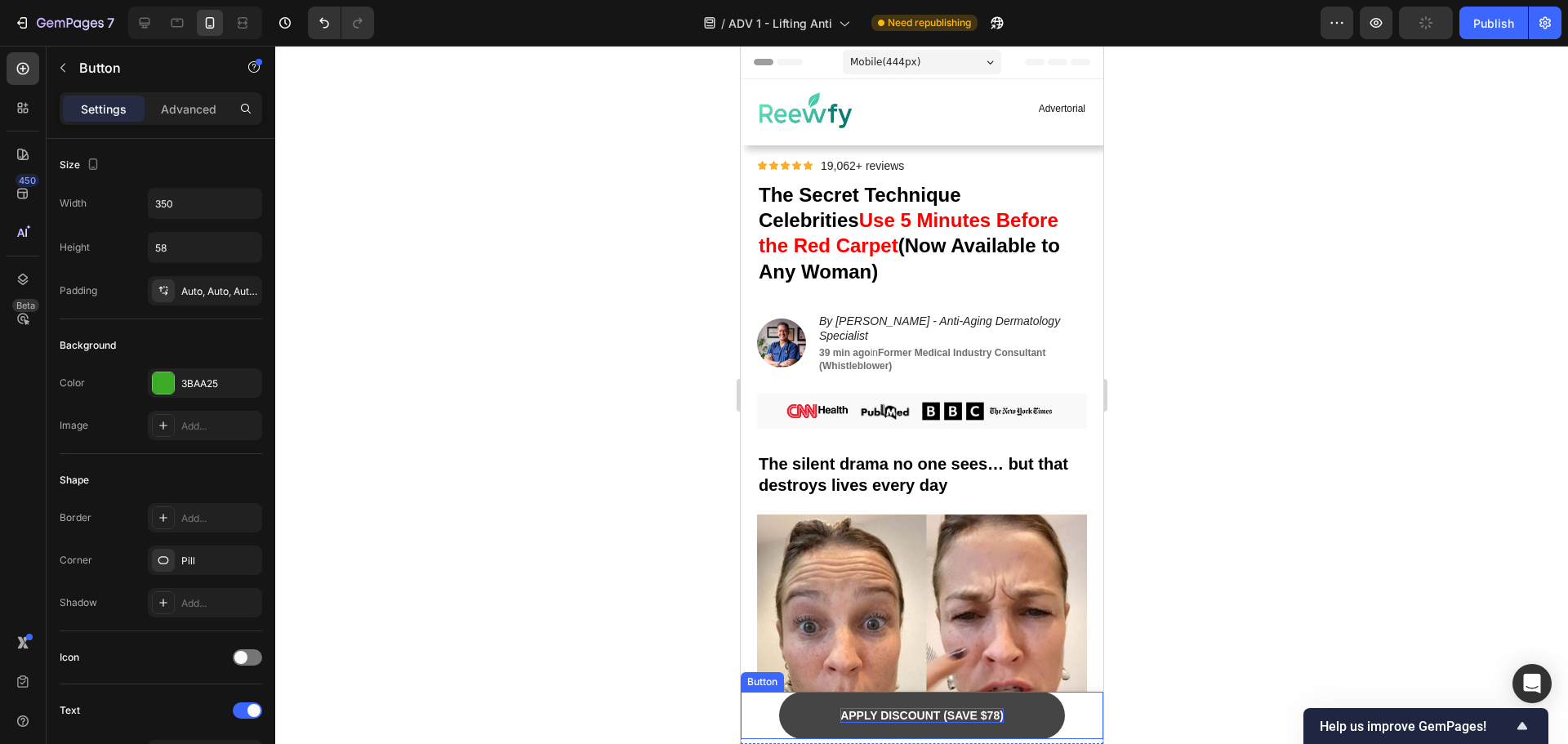
click at [914, 723] on p "APPLY DISCOUNT (SAVE $78)" at bounding box center [921, 715] width 163 height 14
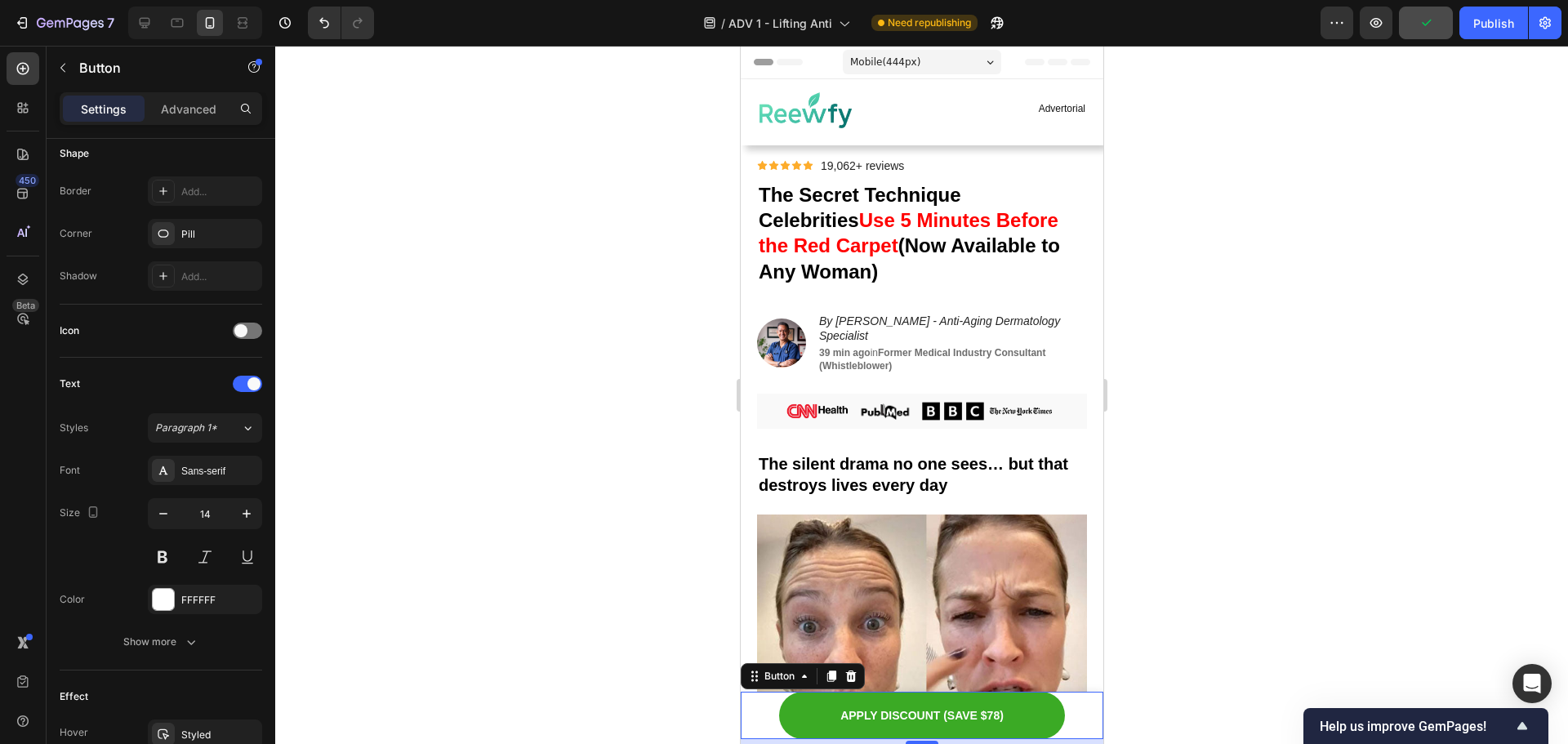
scroll to position [647, 0]
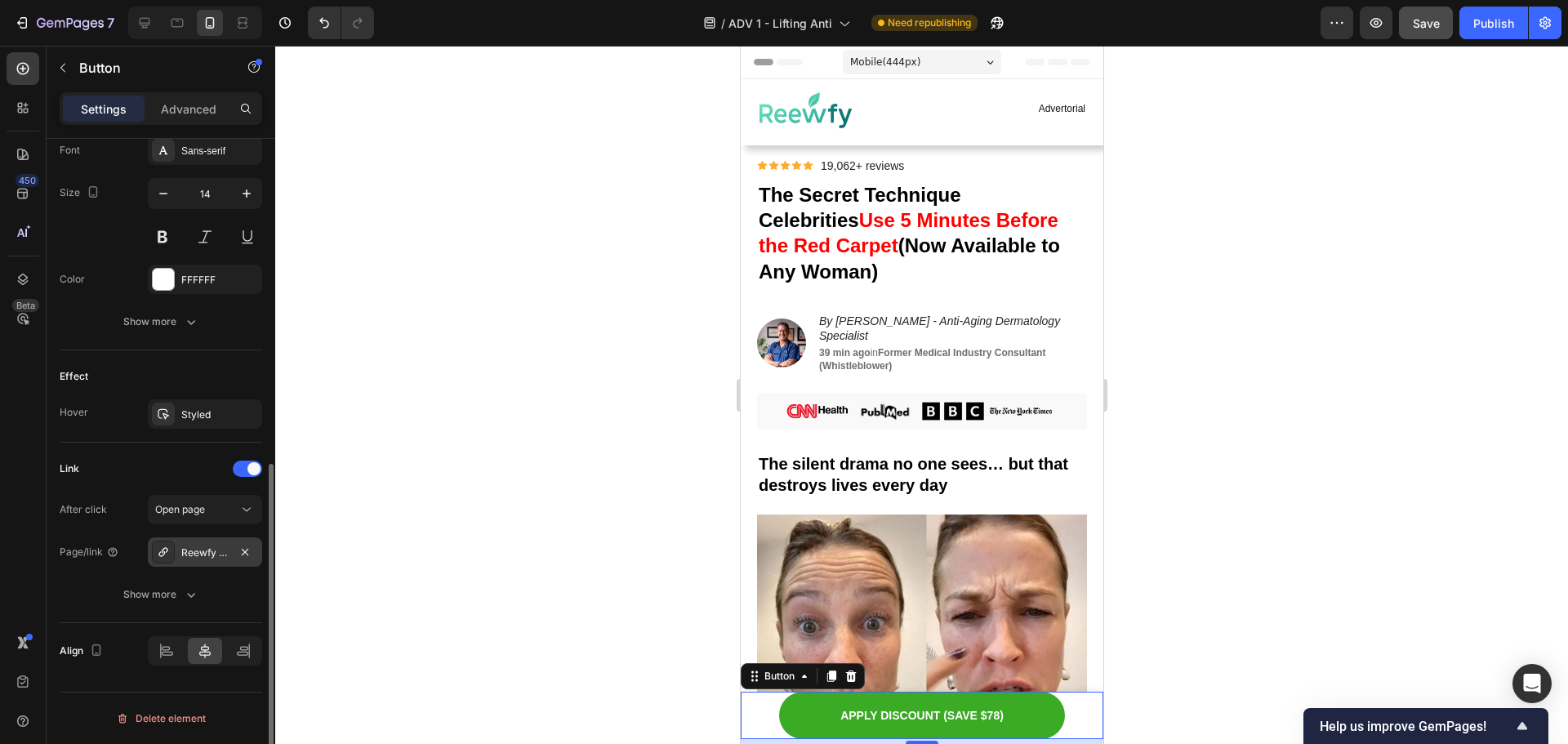
click at [216, 557] on div "Reewfy Apis Renew -Bee gel for general joint pain" at bounding box center [204, 552] width 47 height 14
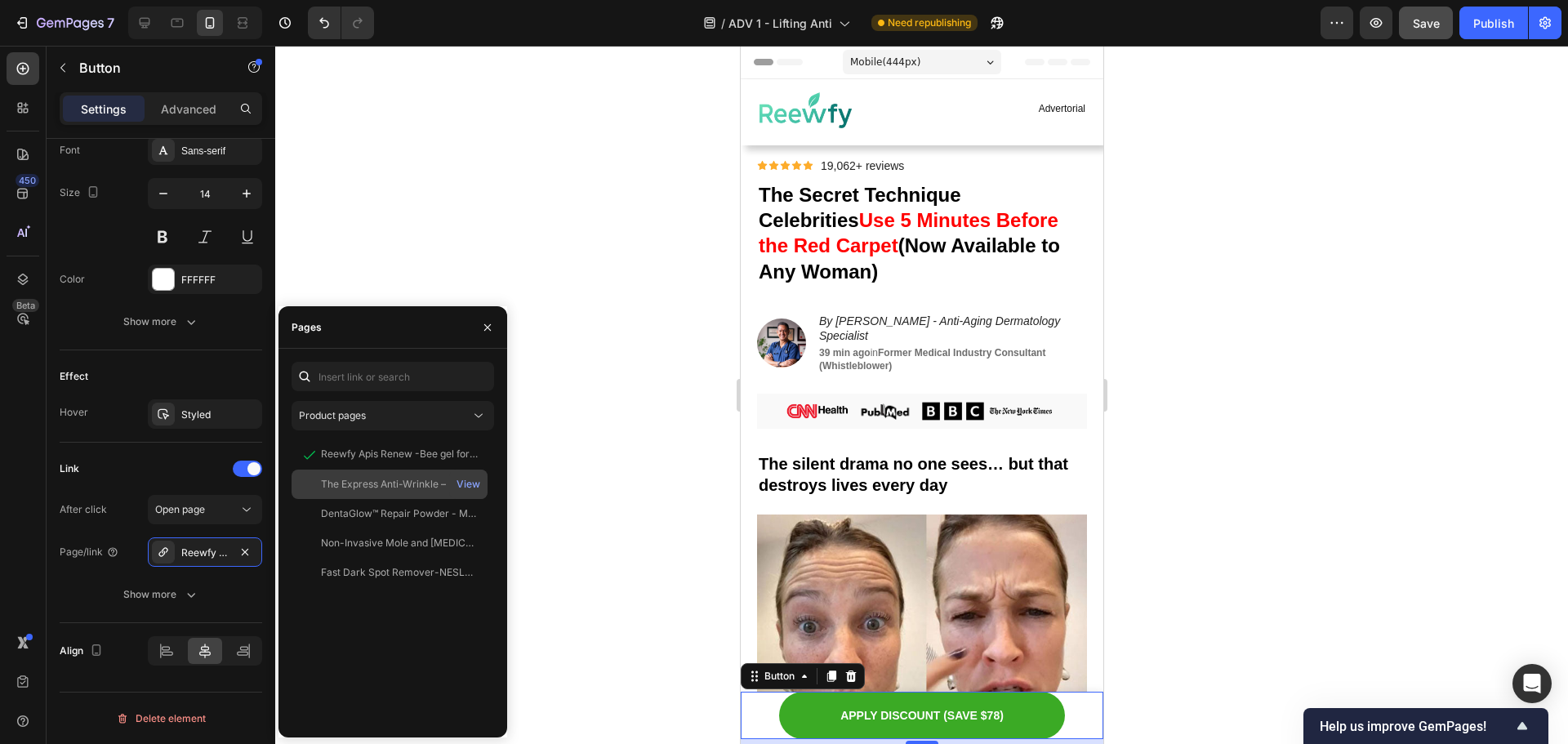
click at [415, 489] on div "The Express Anti-Wrinkle – Instant Lifting Effect" at bounding box center [400, 484] width 157 height 14
click at [495, 197] on div at bounding box center [921, 395] width 1293 height 699
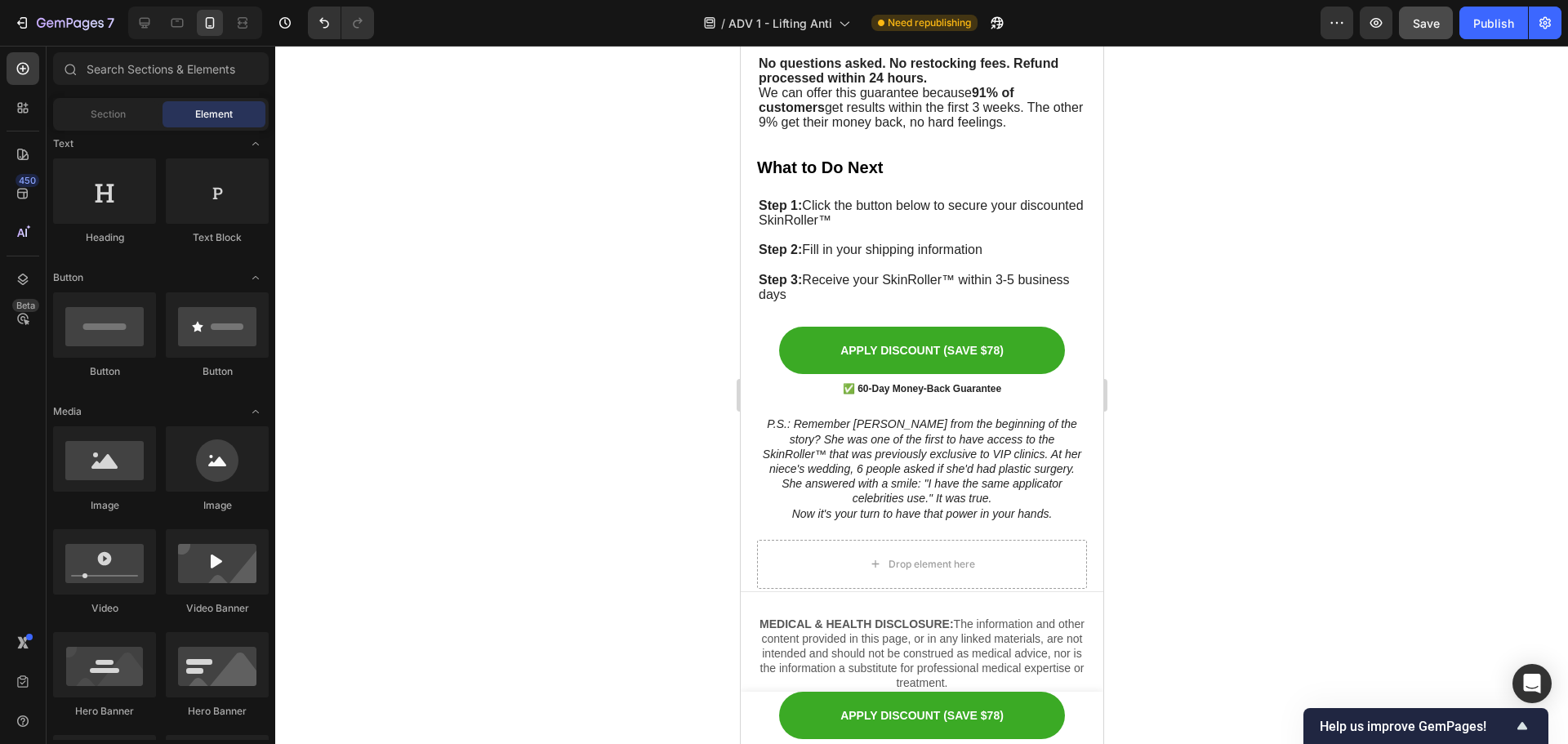
scroll to position [8740, 0]
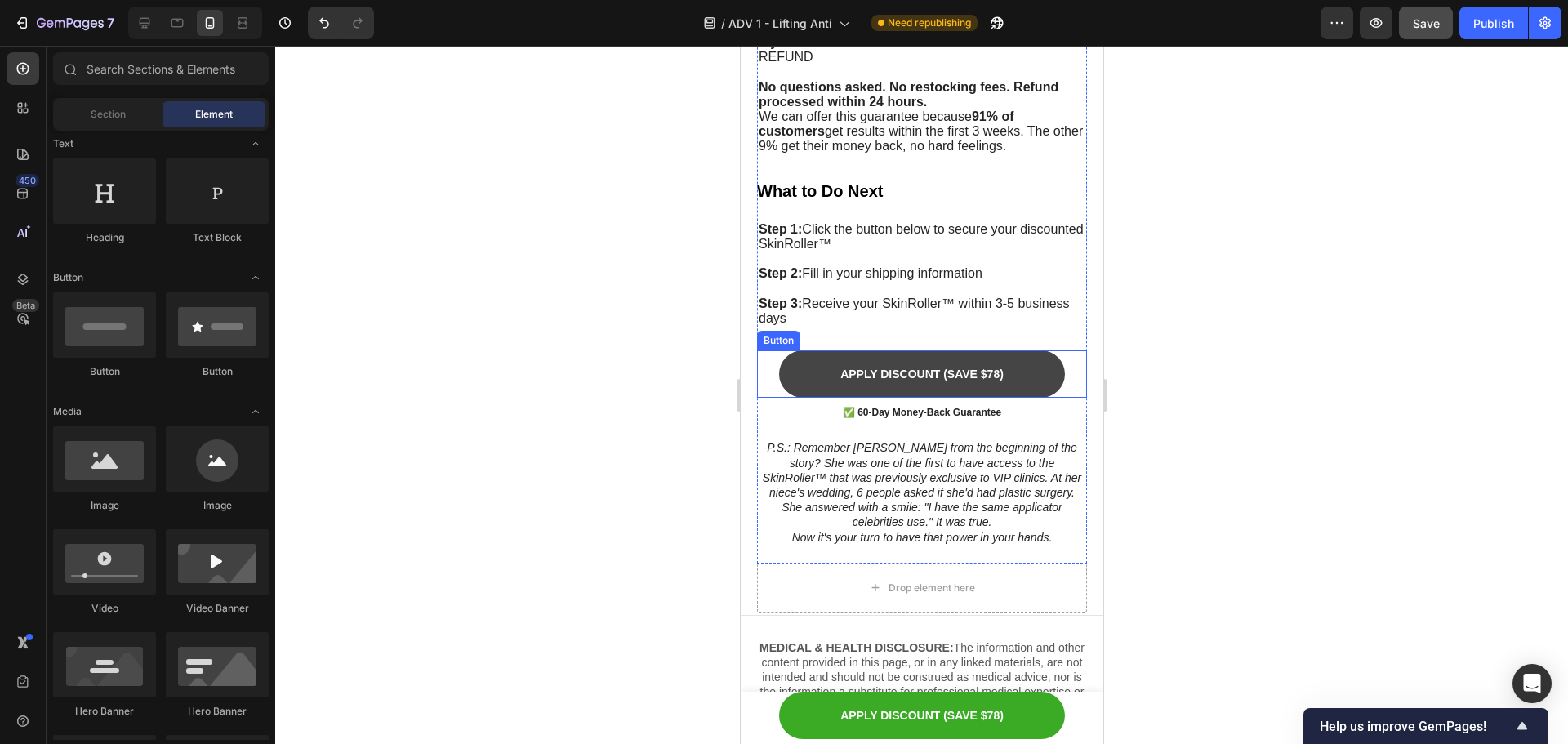
click at [996, 368] on link "APPLY DISCOUNT (SAVE $78)" at bounding box center [921, 374] width 286 height 47
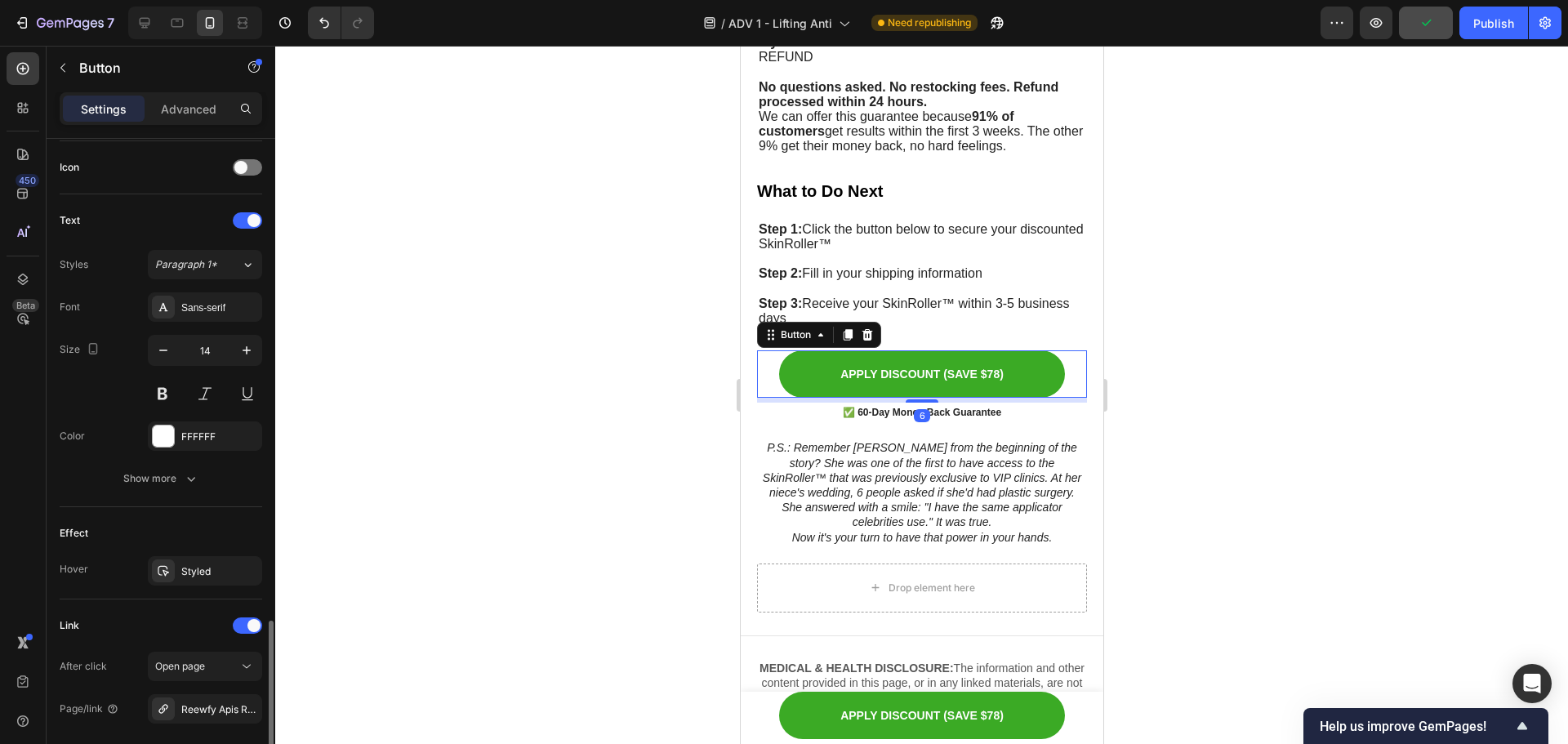
scroll to position [647, 0]
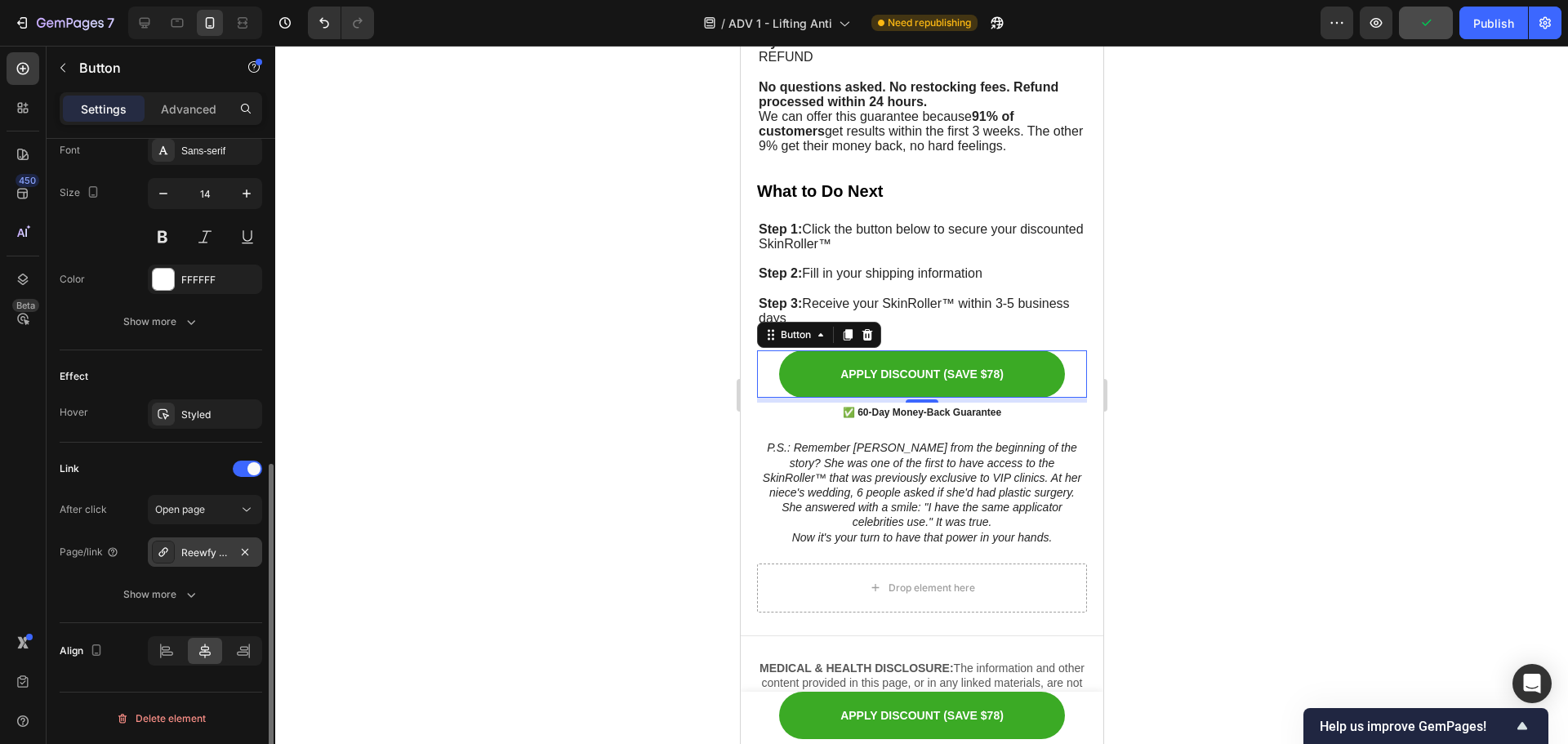
click at [208, 546] on div "Reewfy Apis Renew -Bee gel for general joint pain" at bounding box center [204, 552] width 47 height 14
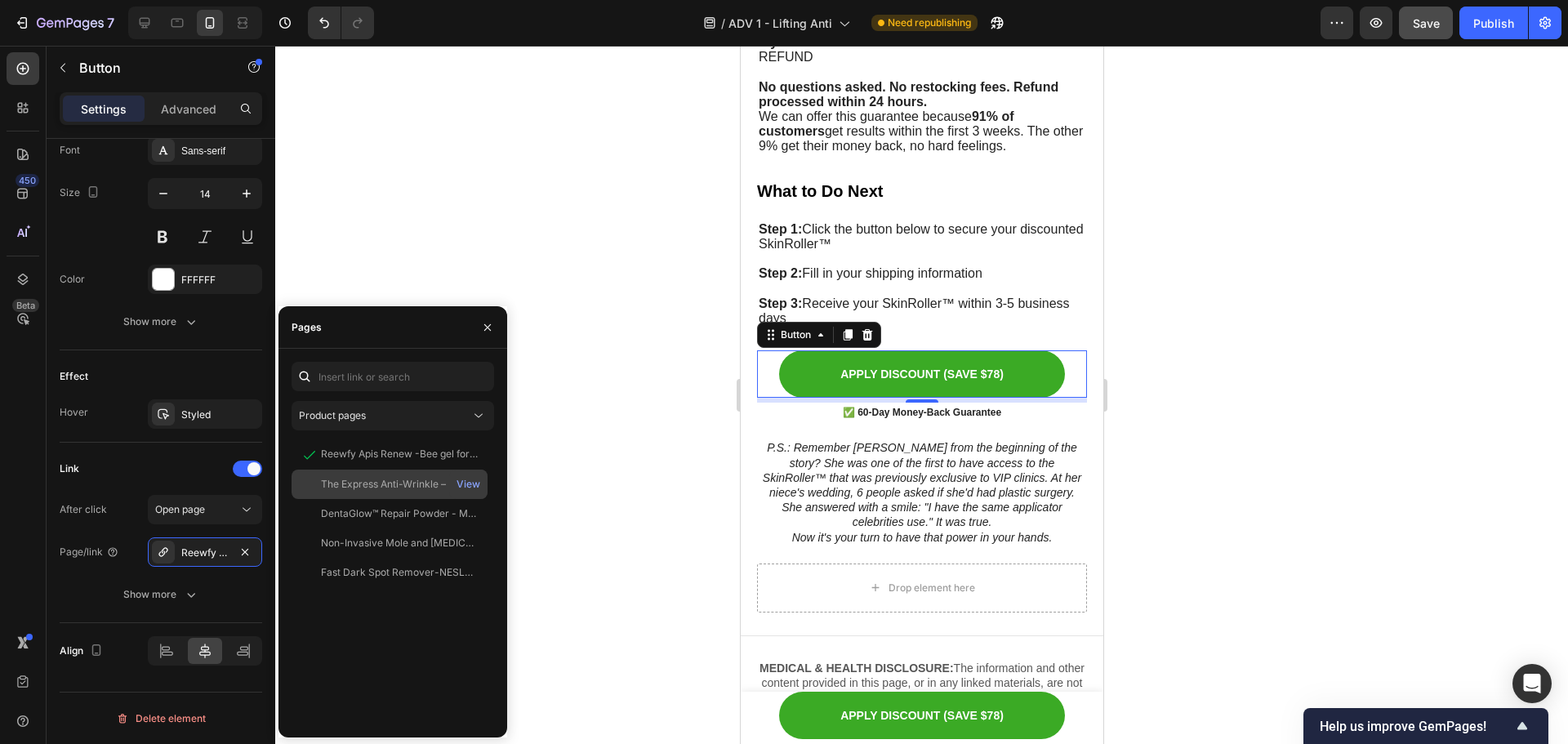
click at [380, 484] on div "The Express Anti-Wrinkle – Instant Lifting Effect" at bounding box center [400, 484] width 157 height 14
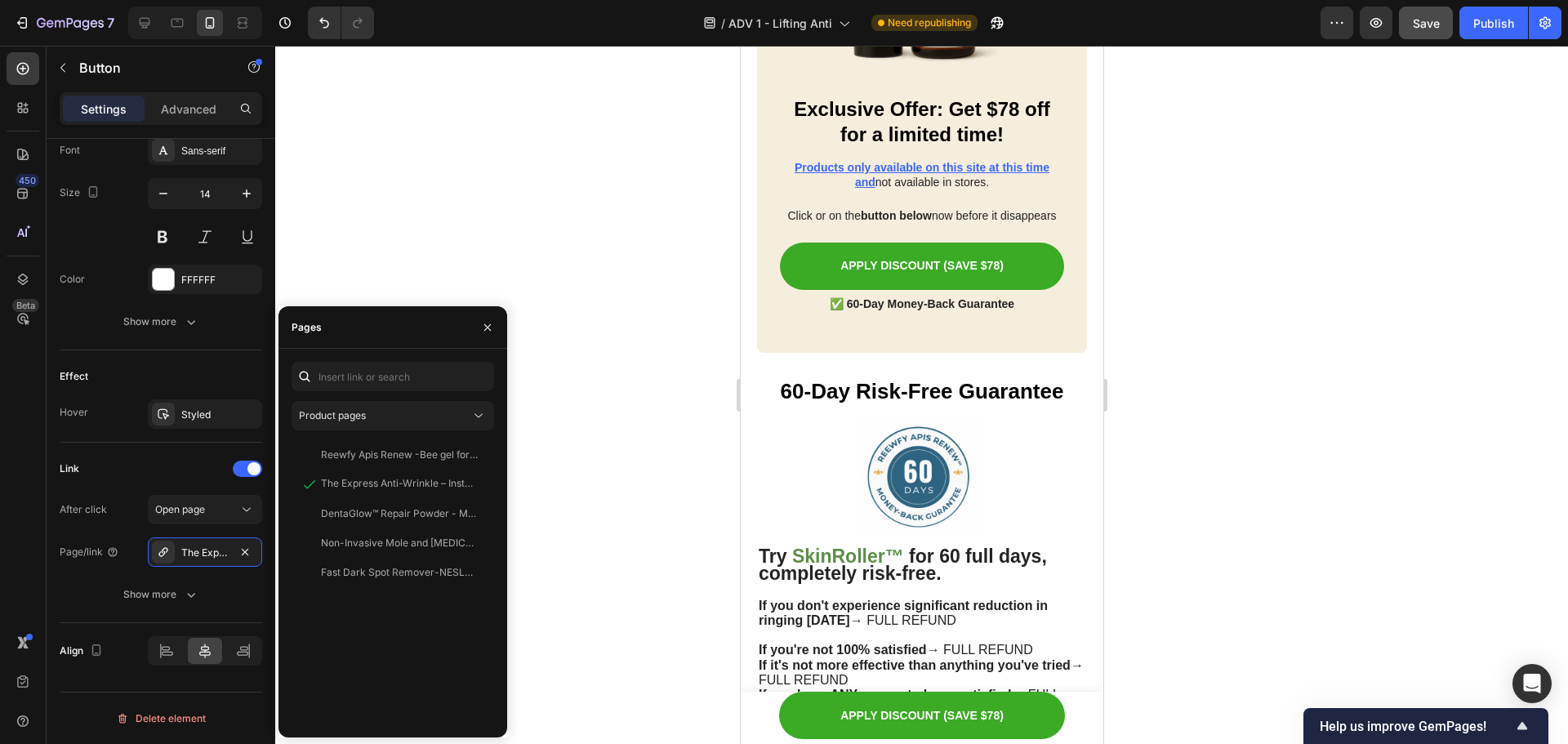
scroll to position [8086, 0]
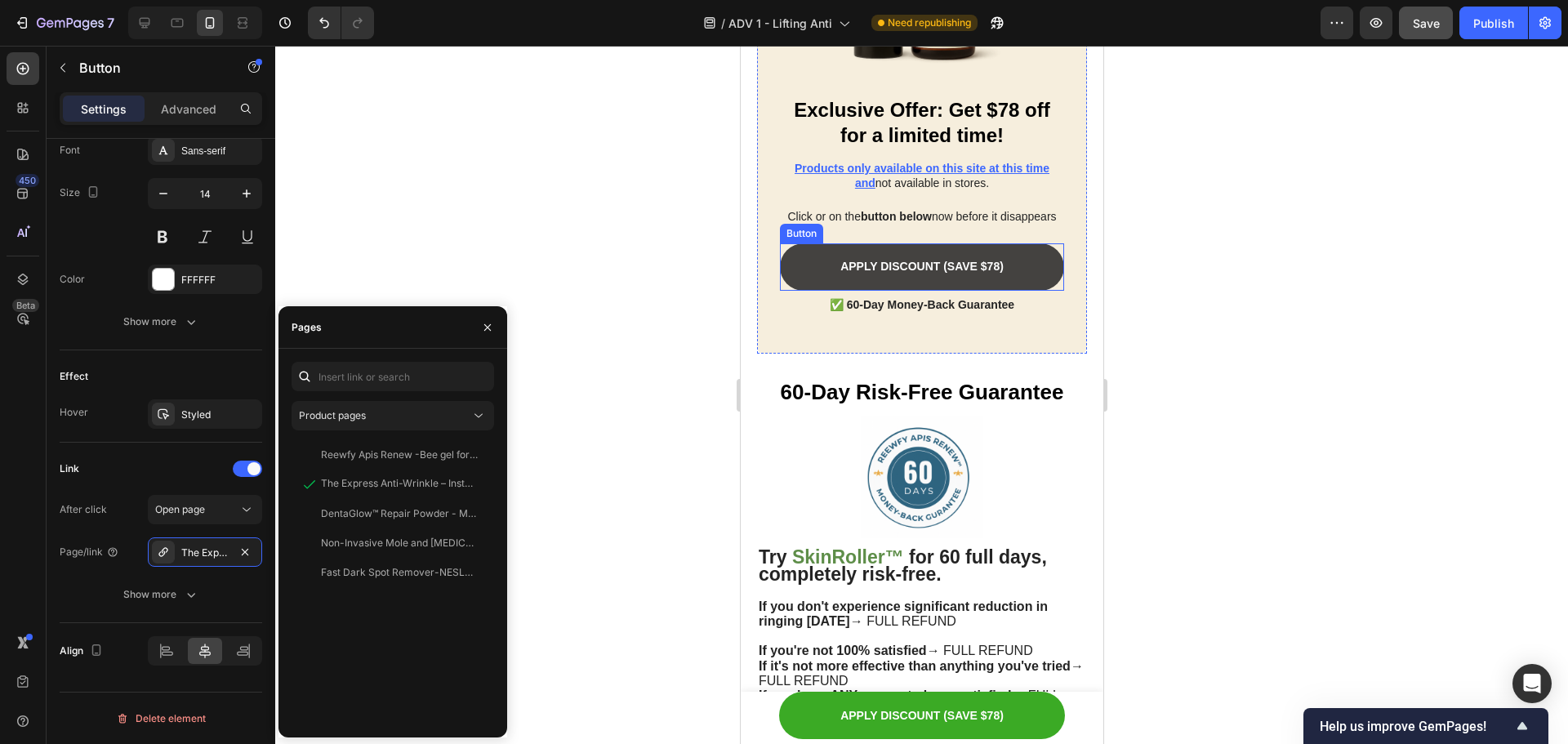
click at [964, 254] on link "APPLY DISCOUNT (SAVE $78)" at bounding box center [921, 267] width 285 height 47
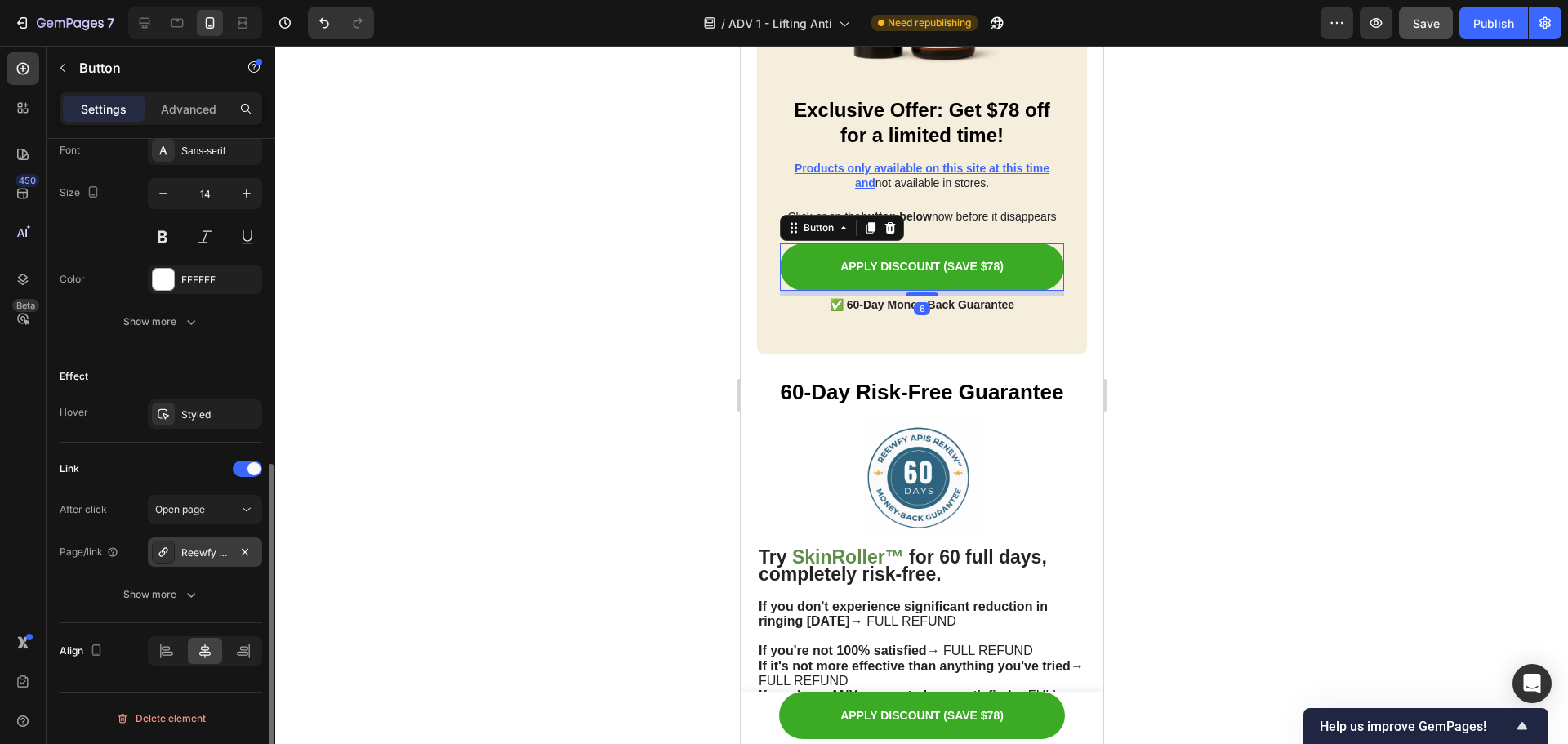
click at [202, 540] on div "Reewfy Apis Renew -Bee gel for general joint pain" at bounding box center [204, 552] width 114 height 30
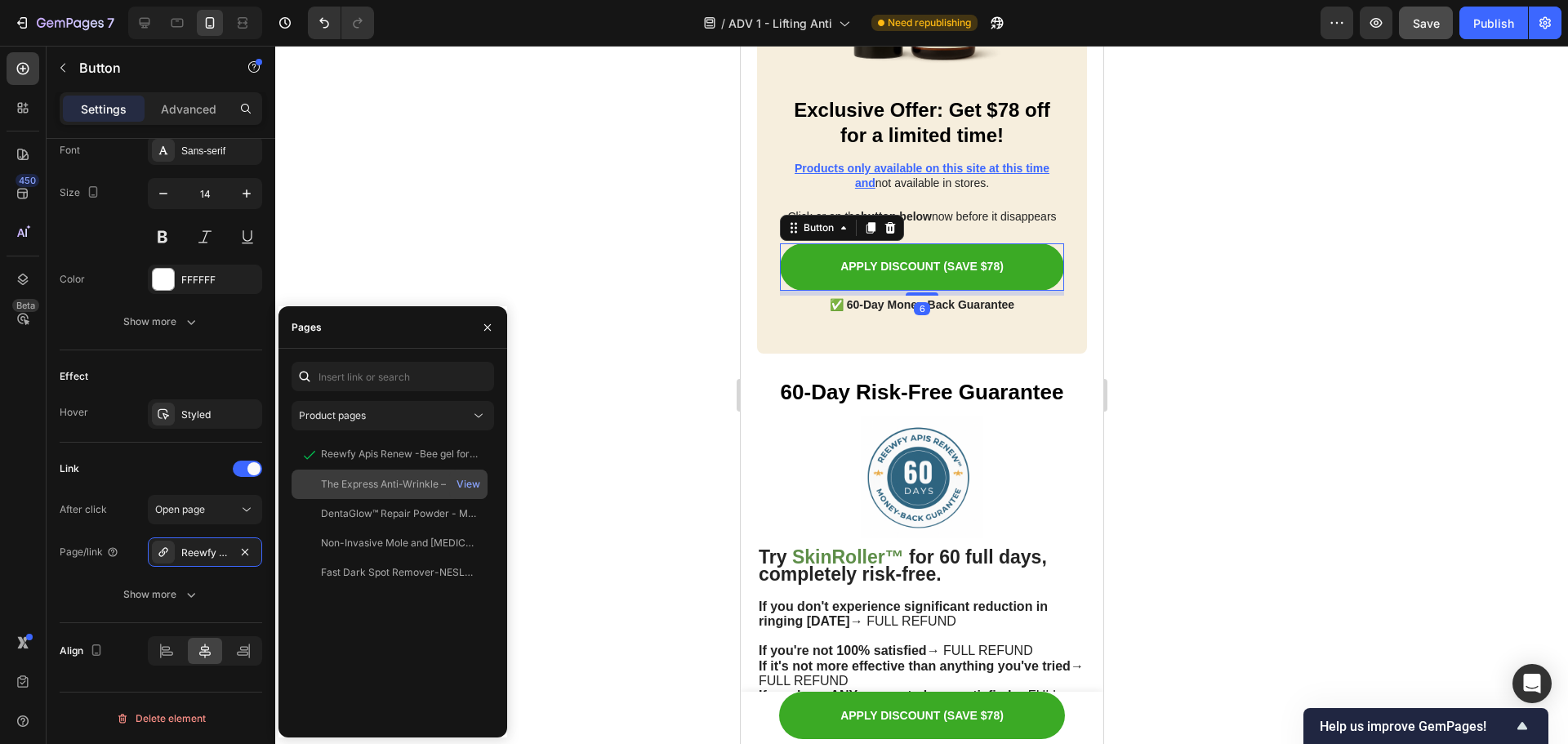
click at [385, 485] on div "The Express Anti-Wrinkle – Instant Lifting Effect" at bounding box center [400, 484] width 157 height 14
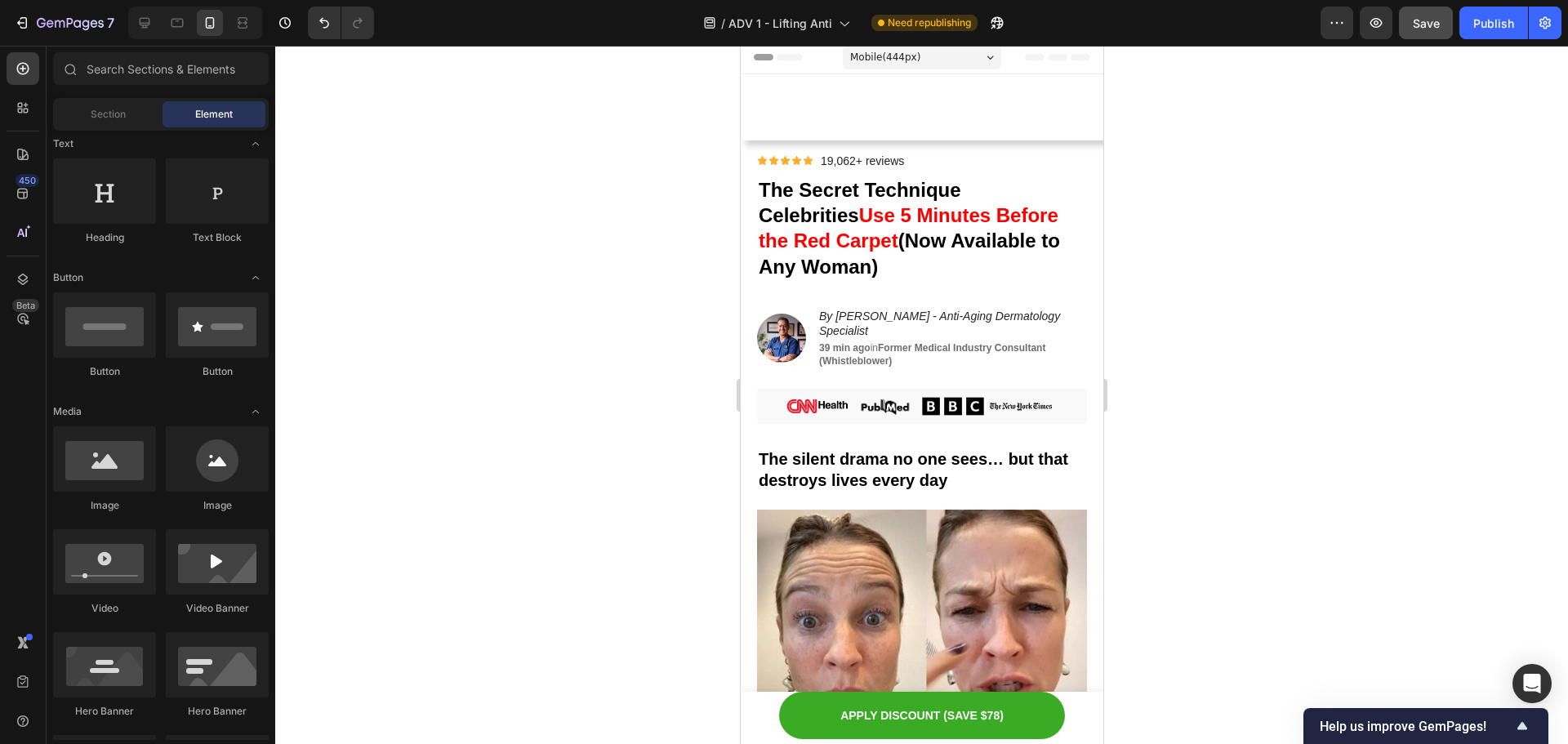
scroll to position [0, 0]
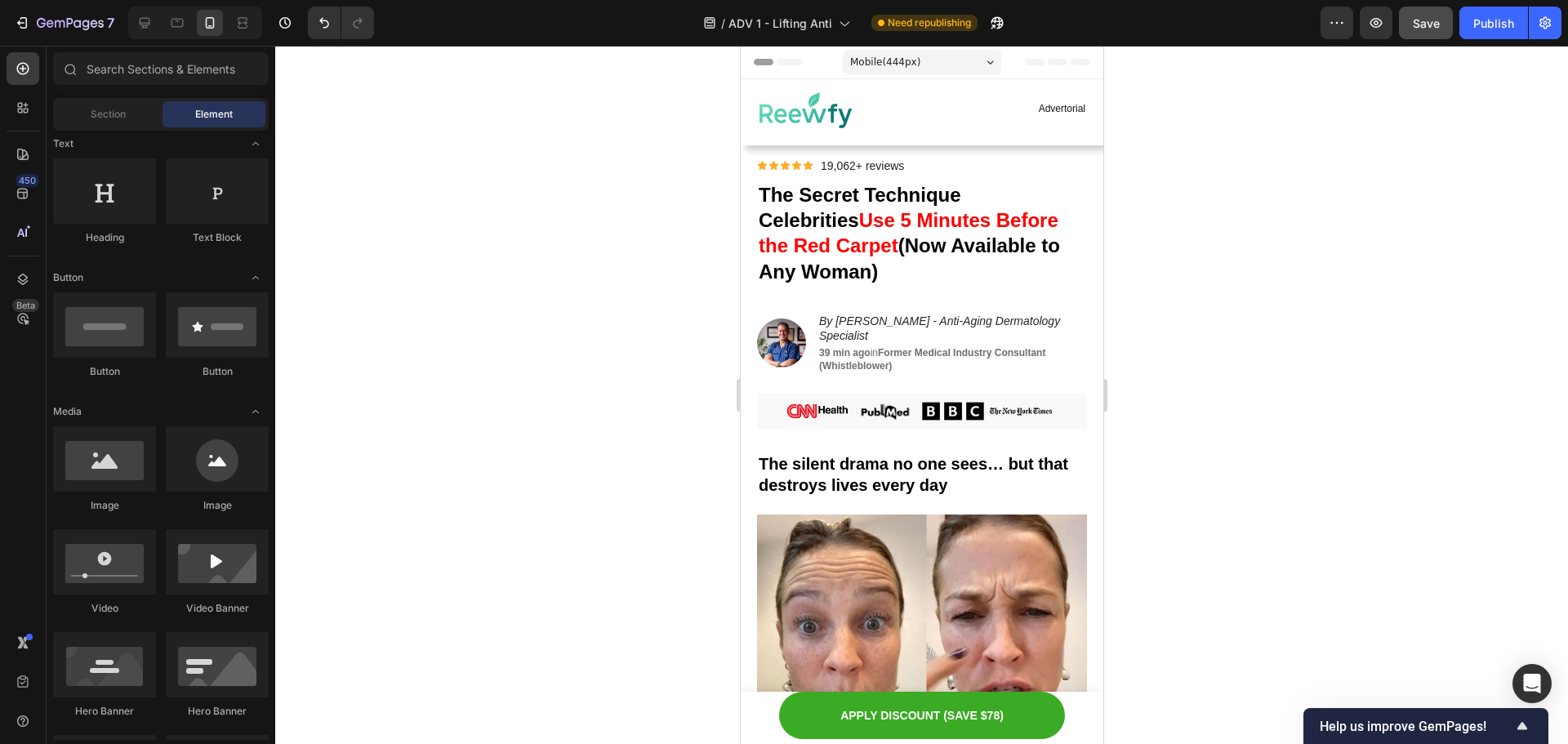
drag, startPoint x: 1097, startPoint y: 434, endPoint x: 1861, endPoint y: 78, distance: 842.9
click at [159, 21] on div at bounding box center [196, 23] width 134 height 33
click at [151, 22] on icon at bounding box center [144, 22] width 16 height 16
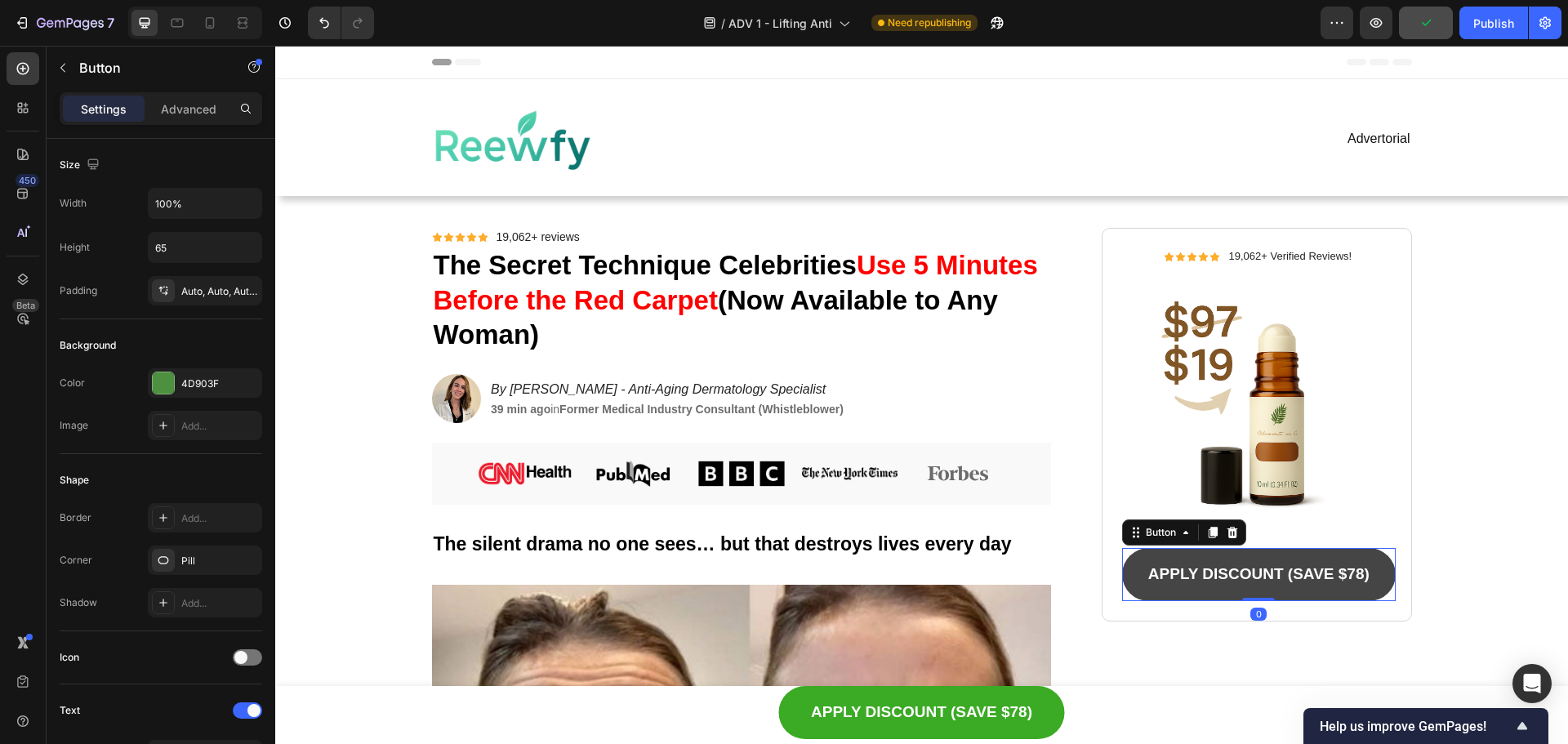
click at [1314, 594] on link "APPLY DISCOUNT (SAVE $78)" at bounding box center [1258, 574] width 273 height 53
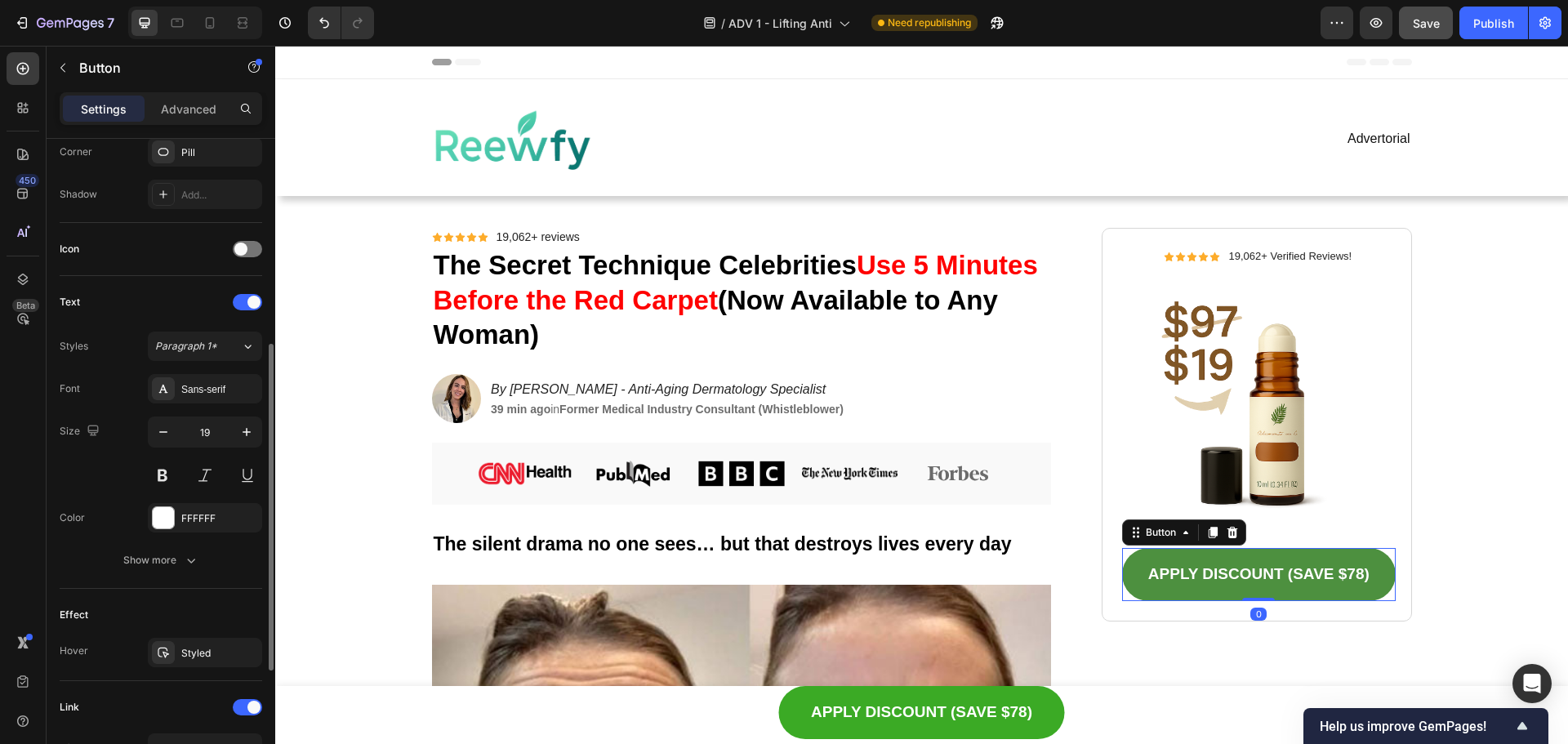
scroll to position [647, 0]
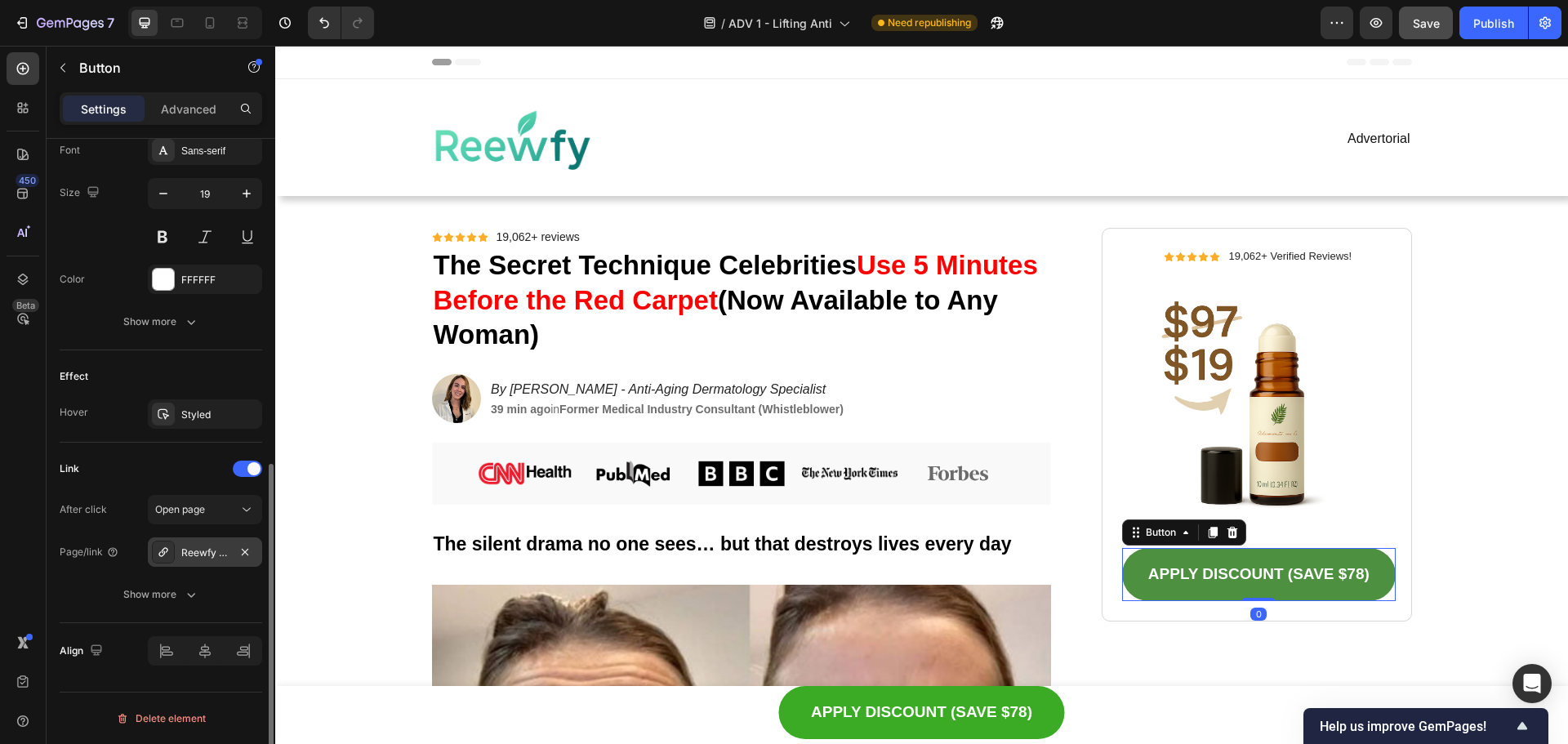
click at [196, 553] on div "Reewfy Apis Renew -Bee gel for general joint pain" at bounding box center [204, 552] width 47 height 14
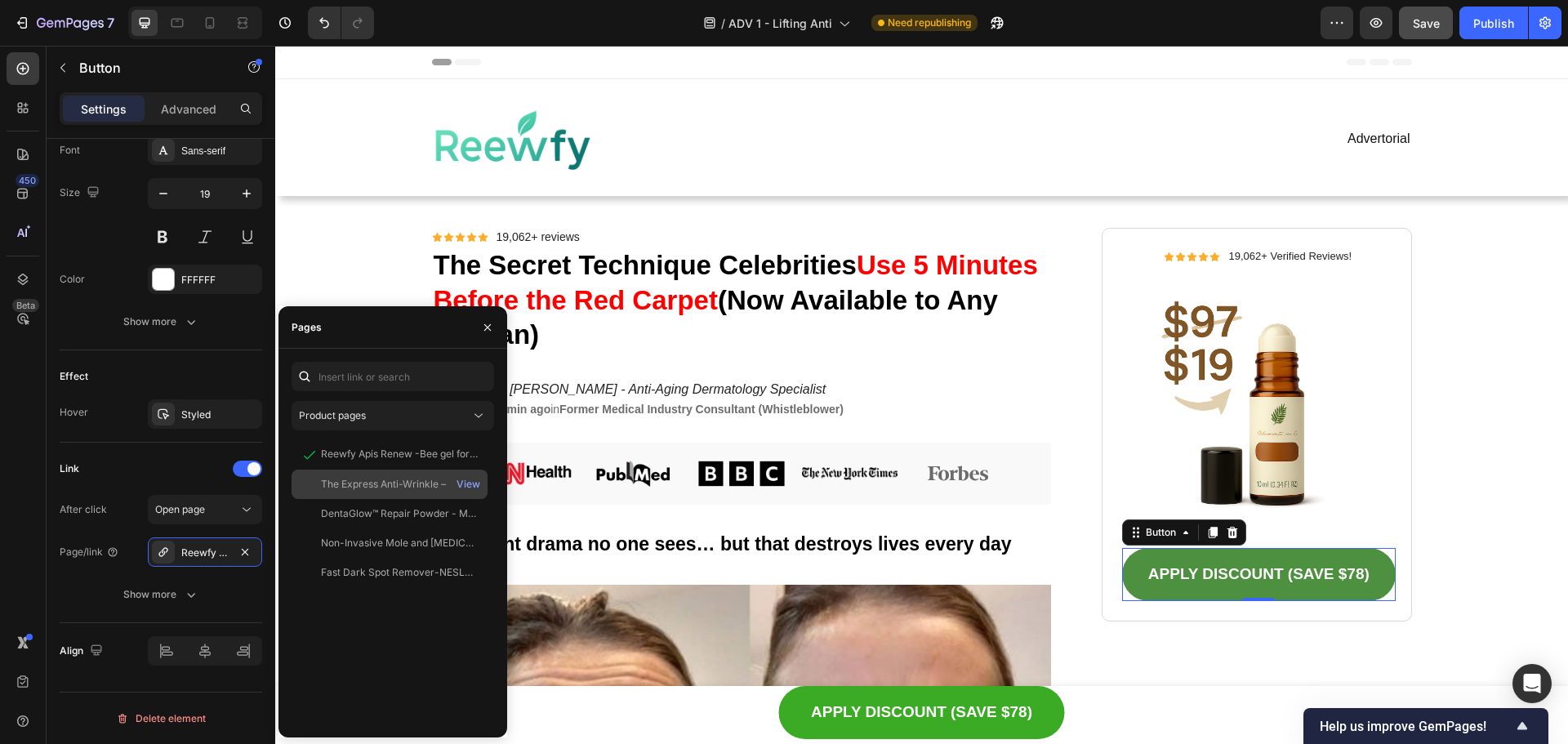
click at [359, 483] on div "The Express Anti-Wrinkle – Instant Lifting Effect" at bounding box center [400, 484] width 157 height 14
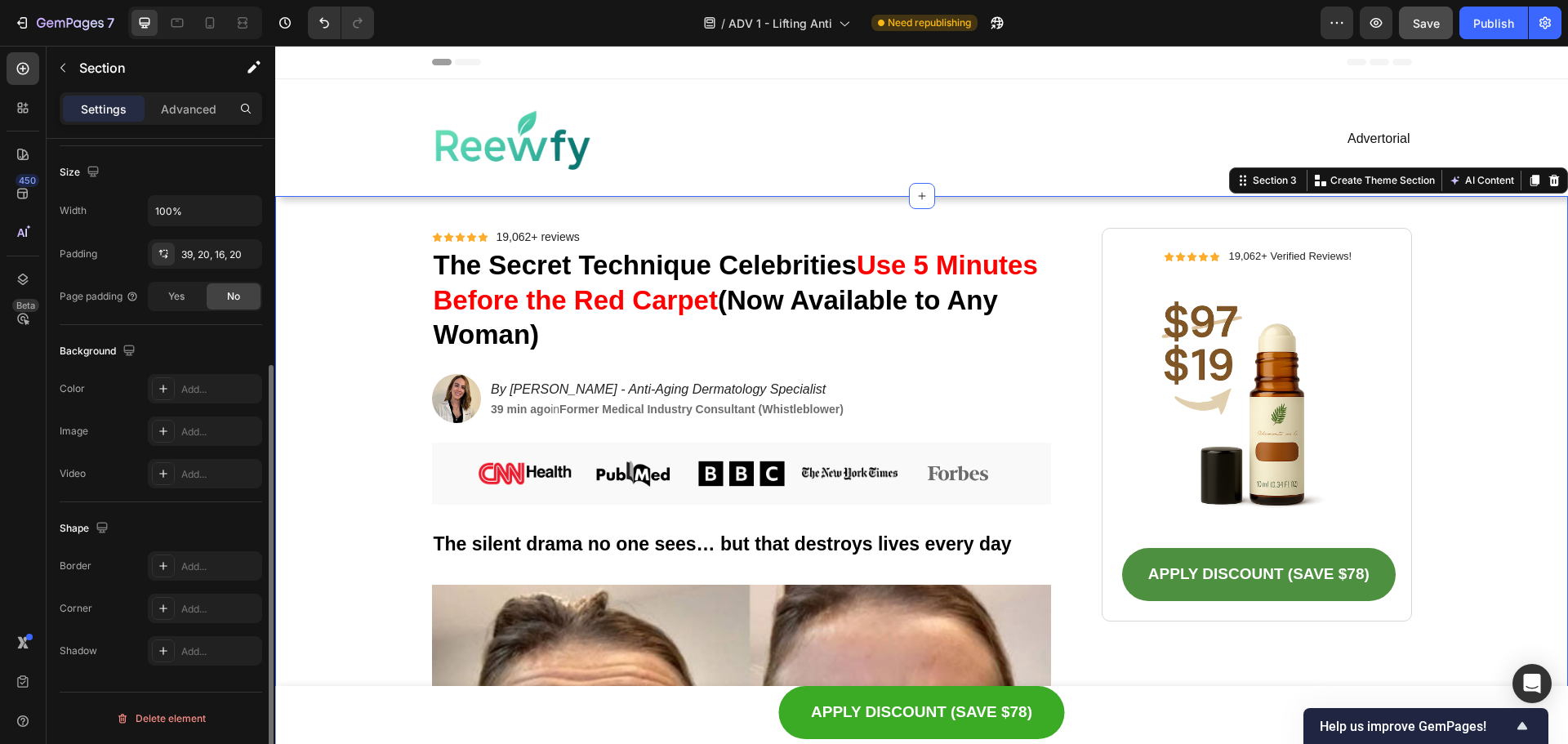
scroll to position [0, 0]
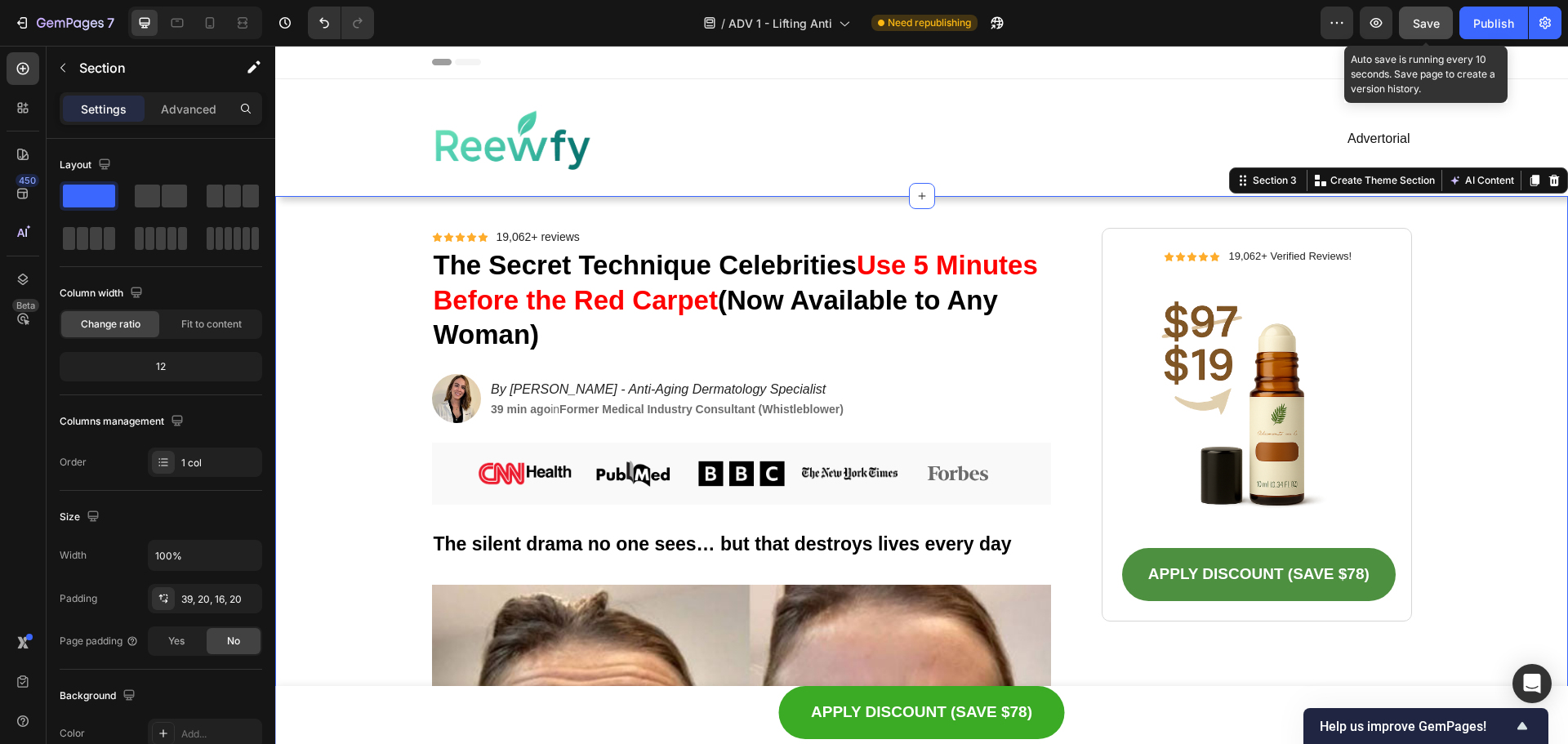
click at [1427, 23] on span "Save" at bounding box center [1426, 23] width 27 height 13
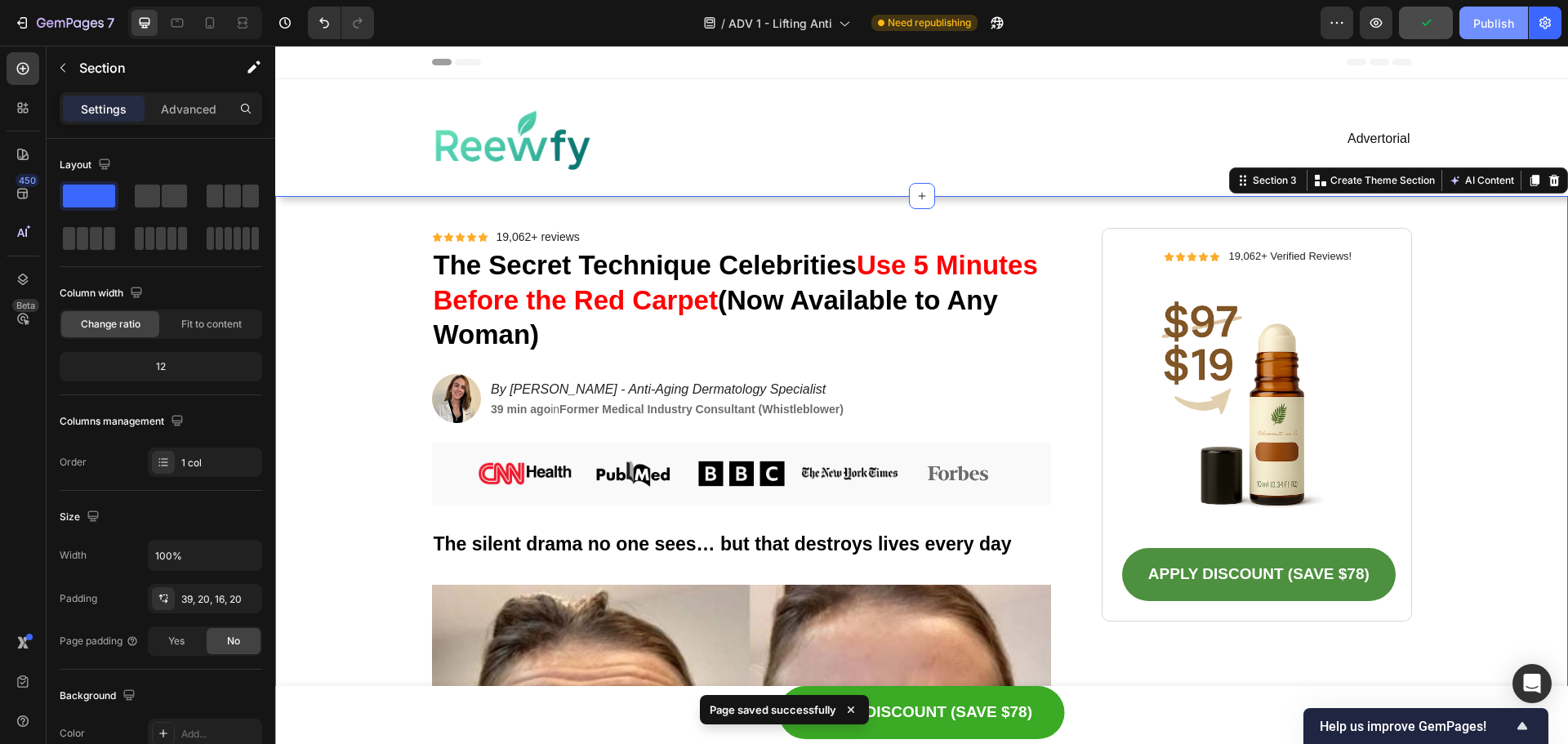
click at [1483, 24] on div "Publish" at bounding box center [1494, 23] width 41 height 17
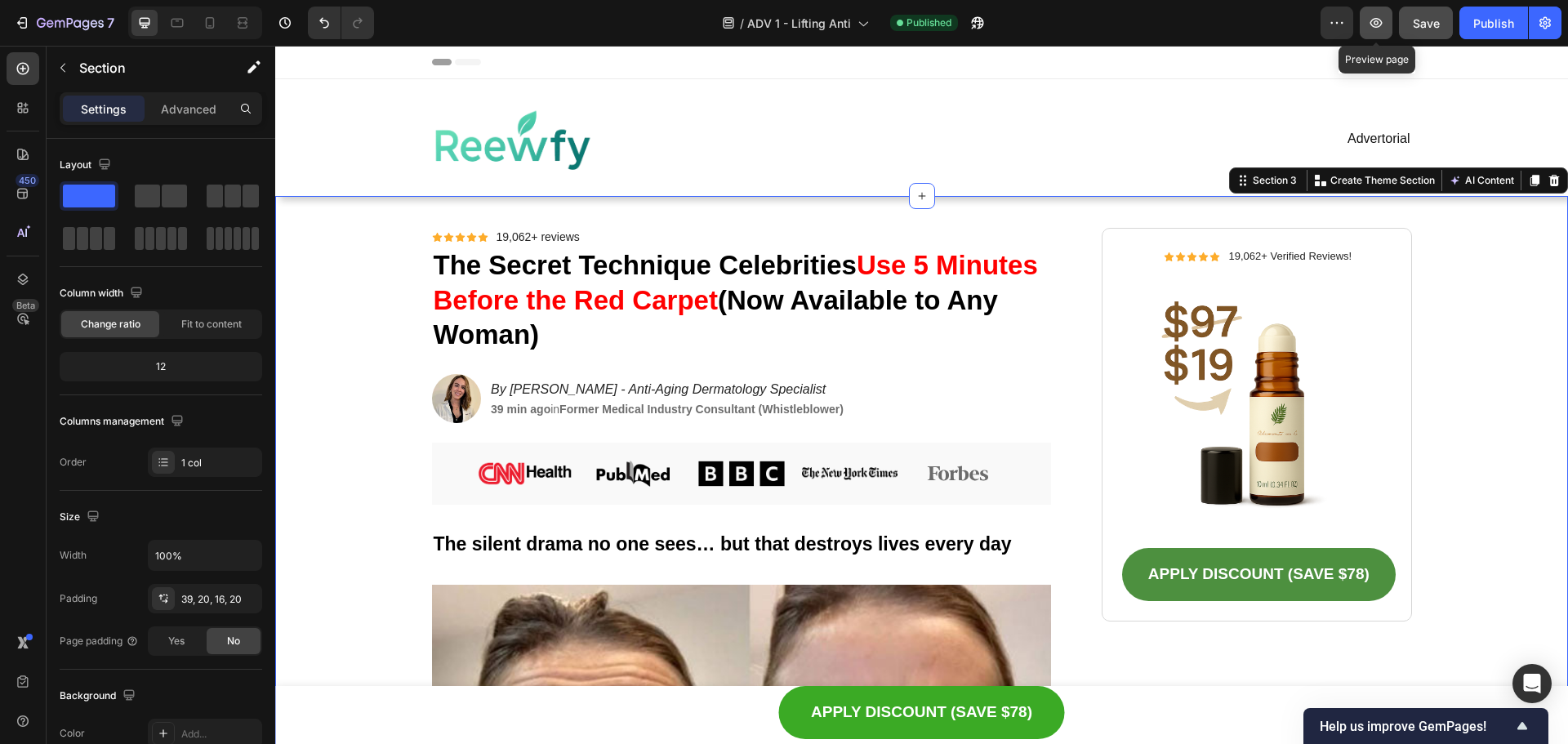
click at [1377, 13] on button "button" at bounding box center [1376, 23] width 33 height 33
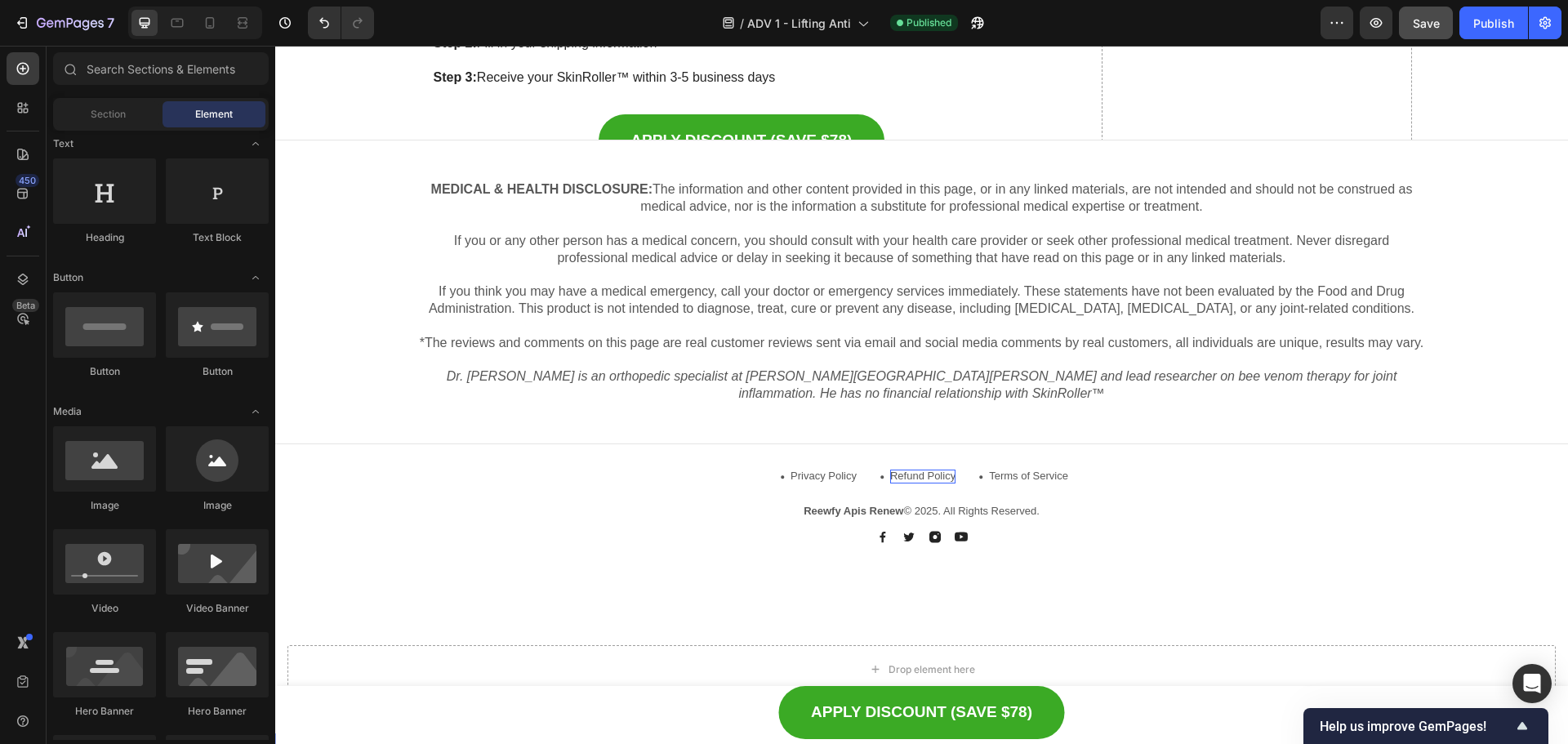
scroll to position [9800, 0]
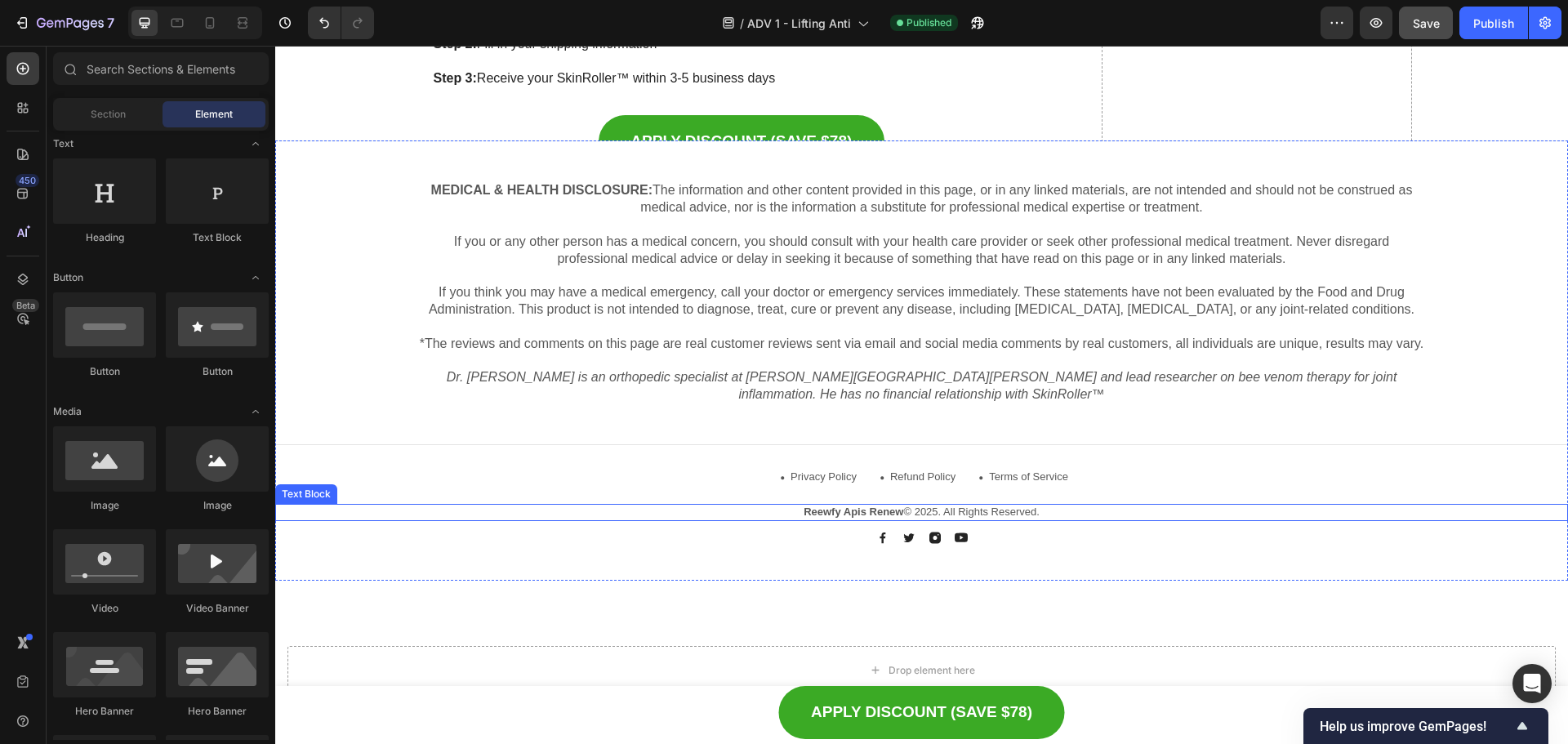
click at [858, 508] on strong "Reewfy Apis Renew" at bounding box center [854, 512] width 100 height 12
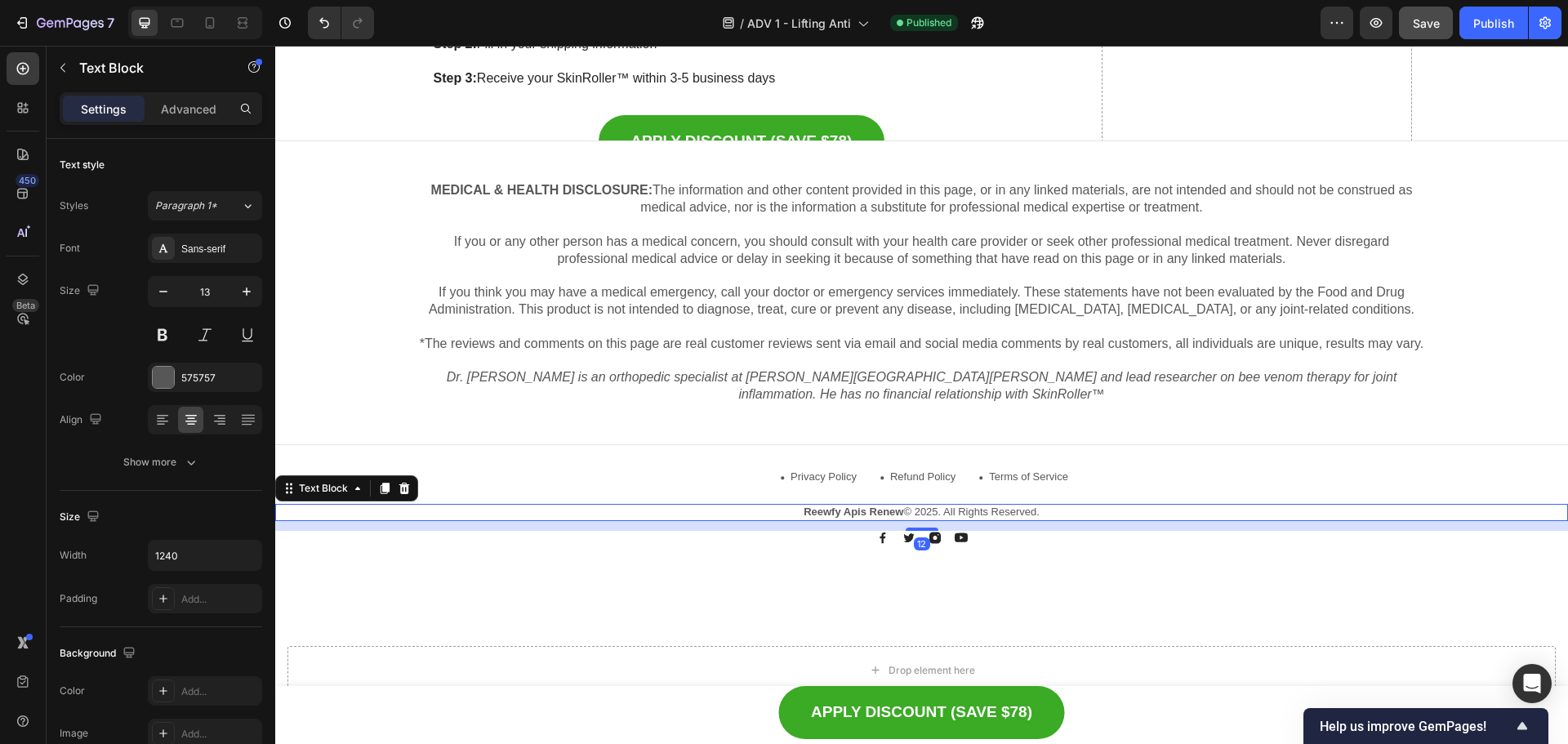
click at [873, 510] on strong "Reewfy Apis Renew" at bounding box center [854, 512] width 100 height 12
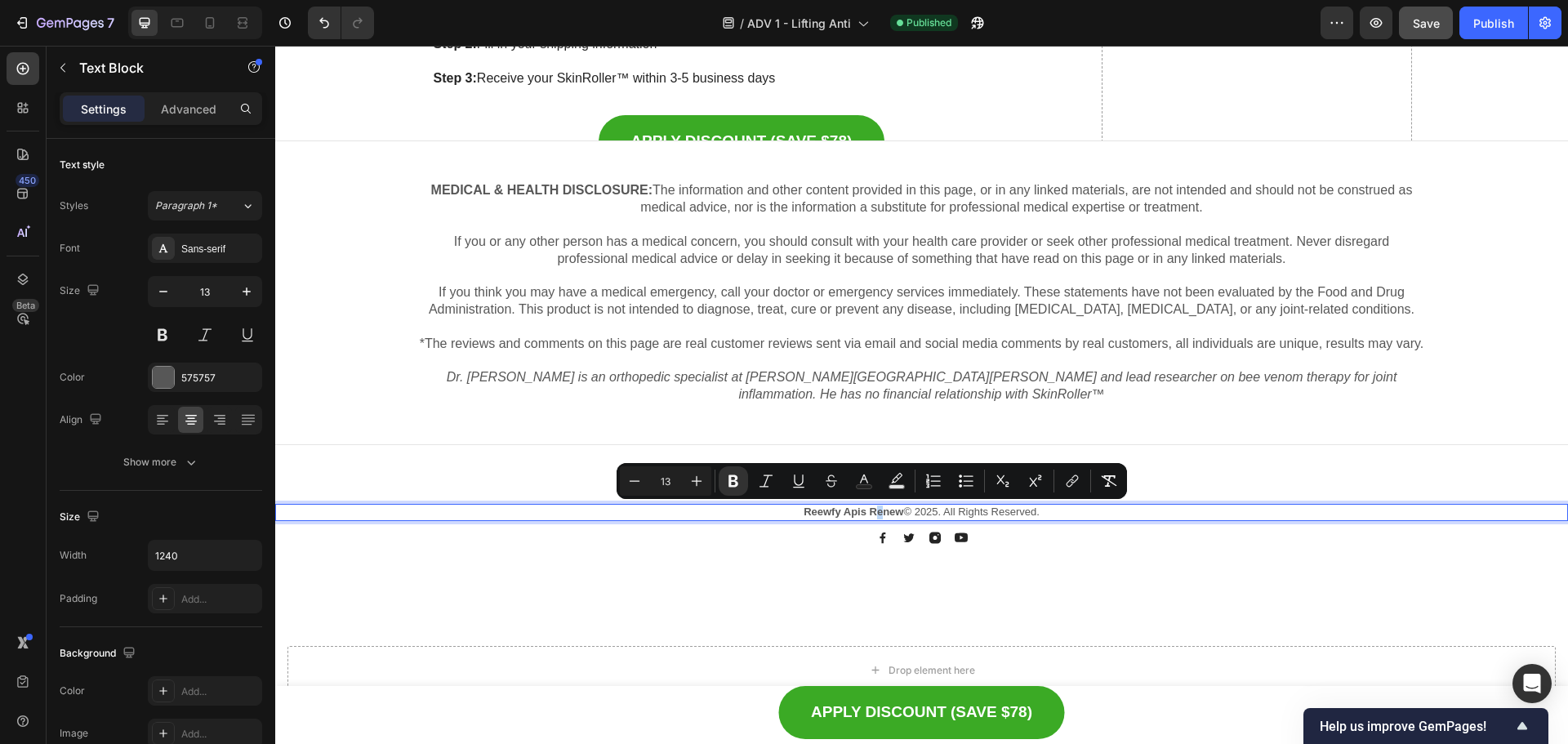
scroll to position [9967, 0]
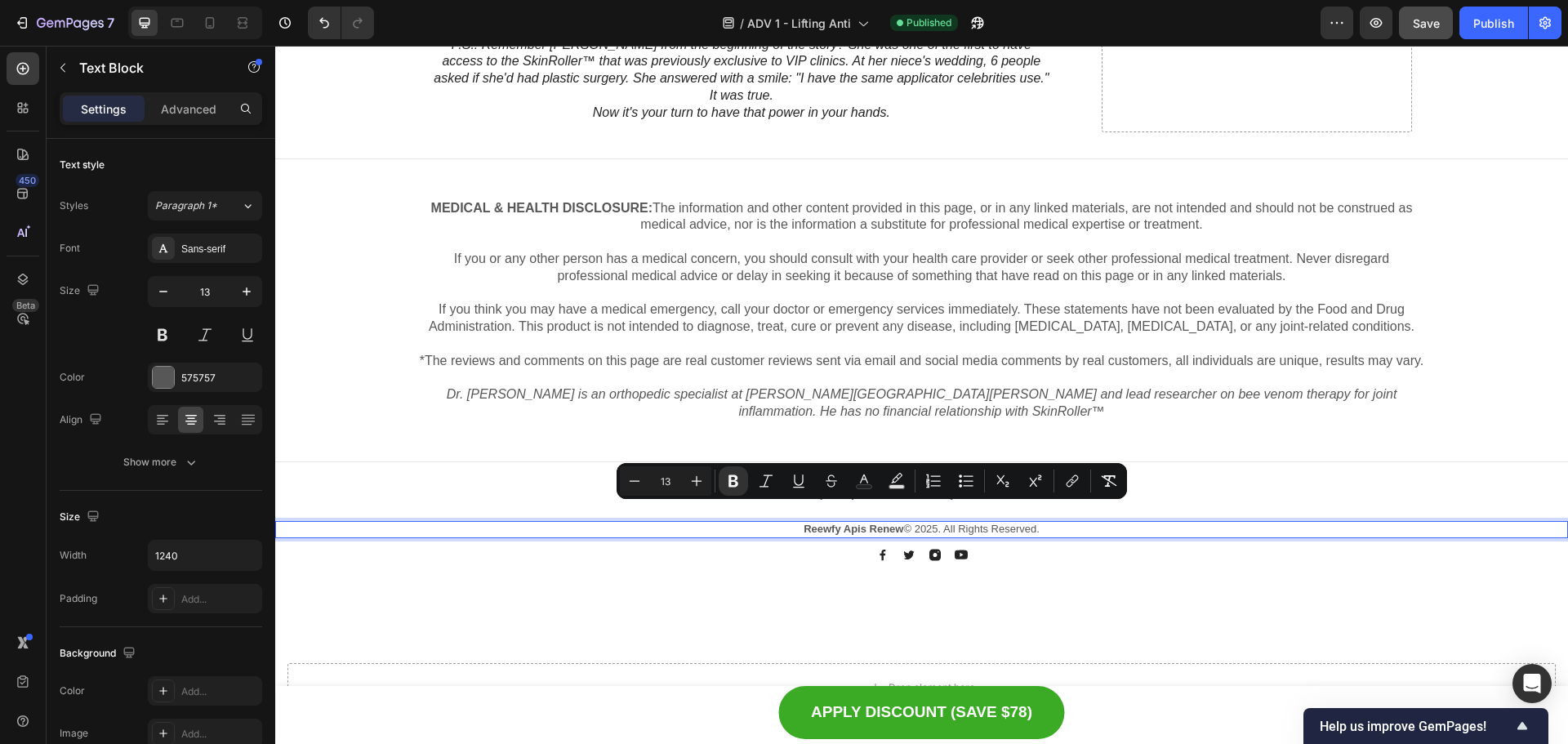
click at [888, 523] on strong "Reewfy Apis Renew" at bounding box center [854, 528] width 100 height 12
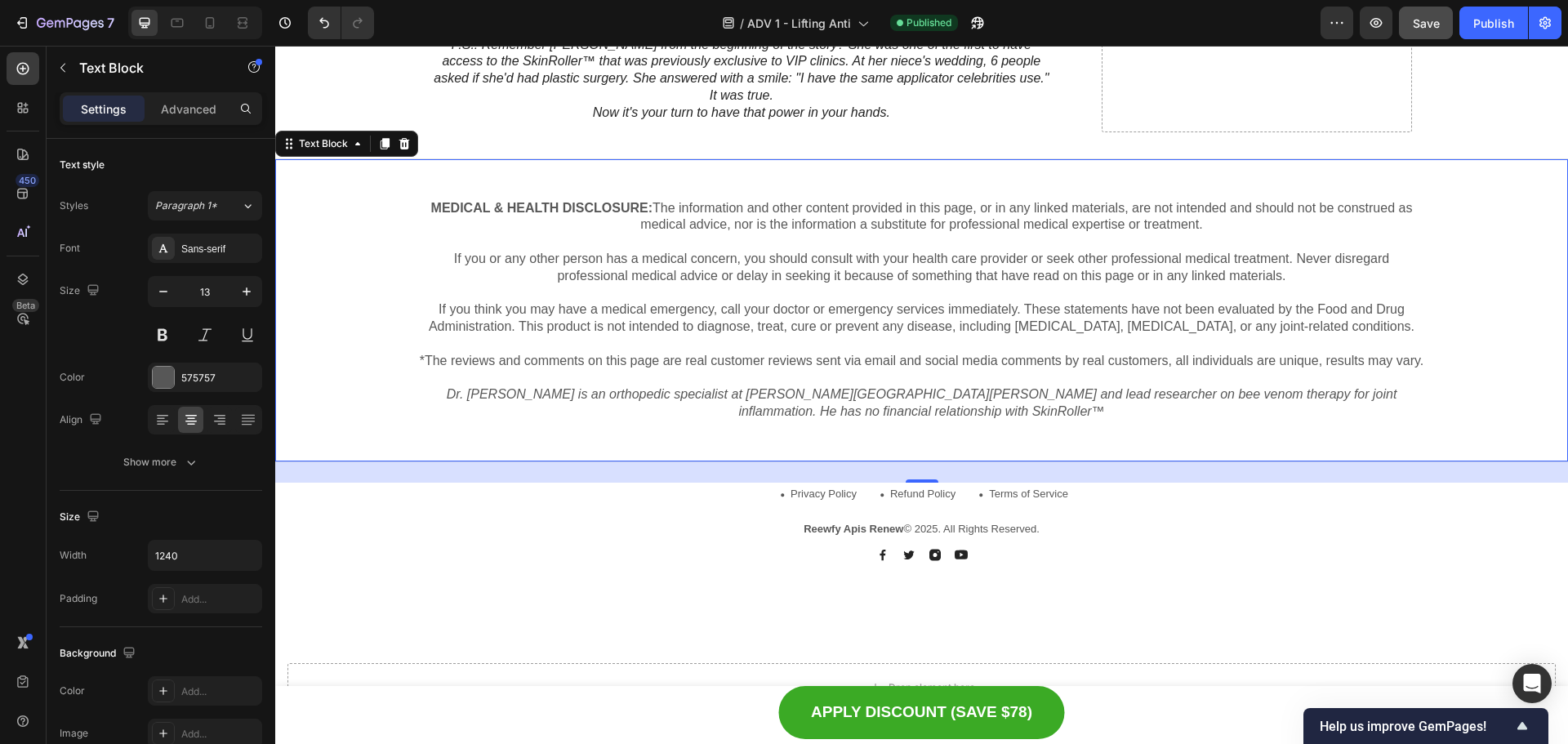
click at [1021, 390] on icon "Dr. [PERSON_NAME] is an orthopedic specialist at [PERSON_NAME][GEOGRAPHIC_DATA]…" at bounding box center [922, 403] width 951 height 31
click at [1028, 391] on p "Dr. [PERSON_NAME] is an orthopedic specialist at [PERSON_NAME][GEOGRAPHIC_DATA]…" at bounding box center [922, 404] width 1009 height 35
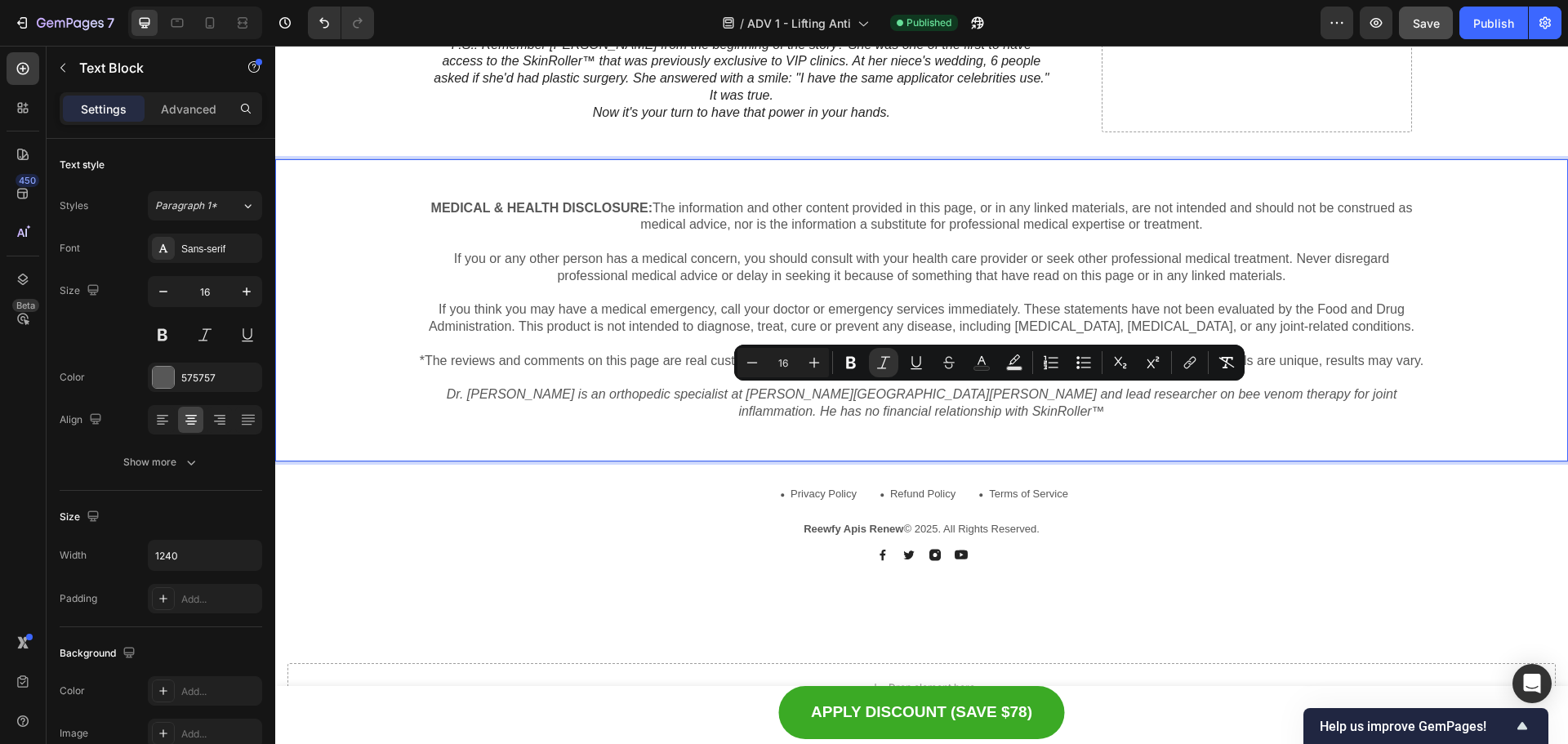
drag, startPoint x: 1028, startPoint y: 391, endPoint x: 958, endPoint y: 395, distance: 70.1
click at [958, 395] on p "Dr. [PERSON_NAME] is an orthopedic specialist at [PERSON_NAME][GEOGRAPHIC_DATA]…" at bounding box center [922, 404] width 1009 height 35
copy icon "SkinRoller™"
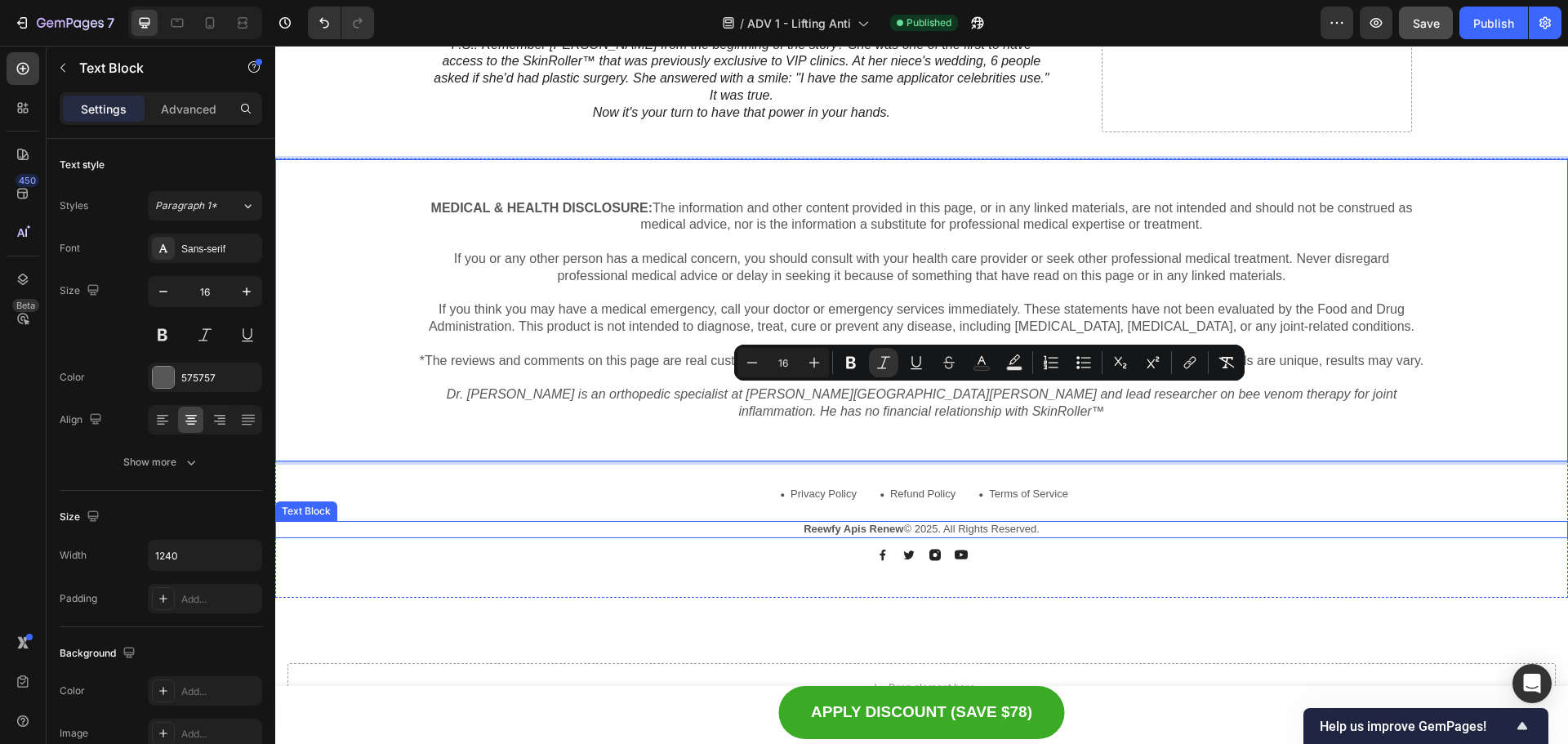
click at [888, 522] on div "Reewfy Apis Renew © 2025. All Rights Reserved." at bounding box center [922, 530] width 1013 height 17
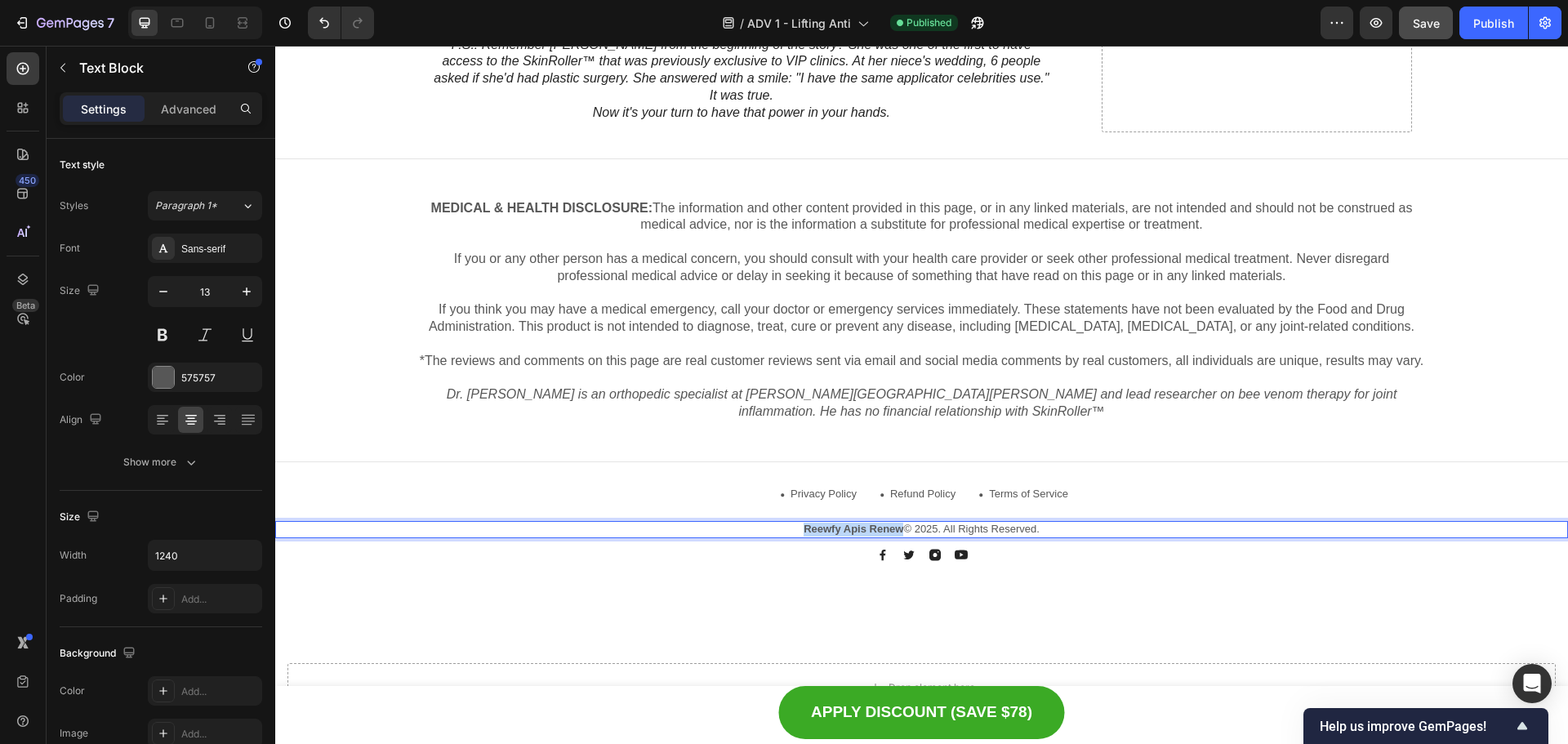
drag, startPoint x: 893, startPoint y: 515, endPoint x: 794, endPoint y: 512, distance: 99.0
click at [794, 523] on p "Reewfy Apis Renew © 2025. All Rights Reserved." at bounding box center [922, 529] width 1009 height 13
drag, startPoint x: 877, startPoint y: 512, endPoint x: 811, endPoint y: 512, distance: 66.0
click at [811, 523] on p "SkinRoller™ © 2025. All Rights Reserved." at bounding box center [922, 529] width 1009 height 13
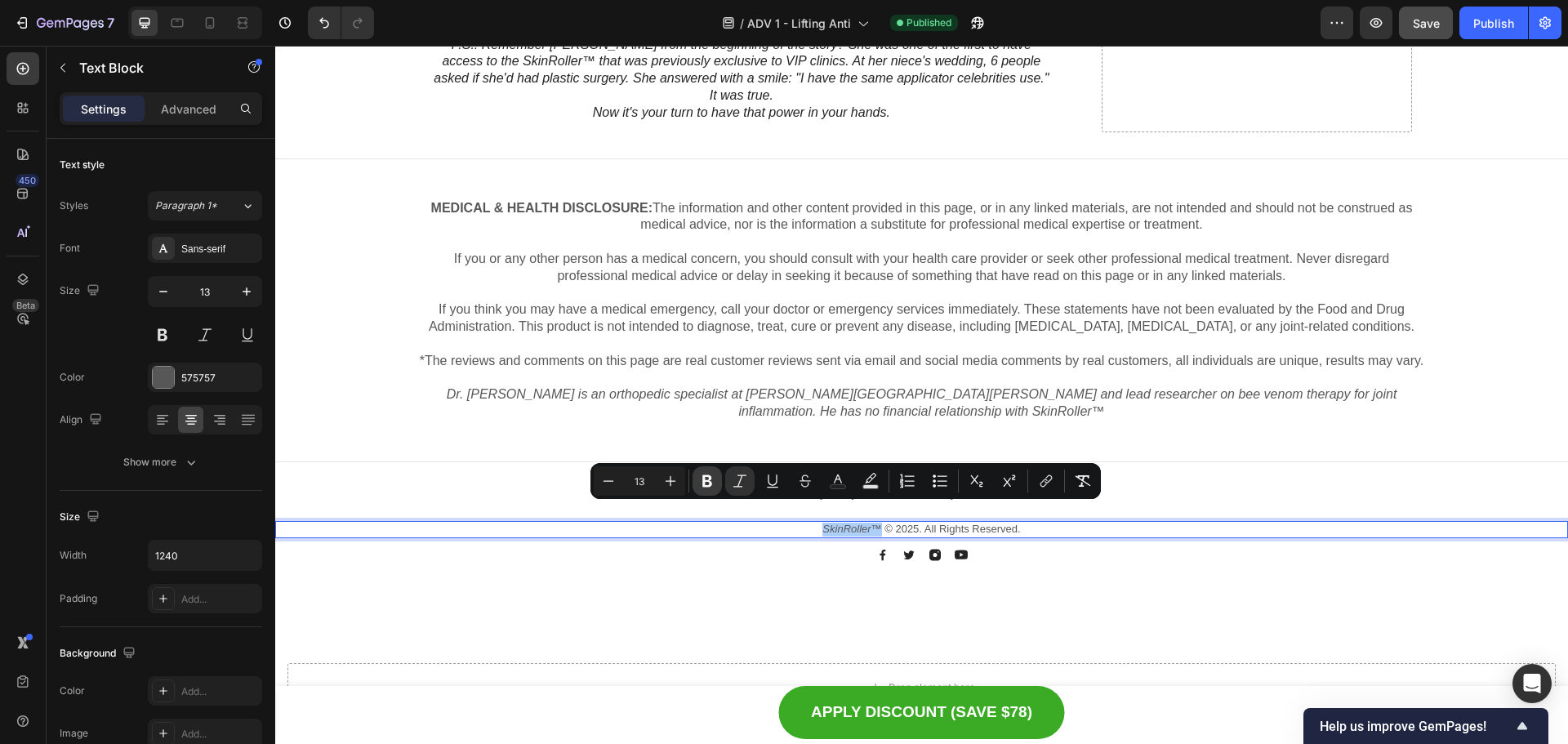
click at [702, 485] on icon "Editor contextual toolbar" at bounding box center [707, 480] width 16 height 16
click at [742, 553] on div "MEDICAL & HEALTH DISCLOSURE: The information and other content provided in this…" at bounding box center [921, 364] width 1293 height 413
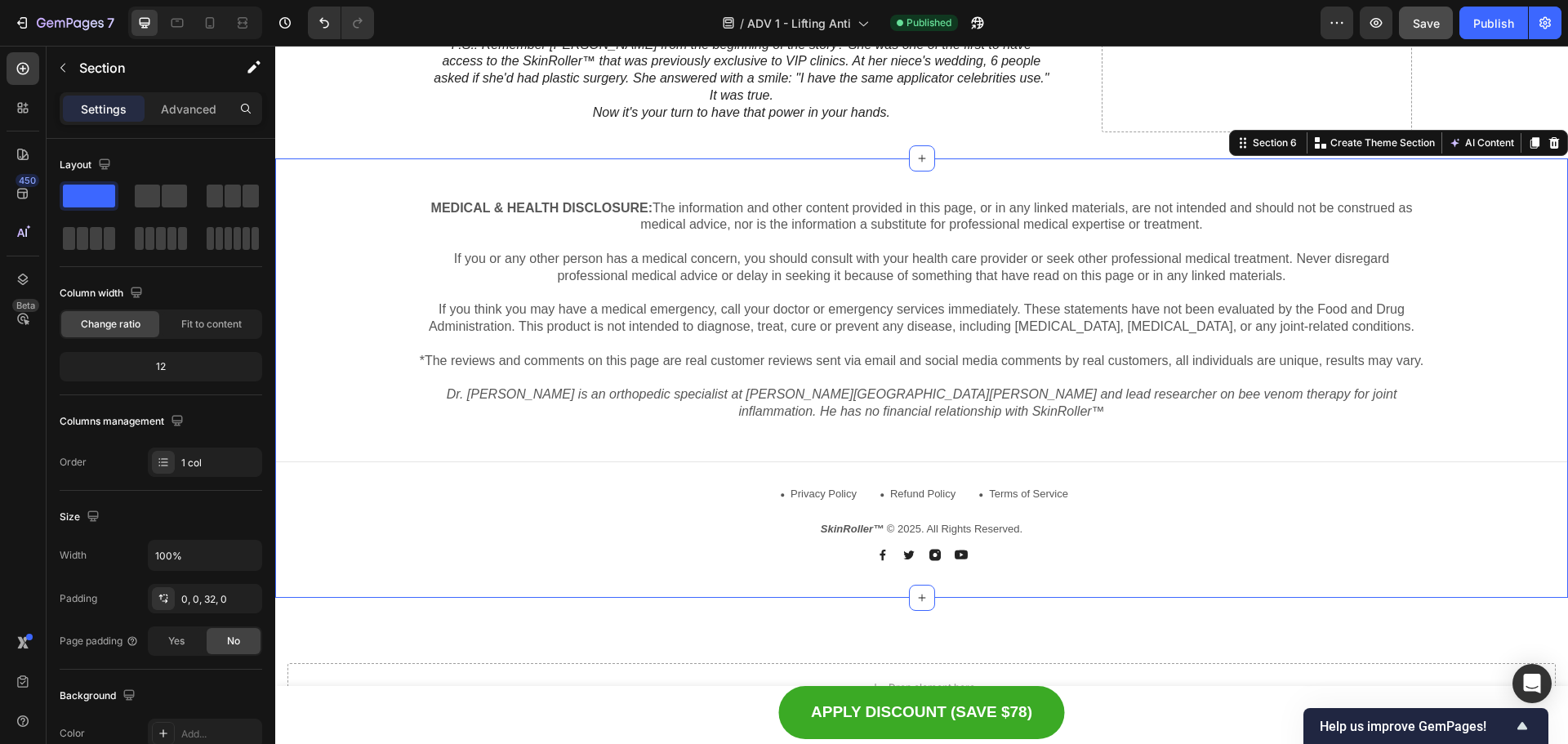
scroll to position [9886, 0]
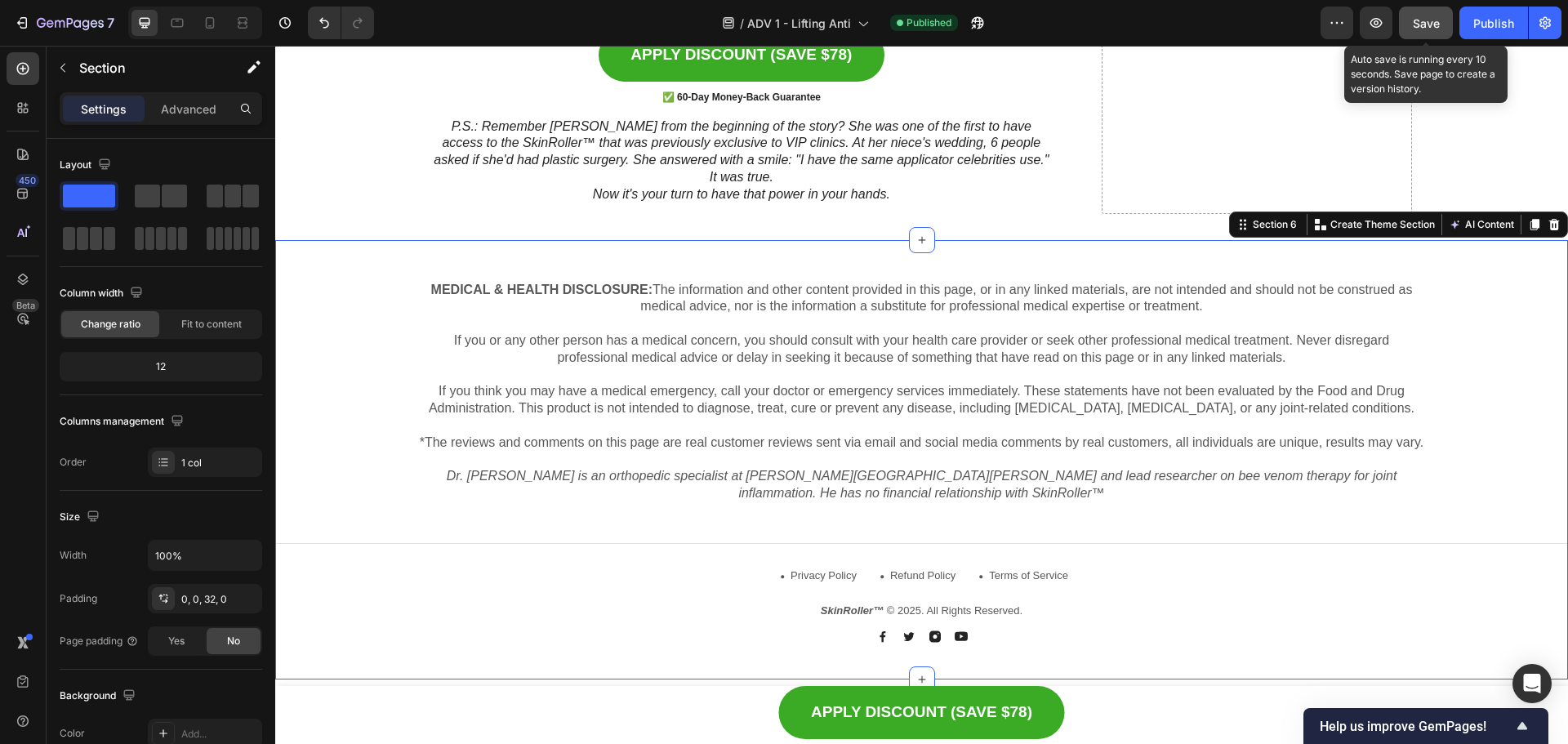
click at [1430, 24] on span "Save" at bounding box center [1426, 23] width 27 height 13
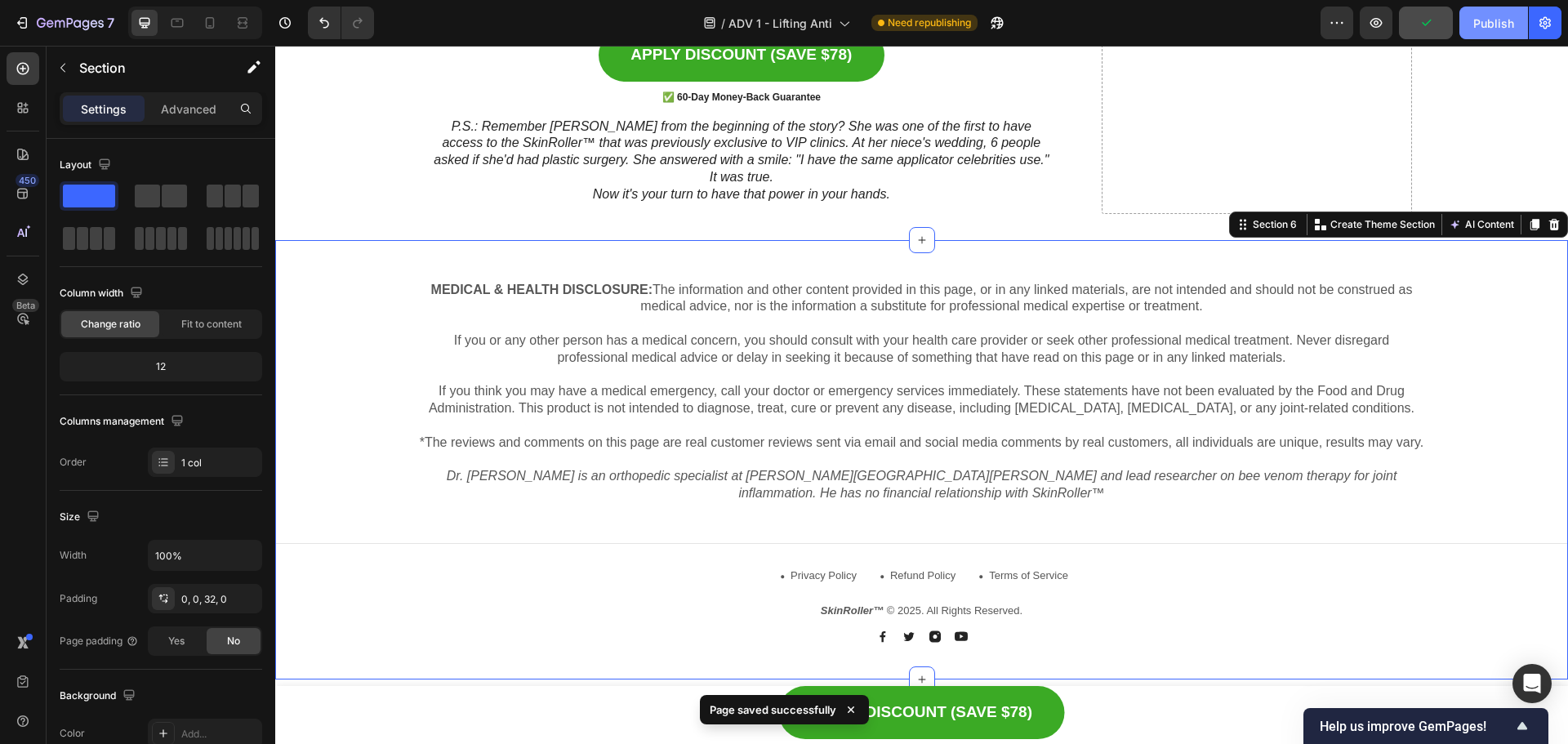
click at [1483, 23] on div "Publish" at bounding box center [1494, 23] width 41 height 17
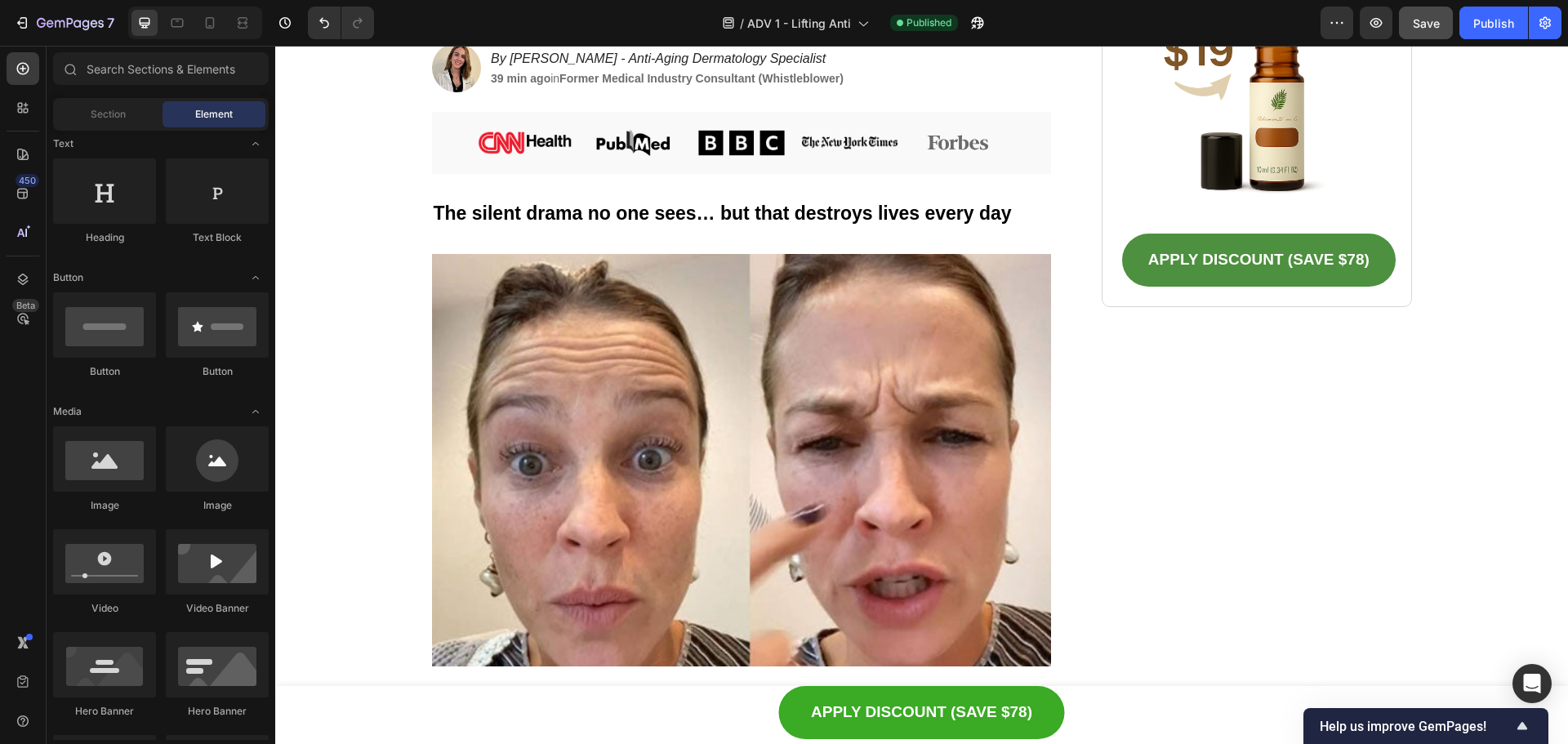
scroll to position [0, 0]
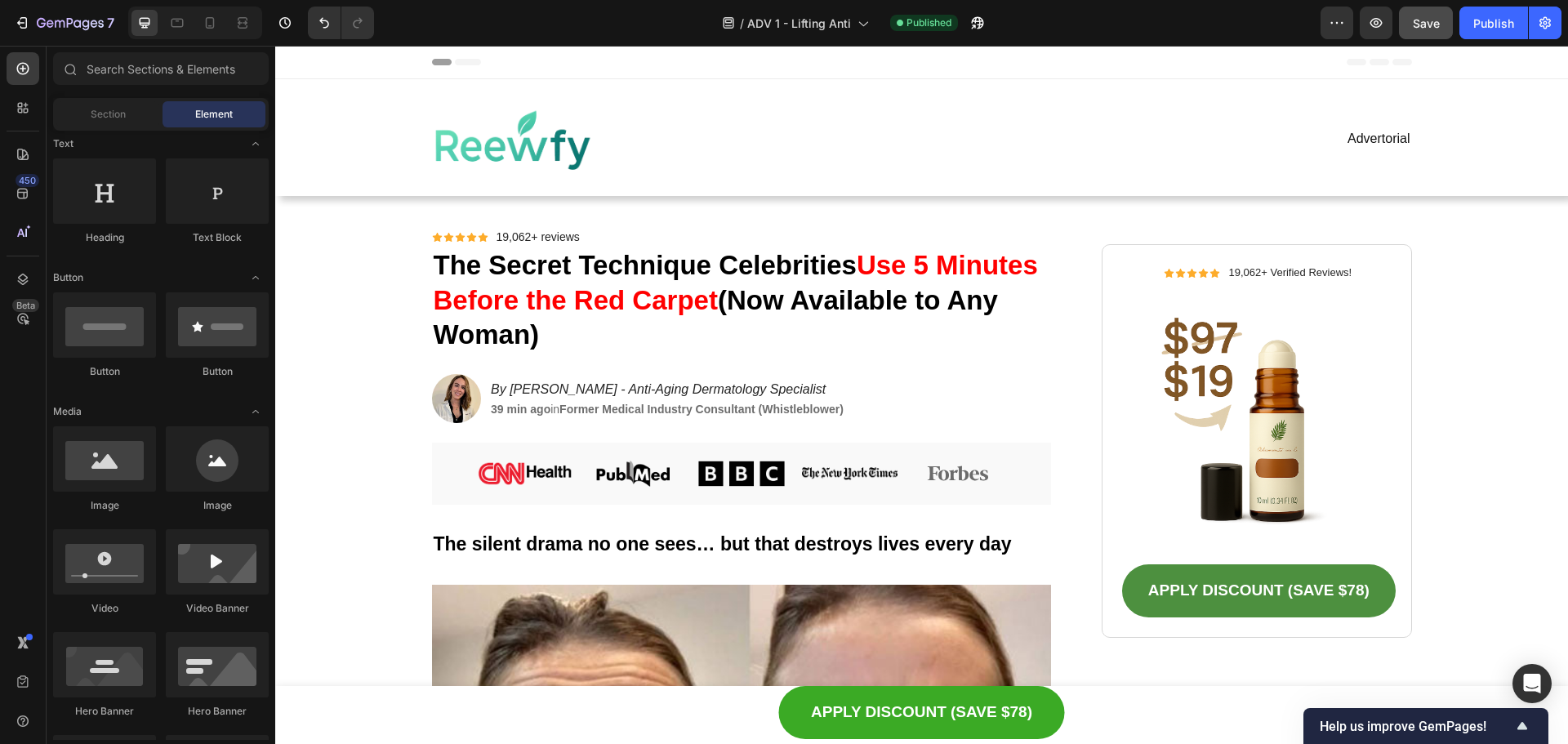
drag, startPoint x: 1568, startPoint y: 684, endPoint x: 1830, endPoint y: 89, distance: 650.1
click at [816, 412] on strong "Former Medical Industry Consultant (Whistleblower)" at bounding box center [702, 409] width 285 height 13
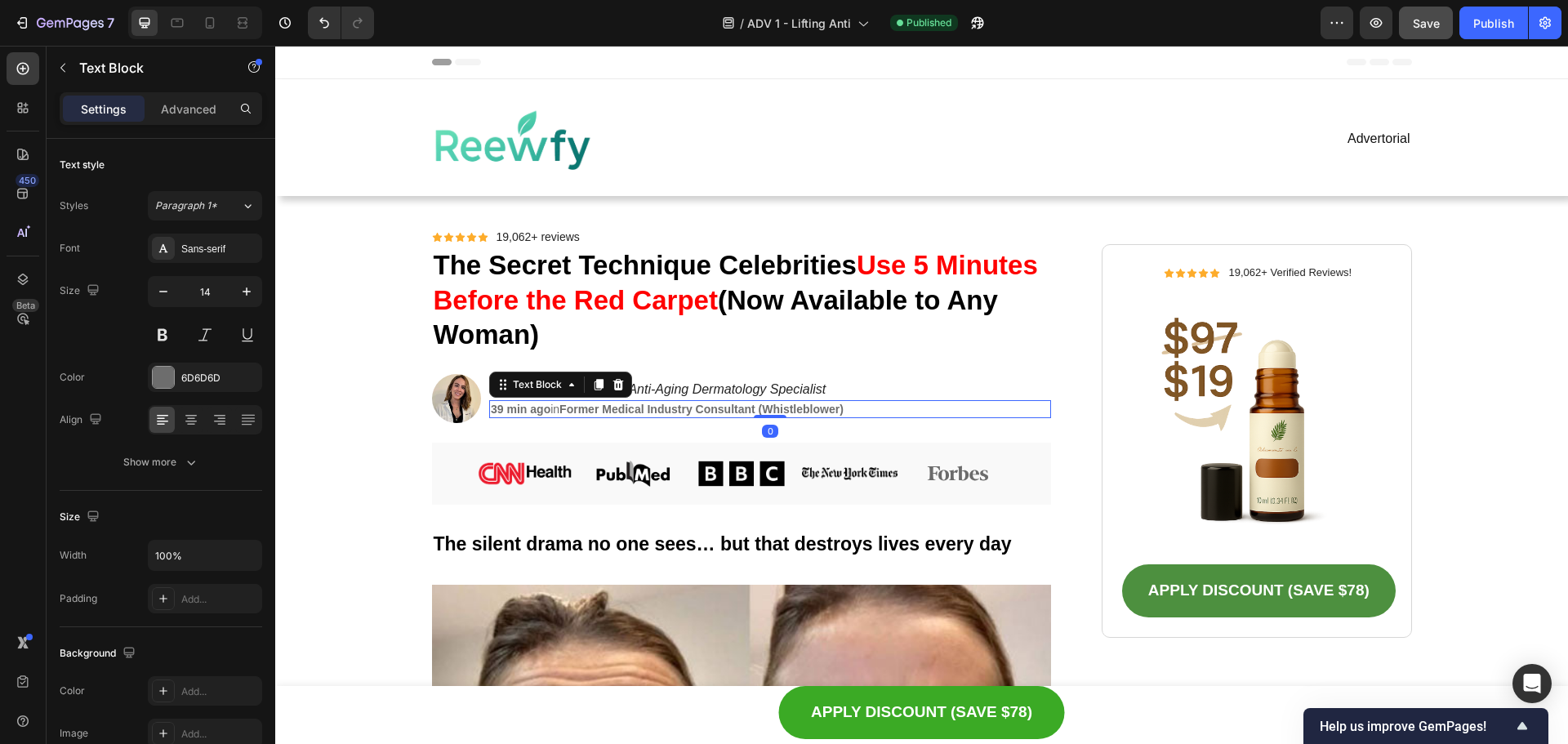
click at [790, 407] on strong "Former Medical Industry Consultant (Whistleblower)" at bounding box center [702, 409] width 285 height 13
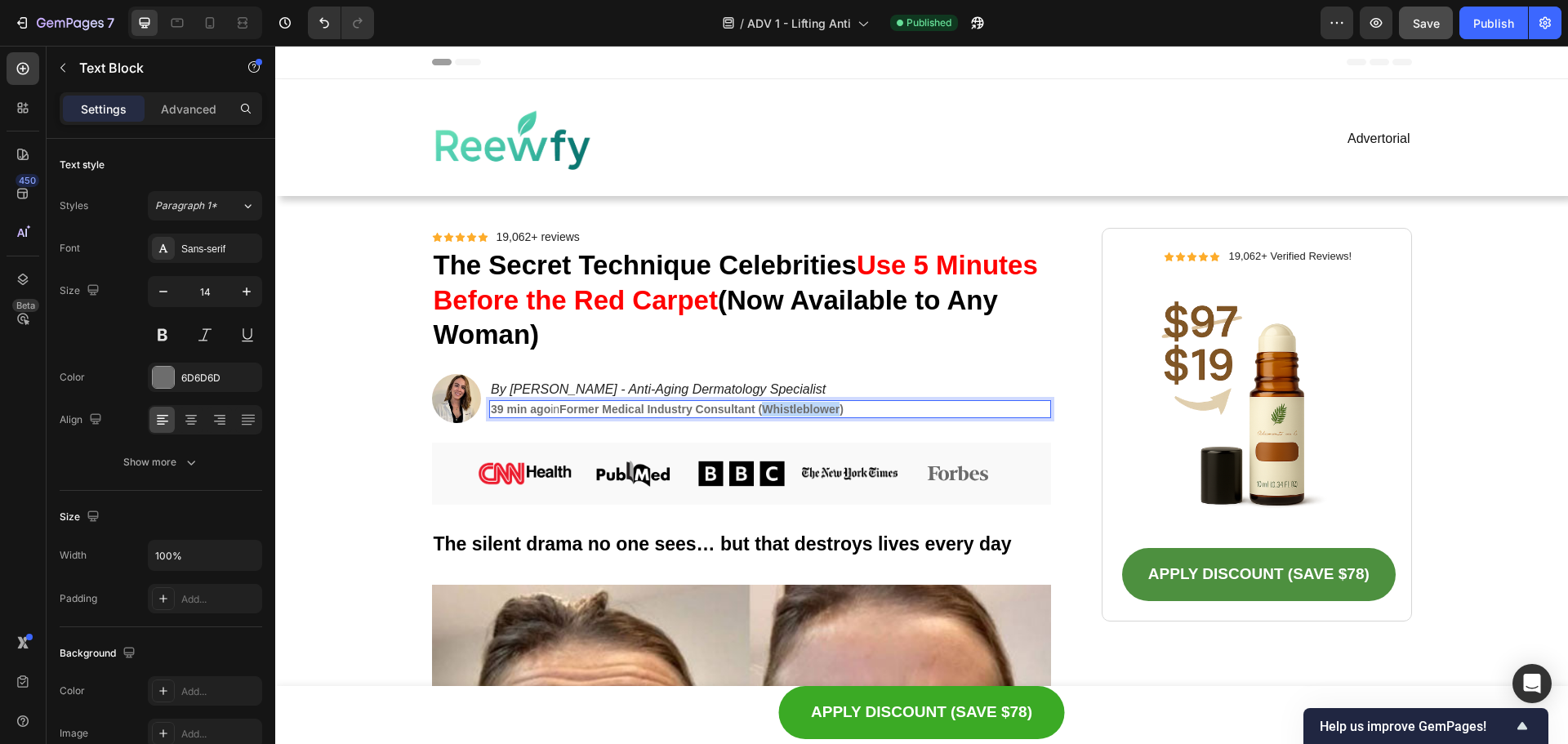
click at [790, 407] on strong "Former Medical Industry Consultant (Whistleblower)" at bounding box center [702, 409] width 285 height 13
click at [890, 409] on p "39 min ago in Former Medical Industry Consultant (Whistleblower)" at bounding box center [770, 408] width 559 height 14
drag, startPoint x: 893, startPoint y: 407, endPoint x: 545, endPoint y: 413, distance: 348.1
click at [545, 413] on p "39 min ago in Former Medical Industry Consultant (Whistleblower)" at bounding box center [770, 408] width 559 height 14
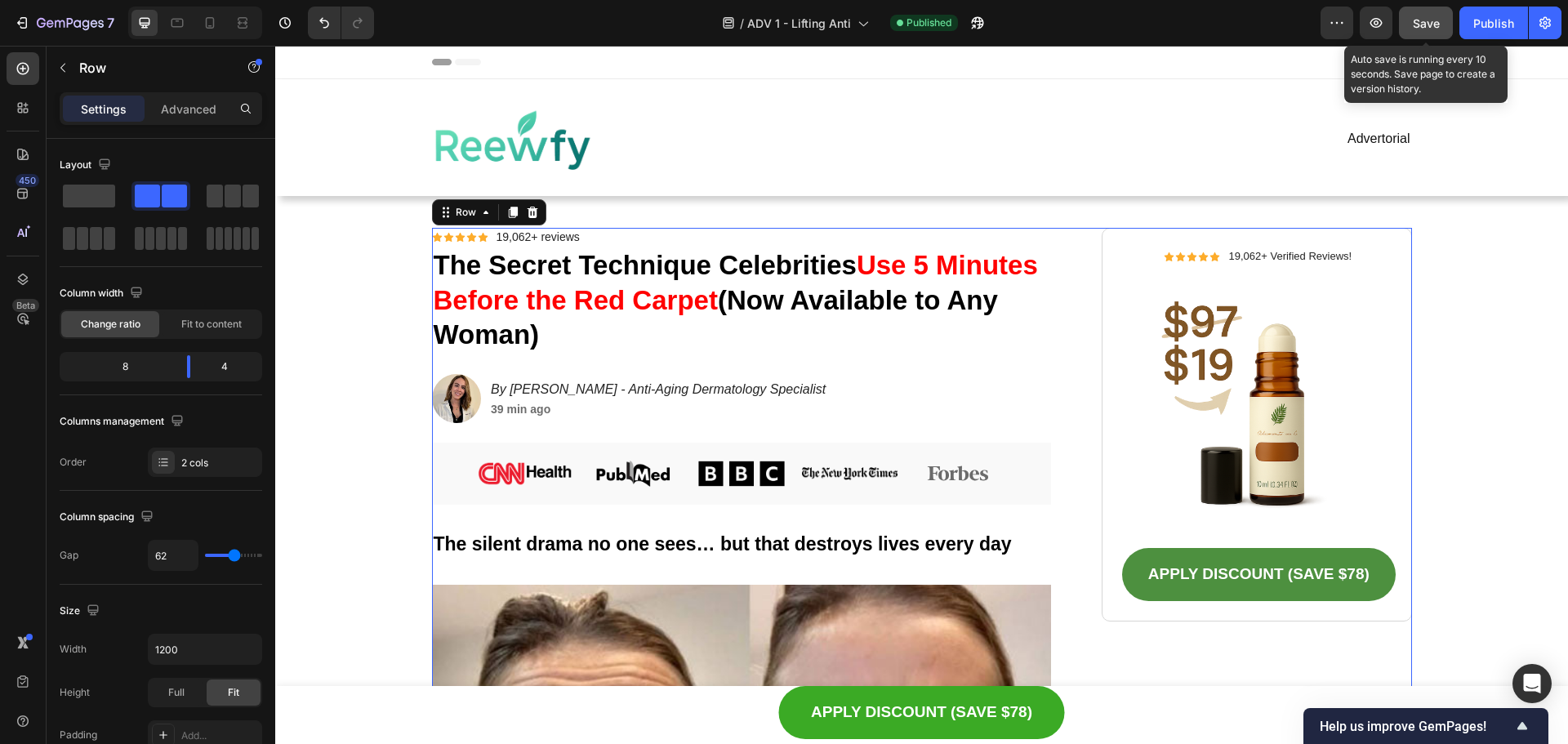
click at [1418, 16] on span "Save" at bounding box center [1426, 23] width 27 height 13
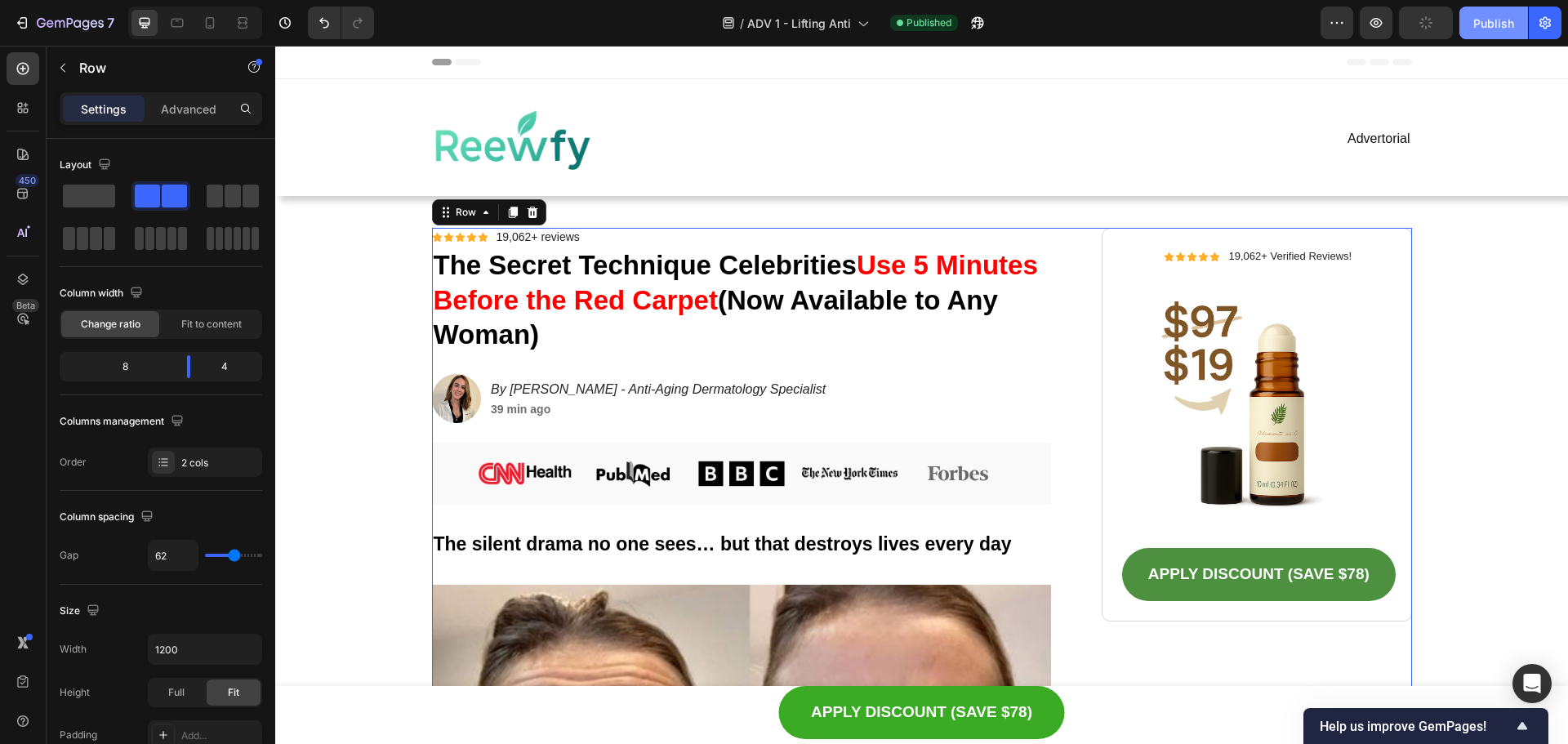
click at [1486, 20] on div "Publish" at bounding box center [1494, 23] width 41 height 17
